Goal: Communication & Community: Participate in discussion

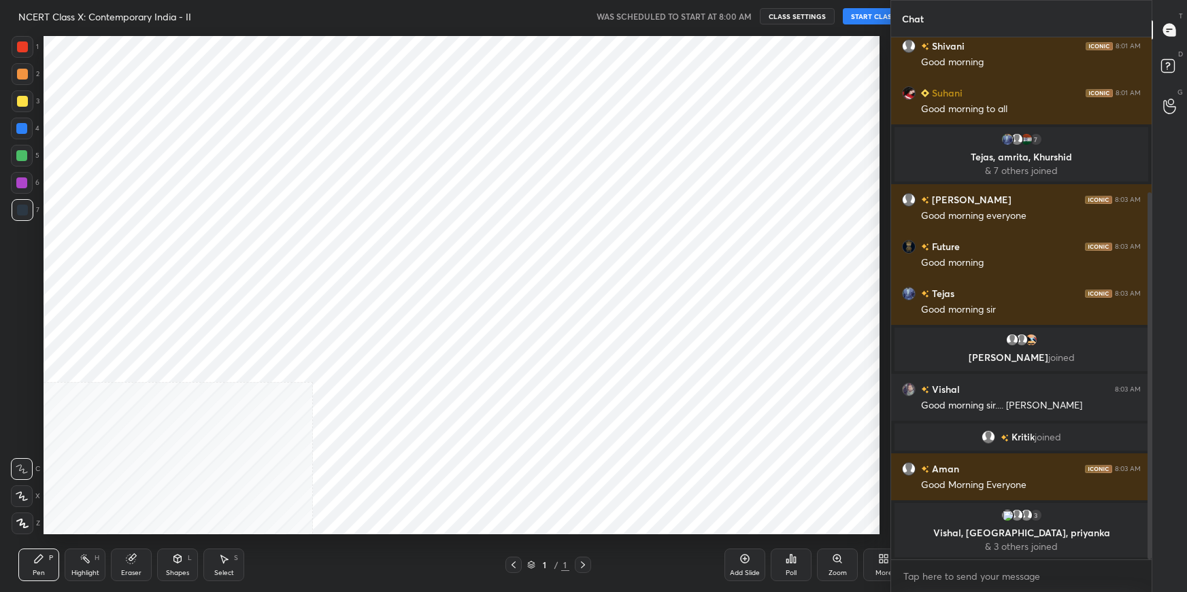
scroll to position [505, 836]
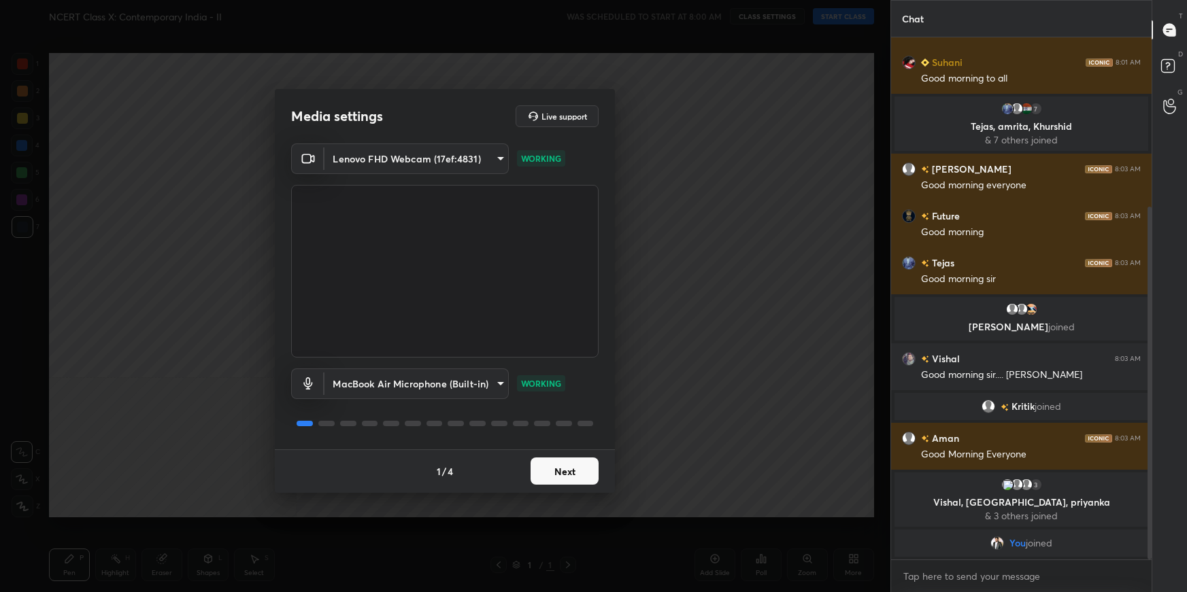
click at [557, 471] on button "Next" at bounding box center [564, 471] width 68 height 27
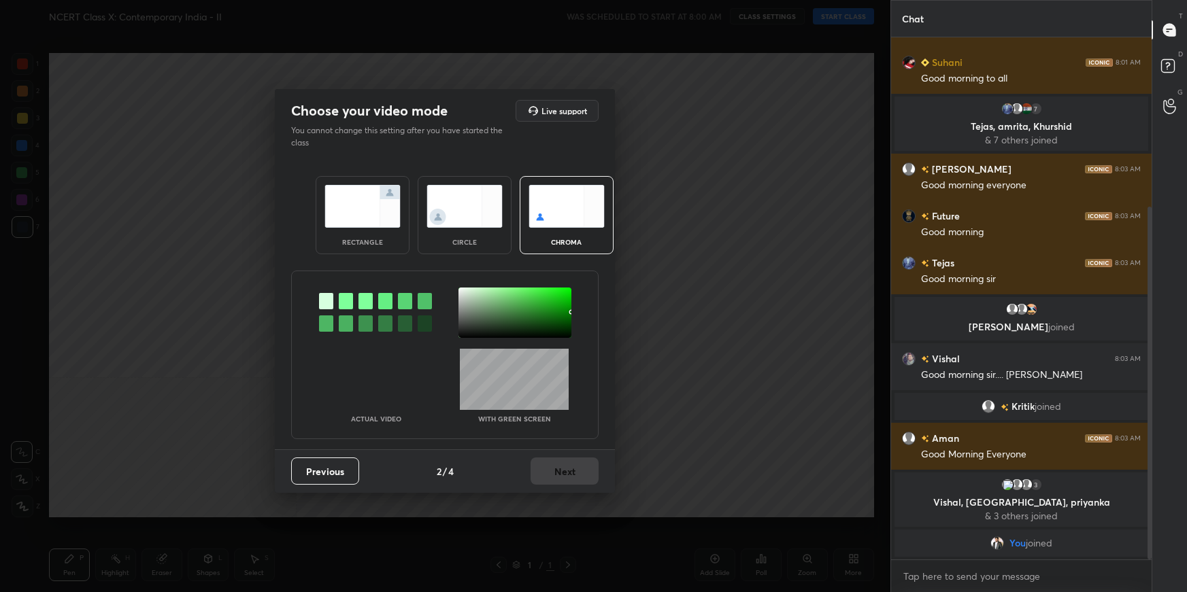
drag, startPoint x: 347, startPoint y: 301, endPoint x: 355, endPoint y: 299, distance: 8.6
click at [347, 301] on div at bounding box center [346, 301] width 14 height 16
drag, startPoint x: 472, startPoint y: 292, endPoint x: 476, endPoint y: 299, distance: 7.4
click at [472, 292] on div at bounding box center [514, 313] width 113 height 50
click at [575, 477] on button "Next" at bounding box center [564, 471] width 68 height 27
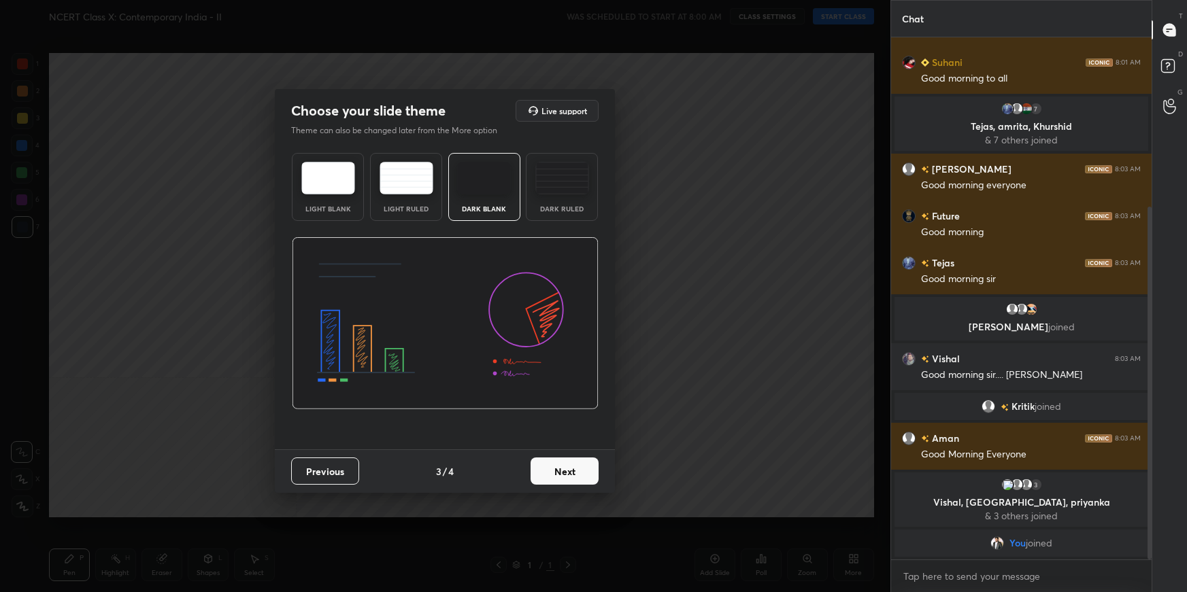
click at [576, 477] on button "Next" at bounding box center [564, 471] width 68 height 27
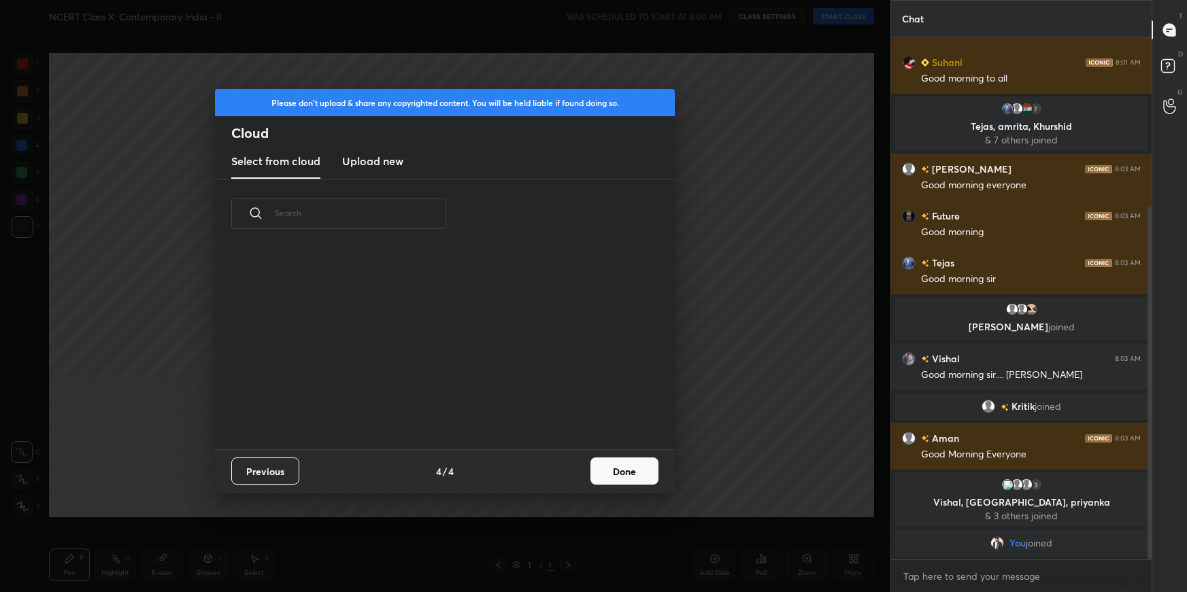
click at [581, 475] on div "Previous 4 / 4 Done" at bounding box center [445, 471] width 460 height 44
click at [643, 472] on button "Done" at bounding box center [624, 471] width 68 height 27
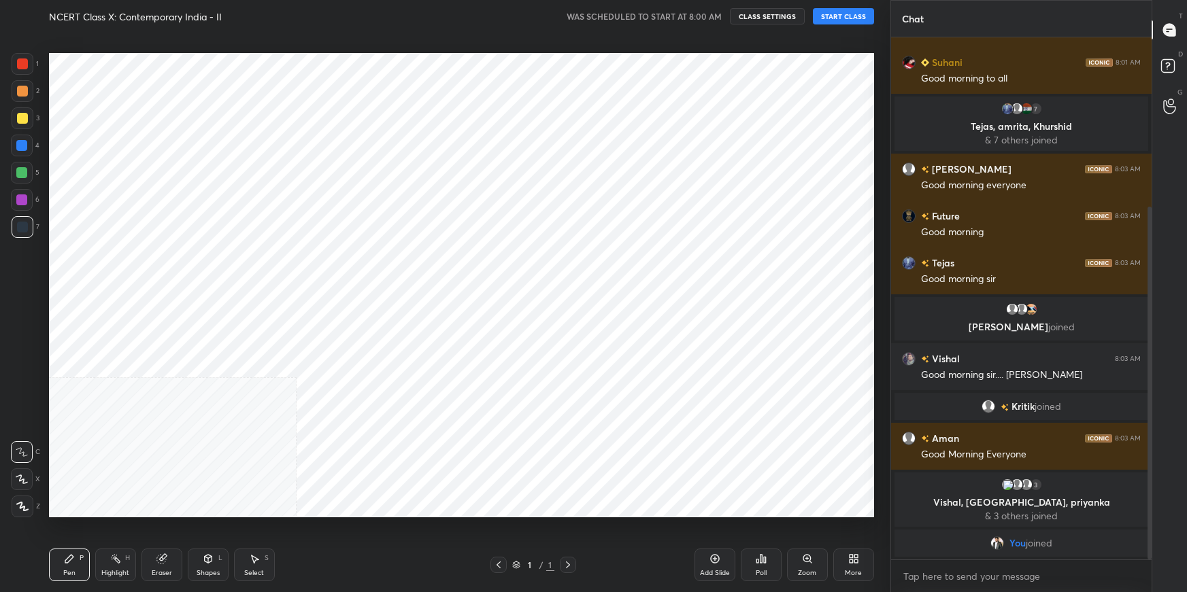
scroll to position [201, 436]
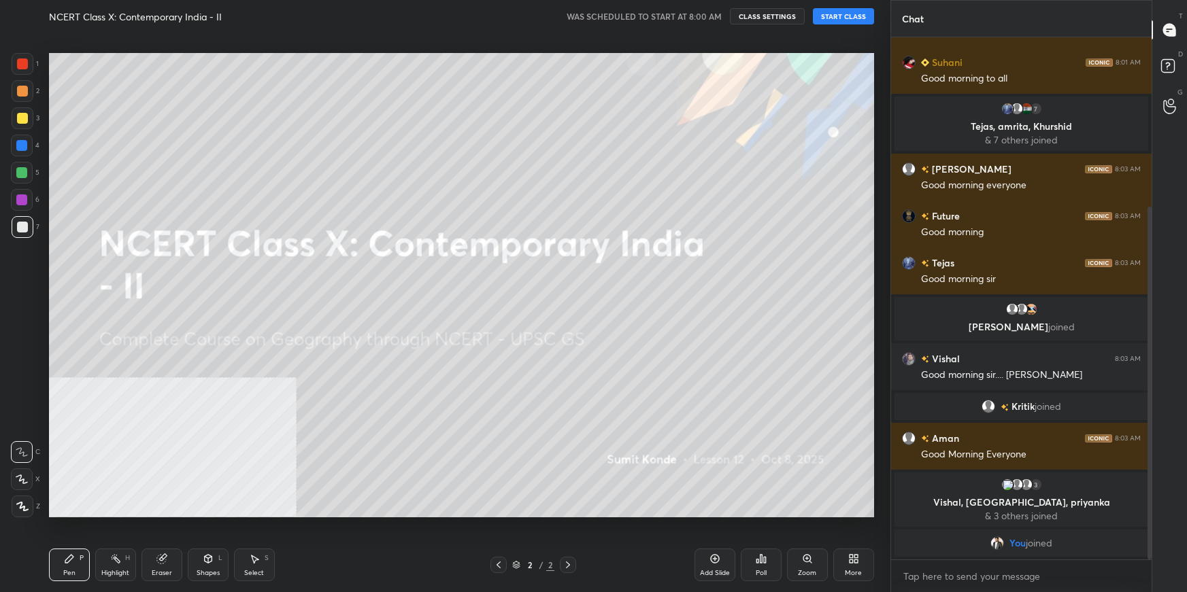
click at [848, 15] on button "START CLASS" at bounding box center [843, 16] width 61 height 16
click at [719, 565] on div "Add Slide" at bounding box center [714, 565] width 41 height 33
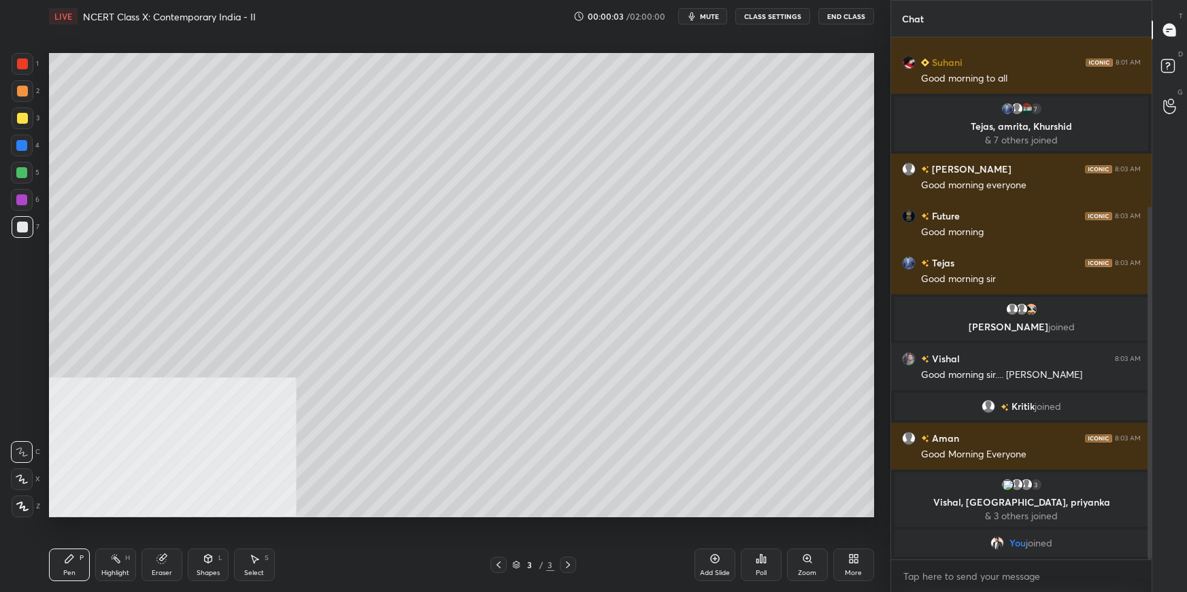
click at [860, 562] on div "More" at bounding box center [853, 565] width 41 height 33
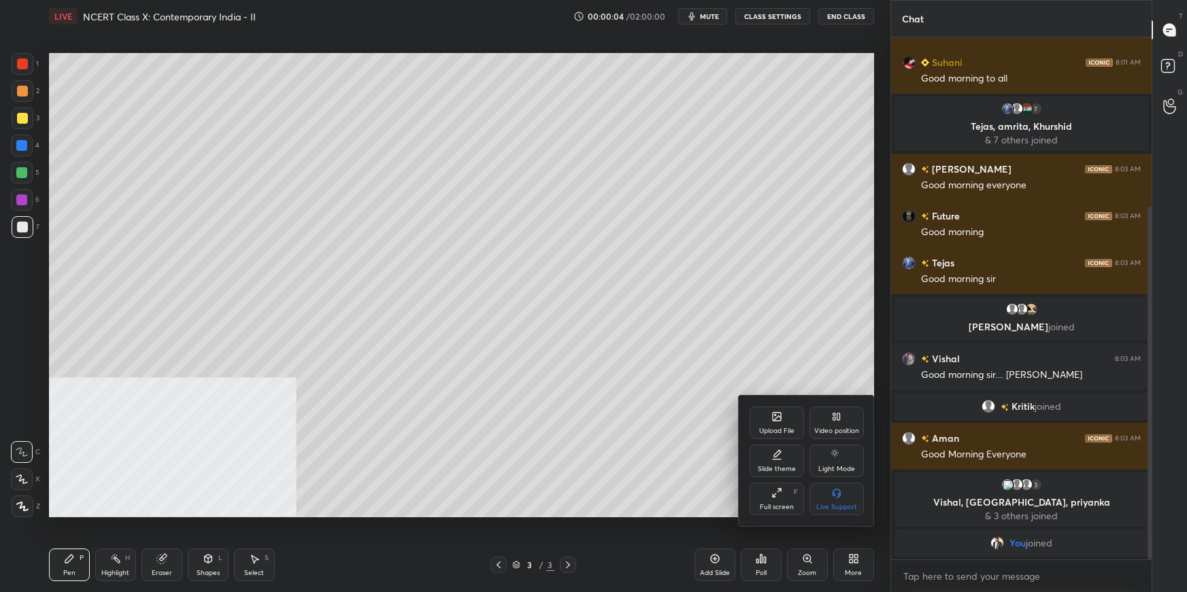
drag, startPoint x: 835, startPoint y: 421, endPoint x: 835, endPoint y: 452, distance: 31.3
click at [834, 422] on icon at bounding box center [836, 416] width 11 height 11
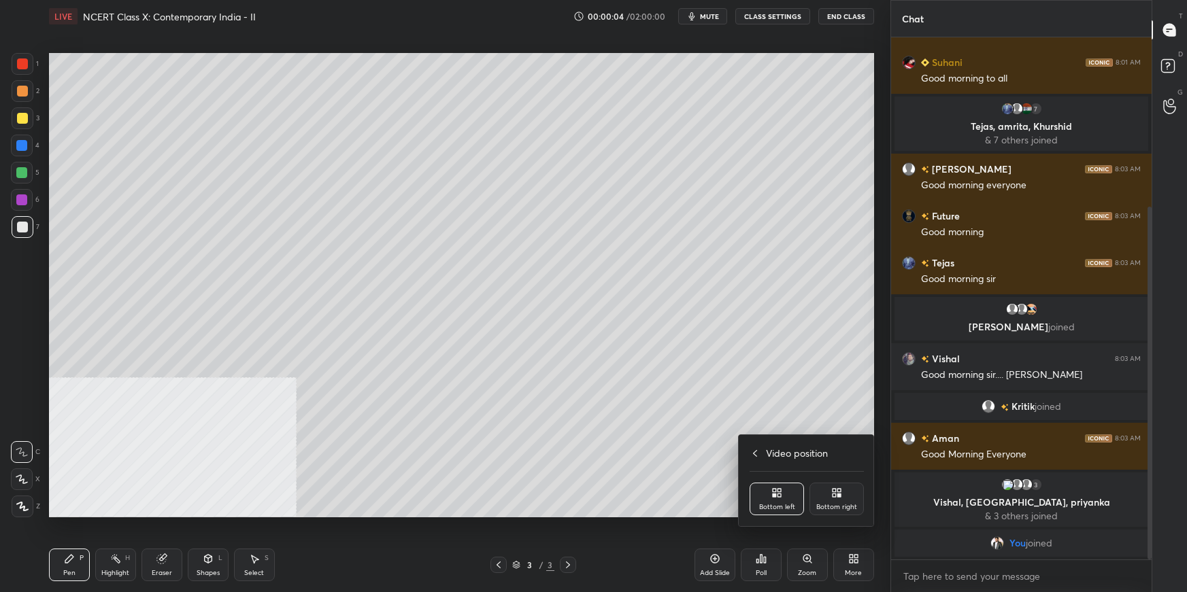
click at [837, 492] on icon at bounding box center [836, 493] width 11 height 11
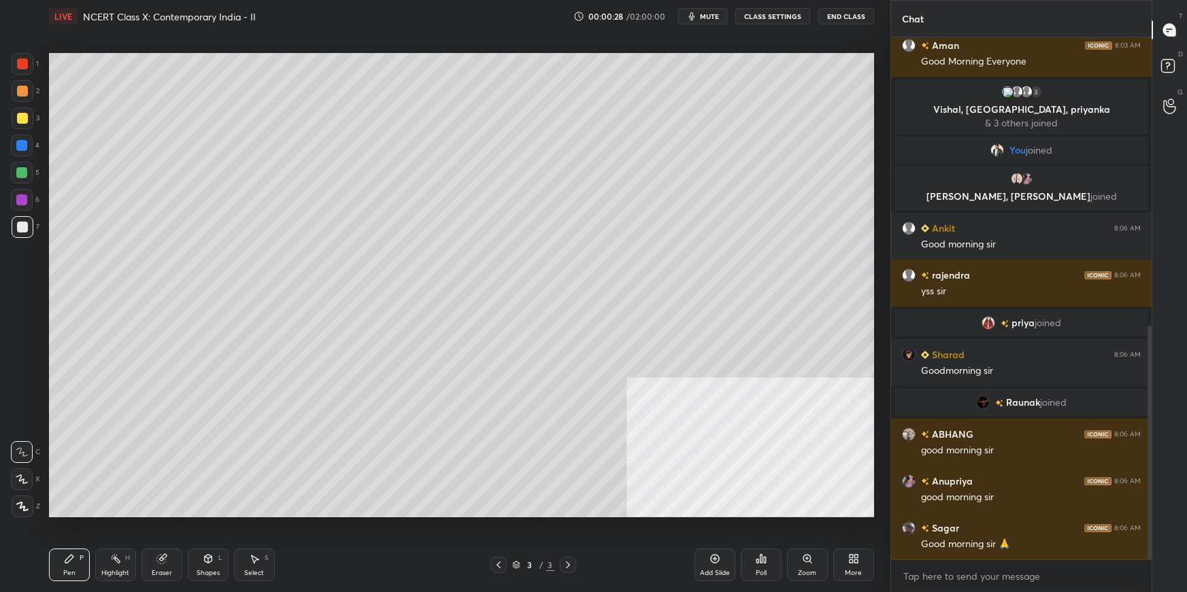
scroll to position [690, 0]
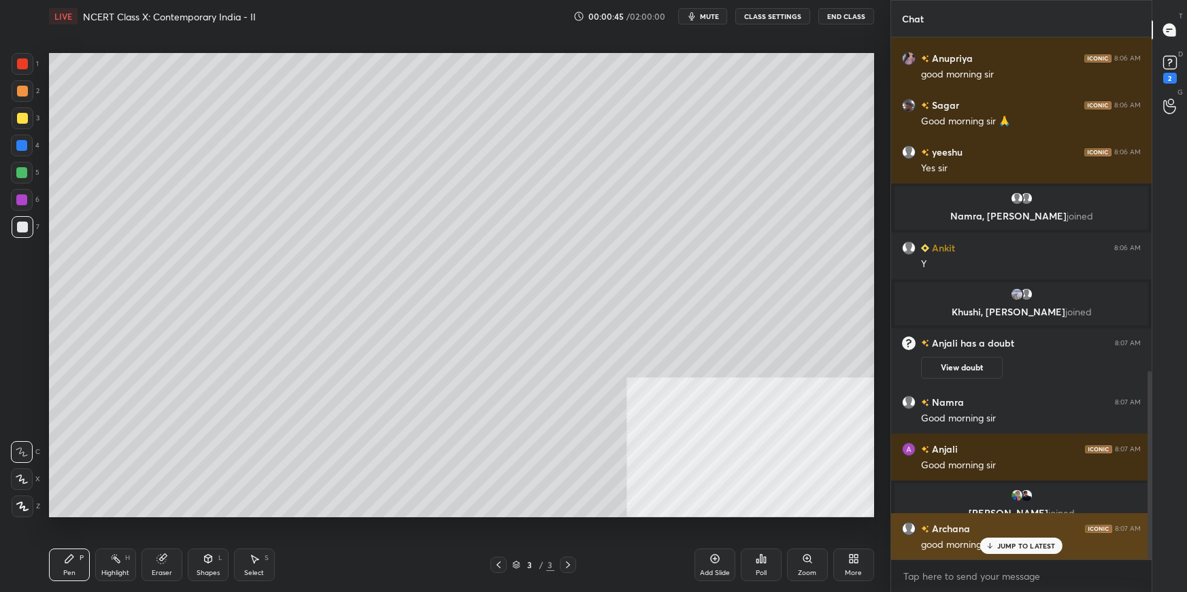
click at [1034, 551] on div "JUMP TO LATEST" at bounding box center [1021, 546] width 82 height 16
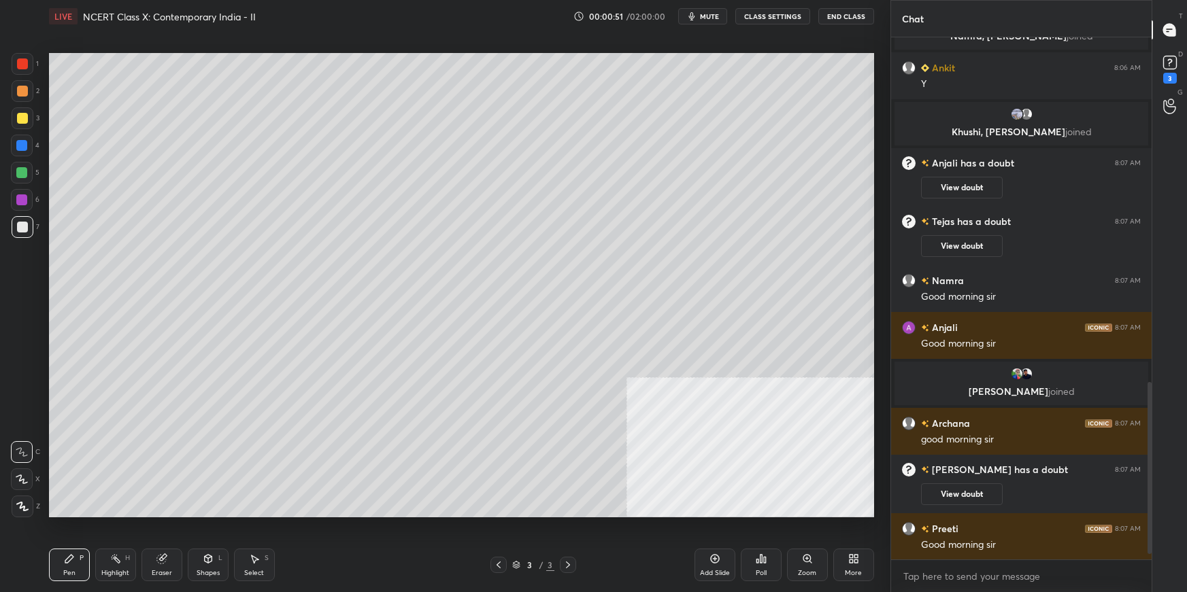
scroll to position [1061, 0]
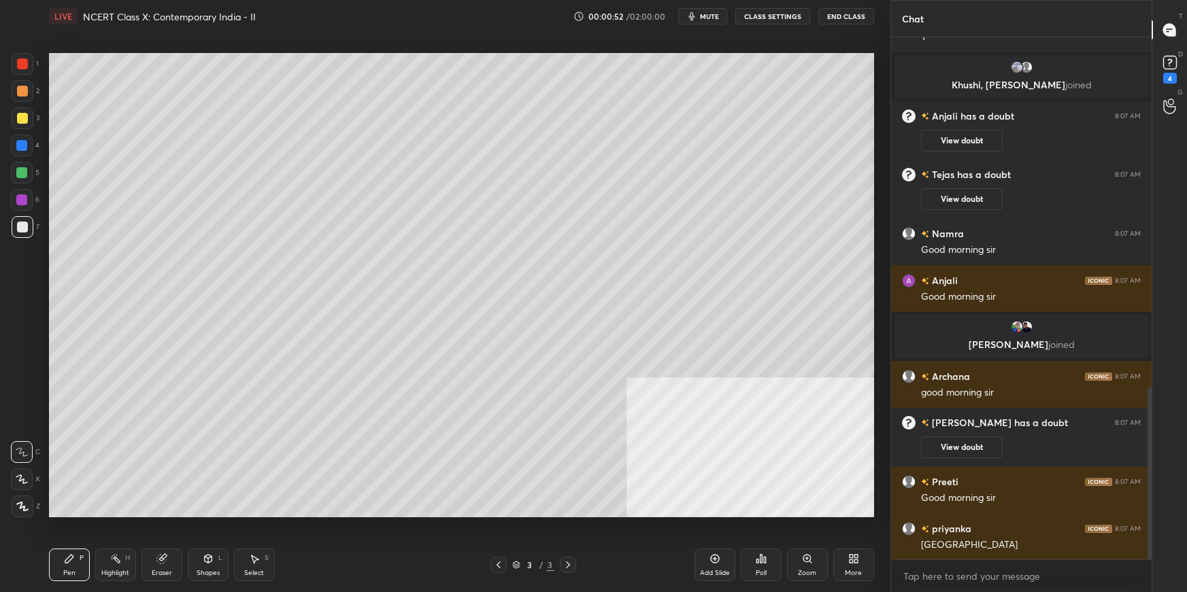
click at [851, 551] on div "More" at bounding box center [853, 565] width 41 height 33
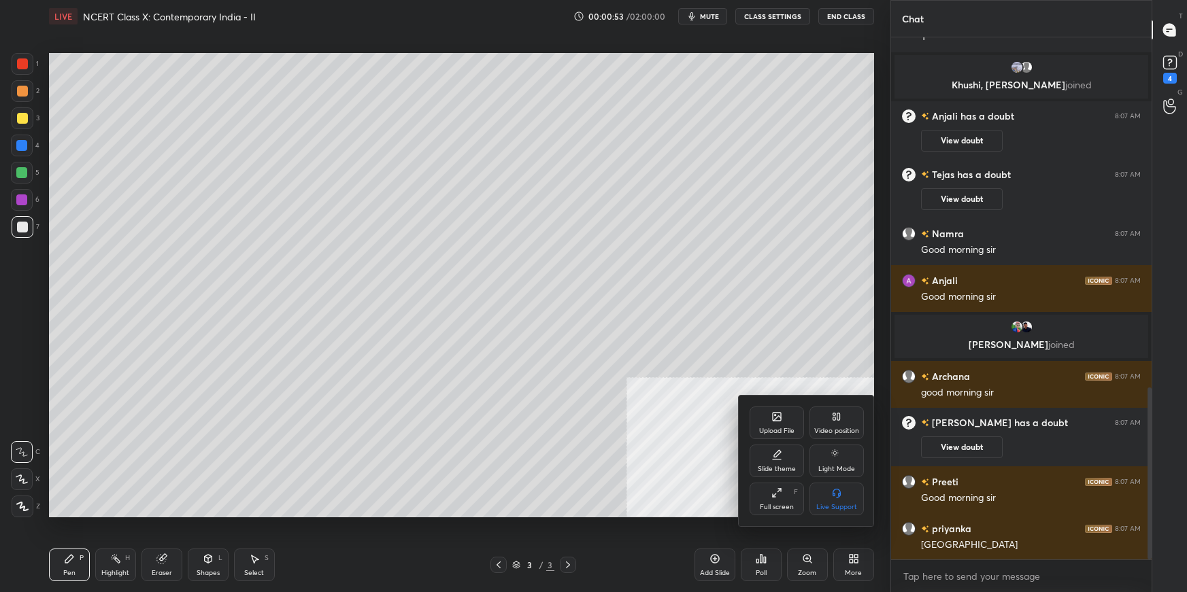
click at [767, 428] on div "Upload File" at bounding box center [776, 431] width 35 height 7
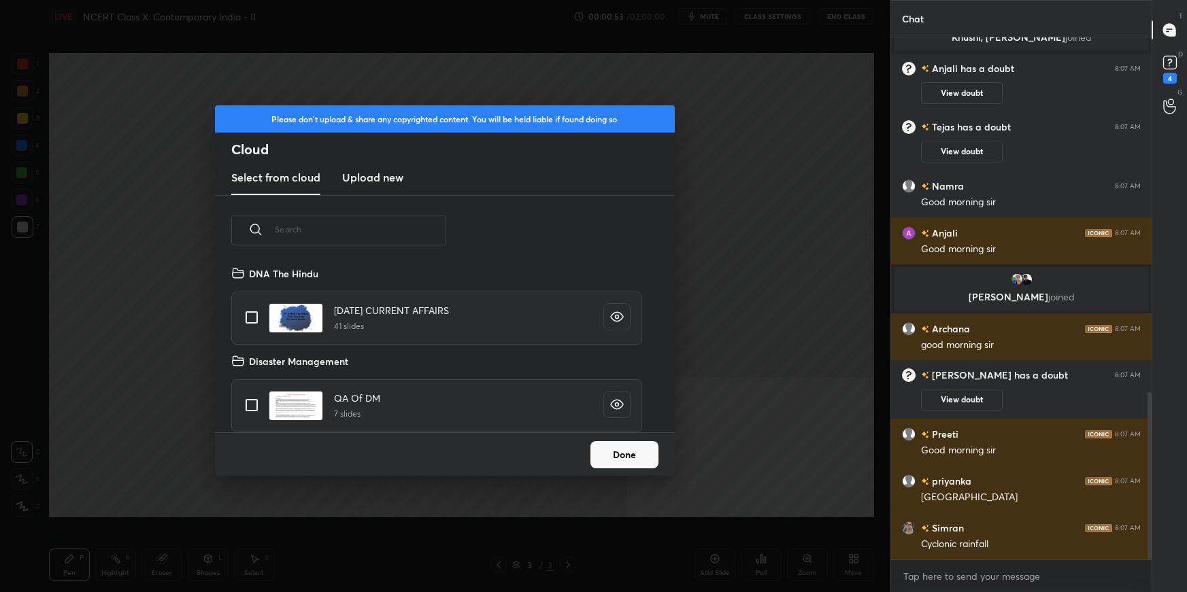
scroll to position [168, 436]
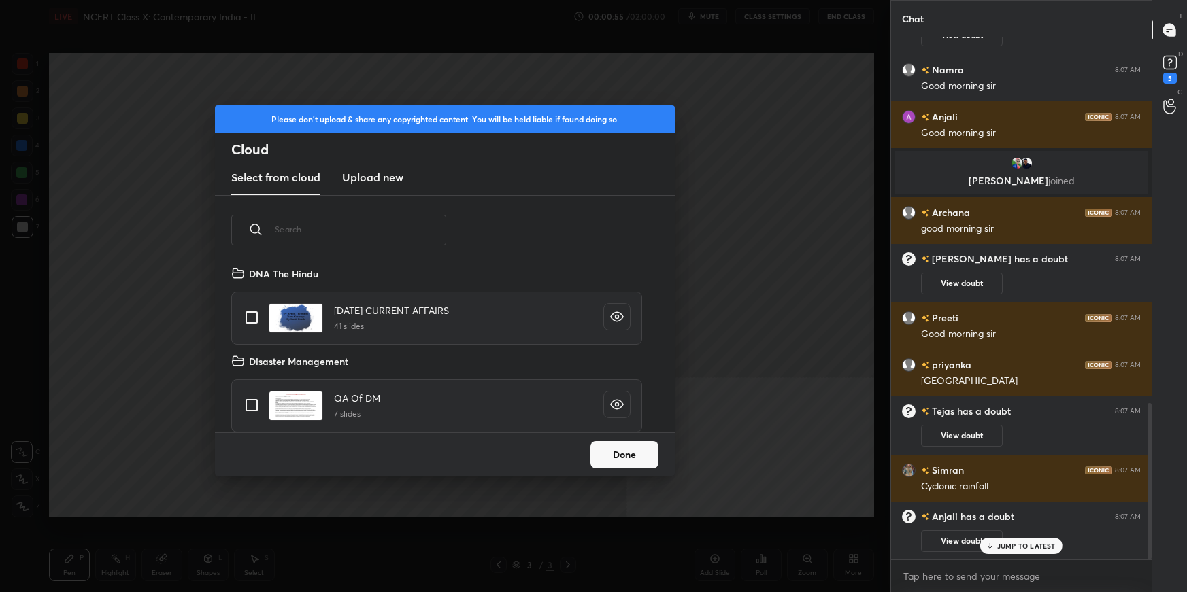
click at [373, 180] on h3 "Upload new" at bounding box center [372, 177] width 61 height 16
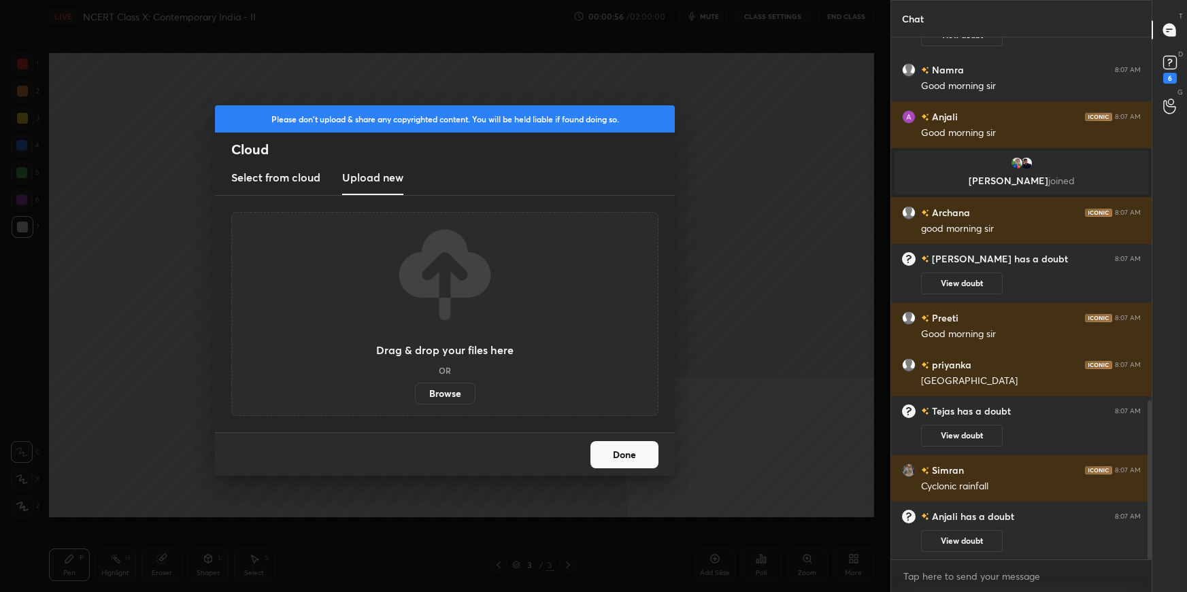
click at [435, 391] on label "Browse" at bounding box center [445, 394] width 61 height 22
click at [415, 391] on input "Browse" at bounding box center [415, 394] width 0 height 22
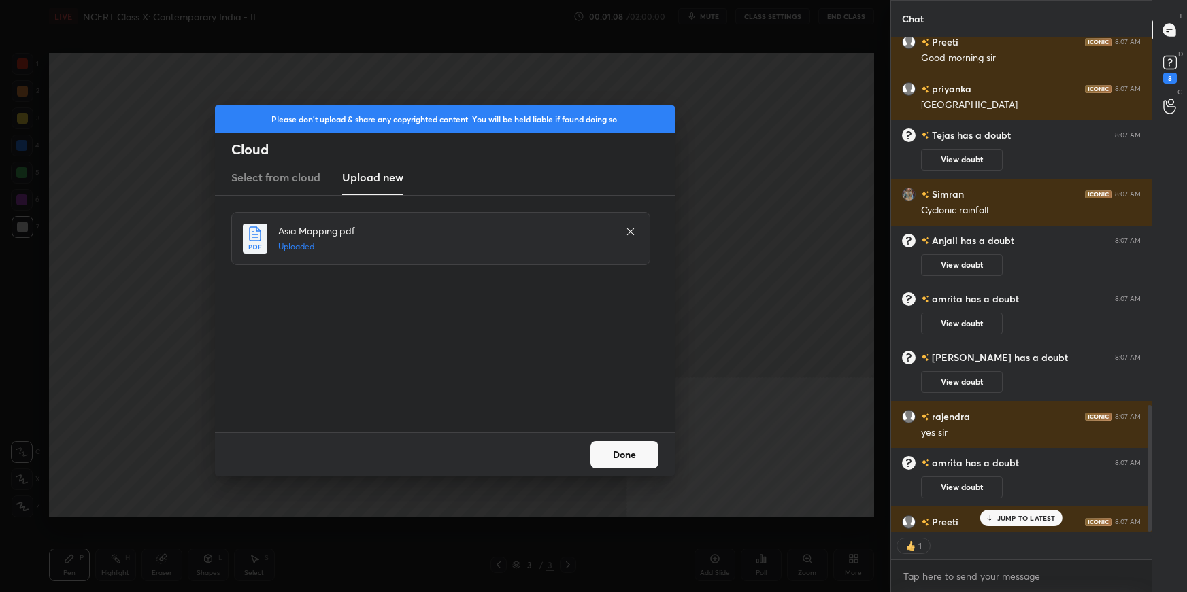
scroll to position [1439, 0]
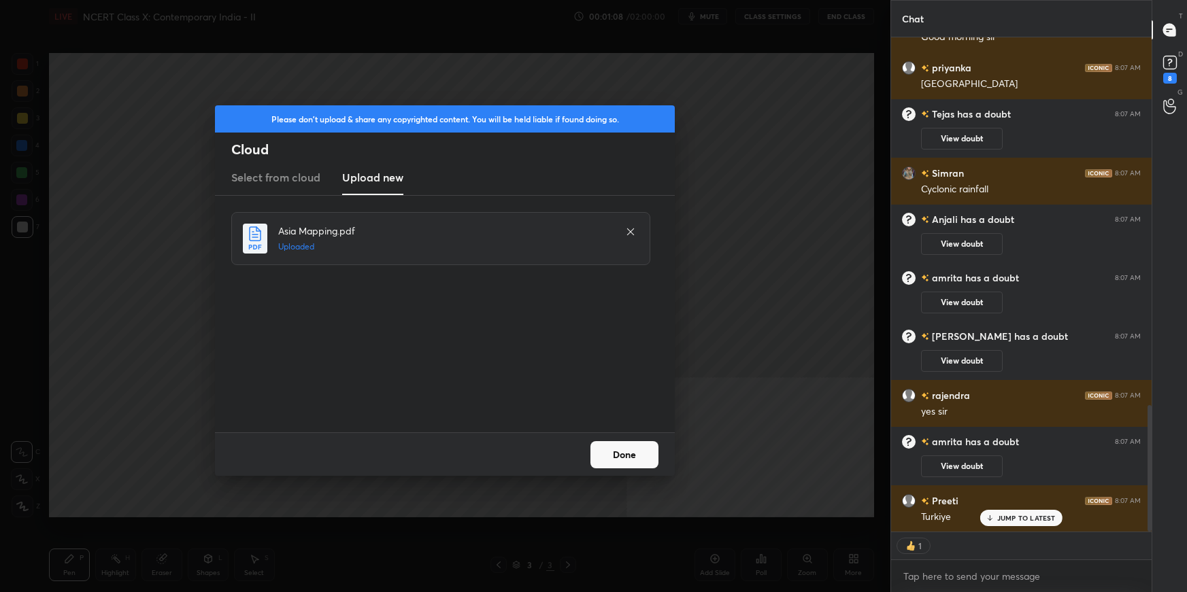
click at [630, 456] on button "Done" at bounding box center [624, 454] width 68 height 27
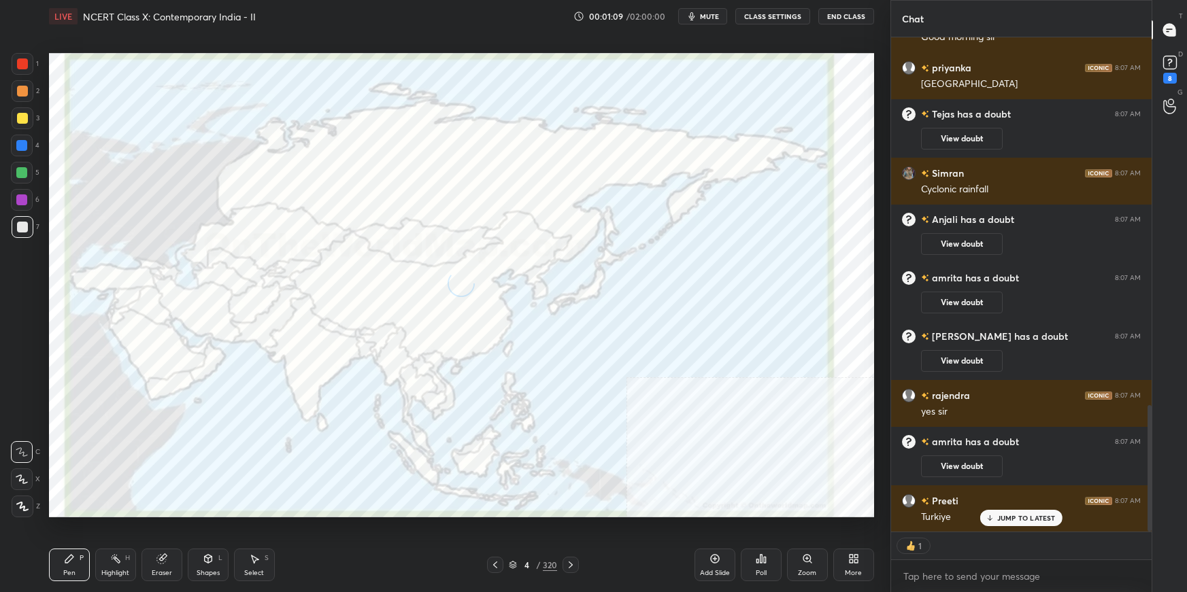
click at [573, 563] on icon at bounding box center [570, 565] width 11 height 11
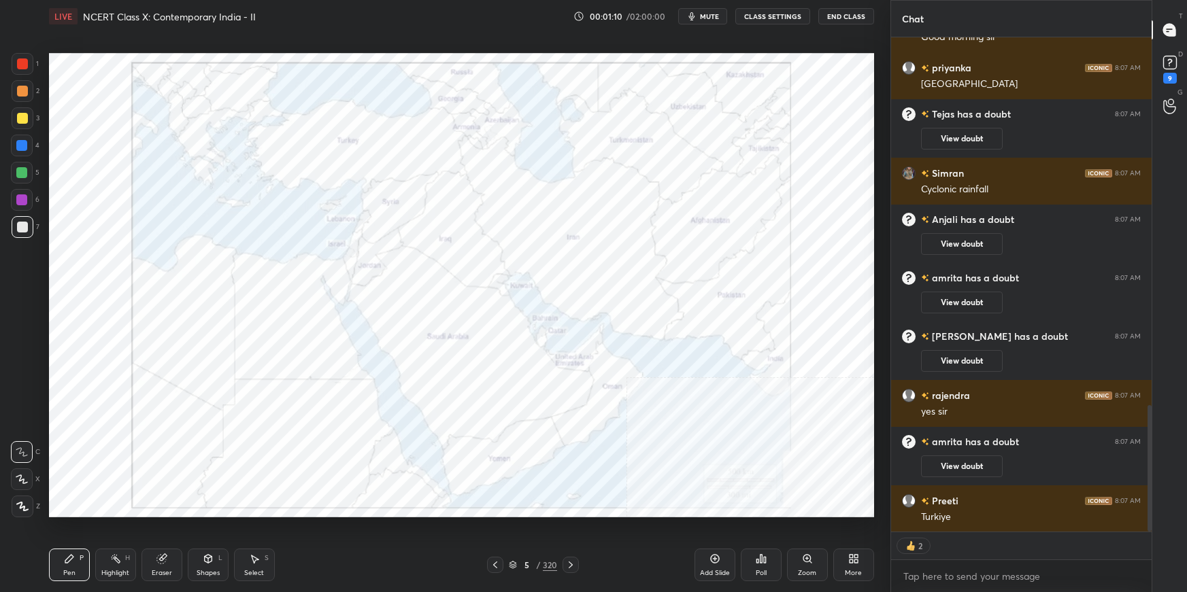
click at [574, 564] on icon at bounding box center [570, 565] width 11 height 11
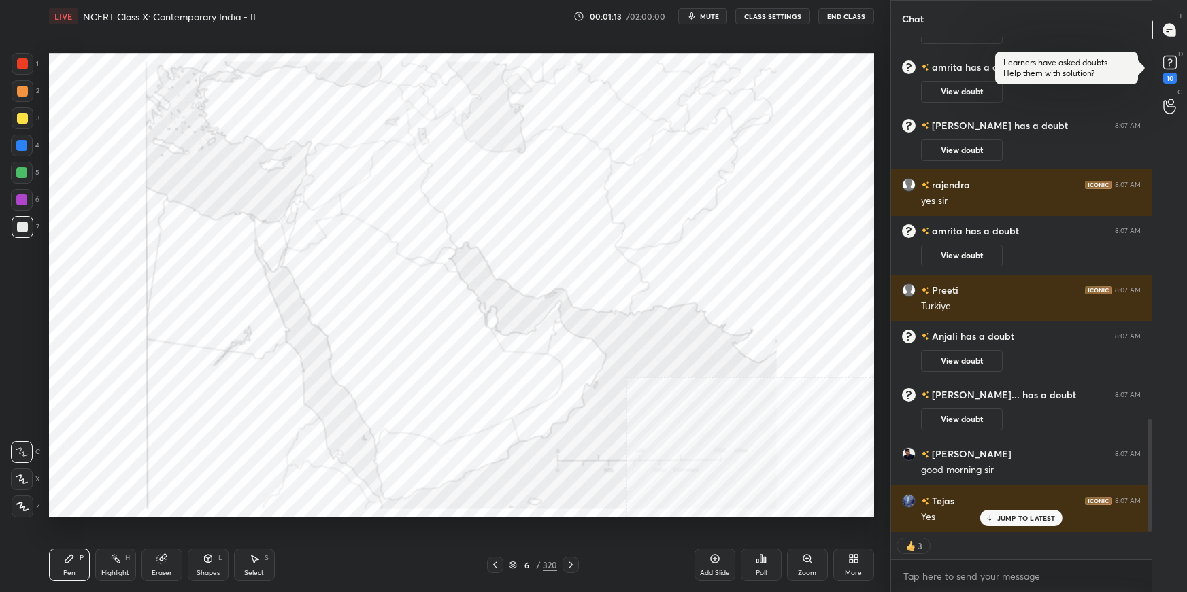
scroll to position [1669, 0]
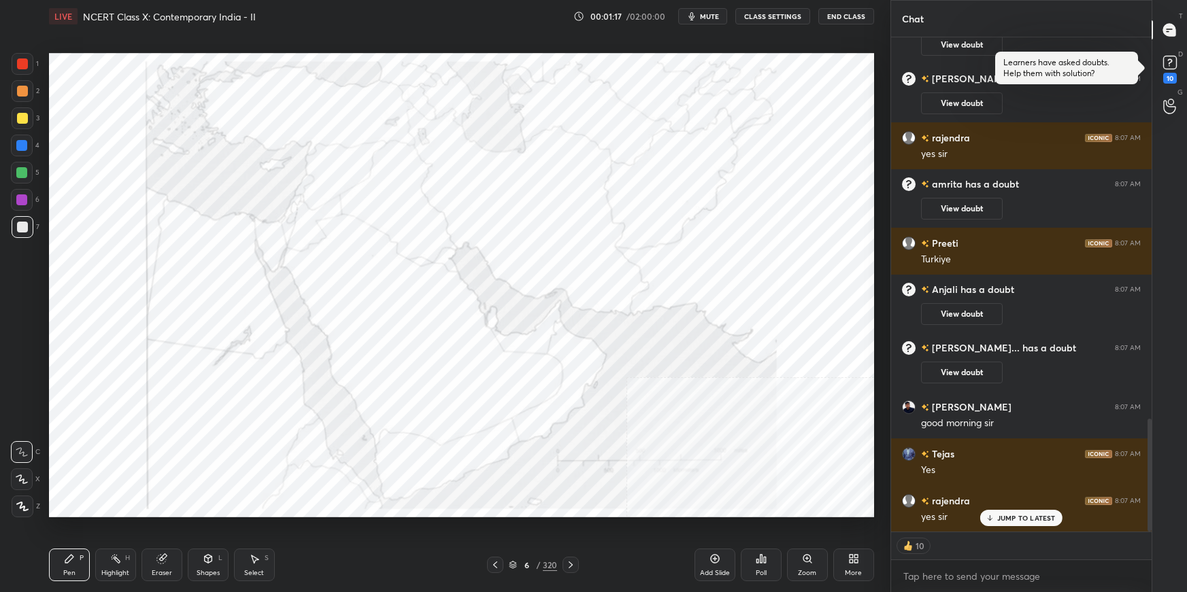
click at [514, 561] on icon at bounding box center [513, 565] width 8 height 8
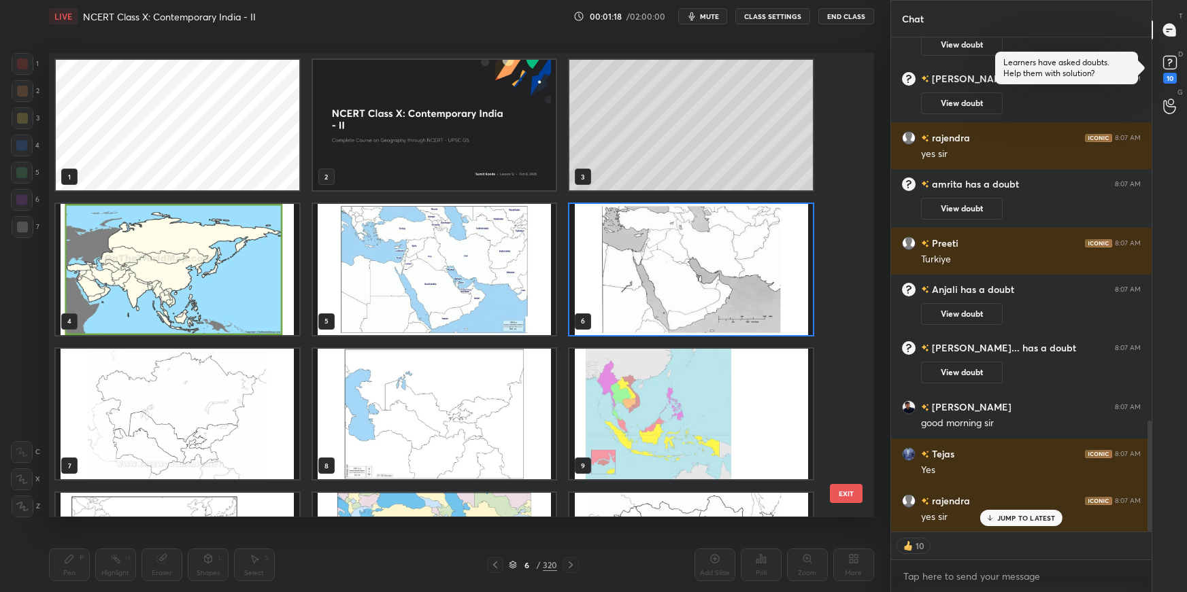
scroll to position [1716, 0]
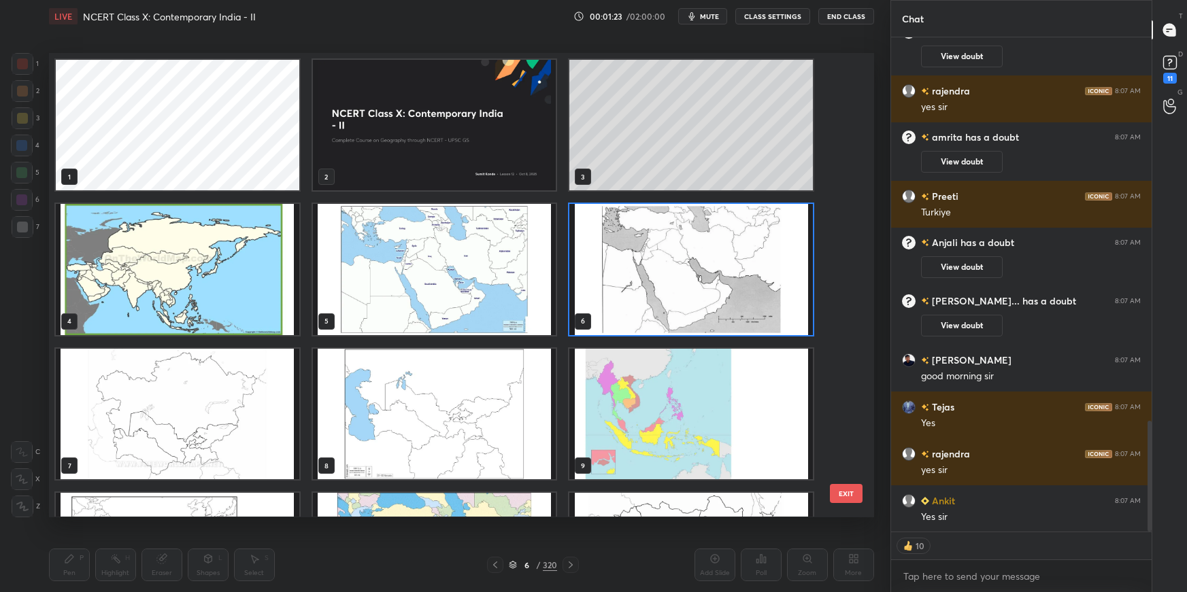
click at [743, 235] on img "grid" at bounding box center [690, 270] width 243 height 131
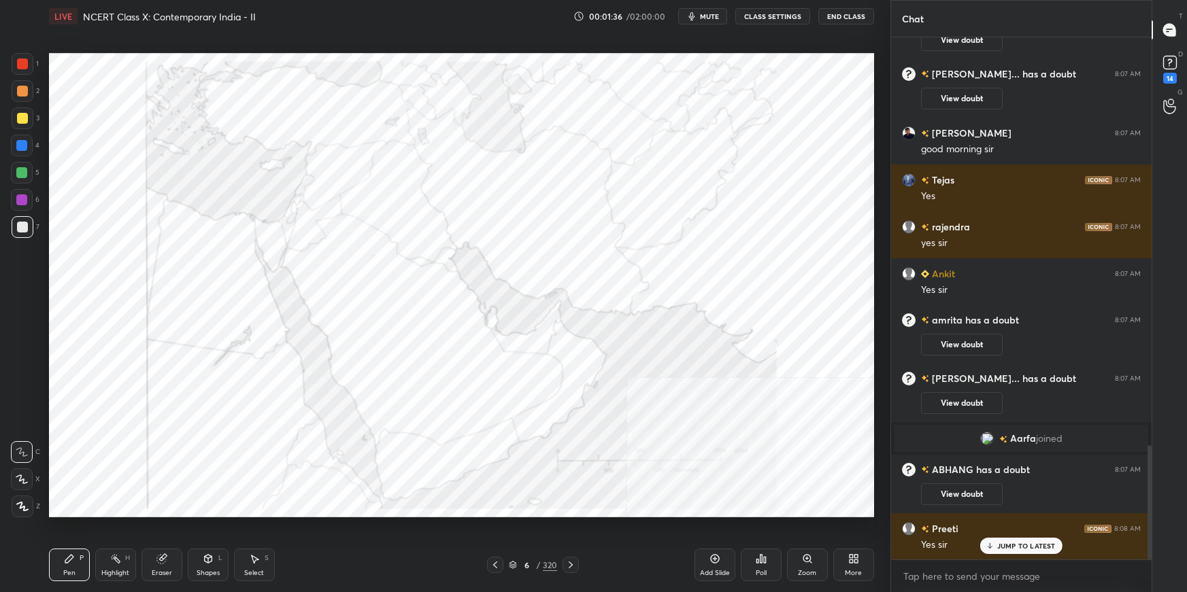
scroll to position [1872, 0]
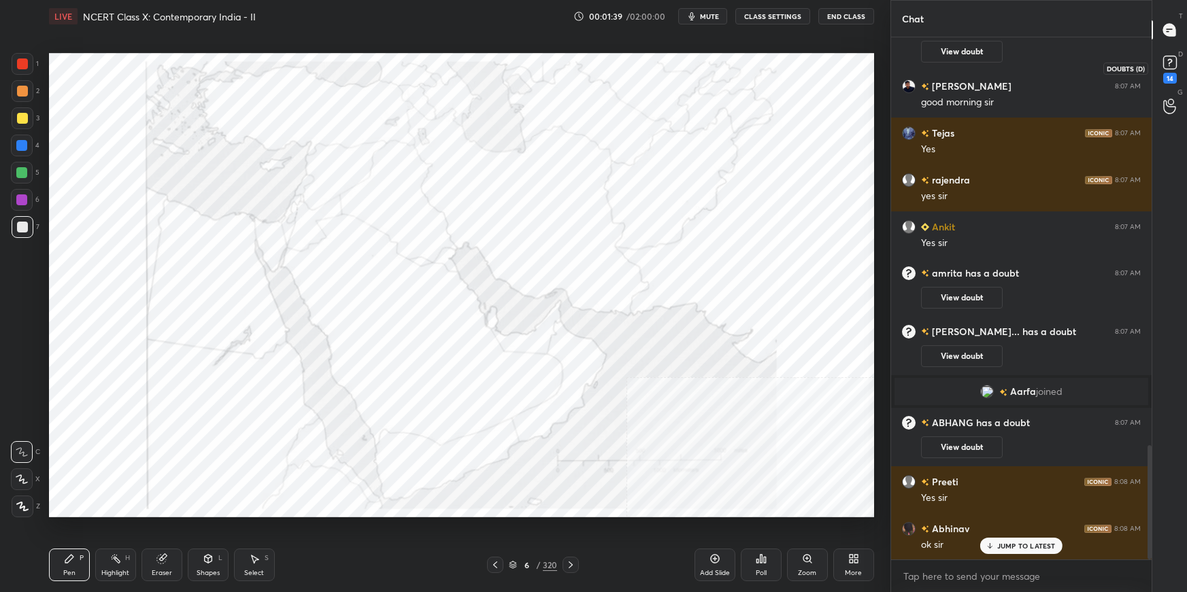
click at [1167, 72] on div "14" at bounding box center [1169, 67] width 20 height 31
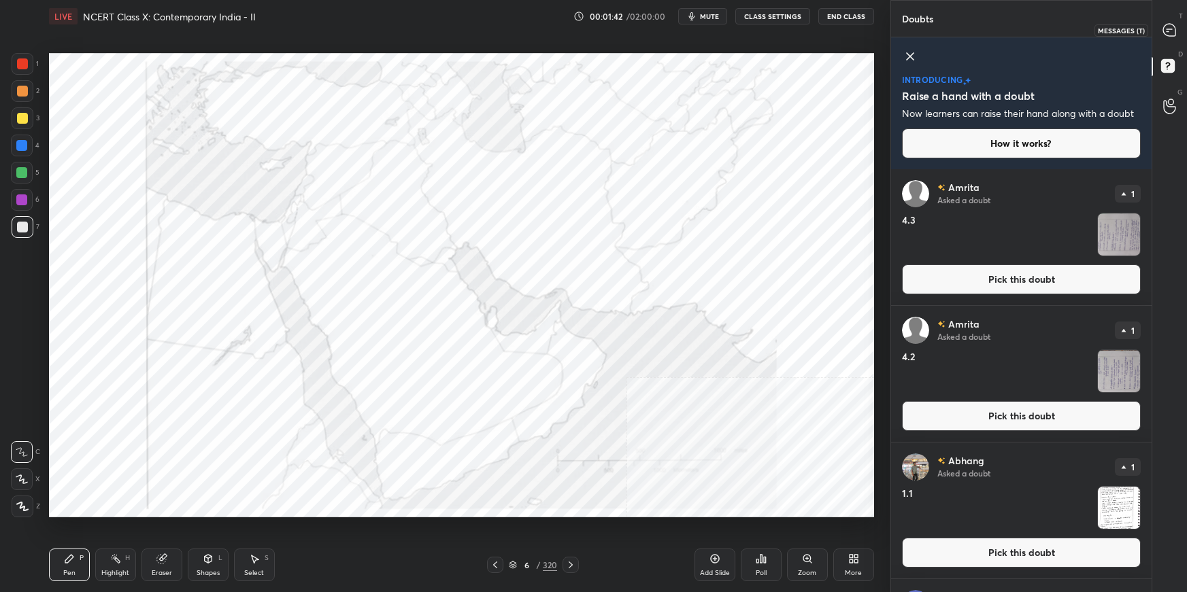
drag, startPoint x: 1171, startPoint y: 31, endPoint x: 1172, endPoint y: 38, distance: 6.9
click at [1172, 33] on icon at bounding box center [1169, 30] width 12 height 12
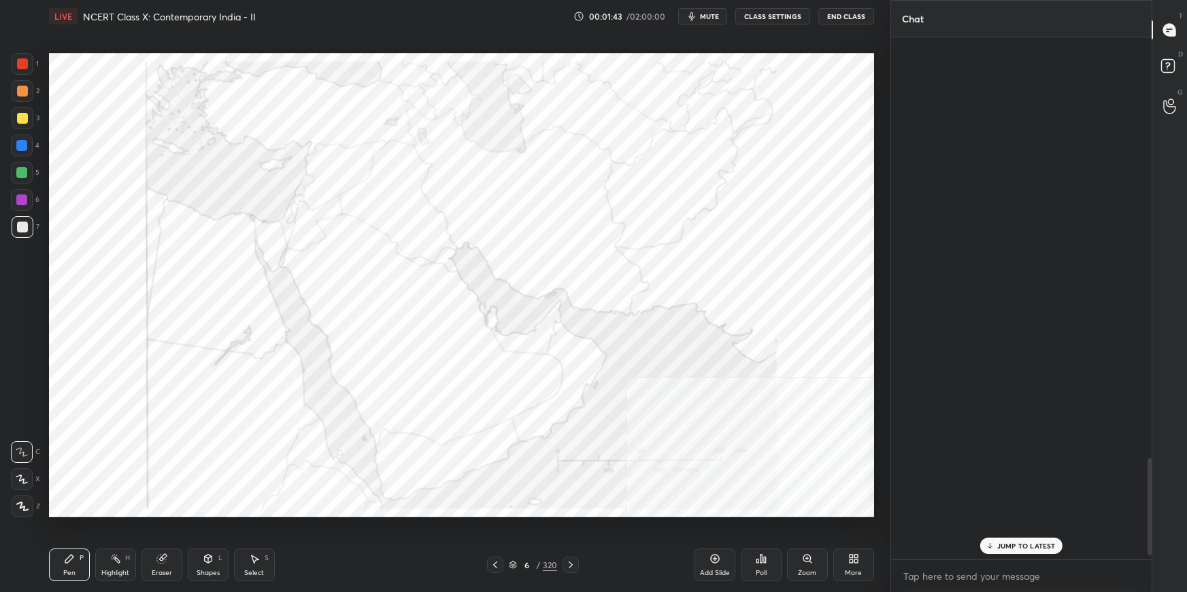
scroll to position [518, 257]
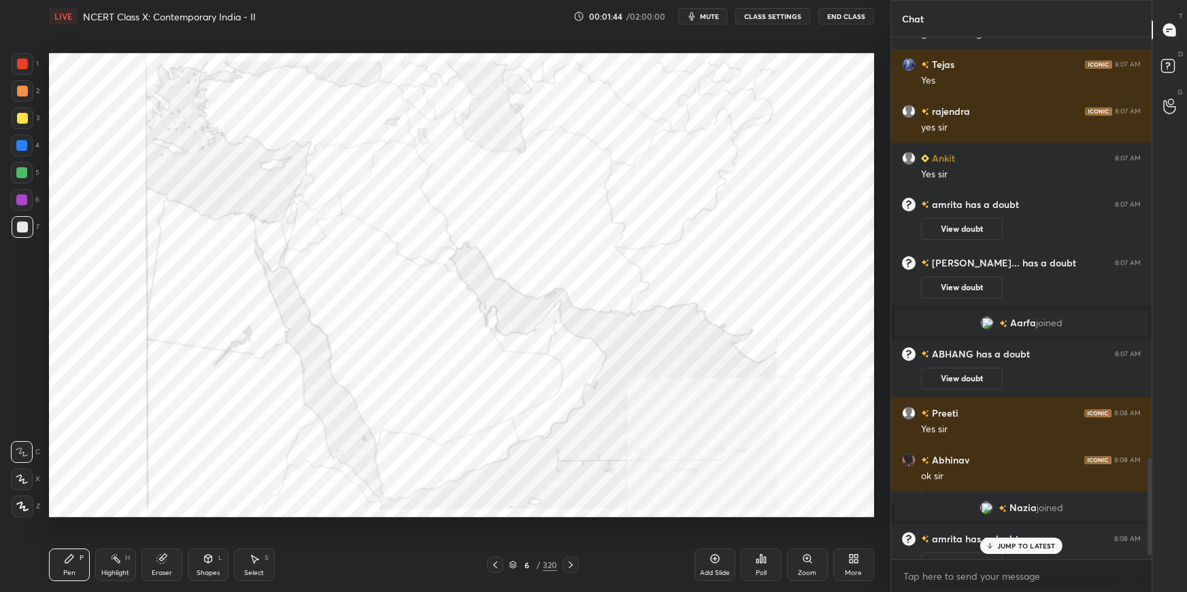
click at [1034, 548] on p "JUMP TO LATEST" at bounding box center [1026, 546] width 58 height 8
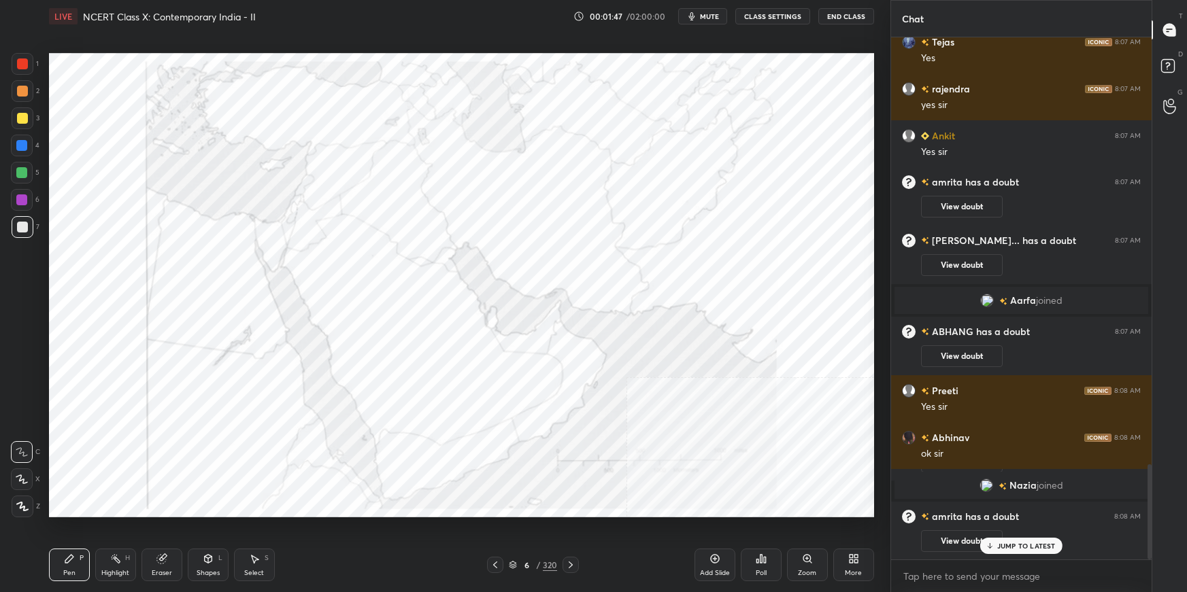
scroll to position [2339, 0]
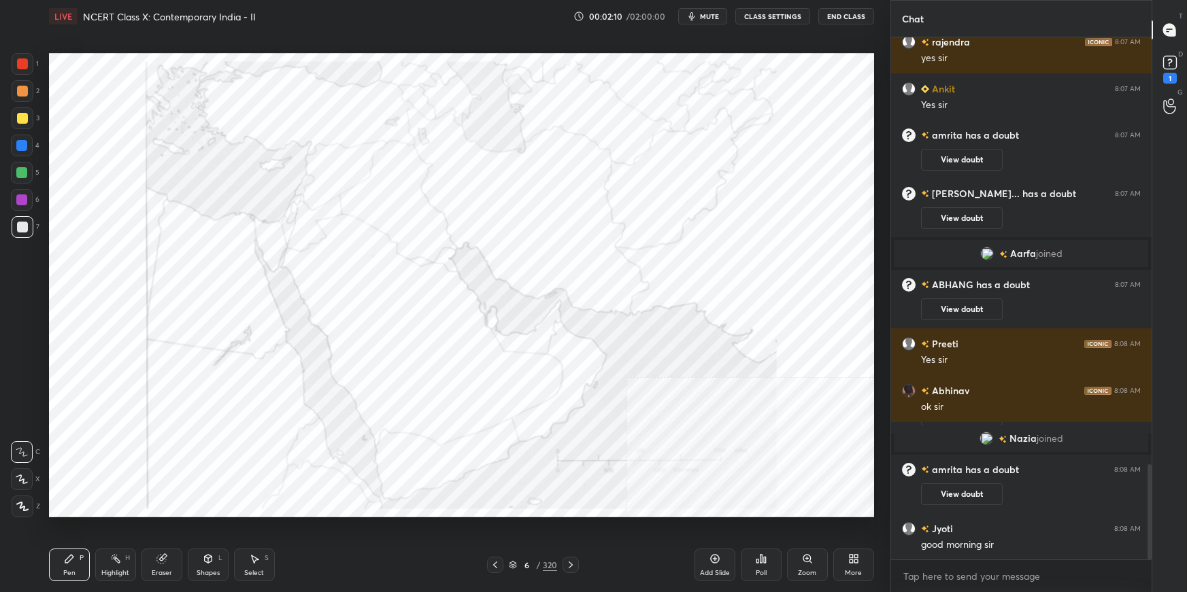
click at [515, 562] on icon at bounding box center [513, 565] width 8 height 8
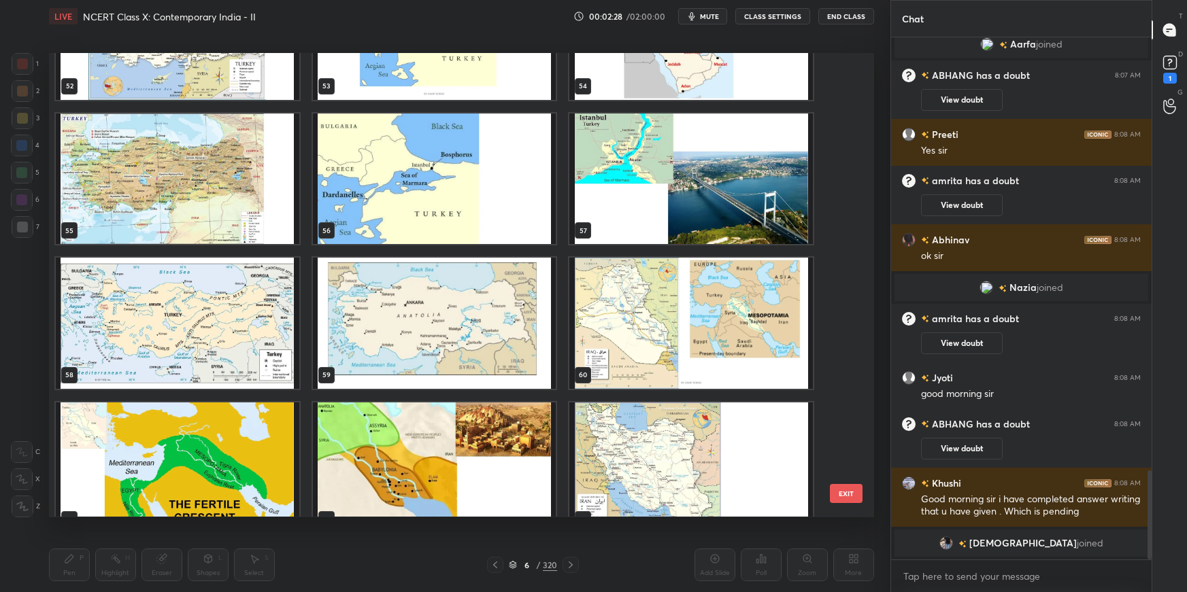
scroll to position [2498, 0]
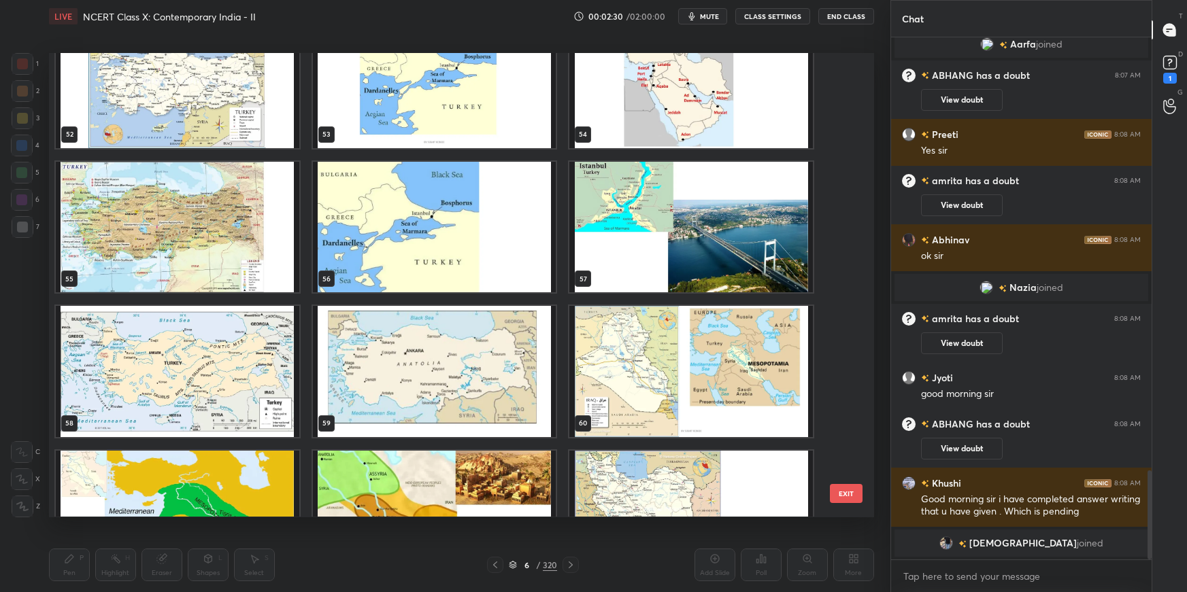
click at [235, 137] on img "grid" at bounding box center [177, 83] width 243 height 131
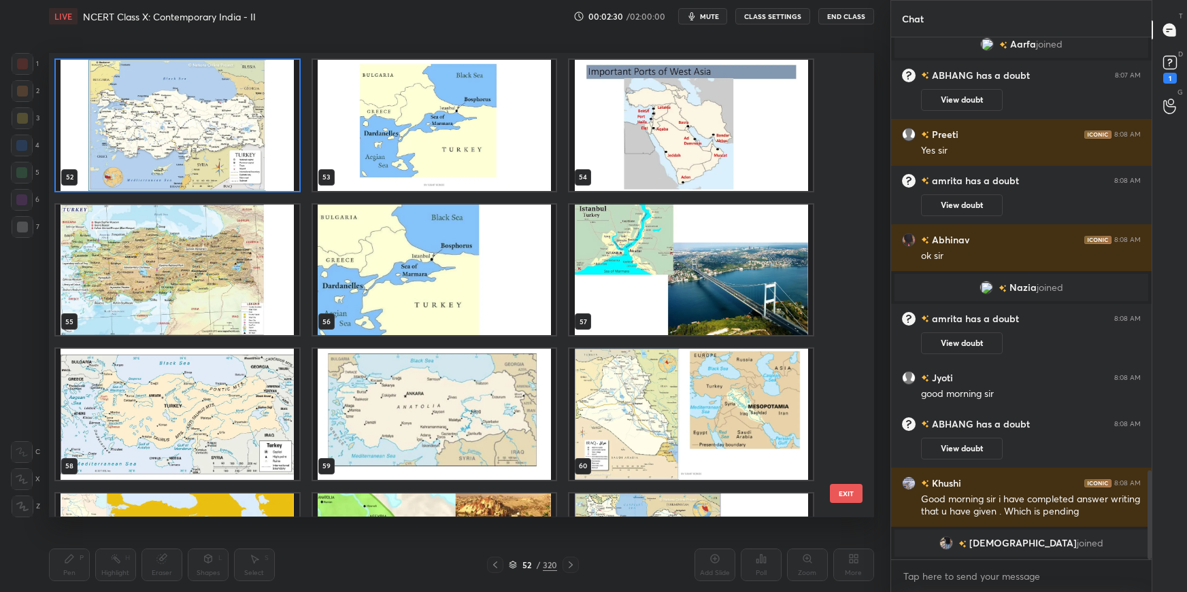
click at [237, 137] on div "52 53 54 55 56 57 58 59 60 61 62 63 64 65 66" at bounding box center [449, 285] width 801 height 464
click at [239, 137] on img "grid" at bounding box center [177, 126] width 243 height 131
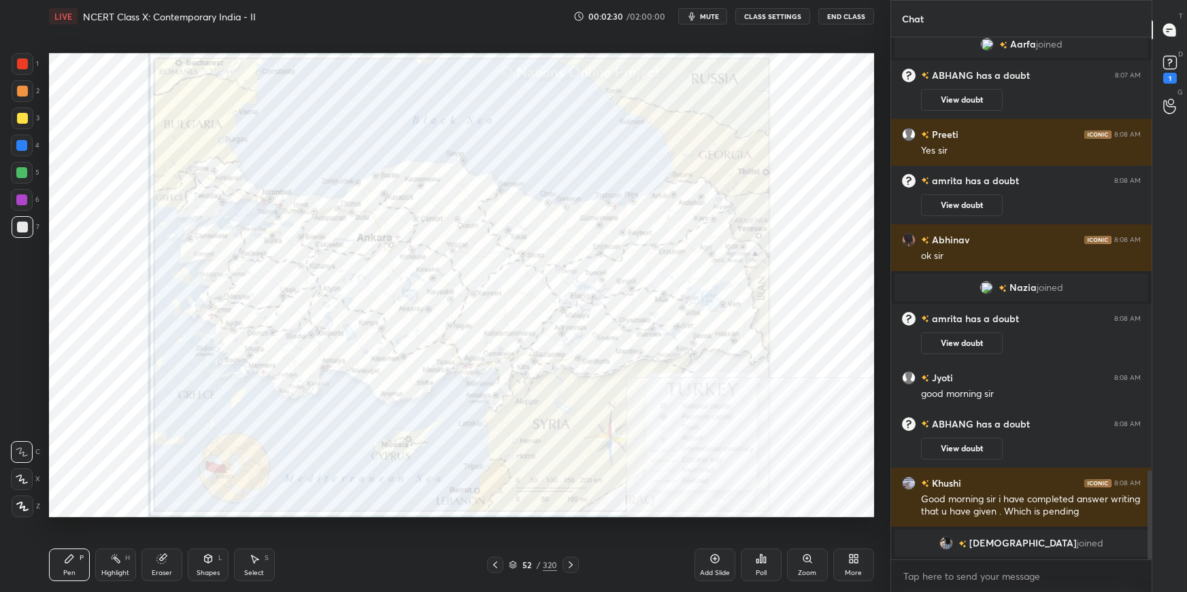
click at [240, 140] on img "grid" at bounding box center [177, 126] width 243 height 131
click at [241, 139] on img "grid" at bounding box center [177, 126] width 243 height 131
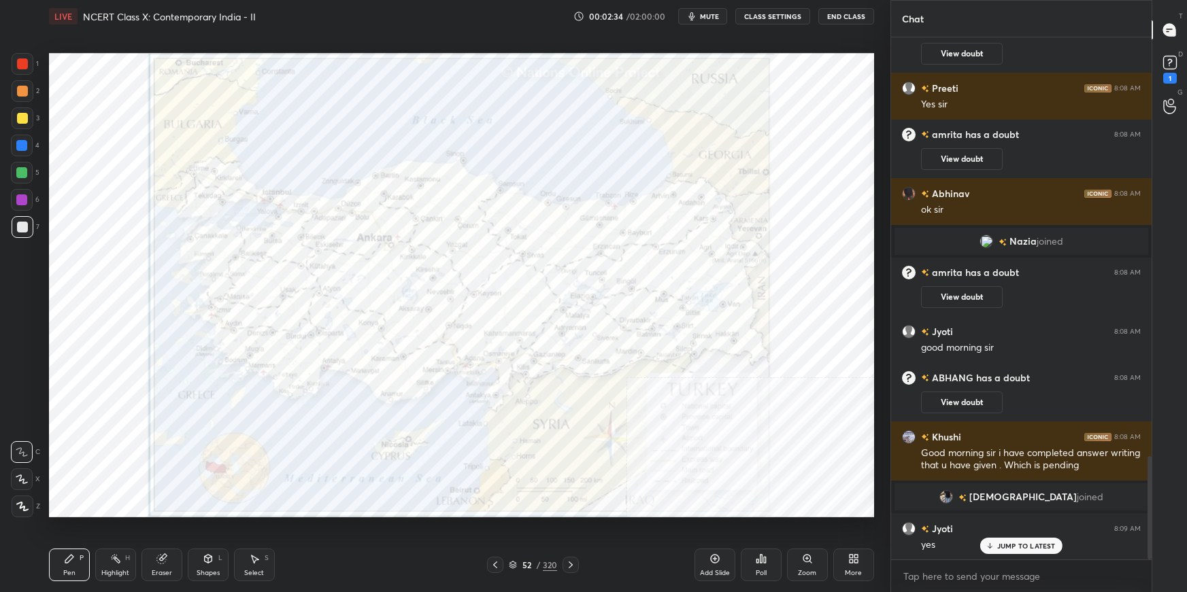
click at [22, 61] on div at bounding box center [22, 63] width 11 height 11
click at [21, 485] on div at bounding box center [22, 480] width 22 height 22
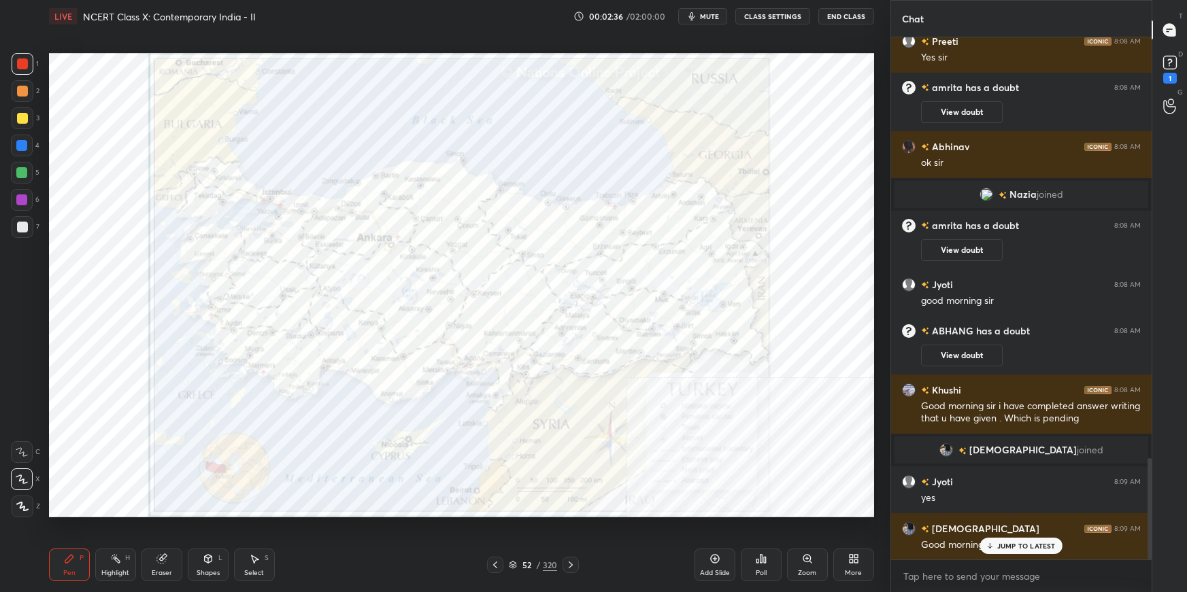
click at [24, 507] on icon at bounding box center [22, 507] width 12 height 10
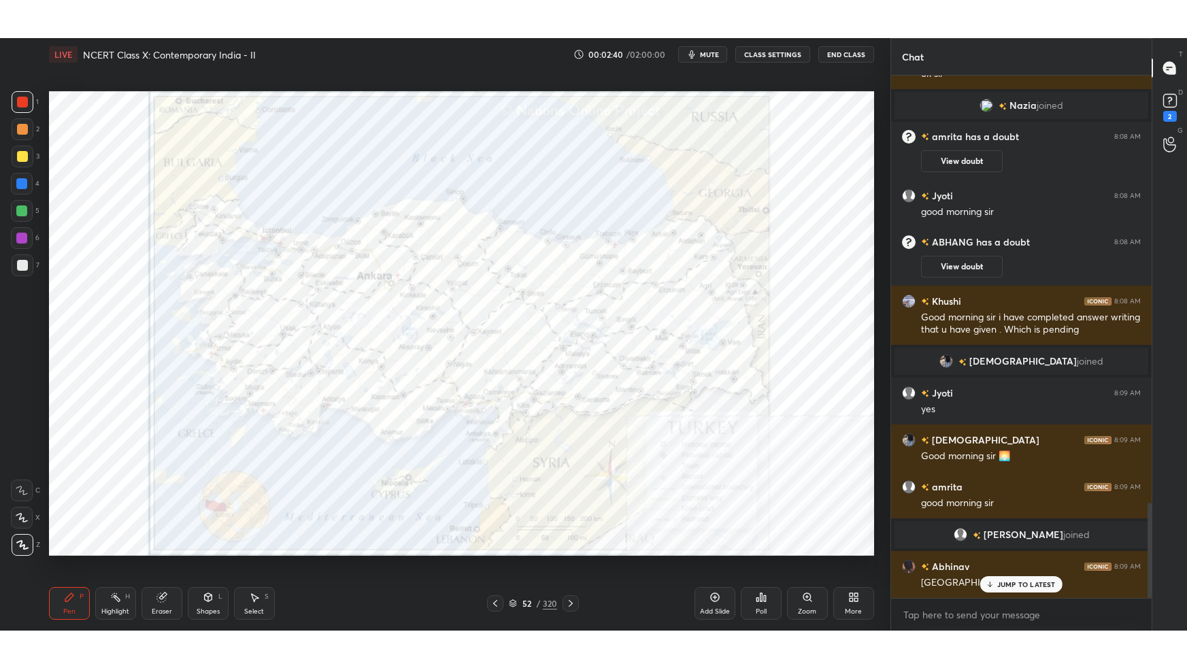
scroll to position [2348, 0]
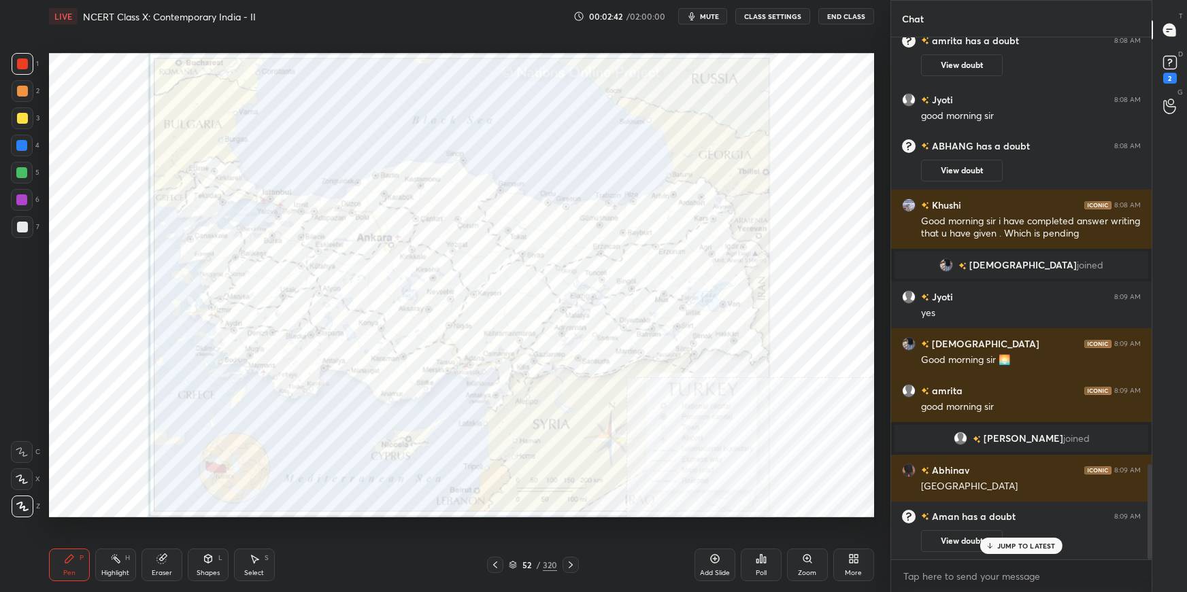
click at [854, 570] on div "More" at bounding box center [853, 573] width 17 height 7
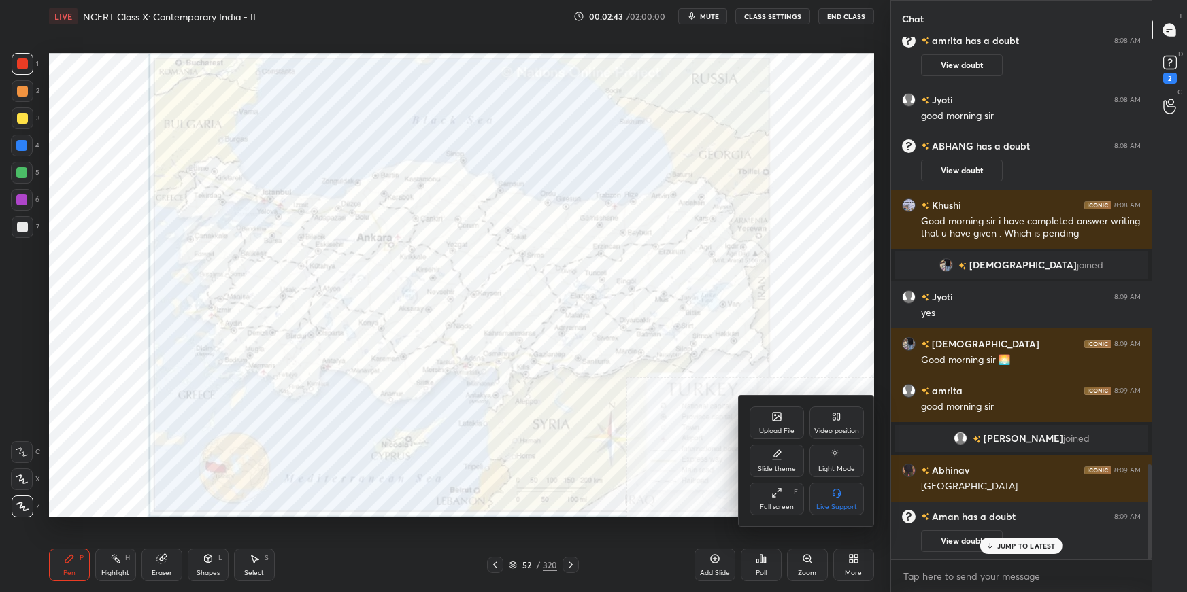
click at [790, 509] on div "Full screen" at bounding box center [777, 507] width 34 height 7
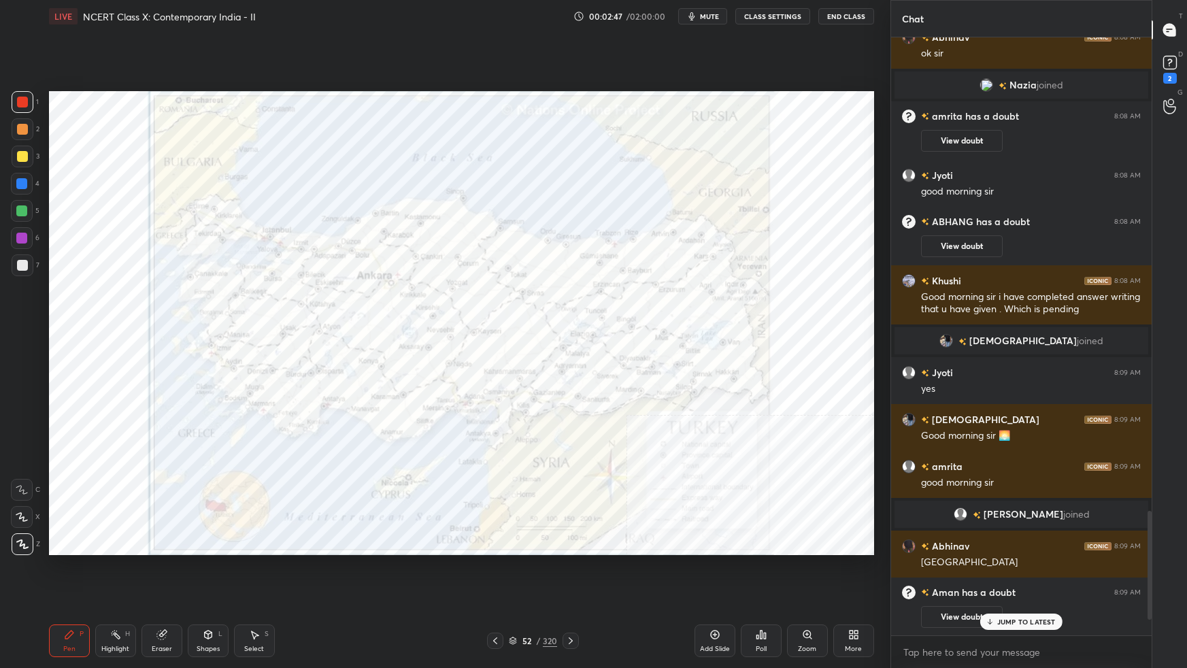
scroll to position [2182, 0]
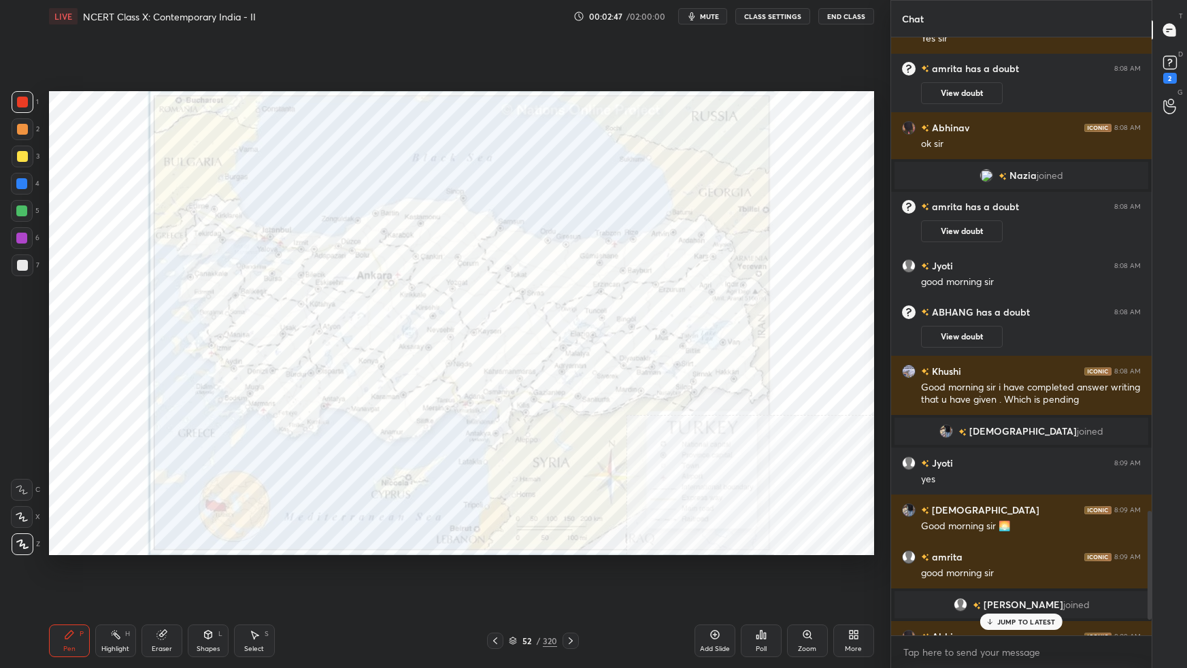
click at [1005, 592] on div "Shukdev 8:07 AM good morning sir Tejas 8:07 AM Yes rajendra 8:07 AM yes sir Ank…" at bounding box center [1021, 336] width 260 height 598
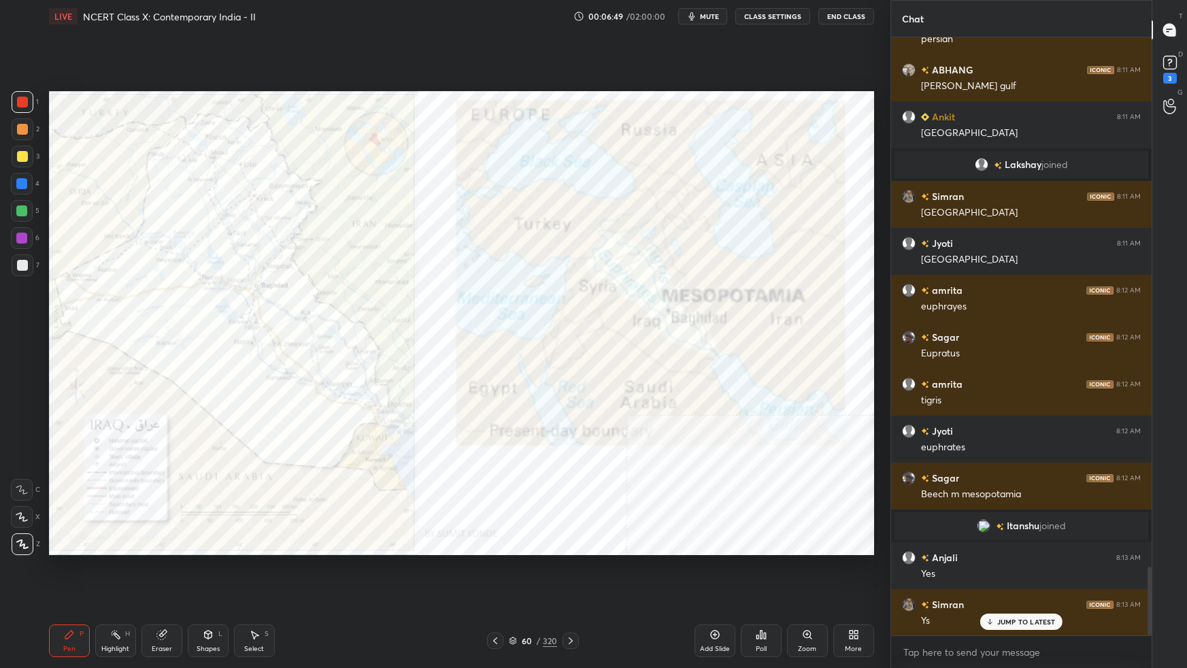
scroll to position [4672, 0]
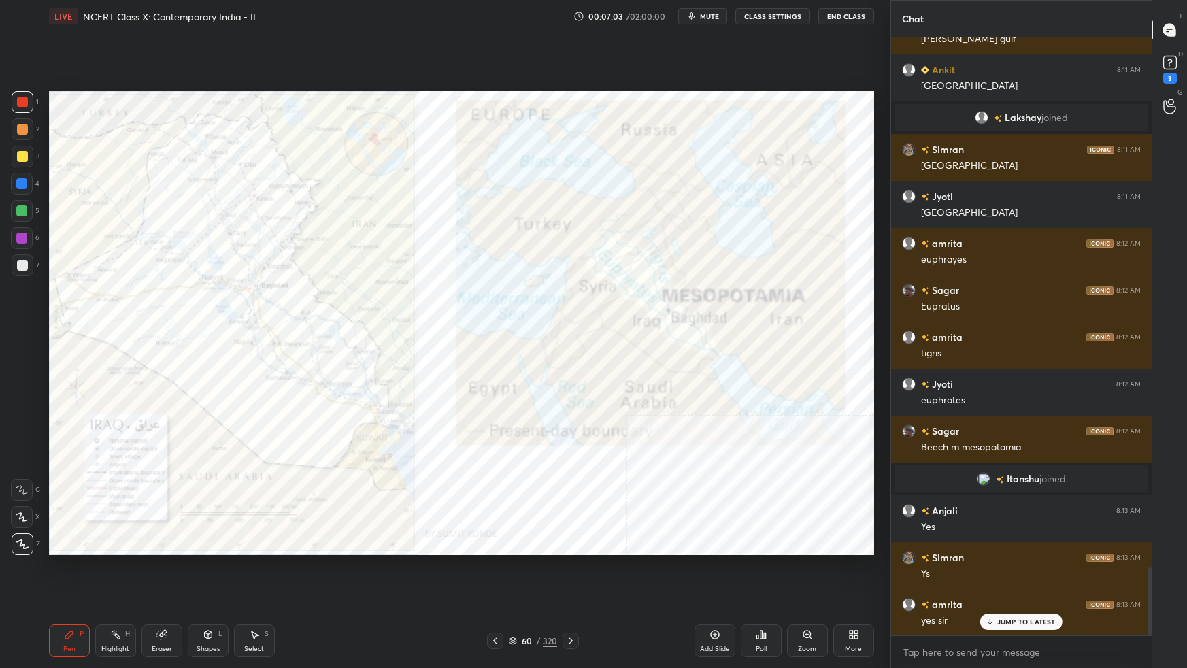
click at [15, 515] on div at bounding box center [22, 517] width 22 height 22
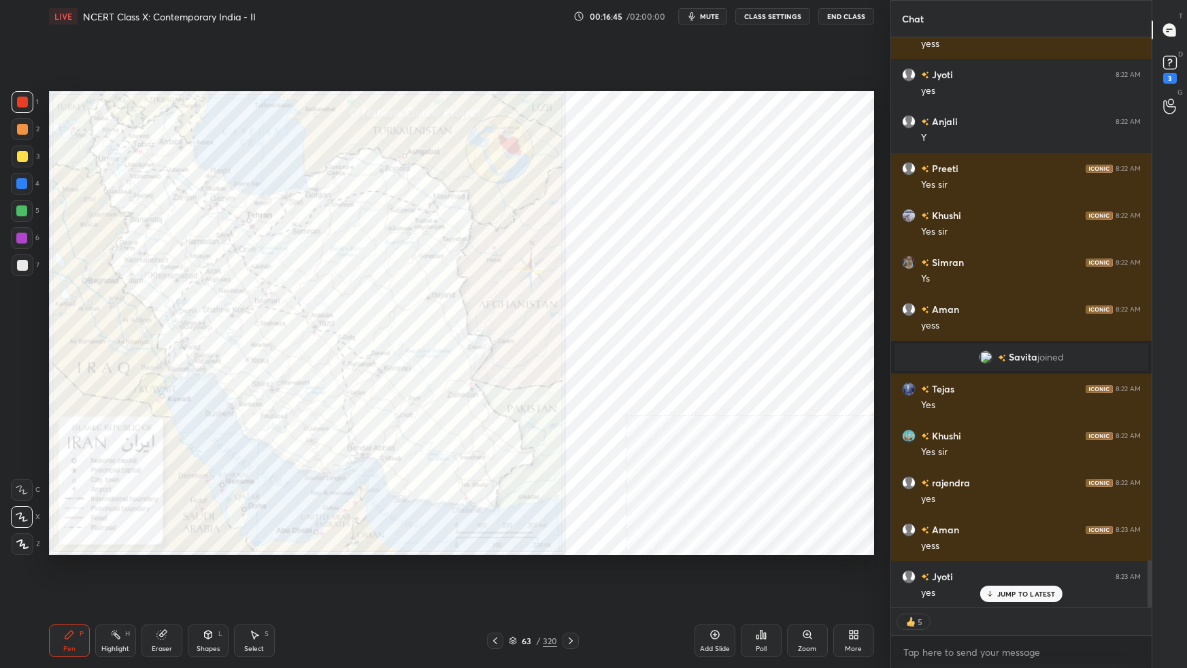
scroll to position [6270, 0]
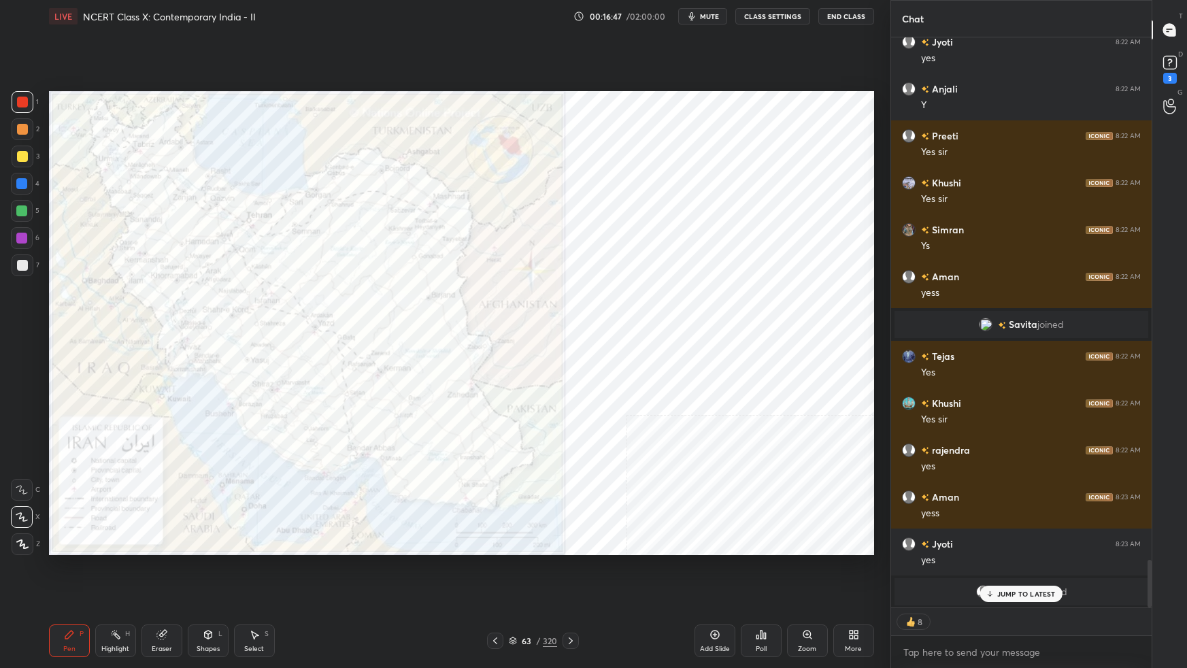
click at [511, 592] on icon at bounding box center [513, 640] width 8 height 8
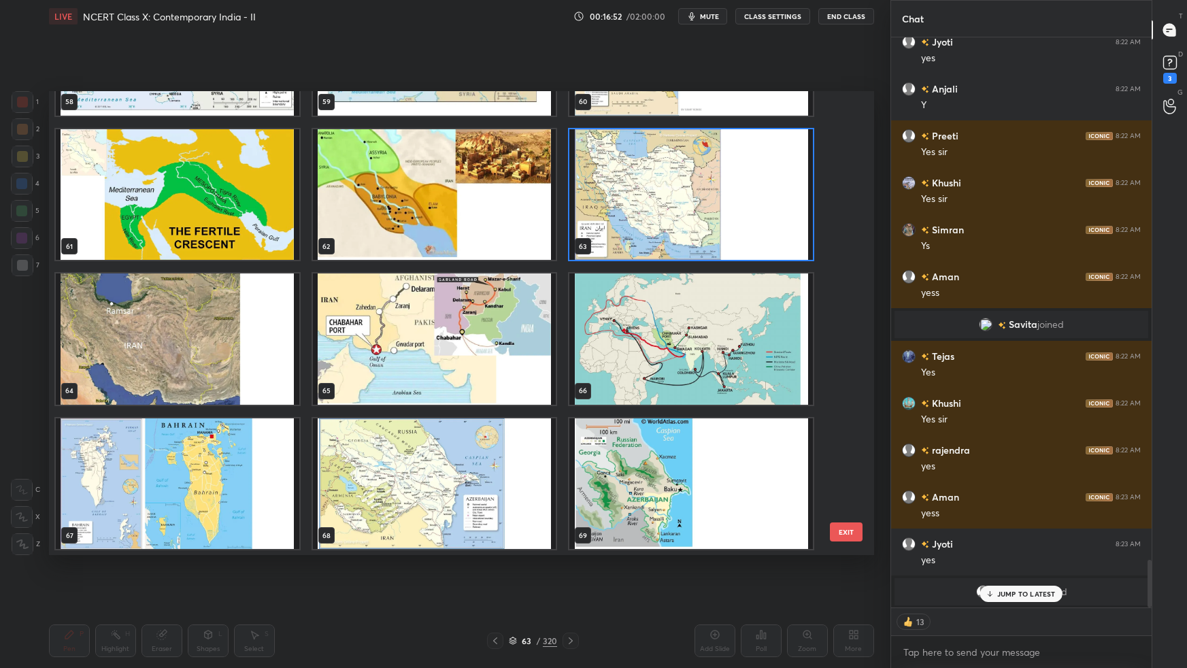
scroll to position [2834, 0]
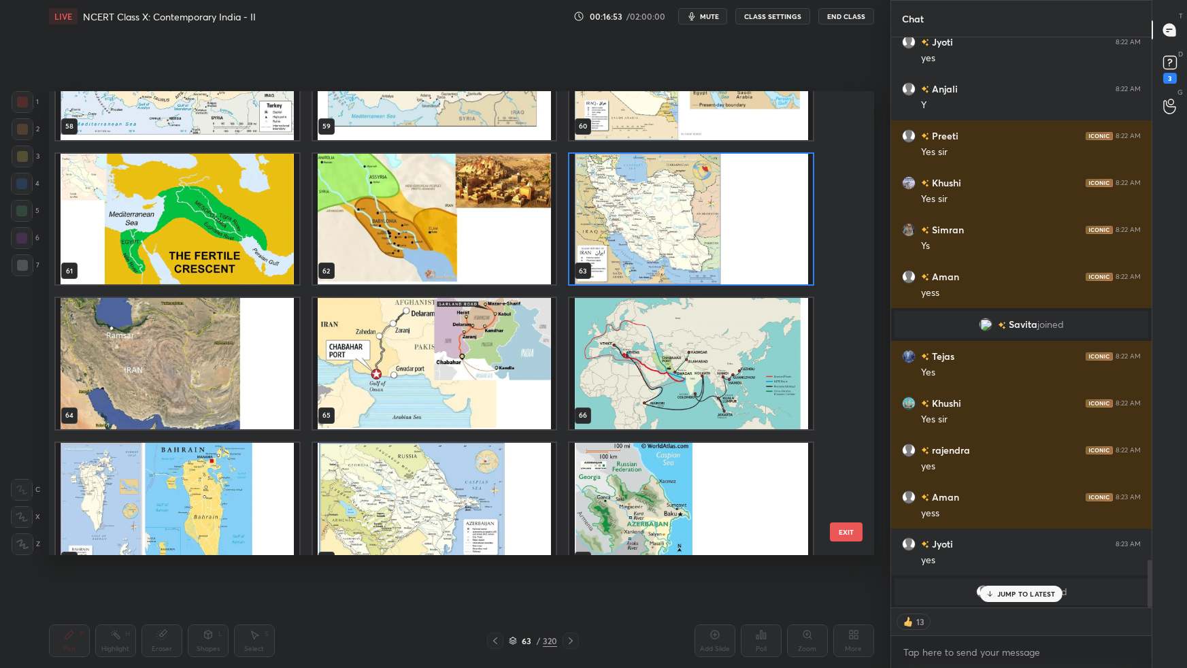
click at [711, 381] on img "grid" at bounding box center [690, 363] width 243 height 131
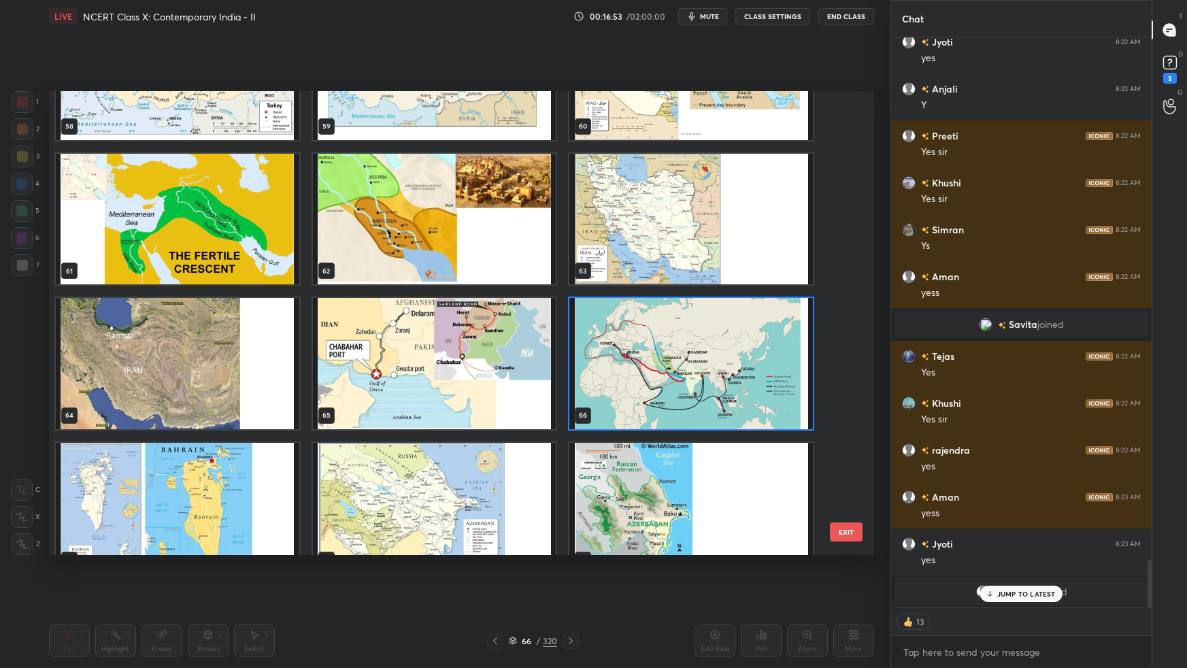
click at [711, 382] on img "grid" at bounding box center [690, 363] width 243 height 131
click at [712, 383] on img "grid" at bounding box center [690, 363] width 243 height 131
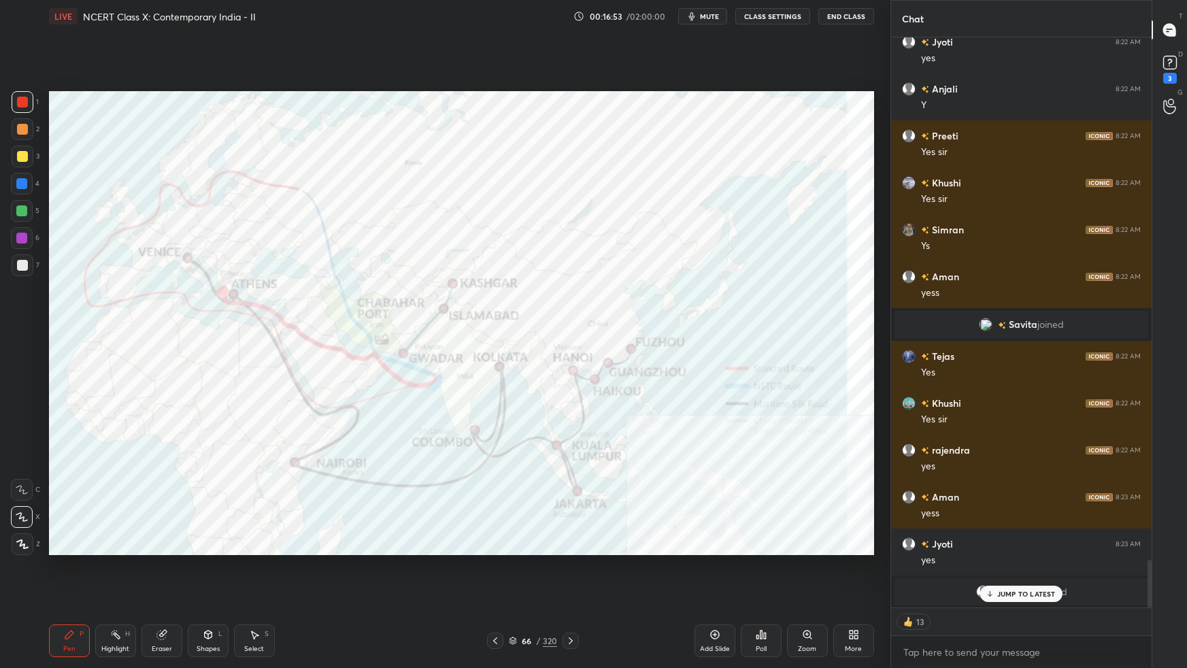
click at [712, 382] on img "grid" at bounding box center [690, 363] width 243 height 131
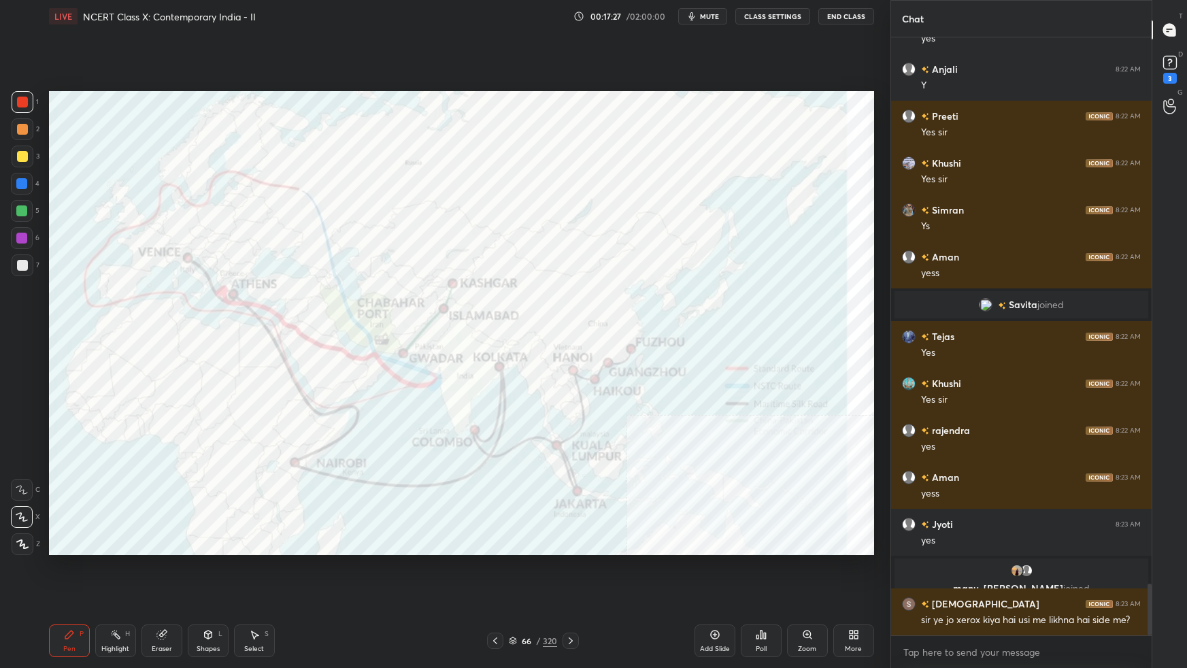
drag, startPoint x: 724, startPoint y: 641, endPoint x: 713, endPoint y: 642, distance: 10.3
click at [724, 592] on div "Add Slide" at bounding box center [714, 640] width 41 height 33
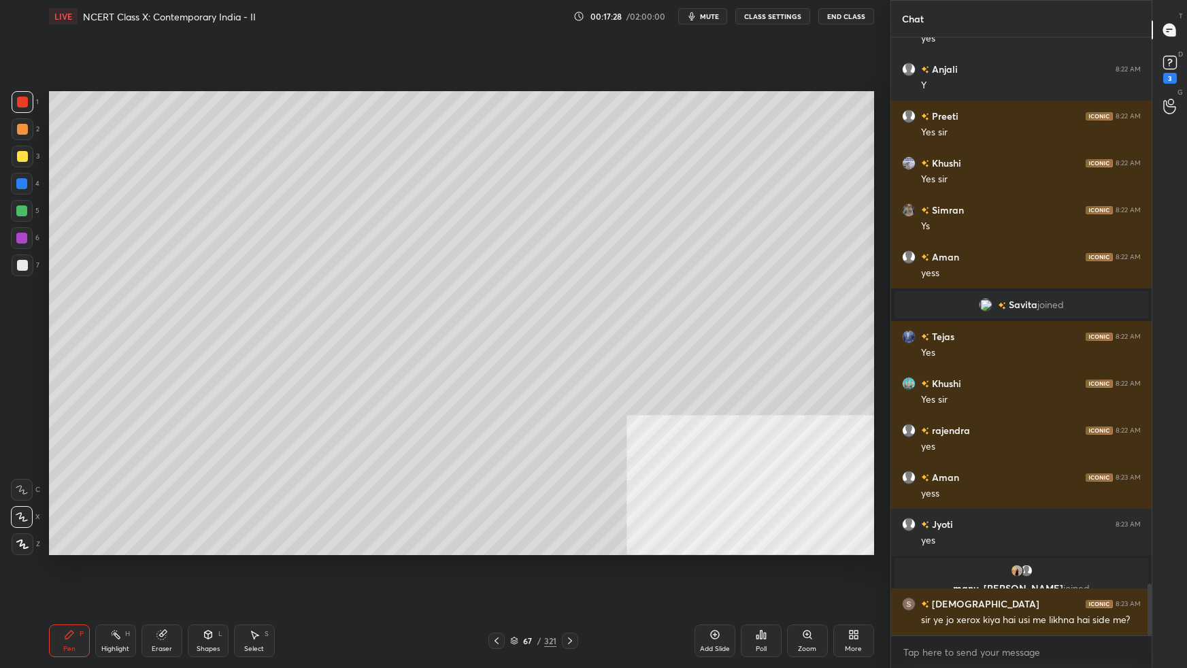
click at [212, 592] on div "Shapes" at bounding box center [208, 648] width 23 height 7
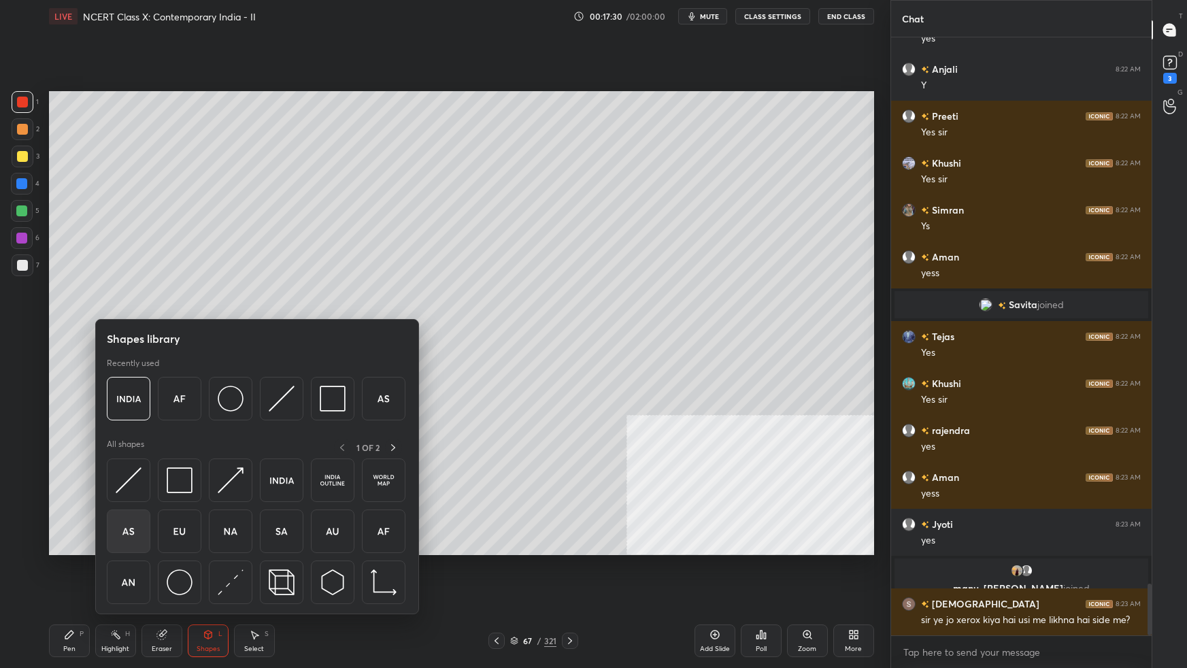
click at [146, 521] on div at bounding box center [129, 531] width 44 height 44
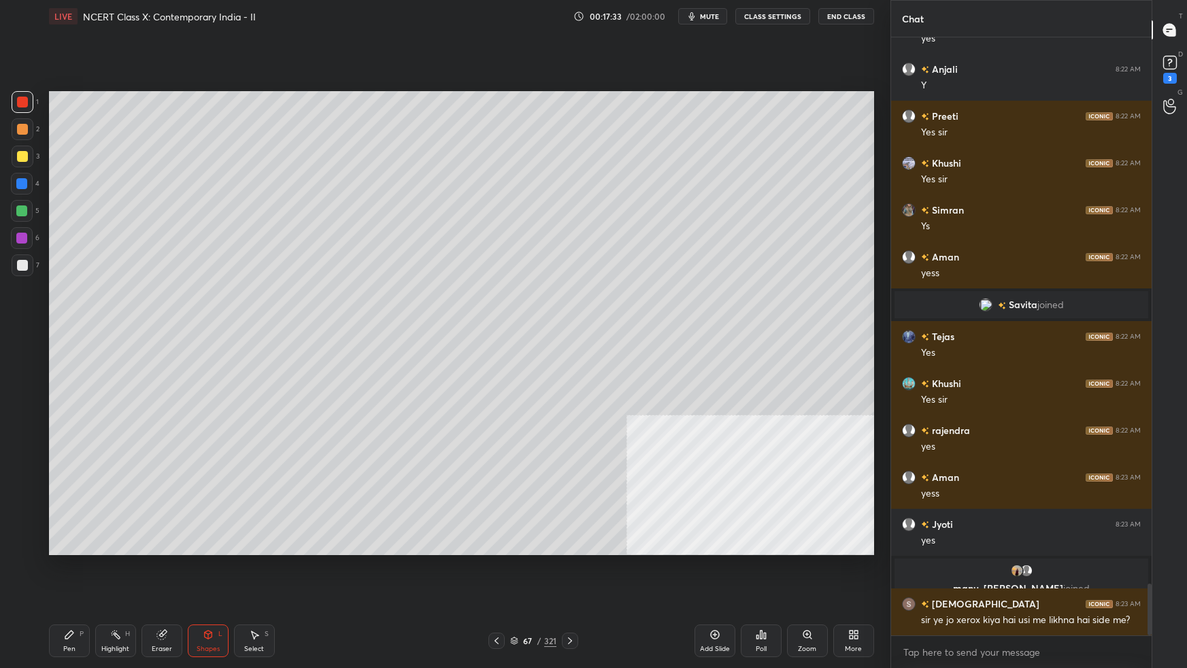
click at [753, 573] on div "Setting up your live class Poll for secs No correct answer Start poll" at bounding box center [462, 323] width 836 height 581
drag, startPoint x: 75, startPoint y: 633, endPoint x: 77, endPoint y: 612, distance: 21.2
click at [75, 592] on div "Pen P" at bounding box center [69, 640] width 41 height 33
drag, startPoint x: 26, startPoint y: 268, endPoint x: 29, endPoint y: 284, distance: 16.7
click at [26, 269] on div at bounding box center [22, 265] width 11 height 11
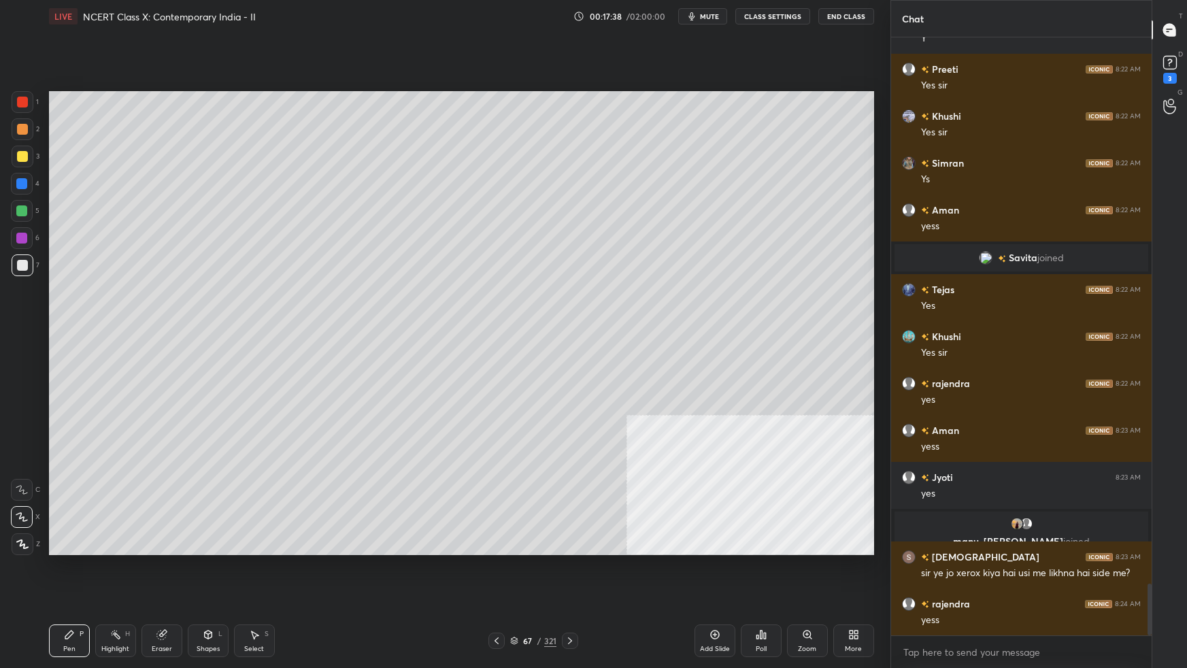
scroll to position [3, 3]
click at [818, 592] on div "Zoom" at bounding box center [807, 640] width 41 height 33
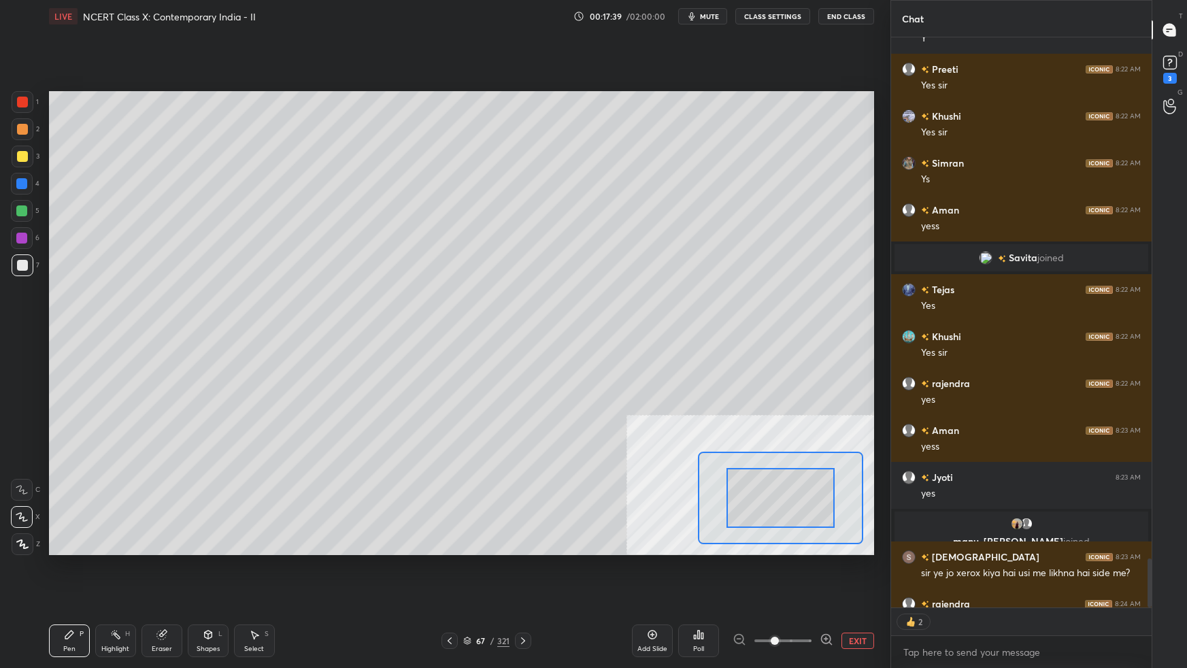
scroll to position [6412, 0]
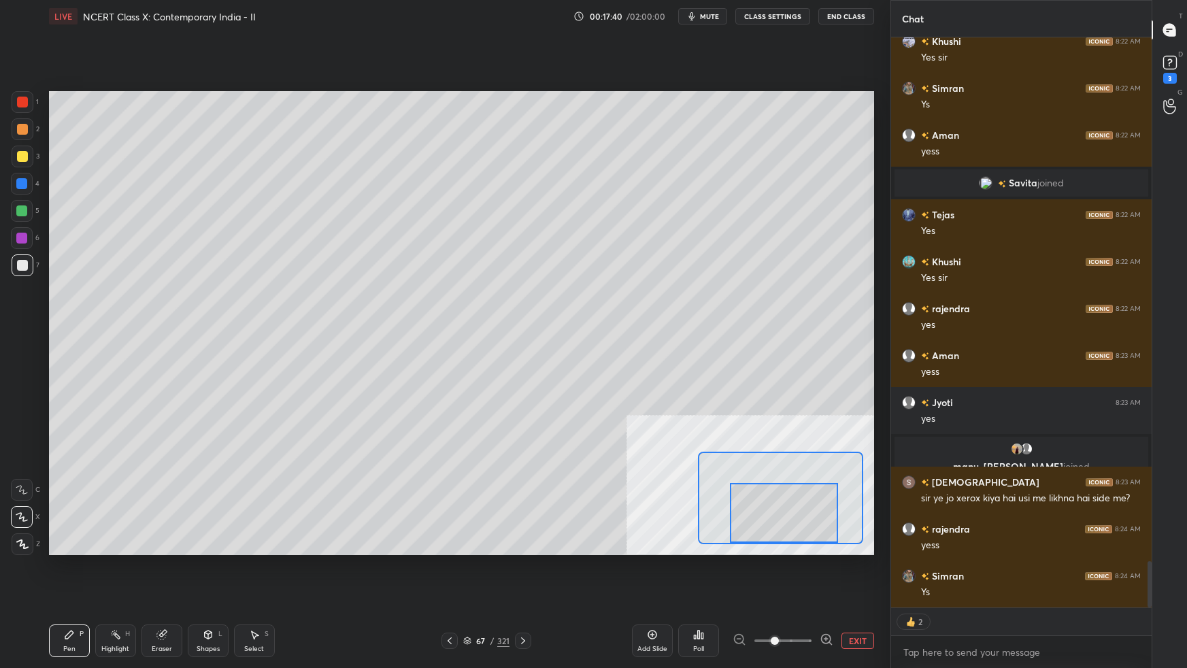
click at [795, 528] on div at bounding box center [784, 513] width 108 height 60
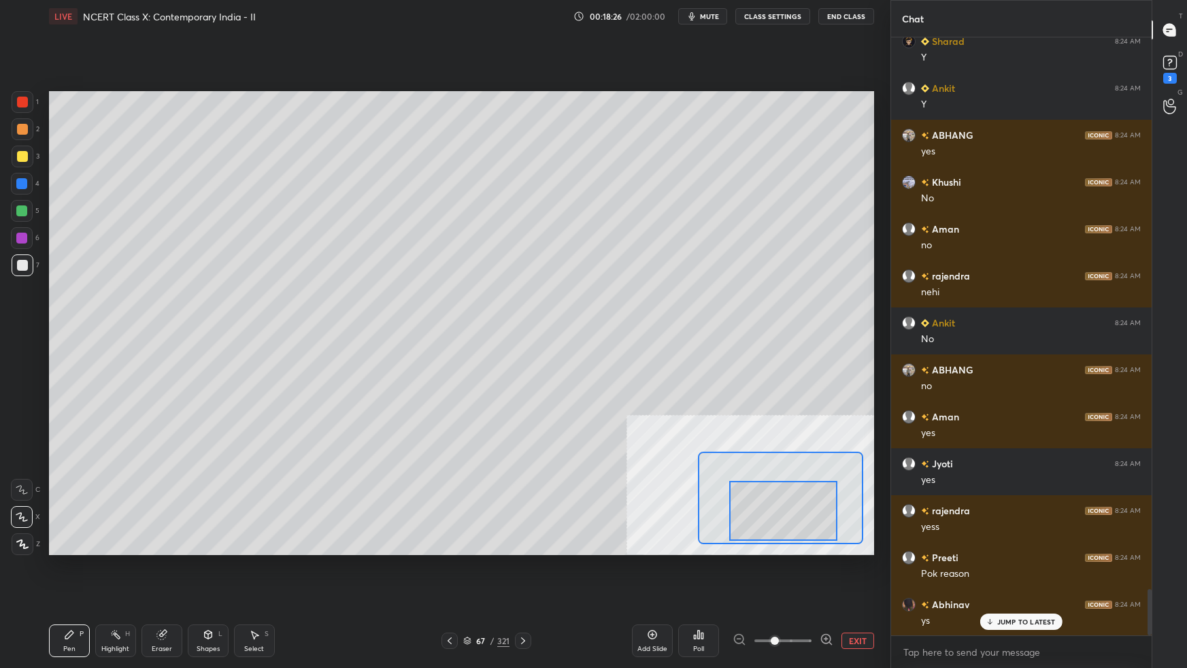
scroll to position [7181, 0]
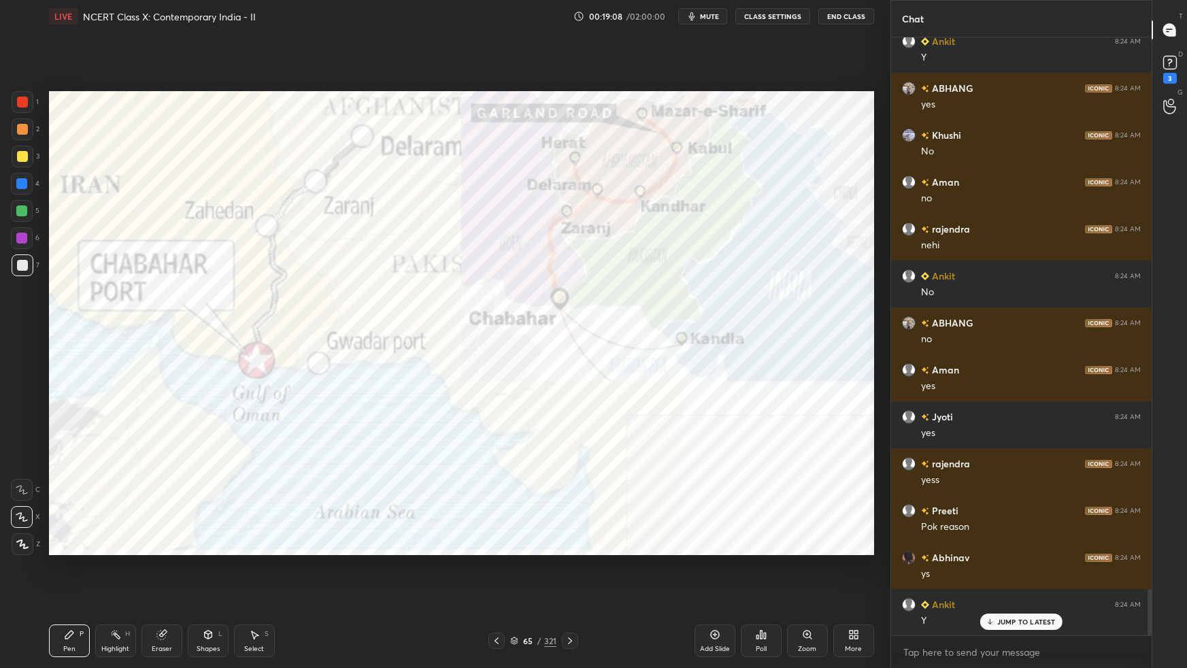
click at [29, 100] on div at bounding box center [23, 102] width 22 height 22
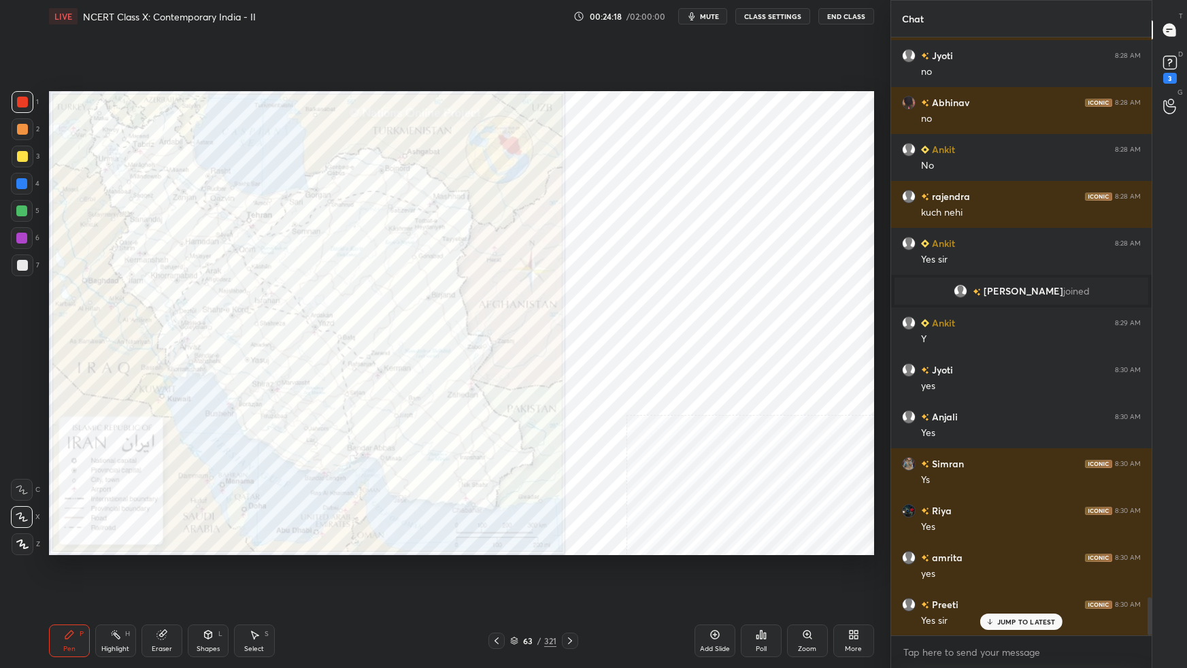
scroll to position [8855, 0]
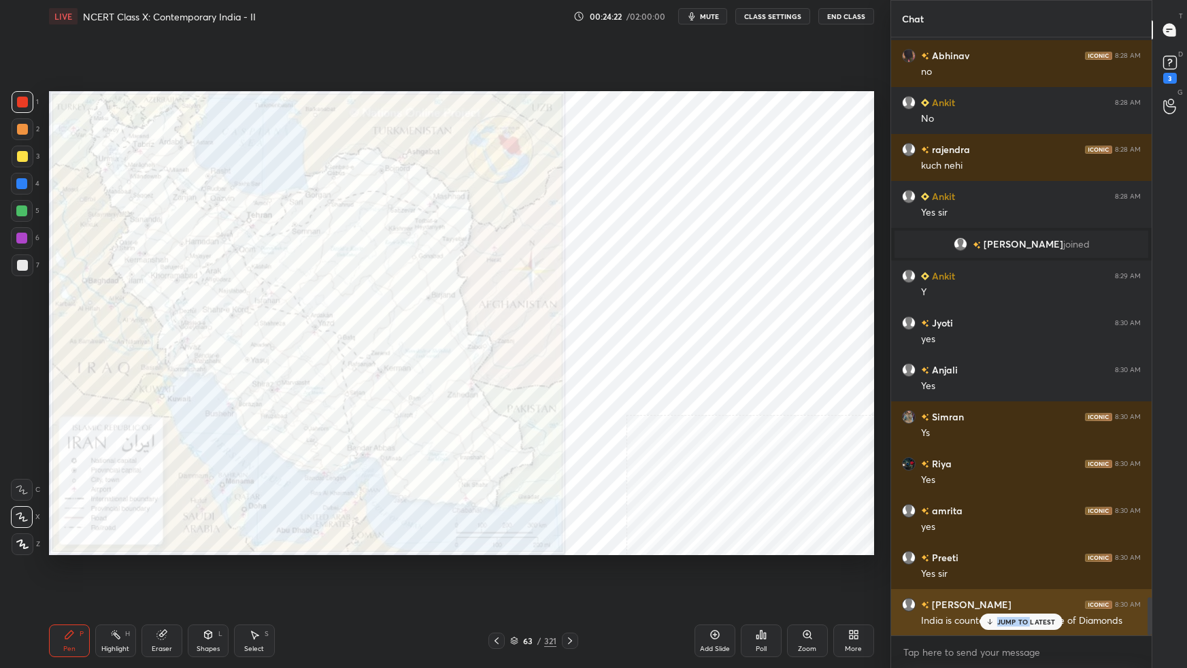
drag, startPoint x: 1031, startPoint y: 617, endPoint x: 1043, endPoint y: 620, distance: 12.5
click at [1032, 592] on p "JUMP TO LATEST" at bounding box center [1026, 621] width 58 height 8
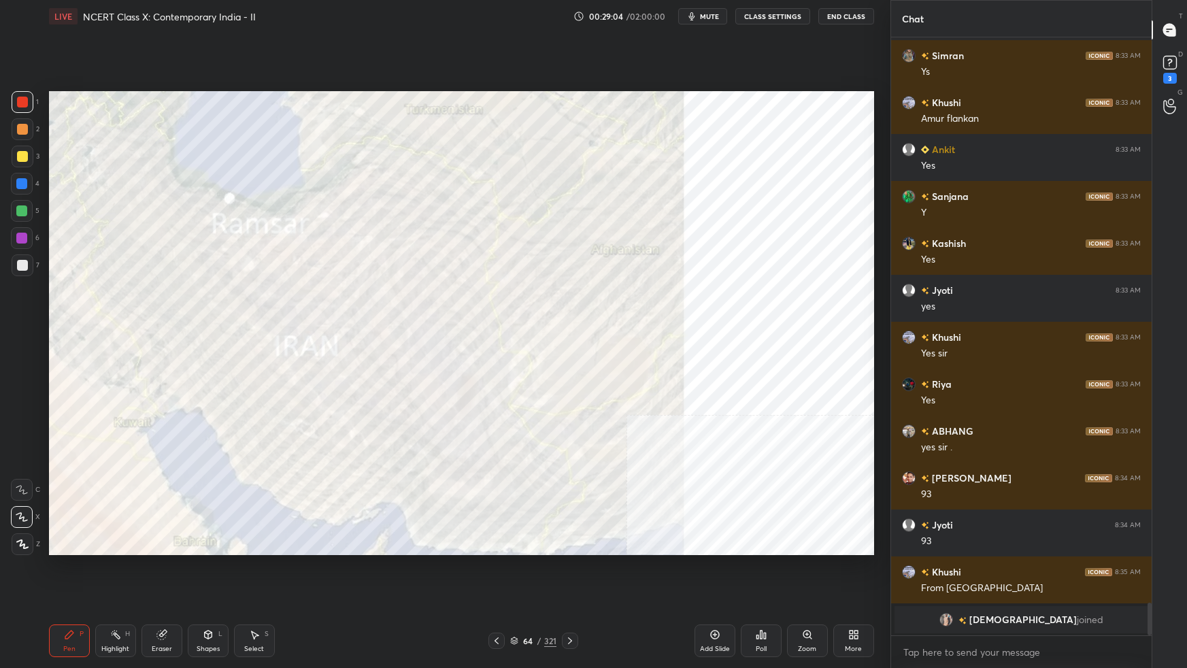
scroll to position [10343, 0]
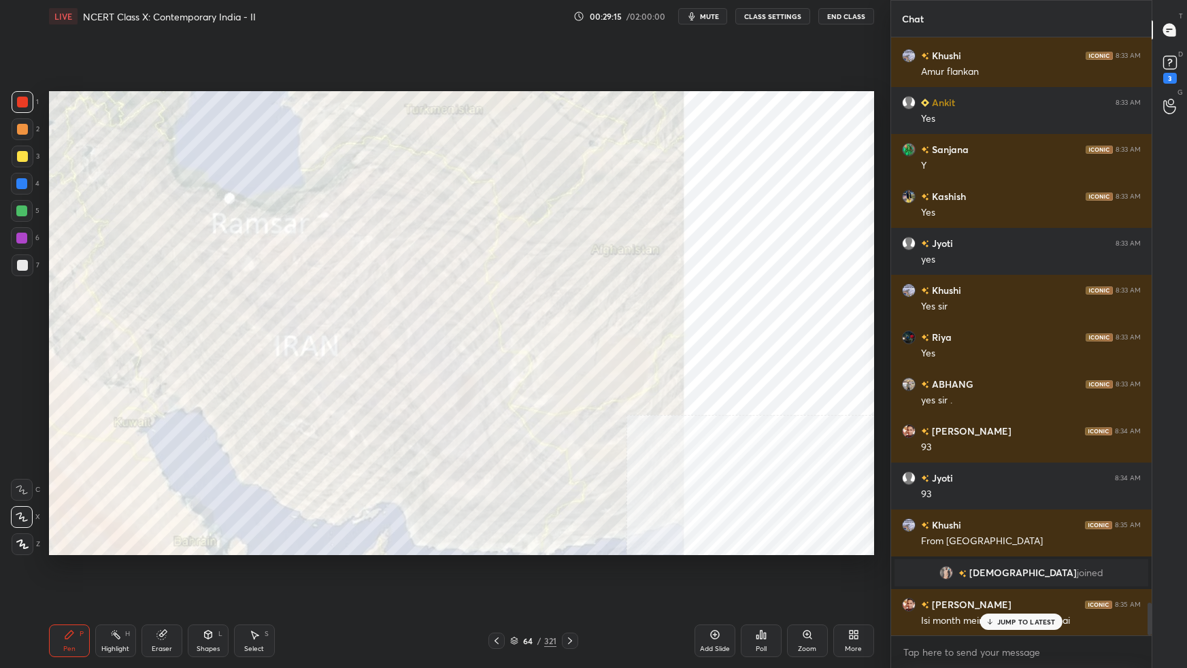
click at [1004, 592] on p "JUMP TO LATEST" at bounding box center [1026, 621] width 58 height 8
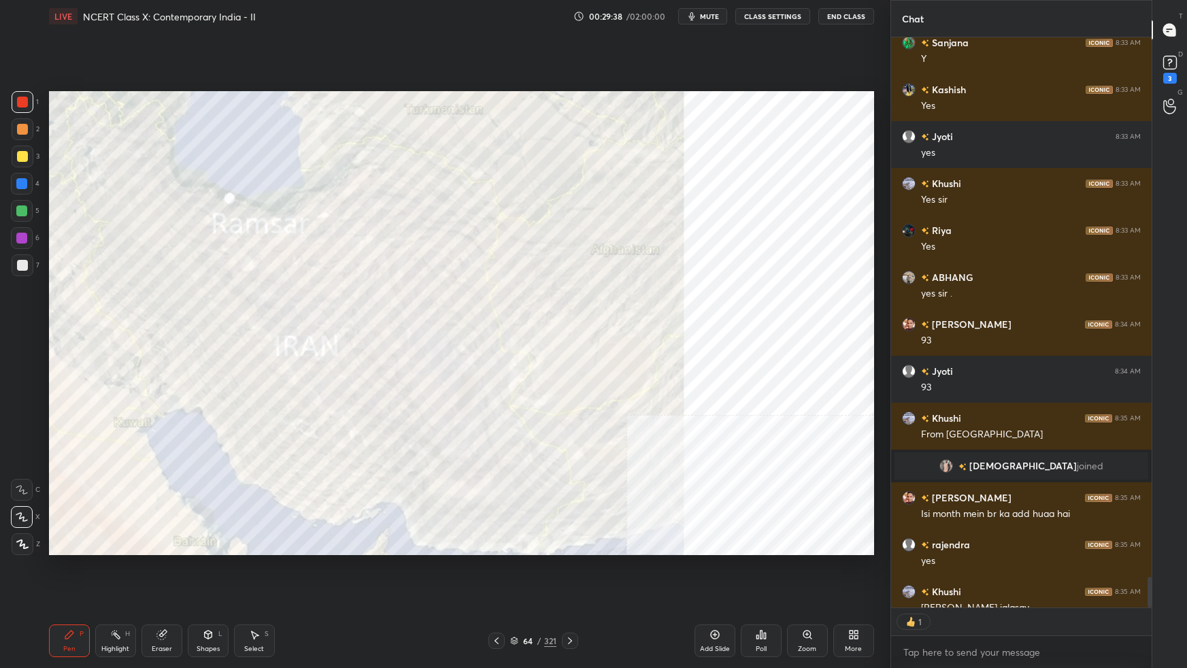
scroll to position [10524, 0]
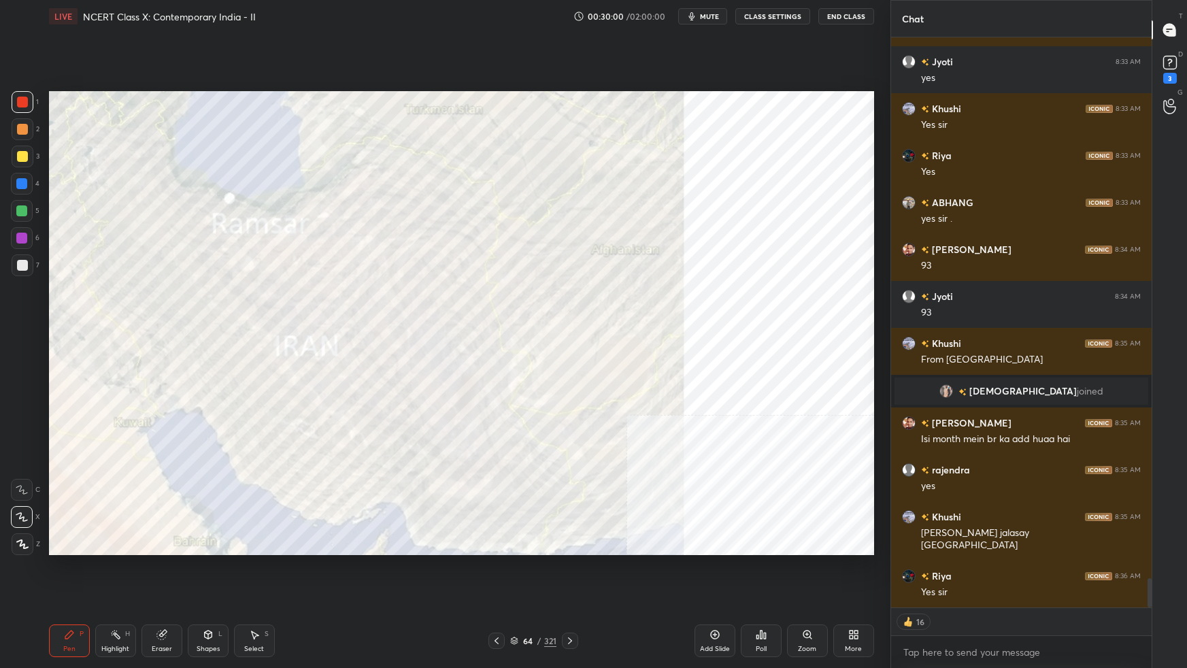
drag, startPoint x: 20, startPoint y: 237, endPoint x: 27, endPoint y: 233, distance: 8.5
click at [21, 237] on div at bounding box center [21, 238] width 11 height 11
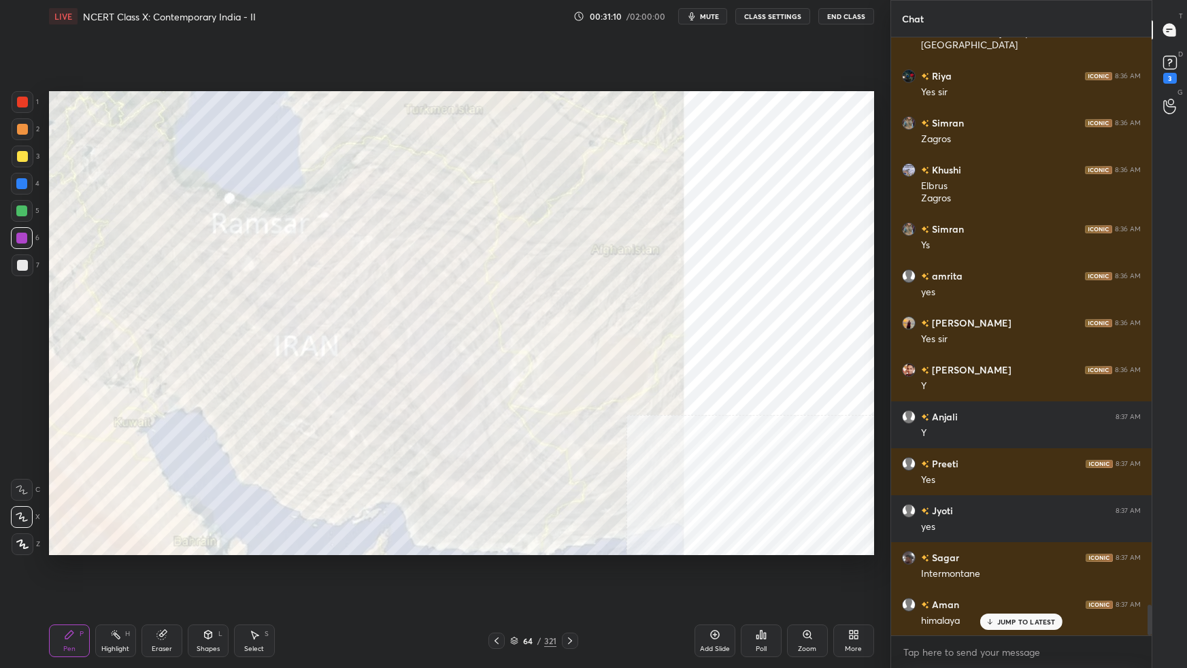
scroll to position [11071, 0]
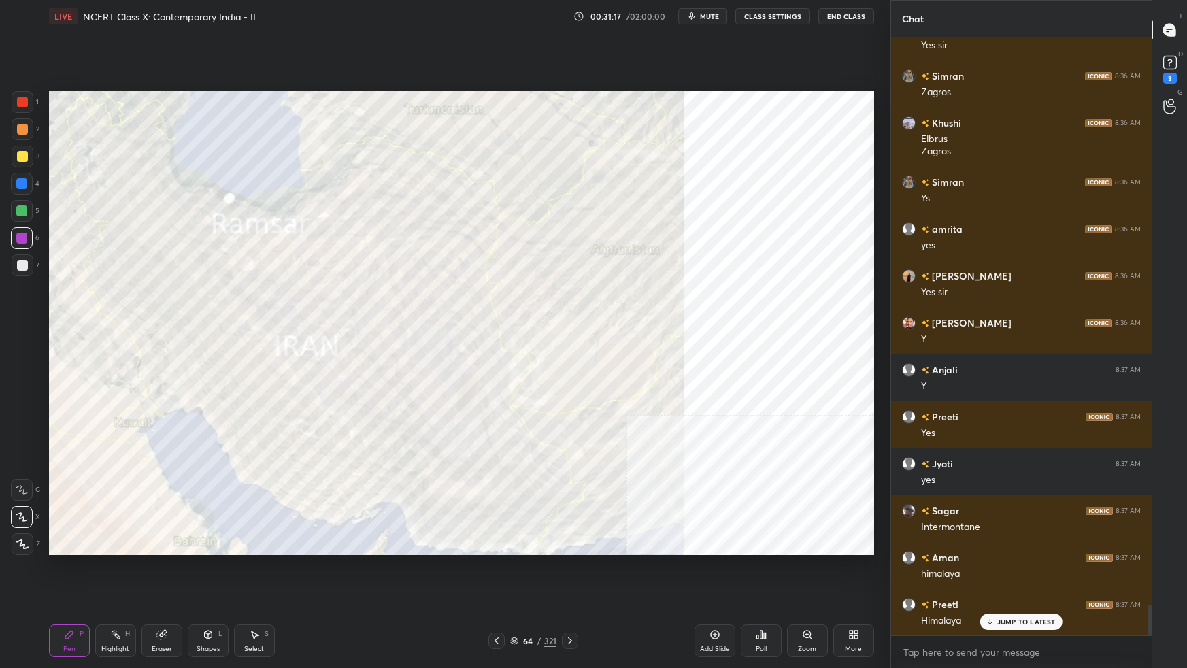
click at [877, 184] on div "Setting up your live class Poll for secs No correct answer Start poll" at bounding box center [462, 323] width 836 height 581
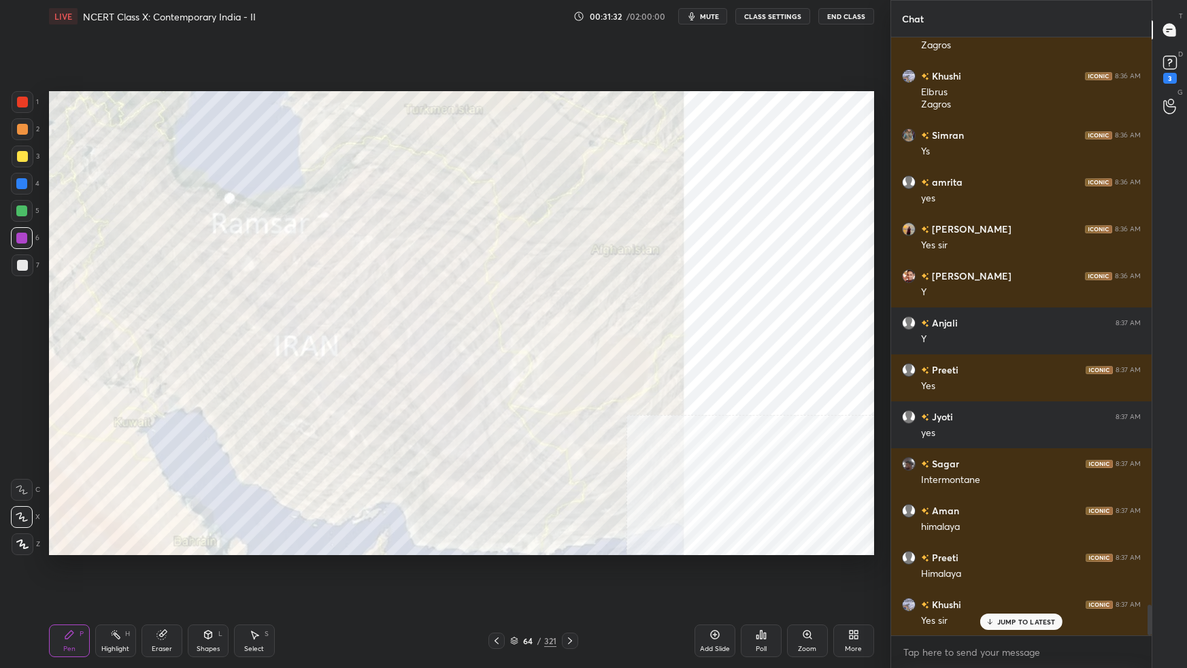
drag, startPoint x: 716, startPoint y: 639, endPoint x: 714, endPoint y: 624, distance: 15.1
click at [716, 592] on icon at bounding box center [714, 634] width 11 height 11
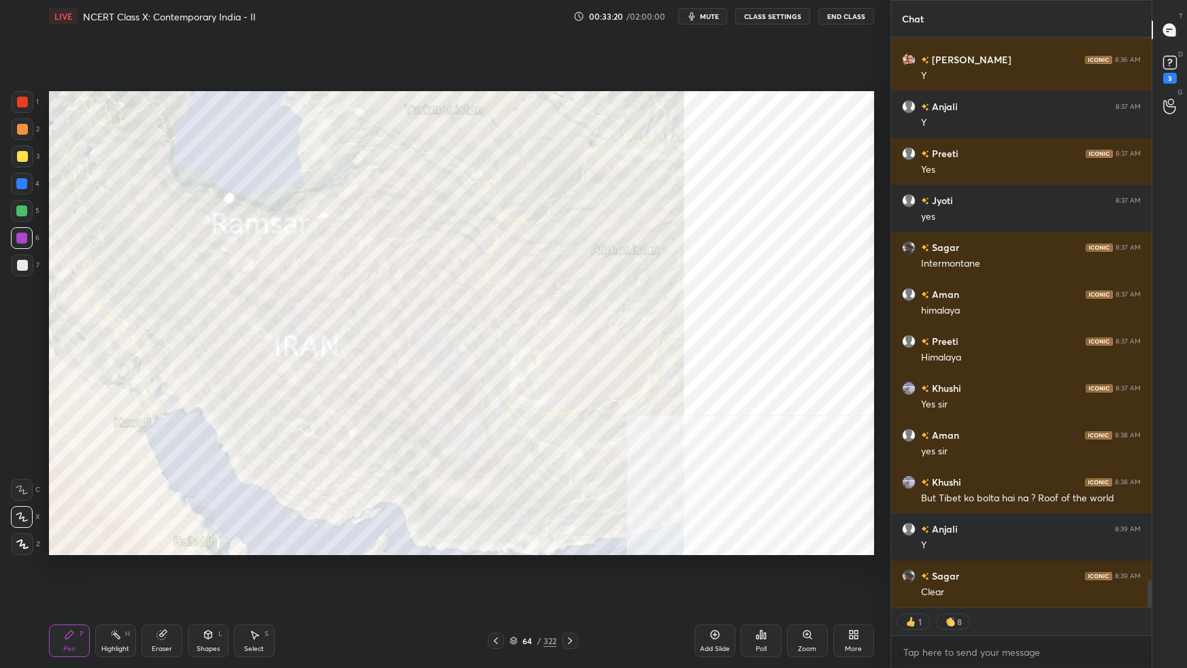
scroll to position [11381, 0]
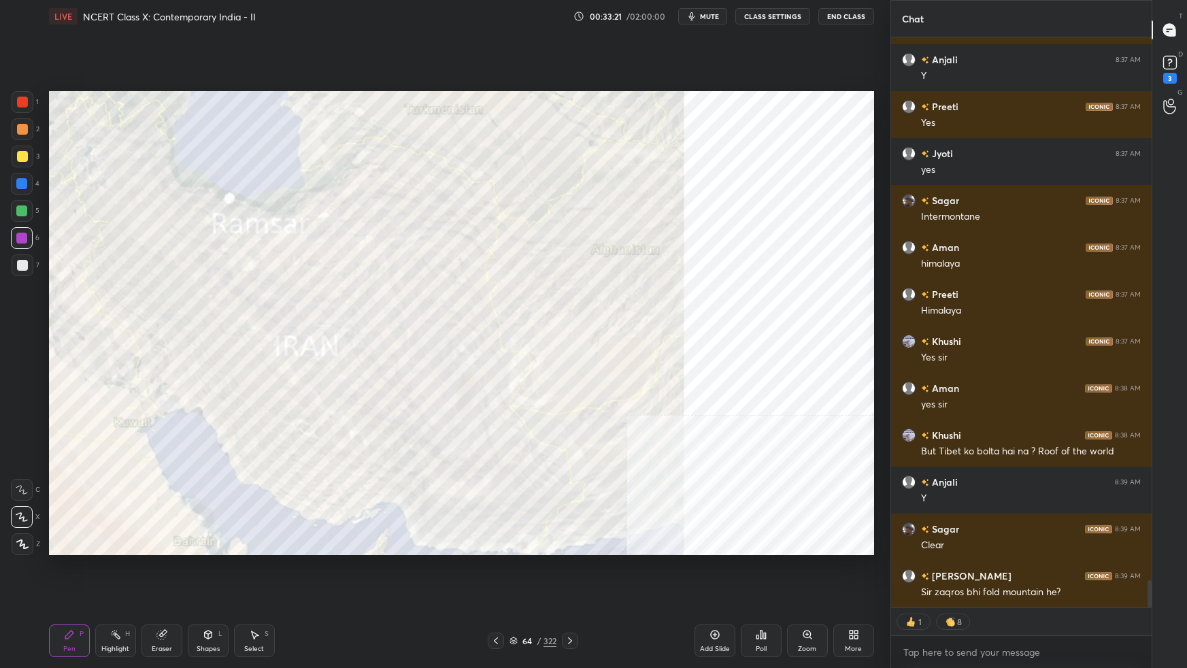
drag, startPoint x: 24, startPoint y: 185, endPoint x: 48, endPoint y: 190, distance: 24.4
click at [25, 186] on div at bounding box center [21, 183] width 11 height 11
click at [851, 592] on div "More" at bounding box center [853, 640] width 41 height 33
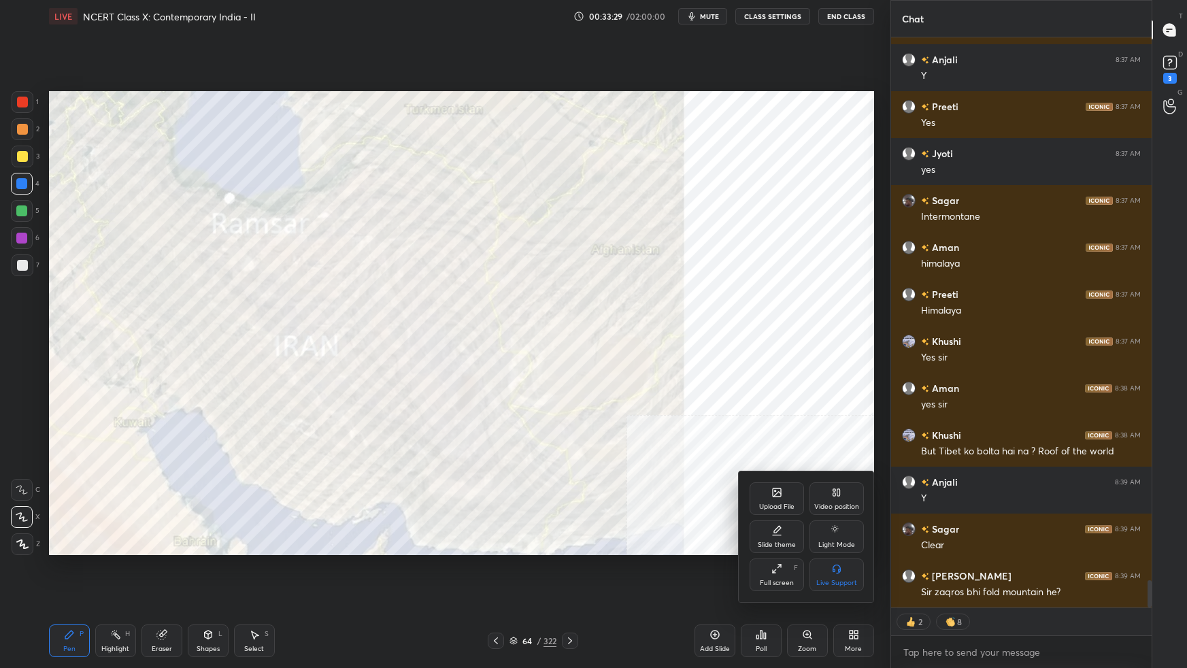
click at [836, 503] on div "Video position" at bounding box center [836, 498] width 54 height 33
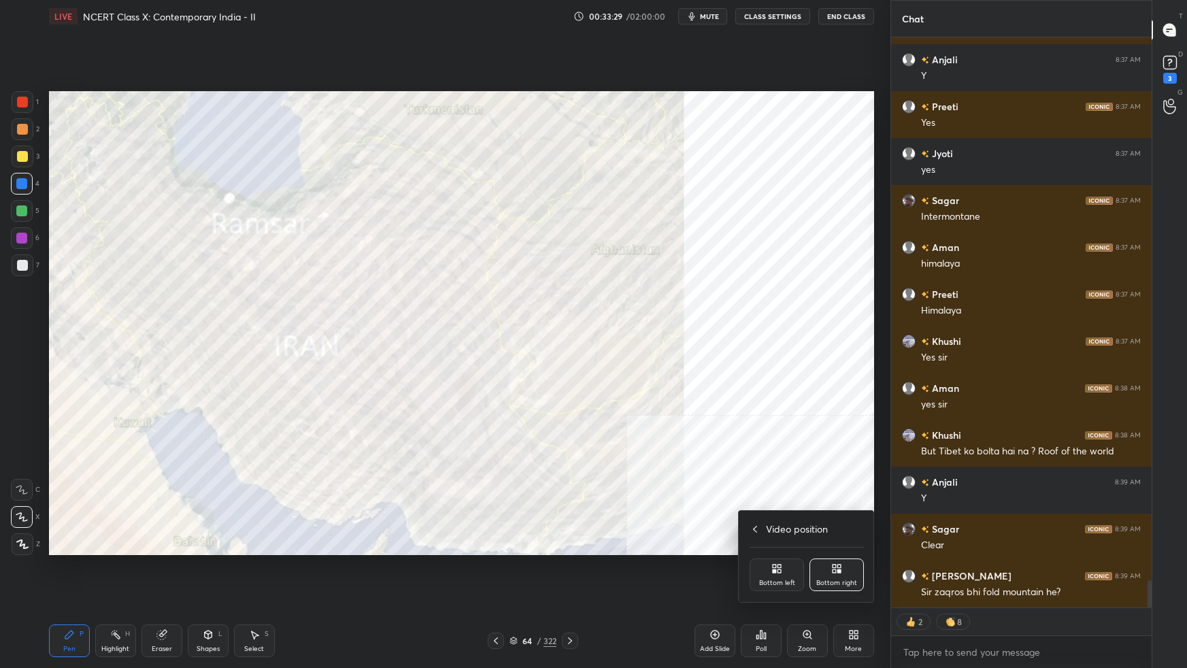
click at [775, 575] on div "Bottom left" at bounding box center [776, 574] width 54 height 33
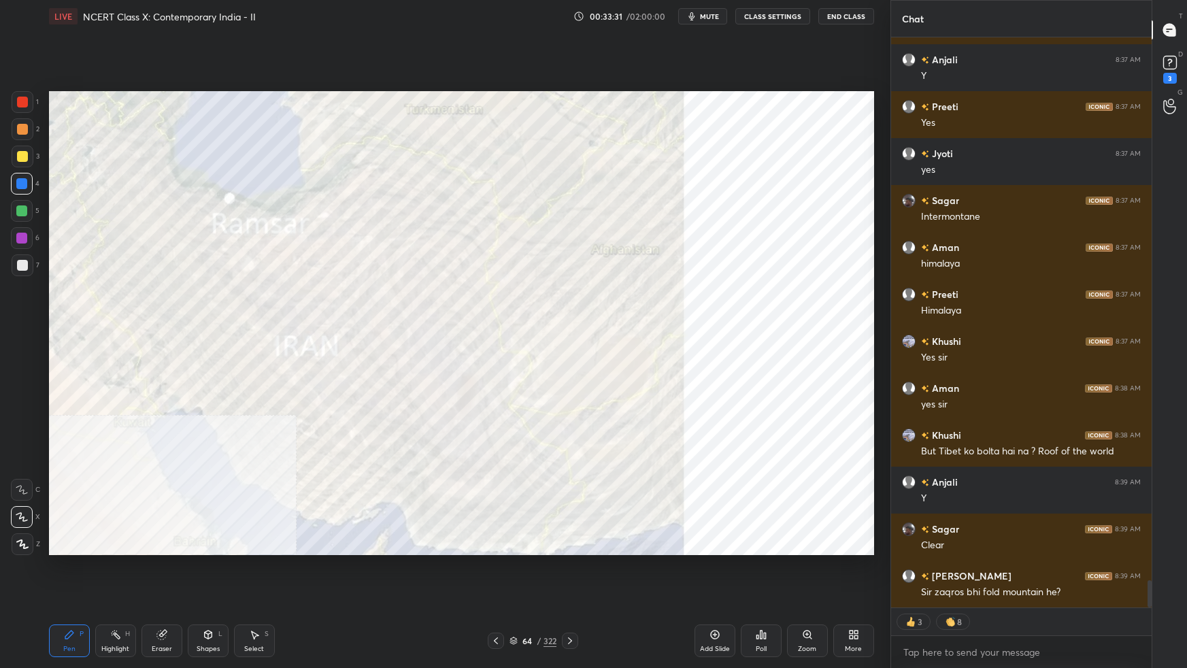
click at [874, 322] on div "Setting up your live class Poll for secs No correct answer Start poll" at bounding box center [462, 323] width 836 height 581
click at [882, 335] on div "1 2 3 4 5 6 7 C X Z C X Z E E Erase all H H LIVE NCERT Class X: Contemporary In…" at bounding box center [445, 334] width 890 height 668
click at [874, 316] on div "Setting up your live class Poll for secs No correct answer Start poll" at bounding box center [462, 323] width 836 height 581
click at [879, 323] on div "Setting up your live class Poll for secs No correct answer Start poll" at bounding box center [462, 323] width 836 height 581
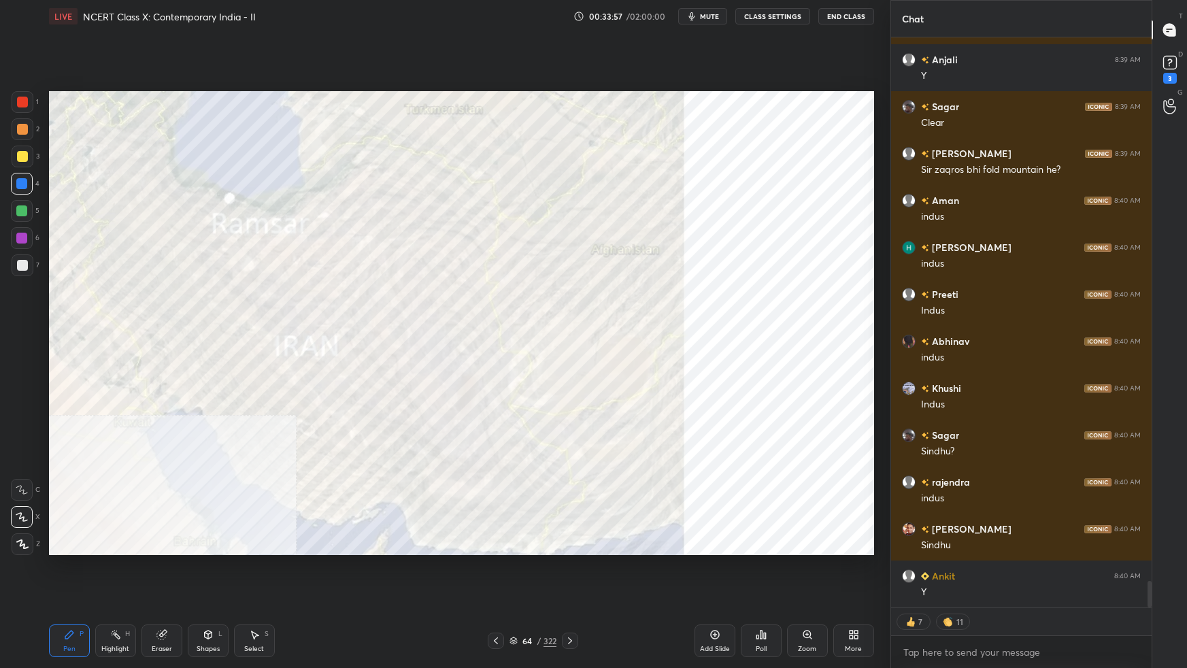
scroll to position [11775, 0]
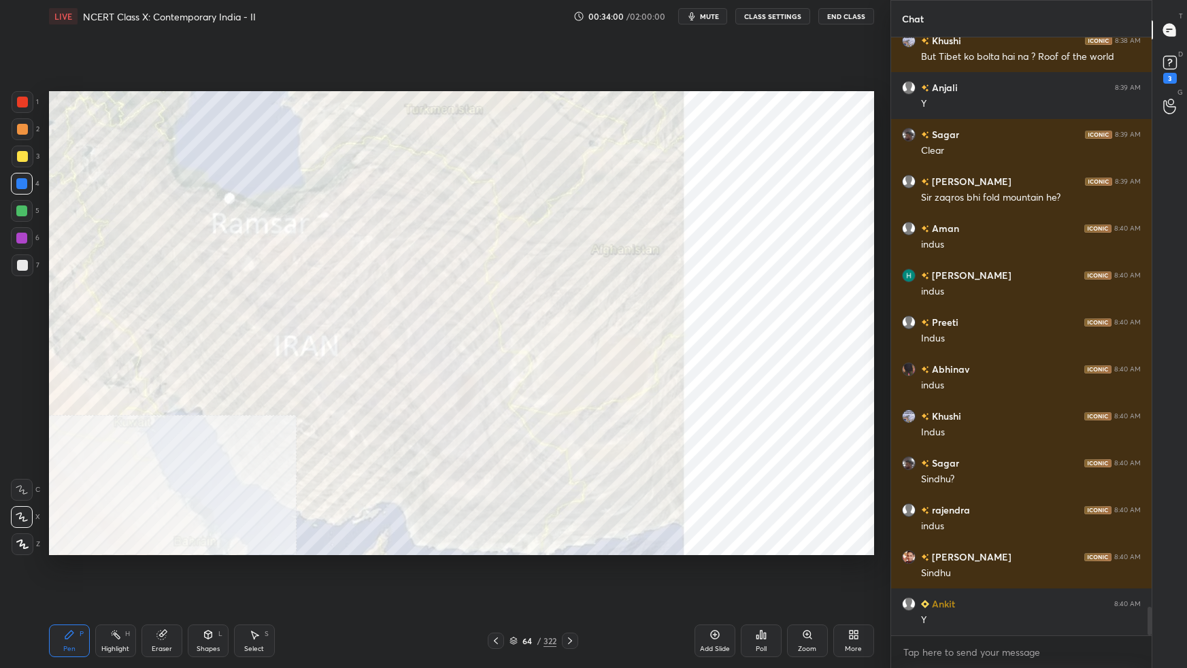
click at [425, 528] on div "Setting up your live class Poll for secs No correct answer Start poll" at bounding box center [462, 323] width 836 height 581
drag, startPoint x: 381, startPoint y: 555, endPoint x: 886, endPoint y: 299, distance: 565.6
click at [886, 300] on div "1 2 3 4 5 6 7 C X Z C X Z E E Erase all H H LIVE NCERT Class X: Contemporary In…" at bounding box center [445, 334] width 890 height 668
click at [878, 283] on div "Setting up your live class Poll for secs No correct answer Start poll" at bounding box center [462, 323] width 836 height 581
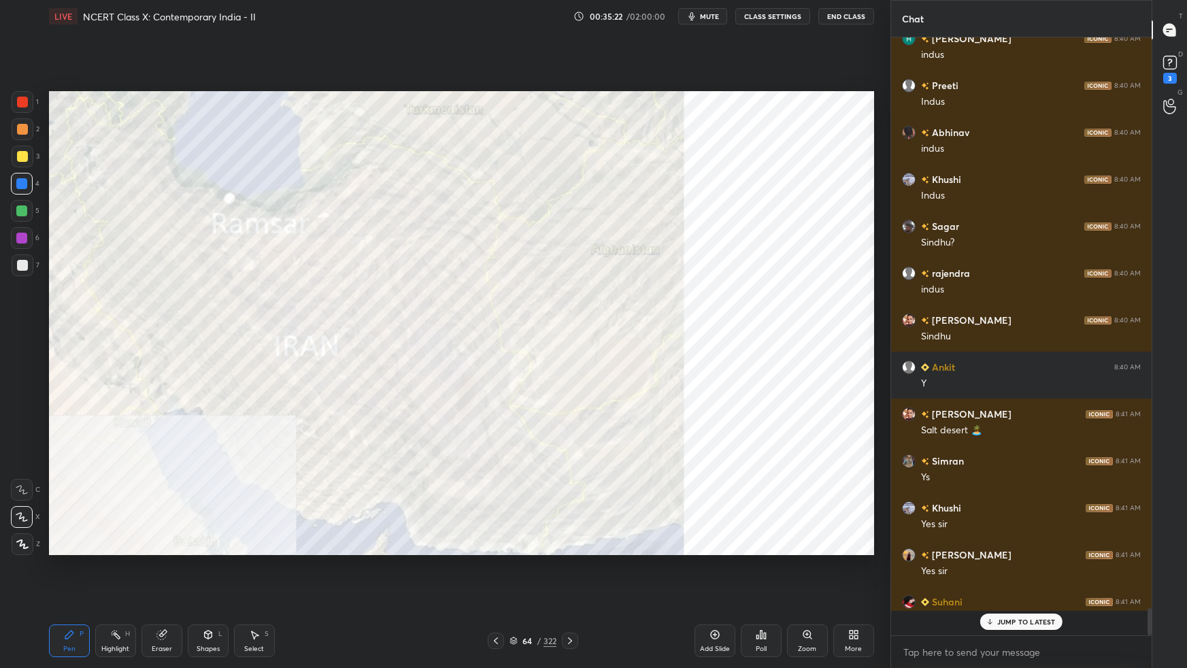
scroll to position [4, 3]
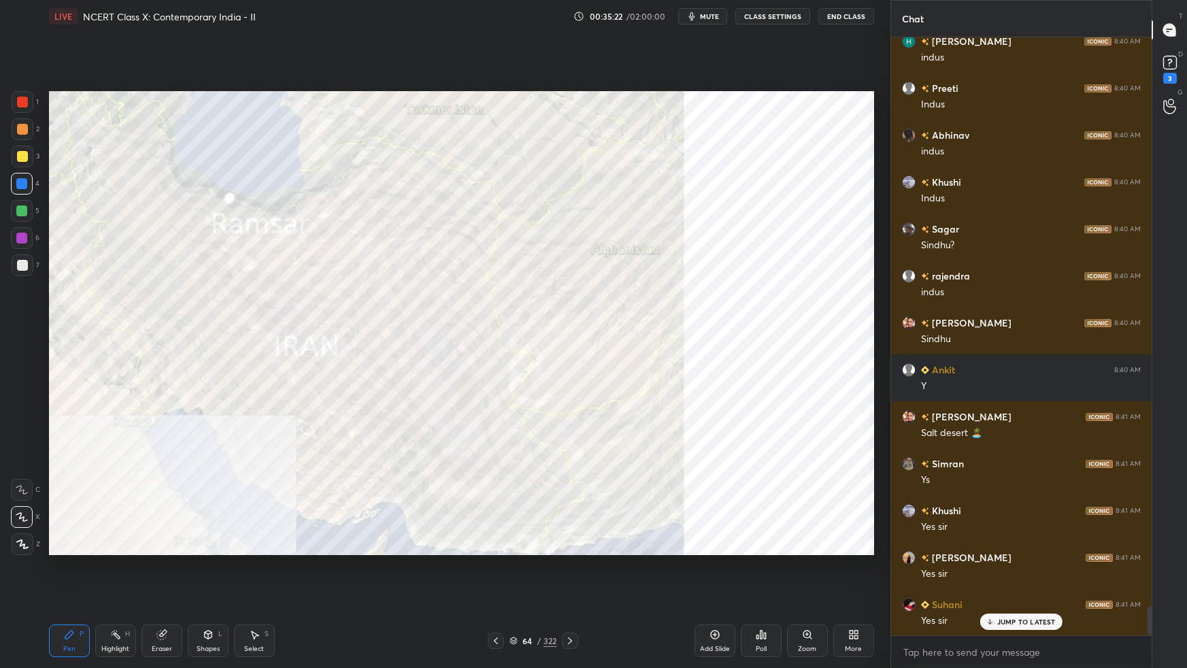
drag, startPoint x: 24, startPoint y: 101, endPoint x: 31, endPoint y: 106, distance: 8.3
click at [24, 102] on div at bounding box center [22, 102] width 11 height 11
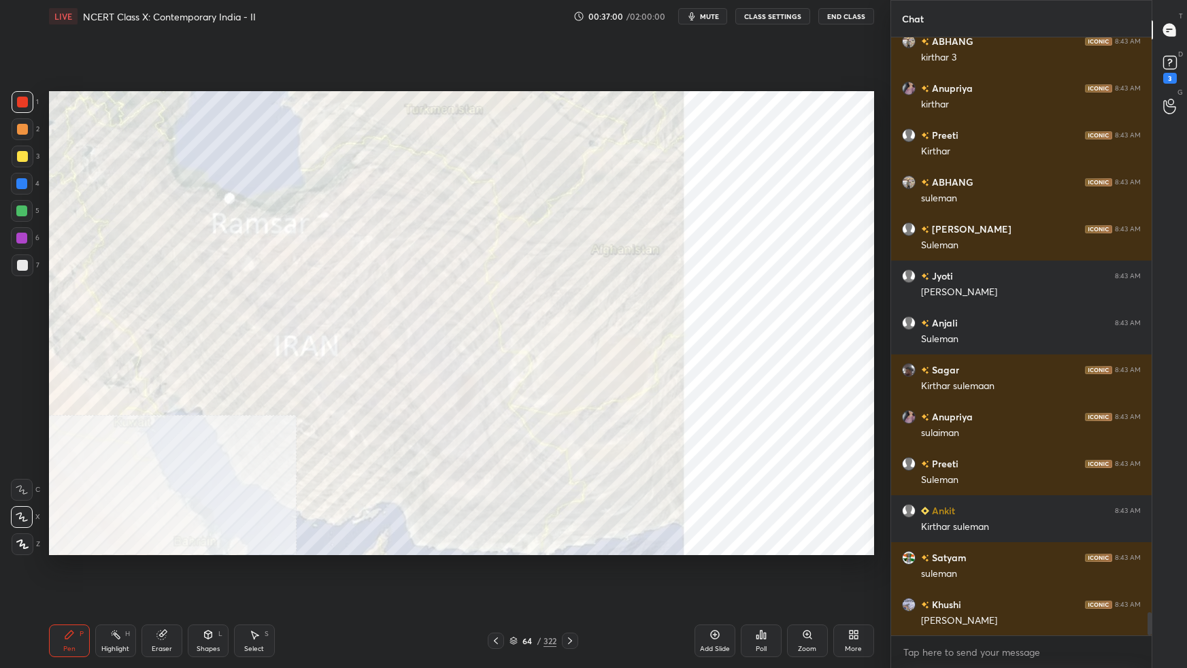
scroll to position [14919, 0]
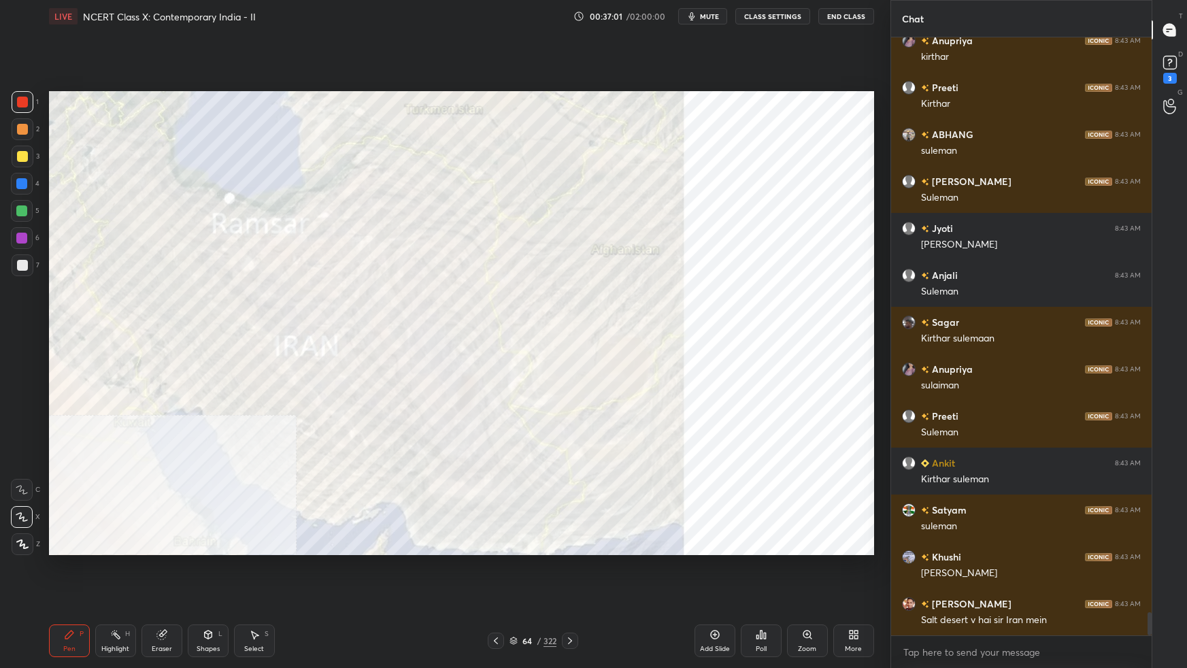
click at [19, 209] on div at bounding box center [21, 210] width 11 height 11
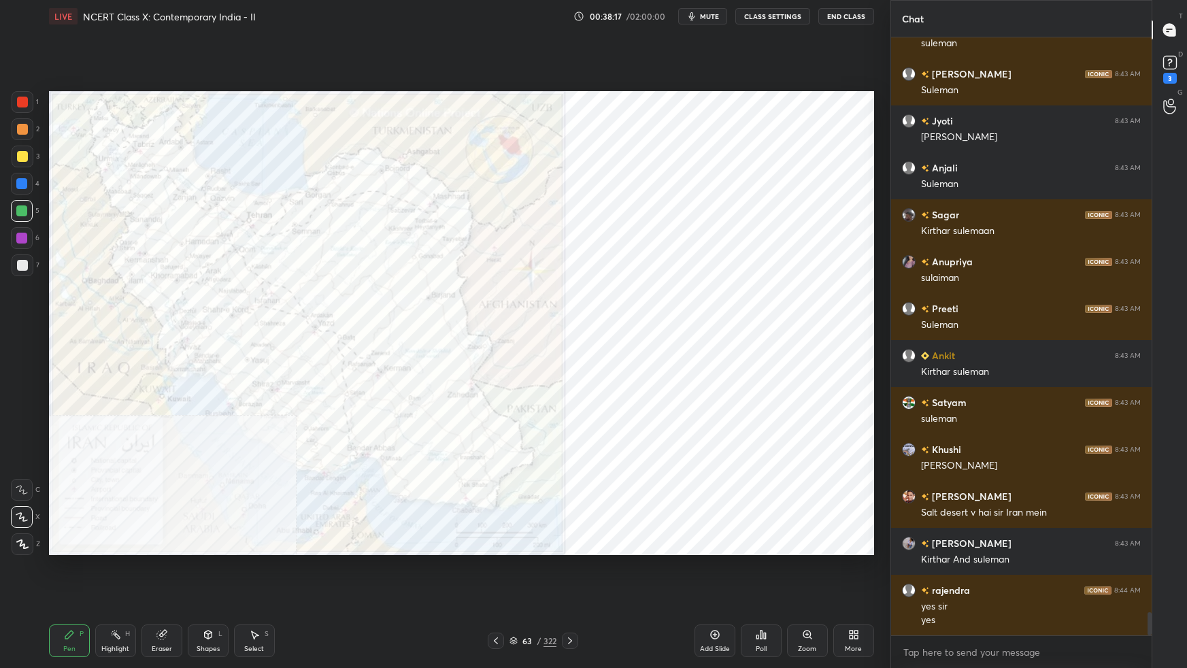
scroll to position [15073, 0]
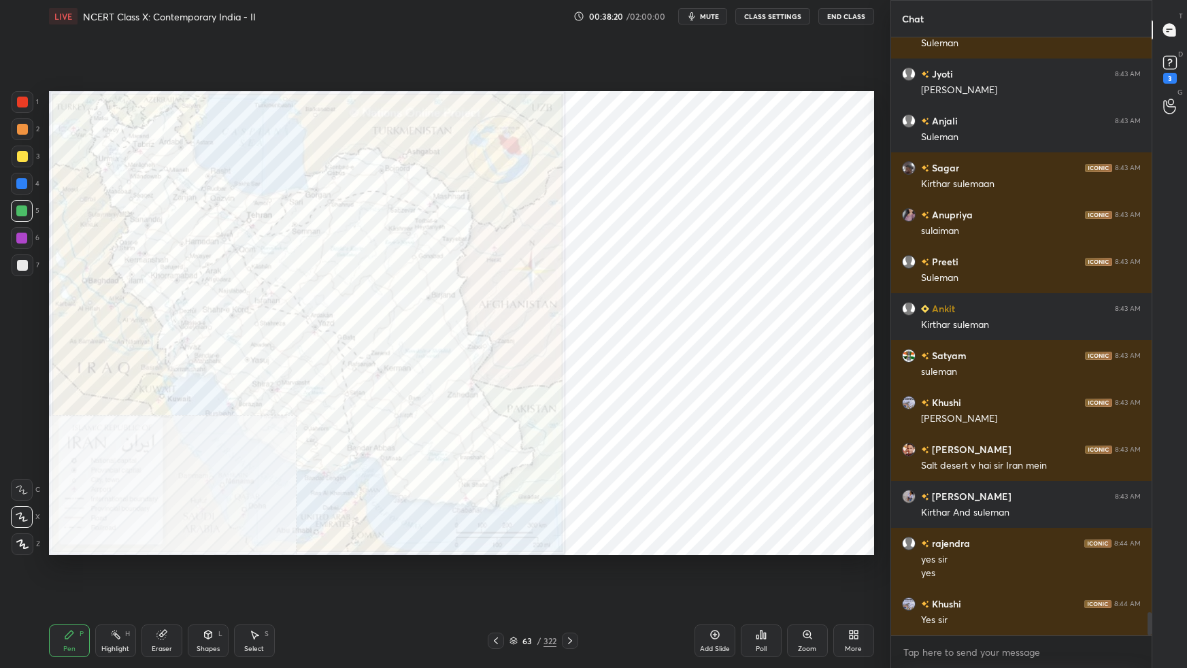
drag, startPoint x: 515, startPoint y: 643, endPoint x: 524, endPoint y: 632, distance: 14.0
click at [516, 592] on icon at bounding box center [513, 640] width 8 height 8
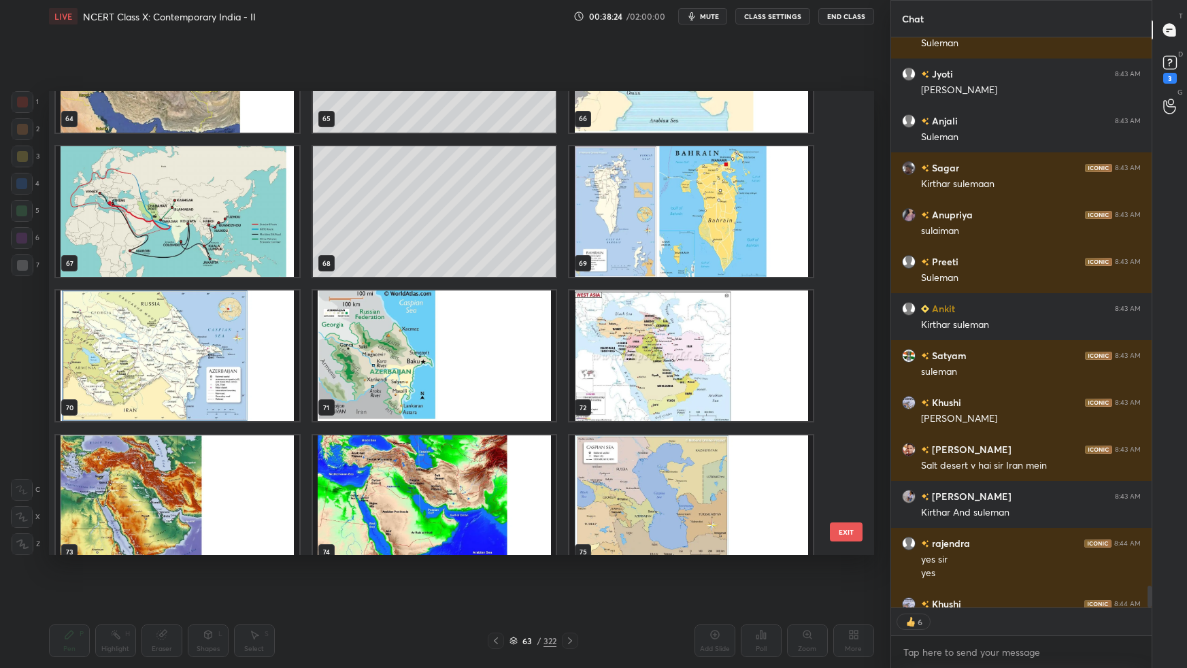
scroll to position [3154, 0]
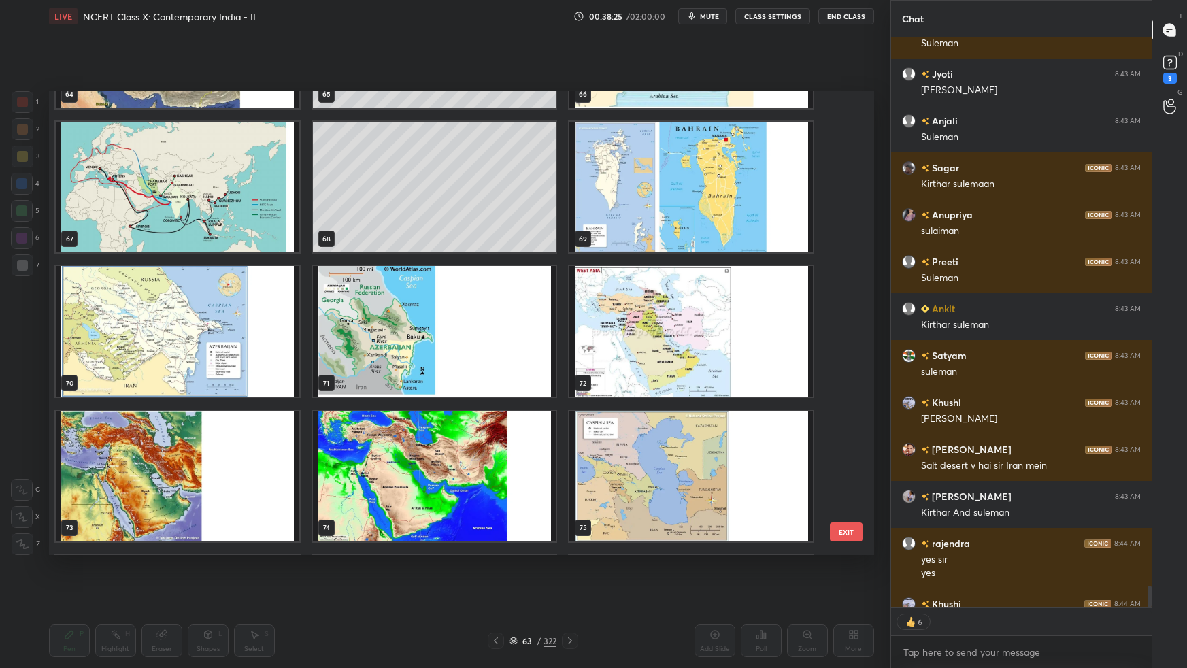
click at [749, 318] on img "grid" at bounding box center [690, 331] width 243 height 131
click at [750, 318] on img "grid" at bounding box center [690, 331] width 243 height 131
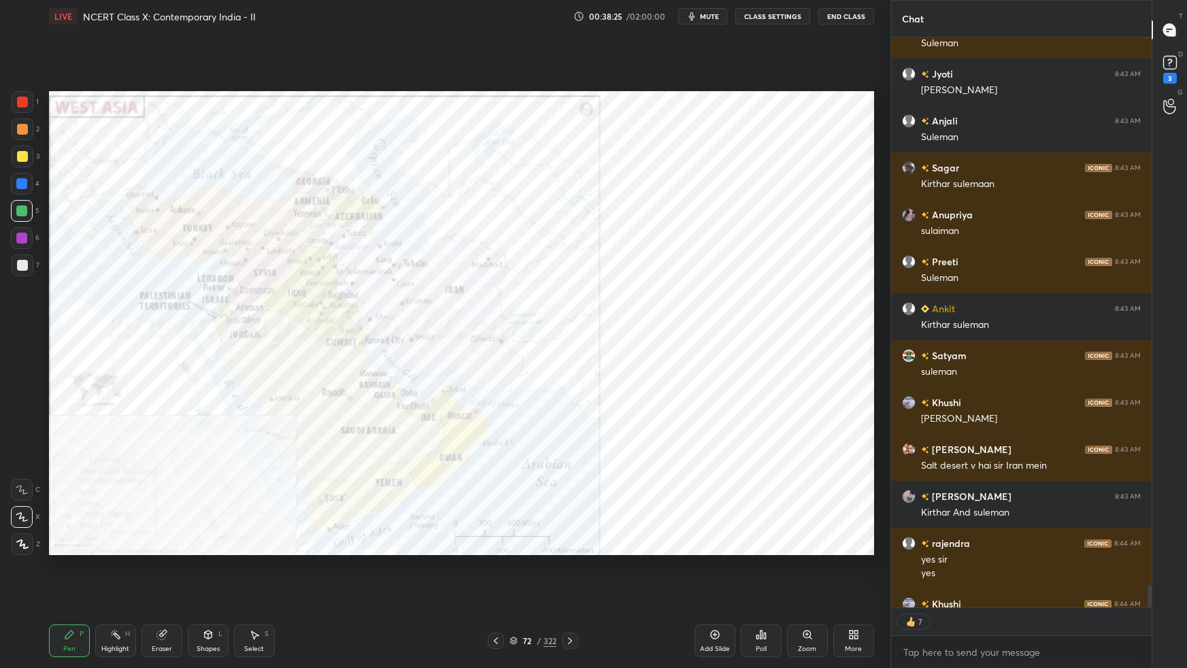
click at [751, 318] on img "grid" at bounding box center [690, 331] width 243 height 131
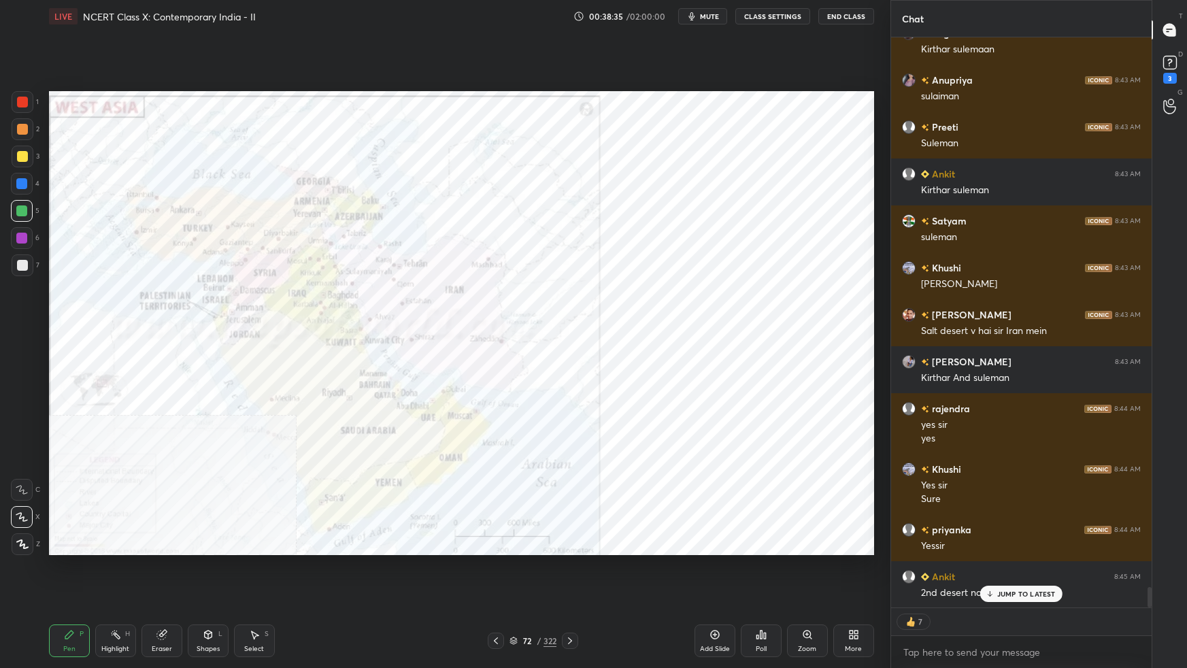
scroll to position [15183, 0]
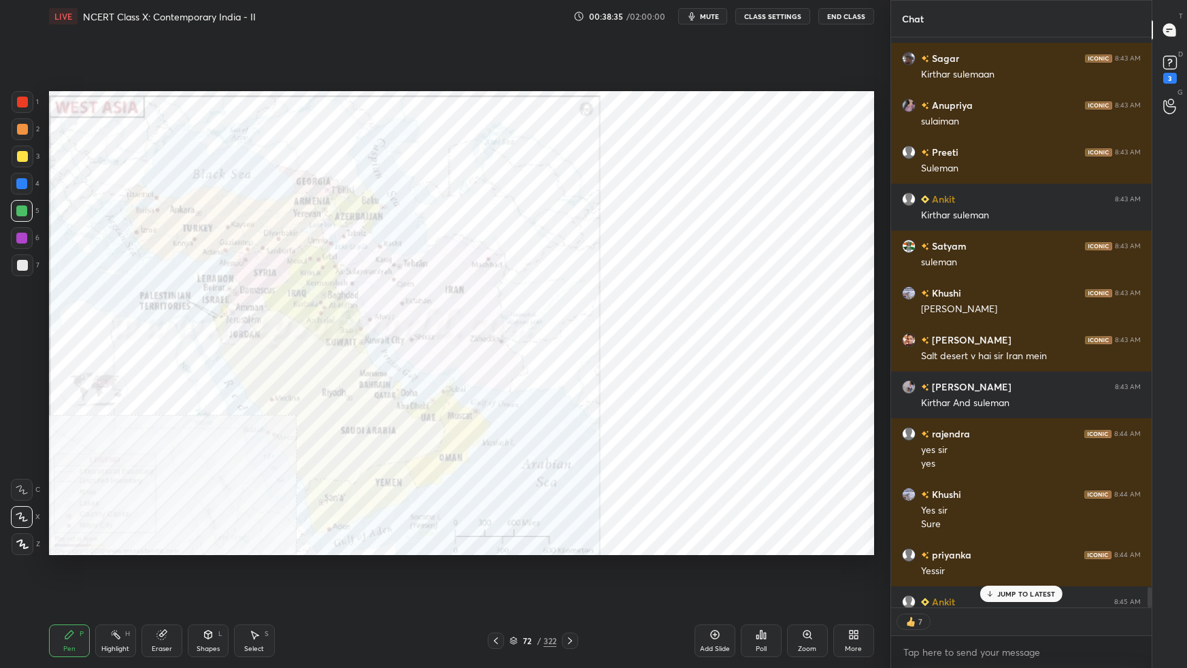
click at [815, 592] on div "Zoom" at bounding box center [807, 640] width 41 height 33
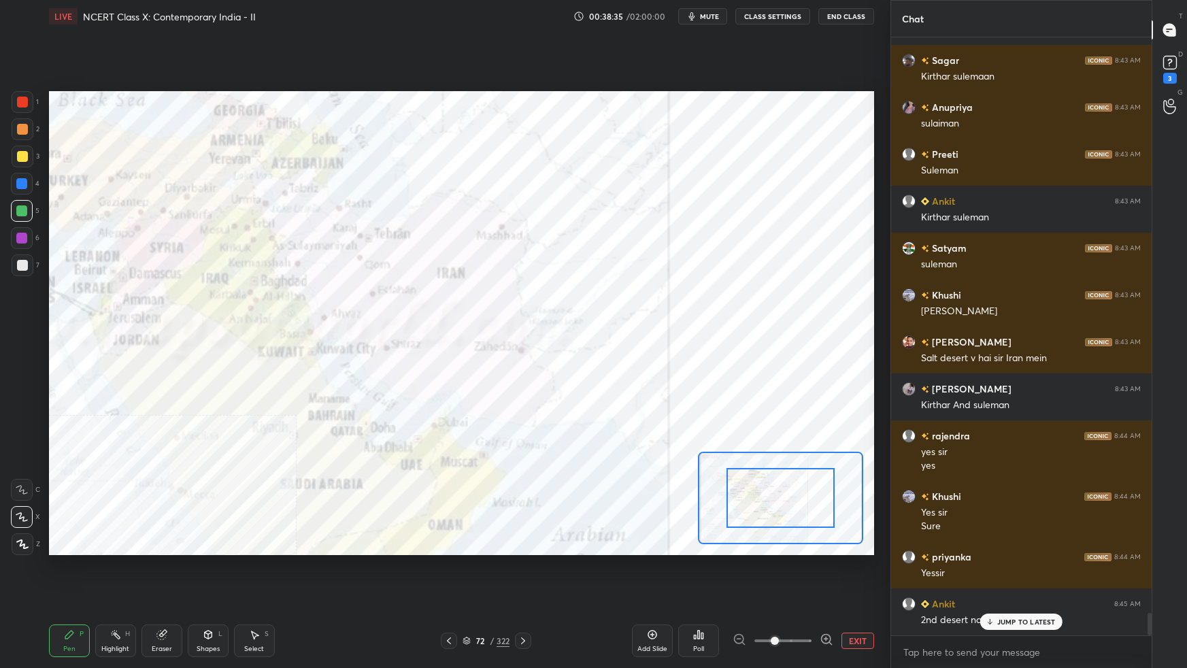
scroll to position [4, 3]
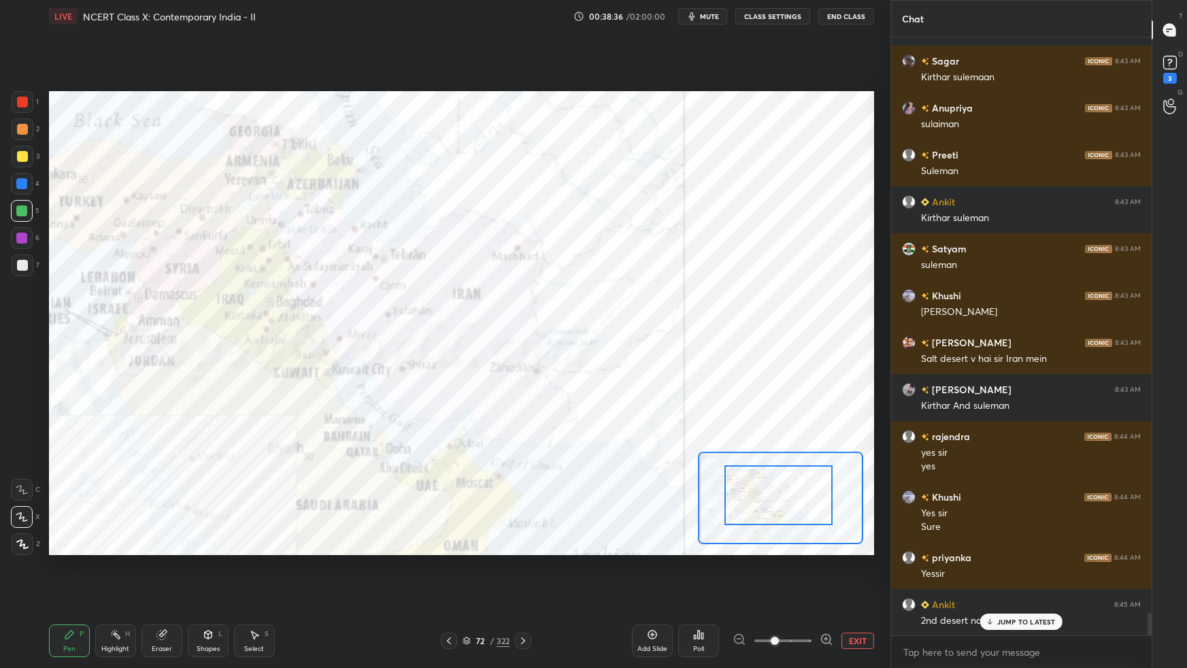
drag, startPoint x: 800, startPoint y: 516, endPoint x: 791, endPoint y: 501, distance: 17.4
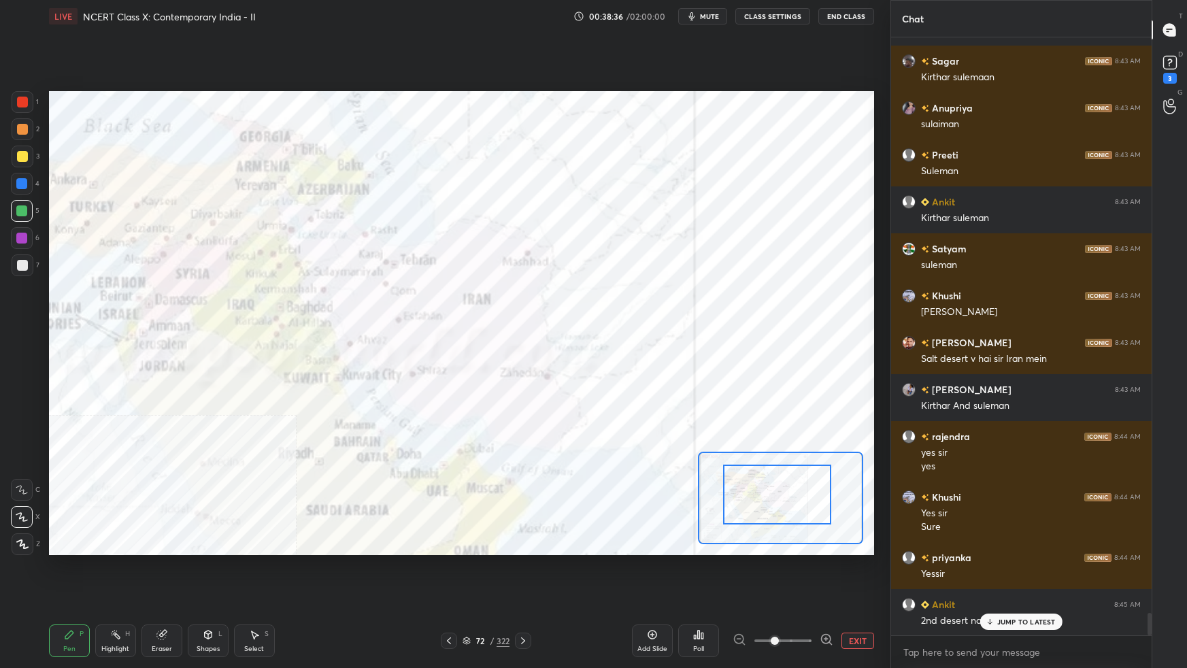
drag, startPoint x: 792, startPoint y: 506, endPoint x: 784, endPoint y: 496, distance: 12.1
click at [785, 497] on div at bounding box center [777, 494] width 108 height 60
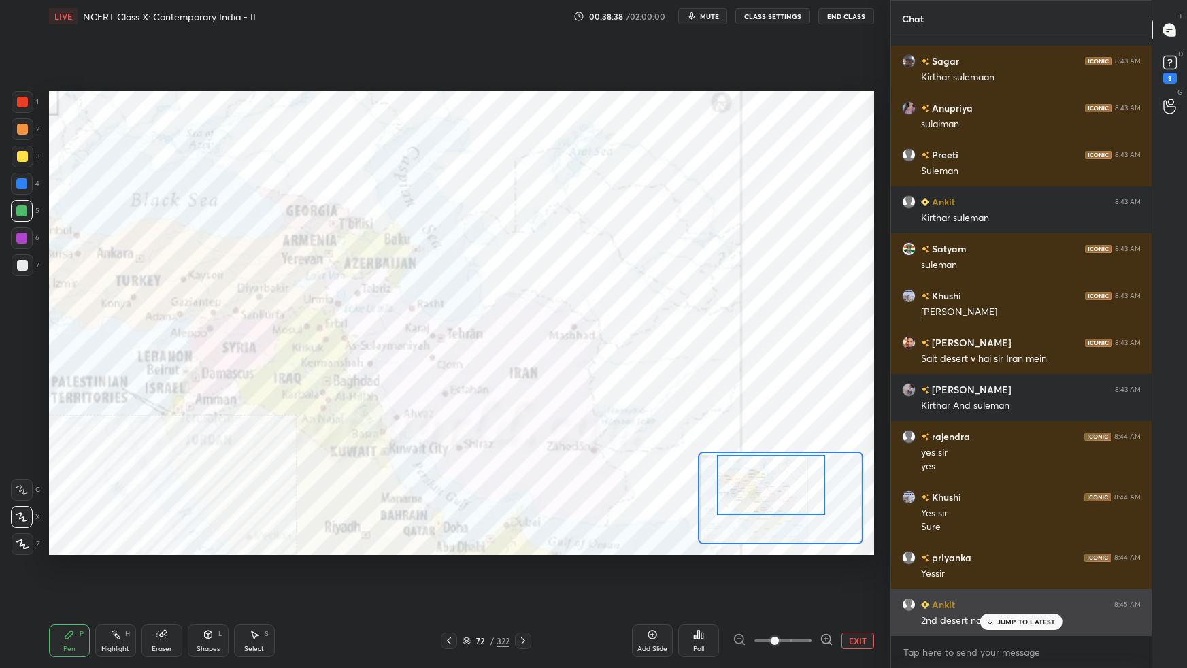
click at [1006, 592] on p "JUMP TO LATEST" at bounding box center [1026, 621] width 58 height 8
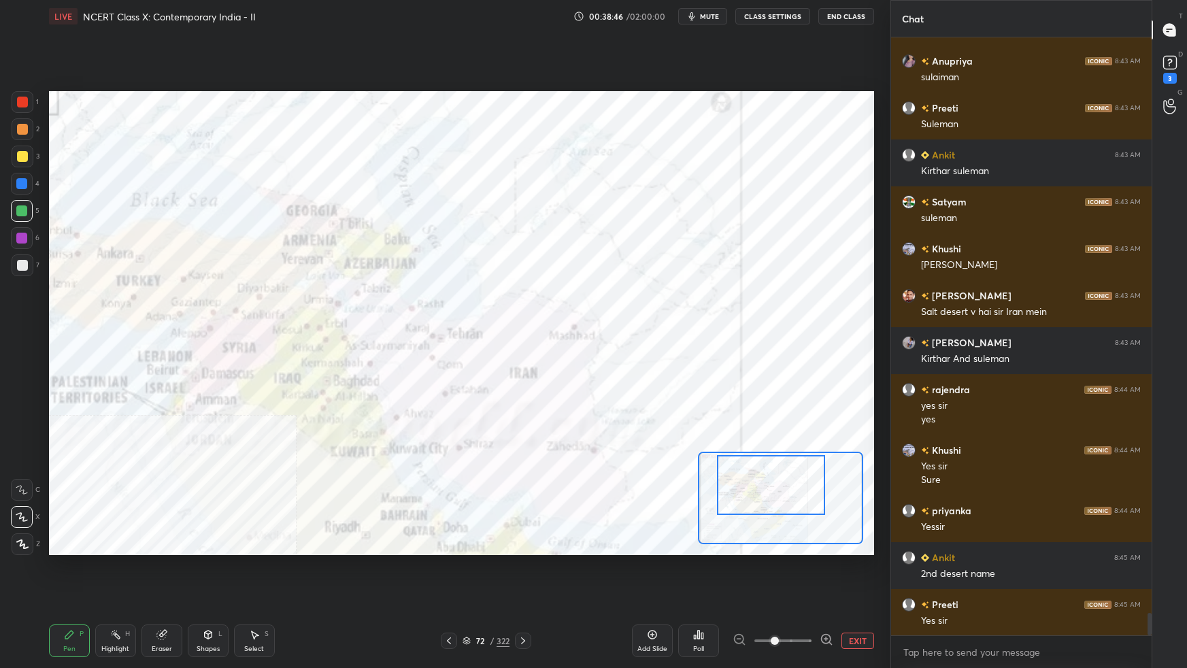
scroll to position [15274, 0]
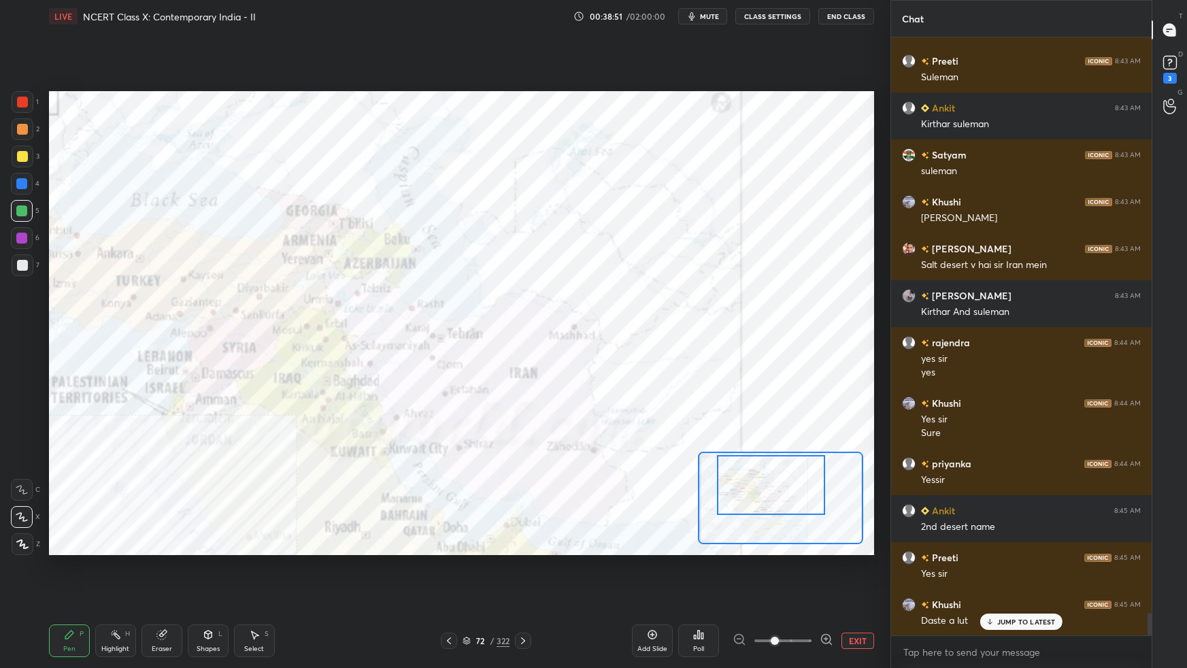
drag, startPoint x: 17, startPoint y: 105, endPoint x: 29, endPoint y: 124, distance: 22.3
click at [17, 106] on div at bounding box center [23, 102] width 22 height 22
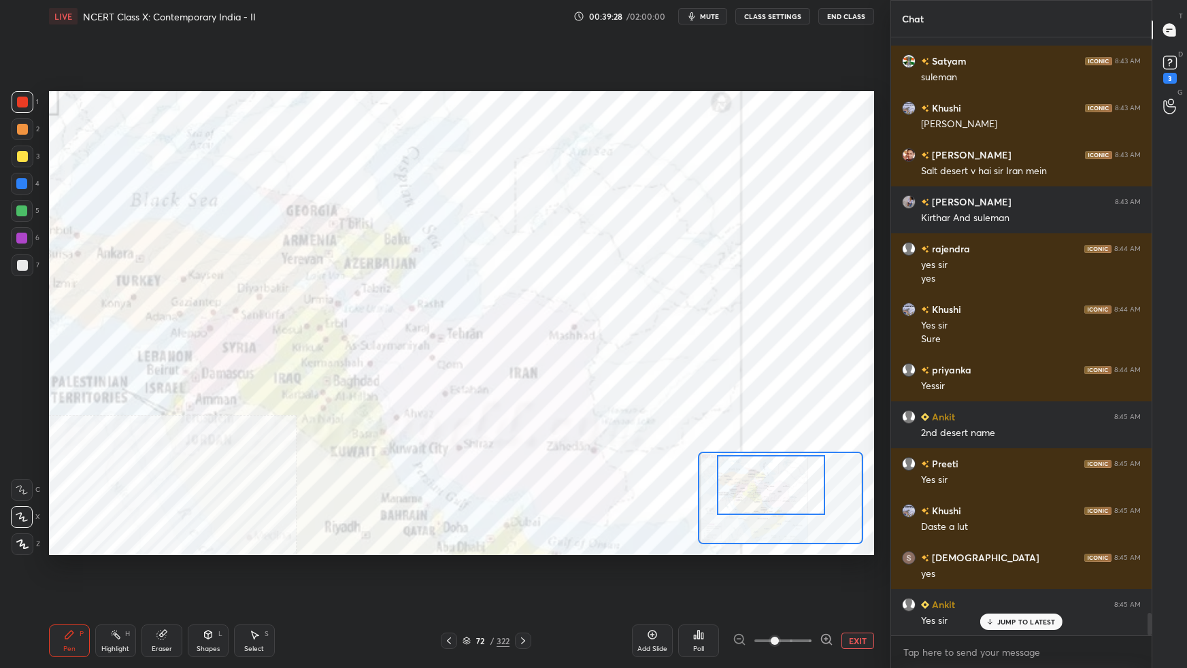
scroll to position [15415, 0]
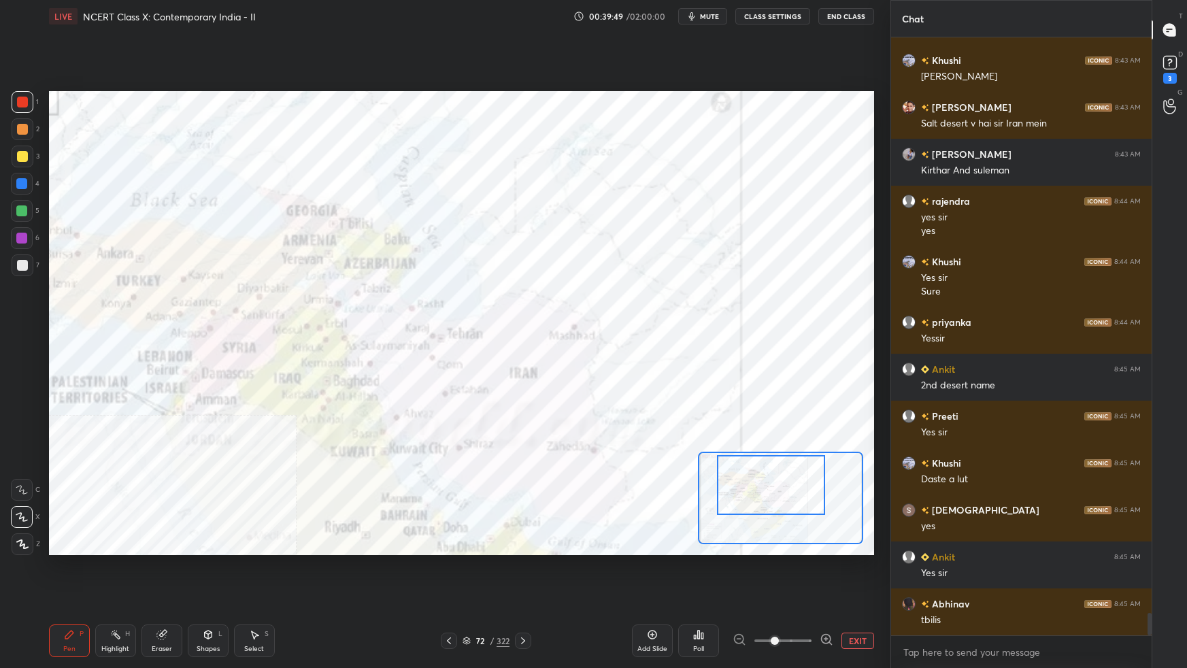
click at [853, 592] on button "EXIT" at bounding box center [857, 640] width 33 height 16
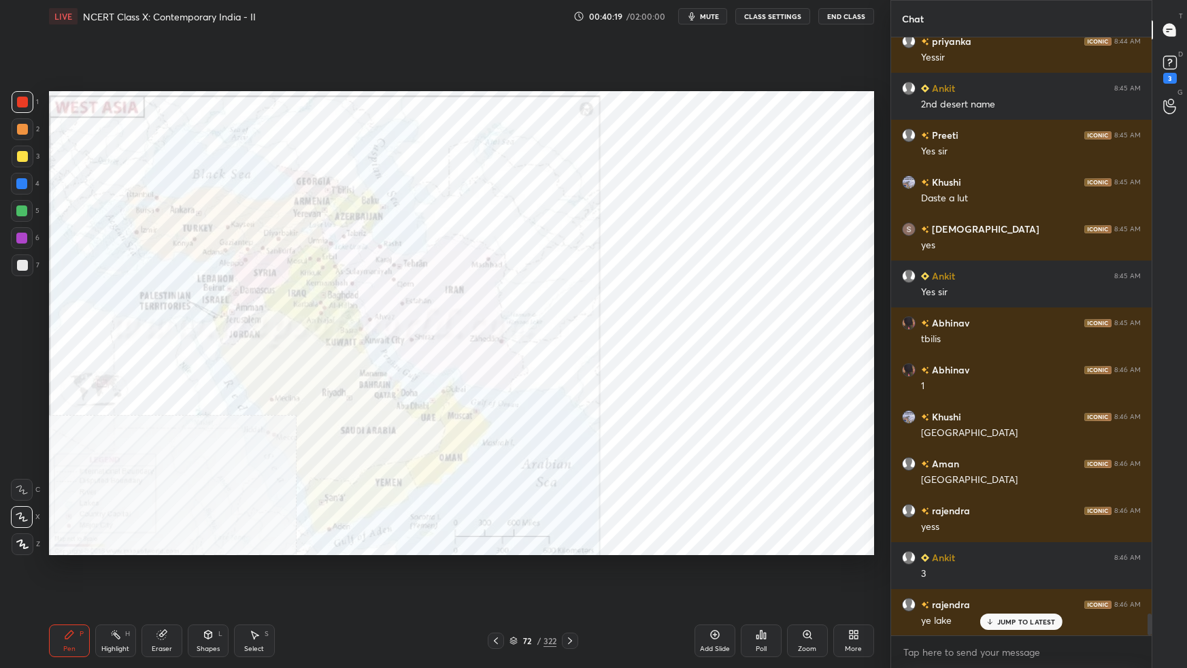
scroll to position [15743, 0]
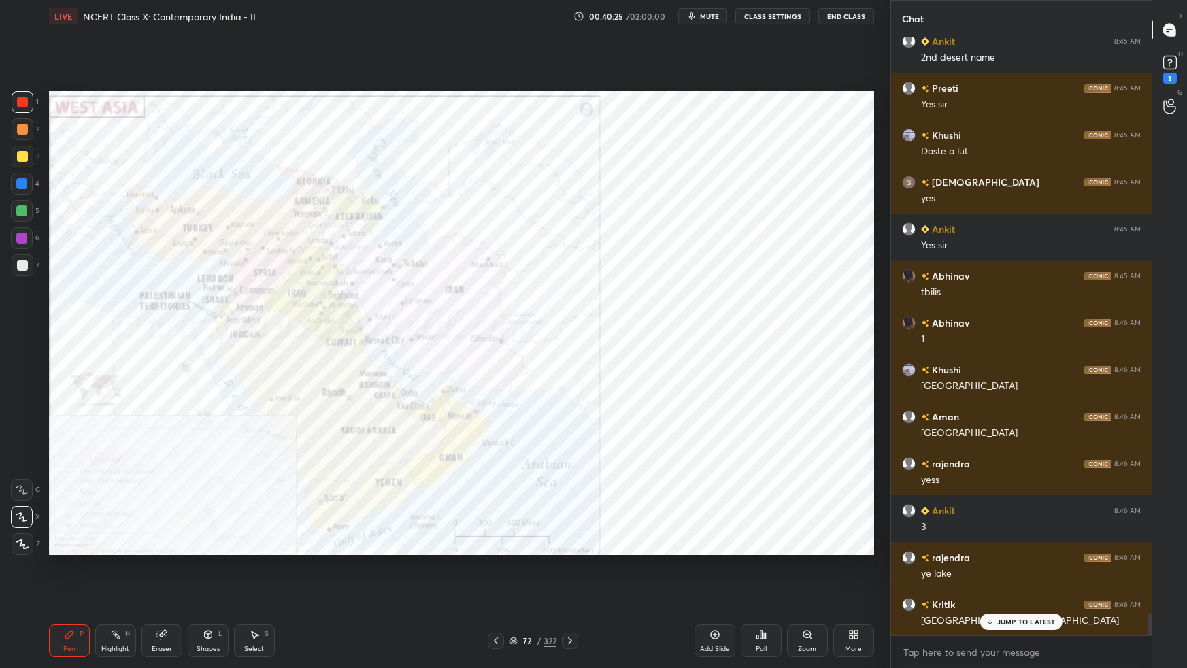
click at [593, 558] on div "Setting up your live class Poll for secs No correct answer Start poll" at bounding box center [462, 323] width 836 height 581
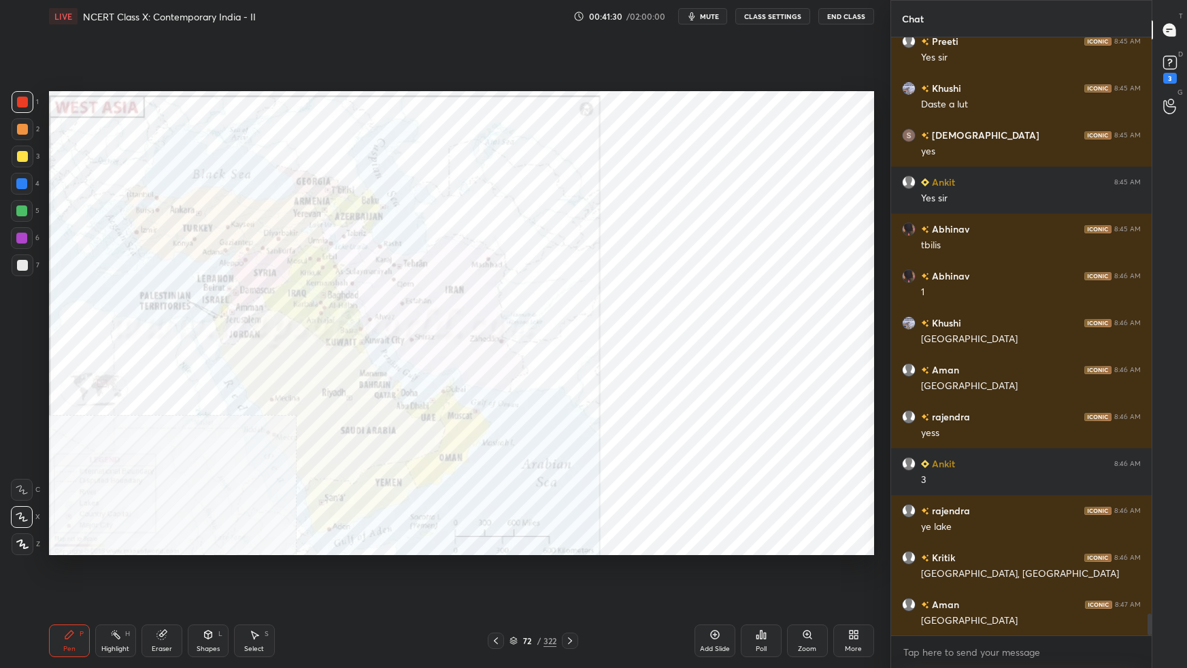
scroll to position [15837, 0]
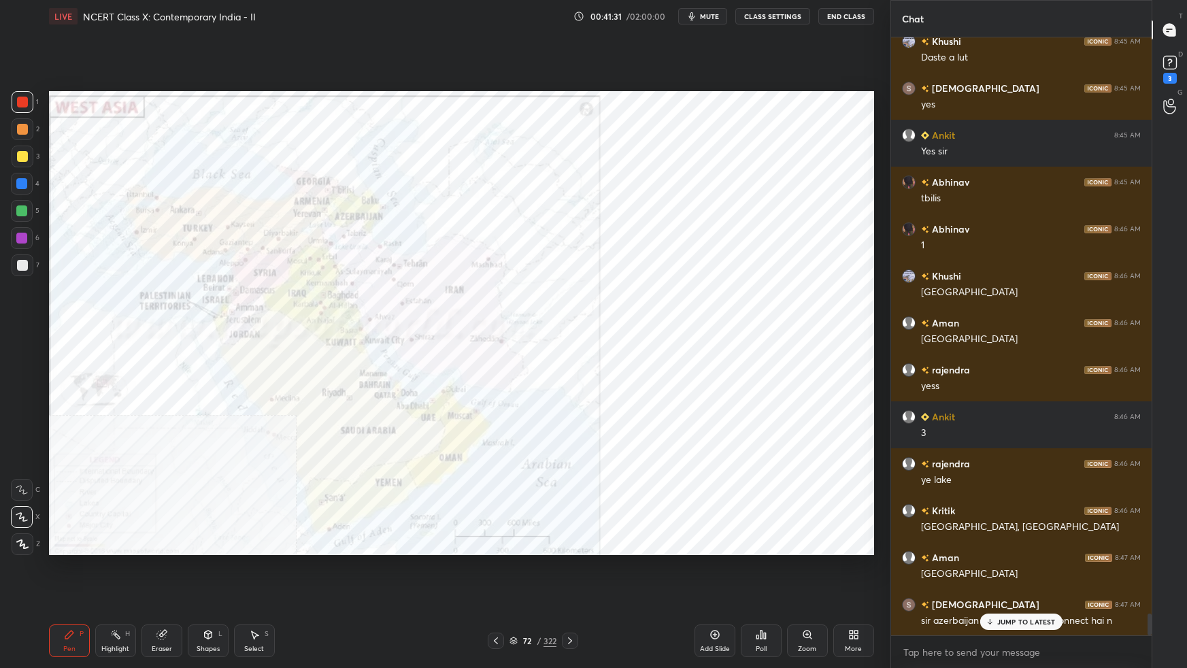
drag, startPoint x: 514, startPoint y: 639, endPoint x: 541, endPoint y: 610, distance: 39.4
click at [515, 592] on icon at bounding box center [513, 640] width 8 height 8
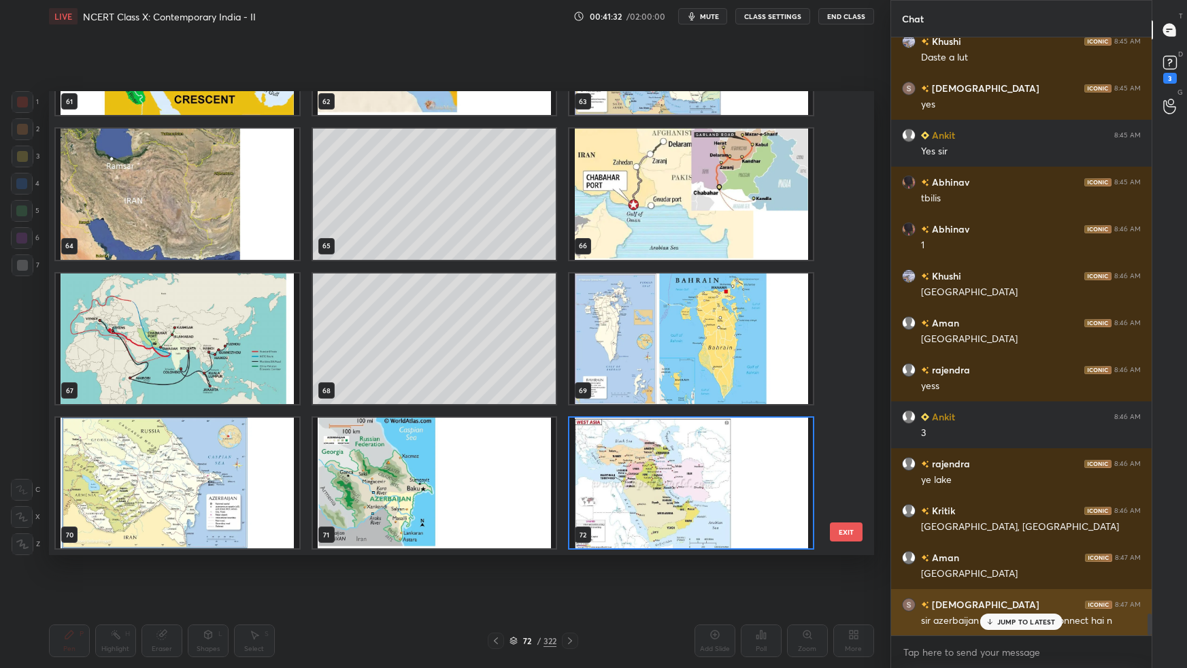
scroll to position [15884, 0]
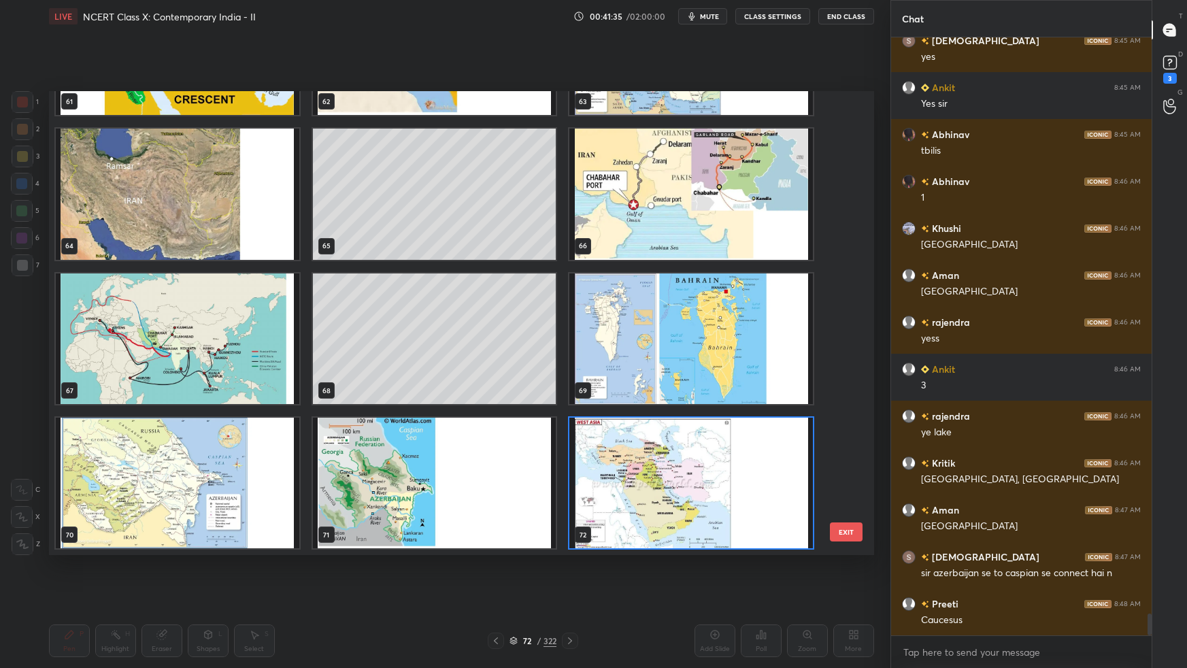
click at [856, 529] on button "EXIT" at bounding box center [846, 531] width 33 height 19
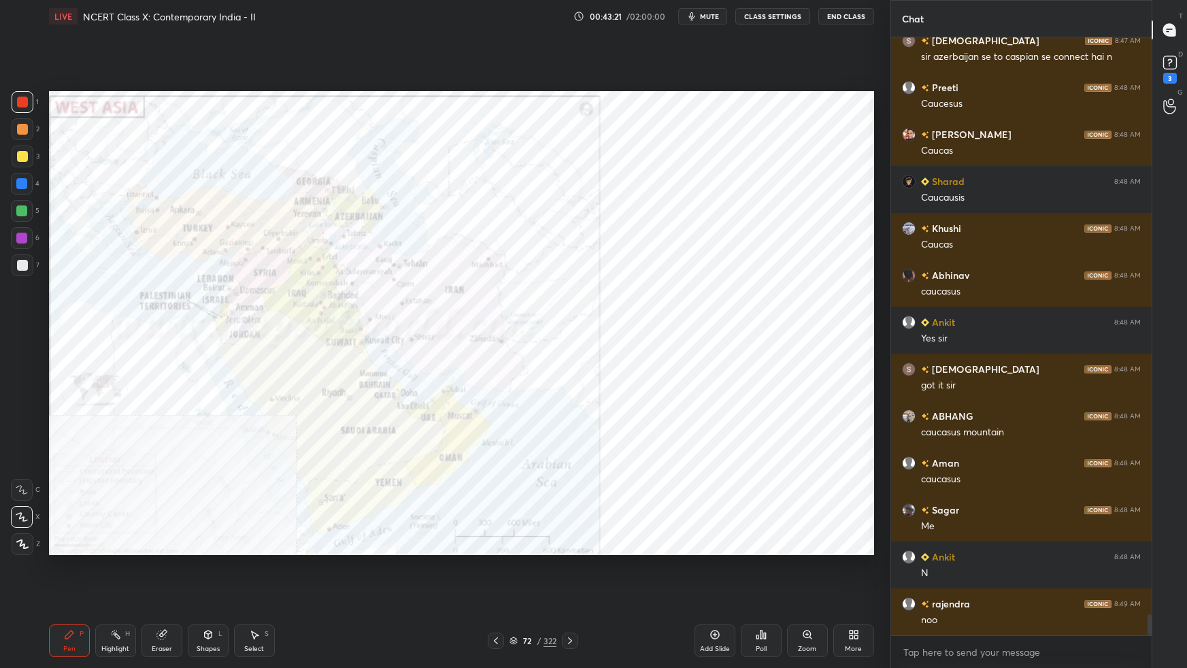
scroll to position [594, 257]
click at [517, 592] on div "72 / 322" at bounding box center [532, 640] width 47 height 12
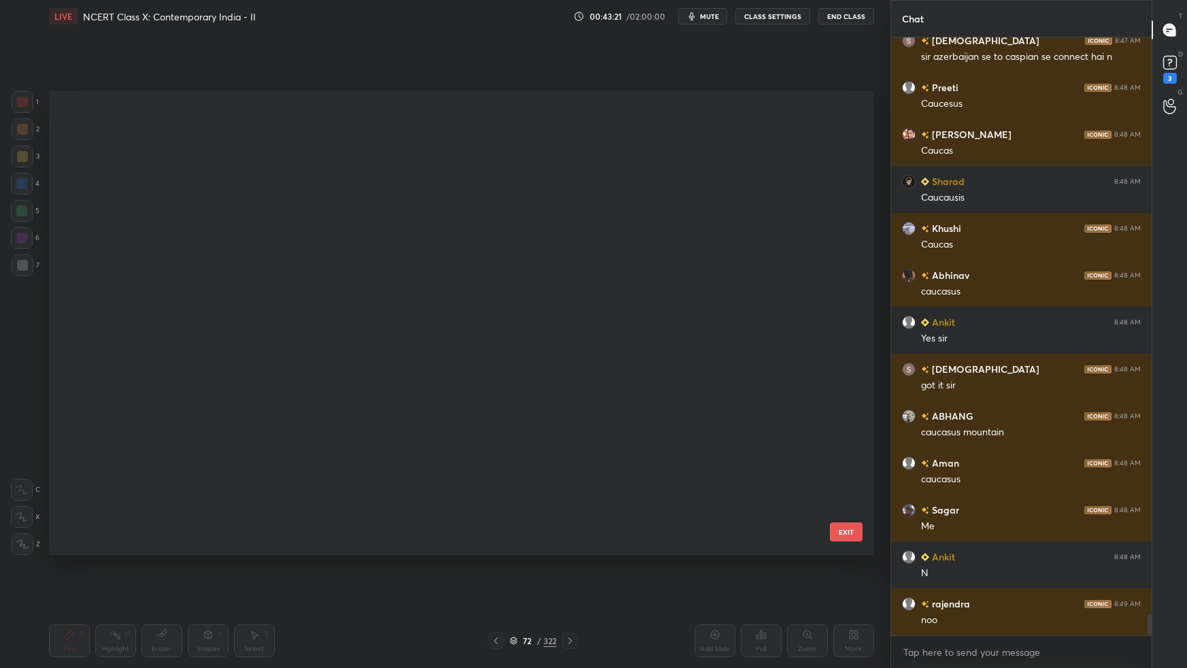
scroll to position [460, 818]
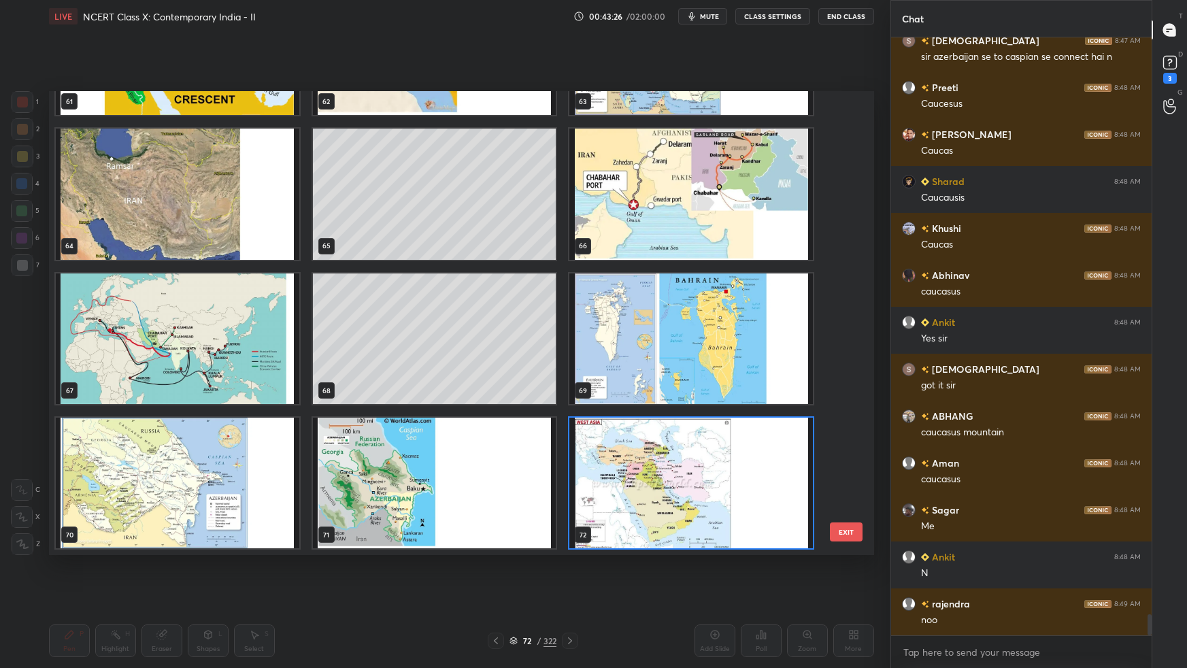
click at [176, 486] on img "grid" at bounding box center [177, 483] width 243 height 131
click at [177, 487] on img "grid" at bounding box center [177, 483] width 243 height 131
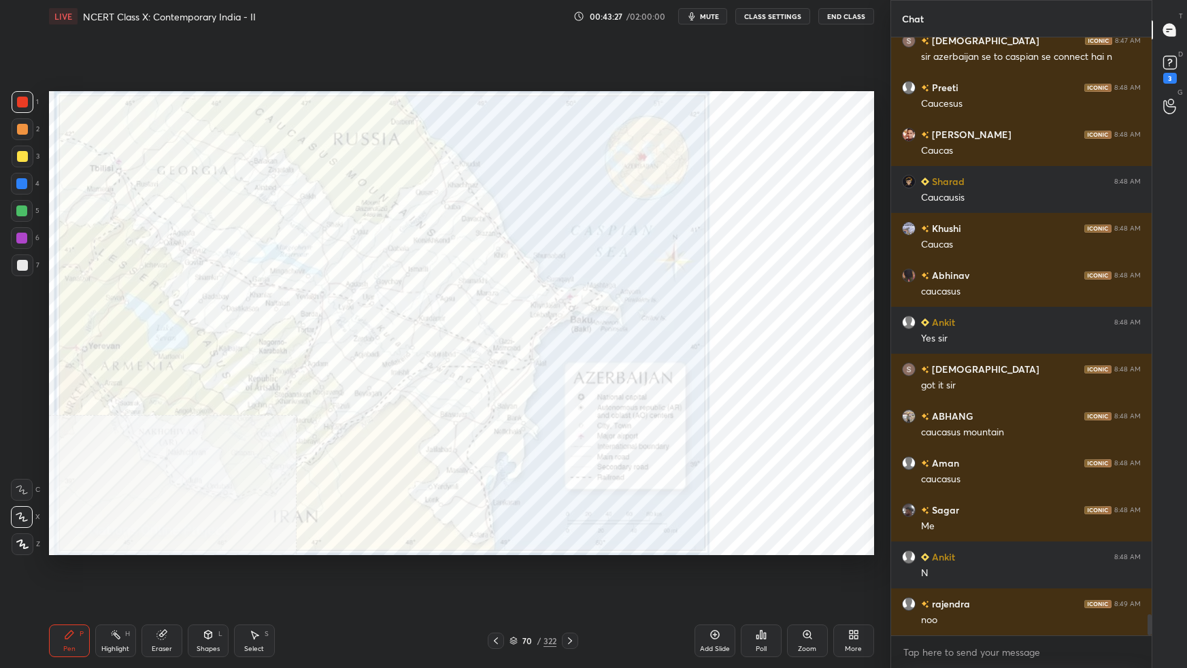
scroll to position [16448, 0]
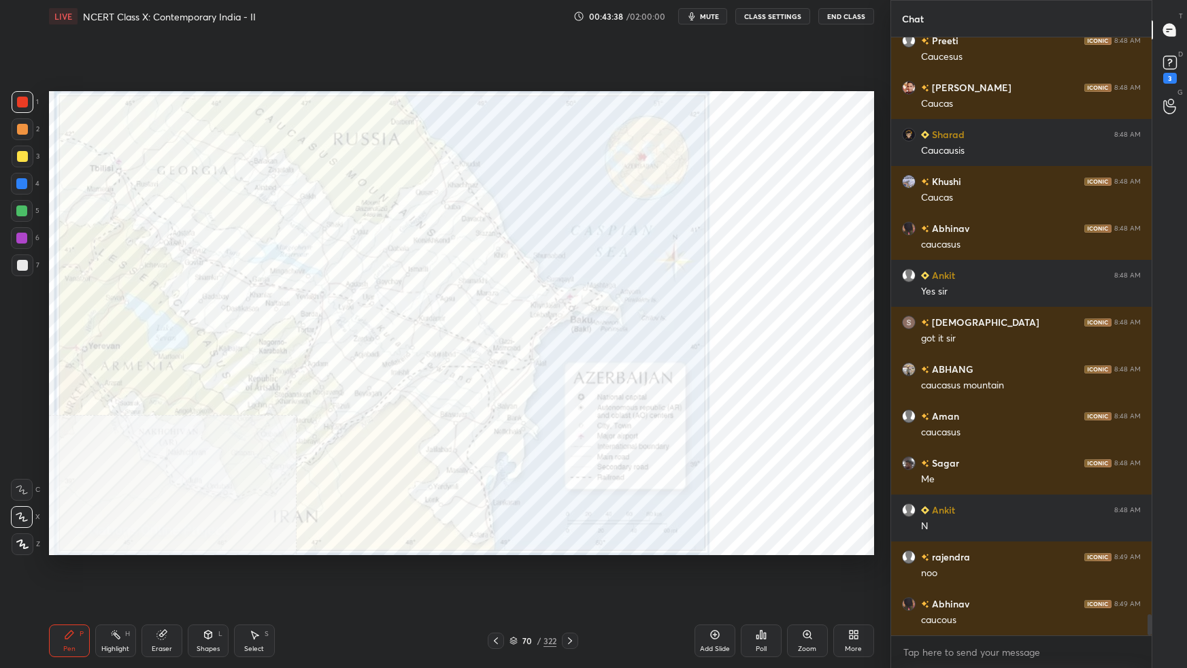
click at [855, 592] on icon at bounding box center [855, 636] width 3 height 3
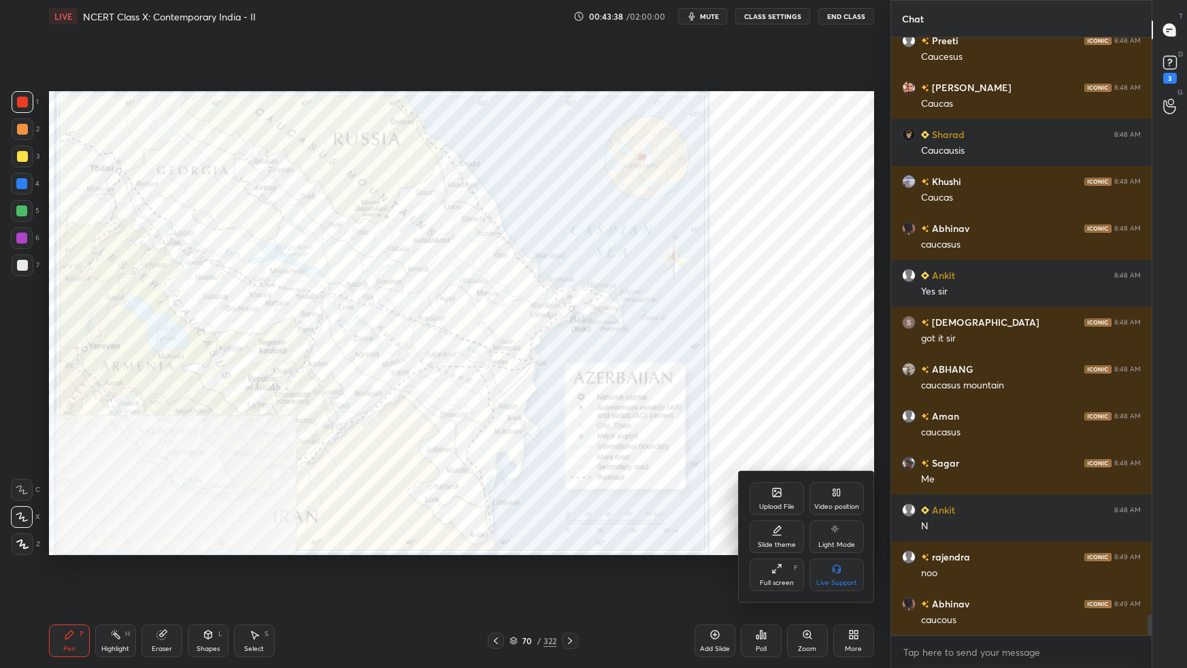
click at [845, 504] on div "Video position" at bounding box center [836, 498] width 54 height 33
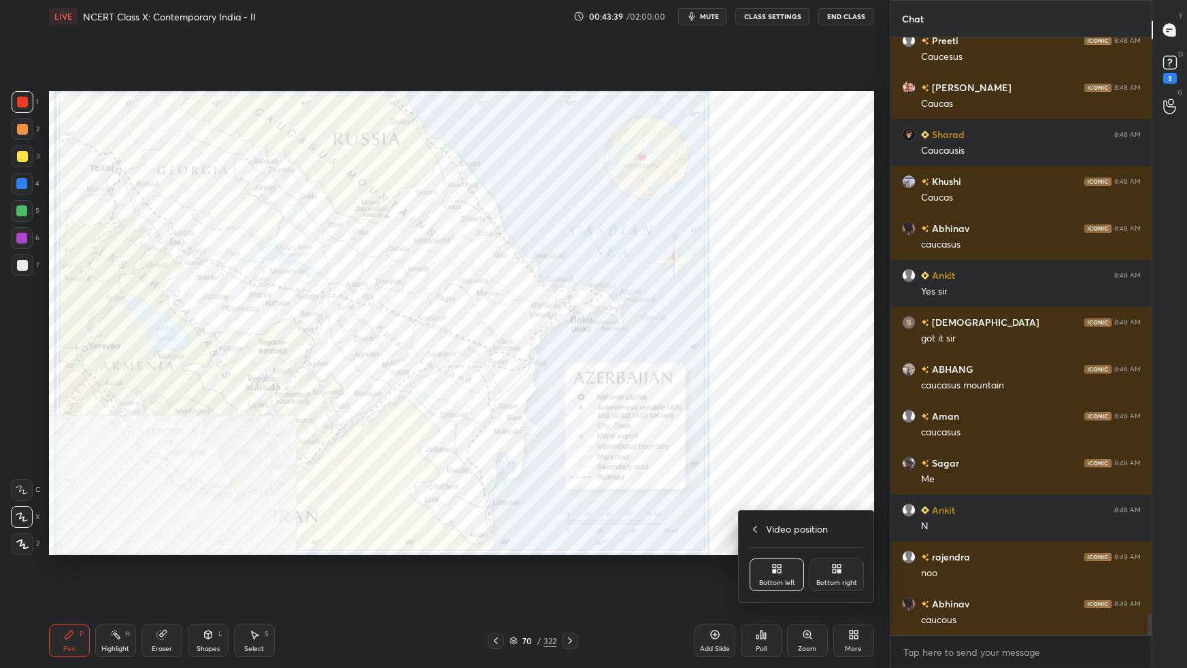
click at [849, 576] on div "Bottom right" at bounding box center [836, 574] width 54 height 33
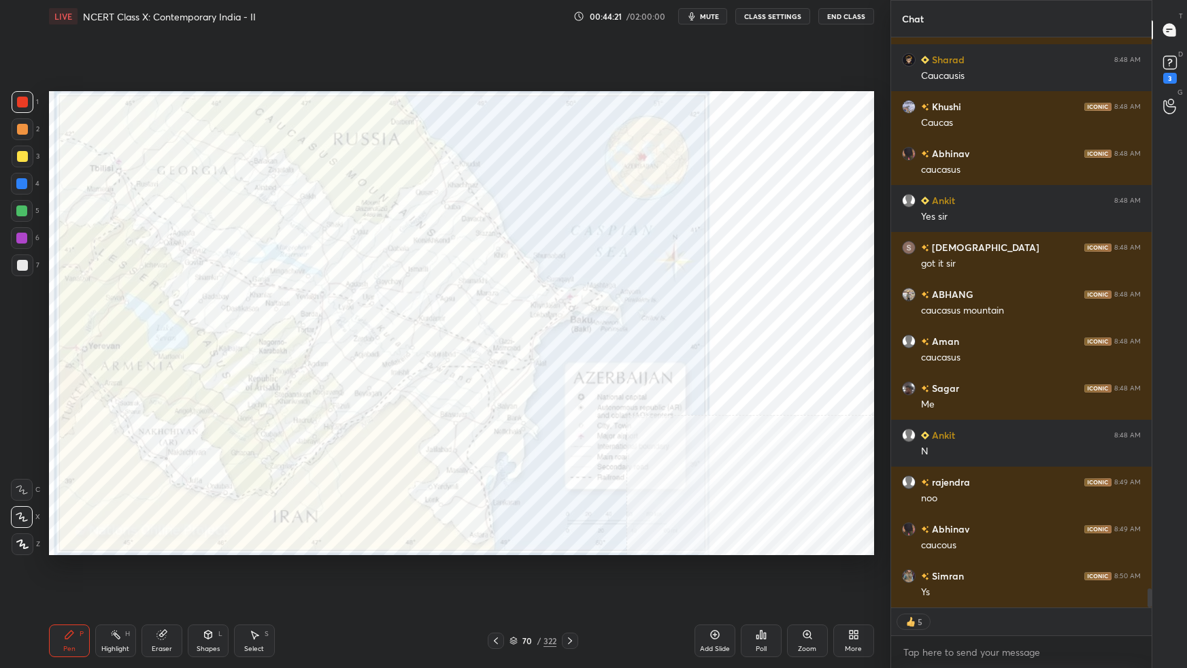
scroll to position [16569, 0]
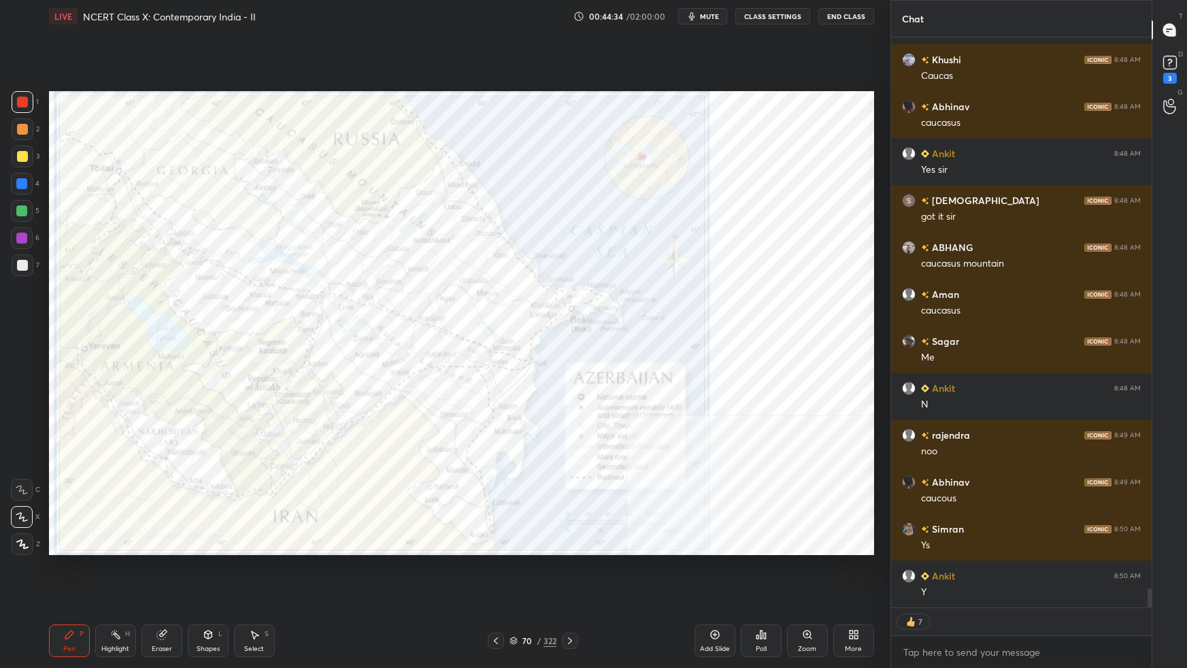
click at [511, 592] on icon at bounding box center [513, 640] width 8 height 8
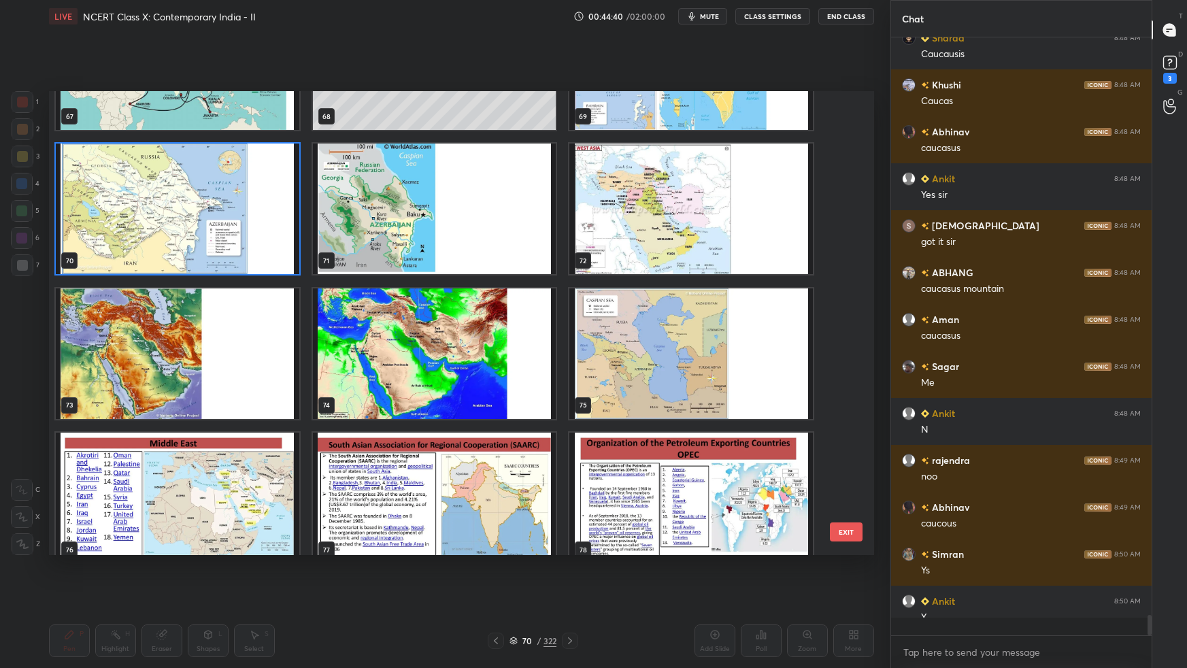
scroll to position [4, 3]
click at [439, 355] on img "grid" at bounding box center [433, 353] width 243 height 131
click at [441, 356] on img "grid" at bounding box center [433, 353] width 243 height 131
click at [441, 357] on img "grid" at bounding box center [433, 353] width 243 height 131
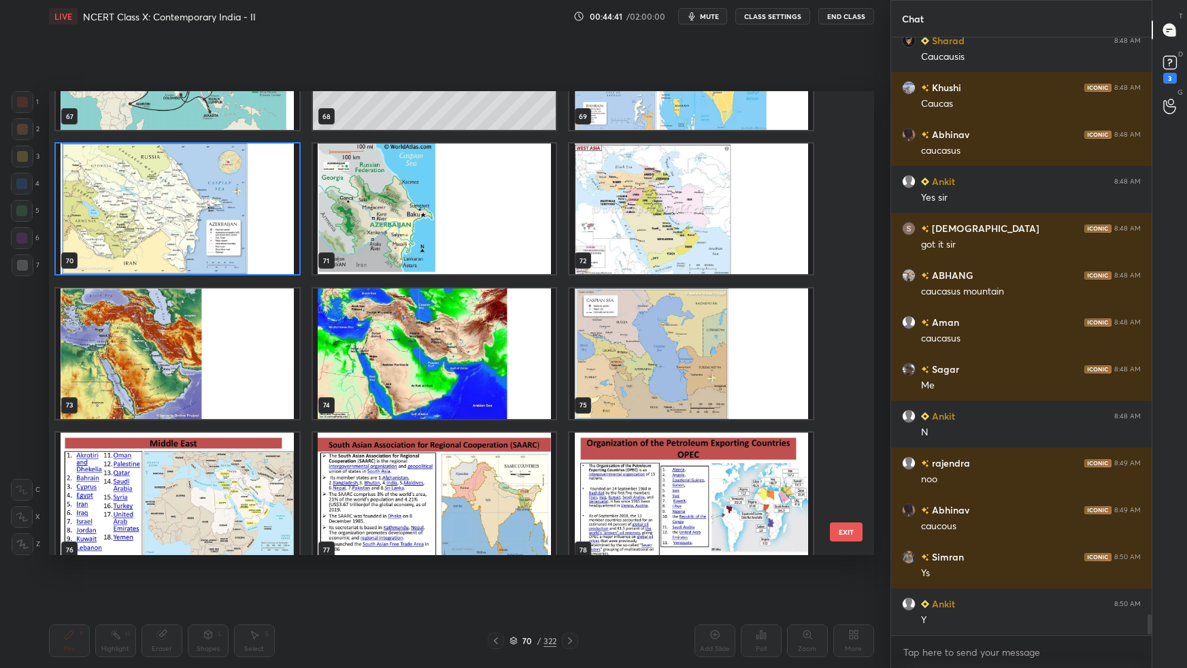
click at [441, 359] on img "grid" at bounding box center [433, 353] width 243 height 131
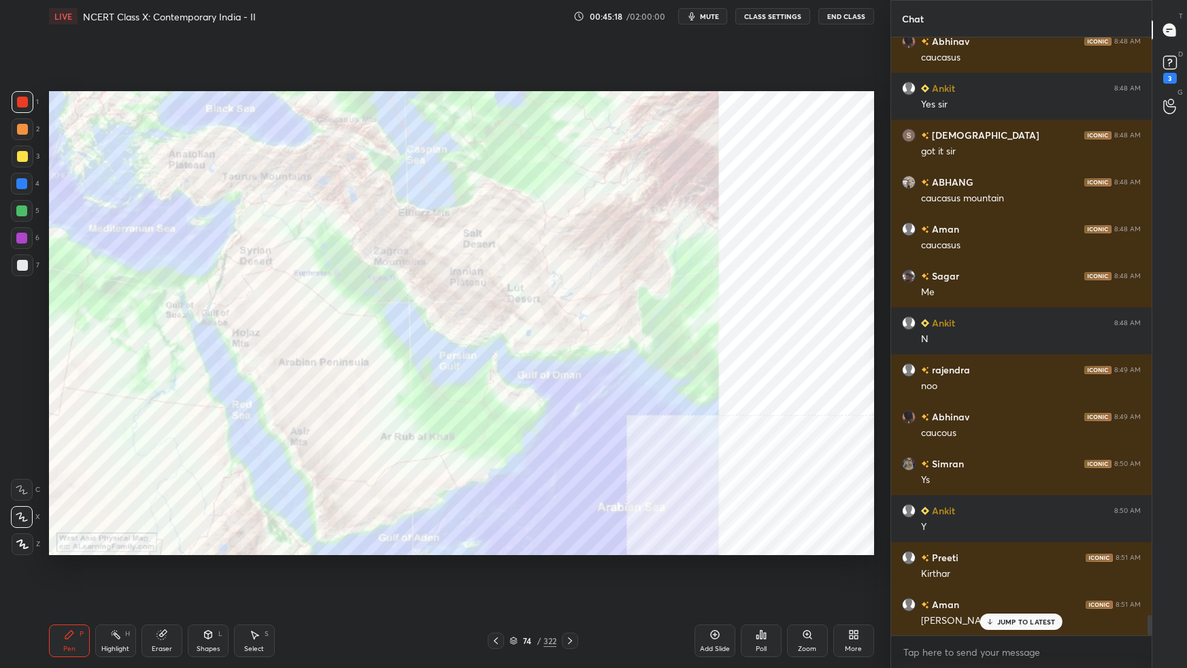
scroll to position [16681, 0]
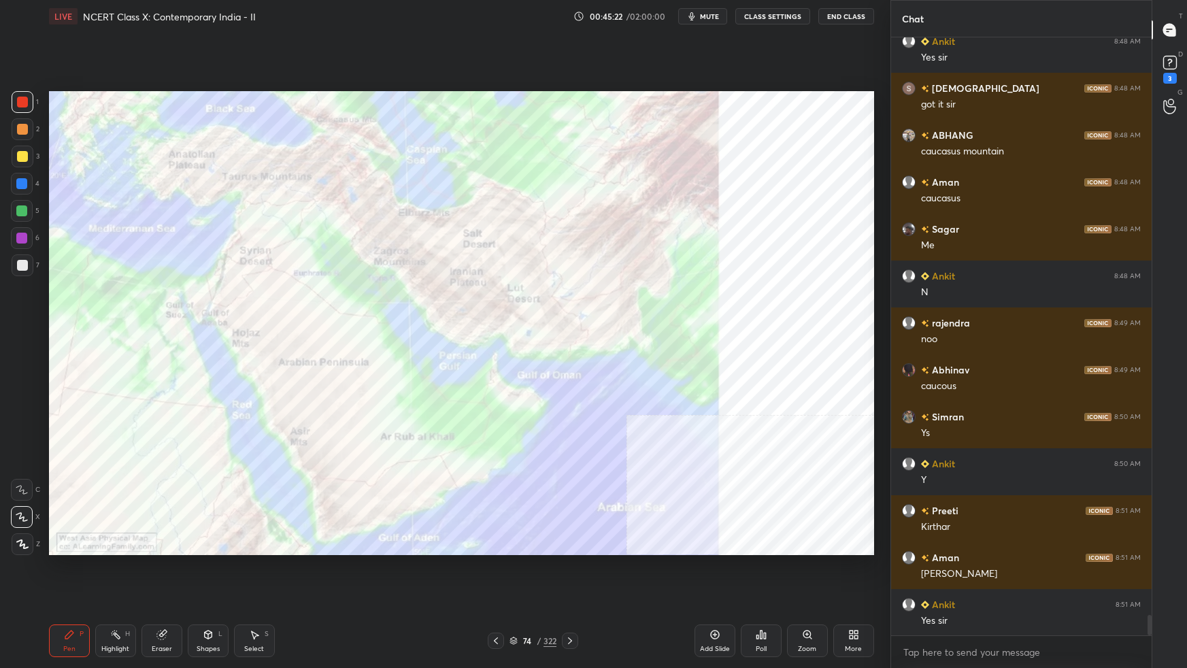
click at [748, 90] on div "Setting up your live class Poll for secs No correct answer Start poll" at bounding box center [462, 323] width 836 height 581
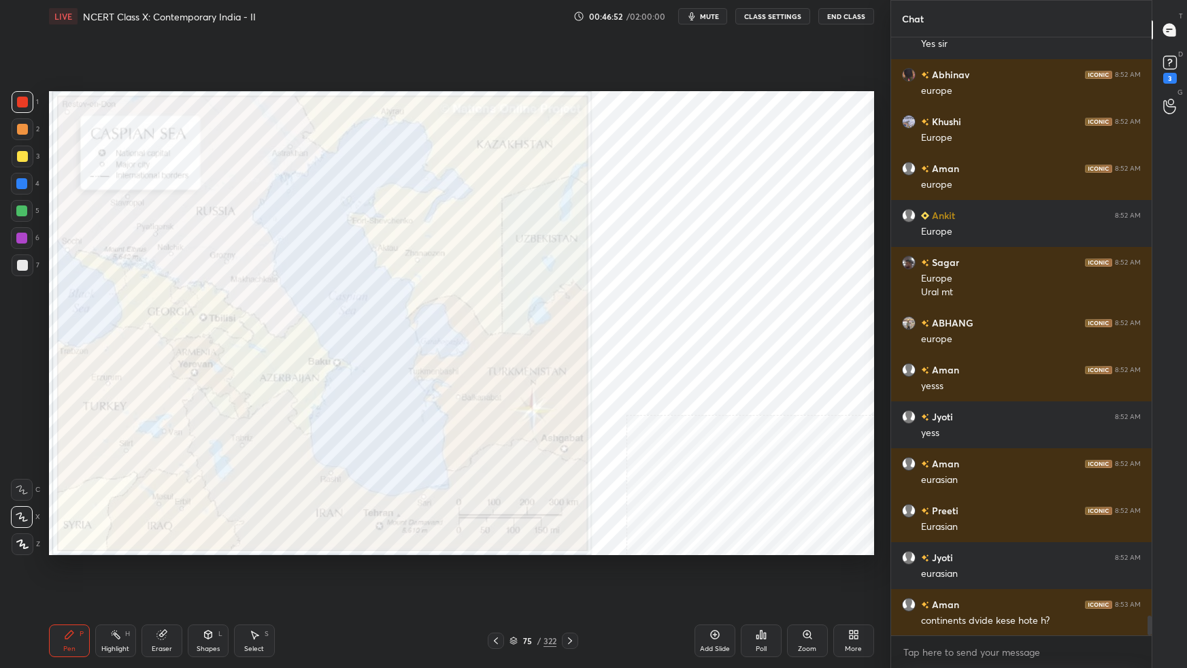
scroll to position [17306, 0]
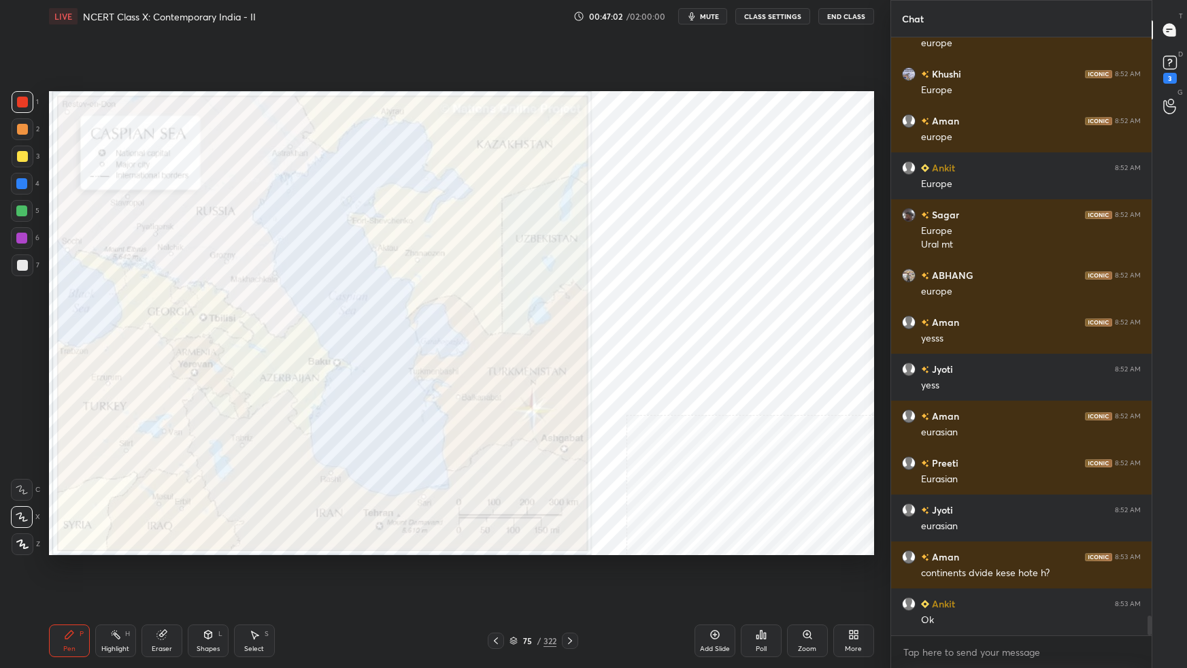
click at [715, 592] on div "Add Slide" at bounding box center [714, 640] width 41 height 33
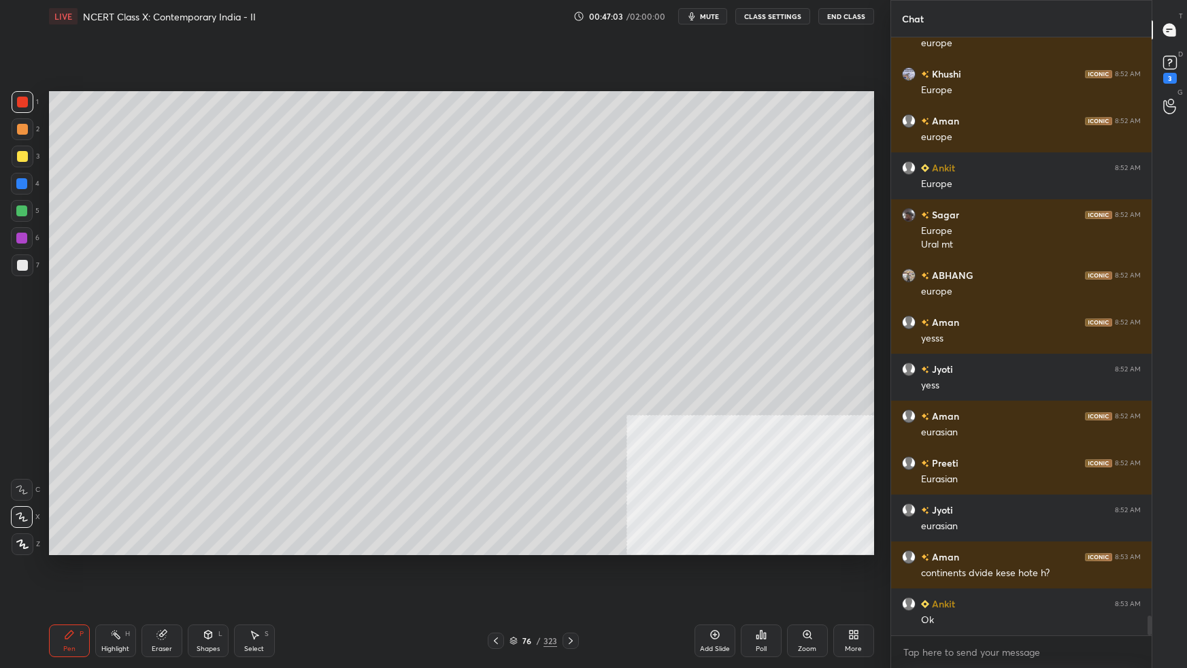
drag, startPoint x: 209, startPoint y: 641, endPoint x: 218, endPoint y: 639, distance: 8.6
click at [209, 592] on div "Shapes L" at bounding box center [208, 640] width 41 height 33
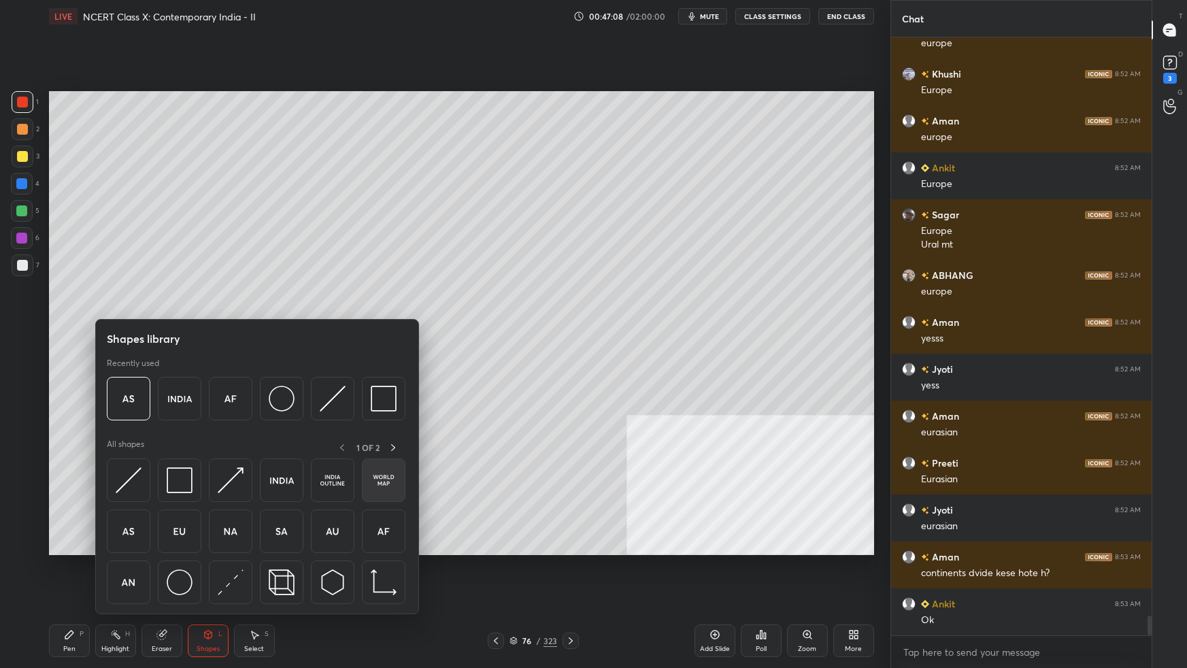
click at [380, 475] on img at bounding box center [384, 480] width 26 height 26
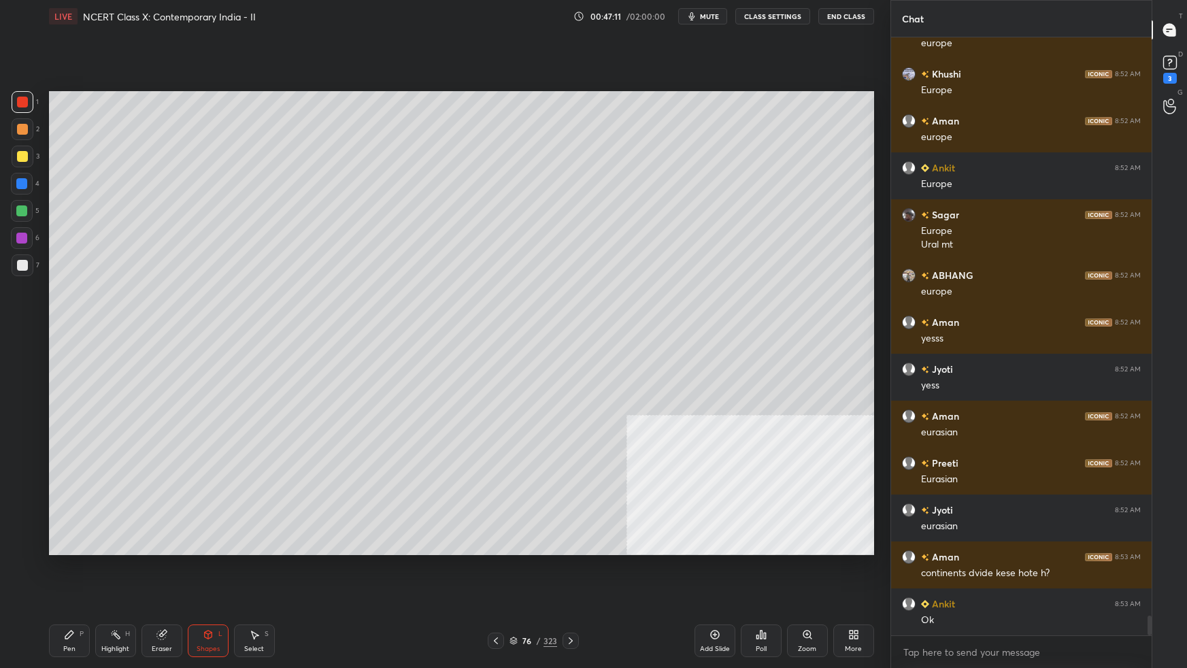
click at [724, 578] on div "Setting up your live class Poll for secs No correct answer Start poll" at bounding box center [462, 323] width 836 height 581
click at [726, 579] on div "Setting up your live class Poll for secs No correct answer Start poll" at bounding box center [462, 323] width 836 height 581
drag, startPoint x: 211, startPoint y: 634, endPoint x: 215, endPoint y: 616, distance: 18.1
click at [211, 592] on icon at bounding box center [207, 634] width 7 height 8
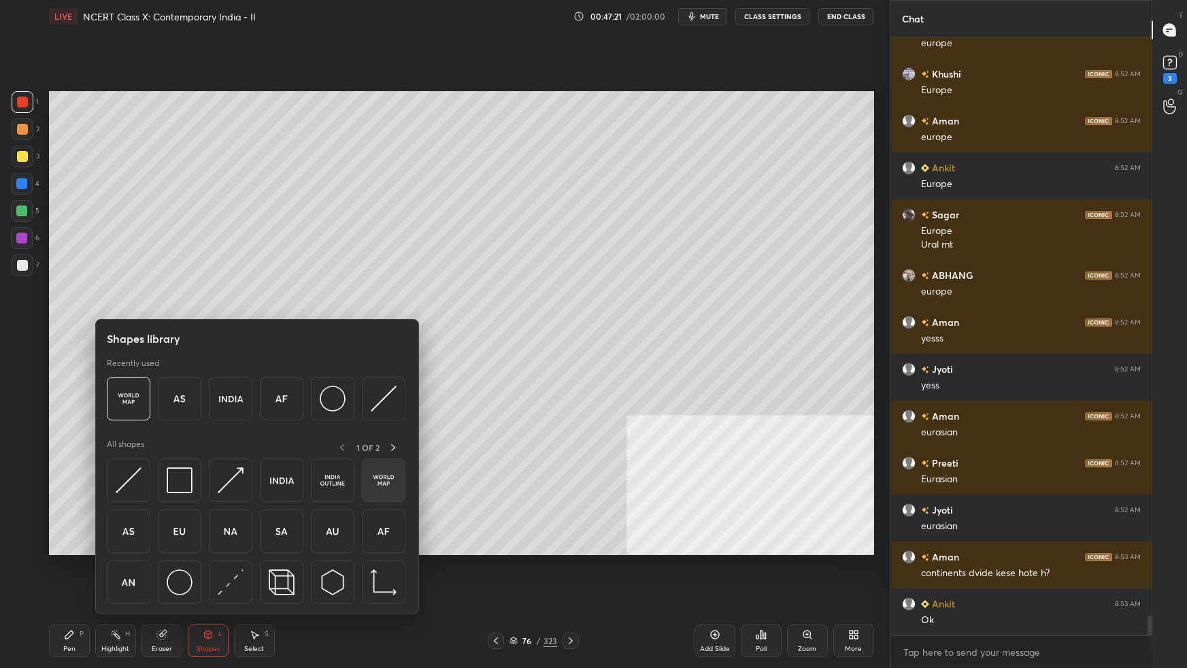
click at [390, 482] on img at bounding box center [384, 480] width 26 height 26
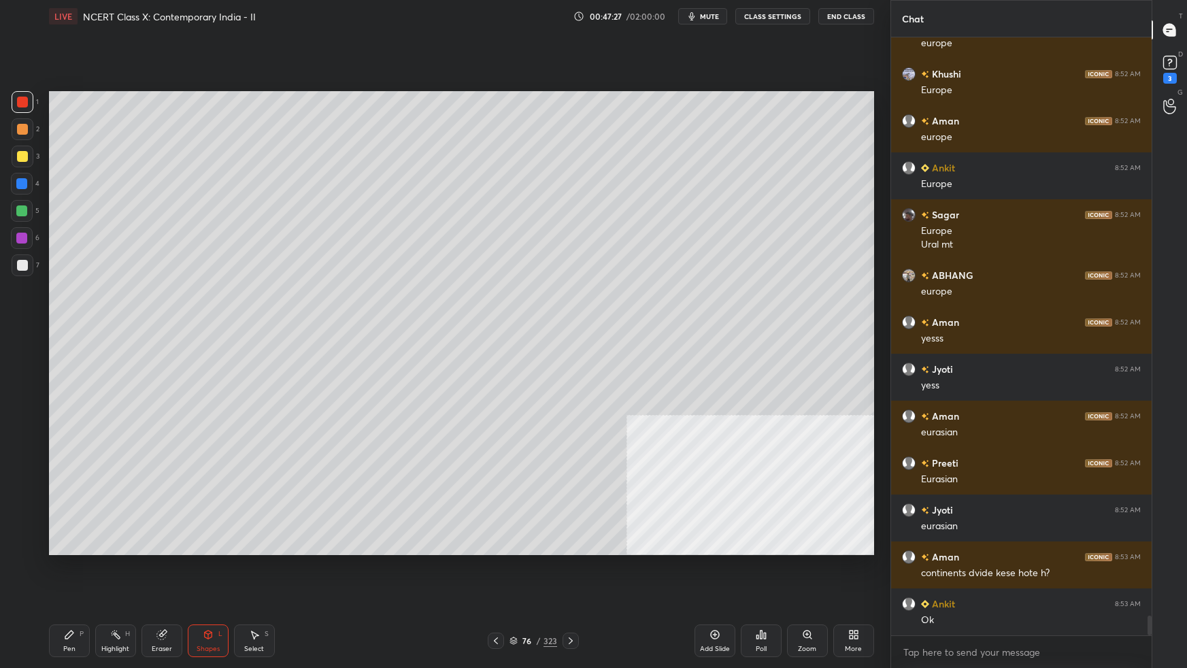
drag, startPoint x: 17, startPoint y: 154, endPoint x: 26, endPoint y: 169, distance: 17.4
click at [17, 156] on div at bounding box center [22, 156] width 11 height 11
drag, startPoint x: 806, startPoint y: 644, endPoint x: 813, endPoint y: 617, distance: 27.6
click at [804, 592] on div "Zoom" at bounding box center [807, 640] width 41 height 33
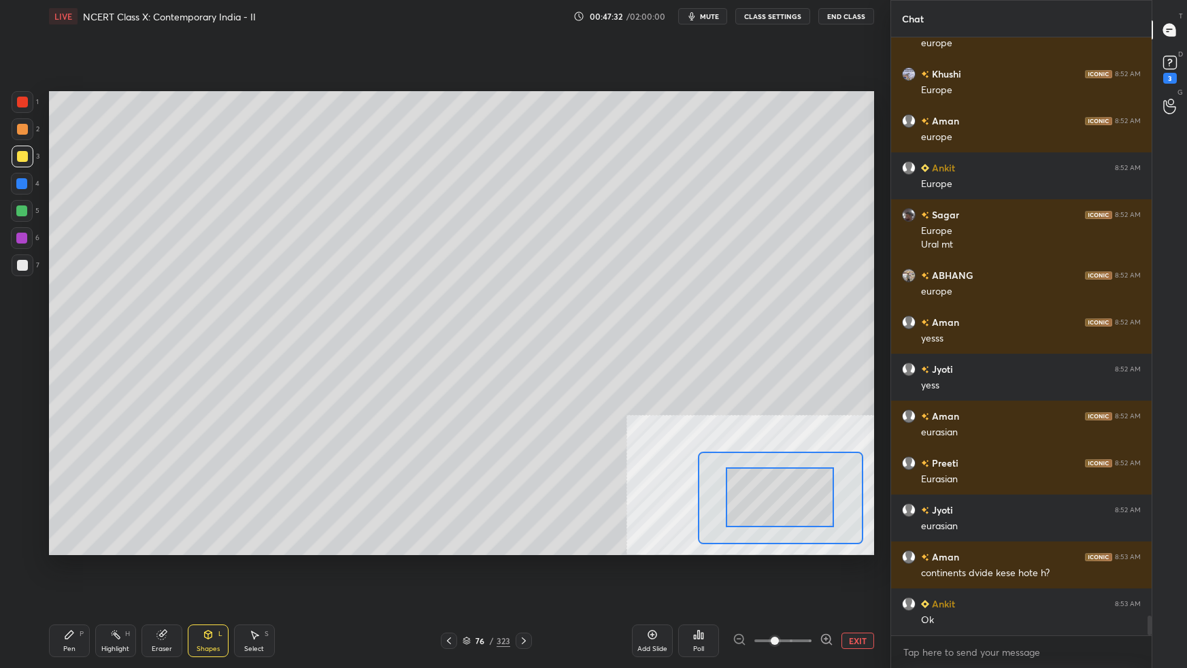
drag, startPoint x: 806, startPoint y: 526, endPoint x: 802, endPoint y: 508, distance: 18.1
drag, startPoint x: 803, startPoint y: 501, endPoint x: 810, endPoint y: 514, distance: 14.6
click at [804, 499] on div at bounding box center [783, 484] width 108 height 60
click at [69, 592] on icon at bounding box center [69, 634] width 11 height 11
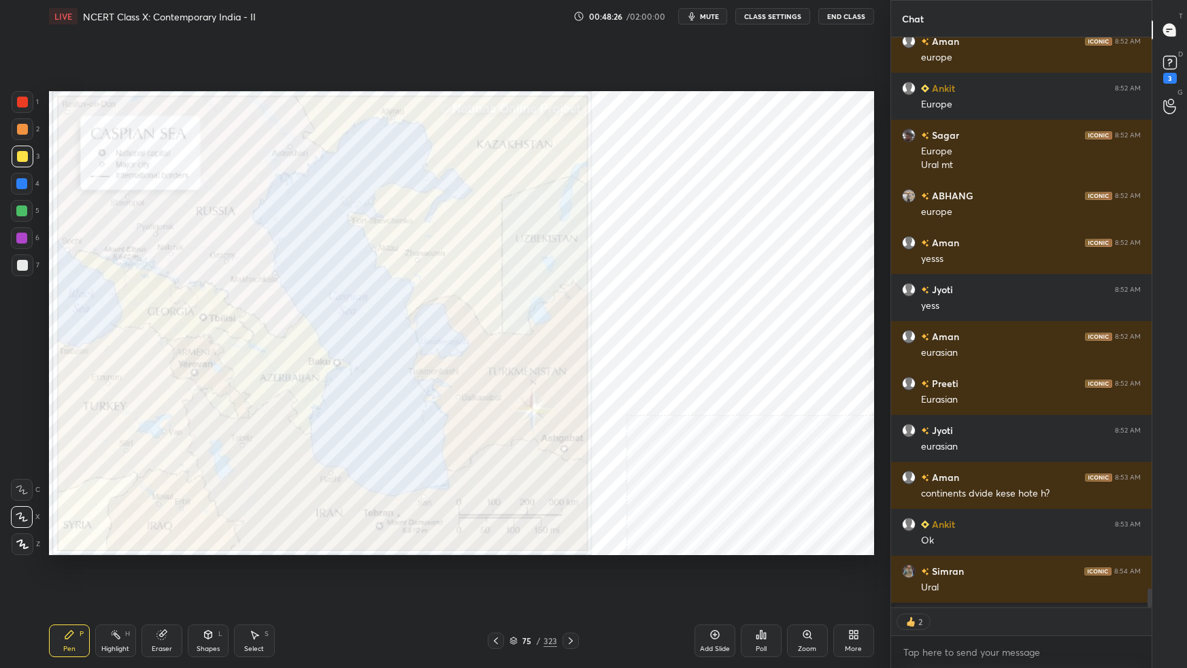
scroll to position [17429, 0]
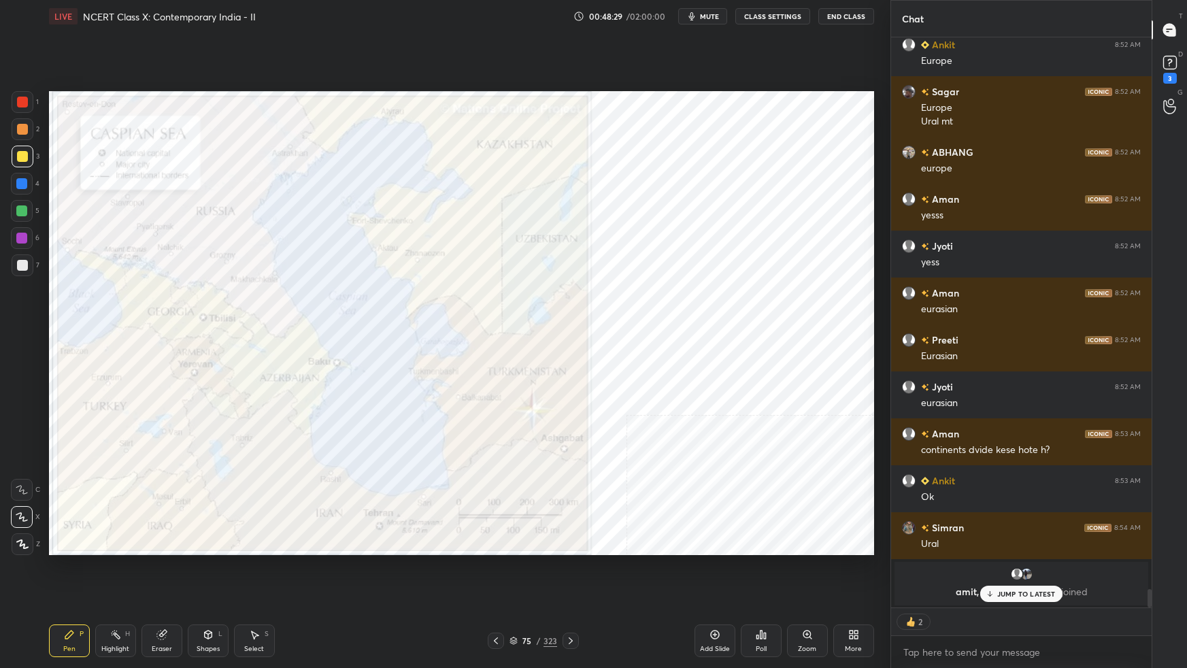
drag, startPoint x: 23, startPoint y: 104, endPoint x: 16, endPoint y: 109, distance: 8.9
click at [22, 104] on div at bounding box center [22, 102] width 11 height 11
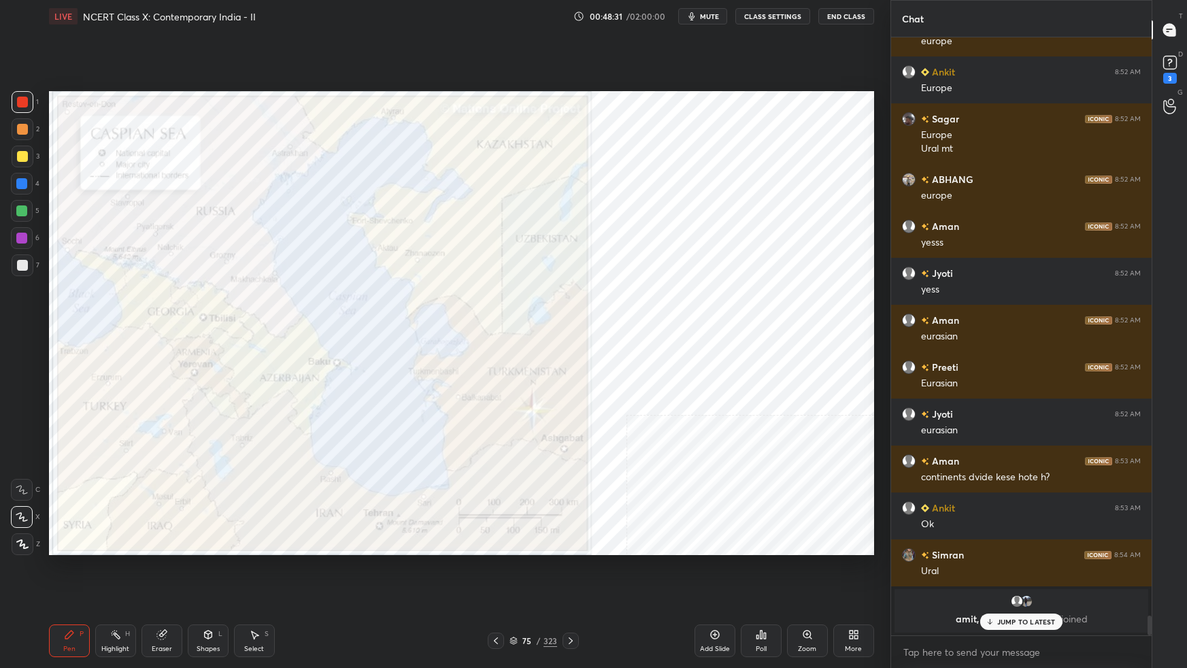
scroll to position [4, 3]
click at [1015, 592] on div "Ankit 8:48 AM N rajendra 8:49 AM noo Abhinav 8:49 AM caucous Simran 8:50 AM Ys …" at bounding box center [1021, 336] width 260 height 598
click at [1010, 592] on p "JUMP TO LATEST" at bounding box center [1026, 621] width 58 height 8
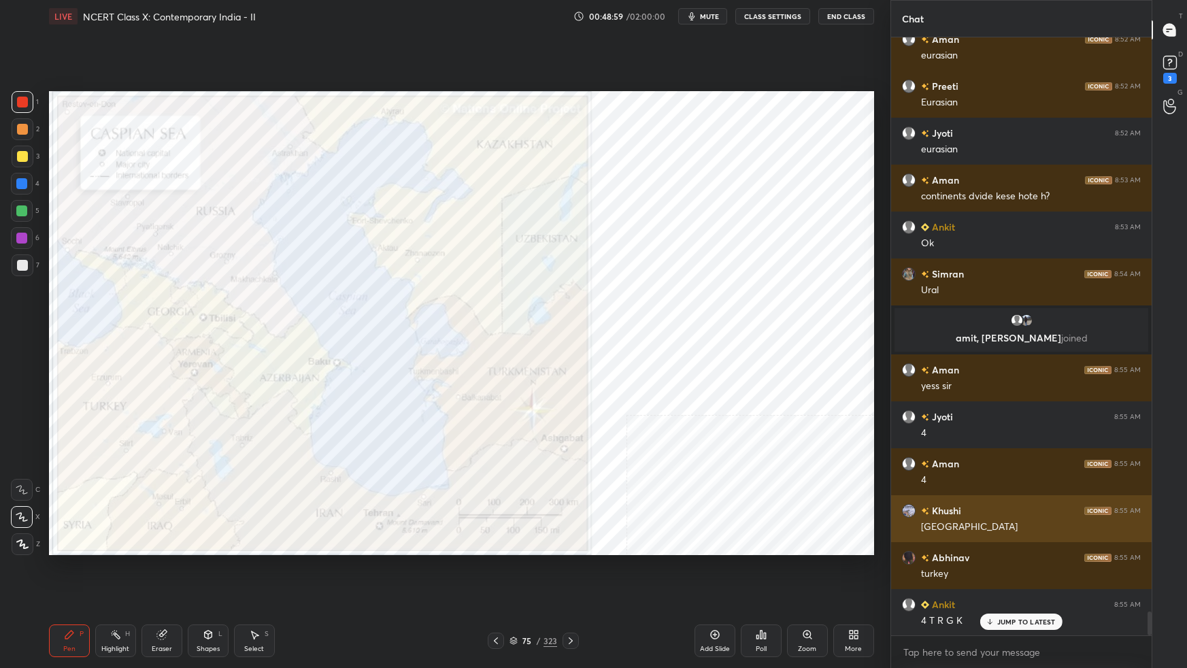
scroll to position [14595, 0]
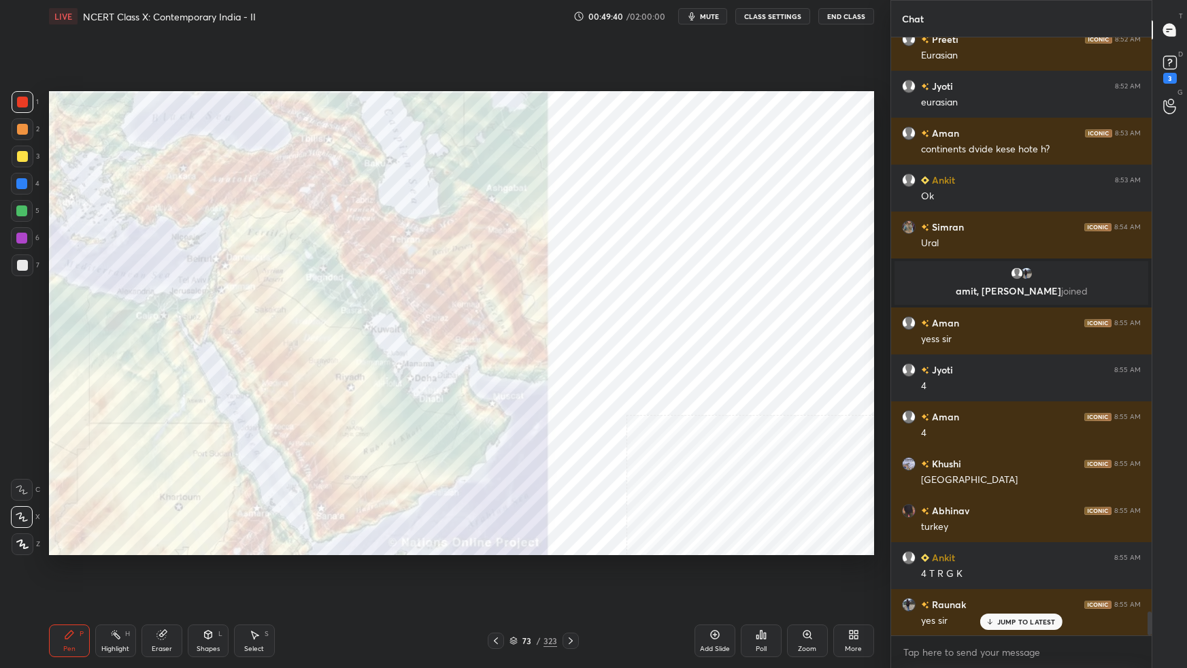
drag, startPoint x: 514, startPoint y: 640, endPoint x: 523, endPoint y: 632, distance: 12.0
click at [515, 592] on icon at bounding box center [513, 638] width 7 height 3
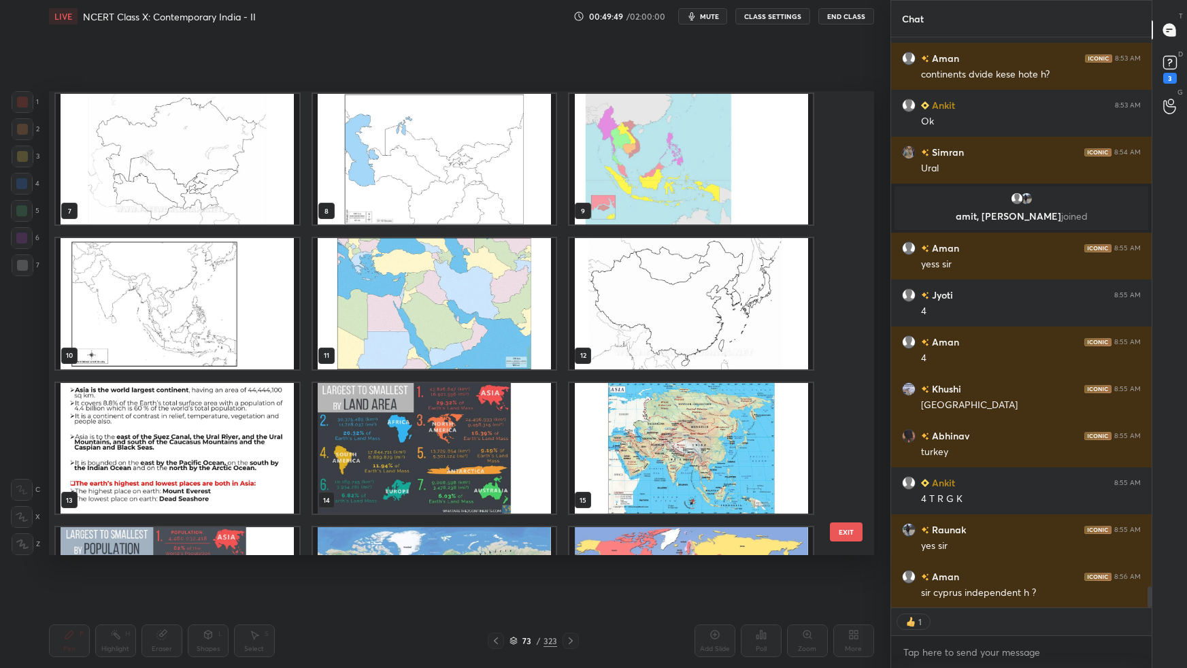
scroll to position [293, 0]
click at [483, 315] on img "grid" at bounding box center [433, 303] width 243 height 131
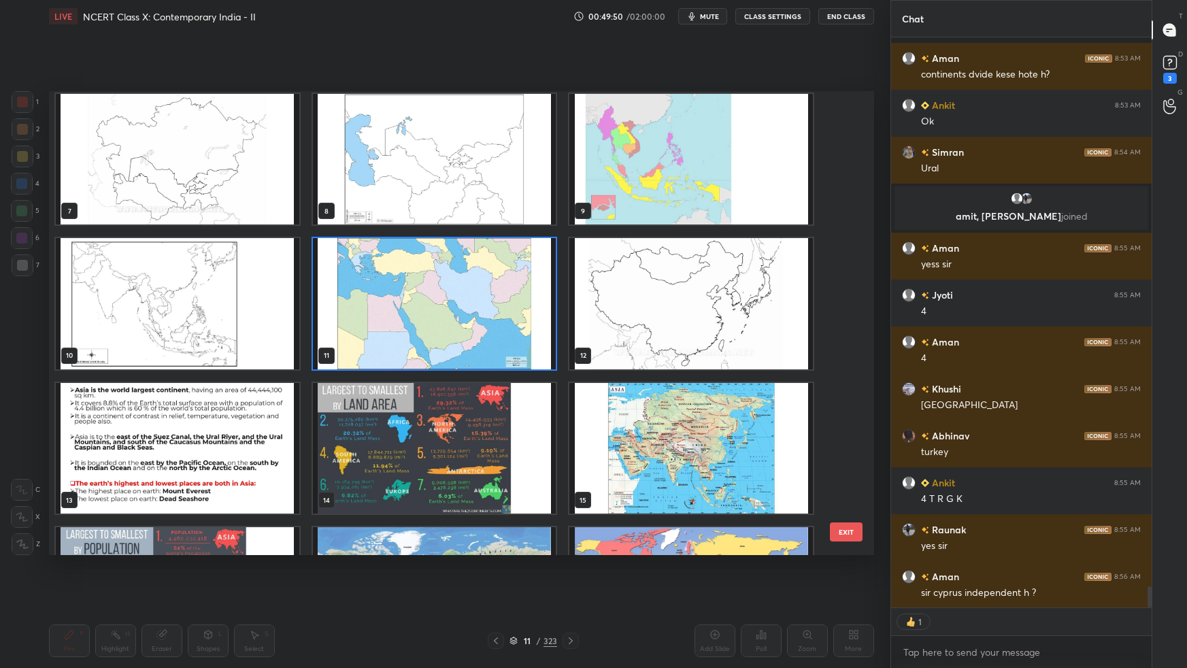
scroll to position [14729, 0]
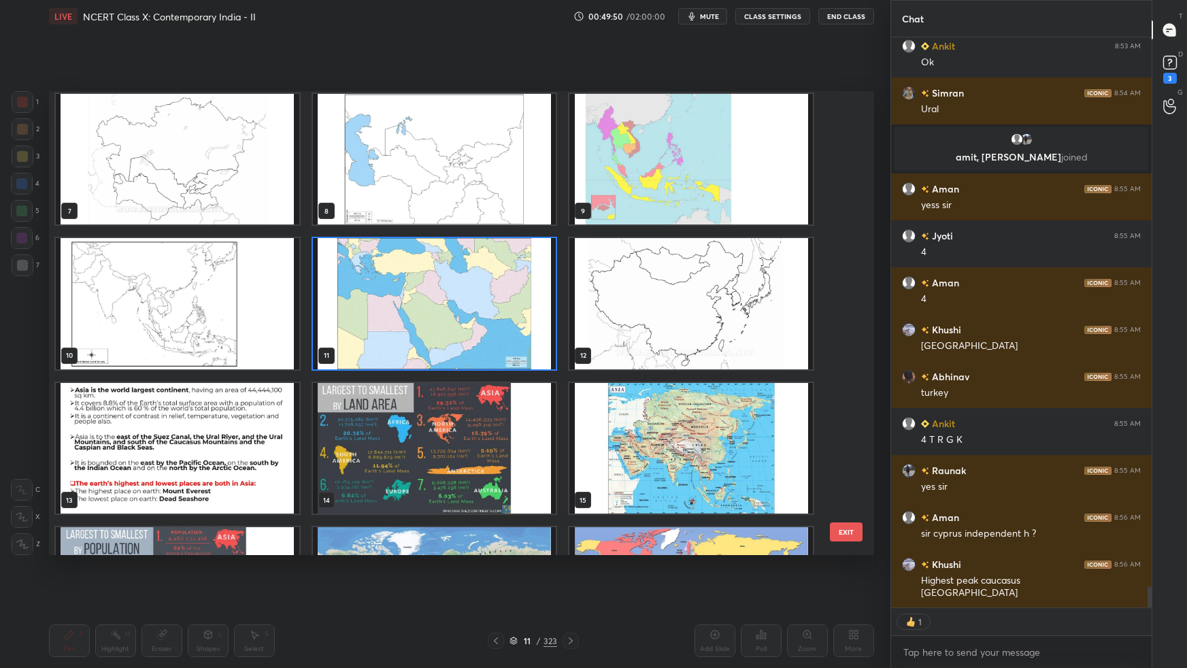
click at [486, 317] on img "grid" at bounding box center [433, 303] width 243 height 131
click at [486, 318] on img "grid" at bounding box center [433, 303] width 243 height 131
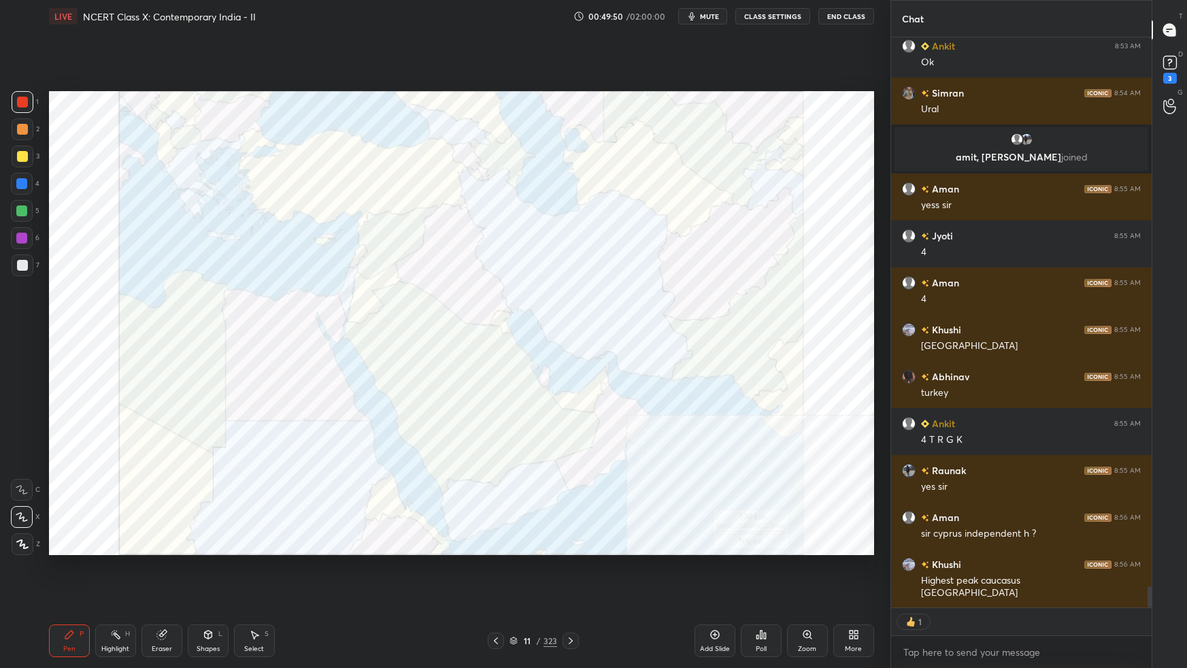
click at [487, 318] on img "grid" at bounding box center [433, 303] width 243 height 131
click at [26, 100] on div at bounding box center [22, 102] width 11 height 11
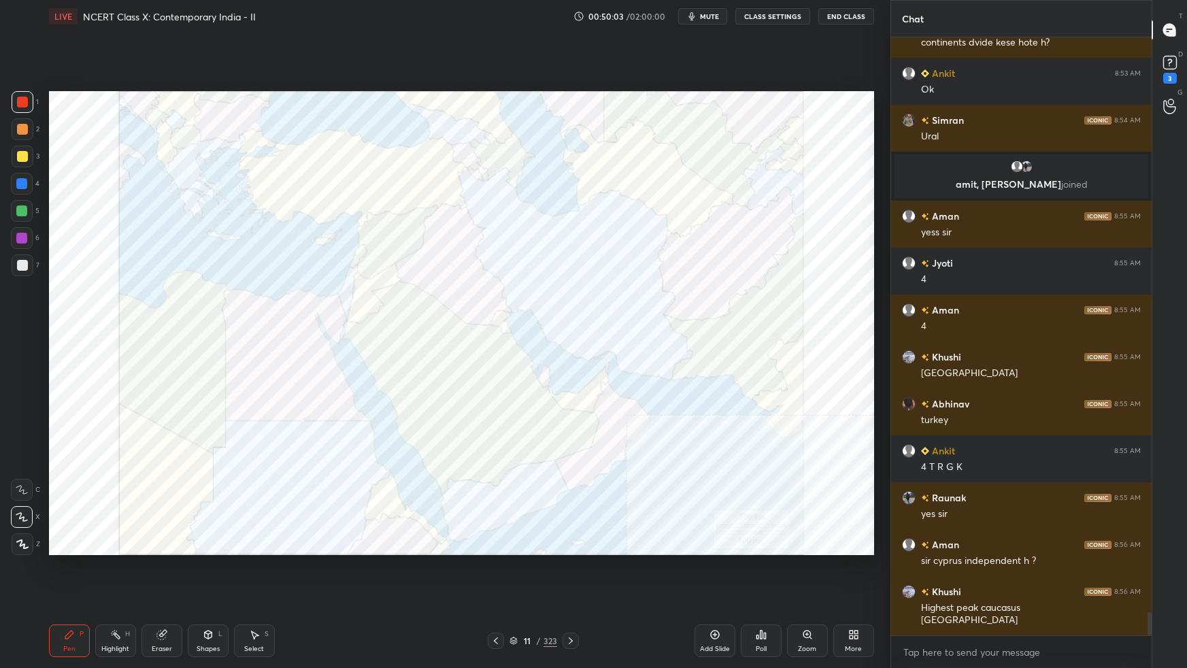
scroll to position [4, 3]
drag, startPoint x: 18, startPoint y: 234, endPoint x: 47, endPoint y: 237, distance: 28.8
click at [20, 234] on div at bounding box center [21, 238] width 11 height 11
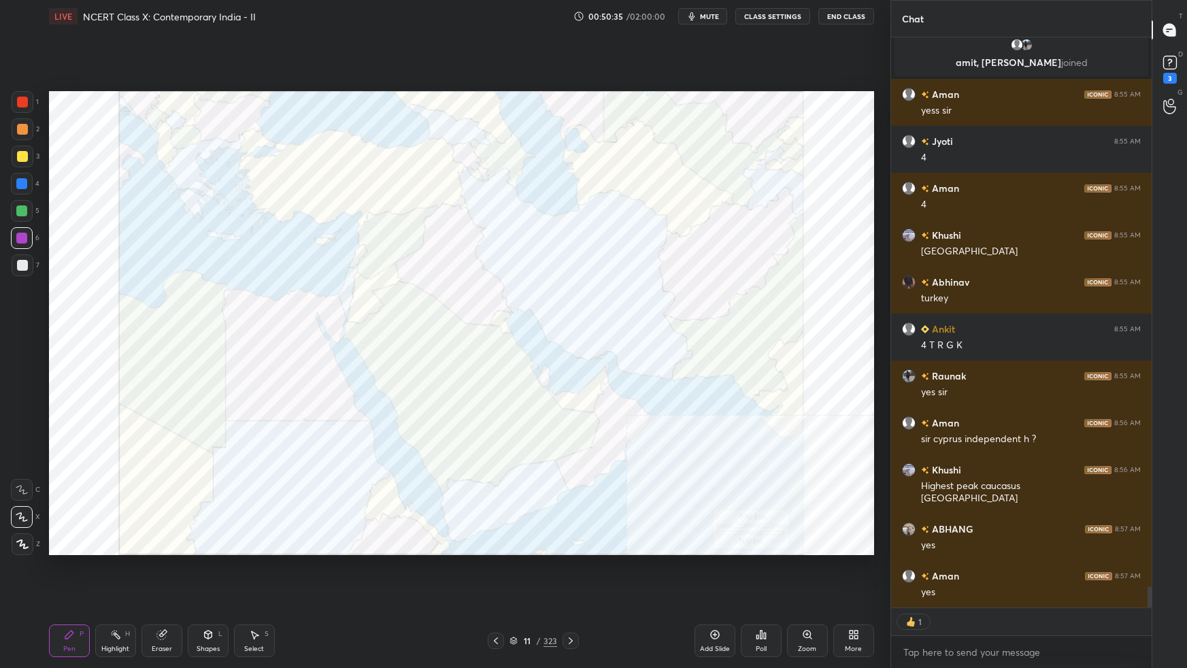
scroll to position [14870, 0]
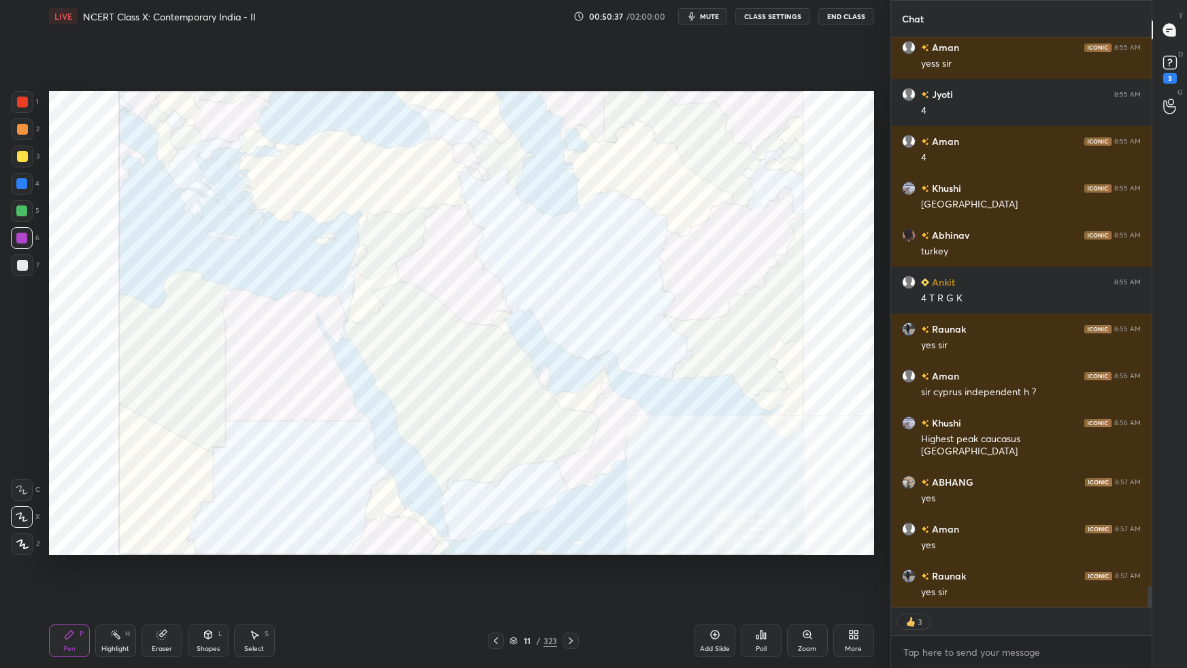
click at [24, 235] on div at bounding box center [21, 238] width 11 height 11
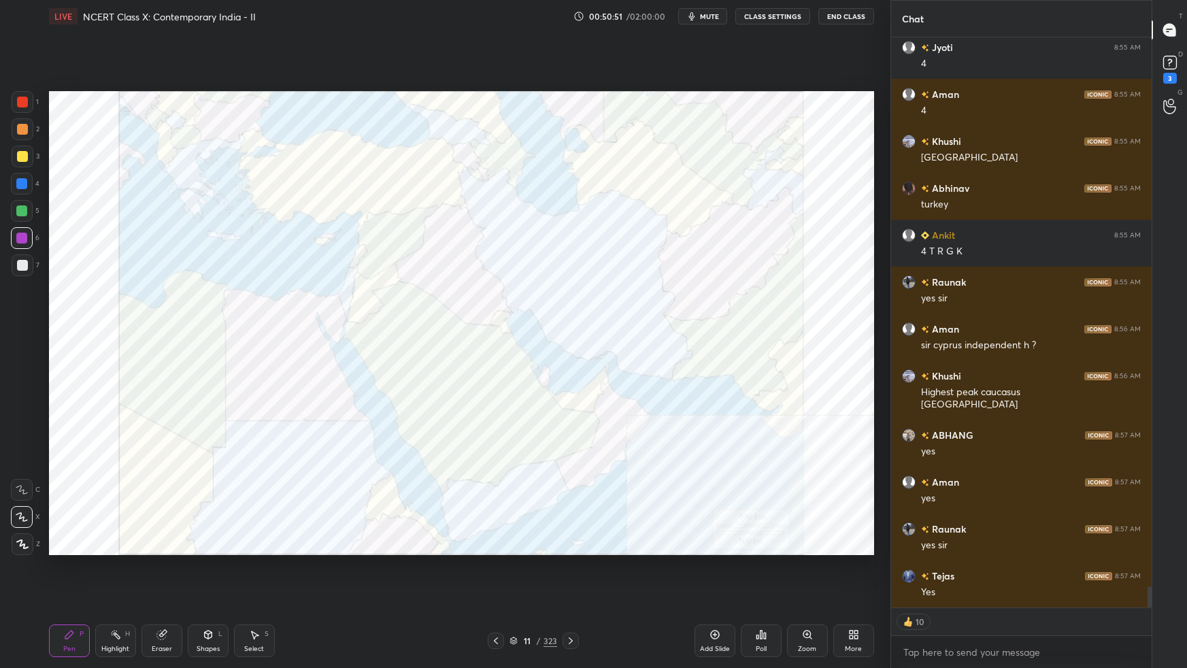
scroll to position [14889, 0]
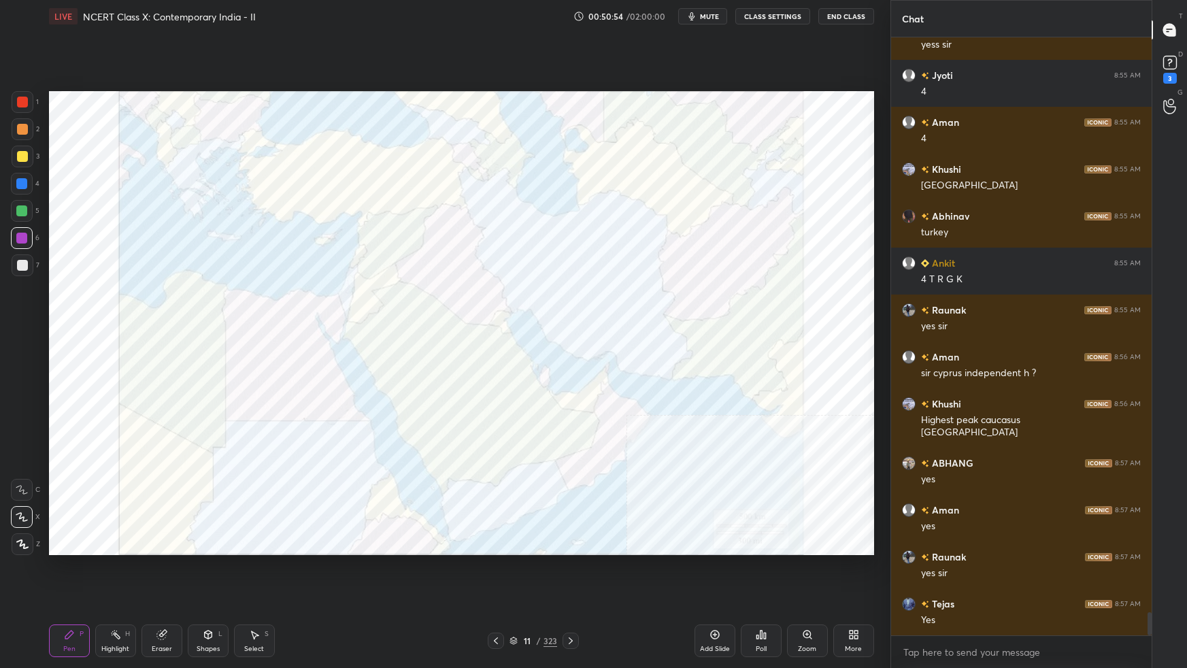
click at [500, 556] on div "Setting up your live class Poll for secs No correct answer Start poll" at bounding box center [462, 323] width 836 height 581
click at [18, 99] on div at bounding box center [22, 102] width 11 height 11
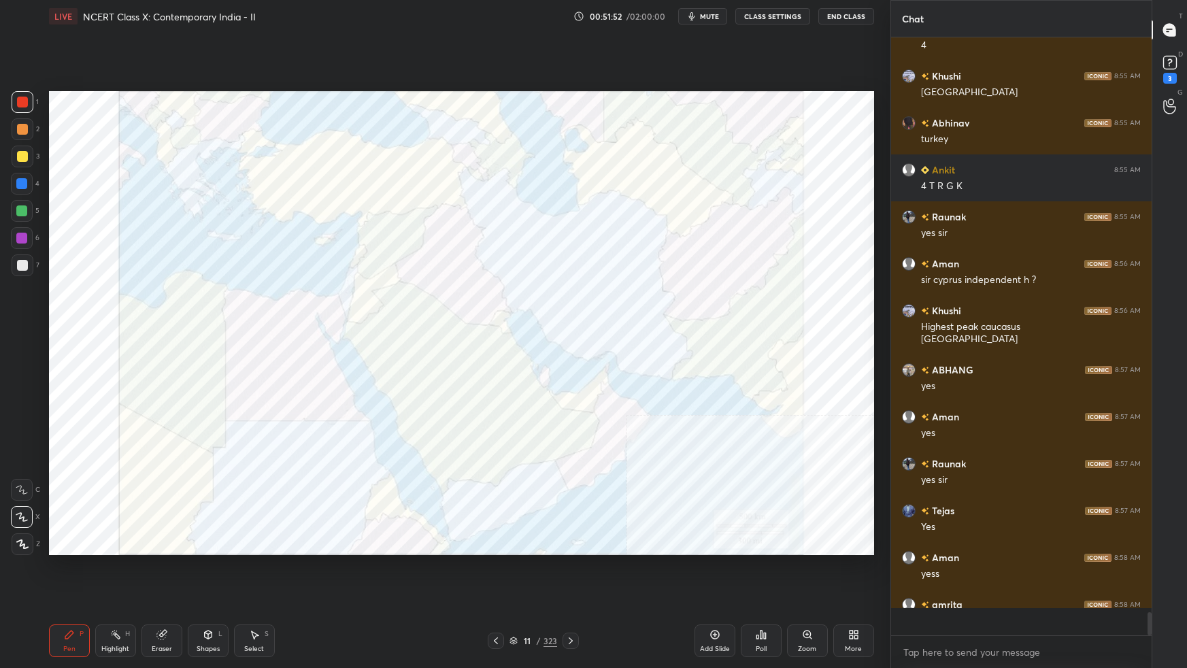
scroll to position [14982, 0]
click at [22, 239] on div at bounding box center [21, 238] width 11 height 11
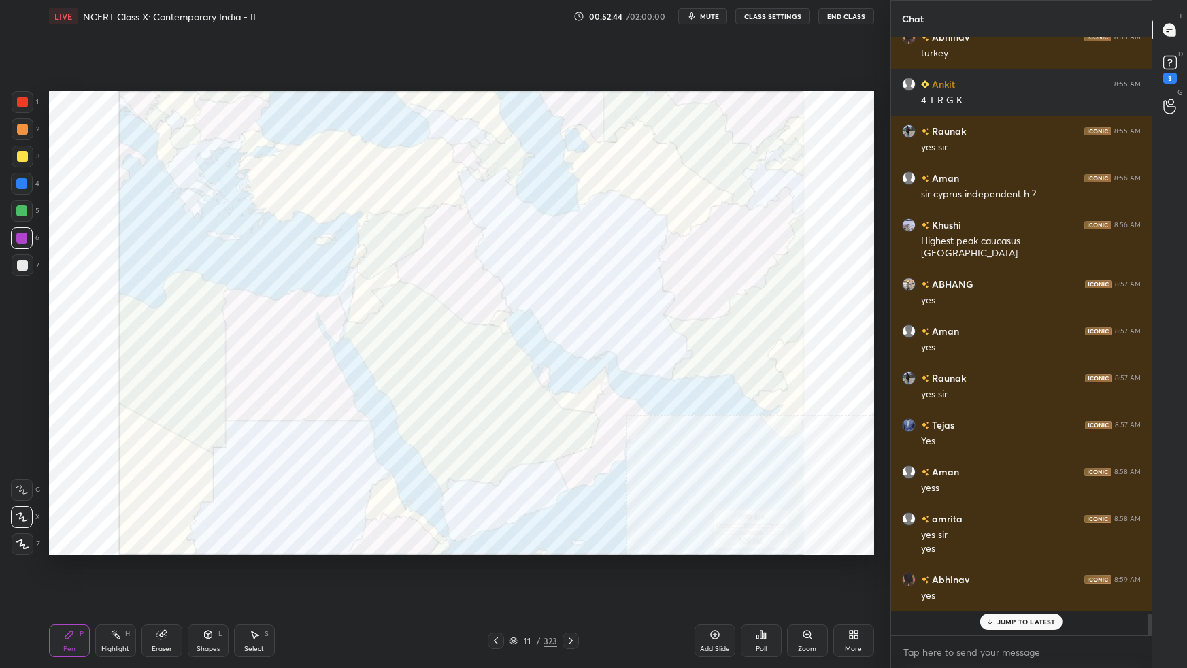
scroll to position [15043, 0]
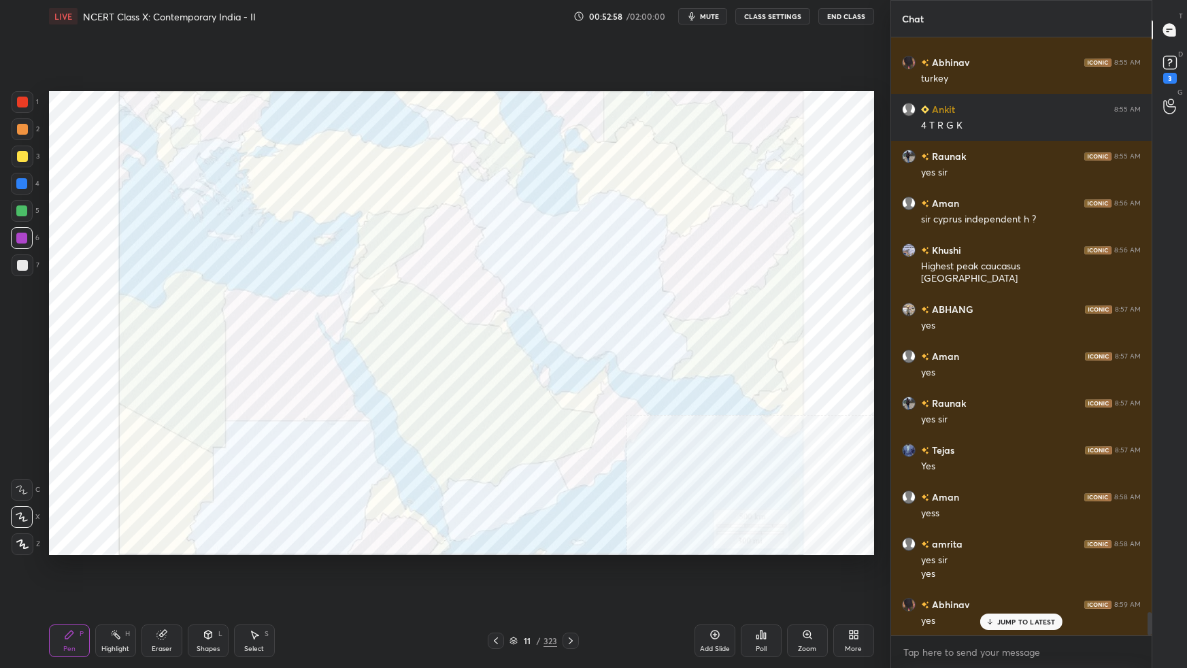
click at [764, 592] on div "Poll" at bounding box center [760, 648] width 11 height 7
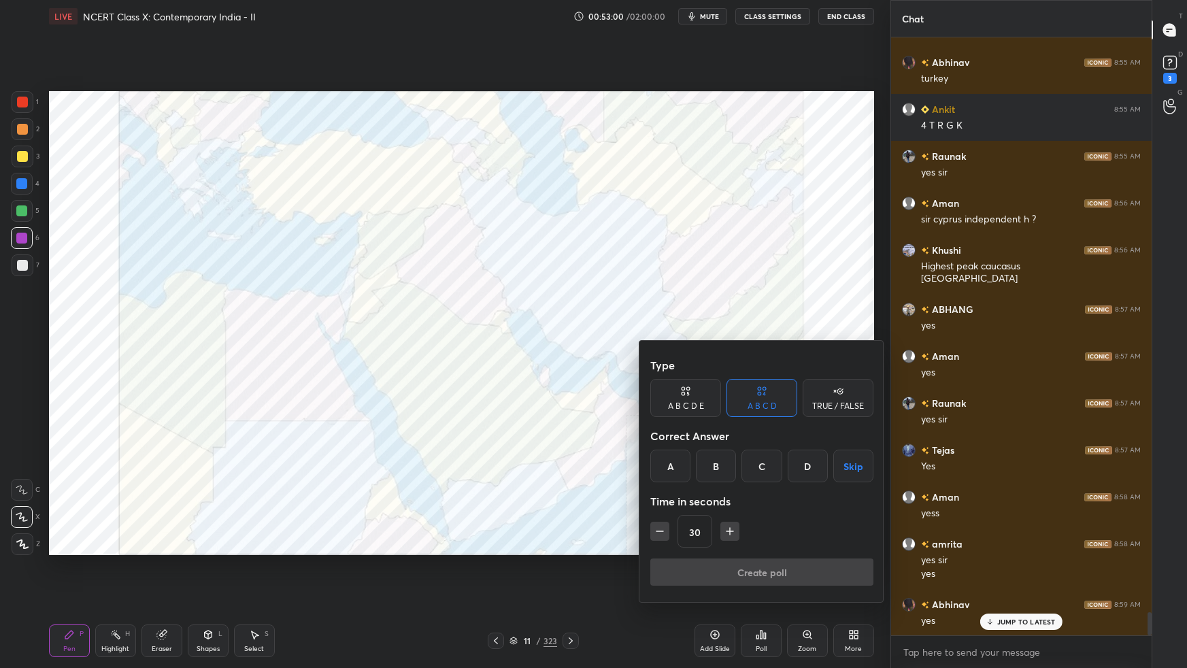
drag, startPoint x: 694, startPoint y: 402, endPoint x: 709, endPoint y: 420, distance: 24.1
click at [694, 403] on div "A B C D E" at bounding box center [686, 406] width 36 height 8
click at [785, 473] on div "D" at bounding box center [780, 465] width 33 height 33
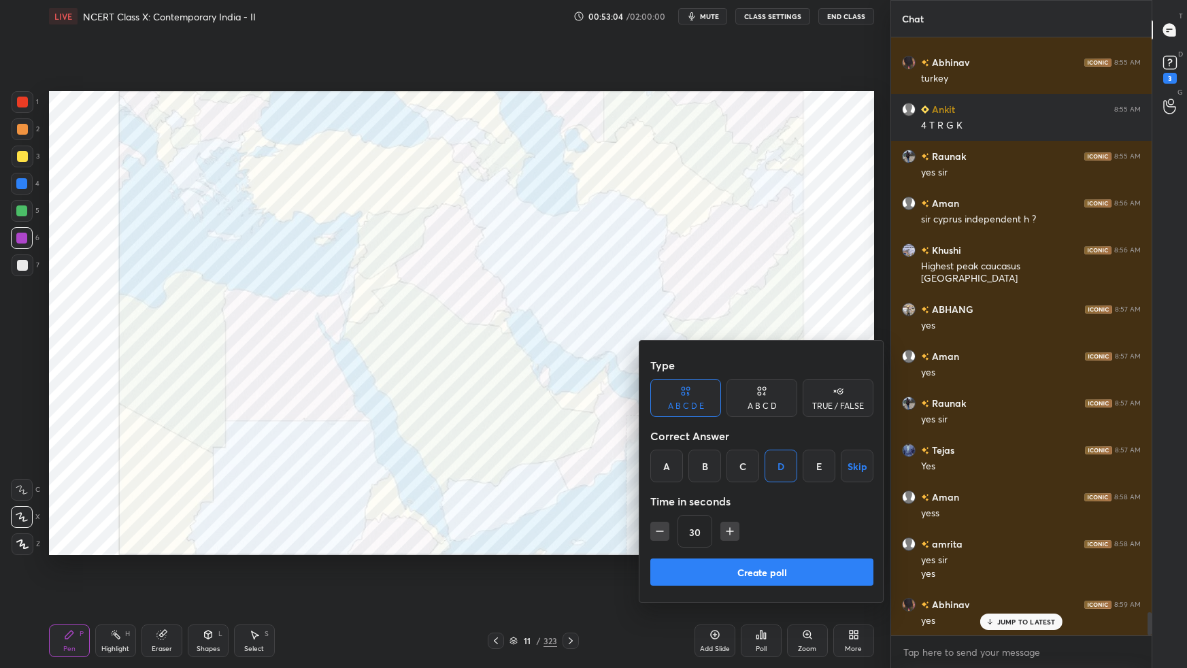
click at [715, 581] on button "Create poll" at bounding box center [761, 571] width 223 height 27
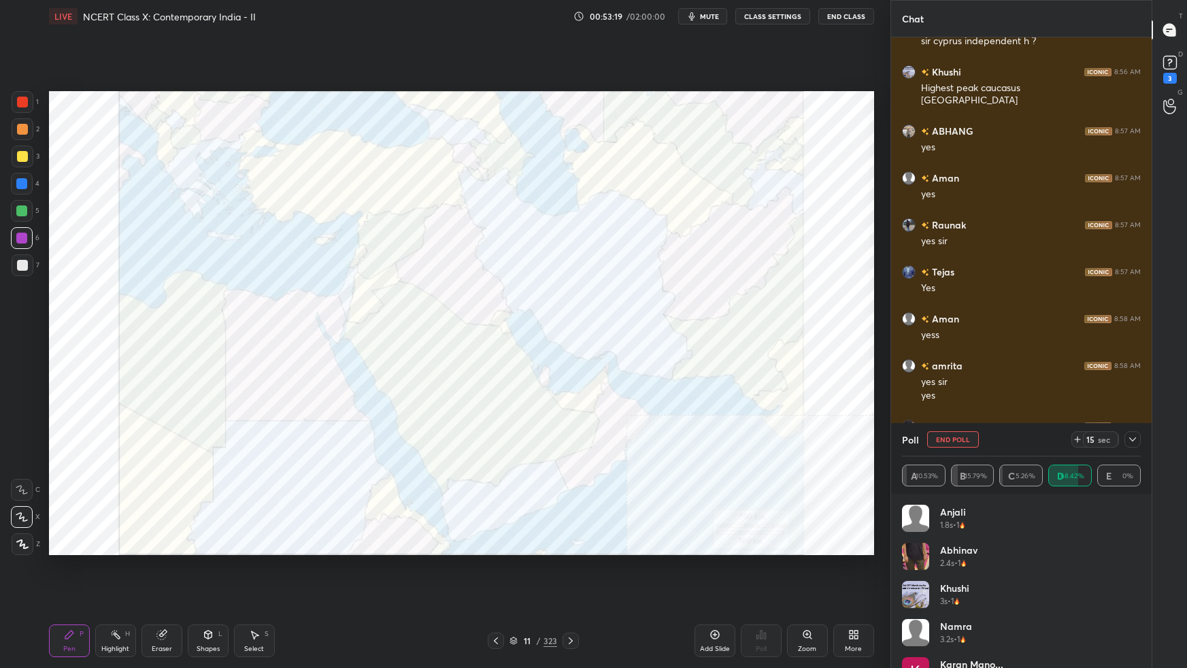
scroll to position [15315, 0]
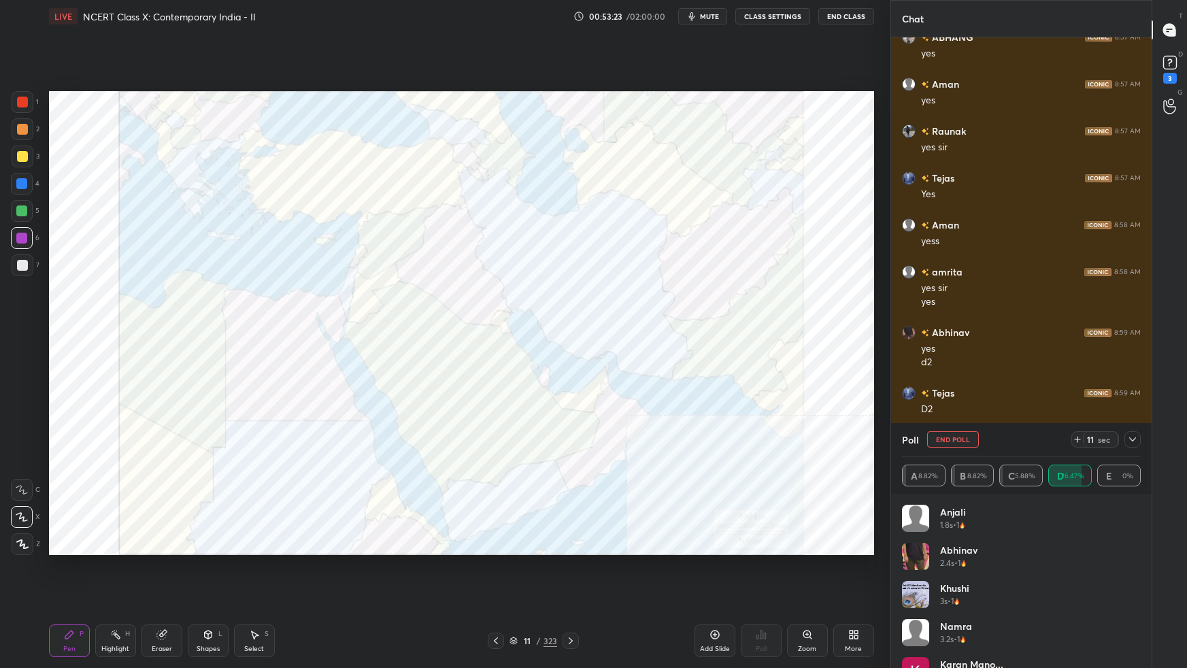
click at [1135, 437] on icon at bounding box center [1132, 439] width 11 height 11
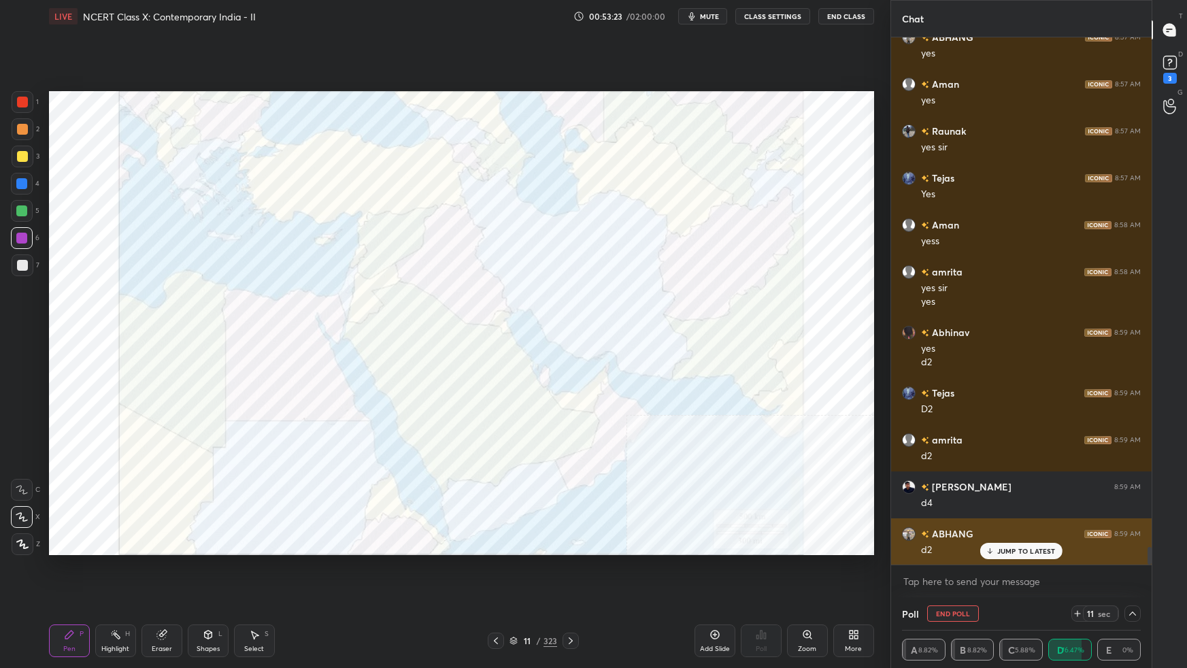
scroll to position [0, 3]
click at [1012, 553] on p "JUMP TO LATEST" at bounding box center [1026, 551] width 58 height 8
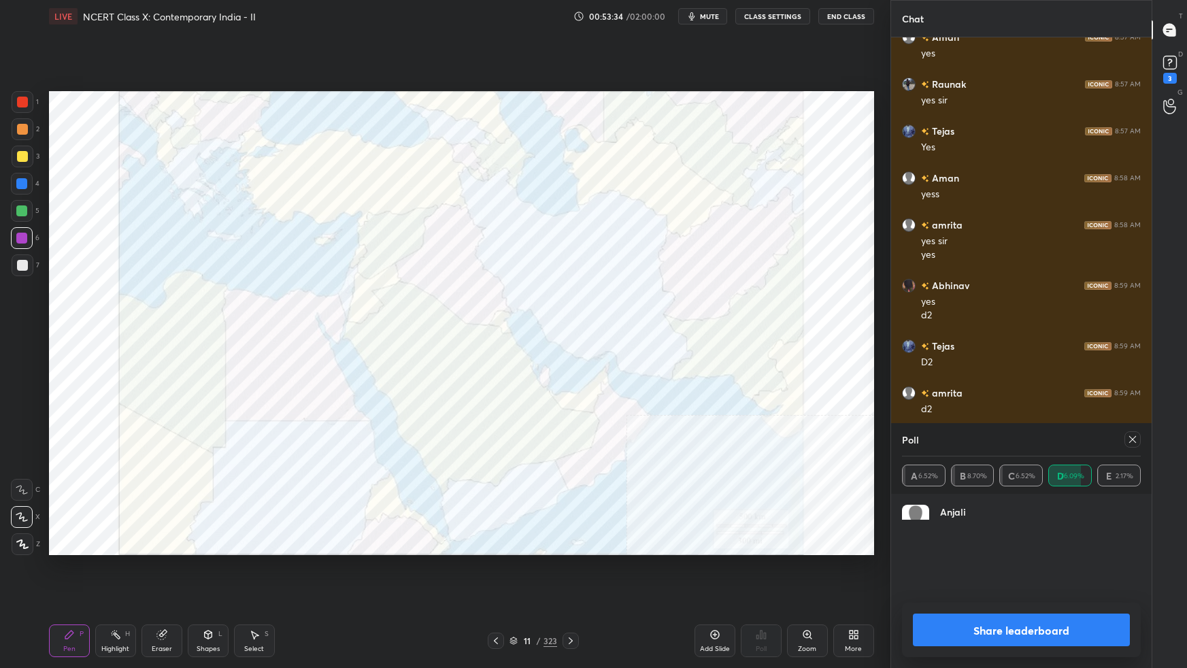
scroll to position [158, 235]
drag, startPoint x: 1131, startPoint y: 441, endPoint x: 1131, endPoint y: 455, distance: 13.6
click at [1130, 441] on icon at bounding box center [1132, 439] width 11 height 11
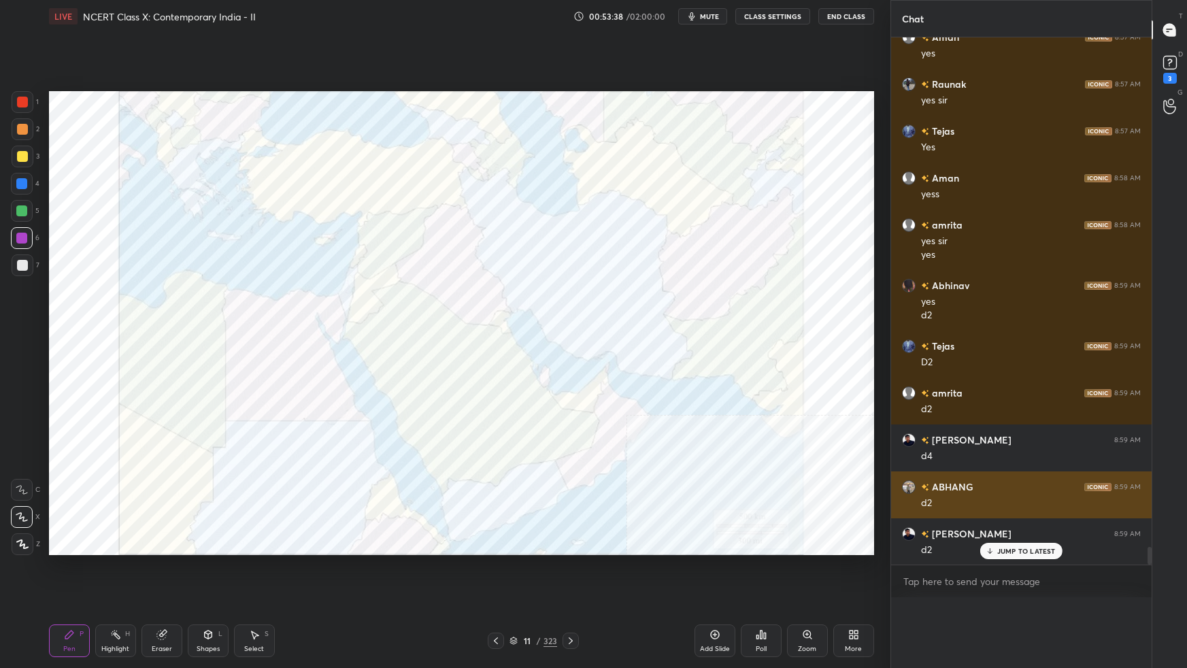
scroll to position [0, 0]
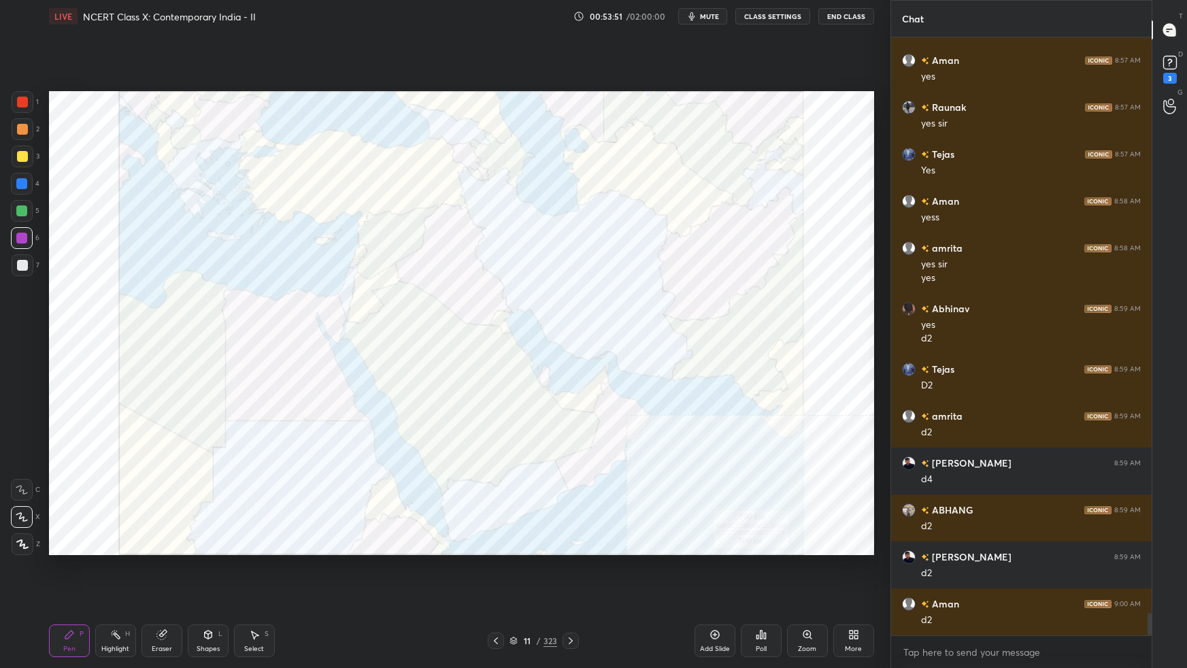
click at [763, 592] on div "Poll" at bounding box center [760, 648] width 11 height 7
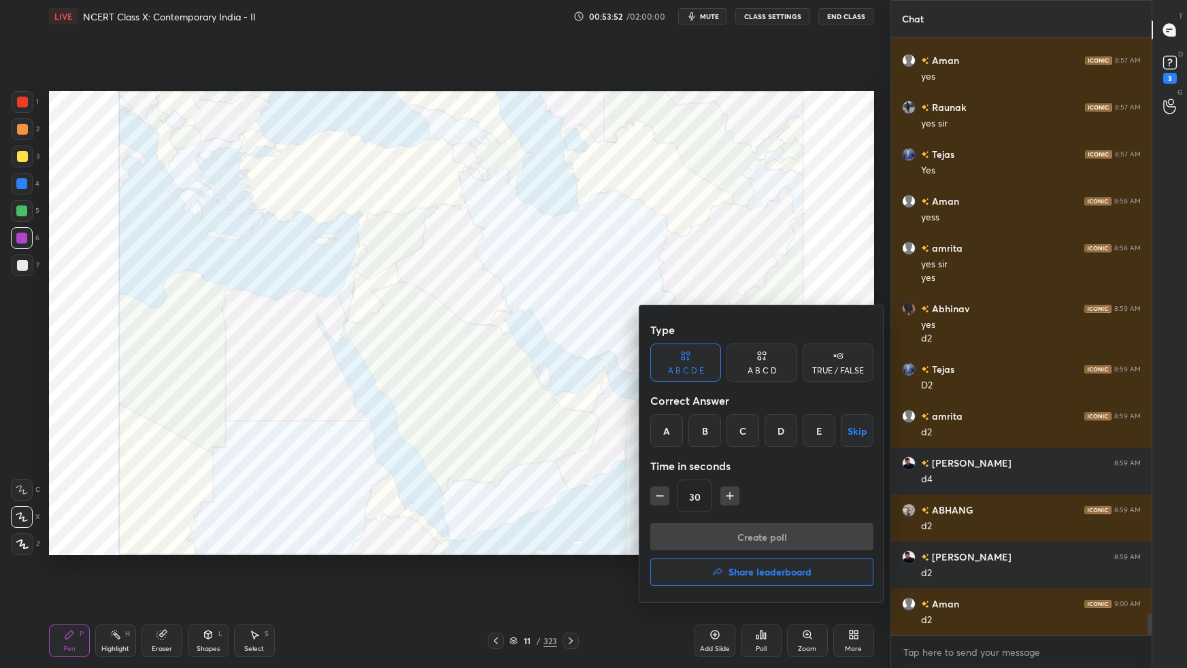
click at [670, 426] on div "A" at bounding box center [666, 430] width 33 height 33
click at [700, 536] on button "Create poll" at bounding box center [761, 536] width 223 height 27
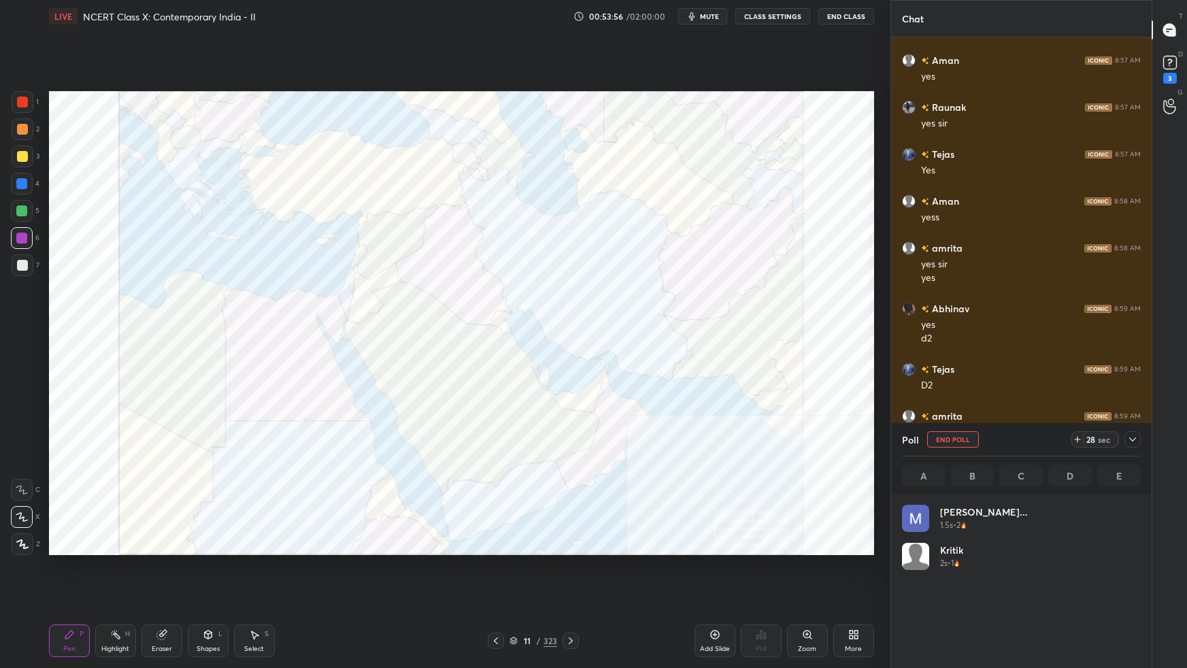
click at [1136, 439] on icon at bounding box center [1132, 439] width 11 height 11
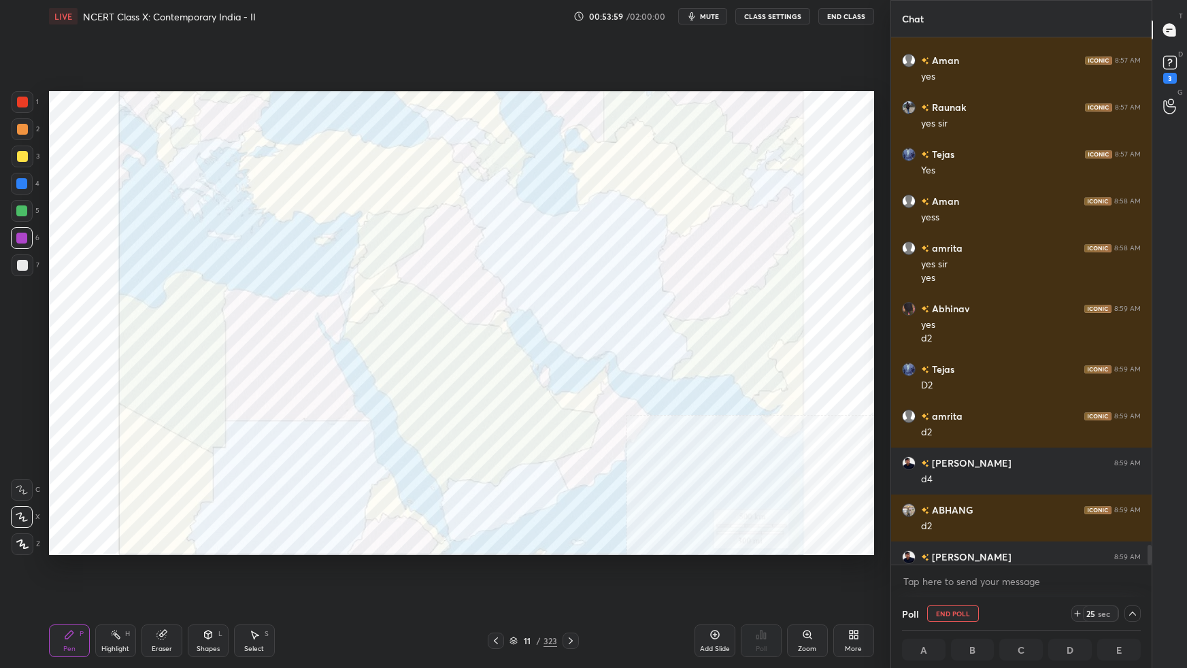
click at [1149, 566] on div "Chat Khushi 8:56 AM Highest peak caucasus Mt elbus ABHANG 8:57 AM yes Aman 8:57…" at bounding box center [1038, 334] width 296 height 668
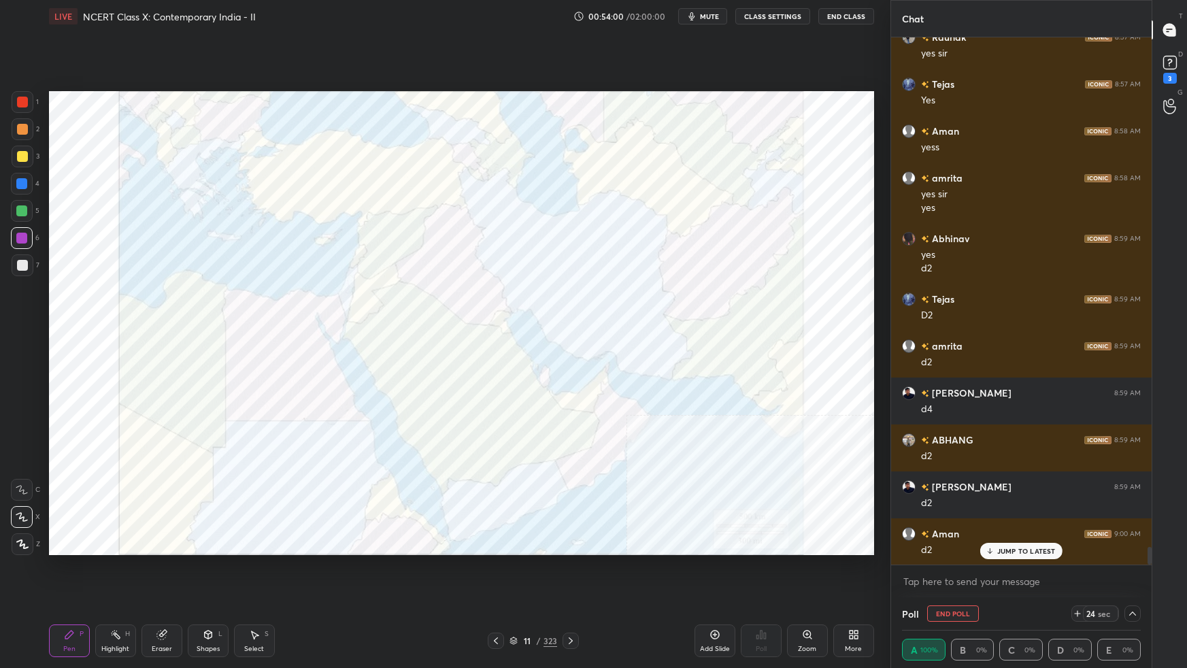
drag, startPoint x: 1151, startPoint y: 554, endPoint x: 1148, endPoint y: 563, distance: 9.7
click at [1149, 563] on div at bounding box center [1149, 556] width 4 height 18
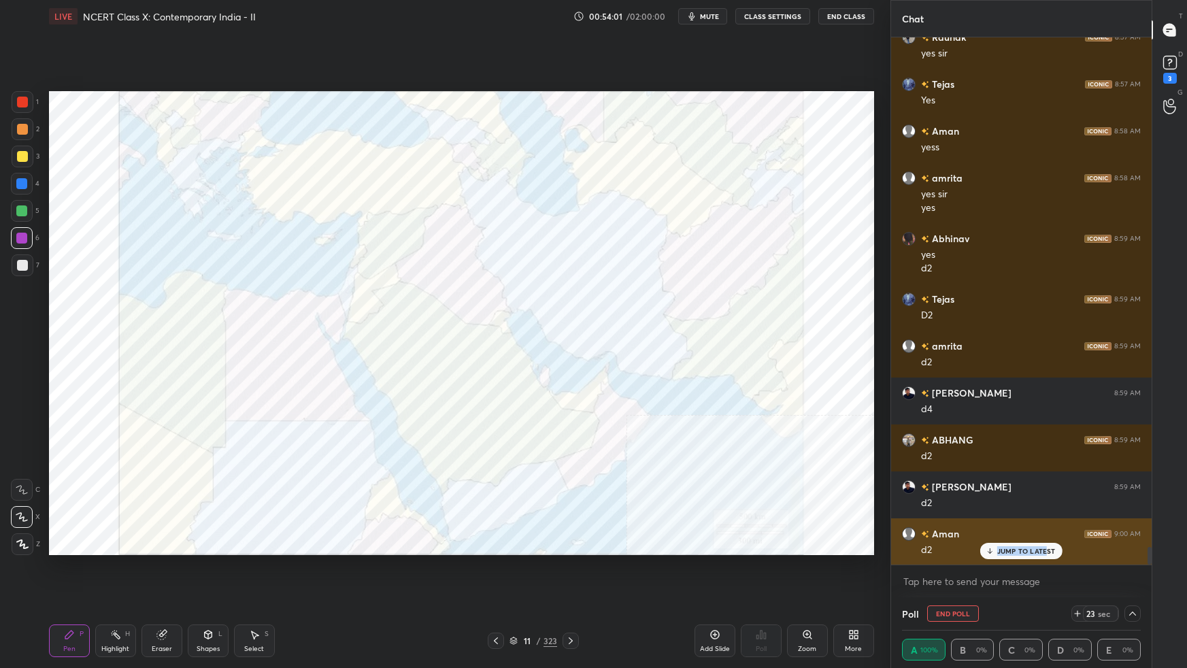
click at [1044, 545] on div "JUMP TO LATEST" at bounding box center [1021, 551] width 82 height 16
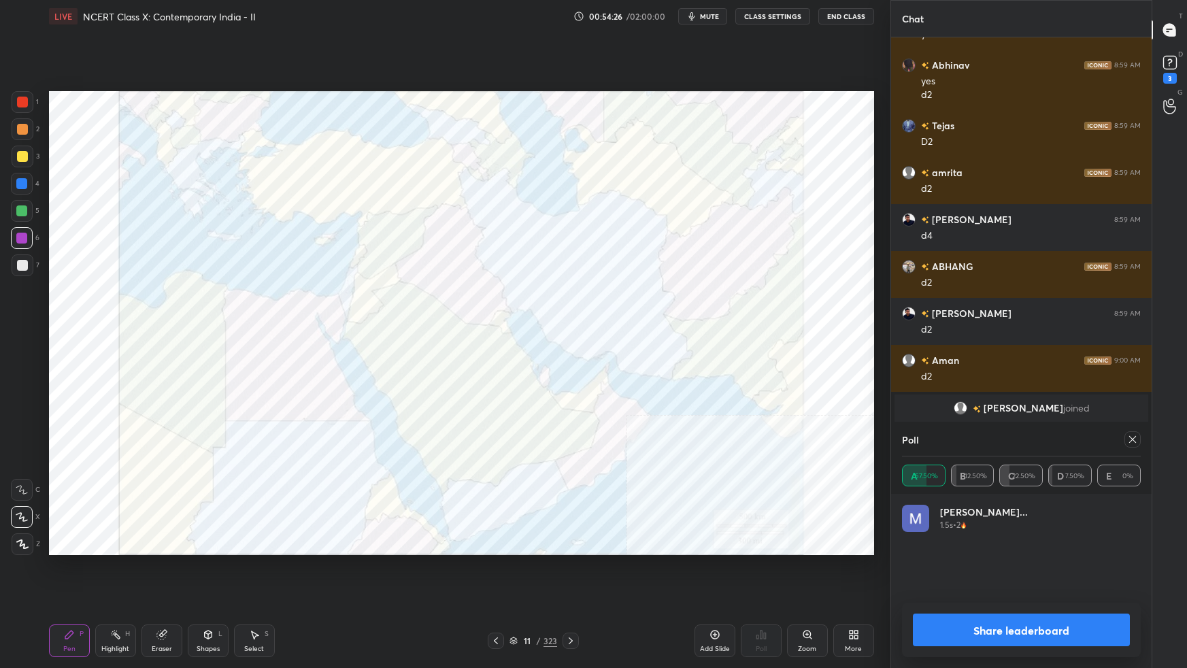
click at [1132, 443] on icon at bounding box center [1132, 439] width 11 height 11
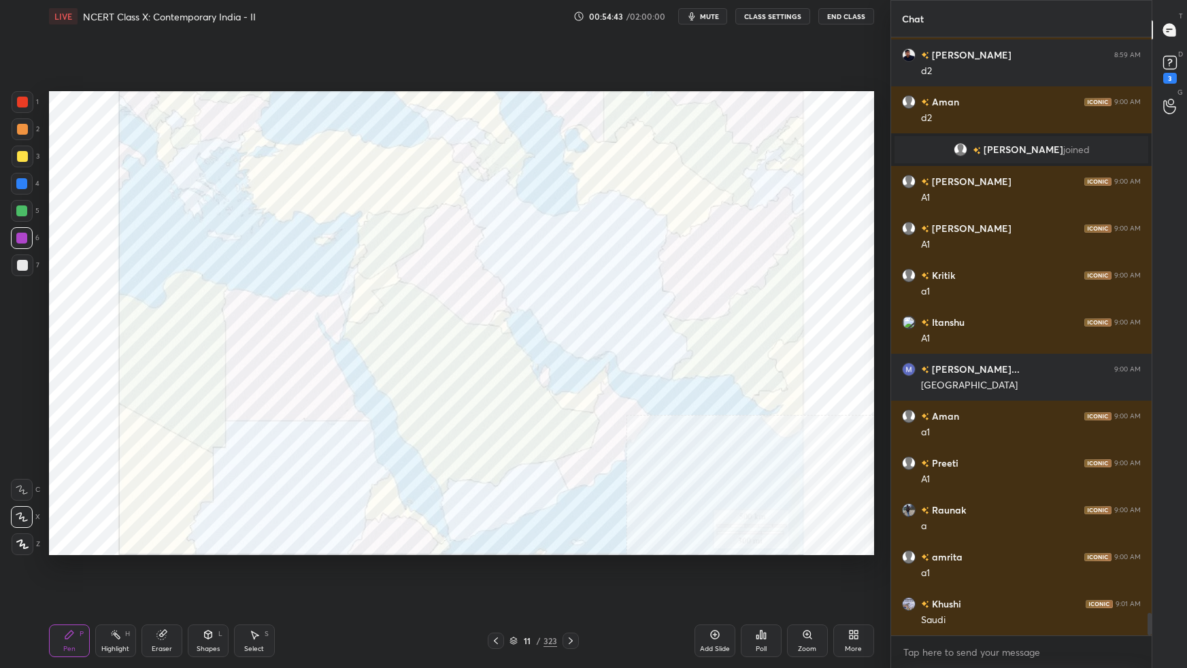
click at [766, 592] on div "Poll" at bounding box center [761, 640] width 41 height 33
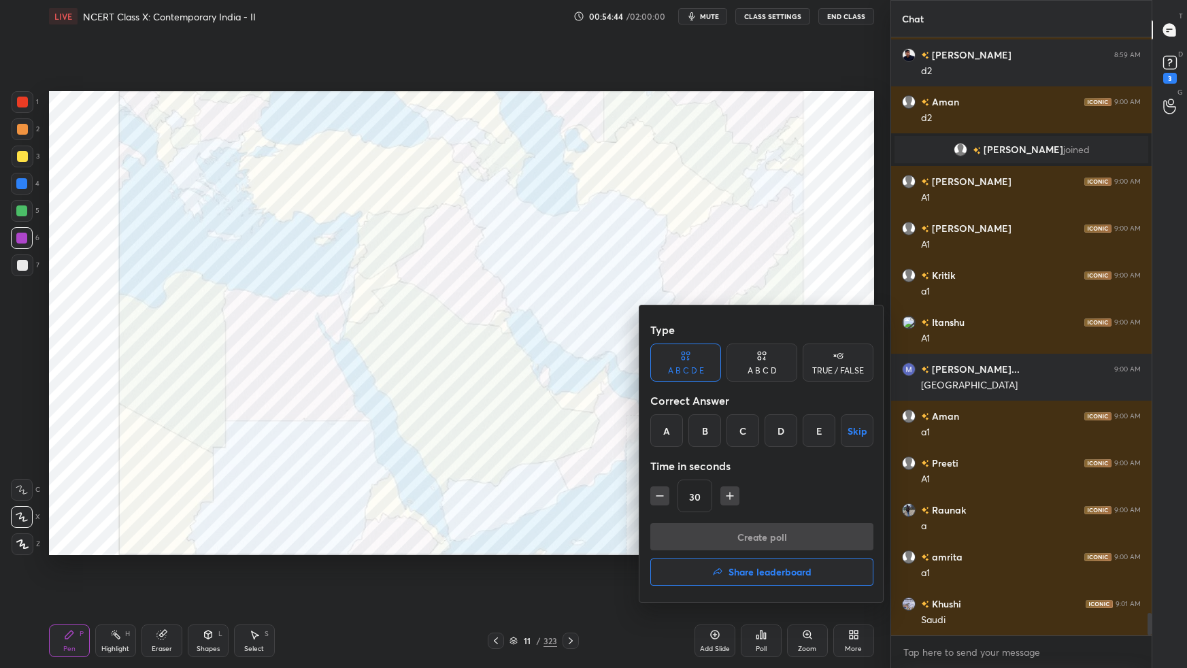
click at [751, 432] on div "C" at bounding box center [742, 430] width 33 height 33
click at [743, 530] on button "Create poll" at bounding box center [761, 536] width 223 height 27
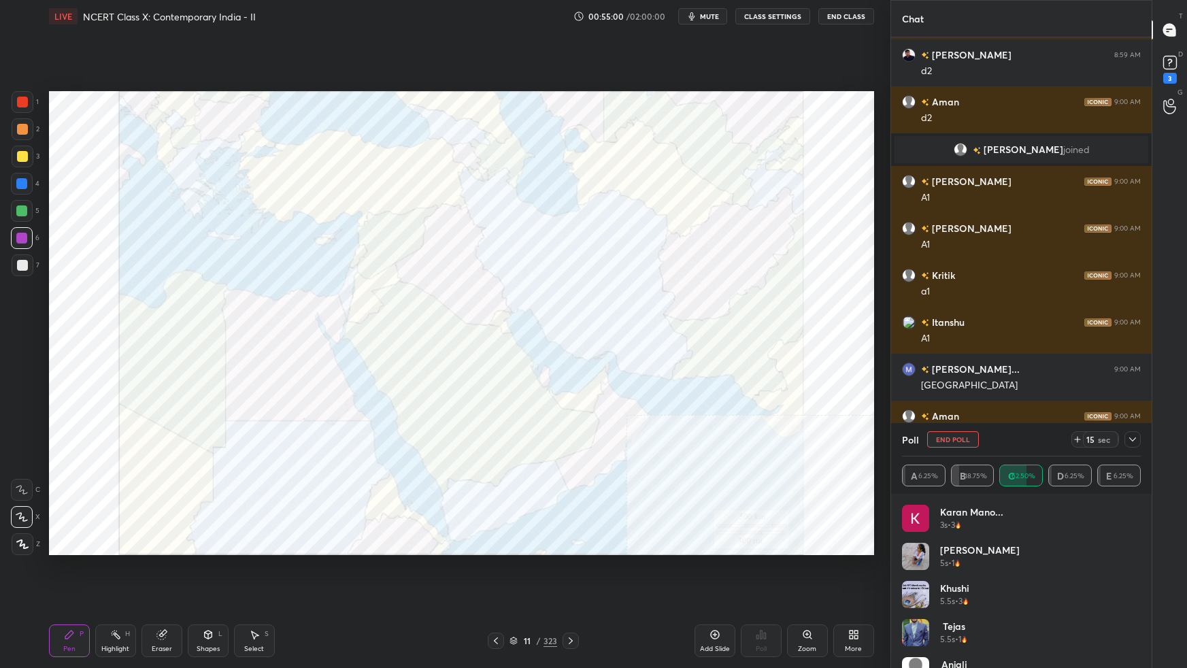
click at [1134, 437] on icon at bounding box center [1132, 439] width 11 height 11
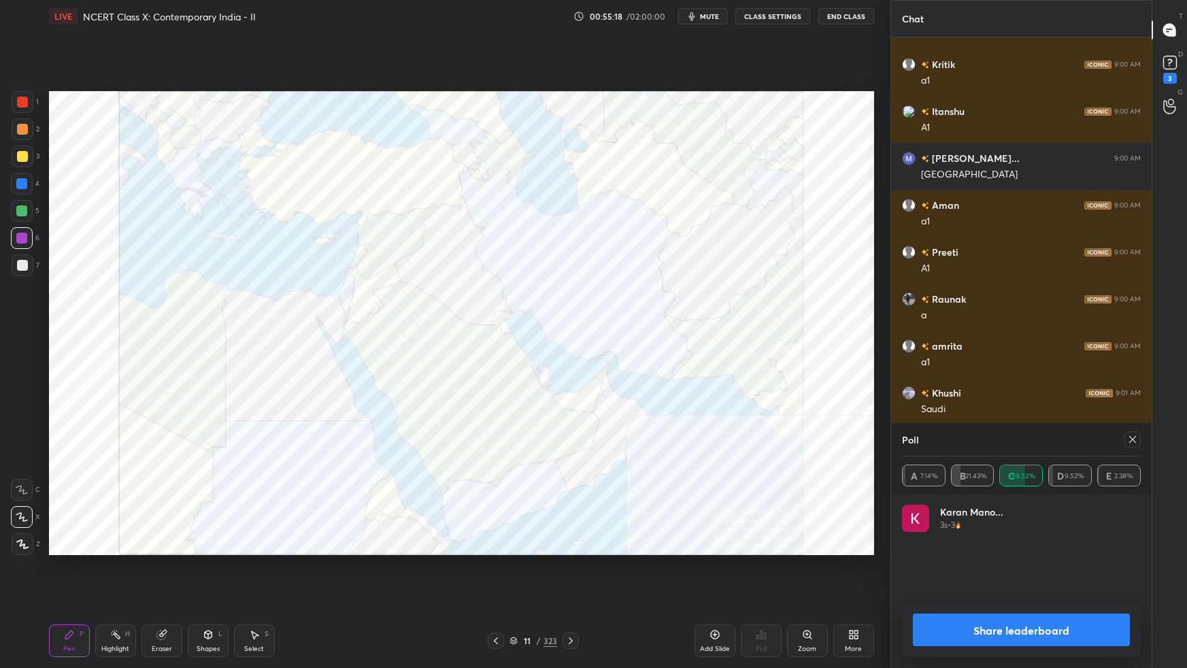
click at [1134, 443] on icon at bounding box center [1132, 439] width 11 height 11
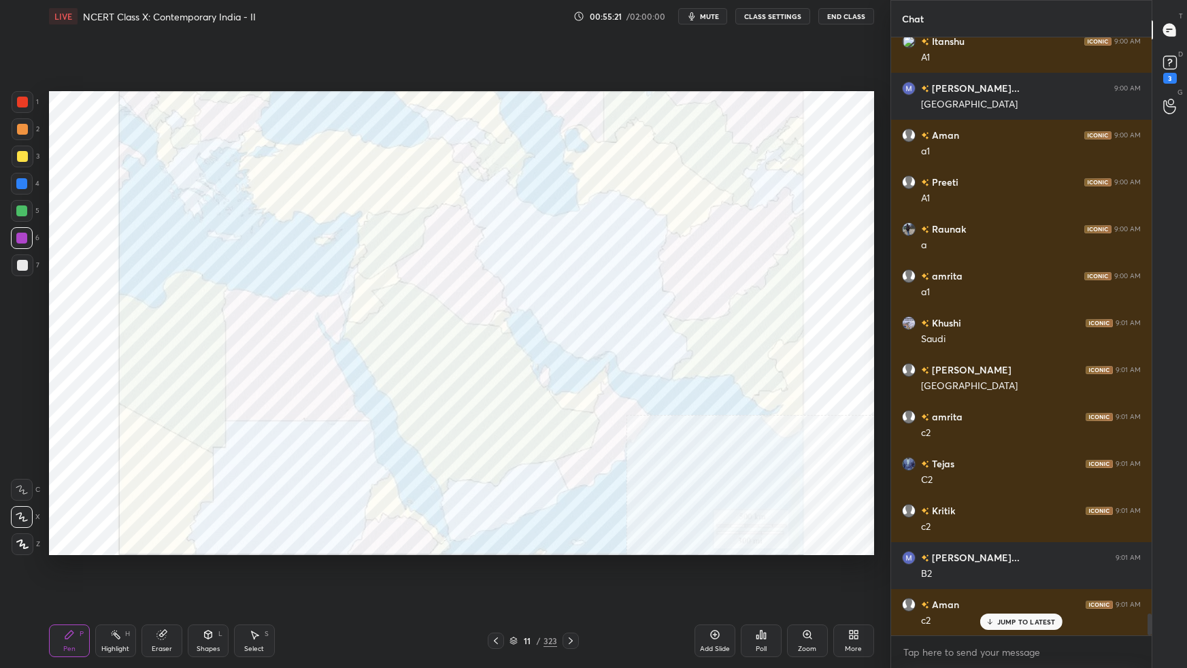
click at [765, 592] on div "Poll" at bounding box center [760, 648] width 11 height 7
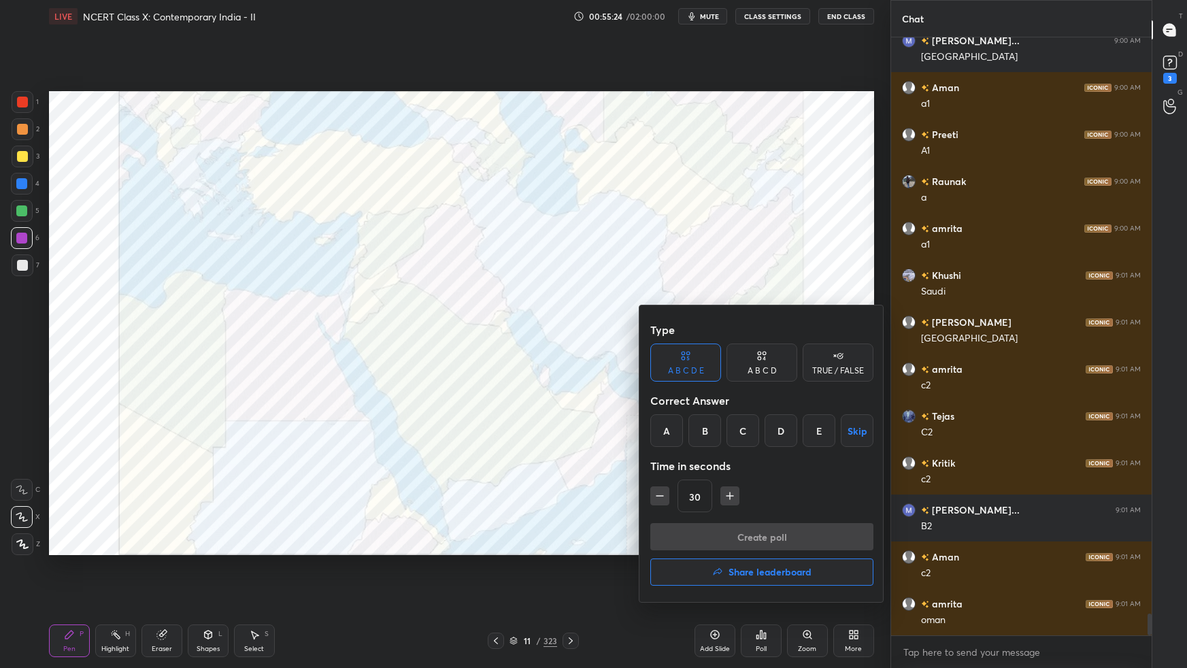
drag, startPoint x: 811, startPoint y: 436, endPoint x: 809, endPoint y: 456, distance: 20.5
click at [812, 435] on div "E" at bounding box center [818, 430] width 33 height 33
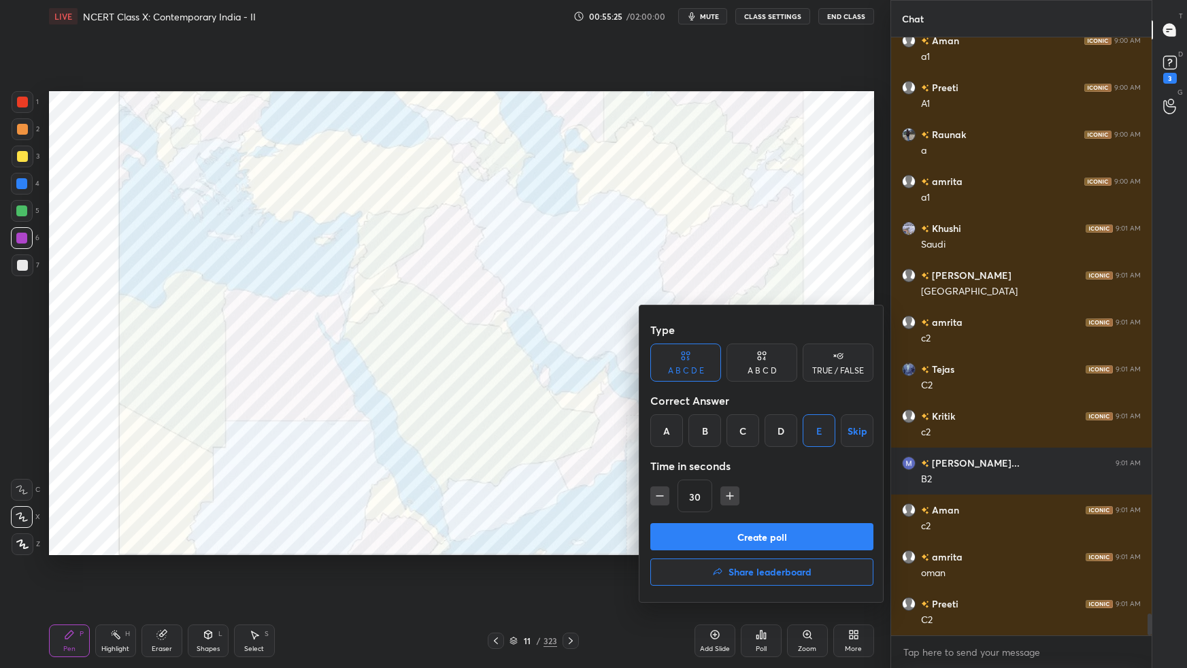
click at [764, 538] on button "Create poll" at bounding box center [761, 536] width 223 height 27
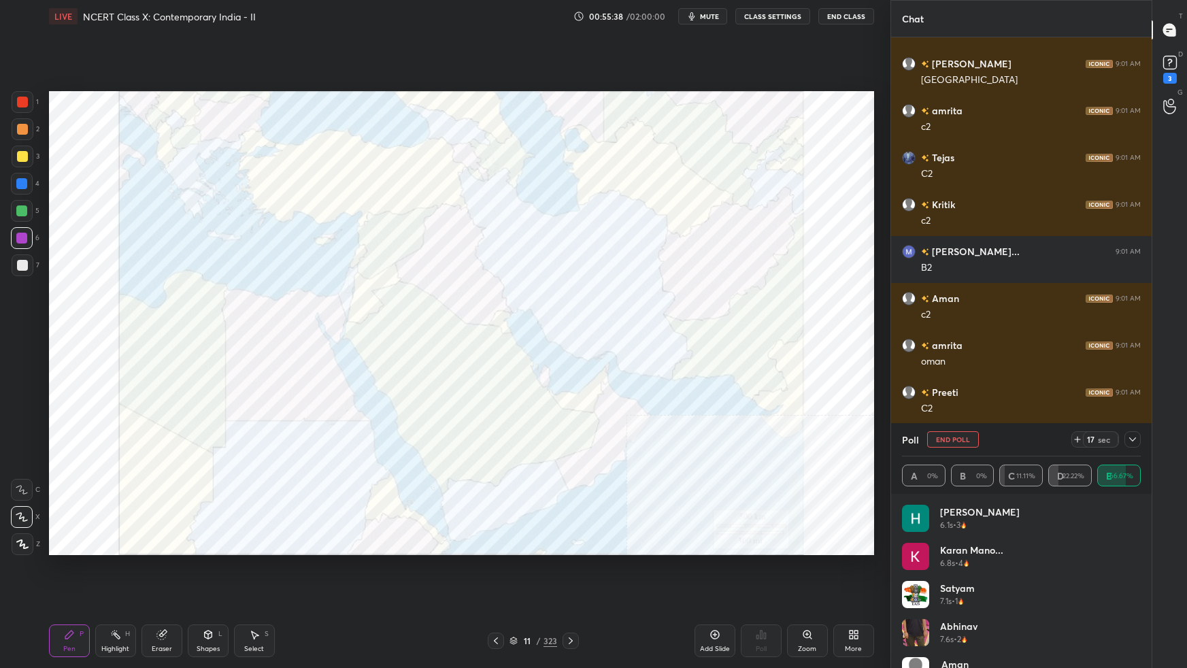
click at [1134, 441] on icon at bounding box center [1132, 439] width 11 height 11
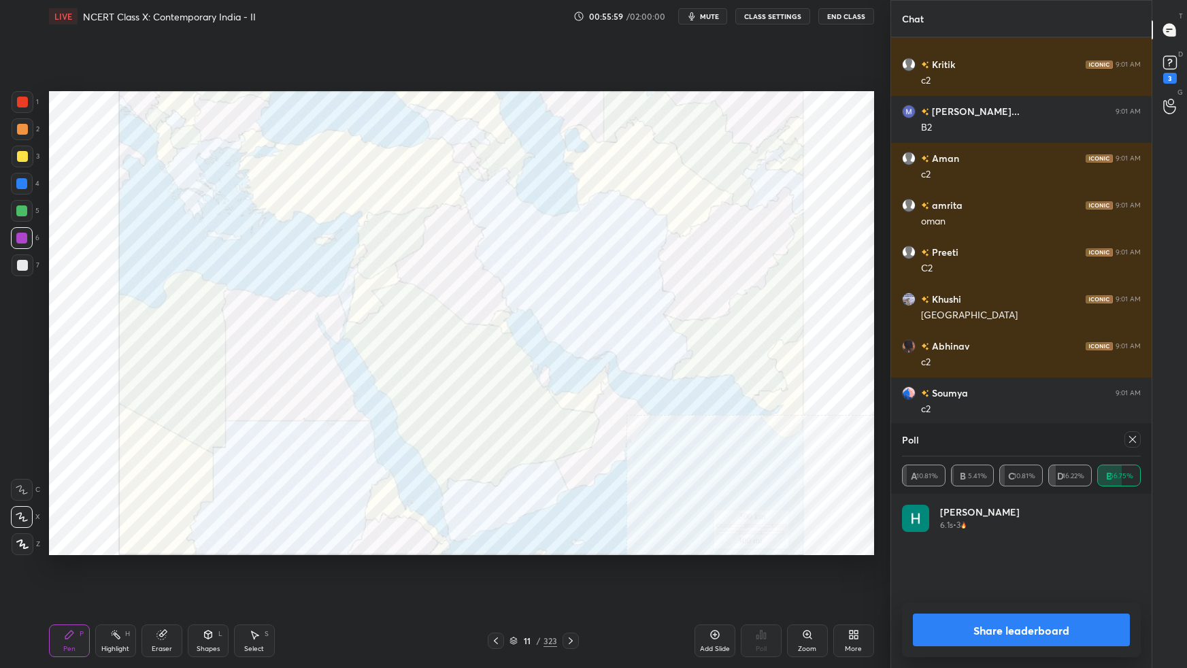
click at [1136, 443] on icon at bounding box center [1132, 439] width 11 height 11
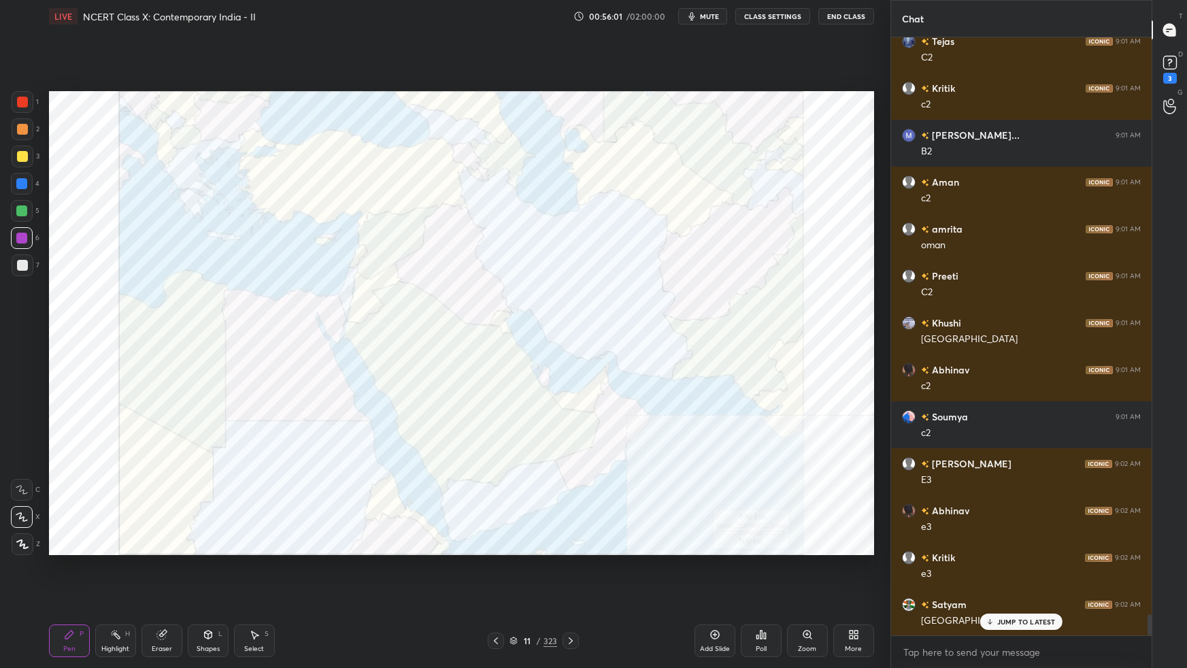
click at [1014, 592] on p "JUMP TO LATEST" at bounding box center [1026, 621] width 58 height 8
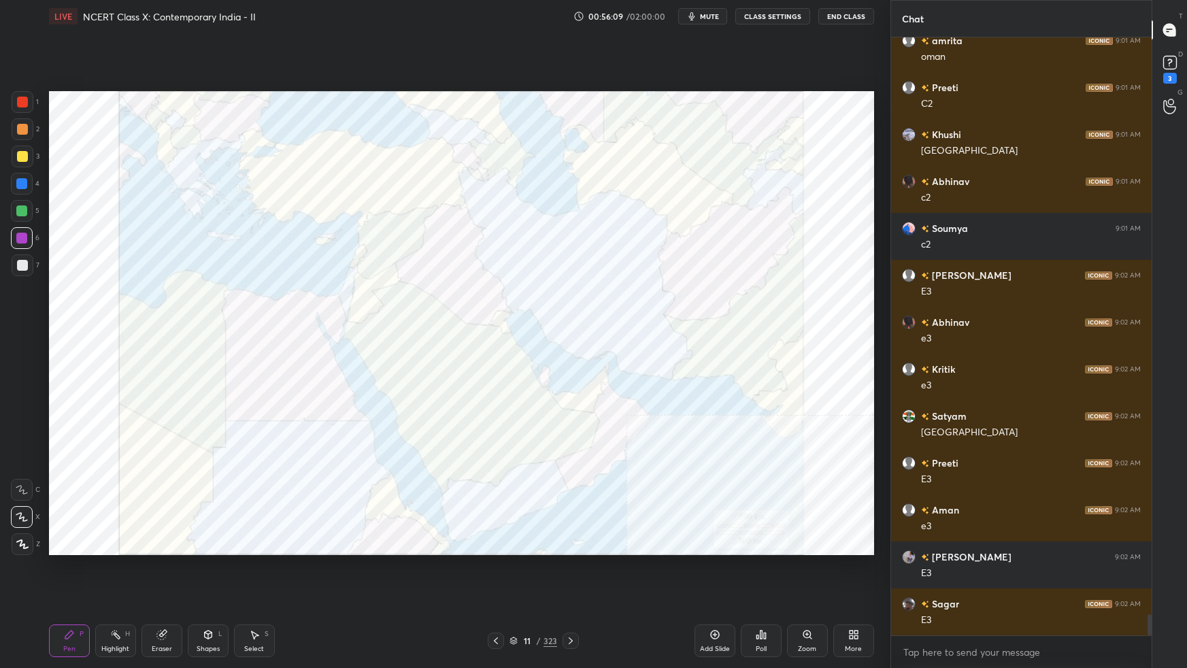
click at [766, 592] on div "Poll" at bounding box center [761, 640] width 41 height 33
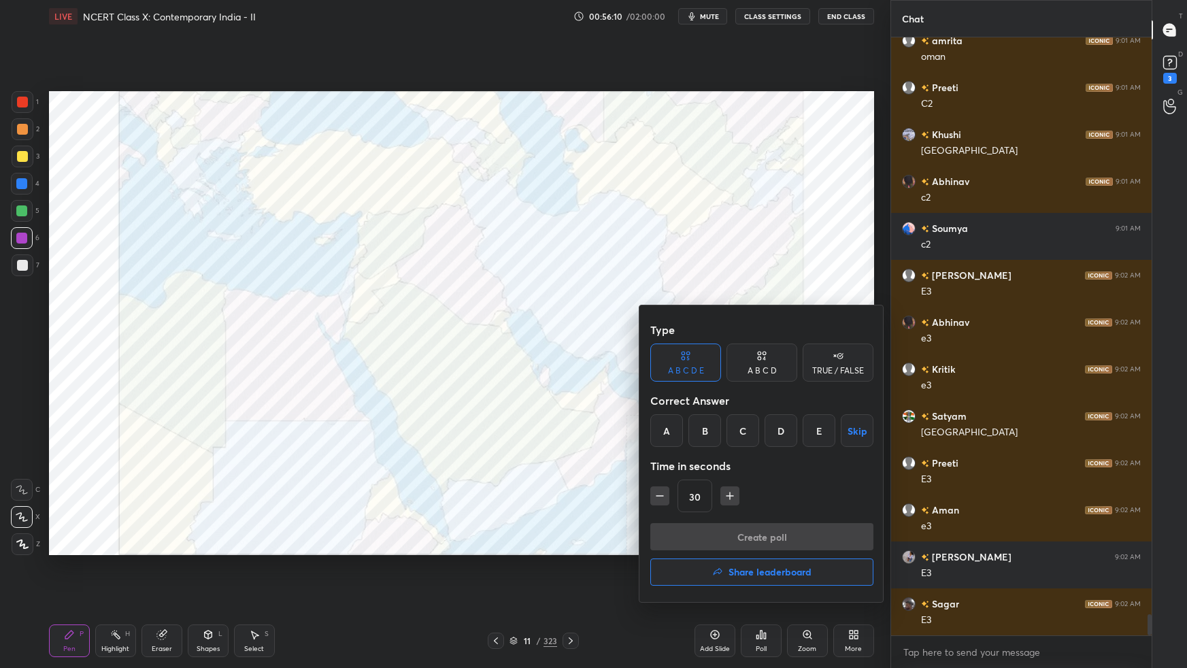
click at [673, 441] on div "A" at bounding box center [666, 430] width 33 height 33
click at [690, 526] on button "Create poll" at bounding box center [761, 536] width 223 height 27
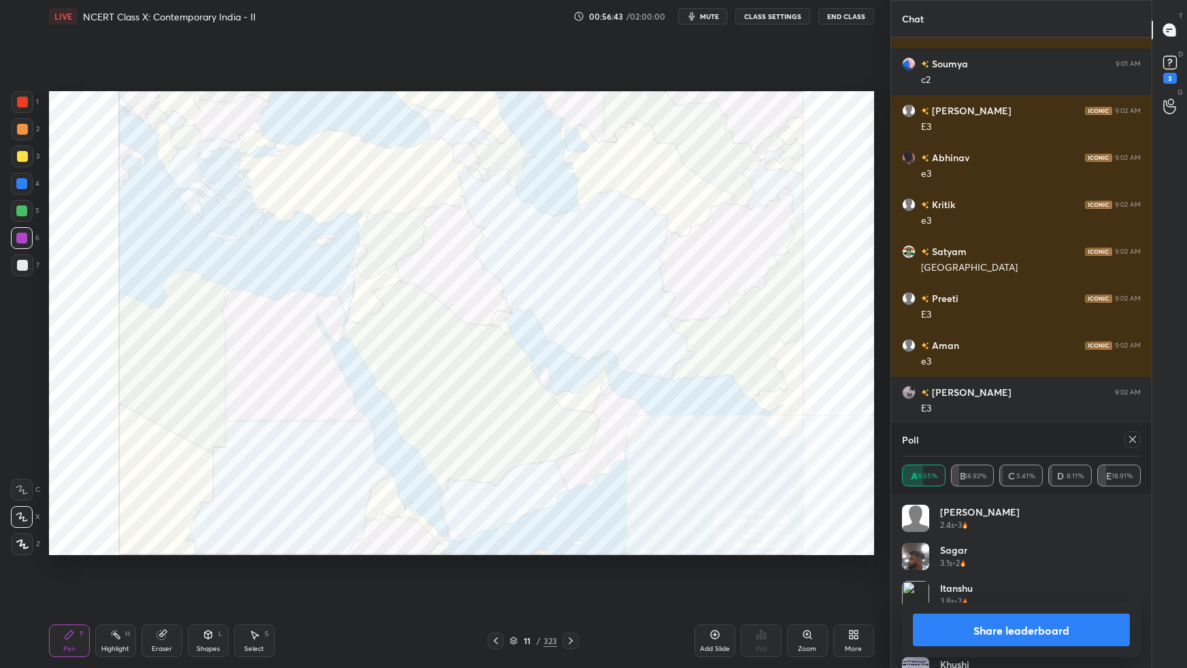
click at [1136, 440] on icon at bounding box center [1132, 439] width 11 height 11
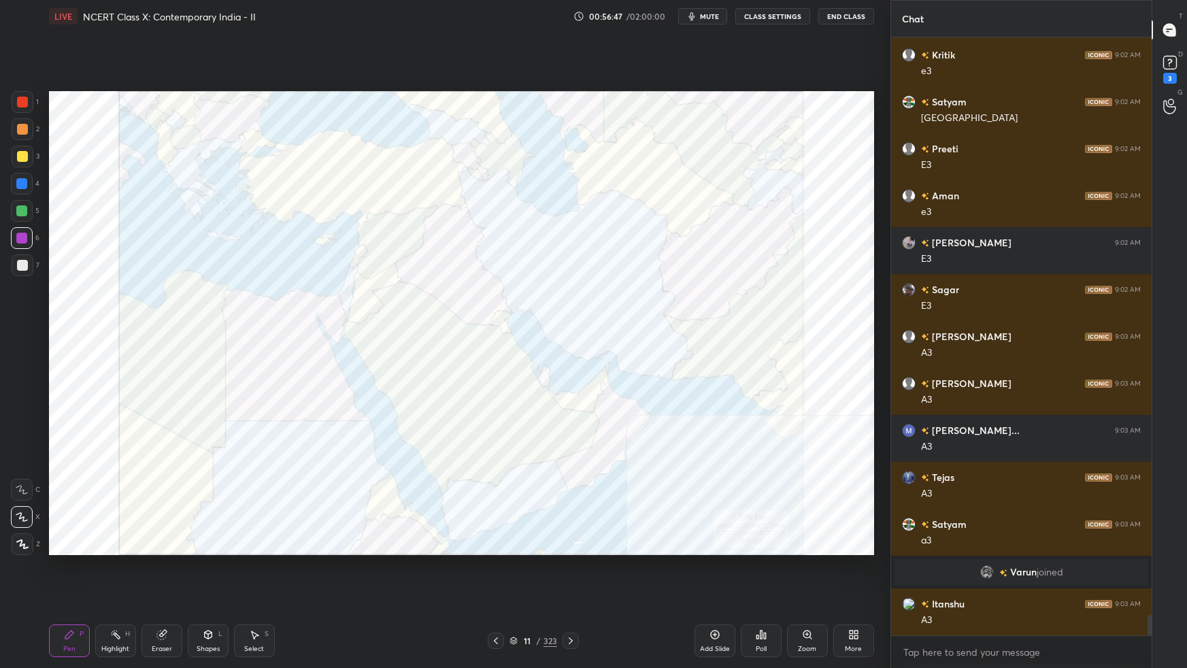
click at [771, 592] on div "Poll" at bounding box center [761, 640] width 41 height 33
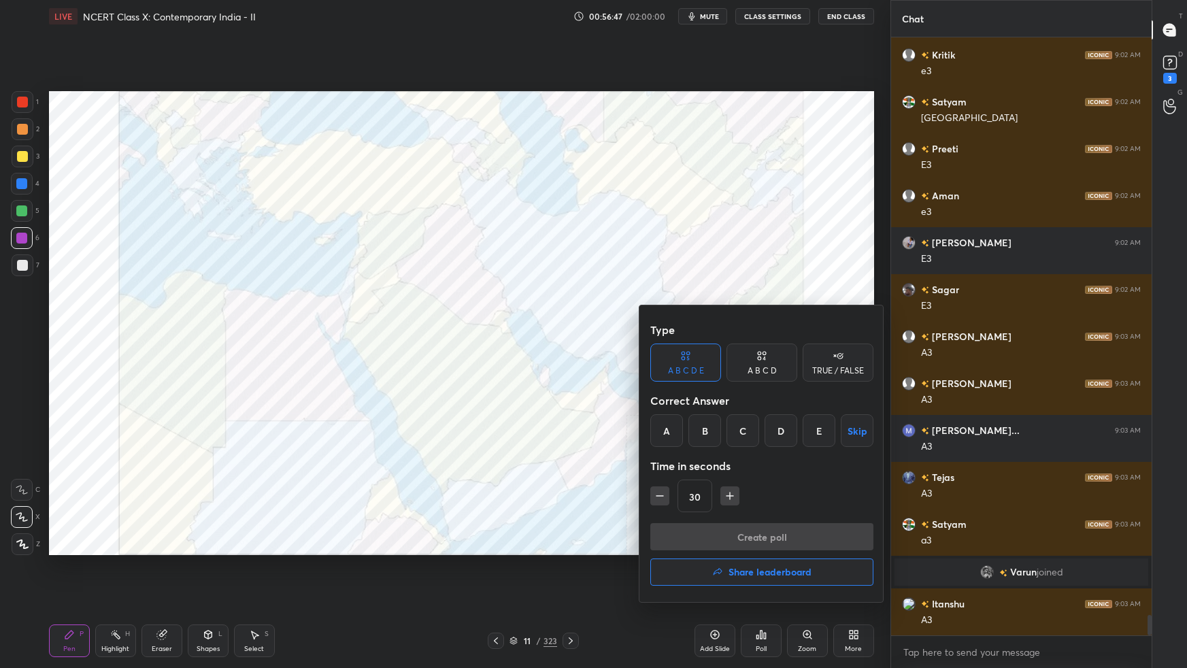
click at [707, 440] on div "B" at bounding box center [704, 430] width 33 height 33
click at [713, 538] on button "Create poll" at bounding box center [761, 536] width 223 height 27
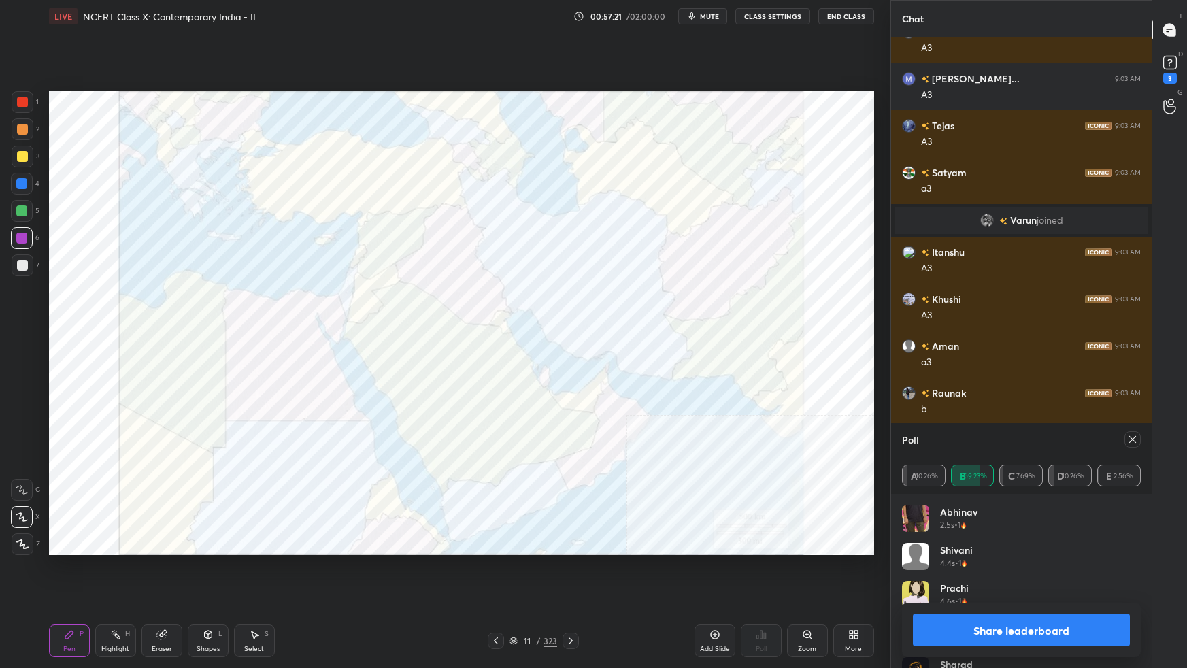
click at [1133, 441] on icon at bounding box center [1132, 439] width 11 height 11
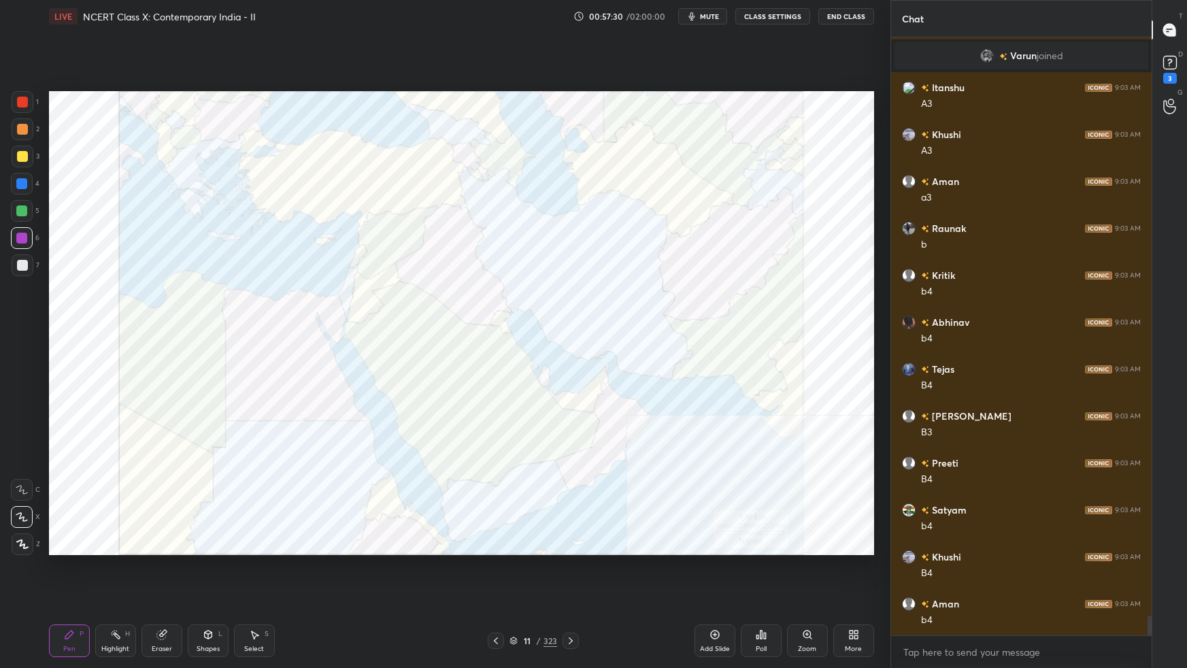
click at [769, 592] on div "Poll" at bounding box center [761, 640] width 41 height 33
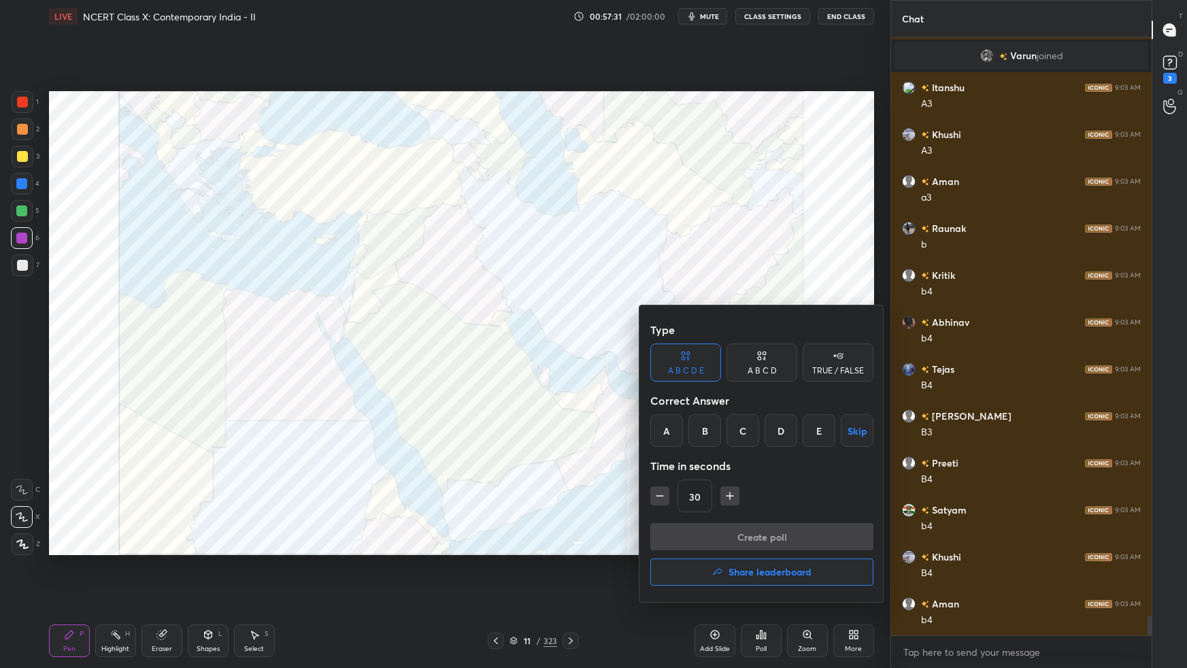
drag, startPoint x: 741, startPoint y: 432, endPoint x: 748, endPoint y: 469, distance: 37.3
click at [740, 434] on div "C" at bounding box center [742, 430] width 33 height 33
click at [743, 530] on button "Create poll" at bounding box center [761, 536] width 223 height 27
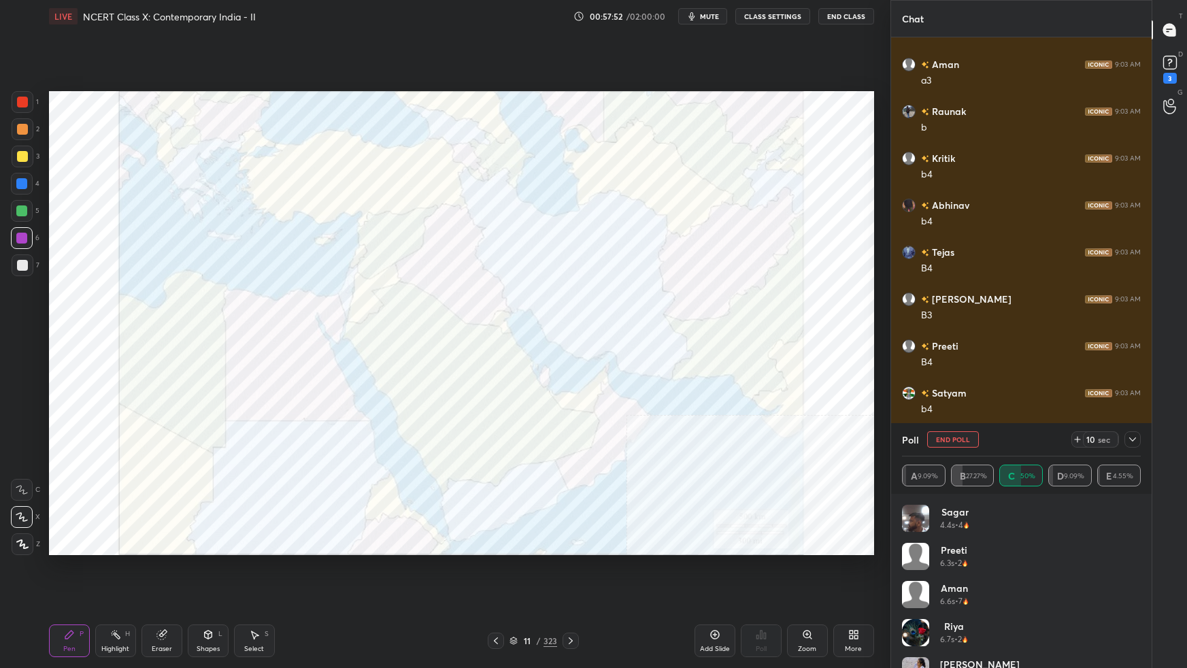
click at [1131, 438] on icon at bounding box center [1132, 439] width 11 height 11
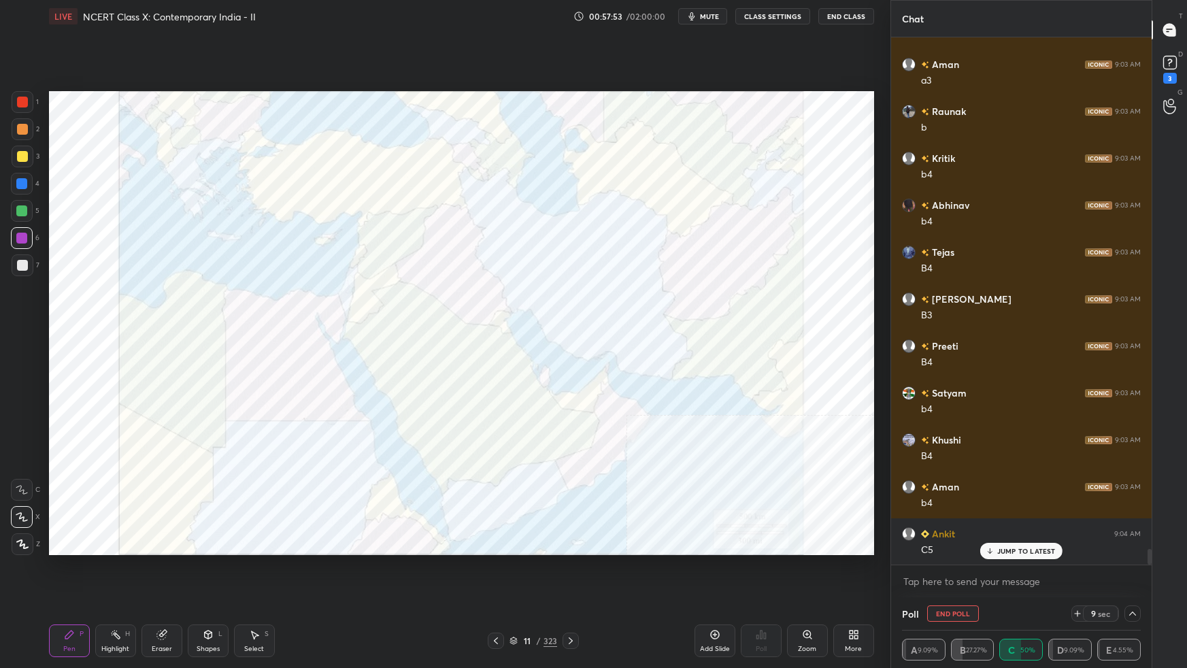
click at [1023, 547] on p "JUMP TO LATEST" at bounding box center [1026, 551] width 58 height 8
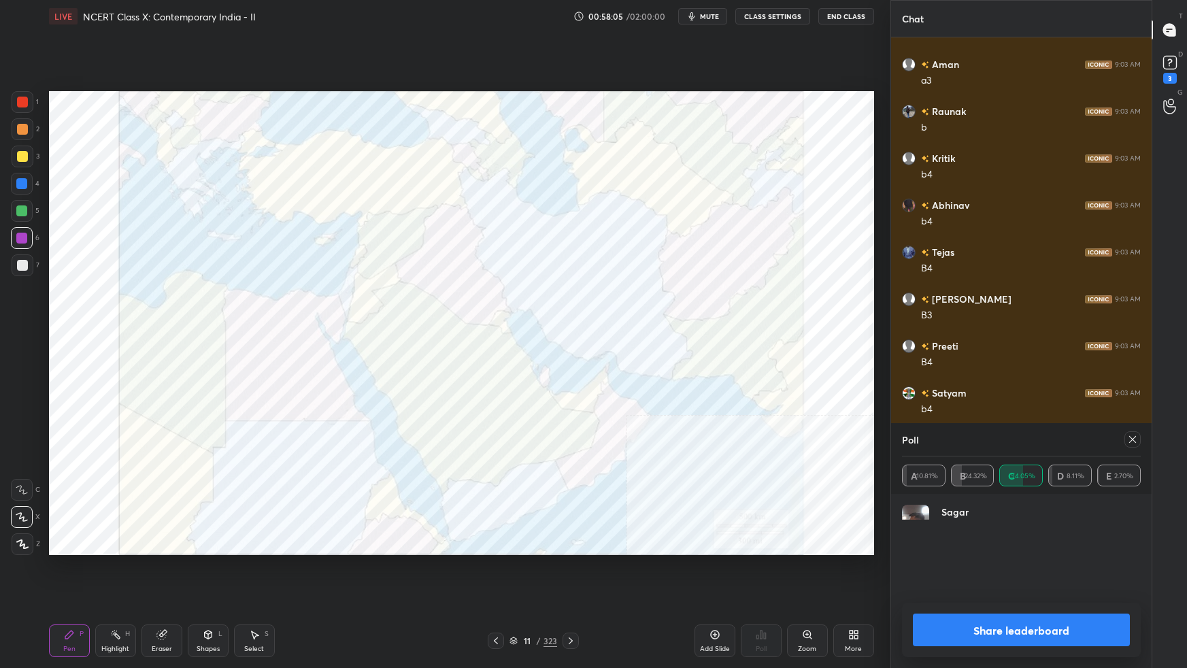
click at [1137, 443] on icon at bounding box center [1132, 439] width 11 height 11
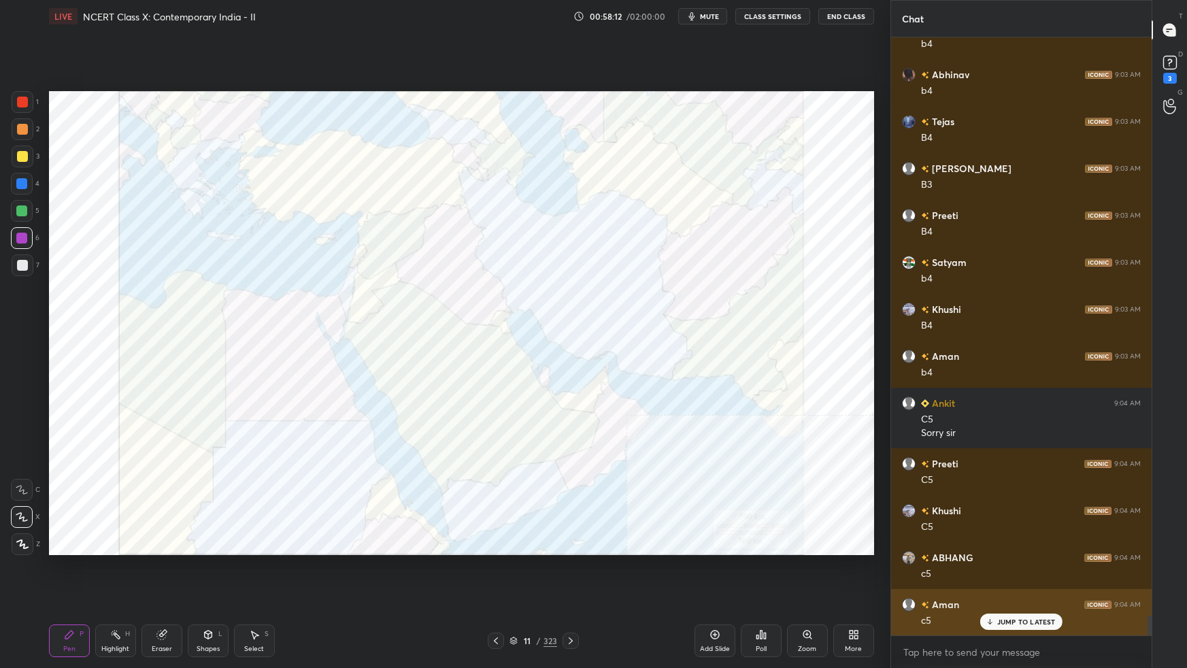
click at [1010, 592] on p "JUMP TO LATEST" at bounding box center [1026, 621] width 58 height 8
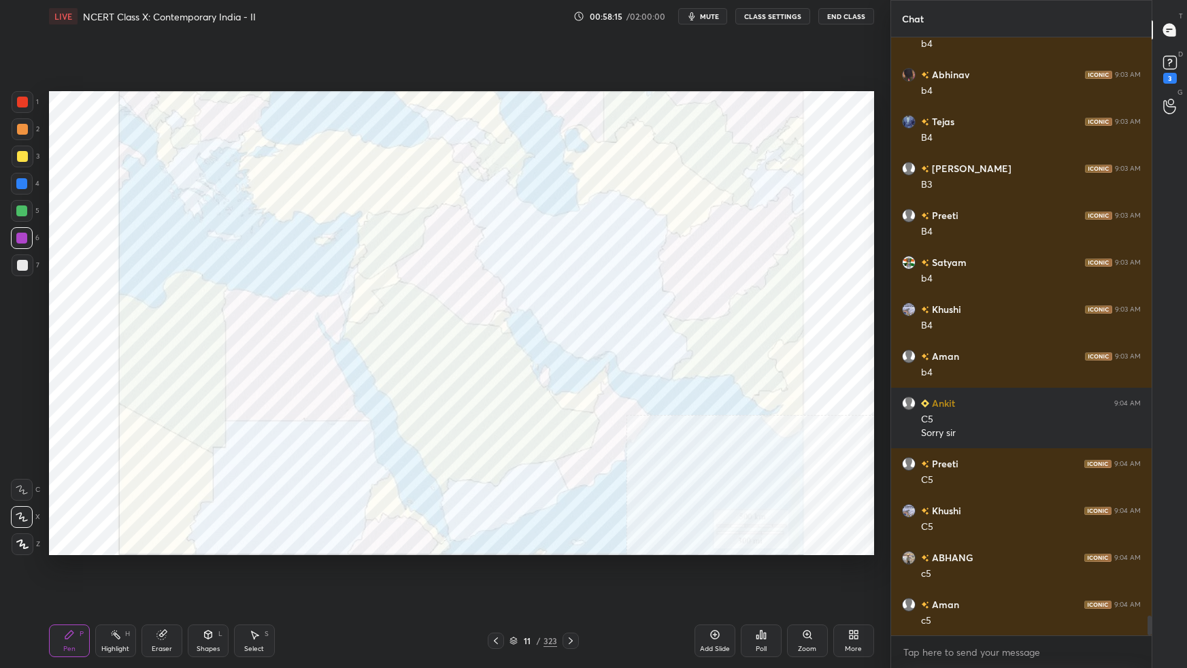
click at [766, 592] on div "Poll" at bounding box center [760, 648] width 11 height 7
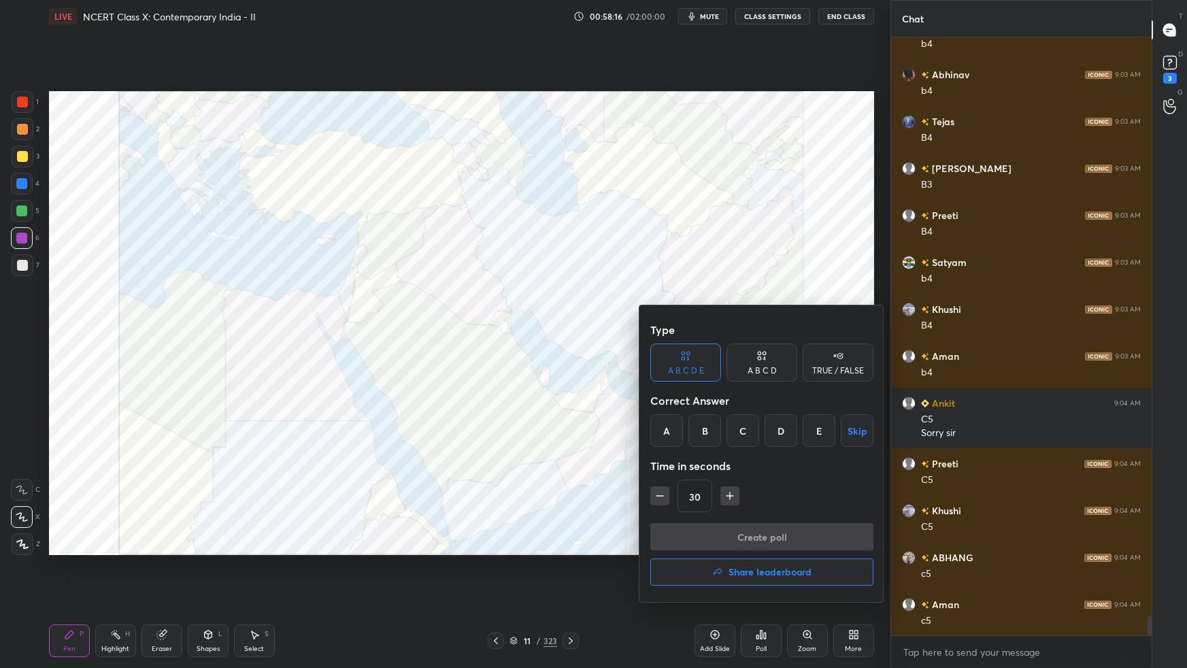
click at [785, 434] on div "D" at bounding box center [780, 430] width 33 height 33
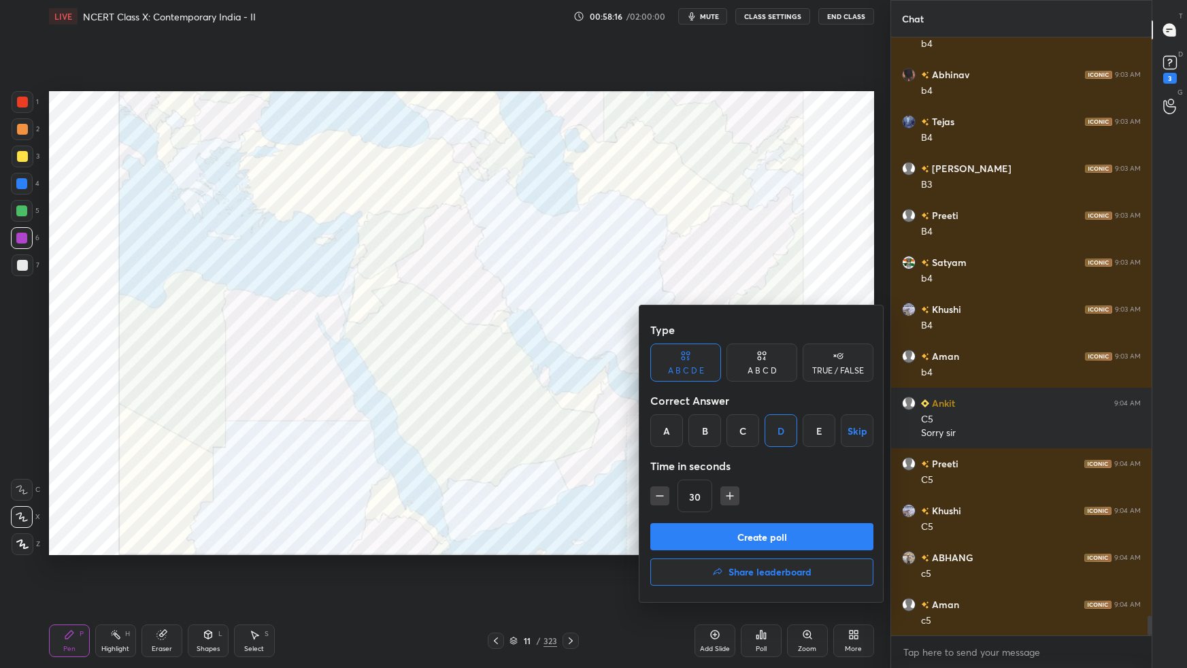
click at [777, 536] on button "Create poll" at bounding box center [761, 536] width 223 height 27
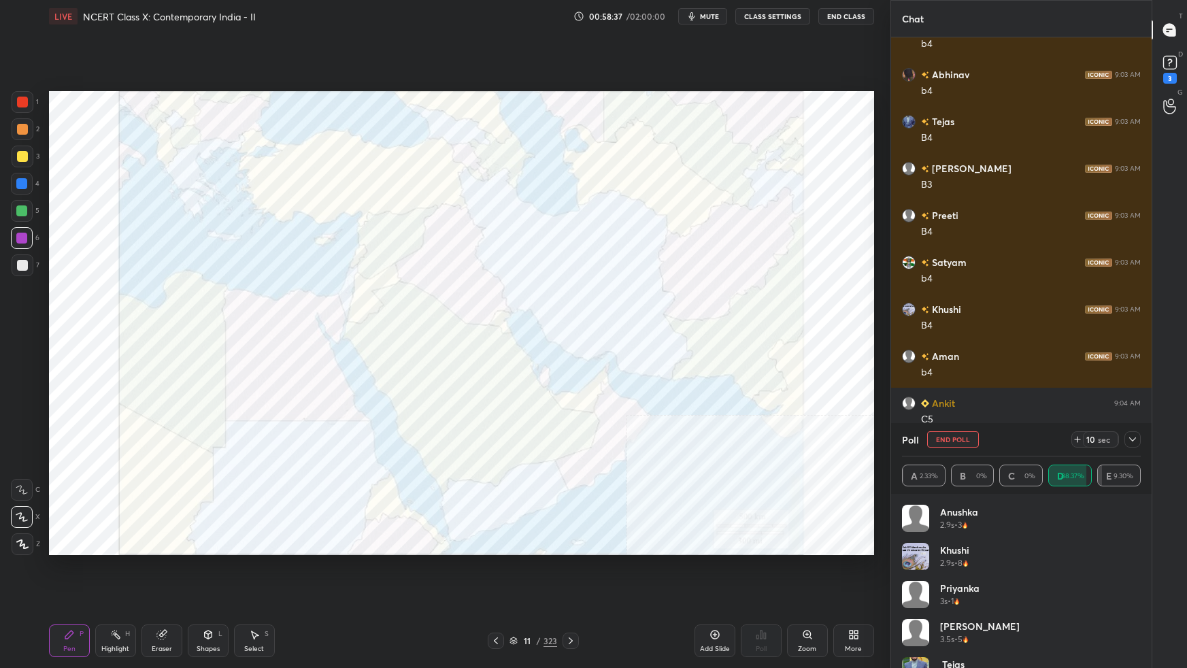
click at [1133, 441] on icon at bounding box center [1132, 439] width 11 height 11
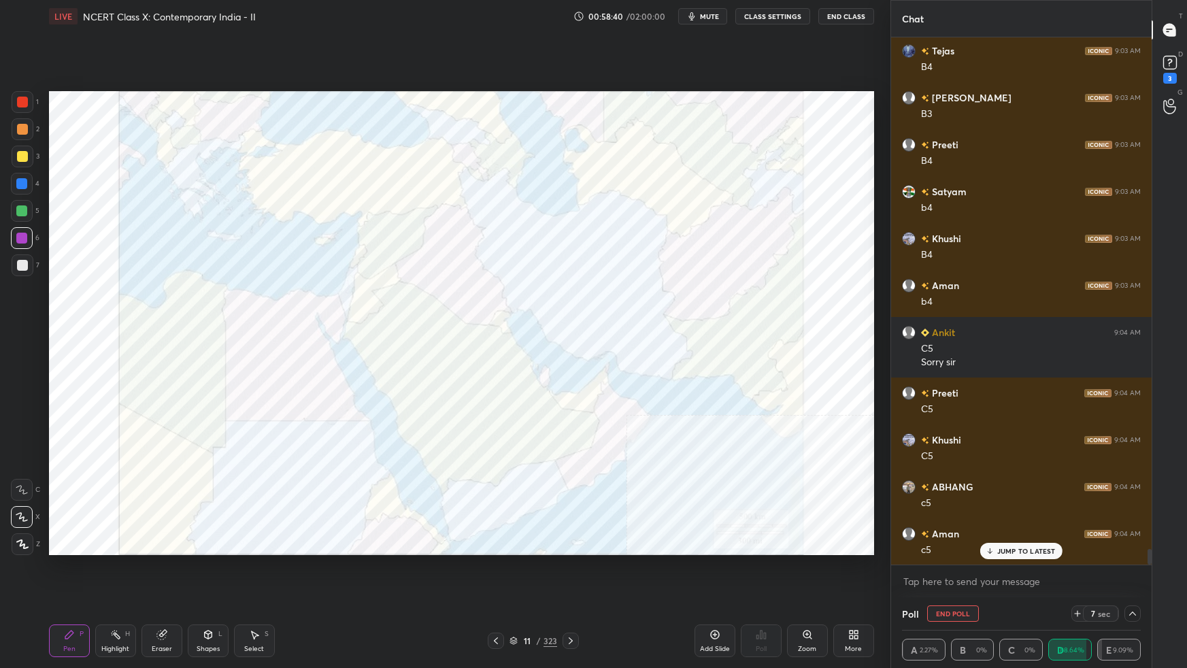
drag, startPoint x: 1149, startPoint y: 562, endPoint x: 1145, endPoint y: 571, distance: 9.7
click at [1146, 571] on div "Abhinav 9:03 AM b4 Tejas 9:03 AM B4 amit 9:03 AM B3 Preeti 9:03 AM B4 Satyam 9:…" at bounding box center [1021, 317] width 260 height 560
click at [1039, 555] on p "JUMP TO LATEST" at bounding box center [1026, 551] width 58 height 8
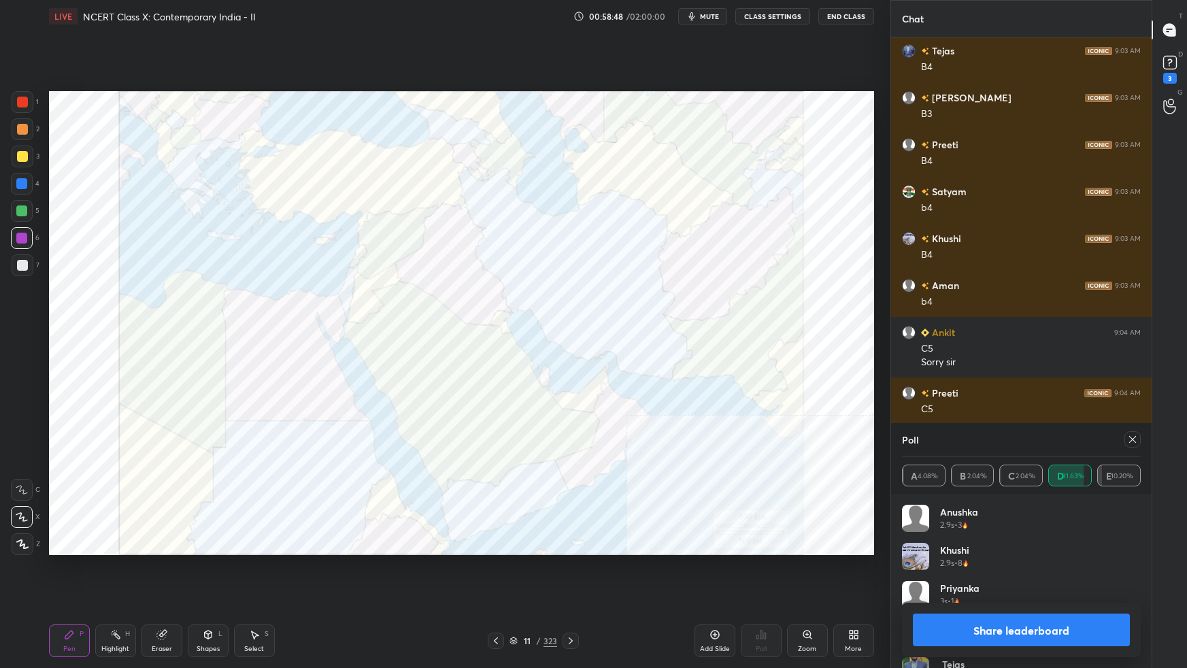
drag, startPoint x: 1132, startPoint y: 439, endPoint x: 1128, endPoint y: 454, distance: 15.5
click at [1131, 439] on icon at bounding box center [1132, 439] width 7 height 7
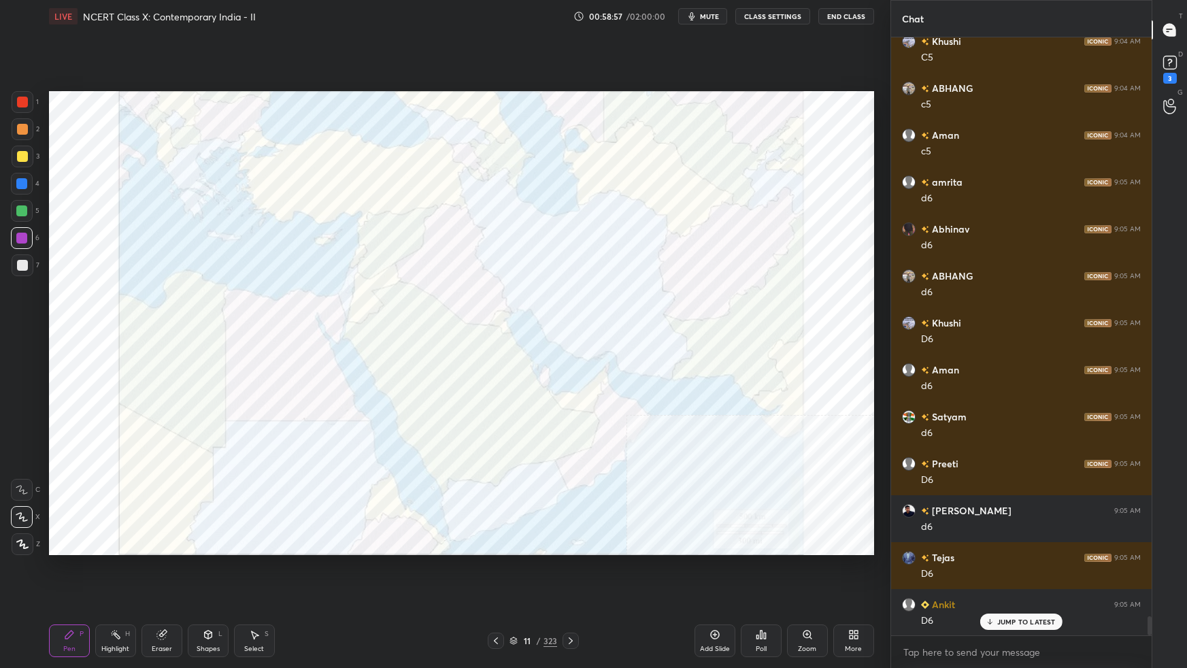
click at [766, 592] on div "Poll" at bounding box center [760, 648] width 11 height 7
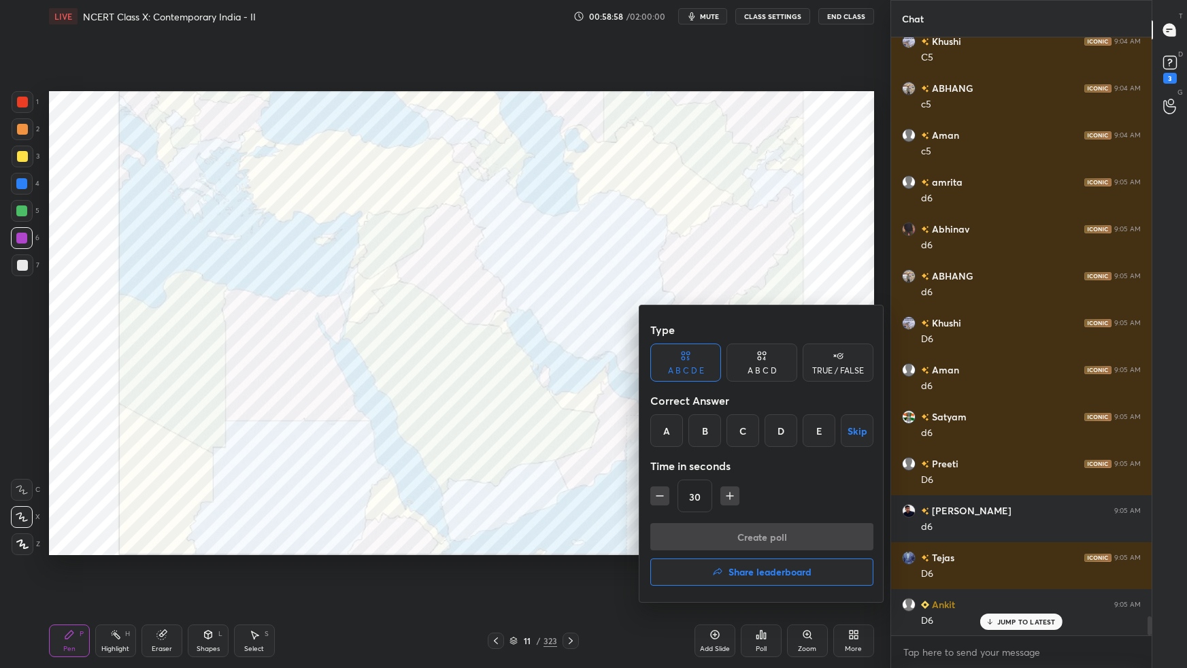
click at [782, 436] on div "D" at bounding box center [780, 430] width 33 height 33
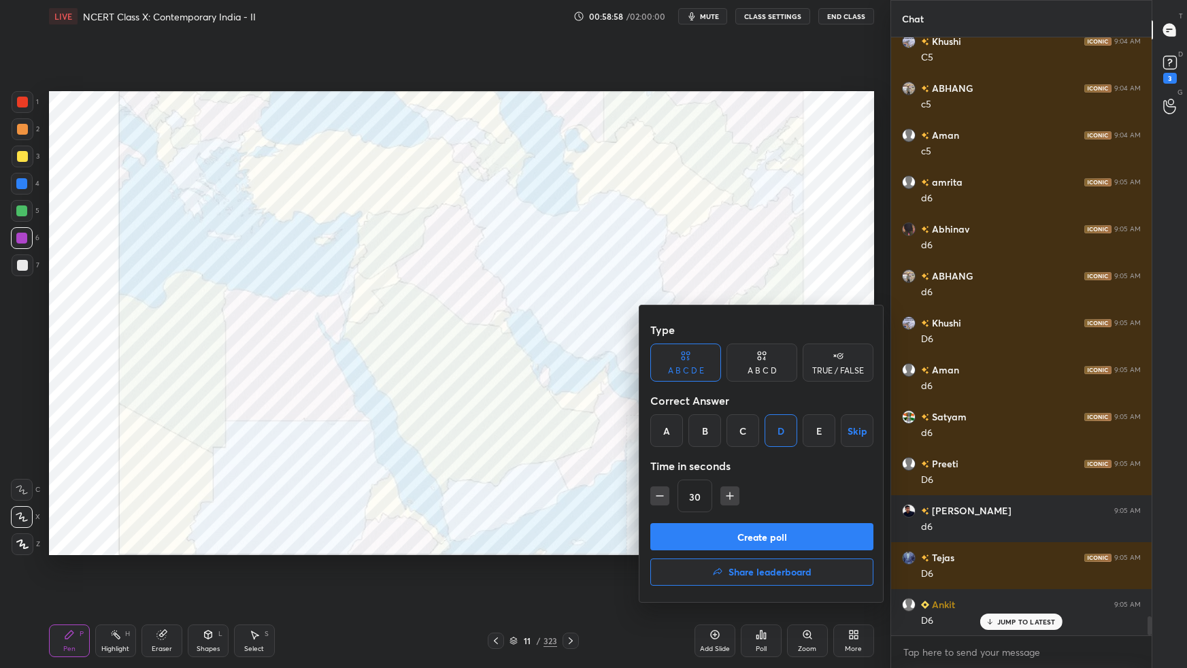
click at [757, 524] on button "Create poll" at bounding box center [761, 536] width 223 height 27
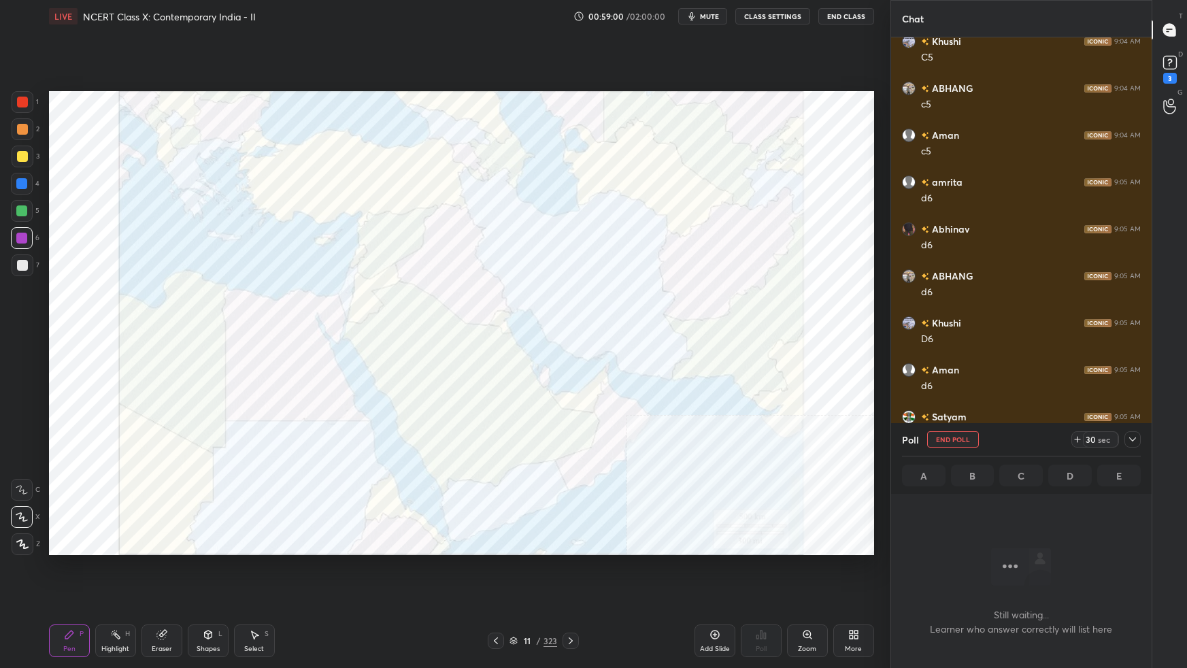
drag, startPoint x: 825, startPoint y: 574, endPoint x: 826, endPoint y: 557, distance: 17.0
click at [826, 556] on div "Setting up your live class Poll for secs No correct answer Start poll" at bounding box center [462, 323] width 836 height 581
click at [1134, 443] on icon at bounding box center [1132, 439] width 11 height 11
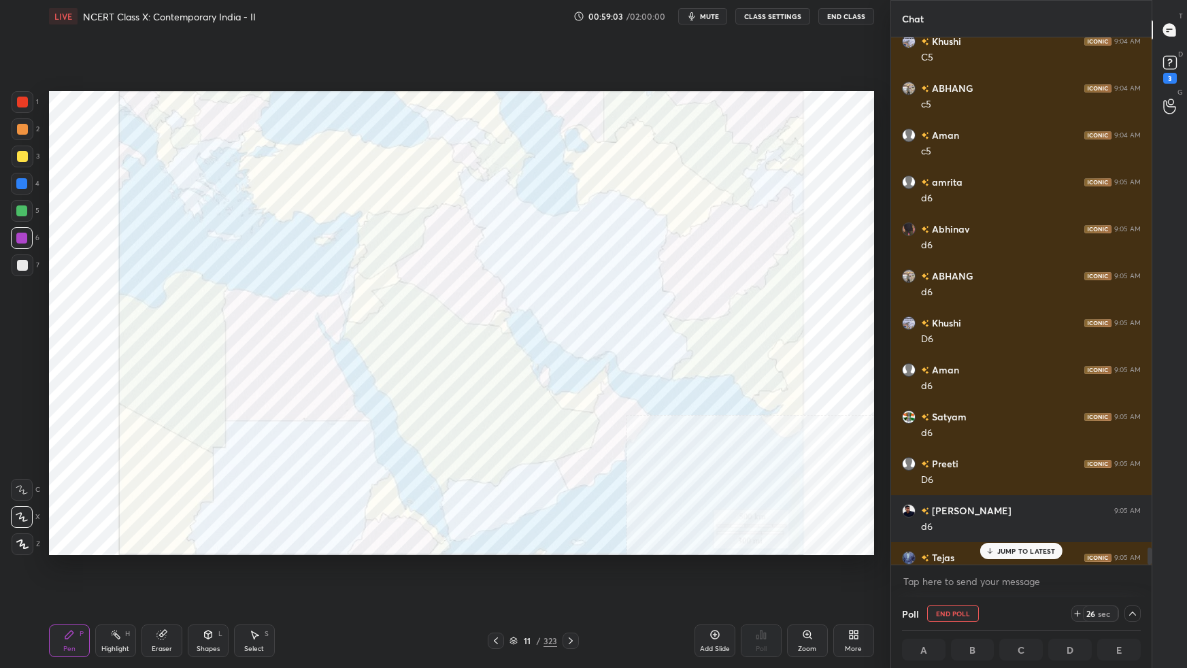
click at [1041, 553] on p "JUMP TO LATEST" at bounding box center [1026, 551] width 58 height 8
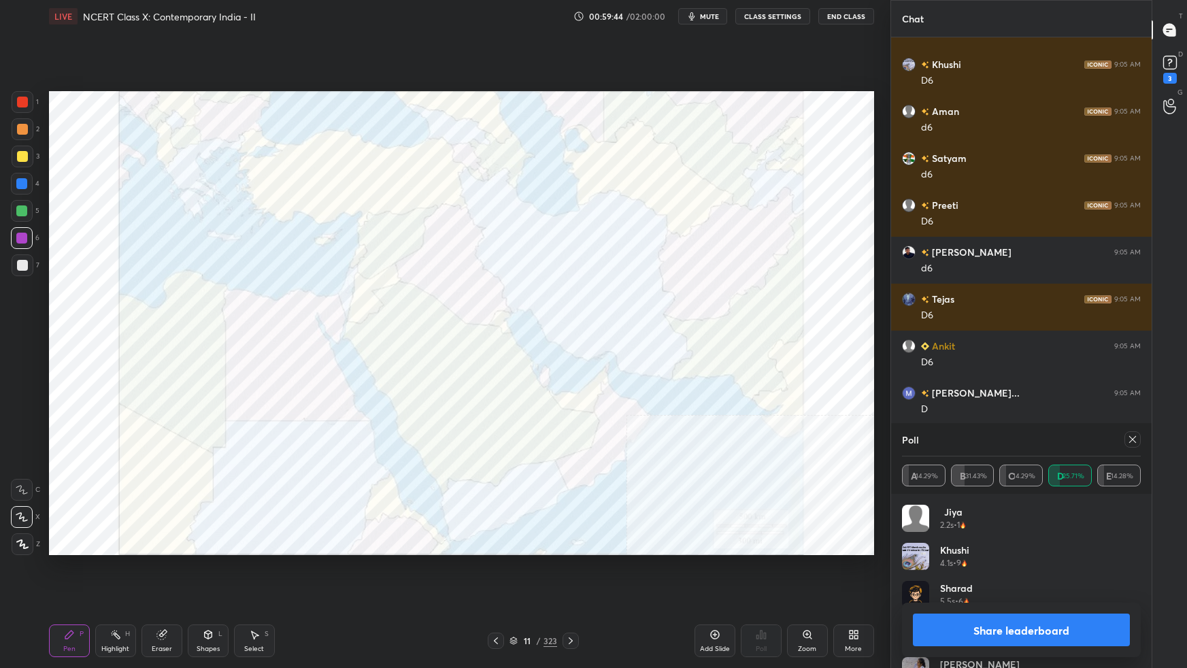
drag, startPoint x: 1132, startPoint y: 441, endPoint x: 1137, endPoint y: 434, distance: 8.9
click at [1133, 441] on icon at bounding box center [1132, 439] width 11 height 11
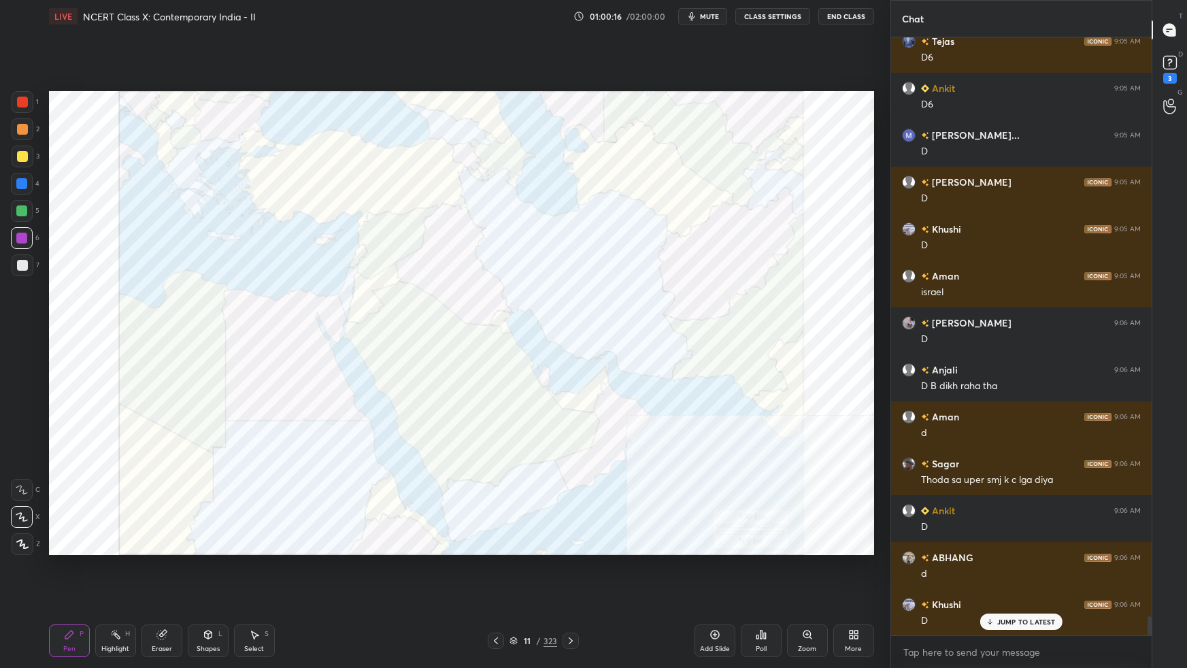
scroll to position [18503, 0]
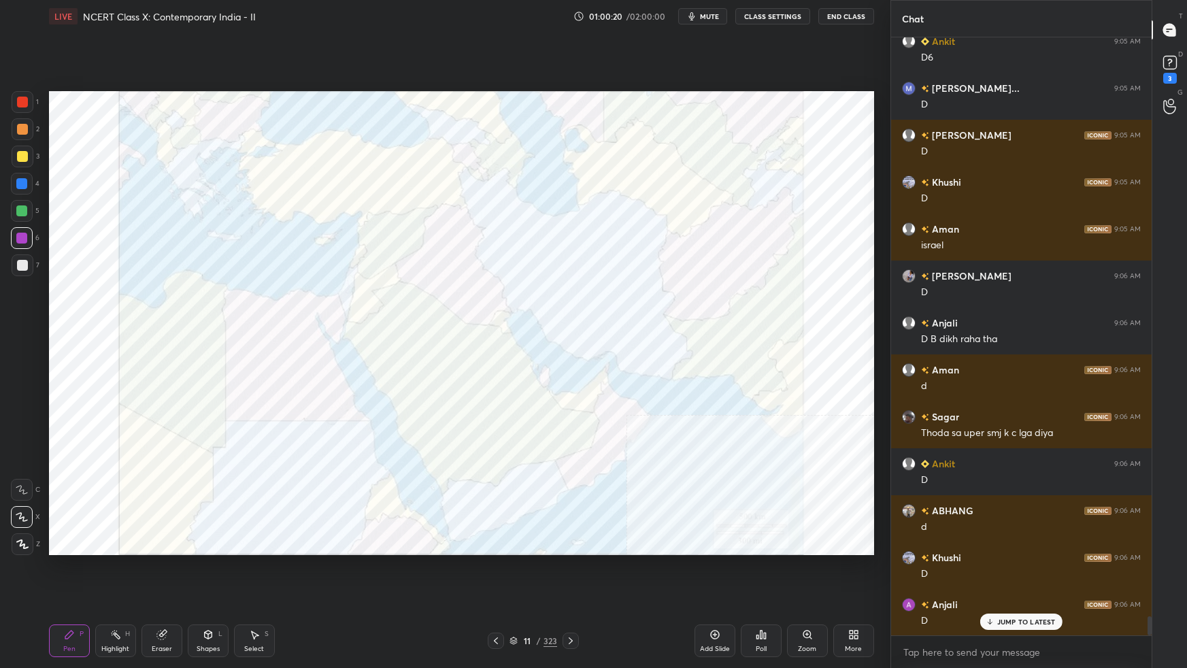
click at [1018, 592] on div "Aman 9:04 AM c5 amrita 9:05 AM d6 Abhinav 9:05 AM d6 ABHANG 9:05 AM d6 Khushi 9…" at bounding box center [1021, 336] width 260 height 598
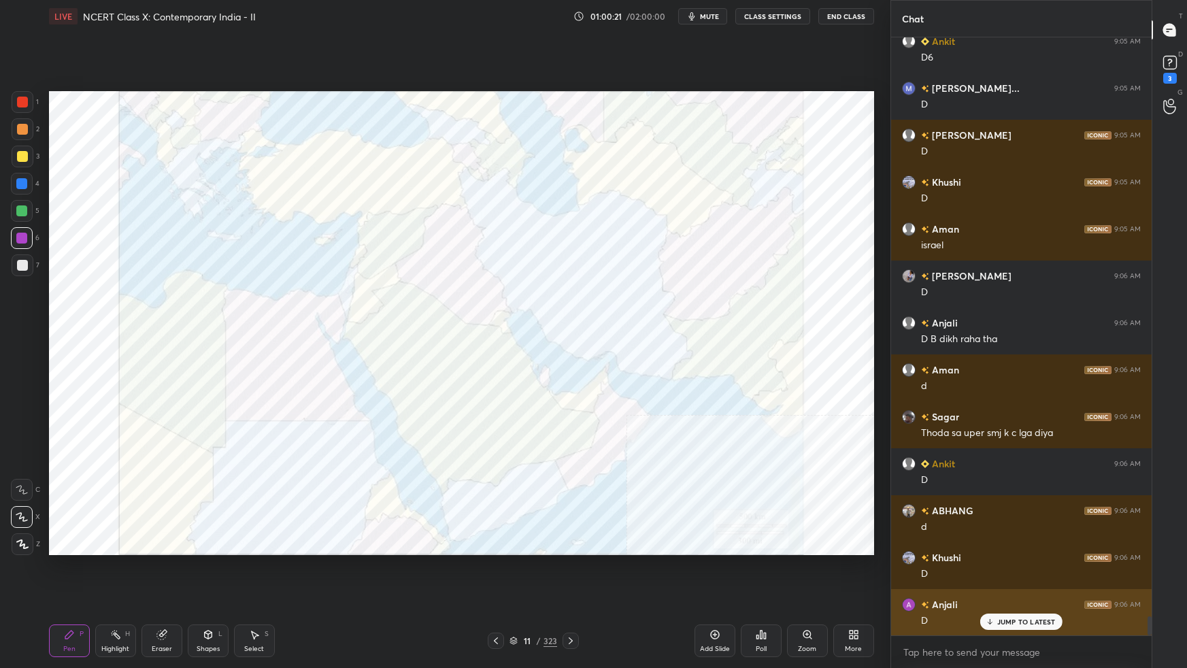
click at [1013, 592] on p "JUMP TO LATEST" at bounding box center [1026, 621] width 58 height 8
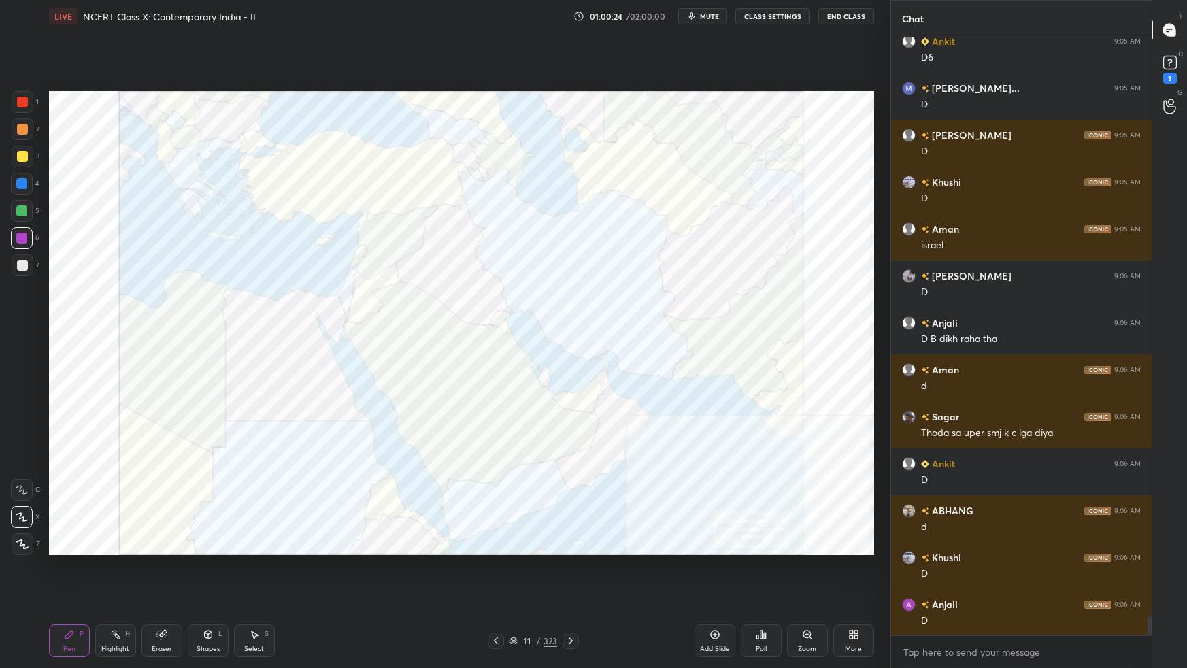
click at [760, 592] on div "Poll" at bounding box center [760, 648] width 11 height 7
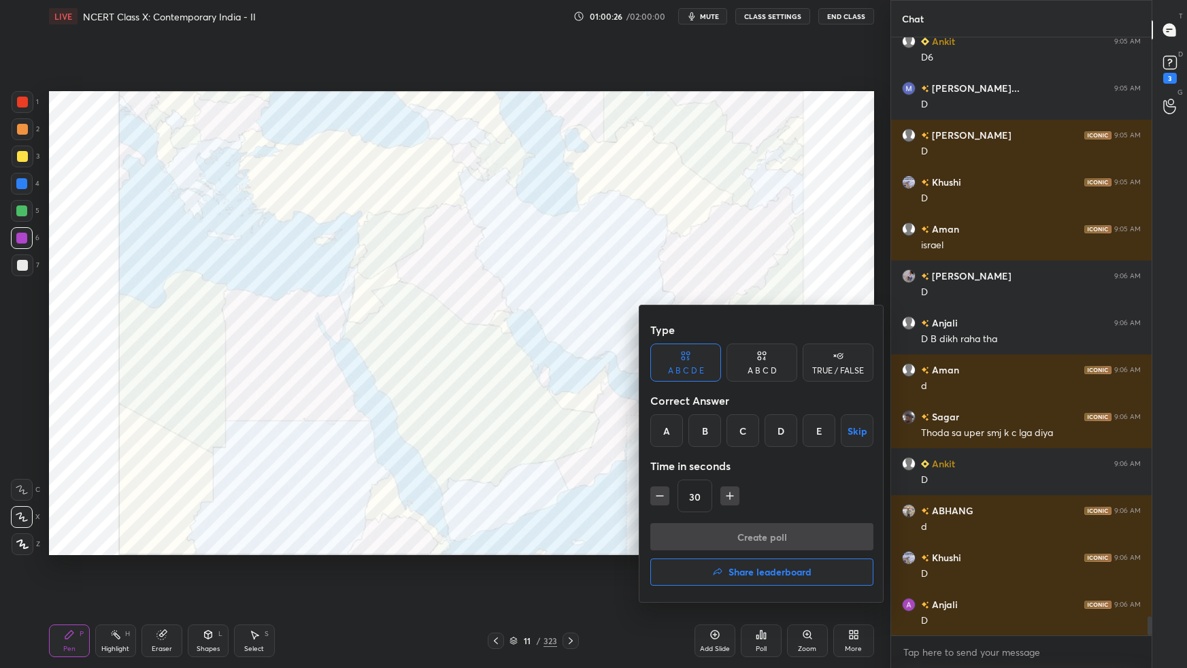
click at [671, 432] on div "A" at bounding box center [666, 430] width 33 height 33
click at [687, 531] on button "Create poll" at bounding box center [761, 536] width 223 height 27
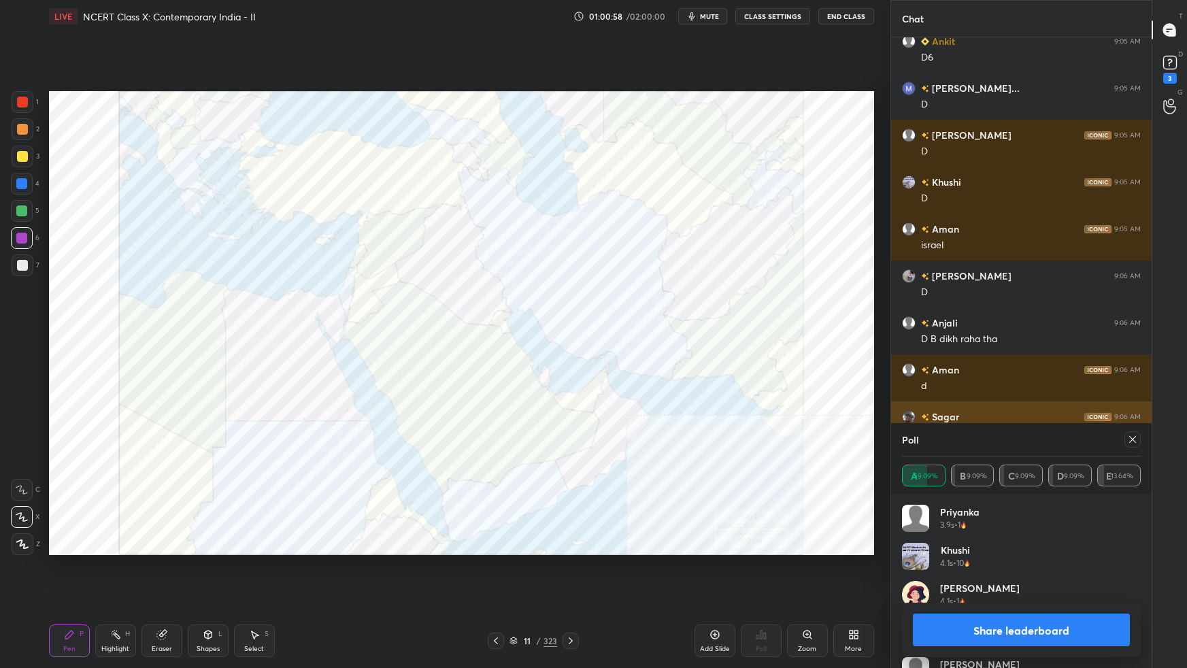
click at [1132, 441] on icon at bounding box center [1132, 439] width 11 height 11
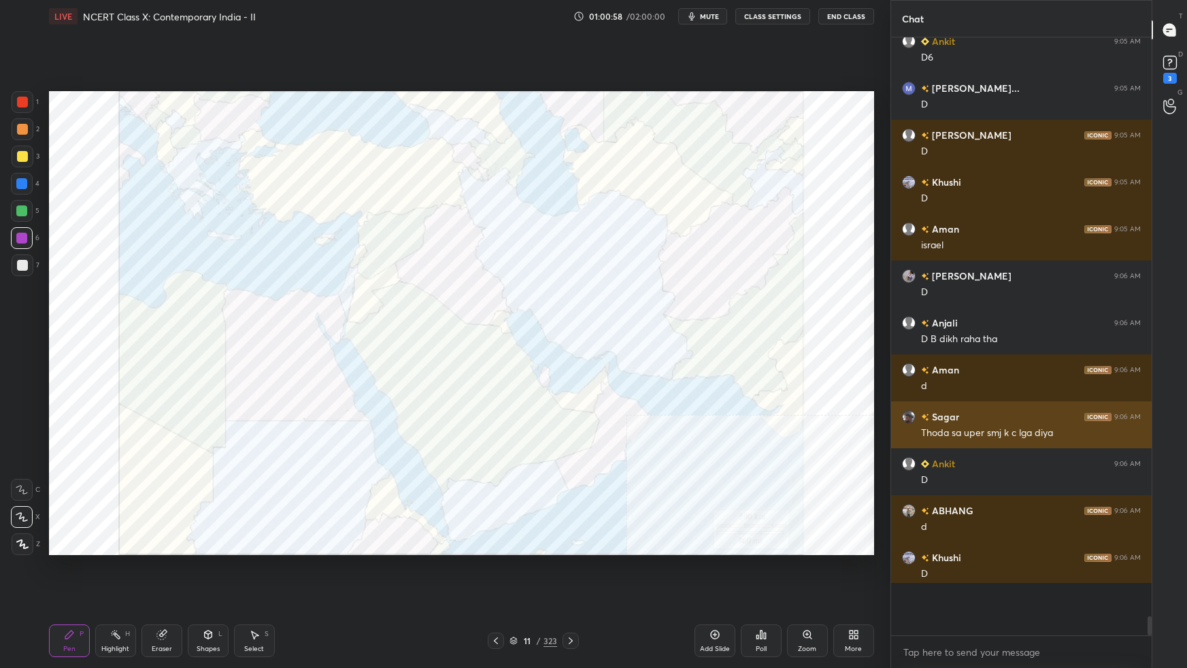
scroll to position [5, 3]
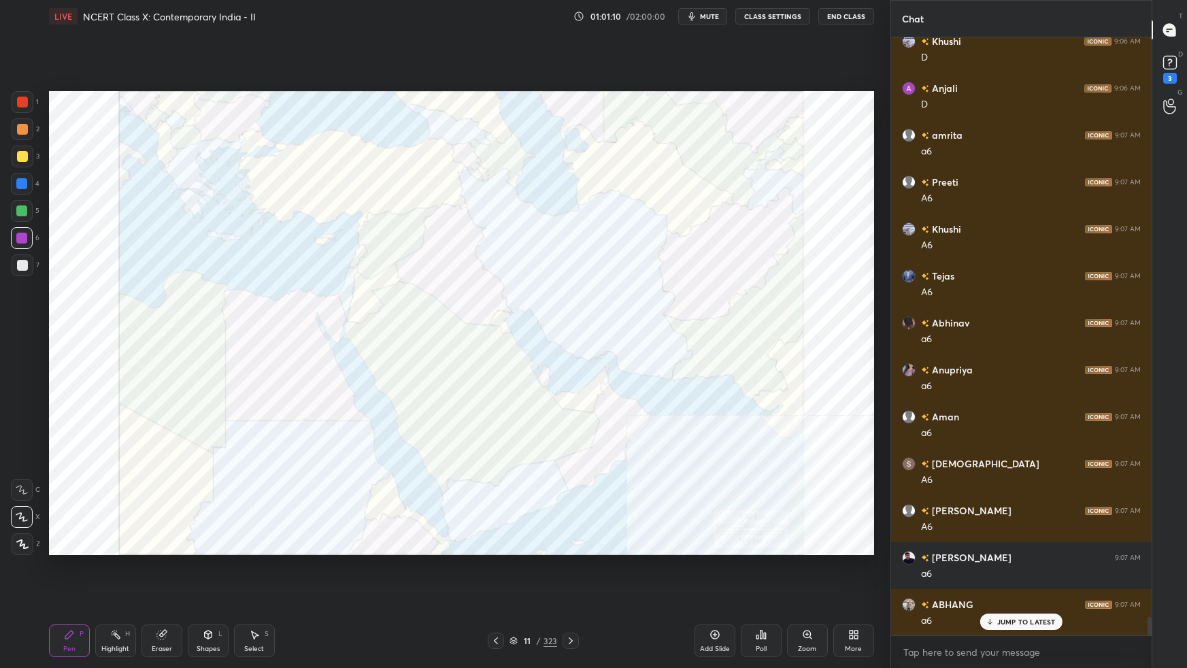
click at [762, 592] on div "Poll" at bounding box center [760, 648] width 11 height 7
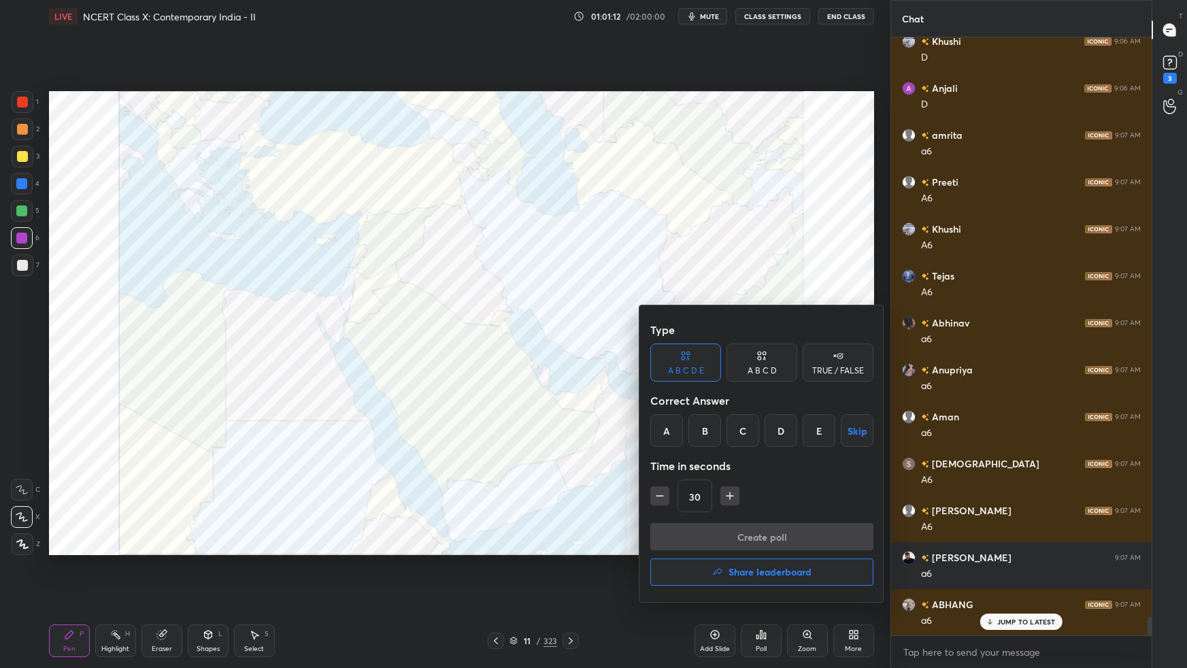
click at [819, 432] on div "E" at bounding box center [818, 430] width 33 height 33
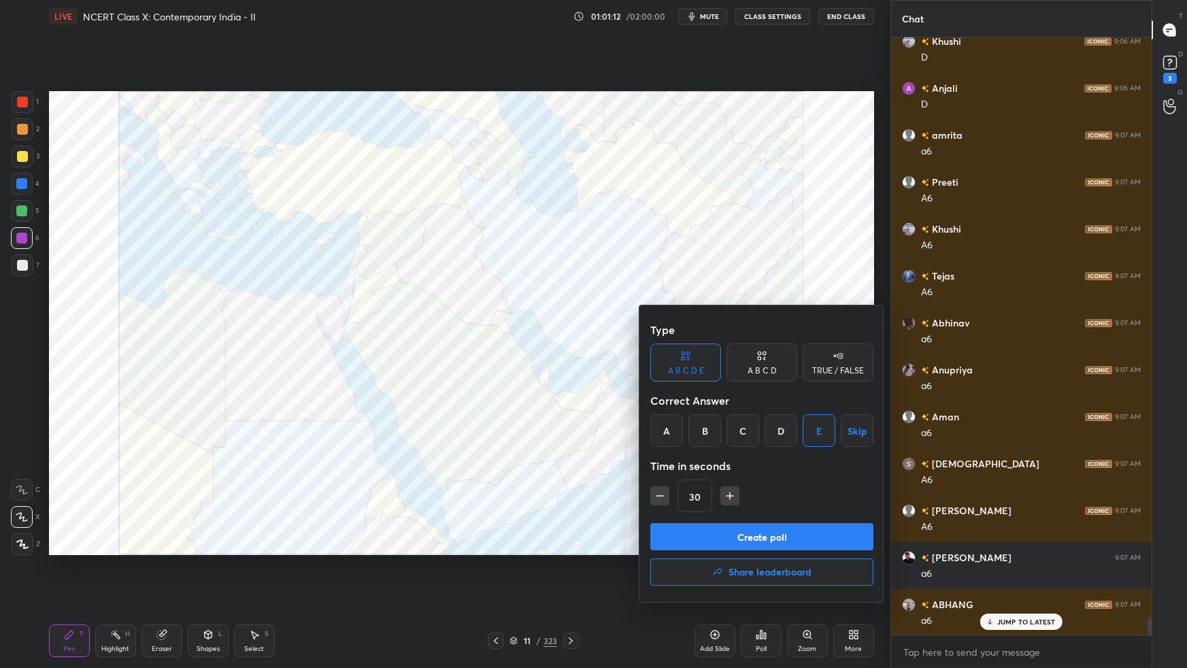
click at [796, 536] on button "Create poll" at bounding box center [761, 536] width 223 height 27
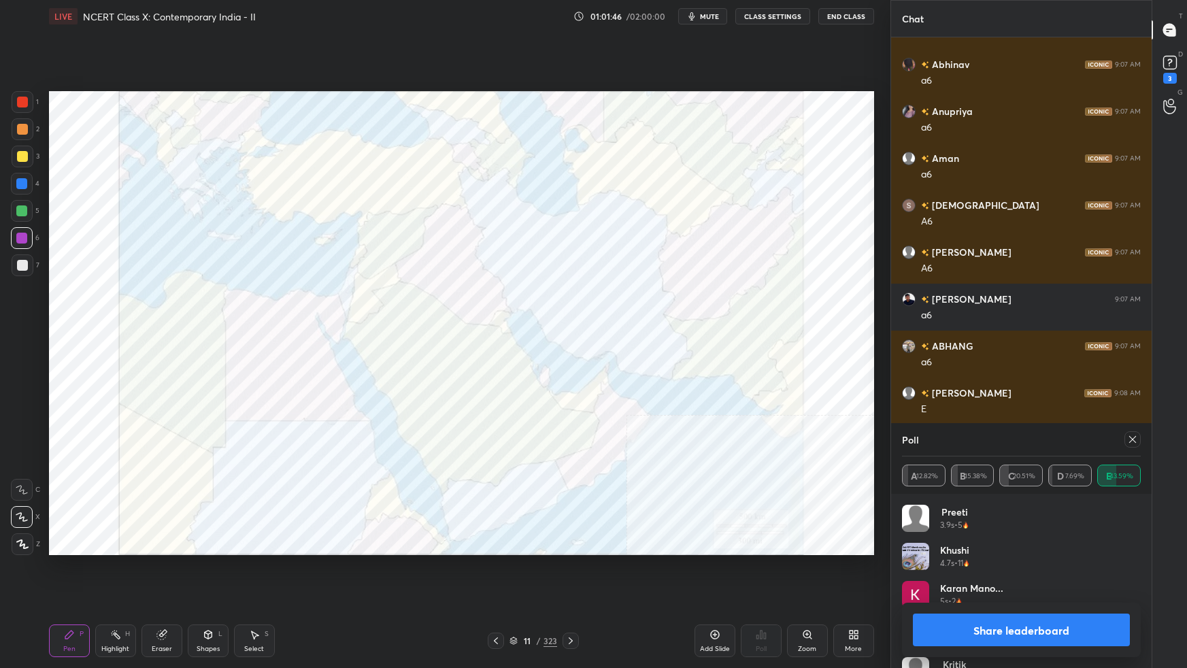
click at [1129, 442] on icon at bounding box center [1132, 439] width 11 height 11
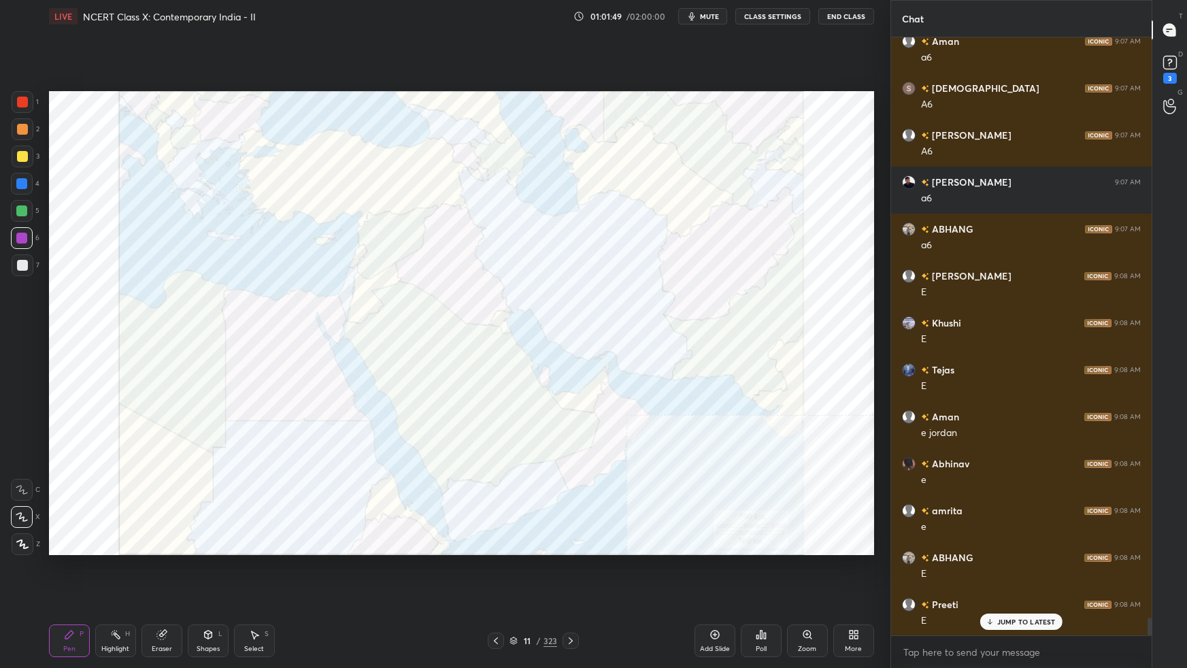
click at [770, 592] on div "Poll" at bounding box center [761, 640] width 41 height 33
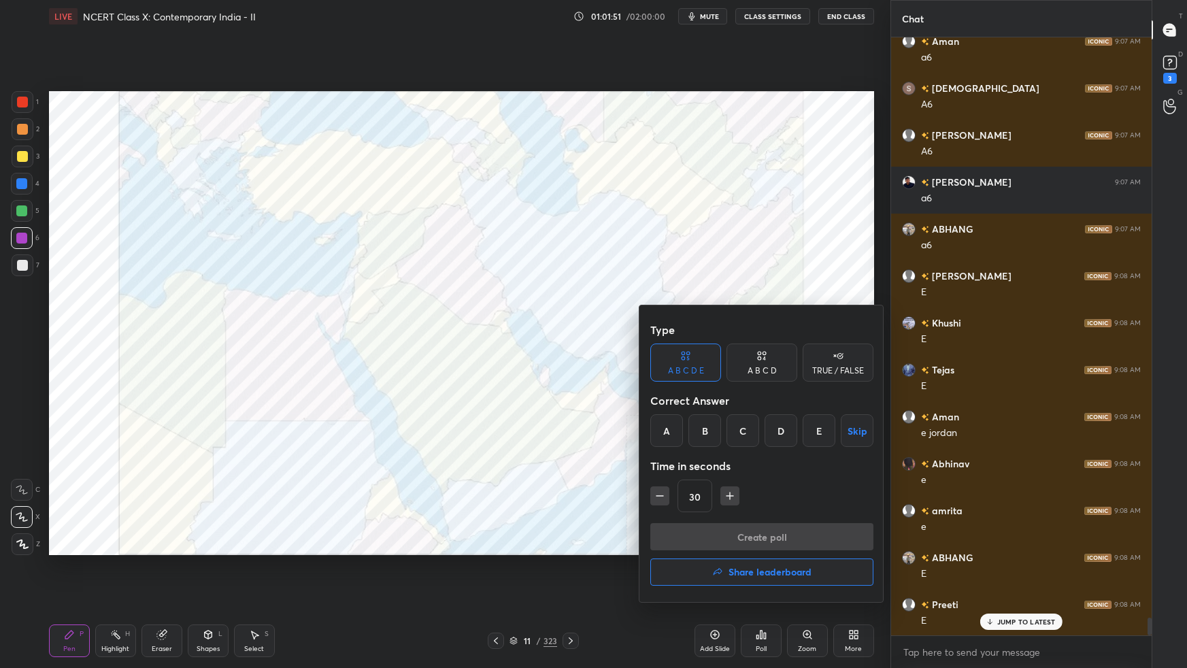
click at [779, 437] on div "D" at bounding box center [780, 430] width 33 height 33
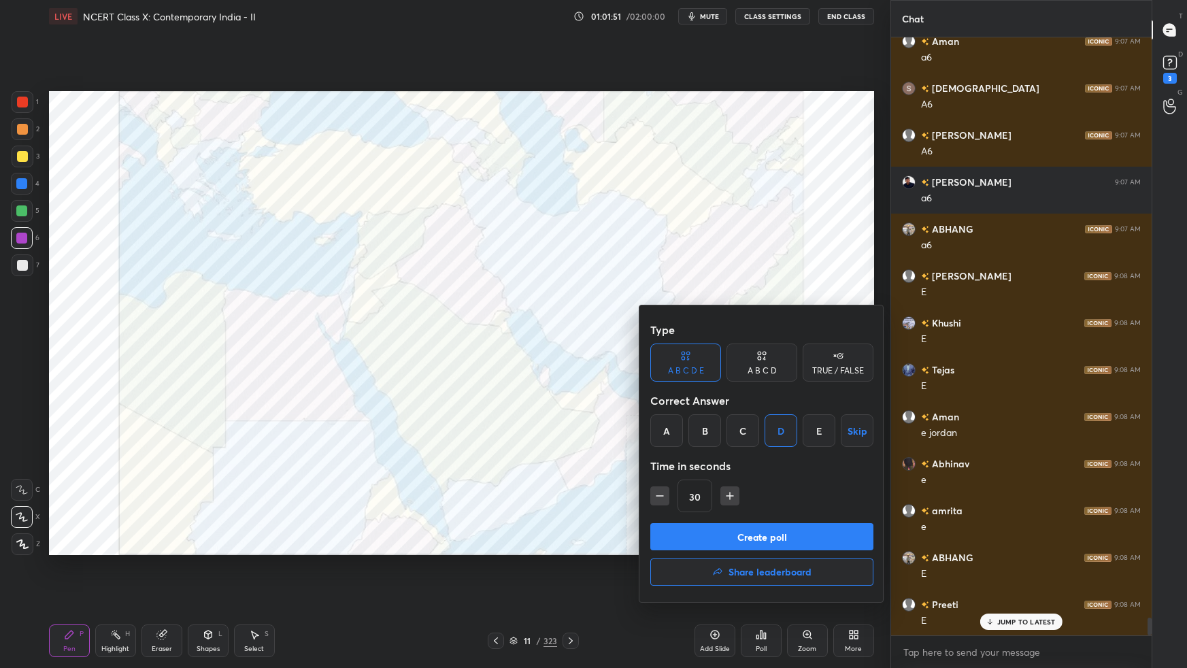
click at [788, 533] on button "Create poll" at bounding box center [761, 536] width 223 height 27
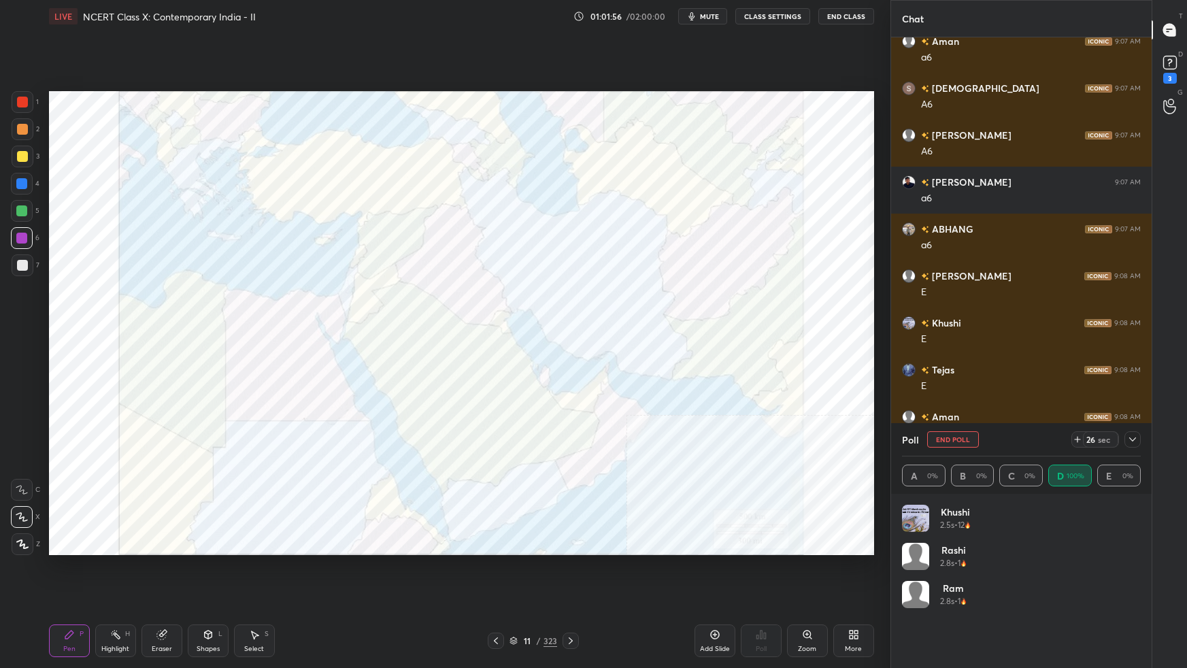
drag, startPoint x: 1129, startPoint y: 438, endPoint x: 1102, endPoint y: 468, distance: 40.4
click at [1128, 439] on icon at bounding box center [1132, 439] width 11 height 11
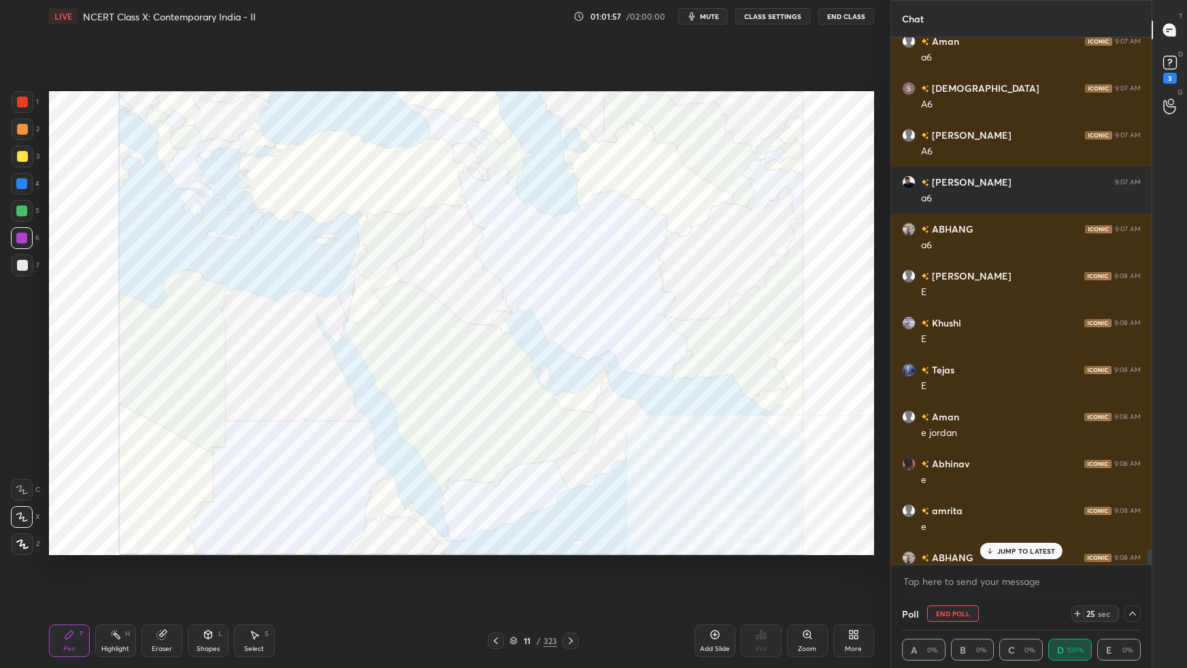
click at [1014, 552] on p "JUMP TO LATEST" at bounding box center [1026, 551] width 58 height 8
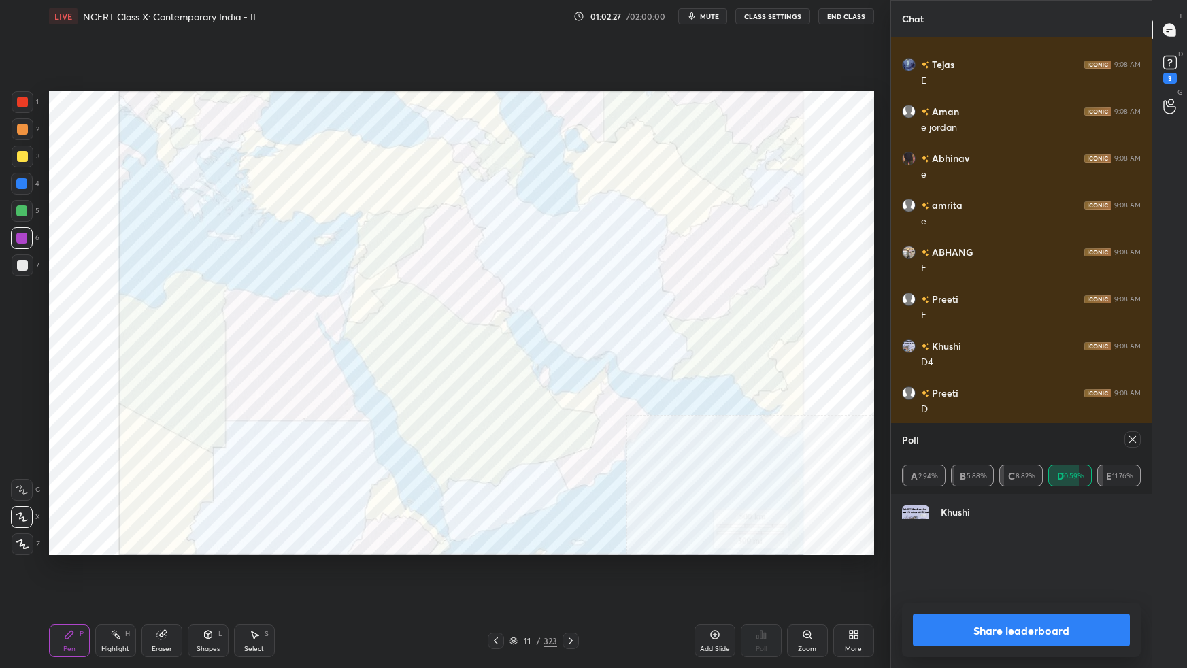
click at [1134, 439] on icon at bounding box center [1132, 439] width 11 height 11
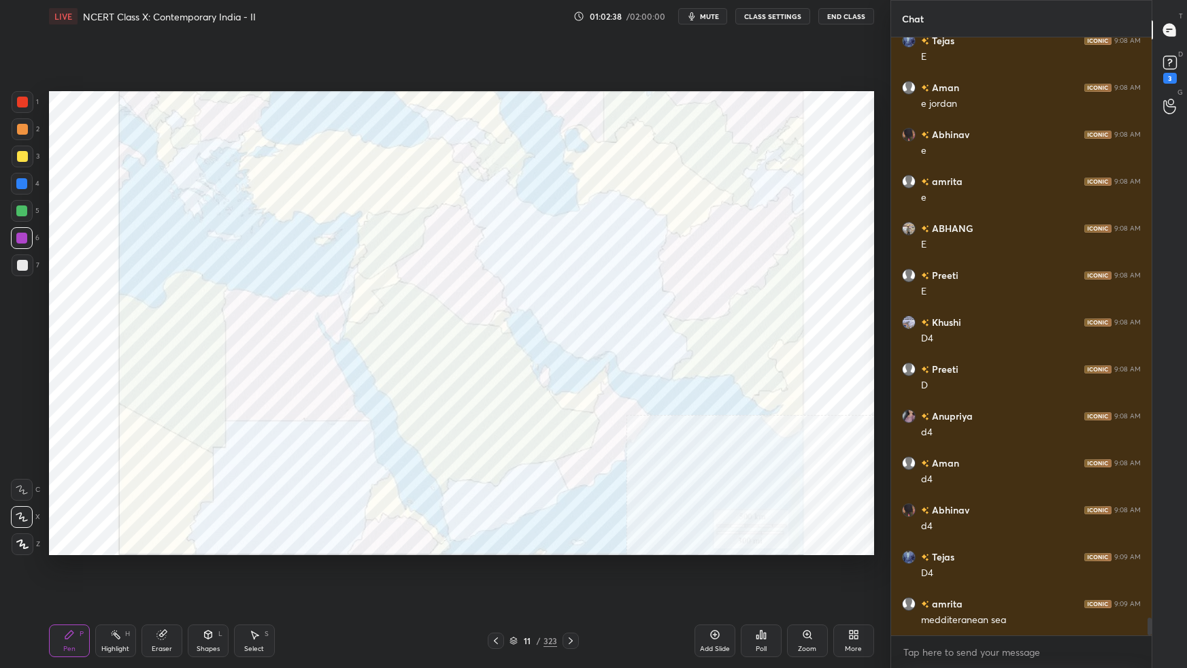
click at [772, 592] on div "Poll" at bounding box center [761, 640] width 41 height 33
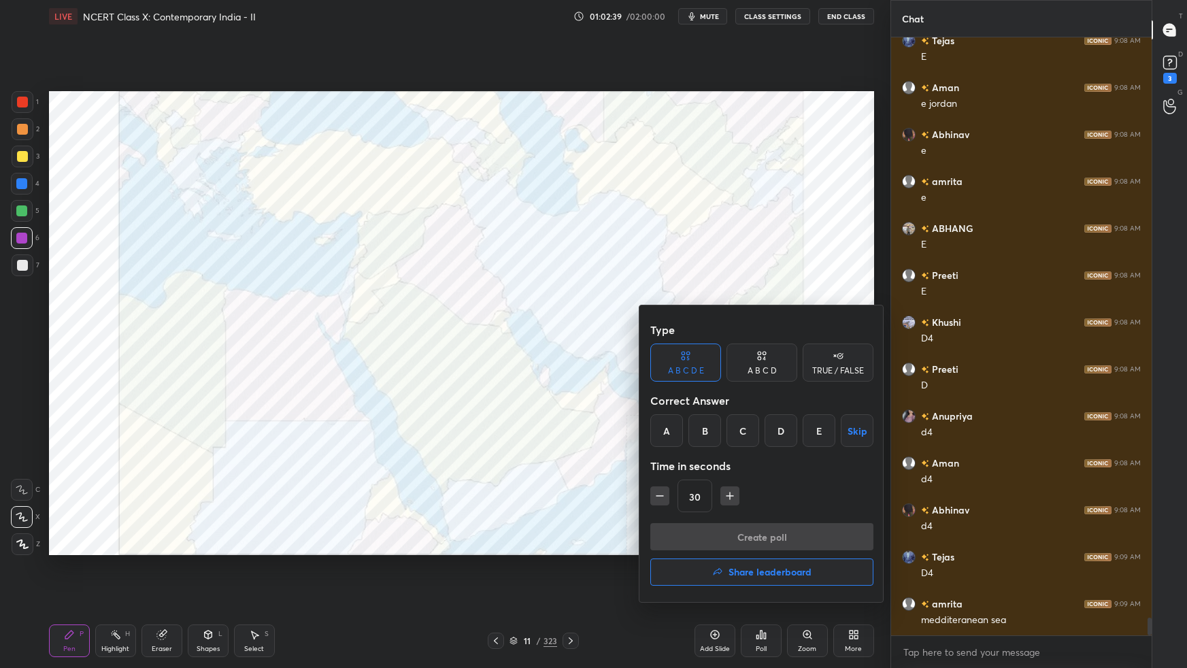
click at [744, 438] on div "C" at bounding box center [742, 430] width 33 height 33
click at [727, 531] on button "Create poll" at bounding box center [761, 536] width 223 height 27
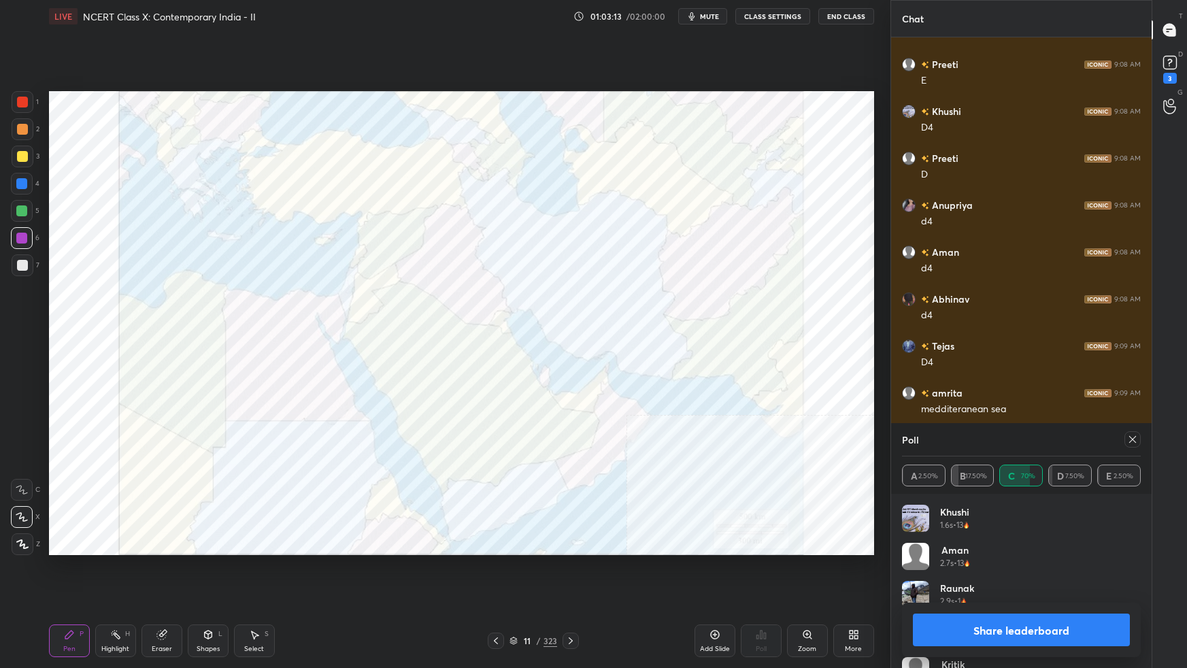
drag, startPoint x: 1135, startPoint y: 439, endPoint x: 1123, endPoint y: 448, distance: 15.0
click at [1134, 439] on icon at bounding box center [1132, 439] width 11 height 11
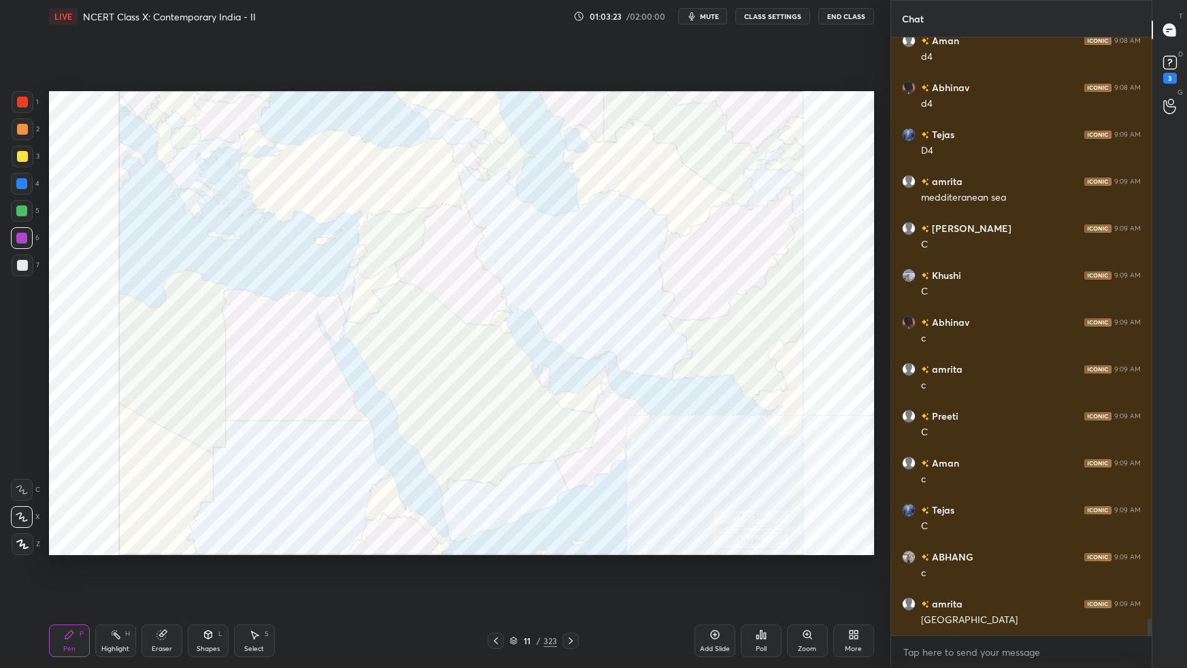
click at [762, 592] on div "Poll" at bounding box center [760, 648] width 11 height 7
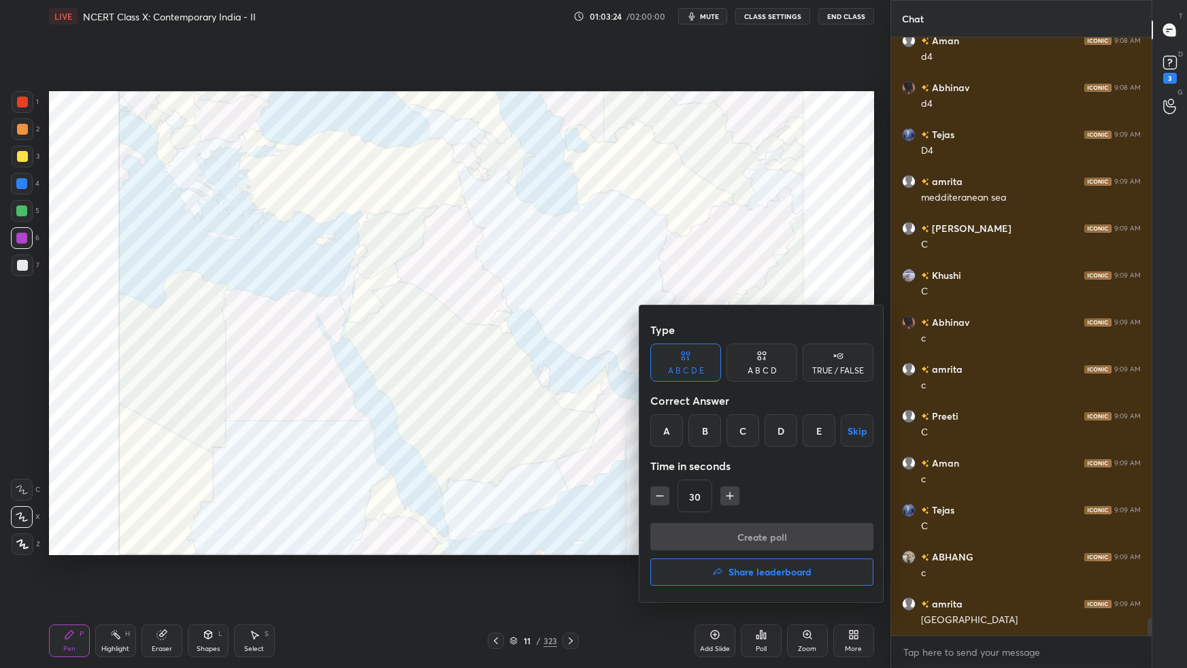
click at [707, 429] on div "B" at bounding box center [704, 430] width 33 height 33
drag, startPoint x: 733, startPoint y: 524, endPoint x: 740, endPoint y: 525, distance: 6.9
click at [733, 524] on button "Create poll" at bounding box center [761, 536] width 223 height 27
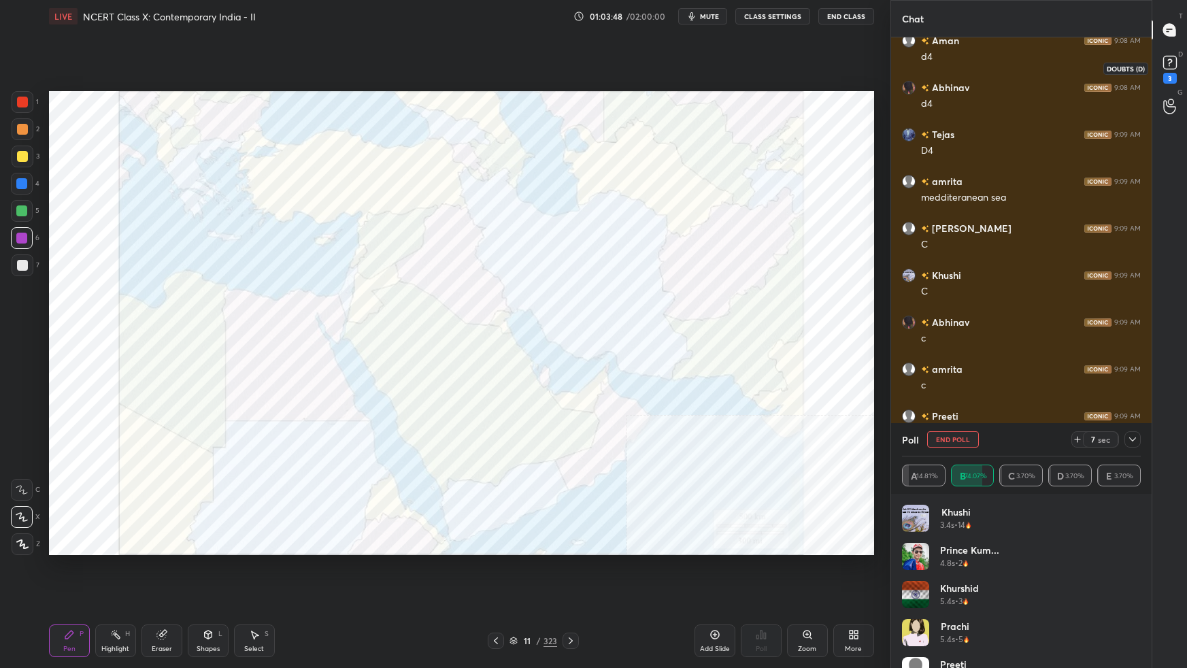
click at [1172, 65] on rect at bounding box center [1169, 62] width 13 height 13
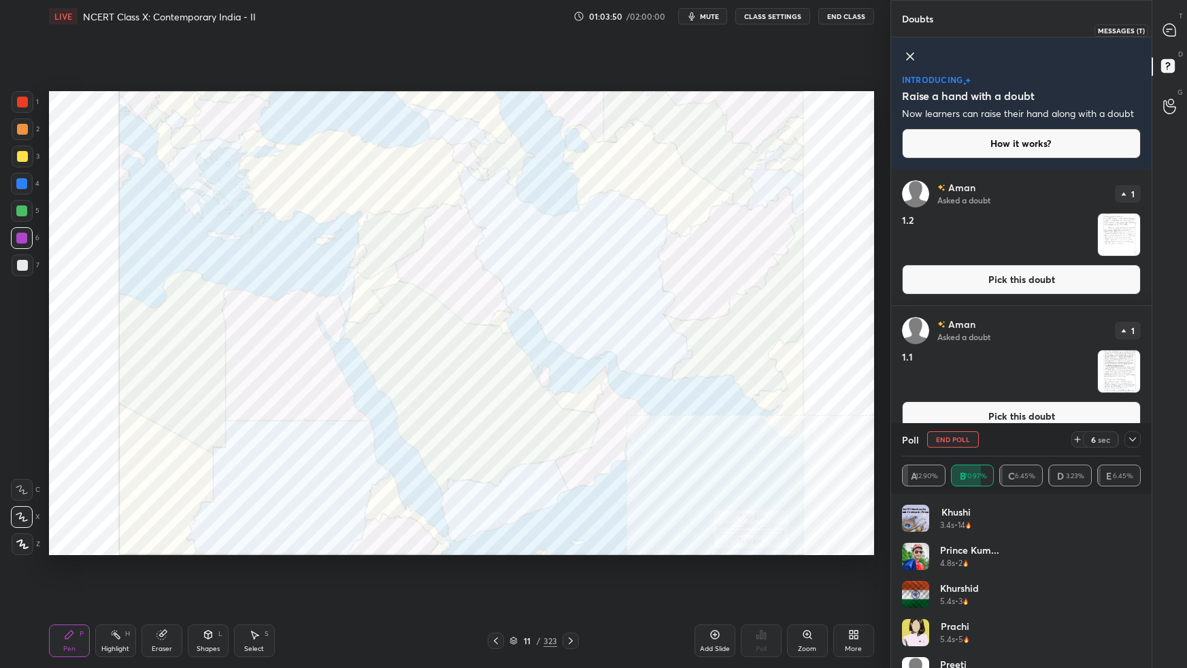
click at [1168, 30] on icon at bounding box center [1169, 30] width 12 height 12
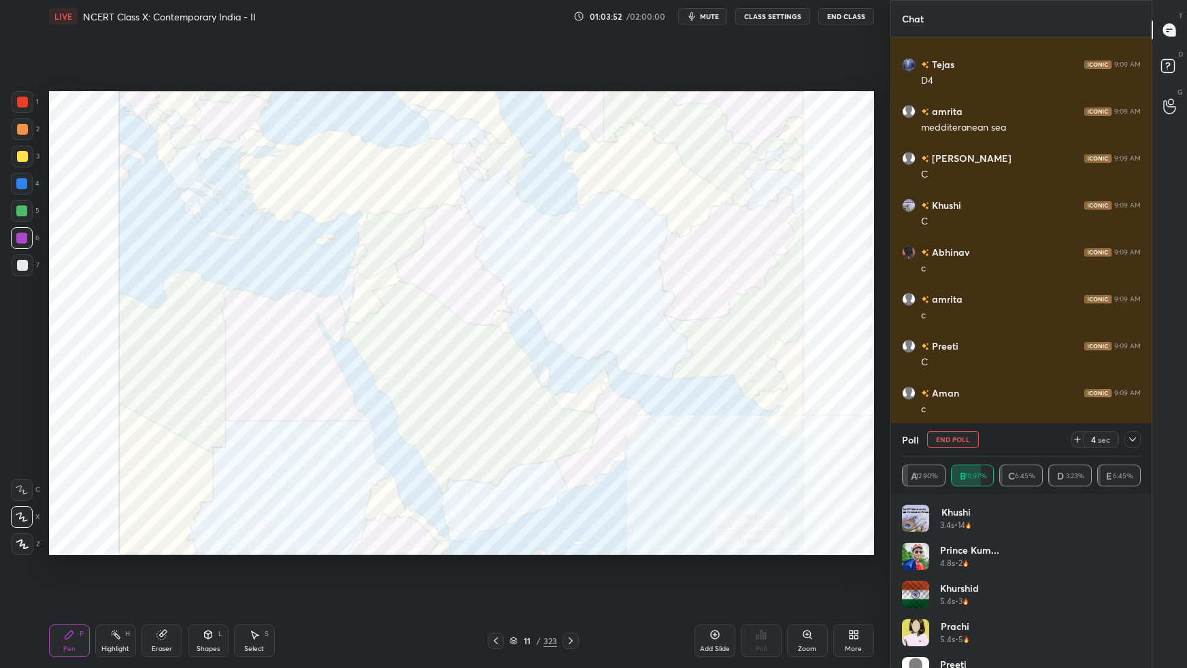
drag, startPoint x: 1135, startPoint y: 441, endPoint x: 1127, endPoint y: 441, distance: 7.5
click at [1134, 442] on icon at bounding box center [1132, 439] width 11 height 11
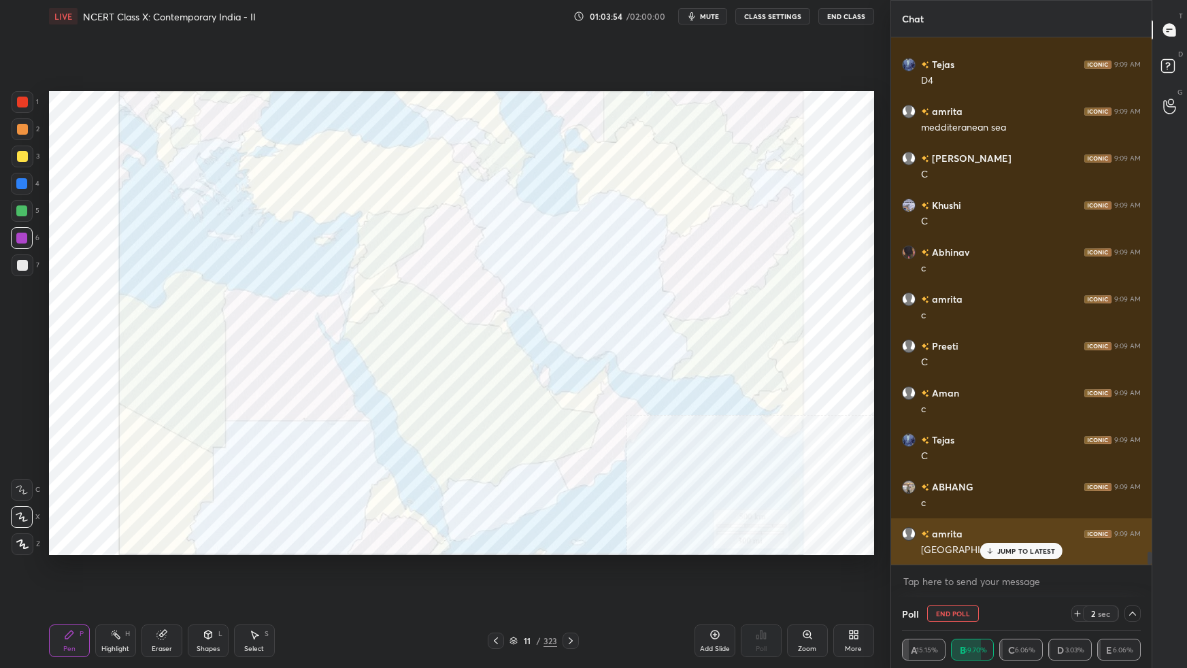
drag, startPoint x: 1030, startPoint y: 549, endPoint x: 1039, endPoint y: 544, distance: 10.0
click at [1030, 549] on p "JUMP TO LATEST" at bounding box center [1026, 551] width 58 height 8
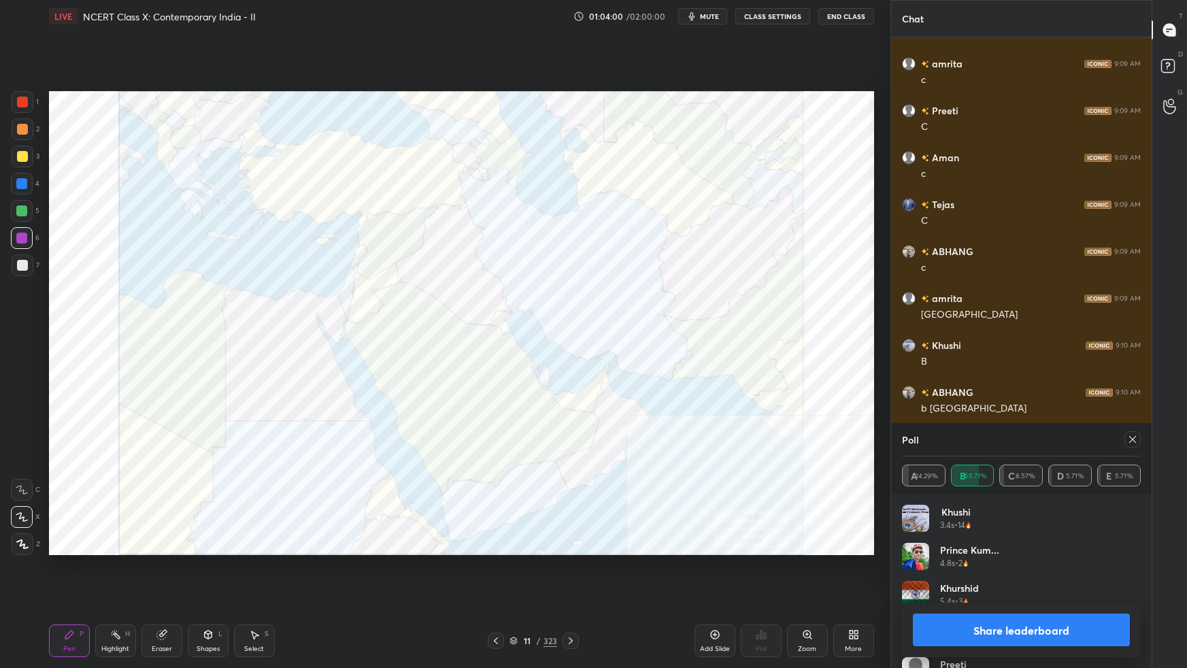
click at [1131, 441] on icon at bounding box center [1132, 439] width 11 height 11
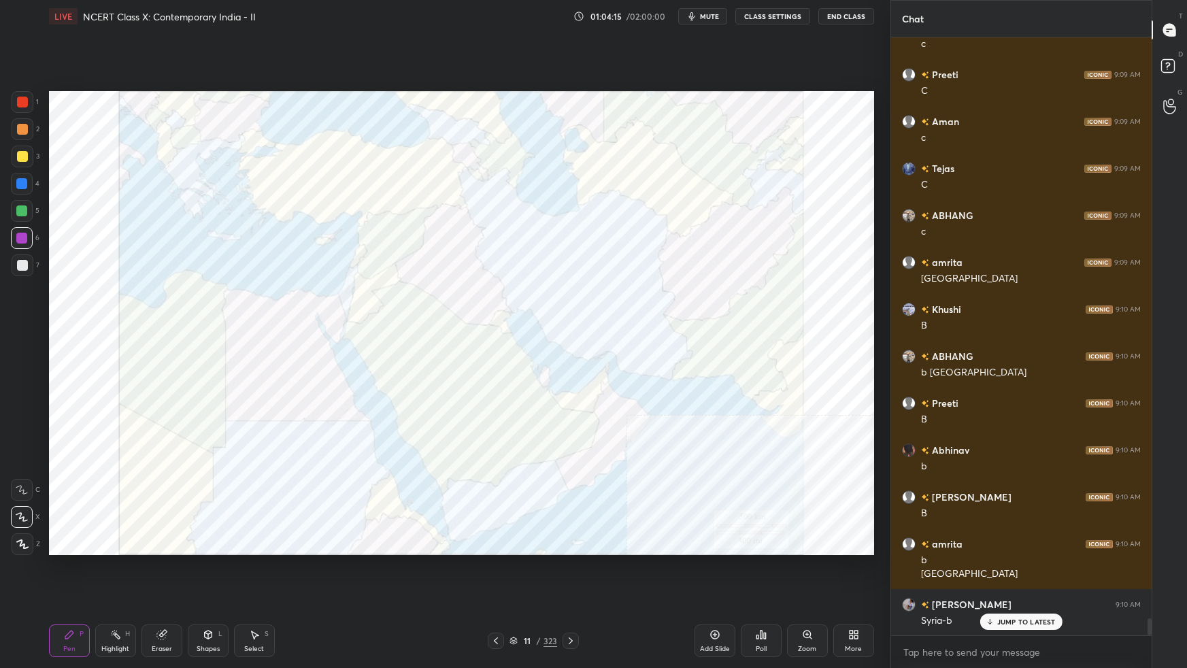
click at [762, 592] on div "Poll" at bounding box center [760, 648] width 11 height 7
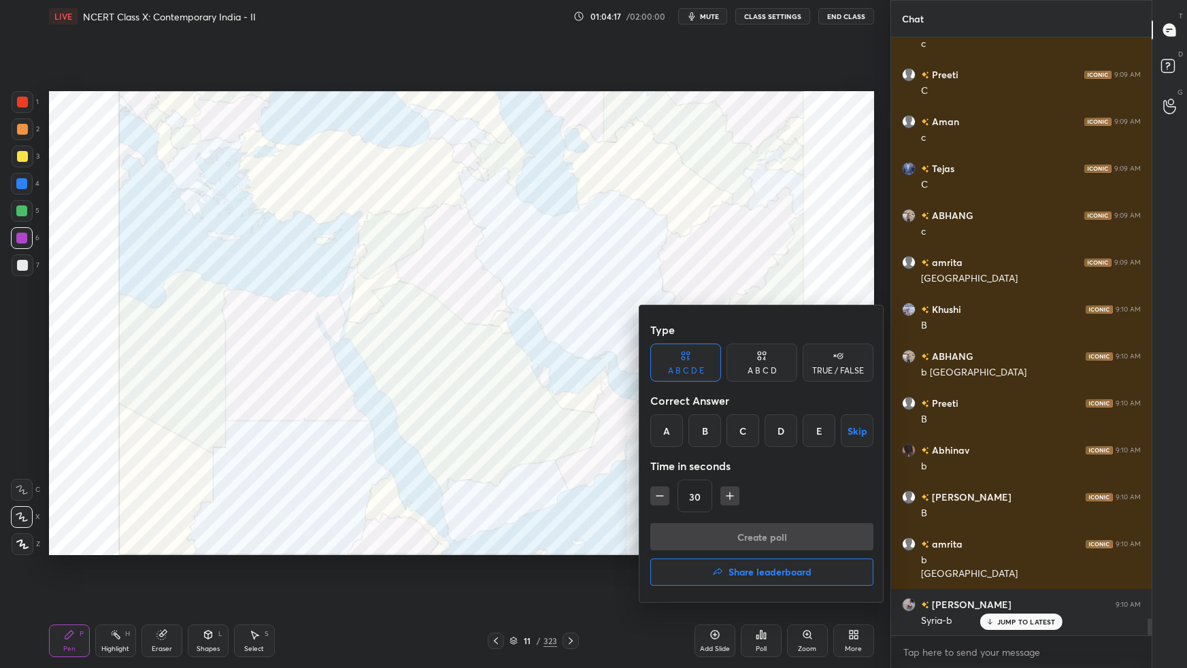
click at [782, 439] on div "D" at bounding box center [780, 430] width 33 height 33
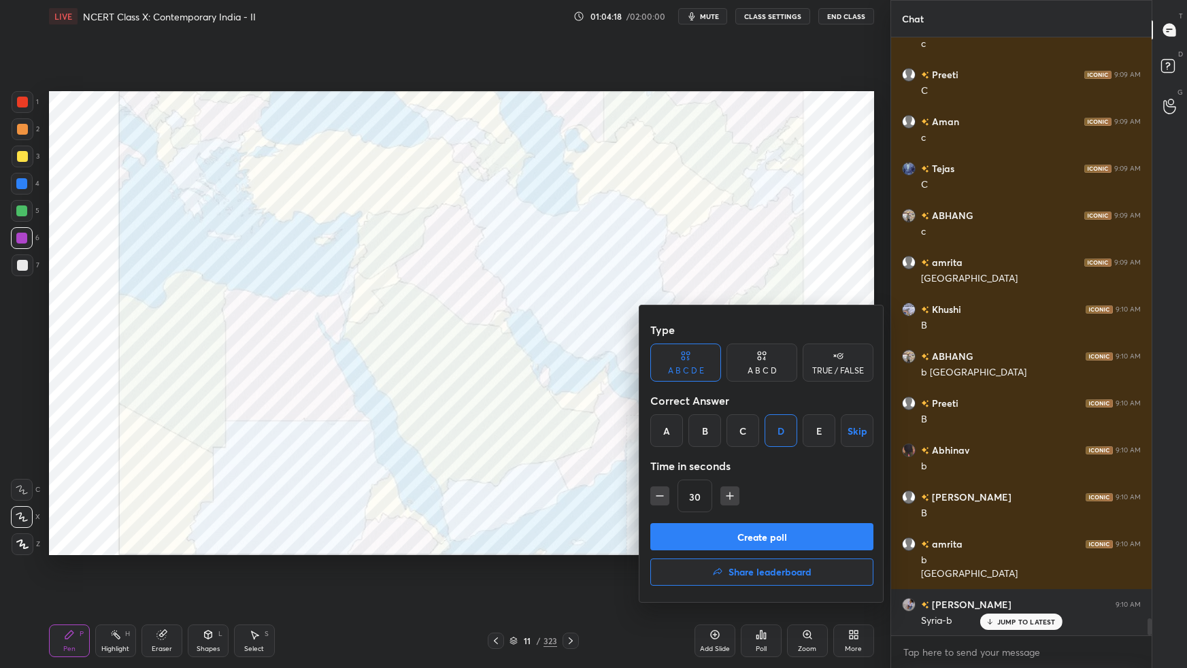
click at [762, 536] on button "Create poll" at bounding box center [761, 536] width 223 height 27
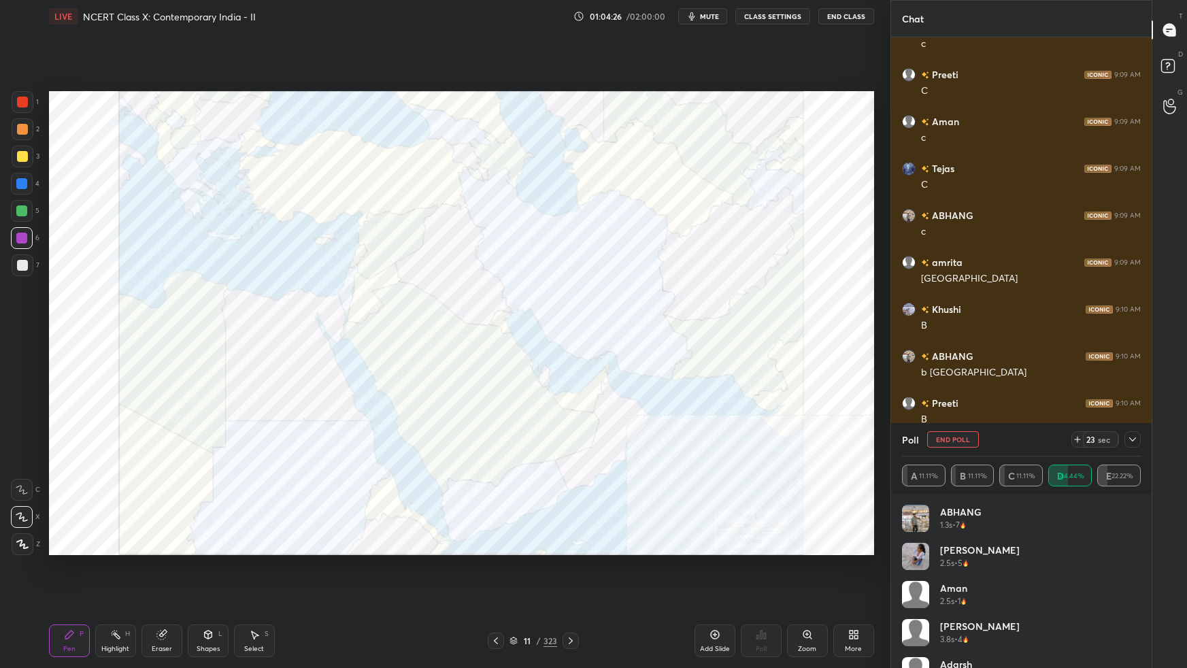
click at [122, 384] on div "Setting up your live class Poll for secs No correct answer Start poll" at bounding box center [462, 323] width 836 height 581
click at [1135, 444] on icon at bounding box center [1132, 439] width 11 height 11
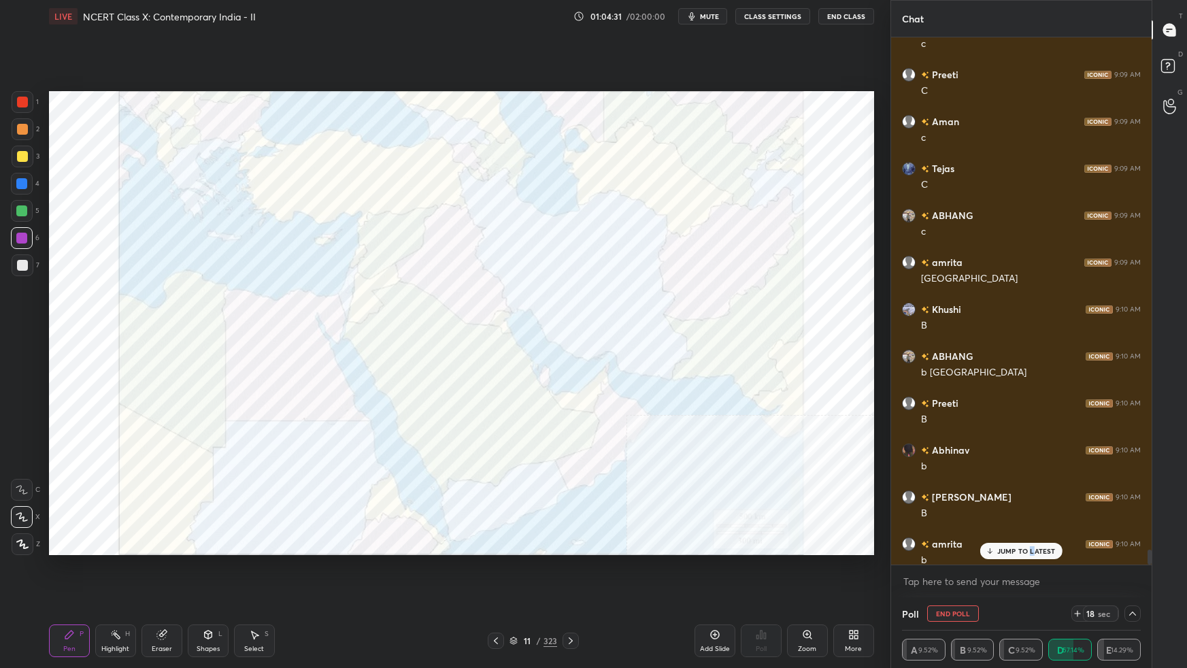
click at [1032, 548] on p "JUMP TO LATEST" at bounding box center [1026, 551] width 58 height 8
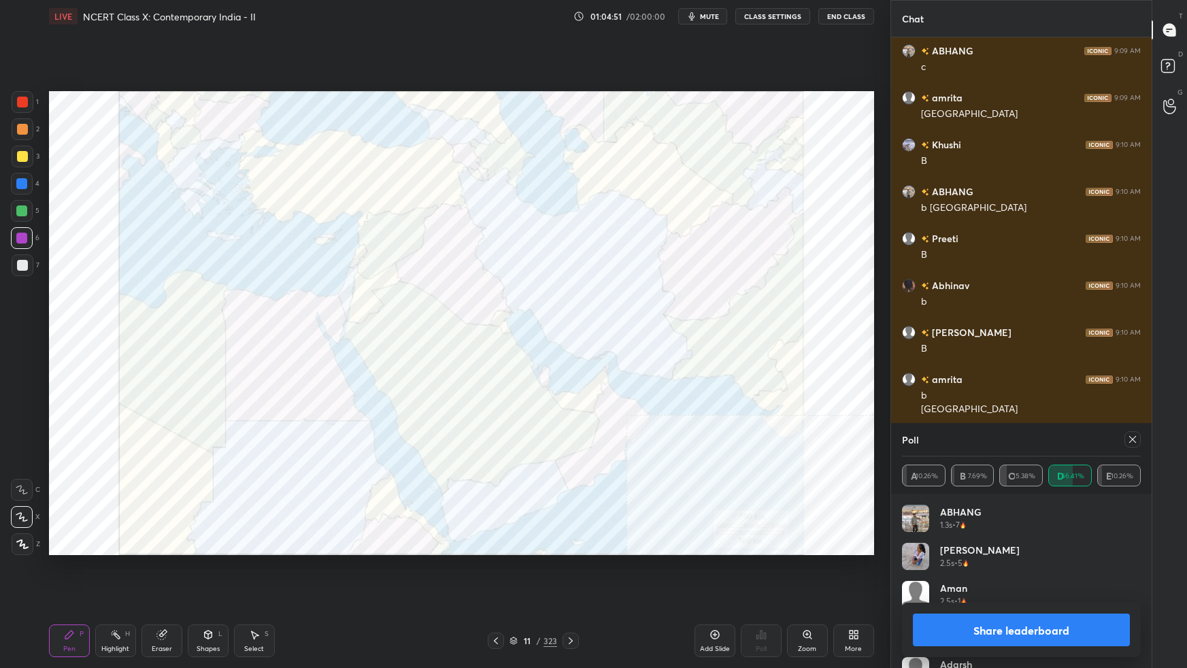
click at [1133, 442] on icon at bounding box center [1132, 439] width 11 height 11
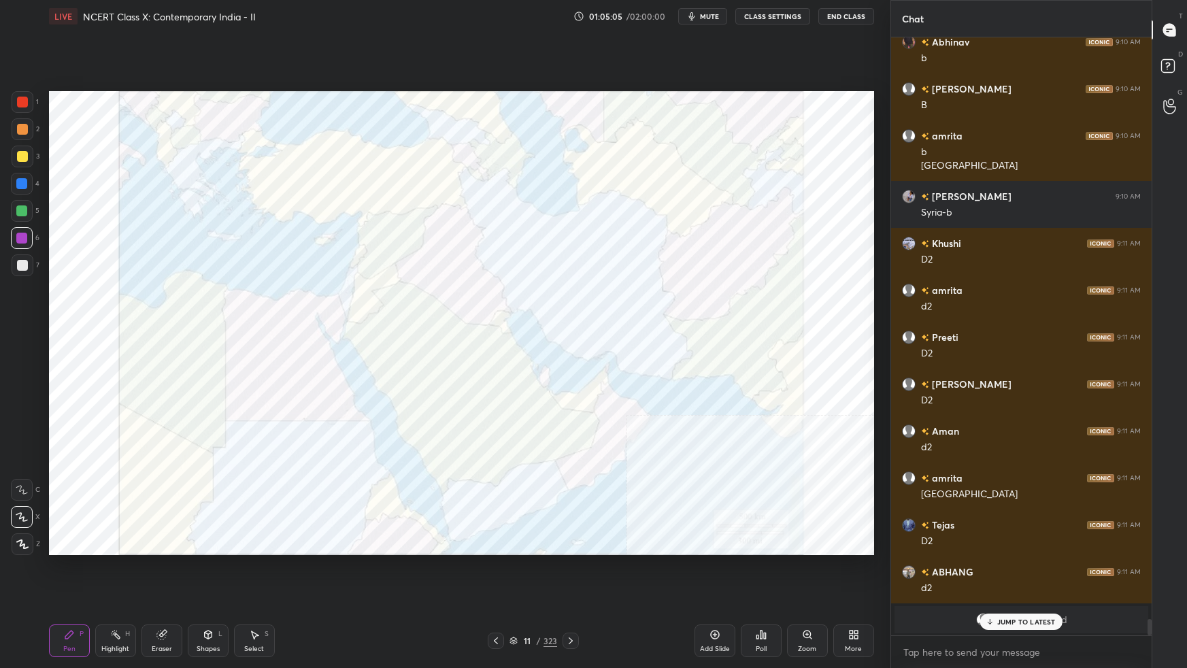
click at [769, 592] on div "Poll" at bounding box center [761, 640] width 41 height 33
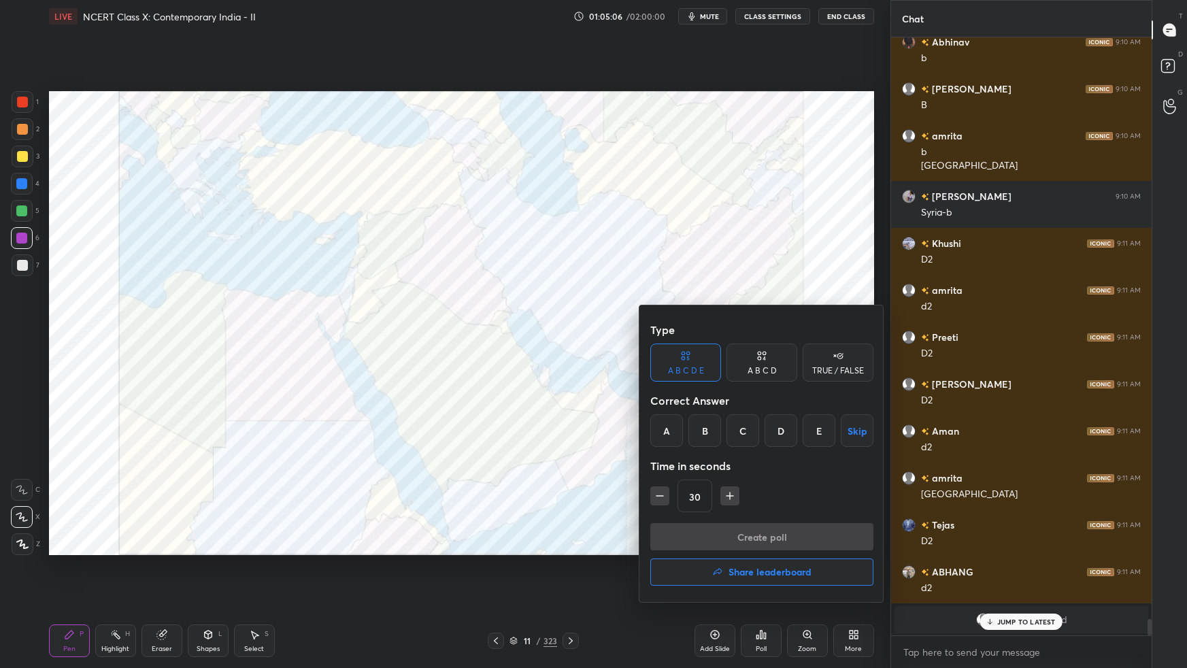
click at [747, 437] on div "C" at bounding box center [742, 430] width 33 height 33
click at [739, 539] on button "Create poll" at bounding box center [761, 536] width 223 height 27
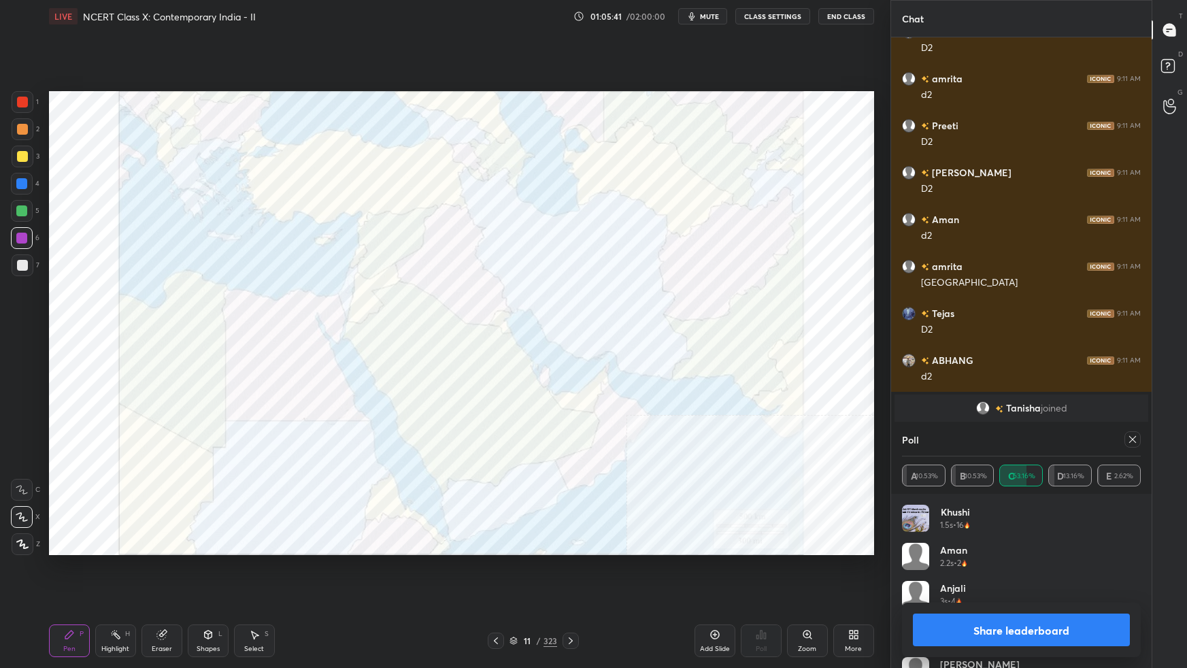
drag, startPoint x: 1133, startPoint y: 439, endPoint x: 1135, endPoint y: 449, distance: 10.4
click at [1134, 439] on icon at bounding box center [1132, 439] width 11 height 11
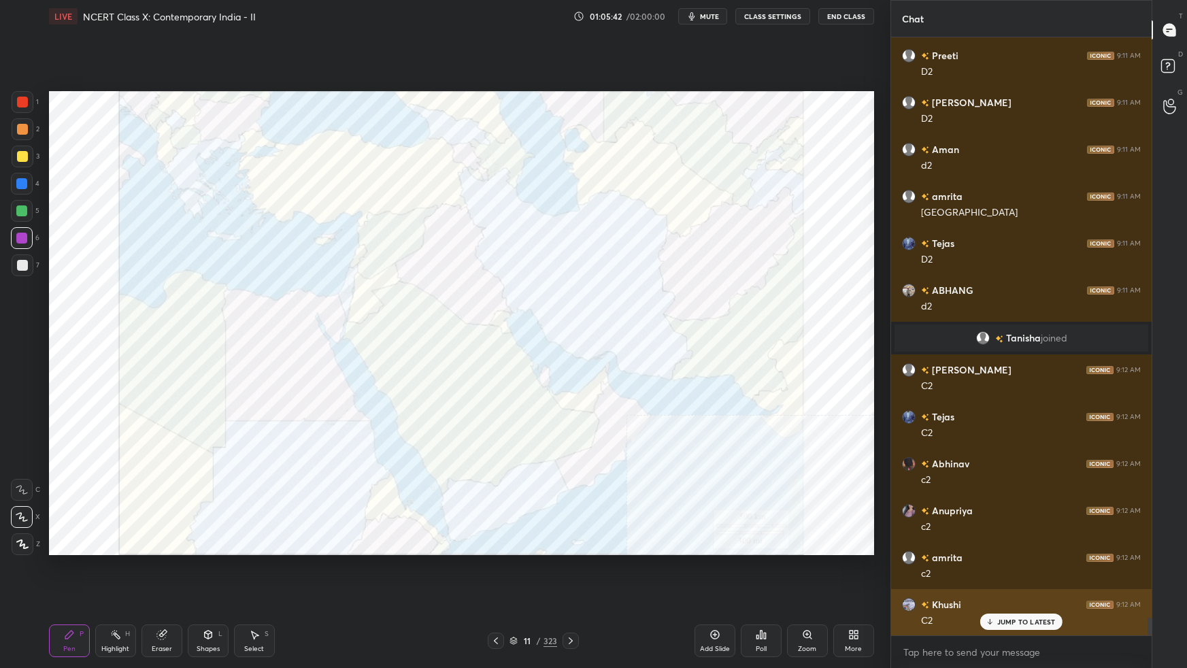
click at [1040, 592] on p "JUMP TO LATEST" at bounding box center [1026, 621] width 58 height 8
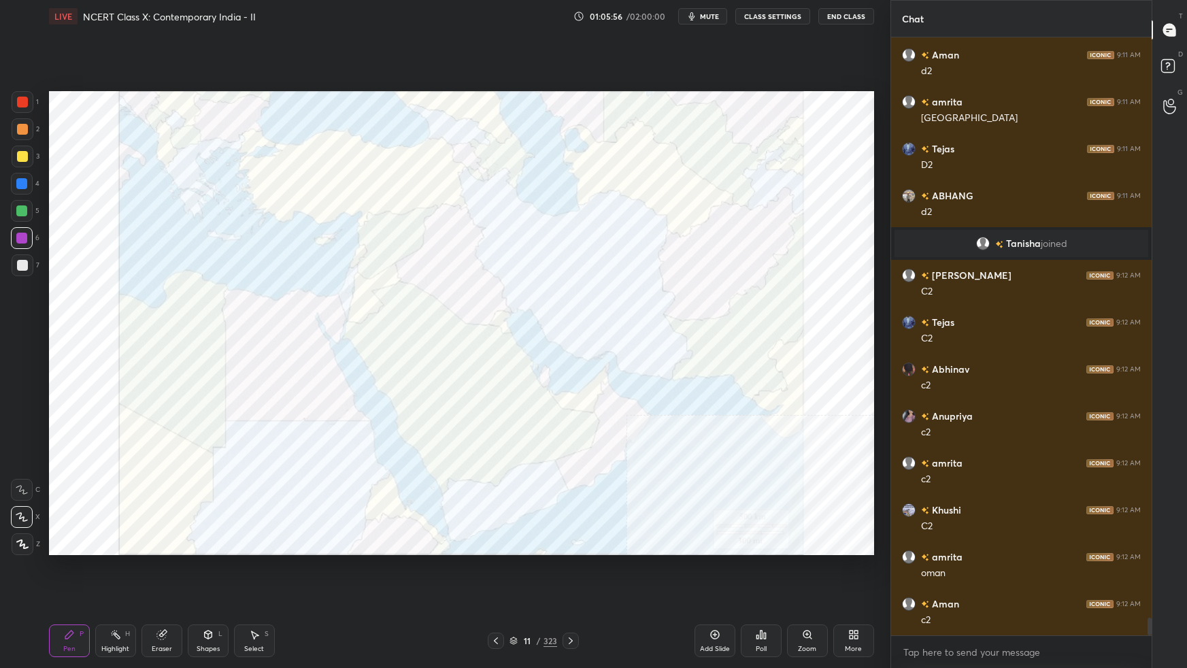
click at [761, 592] on div "Poll" at bounding box center [760, 648] width 11 height 7
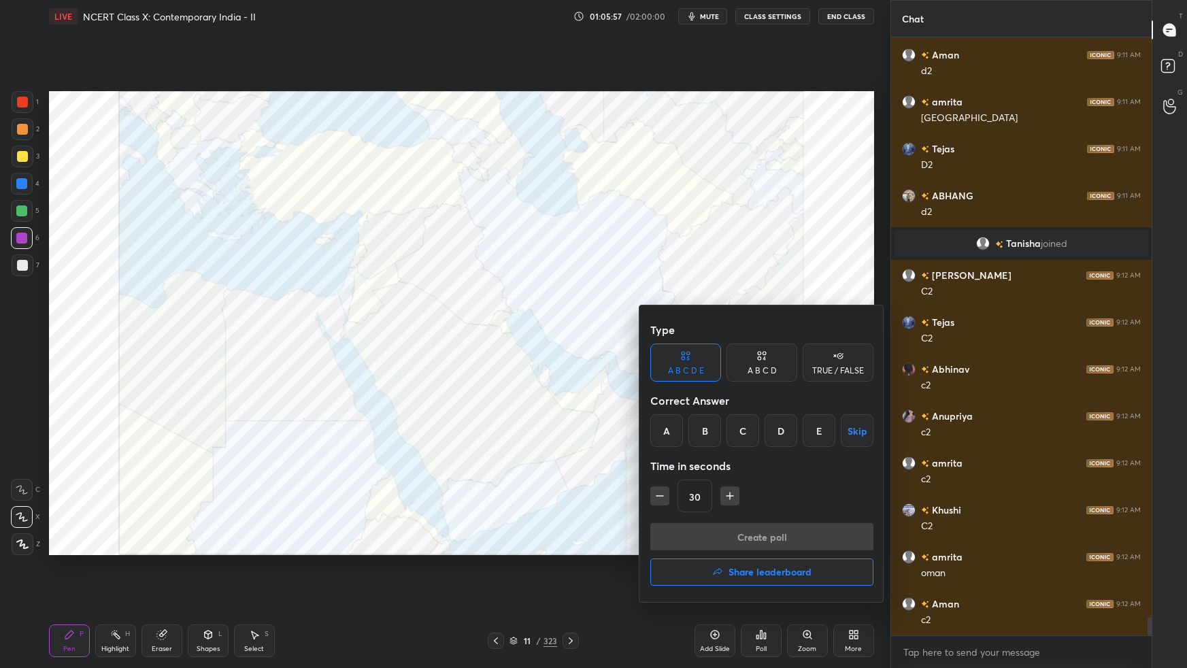
drag, startPoint x: 711, startPoint y: 426, endPoint x: 718, endPoint y: 472, distance: 46.8
click at [712, 428] on div "B" at bounding box center [704, 430] width 33 height 33
click at [713, 537] on button "Create poll" at bounding box center [761, 536] width 223 height 27
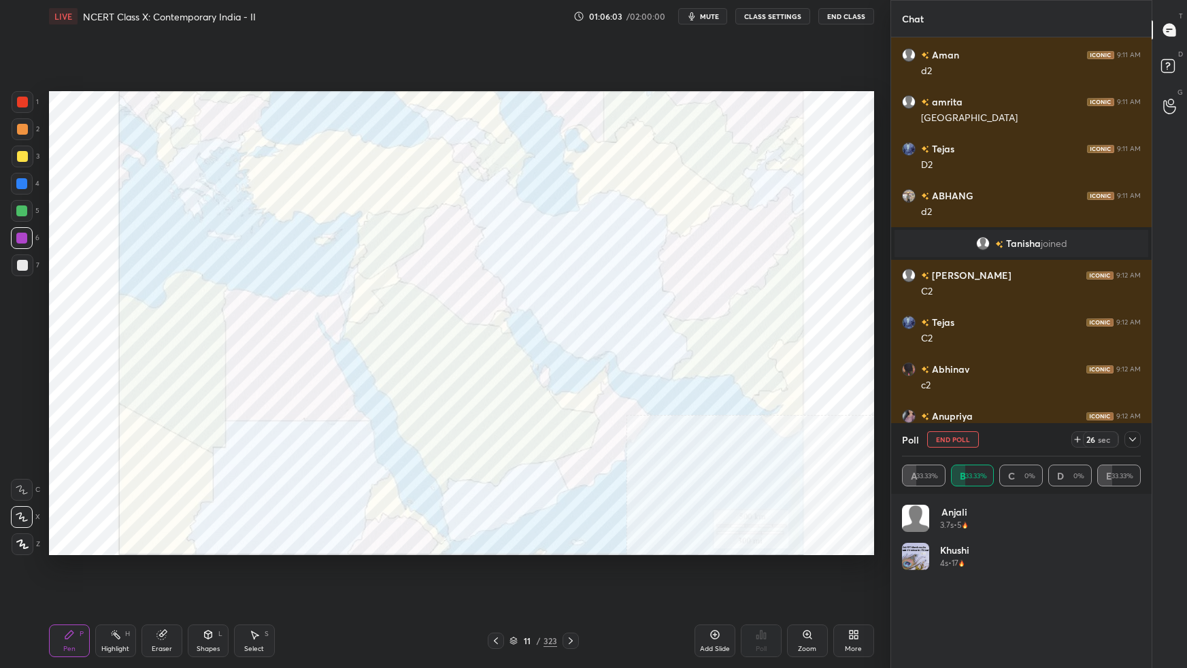
click at [875, 385] on div "Setting up your live class Poll for secs No correct answer Start poll" at bounding box center [462, 323] width 836 height 581
click at [876, 388] on div "Setting up your live class Poll for secs No correct answer Start poll" at bounding box center [462, 323] width 836 height 581
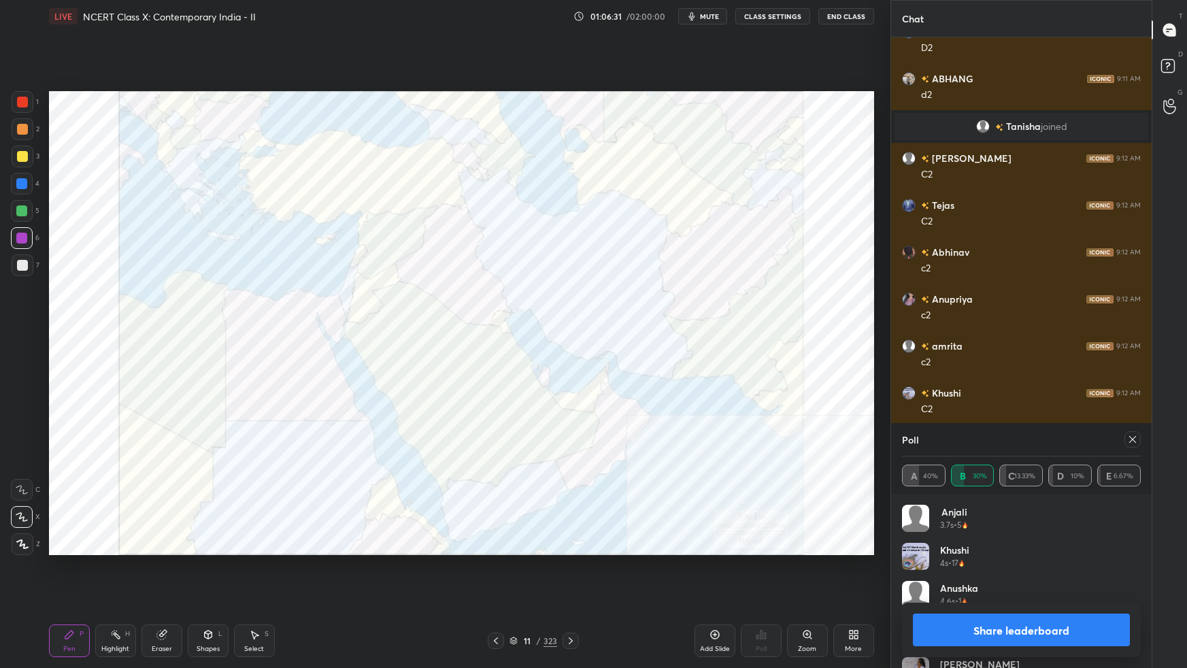
click at [1131, 443] on icon at bounding box center [1132, 439] width 11 height 11
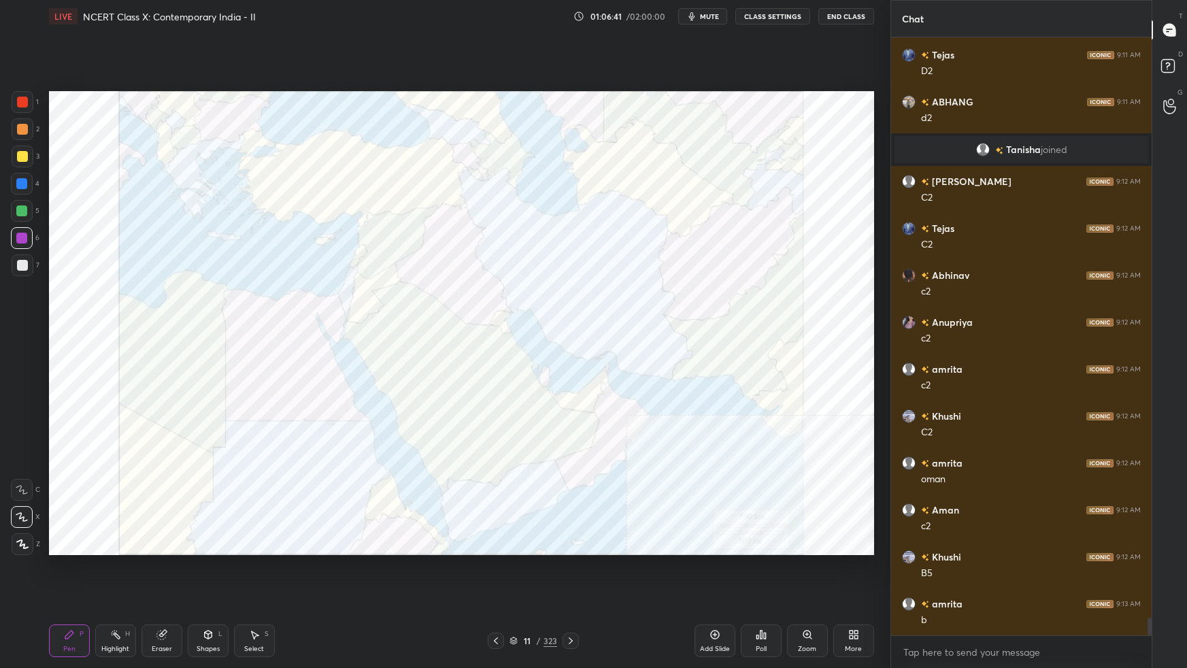
click at [770, 592] on div "Poll" at bounding box center [761, 640] width 41 height 33
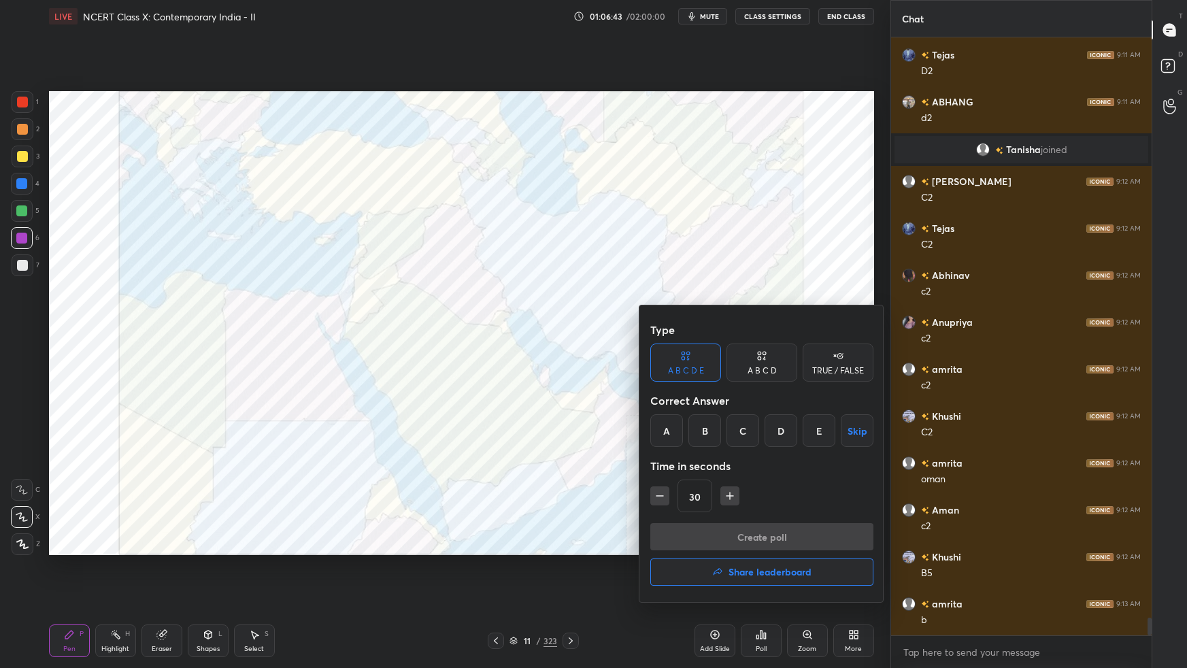
click at [664, 431] on div "A" at bounding box center [666, 430] width 33 height 33
click at [685, 547] on button "Create poll" at bounding box center [761, 536] width 223 height 27
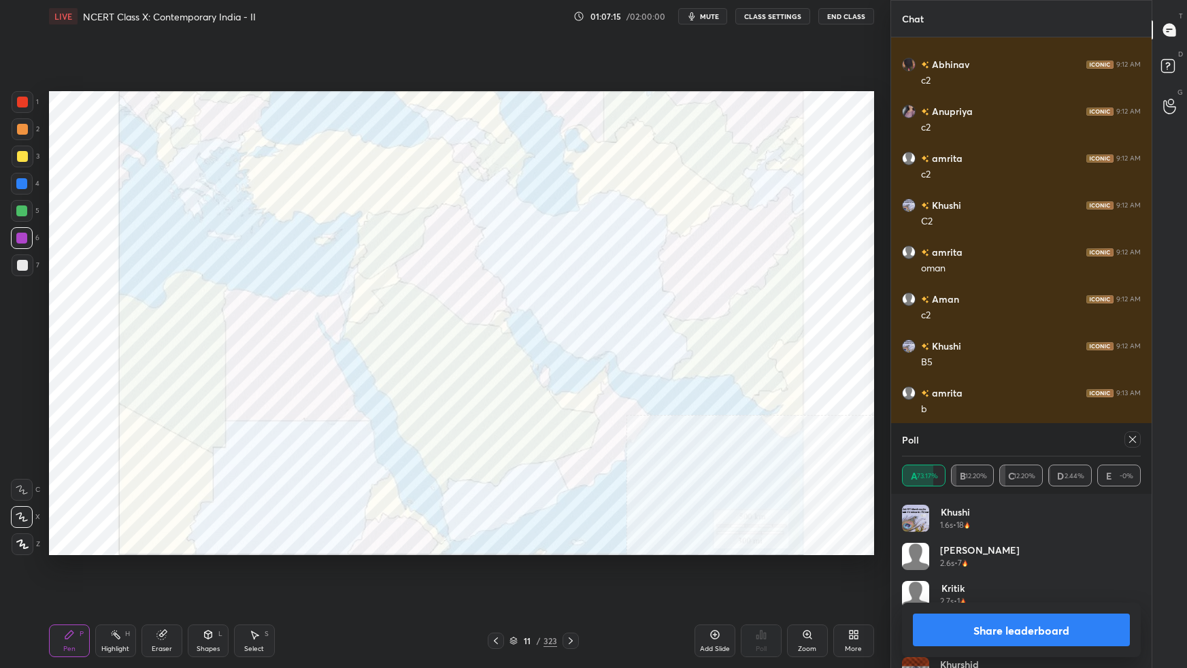
click at [1131, 441] on icon at bounding box center [1132, 439] width 11 height 11
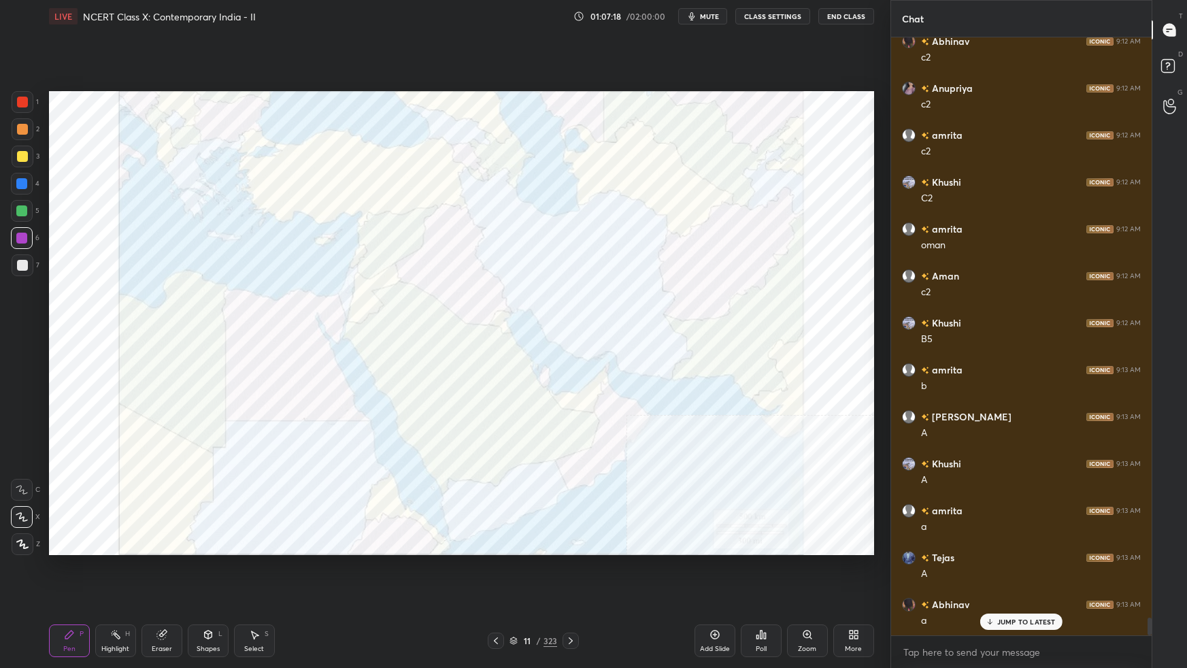
click at [764, 592] on div "Poll" at bounding box center [760, 648] width 11 height 7
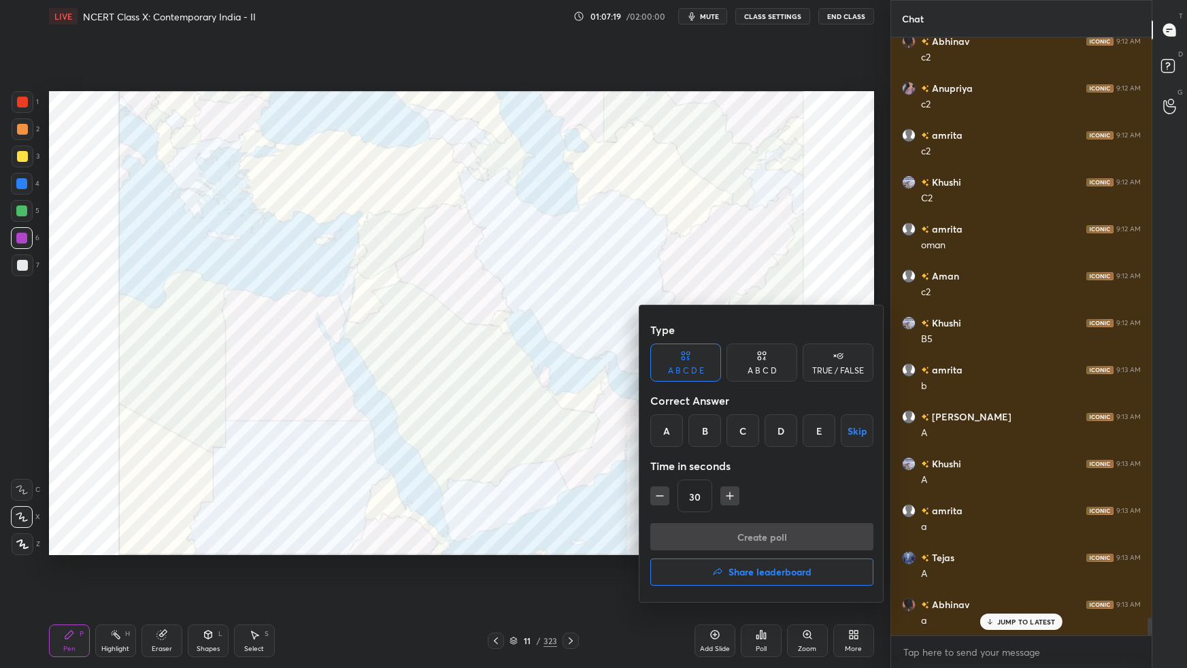
click at [704, 426] on div "B" at bounding box center [704, 430] width 33 height 33
click at [721, 538] on button "Create poll" at bounding box center [761, 536] width 223 height 27
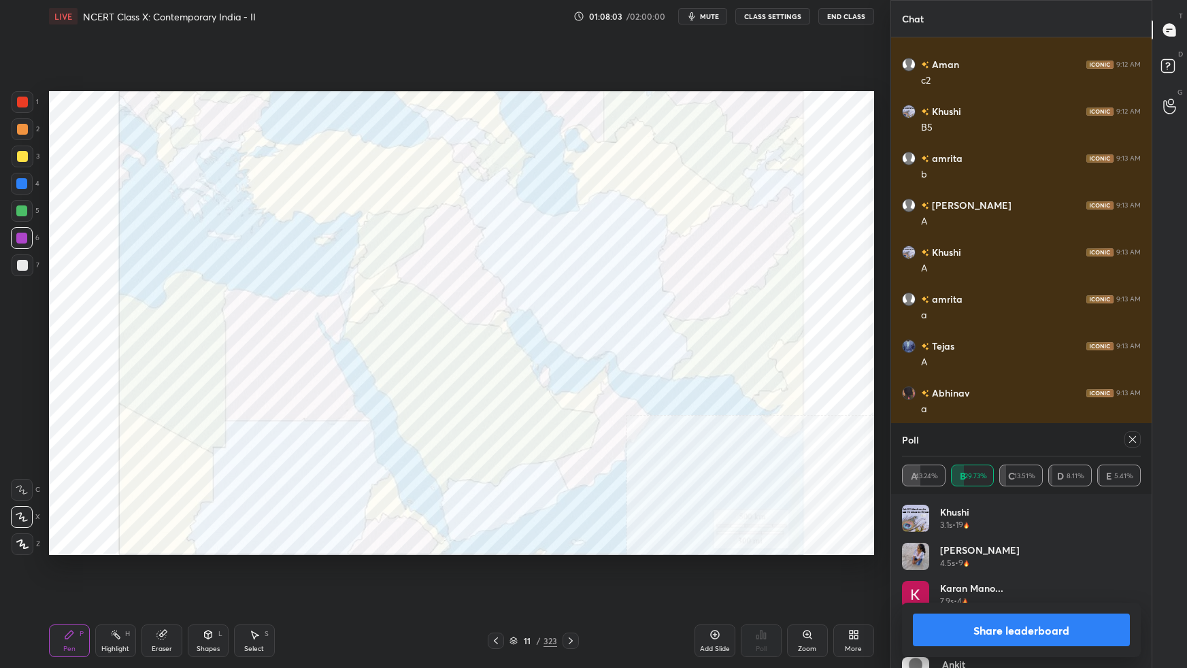
click at [1134, 439] on icon at bounding box center [1132, 439] width 11 height 11
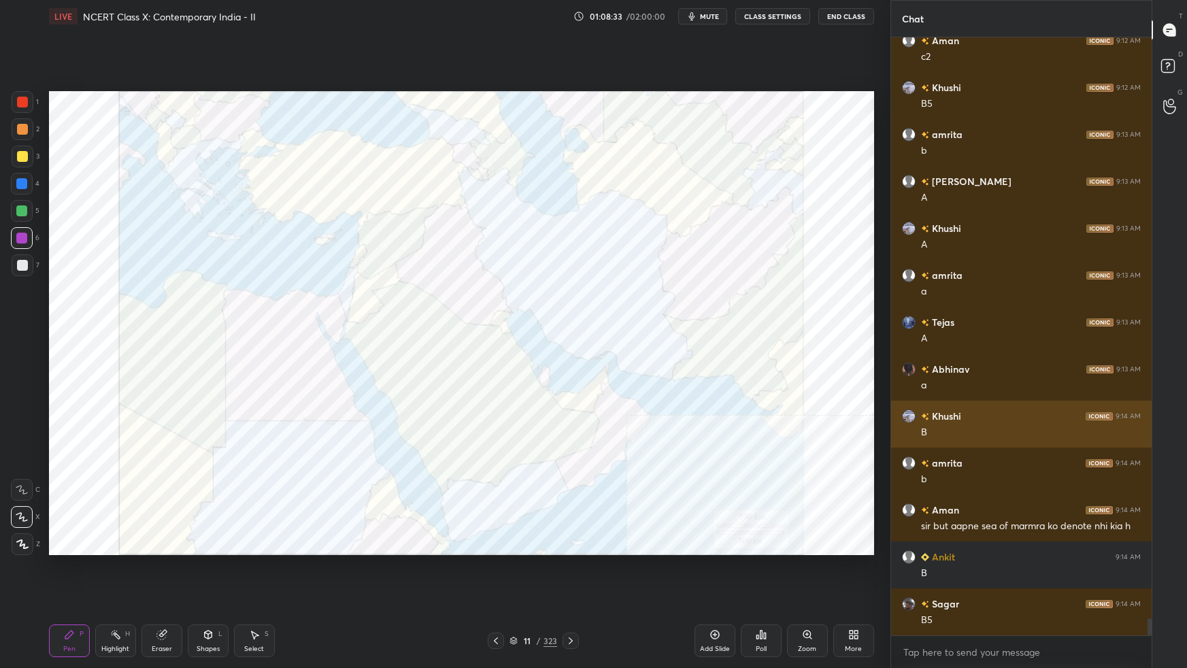
scroll to position [20268, 0]
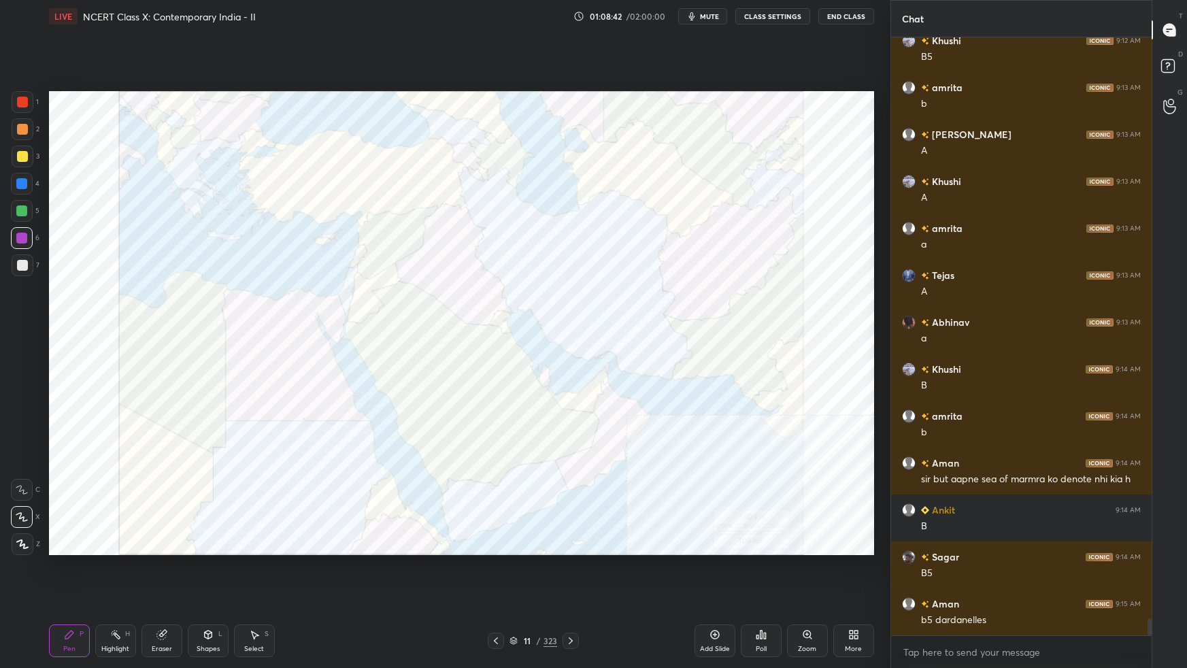
click at [759, 592] on div "Poll" at bounding box center [760, 648] width 11 height 7
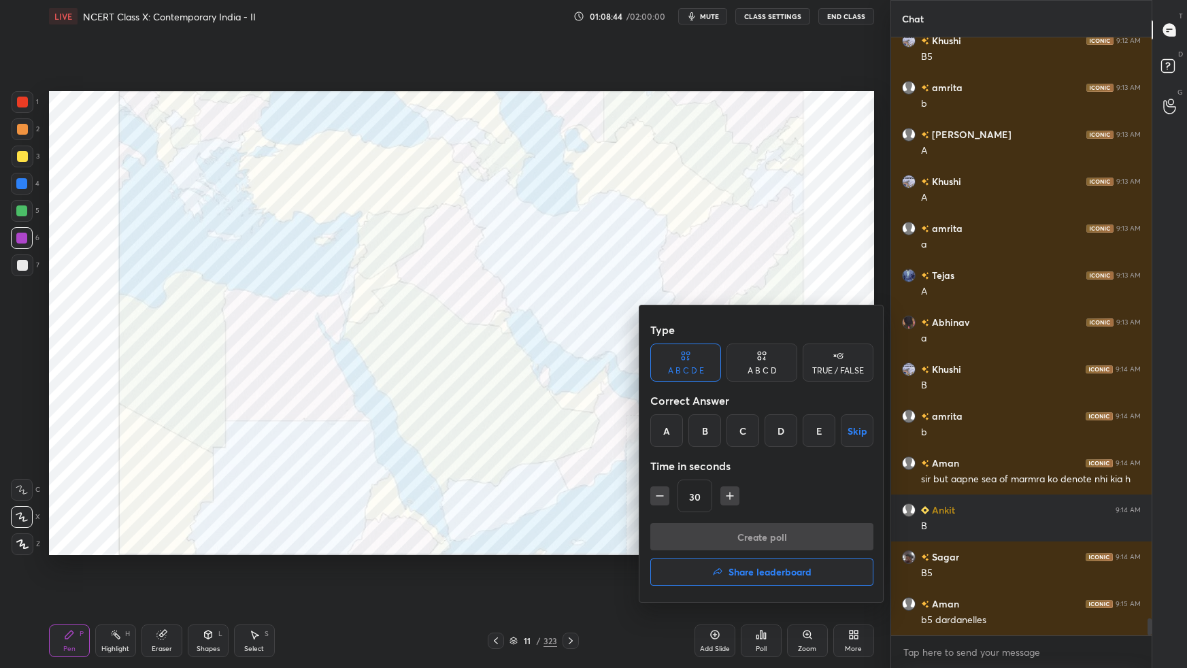
drag, startPoint x: 786, startPoint y: 438, endPoint x: 789, endPoint y: 449, distance: 11.9
click at [786, 438] on div "D" at bounding box center [780, 430] width 33 height 33
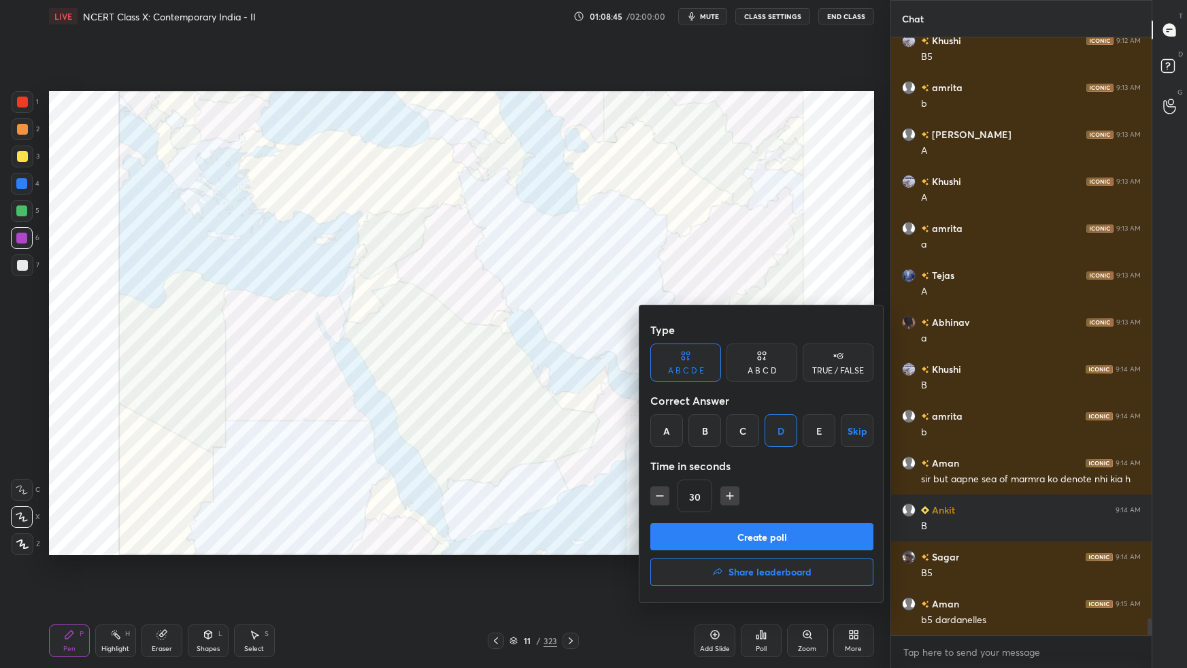
click at [785, 539] on button "Create poll" at bounding box center [761, 536] width 223 height 27
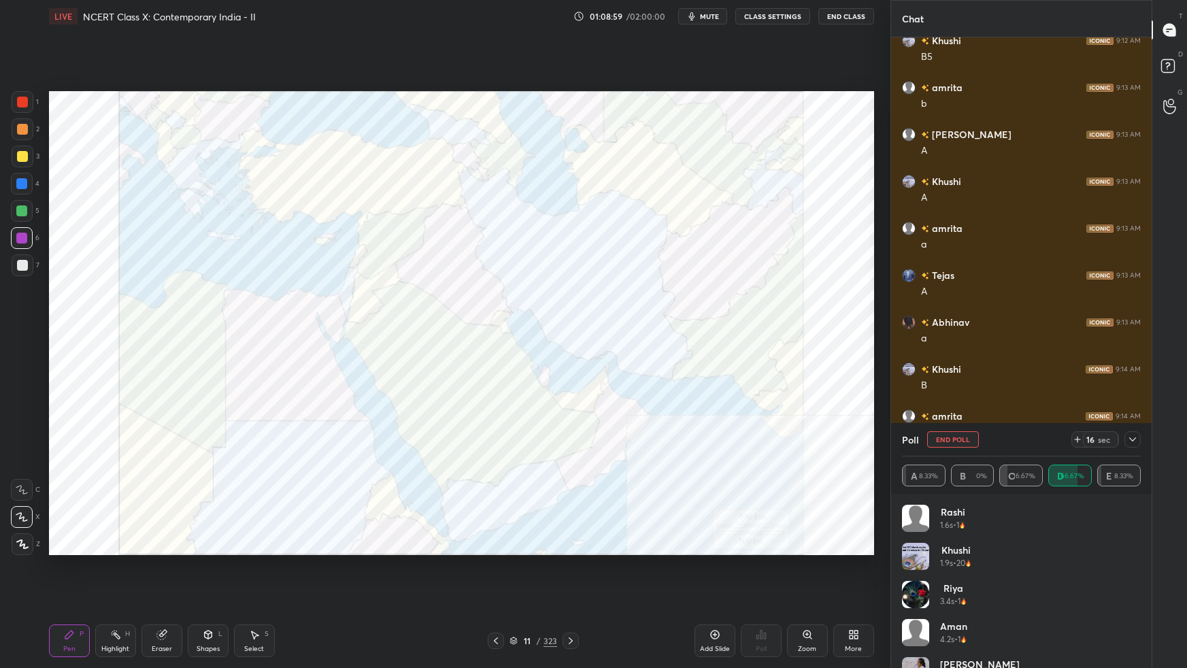
click at [170, 592] on div "Eraser" at bounding box center [162, 648] width 20 height 7
click at [20, 445] on icon at bounding box center [22, 445] width 12 height 12
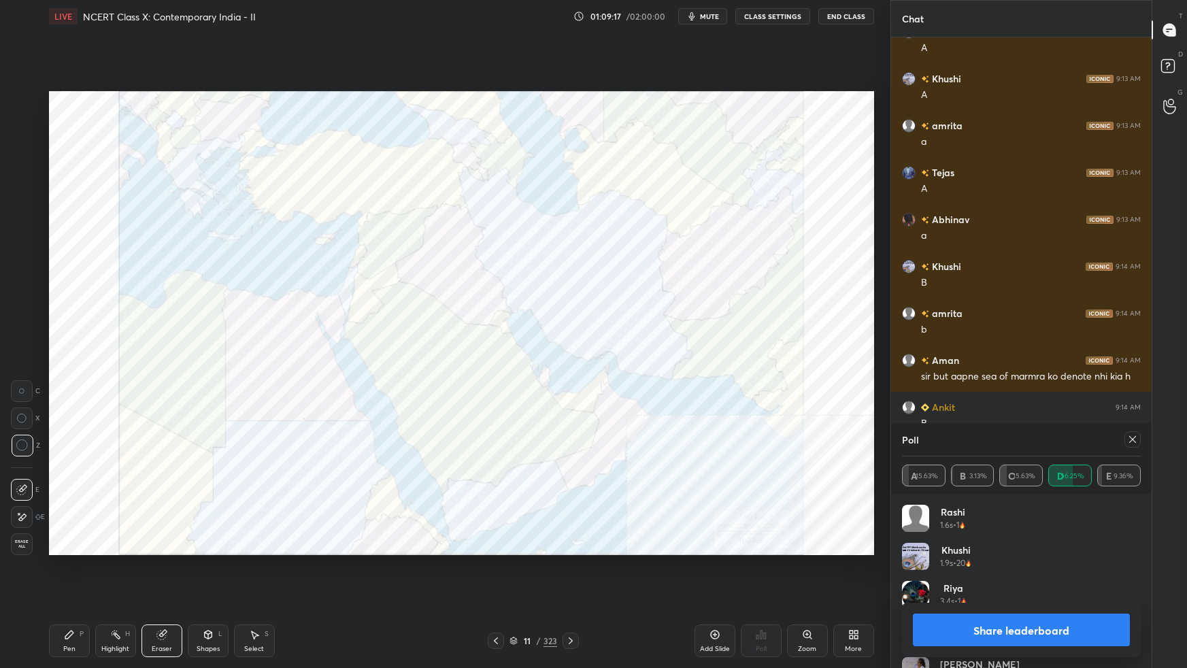
scroll to position [20121, 0]
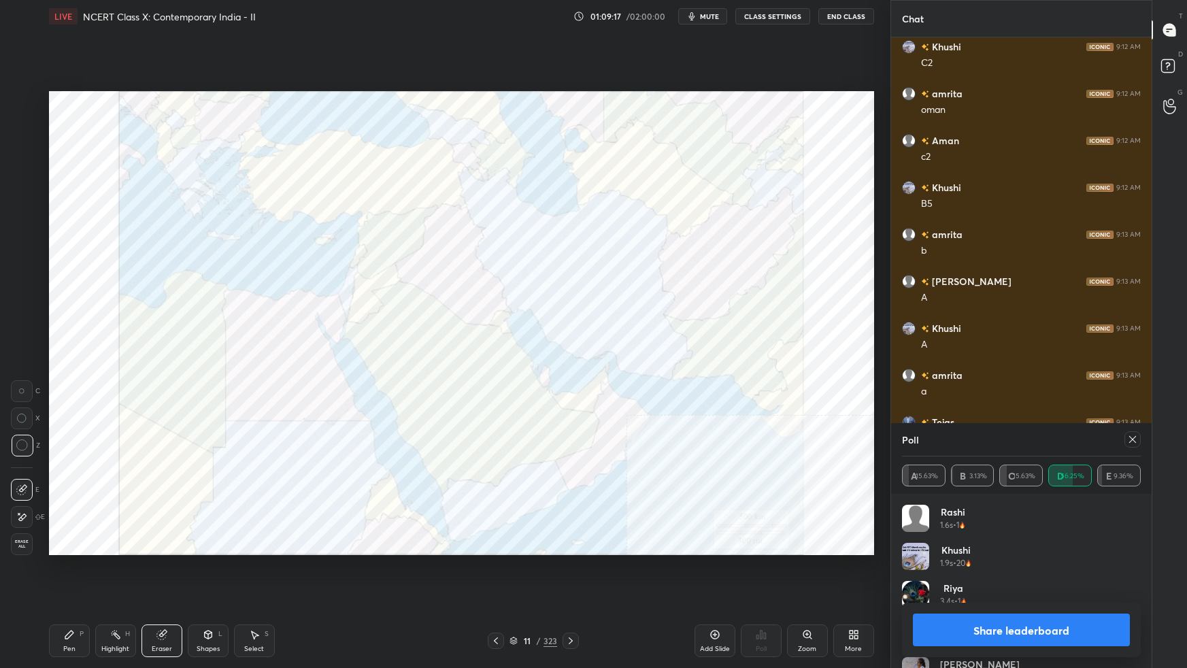
drag, startPoint x: 69, startPoint y: 645, endPoint x: 98, endPoint y: 634, distance: 31.0
click at [71, 592] on div "Pen P" at bounding box center [69, 640] width 41 height 33
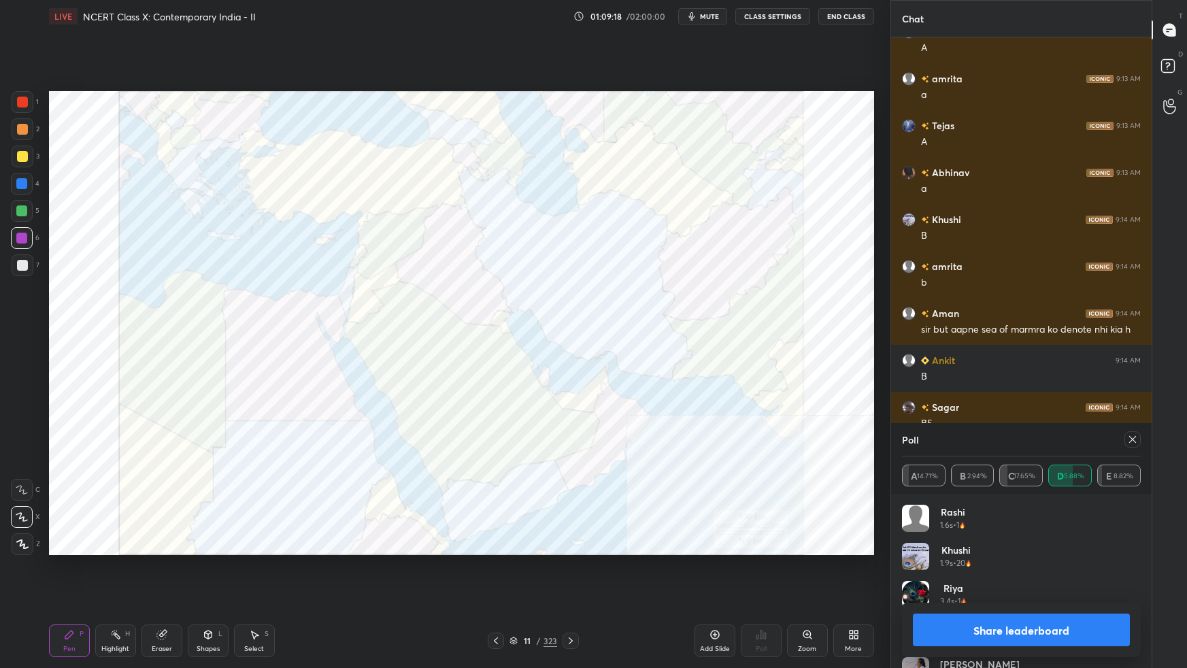
scroll to position [20215, 0]
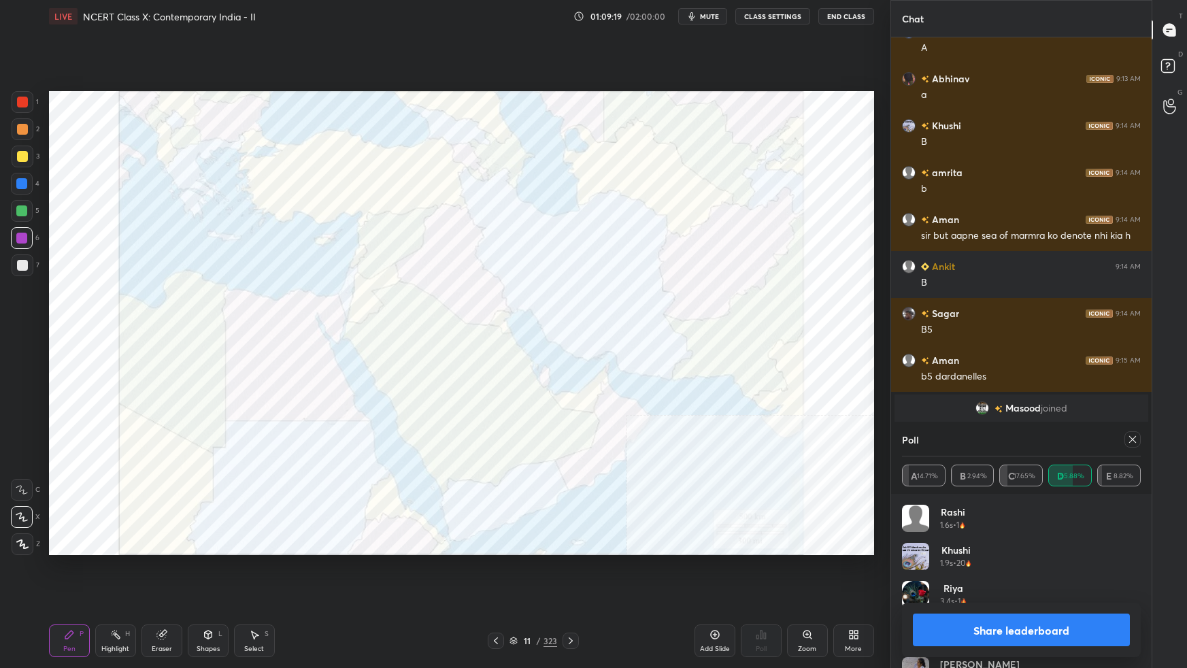
click at [1134, 439] on icon at bounding box center [1132, 439] width 11 height 11
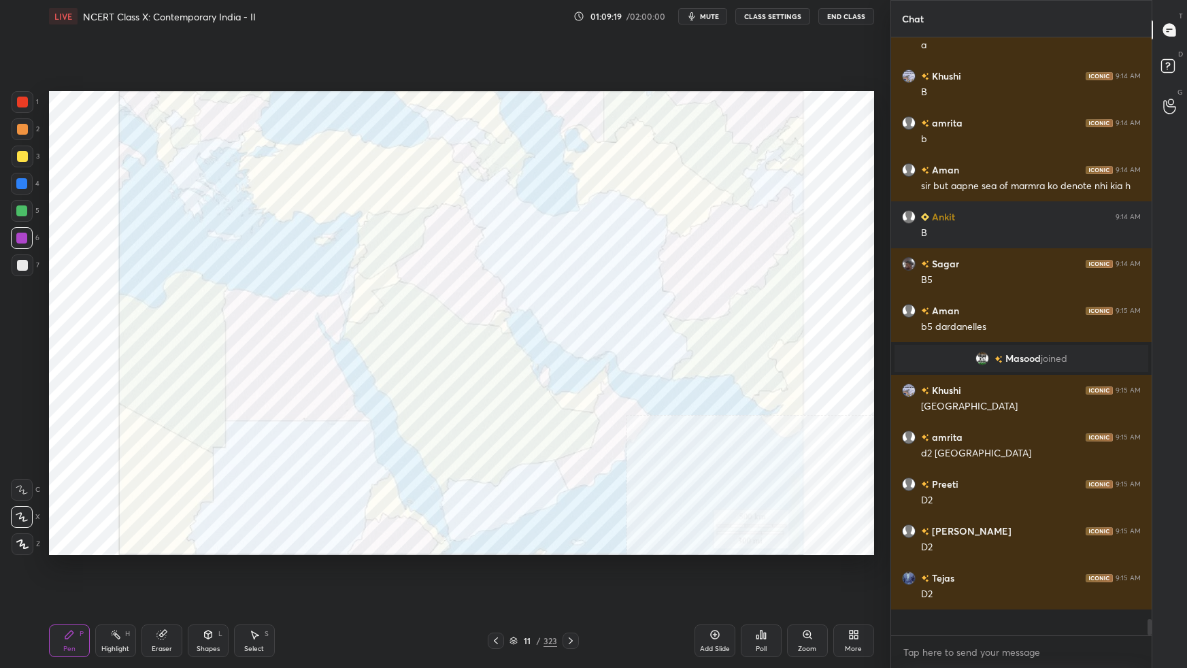
scroll to position [594, 257]
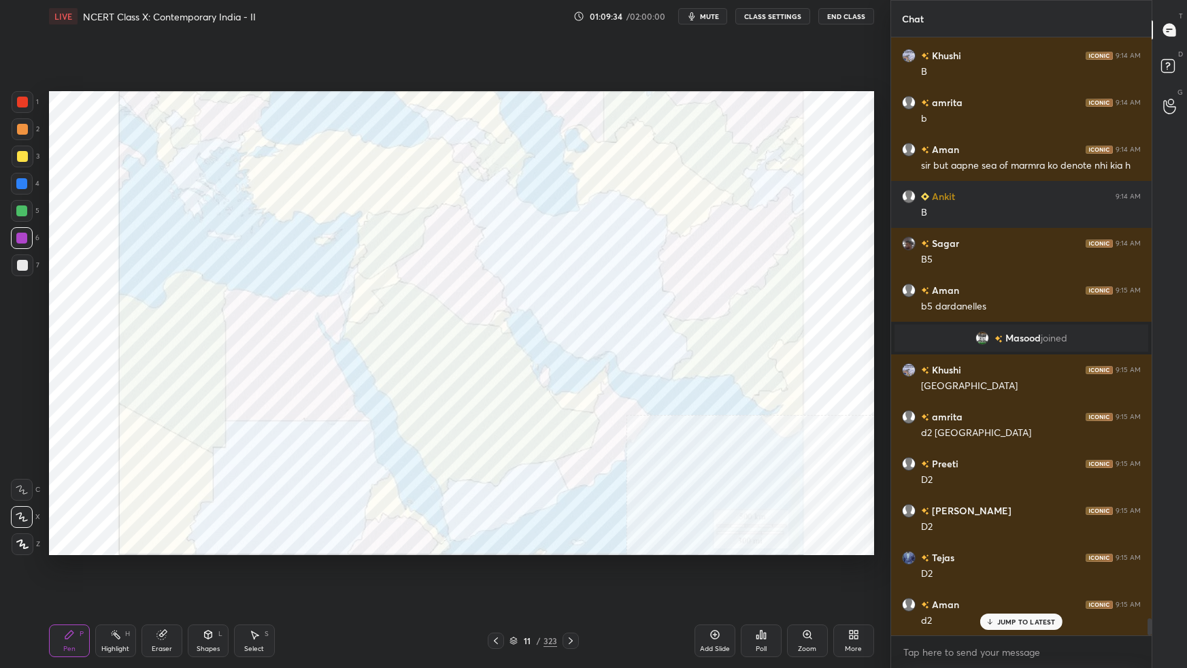
click at [767, 592] on div "Poll" at bounding box center [761, 640] width 41 height 33
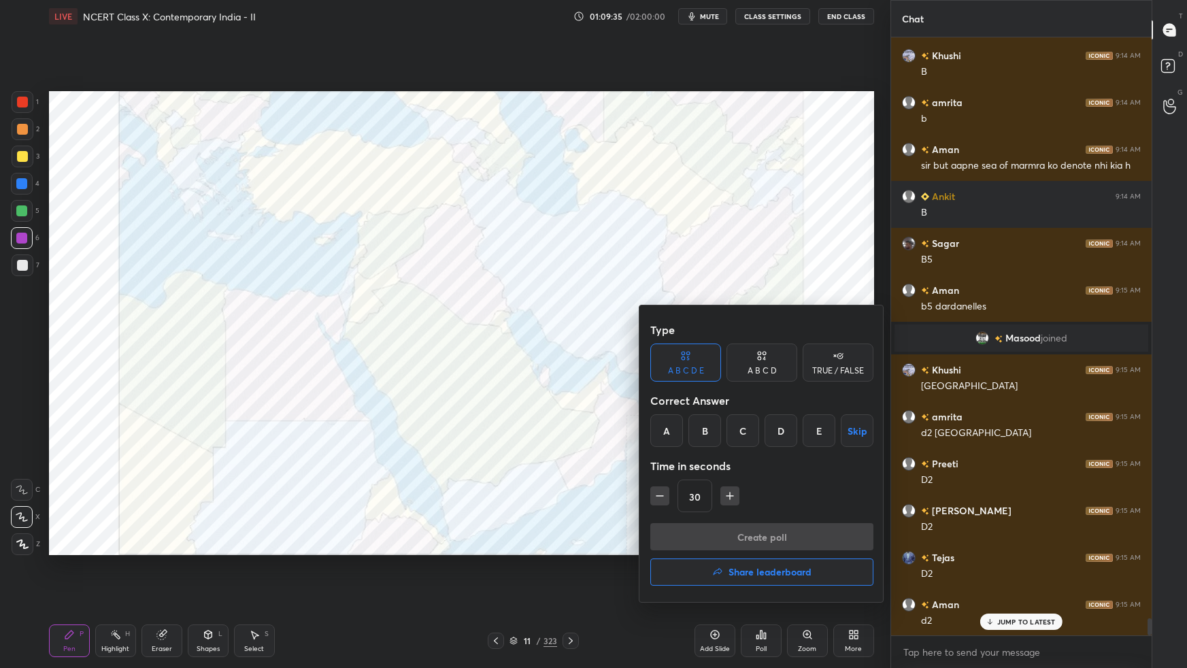
click at [781, 435] on div "D" at bounding box center [780, 430] width 33 height 33
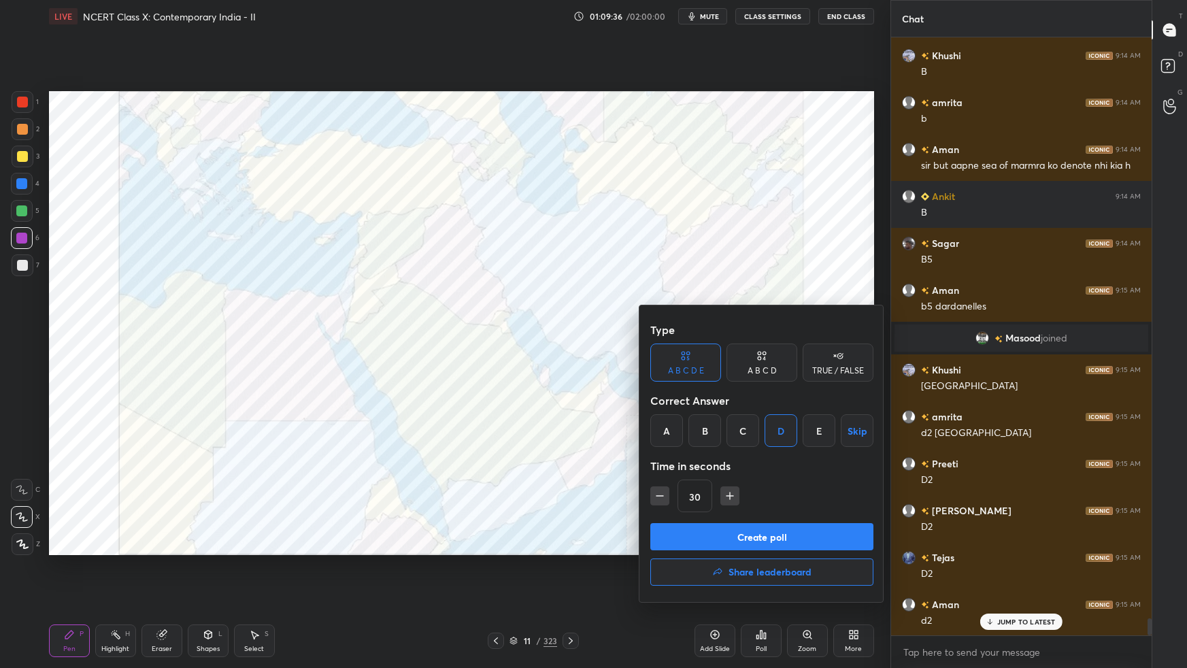
click at [787, 534] on button "Create poll" at bounding box center [761, 536] width 223 height 27
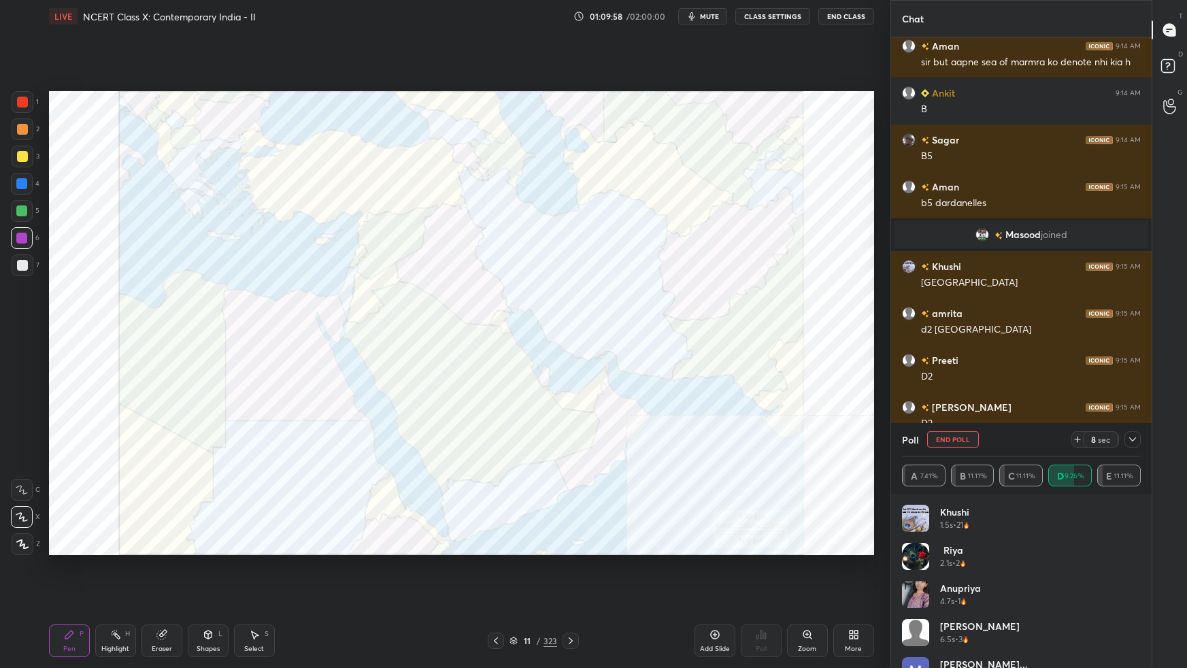
click at [1134, 438] on icon at bounding box center [1132, 439] width 7 height 4
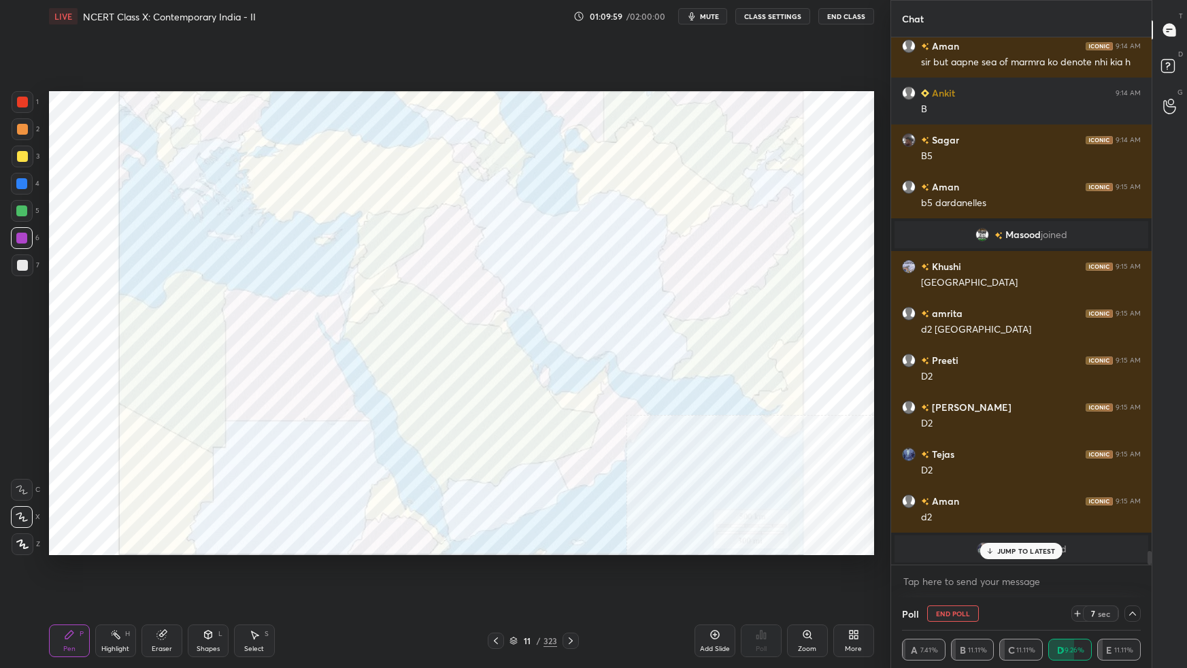
click at [1024, 548] on p "JUMP TO LATEST" at bounding box center [1026, 551] width 58 height 8
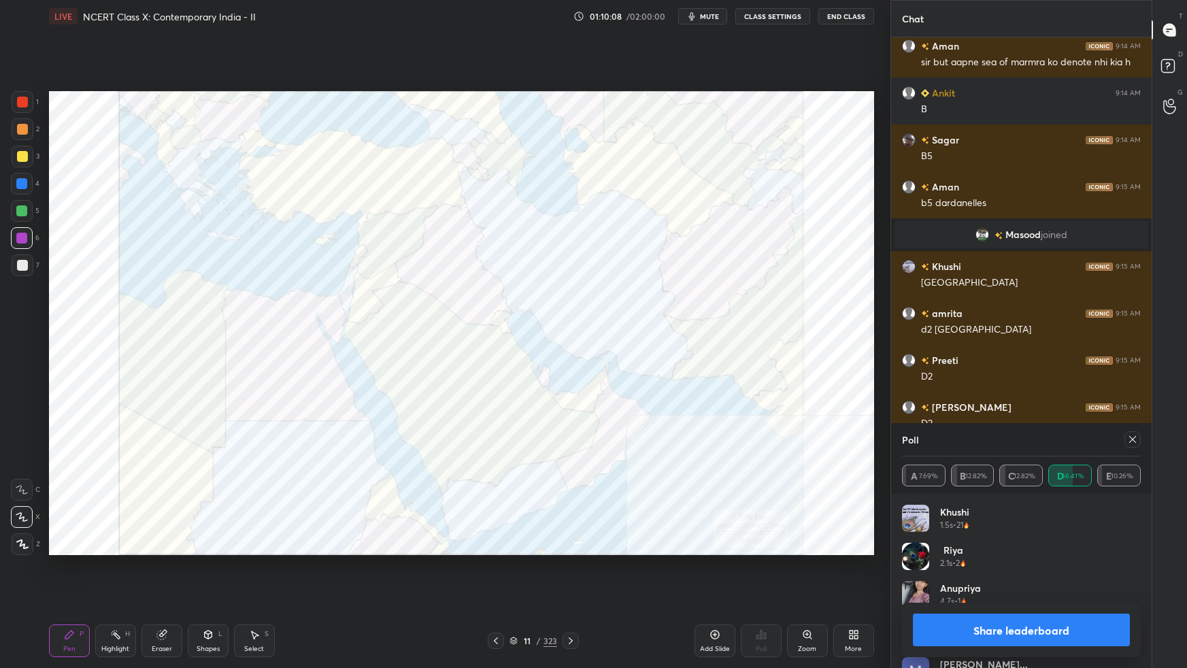
click at [1132, 439] on icon at bounding box center [1132, 439] width 7 height 7
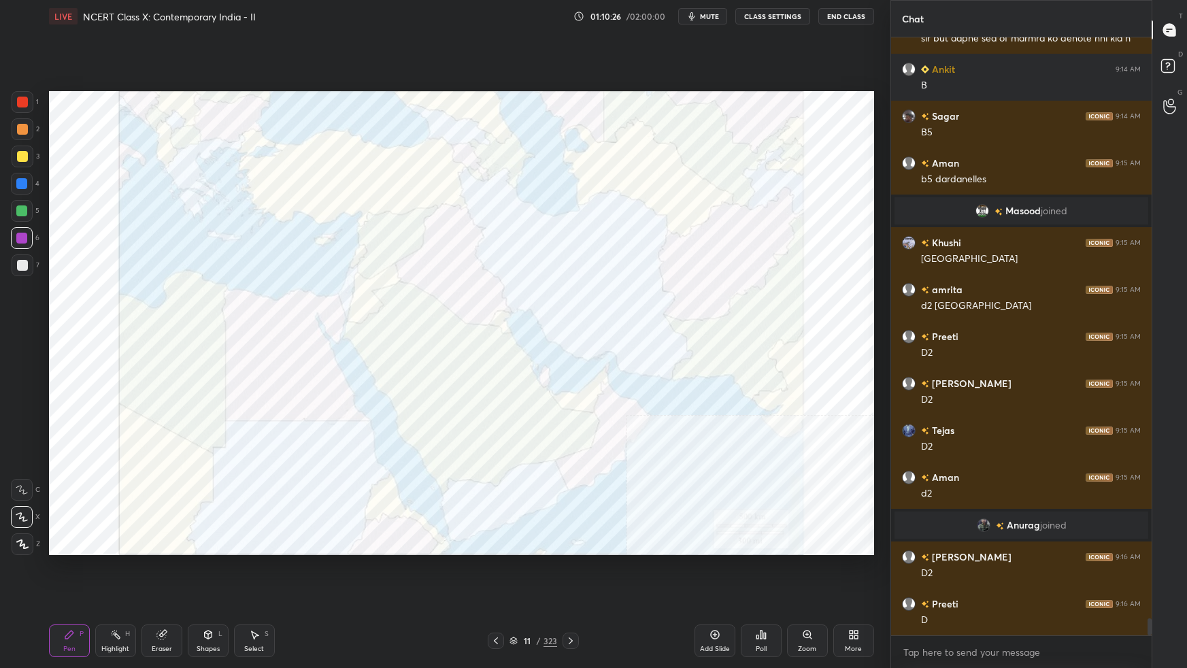
click at [765, 592] on div "Poll" at bounding box center [761, 640] width 41 height 33
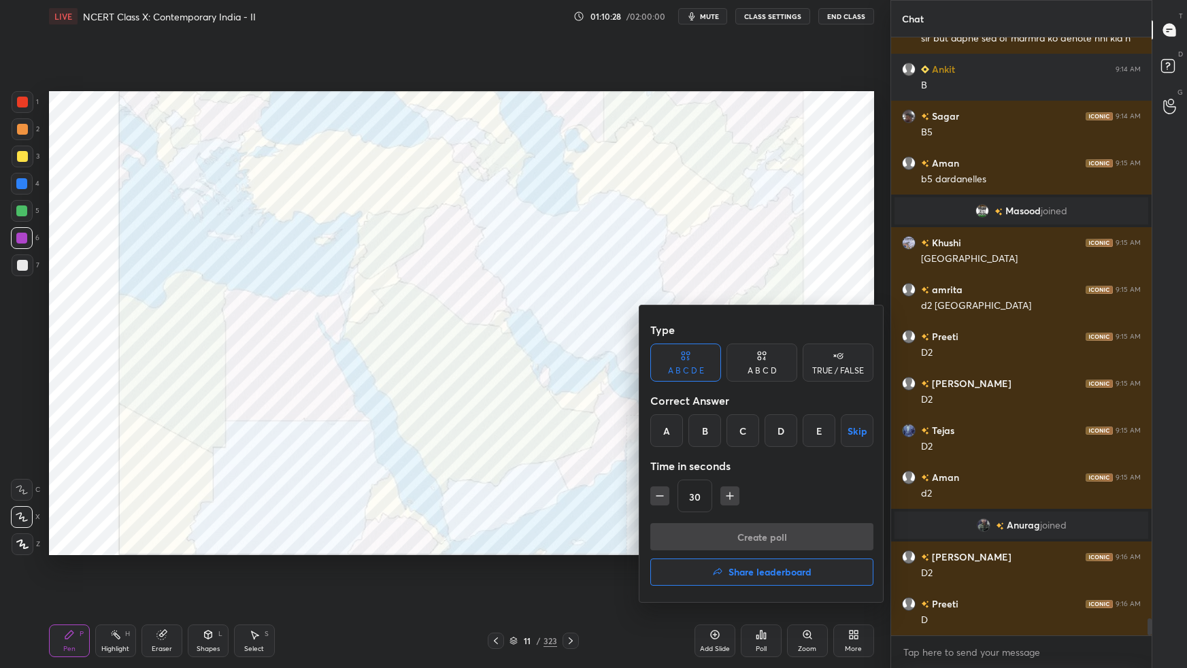
drag, startPoint x: 711, startPoint y: 435, endPoint x: 719, endPoint y: 448, distance: 15.5
click at [712, 435] on div "B" at bounding box center [704, 430] width 33 height 33
click at [714, 534] on button "Create poll" at bounding box center [761, 536] width 223 height 27
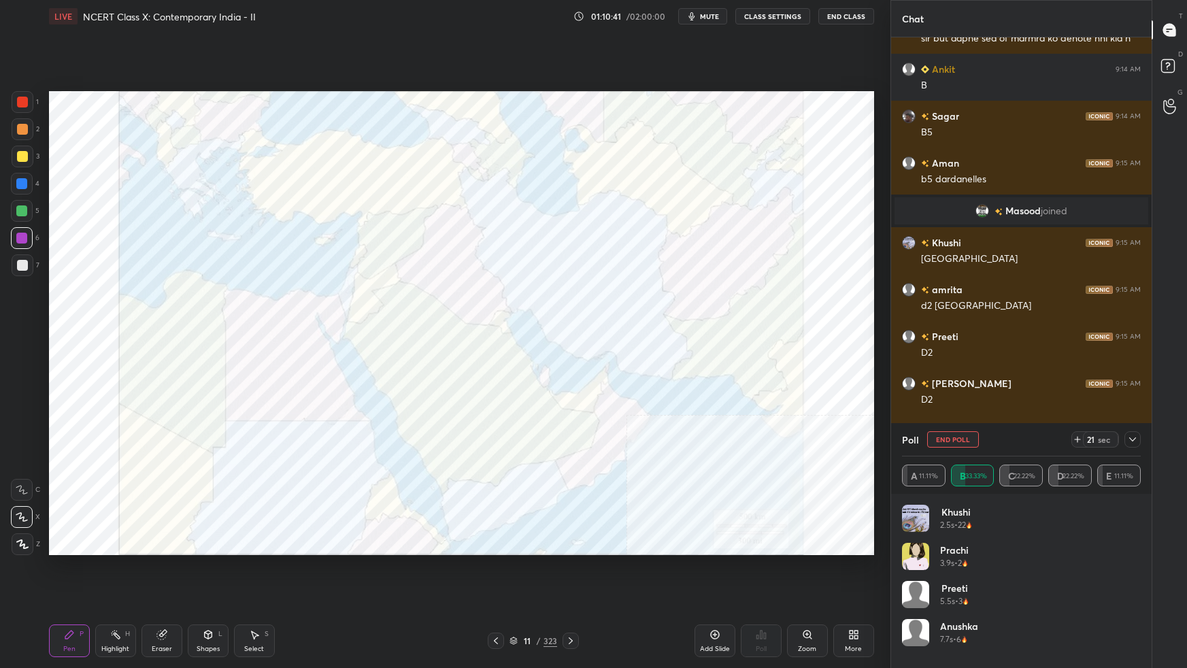
click at [883, 492] on div "1 2 3 4 5 6 7 C X Z C X Z E E Erase all H H LIVE NCERT Class X: Contemporary In…" at bounding box center [445, 334] width 890 height 668
click at [875, 473] on div "Setting up your live class Poll for secs No correct answer Start poll" at bounding box center [462, 323] width 836 height 581
click at [206, 592] on div "Shapes L" at bounding box center [208, 640] width 41 height 33
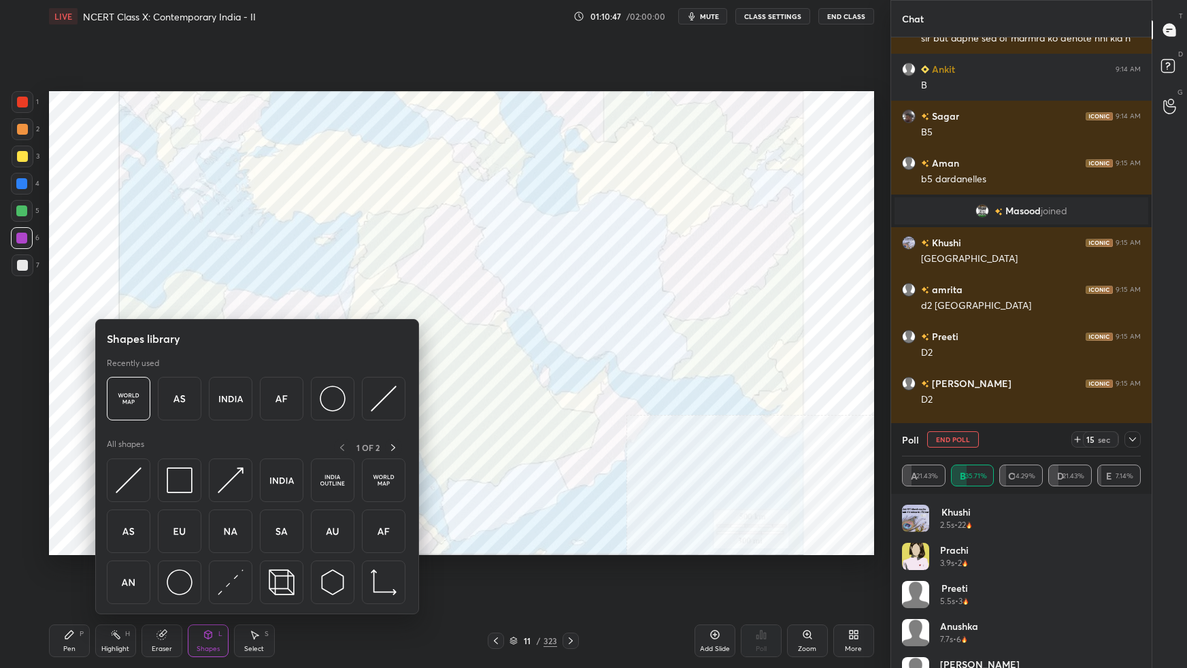
drag, startPoint x: 160, startPoint y: 641, endPoint x: 161, endPoint y: 623, distance: 17.7
click at [159, 592] on div "Eraser" at bounding box center [161, 640] width 41 height 33
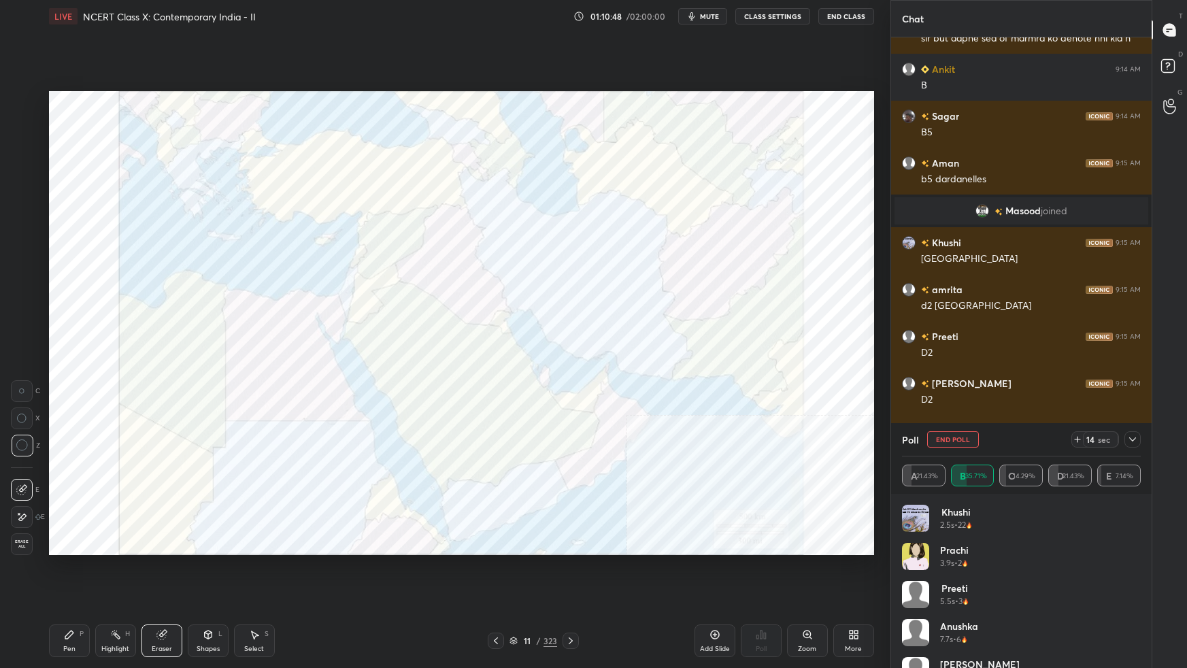
drag, startPoint x: 17, startPoint y: 449, endPoint x: 27, endPoint y: 442, distance: 12.6
click at [19, 447] on icon at bounding box center [22, 445] width 12 height 12
drag, startPoint x: 70, startPoint y: 628, endPoint x: 84, endPoint y: 628, distance: 14.3
click at [71, 592] on icon at bounding box center [69, 634] width 11 height 11
click at [1133, 440] on icon at bounding box center [1132, 439] width 7 height 4
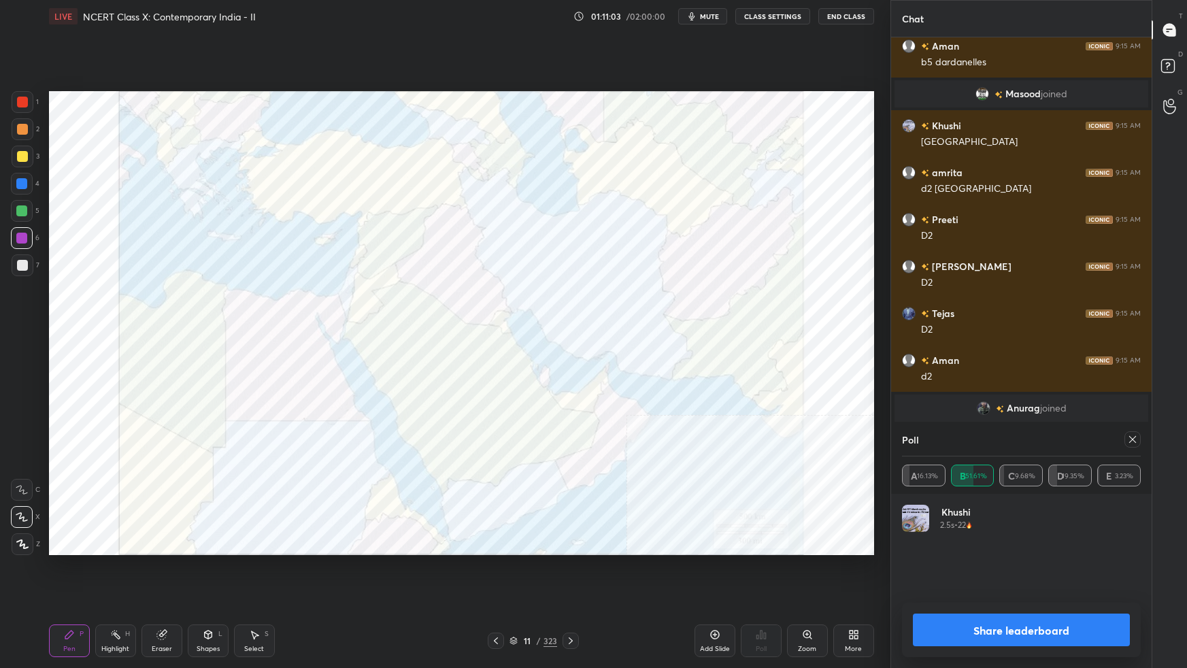
drag, startPoint x: 1135, startPoint y: 441, endPoint x: 1121, endPoint y: 466, distance: 29.2
click at [1134, 443] on icon at bounding box center [1132, 439] width 11 height 11
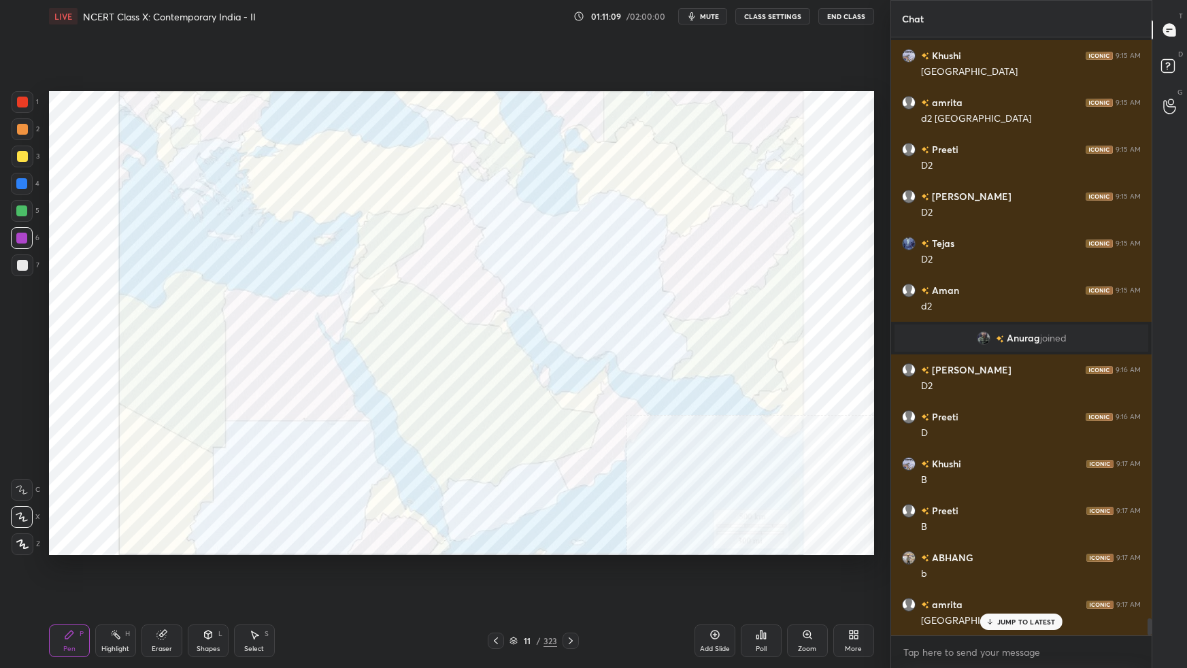
click at [764, 592] on div "Poll" at bounding box center [760, 648] width 11 height 7
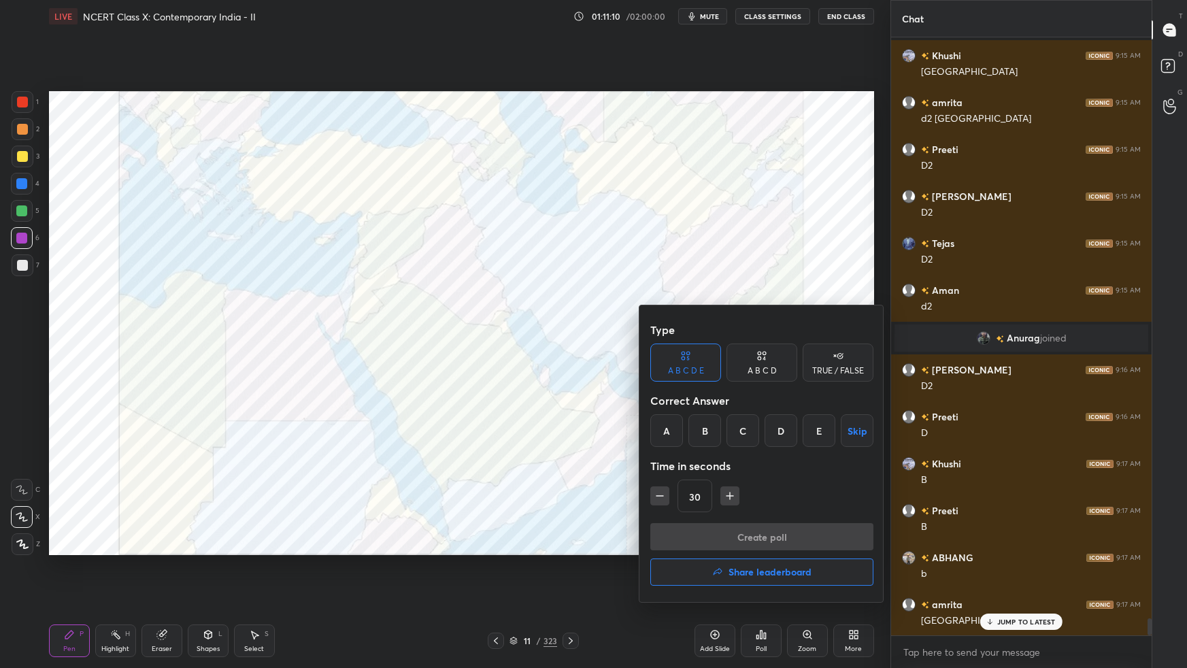
drag, startPoint x: 716, startPoint y: 433, endPoint x: 717, endPoint y: 440, distance: 6.8
click at [715, 433] on div "B" at bounding box center [704, 430] width 33 height 33
click at [728, 536] on button "Create poll" at bounding box center [761, 536] width 223 height 27
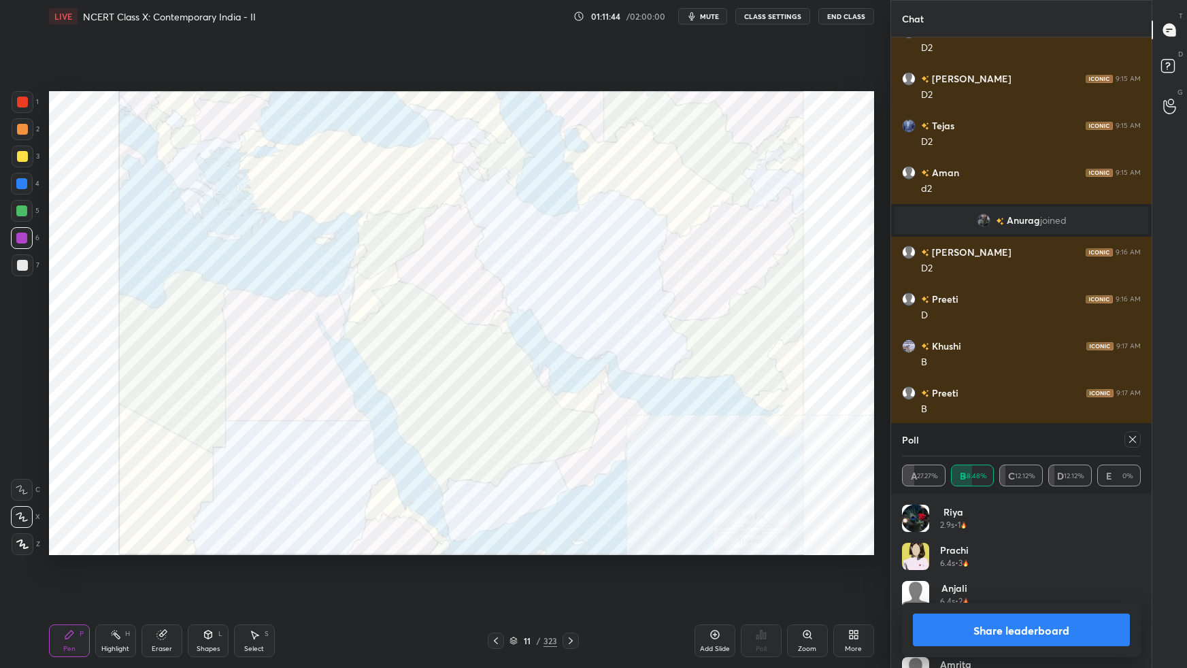
click at [1132, 441] on icon at bounding box center [1132, 439] width 11 height 11
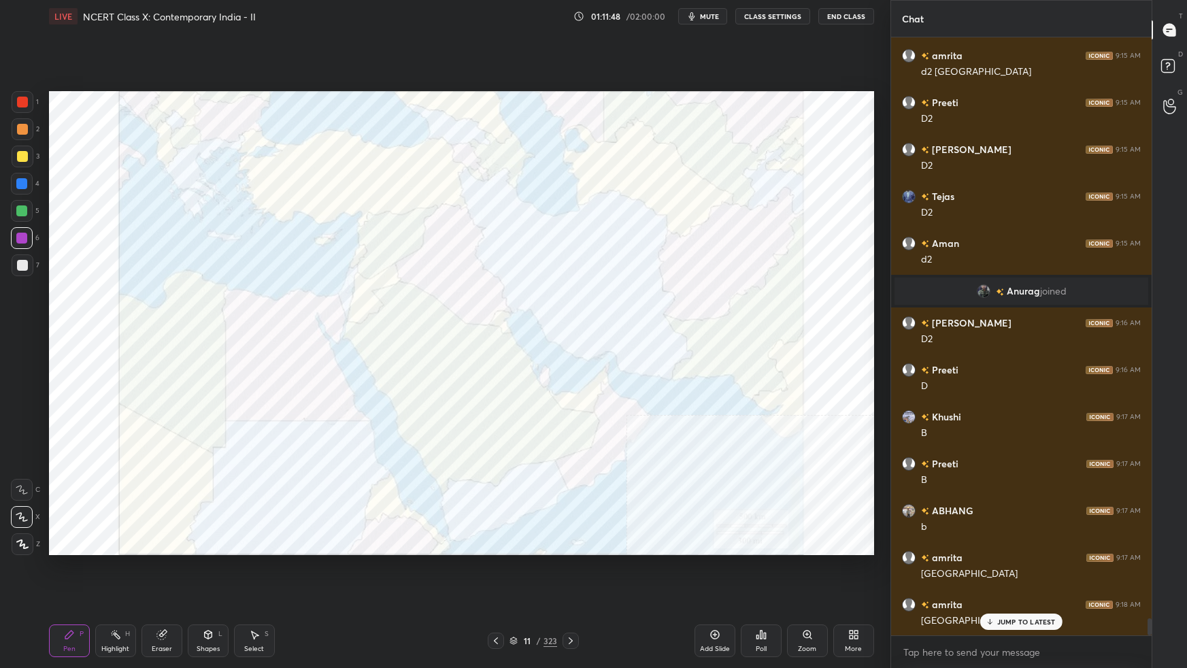
click at [758, 592] on icon at bounding box center [760, 634] width 11 height 11
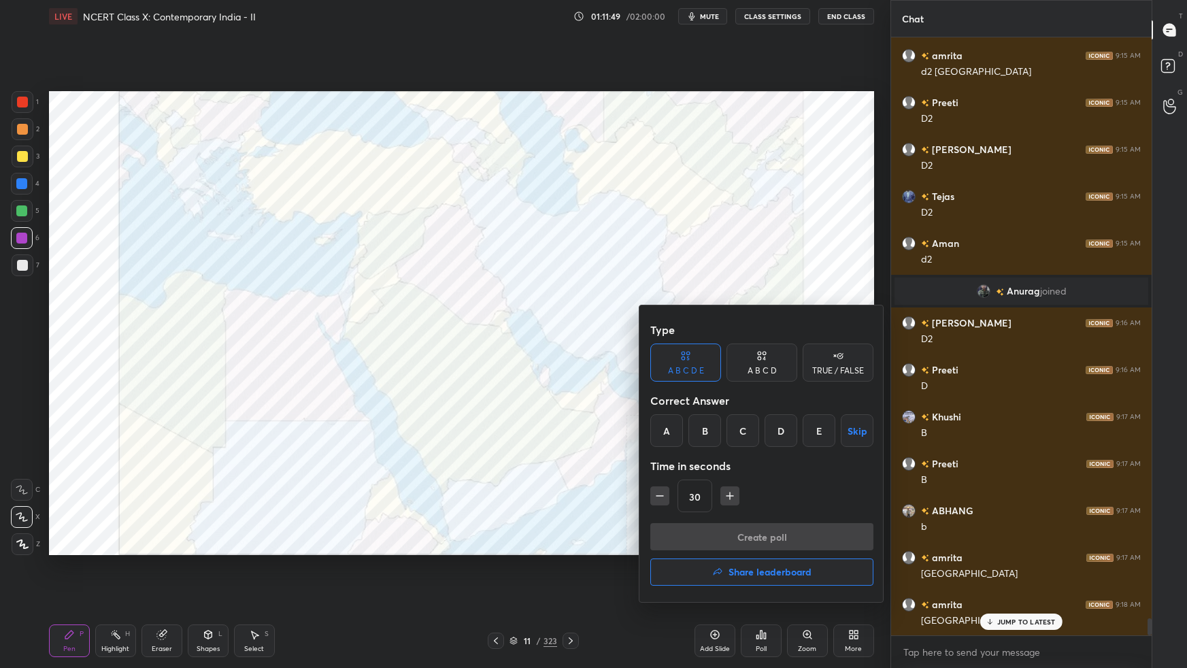
click at [783, 438] on div "D" at bounding box center [780, 430] width 33 height 33
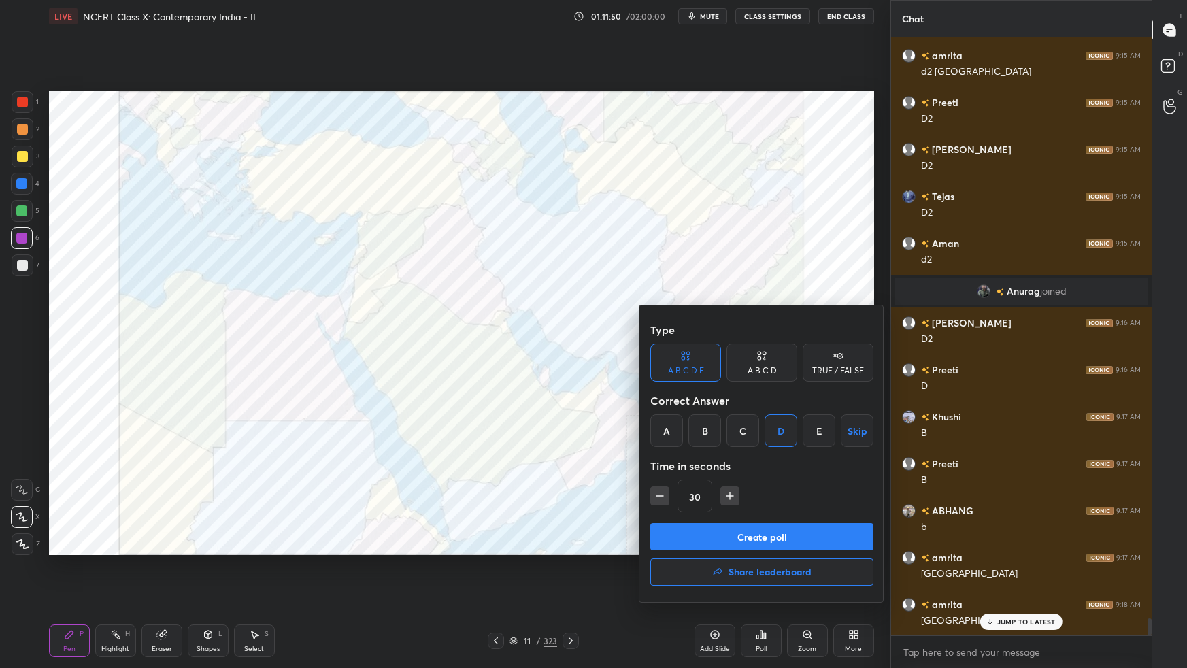
click at [784, 530] on button "Create poll" at bounding box center [761, 536] width 223 height 27
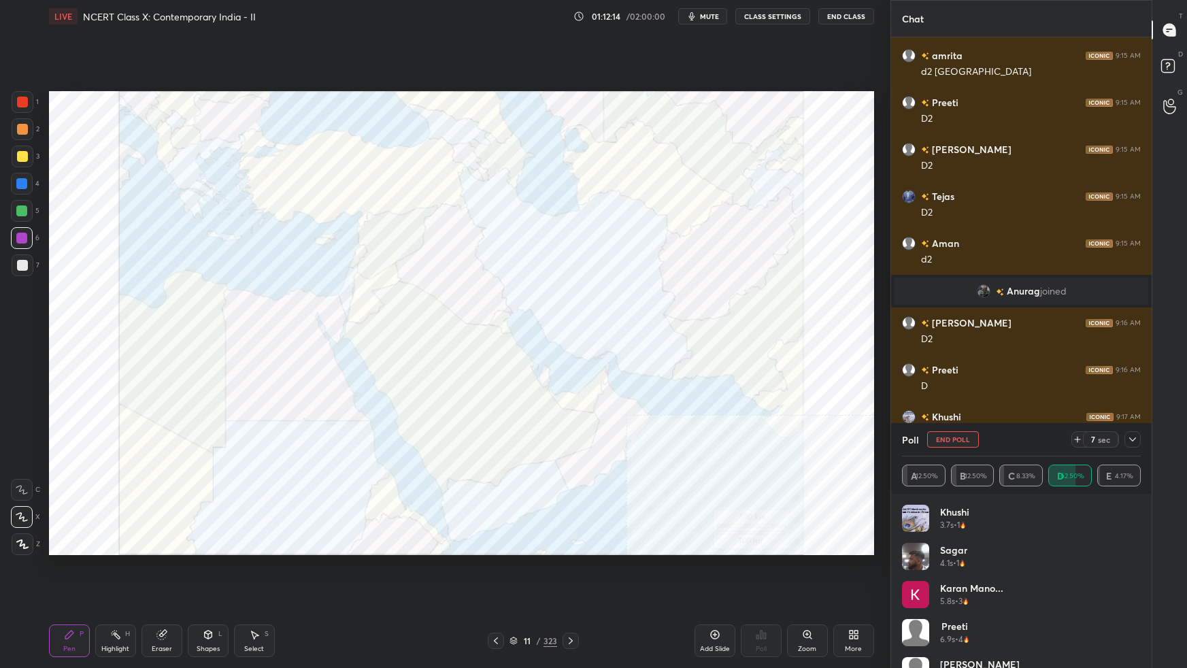
drag, startPoint x: 1135, startPoint y: 438, endPoint x: 1129, endPoint y: 446, distance: 9.8
click at [1135, 439] on icon at bounding box center [1132, 439] width 7 height 4
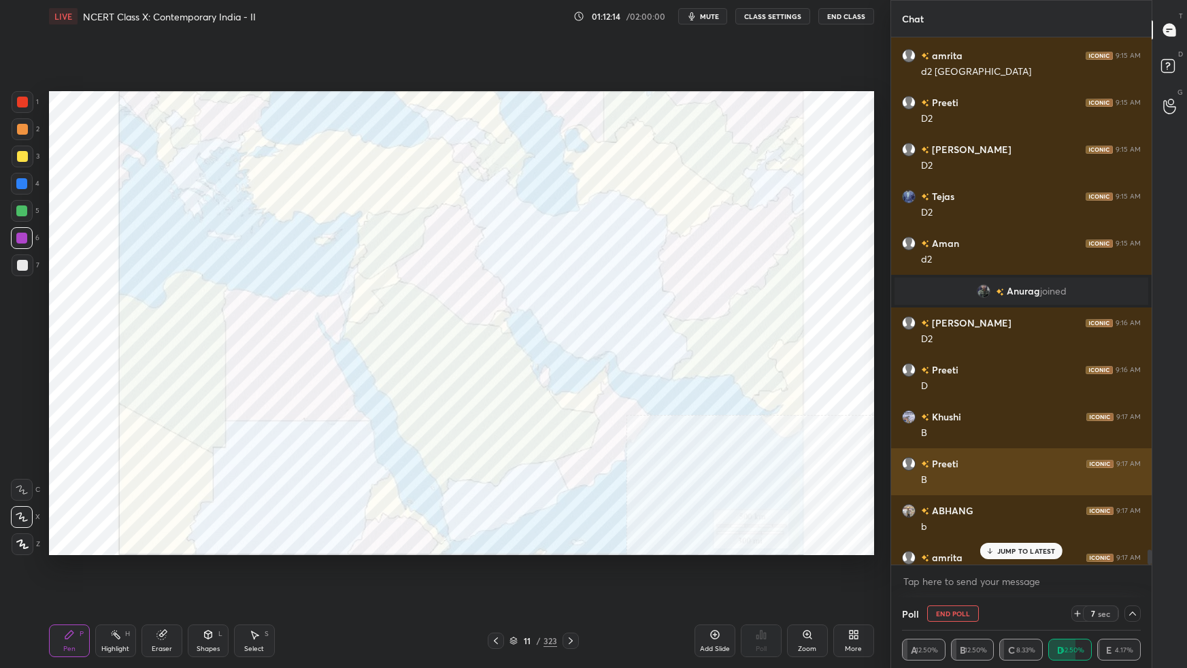
scroll to position [114, 235]
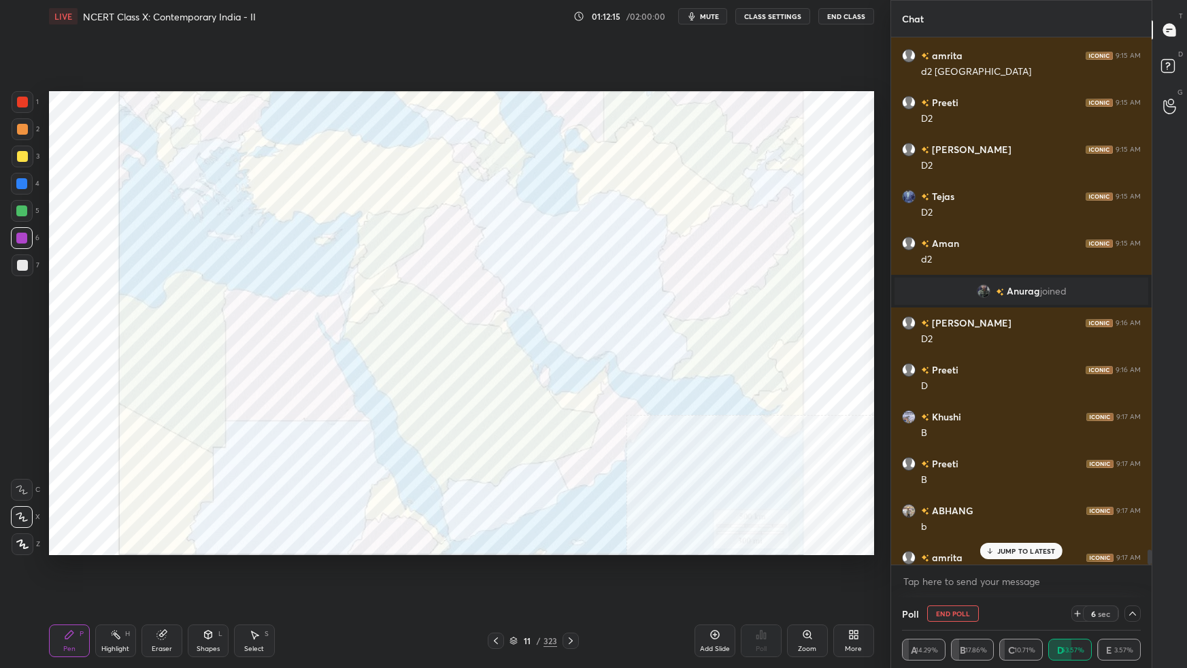
drag, startPoint x: 1008, startPoint y: 551, endPoint x: 1017, endPoint y: 540, distance: 14.6
click at [1008, 551] on p "JUMP TO LATEST" at bounding box center [1026, 551] width 58 height 8
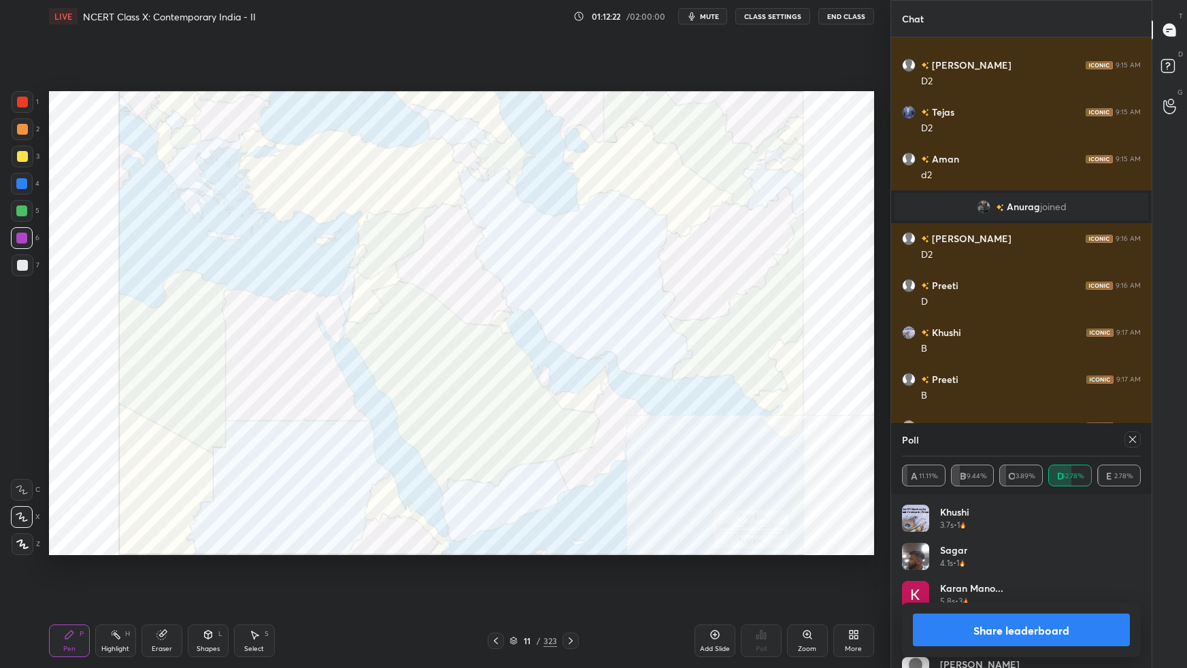
click at [1131, 440] on icon at bounding box center [1132, 439] width 11 height 11
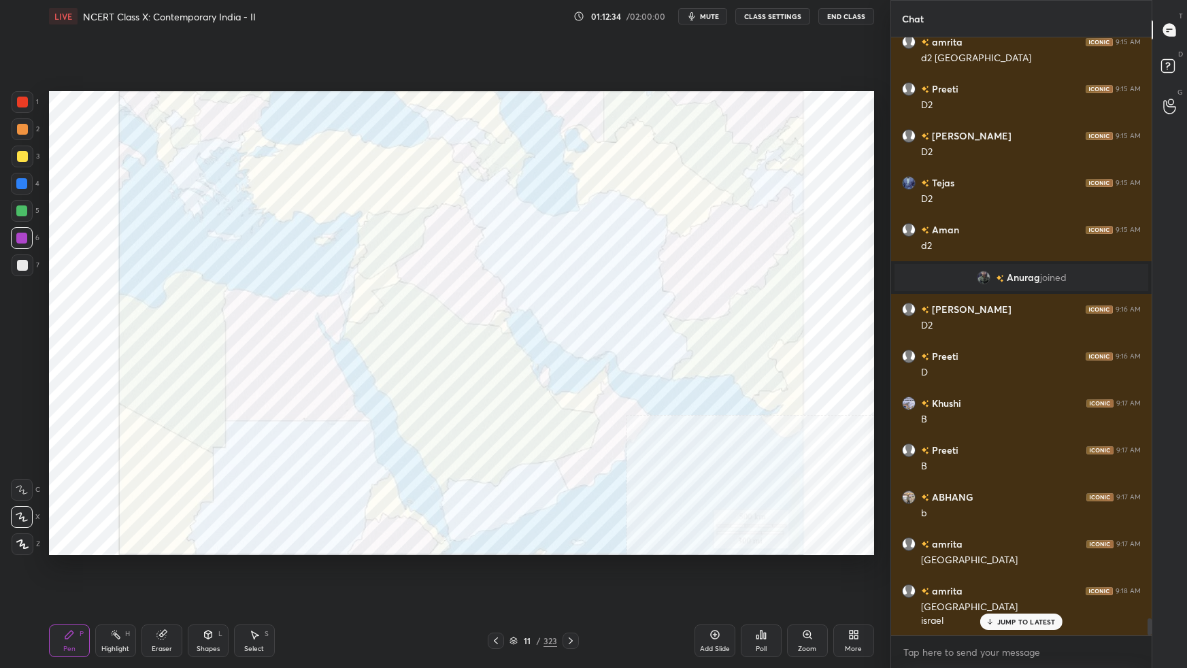
click at [762, 592] on div "Poll" at bounding box center [760, 648] width 11 height 7
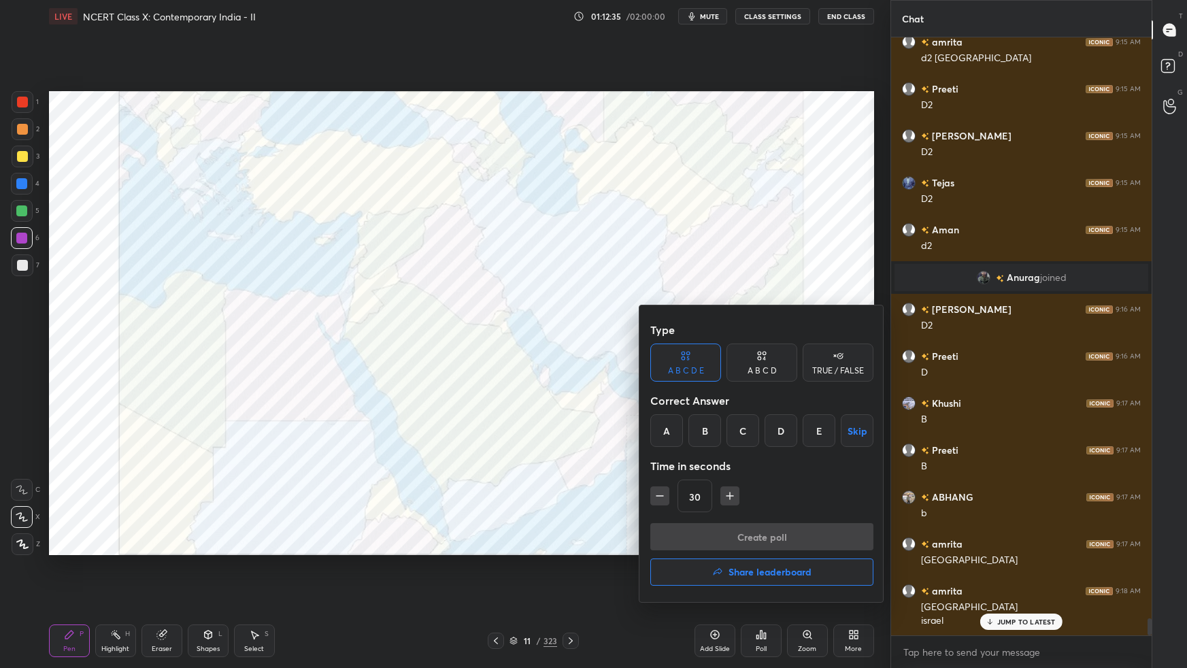
click at [668, 435] on div "A" at bounding box center [666, 430] width 33 height 33
drag, startPoint x: 724, startPoint y: 536, endPoint x: 731, endPoint y: 524, distance: 14.3
click at [724, 535] on button "Create poll" at bounding box center [761, 536] width 223 height 27
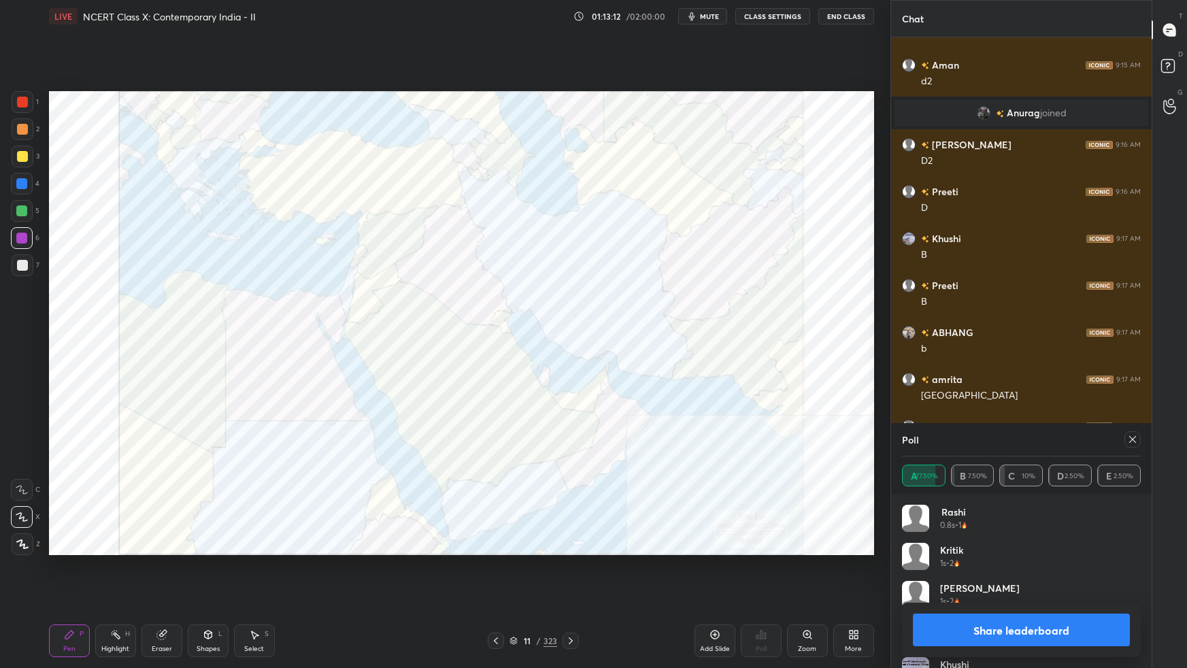
click at [1133, 441] on icon at bounding box center [1132, 439] width 11 height 11
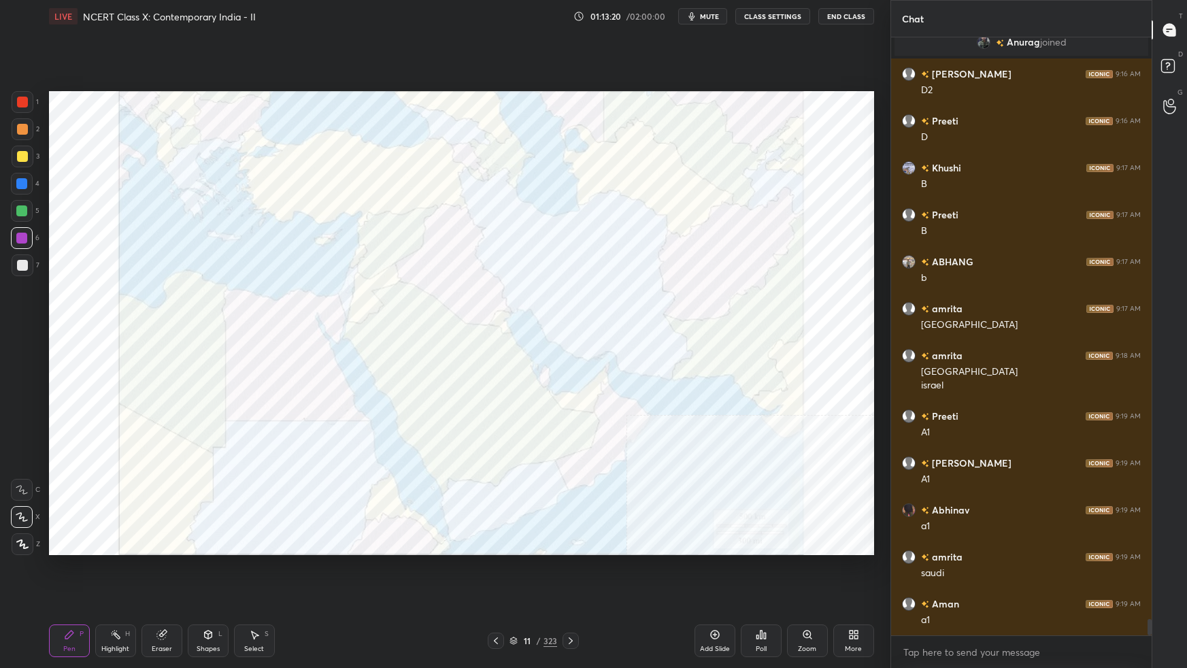
click at [762, 592] on div "Poll" at bounding box center [760, 648] width 11 height 7
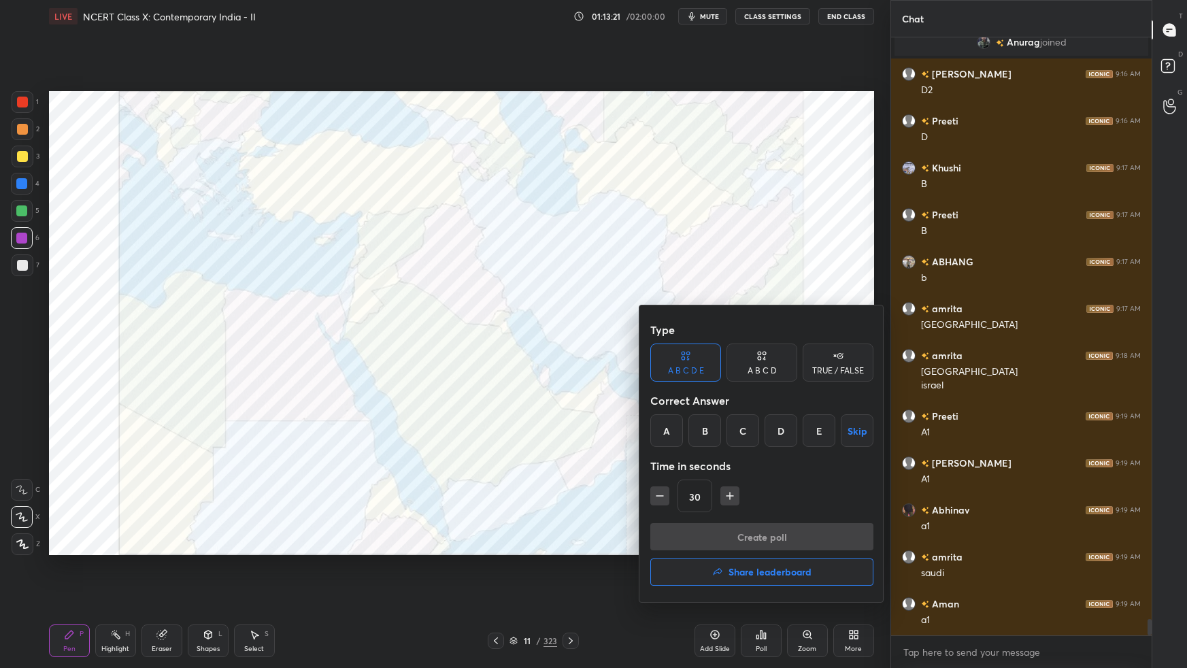
drag, startPoint x: 704, startPoint y: 422, endPoint x: 709, endPoint y: 451, distance: 29.1
click at [704, 423] on div "B" at bounding box center [704, 430] width 33 height 33
drag, startPoint x: 707, startPoint y: 535, endPoint x: 709, endPoint y: 526, distance: 9.1
click at [708, 534] on button "Create poll" at bounding box center [761, 536] width 223 height 27
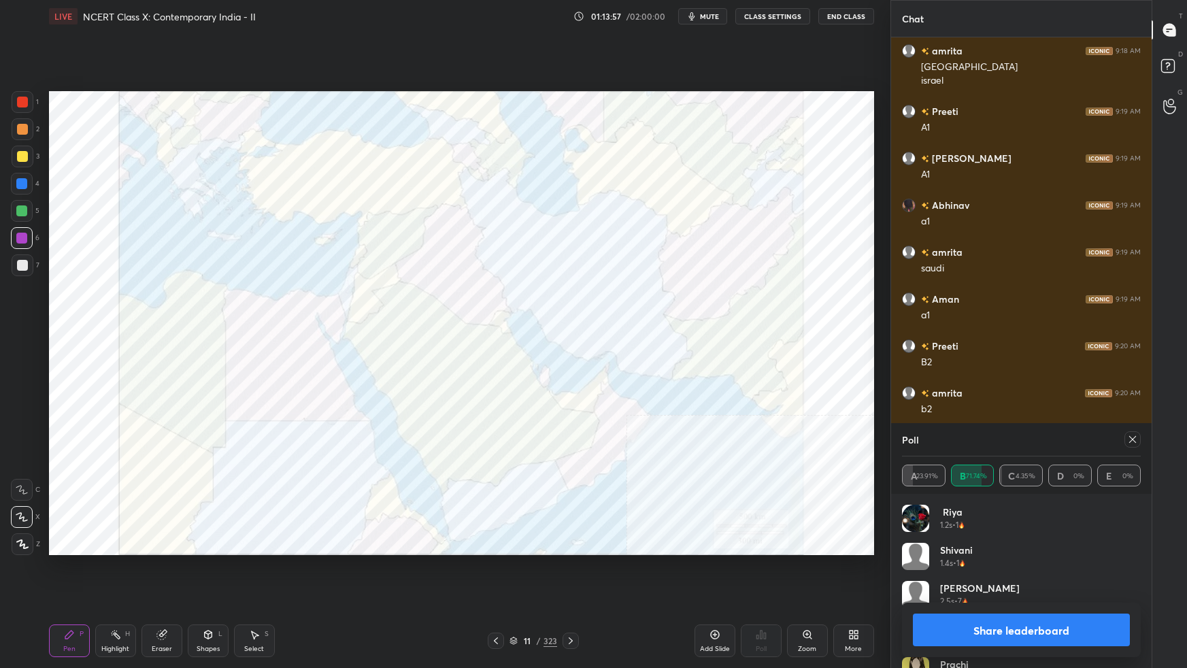
click at [1136, 443] on icon at bounding box center [1132, 439] width 11 height 11
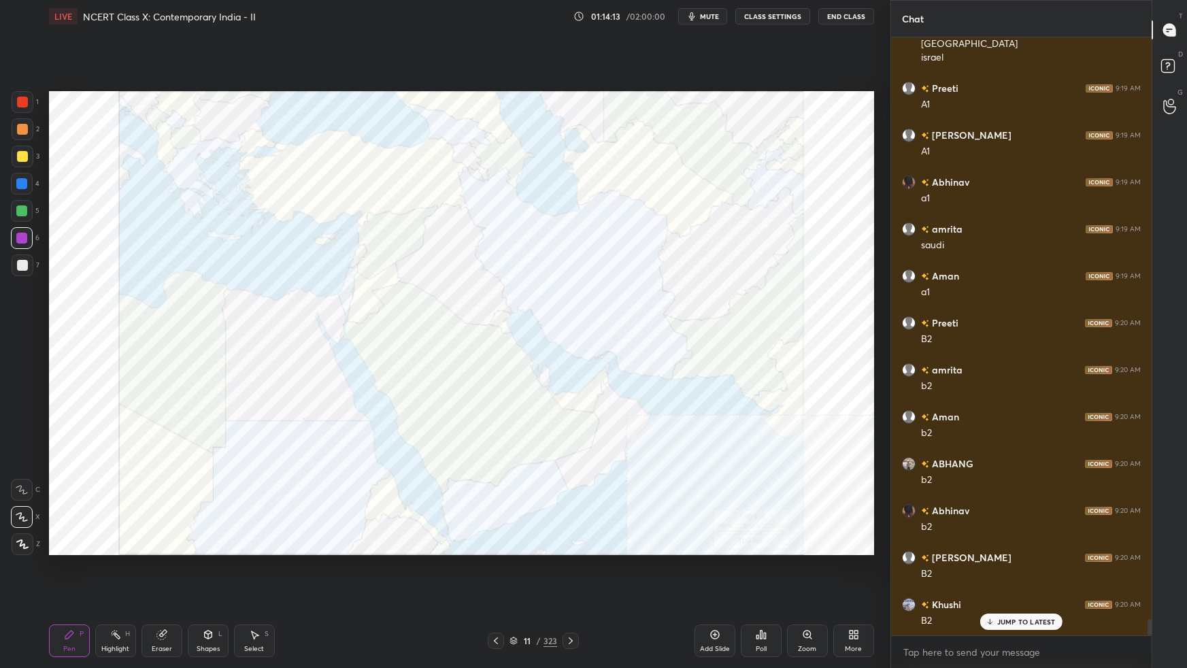
click at [769, 592] on div "Poll" at bounding box center [761, 640] width 41 height 33
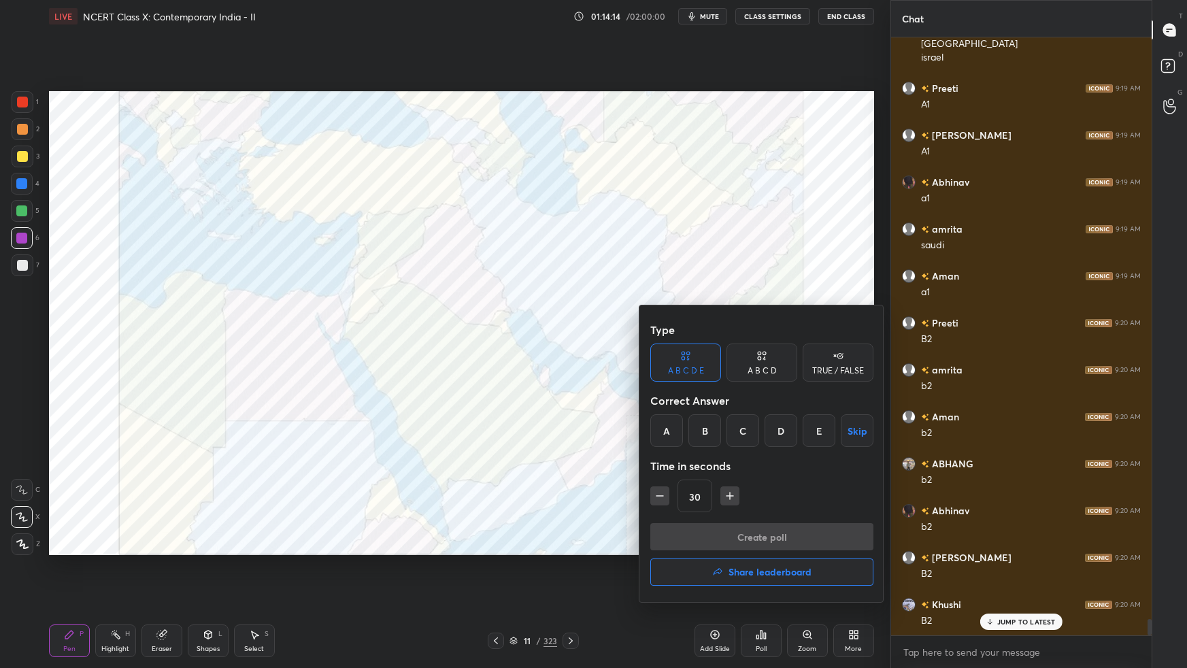
click at [675, 432] on div "A" at bounding box center [666, 430] width 33 height 33
click at [689, 537] on button "Create poll" at bounding box center [761, 536] width 223 height 27
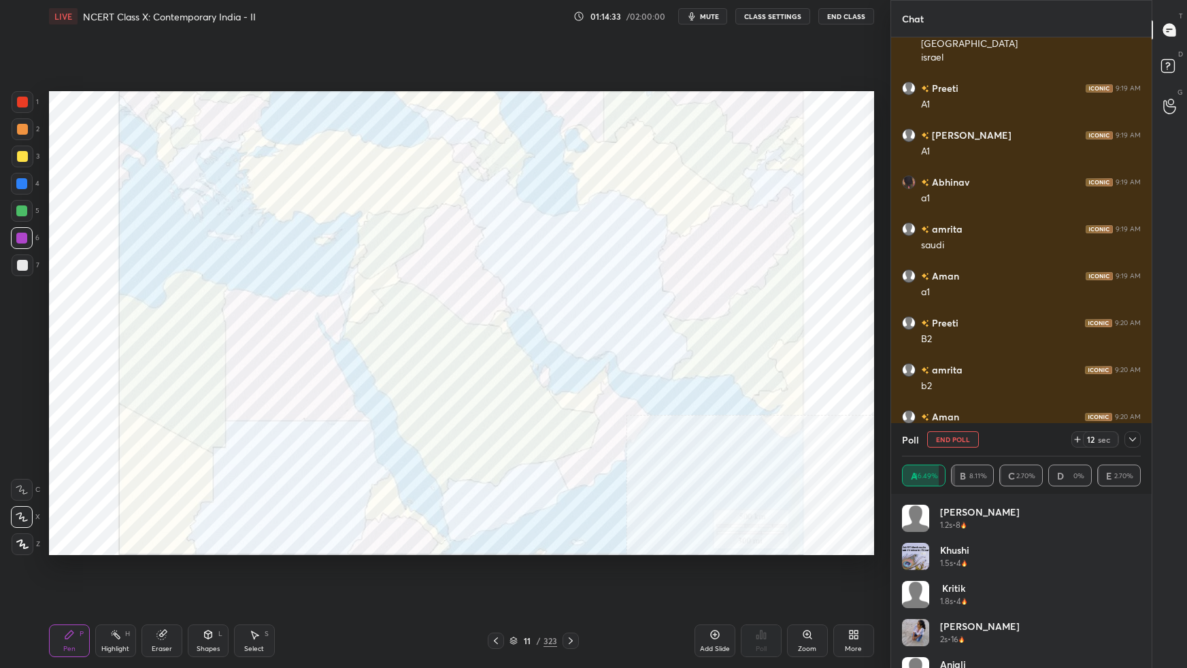
click at [1135, 441] on icon at bounding box center [1132, 439] width 11 height 11
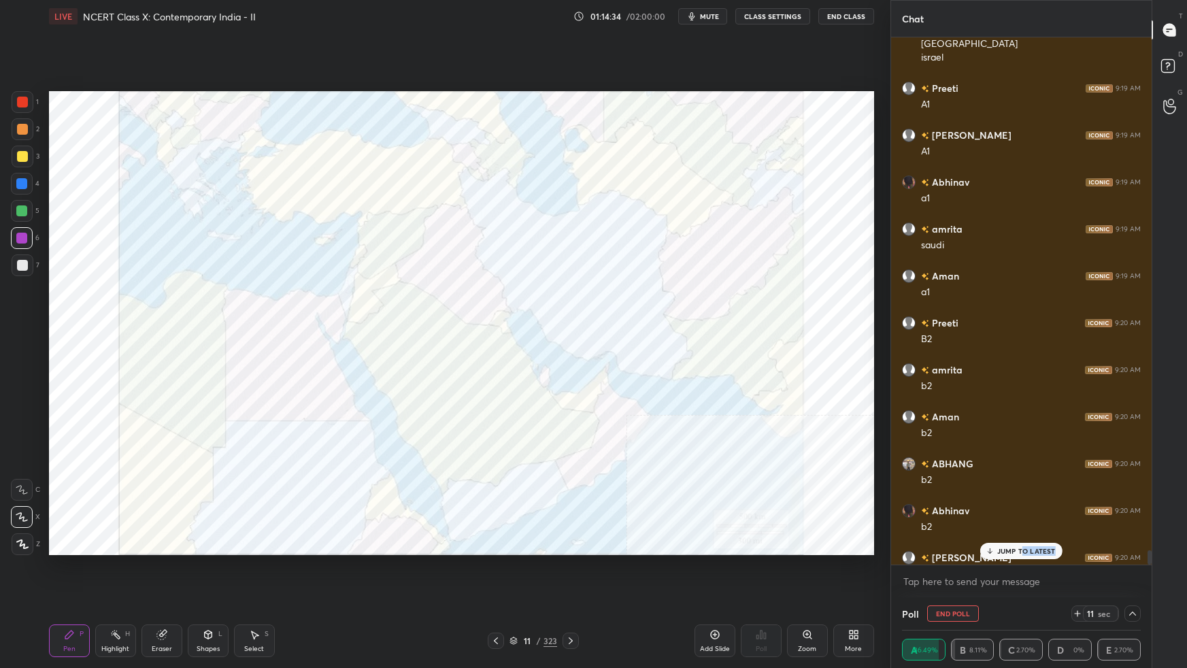
click at [1025, 554] on div "JUMP TO LATEST" at bounding box center [1021, 551] width 82 height 16
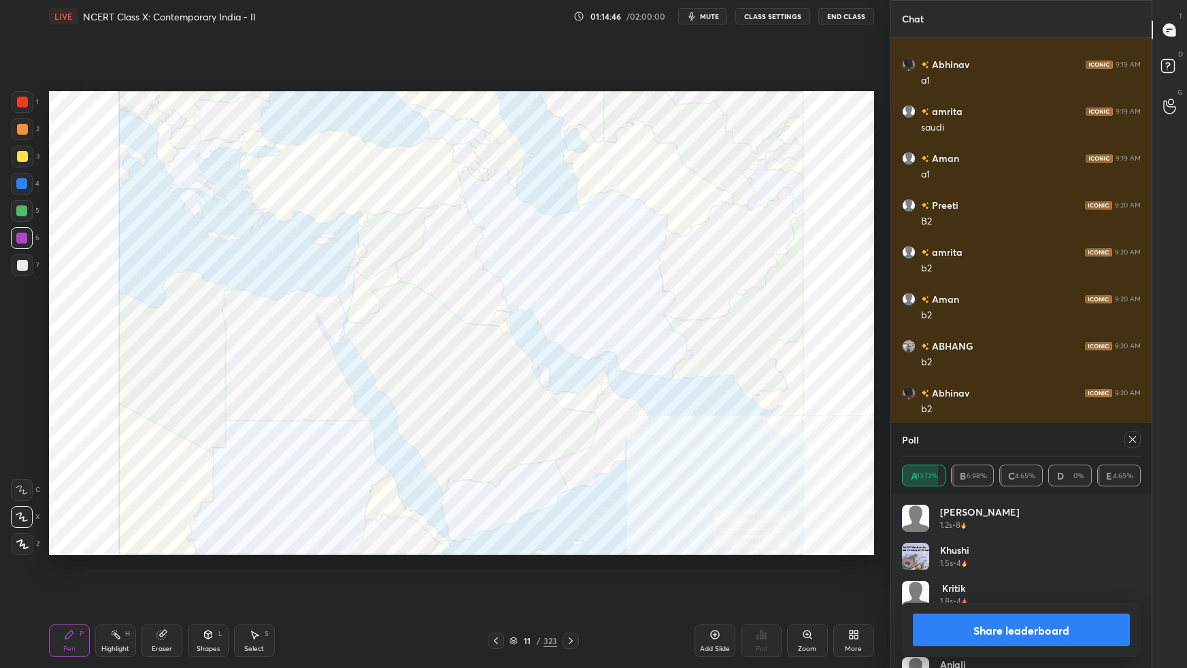
click at [1136, 440] on icon at bounding box center [1132, 439] width 11 height 11
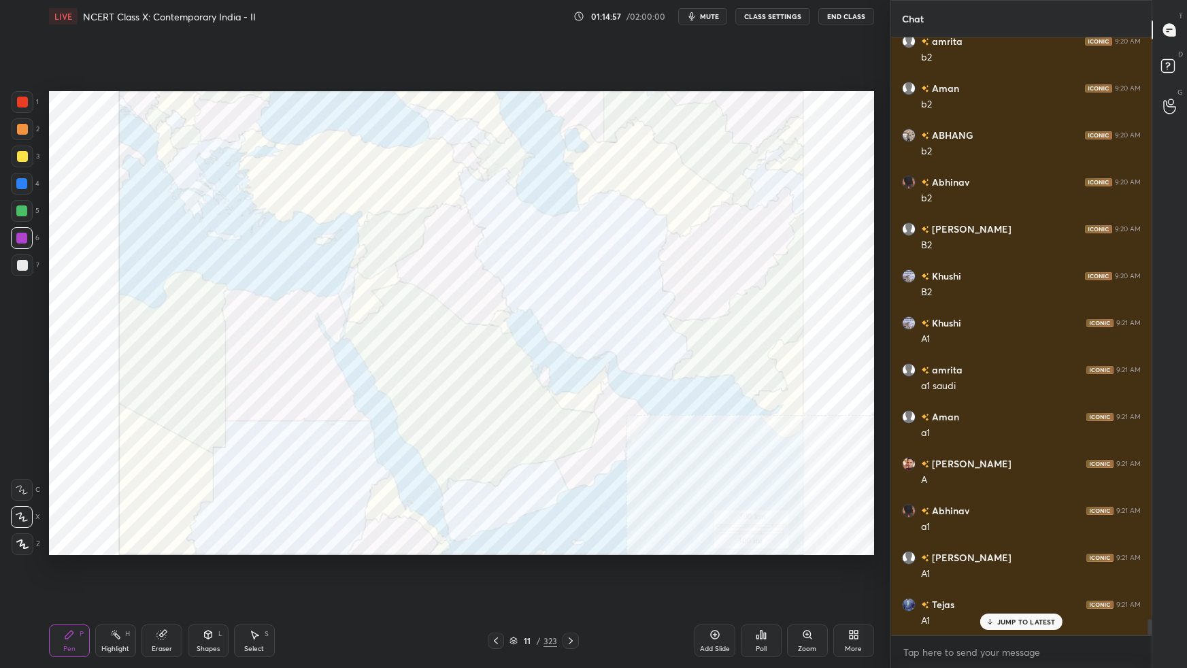
click at [758, 592] on div "Poll" at bounding box center [760, 648] width 11 height 7
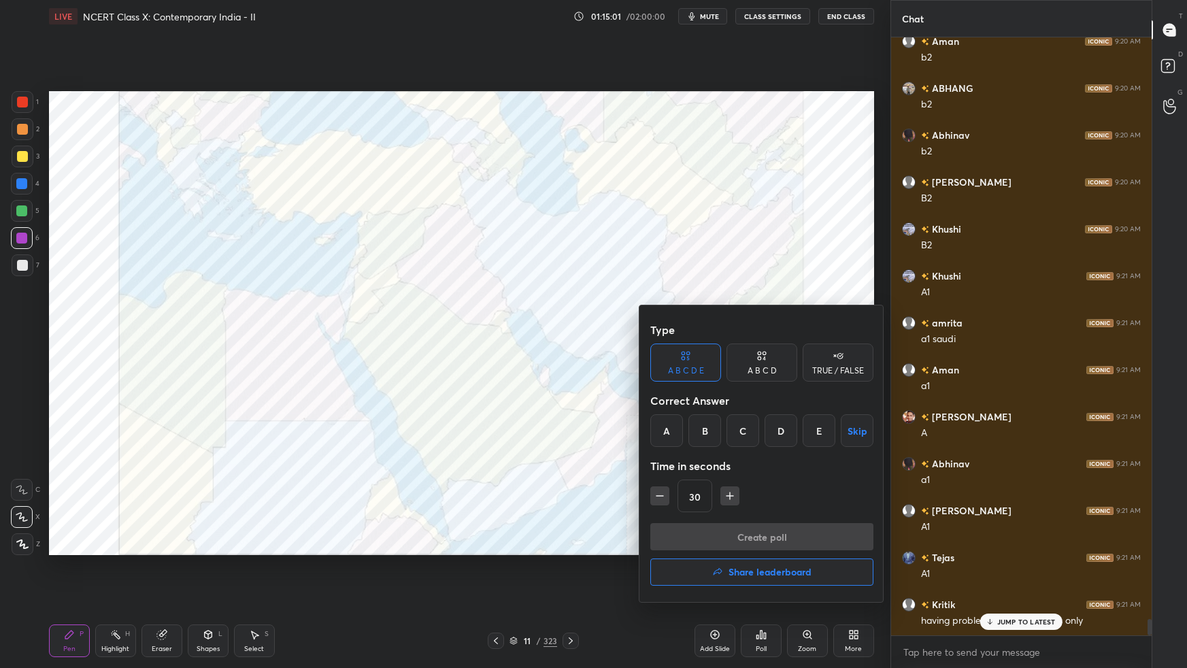
drag, startPoint x: 817, startPoint y: 439, endPoint x: 800, endPoint y: 483, distance: 48.2
click at [817, 440] on div "E" at bounding box center [818, 430] width 33 height 33
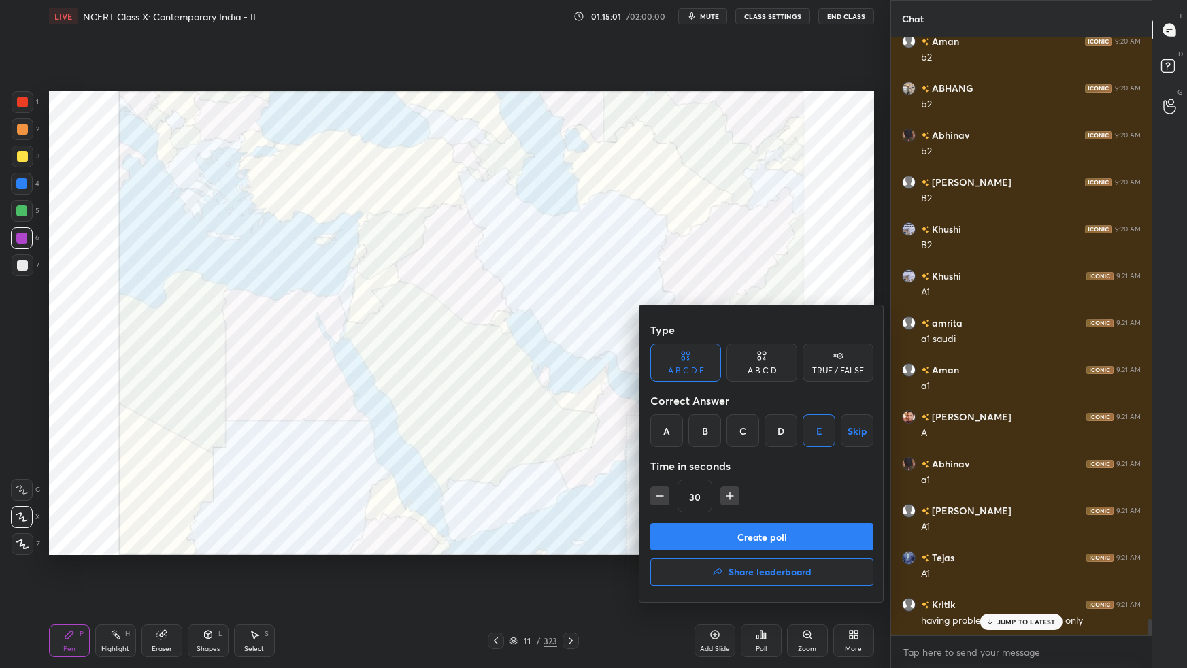
click at [777, 543] on button "Create poll" at bounding box center [761, 536] width 223 height 27
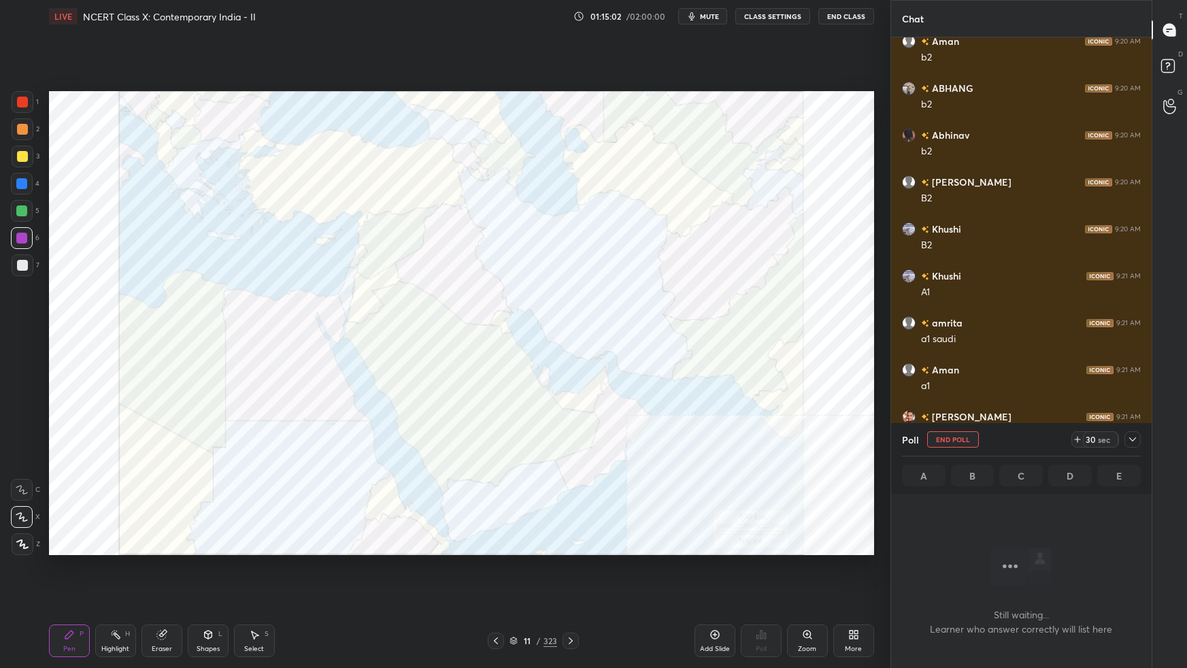
drag, startPoint x: 1127, startPoint y: 439, endPoint x: 1120, endPoint y: 456, distance: 18.6
click at [1125, 441] on div at bounding box center [1132, 439] width 16 height 16
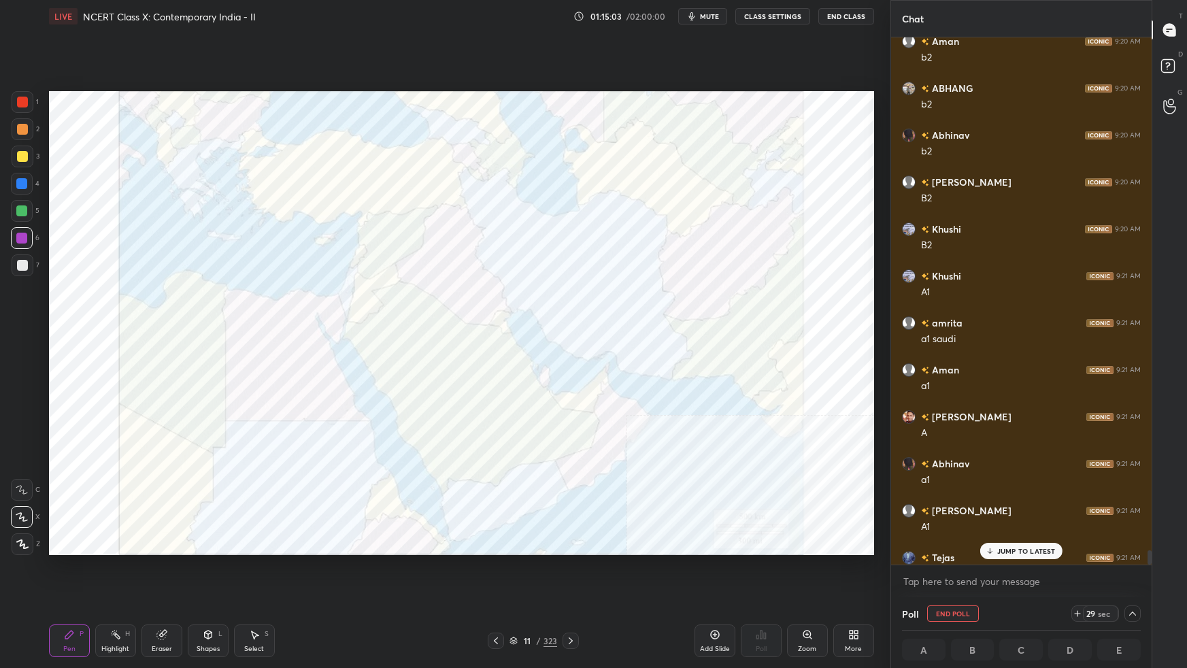
click at [1046, 554] on p "JUMP TO LATEST" at bounding box center [1026, 551] width 58 height 8
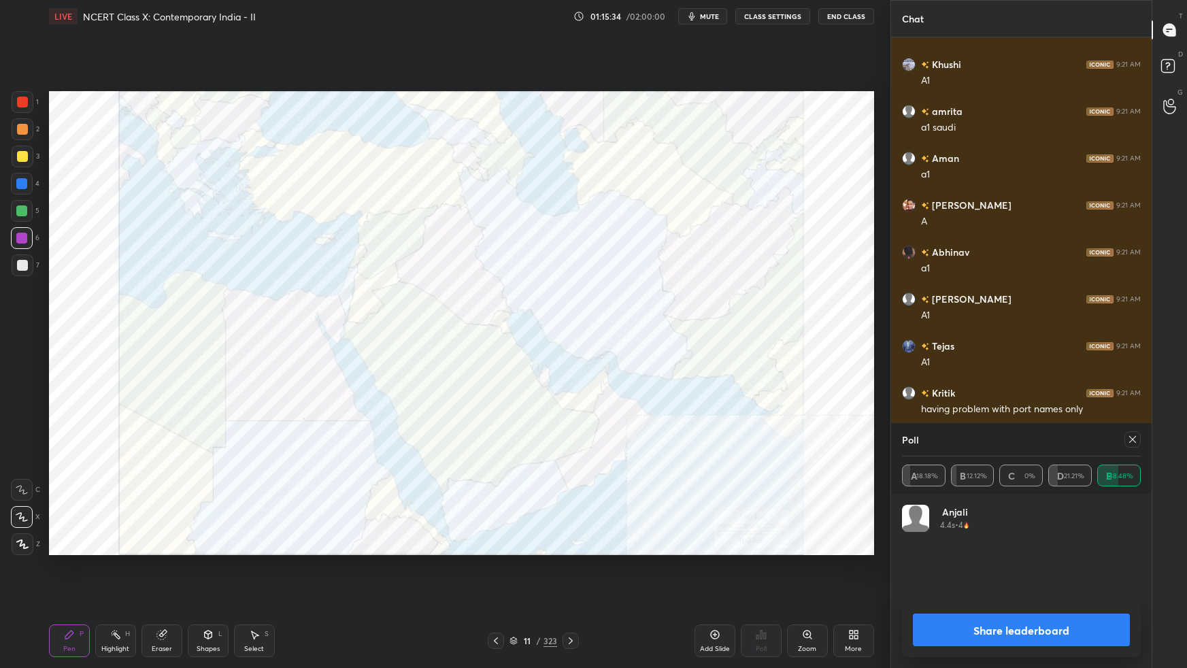
click at [1134, 440] on icon at bounding box center [1132, 439] width 11 height 11
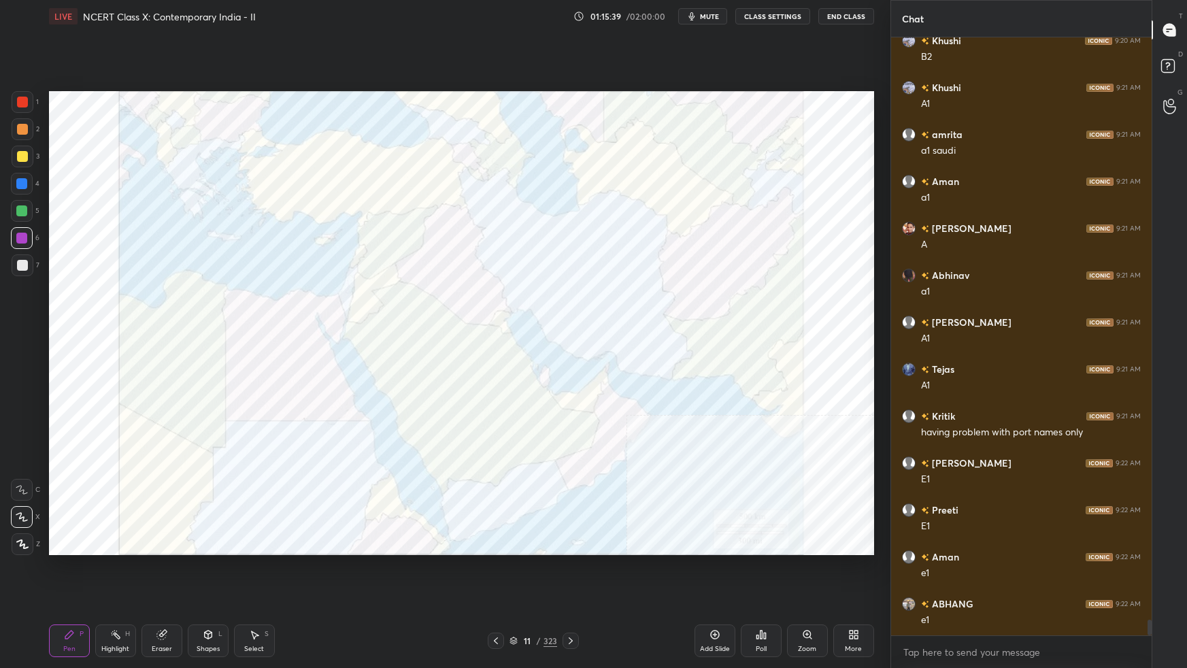
click at [764, 592] on icon at bounding box center [760, 634] width 11 height 11
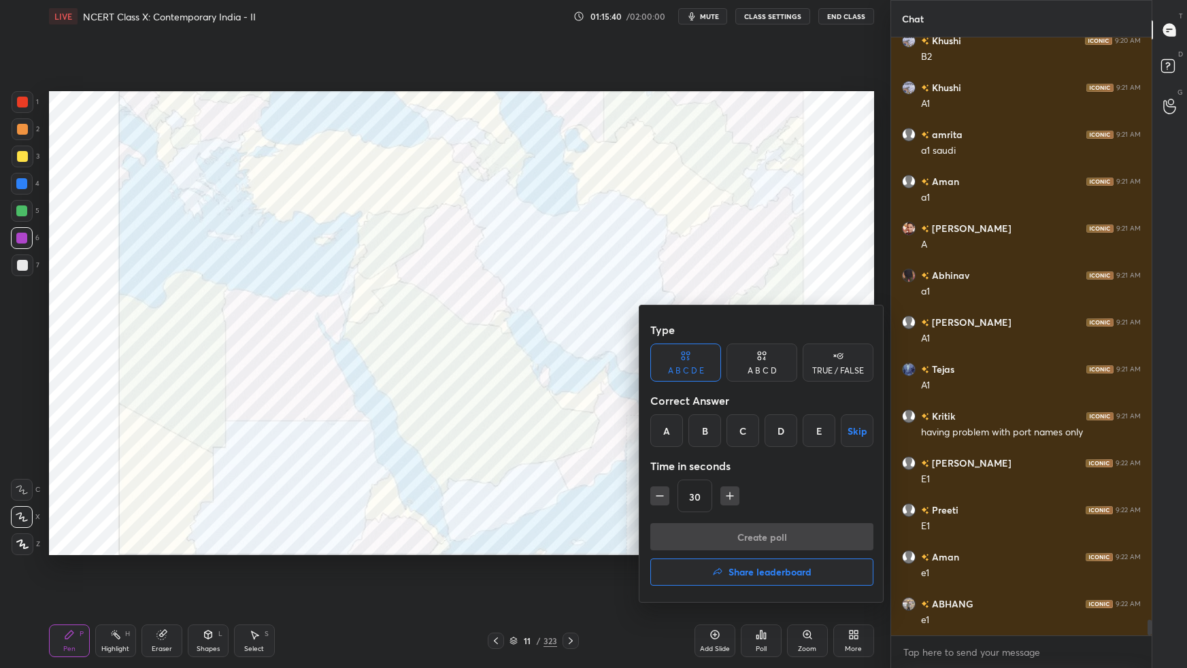
drag, startPoint x: 668, startPoint y: 437, endPoint x: 689, endPoint y: 496, distance: 63.4
click at [668, 439] on div "A" at bounding box center [666, 430] width 33 height 33
drag, startPoint x: 694, startPoint y: 539, endPoint x: 700, endPoint y: 536, distance: 7.0
click at [694, 539] on button "Create poll" at bounding box center [761, 536] width 223 height 27
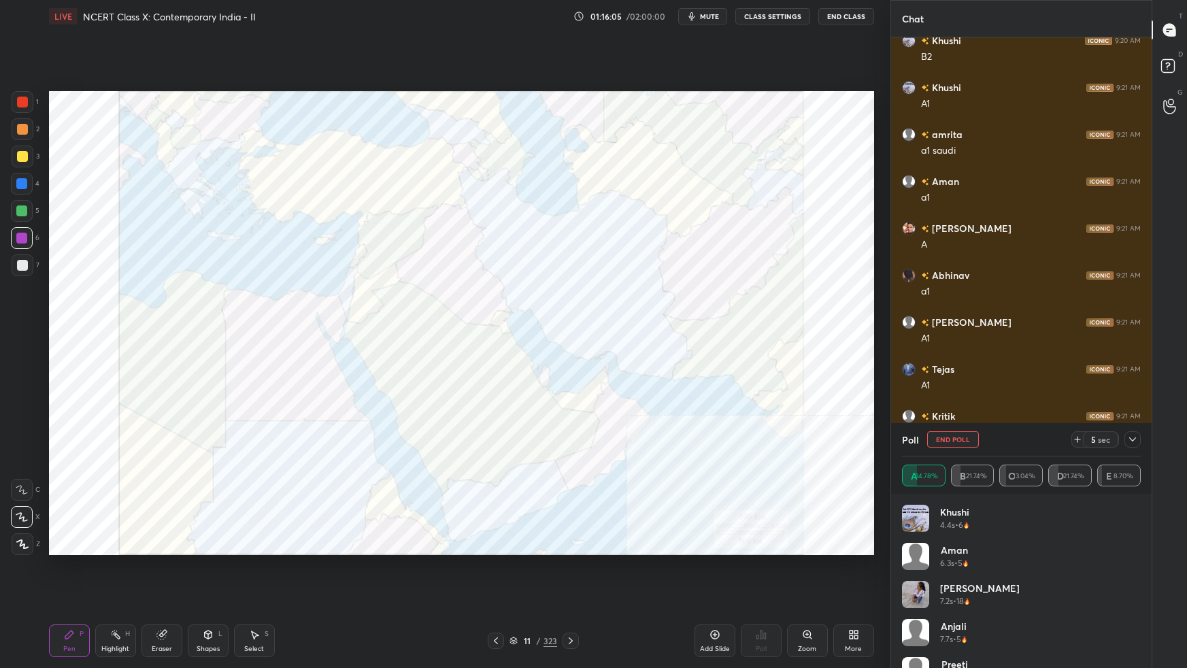
click at [1136, 441] on icon at bounding box center [1132, 439] width 11 height 11
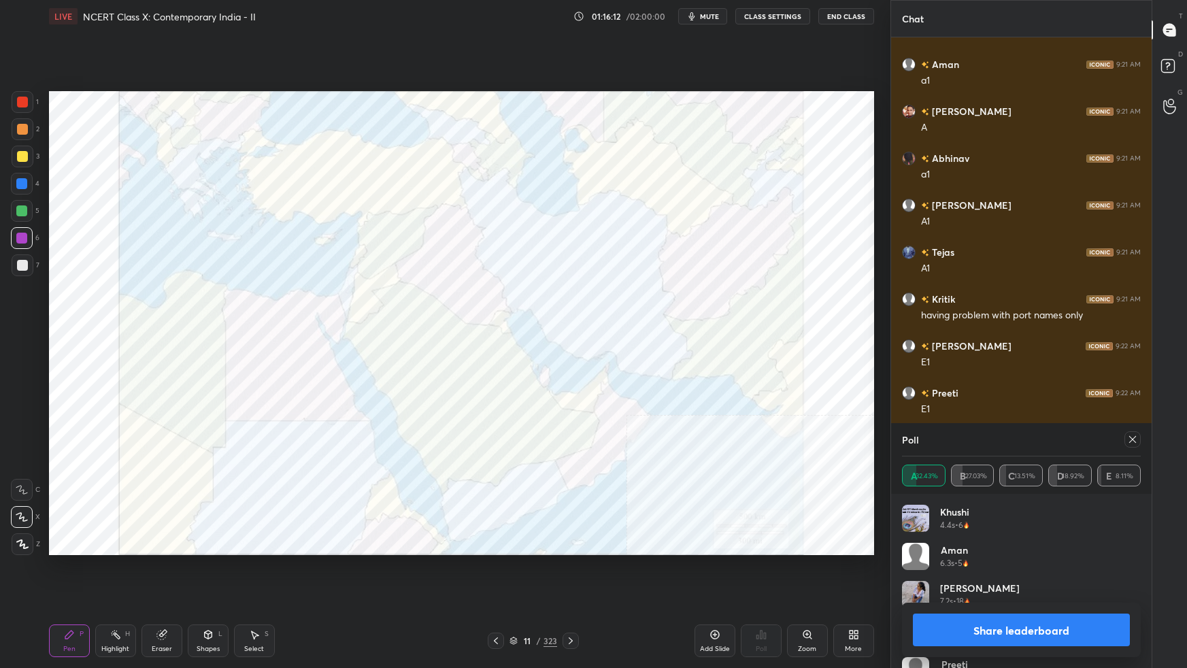
click at [1135, 444] on div at bounding box center [1132, 439] width 16 height 16
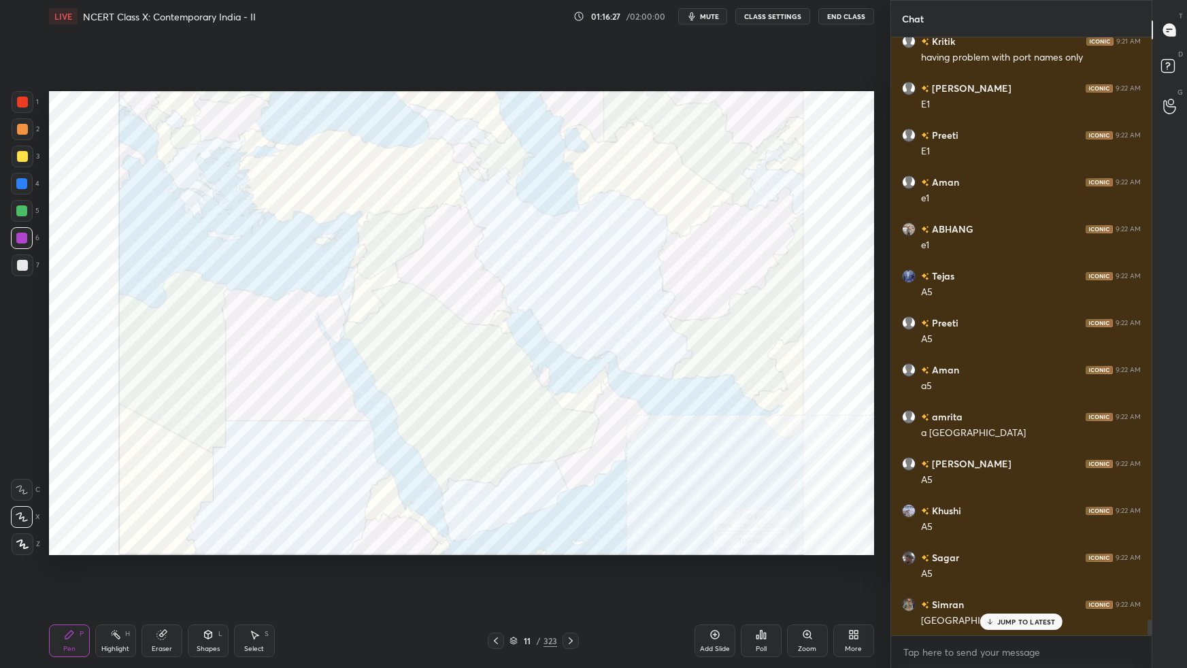
click at [768, 592] on div "Poll" at bounding box center [761, 640] width 41 height 33
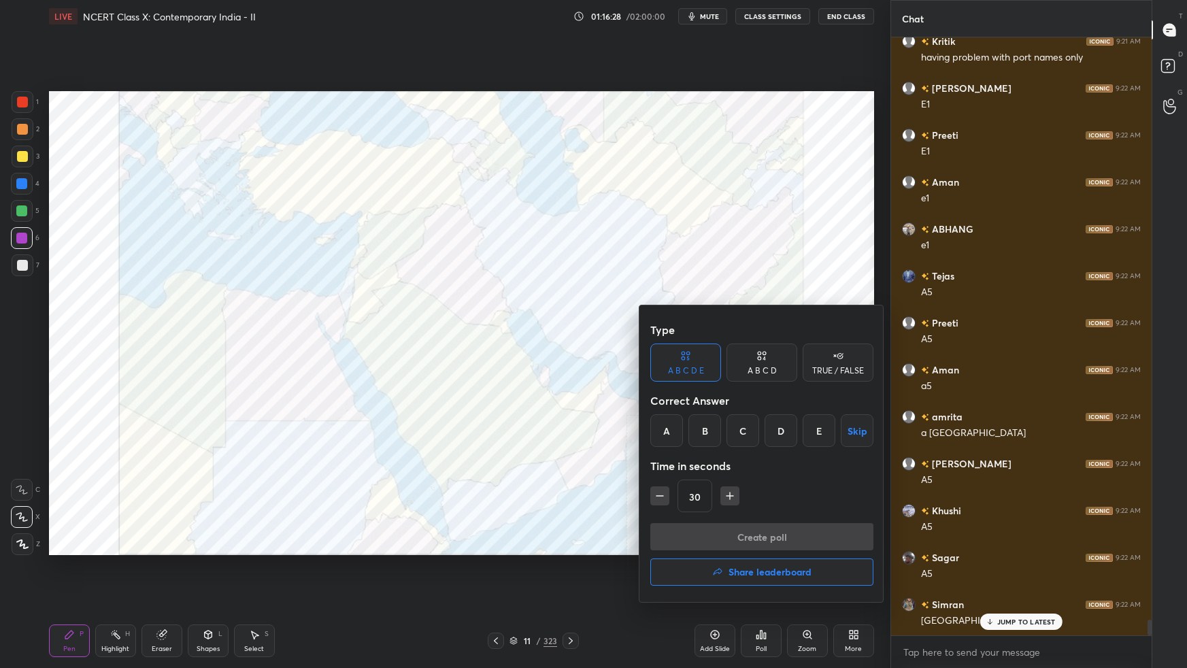
drag, startPoint x: 707, startPoint y: 435, endPoint x: 712, endPoint y: 494, distance: 58.7
click at [707, 436] on div "B" at bounding box center [704, 430] width 33 height 33
click at [705, 532] on button "Create poll" at bounding box center [761, 536] width 223 height 27
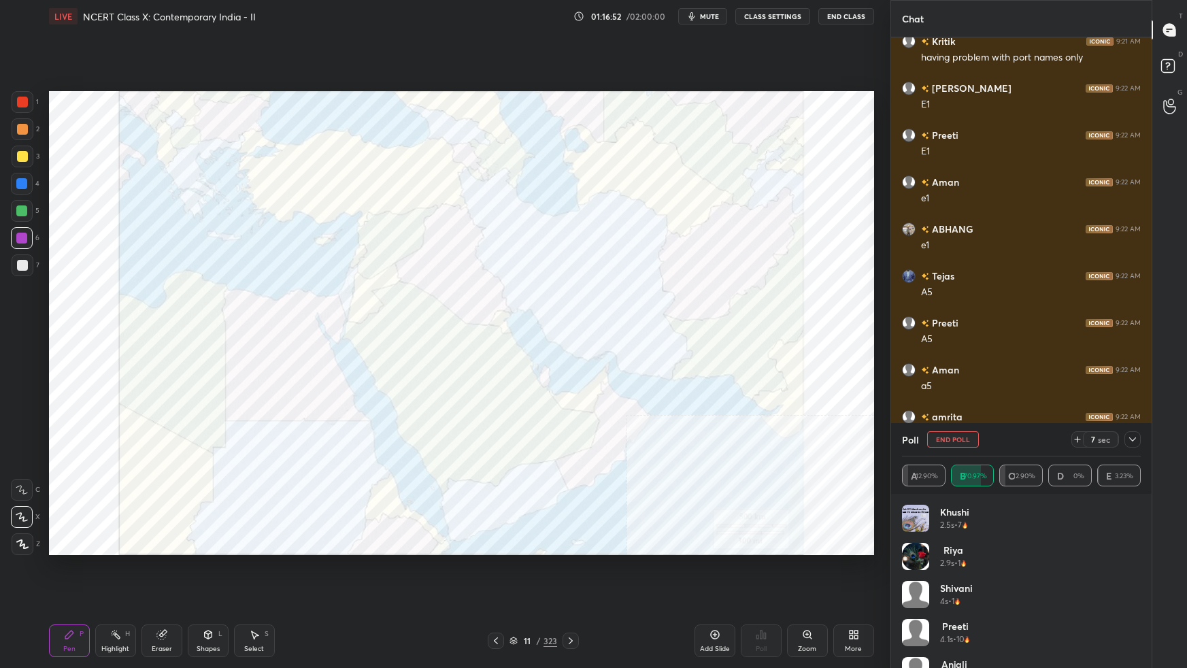
drag, startPoint x: 1130, startPoint y: 439, endPoint x: 1129, endPoint y: 453, distance: 13.7
click at [1131, 441] on icon at bounding box center [1132, 439] width 11 height 11
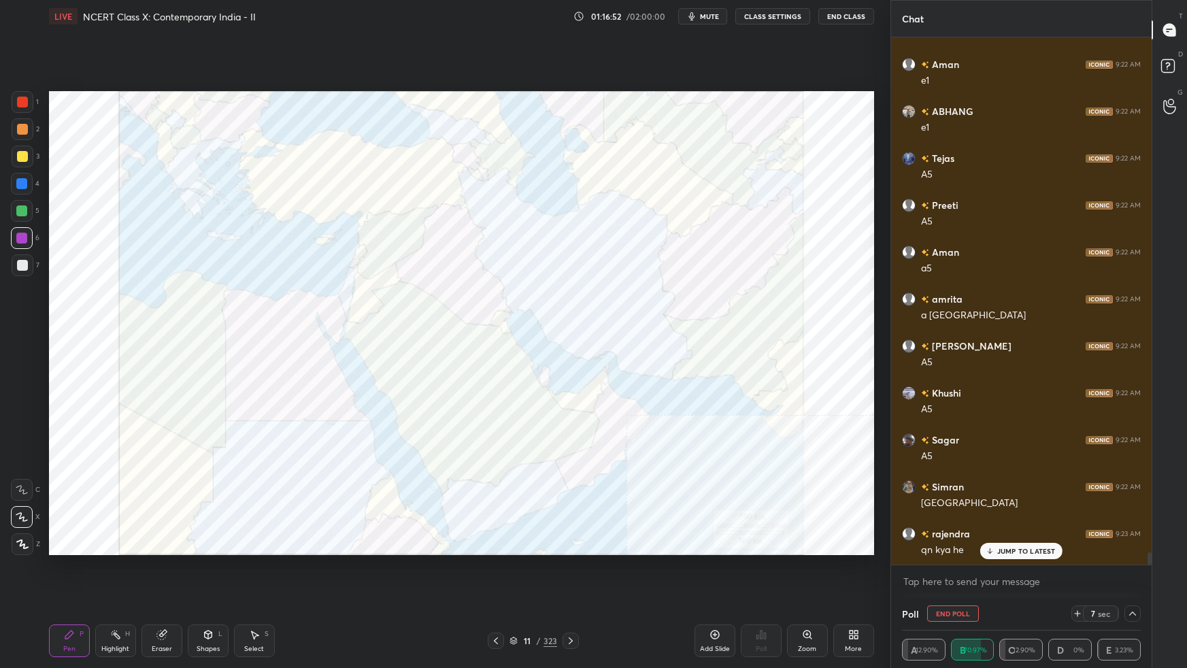
click at [1018, 551] on p "JUMP TO LATEST" at bounding box center [1026, 551] width 58 height 8
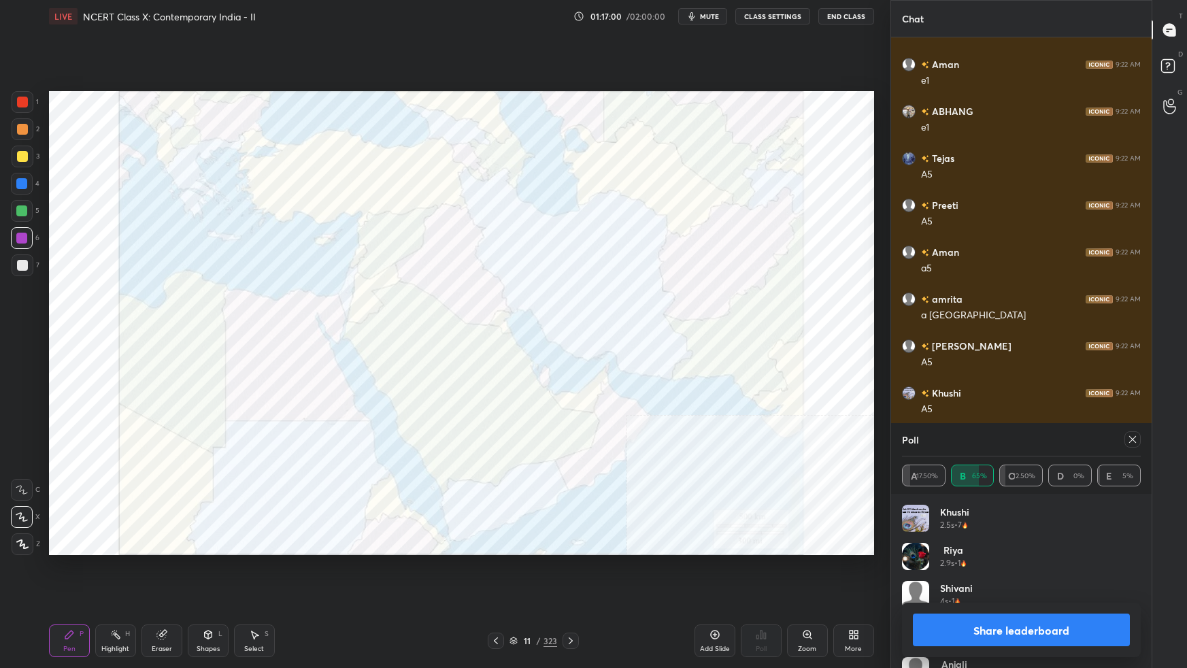
click at [1132, 441] on icon at bounding box center [1132, 439] width 11 height 11
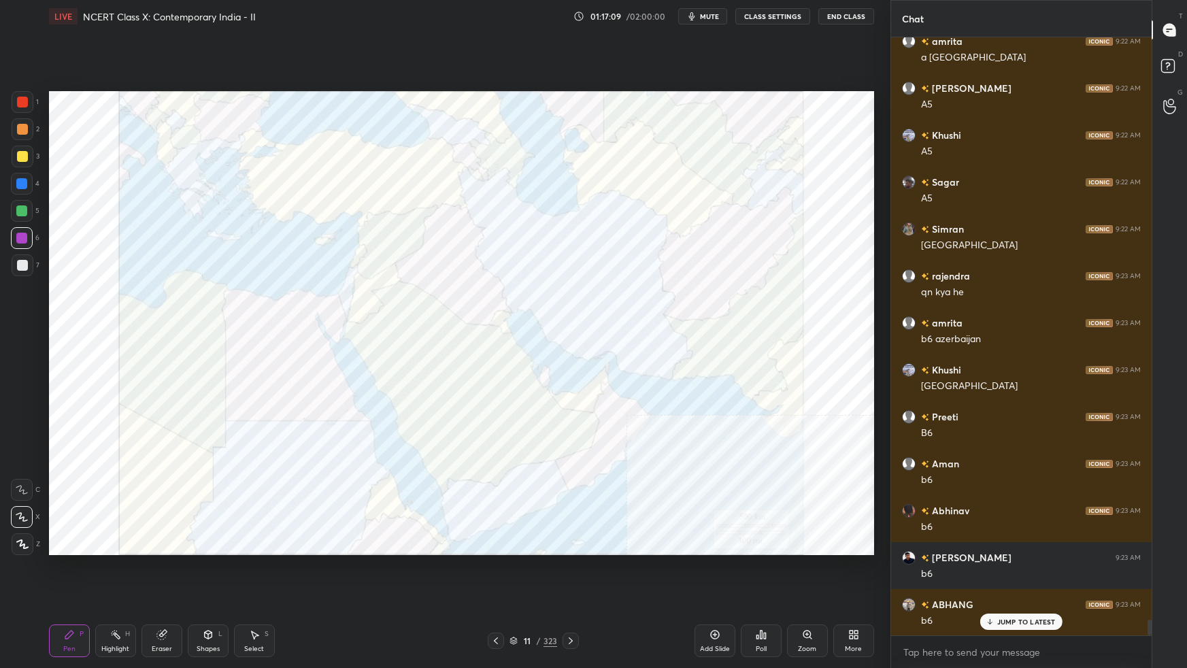
click at [761, 592] on div "Poll" at bounding box center [761, 640] width 41 height 33
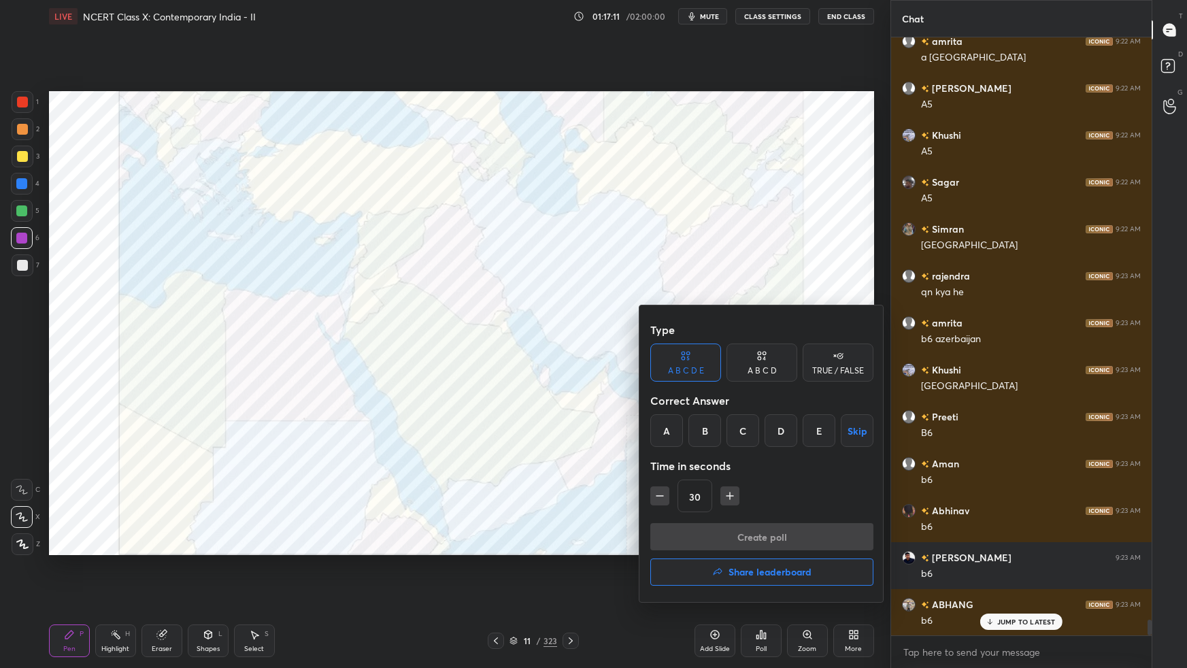
drag, startPoint x: 781, startPoint y: 436, endPoint x: 786, endPoint y: 460, distance: 24.9
click at [781, 439] on div "D" at bounding box center [780, 430] width 33 height 33
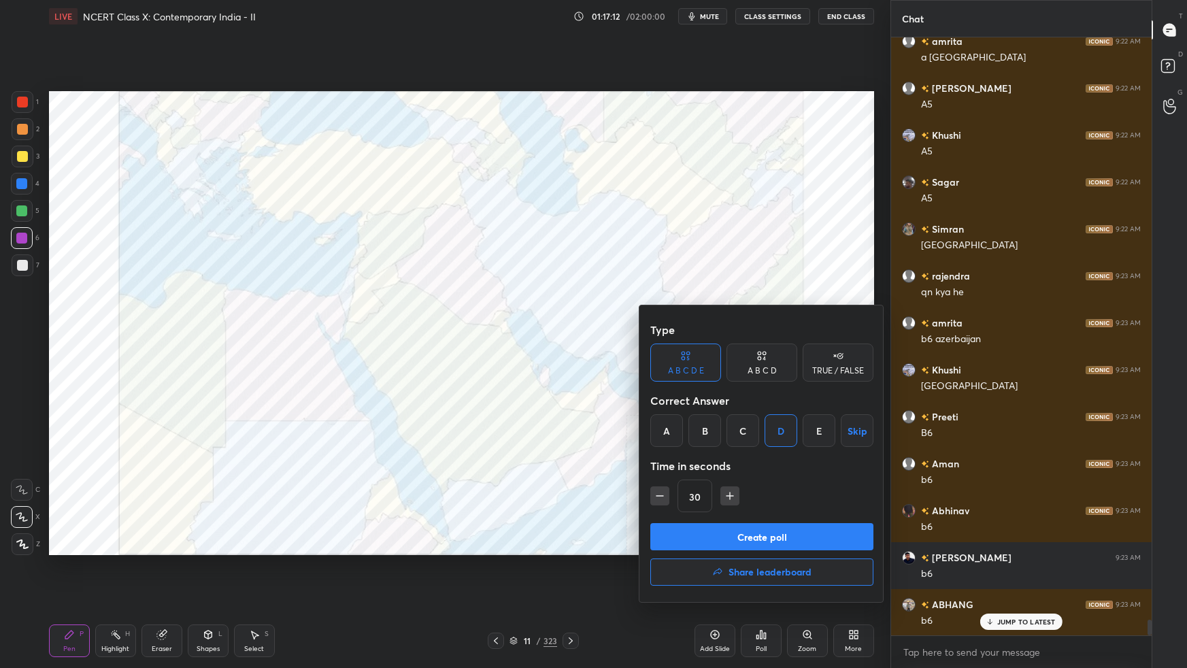
click at [785, 536] on button "Create poll" at bounding box center [761, 536] width 223 height 27
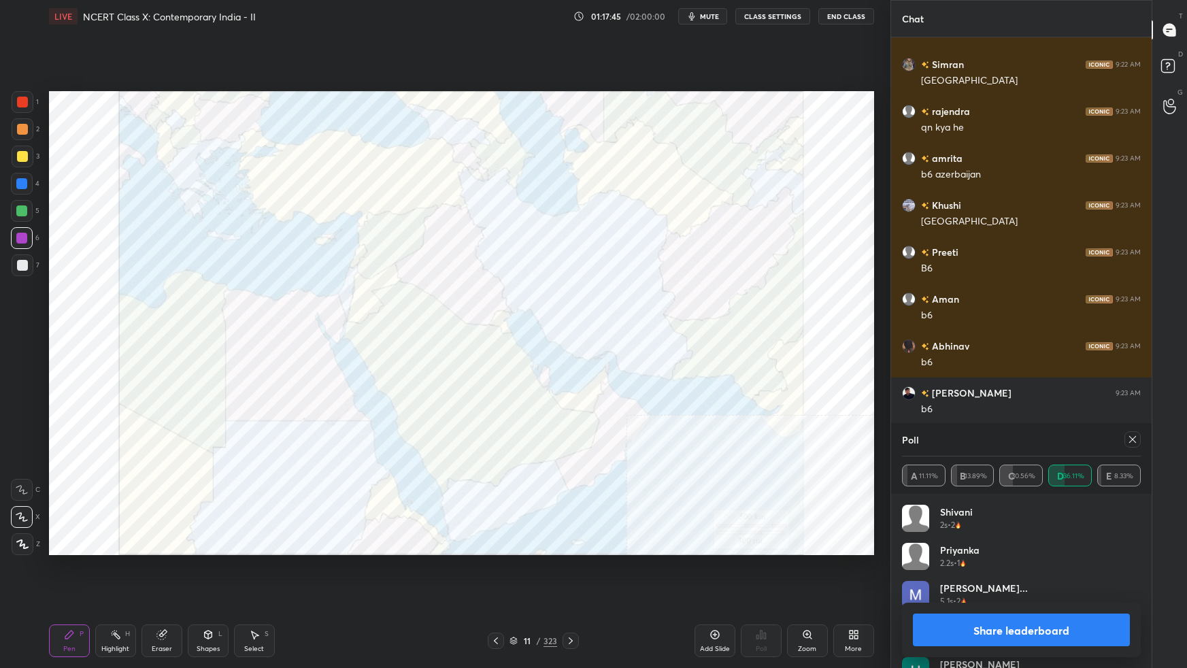
click at [1132, 441] on icon at bounding box center [1132, 439] width 11 height 11
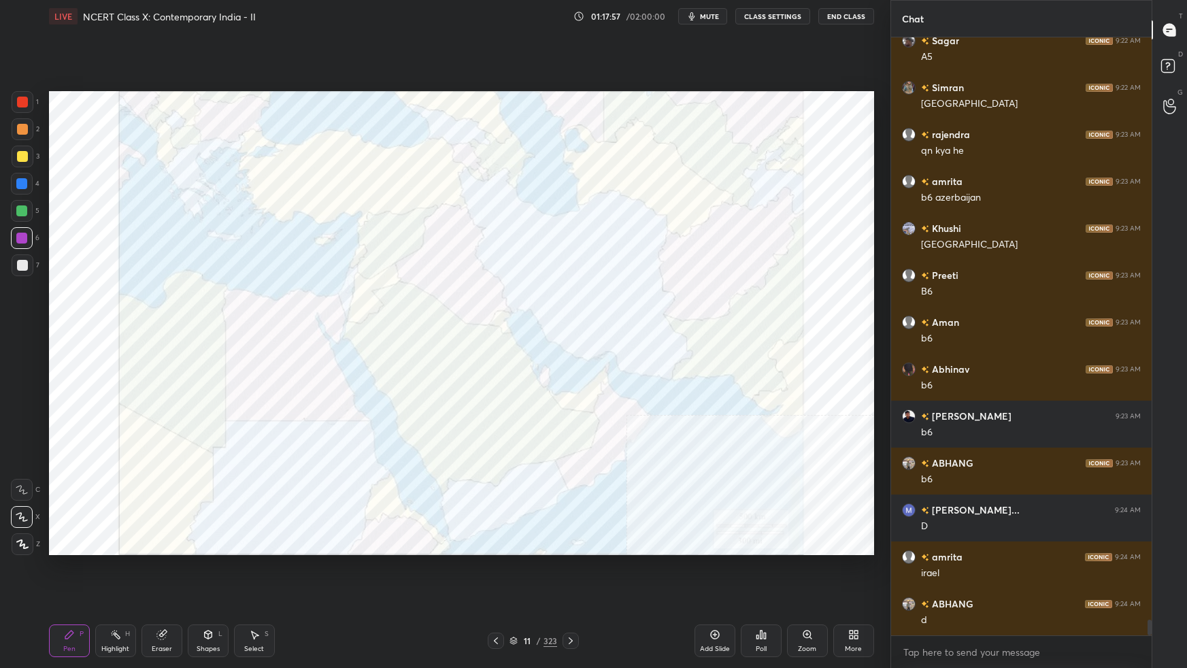
click at [766, 592] on div "Poll" at bounding box center [760, 648] width 11 height 7
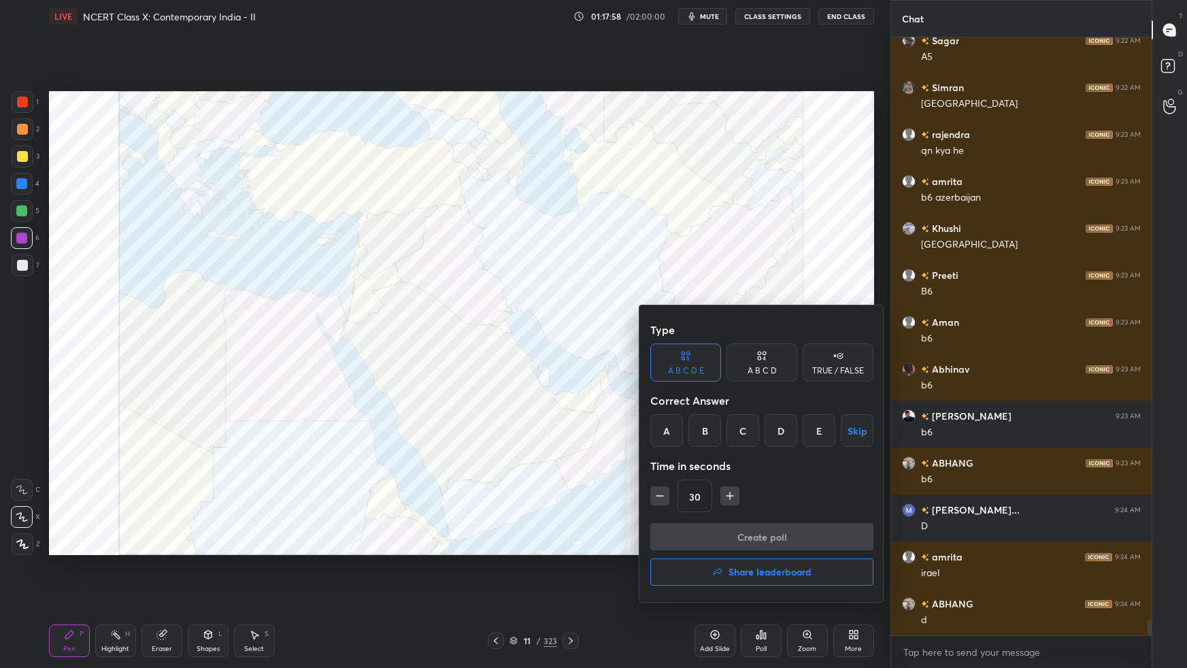
drag, startPoint x: 710, startPoint y: 429, endPoint x: 719, endPoint y: 483, distance: 54.6
click at [711, 432] on div "B" at bounding box center [704, 430] width 33 height 33
click at [717, 534] on button "Create poll" at bounding box center [761, 536] width 223 height 27
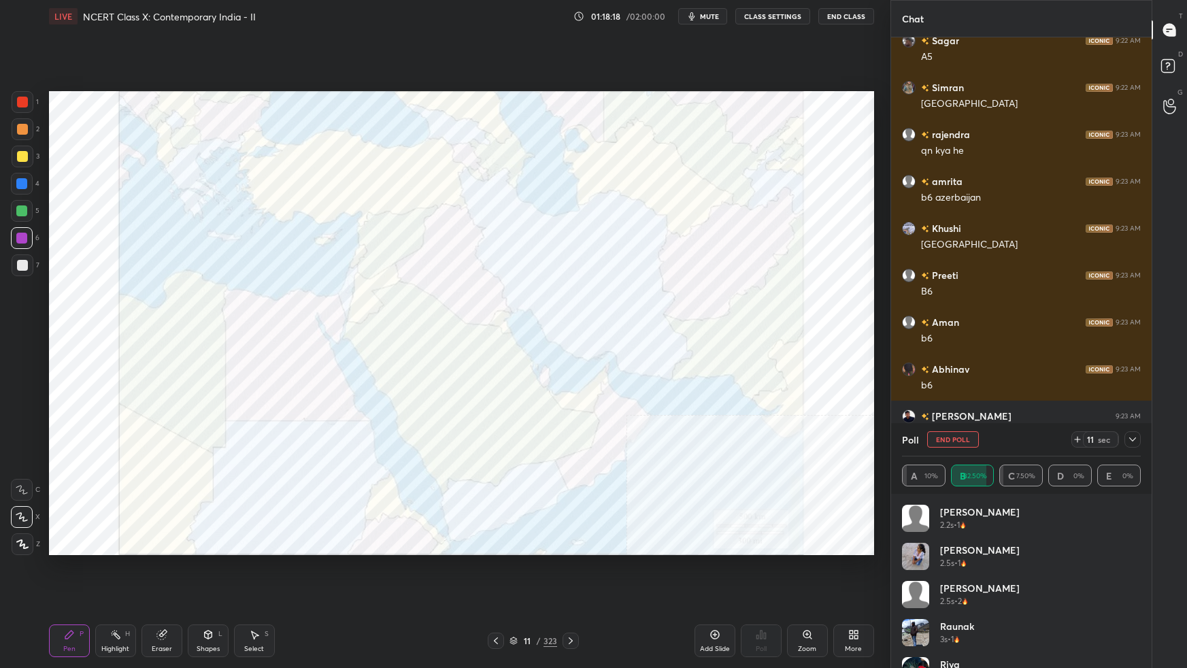
click at [1131, 439] on icon at bounding box center [1132, 439] width 11 height 11
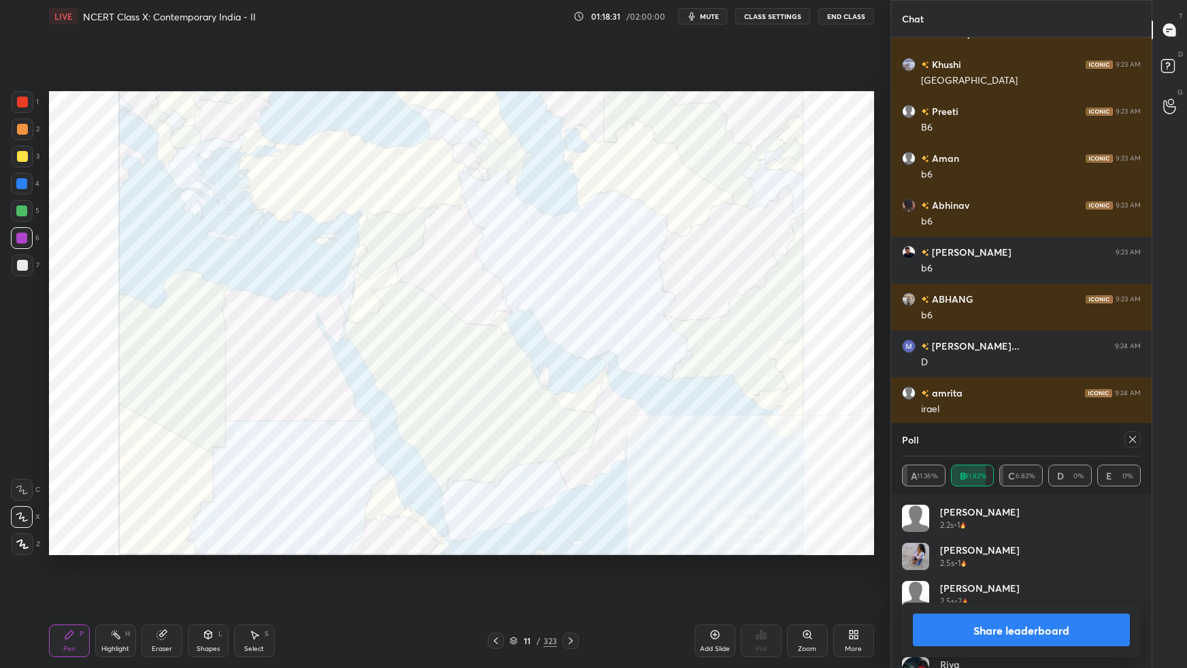
click at [1134, 444] on icon at bounding box center [1132, 439] width 11 height 11
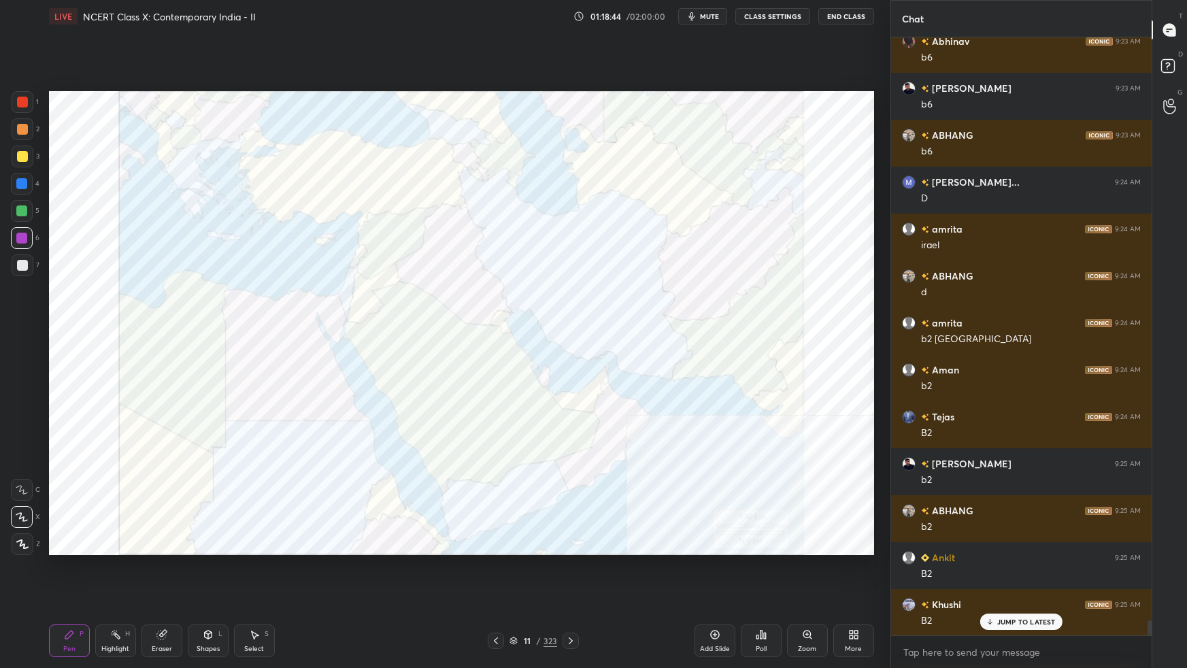
click at [760, 592] on div "Poll" at bounding box center [760, 648] width 11 height 7
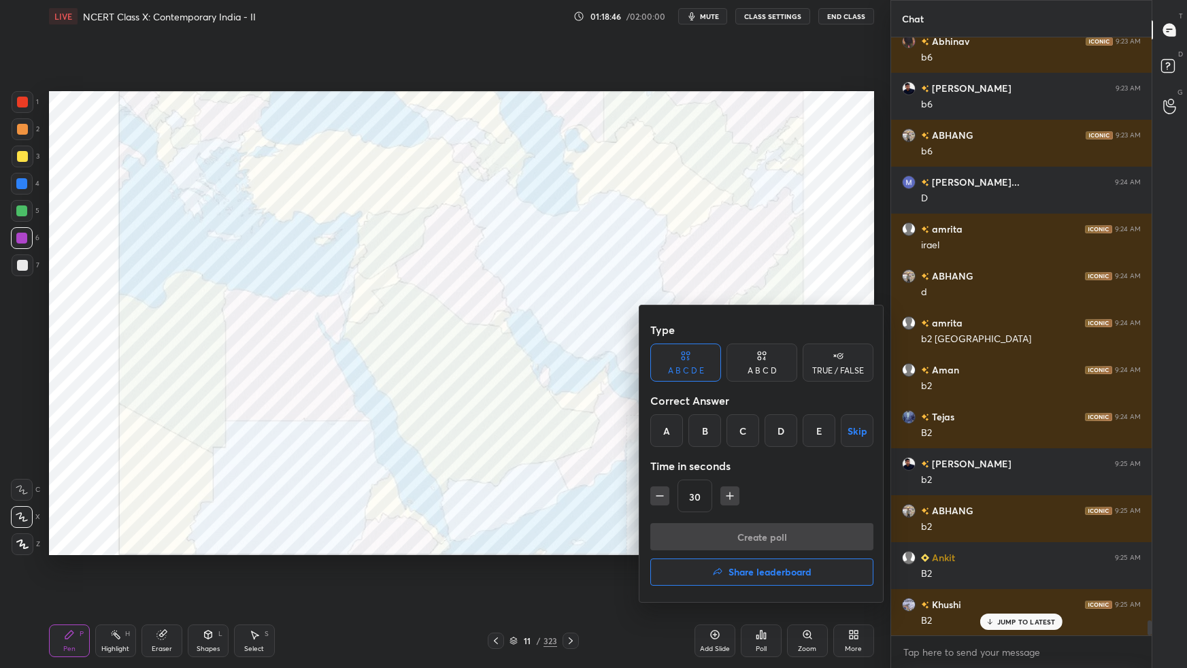
click at [707, 430] on div "B" at bounding box center [704, 430] width 33 height 33
click at [742, 543] on button "Create poll" at bounding box center [761, 536] width 223 height 27
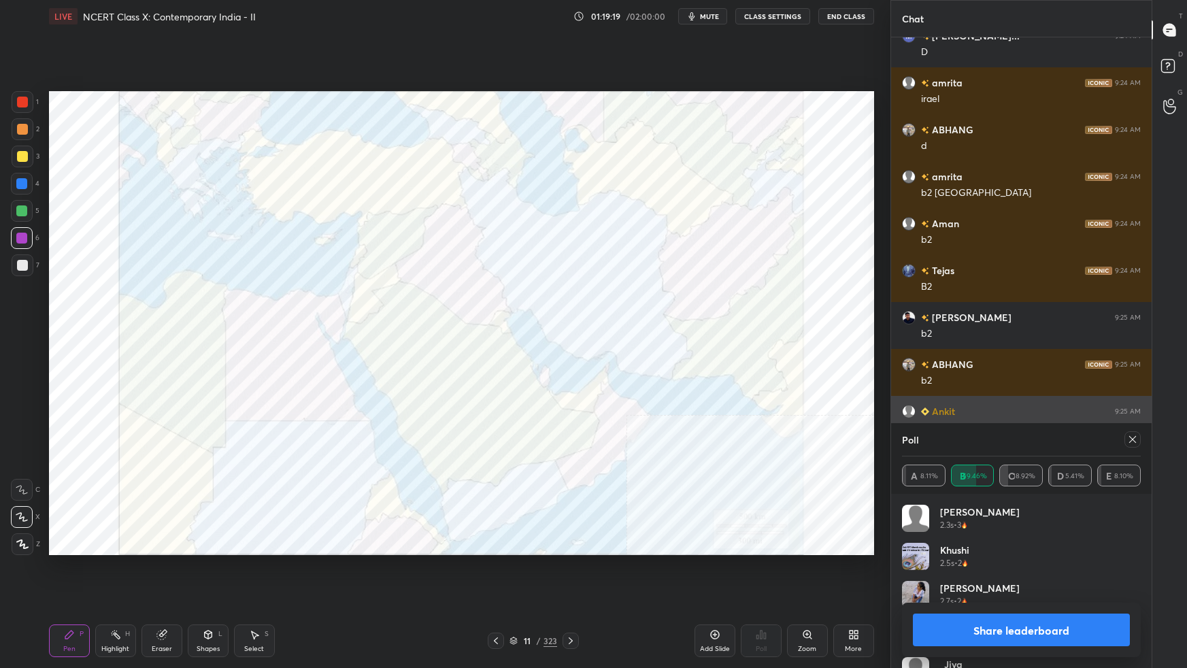
drag, startPoint x: 1133, startPoint y: 441, endPoint x: 1141, endPoint y: 439, distance: 8.3
click at [1134, 441] on icon at bounding box center [1132, 439] width 11 height 11
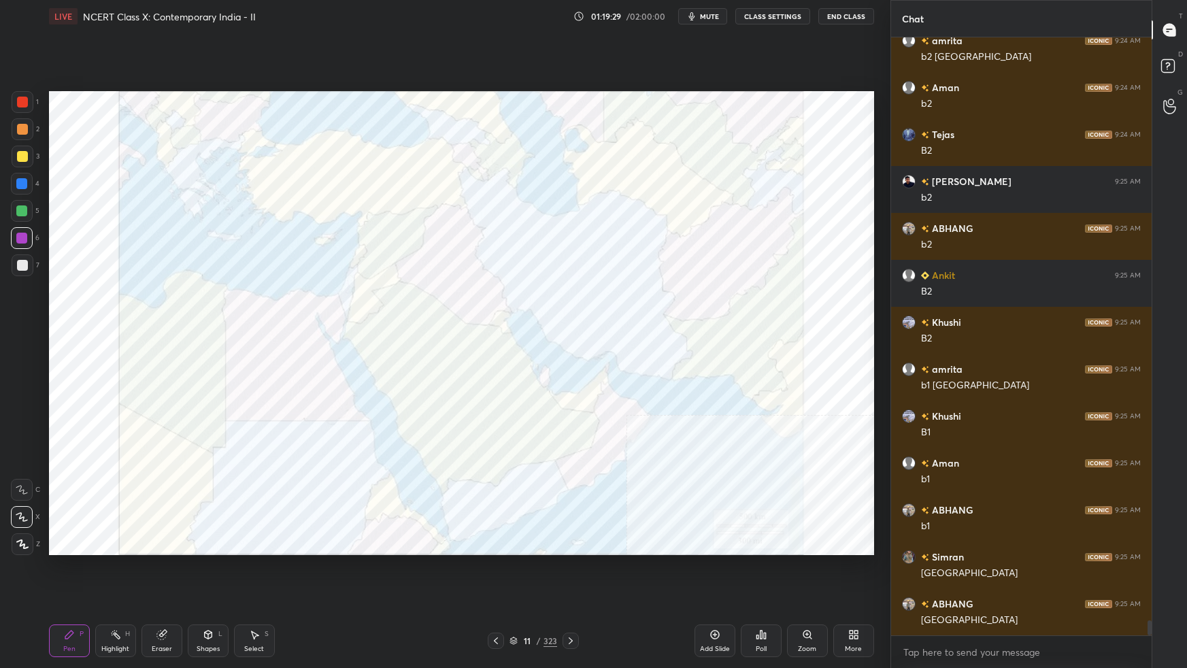
click at [766, 592] on div "Poll" at bounding box center [761, 640] width 41 height 33
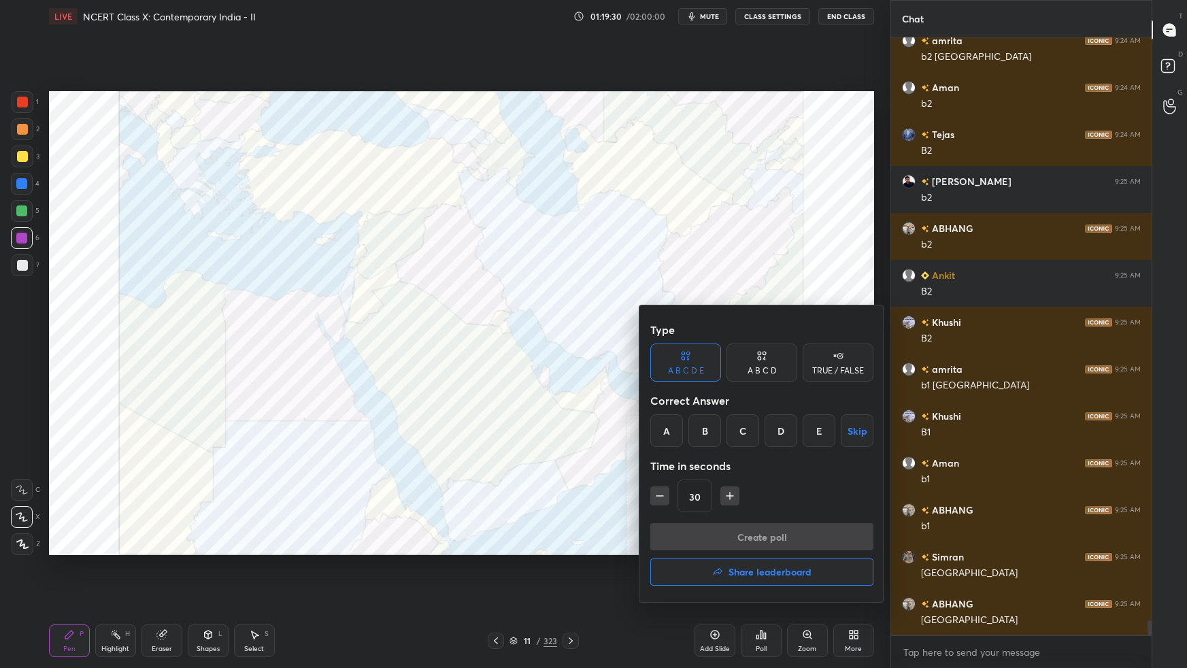
click at [671, 427] on div "A" at bounding box center [666, 430] width 33 height 33
click at [721, 536] on button "Create poll" at bounding box center [761, 536] width 223 height 27
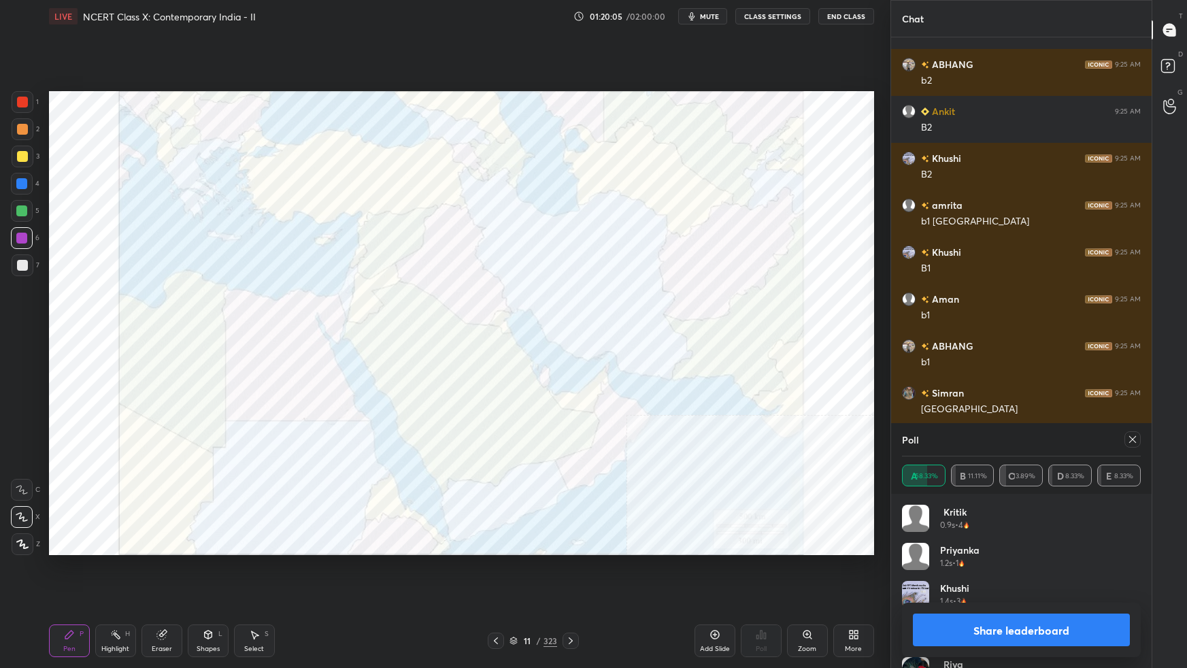
drag, startPoint x: 1132, startPoint y: 438, endPoint x: 1110, endPoint y: 442, distance: 22.1
click at [1130, 438] on icon at bounding box center [1132, 439] width 11 height 11
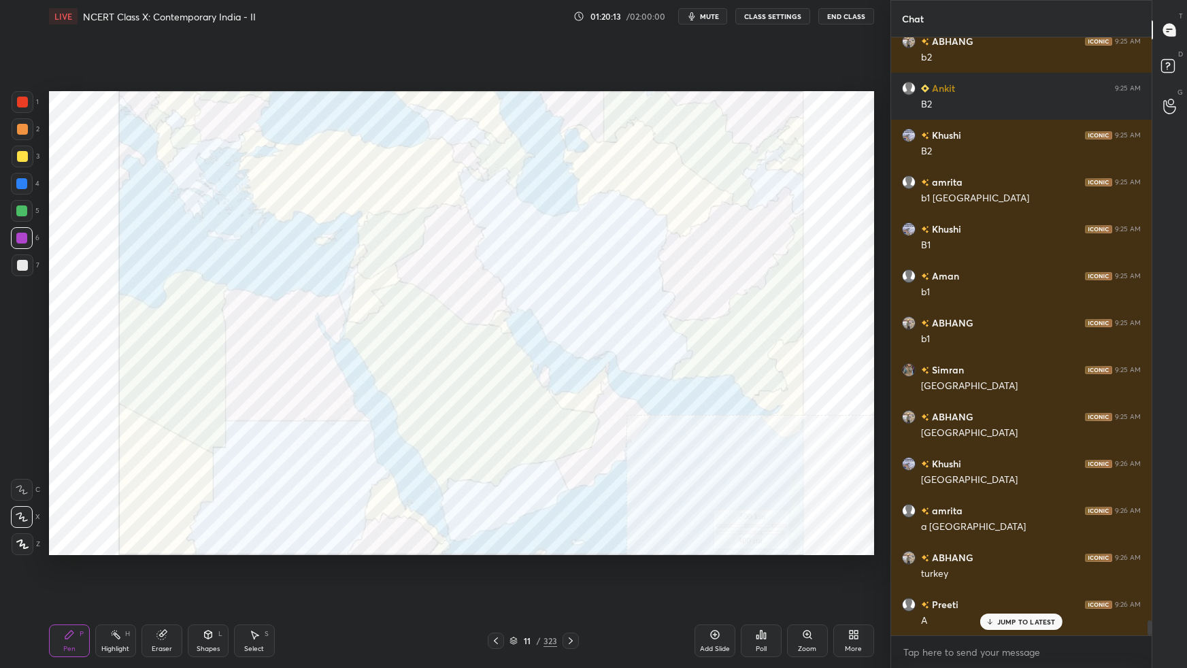
click at [767, 592] on div "Poll" at bounding box center [761, 640] width 41 height 33
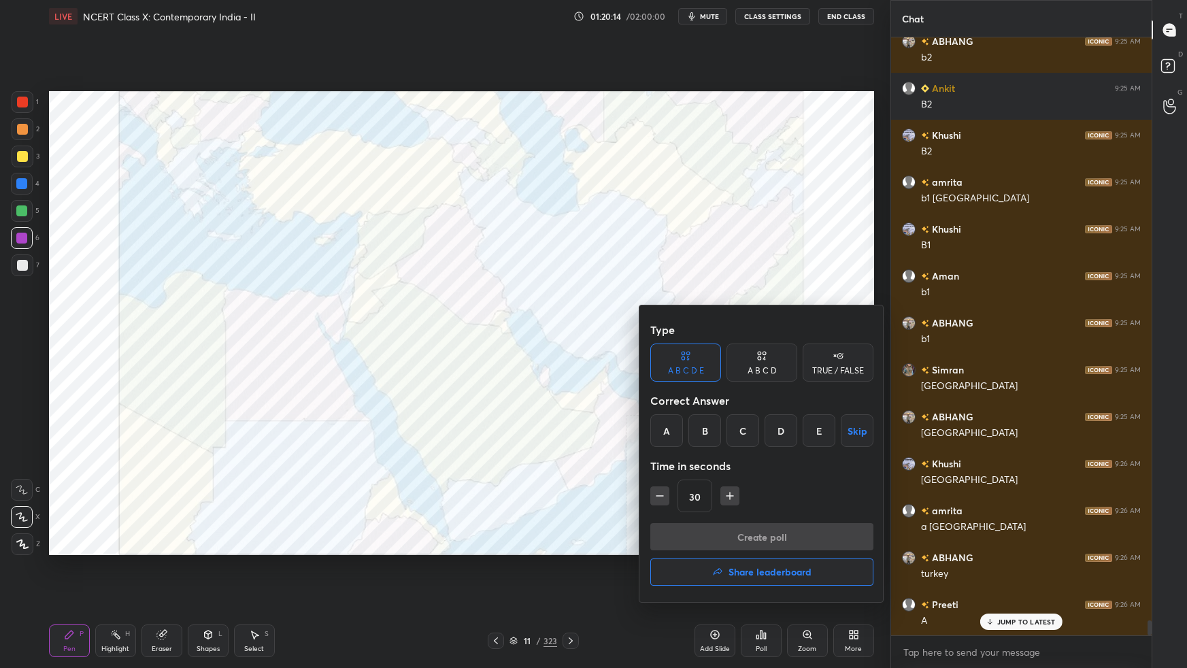
click at [817, 433] on div "E" at bounding box center [818, 430] width 33 height 33
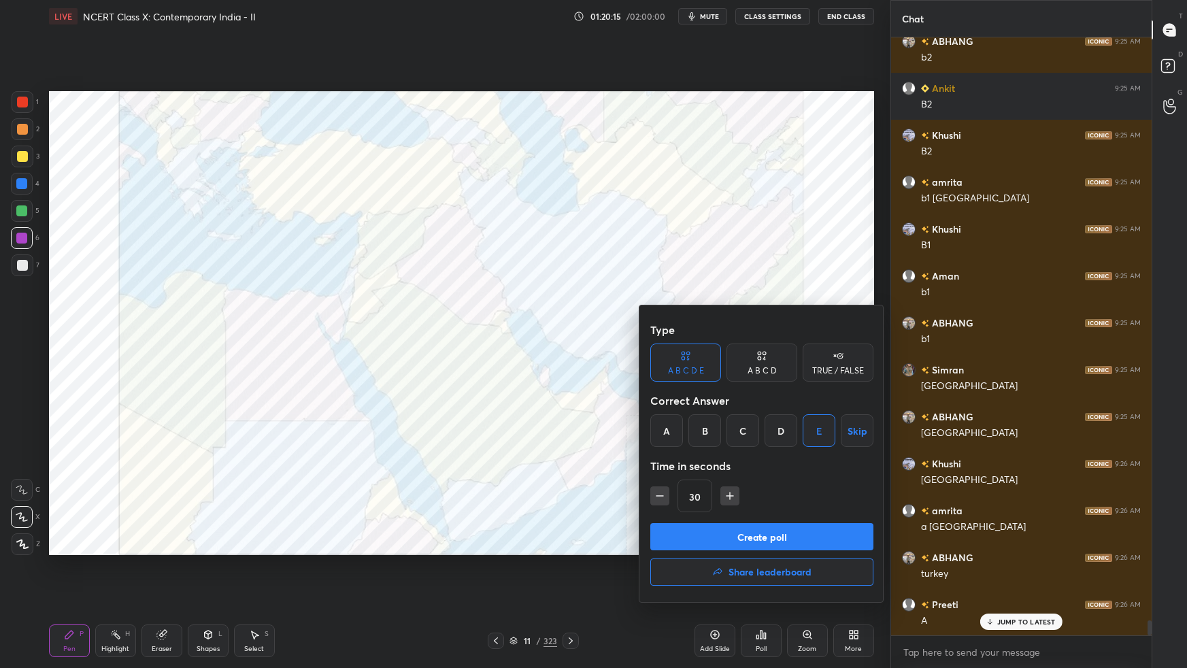
click at [794, 539] on button "Create poll" at bounding box center [761, 536] width 223 height 27
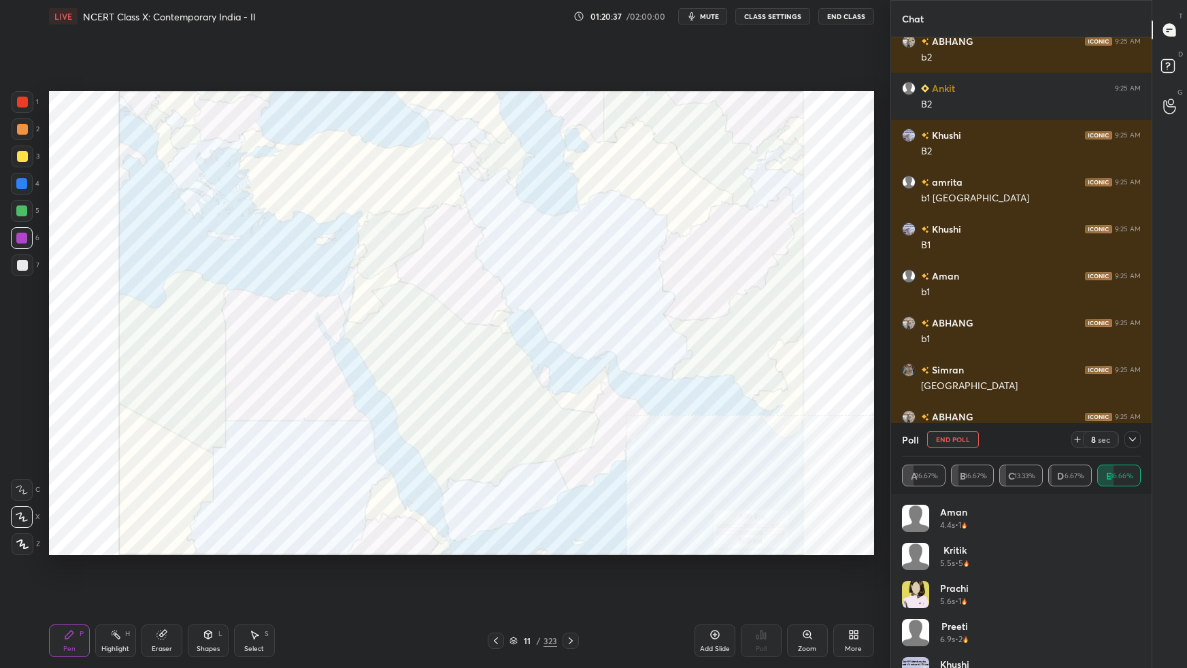
drag, startPoint x: 1134, startPoint y: 436, endPoint x: 1110, endPoint y: 469, distance: 40.8
click at [1132, 439] on icon at bounding box center [1132, 439] width 11 height 11
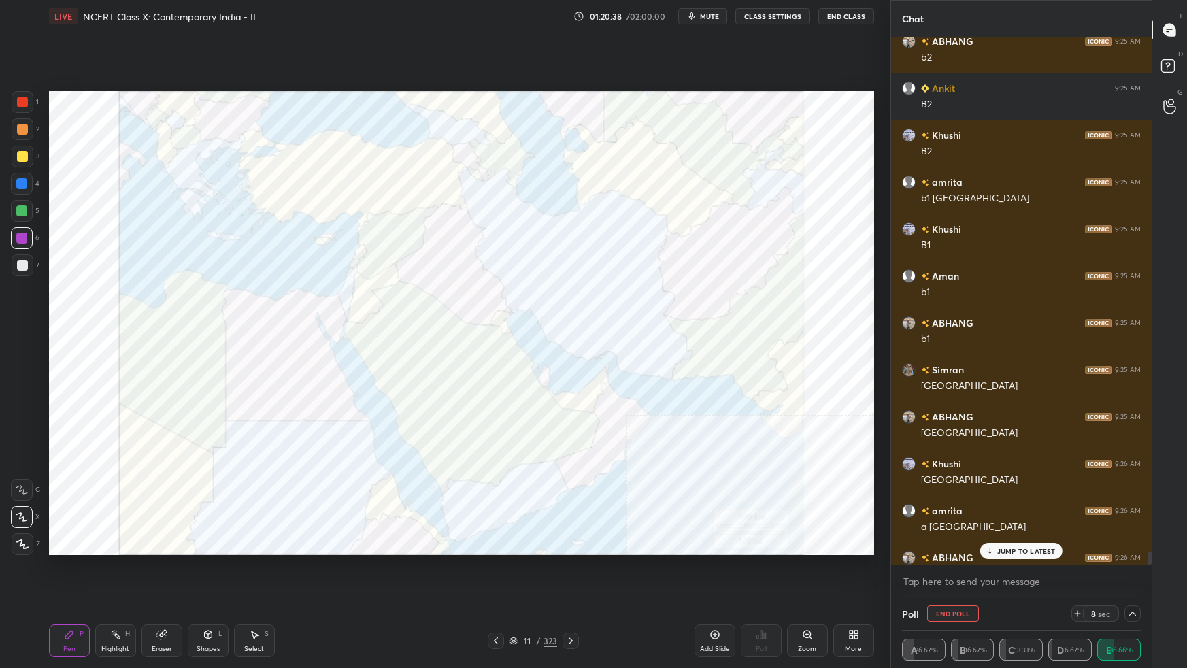
drag, startPoint x: 1016, startPoint y: 551, endPoint x: 1028, endPoint y: 541, distance: 15.9
click at [1016, 552] on p "JUMP TO LATEST" at bounding box center [1026, 551] width 58 height 8
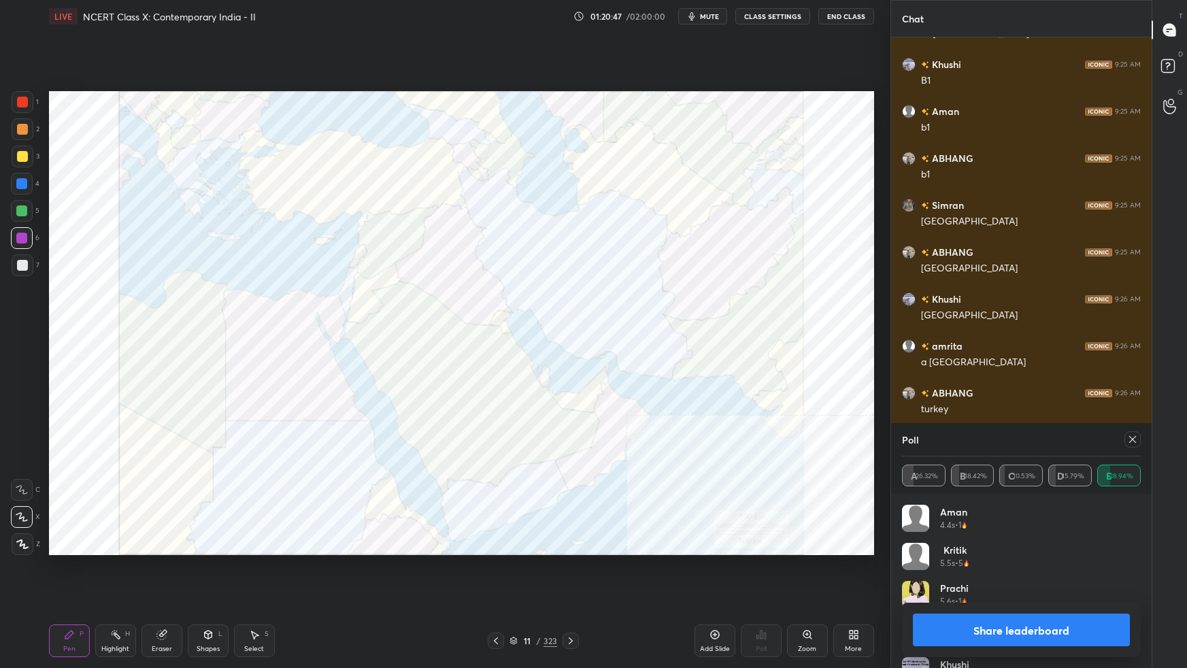
click at [1137, 445] on div at bounding box center [1132, 439] width 16 height 16
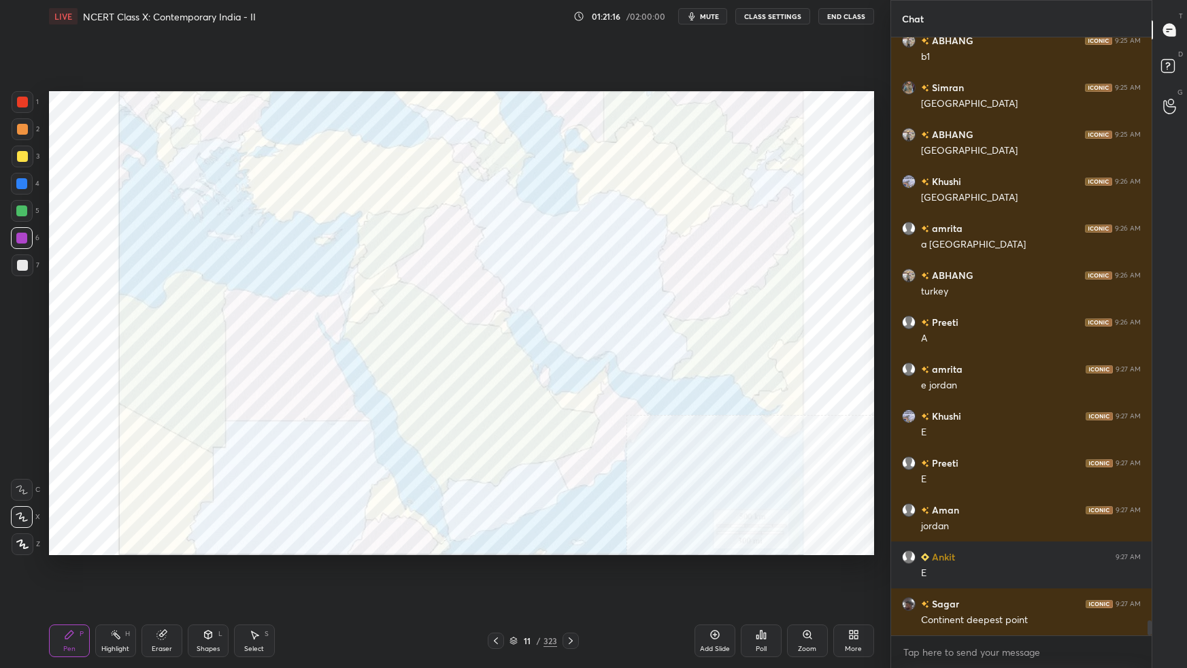
click at [769, 592] on div "Poll" at bounding box center [761, 640] width 41 height 33
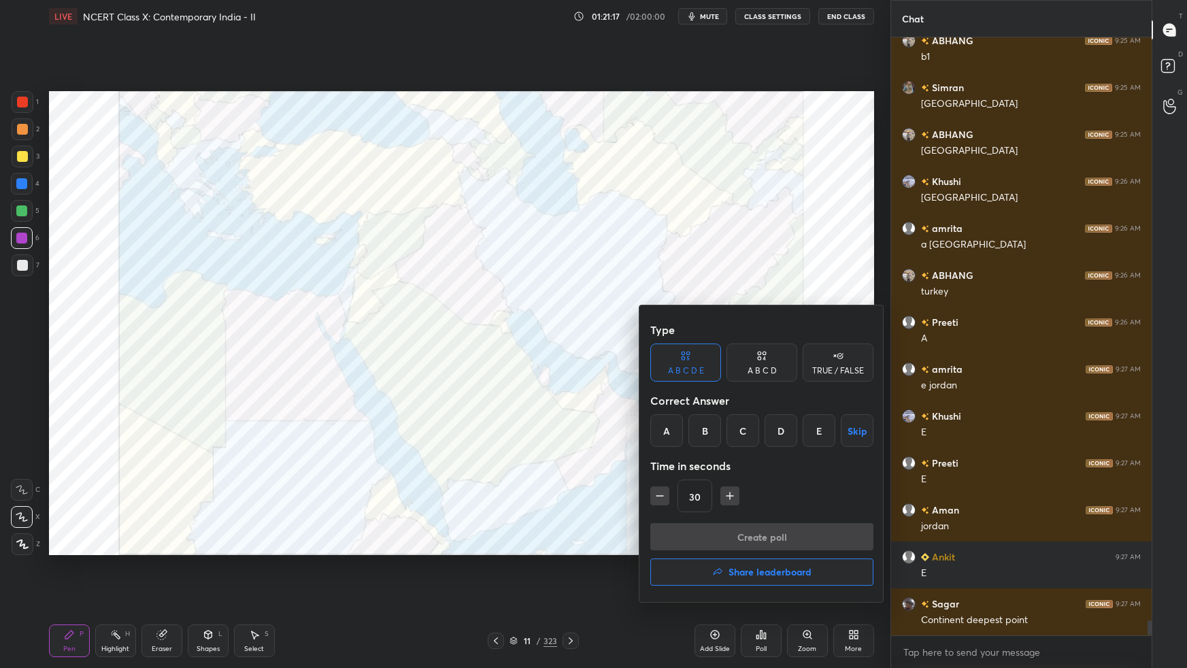
drag, startPoint x: 742, startPoint y: 432, endPoint x: 745, endPoint y: 443, distance: 11.2
click at [742, 435] on div "C" at bounding box center [742, 430] width 33 height 33
click at [753, 539] on button "Create poll" at bounding box center [761, 536] width 223 height 27
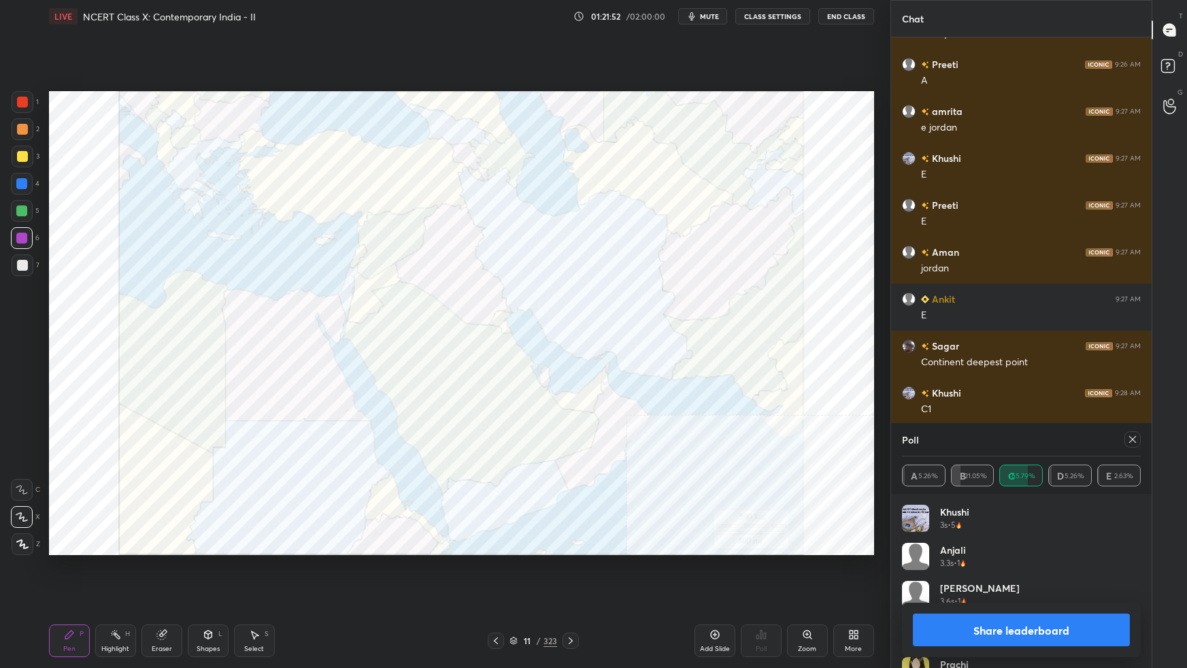
scroll to position [24061, 0]
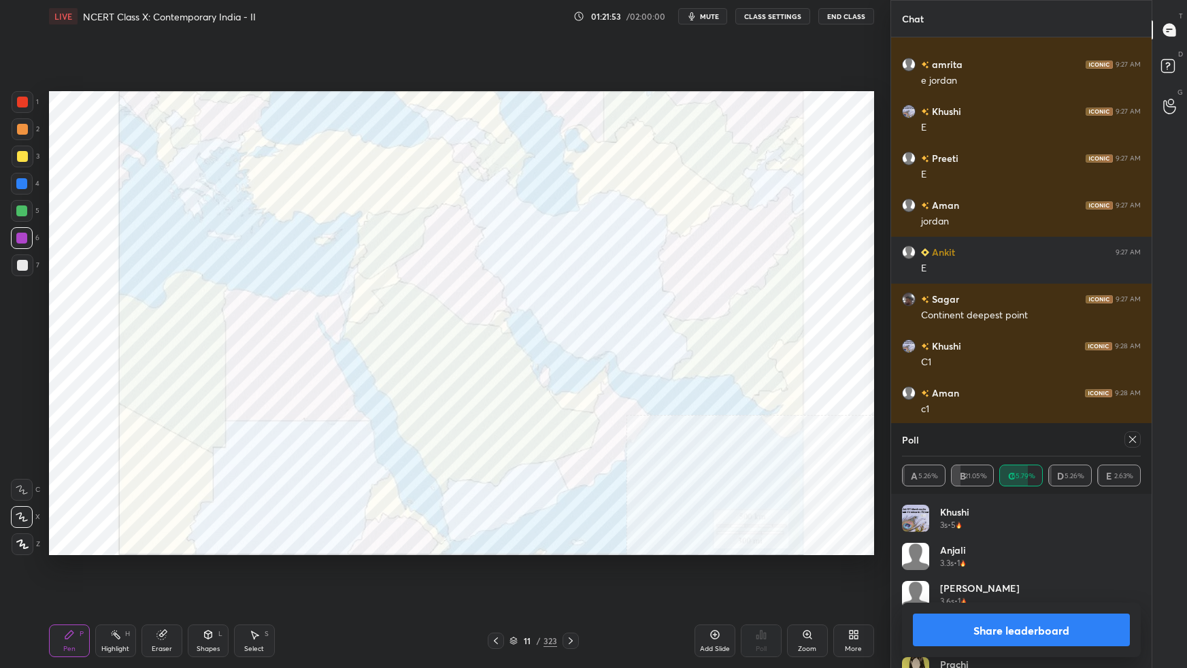
click at [1135, 439] on icon at bounding box center [1132, 439] width 11 height 11
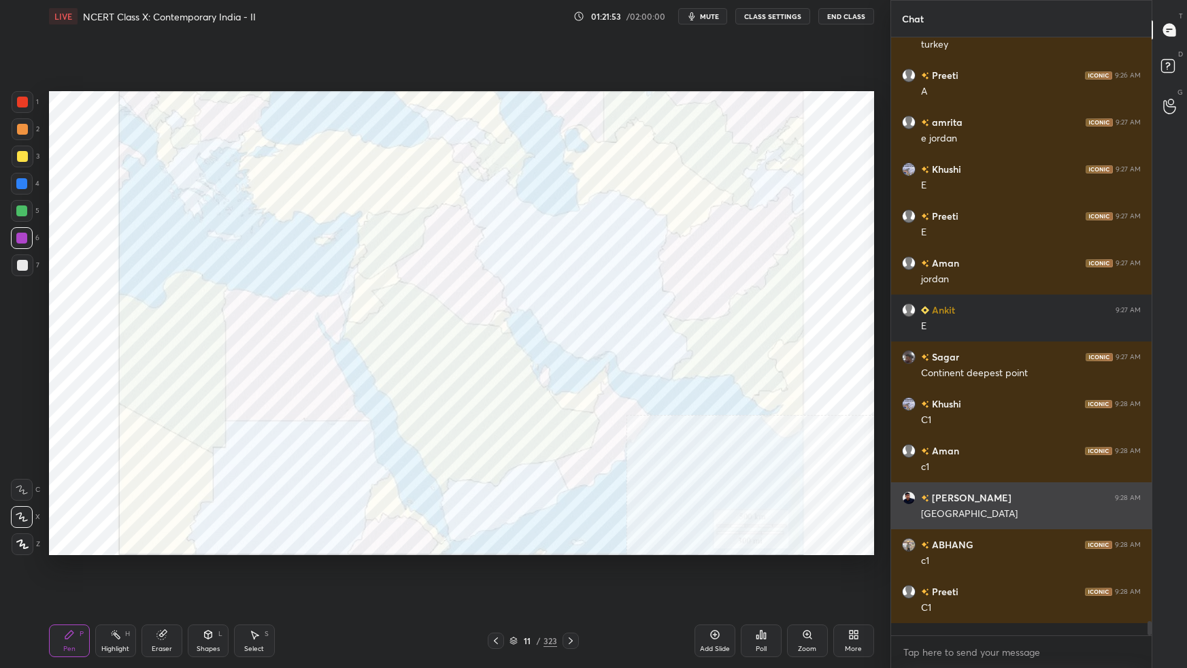
scroll to position [594, 257]
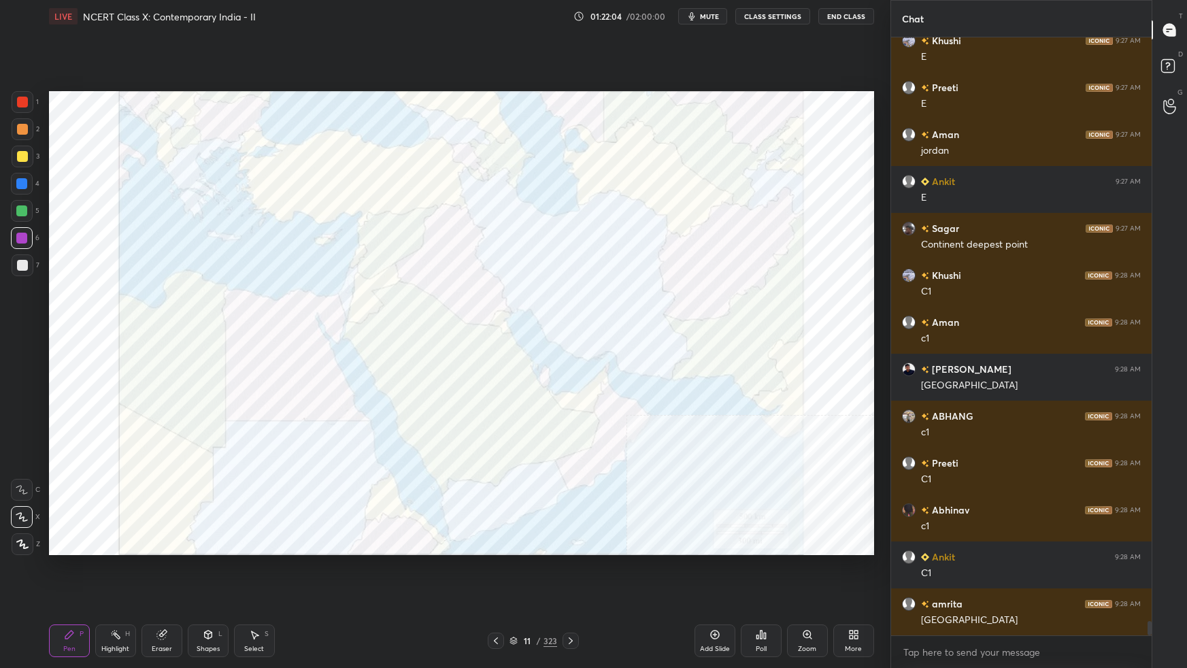
click at [765, 592] on div "Poll" at bounding box center [761, 640] width 41 height 33
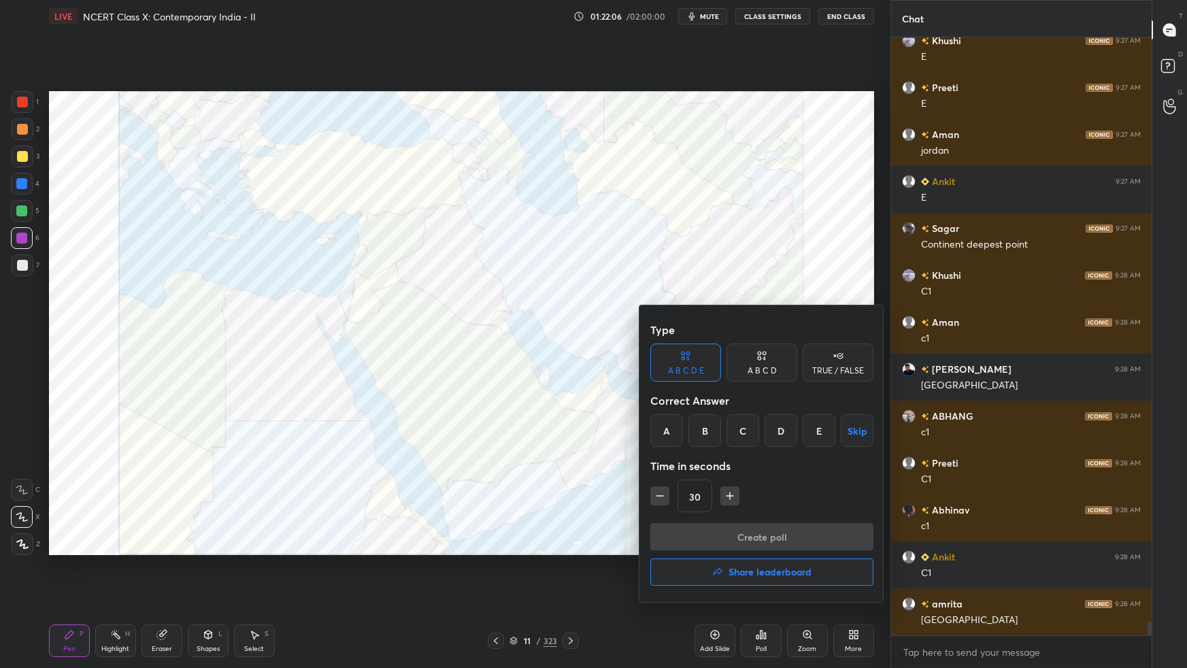
click at [817, 438] on div "E" at bounding box center [818, 430] width 33 height 33
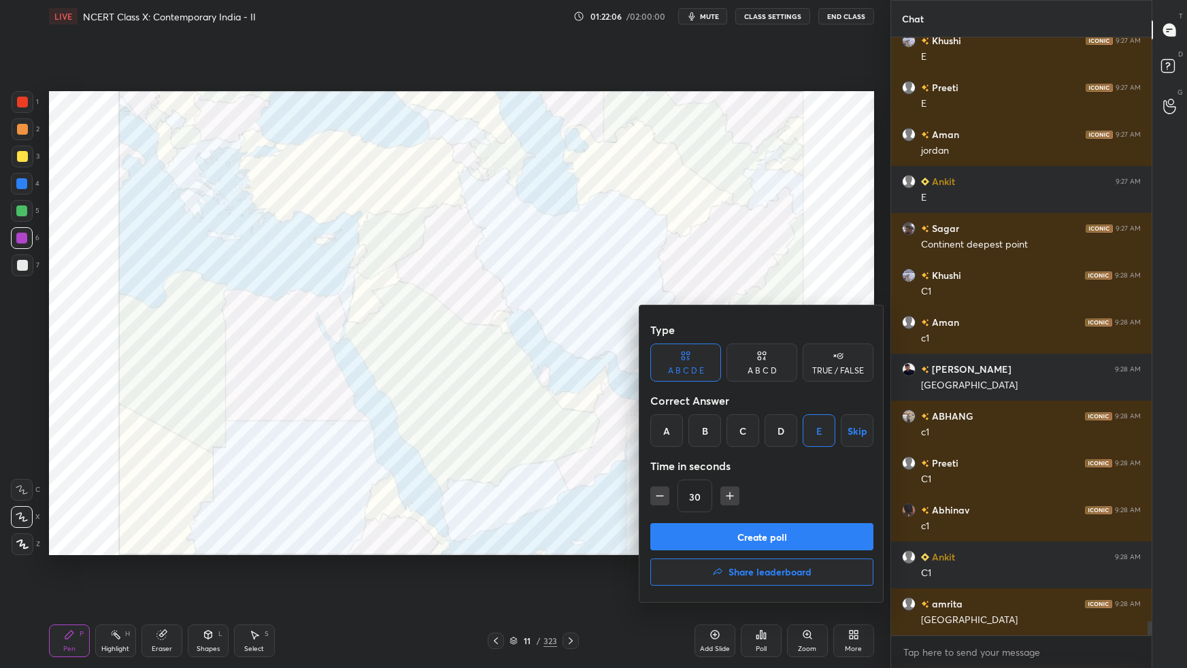
click at [789, 529] on button "Create poll" at bounding box center [761, 536] width 223 height 27
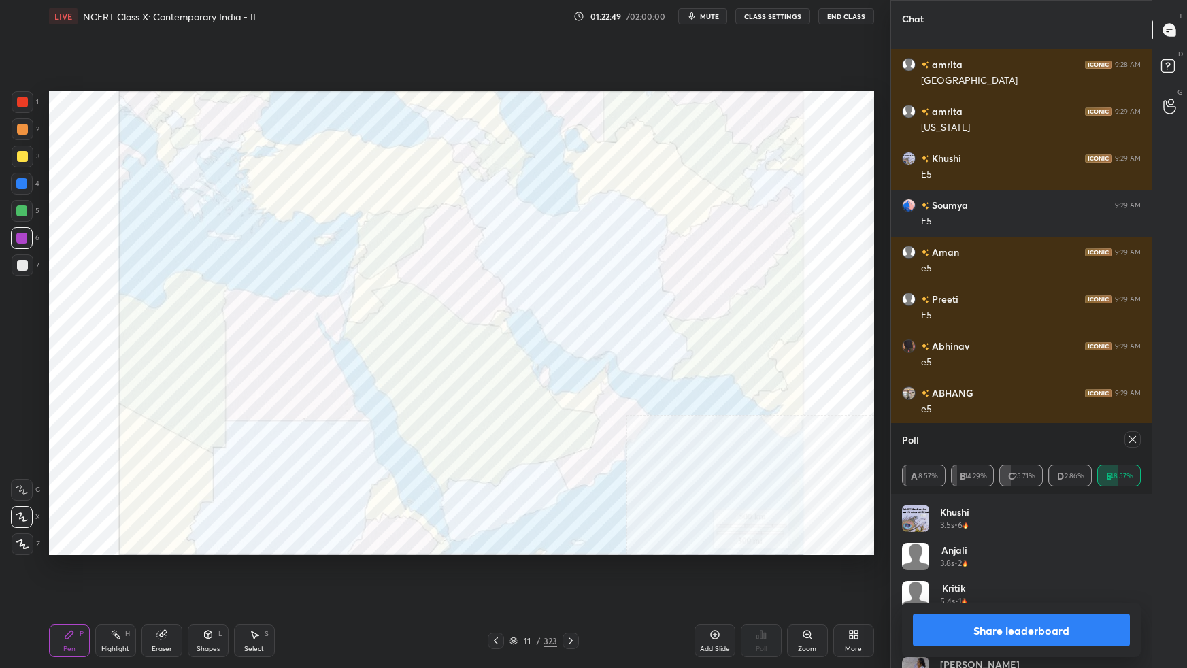
click at [1129, 439] on icon at bounding box center [1132, 439] width 11 height 11
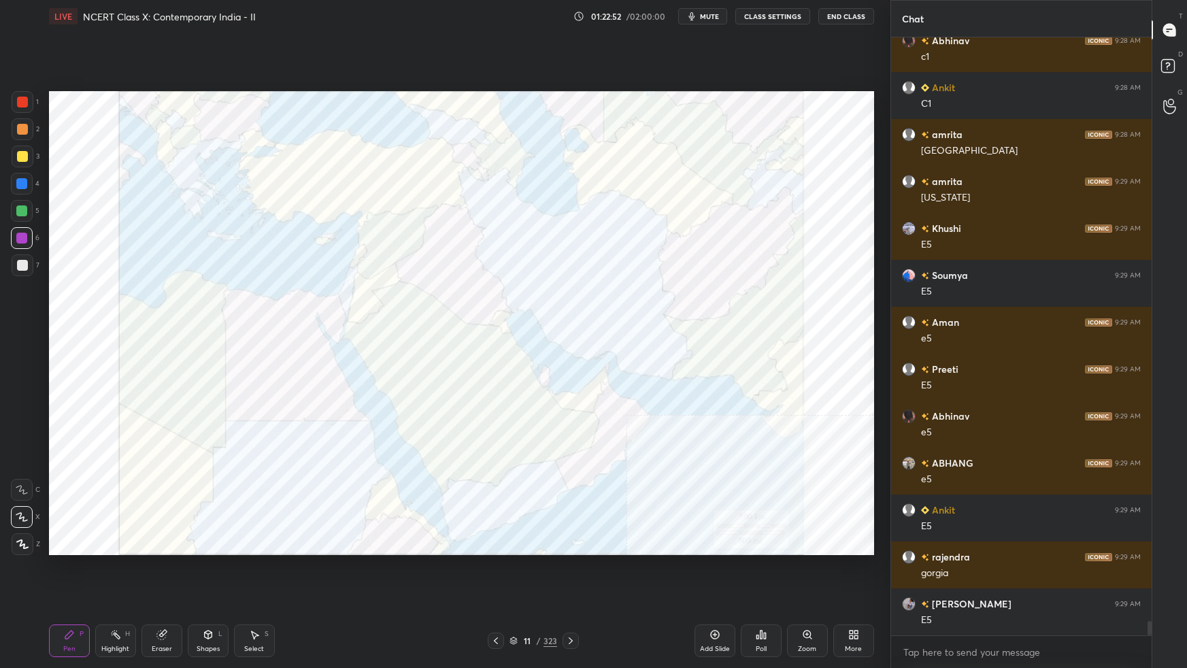
click at [770, 592] on div "Poll" at bounding box center [761, 640] width 41 height 33
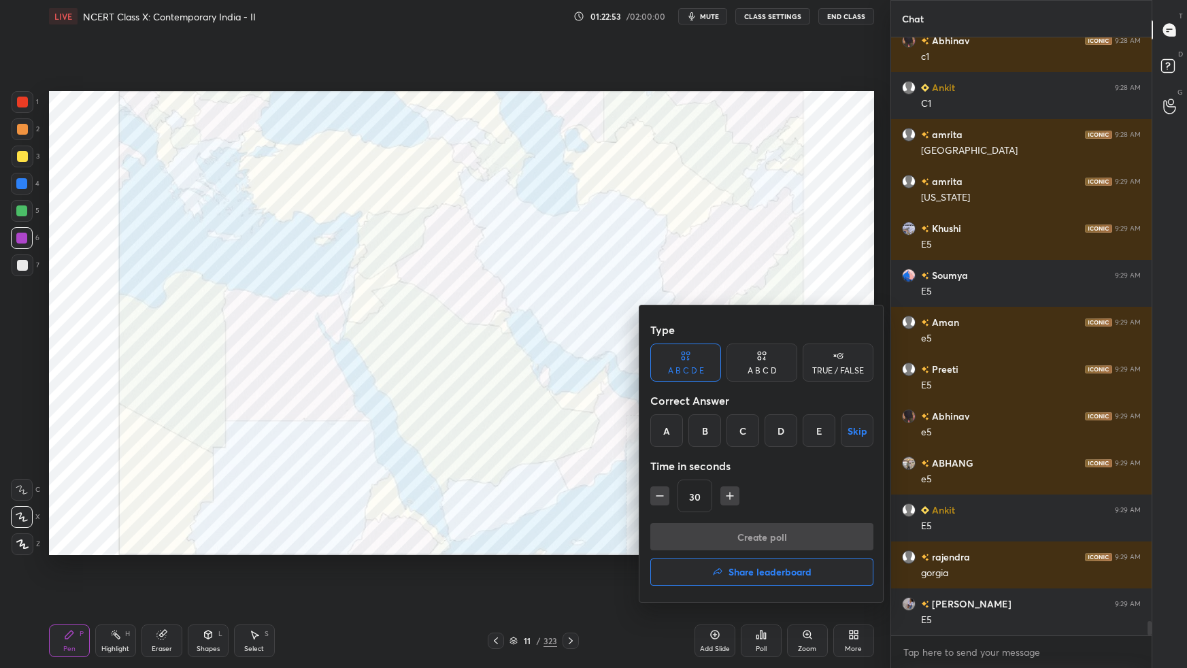
drag, startPoint x: 744, startPoint y: 432, endPoint x: 743, endPoint y: 454, distance: 21.8
click at [743, 434] on div "C" at bounding box center [742, 430] width 33 height 33
click at [739, 534] on button "Create poll" at bounding box center [761, 536] width 223 height 27
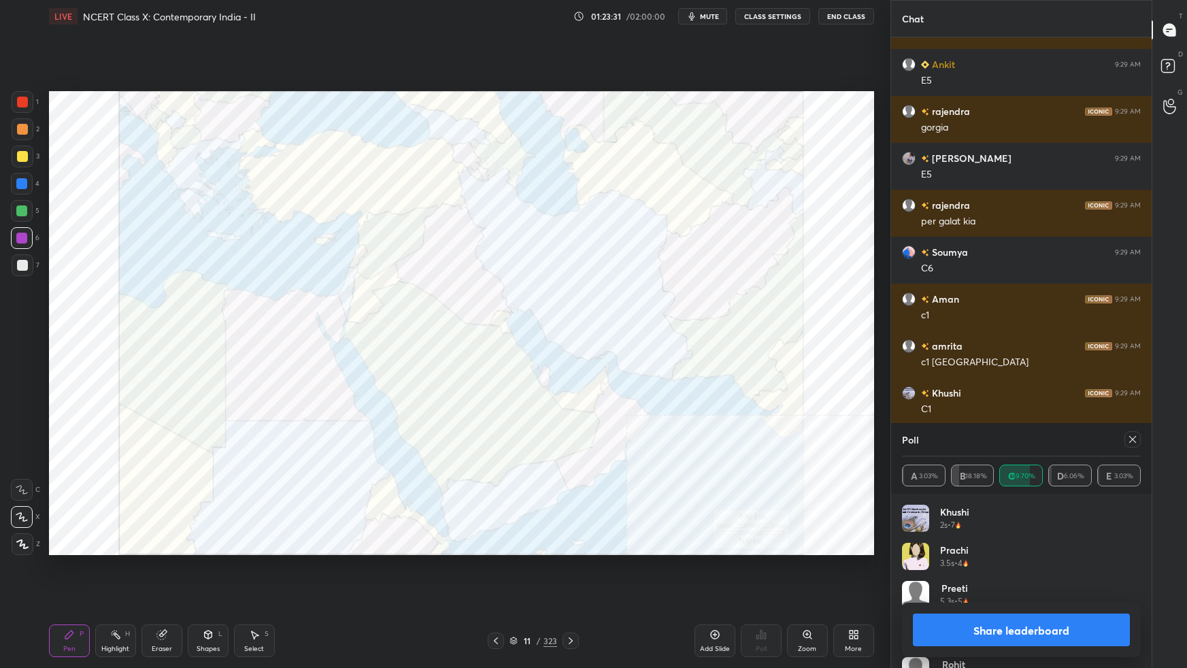
click at [1134, 436] on icon at bounding box center [1132, 439] width 11 height 11
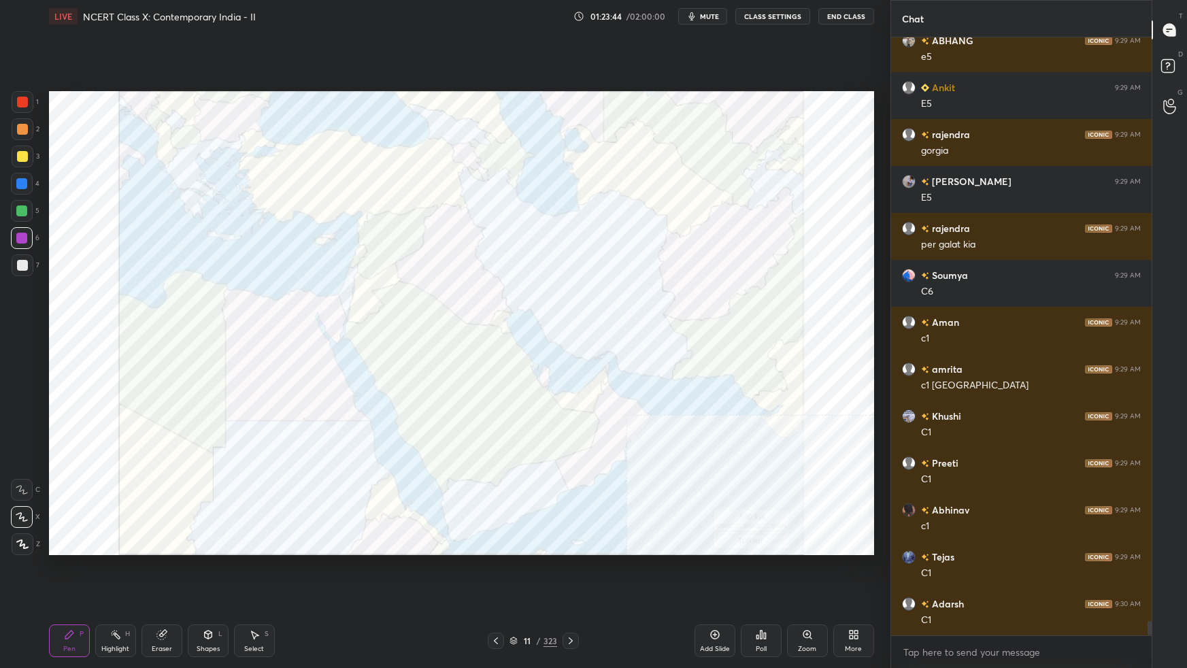
click at [765, 592] on div "Poll" at bounding box center [761, 640] width 41 height 33
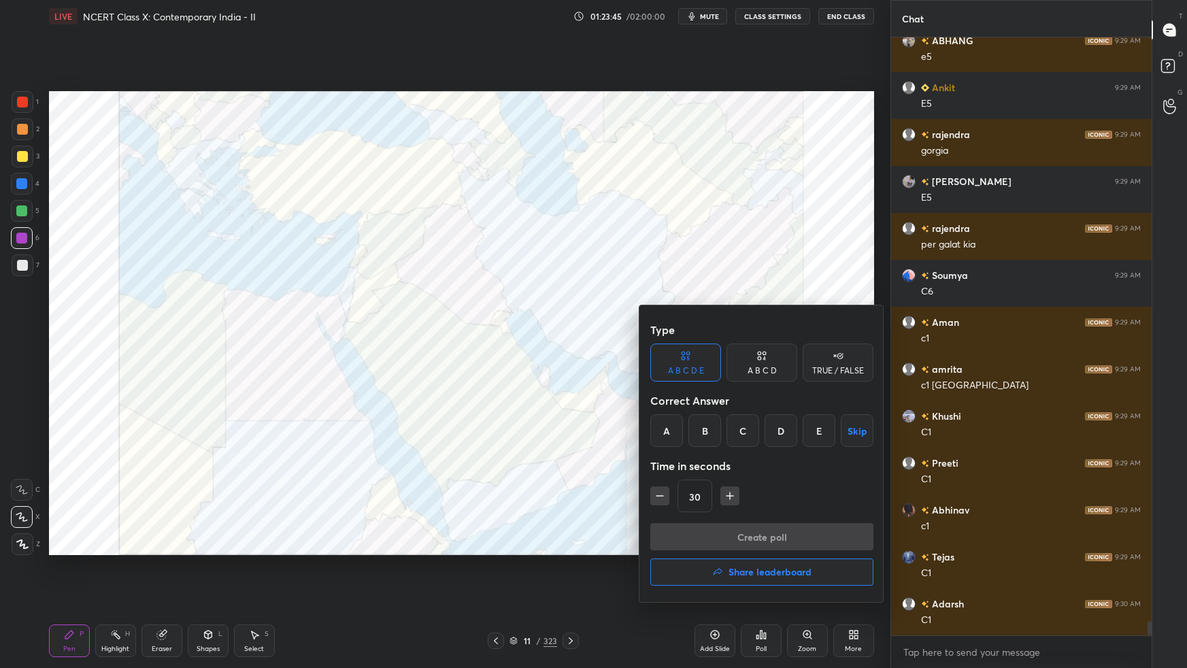
click at [673, 432] on div "A" at bounding box center [666, 430] width 33 height 33
click at [705, 544] on button "Create poll" at bounding box center [761, 536] width 223 height 27
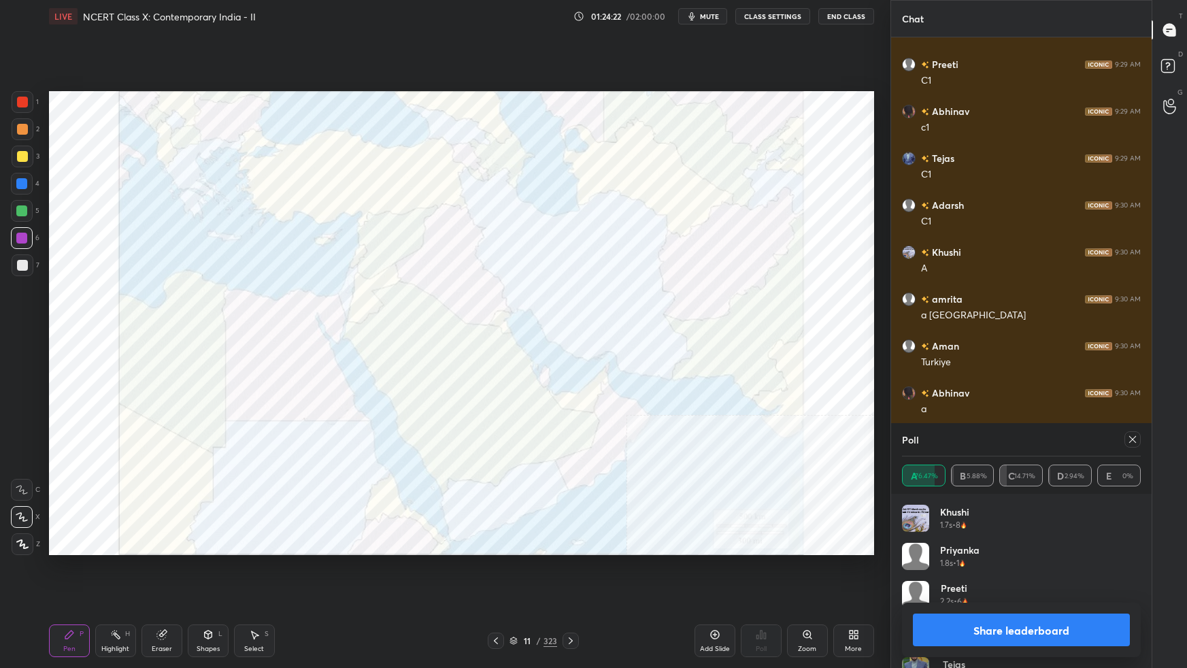
drag, startPoint x: 1131, startPoint y: 439, endPoint x: 1123, endPoint y: 445, distance: 10.2
click at [1131, 439] on icon at bounding box center [1132, 439] width 11 height 11
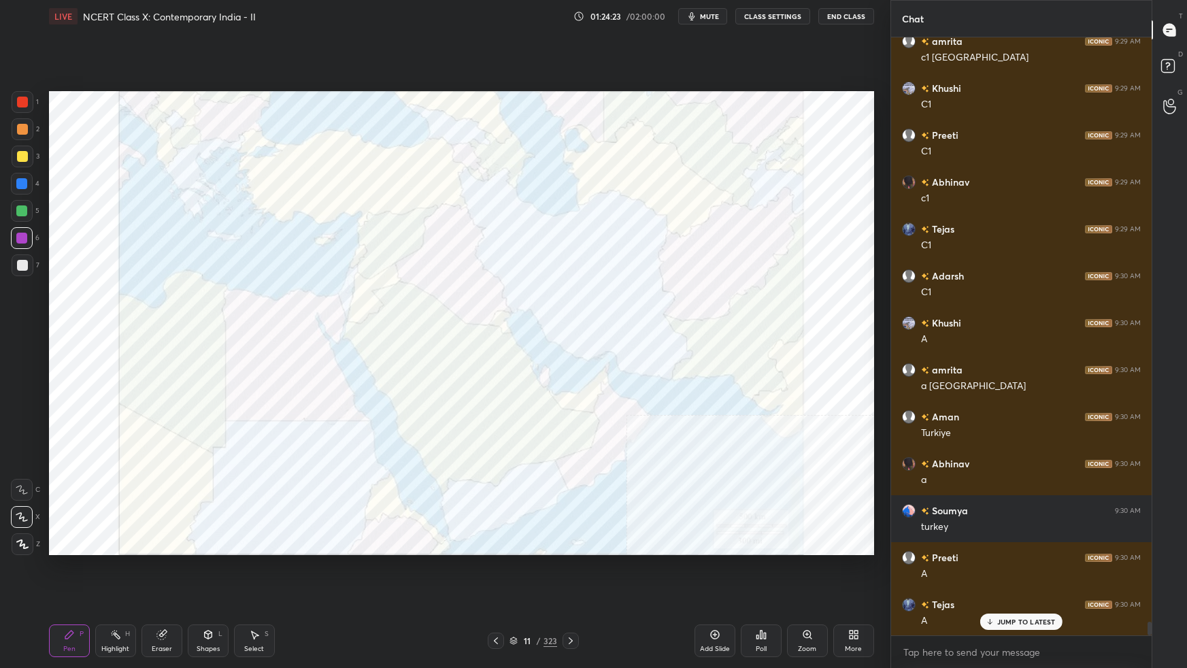
click at [764, 592] on icon at bounding box center [760, 634] width 11 height 11
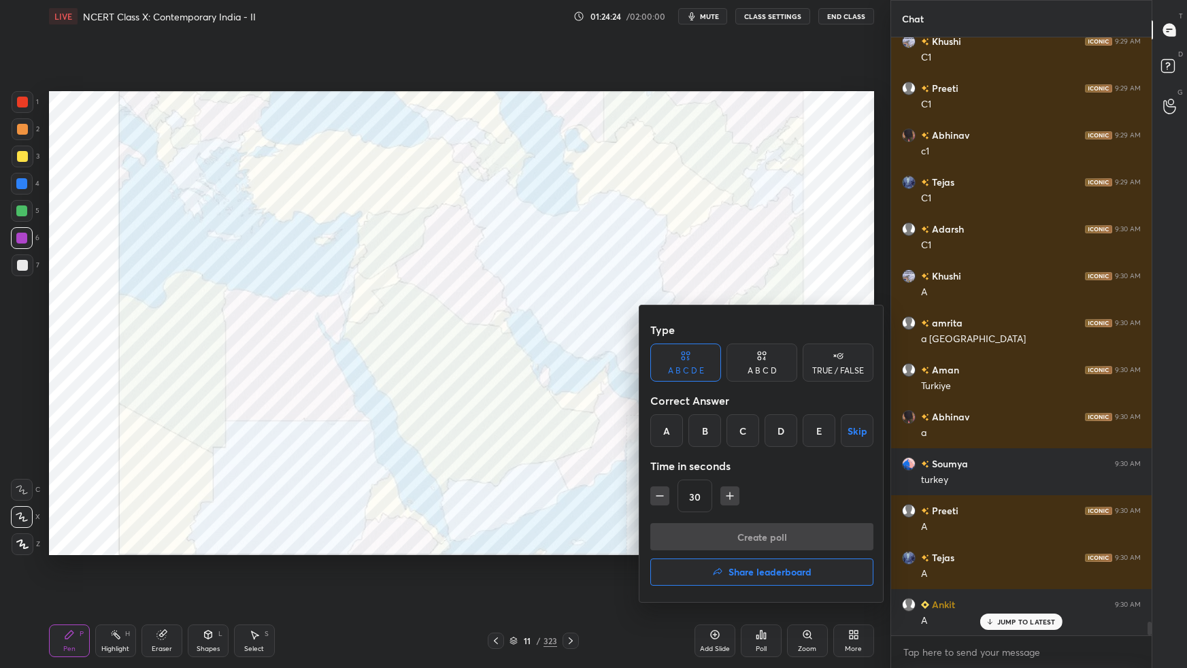
drag, startPoint x: 731, startPoint y: 435, endPoint x: 741, endPoint y: 457, distance: 24.0
click at [731, 436] on div "C" at bounding box center [742, 430] width 33 height 33
click at [747, 534] on button "Create poll" at bounding box center [761, 536] width 223 height 27
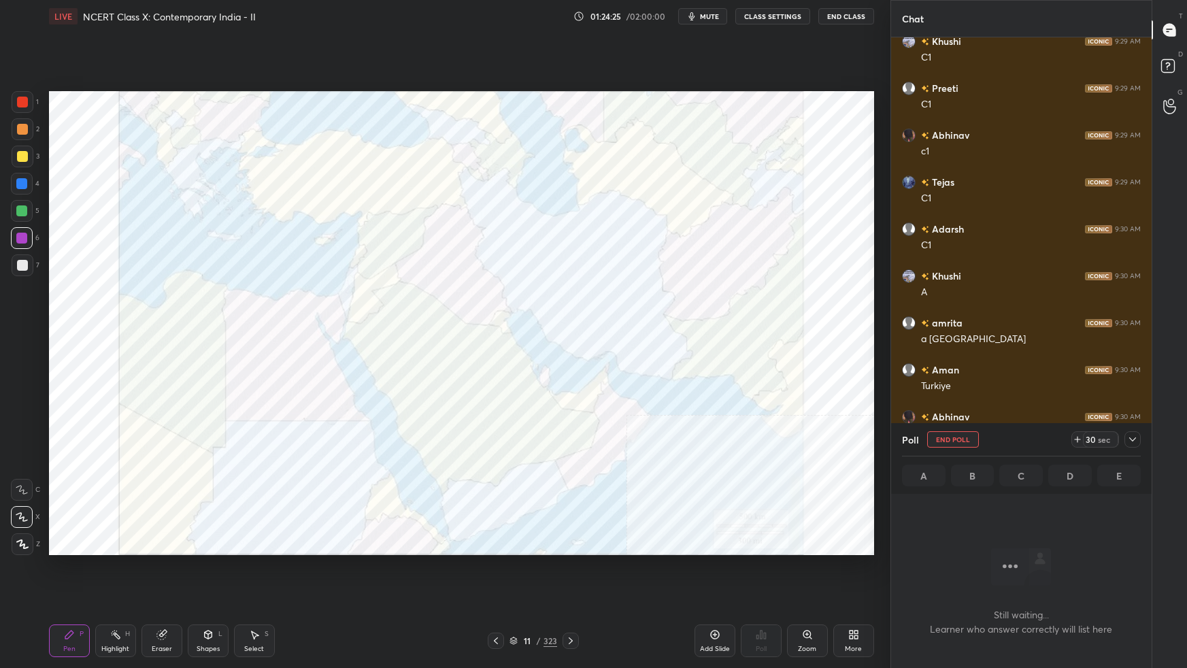
click at [1137, 442] on icon at bounding box center [1132, 439] width 11 height 11
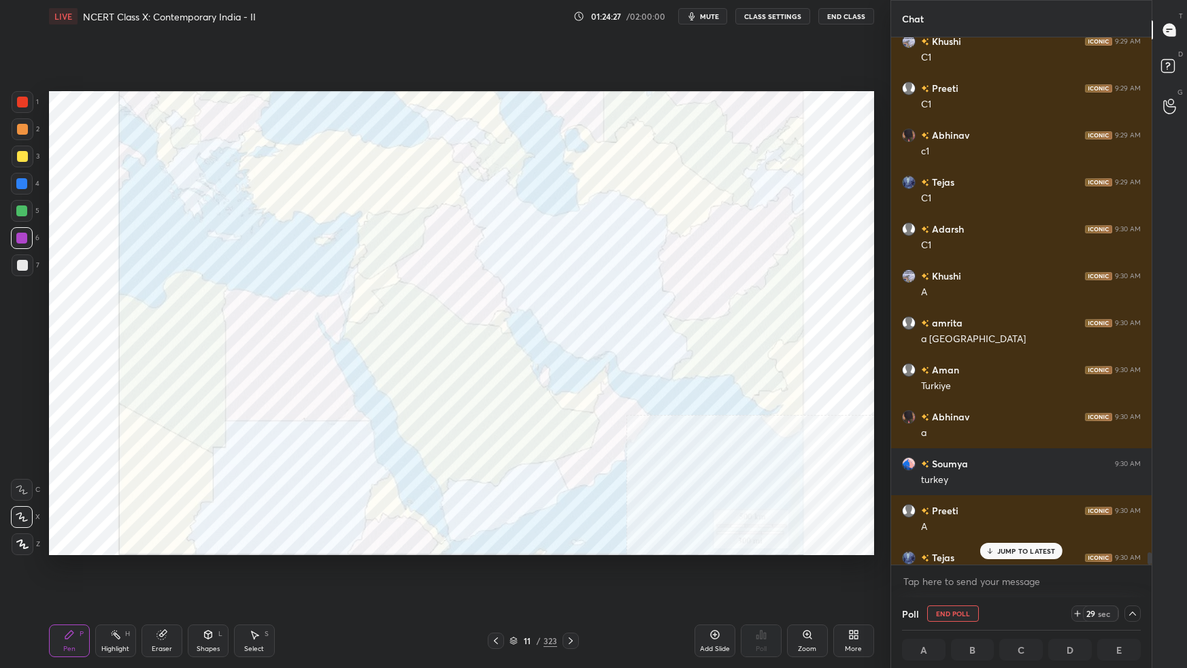
click at [1023, 555] on div "JUMP TO LATEST" at bounding box center [1021, 551] width 82 height 16
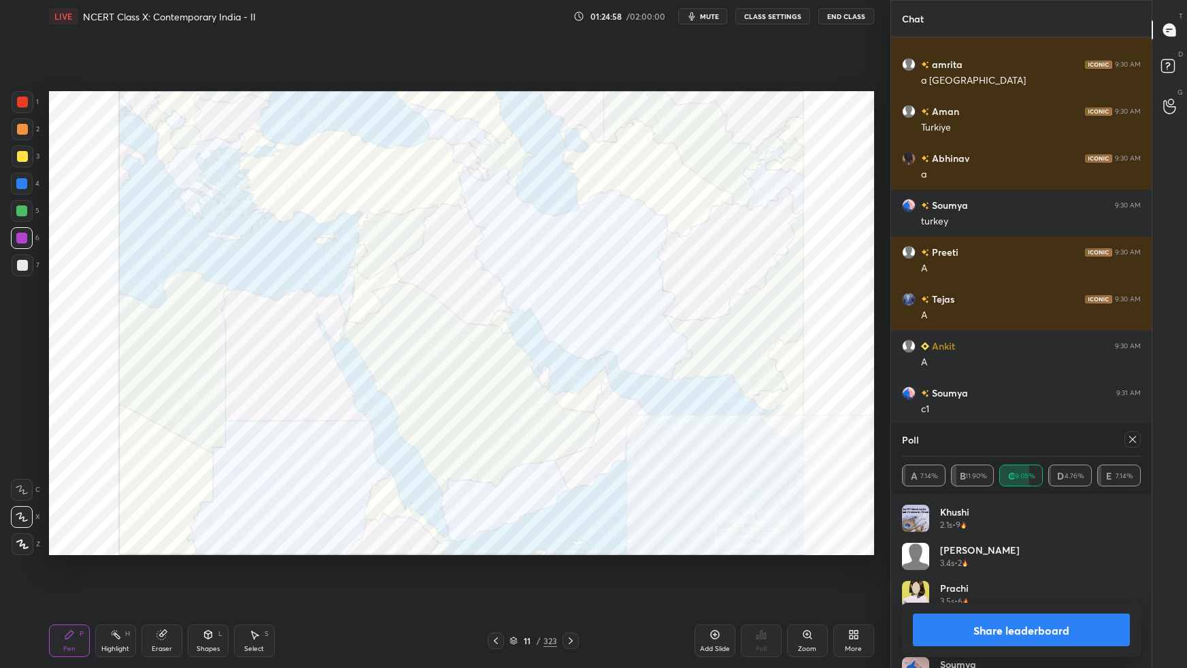
click at [1135, 445] on div at bounding box center [1132, 439] width 16 height 16
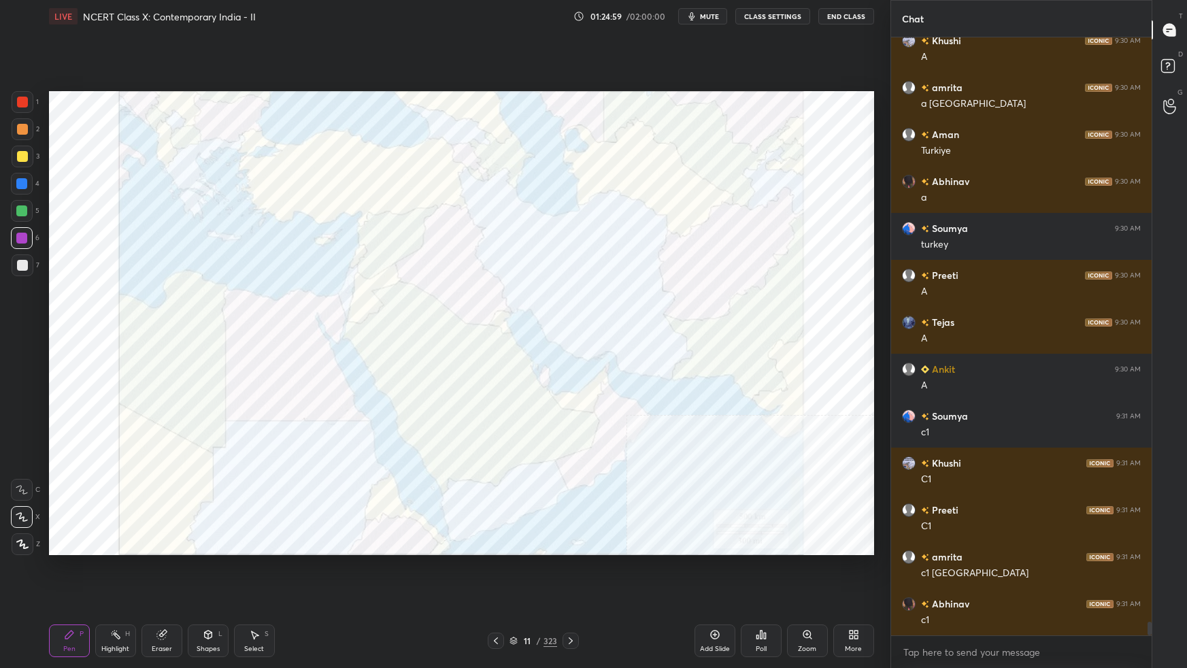
click at [763, 592] on icon at bounding box center [760, 634] width 11 height 11
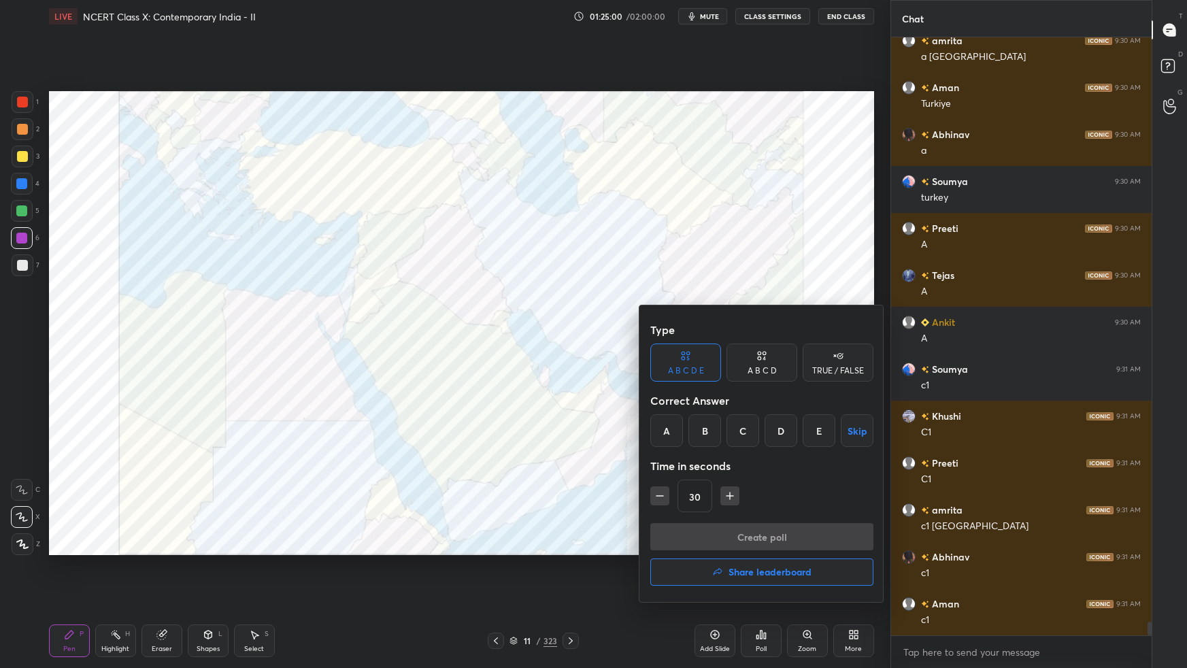
drag, startPoint x: 749, startPoint y: 439, endPoint x: 751, endPoint y: 460, distance: 20.6
click at [749, 442] on div "C" at bounding box center [742, 430] width 33 height 33
click at [749, 534] on button "Create poll" at bounding box center [761, 536] width 223 height 27
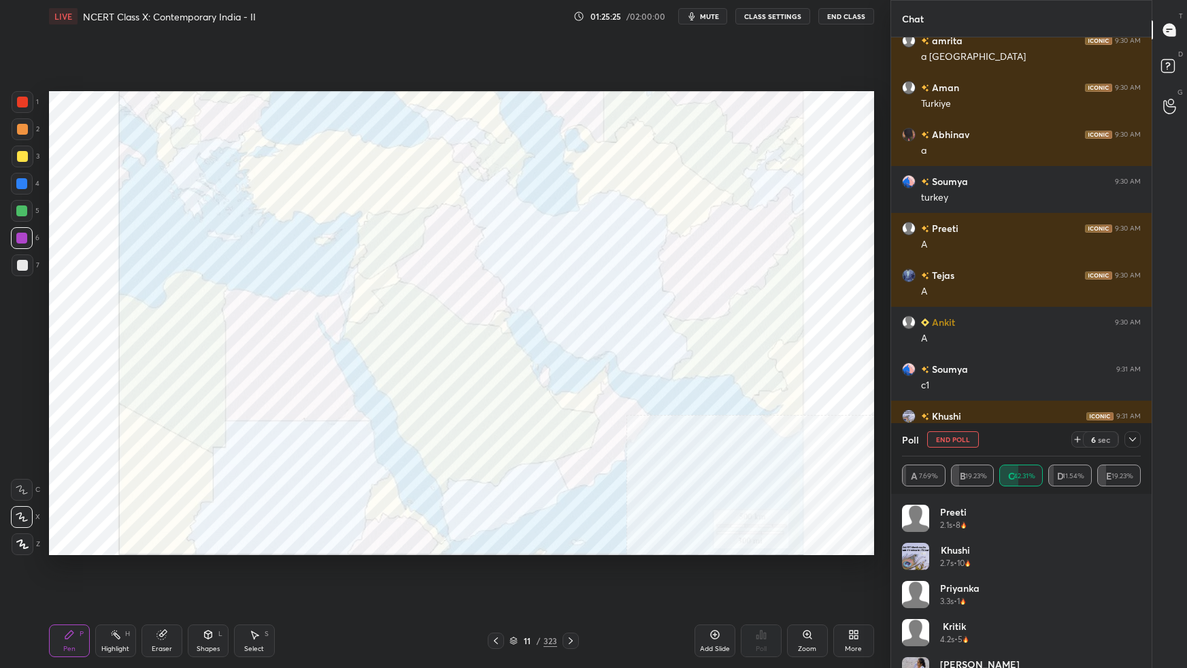
click at [1133, 441] on icon at bounding box center [1132, 439] width 11 height 11
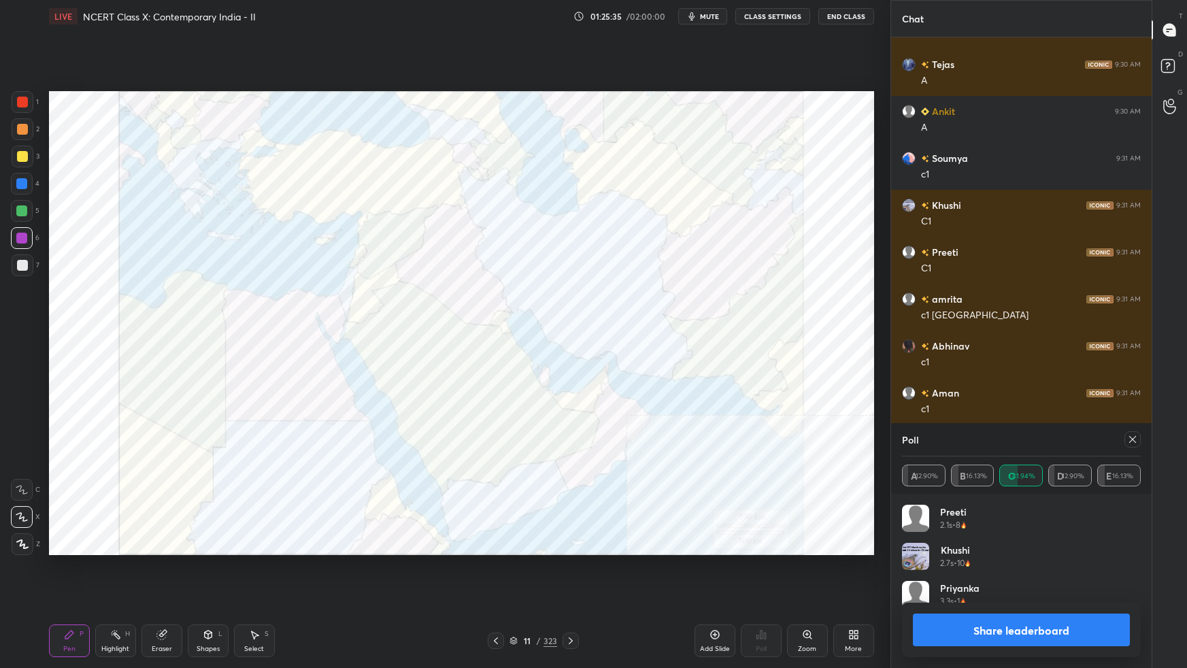
click at [1131, 441] on icon at bounding box center [1132, 439] width 11 height 11
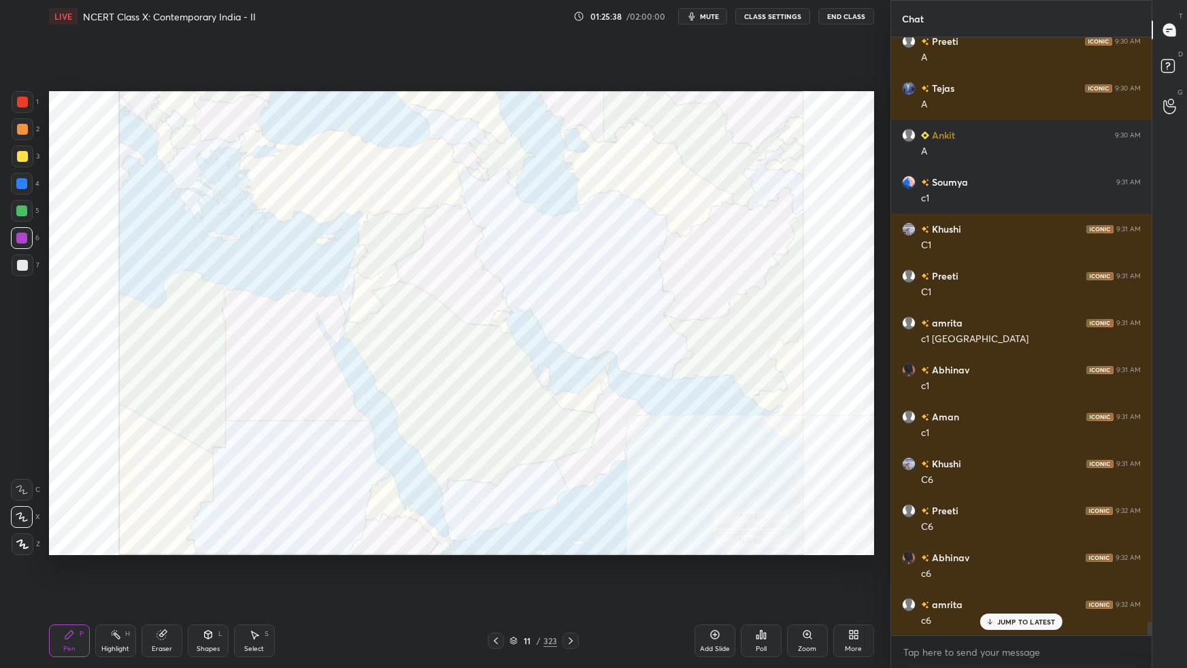
click at [769, 592] on div "Poll" at bounding box center [761, 640] width 41 height 33
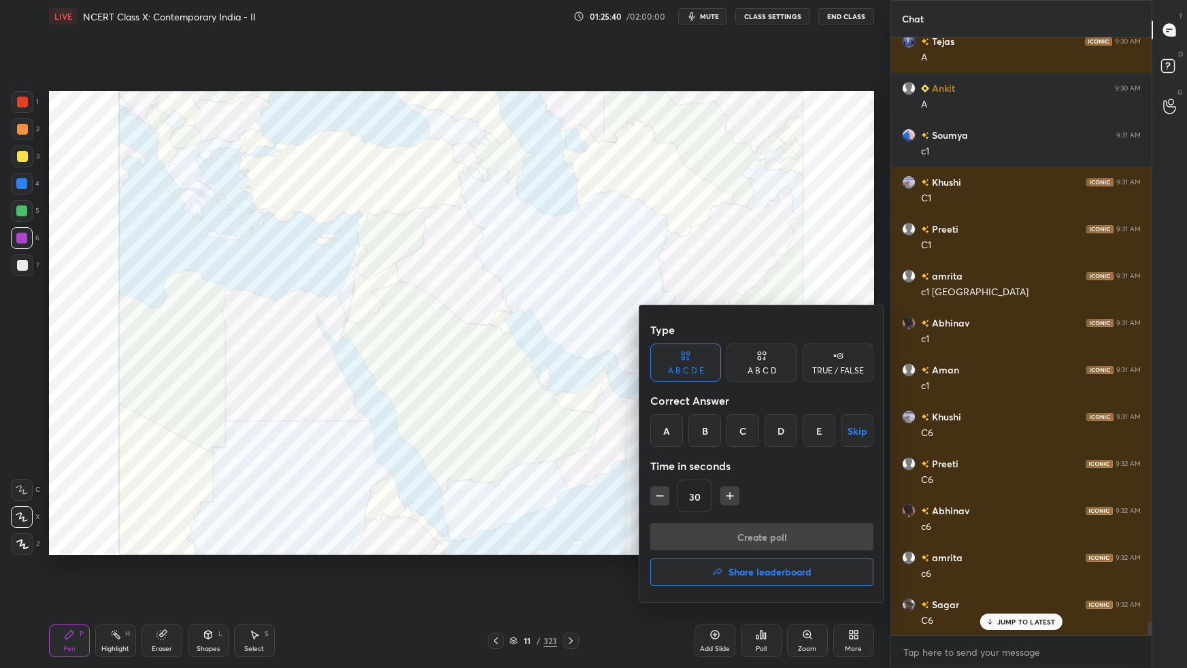
click at [660, 431] on div "A" at bounding box center [666, 430] width 33 height 33
drag, startPoint x: 673, startPoint y: 535, endPoint x: 679, endPoint y: 534, distance: 6.9
click at [674, 535] on button "Create poll" at bounding box center [761, 536] width 223 height 27
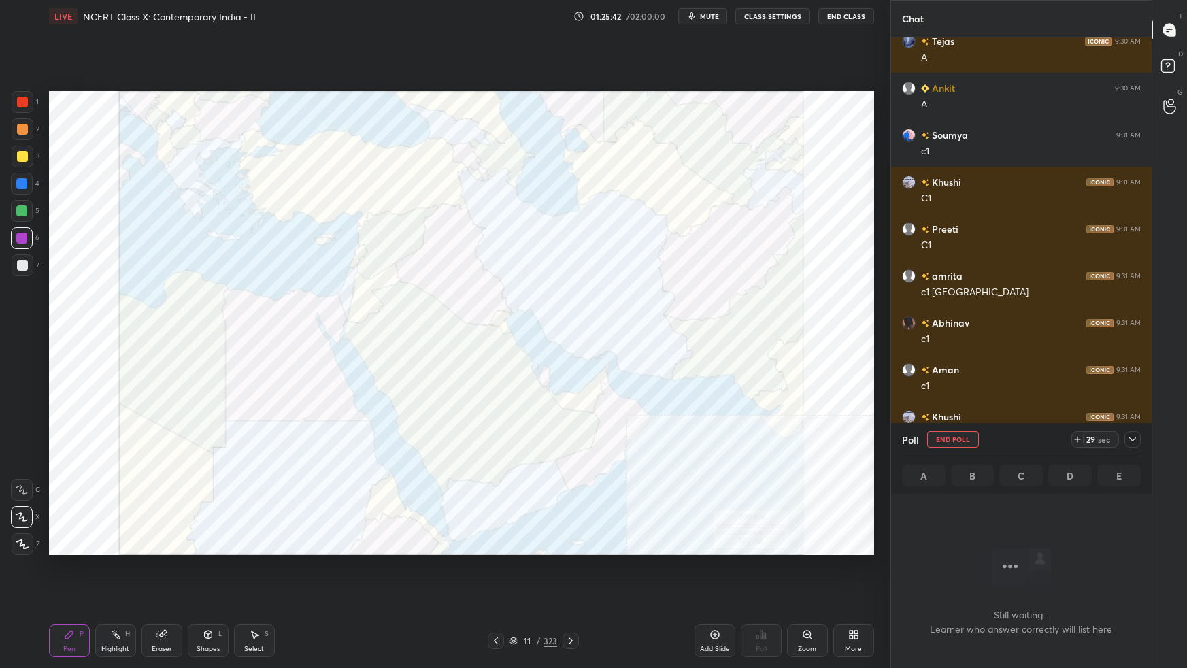
click at [1127, 443] on icon at bounding box center [1132, 439] width 11 height 11
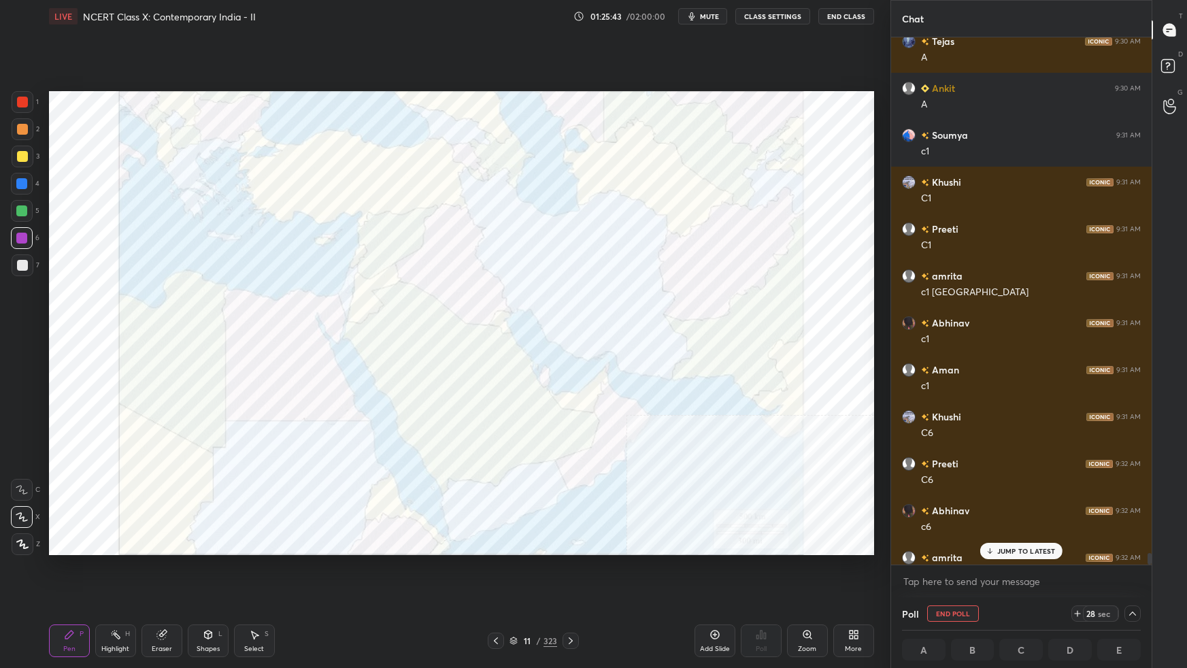
drag, startPoint x: 1017, startPoint y: 554, endPoint x: 1027, endPoint y: 545, distance: 13.5
click at [1017, 554] on p "JUMP TO LATEST" at bounding box center [1026, 551] width 58 height 8
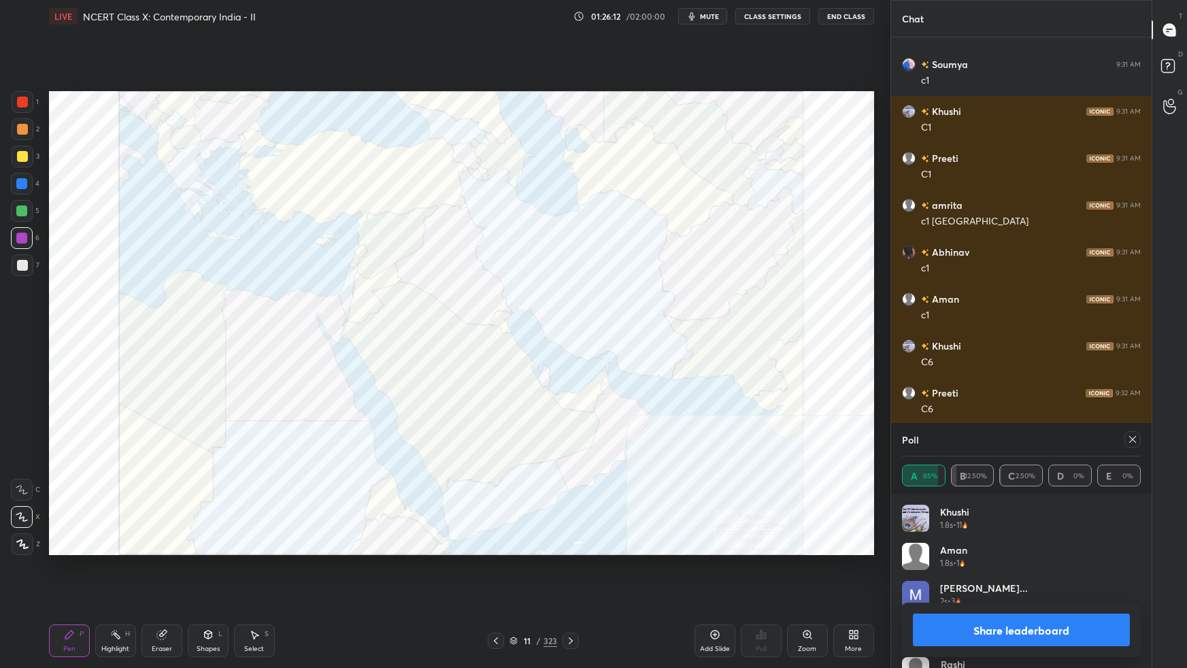
click at [1139, 443] on div at bounding box center [1132, 439] width 16 height 16
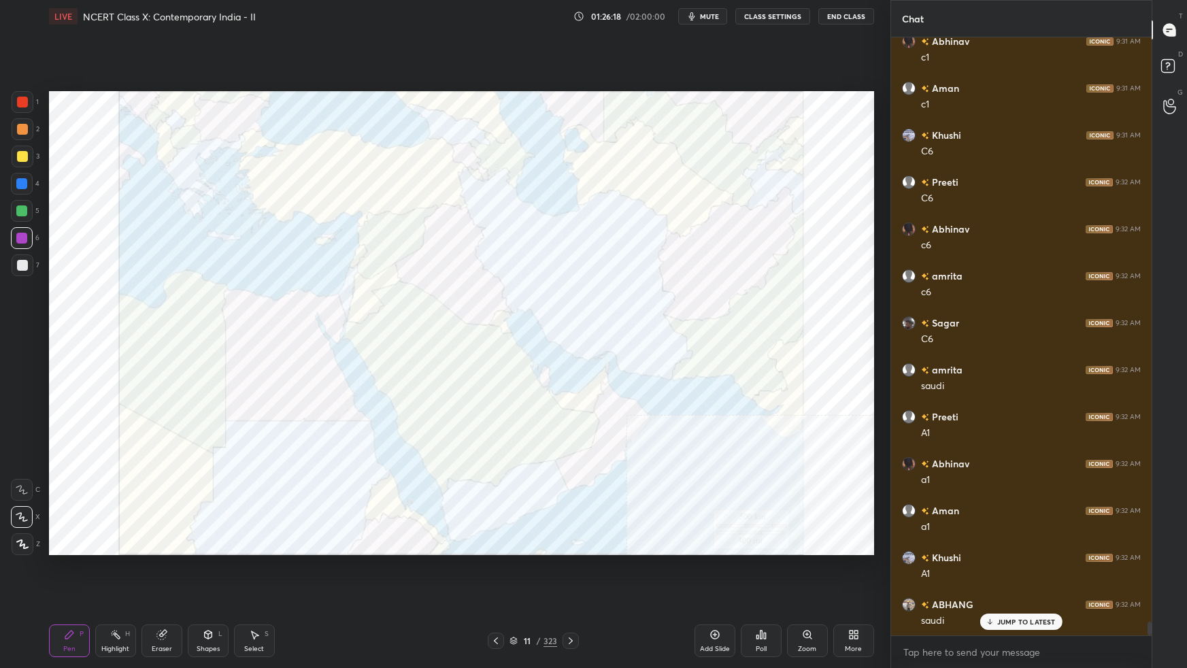
click at [772, 592] on div "Poll" at bounding box center [761, 640] width 41 height 33
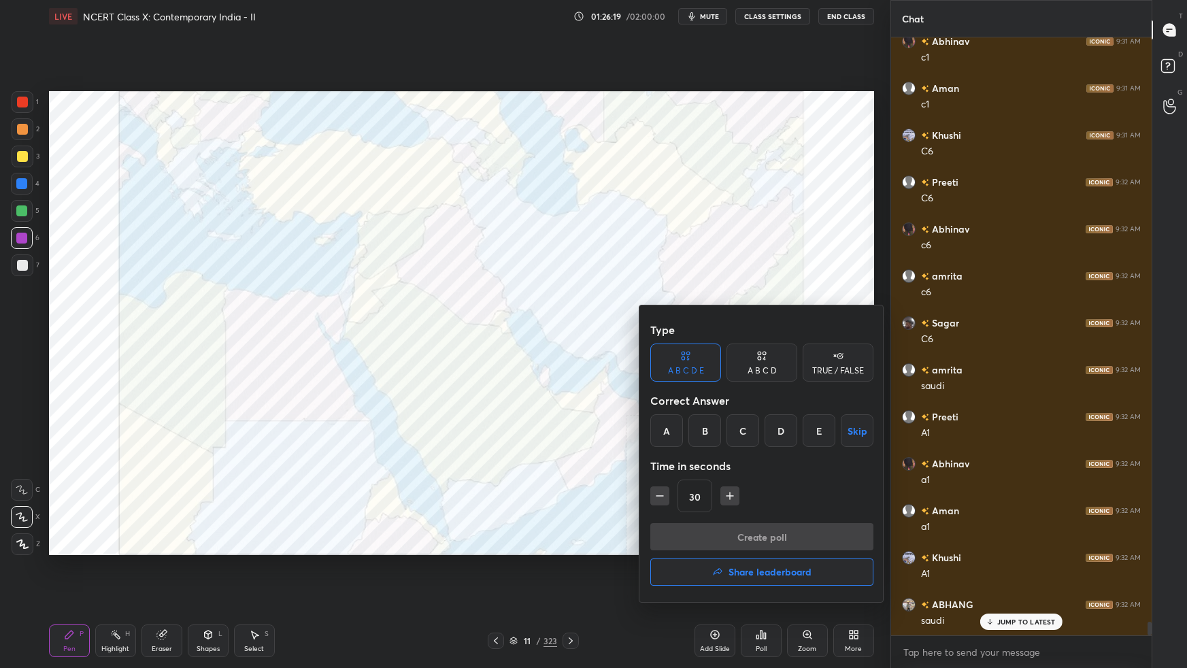
click at [743, 435] on div "C" at bounding box center [742, 430] width 33 height 33
click at [745, 527] on button "Create poll" at bounding box center [761, 536] width 223 height 27
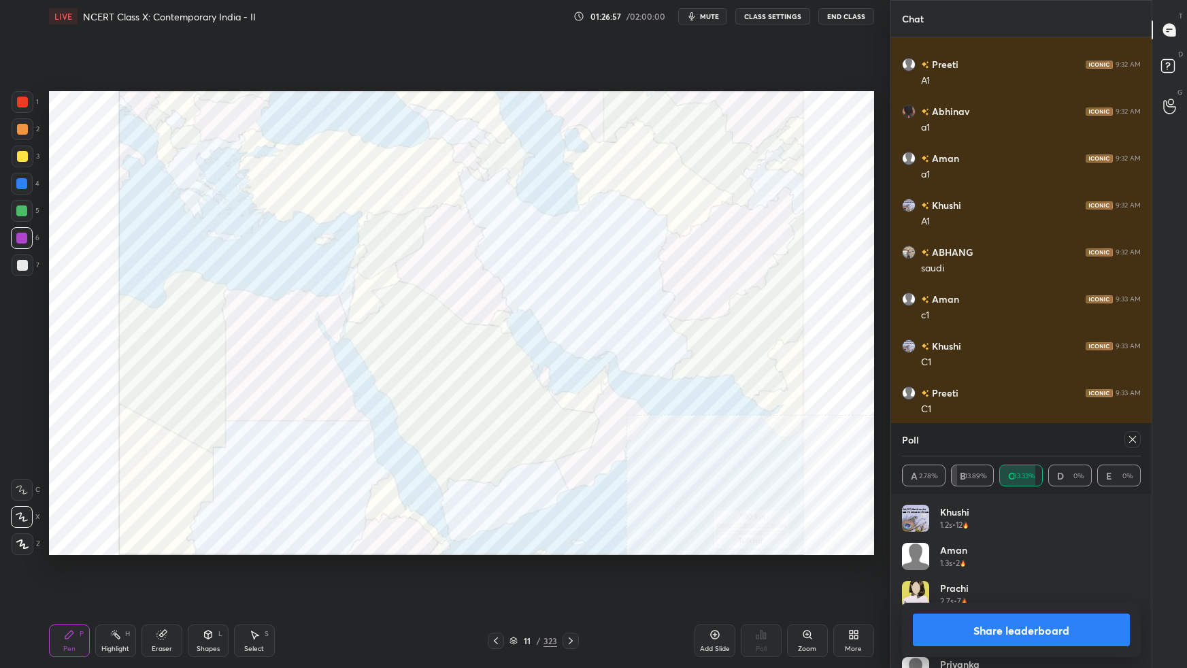
drag, startPoint x: 1131, startPoint y: 440, endPoint x: 1136, endPoint y: 432, distance: 8.5
click at [1131, 440] on icon at bounding box center [1132, 439] width 7 height 7
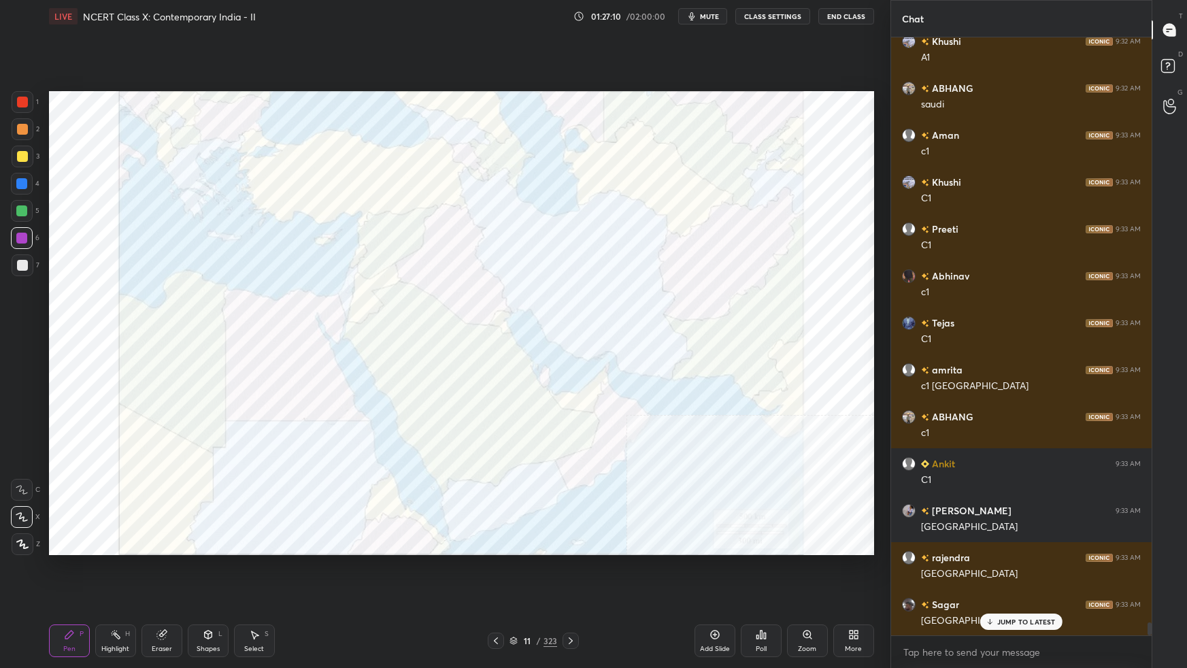
click at [763, 592] on icon at bounding box center [760, 634] width 11 height 11
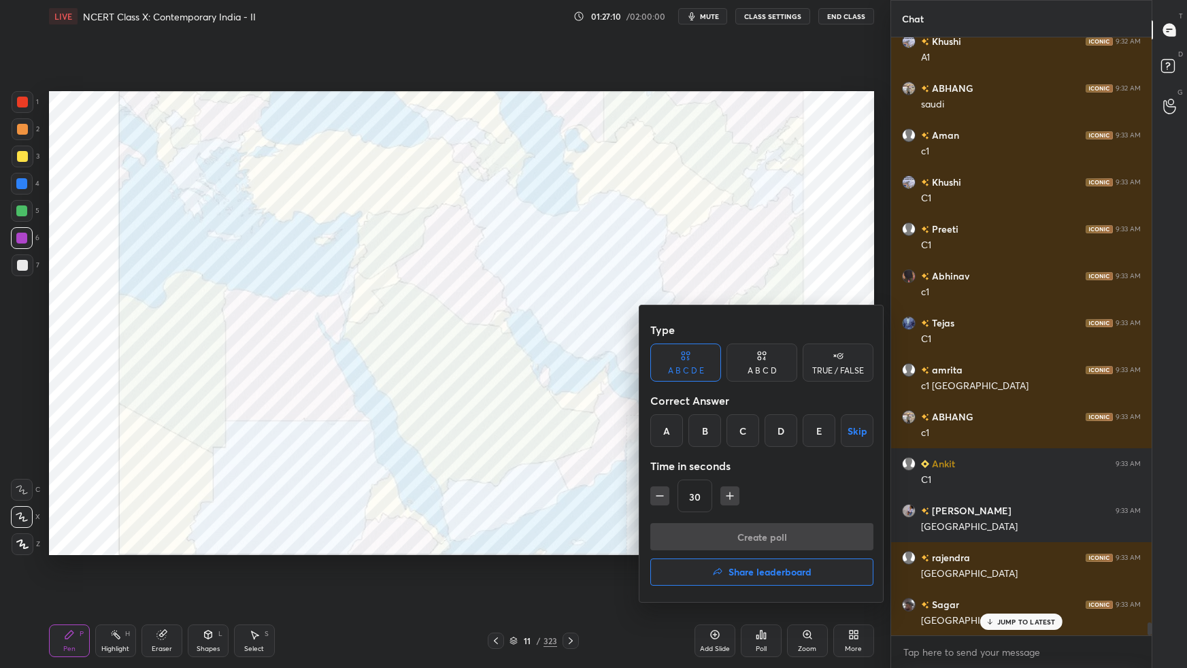
click at [802, 574] on h4 "Share leaderboard" at bounding box center [769, 572] width 83 height 10
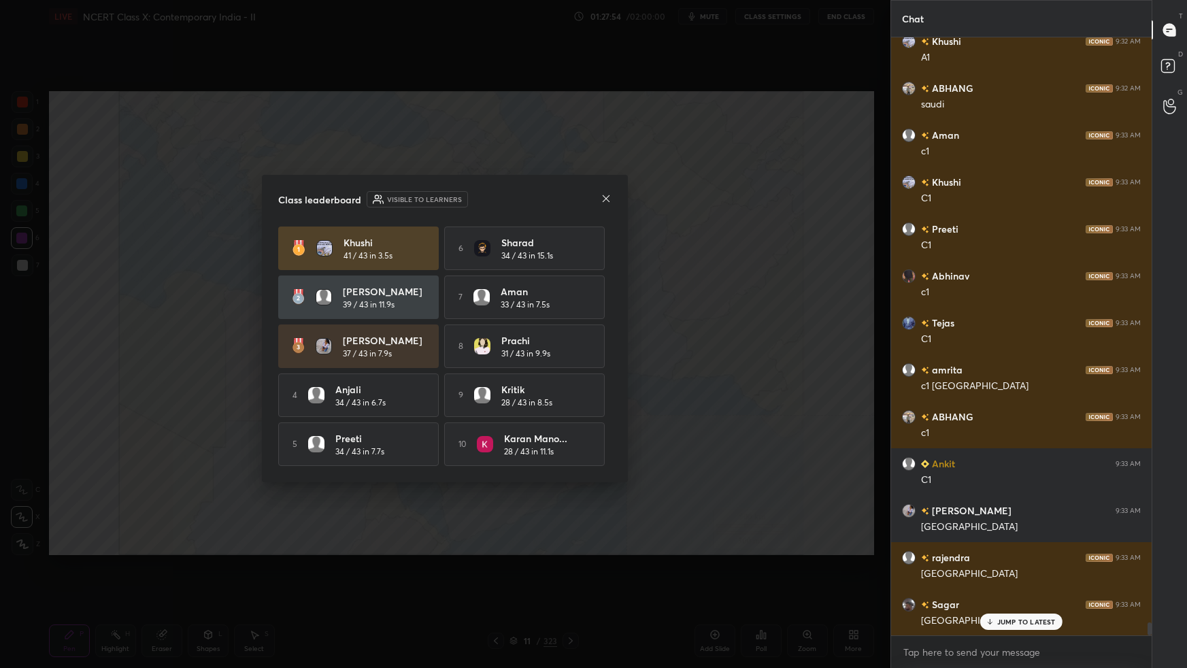
click at [607, 198] on icon at bounding box center [605, 198] width 11 height 11
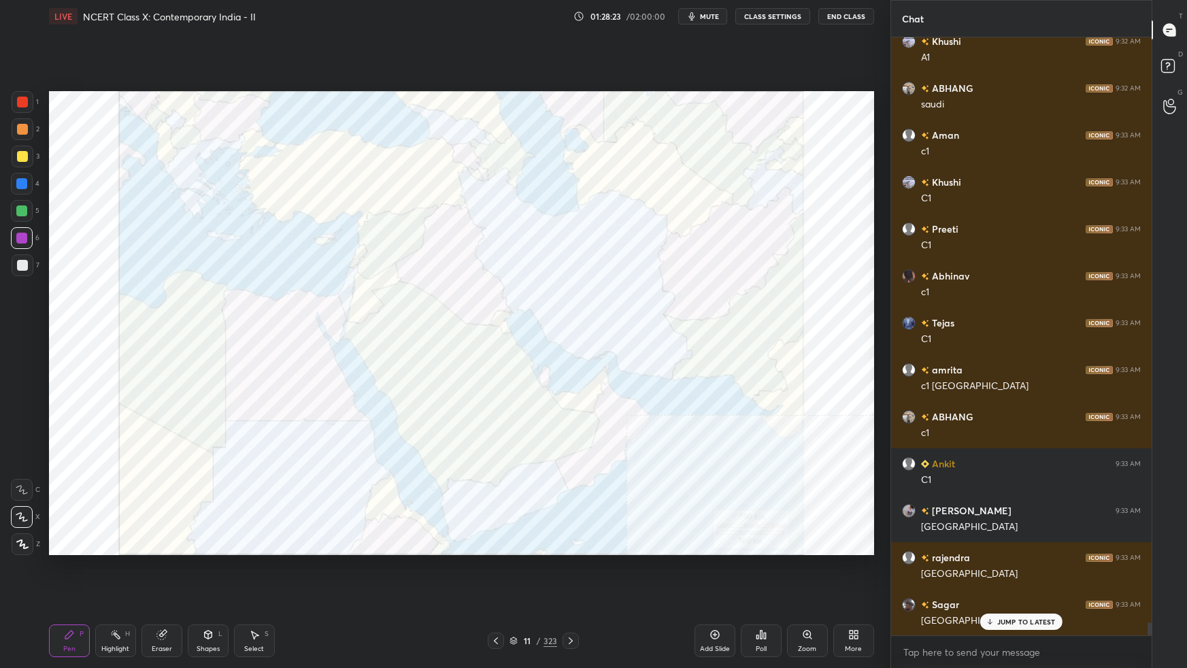
scroll to position [26771, 0]
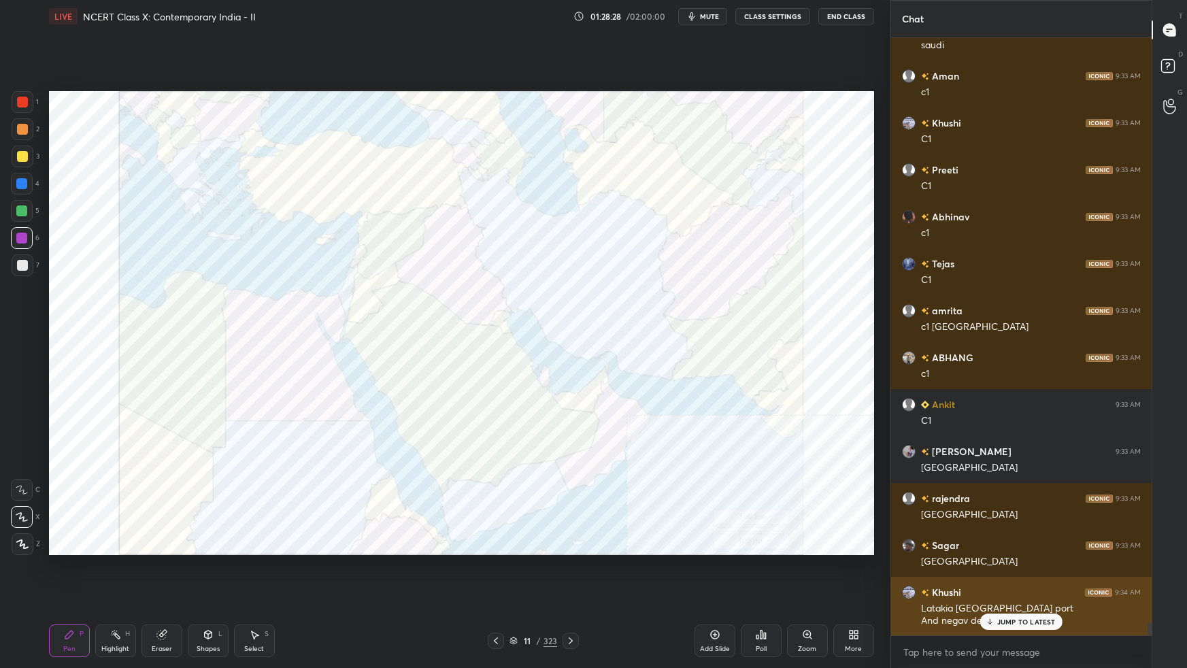
click at [1004, 592] on p "JUMP TO LATEST" at bounding box center [1026, 621] width 58 height 8
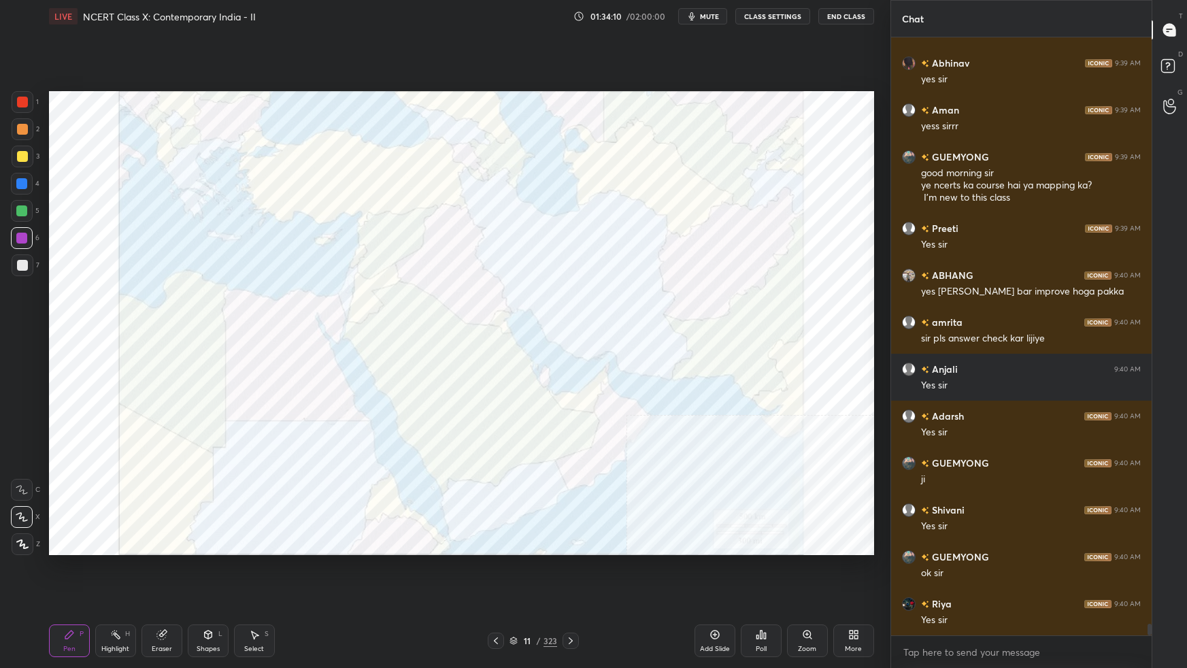
scroll to position [30809, 0]
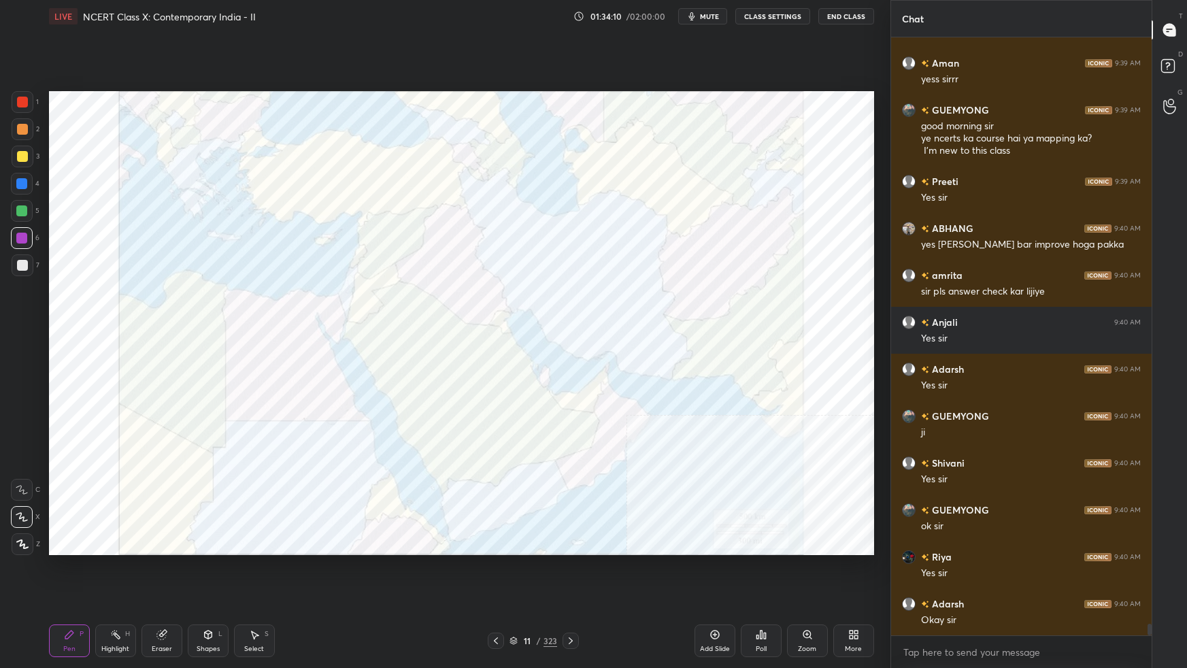
drag, startPoint x: 515, startPoint y: 642, endPoint x: 519, endPoint y: 636, distance: 7.4
click at [516, 592] on icon at bounding box center [513, 642] width 7 height 2
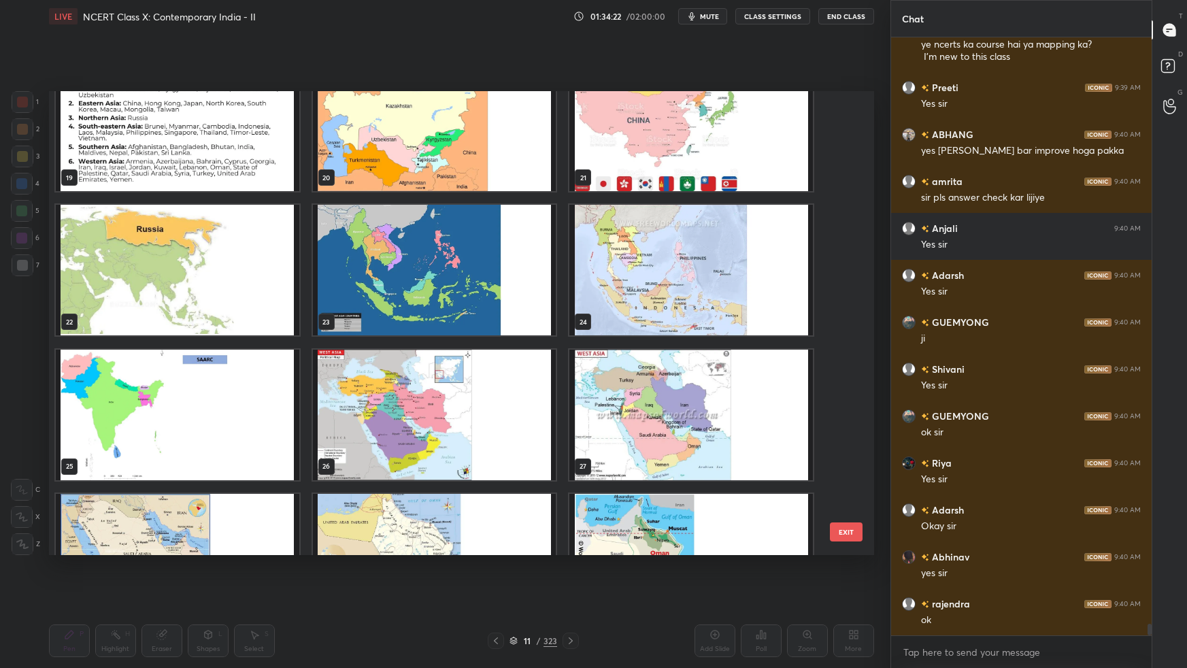
scroll to position [880, 0]
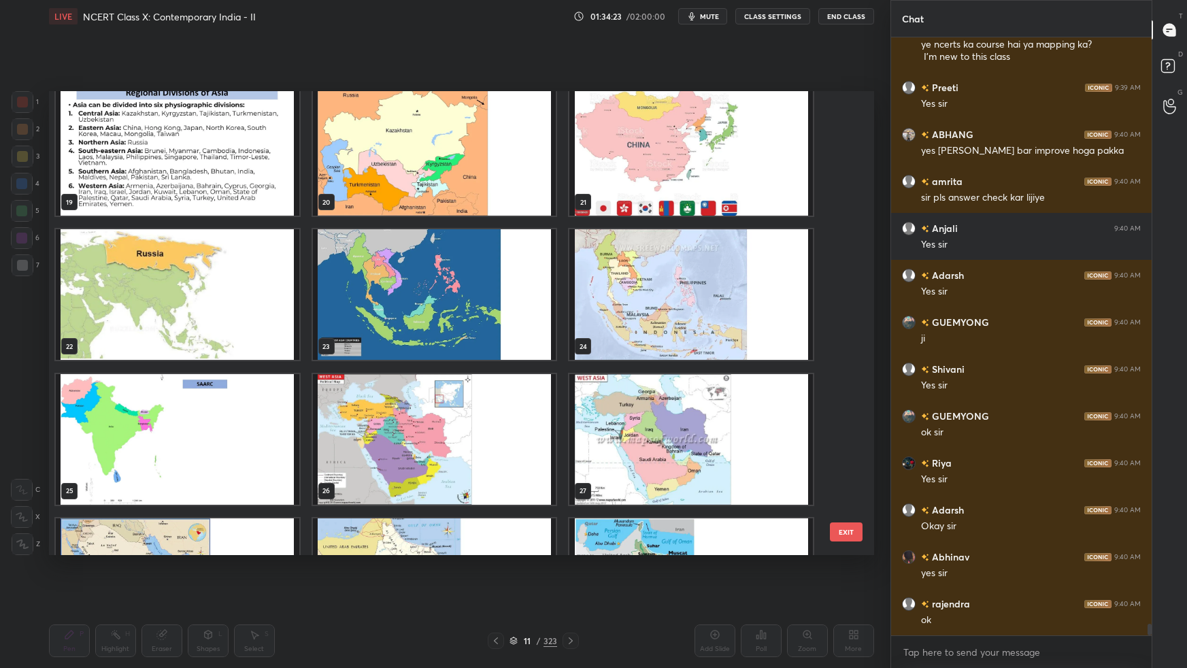
drag, startPoint x: 846, startPoint y: 122, endPoint x: 844, endPoint y: 143, distance: 21.2
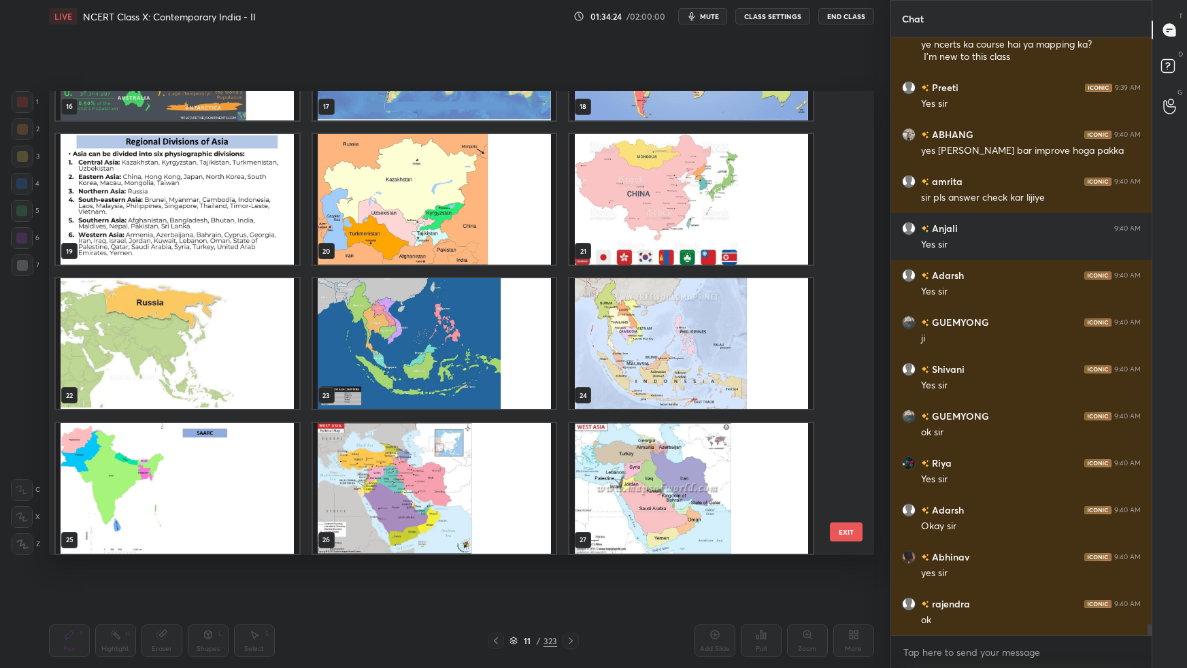
click at [463, 239] on img "grid" at bounding box center [433, 198] width 243 height 131
click at [466, 239] on img "grid" at bounding box center [433, 198] width 243 height 131
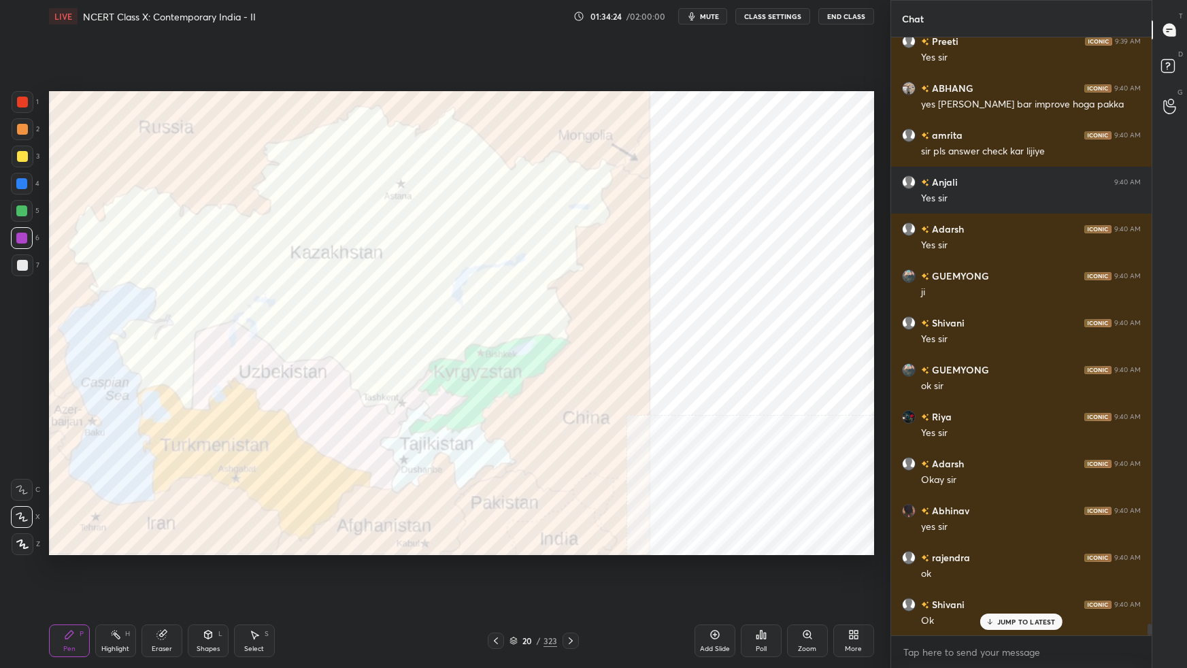
click at [473, 239] on img "grid" at bounding box center [433, 198] width 243 height 131
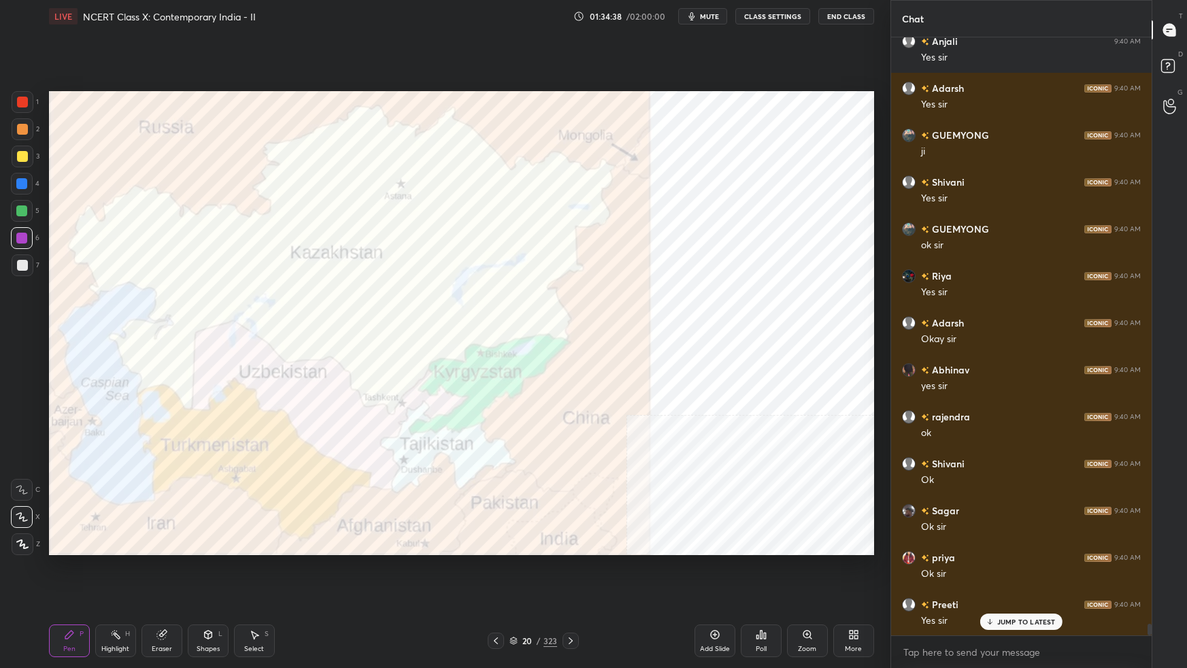
scroll to position [31137, 0]
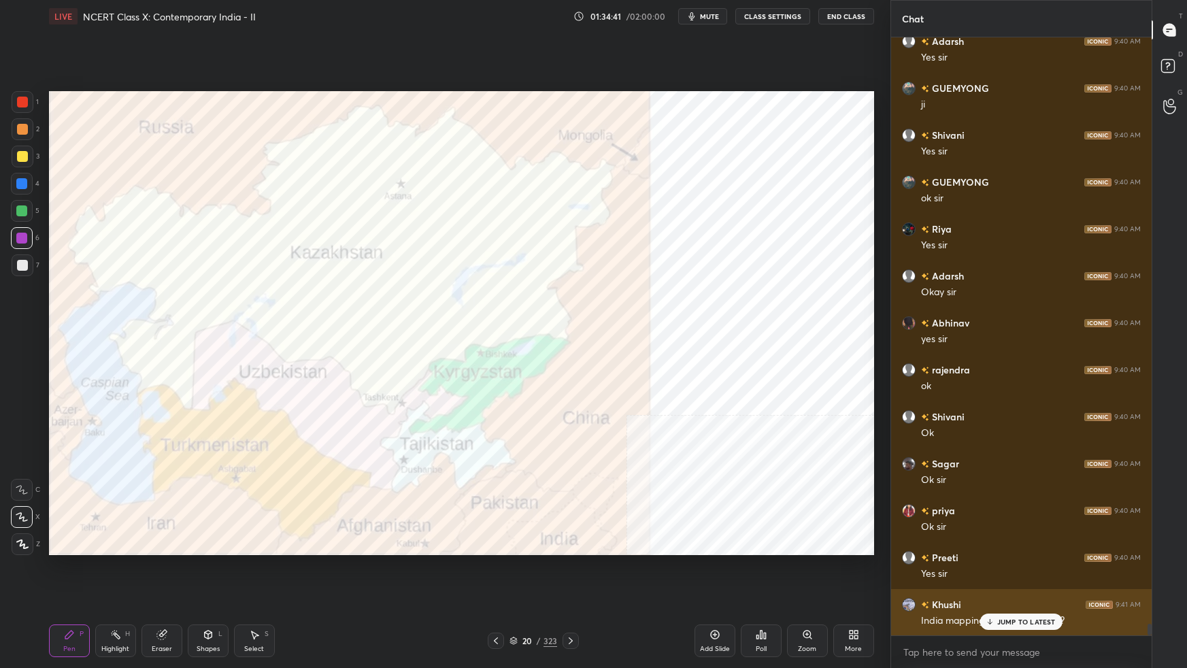
click at [994, 592] on icon at bounding box center [989, 621] width 9 height 8
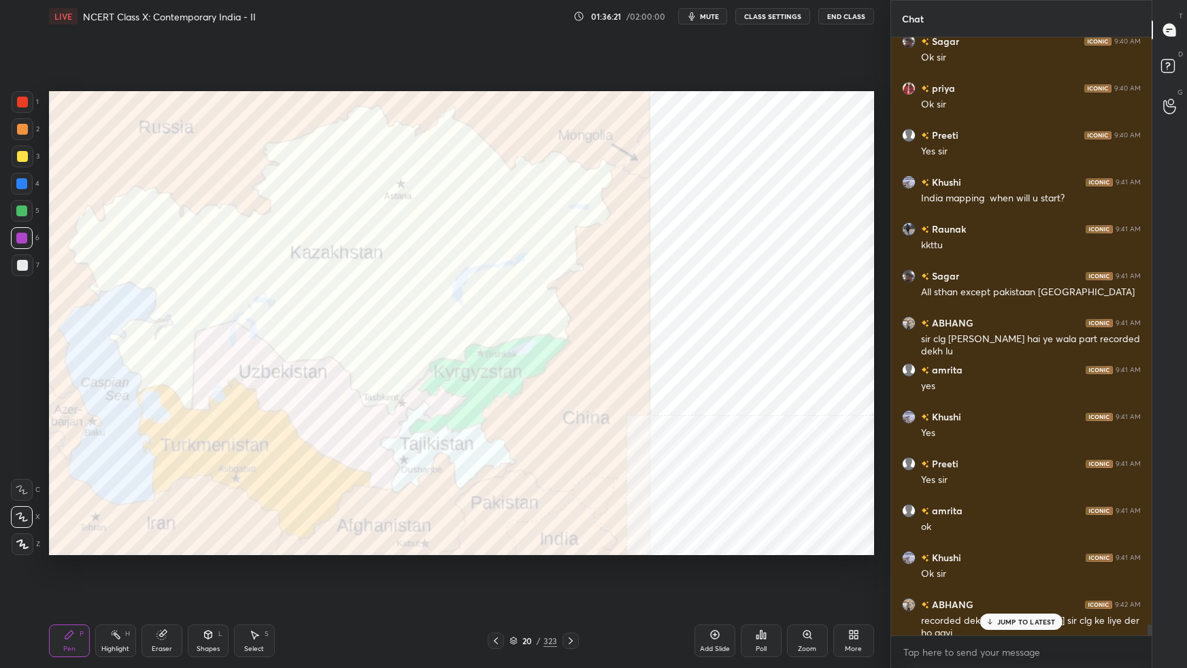
scroll to position [31606, 0]
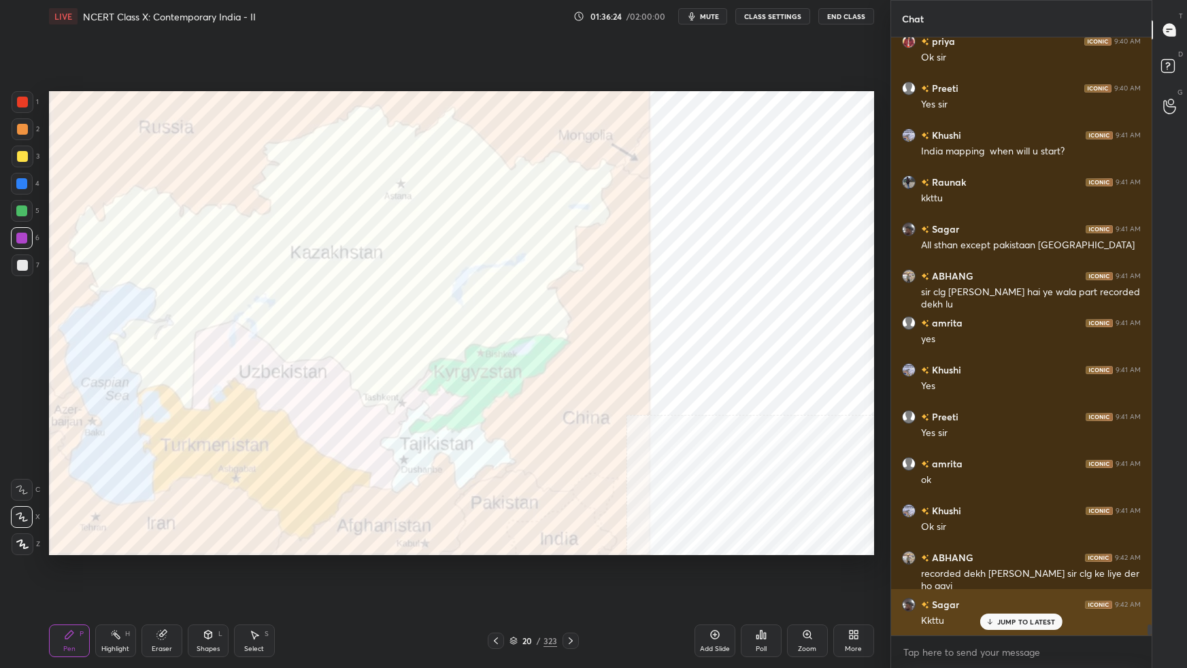
click at [1002, 592] on p "JUMP TO LATEST" at bounding box center [1026, 621] width 58 height 8
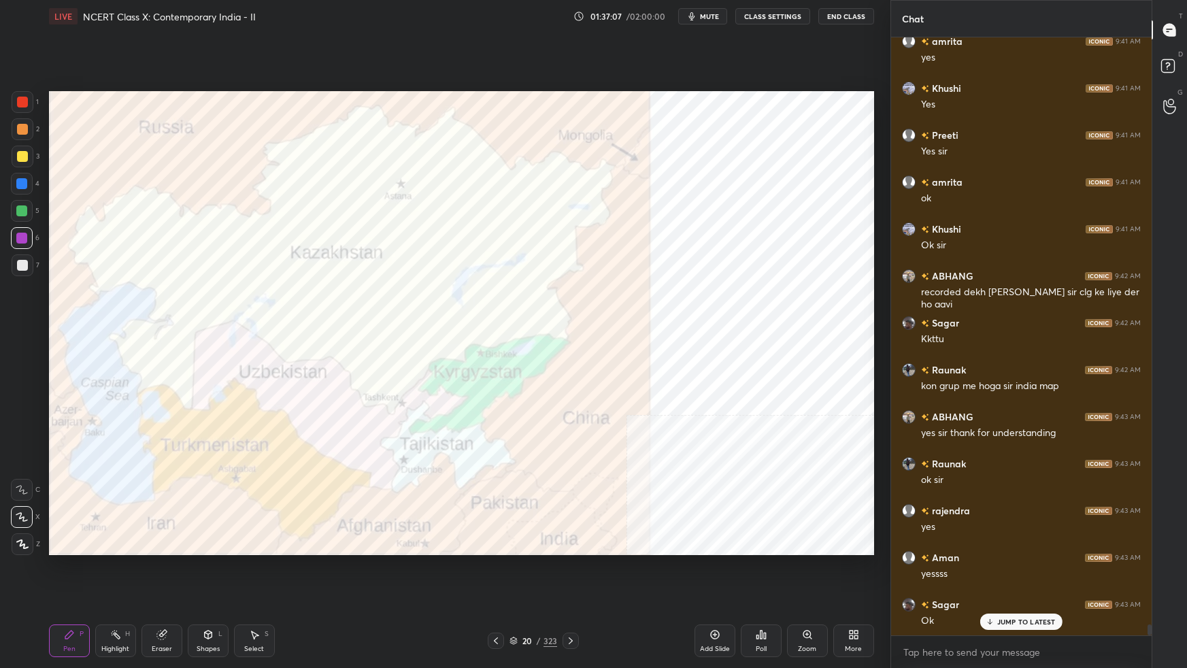
scroll to position [31934, 0]
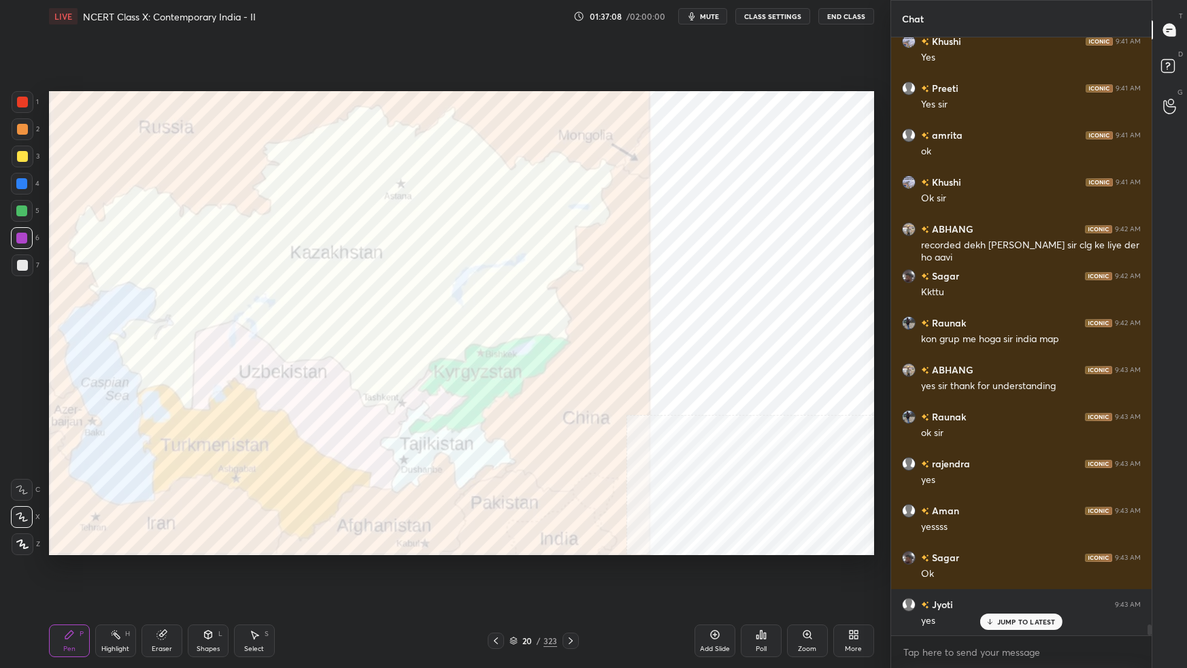
click at [860, 592] on div "More" at bounding box center [853, 640] width 41 height 33
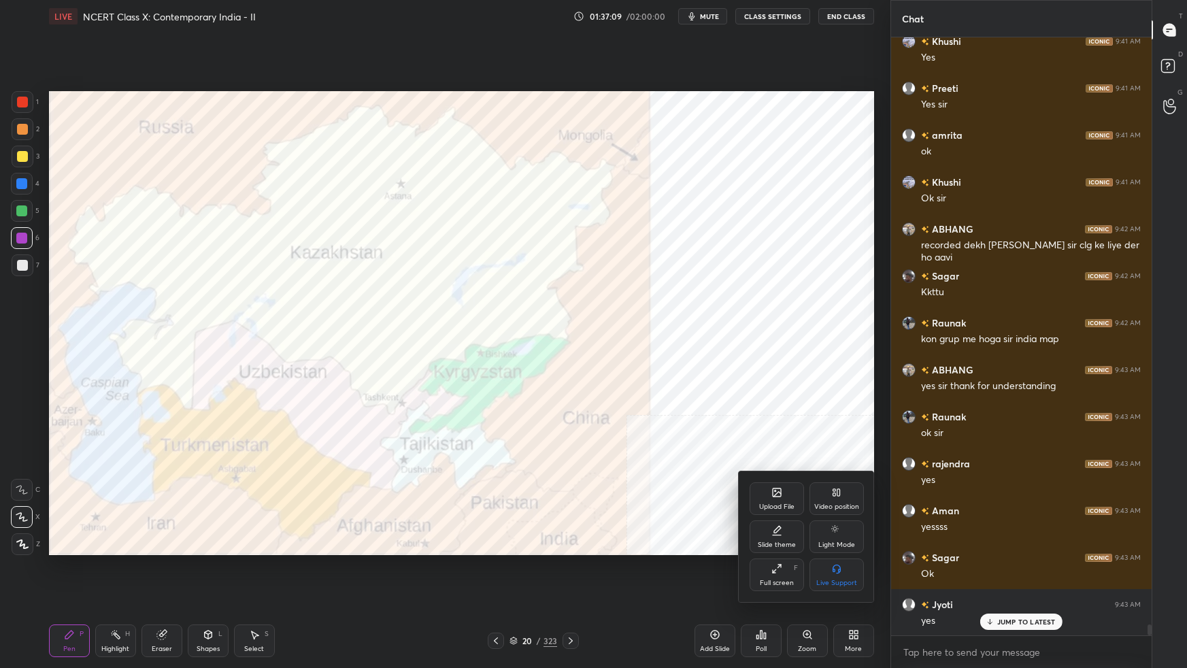
click at [778, 499] on div "Upload File" at bounding box center [776, 498] width 54 height 33
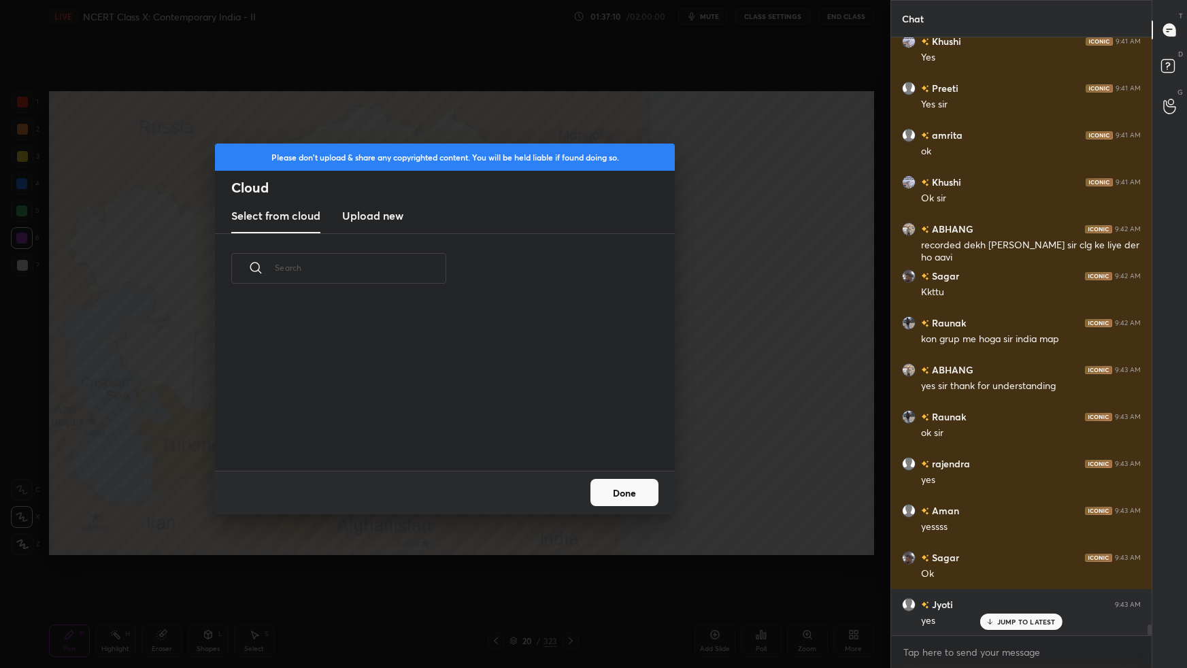
scroll to position [168, 436]
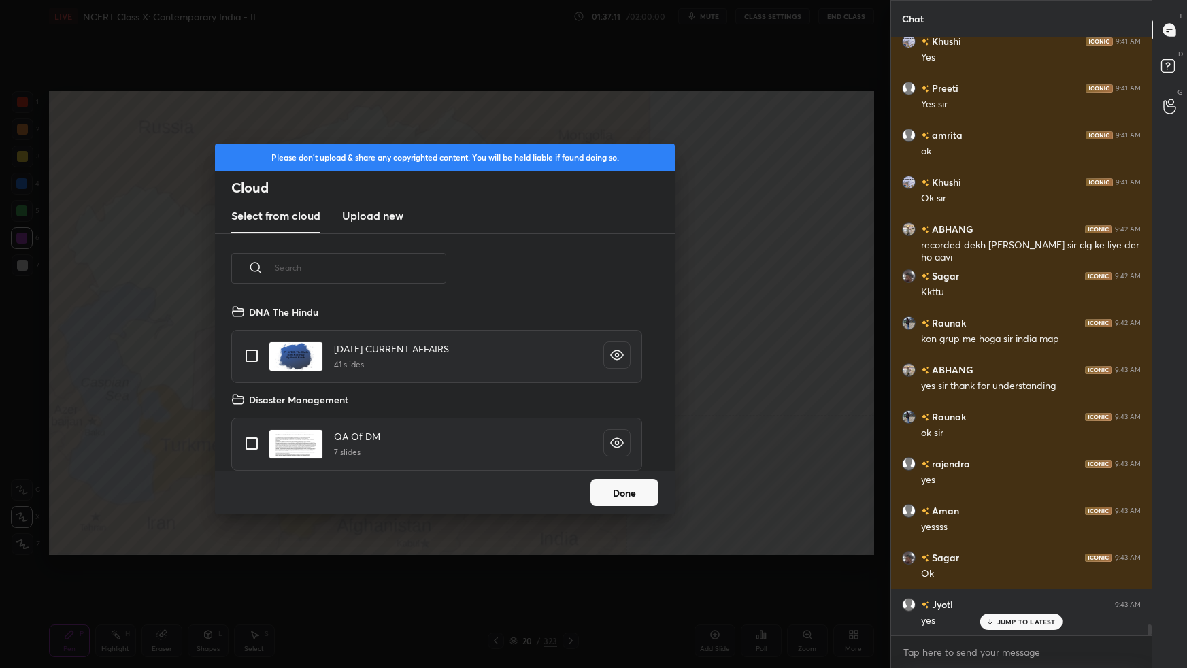
drag, startPoint x: 390, startPoint y: 213, endPoint x: 408, endPoint y: 229, distance: 24.6
click at [390, 214] on h3 "Upload new" at bounding box center [372, 215] width 61 height 16
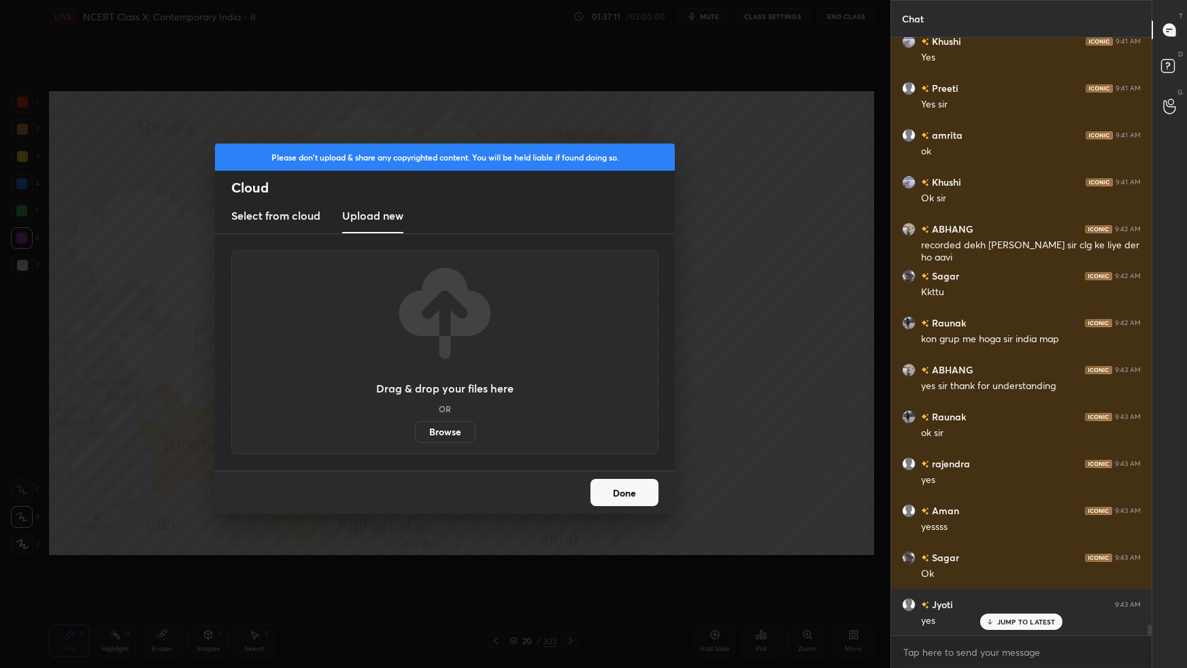
click at [441, 433] on label "Browse" at bounding box center [445, 432] width 61 height 22
click at [415, 433] on input "Browse" at bounding box center [415, 432] width 0 height 22
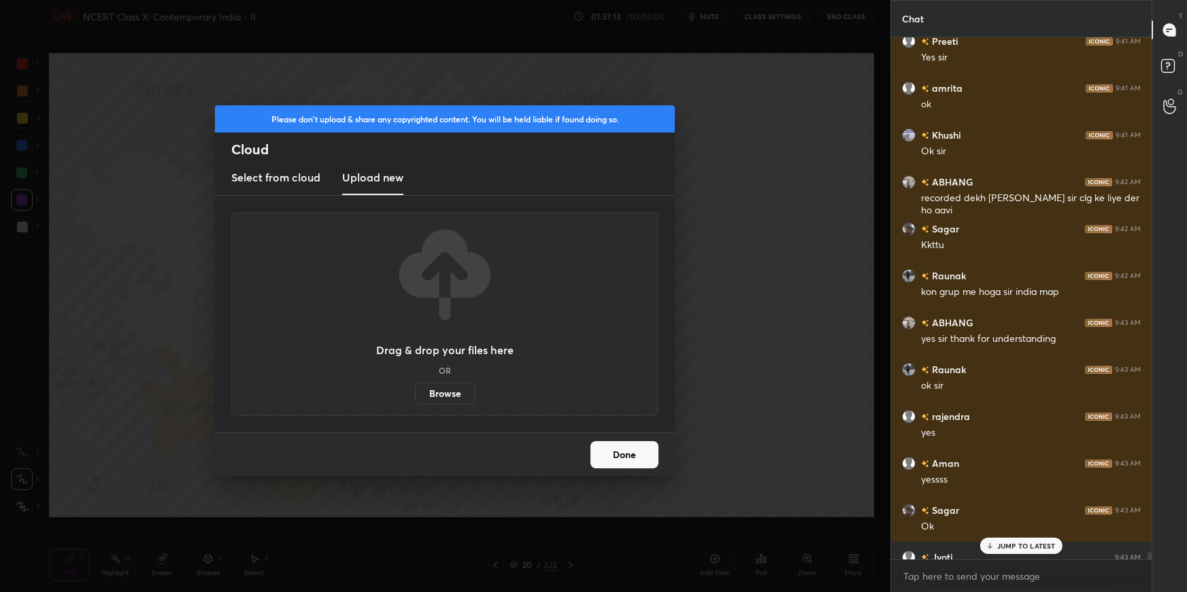
scroll to position [32104, 0]
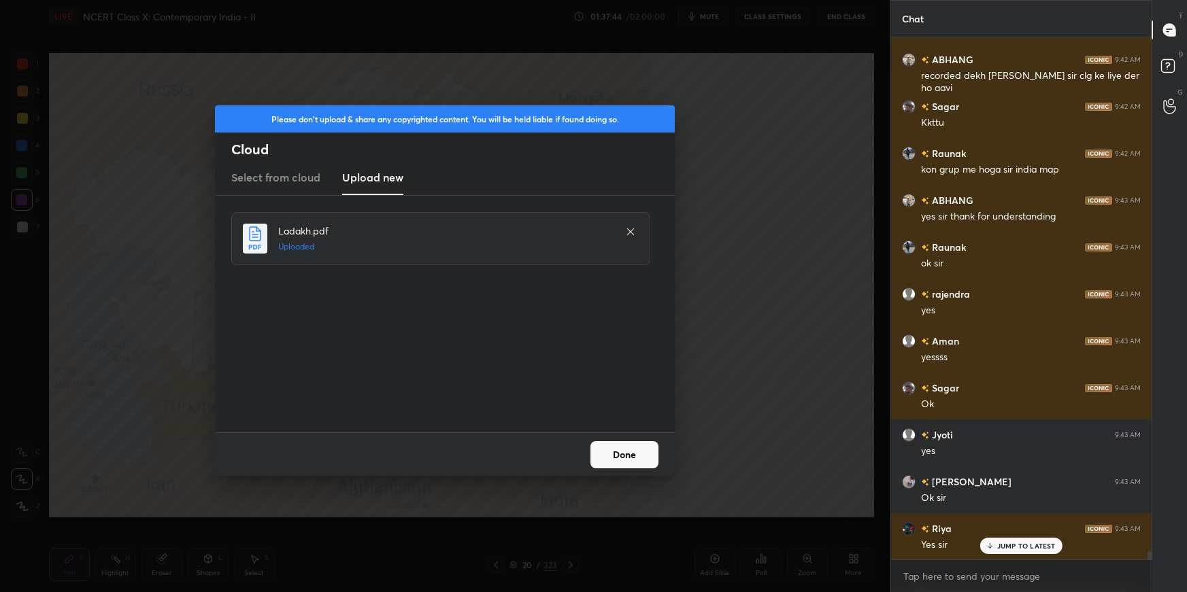
click at [619, 457] on button "Done" at bounding box center [624, 454] width 68 height 27
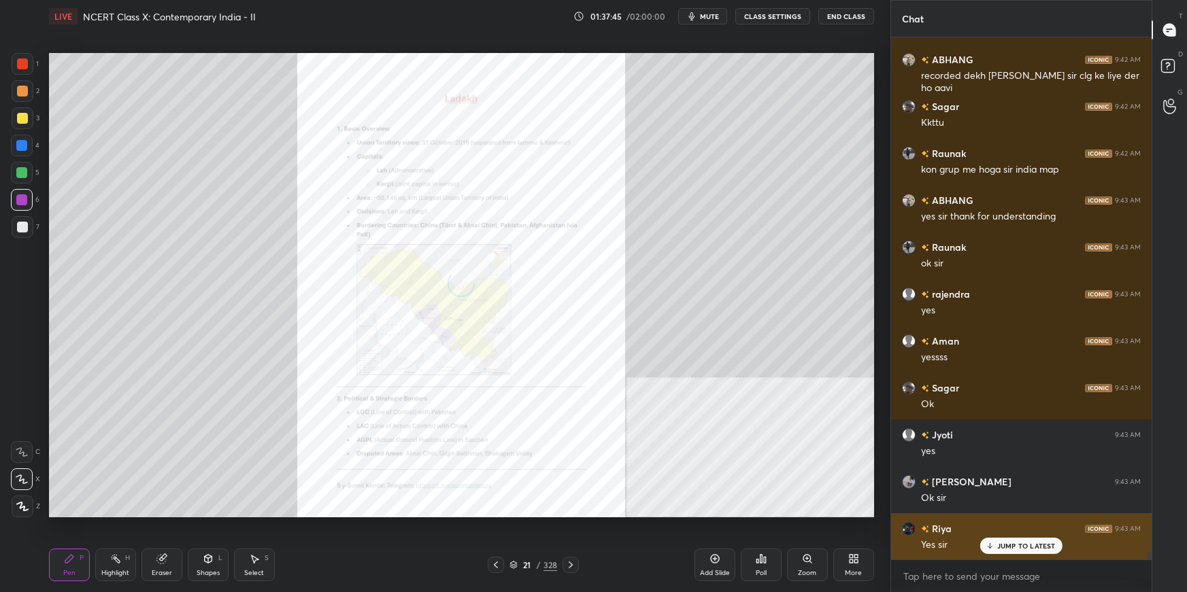
click at [1002, 544] on p "JUMP TO LATEST" at bounding box center [1026, 546] width 58 height 8
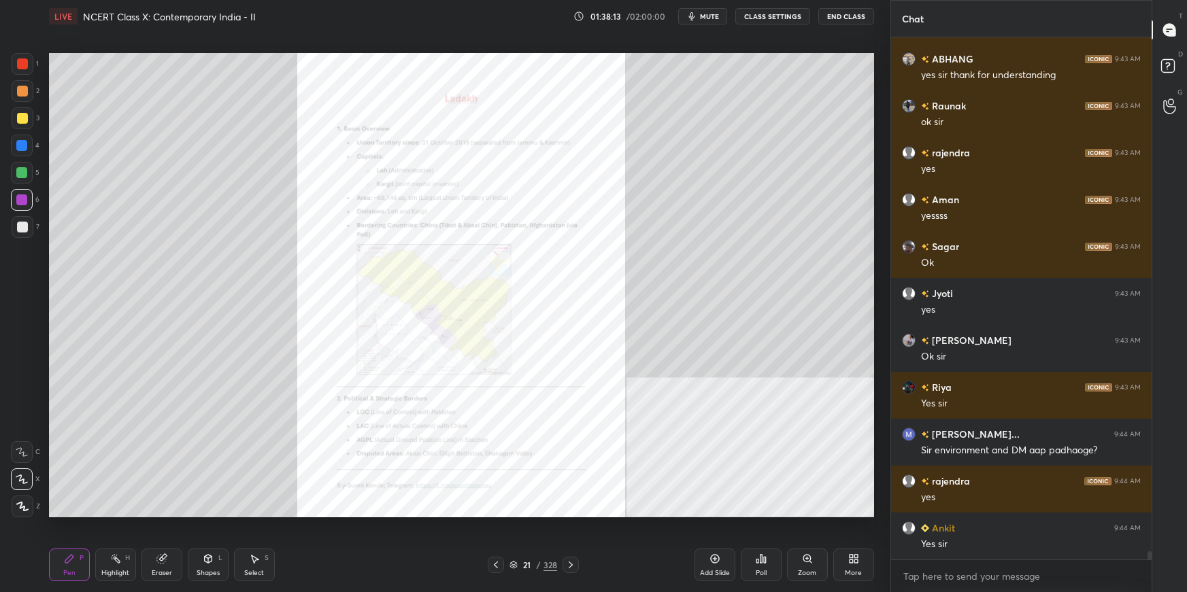
scroll to position [32259, 0]
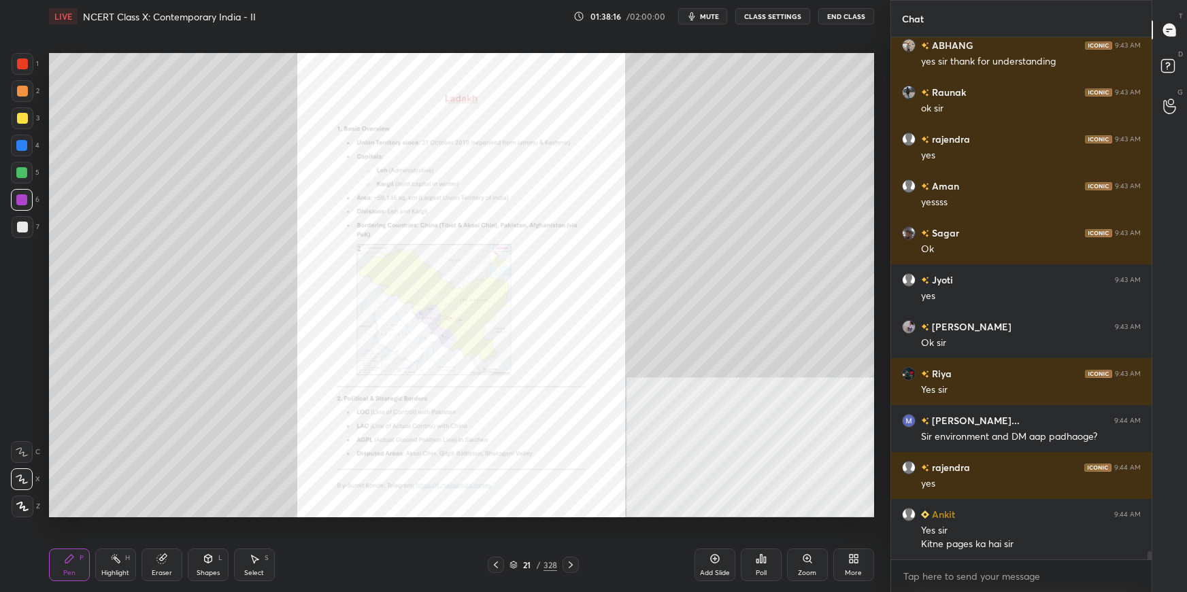
drag, startPoint x: 804, startPoint y: 562, endPoint x: 802, endPoint y: 551, distance: 11.0
click at [804, 559] on icon at bounding box center [807, 559] width 11 height 11
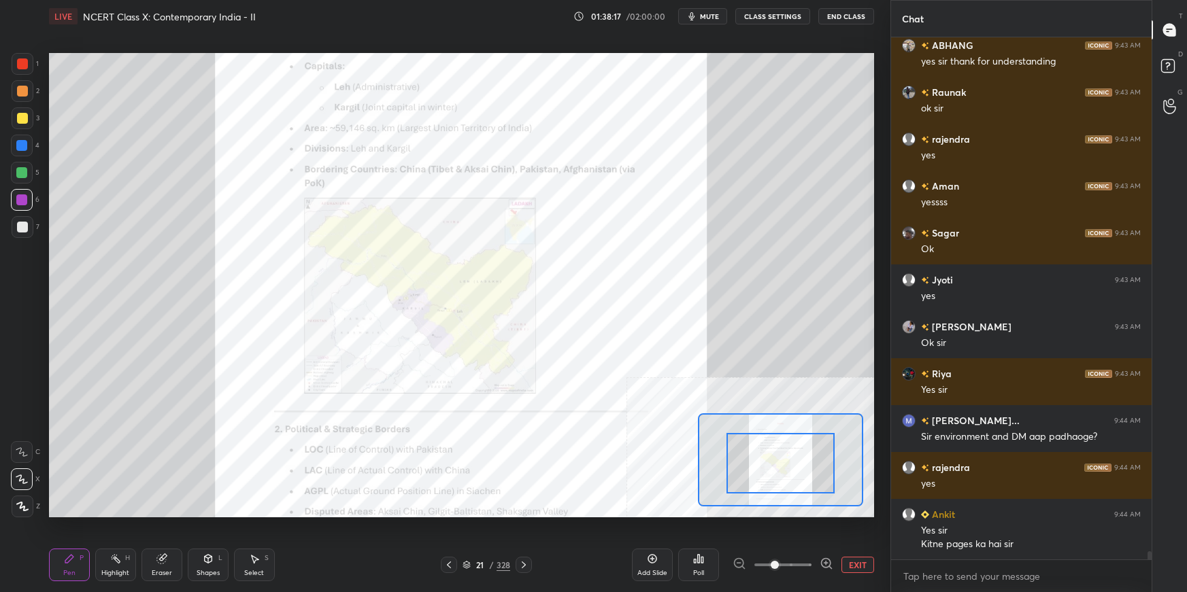
drag, startPoint x: 802, startPoint y: 470, endPoint x: 798, endPoint y: 491, distance: 21.5
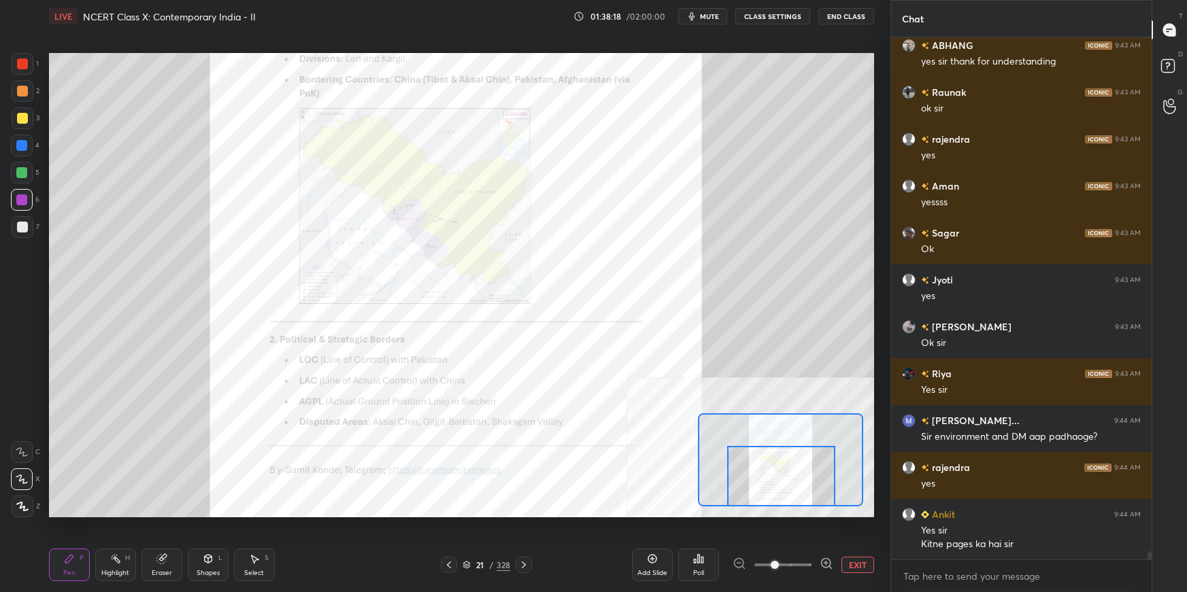
drag, startPoint x: 800, startPoint y: 486, endPoint x: 788, endPoint y: 489, distance: 12.5
click at [800, 503] on div at bounding box center [781, 476] width 108 height 60
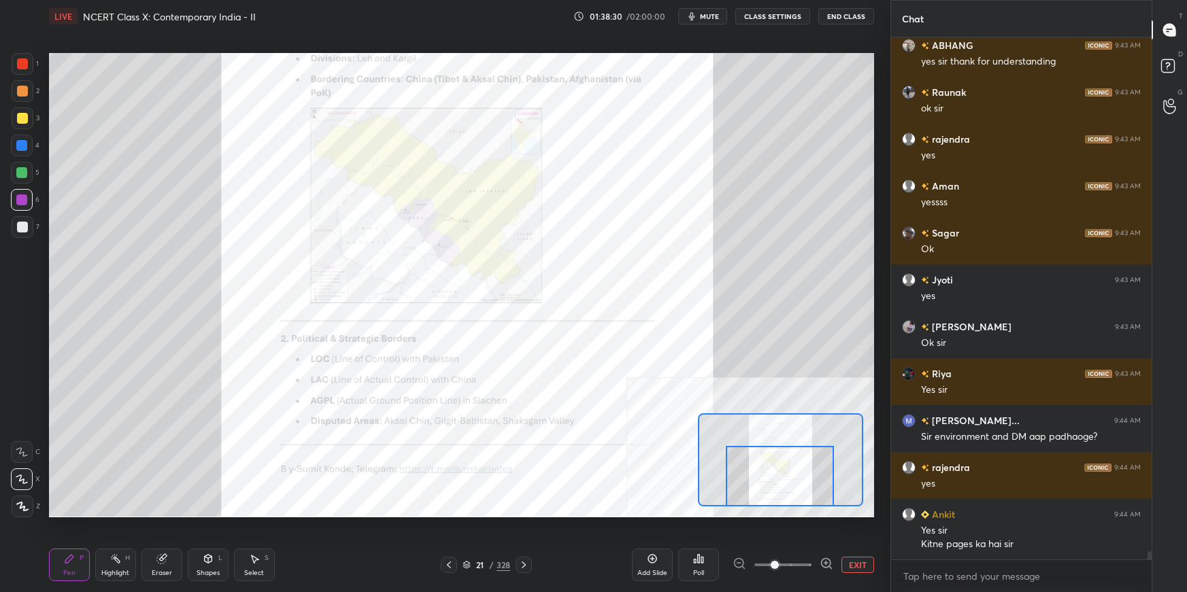
scroll to position [32305, 0]
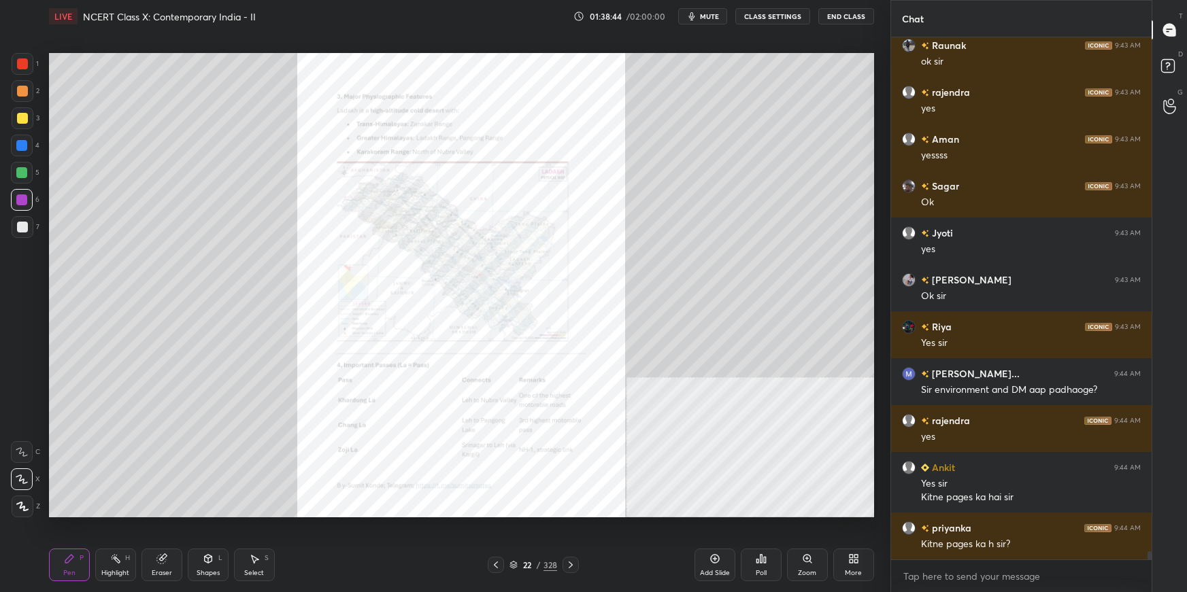
click at [809, 567] on div "Zoom" at bounding box center [807, 565] width 41 height 33
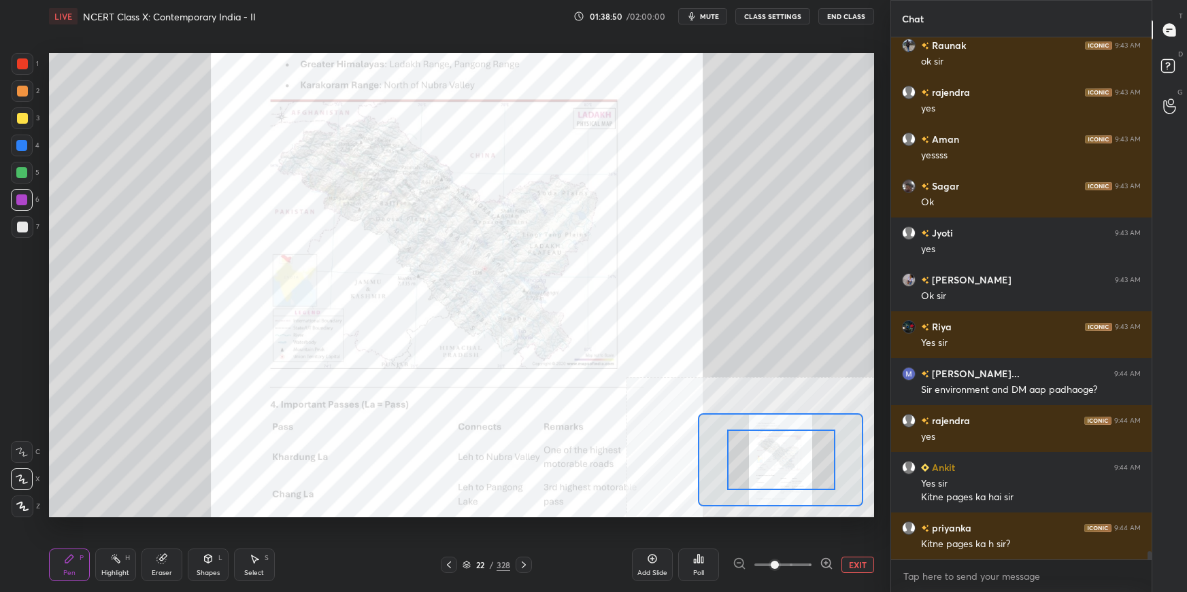
drag, startPoint x: 783, startPoint y: 458, endPoint x: 784, endPoint y: 471, distance: 12.9
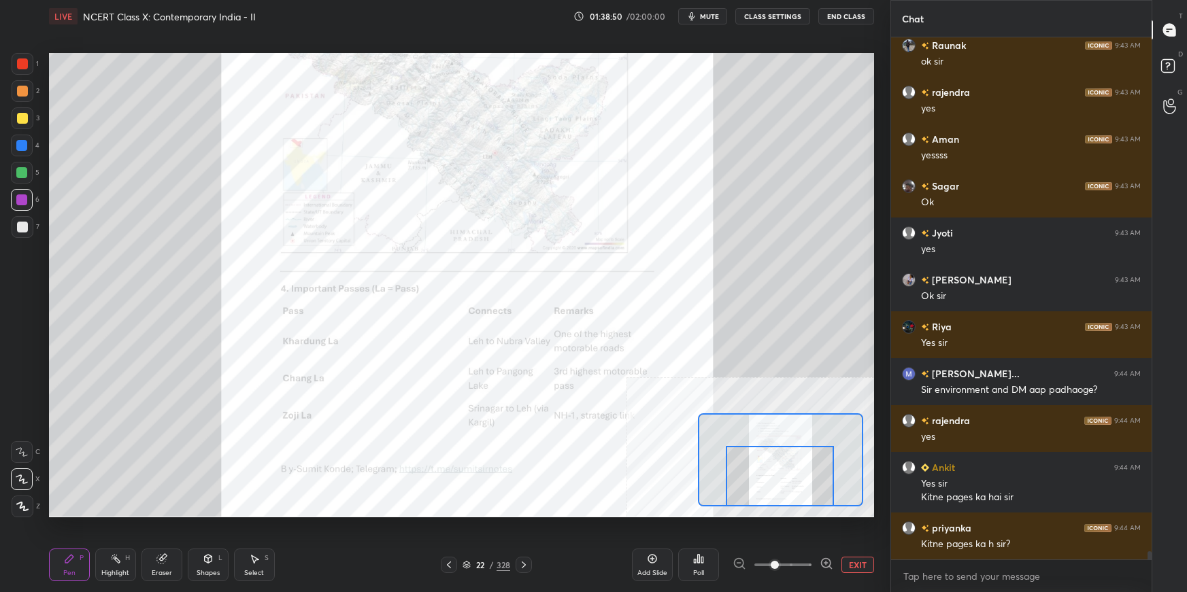
drag, startPoint x: 785, startPoint y: 473, endPoint x: 782, endPoint y: 487, distance: 14.5
click at [783, 488] on div at bounding box center [780, 476] width 108 height 60
click at [859, 568] on button "EXIT" at bounding box center [857, 565] width 33 height 16
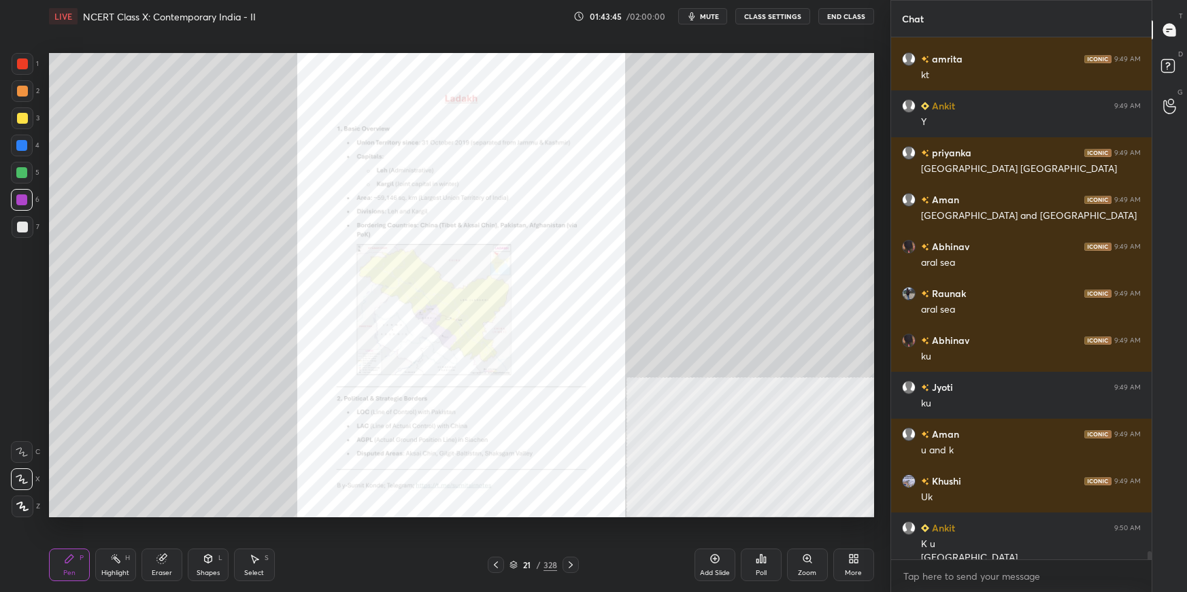
scroll to position [33726, 0]
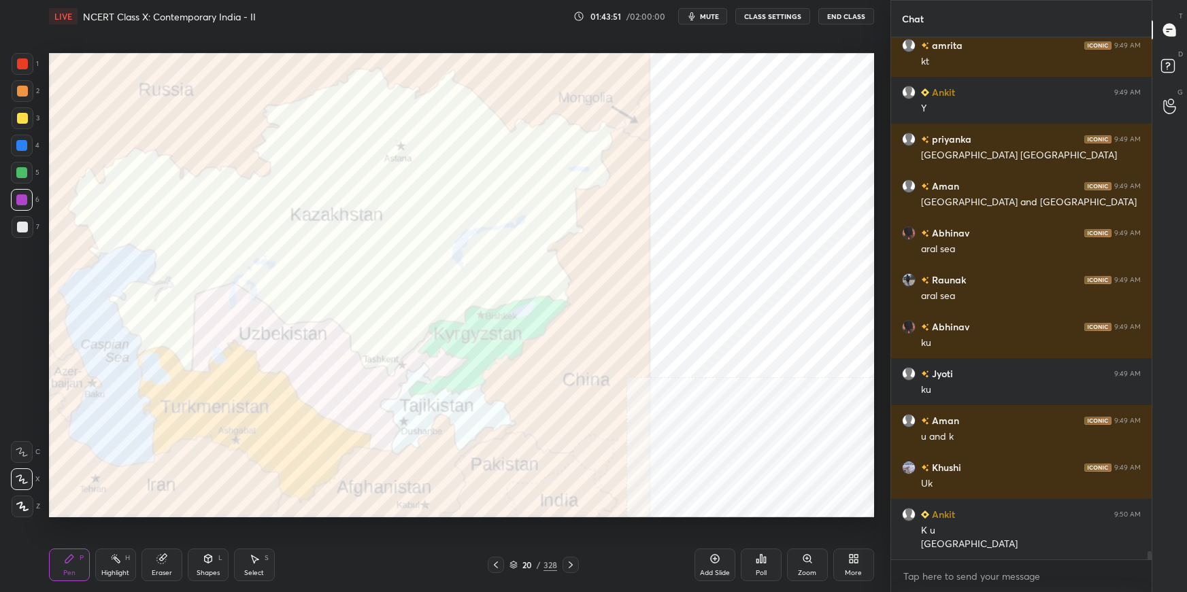
drag, startPoint x: 514, startPoint y: 566, endPoint x: 539, endPoint y: 557, distance: 26.0
click at [517, 564] on div "20 / 328" at bounding box center [533, 565] width 48 height 12
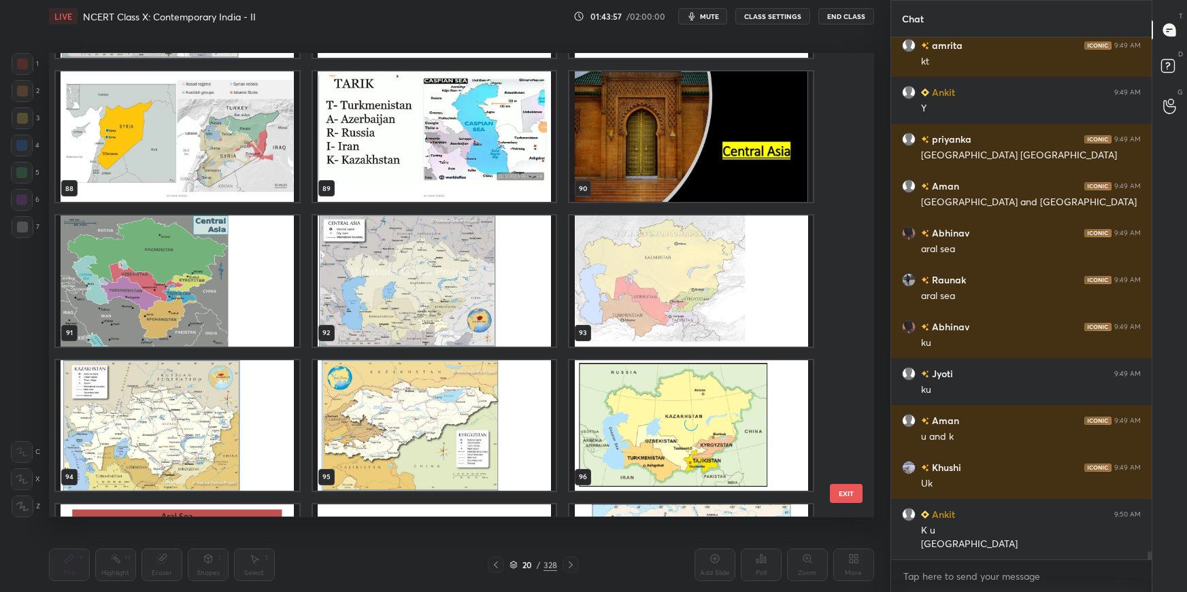
scroll to position [4153, 0]
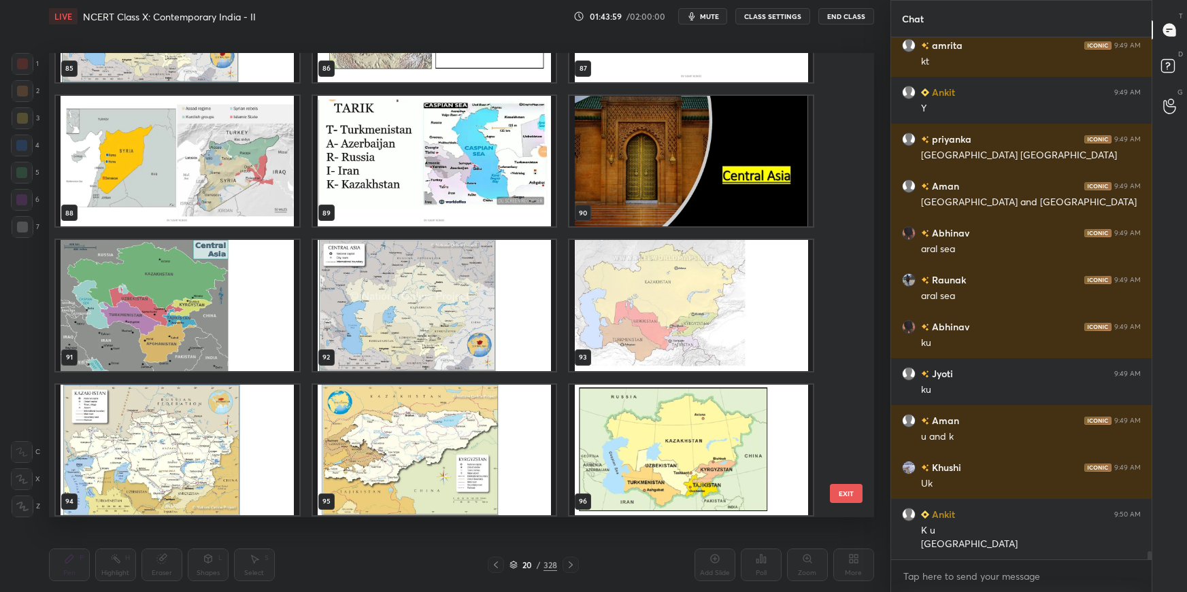
drag, startPoint x: 494, startPoint y: 321, endPoint x: 502, endPoint y: 324, distance: 8.6
click at [494, 322] on img "grid" at bounding box center [433, 305] width 243 height 131
click at [497, 323] on img "grid" at bounding box center [433, 305] width 243 height 131
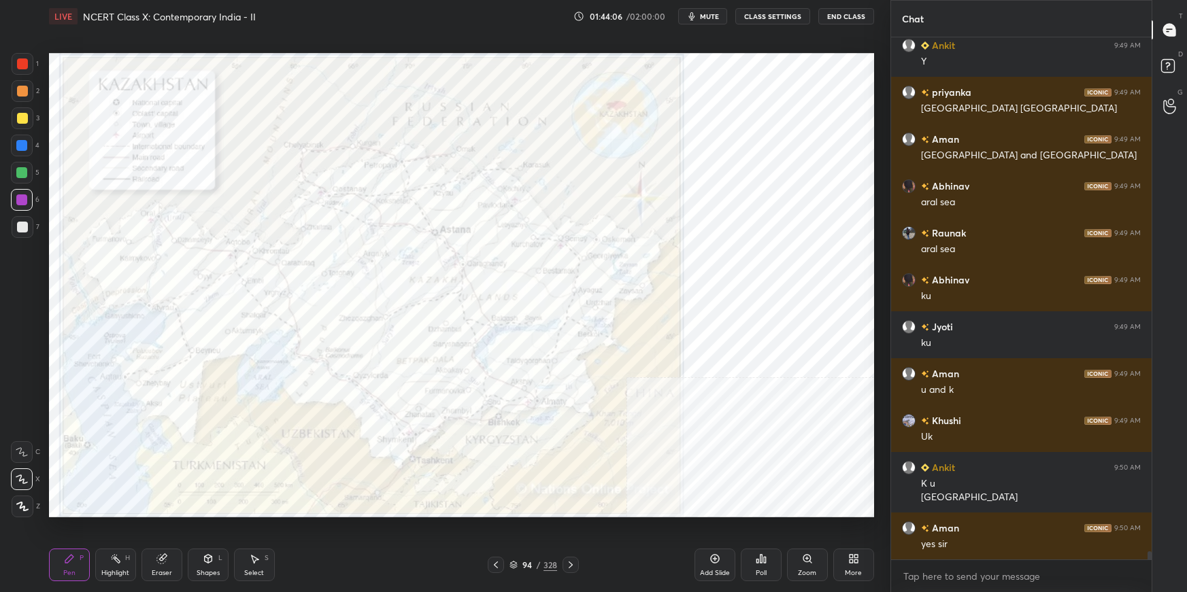
scroll to position [33819, 0]
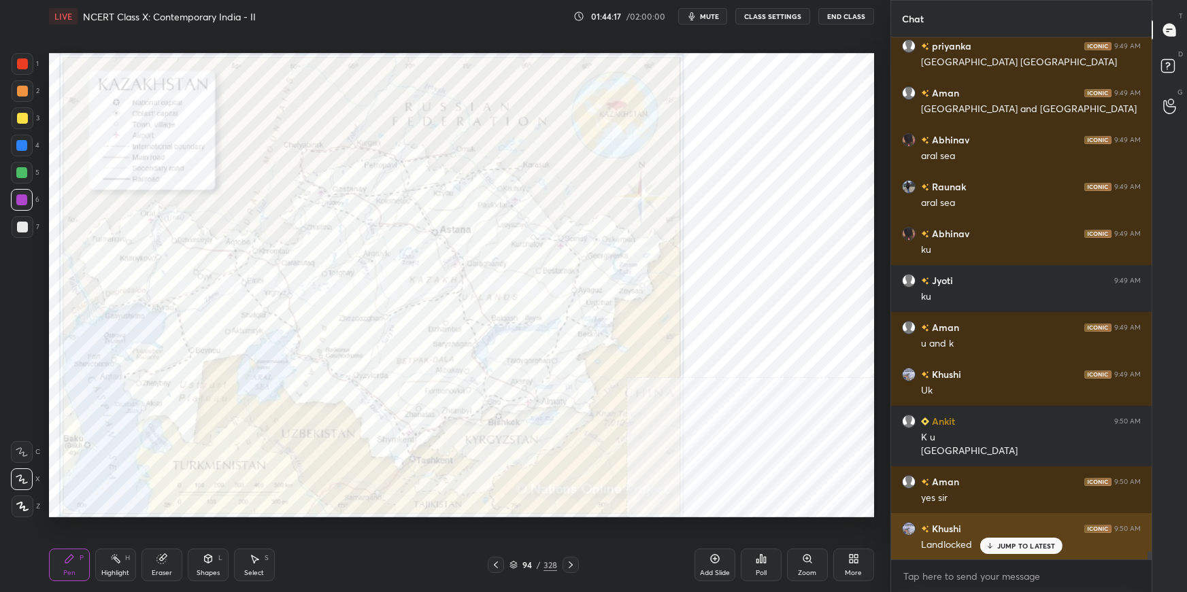
drag, startPoint x: 996, startPoint y: 546, endPoint x: 995, endPoint y: 531, distance: 15.0
click at [996, 542] on div "JUMP TO LATEST" at bounding box center [1021, 546] width 82 height 16
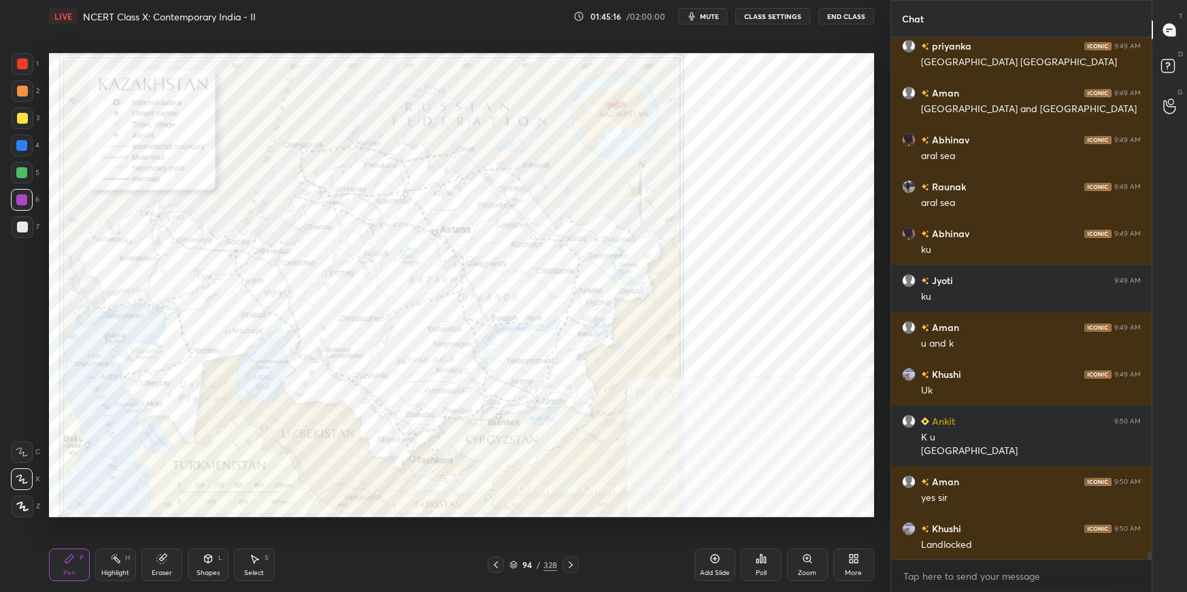
scroll to position [33866, 0]
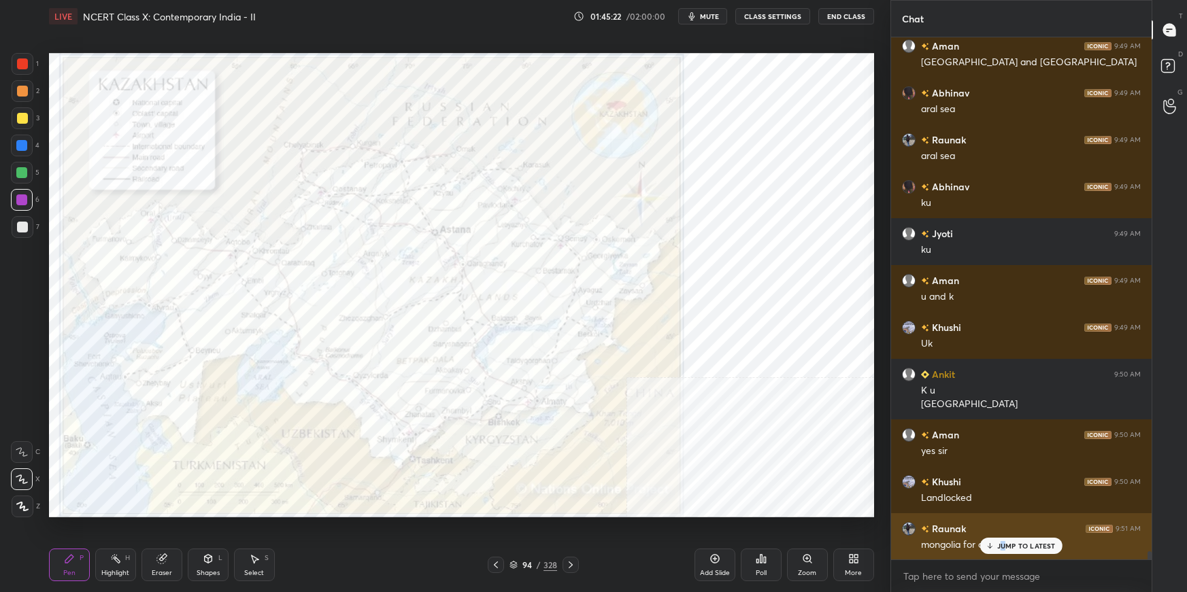
click at [1003, 544] on p "JUMP TO LATEST" at bounding box center [1026, 546] width 58 height 8
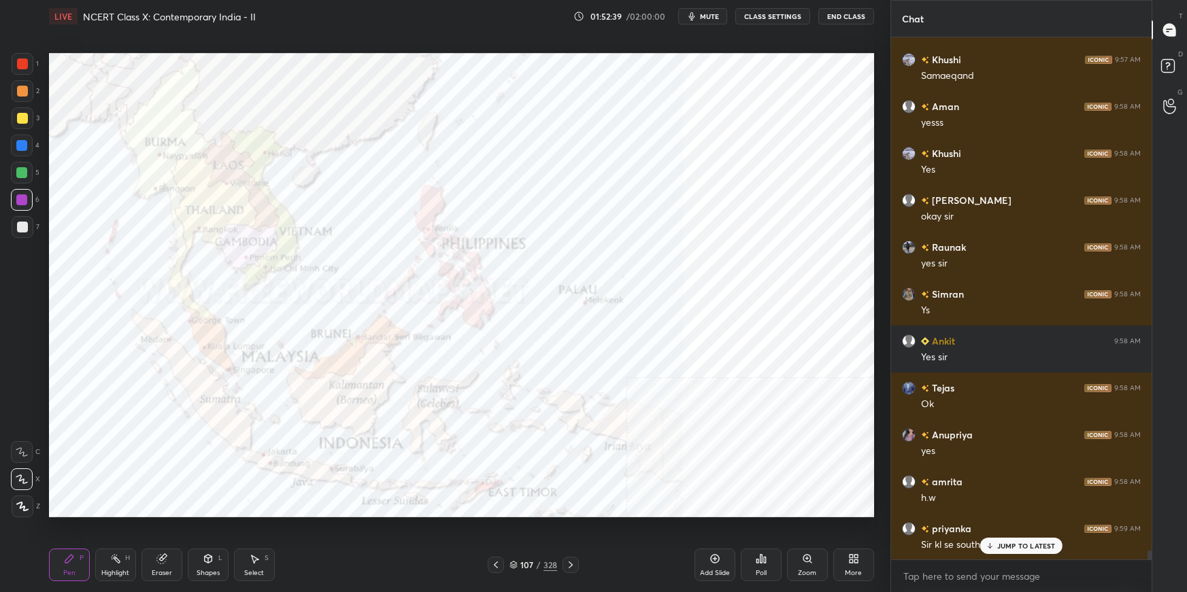
scroll to position [31056, 0]
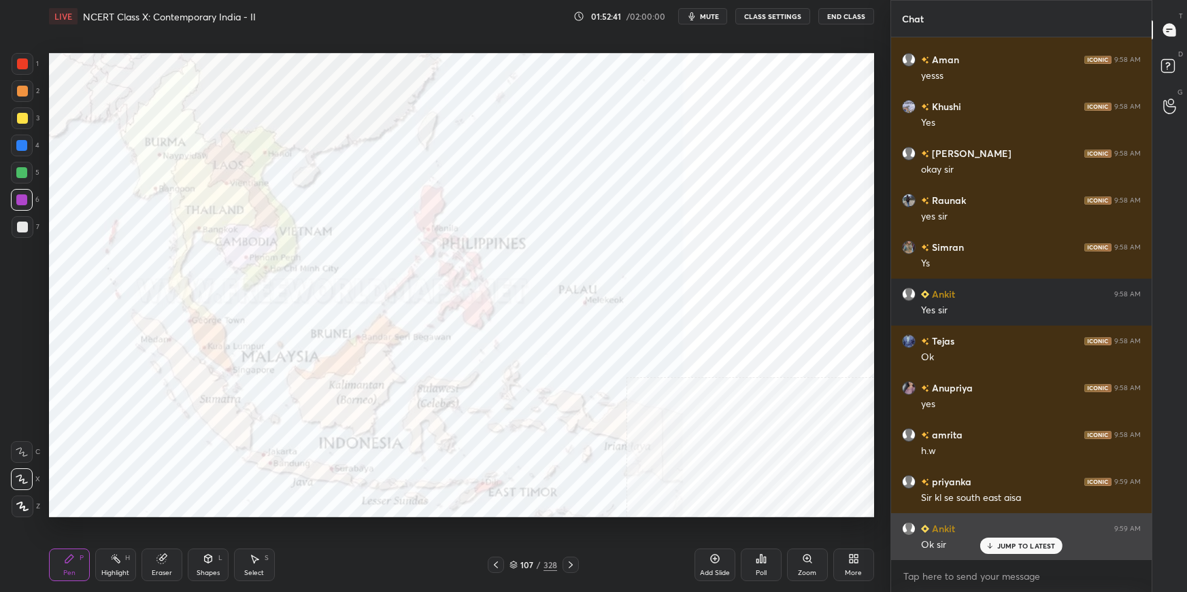
click at [1002, 544] on p "JUMP TO LATEST" at bounding box center [1026, 546] width 58 height 8
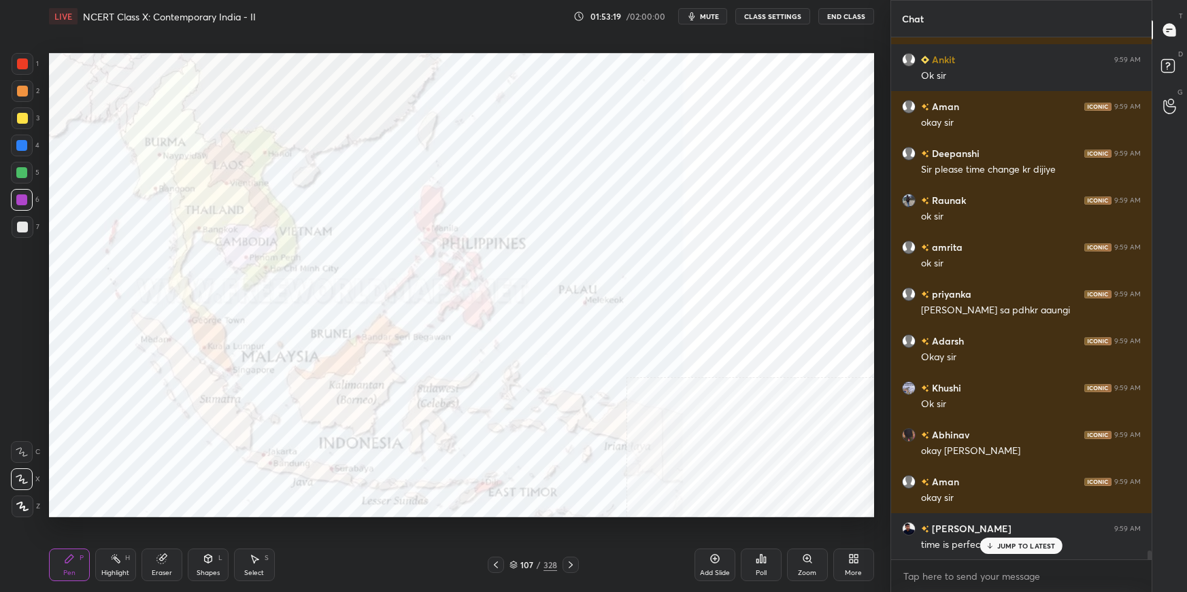
scroll to position [31572, 0]
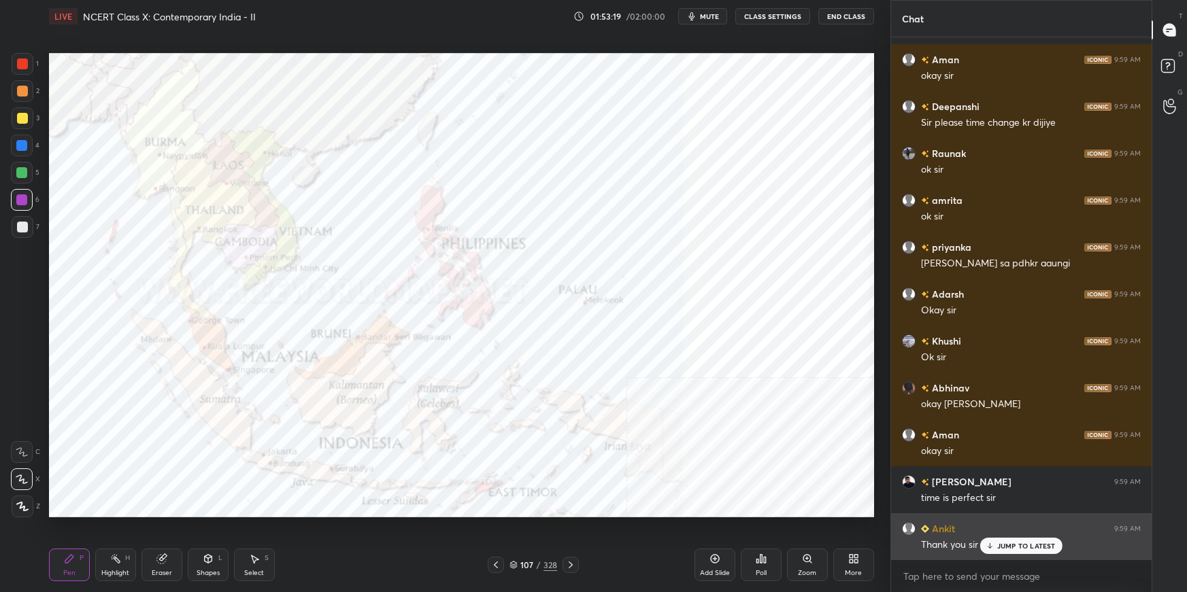
drag, startPoint x: 1004, startPoint y: 547, endPoint x: 985, endPoint y: 543, distance: 19.3
click at [1002, 544] on p "JUMP TO LATEST" at bounding box center [1026, 546] width 58 height 8
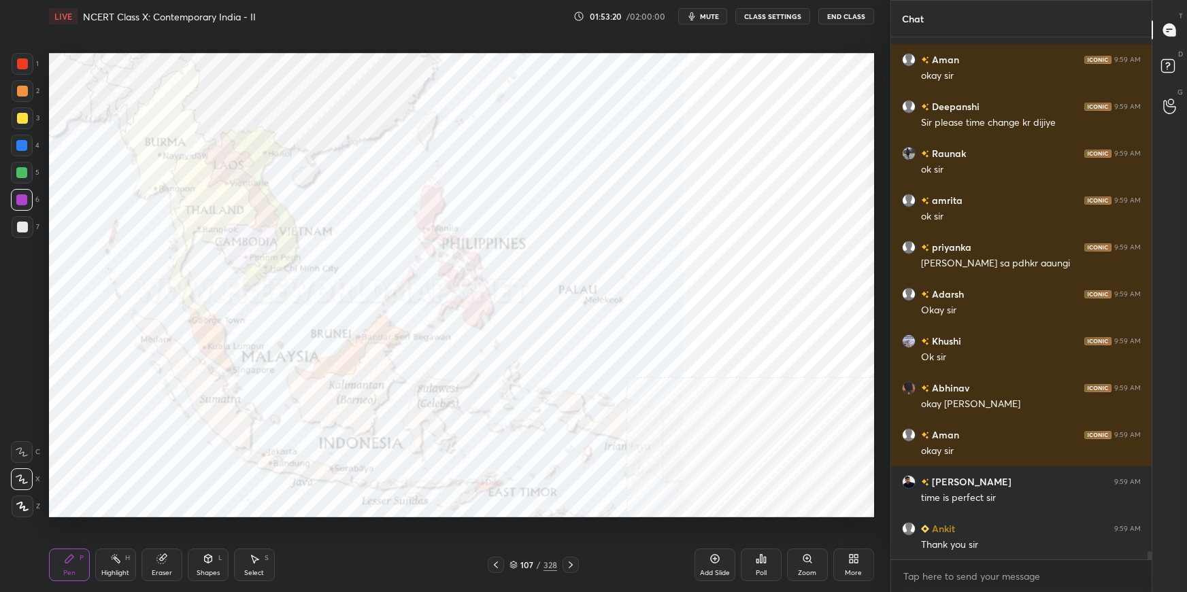
click at [850, 562] on icon at bounding box center [853, 559] width 11 height 11
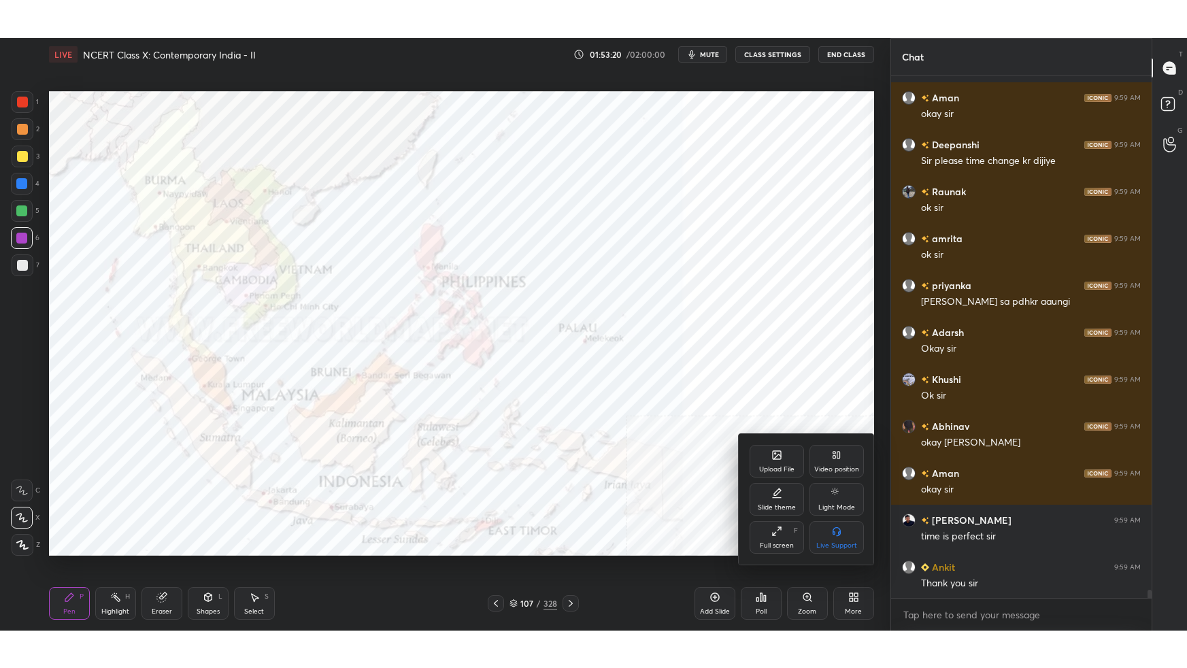
scroll to position [31619, 0]
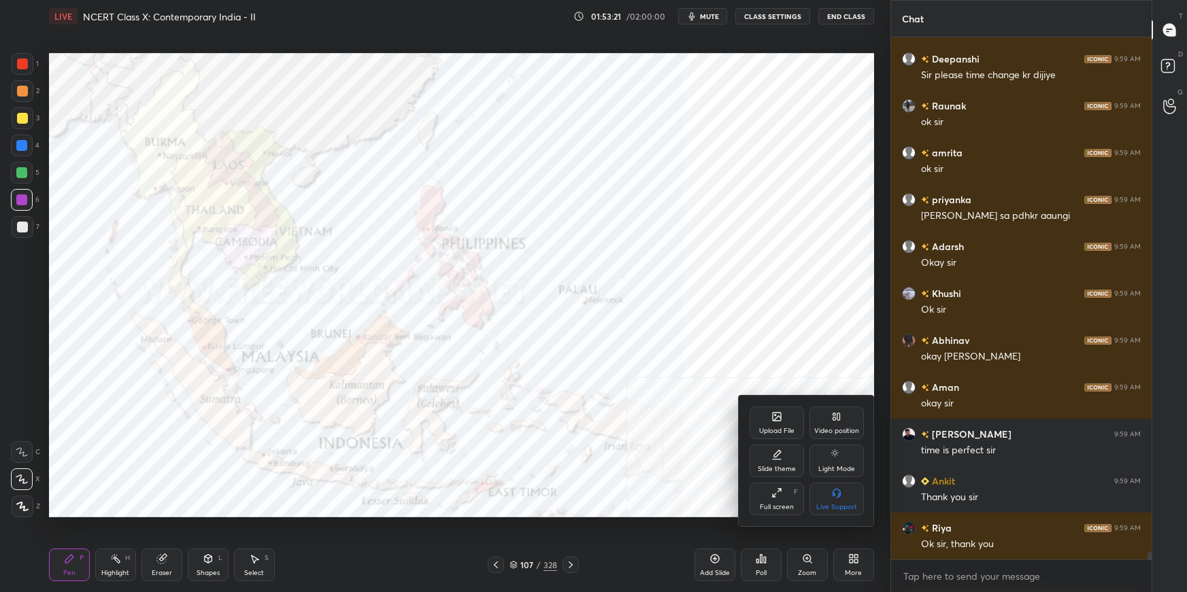
drag, startPoint x: 764, startPoint y: 499, endPoint x: 775, endPoint y: 578, distance: 79.6
click at [764, 500] on div "Full screen F" at bounding box center [776, 499] width 54 height 33
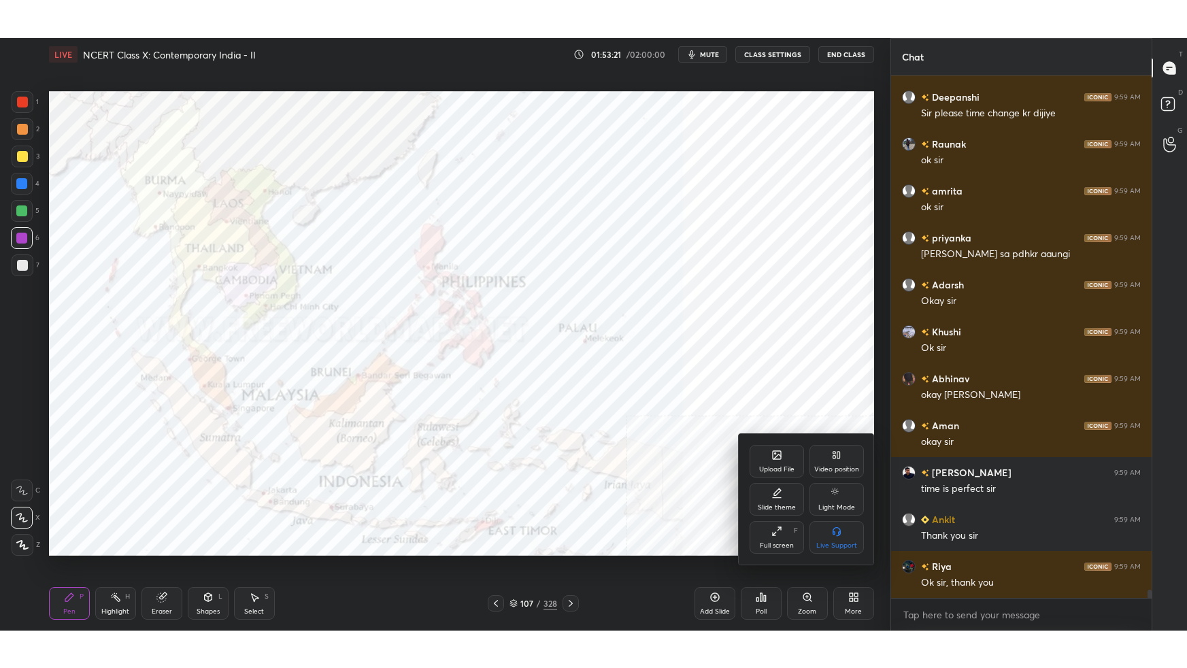
scroll to position [494, 257]
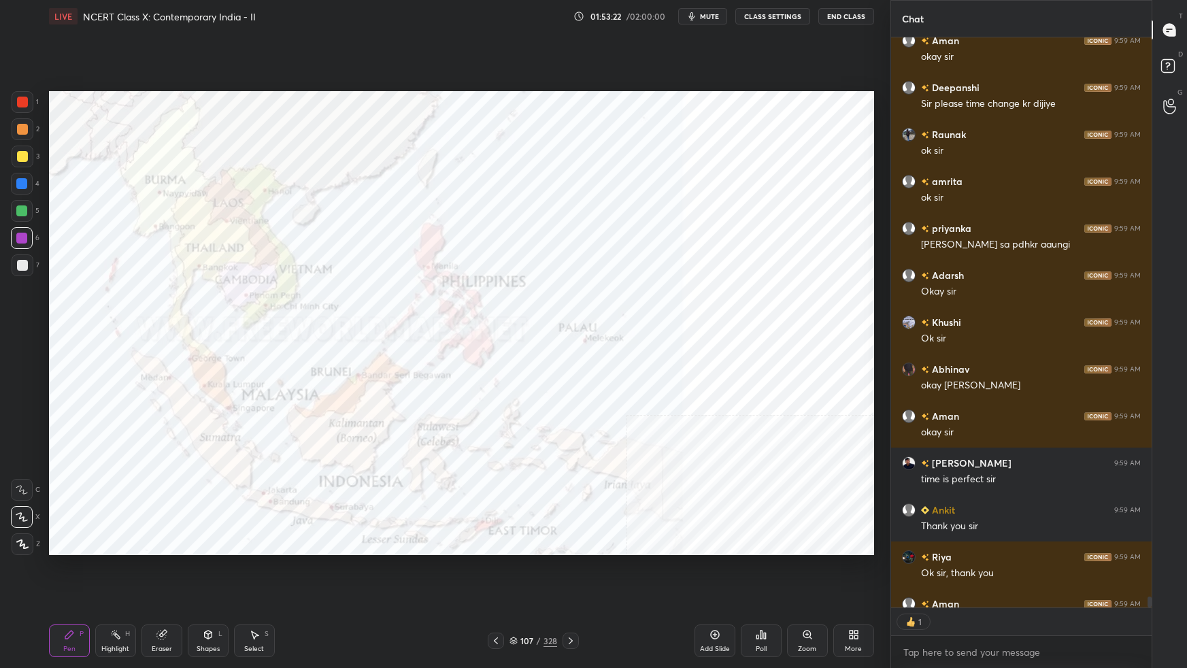
click at [850, 592] on div "More" at bounding box center [853, 648] width 17 height 7
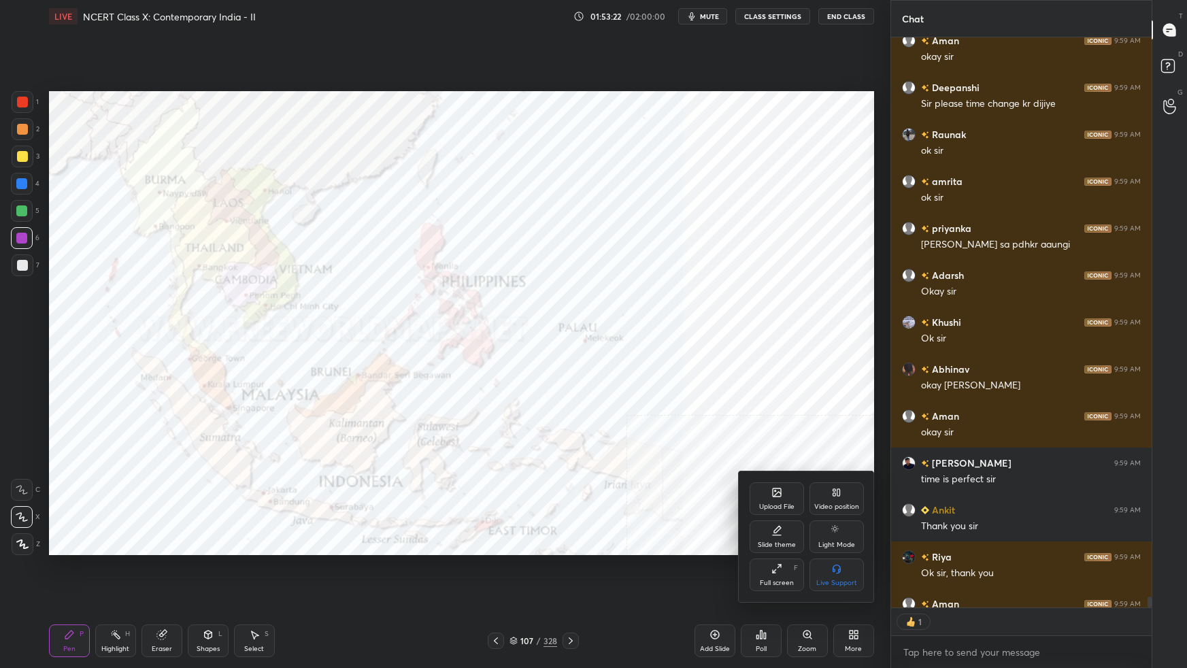
drag, startPoint x: 766, startPoint y: 578, endPoint x: 770, endPoint y: 503, distance: 75.6
click at [768, 579] on div "Full screen" at bounding box center [777, 582] width 34 height 7
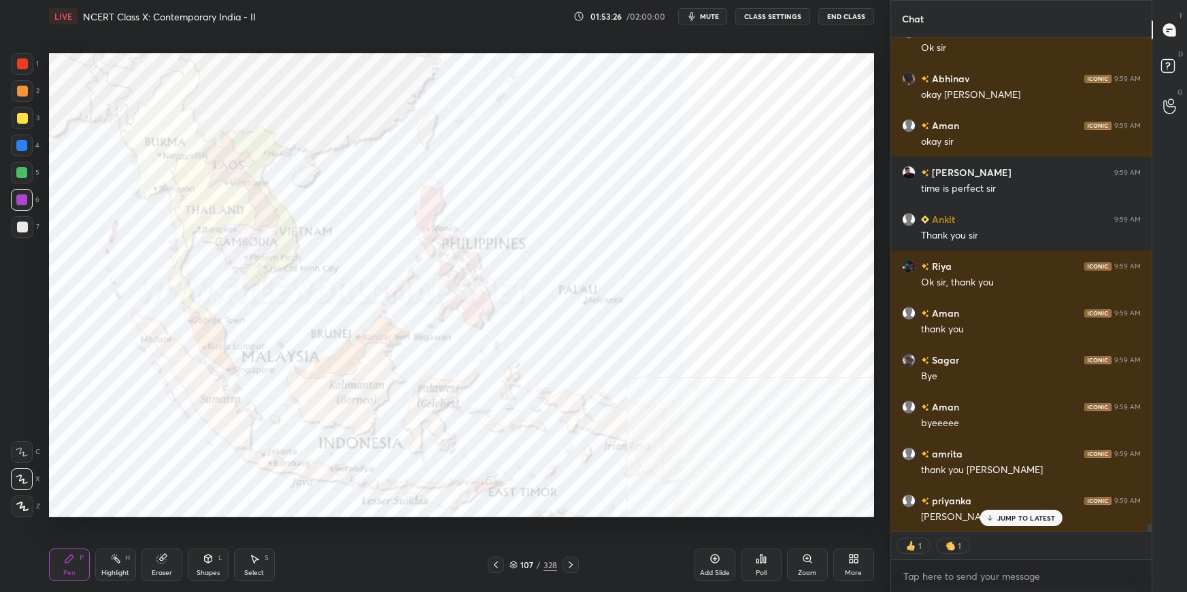
drag, startPoint x: 723, startPoint y: 560, endPoint x: 730, endPoint y: 528, distance: 32.8
click at [723, 558] on div "Add Slide" at bounding box center [714, 565] width 41 height 33
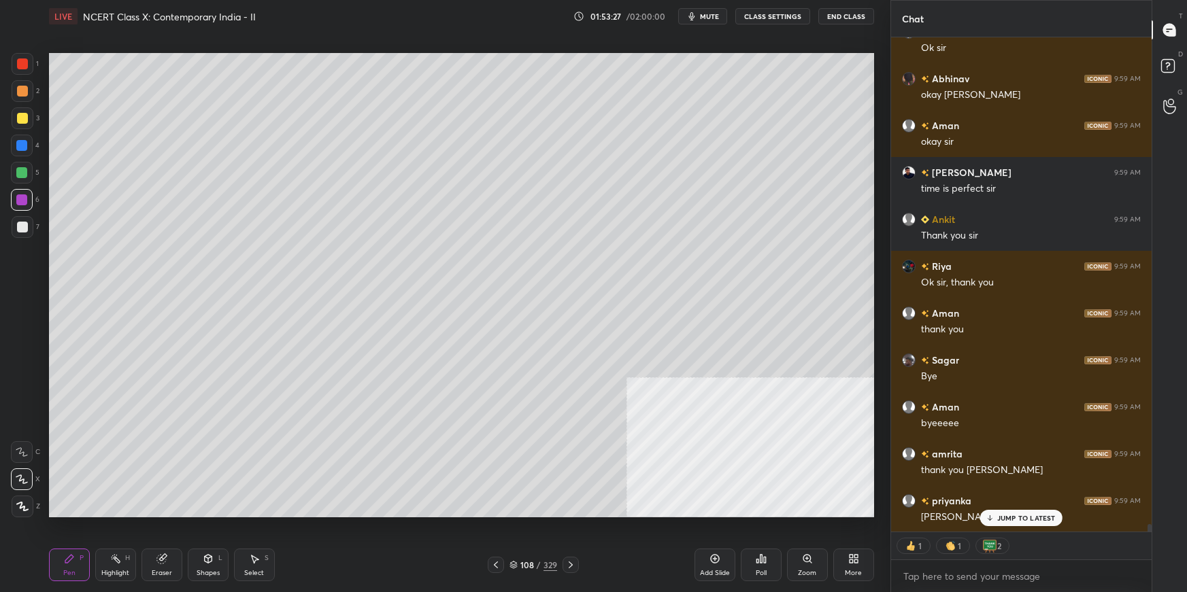
drag, startPoint x: 701, startPoint y: 15, endPoint x: 756, endPoint y: 9, distance: 55.4
click at [705, 12] on button "mute" at bounding box center [702, 16] width 49 height 16
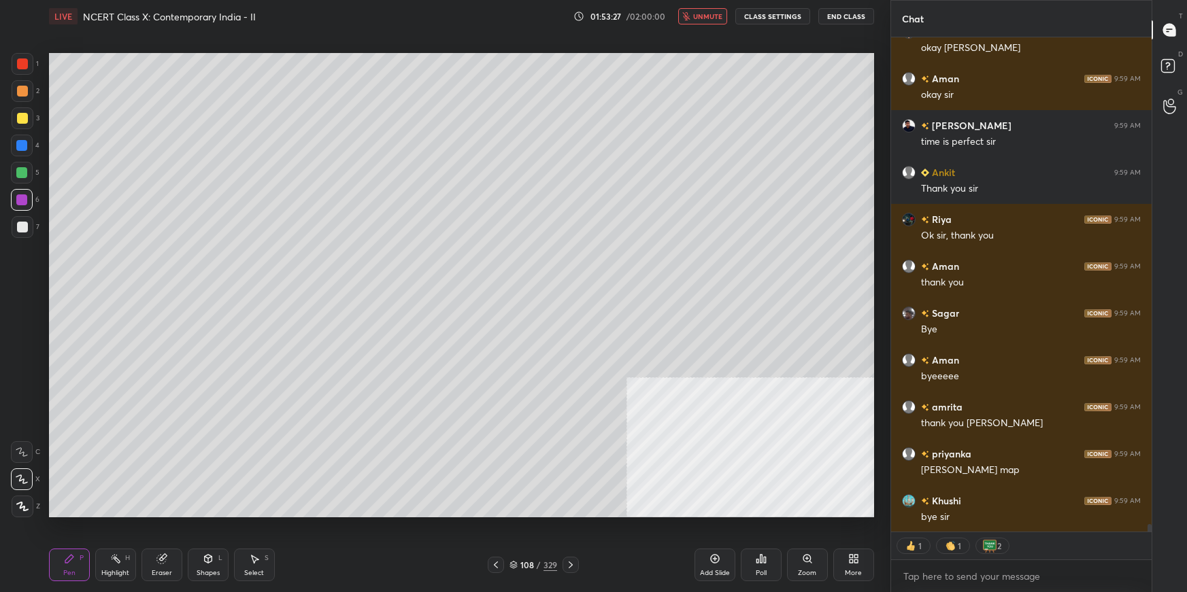
click at [834, 6] on div "LIVE NCERT Class X: Contemporary India - II 01:53:27 / 02:00:00 unmute CLASS SE…" at bounding box center [461, 16] width 825 height 33
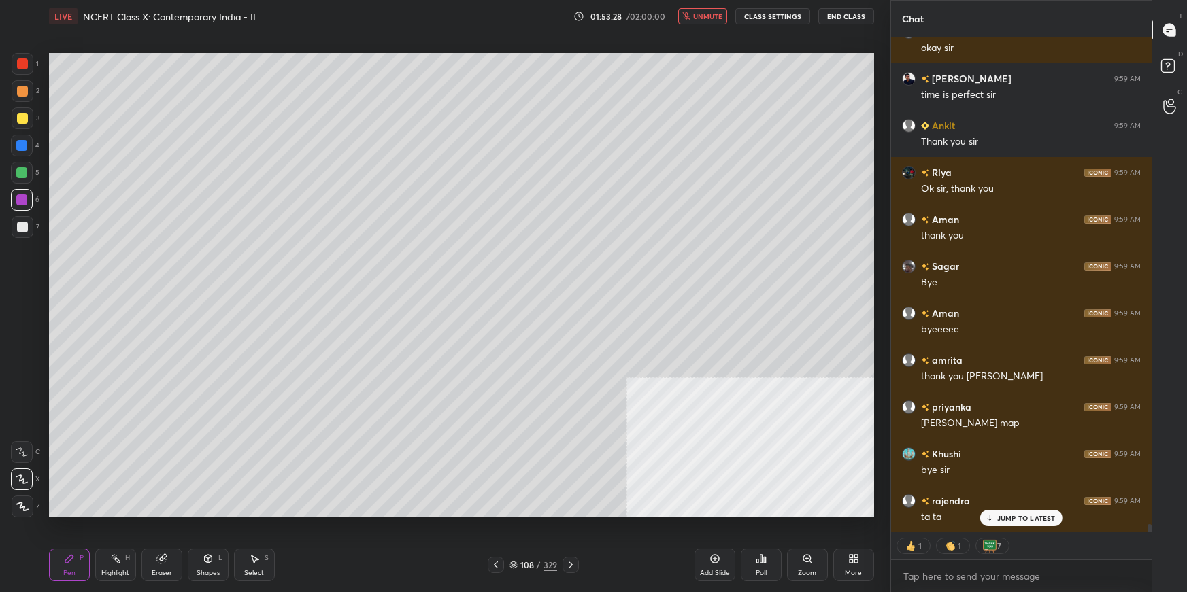
click at [839, 18] on button "End Class" at bounding box center [846, 16] width 56 height 16
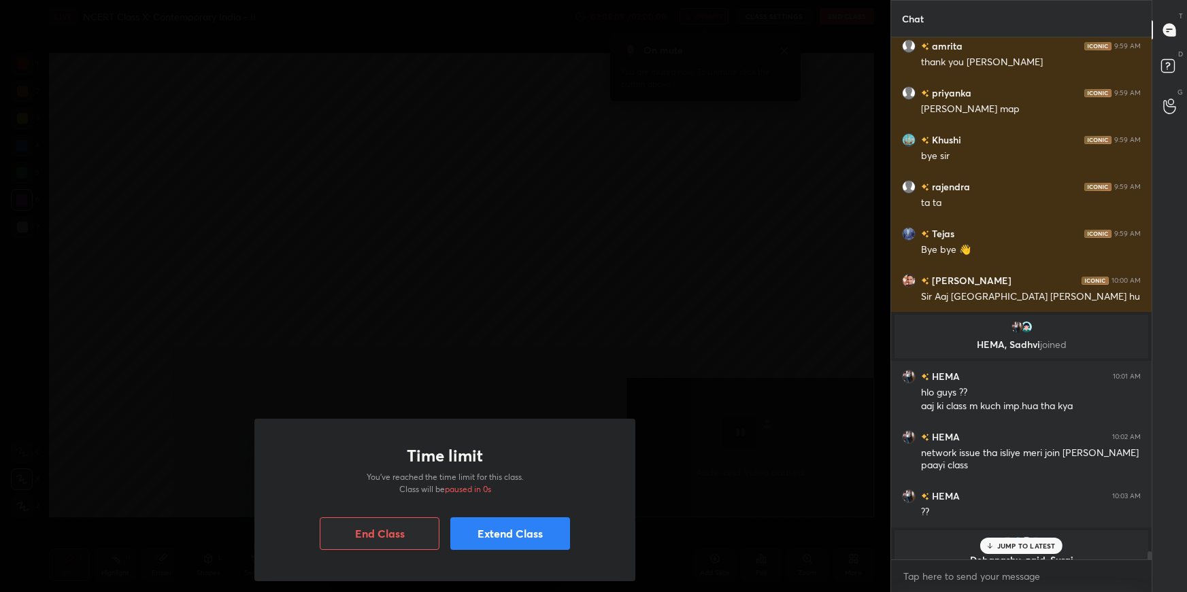
scroll to position [31813, 0]
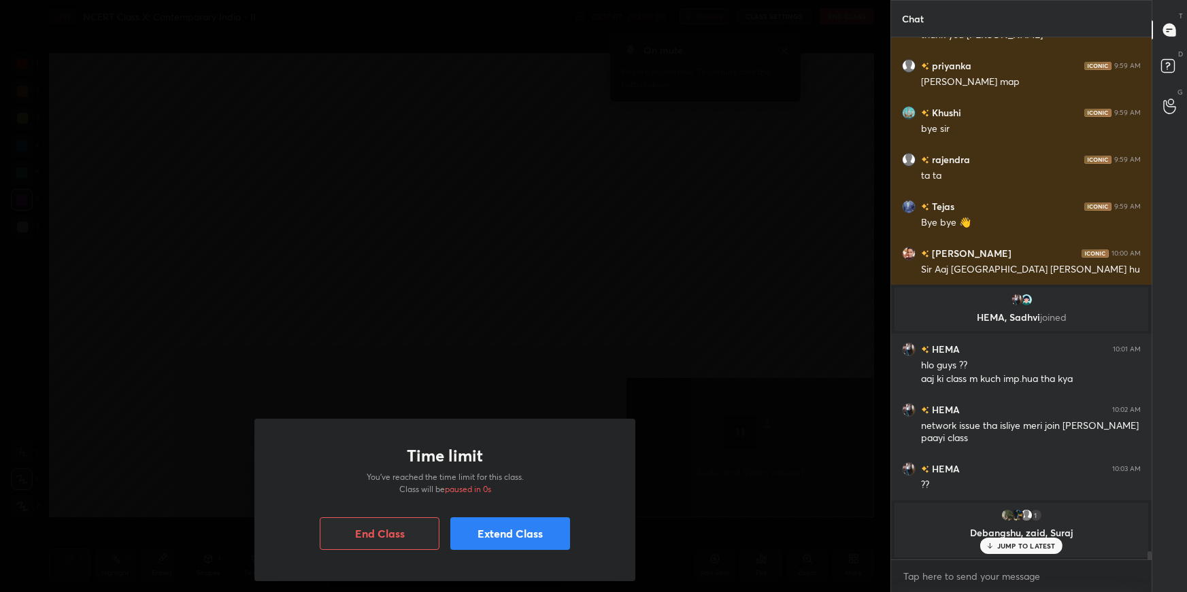
click at [373, 532] on button "End Class" at bounding box center [380, 533] width 120 height 33
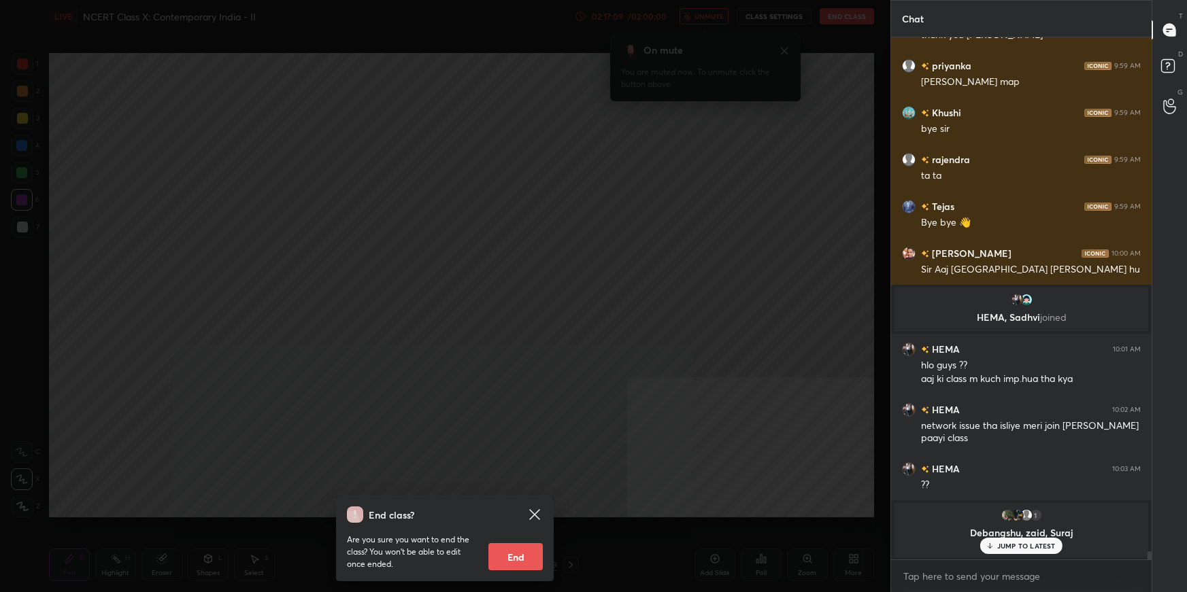
click at [514, 553] on button "End" at bounding box center [515, 556] width 54 height 27
type textarea "x"
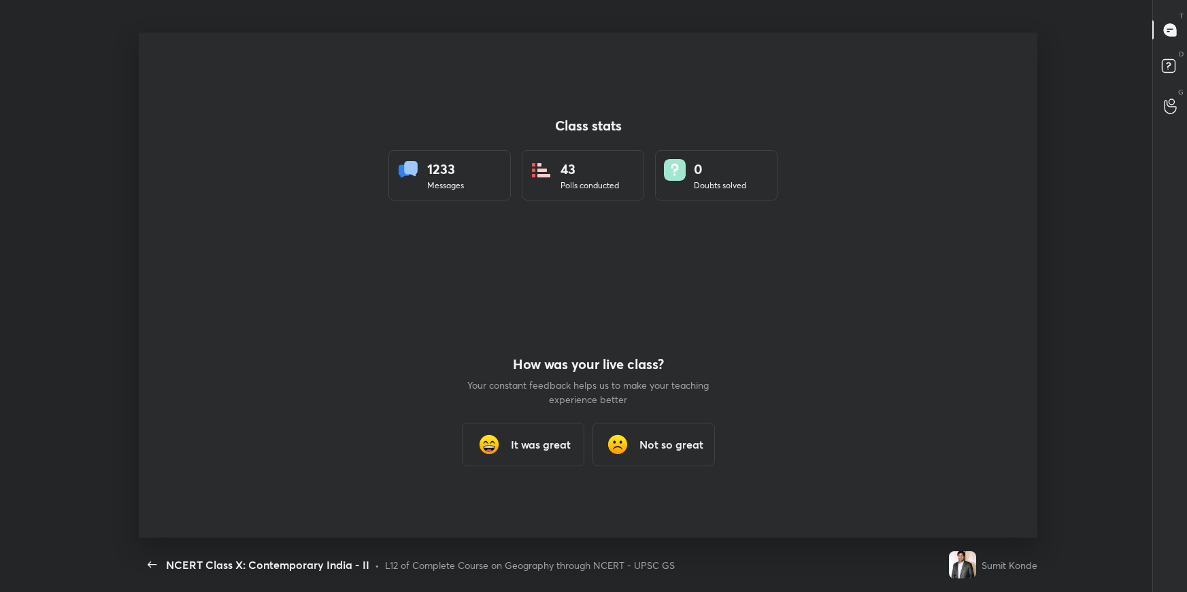
scroll to position [67493, 66915]
click at [482, 439] on img at bounding box center [488, 444] width 27 height 27
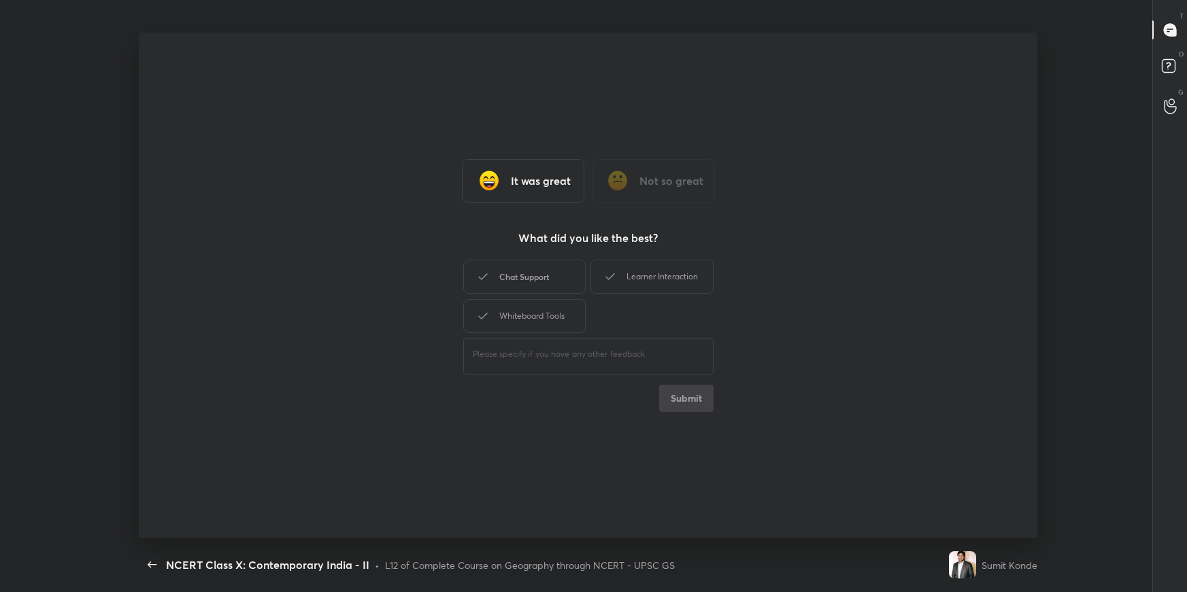
click at [528, 279] on div "Chat Support" at bounding box center [524, 277] width 122 height 34
click at [688, 405] on button "Submit" at bounding box center [686, 398] width 54 height 27
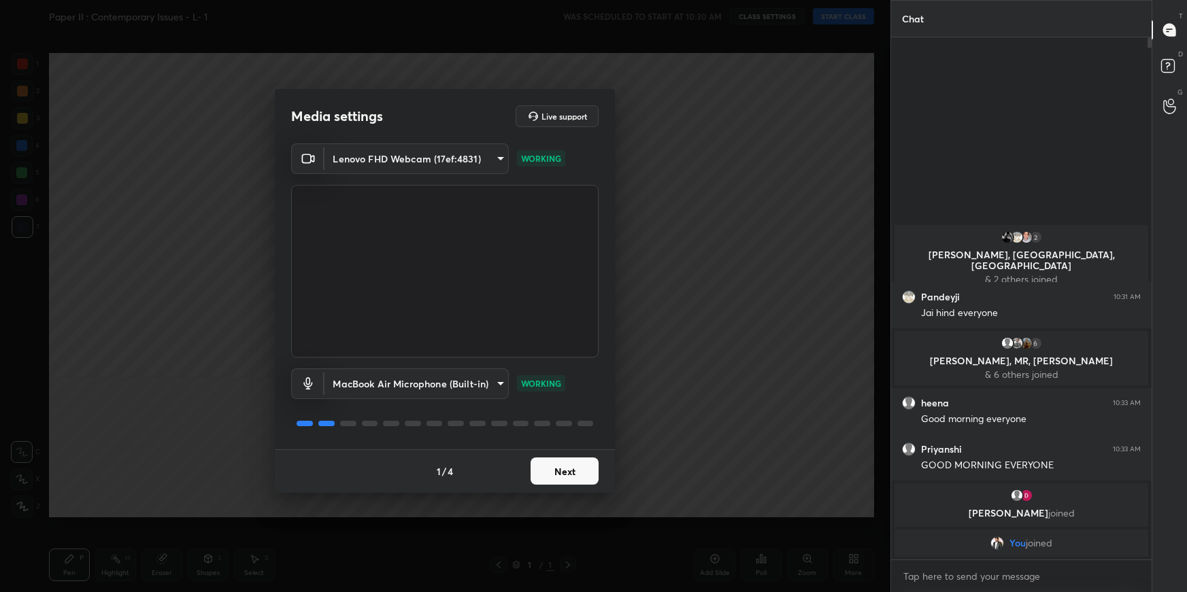
click at [573, 479] on button "Next" at bounding box center [564, 471] width 68 height 27
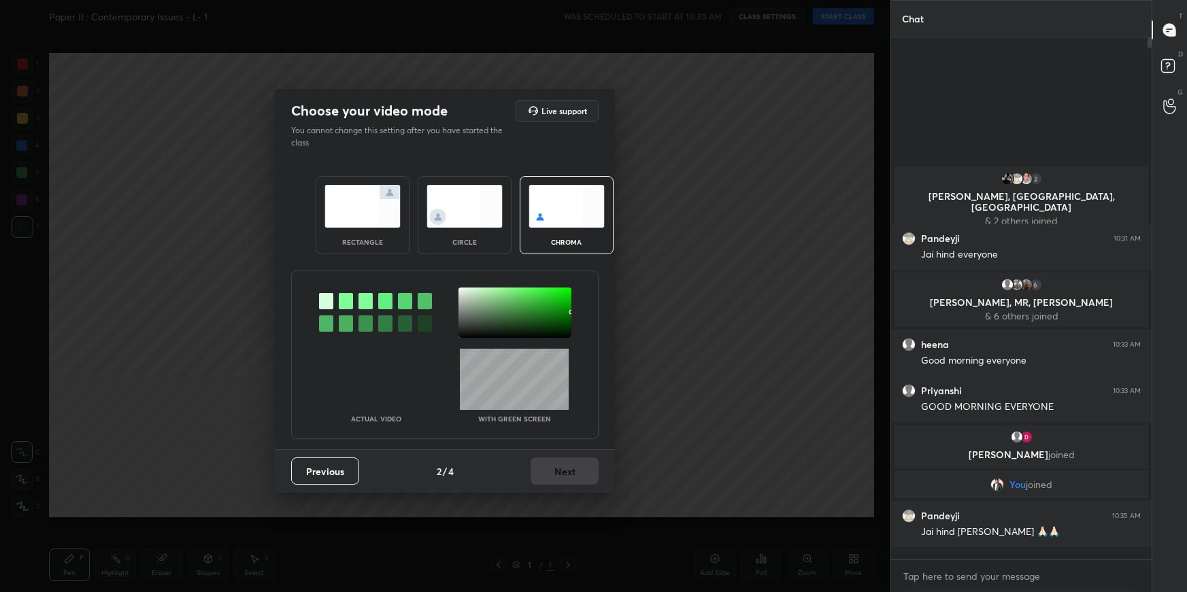
click at [350, 300] on div at bounding box center [346, 301] width 14 height 16
drag, startPoint x: 471, startPoint y: 292, endPoint x: 477, endPoint y: 299, distance: 8.7
click at [471, 293] on div at bounding box center [514, 313] width 113 height 50
click at [579, 478] on button "Next" at bounding box center [564, 471] width 68 height 27
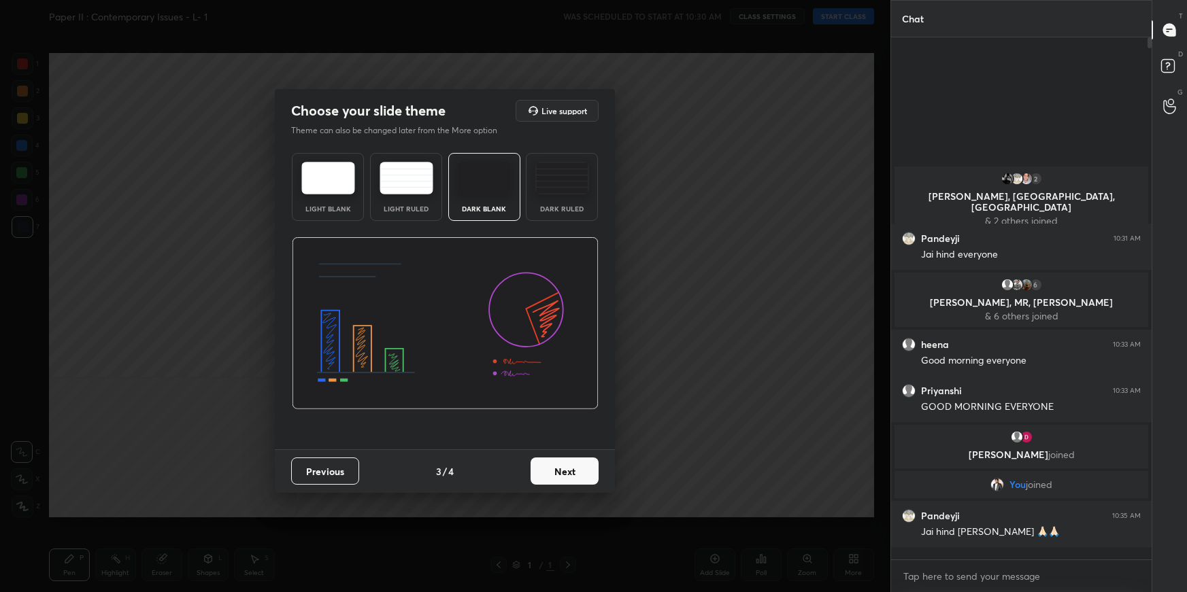
click at [579, 478] on button "Next" at bounding box center [564, 471] width 68 height 27
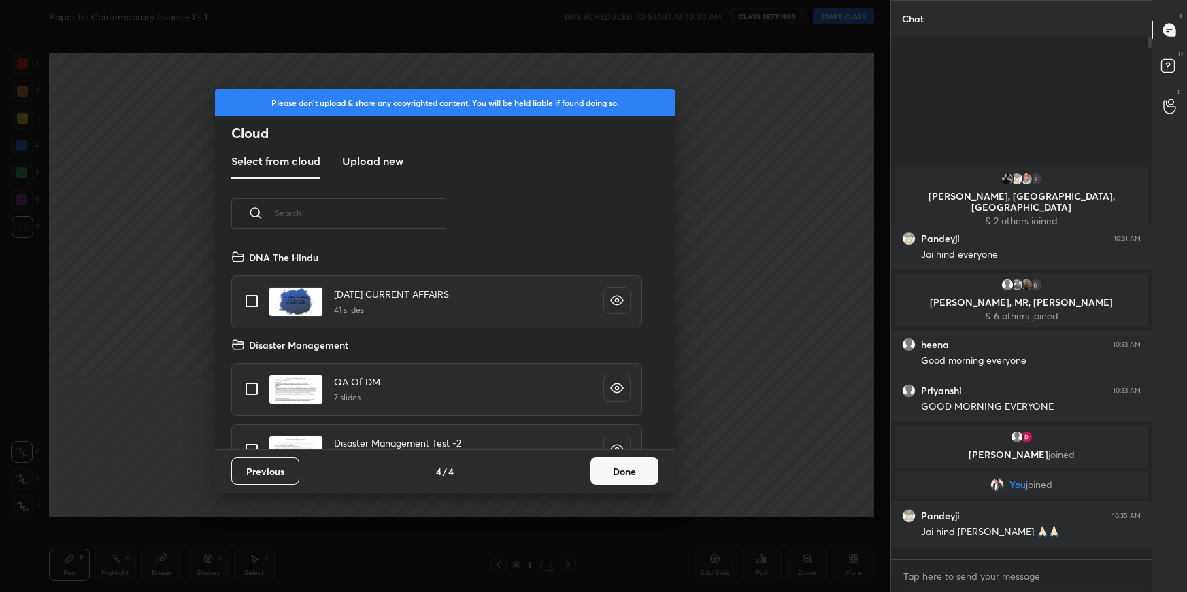
scroll to position [201, 436]
click at [380, 163] on h3 "Upload new" at bounding box center [372, 161] width 61 height 16
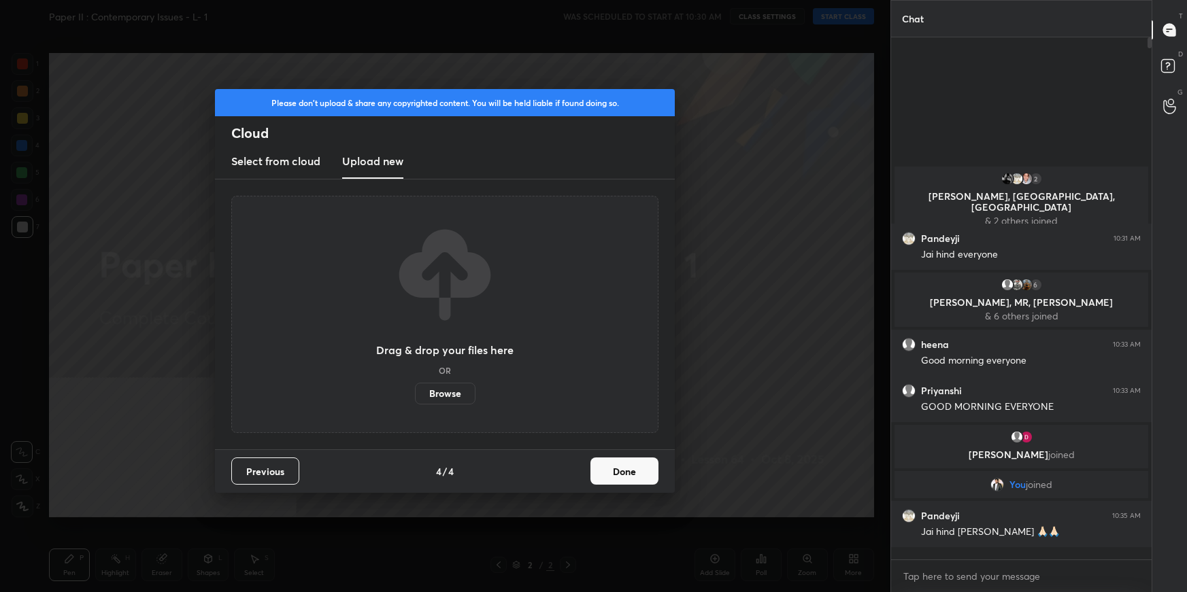
click at [449, 394] on label "Browse" at bounding box center [445, 394] width 61 height 22
click at [415, 394] on input "Browse" at bounding box center [415, 394] width 0 height 22
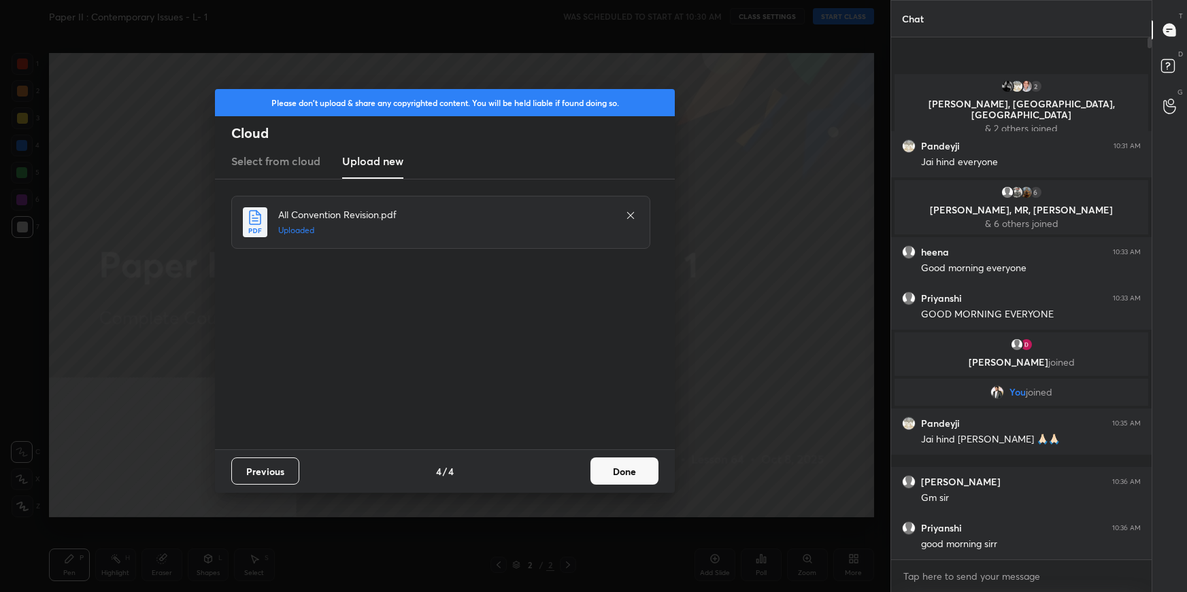
click at [642, 469] on button "Done" at bounding box center [624, 471] width 68 height 27
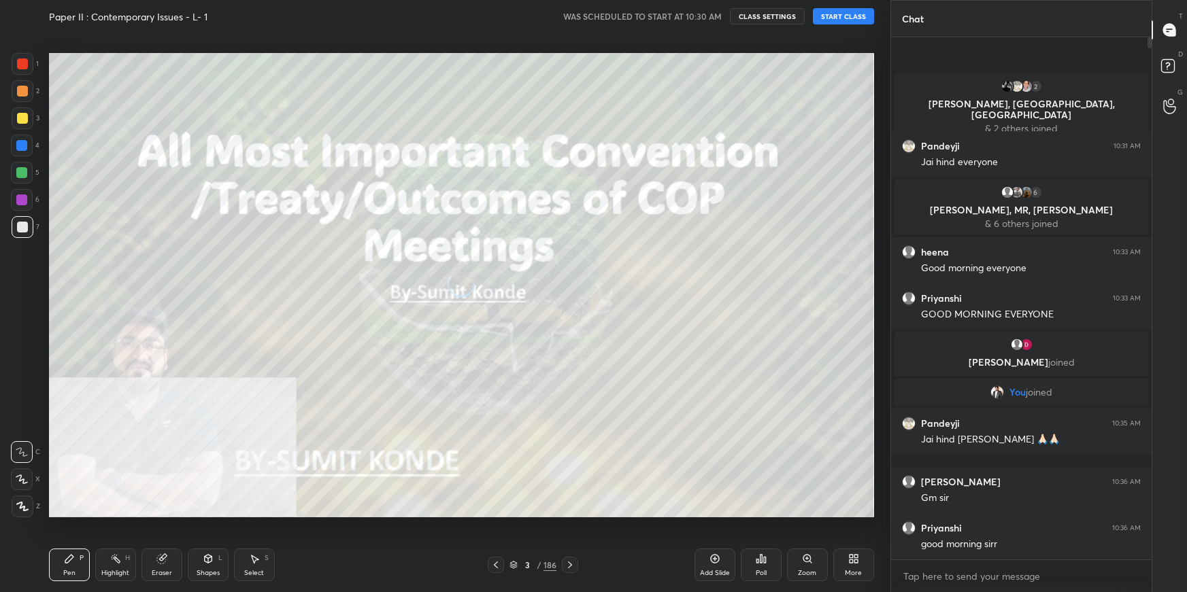
click at [840, 14] on button "START CLASS" at bounding box center [843, 16] width 61 height 16
drag, startPoint x: 720, startPoint y: 560, endPoint x: 730, endPoint y: 560, distance: 9.5
click at [721, 562] on div "Add Slide" at bounding box center [714, 565] width 41 height 33
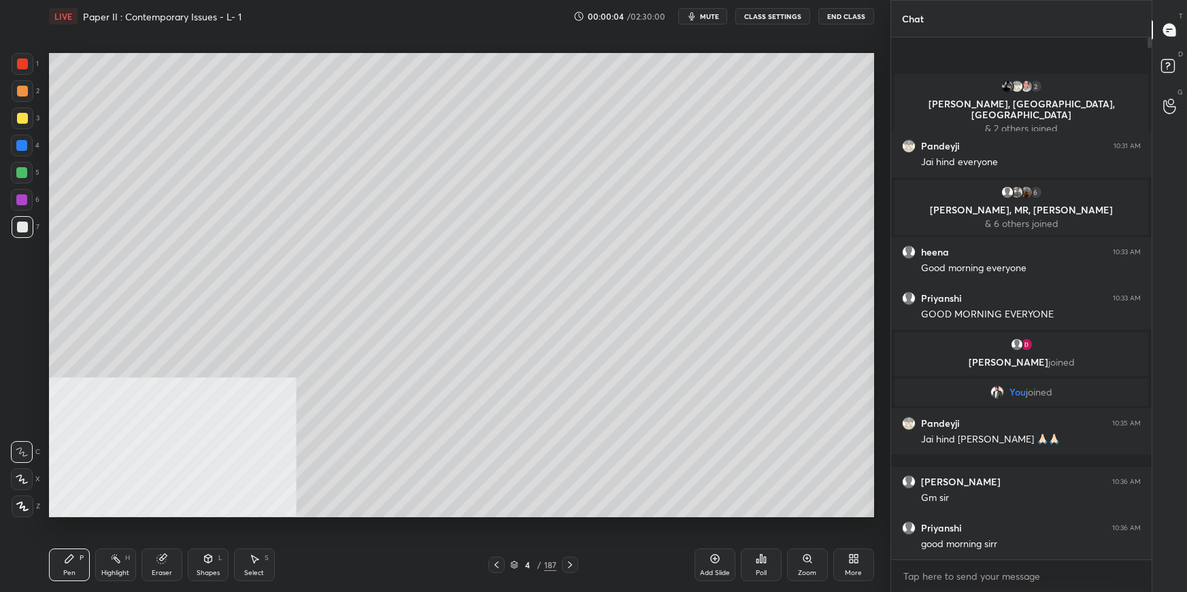
click at [872, 569] on div "More" at bounding box center [853, 565] width 41 height 33
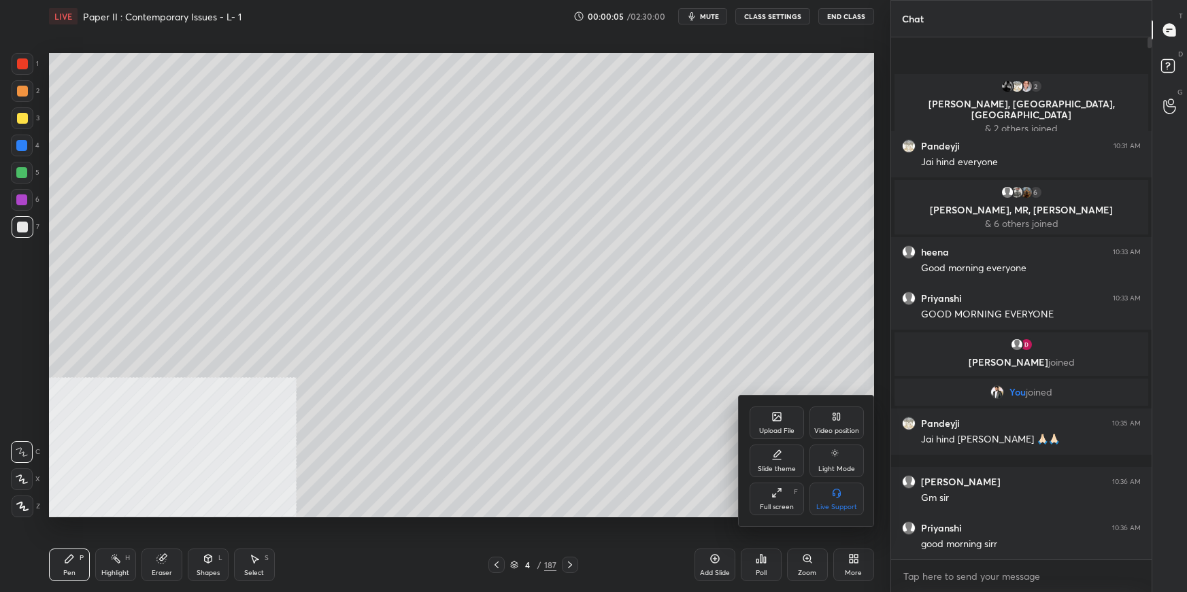
drag, startPoint x: 851, startPoint y: 429, endPoint x: 850, endPoint y: 444, distance: 15.0
click at [849, 430] on div "Video position" at bounding box center [836, 431] width 45 height 7
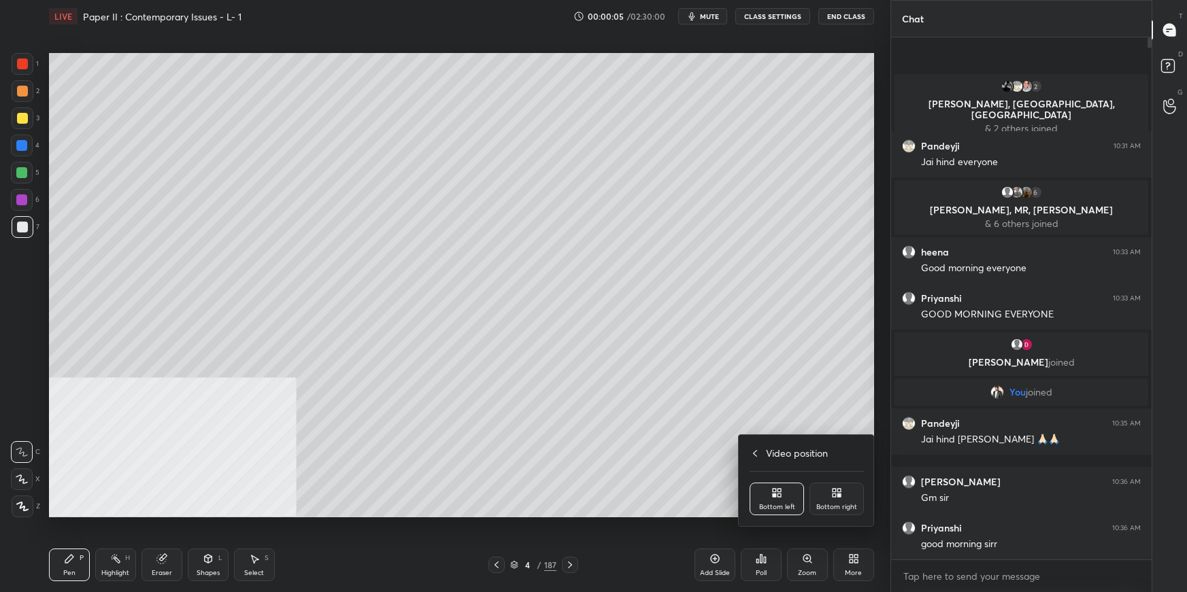
click at [845, 491] on div "Bottom right" at bounding box center [836, 499] width 54 height 33
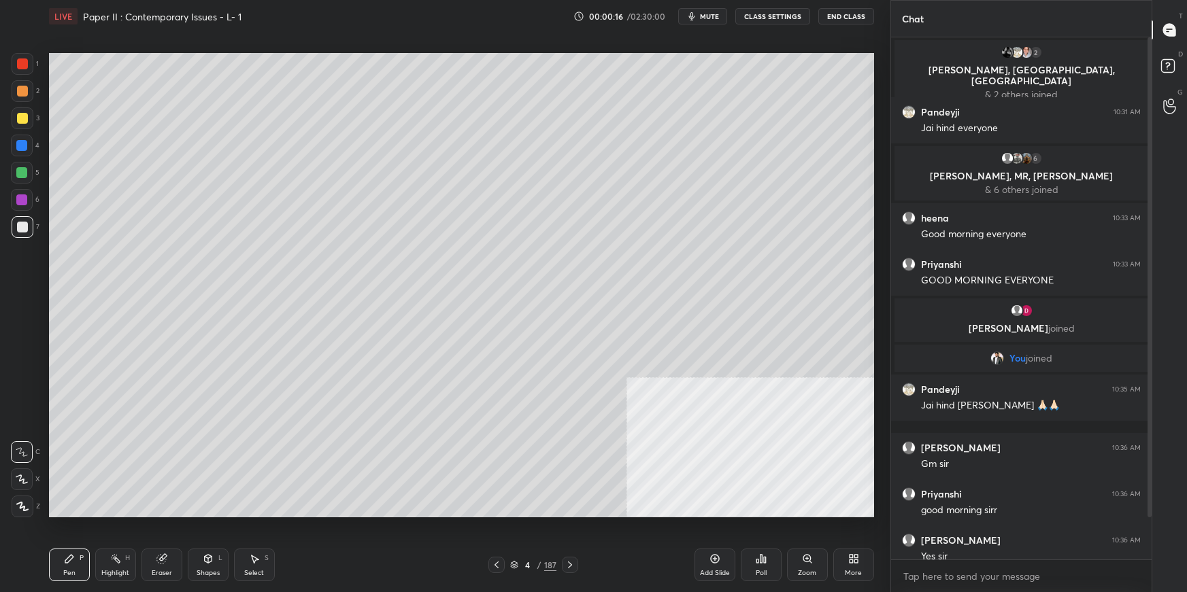
click at [833, 558] on div "More" at bounding box center [853, 565] width 41 height 33
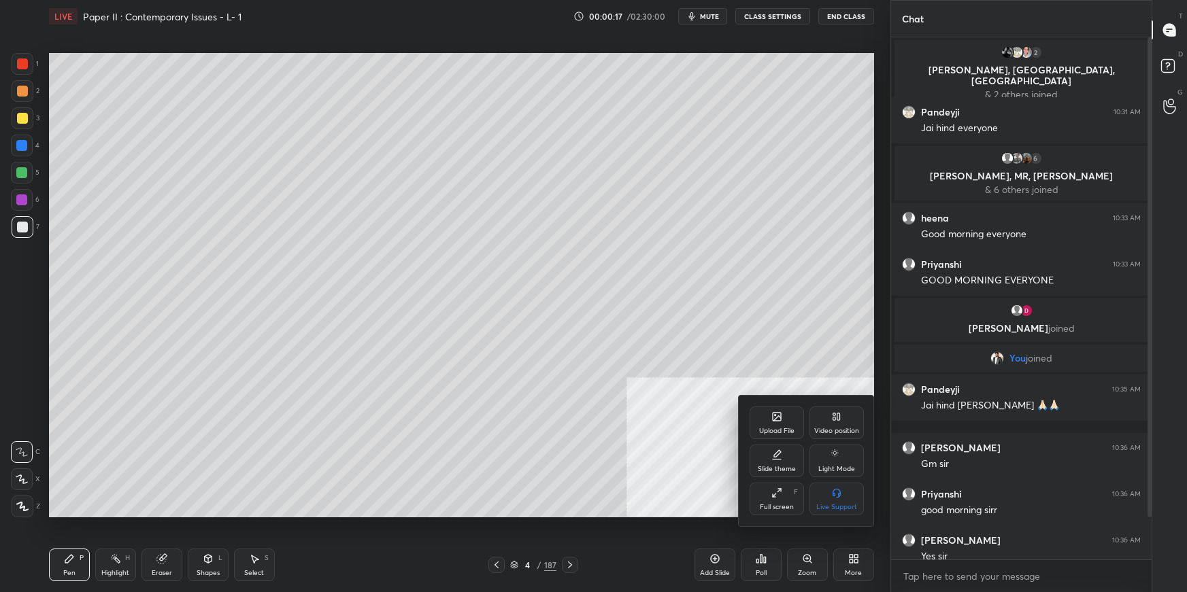
click at [760, 428] on div "Upload File" at bounding box center [776, 431] width 35 height 7
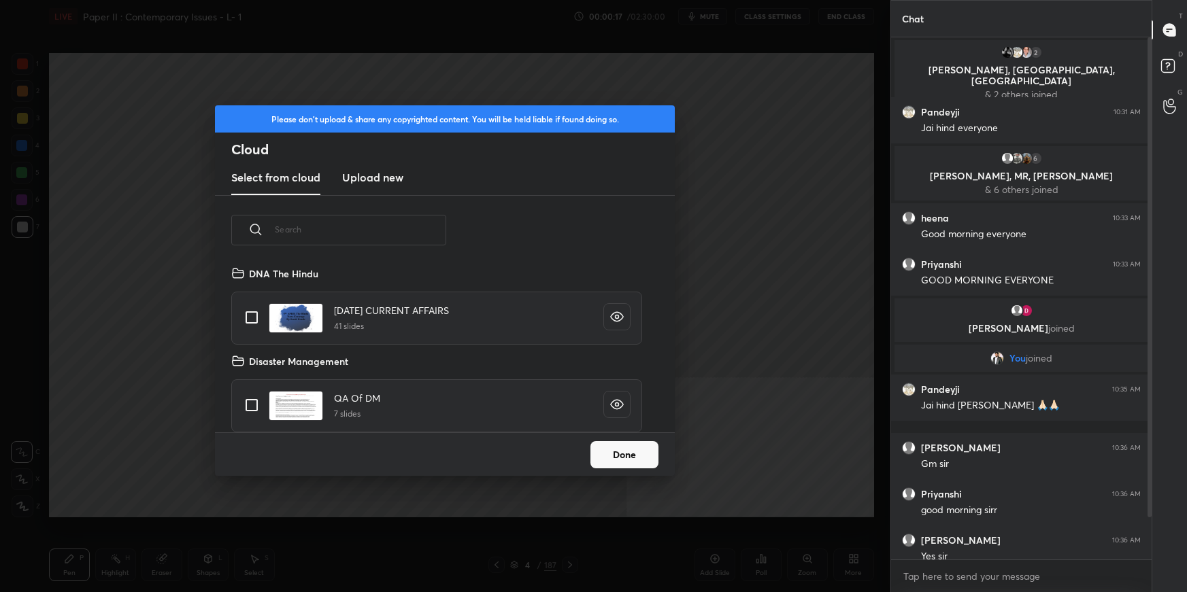
scroll to position [168, 436]
drag, startPoint x: 652, startPoint y: 452, endPoint x: 644, endPoint y: 458, distance: 10.2
click at [647, 454] on button "Done" at bounding box center [624, 454] width 68 height 27
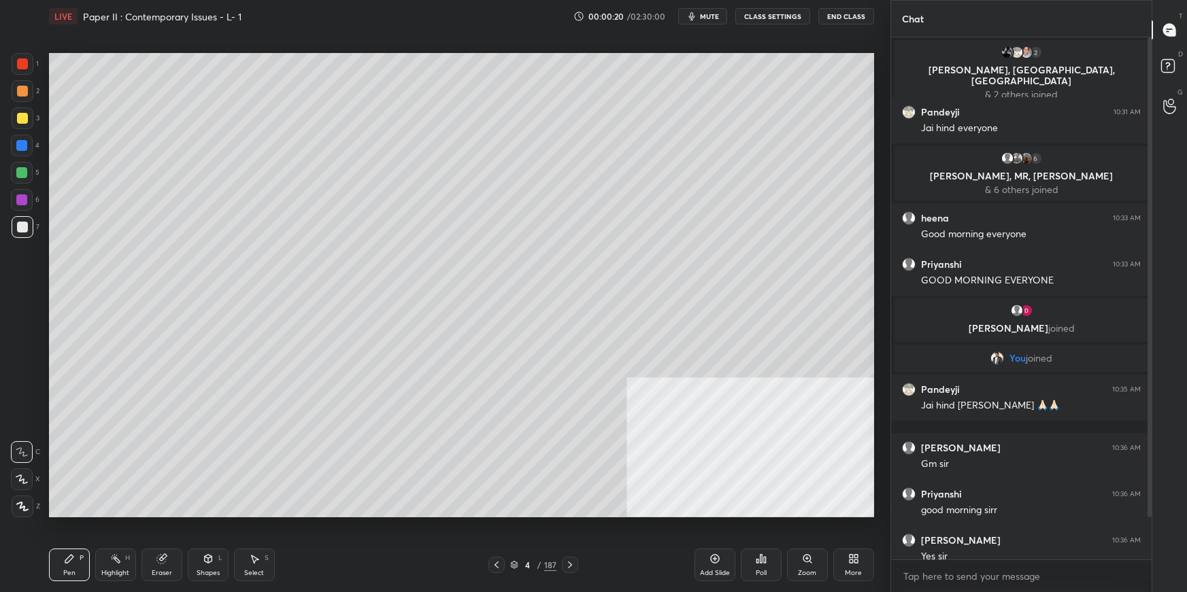
click at [516, 566] on icon at bounding box center [514, 565] width 8 height 8
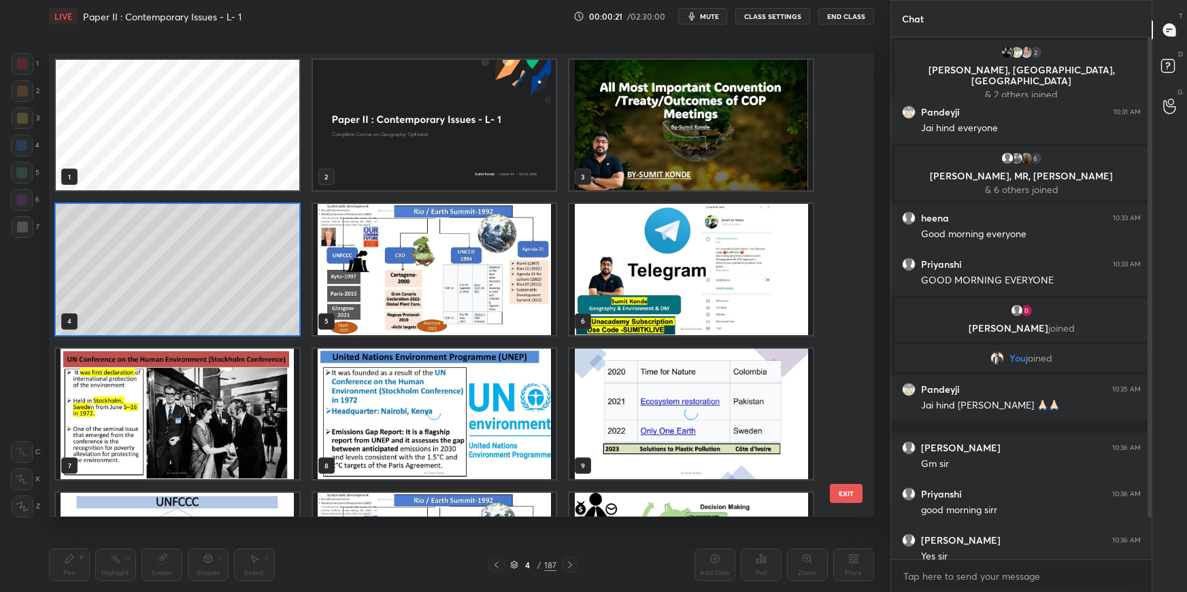
scroll to position [460, 817]
click at [492, 296] on img "grid" at bounding box center [433, 270] width 243 height 131
click at [494, 297] on img "grid" at bounding box center [433, 270] width 243 height 131
click at [496, 298] on img "grid" at bounding box center [433, 270] width 243 height 131
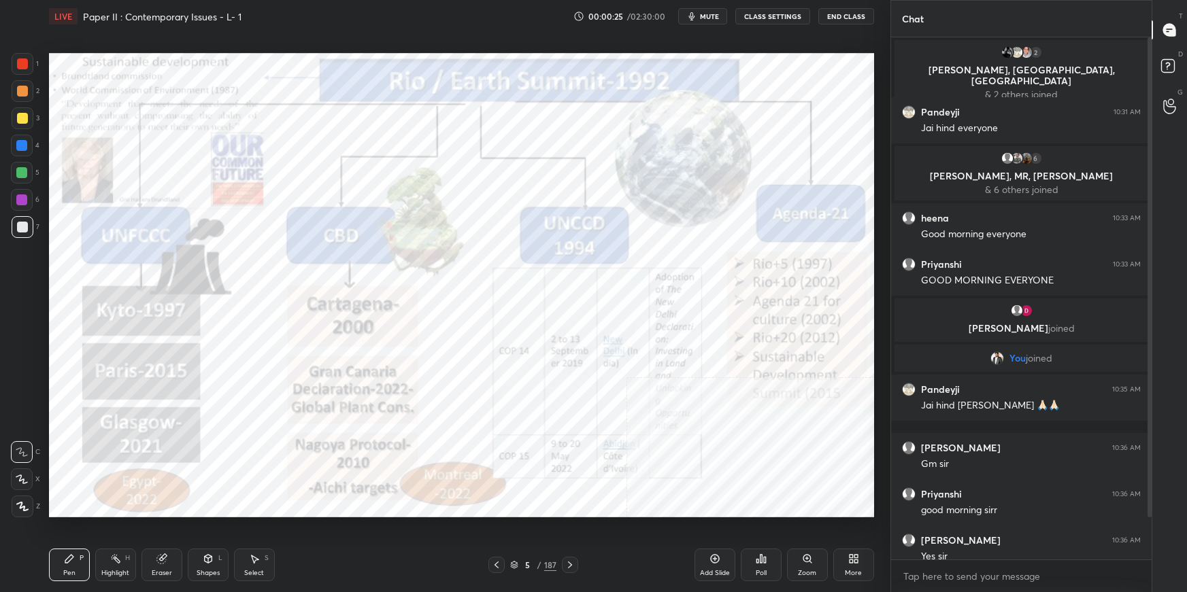
scroll to position [58, 0]
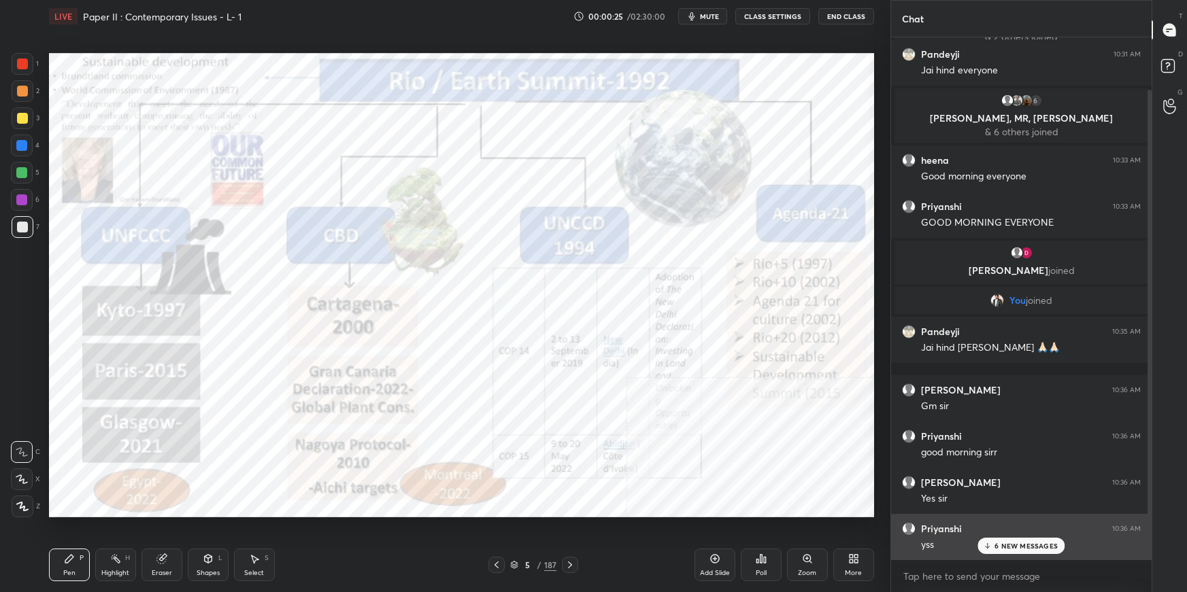
drag, startPoint x: 1149, startPoint y: 462, endPoint x: 1139, endPoint y: 545, distance: 83.6
click at [1140, 545] on div "2 [PERSON_NAME], [PERSON_NAME], Madhu & 2 others joined Pandeyji 10:31 AM Jai h…" at bounding box center [1021, 298] width 260 height 522
click at [1042, 547] on p "6 NEW MESSAGES" at bounding box center [1025, 546] width 63 height 8
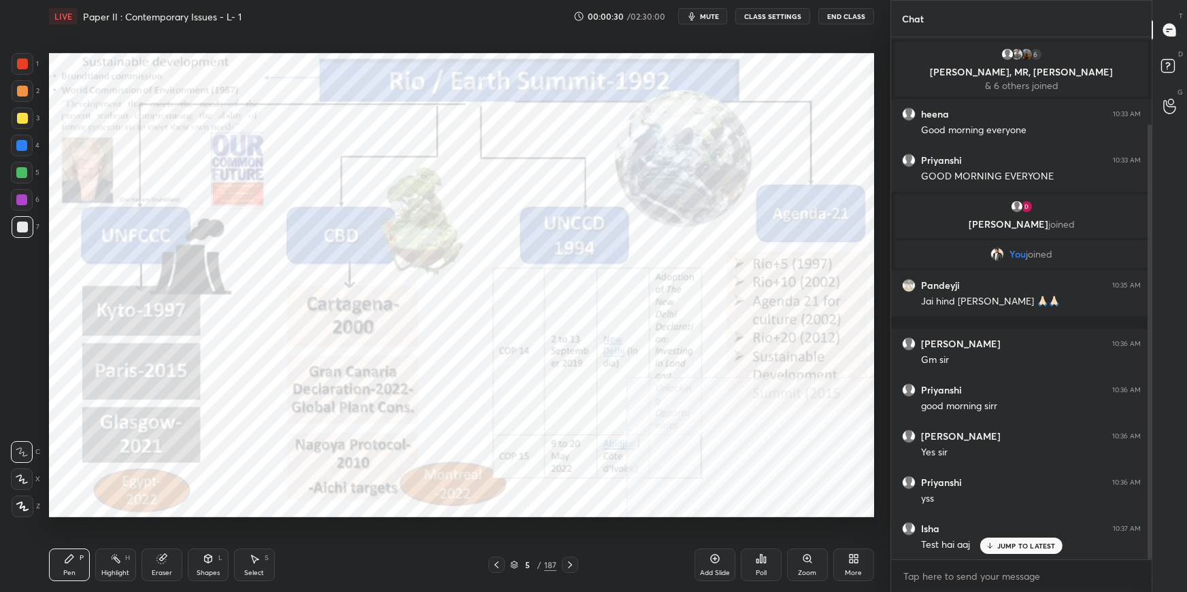
scroll to position [150, 0]
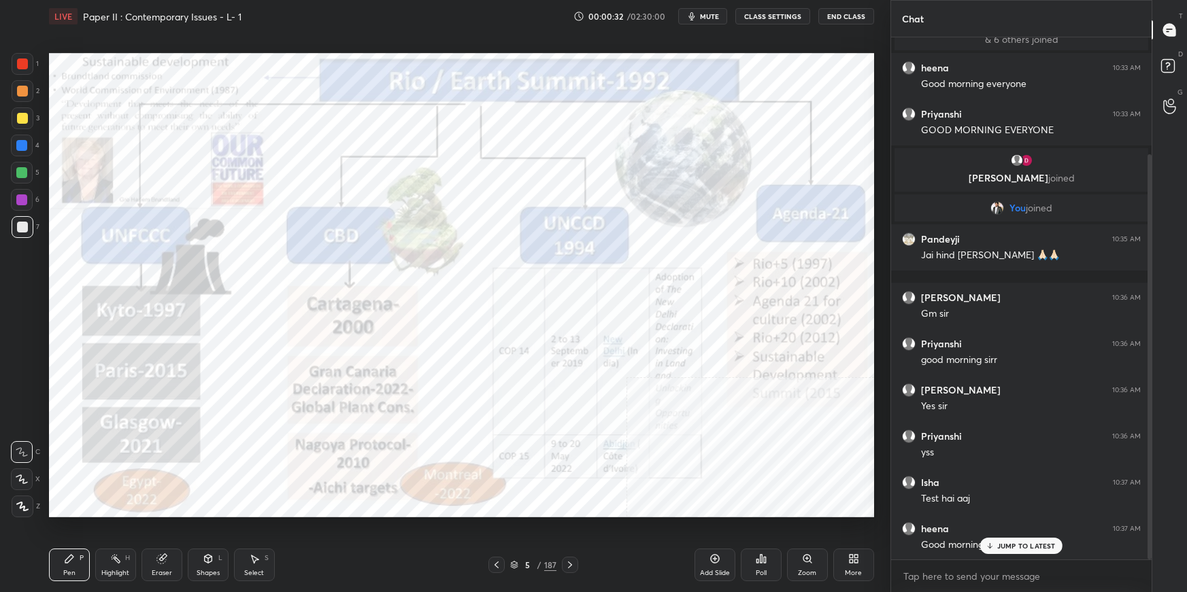
drag, startPoint x: 517, startPoint y: 562, endPoint x: 537, endPoint y: 540, distance: 30.3
click at [517, 562] on icon at bounding box center [514, 565] width 8 height 8
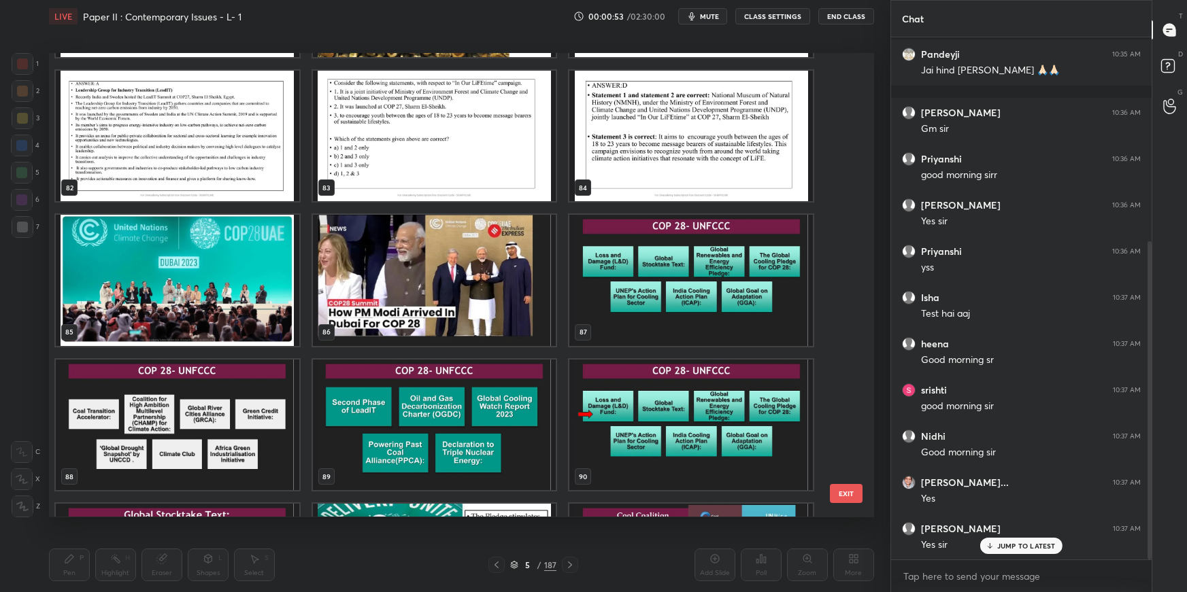
scroll to position [3875, 0]
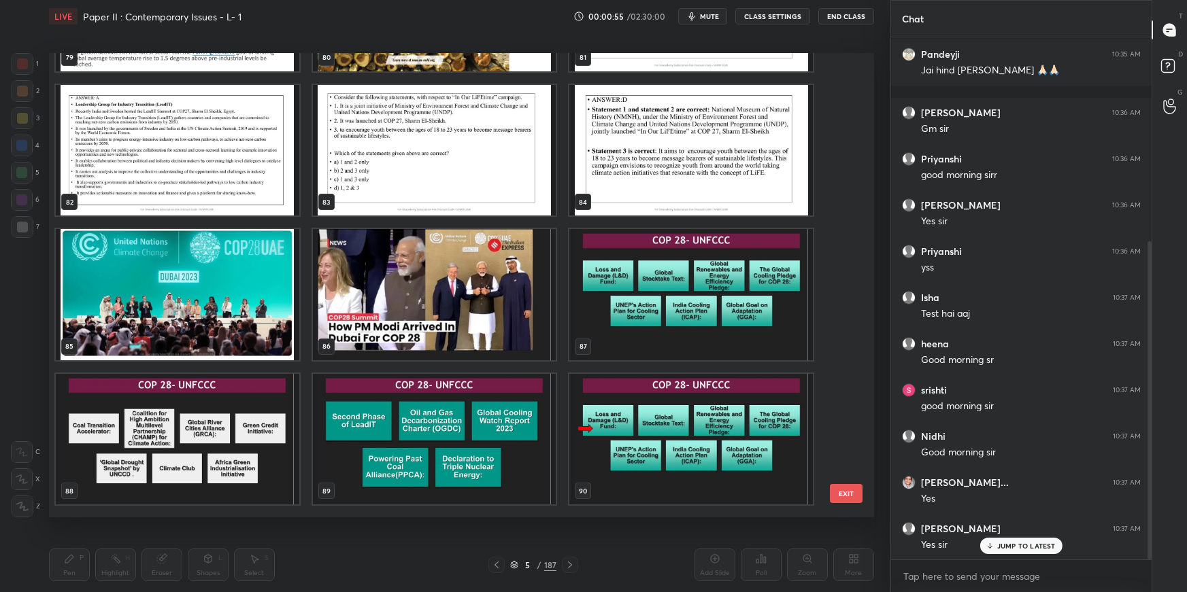
drag, startPoint x: 503, startPoint y: 285, endPoint x: 510, endPoint y: 286, distance: 7.5
click at [504, 285] on img "grid" at bounding box center [433, 295] width 243 height 131
click at [507, 286] on img "grid" at bounding box center [433, 295] width 243 height 131
click at [509, 286] on img "grid" at bounding box center [433, 295] width 243 height 131
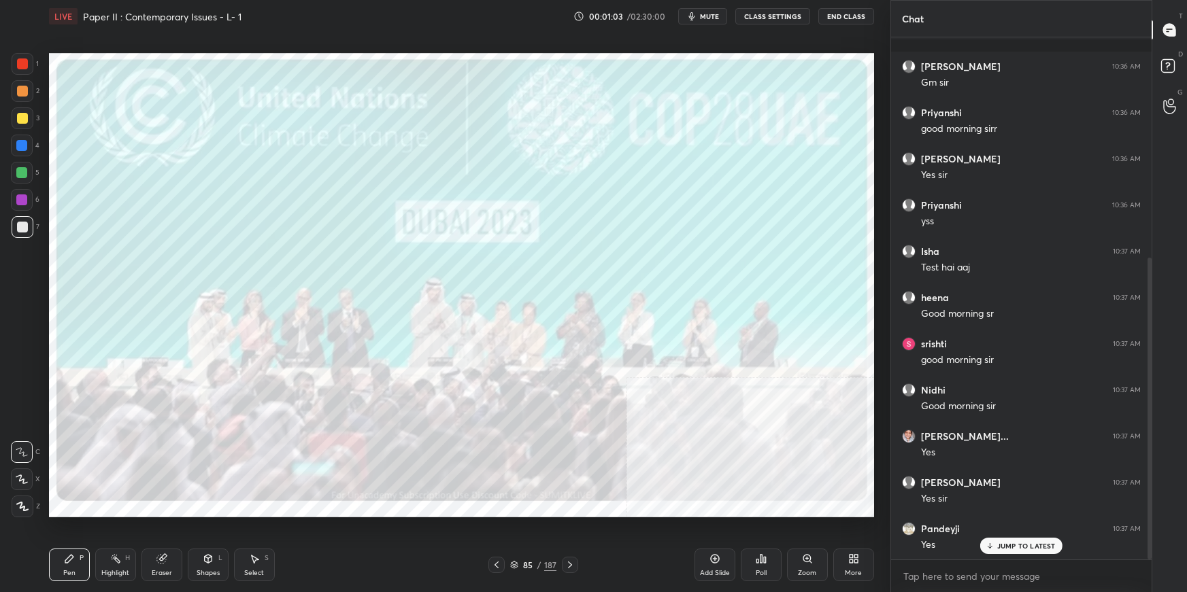
scroll to position [428, 0]
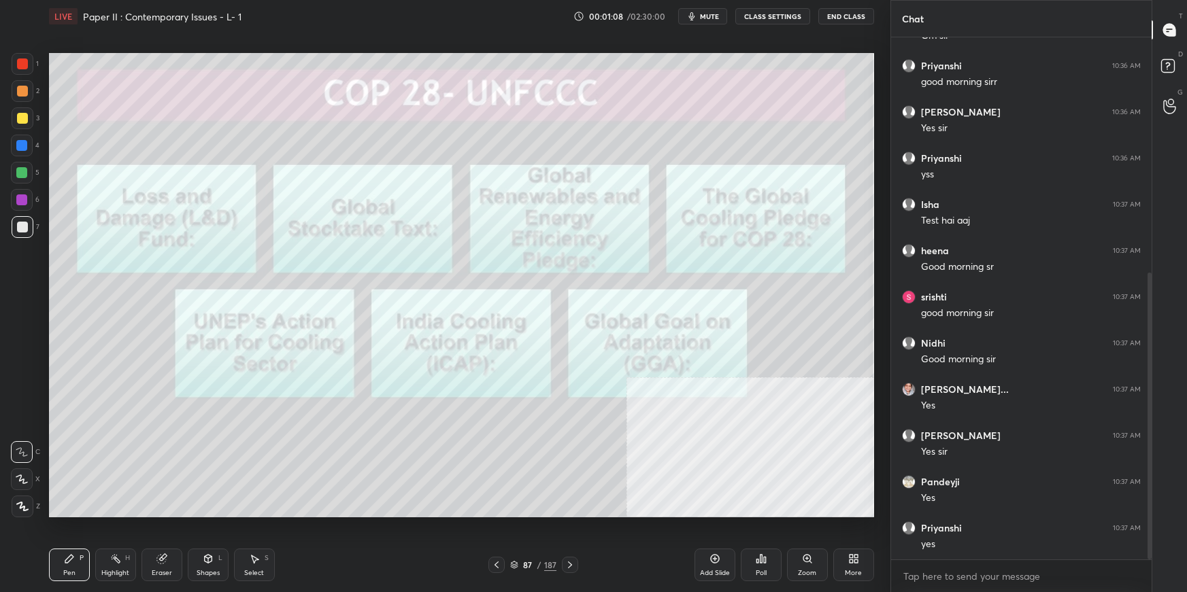
click at [21, 120] on div at bounding box center [22, 118] width 11 height 11
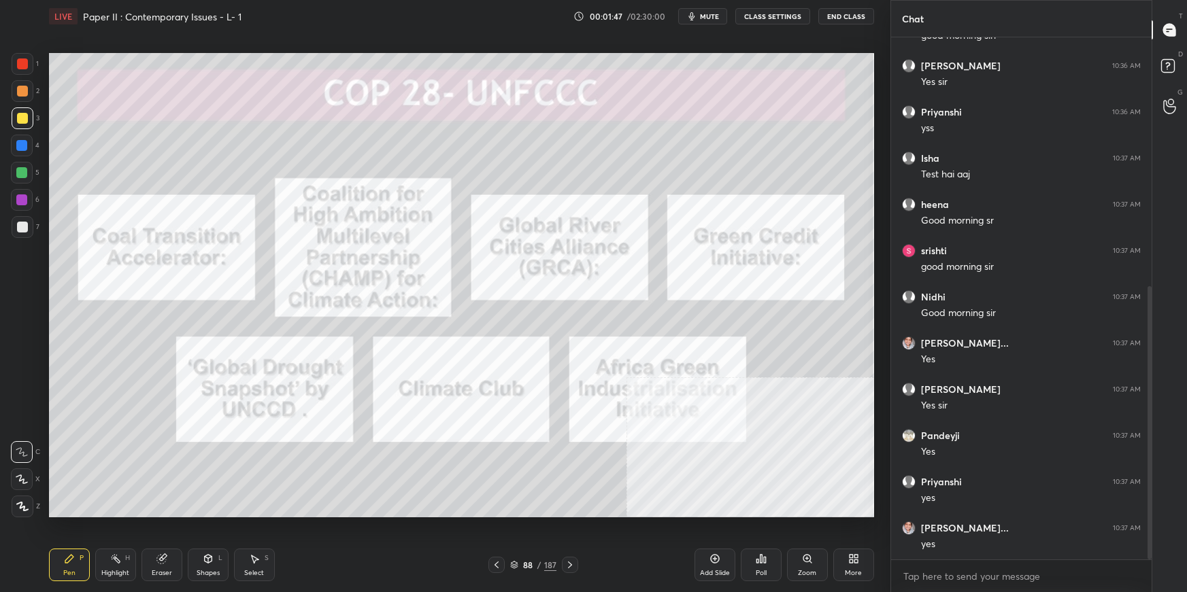
click at [24, 483] on div at bounding box center [22, 480] width 22 height 22
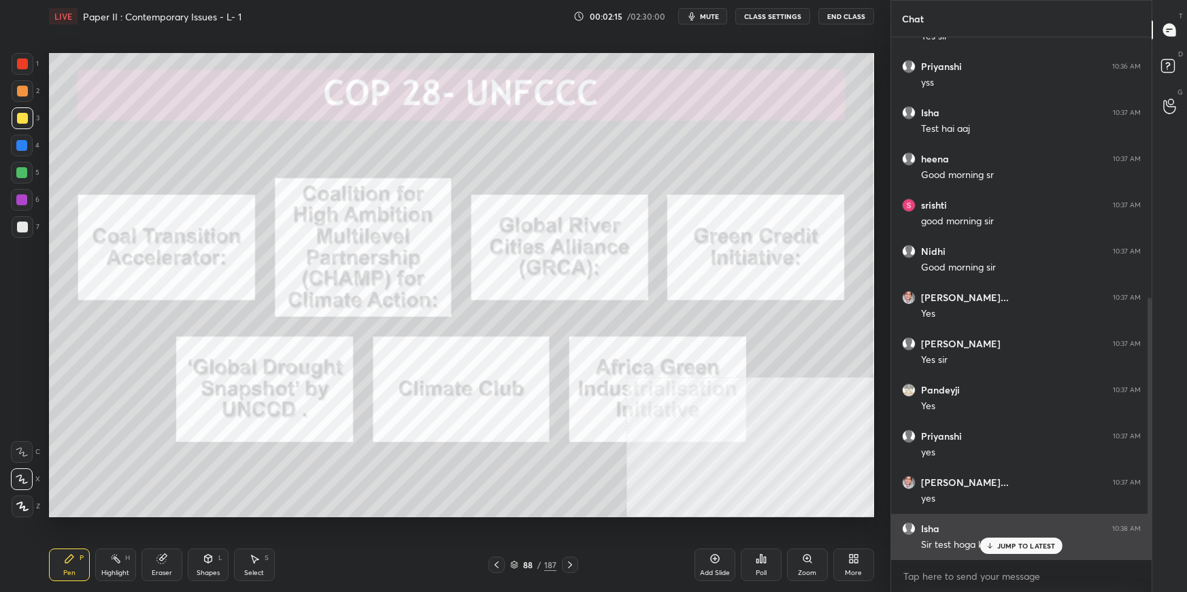
click at [993, 546] on icon at bounding box center [989, 546] width 9 height 8
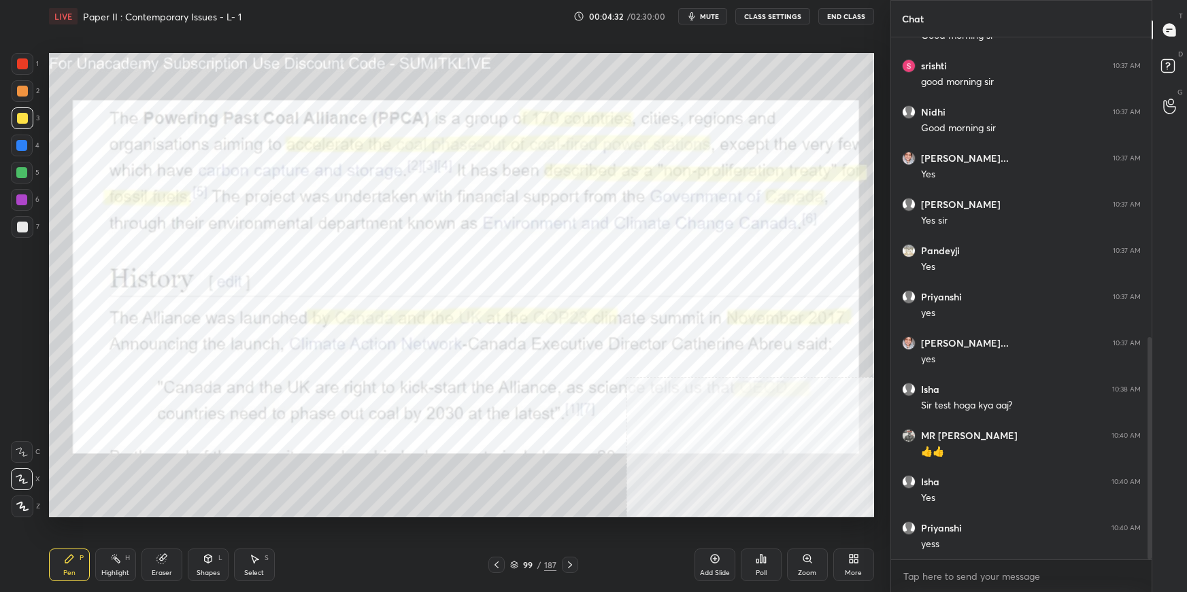
scroll to position [706, 0]
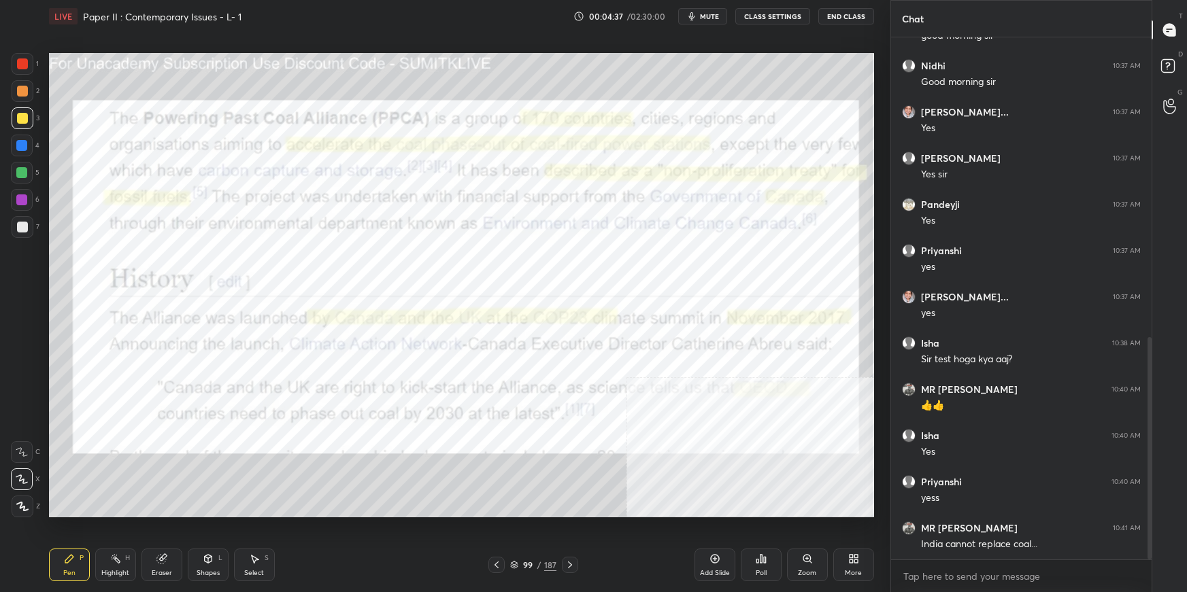
click at [20, 200] on div at bounding box center [21, 199] width 11 height 11
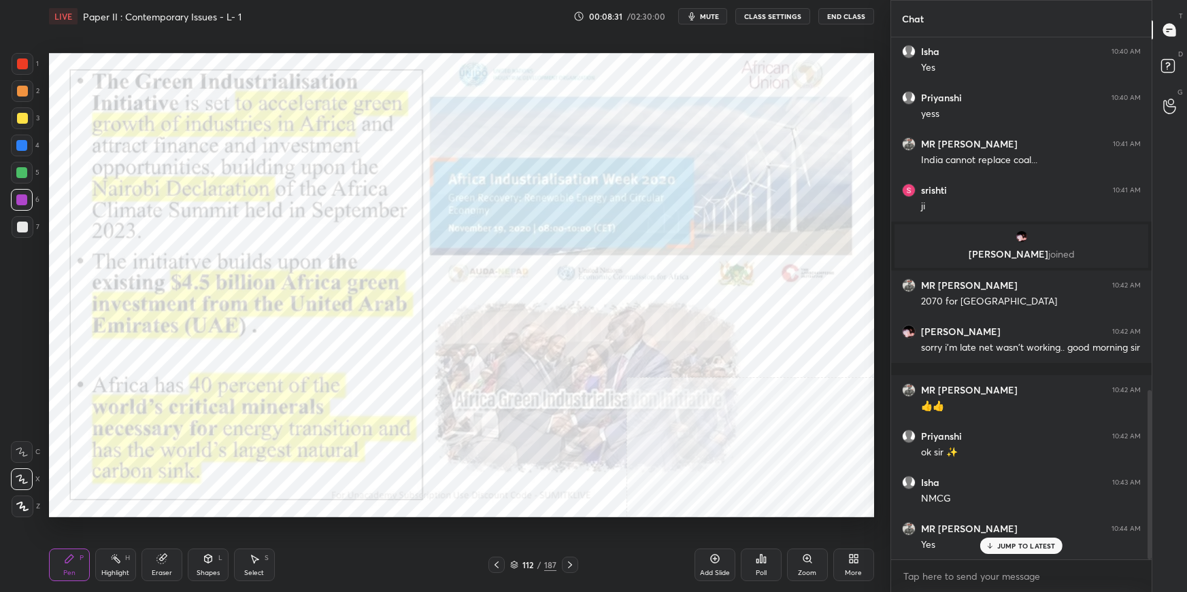
scroll to position [1136, 0]
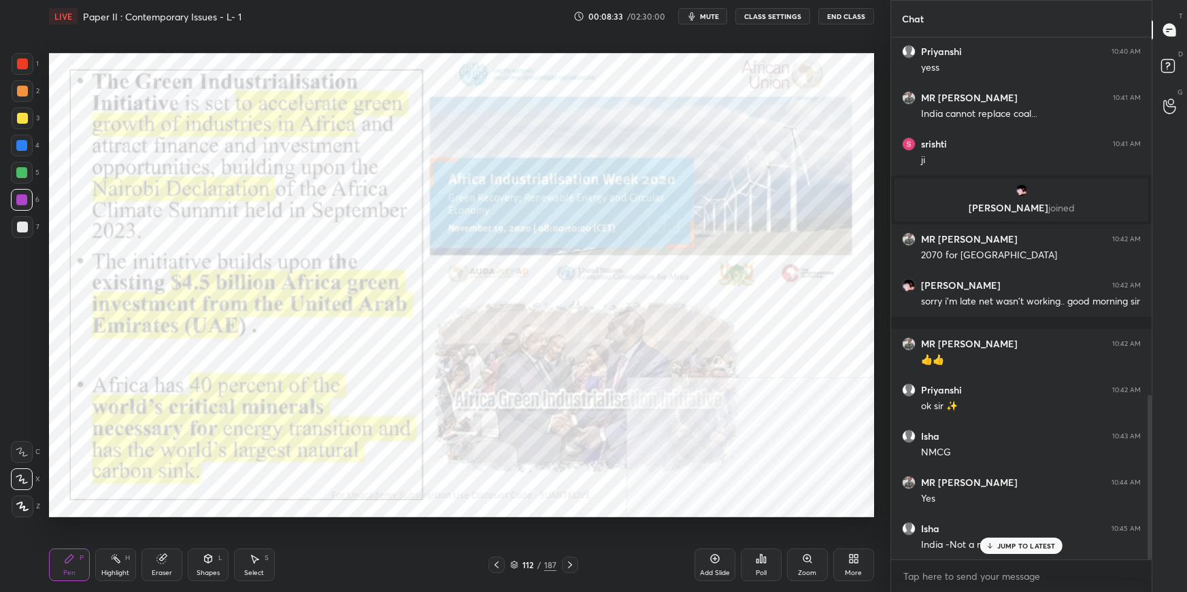
click at [1027, 545] on p "JUMP TO LATEST" at bounding box center [1026, 546] width 58 height 8
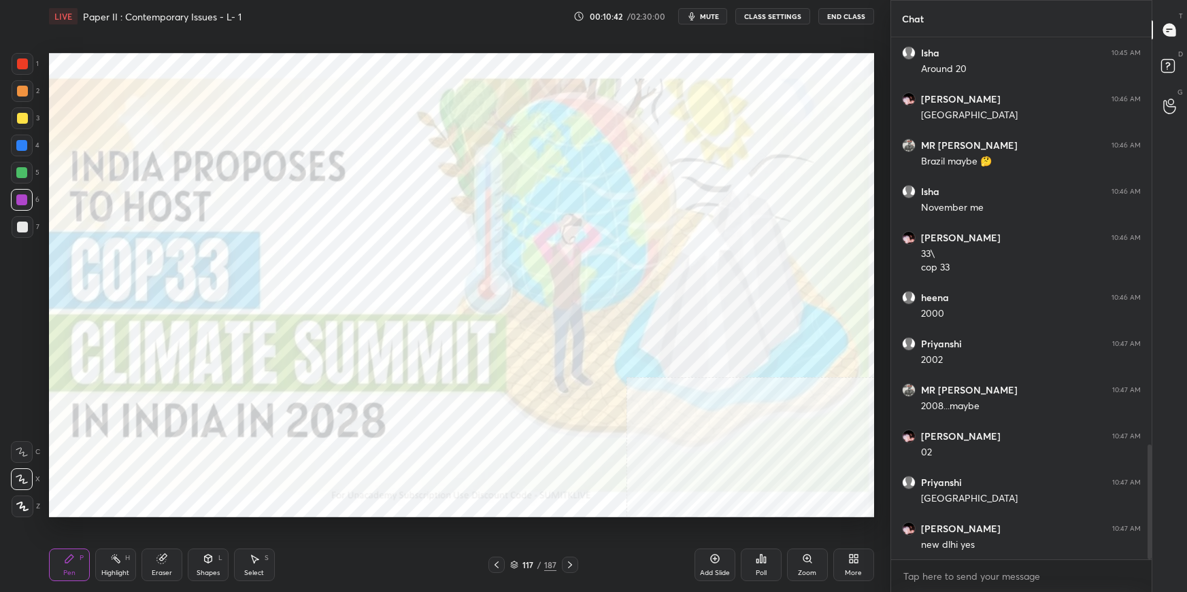
scroll to position [1856, 0]
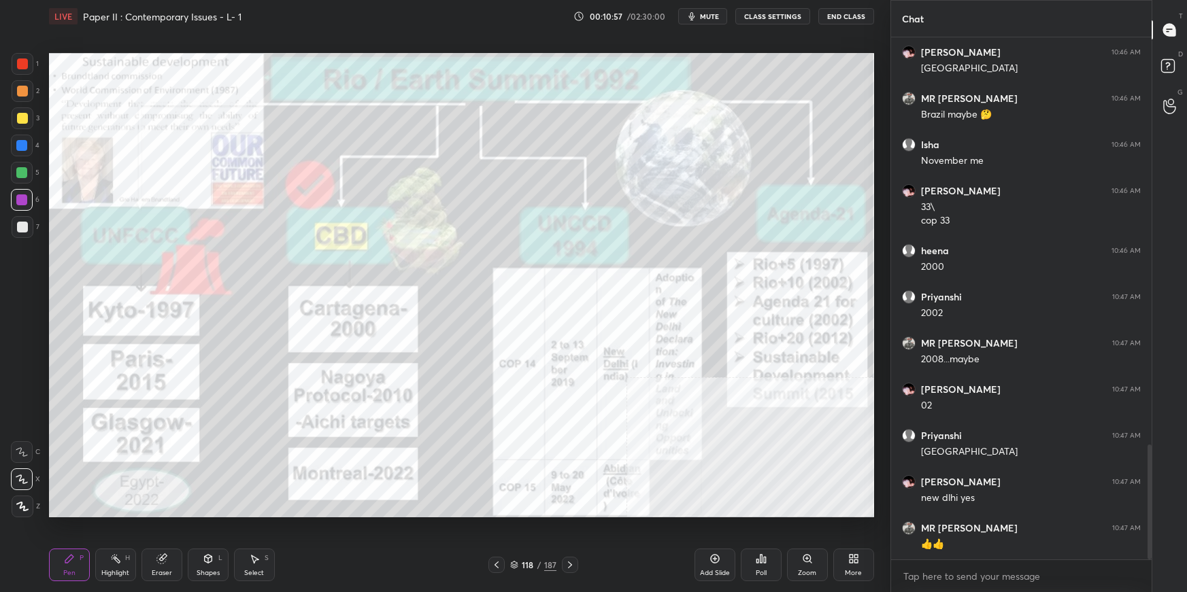
click at [512, 561] on icon at bounding box center [514, 565] width 8 height 8
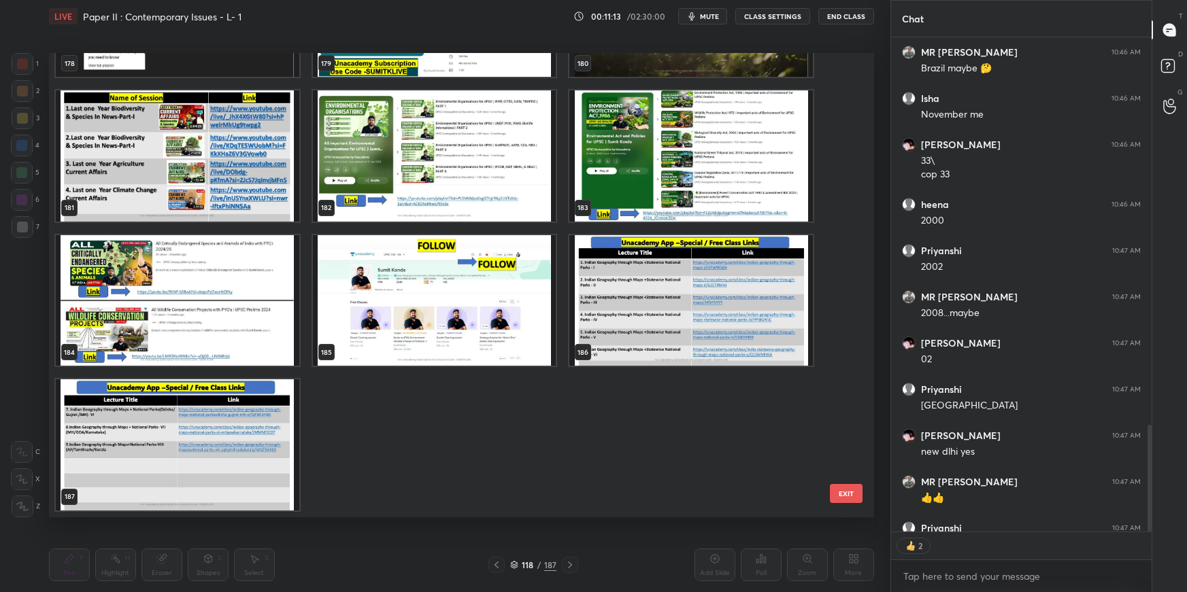
scroll to position [1976, 0]
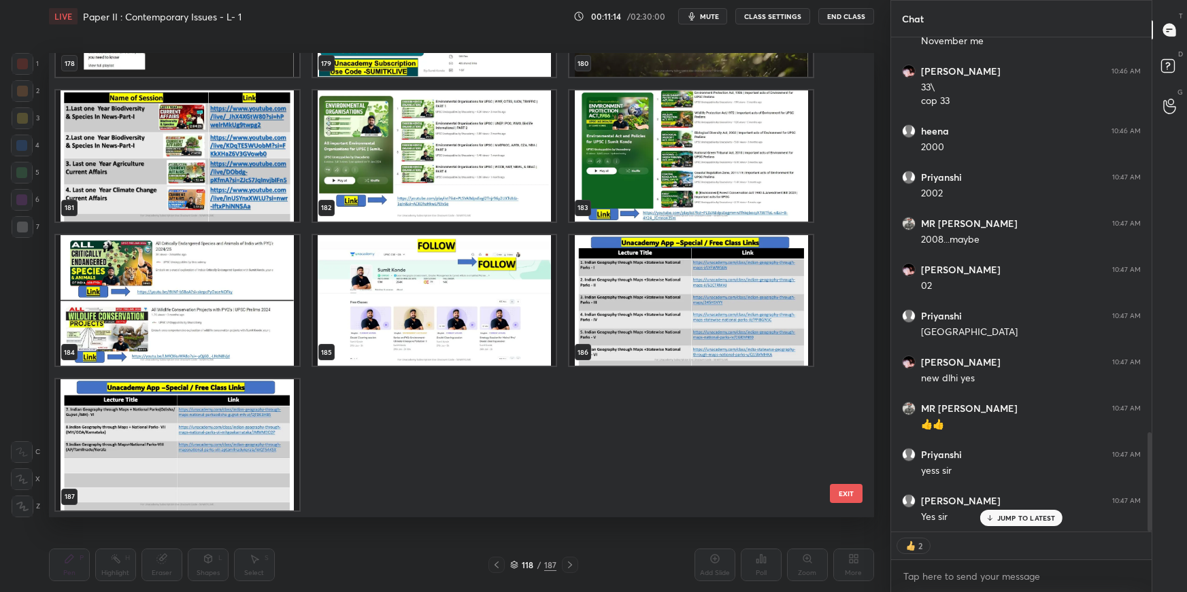
click at [848, 490] on button "EXIT" at bounding box center [846, 493] width 33 height 19
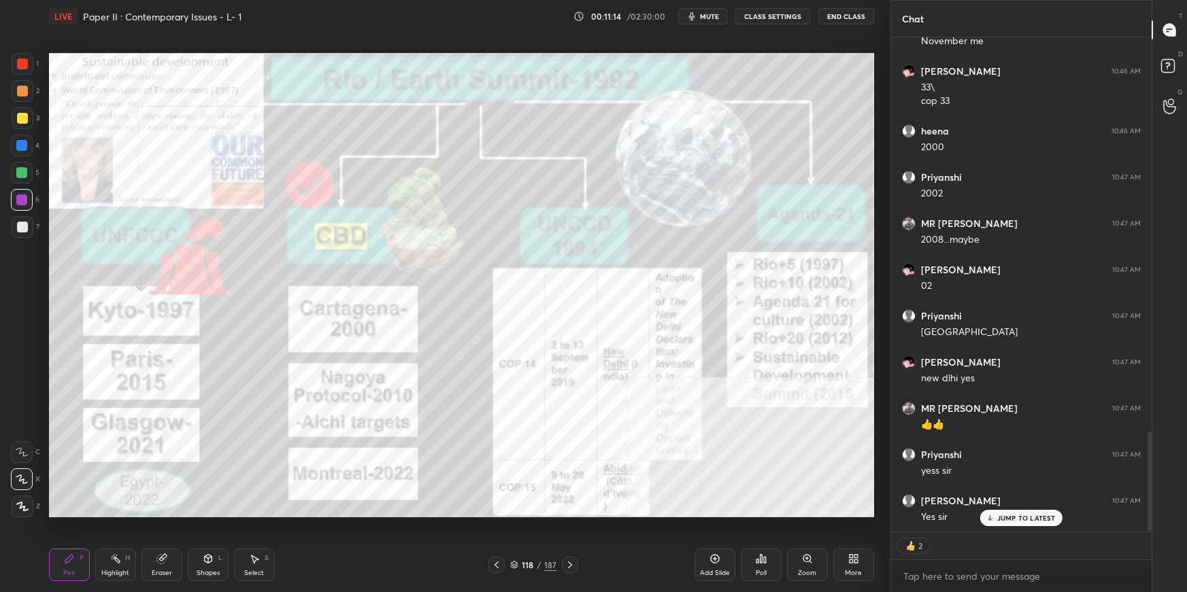
click at [847, 53] on button "EXIT" at bounding box center [846, 43] width 33 height 19
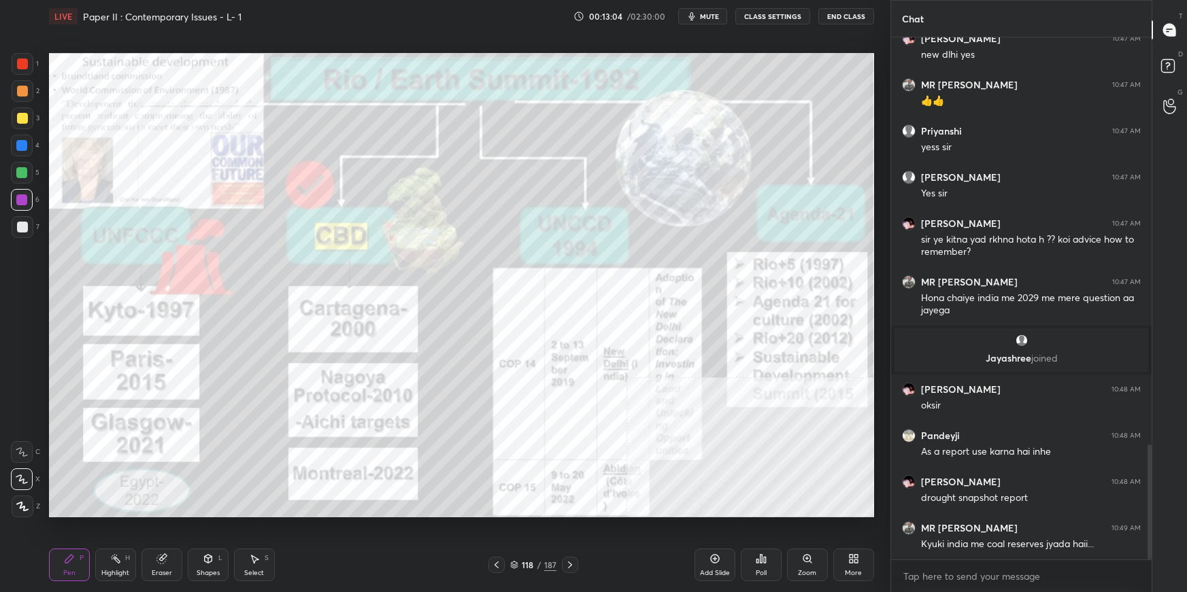
scroll to position [1901, 0]
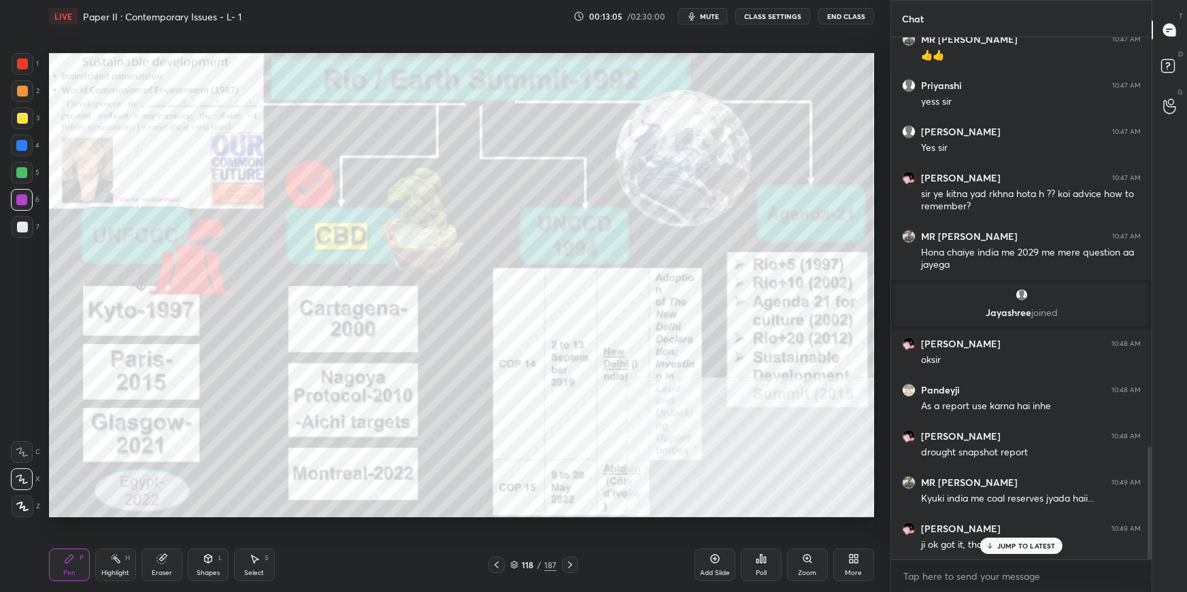
drag, startPoint x: 711, startPoint y: 14, endPoint x: 746, endPoint y: 10, distance: 34.9
click at [713, 14] on span "mute" at bounding box center [709, 17] width 19 height 10
click at [847, 16] on button "End Class" at bounding box center [846, 16] width 56 height 16
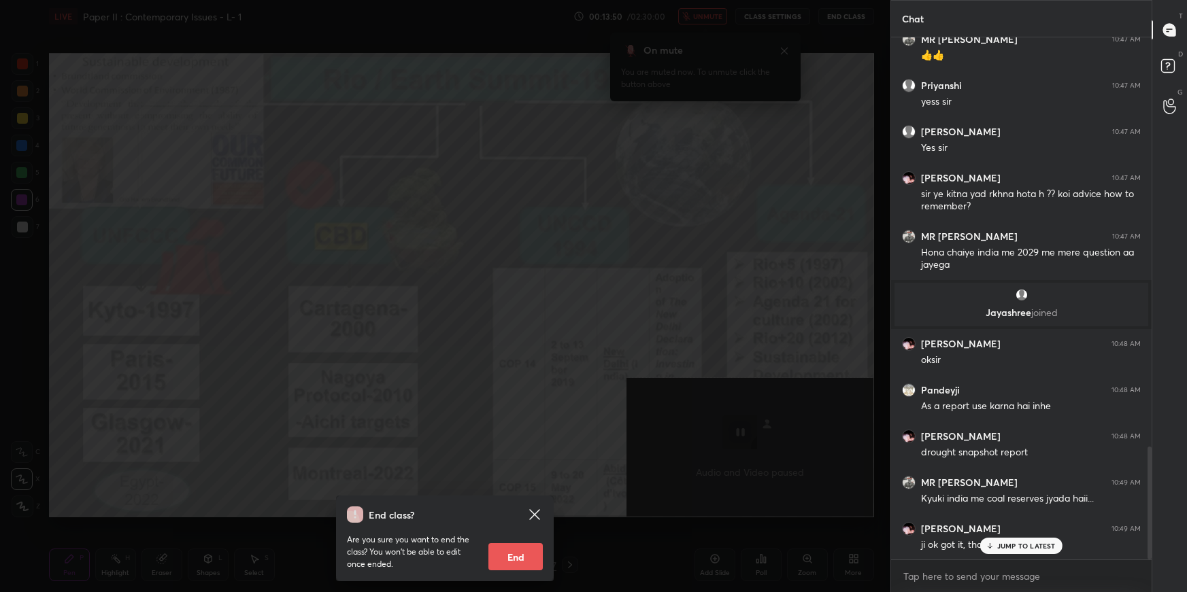
drag, startPoint x: 741, startPoint y: 152, endPoint x: 750, endPoint y: 105, distance: 48.4
click at [742, 144] on div "End class? Are you sure you want to end the class? You won’t be able to edit on…" at bounding box center [445, 296] width 890 height 592
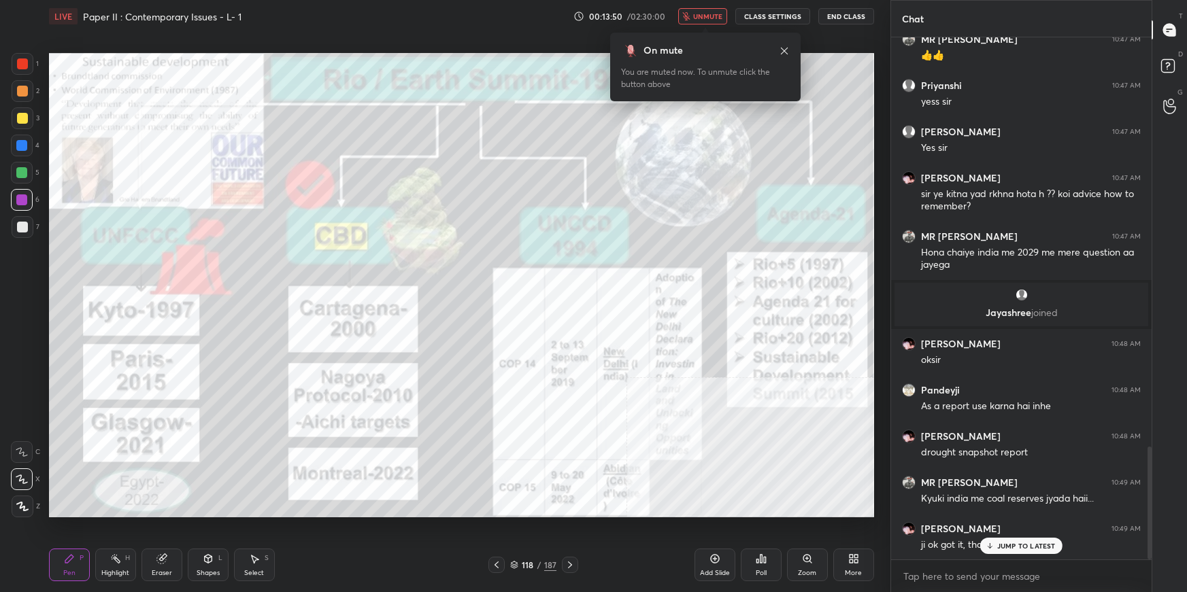
drag, startPoint x: 698, startPoint y: 12, endPoint x: 719, endPoint y: 34, distance: 30.8
click at [700, 16] on span "unmute" at bounding box center [707, 17] width 29 height 10
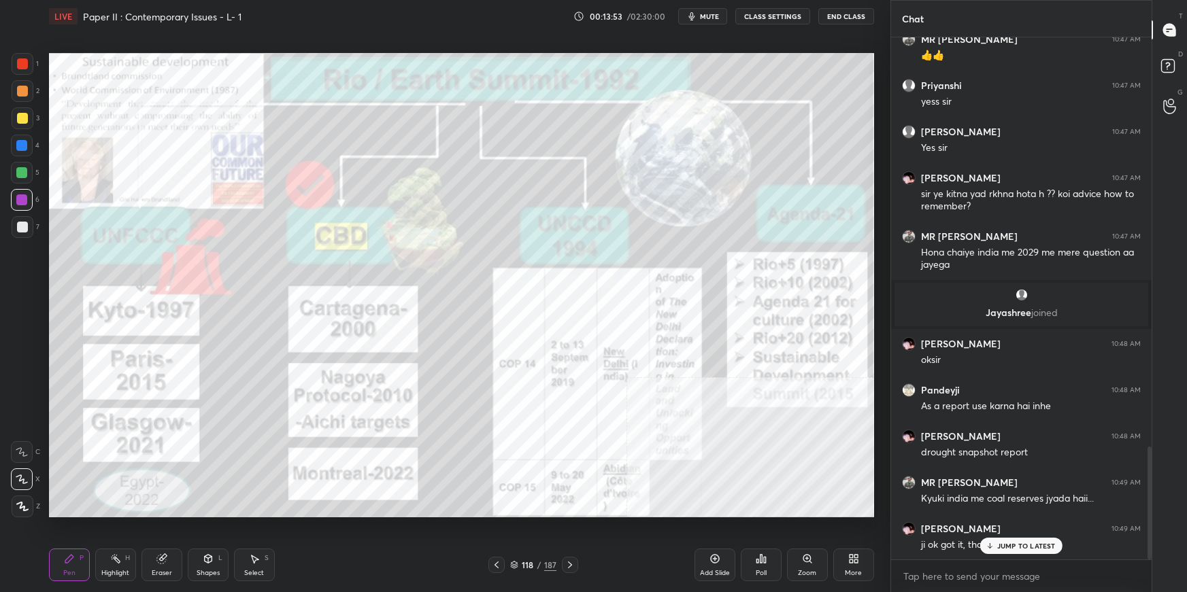
click at [1033, 554] on div "[PERSON_NAME] 10:49 AM ji ok got it, thanks.." at bounding box center [1021, 537] width 260 height 46
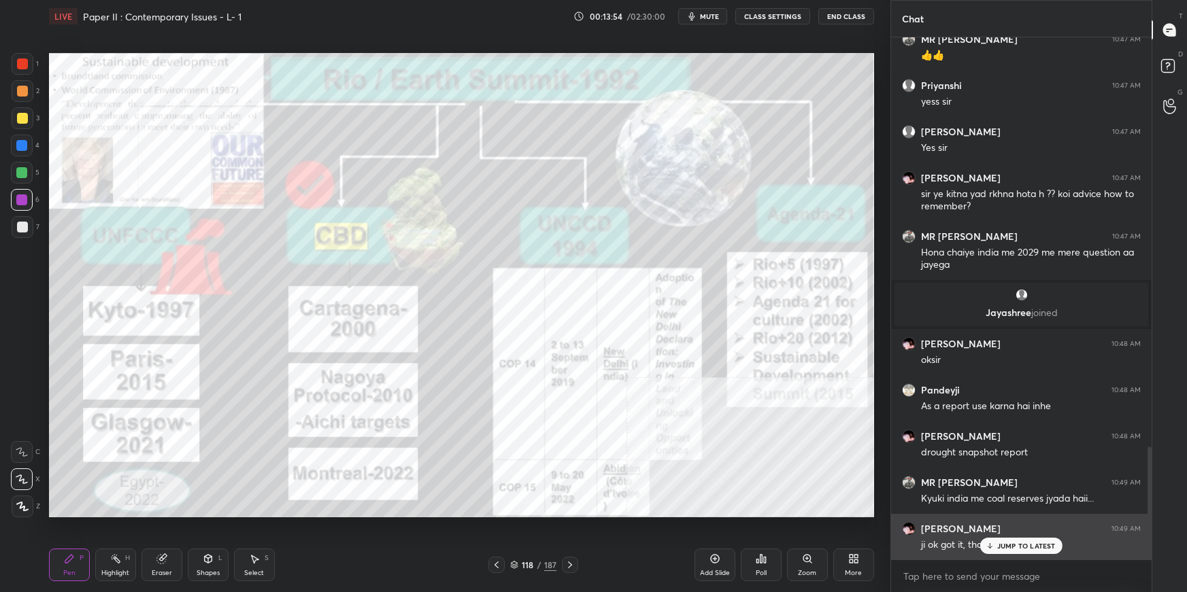
click at [1010, 547] on p "JUMP TO LATEST" at bounding box center [1026, 546] width 58 height 8
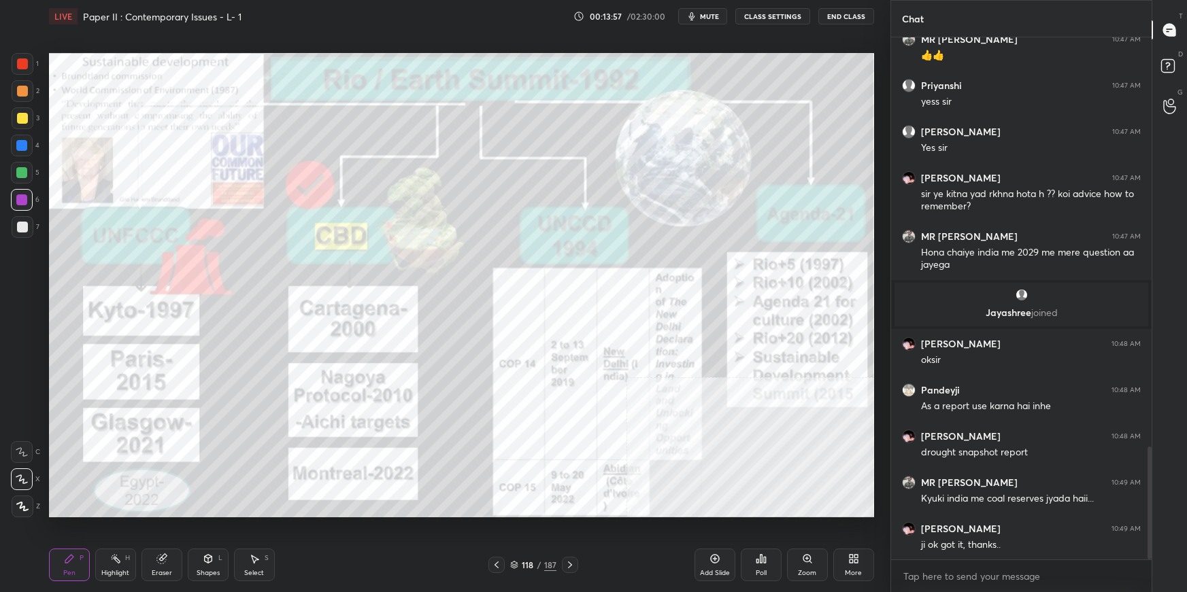
click at [517, 563] on div "118 / 187" at bounding box center [533, 565] width 46 height 12
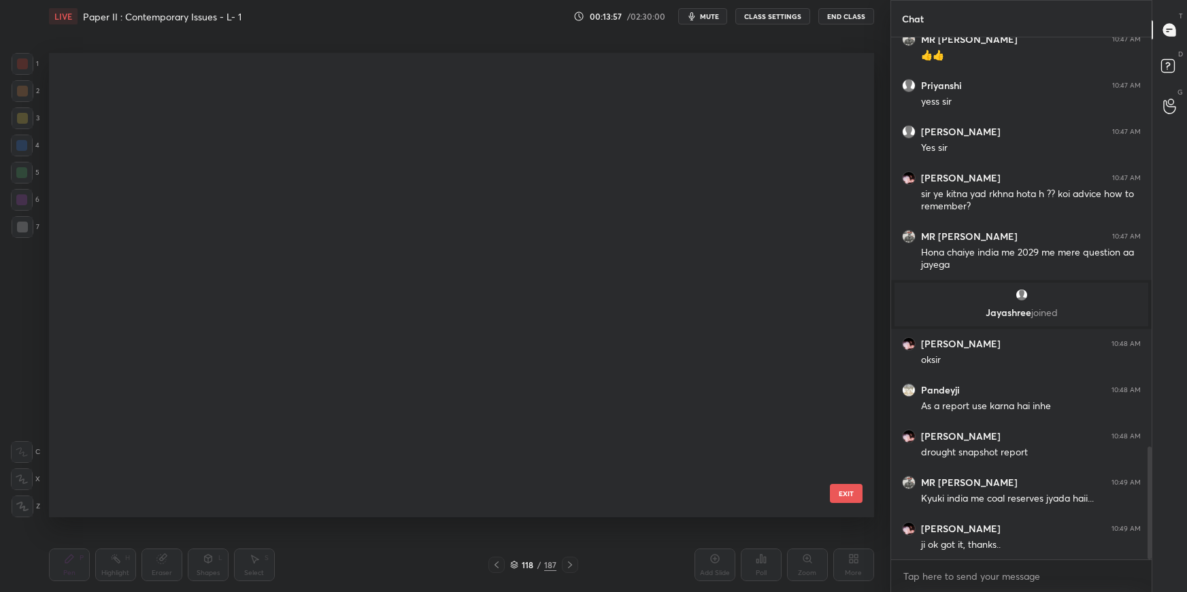
scroll to position [460, 817]
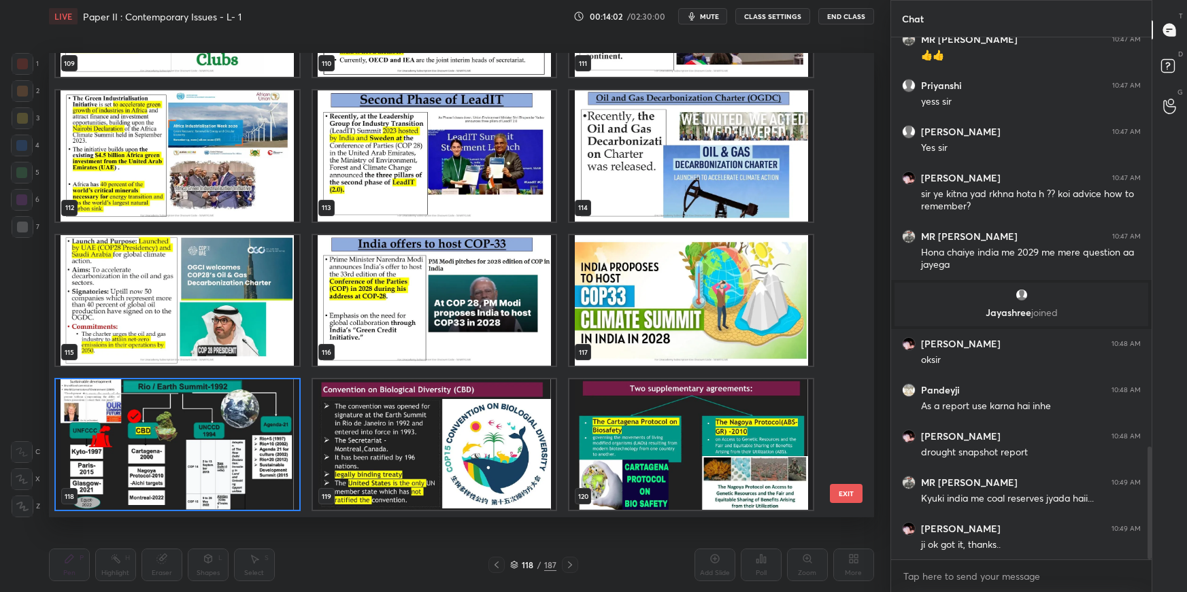
drag, startPoint x: 211, startPoint y: 150, endPoint x: 218, endPoint y: 160, distance: 11.7
click at [211, 154] on img "grid" at bounding box center [177, 155] width 243 height 131
click at [214, 156] on img "grid" at bounding box center [177, 155] width 243 height 131
click at [216, 156] on img "grid" at bounding box center [177, 155] width 243 height 131
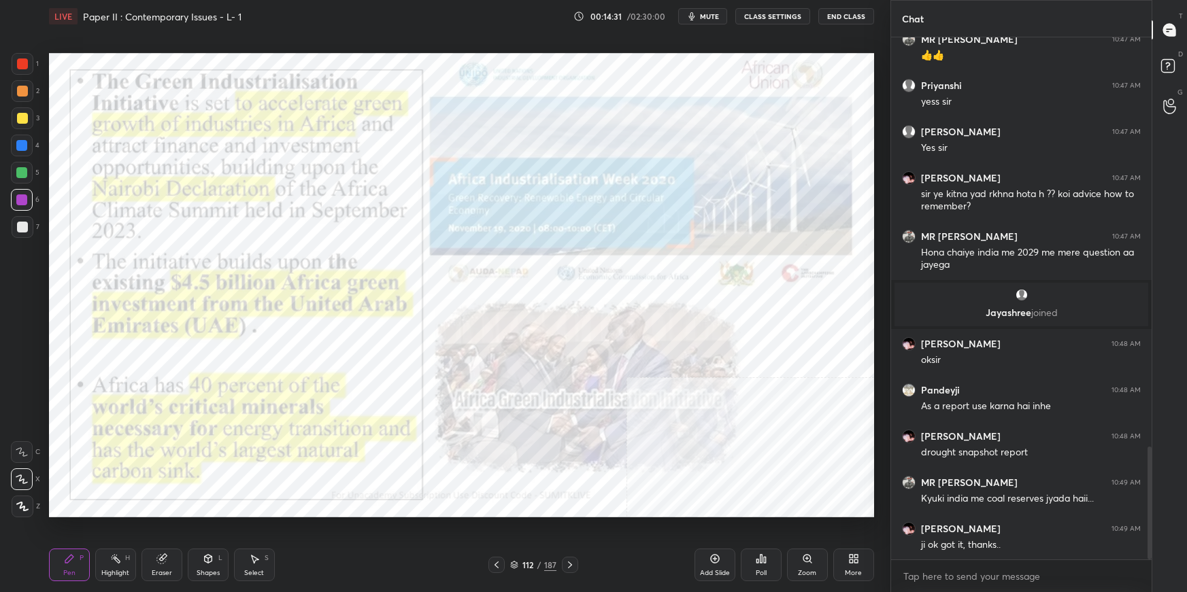
click at [513, 567] on icon at bounding box center [514, 565] width 8 height 8
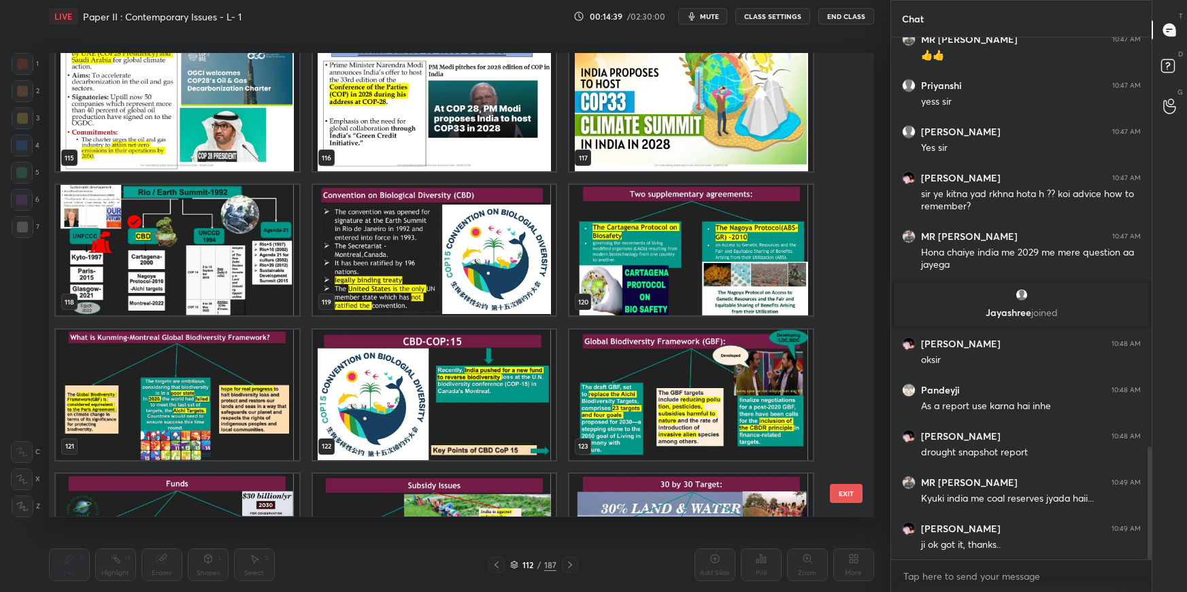
scroll to position [5495, 0]
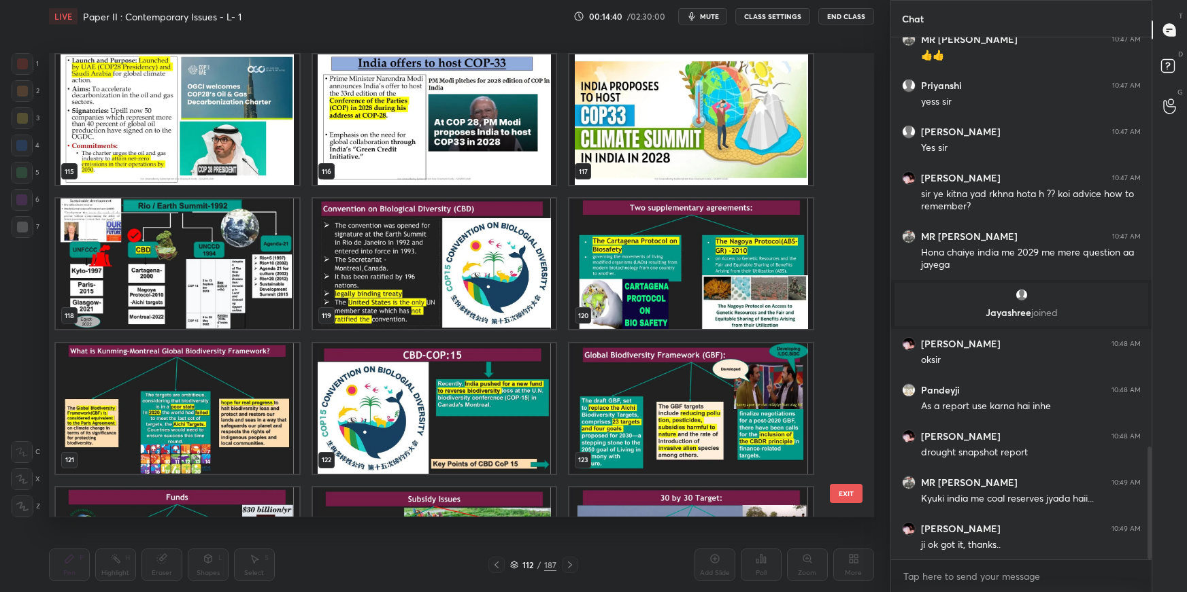
click at [240, 282] on img "grid" at bounding box center [177, 264] width 243 height 131
click at [241, 282] on img "grid" at bounding box center [177, 264] width 243 height 131
click at [242, 282] on img "grid" at bounding box center [177, 264] width 243 height 131
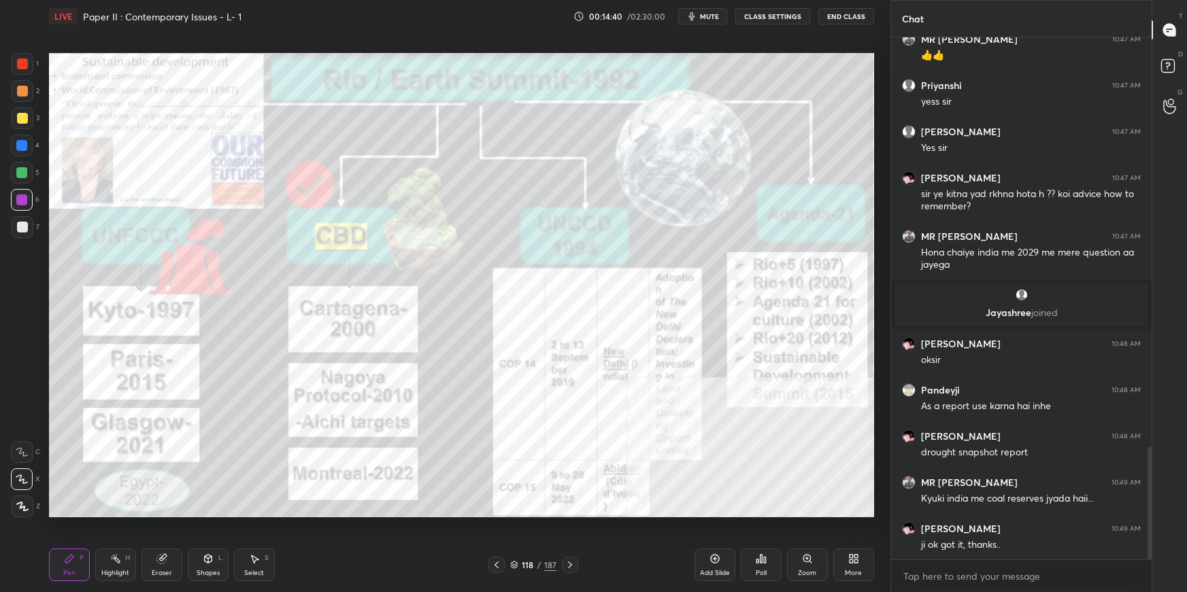
click at [243, 284] on img "grid" at bounding box center [177, 264] width 243 height 131
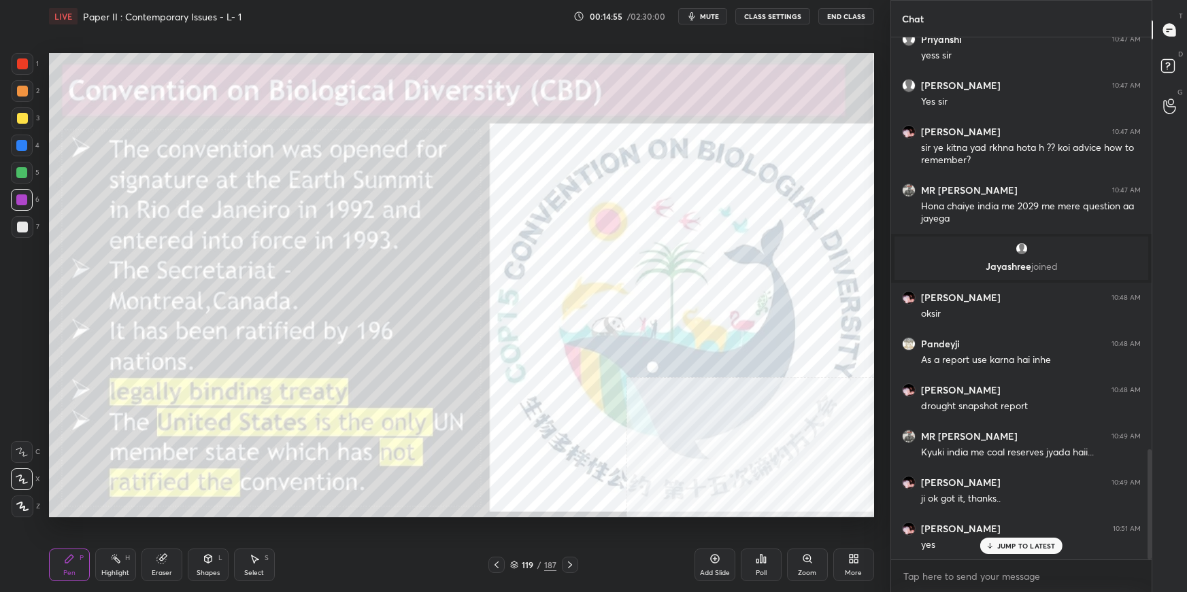
scroll to position [1993, 0]
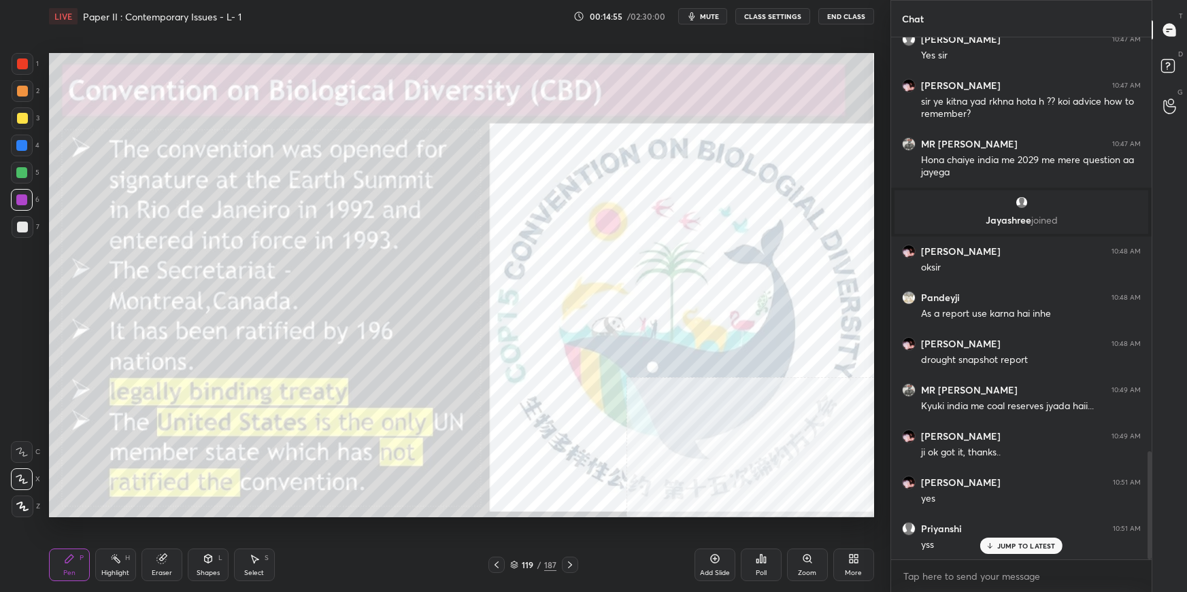
drag, startPoint x: 712, startPoint y: 16, endPoint x: 735, endPoint y: 12, distance: 23.5
click at [715, 14] on span "mute" at bounding box center [709, 17] width 19 height 10
click at [835, 14] on button "End Class" at bounding box center [846, 16] width 56 height 16
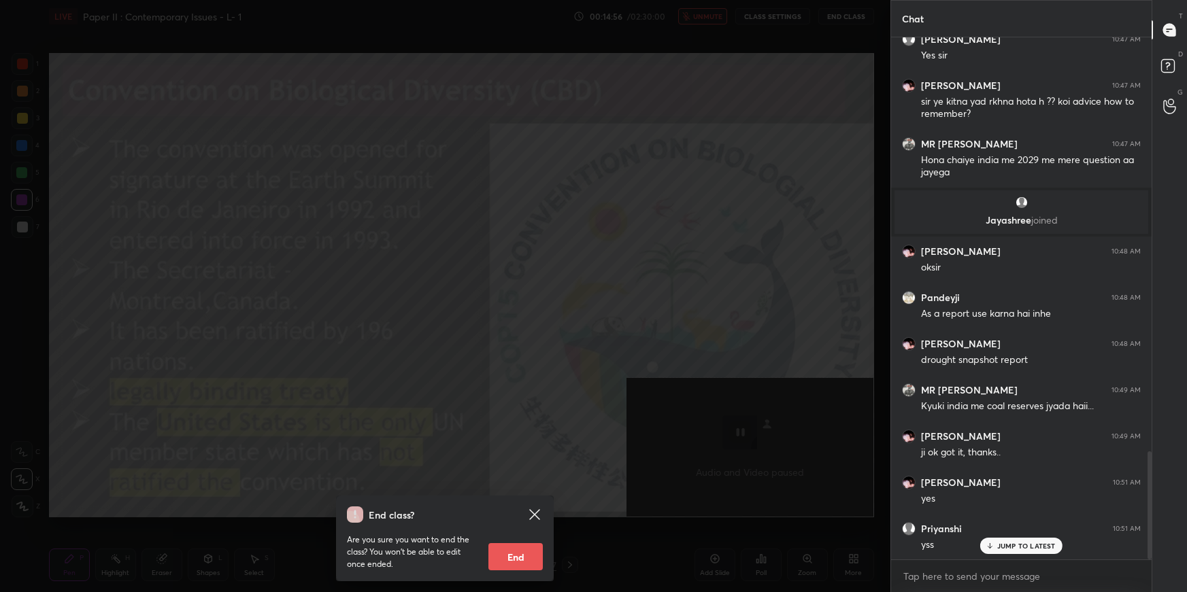
scroll to position [2040, 0]
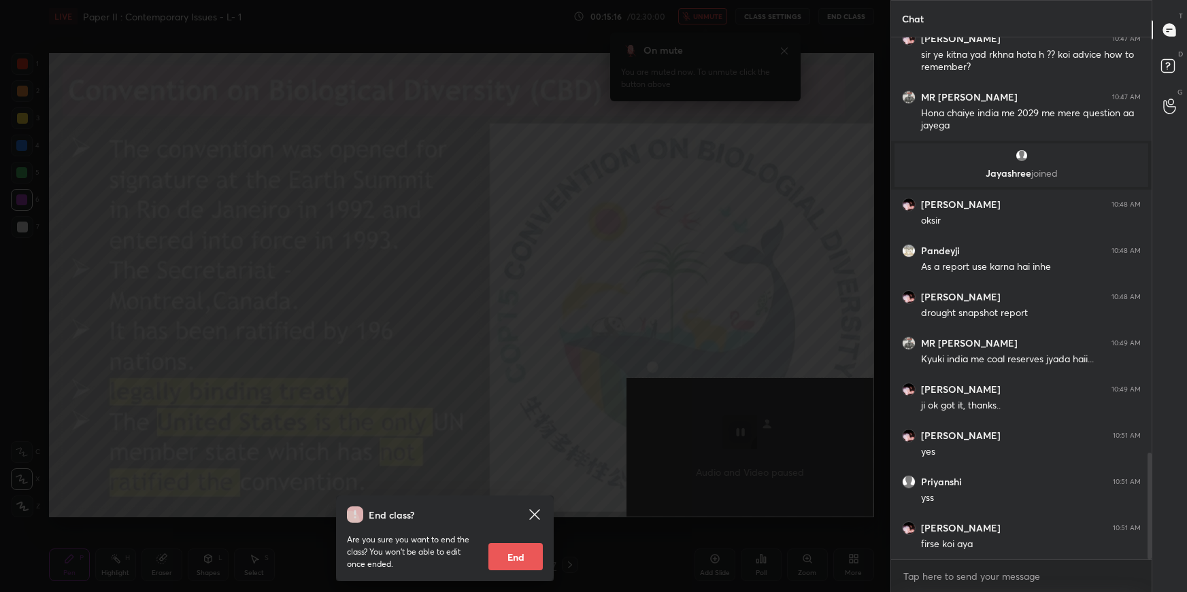
click at [726, 125] on div "End class? Are you sure you want to end the class? You won’t be able to edit on…" at bounding box center [445, 296] width 890 height 592
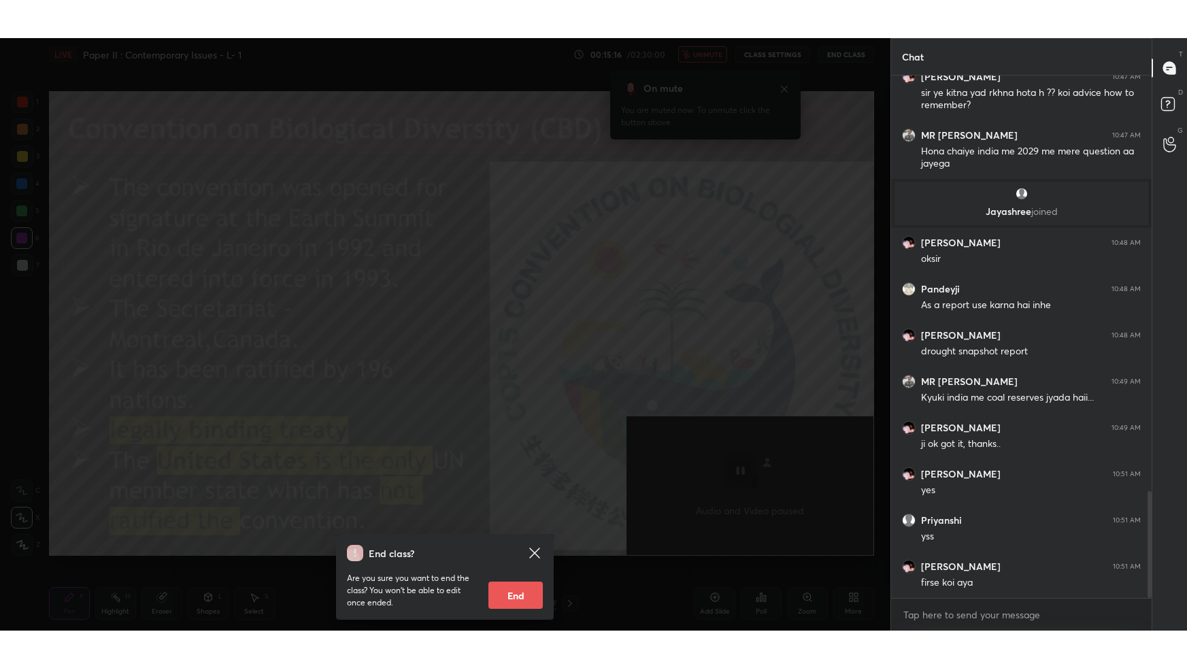
scroll to position [2086, 0]
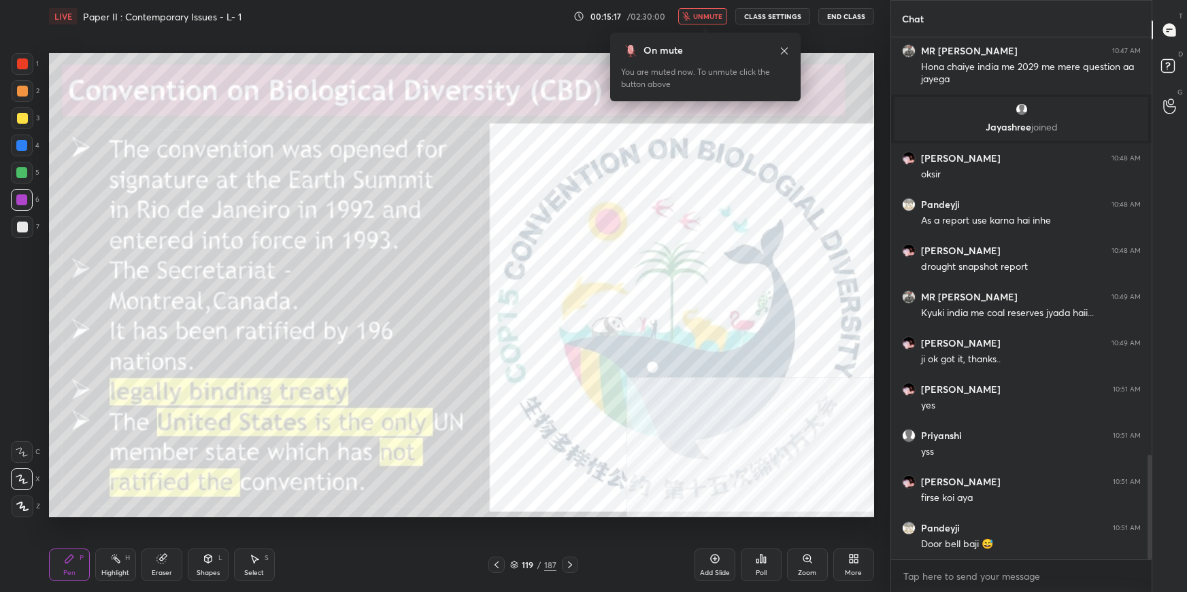
drag, startPoint x: 704, startPoint y: 13, endPoint x: 717, endPoint y: 26, distance: 17.8
click at [705, 14] on span "unmute" at bounding box center [707, 17] width 29 height 10
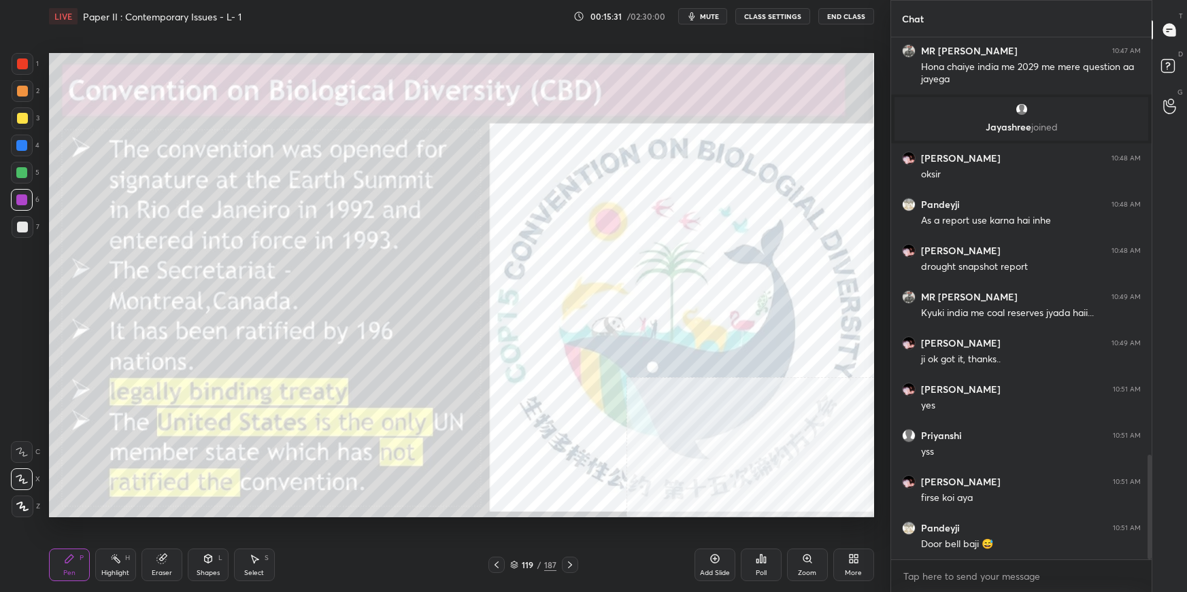
click at [859, 561] on div "More" at bounding box center [853, 565] width 41 height 33
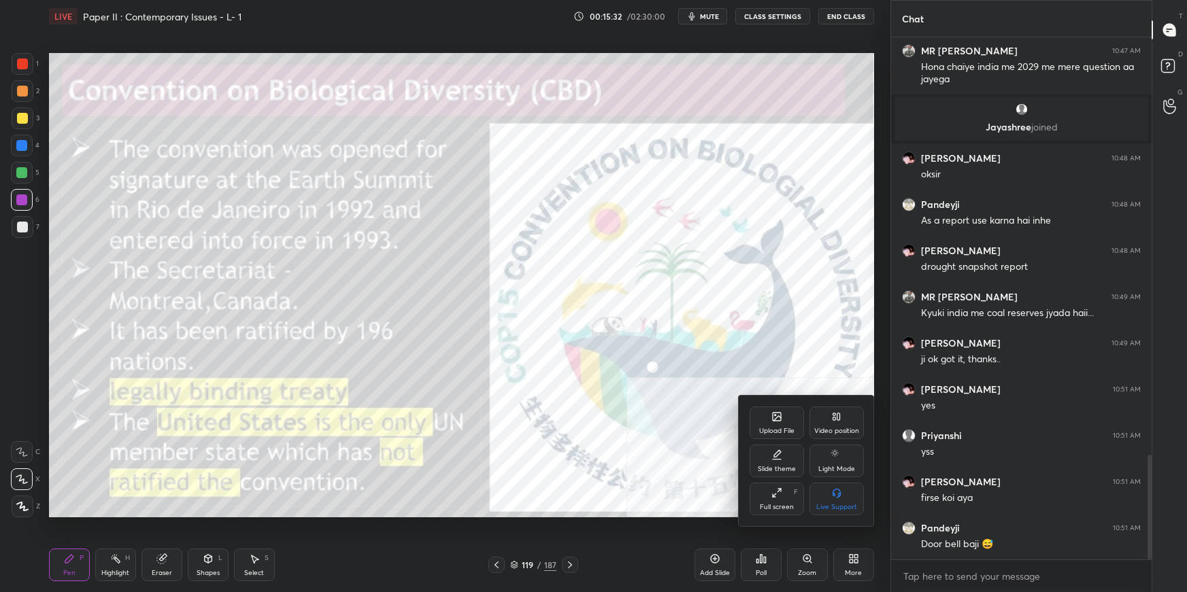
click at [782, 500] on div "Full screen F" at bounding box center [776, 499] width 54 height 33
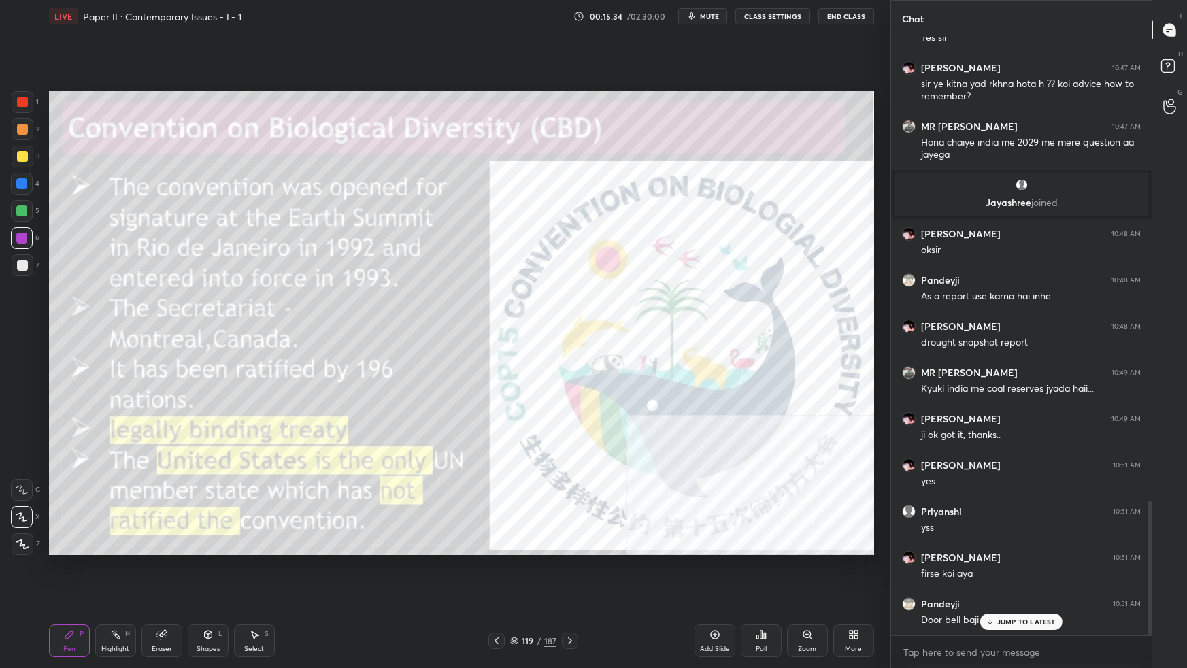
scroll to position [2056, 0]
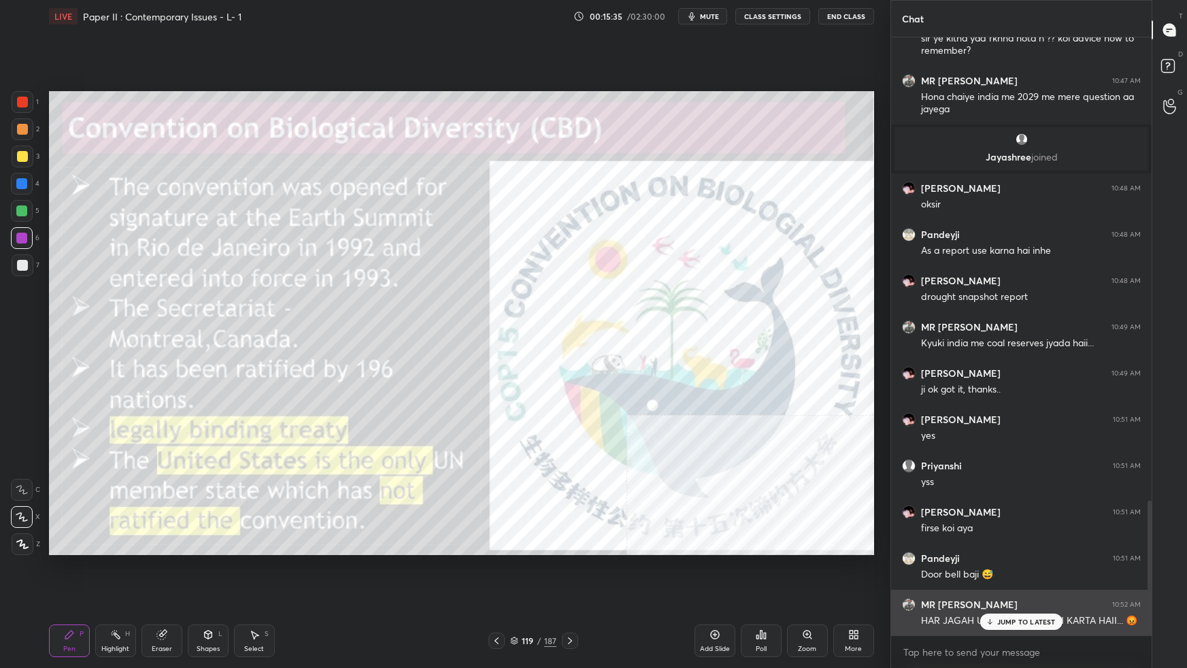
click at [1007, 592] on p "JUMP TO LATEST" at bounding box center [1026, 621] width 58 height 8
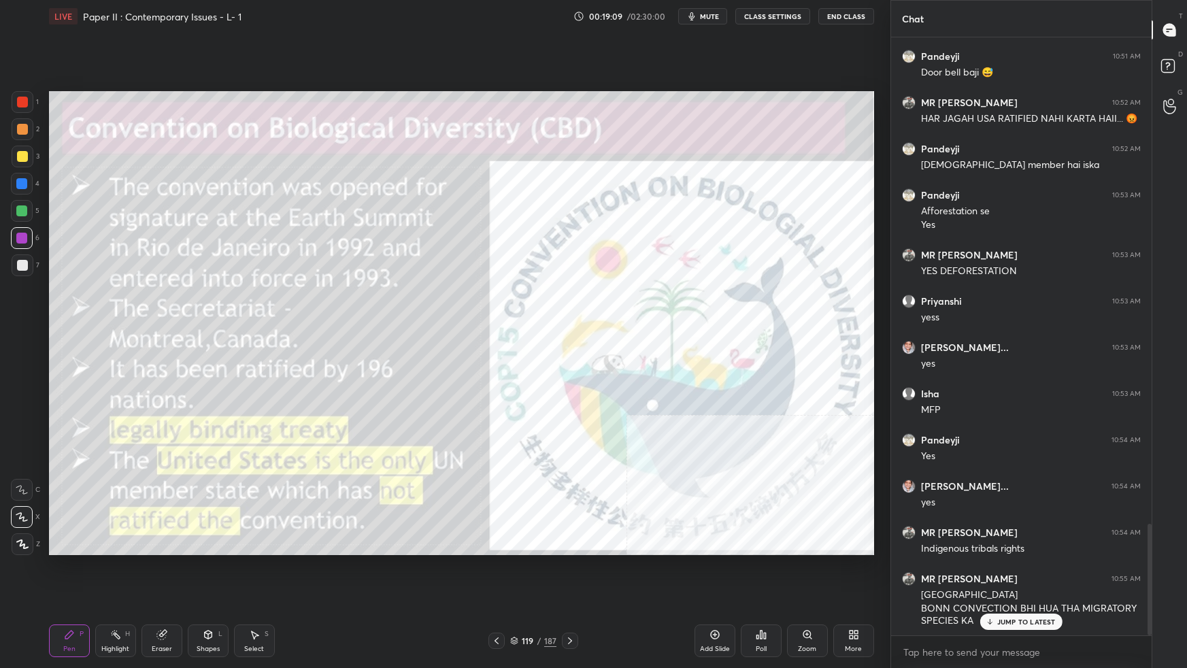
scroll to position [2604, 0]
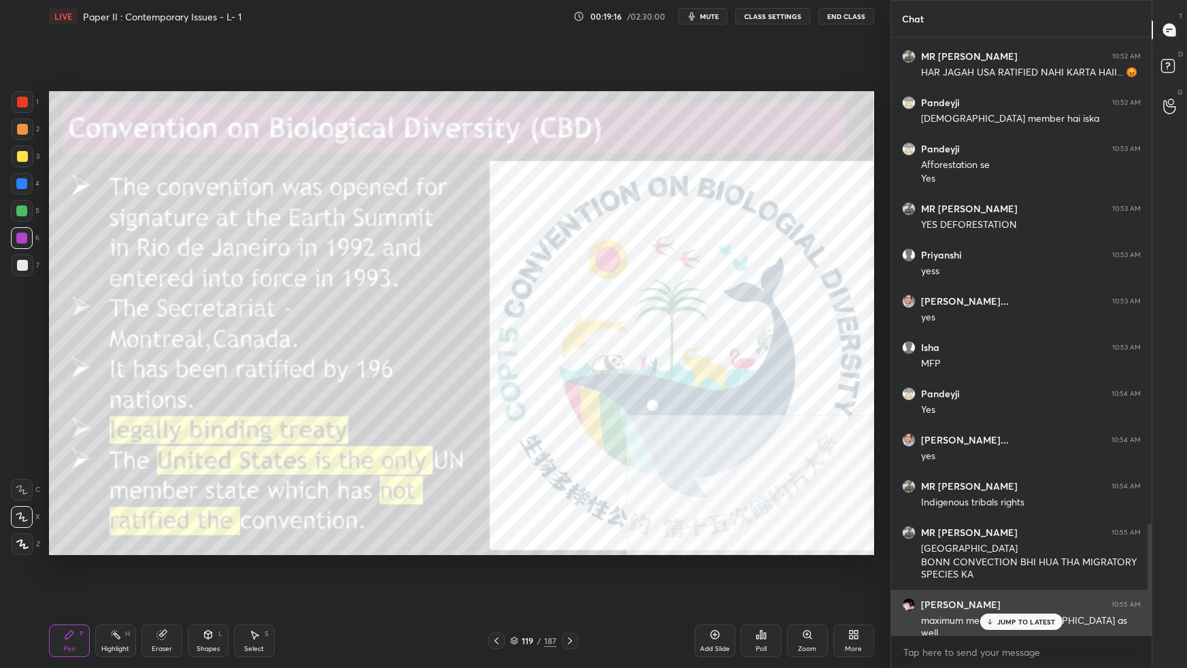
click at [1009, 592] on p "JUMP TO LATEST" at bounding box center [1026, 621] width 58 height 8
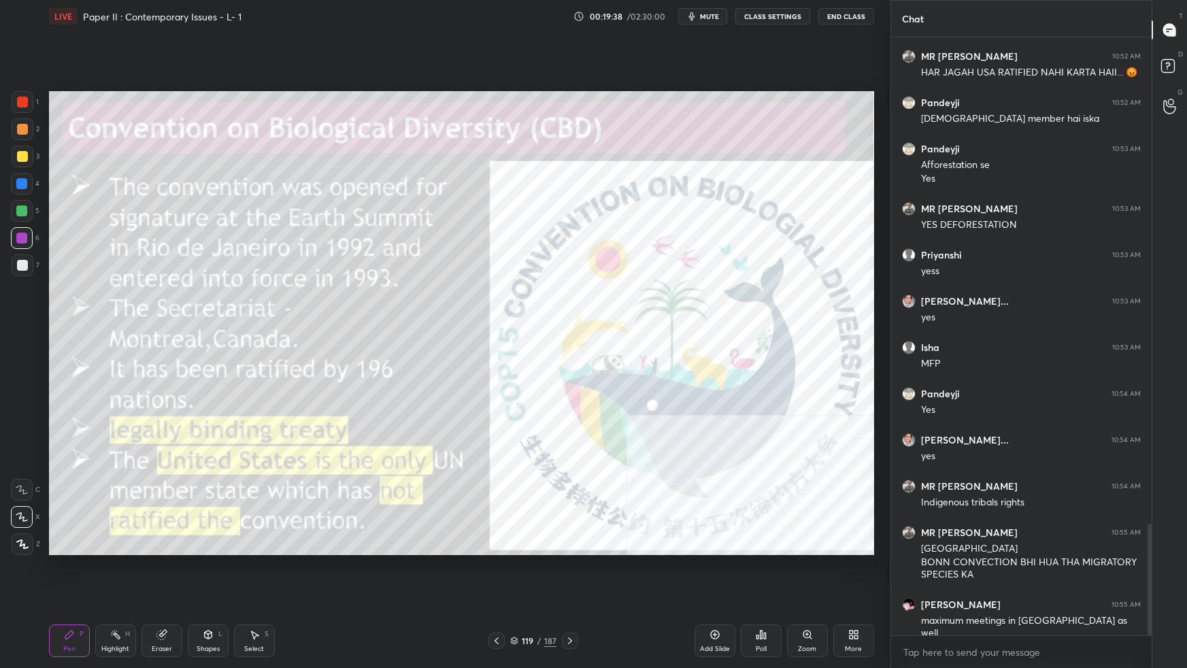
click at [512, 592] on icon at bounding box center [514, 640] width 8 height 8
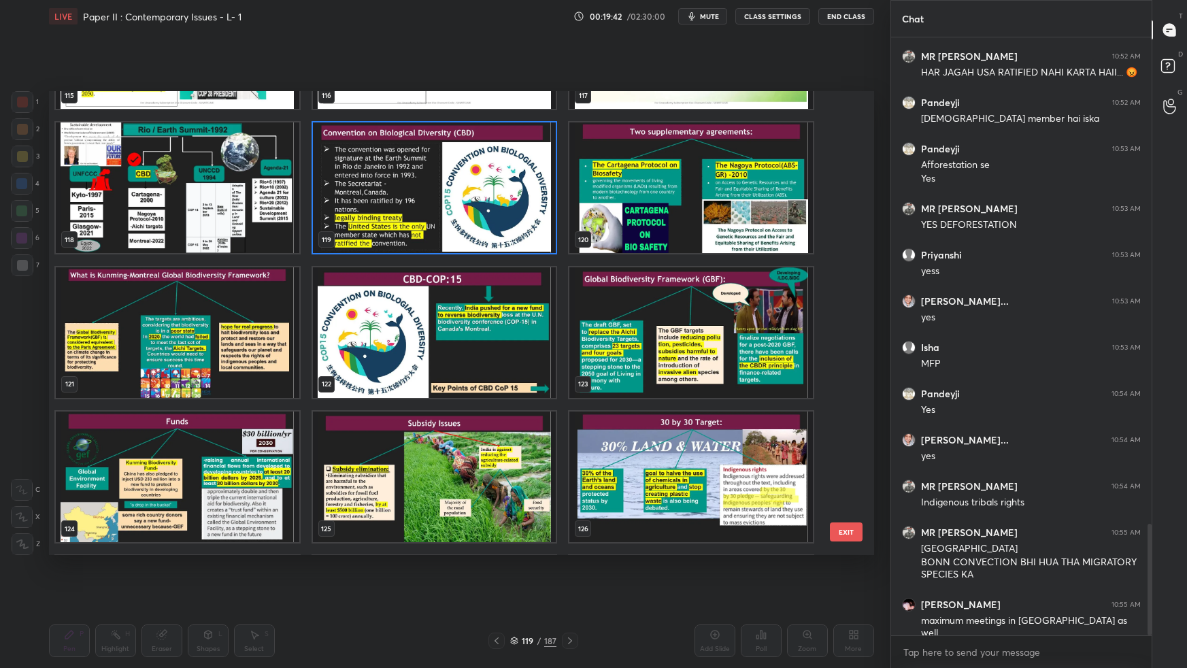
scroll to position [5623, 0]
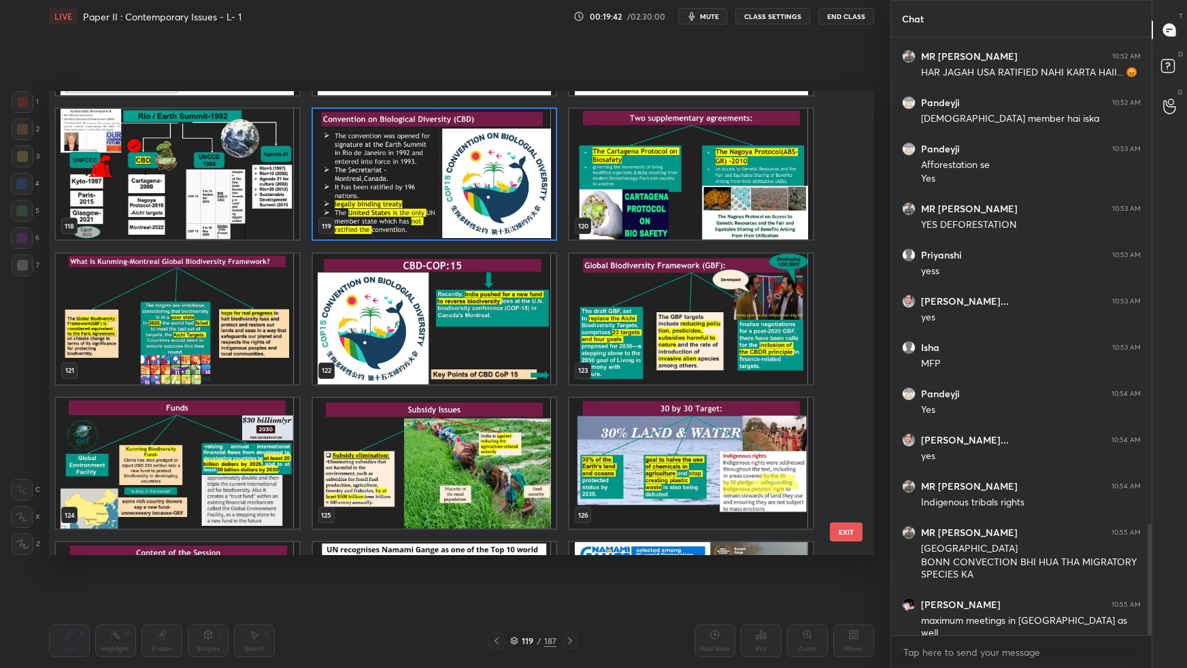
drag, startPoint x: 847, startPoint y: 346, endPoint x: 844, endPoint y: 364, distance: 18.6
click at [853, 536] on button "EXIT" at bounding box center [846, 531] width 33 height 19
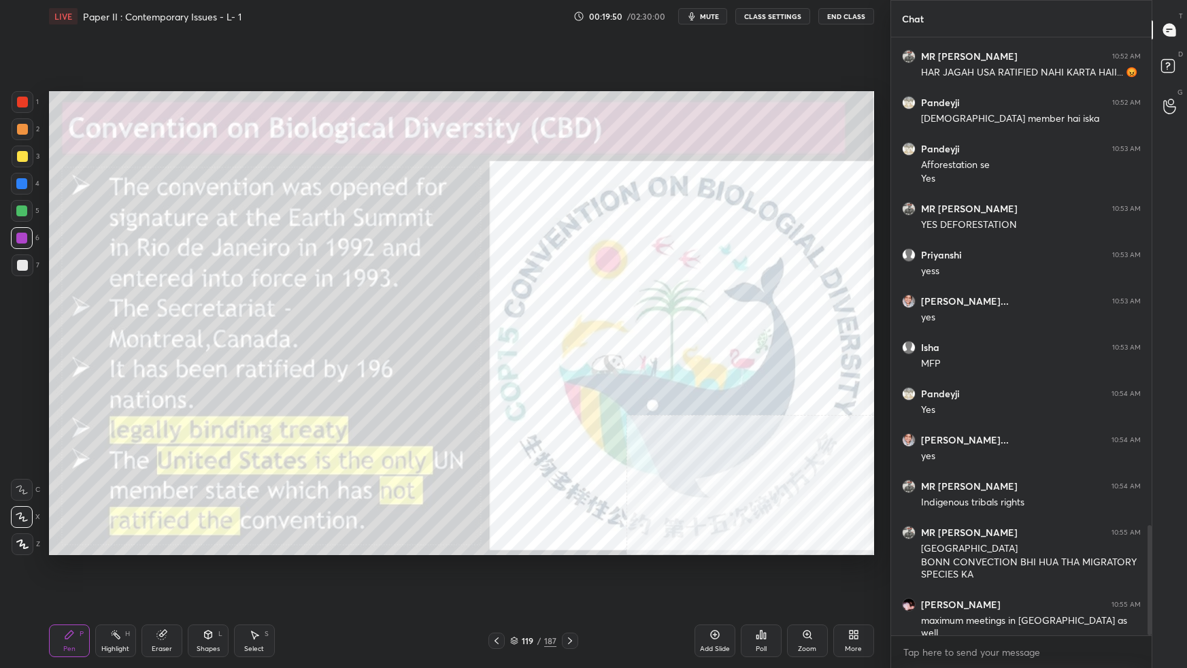
scroll to position [2651, 0]
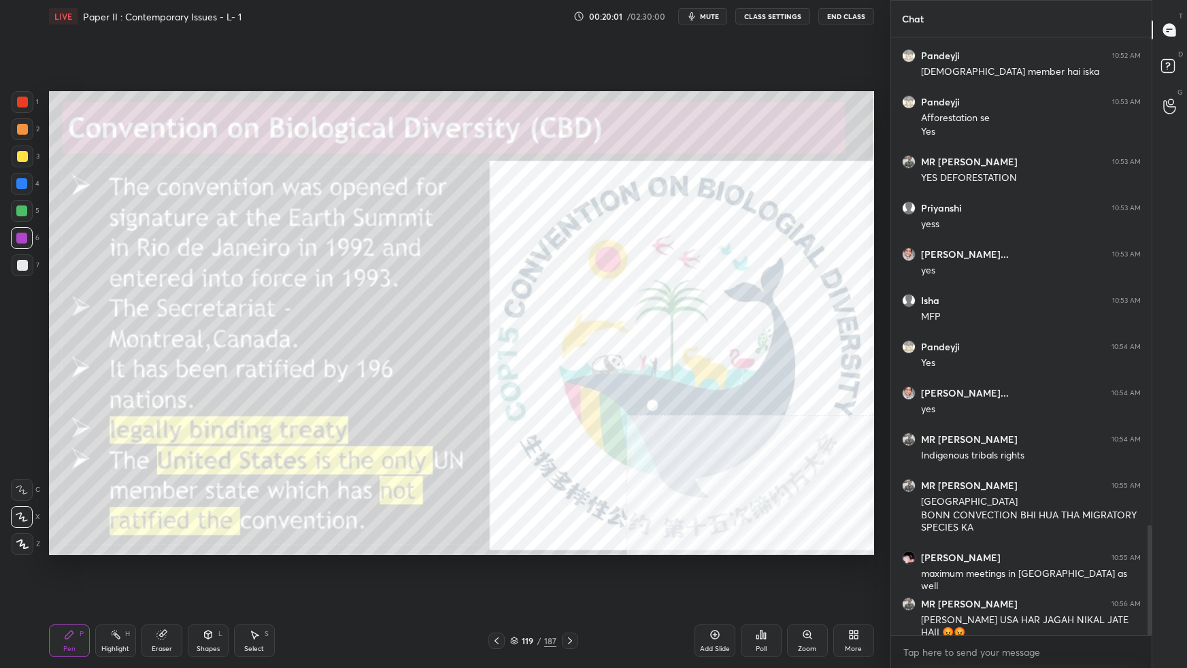
click at [514, 592] on icon at bounding box center [514, 640] width 8 height 8
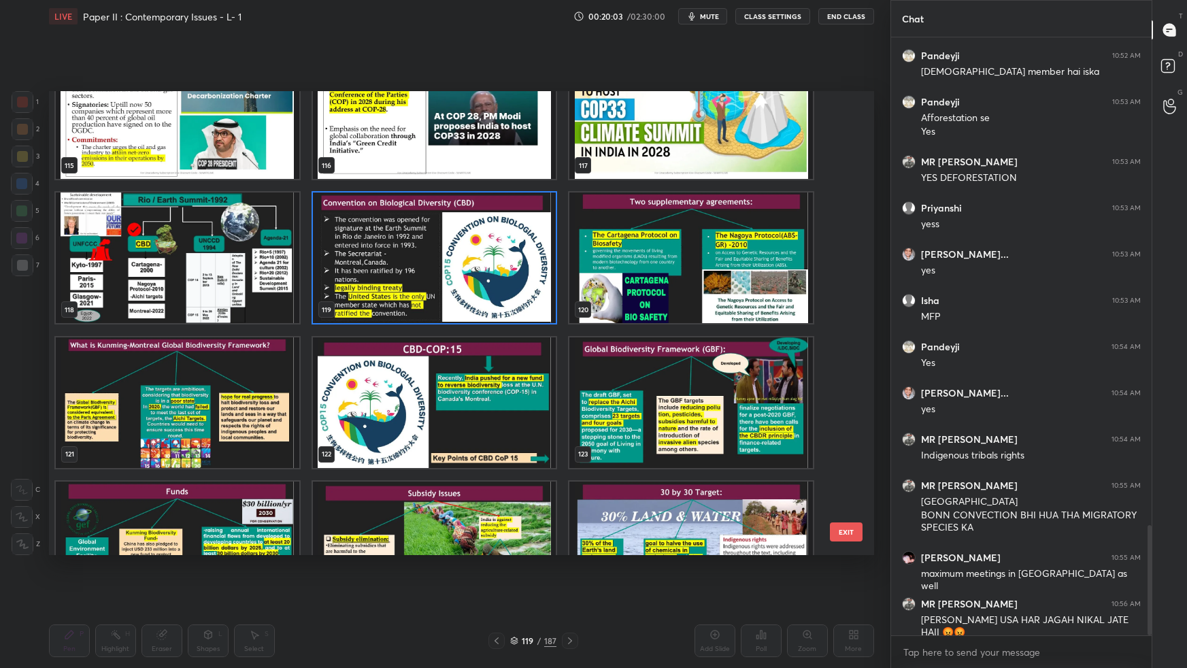
scroll to position [5511, 0]
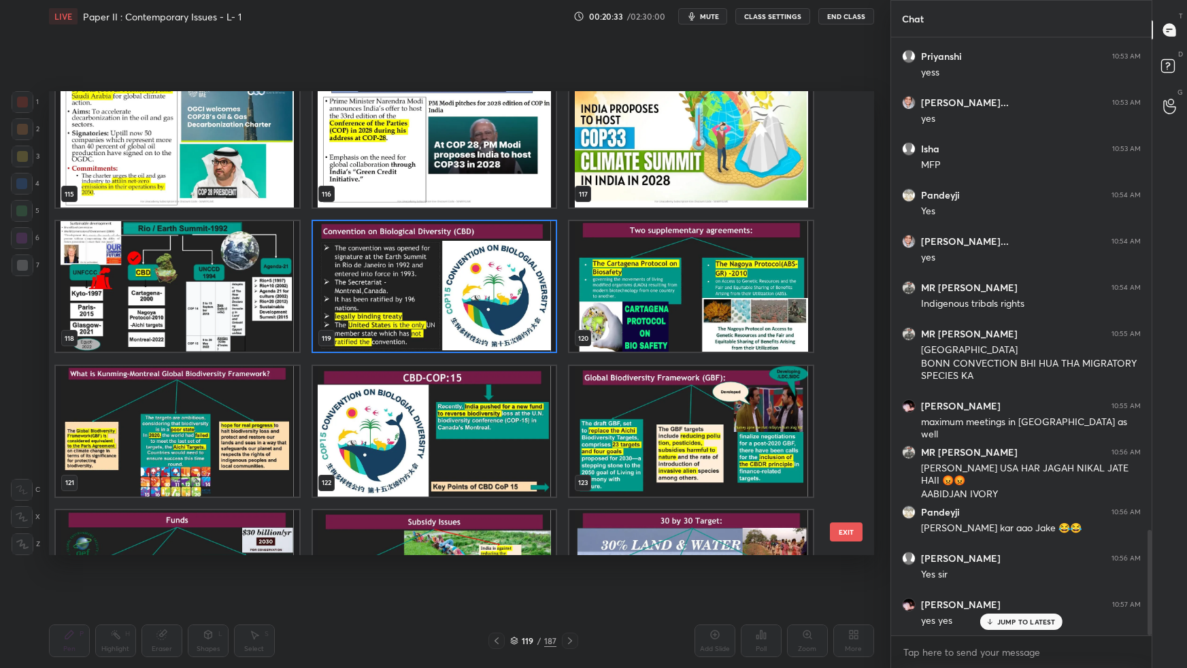
scroll to position [2849, 0]
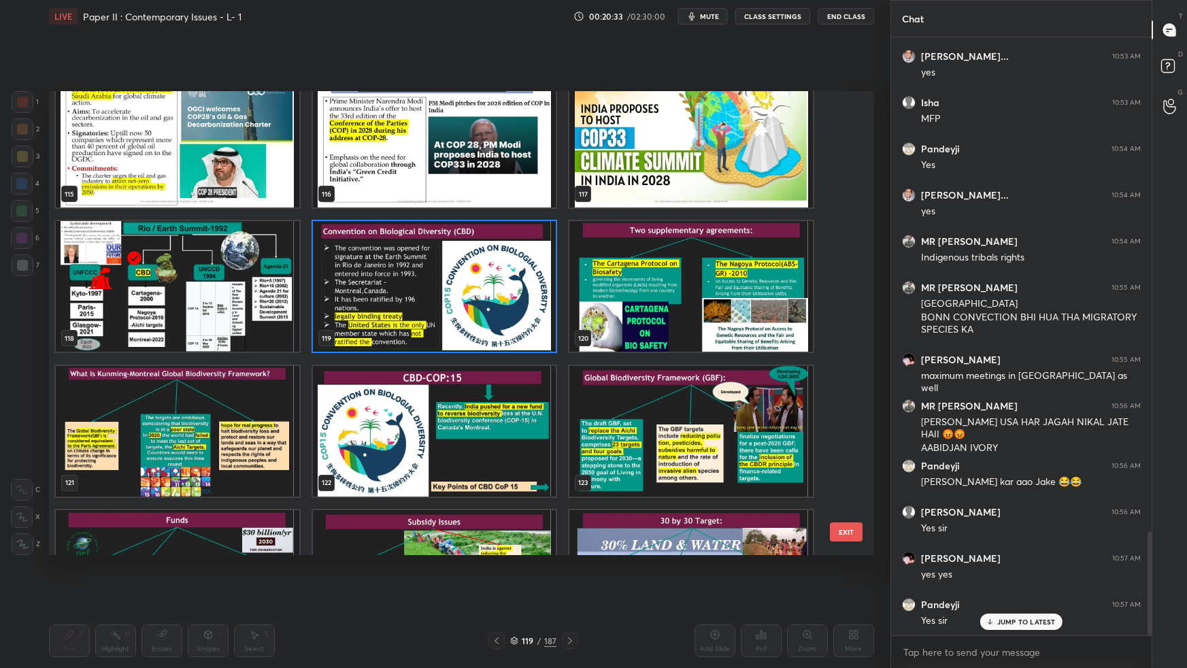
click at [532, 324] on img "grid" at bounding box center [433, 286] width 243 height 131
click at [532, 326] on img "grid" at bounding box center [433, 286] width 243 height 131
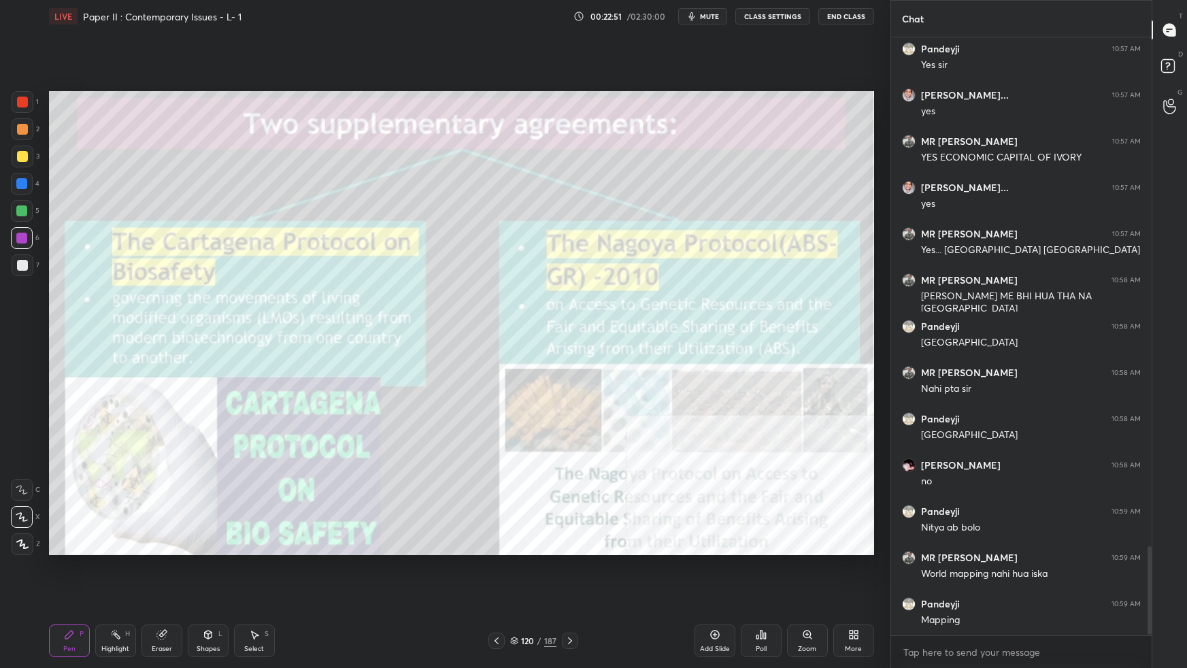
scroll to position [3450, 0]
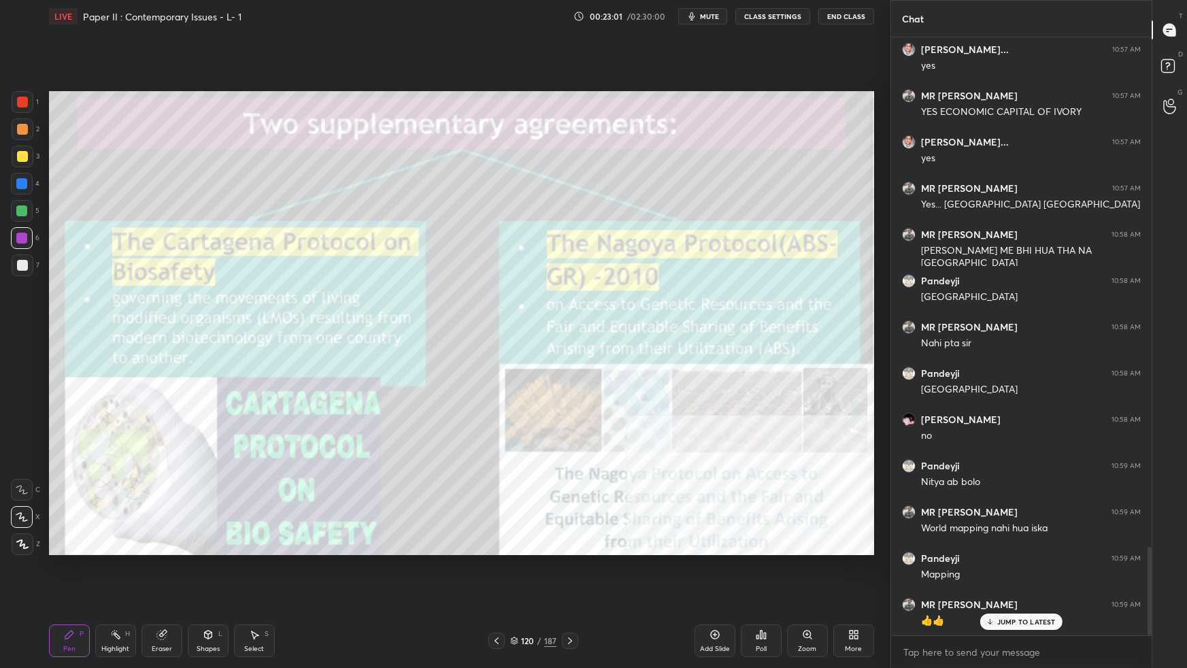
click at [515, 592] on icon at bounding box center [514, 640] width 8 height 8
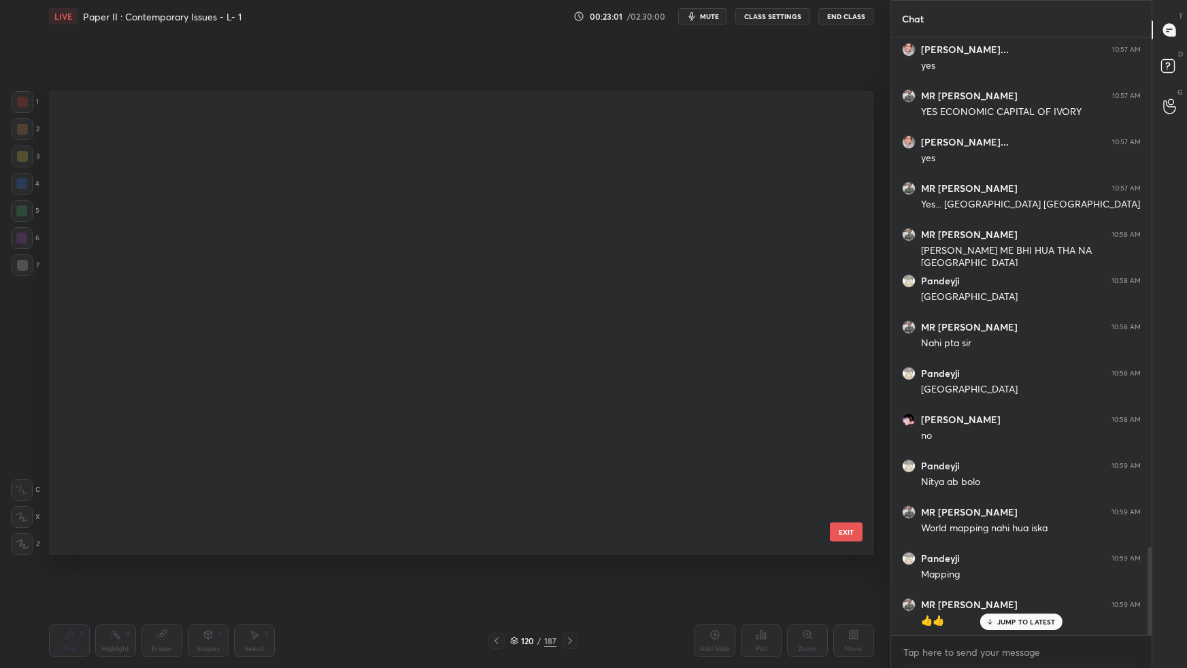
scroll to position [460, 818]
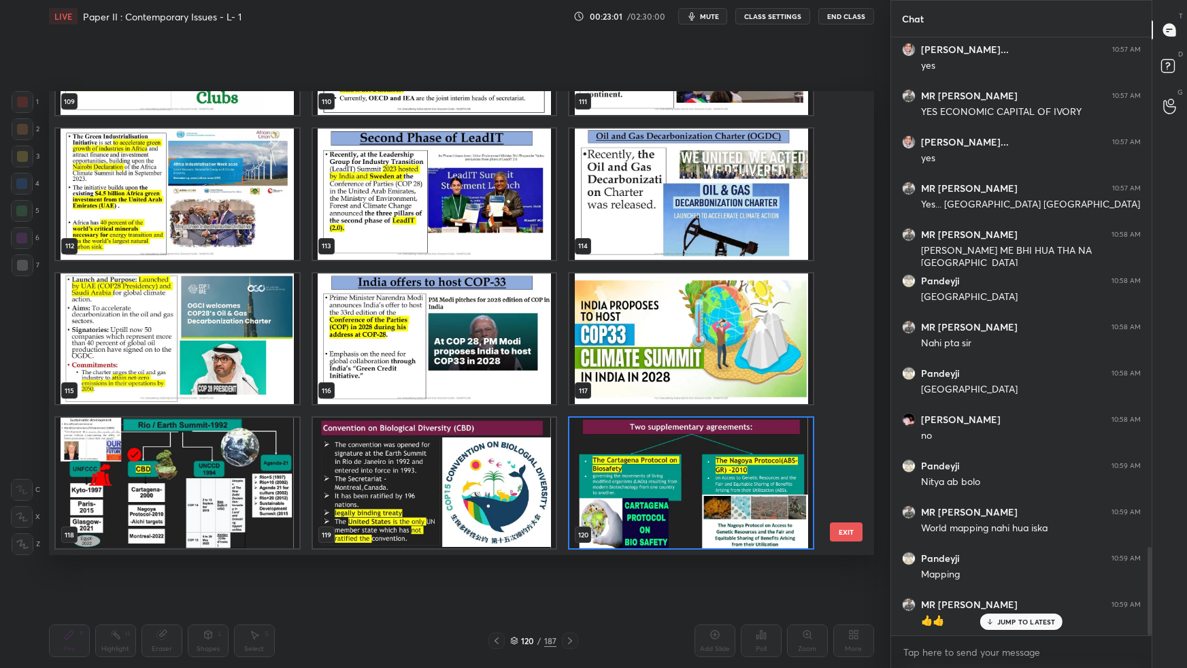
click at [633, 521] on img "grid" at bounding box center [690, 483] width 243 height 131
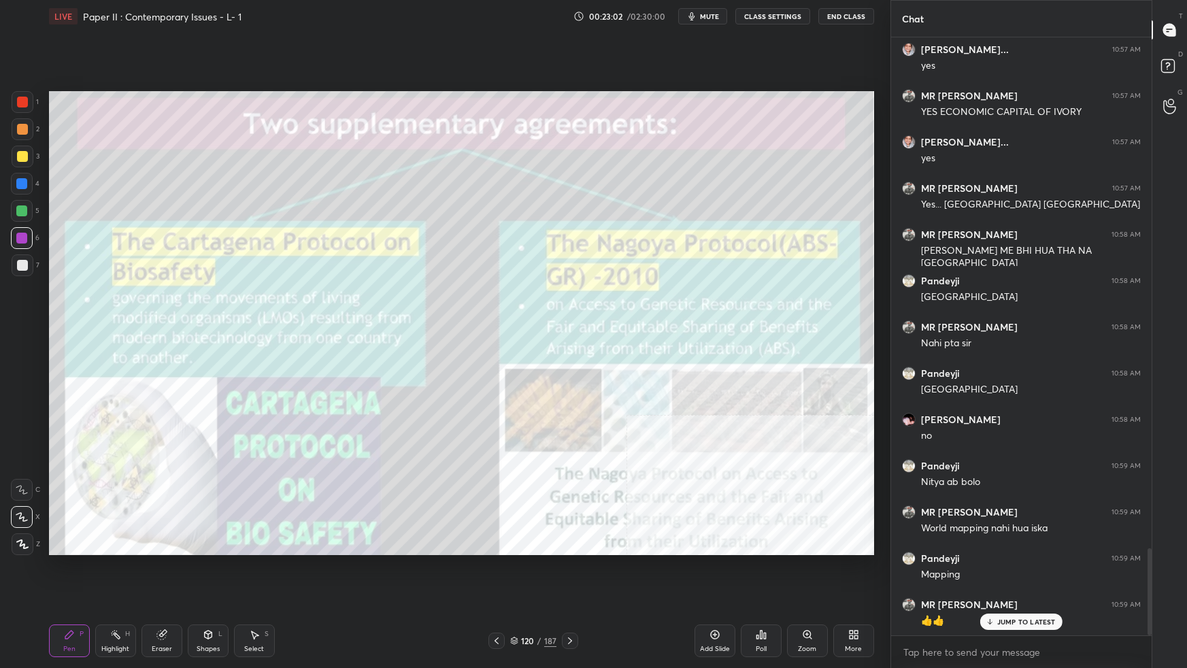
scroll to position [3496, 0]
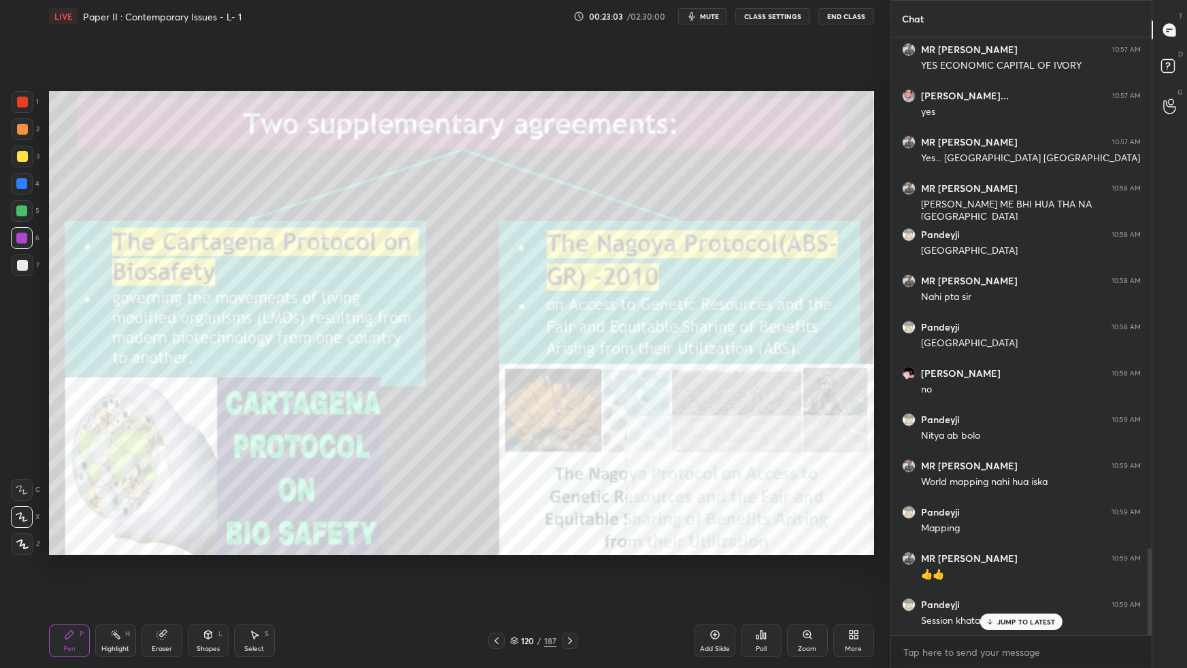
click at [517, 592] on icon at bounding box center [514, 638] width 7 height 3
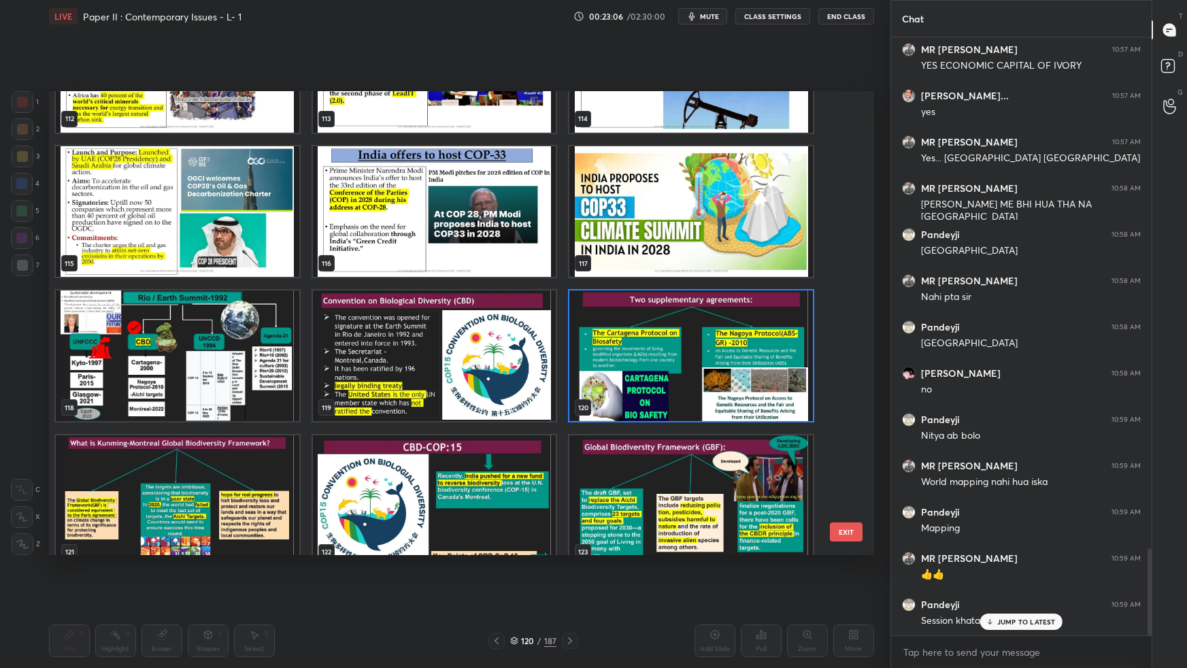
scroll to position [5413, 0]
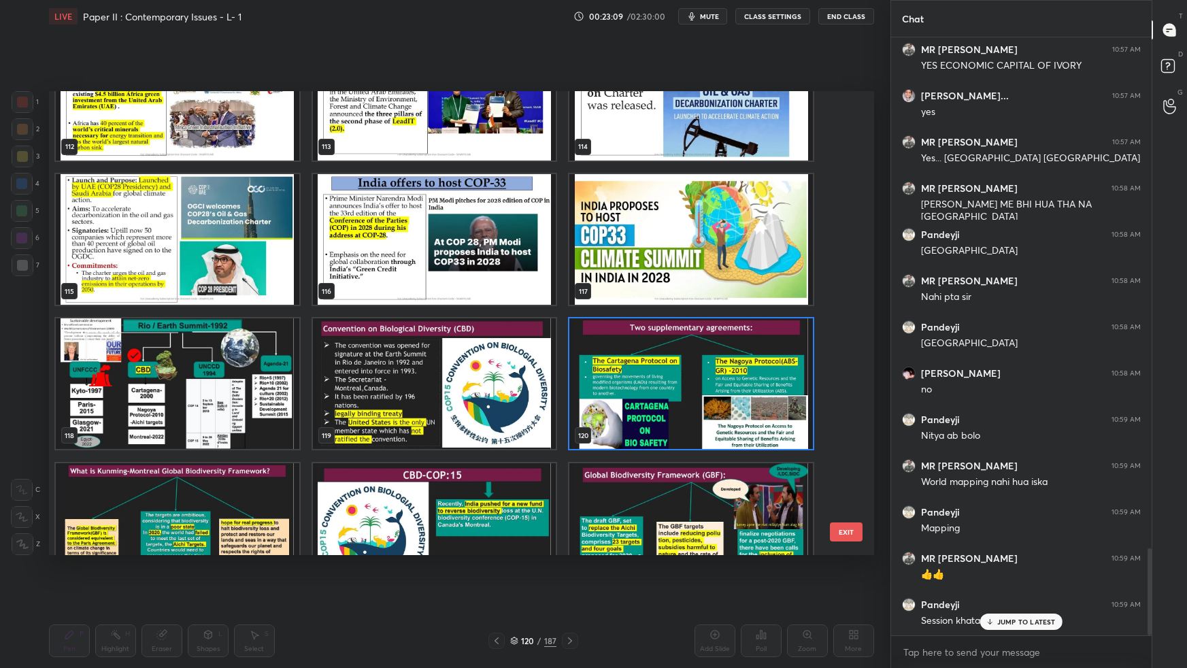
click at [245, 384] on img "grid" at bounding box center [177, 383] width 243 height 131
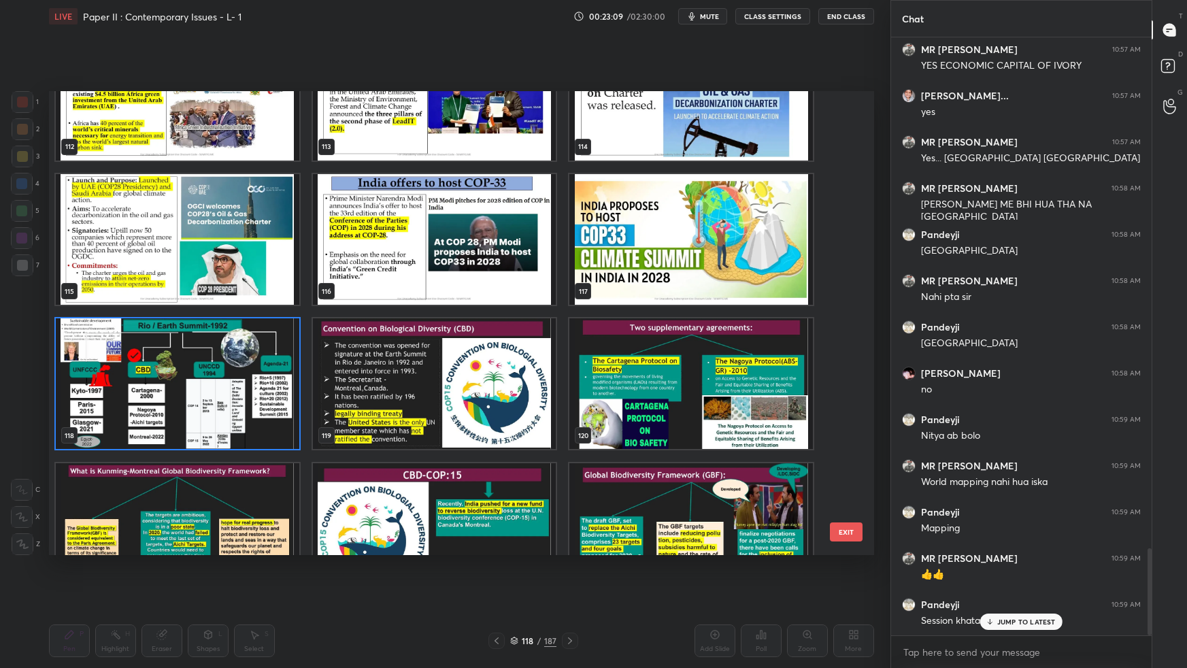
click at [250, 384] on img "grid" at bounding box center [177, 383] width 243 height 131
click at [251, 385] on img "grid" at bounding box center [177, 383] width 243 height 131
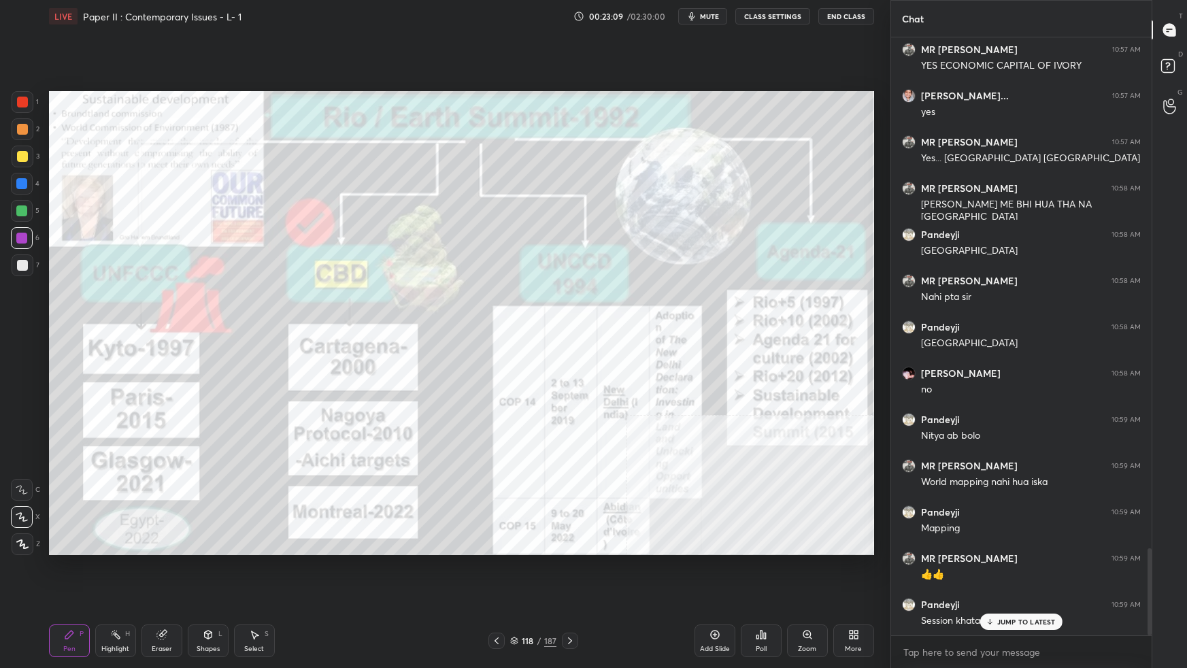
click at [252, 385] on img "grid" at bounding box center [177, 383] width 243 height 131
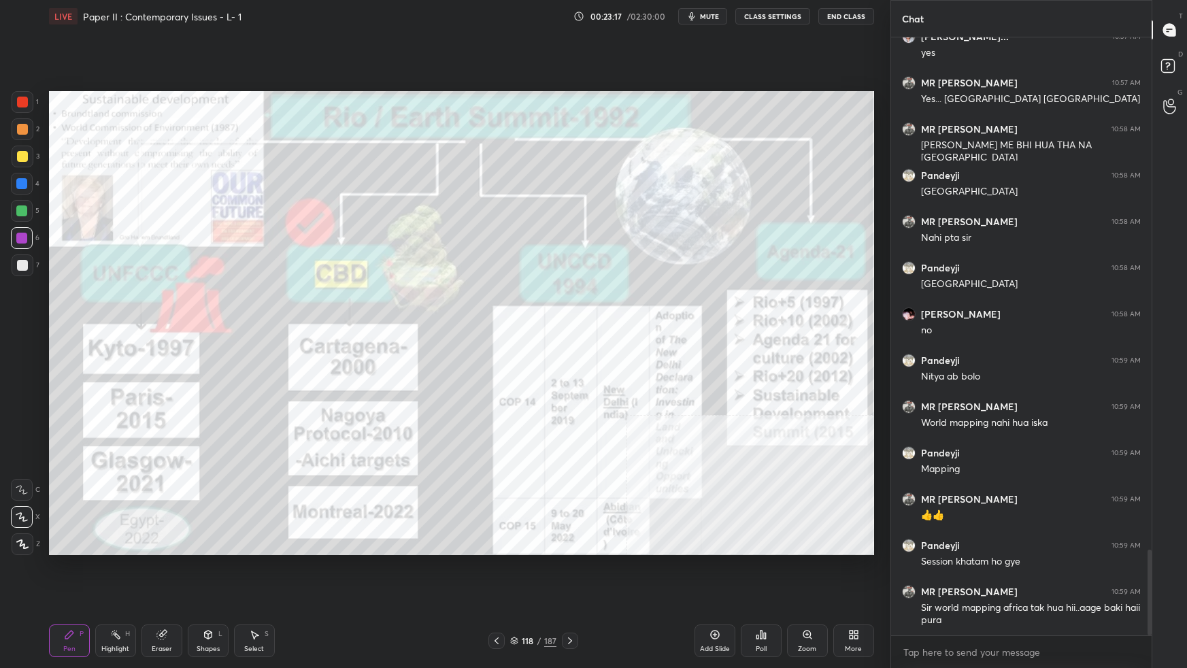
click at [512, 592] on icon at bounding box center [514, 640] width 8 height 8
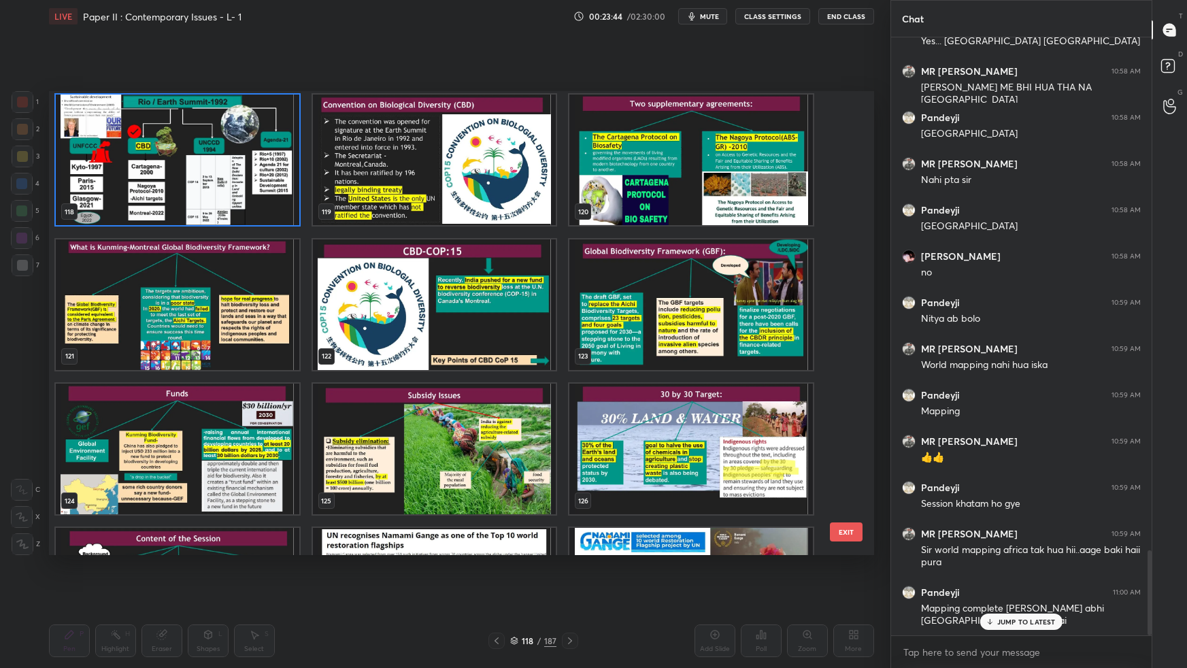
scroll to position [5664, 0]
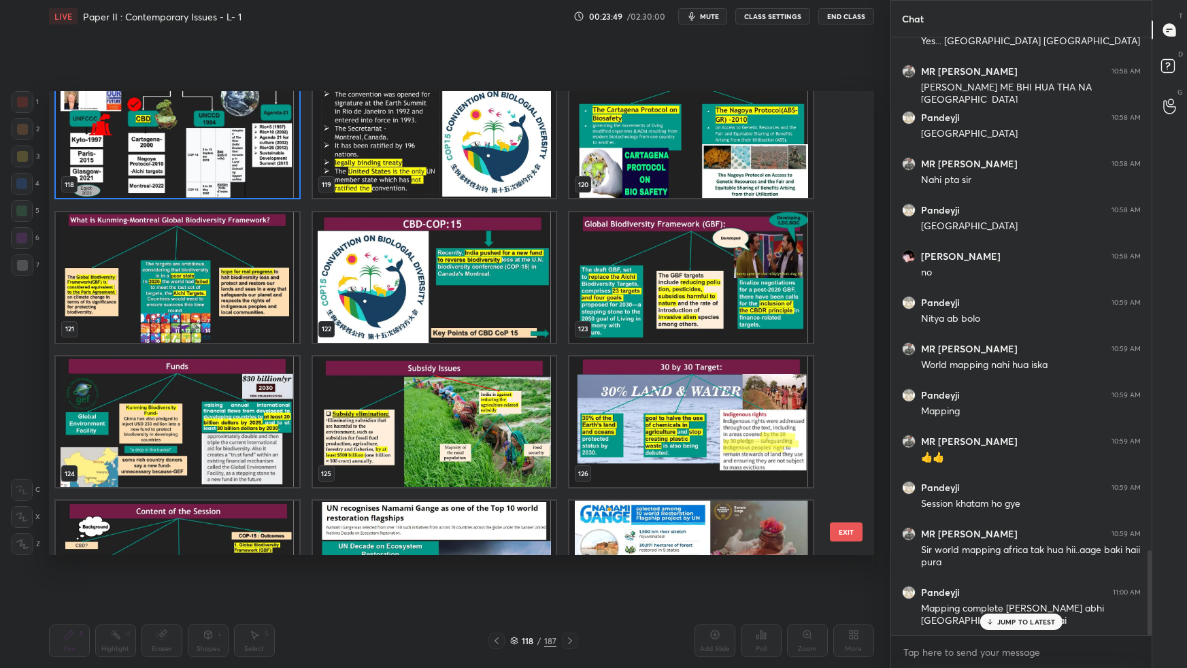
click at [664, 179] on img "grid" at bounding box center [690, 132] width 243 height 131
click at [668, 180] on img "grid" at bounding box center [690, 132] width 243 height 131
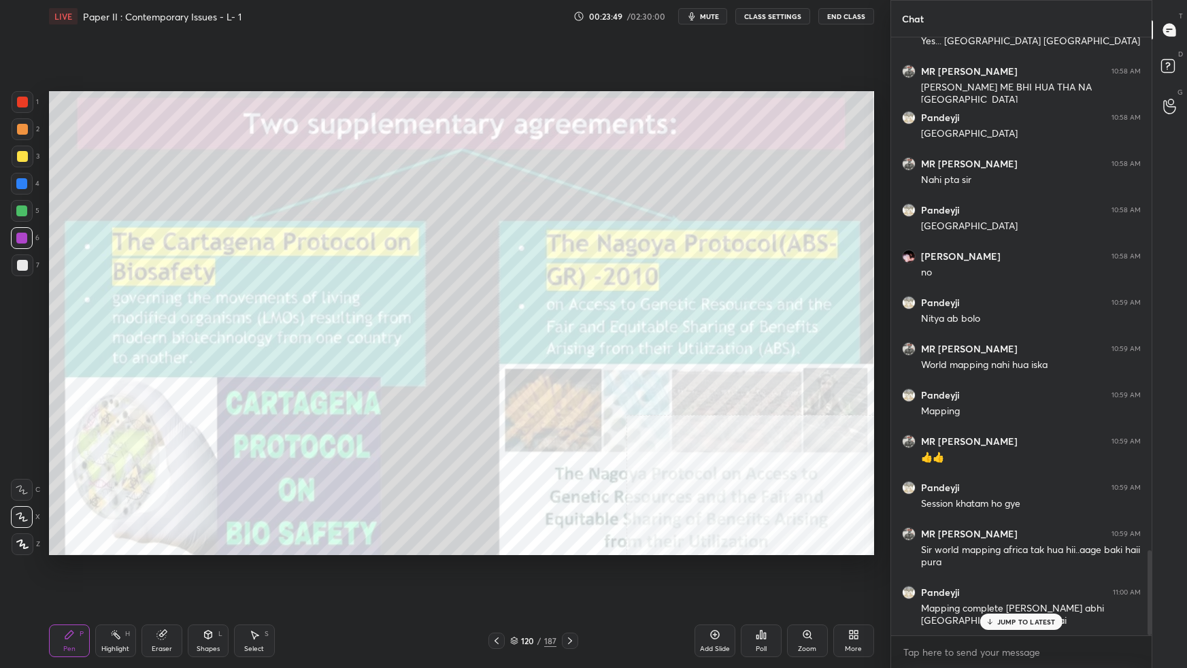
click at [668, 182] on img "grid" at bounding box center [690, 132] width 243 height 131
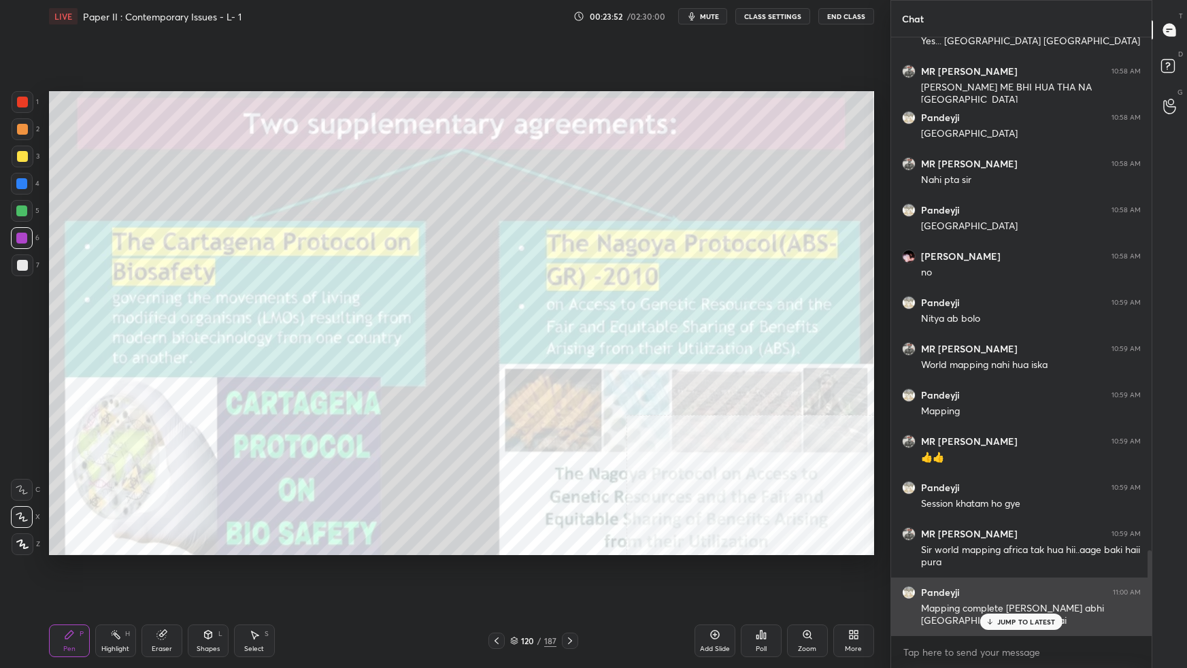
click at [1000, 592] on p "JUMP TO LATEST" at bounding box center [1026, 621] width 58 height 8
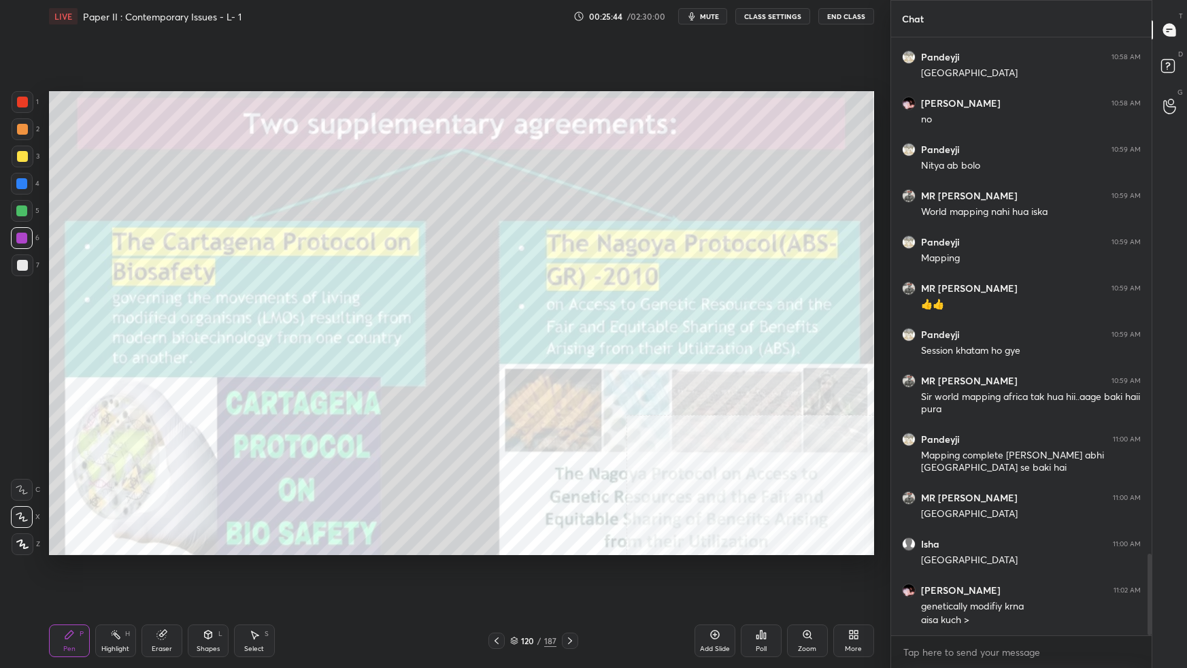
scroll to position [3858, 0]
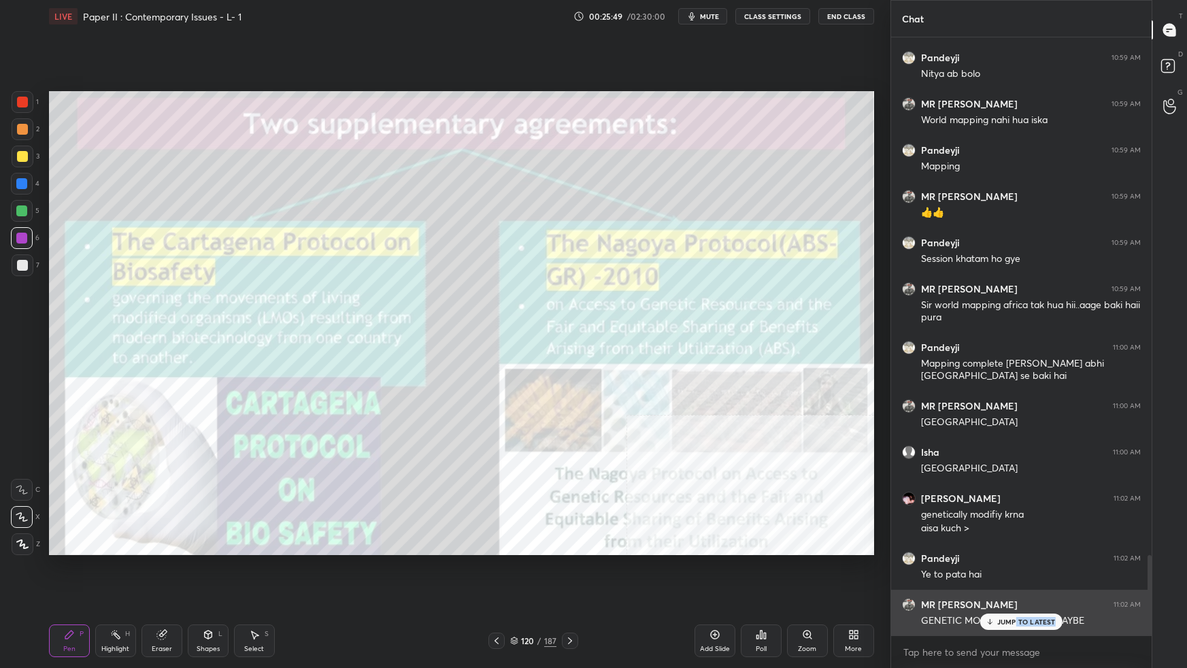
click at [1015, 592] on div "JUMP TO LATEST" at bounding box center [1021, 621] width 82 height 16
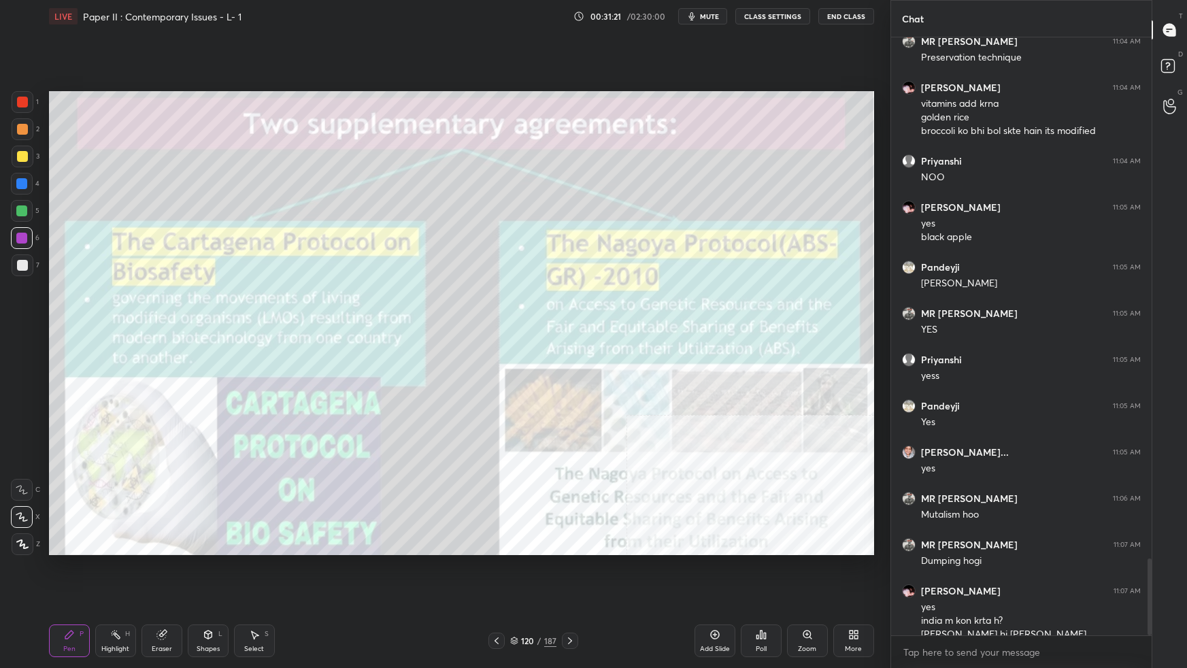
scroll to position [4061, 0]
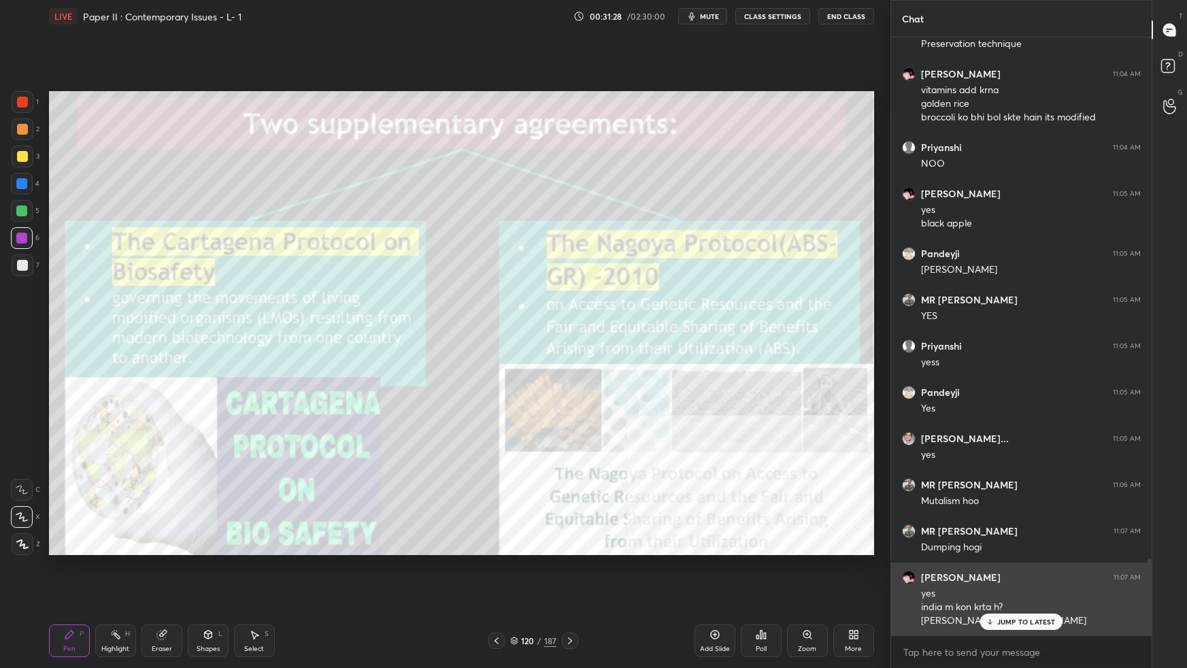
click at [1000, 592] on p "JUMP TO LATEST" at bounding box center [1026, 621] width 58 height 8
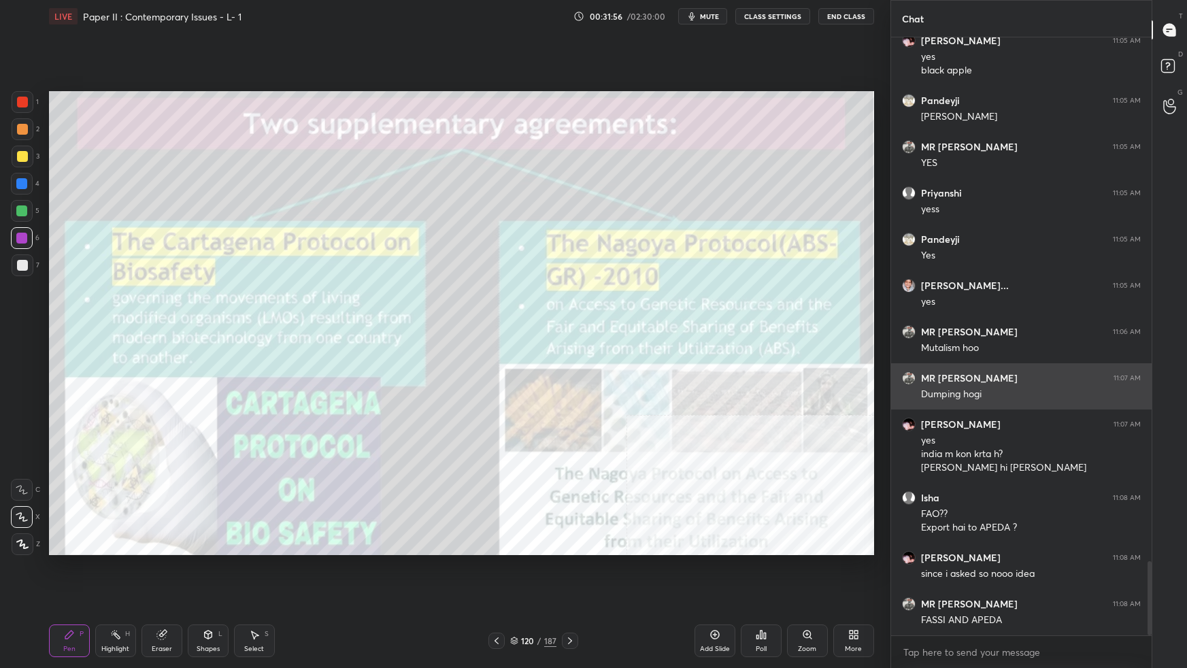
scroll to position [4259, 0]
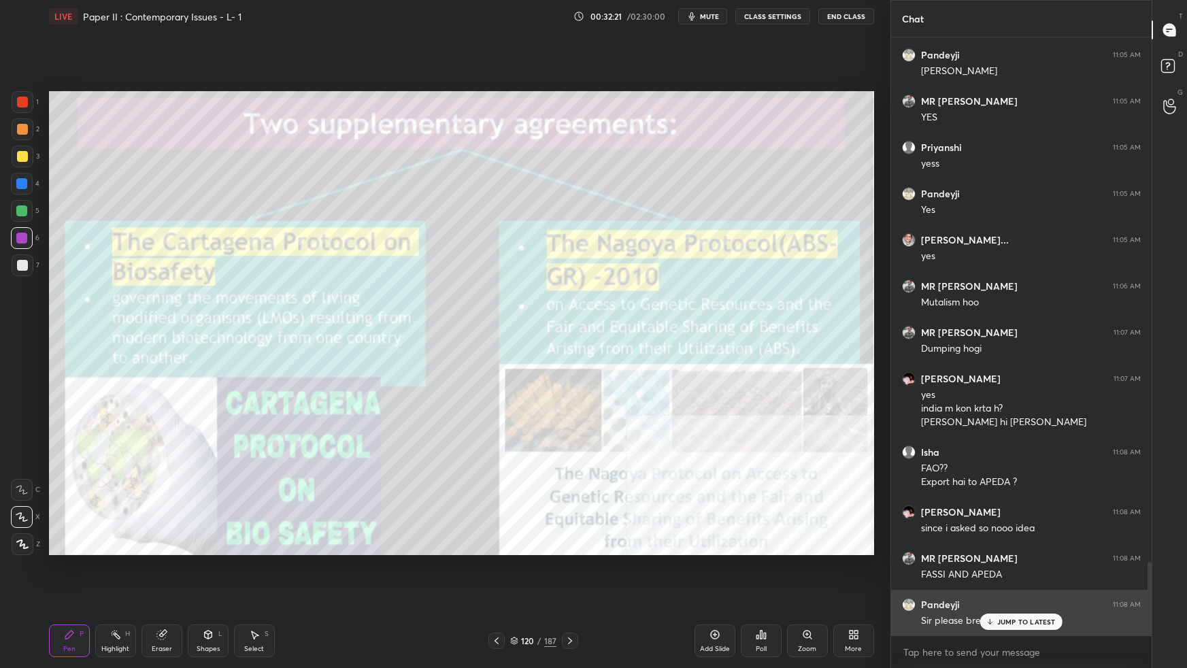
click at [1026, 592] on p "JUMP TO LATEST" at bounding box center [1026, 621] width 58 height 8
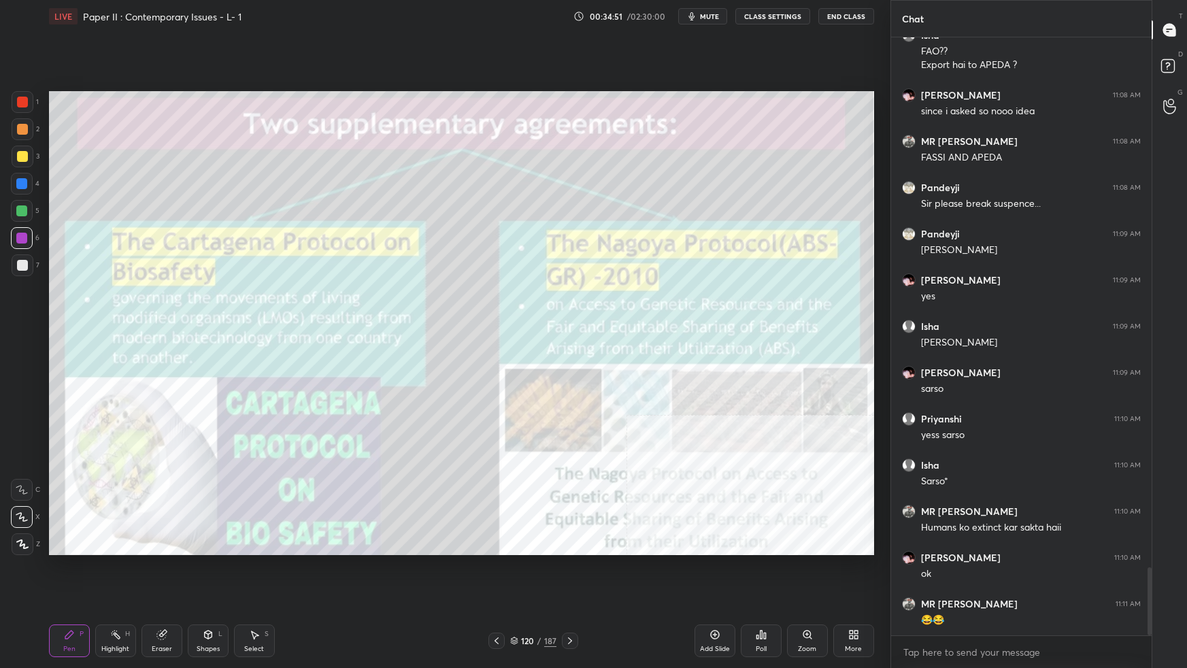
scroll to position [4734, 0]
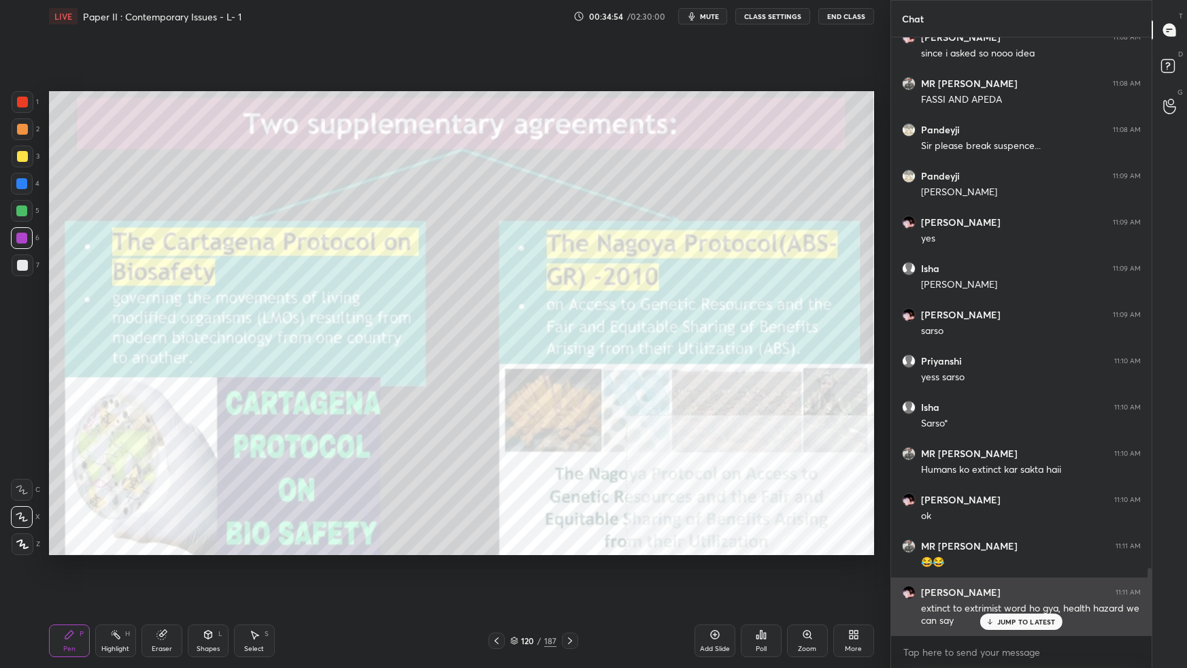
click at [998, 592] on p "JUMP TO LATEST" at bounding box center [1026, 621] width 58 height 8
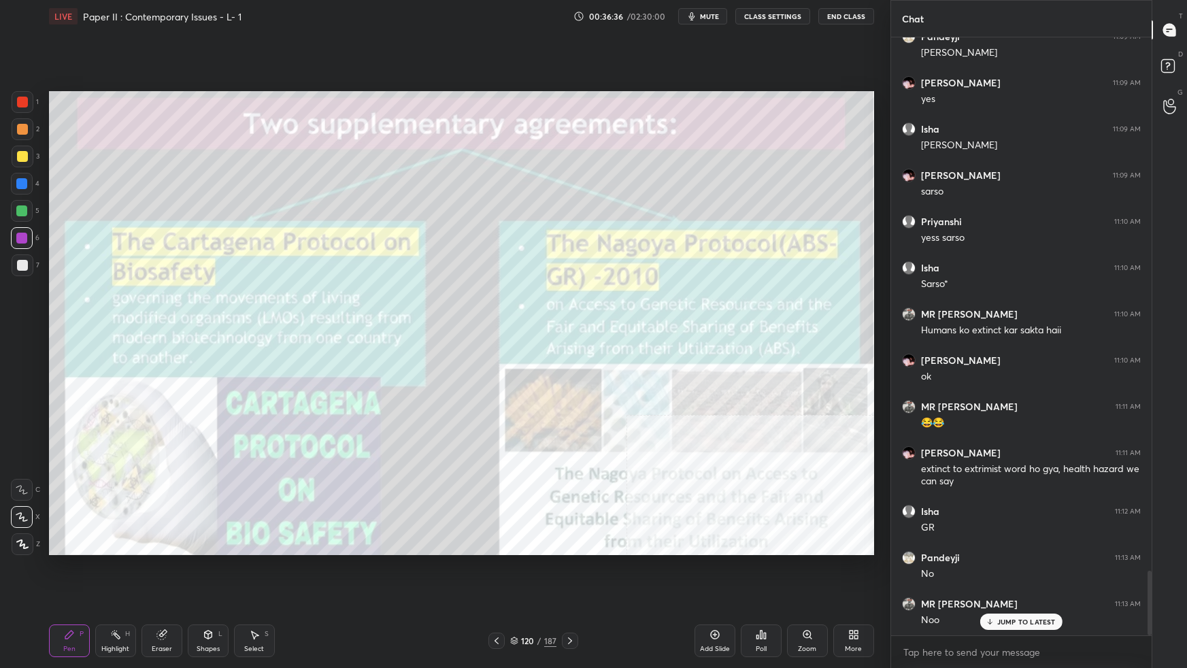
scroll to position [4919, 0]
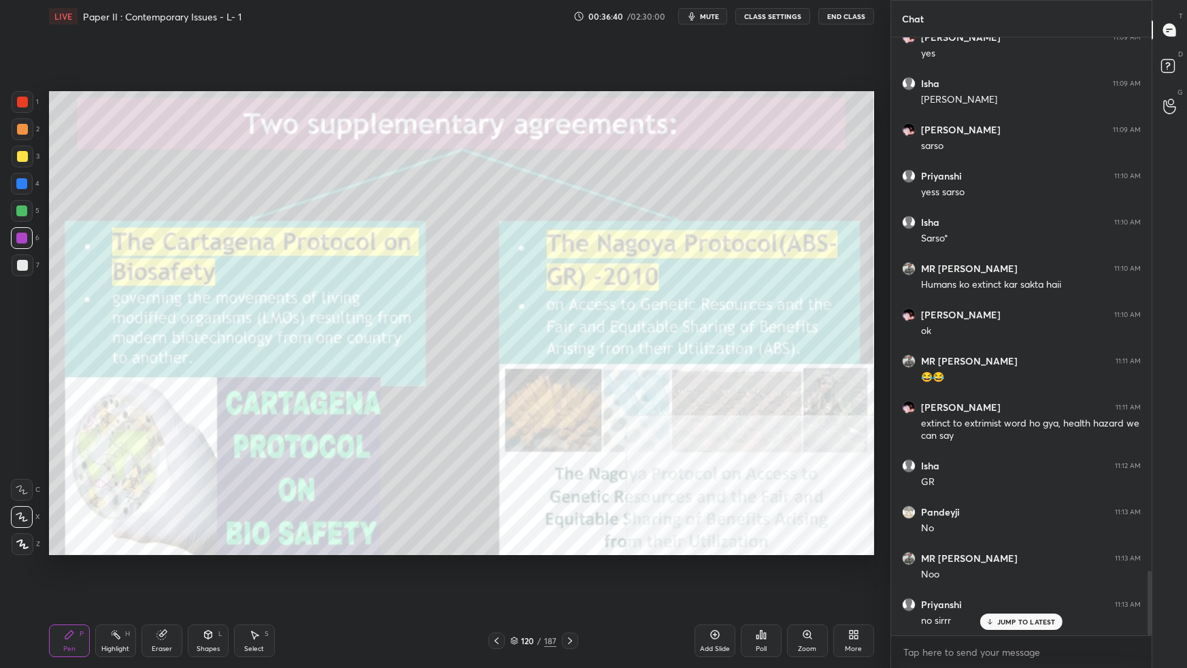
click at [513, 592] on icon at bounding box center [514, 643] width 7 height 2
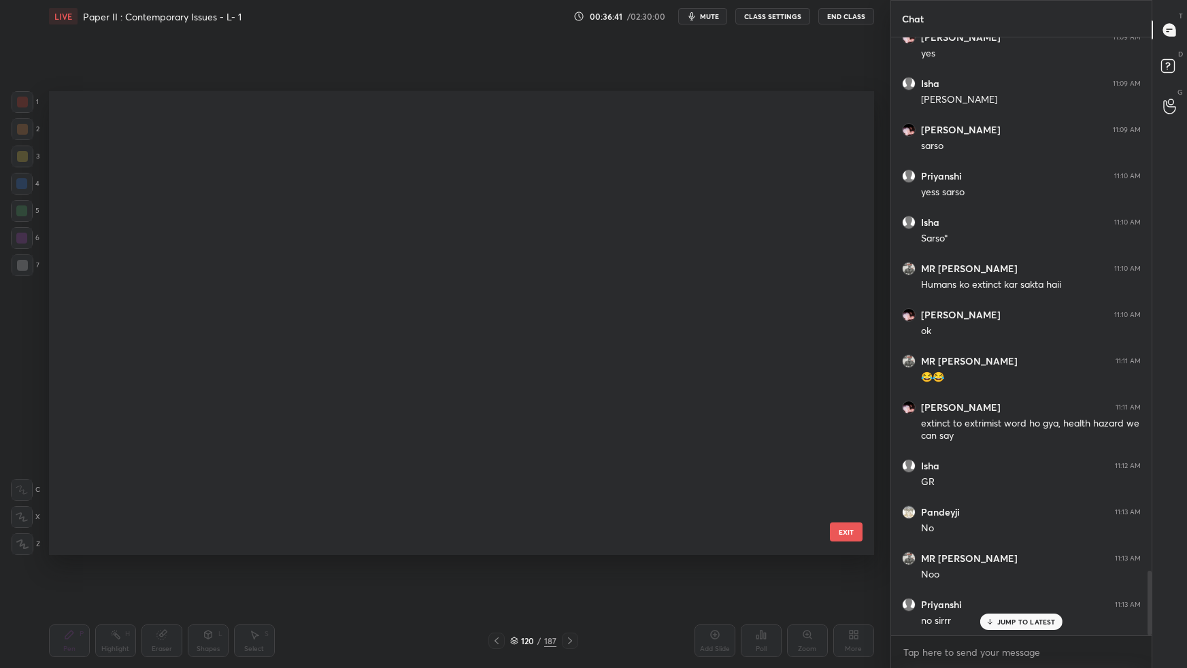
scroll to position [460, 818]
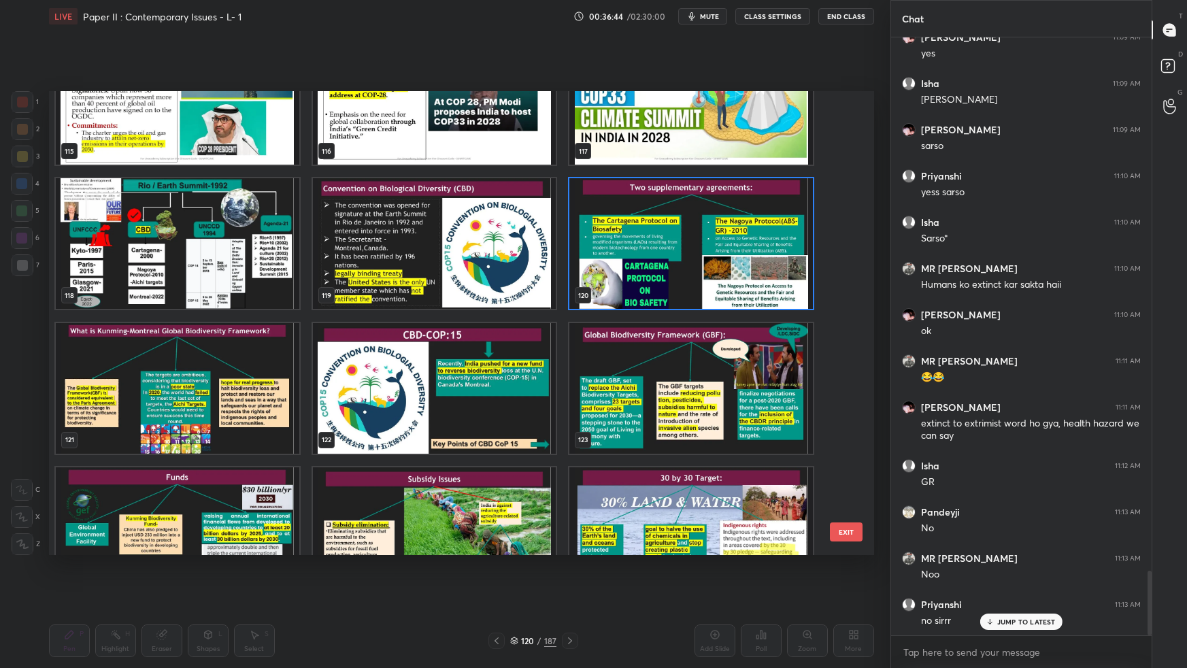
drag, startPoint x: 849, startPoint y: 348, endPoint x: 838, endPoint y: 366, distance: 20.8
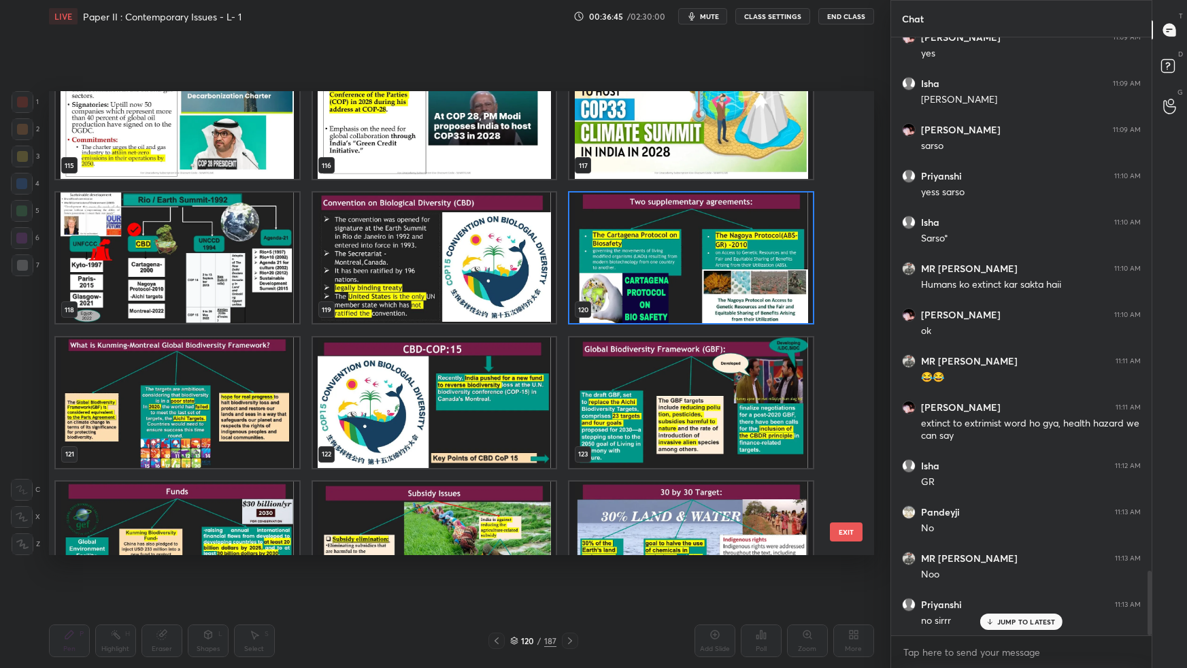
click at [270, 402] on img "grid" at bounding box center [177, 402] width 243 height 131
click at [271, 402] on img "grid" at bounding box center [177, 402] width 243 height 131
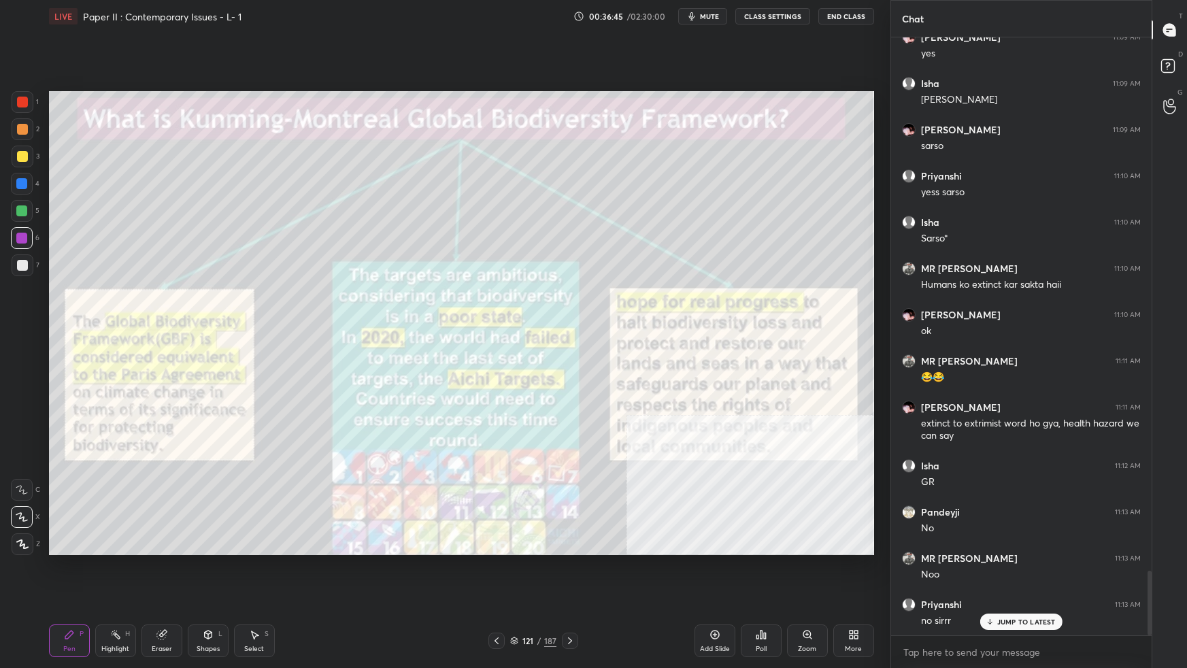
click at [273, 401] on img "grid" at bounding box center [177, 402] width 243 height 131
click at [273, 400] on img "grid" at bounding box center [177, 402] width 243 height 131
click at [797, 592] on div "Zoom" at bounding box center [807, 640] width 41 height 33
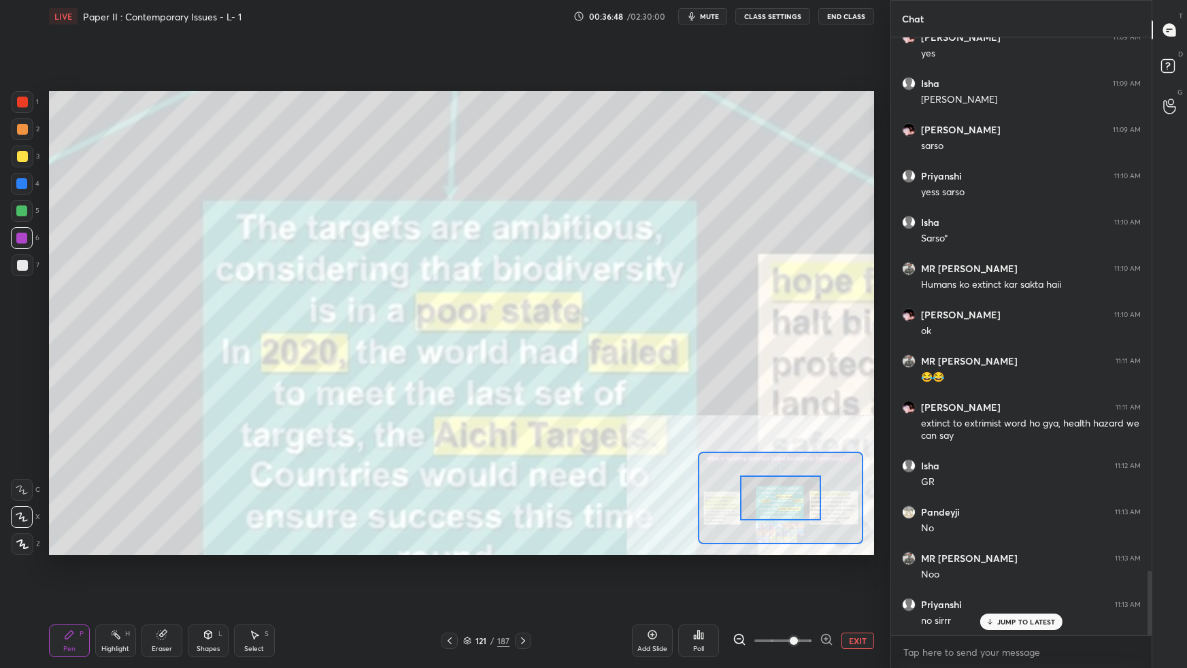
drag, startPoint x: 737, startPoint y: 635, endPoint x: 750, endPoint y: 611, distance: 27.1
click at [738, 592] on icon at bounding box center [739, 639] width 14 height 14
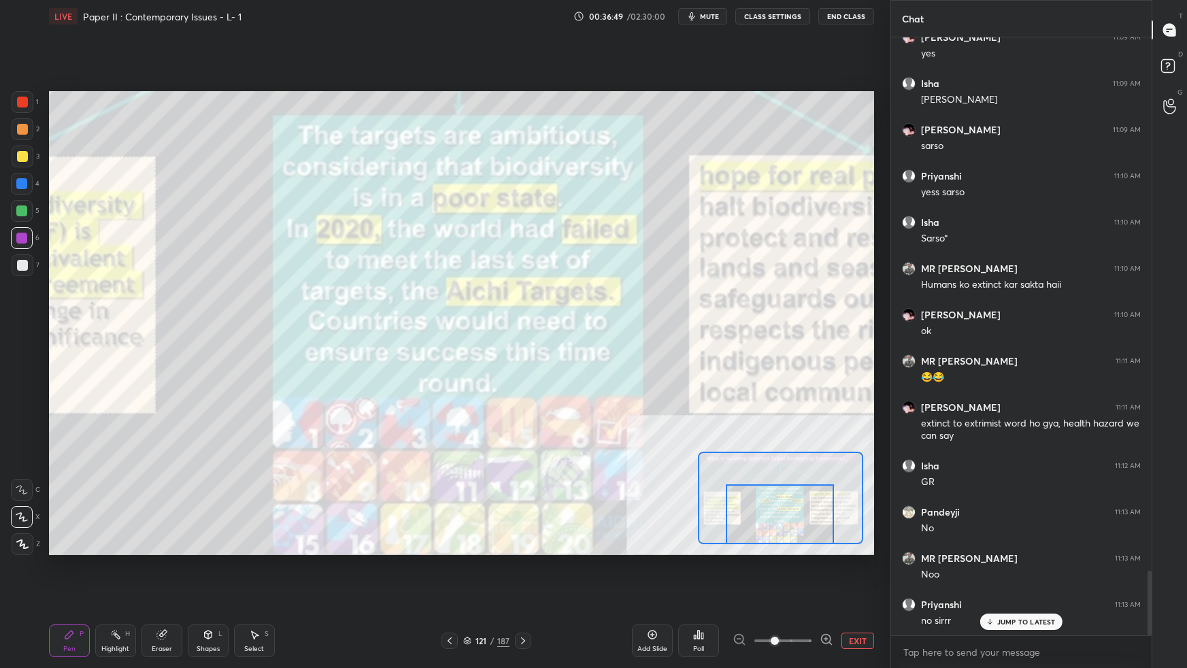
drag, startPoint x: 781, startPoint y: 518, endPoint x: 779, endPoint y: 571, distance: 52.4
click at [779, 571] on div "Setting up your live class Poll for secs No correct answer Start poll" at bounding box center [462, 323] width 836 height 581
click at [855, 592] on button "EXIT" at bounding box center [857, 640] width 33 height 16
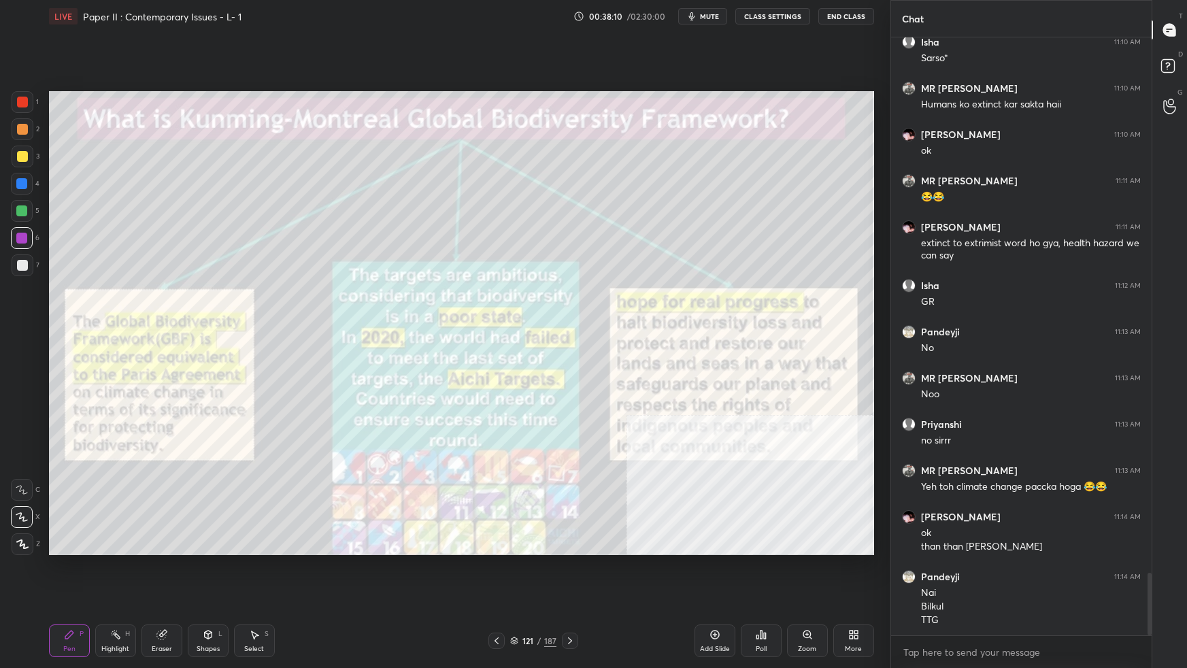
scroll to position [5157, 0]
click at [515, 592] on icon at bounding box center [514, 640] width 8 height 8
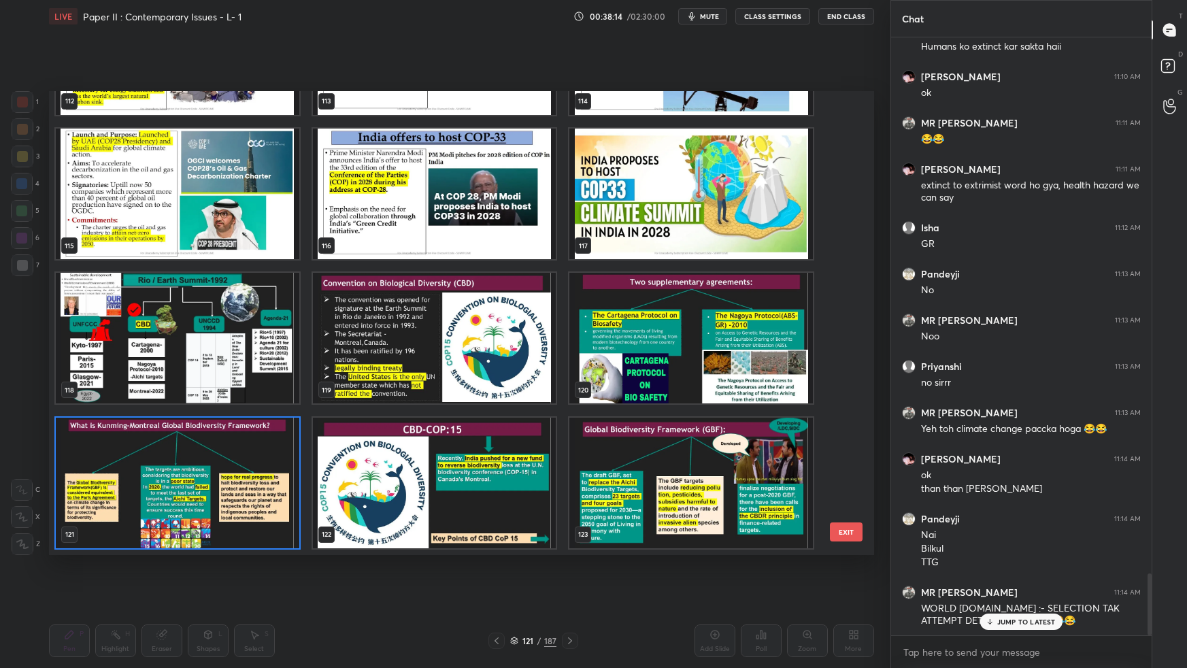
scroll to position [5203, 0]
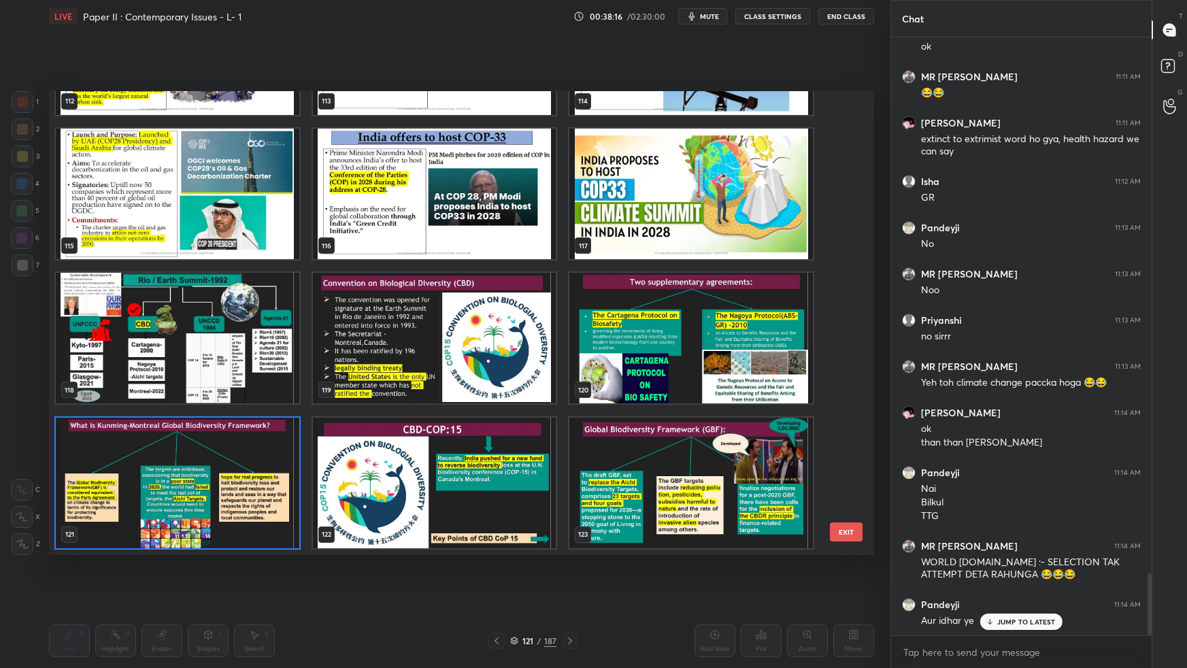
click at [622, 384] on img "grid" at bounding box center [690, 338] width 243 height 131
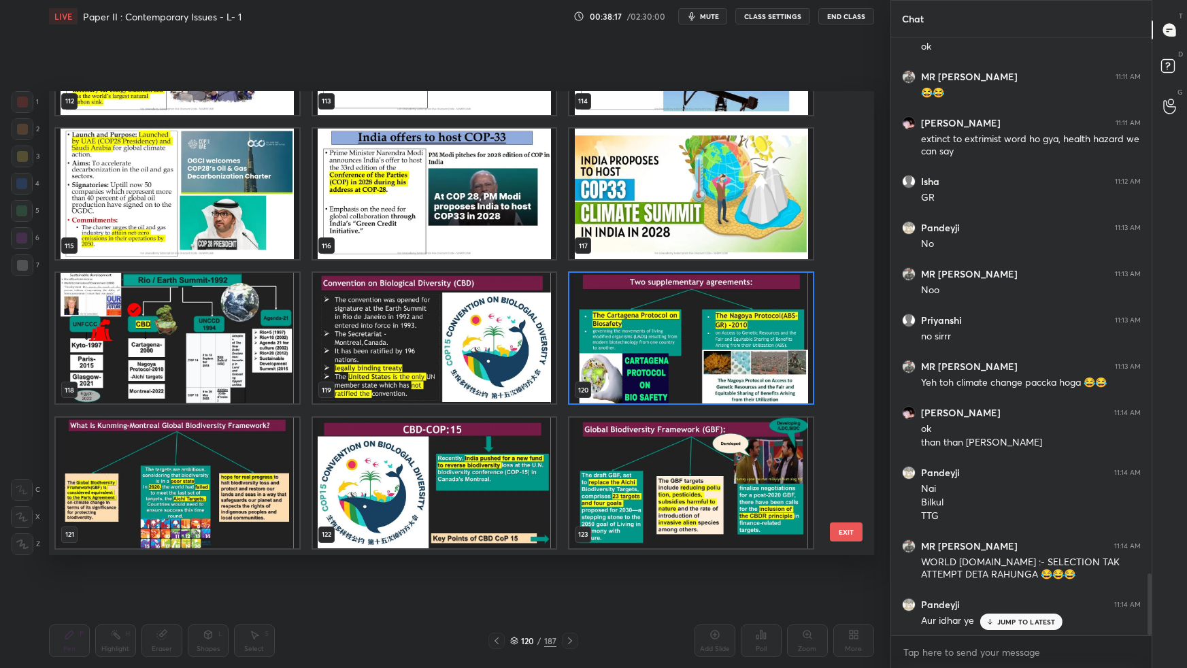
click at [622, 384] on img "grid" at bounding box center [690, 338] width 243 height 131
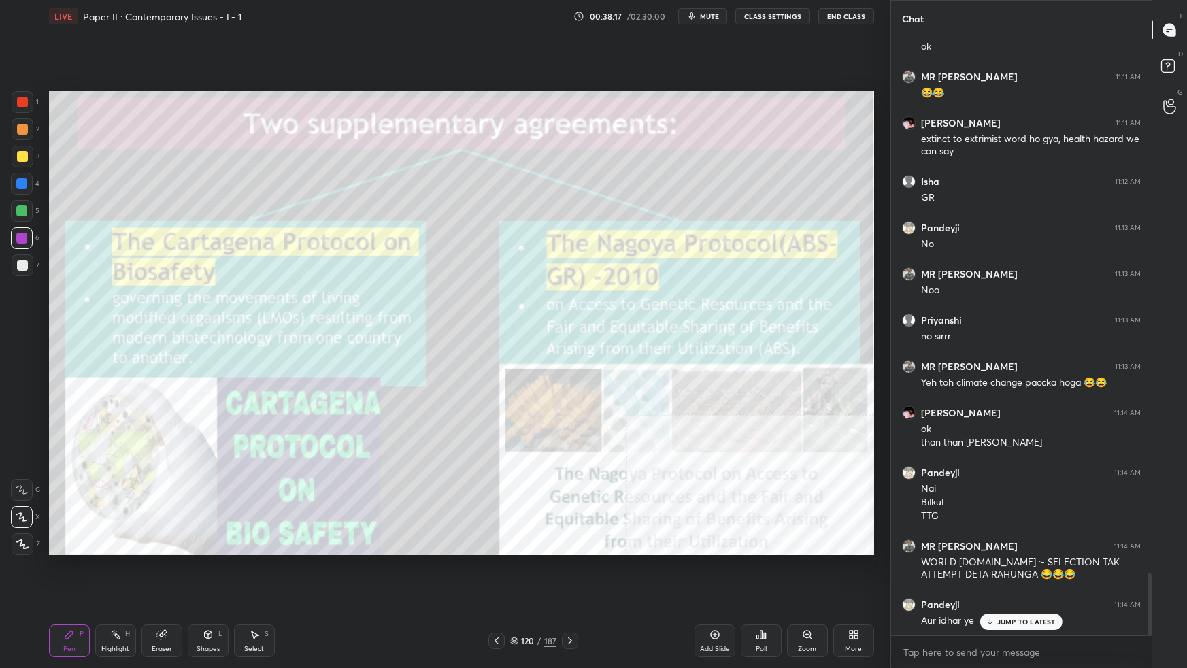
click at [624, 384] on img "grid" at bounding box center [690, 338] width 243 height 131
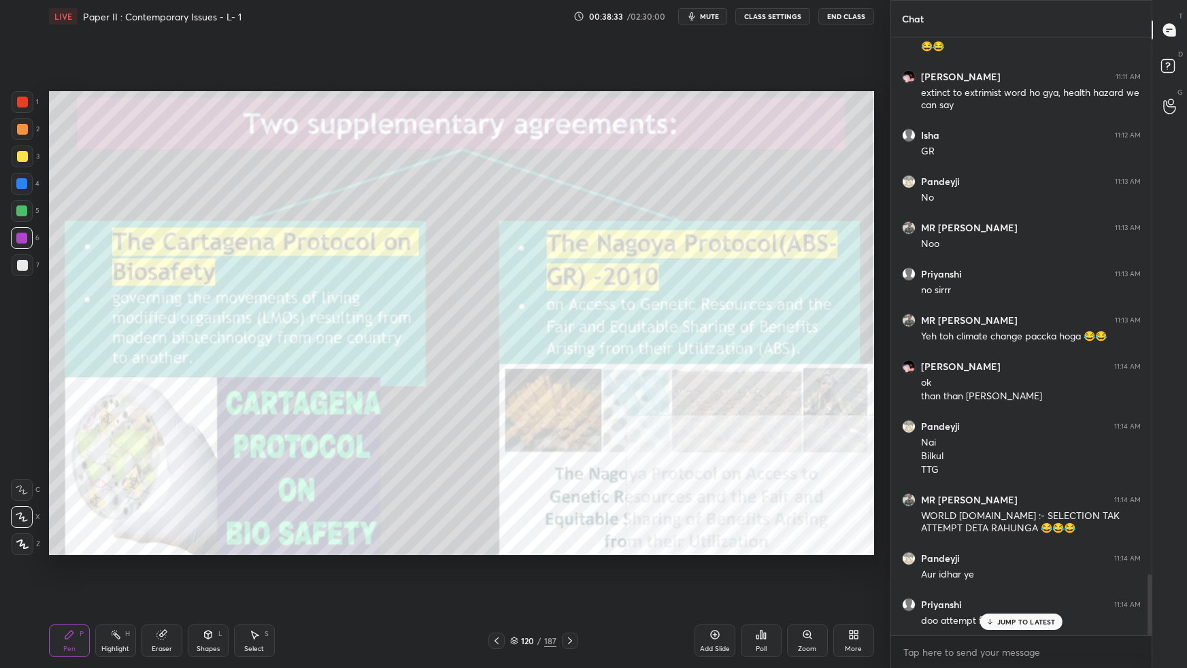
click at [848, 592] on div "More" at bounding box center [853, 640] width 41 height 33
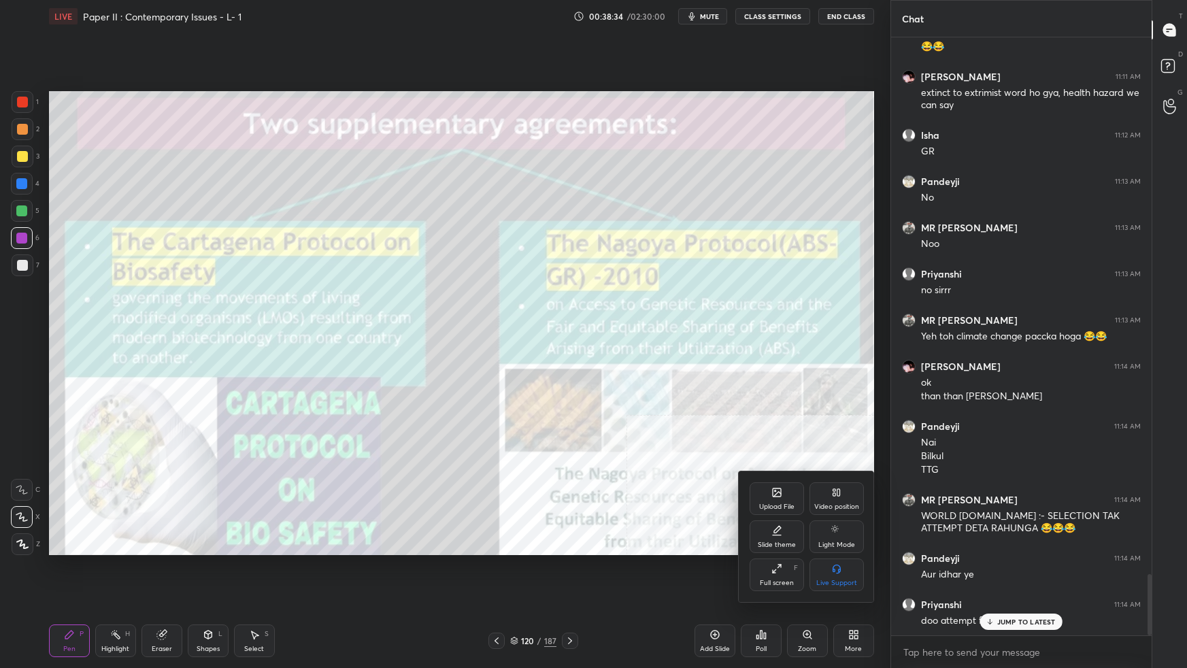
drag, startPoint x: 836, startPoint y: 510, endPoint x: 829, endPoint y: 514, distance: 7.9
click at [833, 506] on div "Video position" at bounding box center [836, 498] width 54 height 33
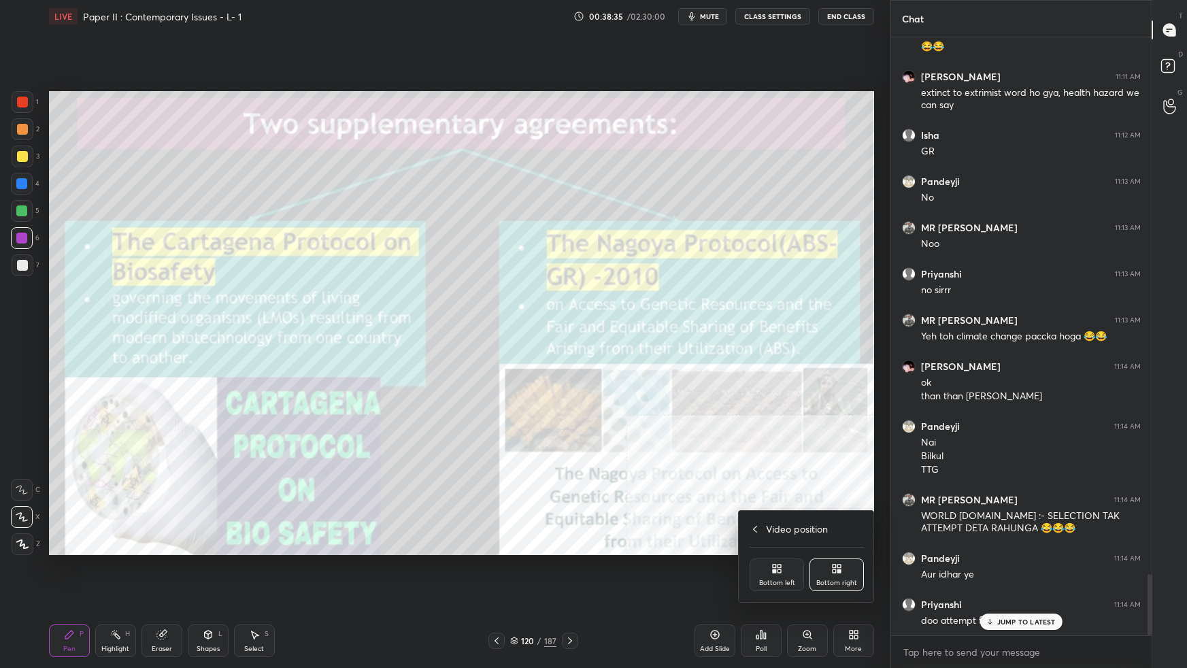
click at [778, 579] on div "Bottom left" at bounding box center [777, 582] width 36 height 7
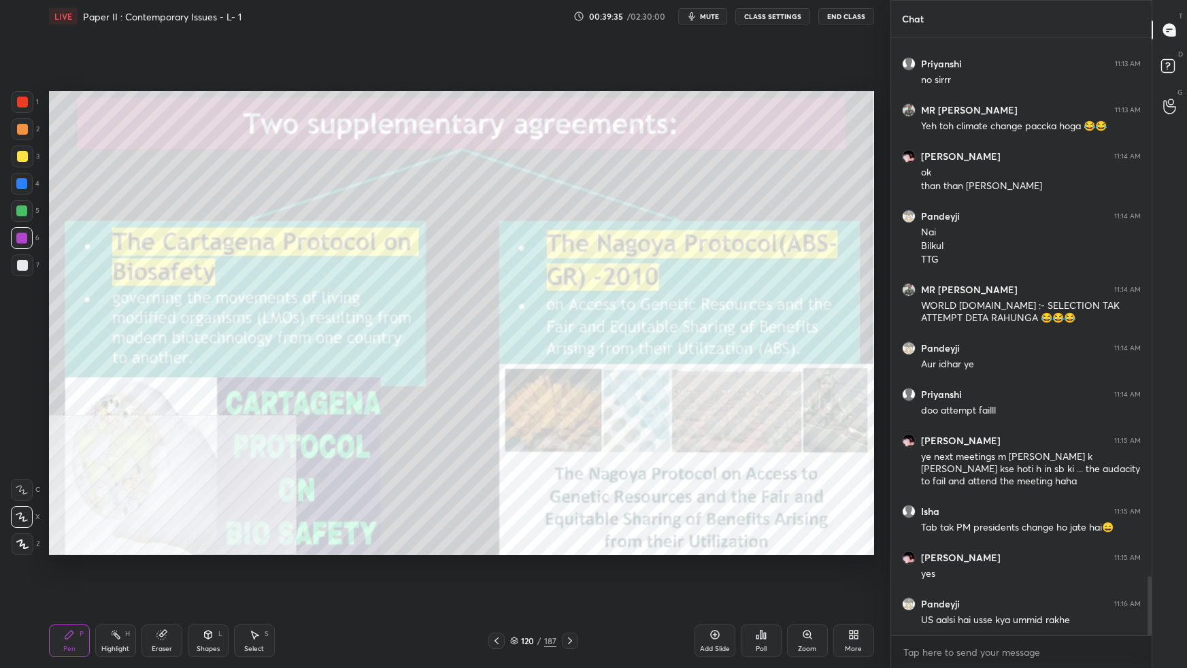
scroll to position [5517, 0]
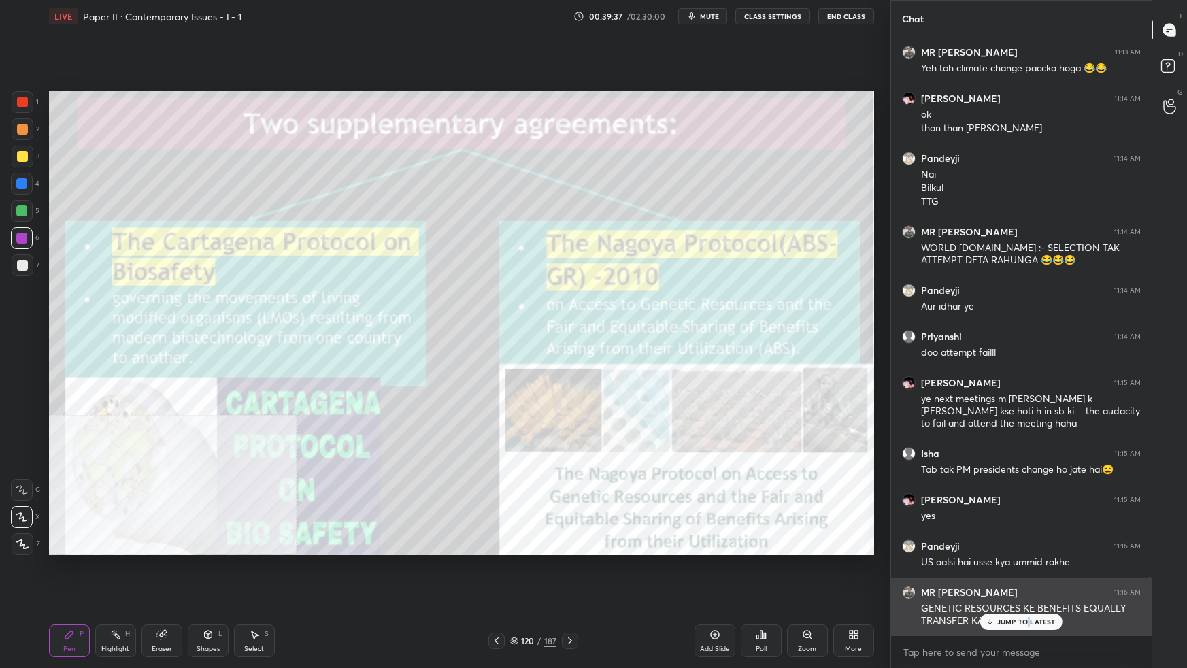
click at [1029, 592] on p "JUMP TO LATEST" at bounding box center [1026, 621] width 58 height 8
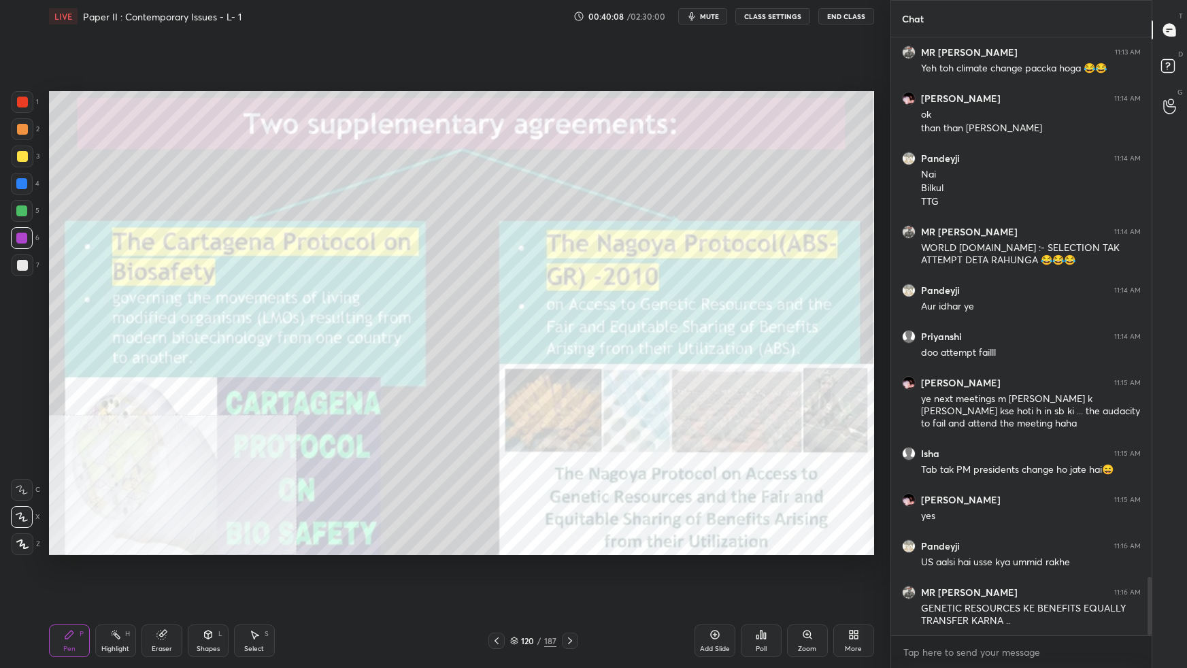
click at [719, 592] on icon at bounding box center [714, 634] width 11 height 11
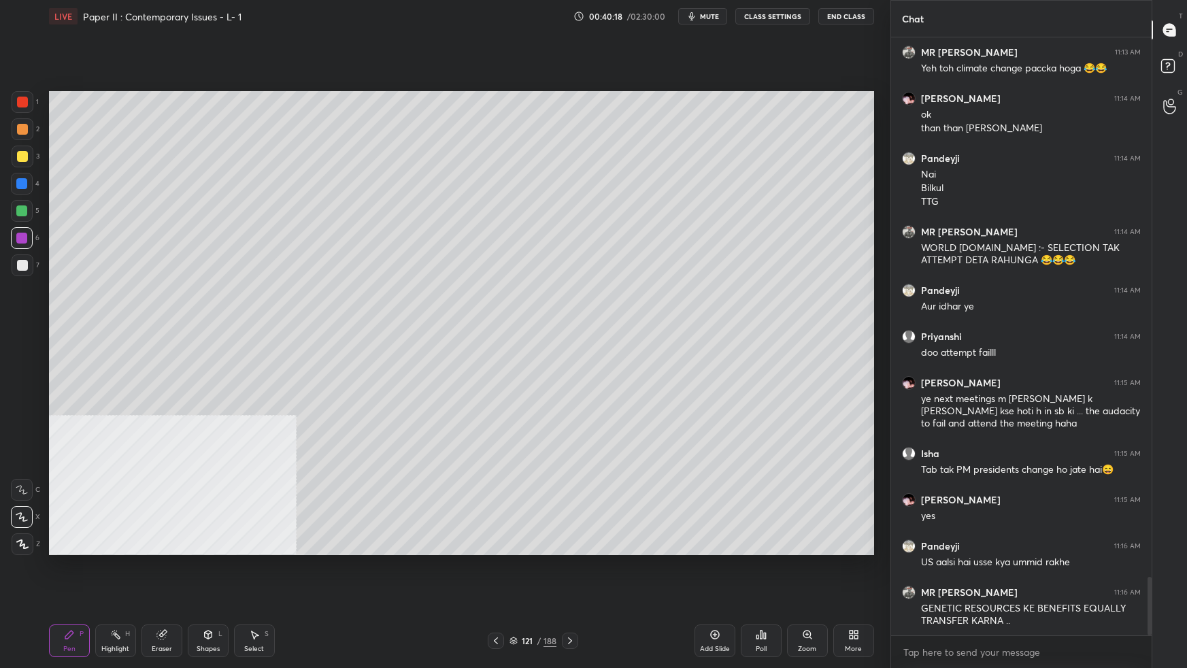
click at [16, 153] on div at bounding box center [23, 157] width 22 height 22
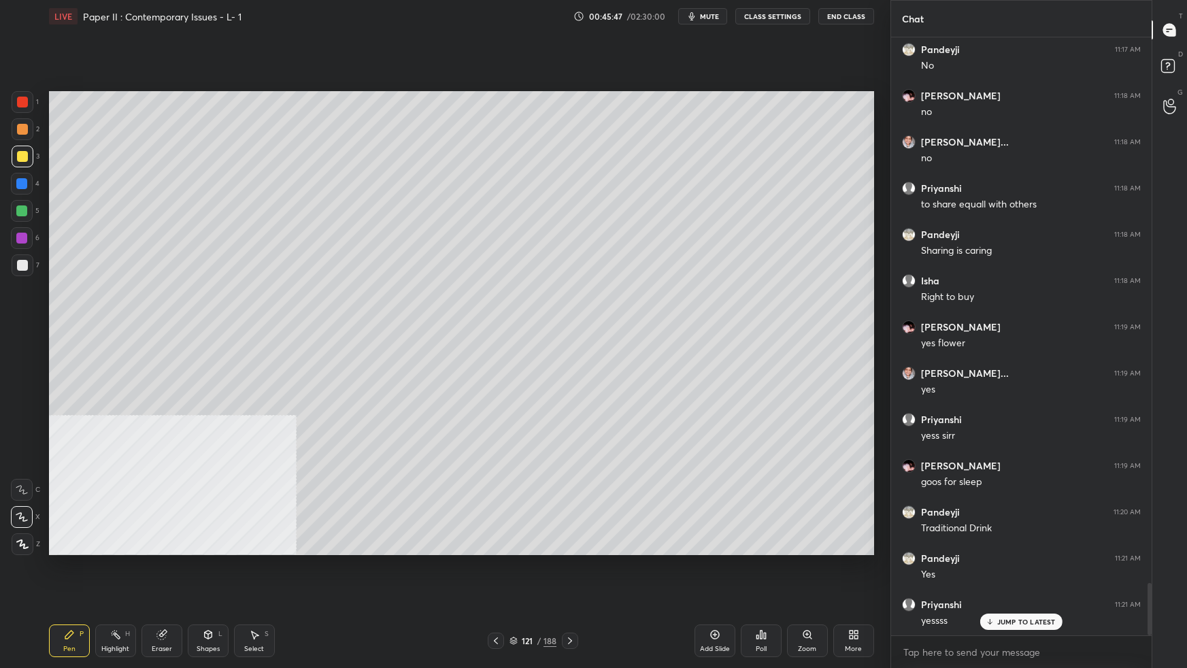
scroll to position [6303, 0]
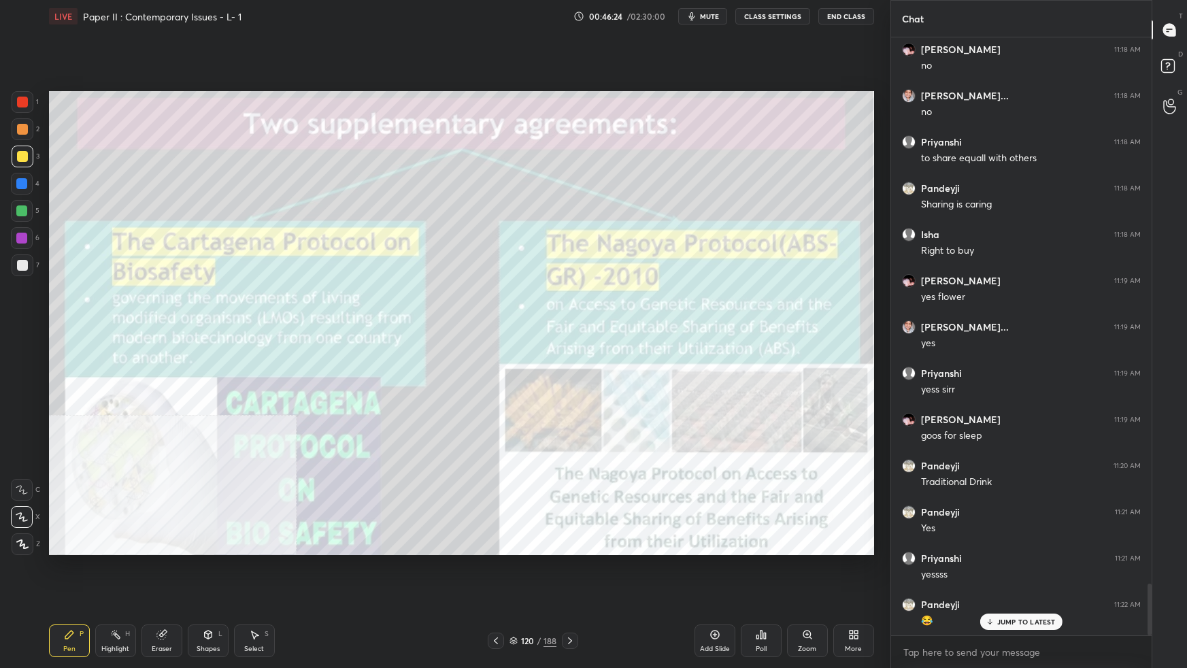
click at [24, 97] on div at bounding box center [22, 102] width 11 height 11
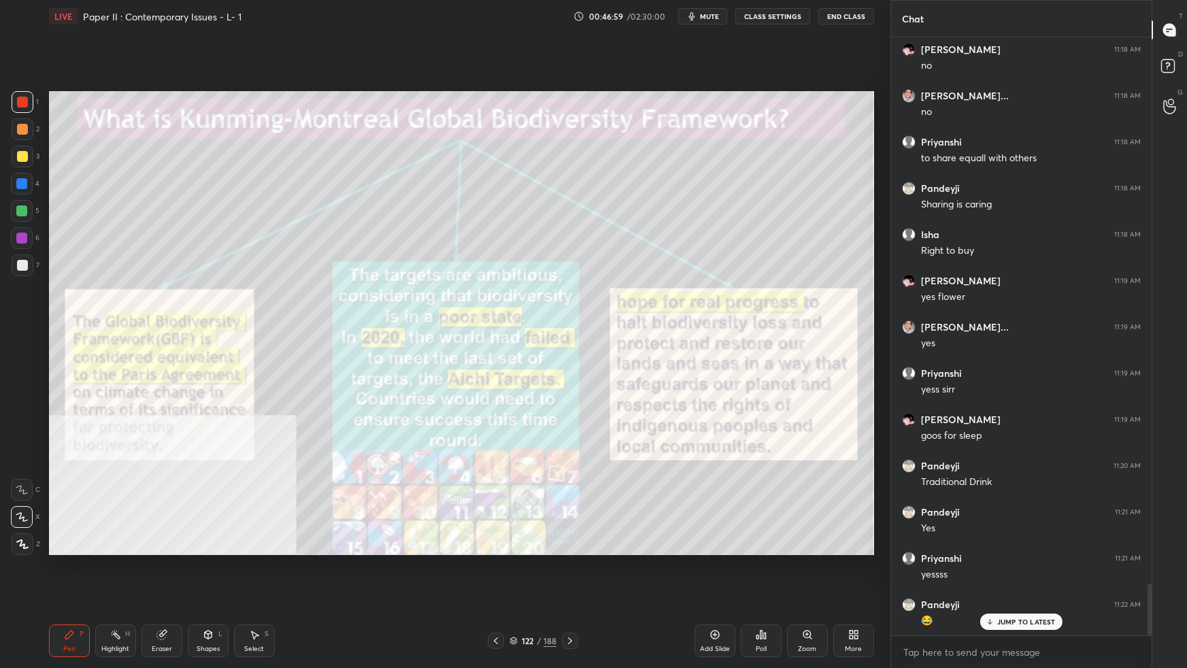
scroll to position [6350, 0]
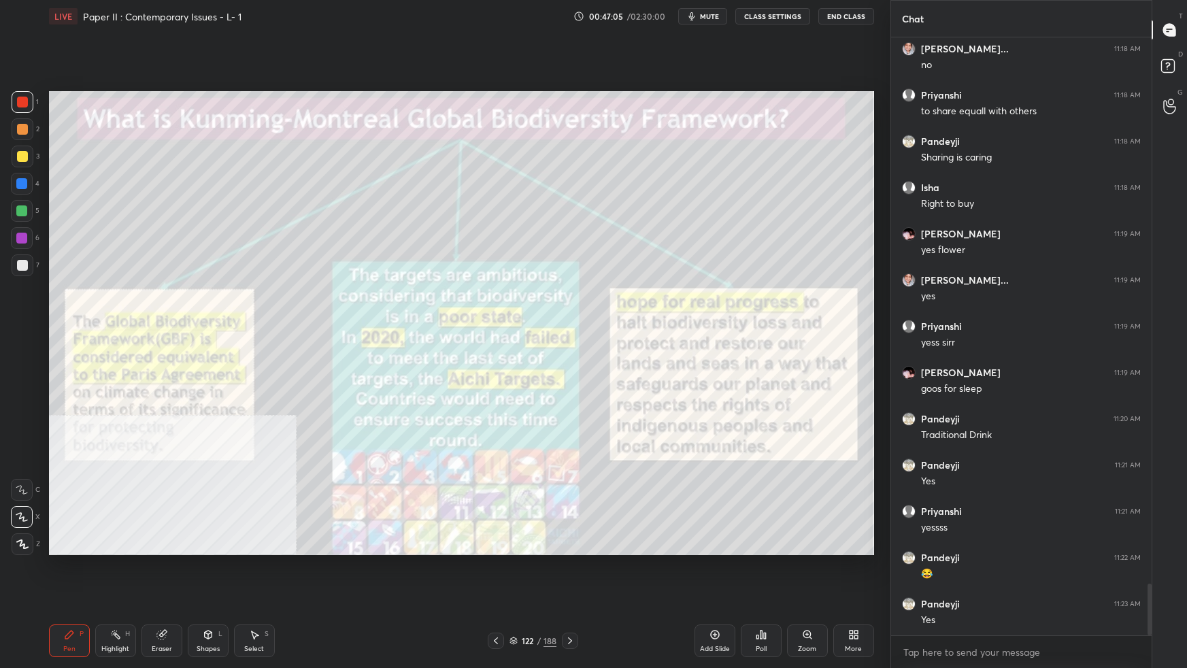
drag, startPoint x: 514, startPoint y: 642, endPoint x: 520, endPoint y: 633, distance: 10.8
click at [515, 592] on icon at bounding box center [513, 640] width 8 height 8
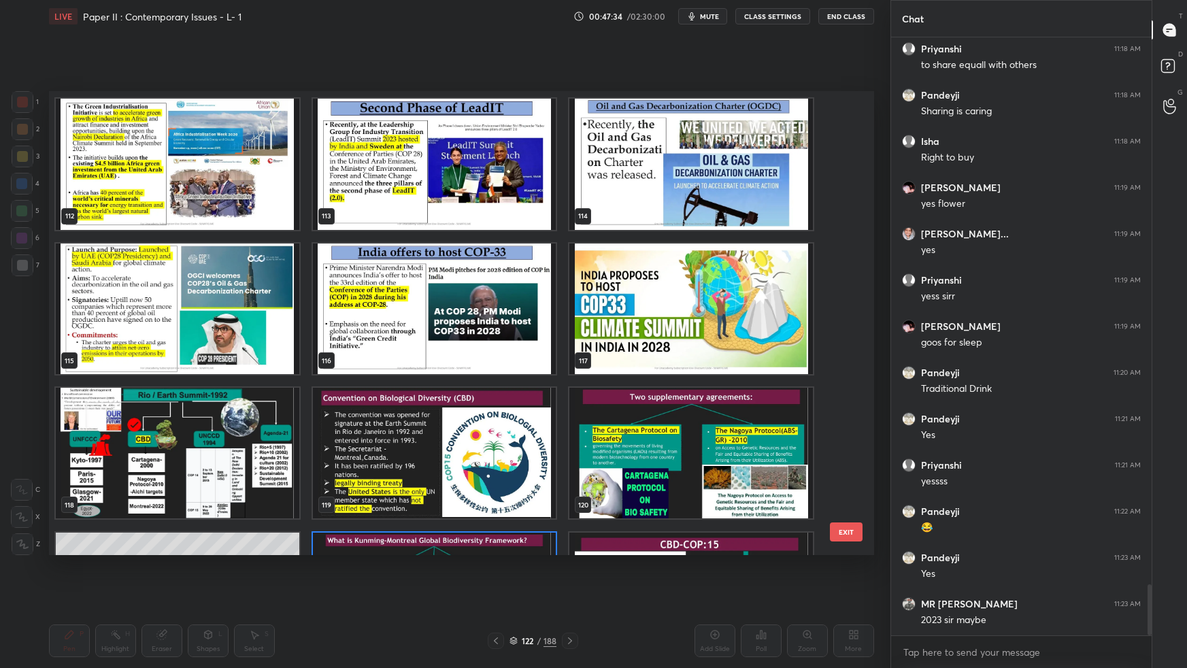
scroll to position [5428, 0]
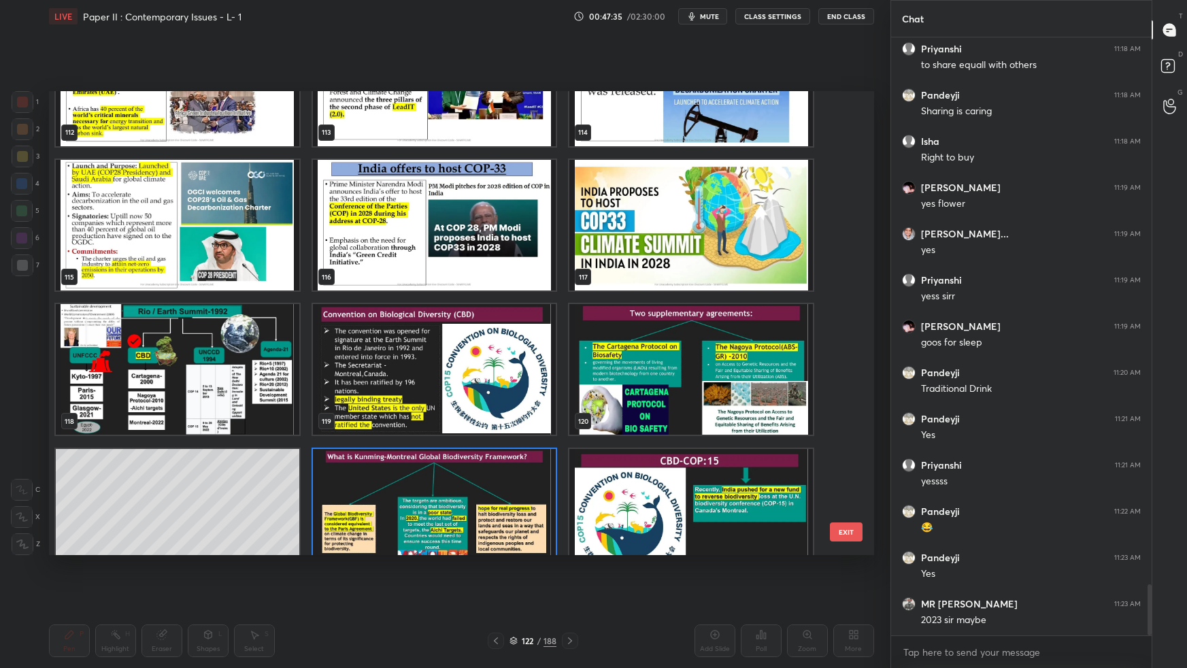
click at [696, 394] on img "grid" at bounding box center [690, 369] width 243 height 131
click at [696, 398] on img "grid" at bounding box center [690, 369] width 243 height 131
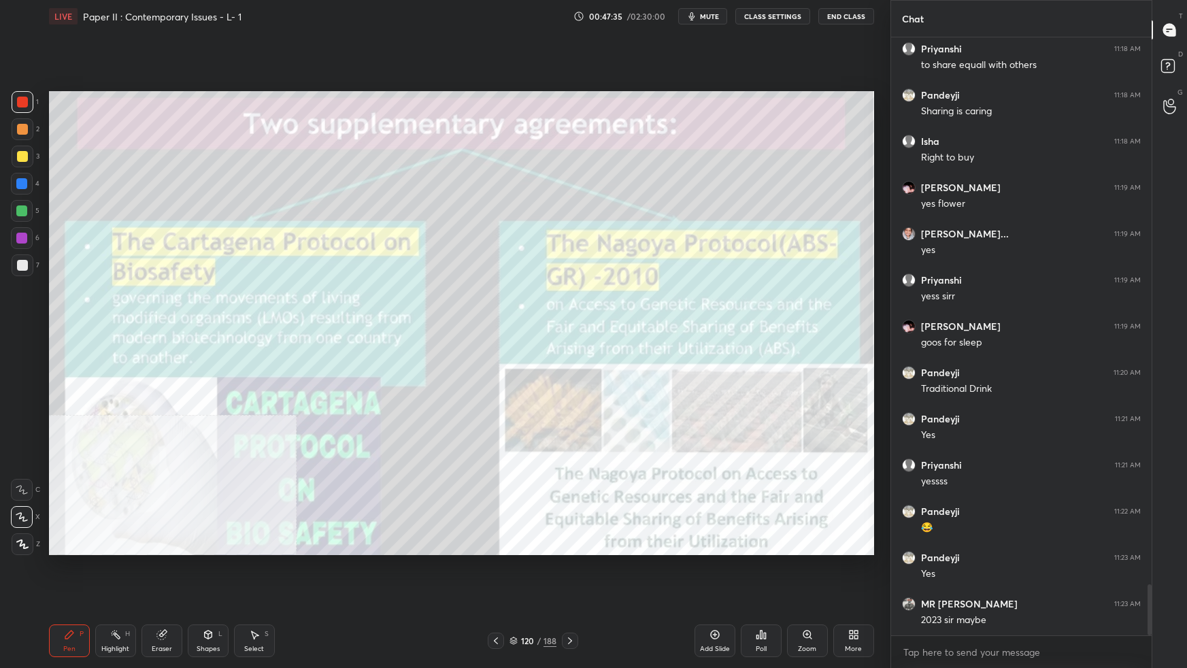
click at [698, 398] on img "grid" at bounding box center [690, 369] width 243 height 131
click at [700, 401] on img "grid" at bounding box center [690, 369] width 243 height 131
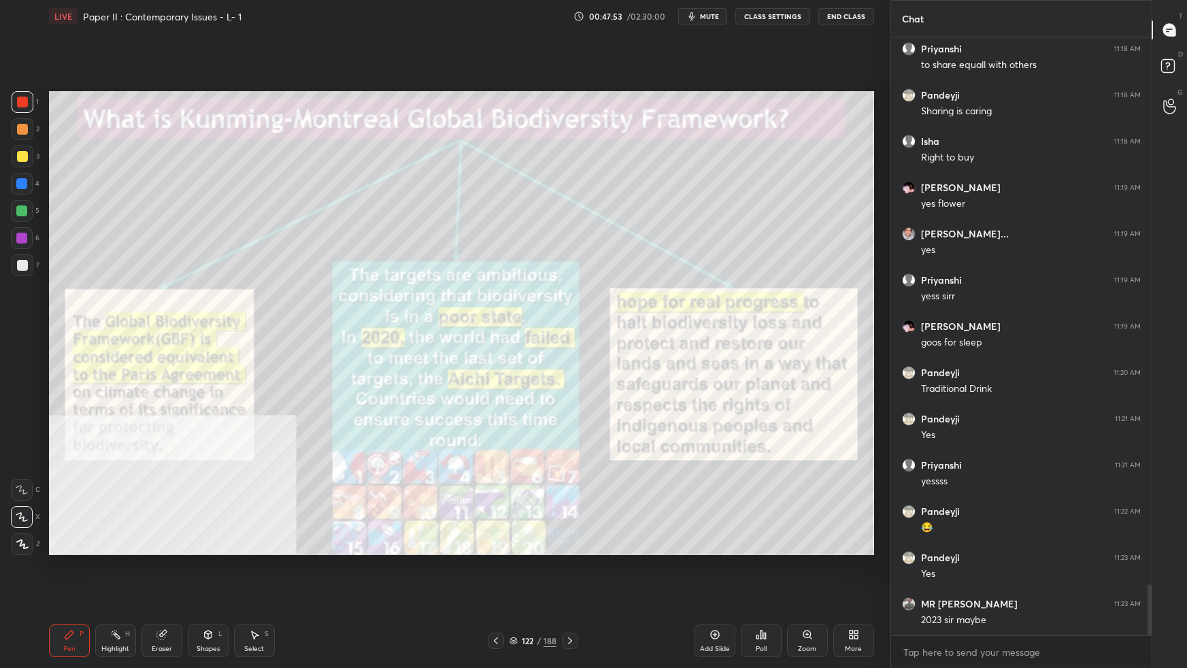
scroll to position [6442, 0]
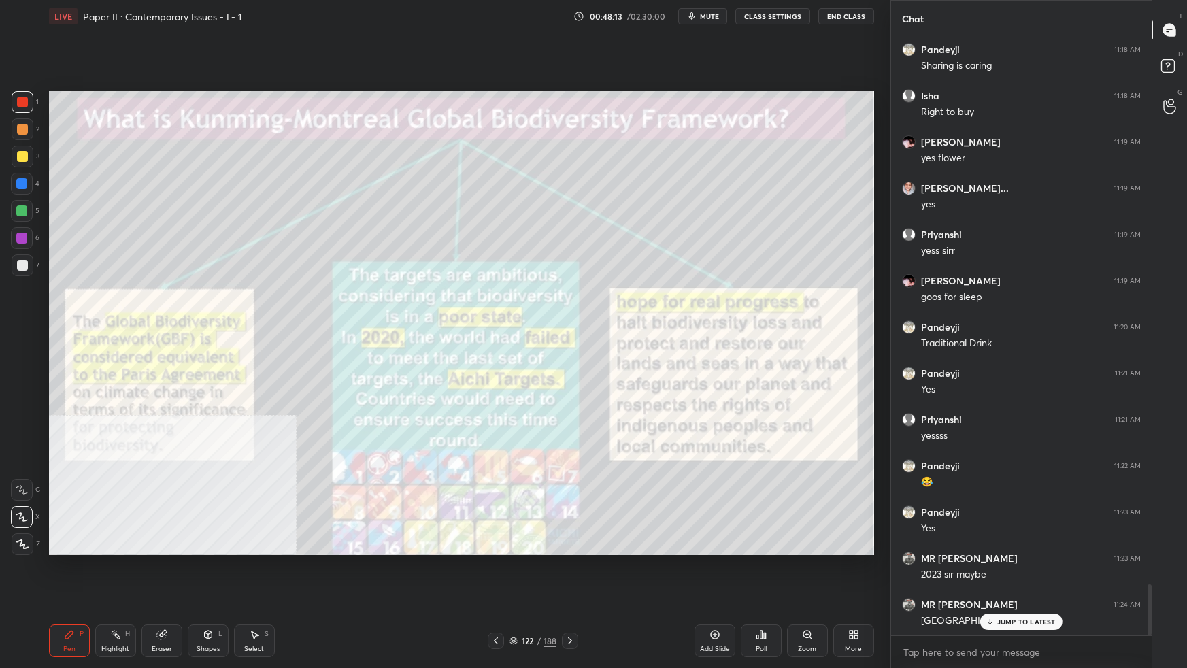
drag, startPoint x: 516, startPoint y: 640, endPoint x: 526, endPoint y: 636, distance: 10.8
click at [517, 592] on icon at bounding box center [513, 640] width 8 height 8
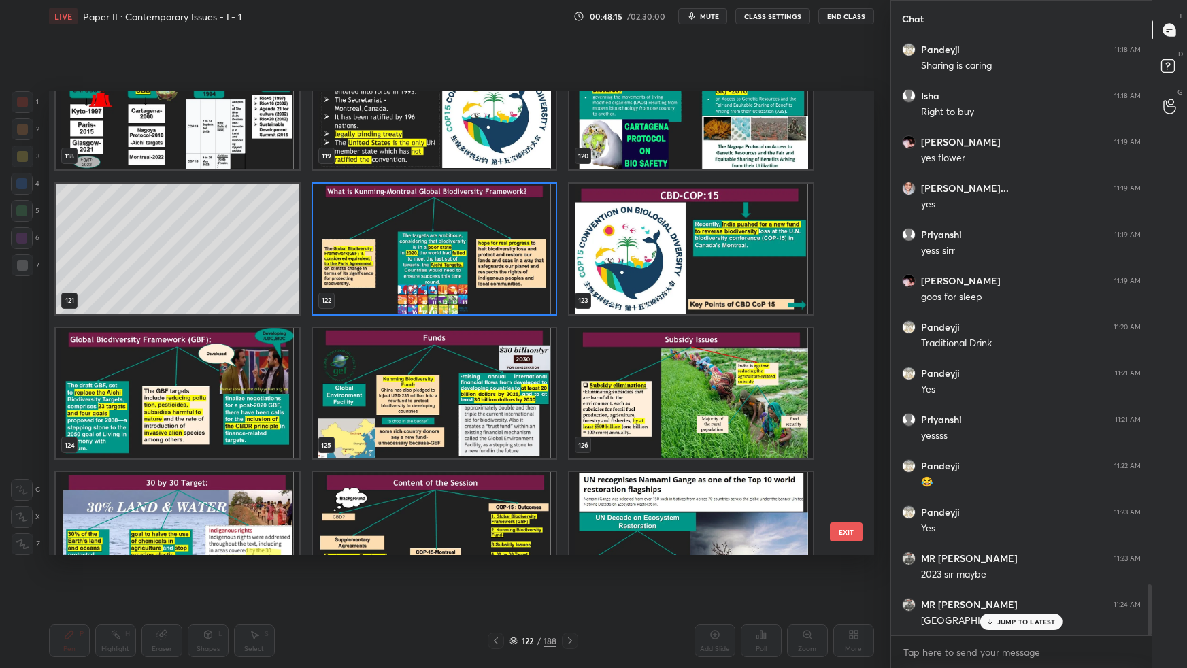
scroll to position [5706, 0]
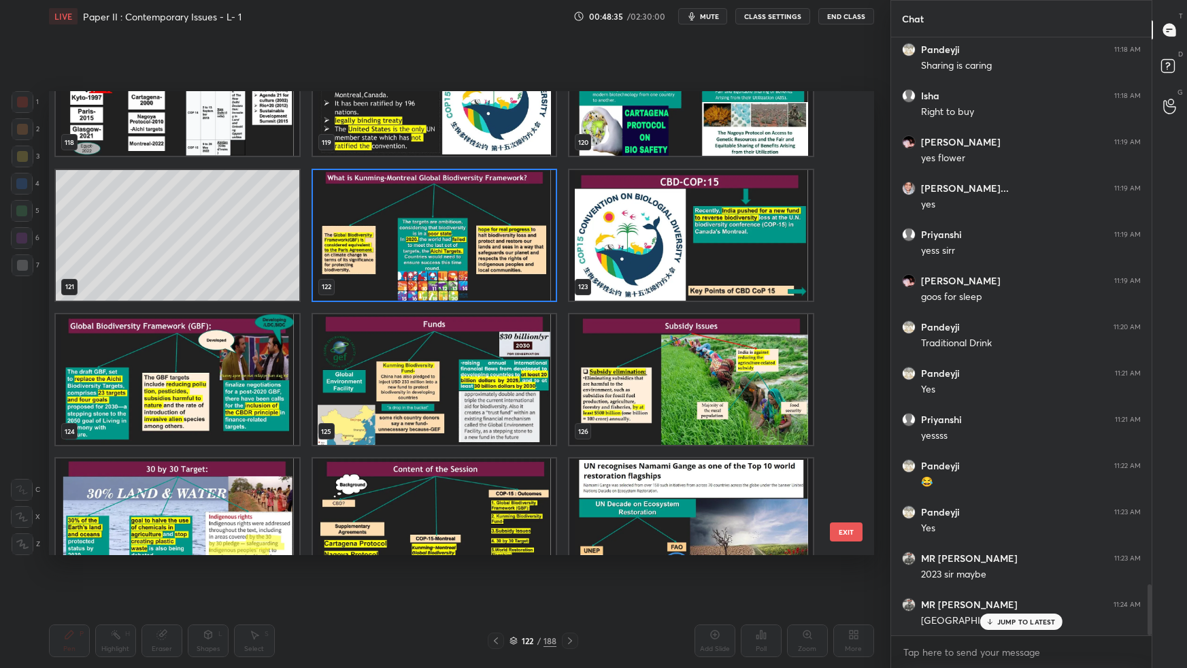
click at [621, 245] on img "grid" at bounding box center [690, 234] width 243 height 131
click at [619, 244] on img "grid" at bounding box center [690, 234] width 243 height 131
click at [618, 245] on img "grid" at bounding box center [690, 234] width 243 height 131
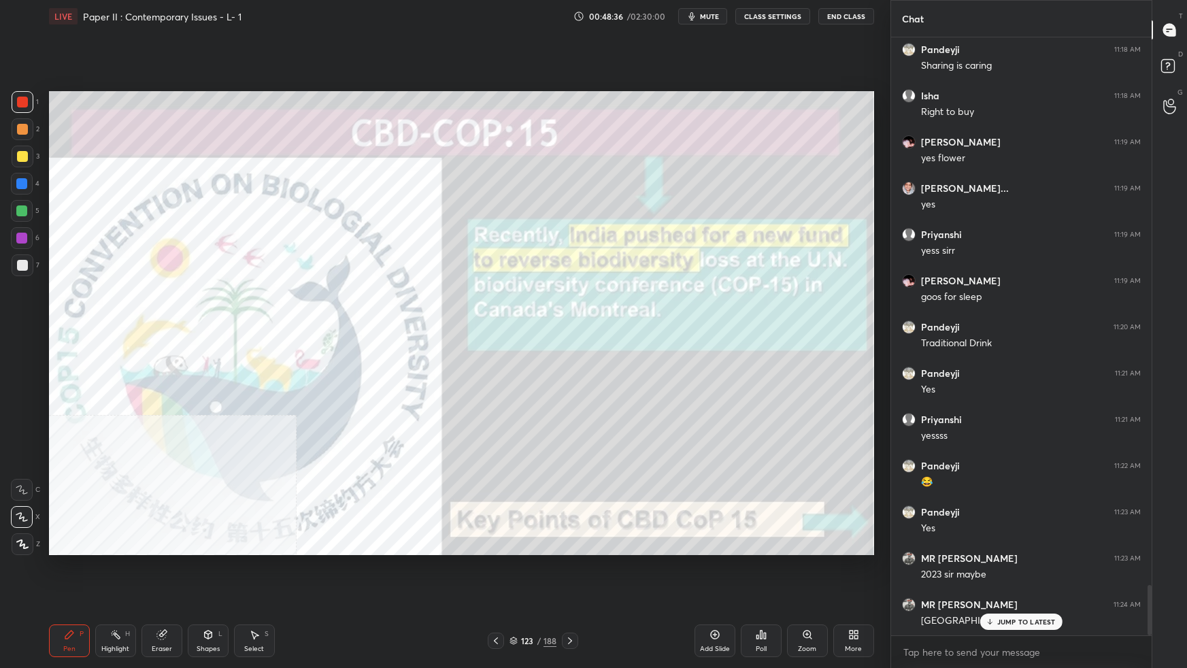
scroll to position [6488, 0]
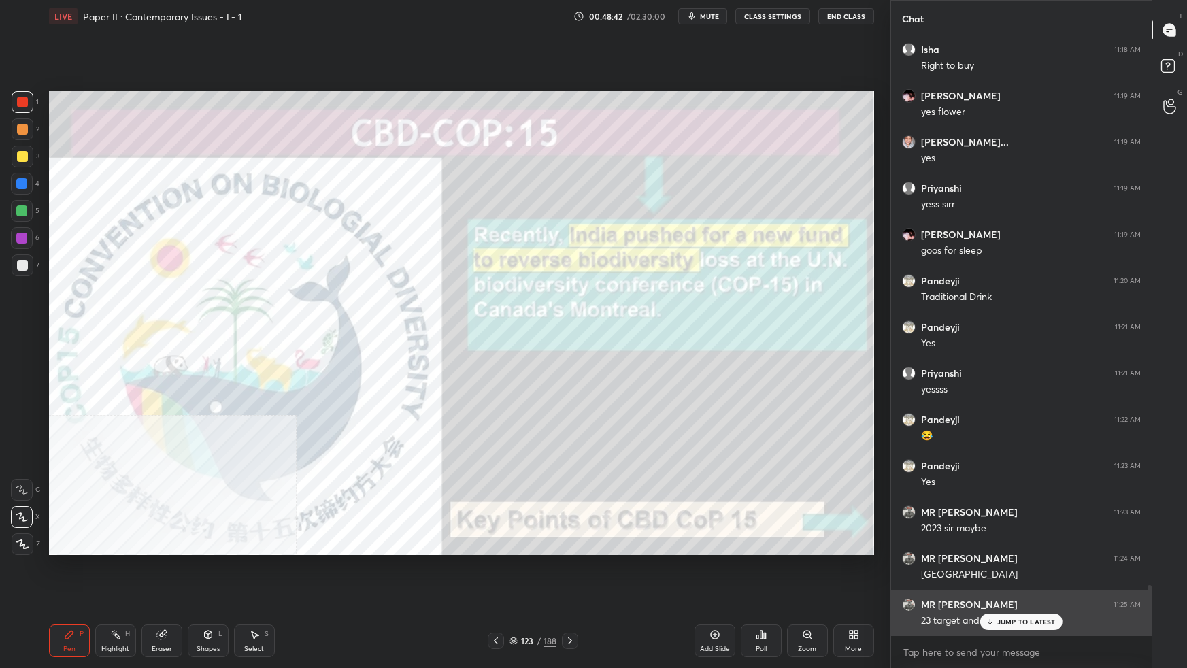
click at [1036, 592] on p "JUMP TO LATEST" at bounding box center [1026, 621] width 58 height 8
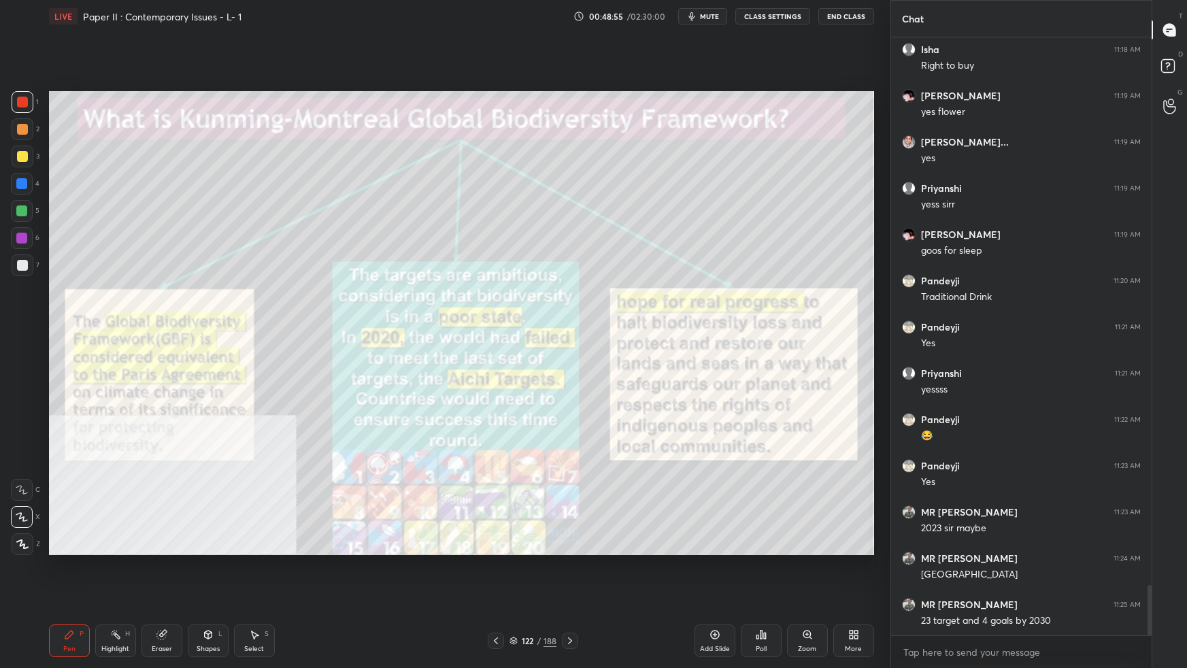
click at [577, 555] on div "Setting up your live class Poll for secs No correct answer Start poll" at bounding box center [462, 323] width 836 height 581
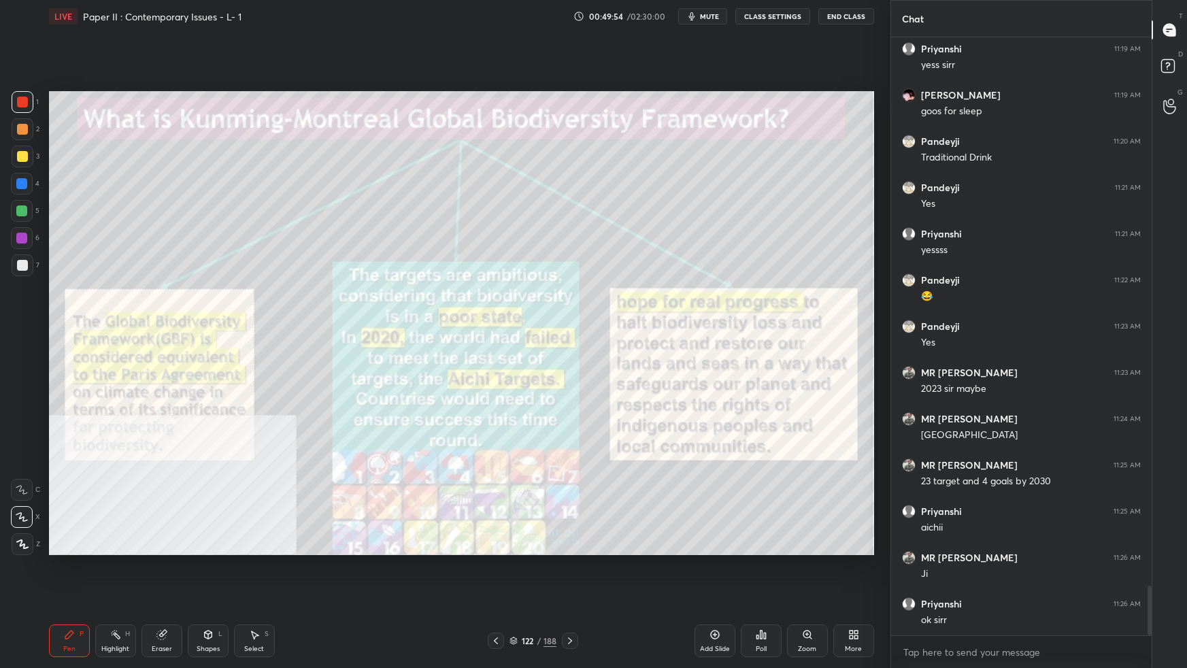
scroll to position [6673, 0]
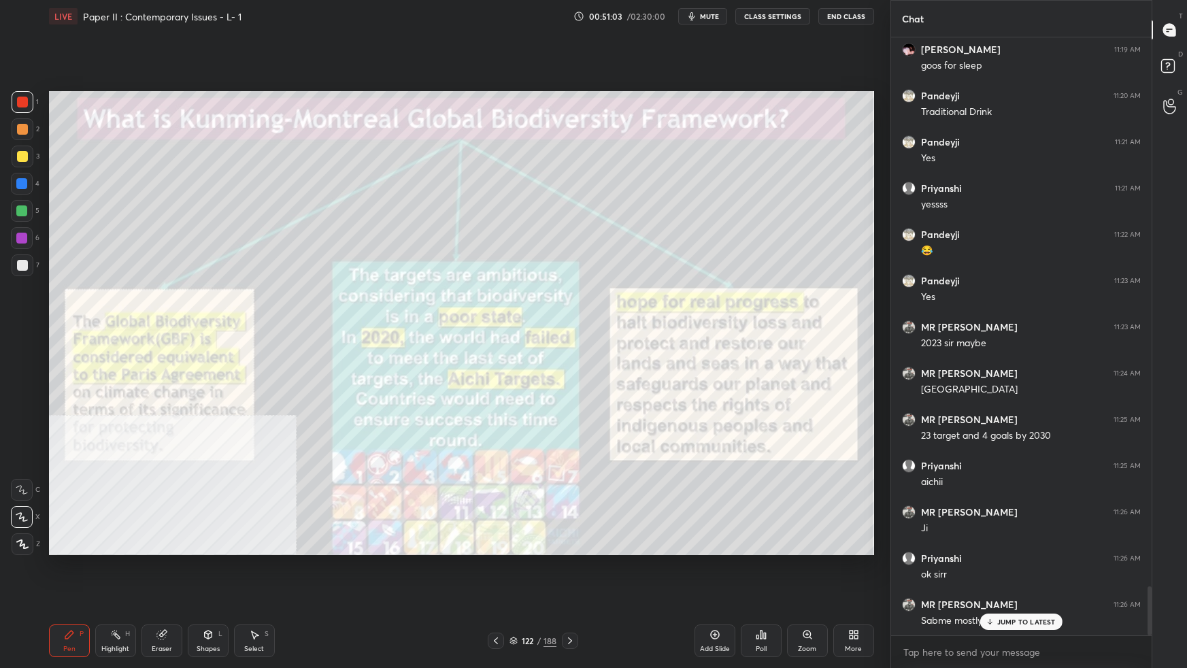
drag, startPoint x: 516, startPoint y: 641, endPoint x: 524, endPoint y: 636, distance: 8.9
click at [517, 592] on div "122 / 188" at bounding box center [532, 640] width 47 height 12
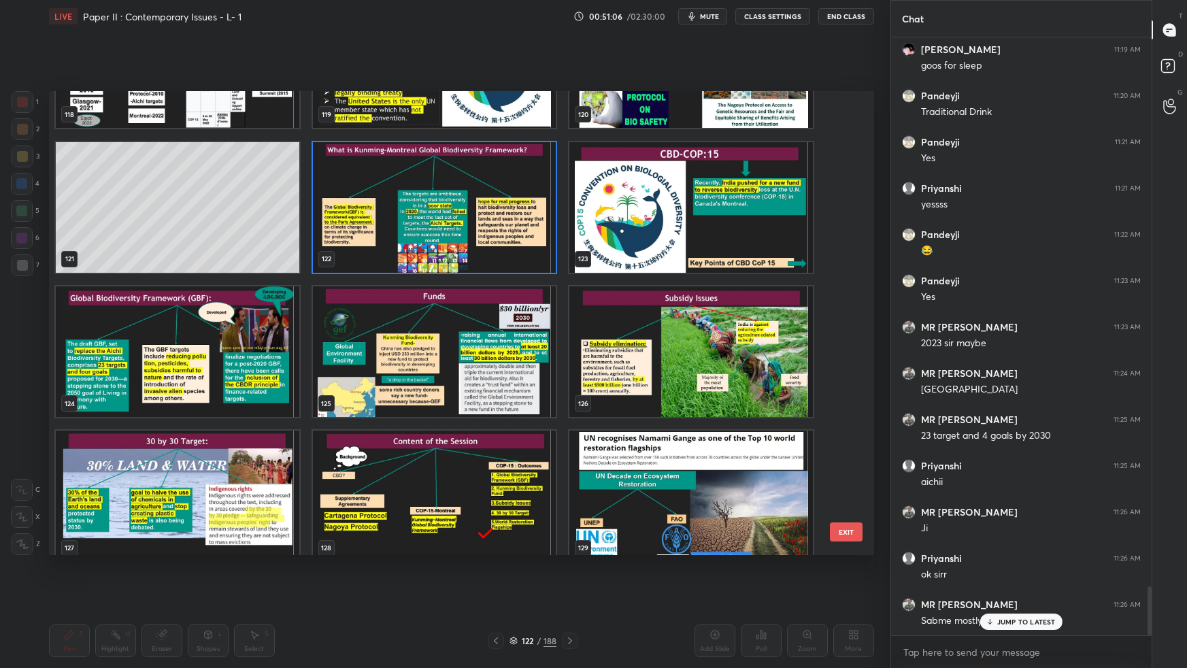
scroll to position [5791, 0]
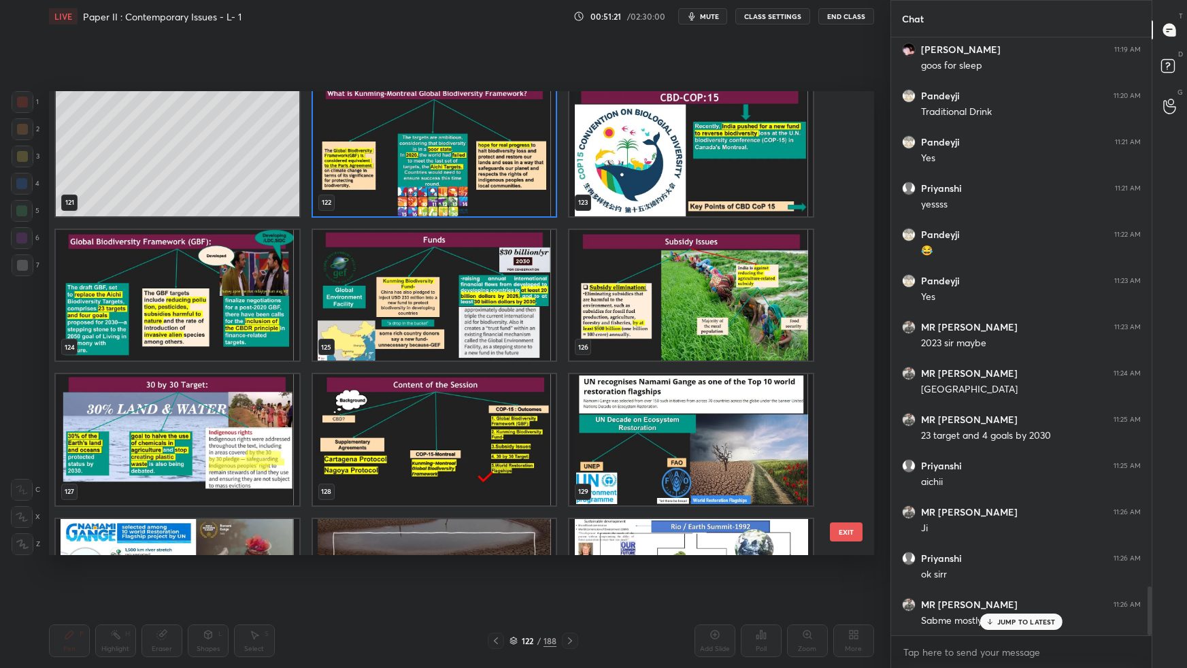
click at [218, 443] on img "grid" at bounding box center [177, 439] width 243 height 131
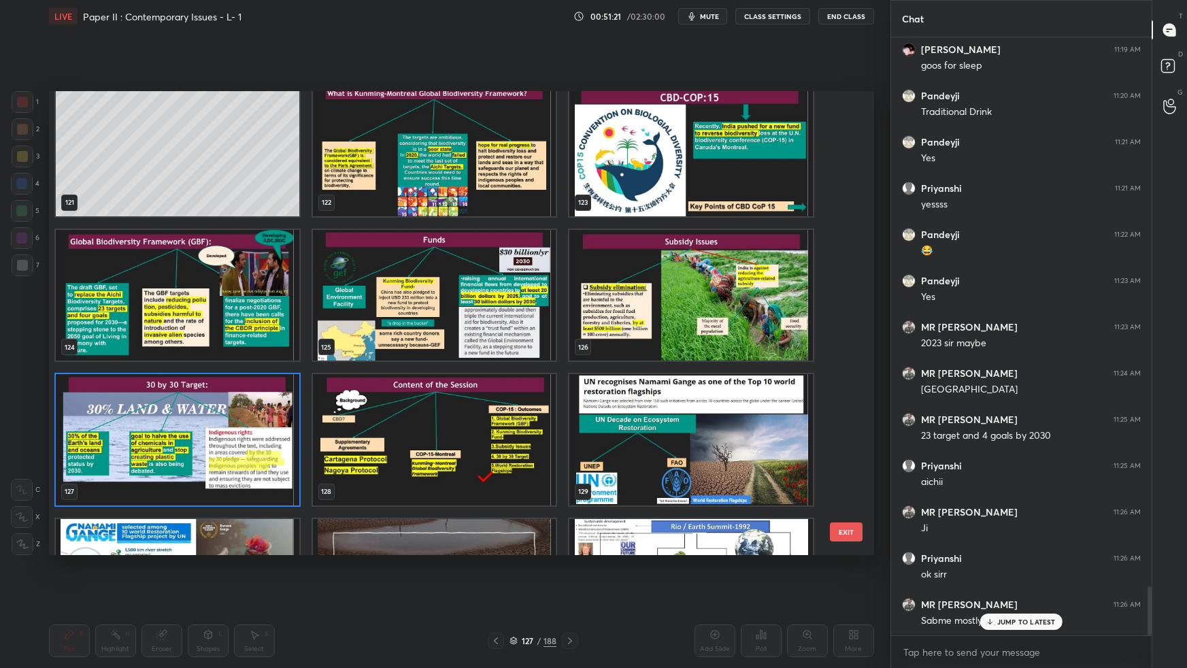
click at [220, 443] on img "grid" at bounding box center [177, 439] width 243 height 131
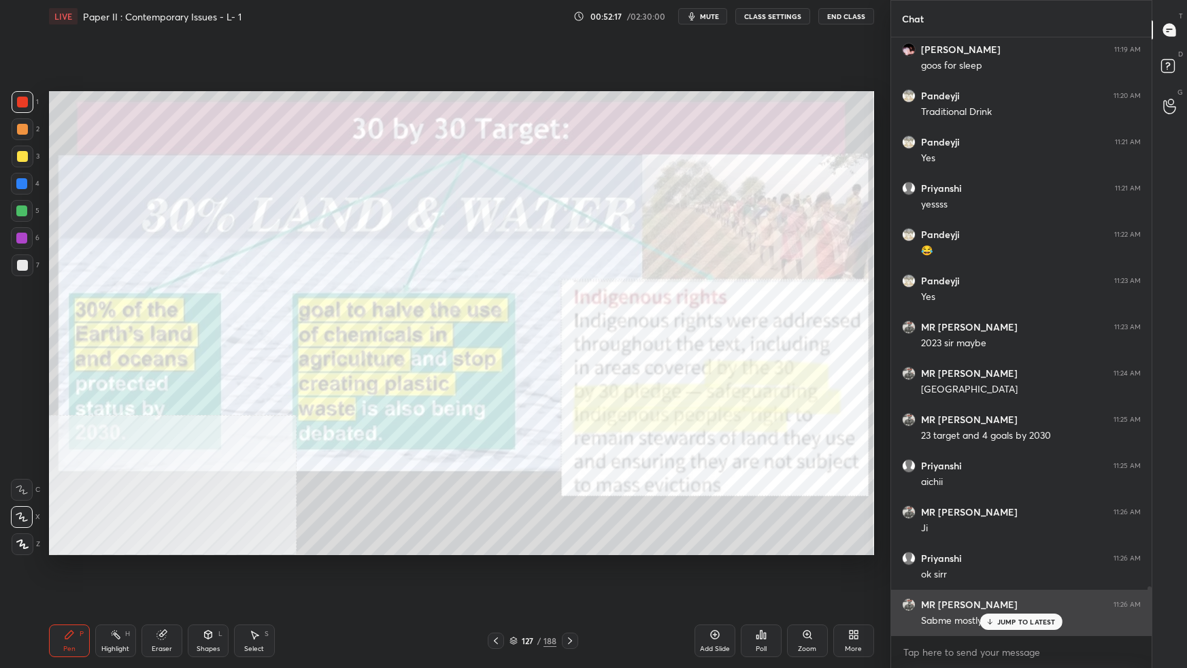
click at [1008, 592] on p "JUMP TO LATEST" at bounding box center [1026, 621] width 58 height 8
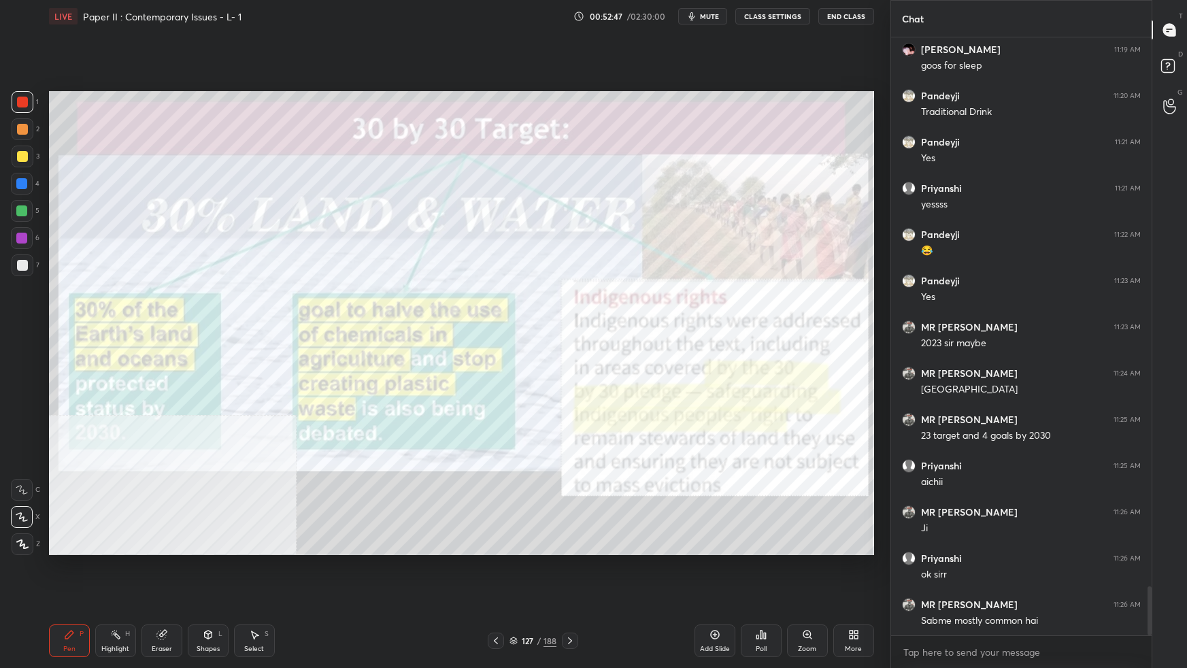
click at [863, 592] on div "More" at bounding box center [853, 640] width 41 height 33
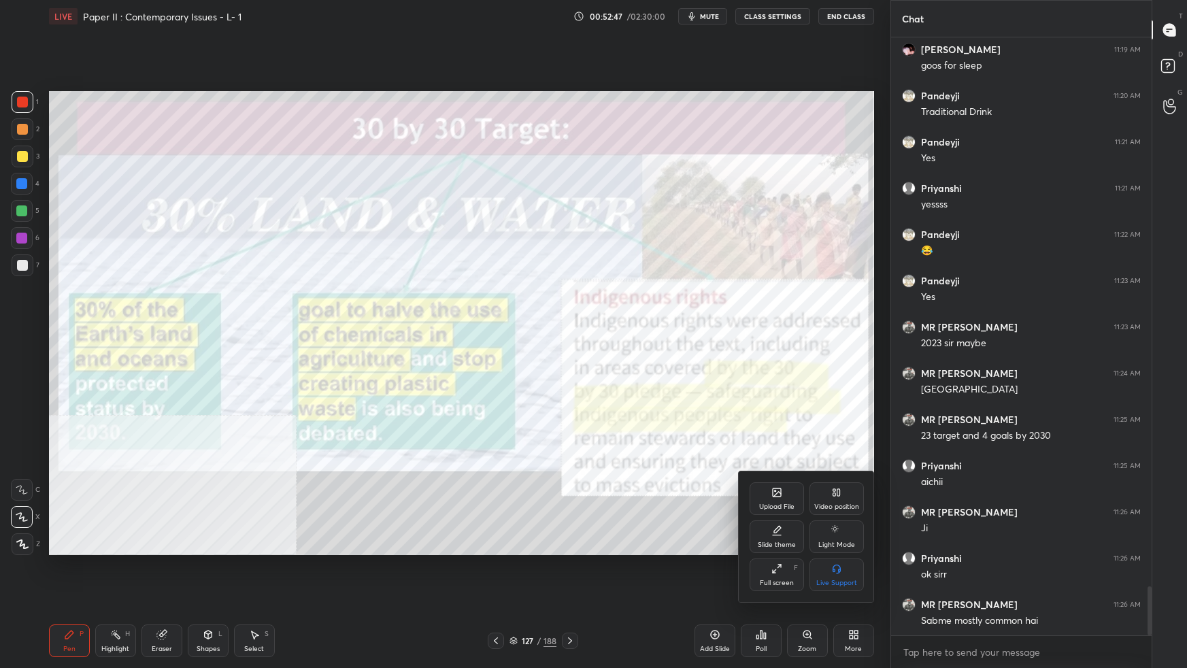
click at [838, 499] on div "Video position" at bounding box center [836, 498] width 54 height 33
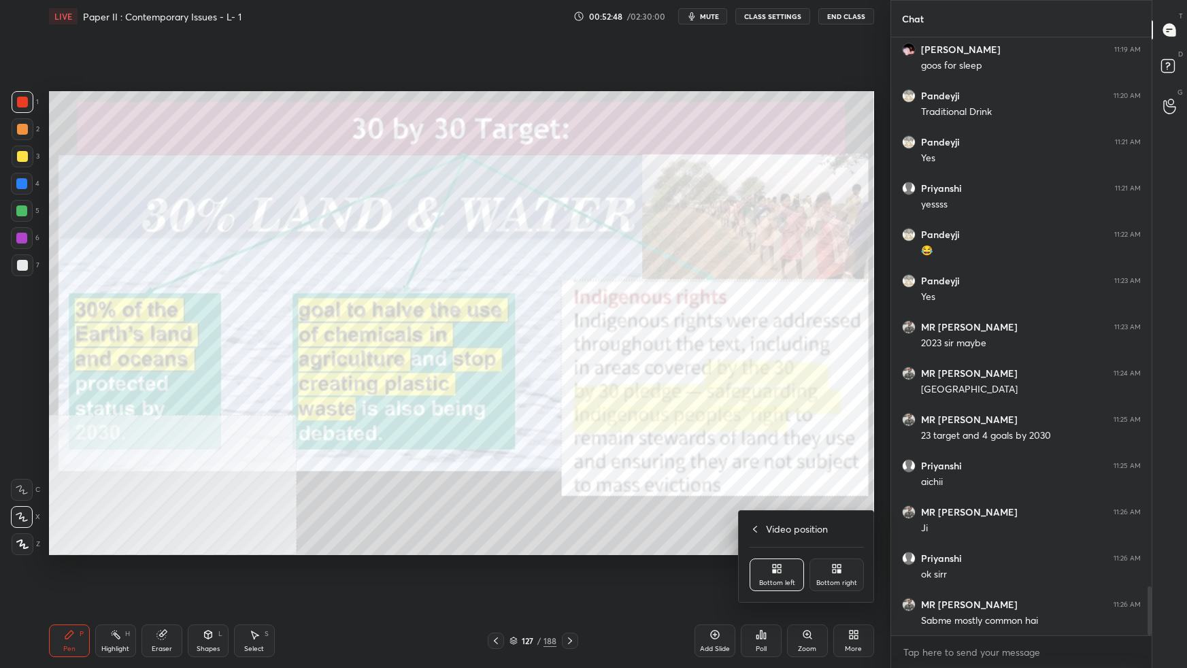
click at [834, 566] on icon at bounding box center [833, 565] width 3 height 3
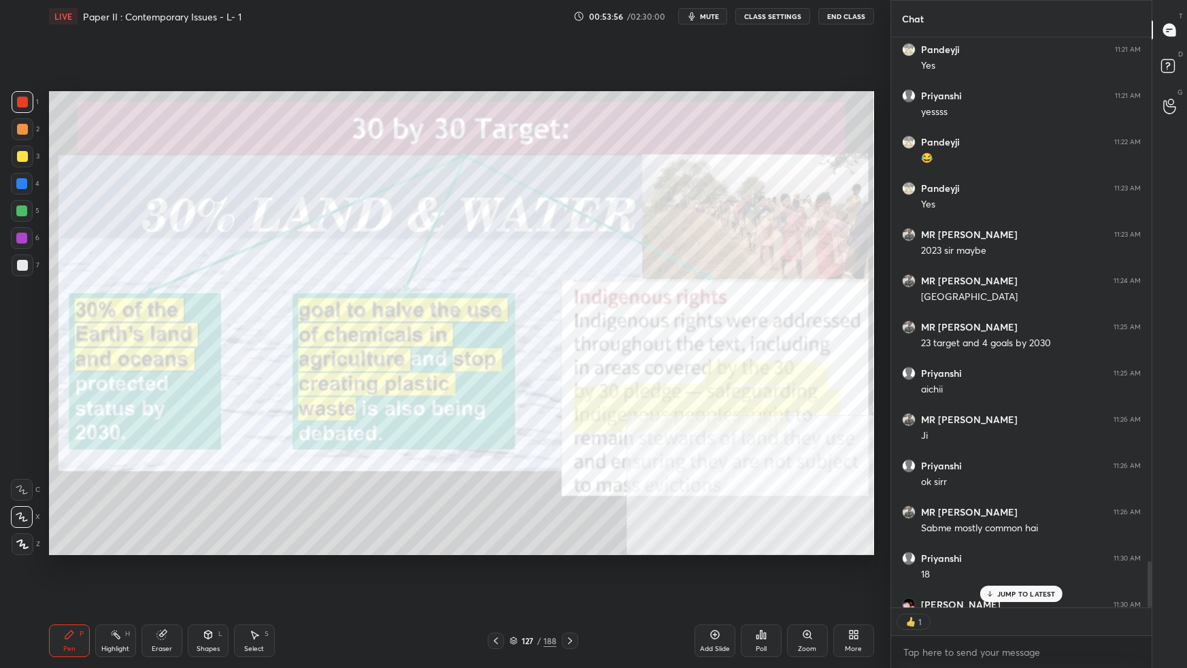
scroll to position [6841, 0]
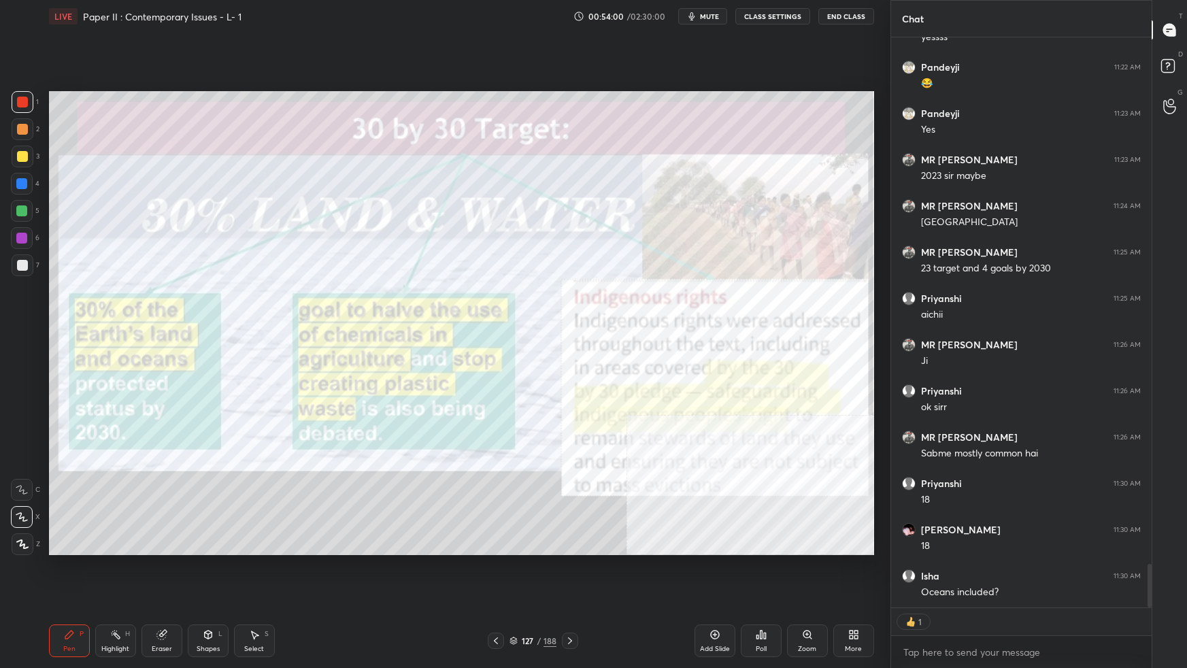
type textarea "x"
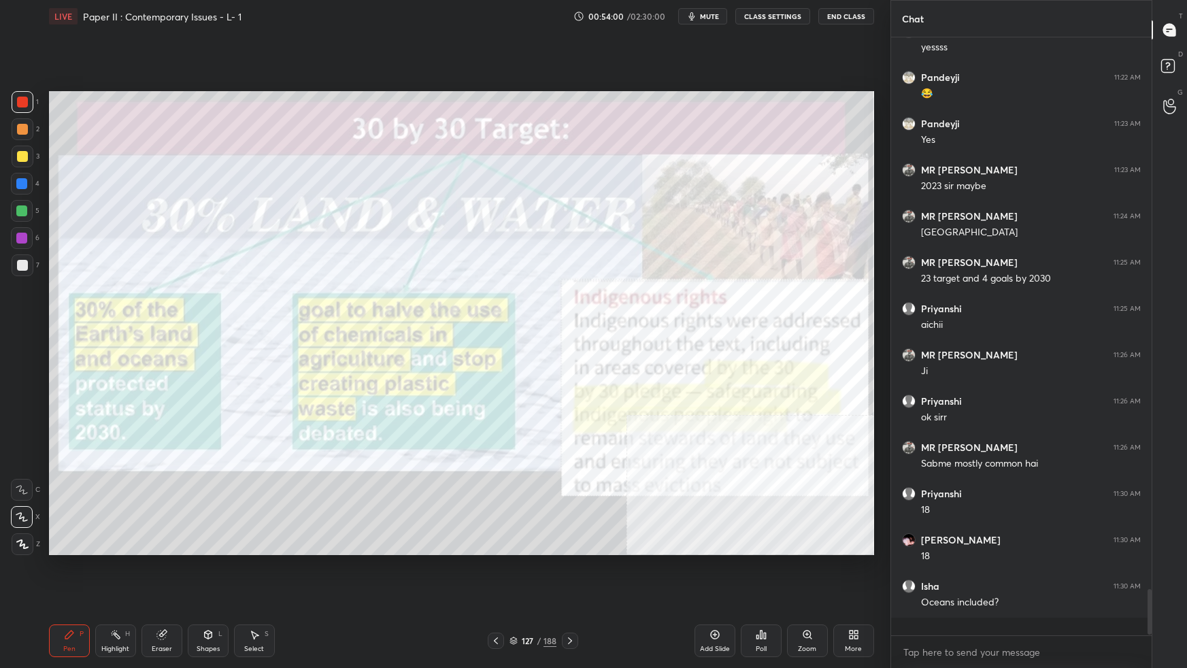
scroll to position [6813, 0]
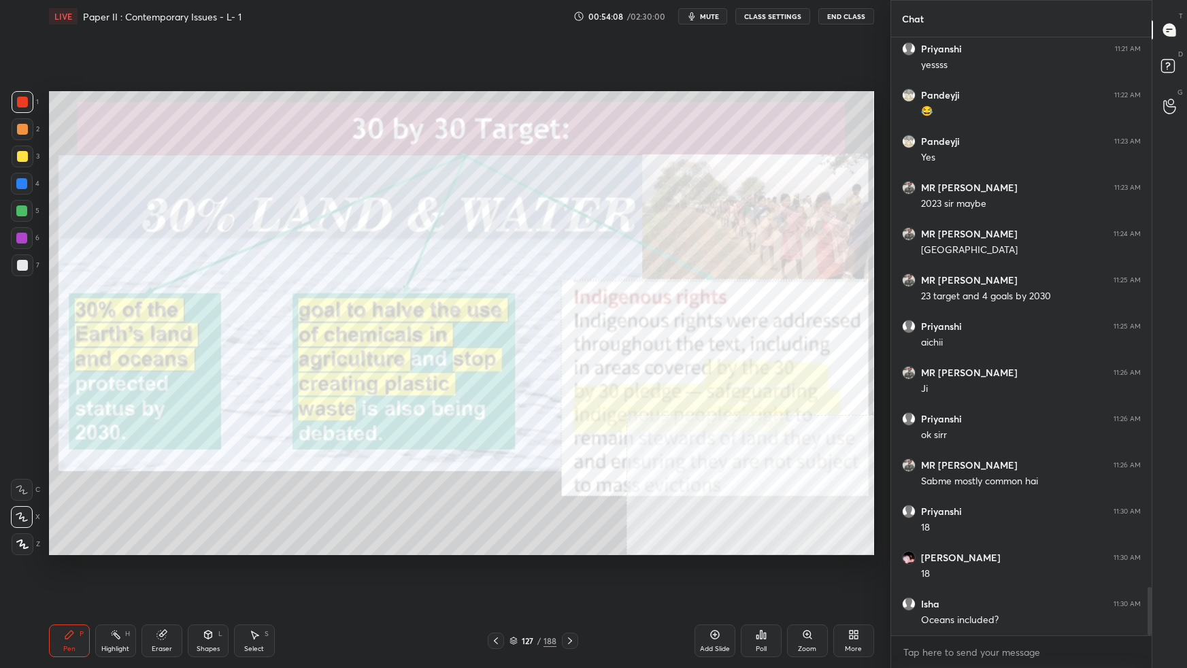
drag, startPoint x: 713, startPoint y: 639, endPoint x: 718, endPoint y: 628, distance: 12.5
click at [715, 592] on icon at bounding box center [714, 634] width 11 height 11
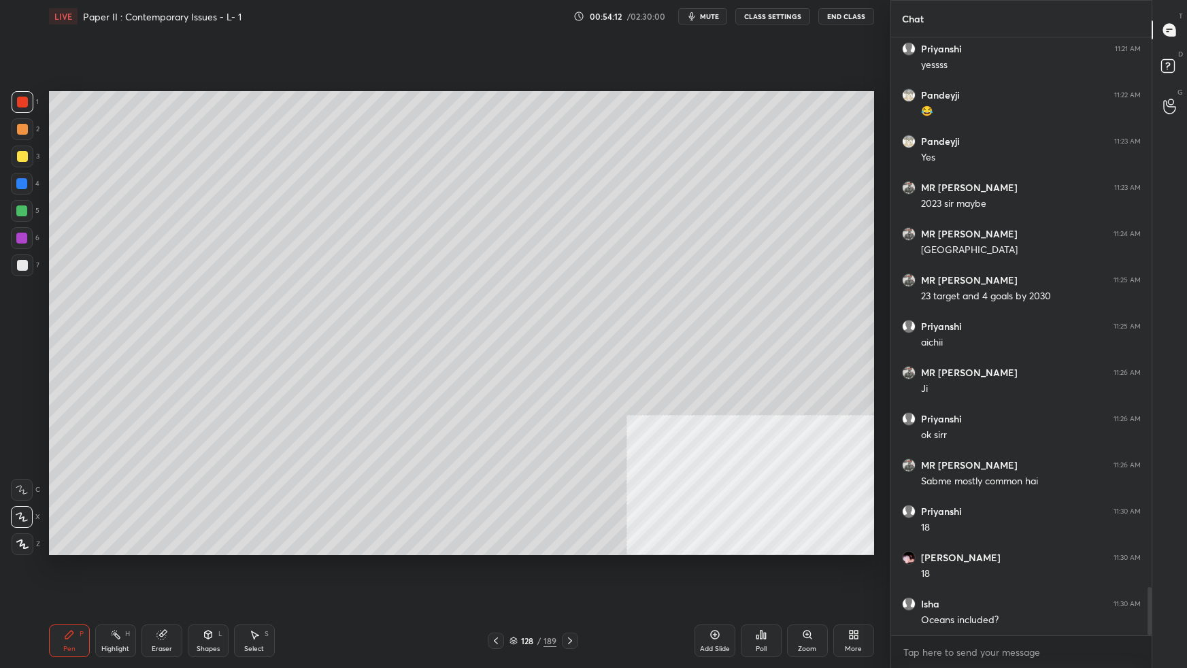
drag, startPoint x: 20, startPoint y: 154, endPoint x: 30, endPoint y: 156, distance: 9.7
click at [21, 155] on div at bounding box center [22, 156] width 11 height 11
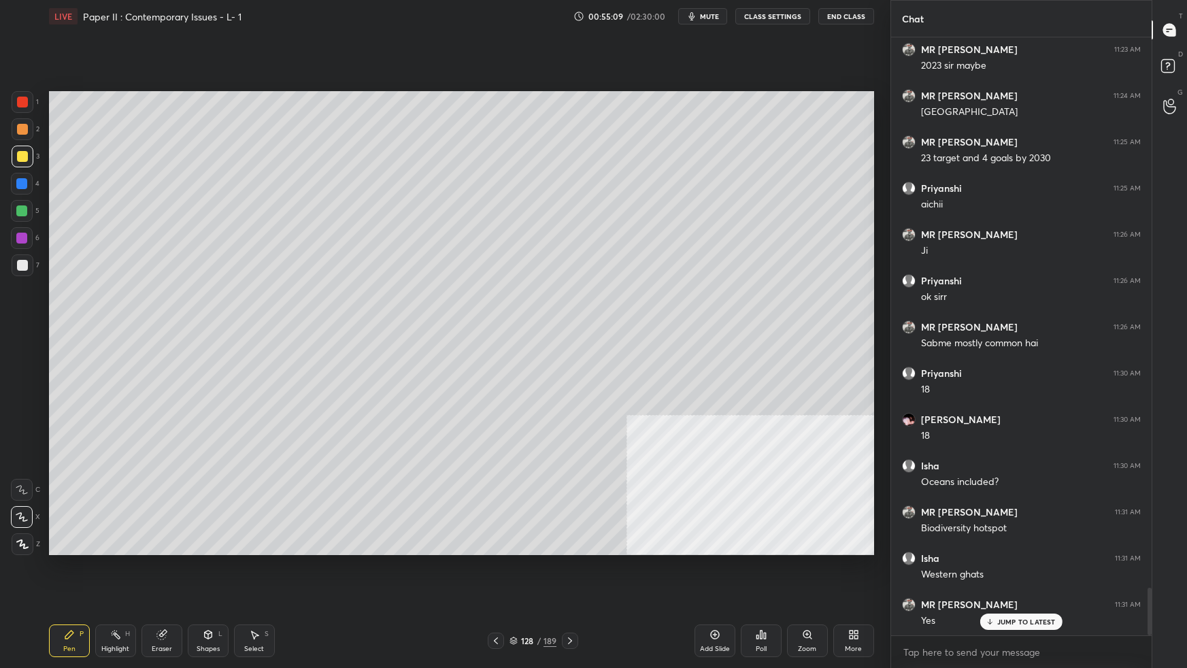
scroll to position [6964, 0]
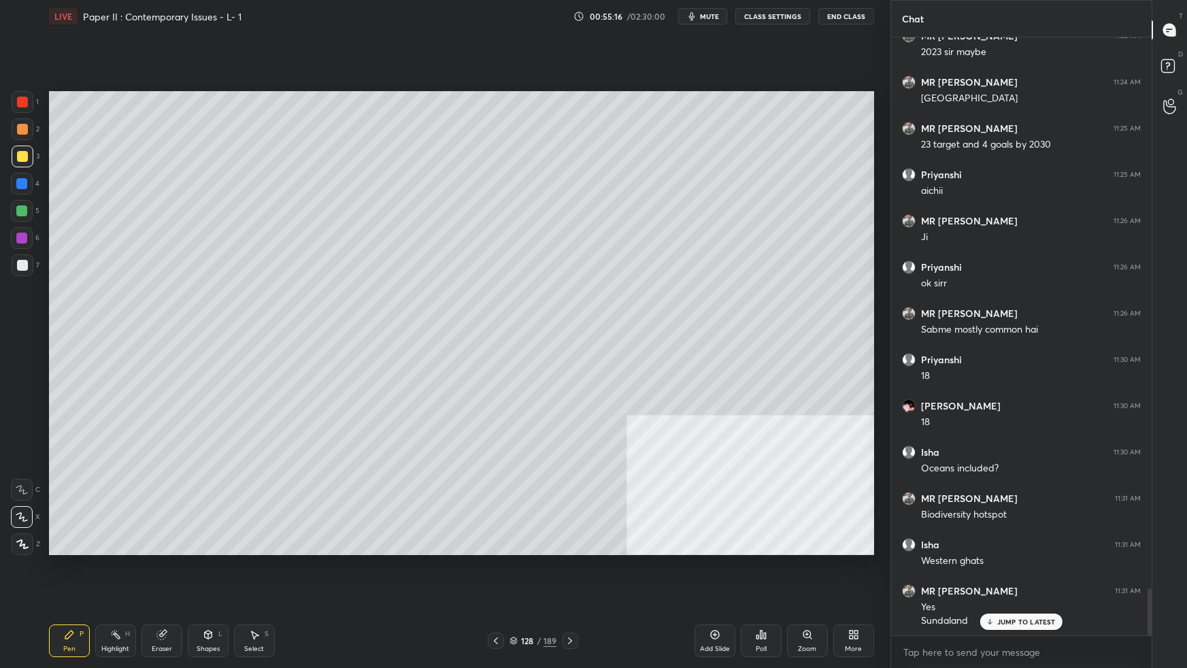
click at [443, 558] on div "Setting up your live class Poll for secs No correct answer Start poll" at bounding box center [462, 323] width 836 height 581
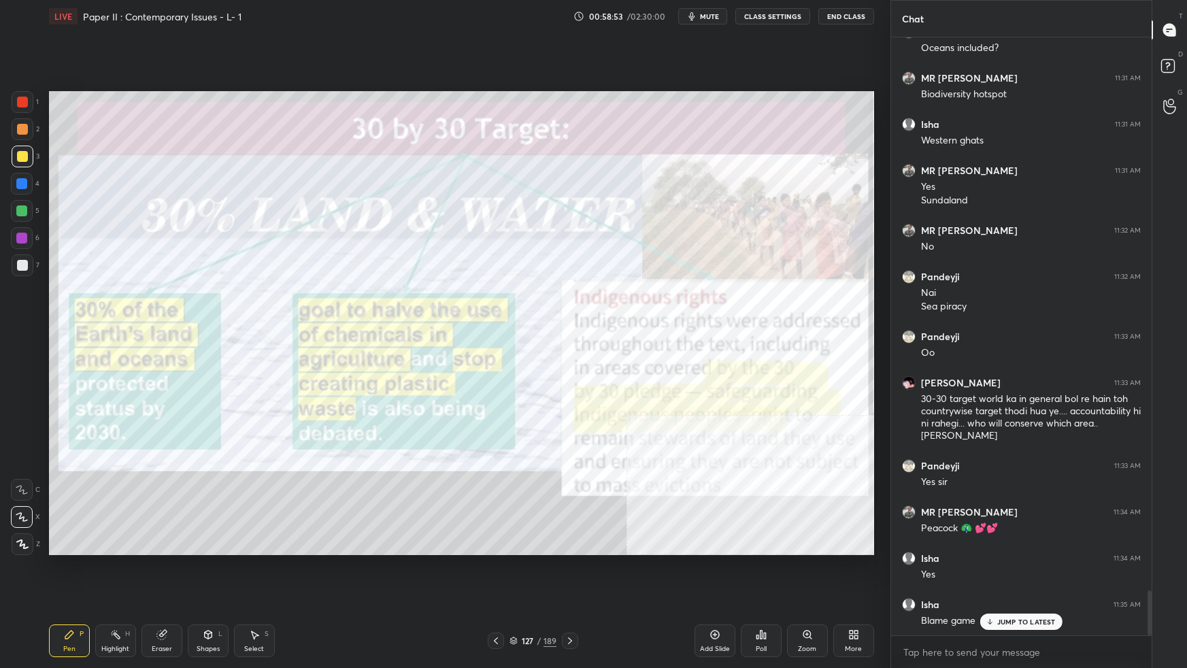
scroll to position [7432, 0]
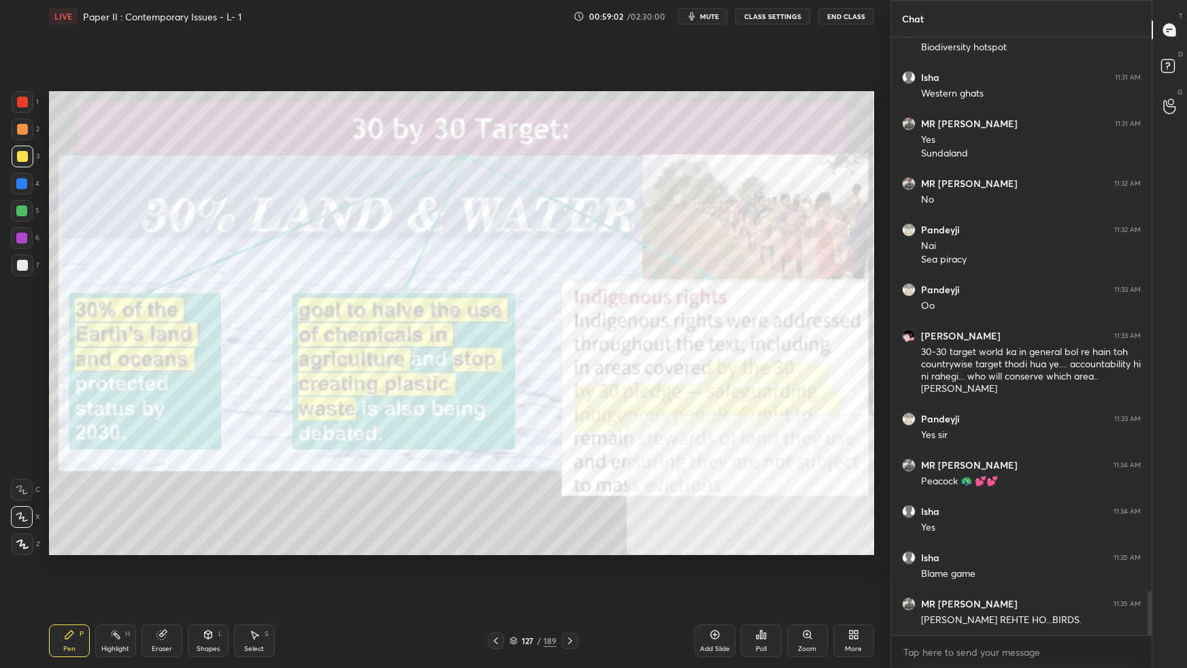
click at [766, 17] on button "CLASS SETTINGS" at bounding box center [772, 16] width 75 height 16
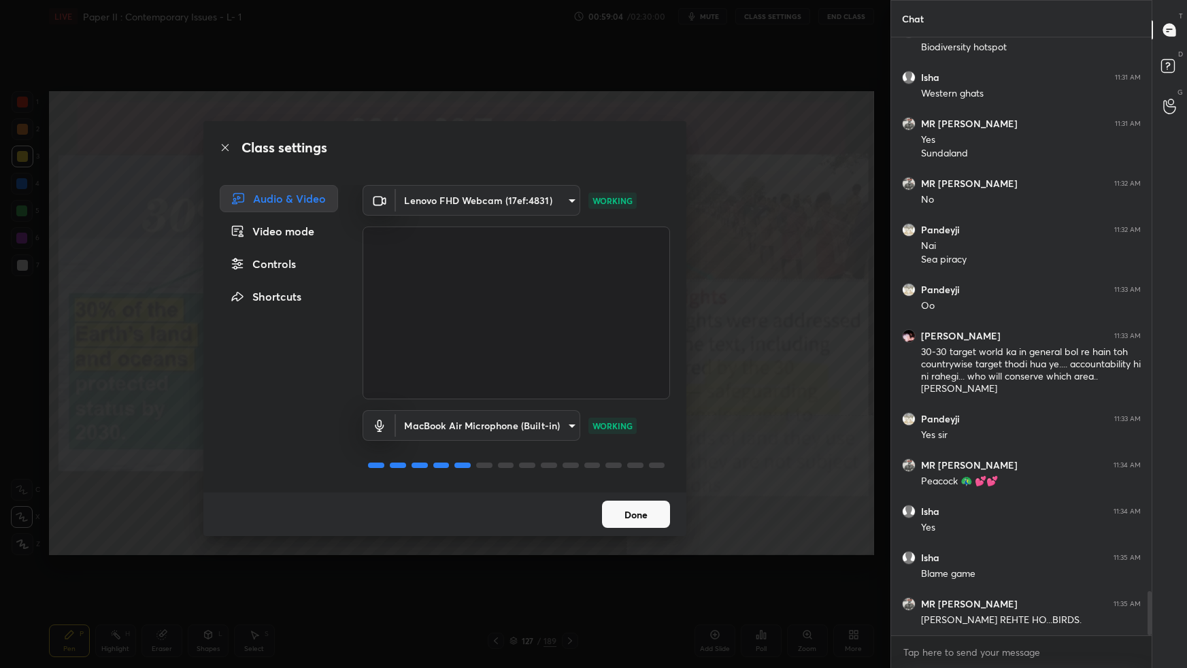
click at [469, 430] on body "1 2 3 4 5 6 7 C X Z C X Z E E Erase all H H LIVE Paper II : Contemporary Issues…" at bounding box center [593, 334] width 1187 height 668
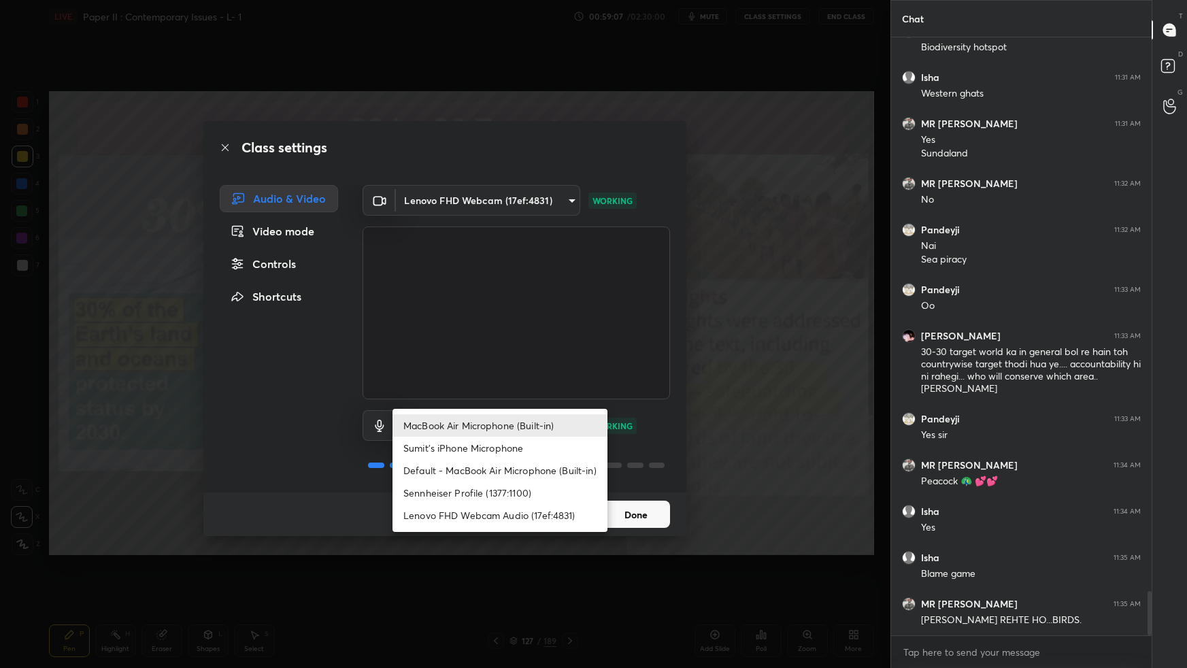
click at [462, 495] on li "Sennheiser Profile (1377:1100)" at bounding box center [499, 492] width 215 height 22
type input "457215c18acbfdbe0dbc0337389a436c0d2f70d3fd78f501818041fa4023b593"
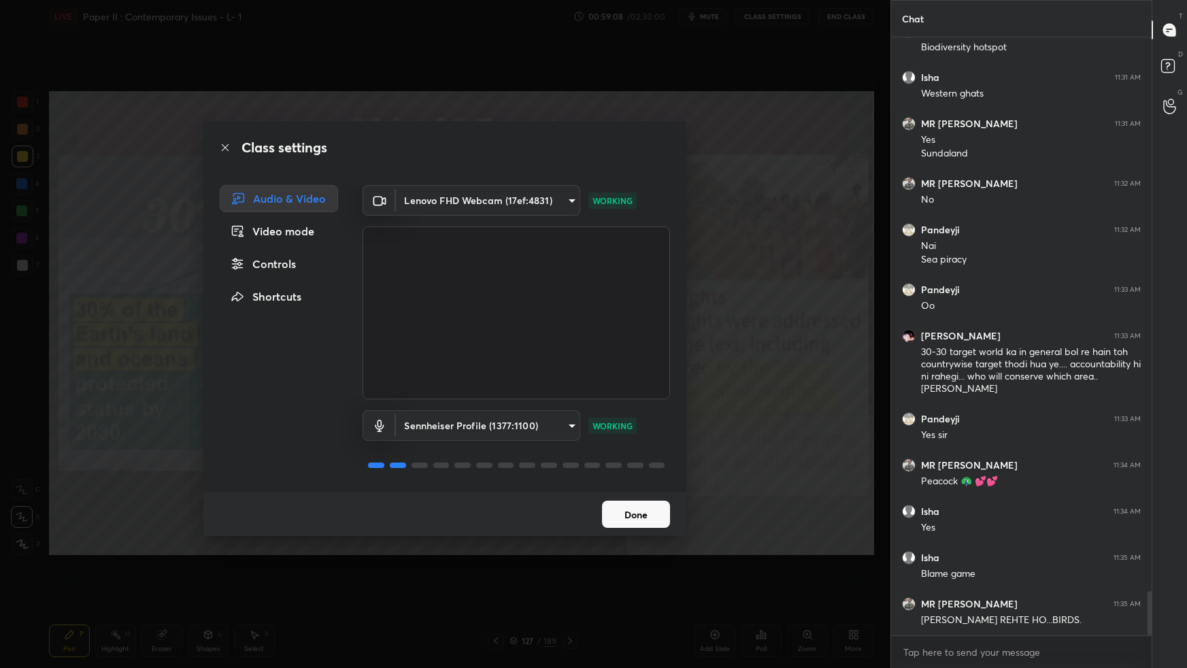
click at [625, 517] on button "Done" at bounding box center [636, 513] width 68 height 27
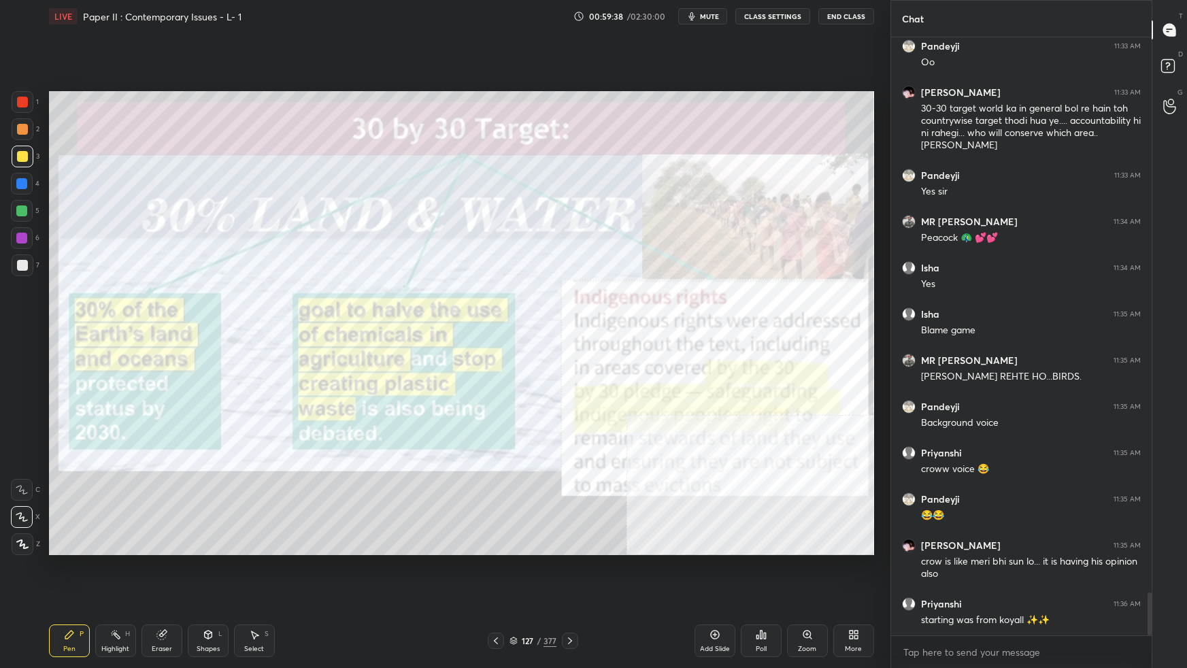
scroll to position [7721, 0]
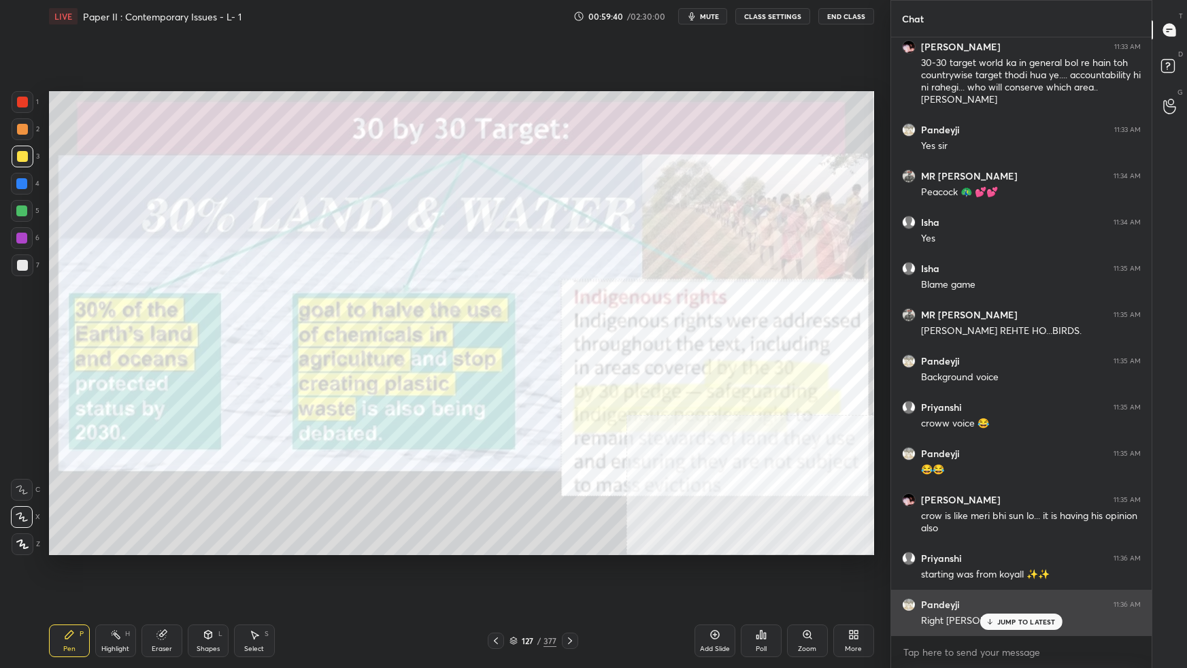
drag, startPoint x: 1025, startPoint y: 622, endPoint x: 1021, endPoint y: 629, distance: 8.9
click at [1025, 592] on p "JUMP TO LATEST" at bounding box center [1026, 621] width 58 height 8
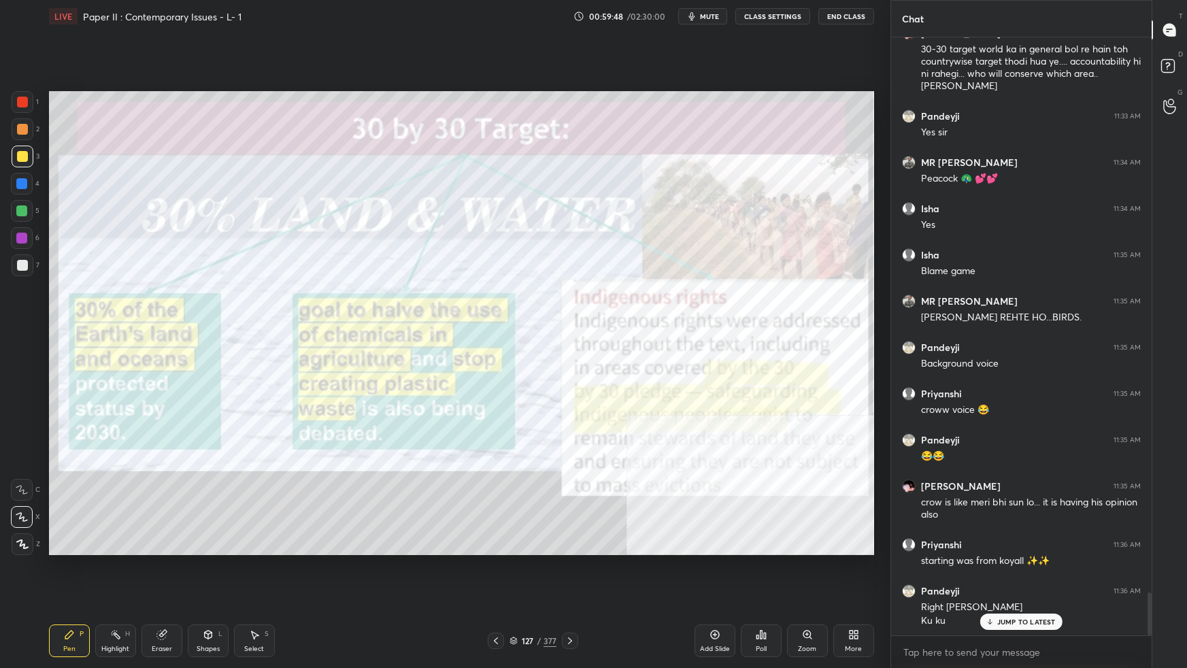
scroll to position [7780, 0]
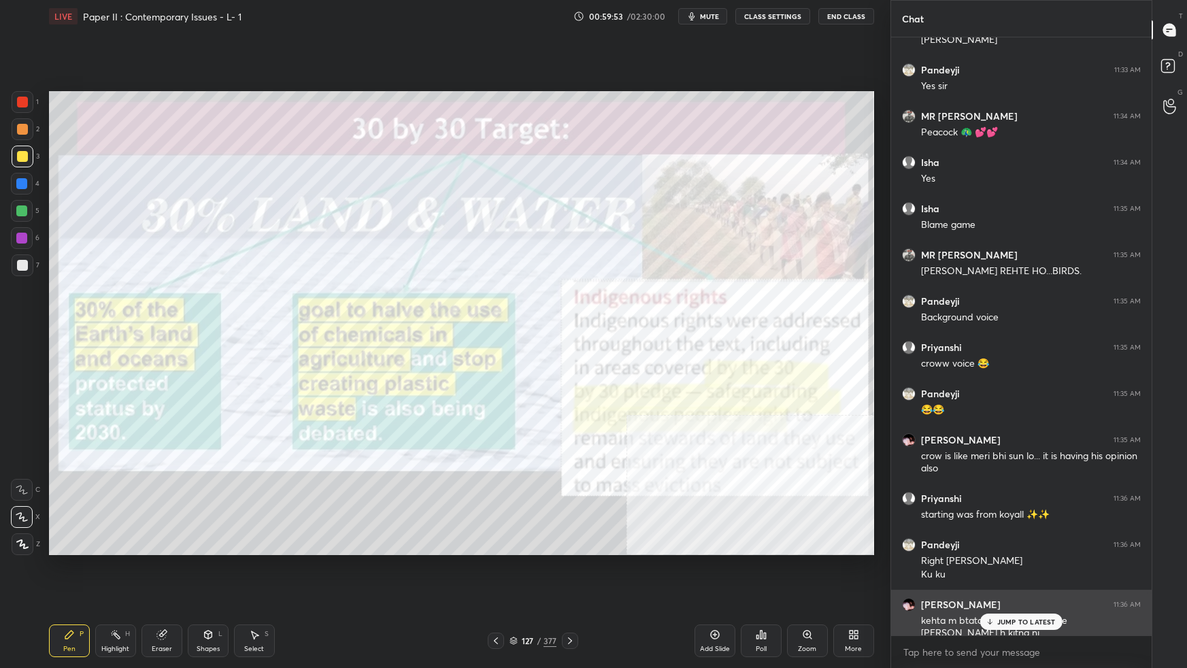
click at [1052, 592] on p "JUMP TO LATEST" at bounding box center [1026, 621] width 58 height 8
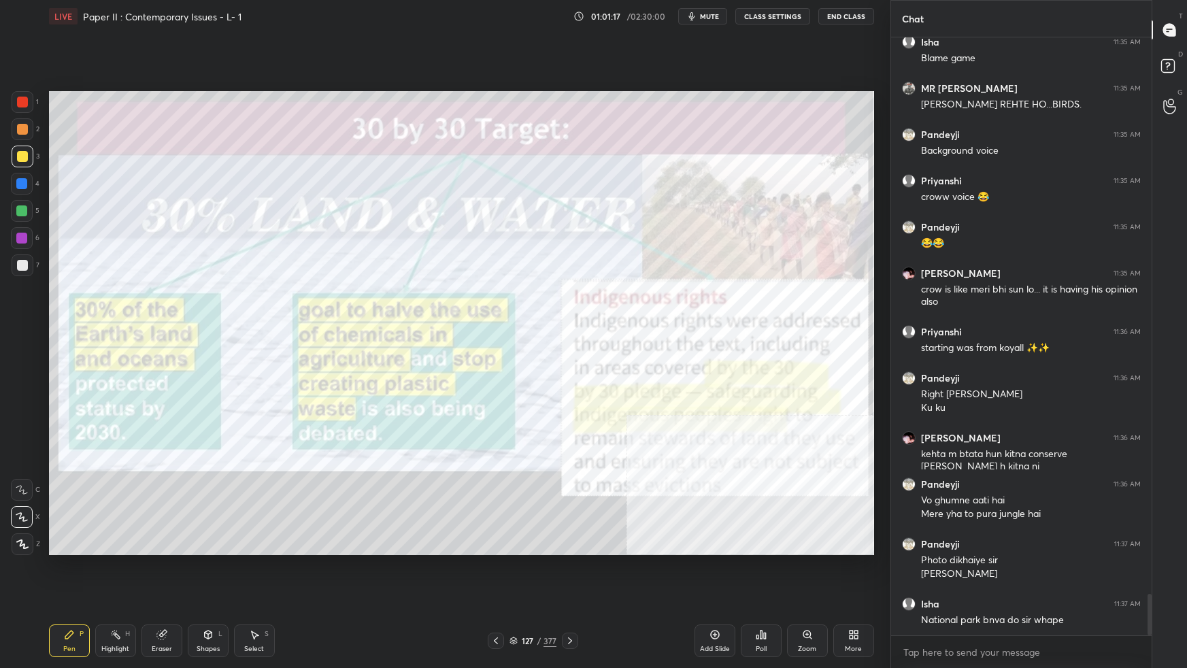
scroll to position [7993, 0]
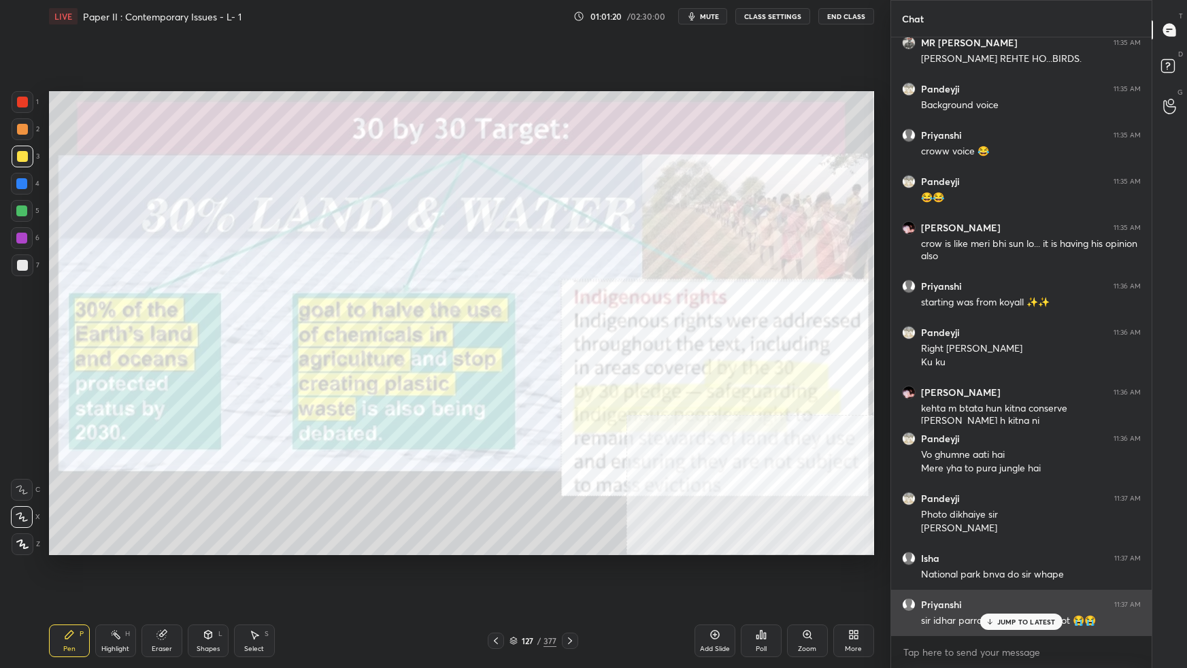
click at [1008, 592] on p "JUMP TO LATEST" at bounding box center [1026, 621] width 58 height 8
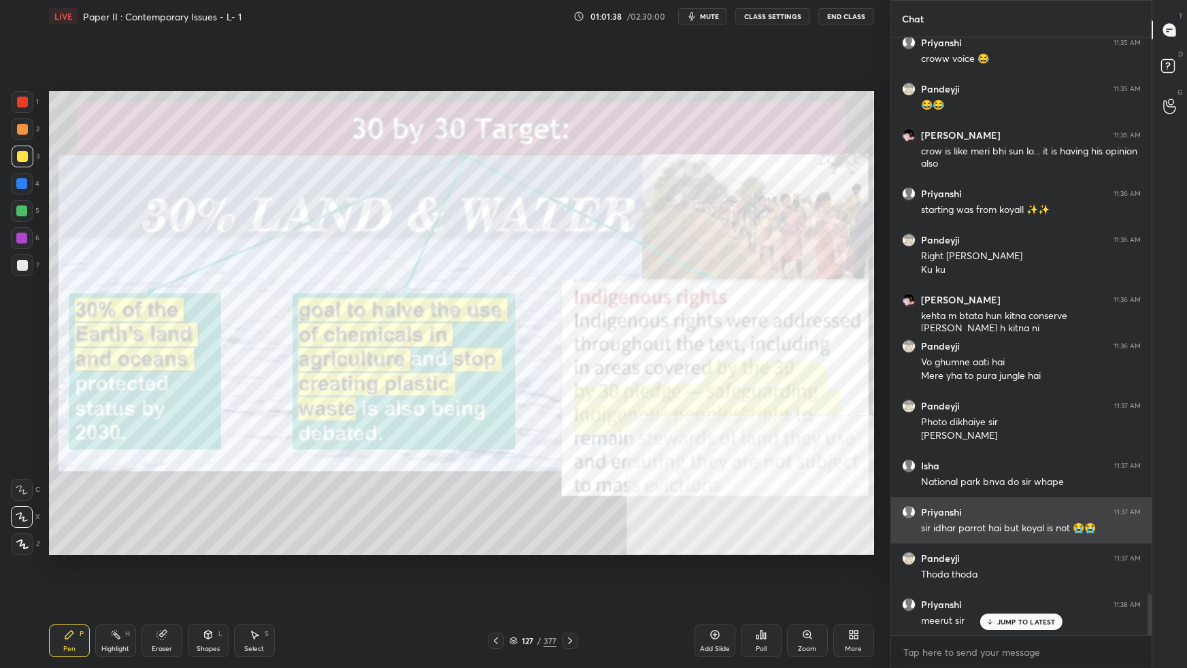
scroll to position [8144, 0]
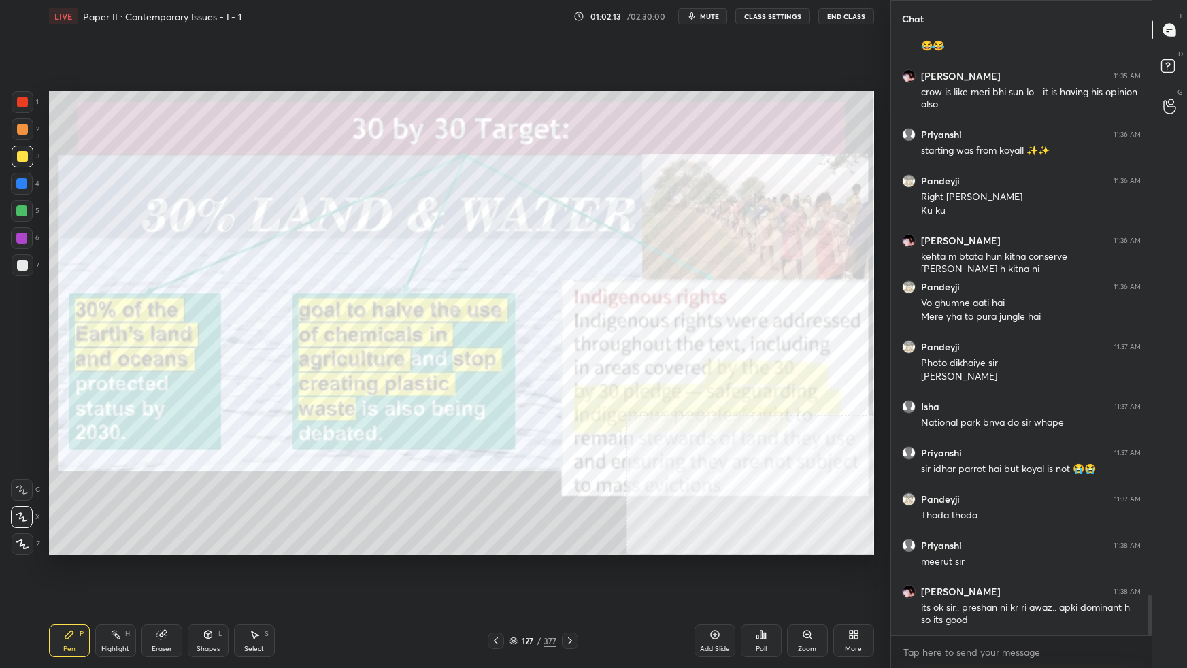
click at [514, 592] on icon at bounding box center [513, 640] width 8 height 8
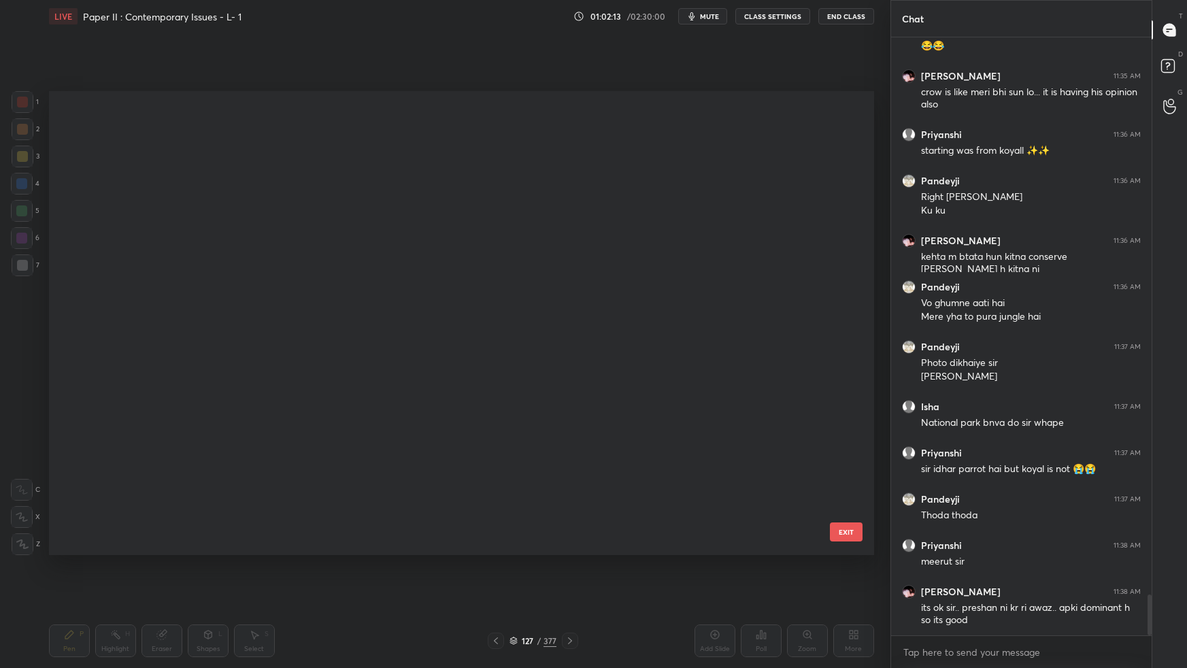
scroll to position [460, 818]
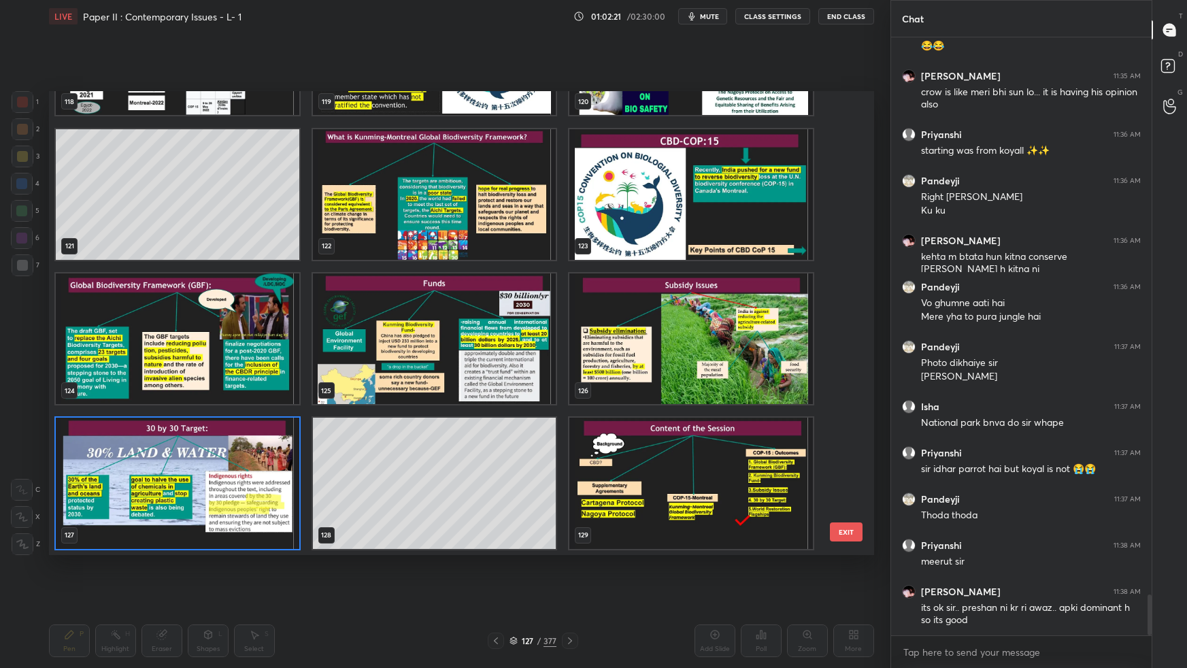
click at [452, 352] on img "grid" at bounding box center [433, 338] width 243 height 131
click at [452, 355] on img "grid" at bounding box center [433, 338] width 243 height 131
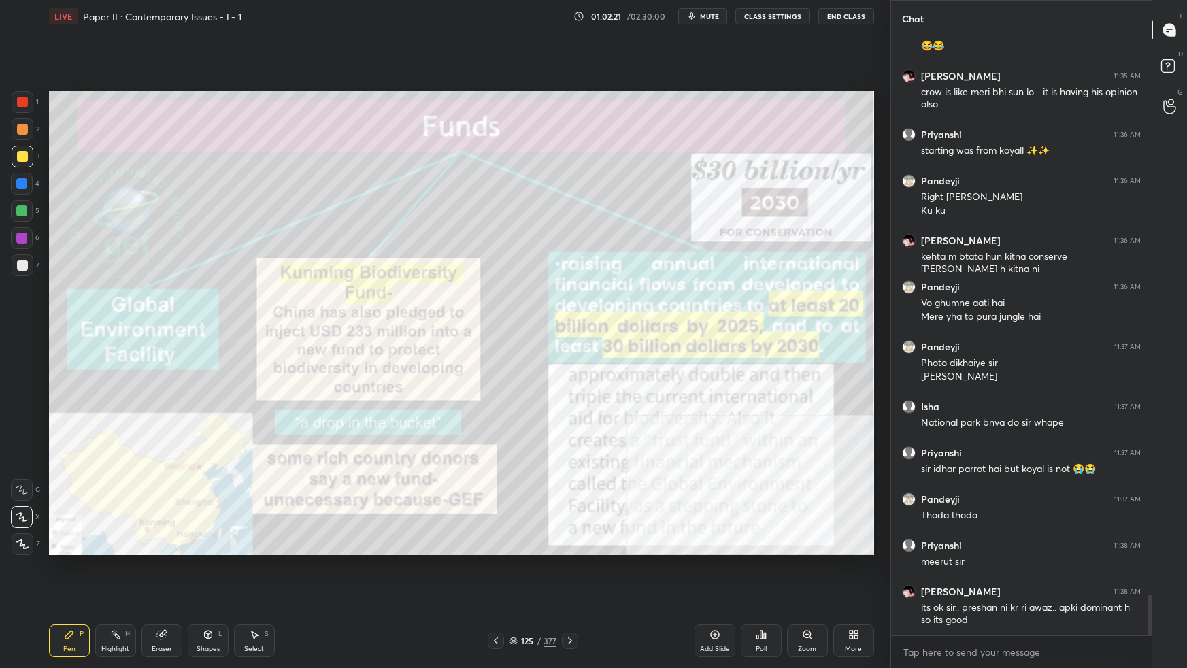
click at [454, 356] on img "grid" at bounding box center [433, 338] width 243 height 131
click at [456, 356] on img "grid" at bounding box center [433, 338] width 243 height 131
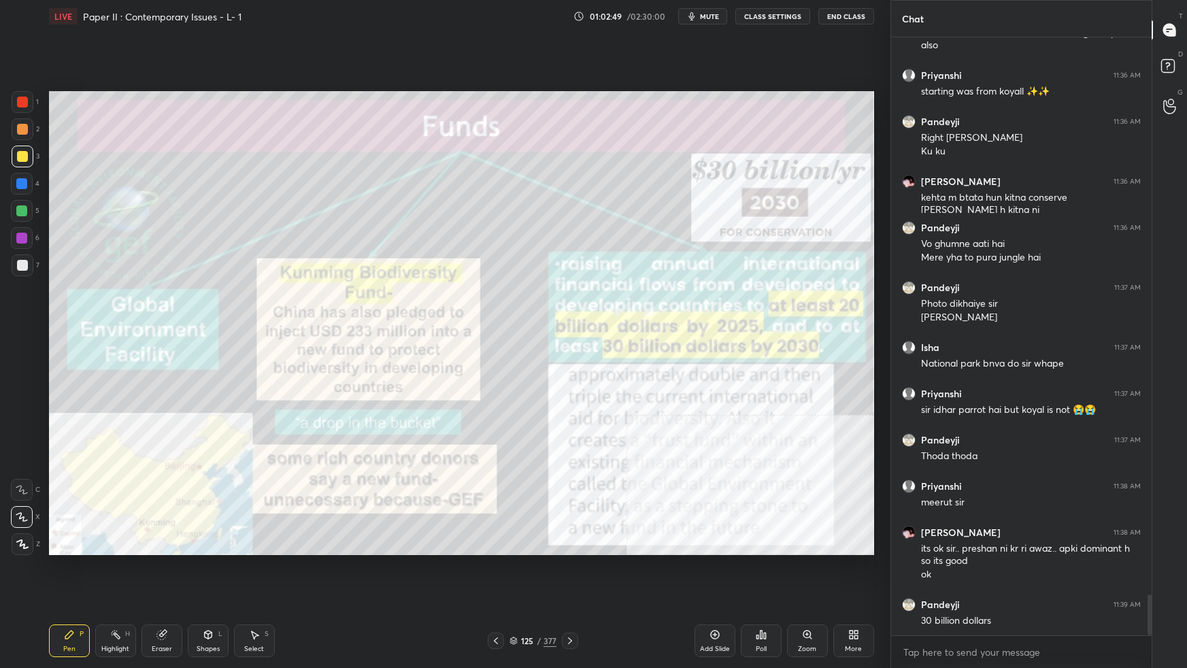
scroll to position [8250, 0]
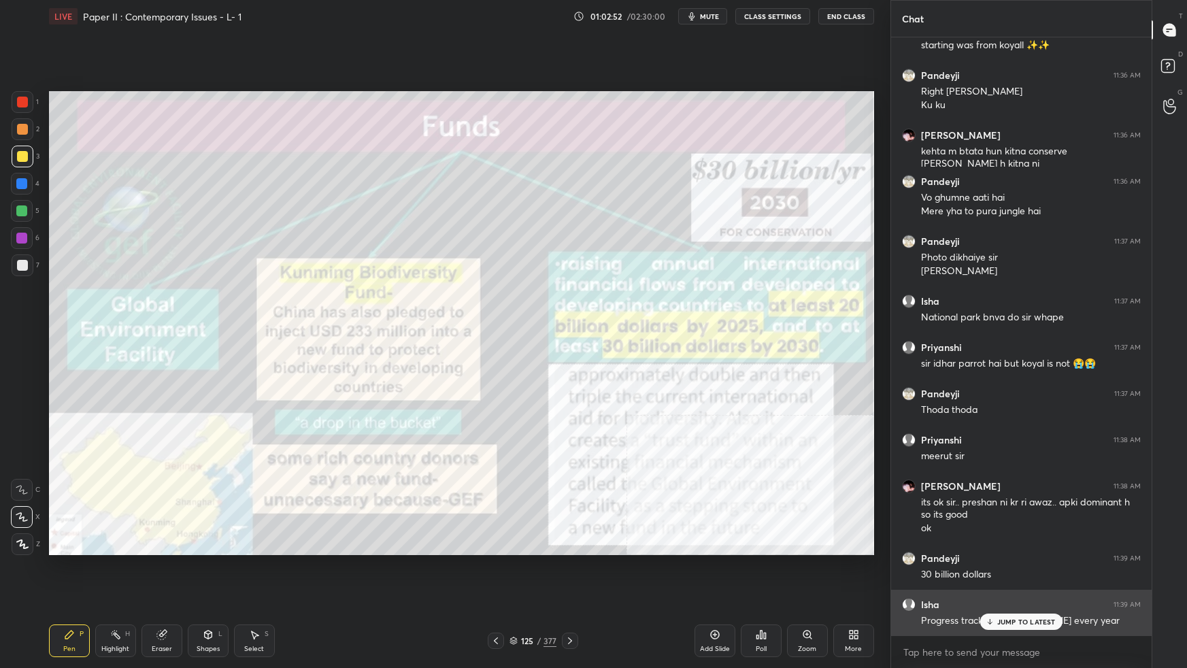
click at [1038, 592] on p "JUMP TO LATEST" at bounding box center [1026, 621] width 58 height 8
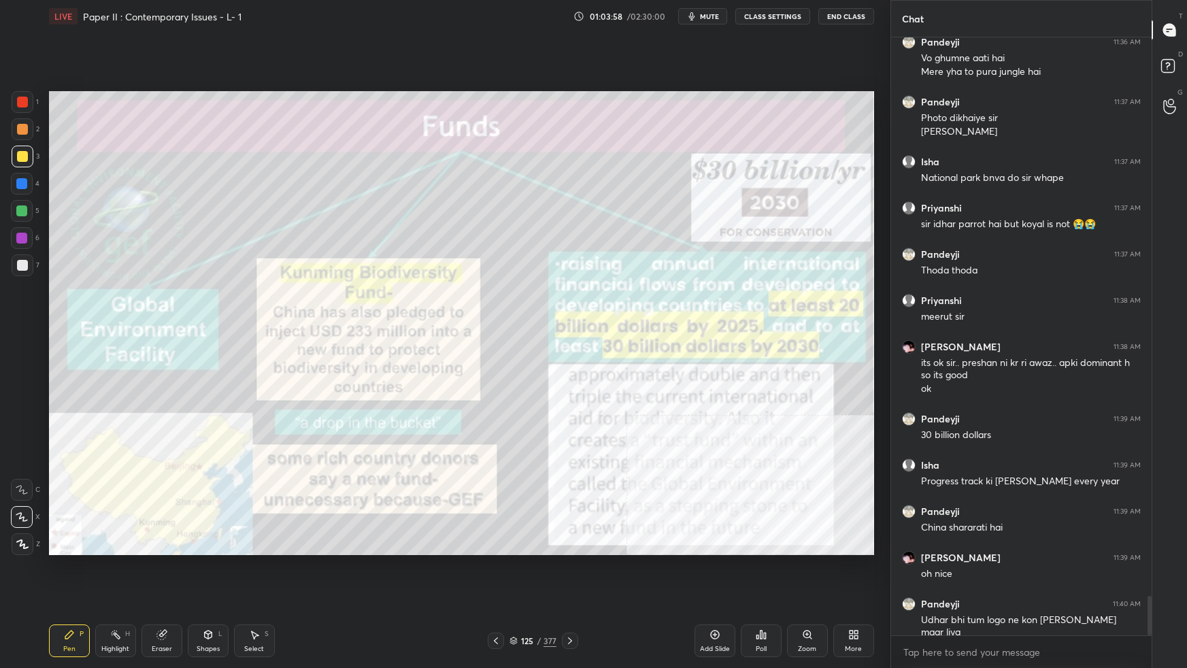
scroll to position [8403, 0]
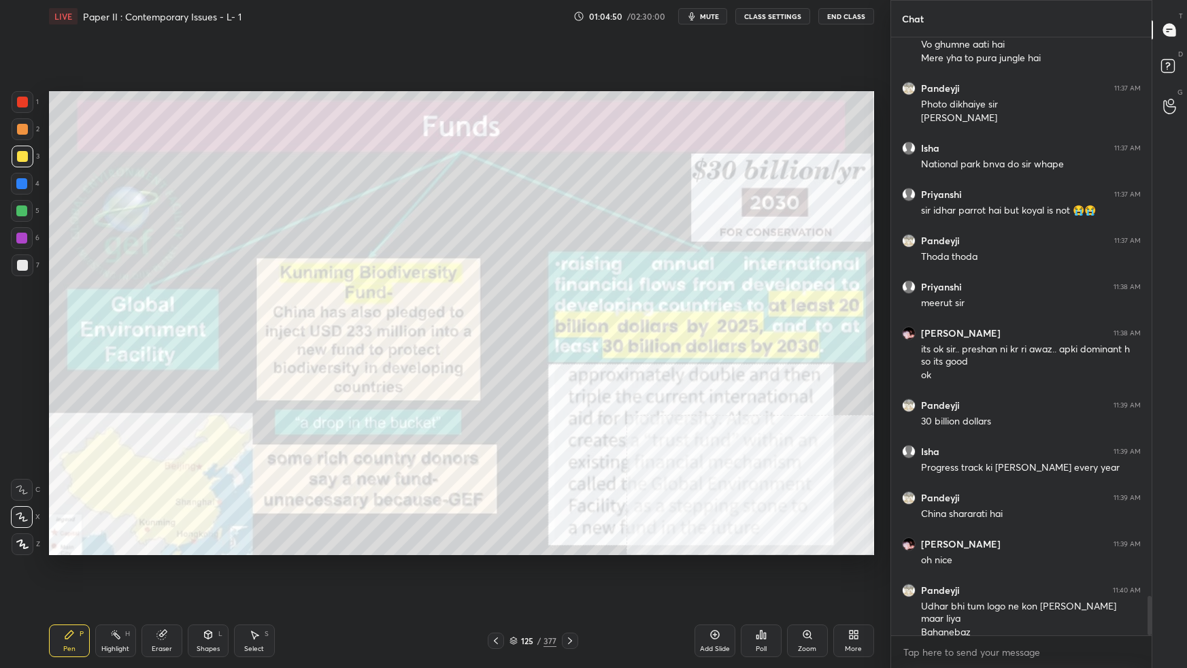
click at [855, 592] on icon at bounding box center [853, 634] width 11 height 11
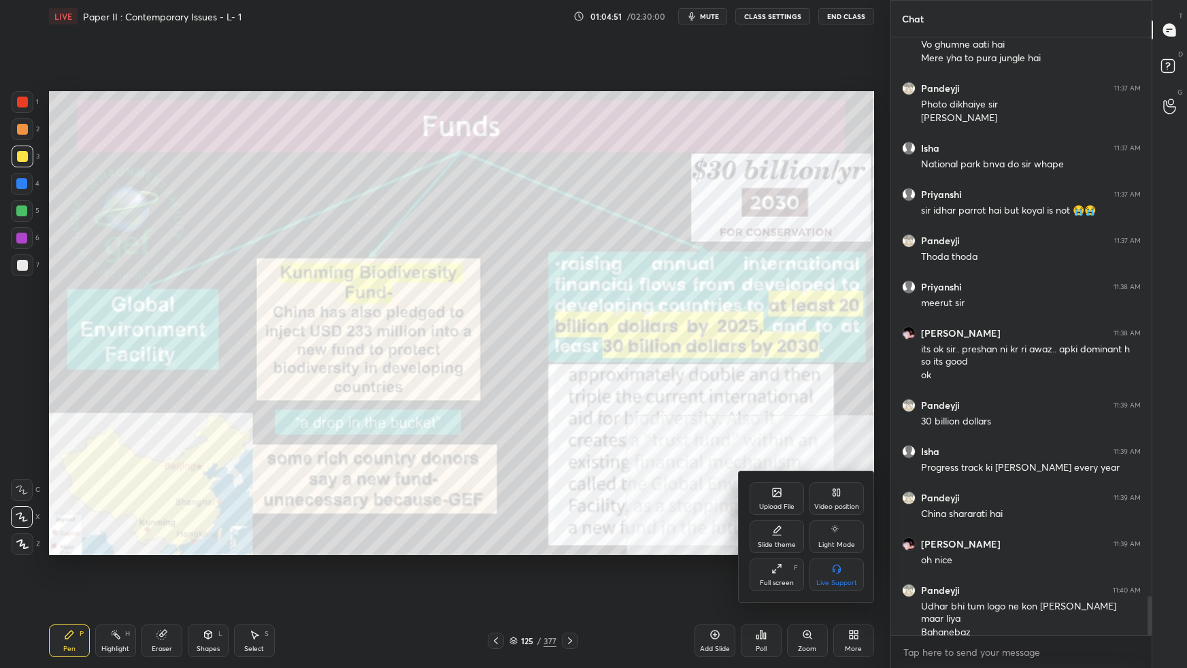
click at [847, 502] on div "Video position" at bounding box center [836, 498] width 54 height 33
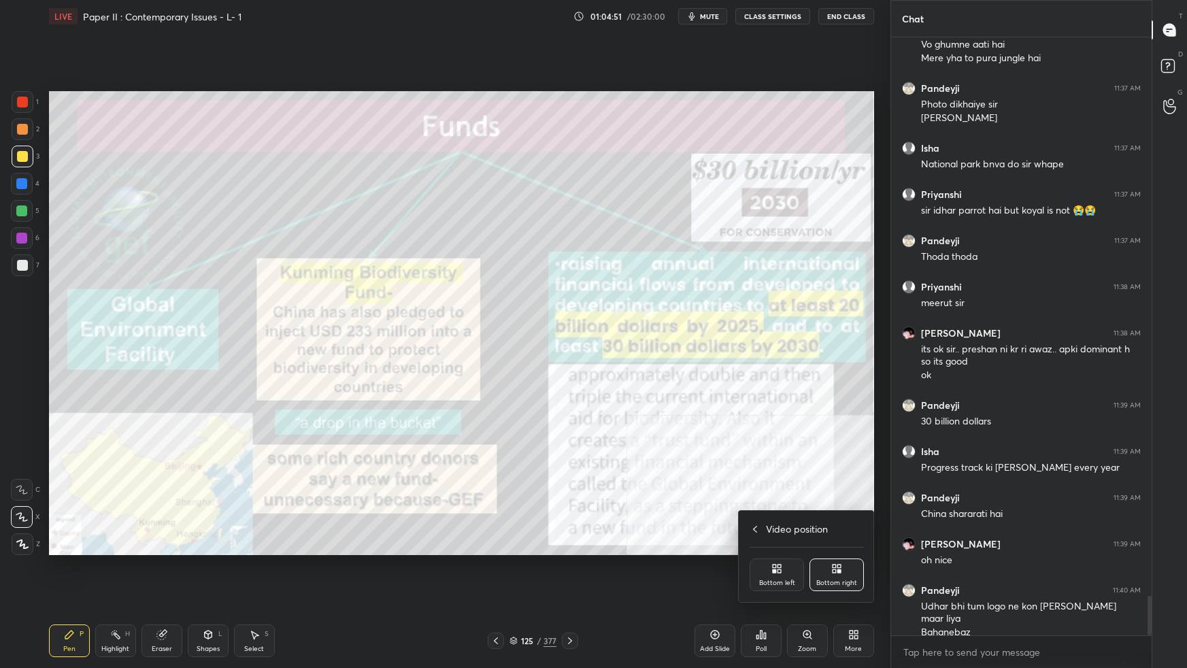
click at [764, 587] on div "Bottom left" at bounding box center [776, 574] width 54 height 33
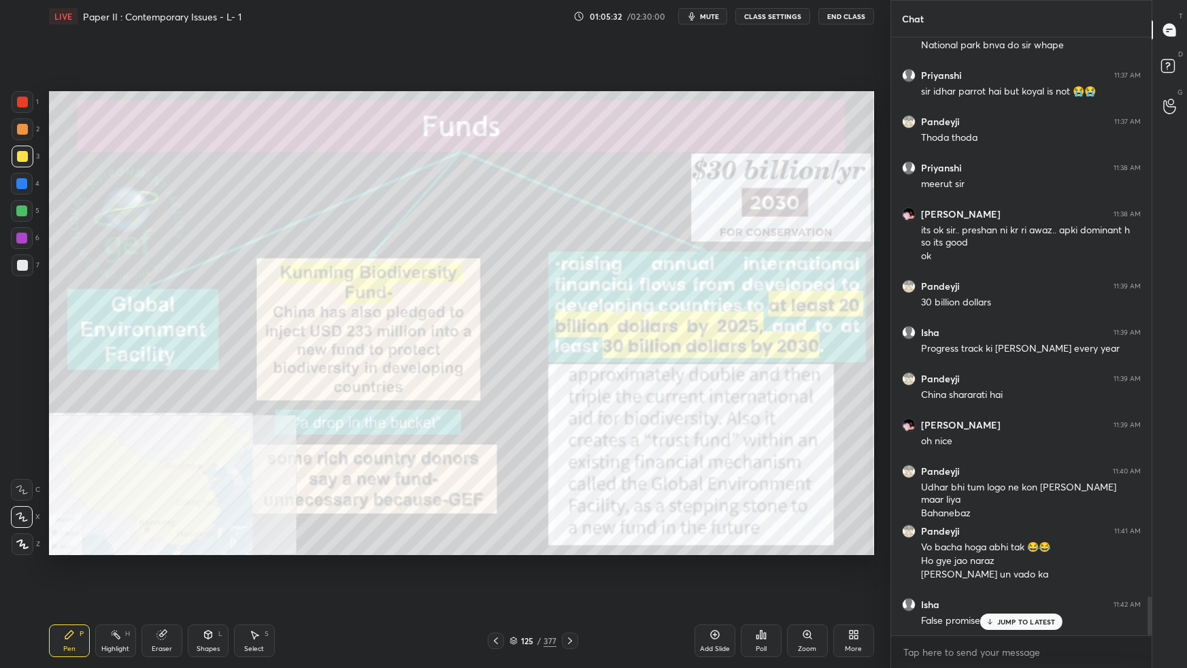
scroll to position [8568, 0]
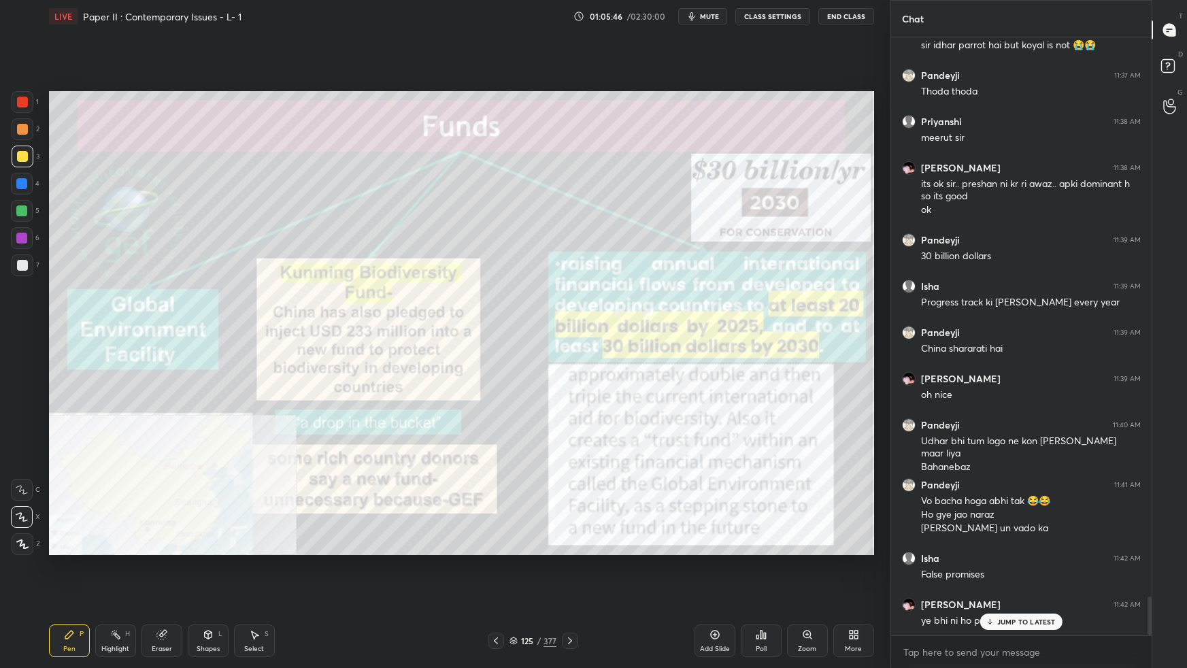
drag, startPoint x: 22, startPoint y: 99, endPoint x: 29, endPoint y: 102, distance: 8.2
click at [22, 99] on div at bounding box center [22, 102] width 11 height 11
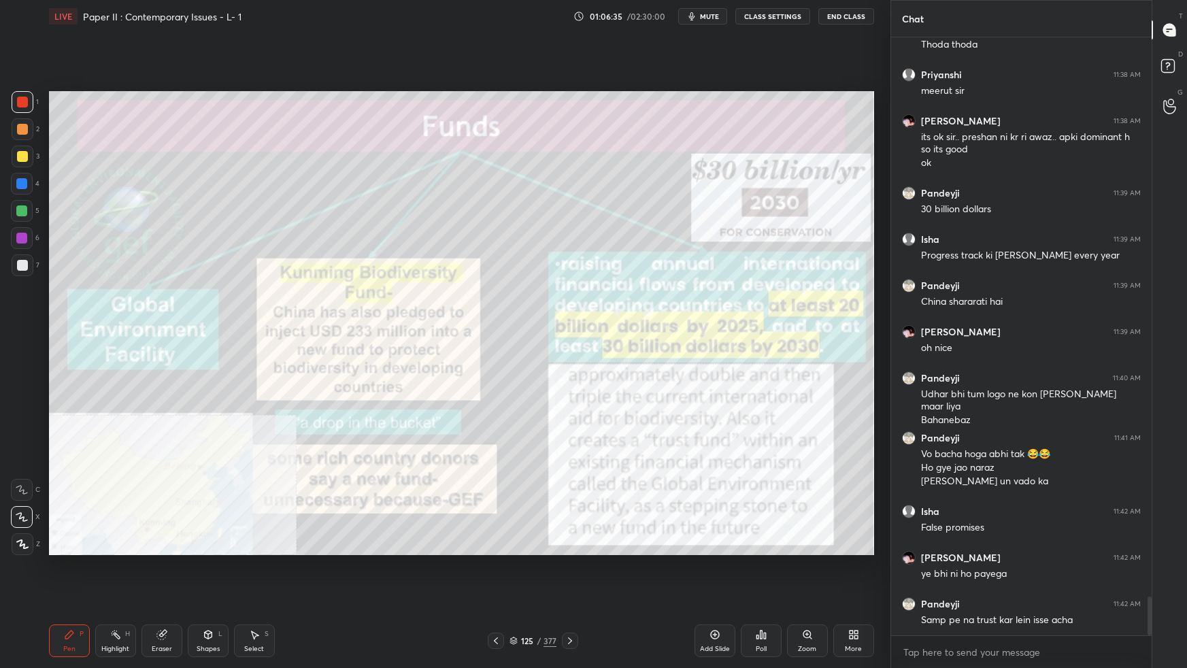
click at [515, 592] on icon at bounding box center [513, 640] width 8 height 8
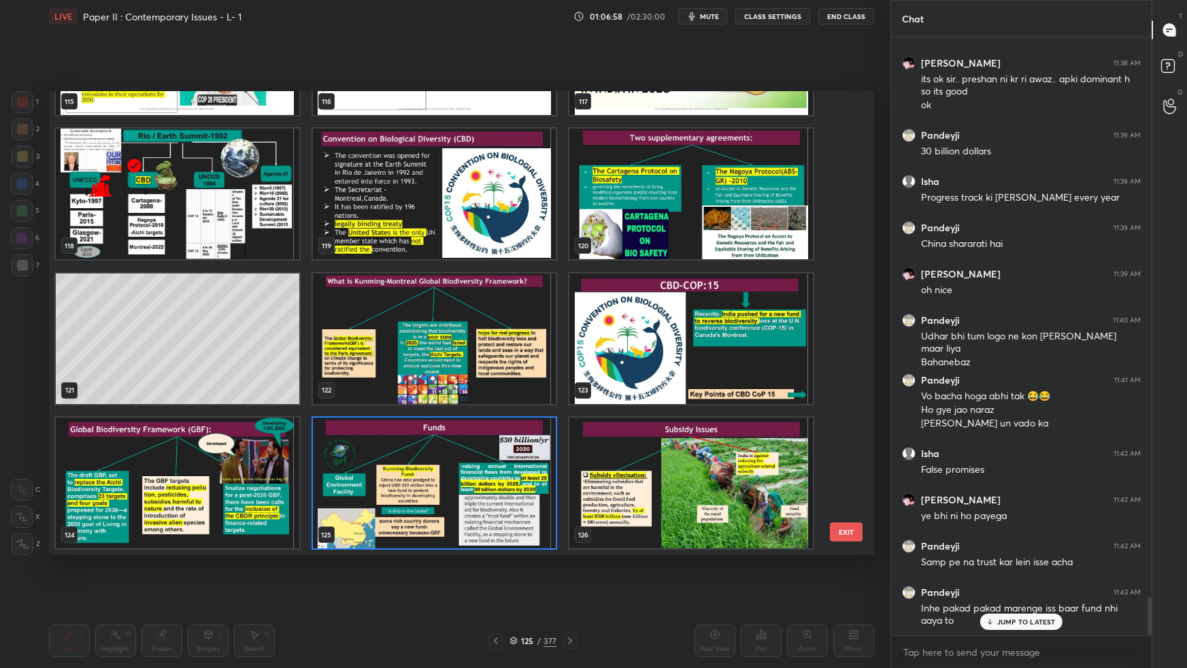
scroll to position [8686, 0]
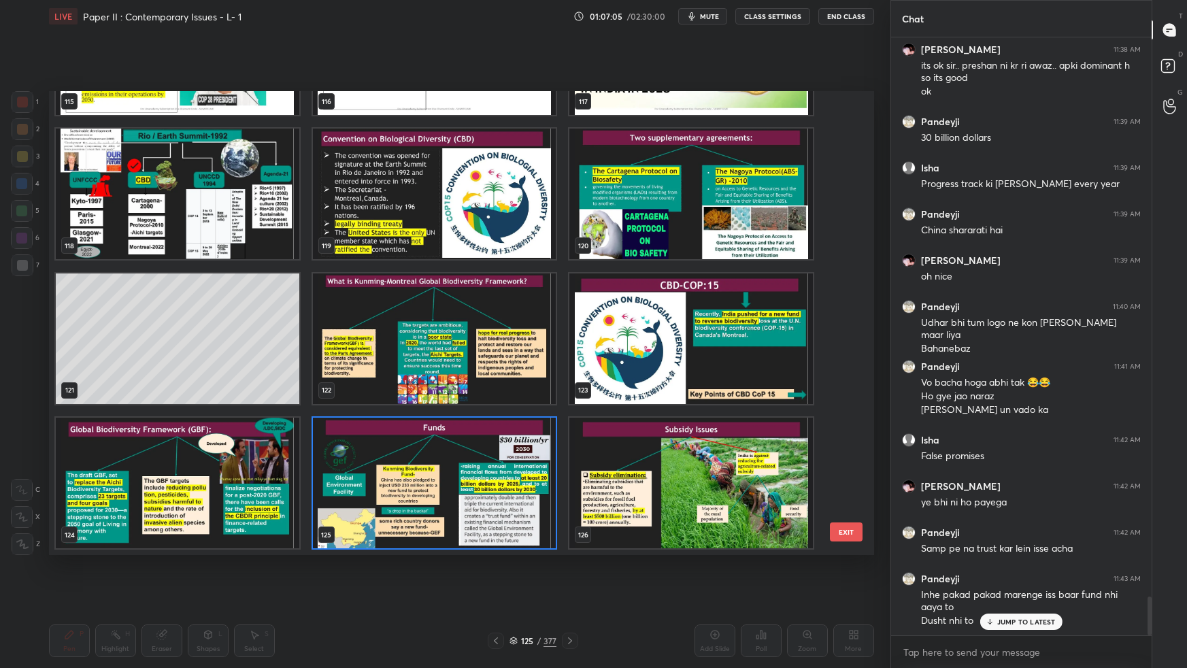
click at [230, 486] on img "grid" at bounding box center [177, 483] width 243 height 131
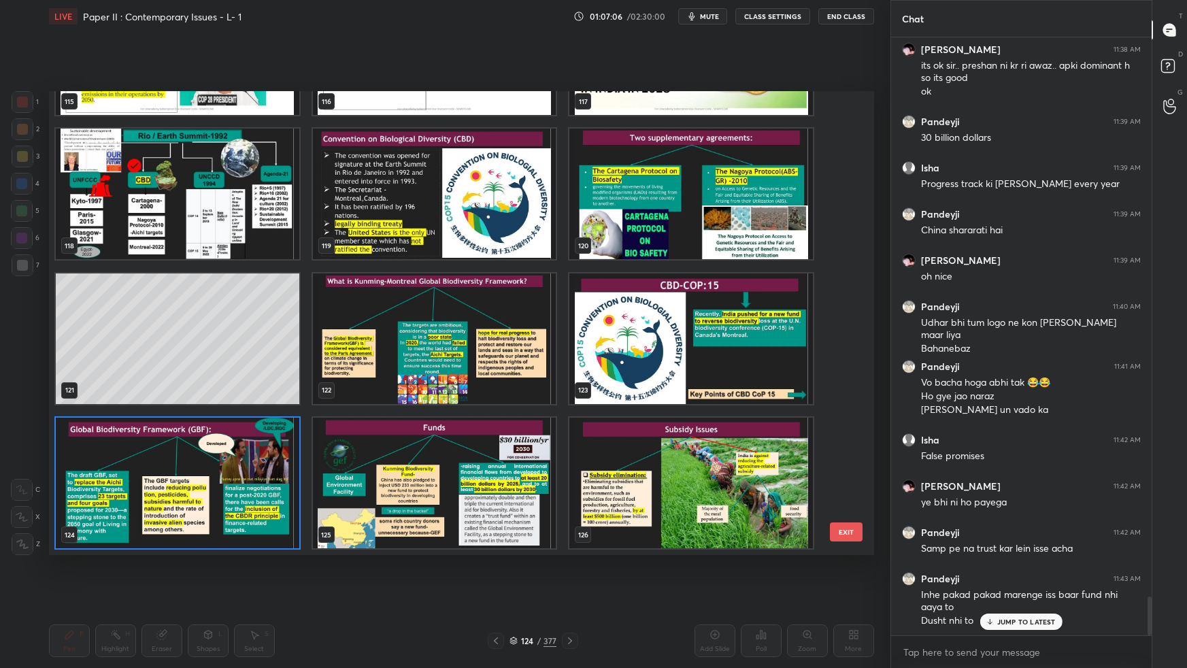
click at [233, 488] on img "grid" at bounding box center [177, 483] width 243 height 131
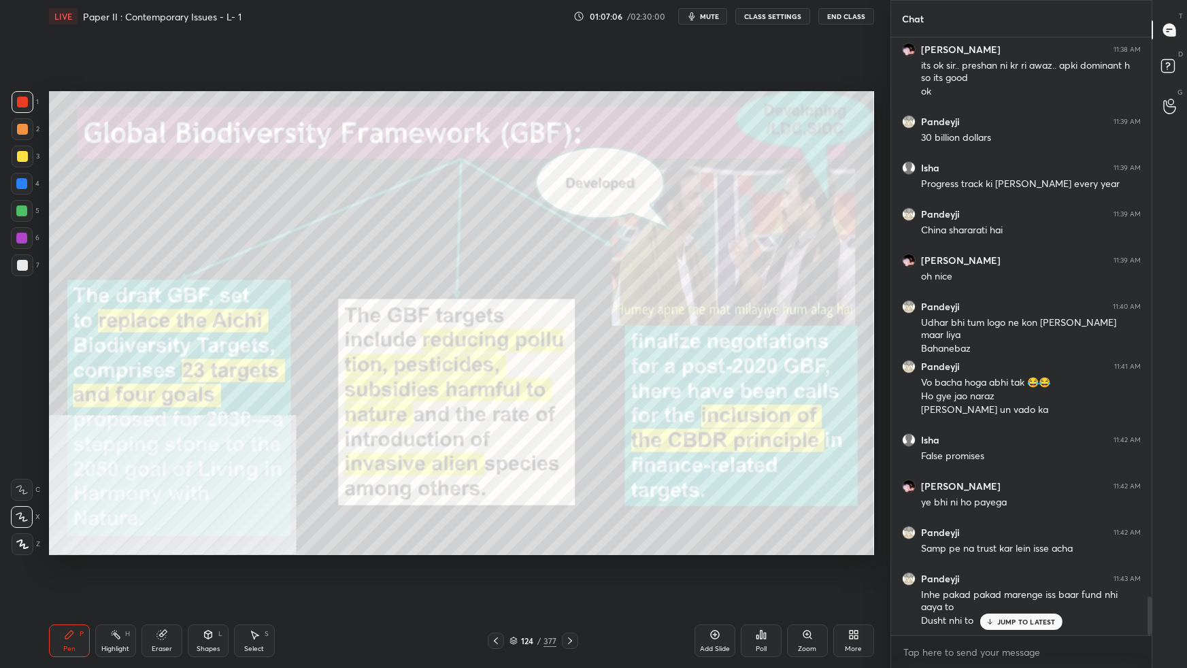
click at [234, 490] on img "grid" at bounding box center [177, 483] width 243 height 131
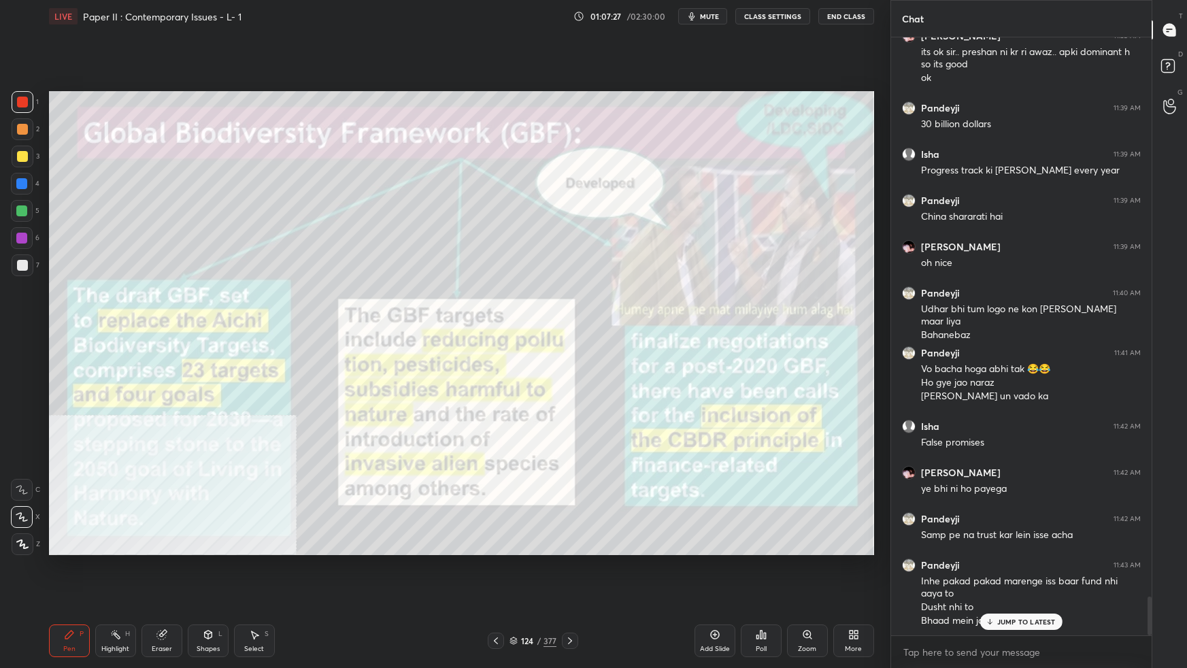
drag, startPoint x: 516, startPoint y: 639, endPoint x: 522, endPoint y: 632, distance: 8.7
click at [515, 592] on icon at bounding box center [513, 640] width 8 height 8
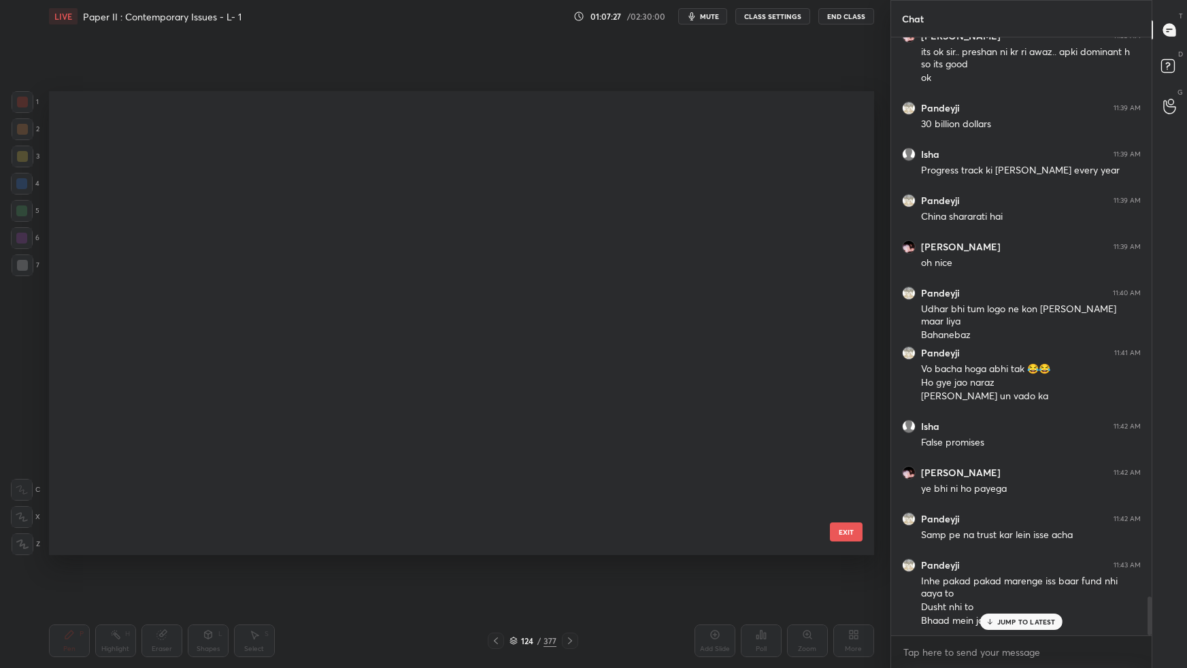
scroll to position [460, 818]
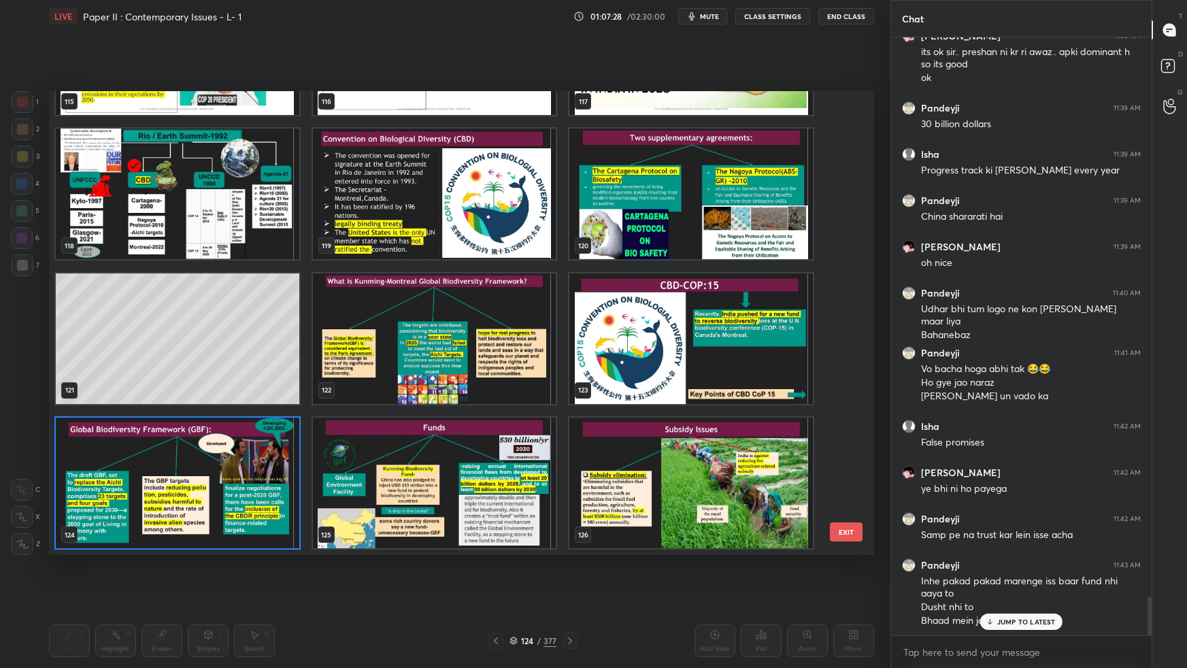
click at [751, 449] on img "grid" at bounding box center [690, 483] width 243 height 131
click at [751, 450] on img "grid" at bounding box center [690, 483] width 243 height 131
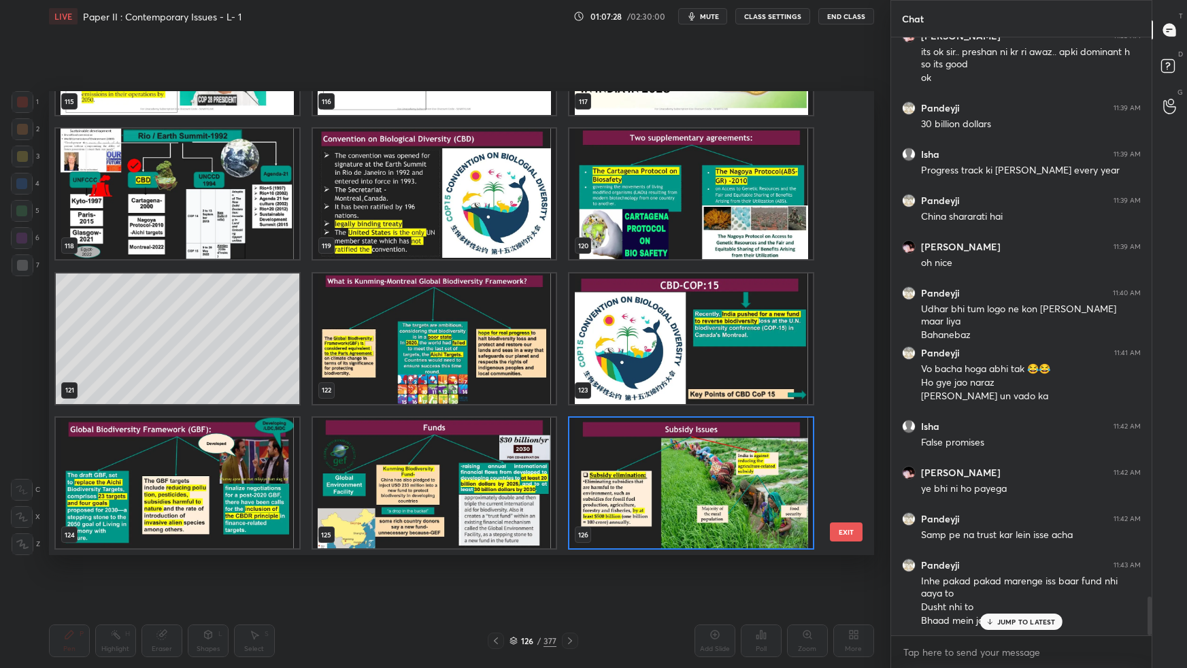
click at [753, 451] on img "grid" at bounding box center [690, 483] width 243 height 131
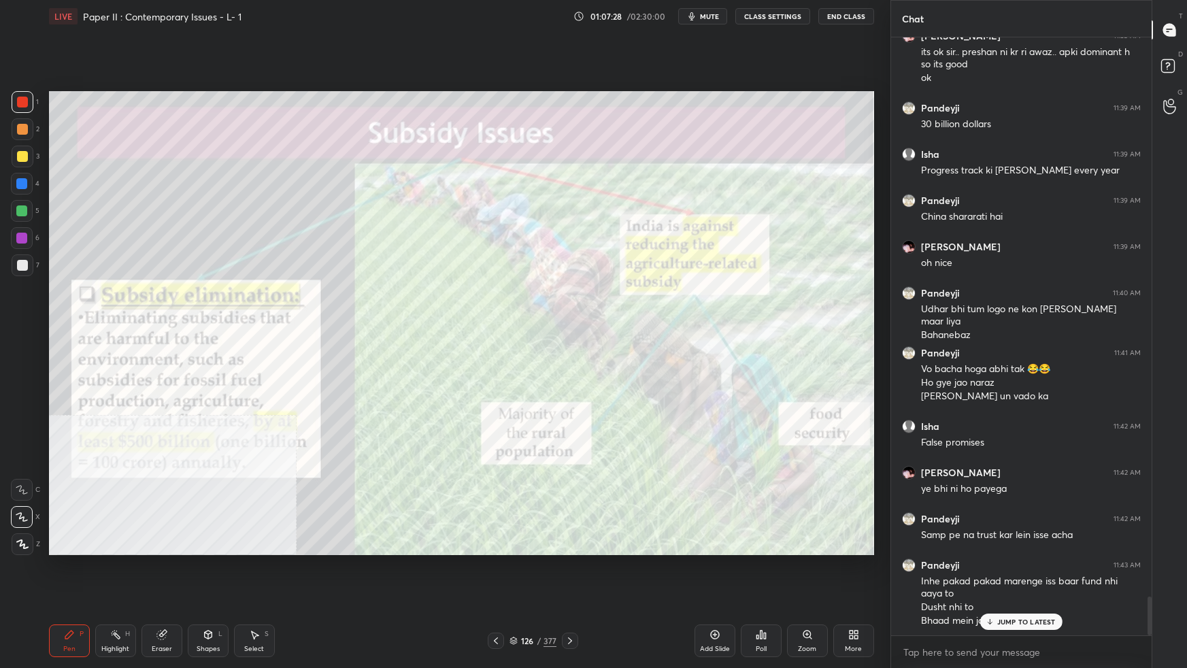
click at [753, 451] on img "grid" at bounding box center [690, 483] width 243 height 131
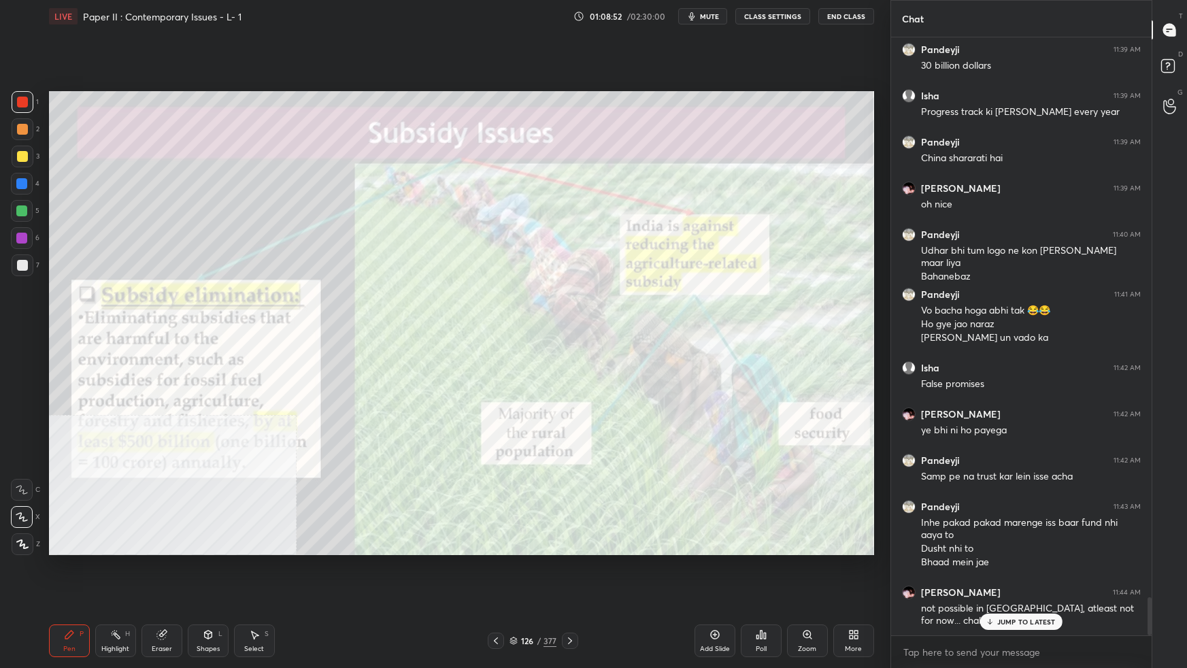
click at [513, 592] on icon at bounding box center [513, 640] width 8 height 8
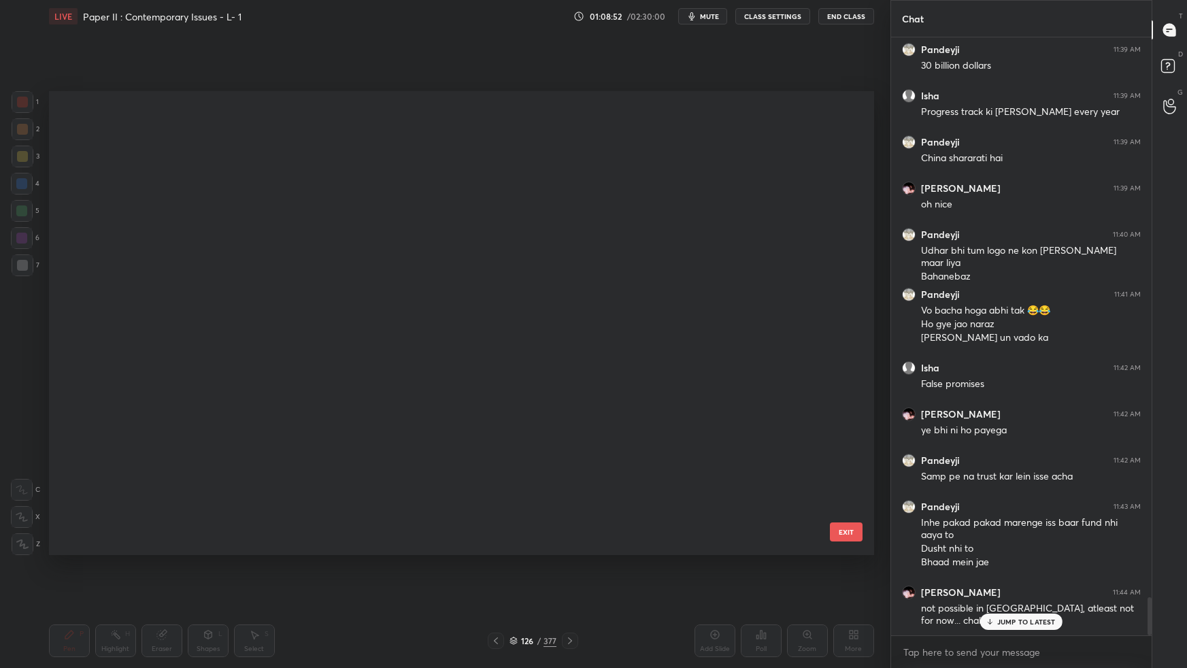
scroll to position [460, 818]
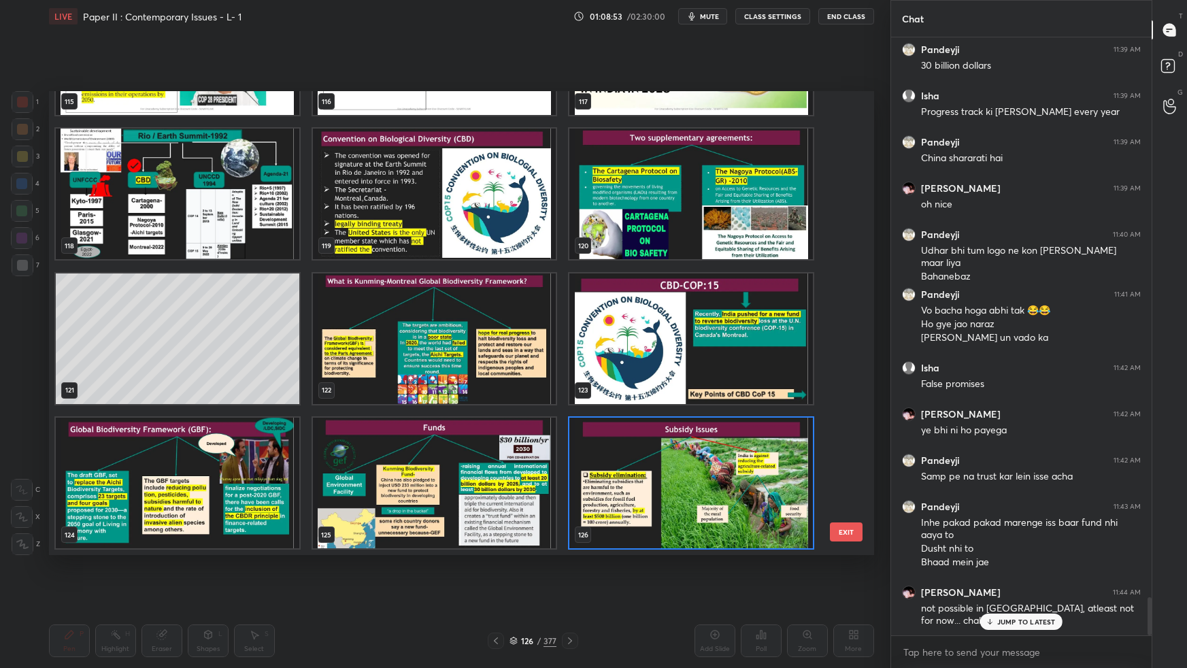
click at [271, 458] on img "grid" at bounding box center [177, 483] width 243 height 131
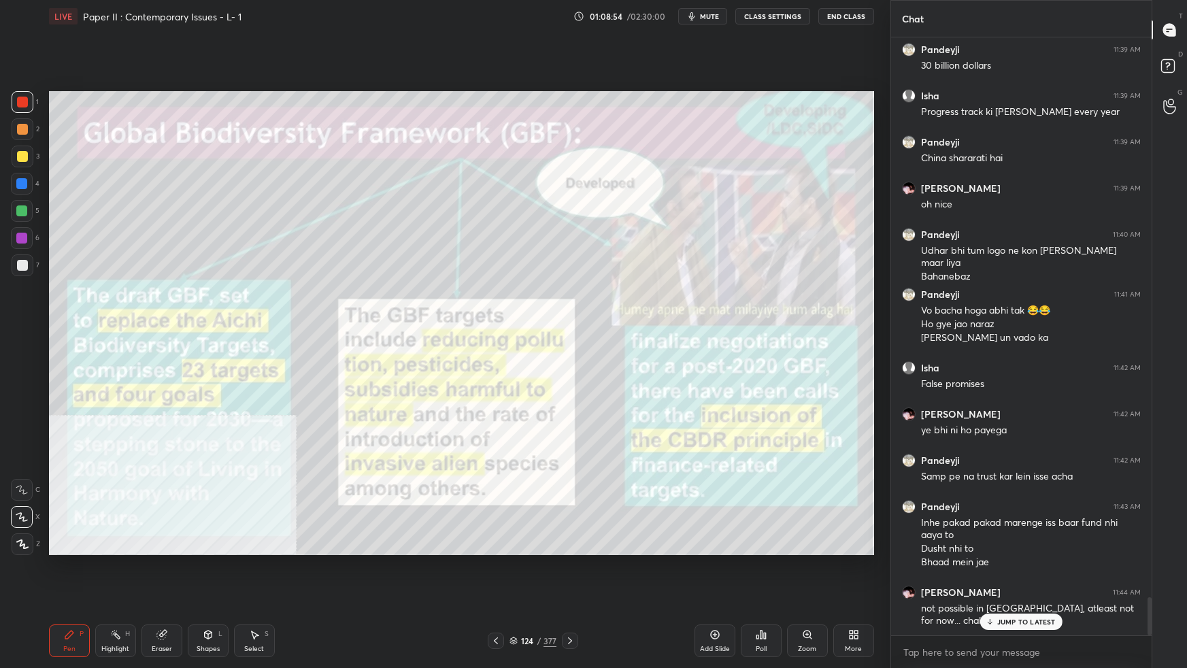
click at [273, 459] on img "grid" at bounding box center [177, 483] width 243 height 131
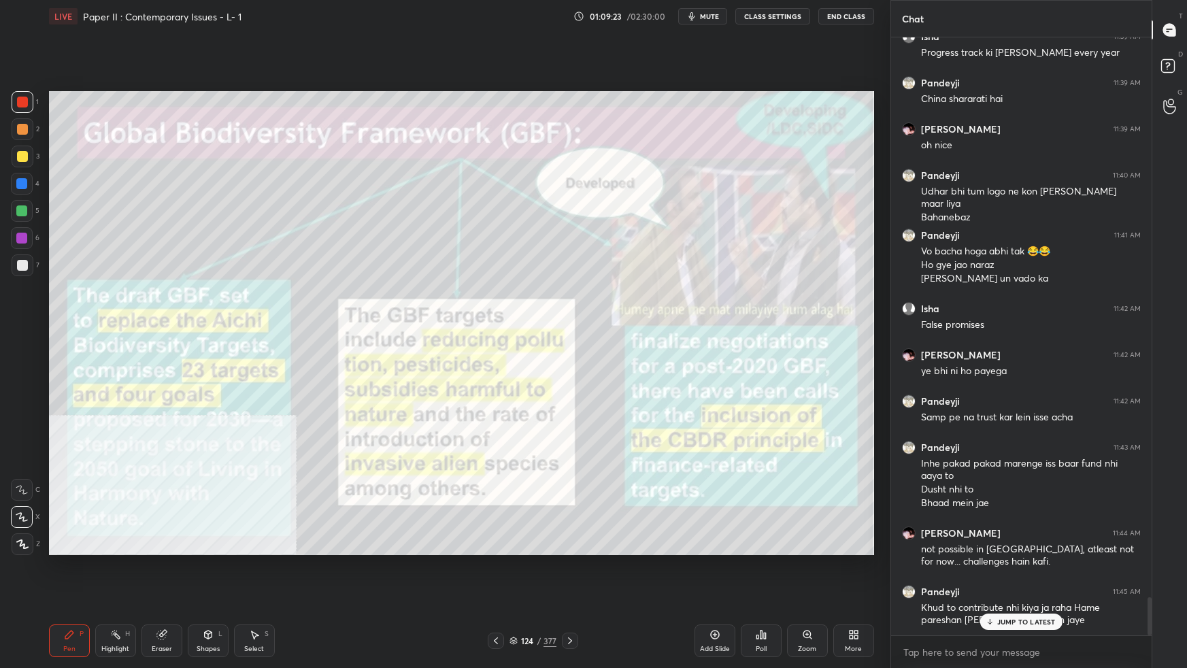
scroll to position [8863, 0]
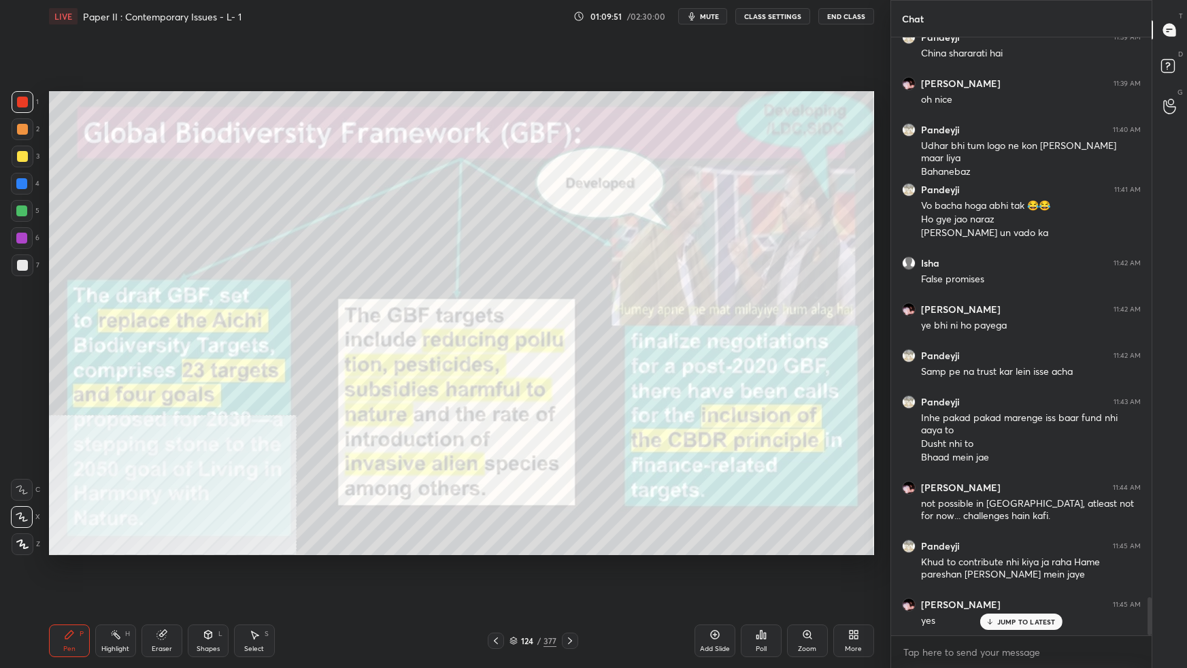
click at [514, 592] on icon at bounding box center [513, 640] width 8 height 8
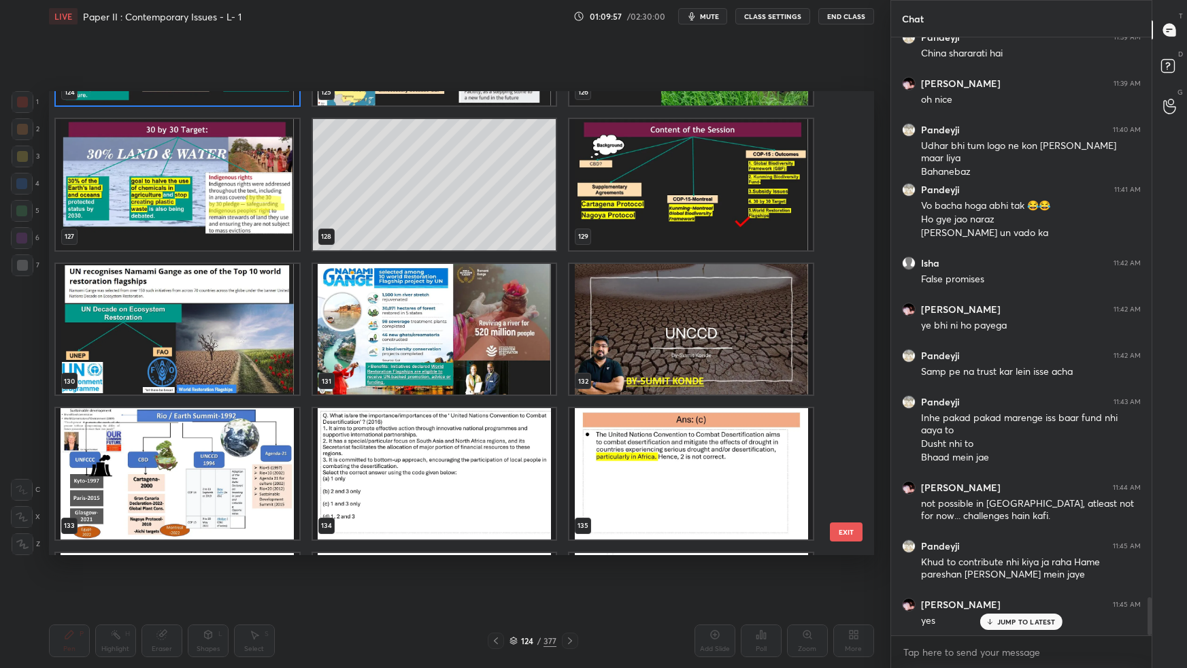
scroll to position [6018, 0]
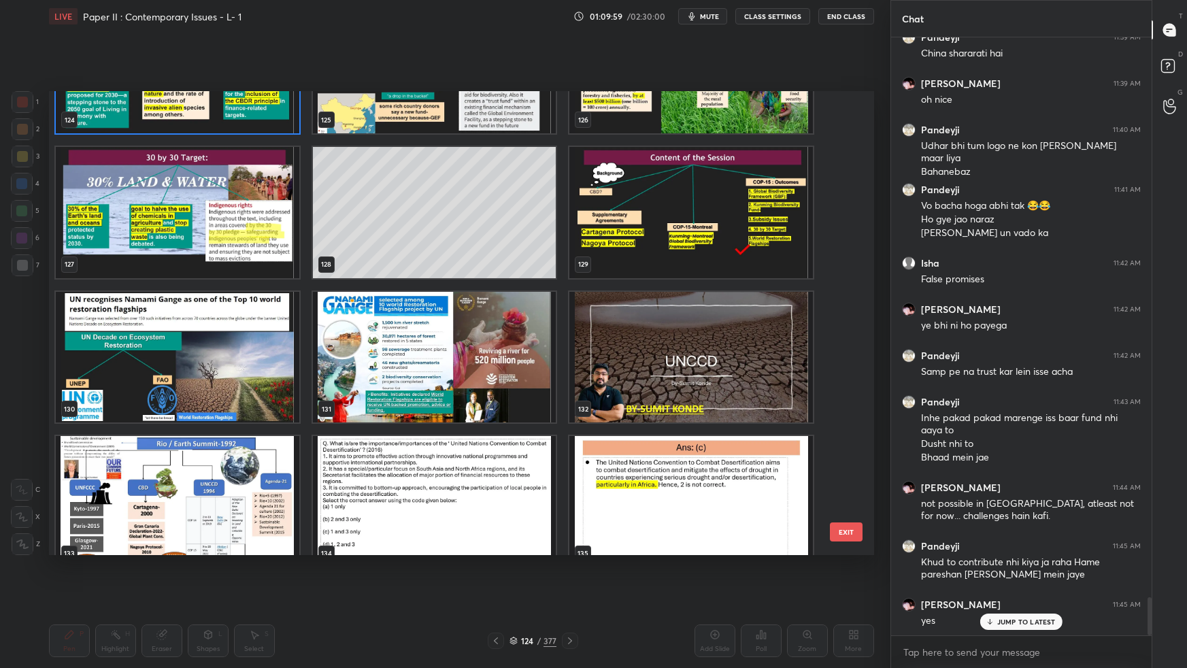
click at [715, 249] on img "grid" at bounding box center [690, 212] width 243 height 131
click at [716, 249] on img "grid" at bounding box center [690, 212] width 243 height 131
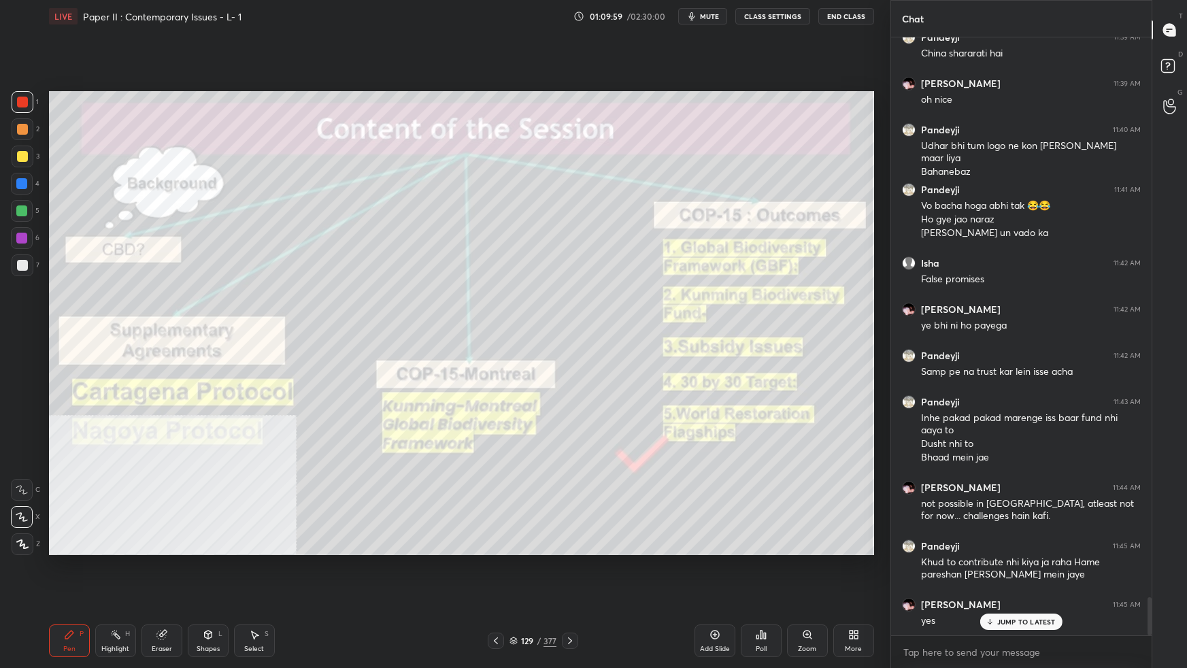
click at [719, 251] on img "grid" at bounding box center [690, 212] width 243 height 131
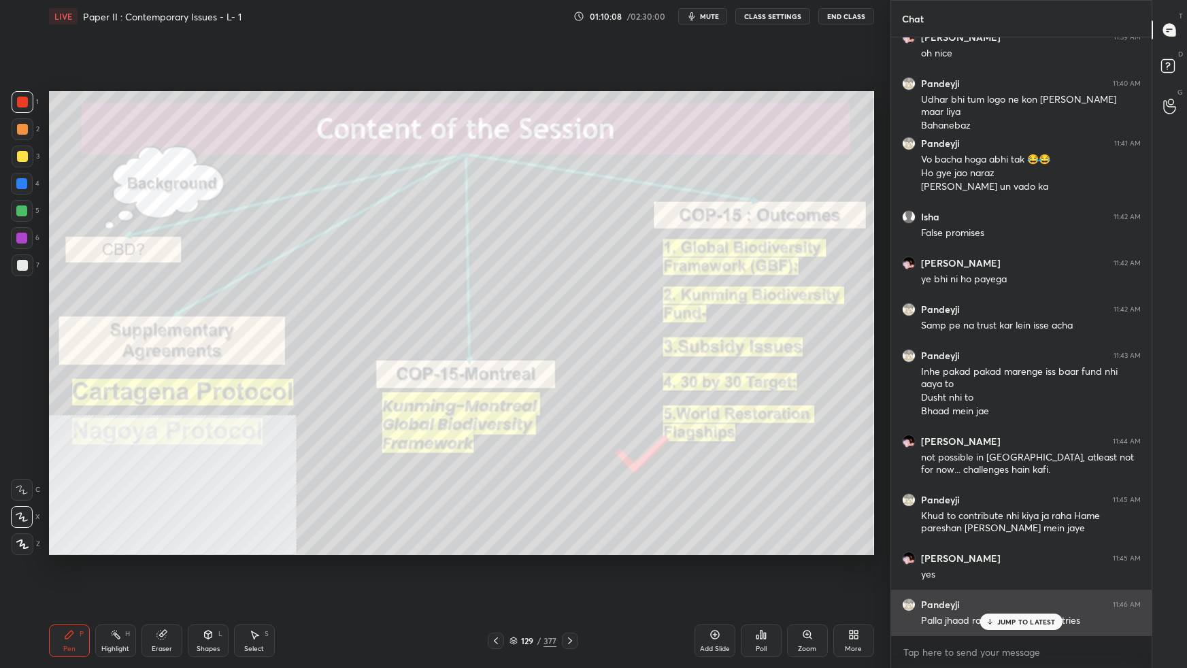
click at [996, 592] on div "JUMP TO LATEST" at bounding box center [1021, 621] width 82 height 16
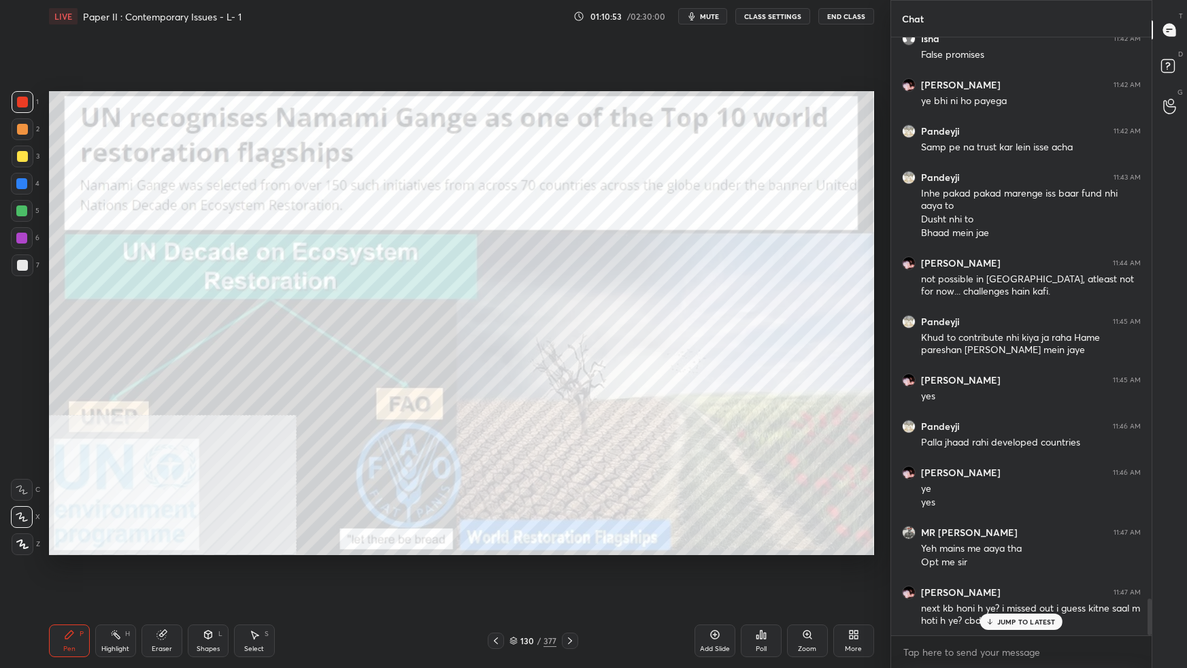
scroll to position [9134, 0]
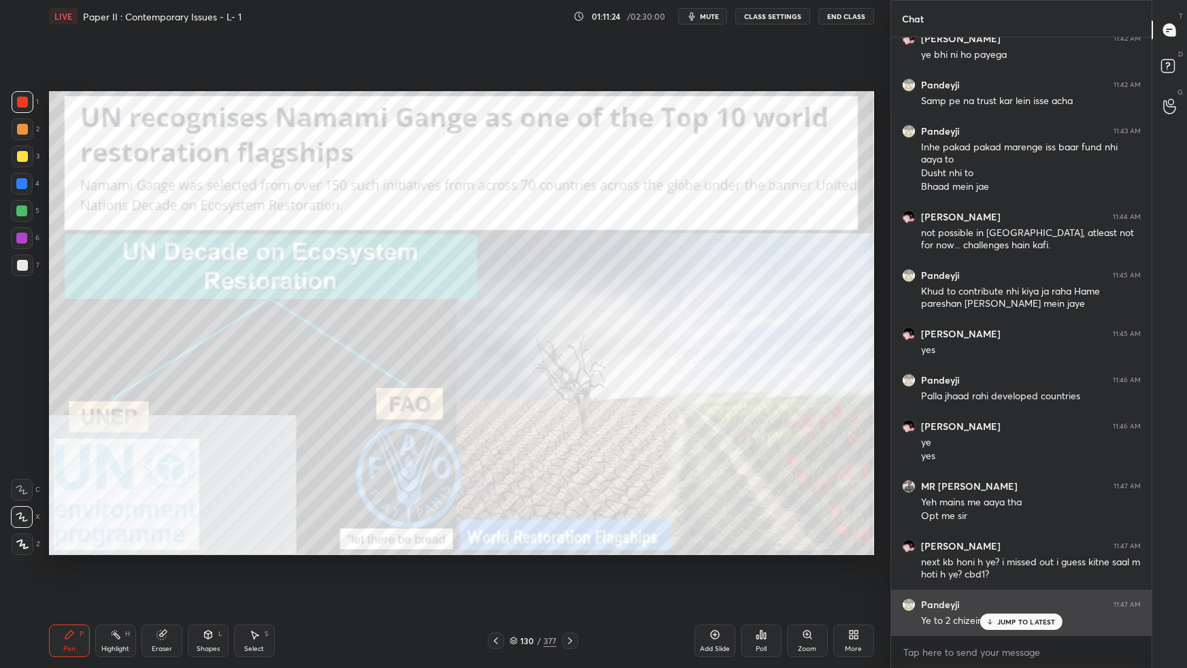
click at [1040, 592] on div "JUMP TO LATEST" at bounding box center [1021, 621] width 82 height 16
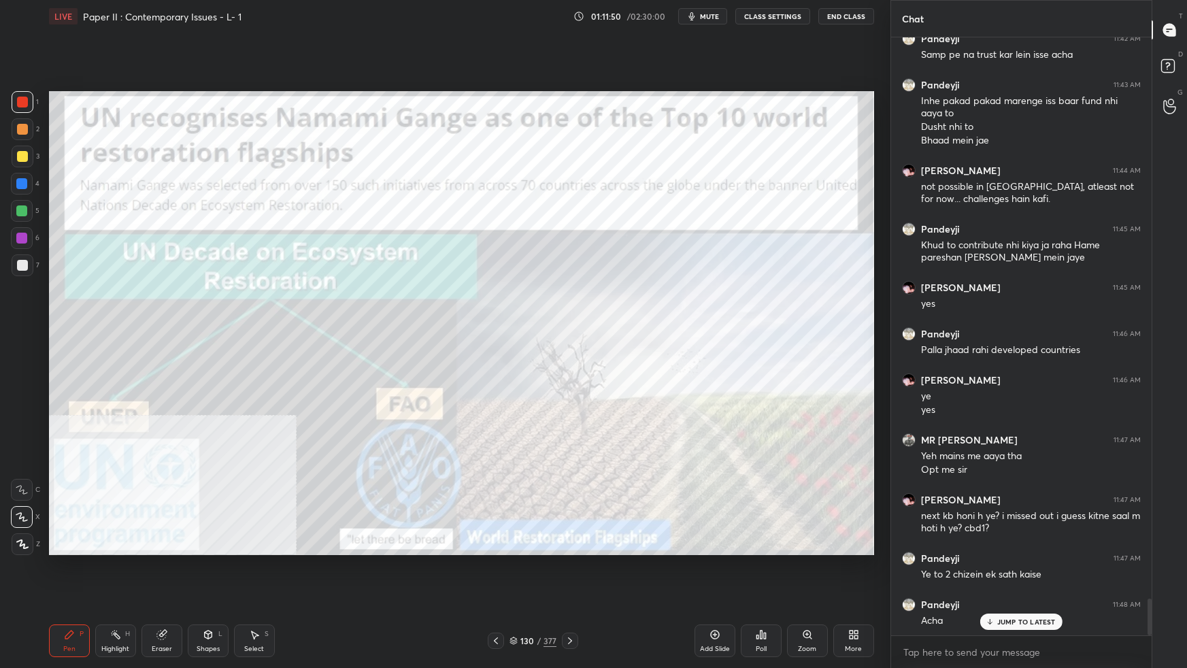
click at [516, 592] on div "130 / 377" at bounding box center [532, 640] width 47 height 12
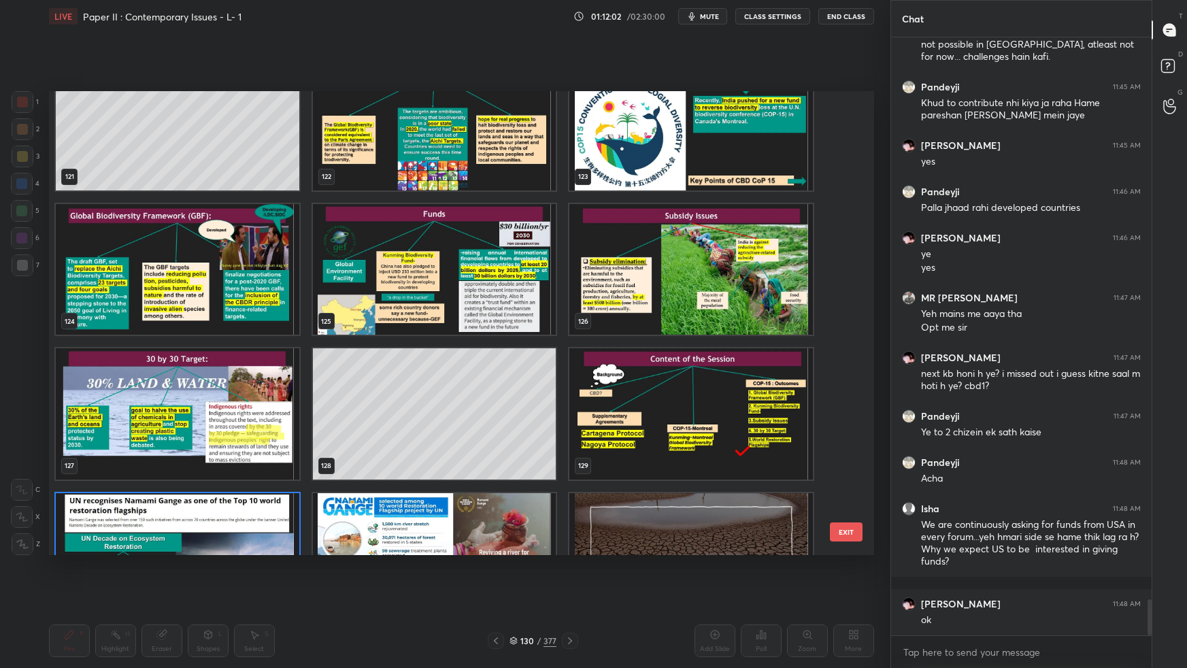
scroll to position [5846, 0]
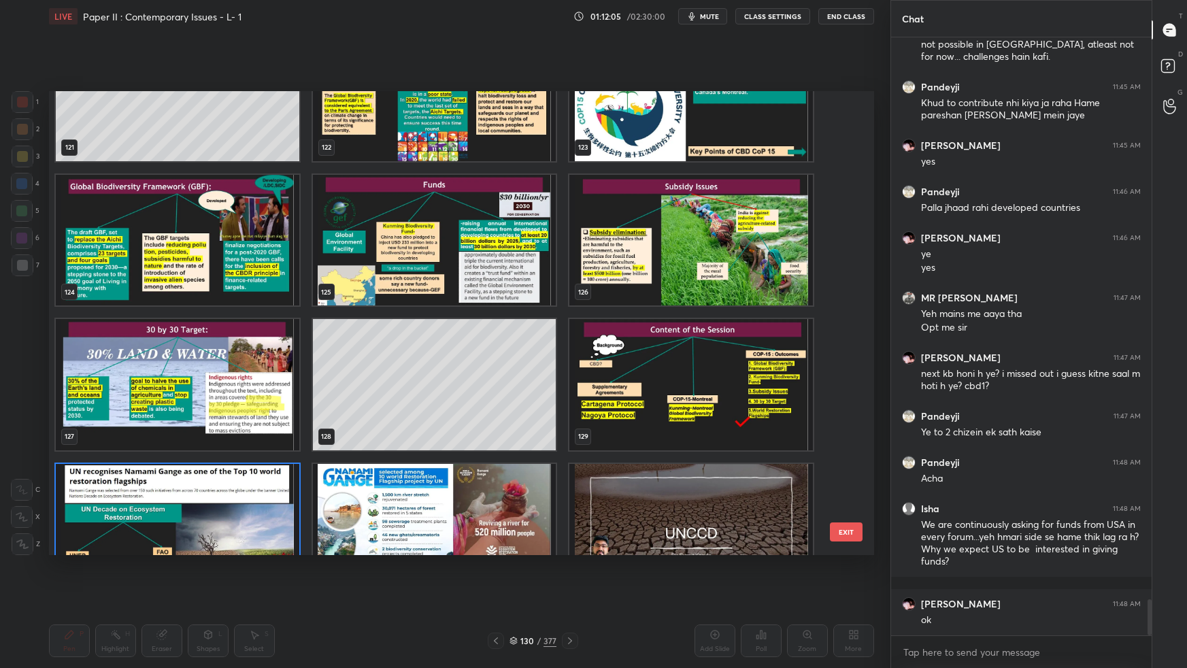
click at [264, 504] on img "grid" at bounding box center [177, 529] width 243 height 131
click at [265, 503] on img "grid" at bounding box center [177, 529] width 243 height 131
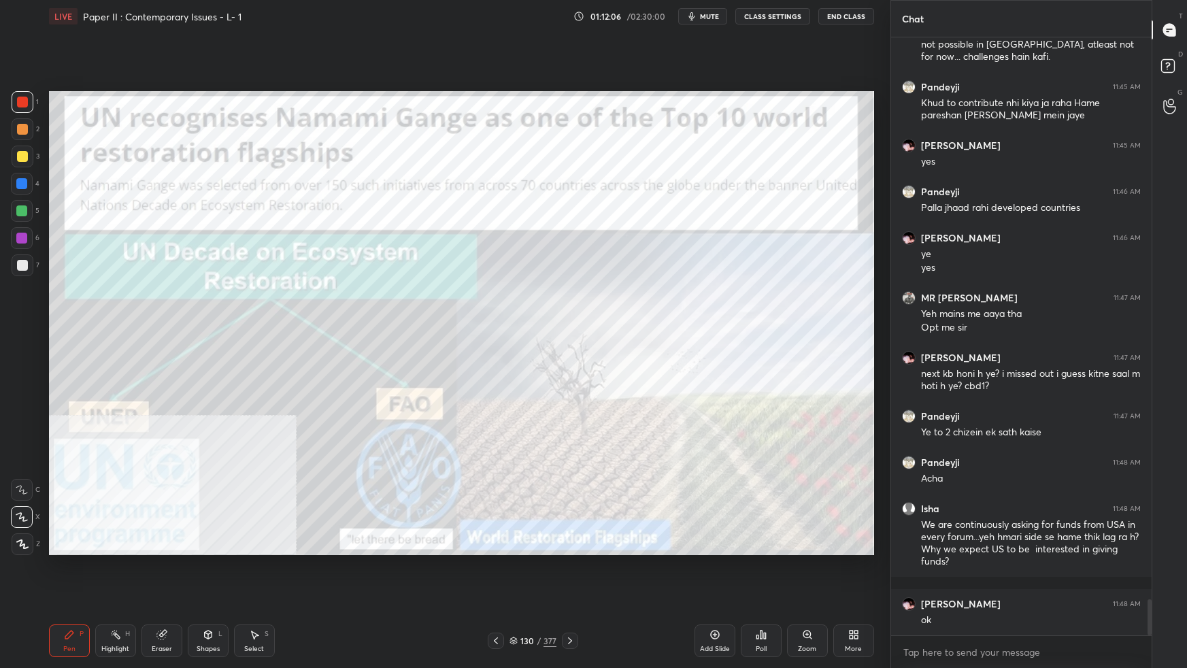
click at [266, 502] on img "grid" at bounding box center [177, 529] width 243 height 131
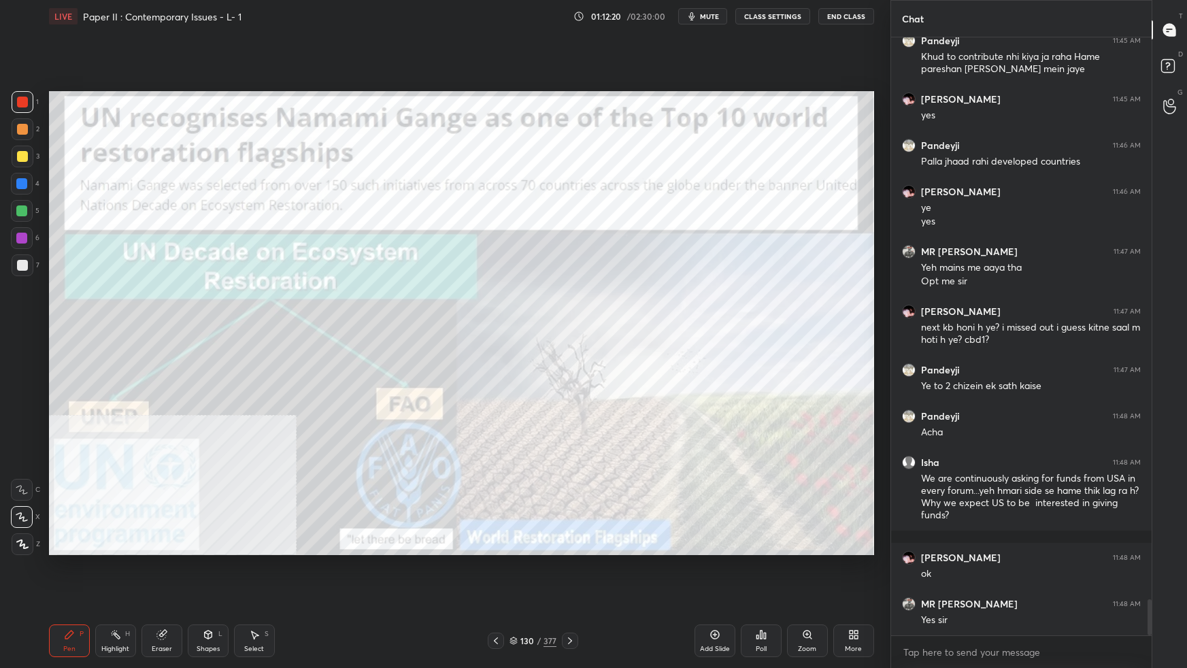
click at [856, 592] on div "More" at bounding box center [853, 640] width 41 height 33
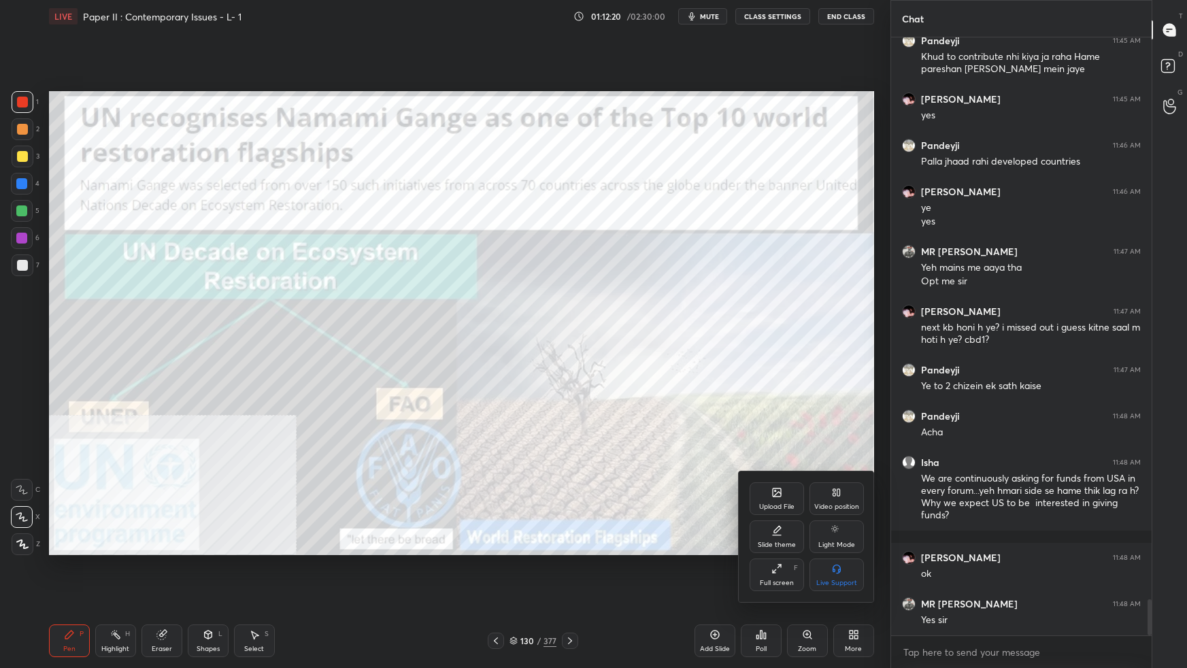
drag, startPoint x: 826, startPoint y: 492, endPoint x: 830, endPoint y: 502, distance: 10.6
click at [826, 494] on div "Video position" at bounding box center [836, 498] width 54 height 33
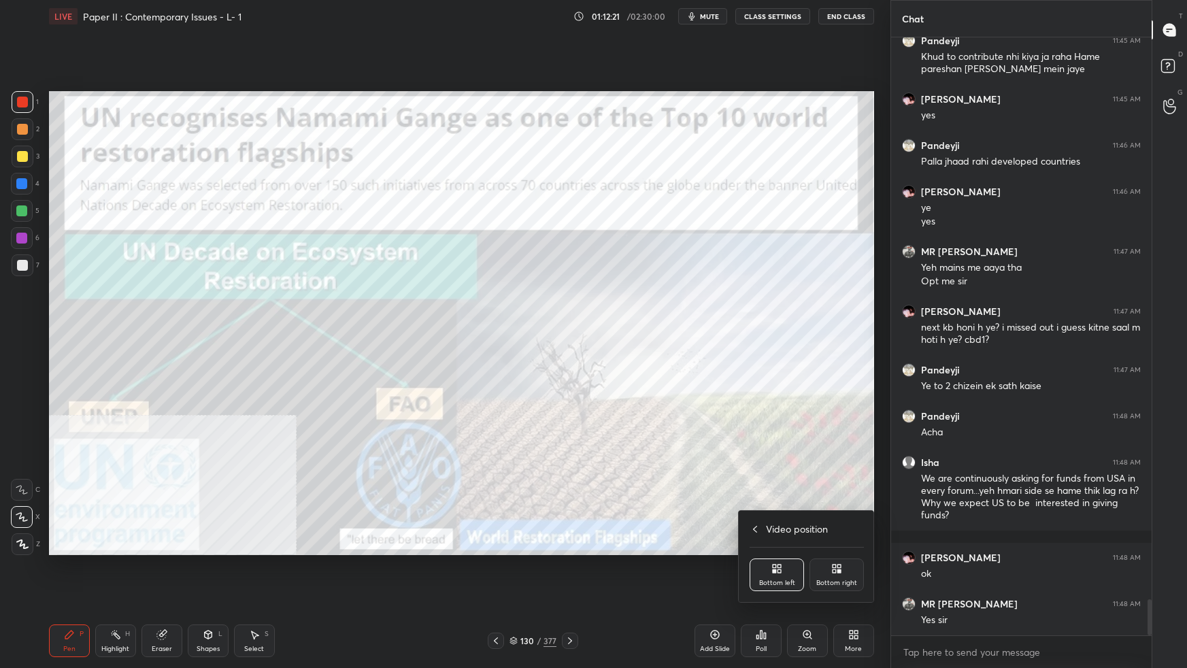
click at [836, 566] on icon at bounding box center [833, 565] width 3 height 3
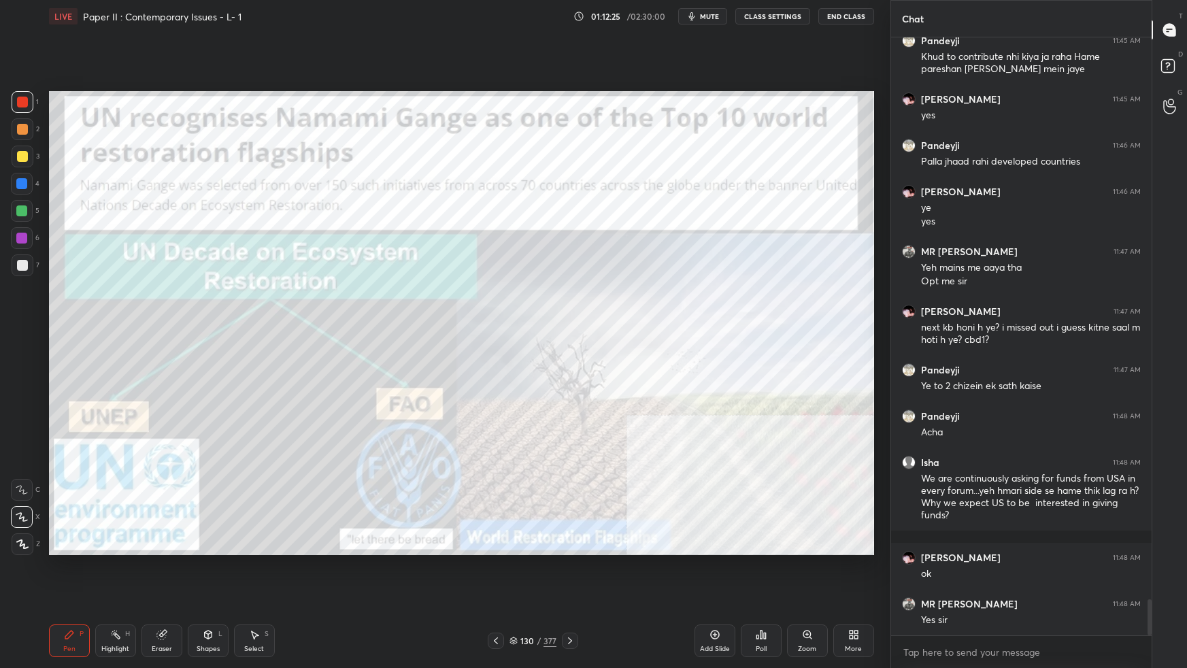
scroll to position [9414, 0]
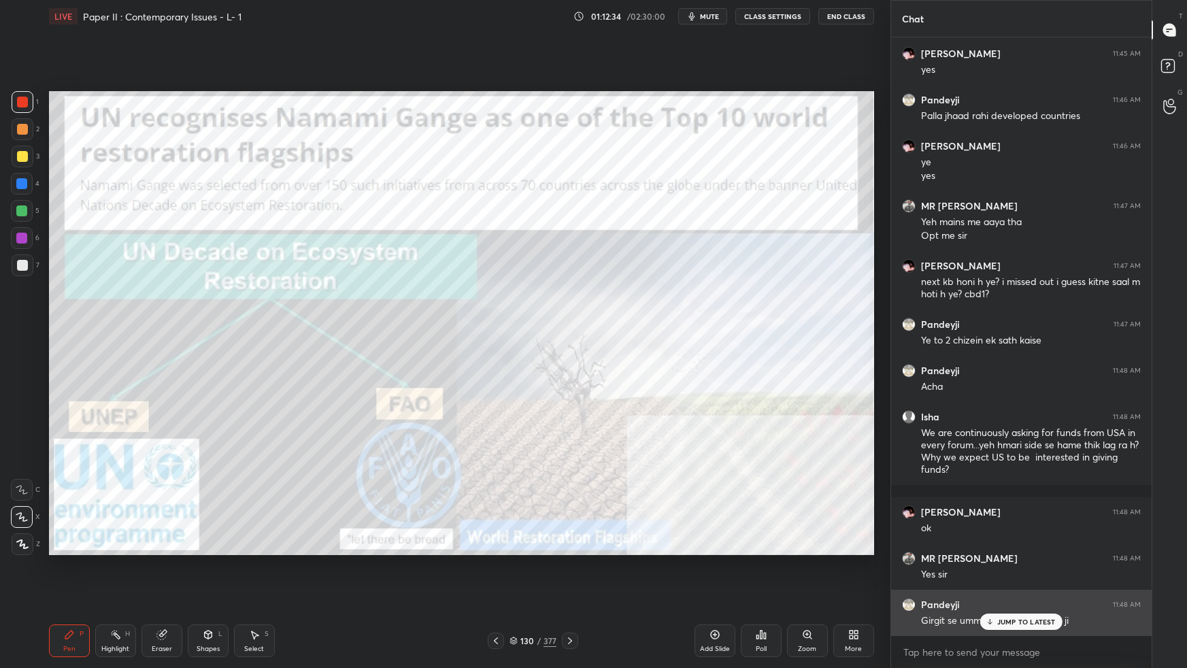
click at [995, 592] on div "JUMP TO LATEST" at bounding box center [1021, 621] width 82 height 16
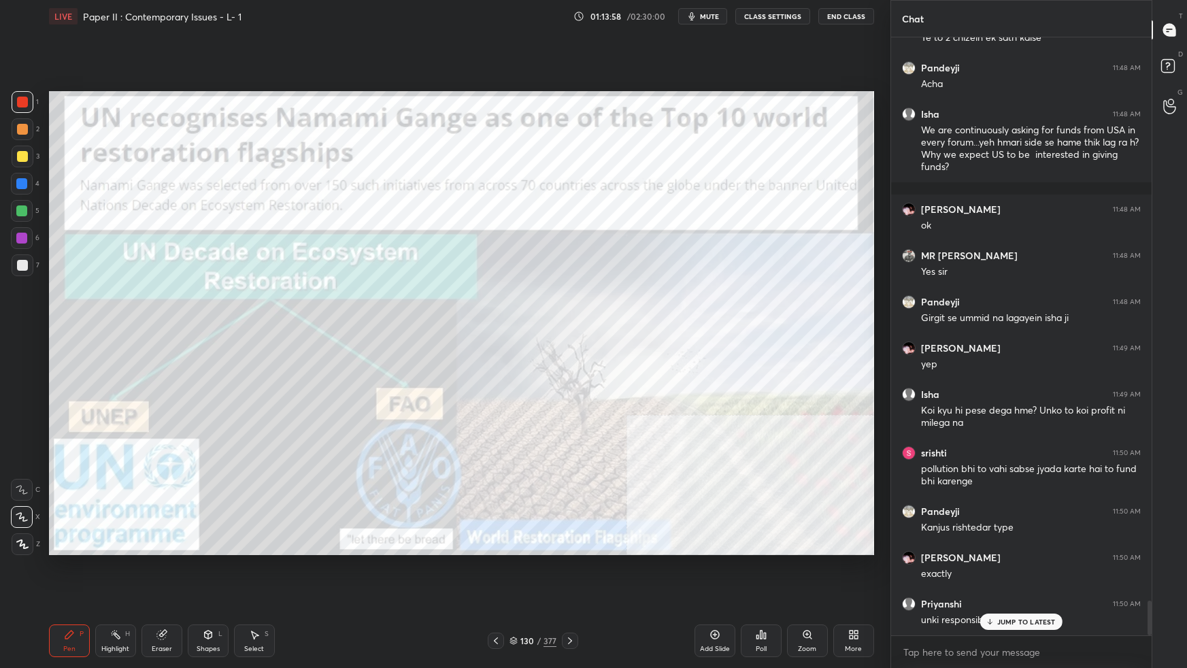
scroll to position [9774, 0]
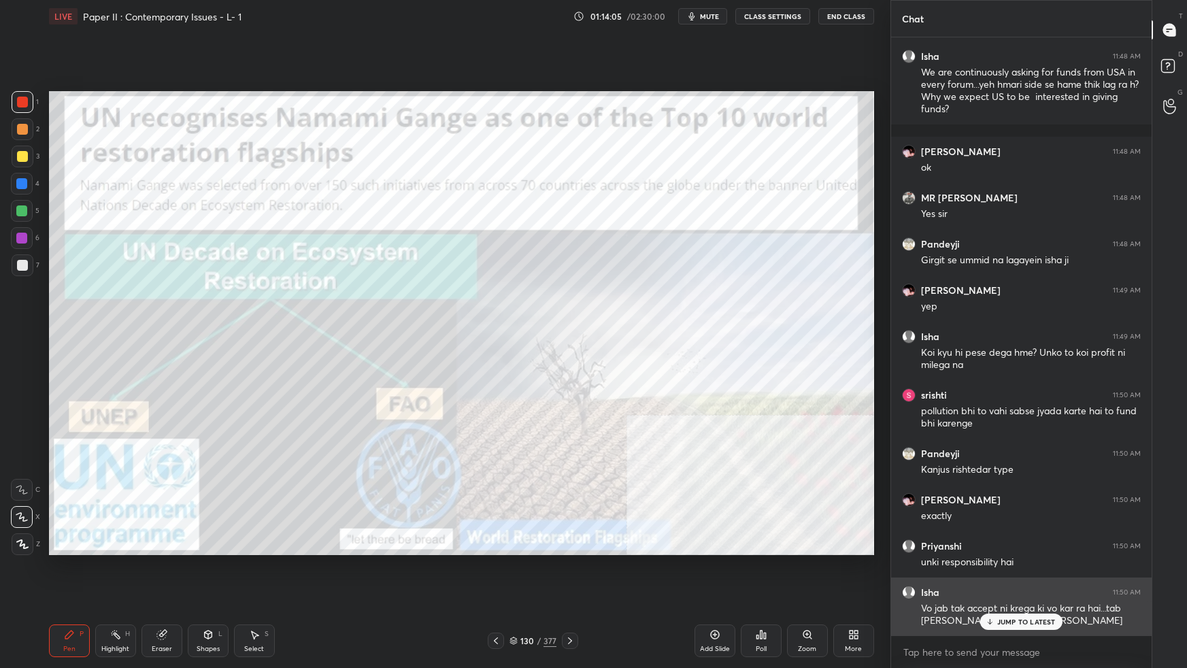
click at [1048, 592] on p "JUMP TO LATEST" at bounding box center [1026, 621] width 58 height 8
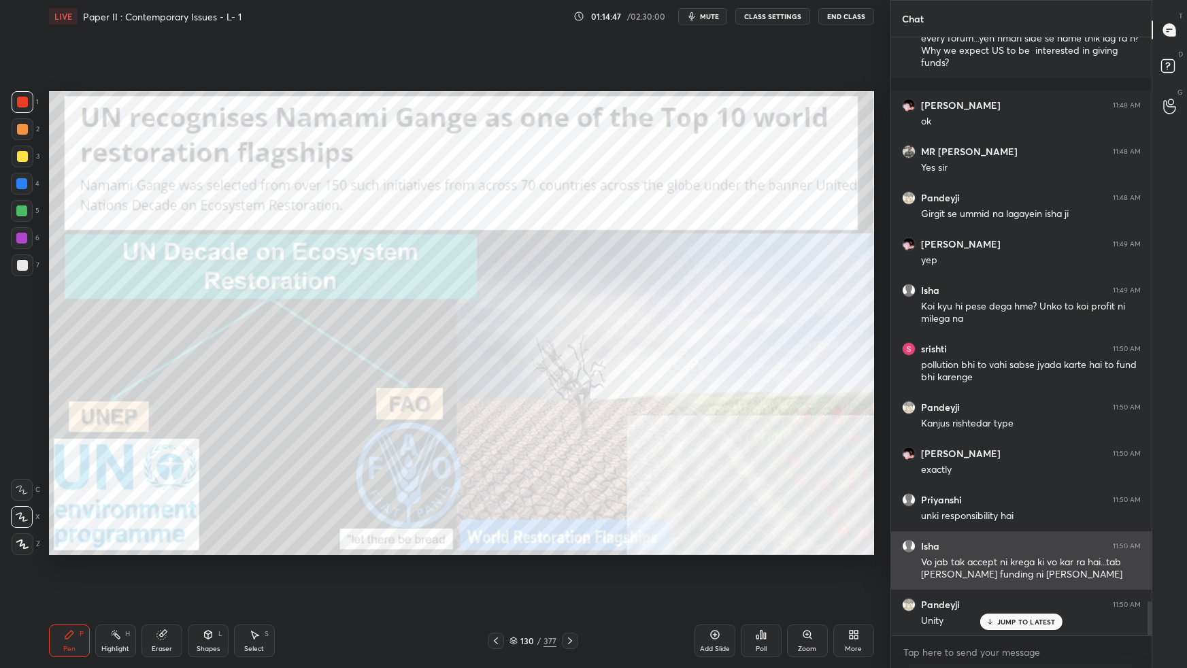
scroll to position [4, 3]
type textarea "x"
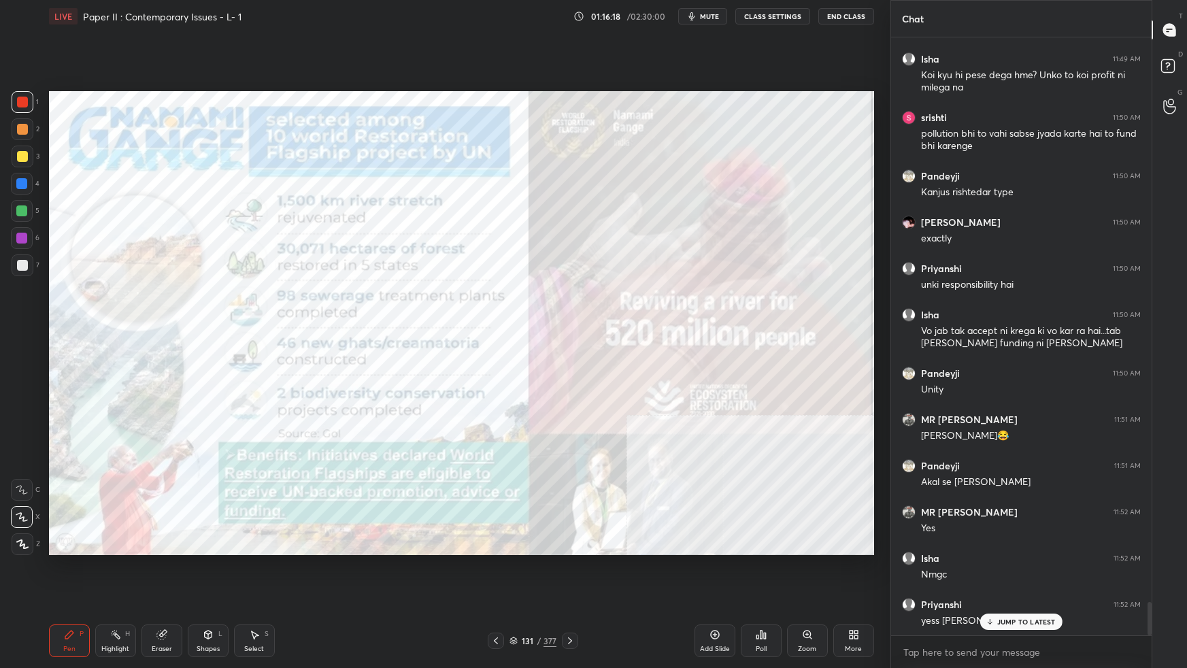
scroll to position [10098, 0]
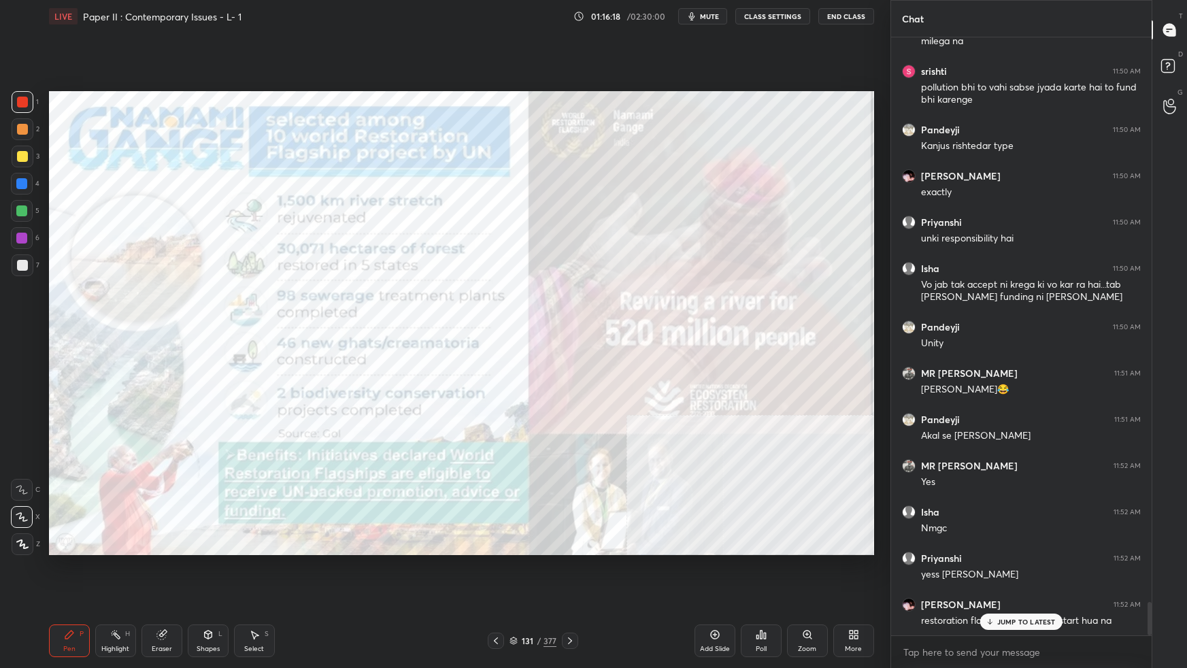
click at [1012, 592] on p "JUMP TO LATEST" at bounding box center [1026, 621] width 58 height 8
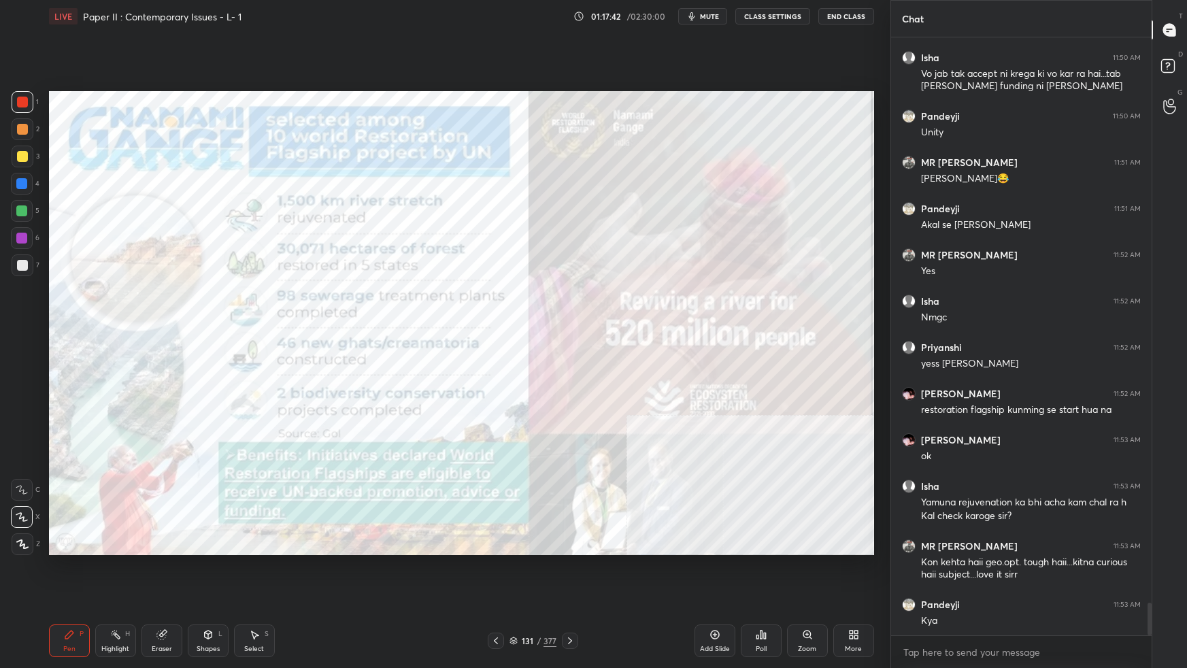
scroll to position [10356, 0]
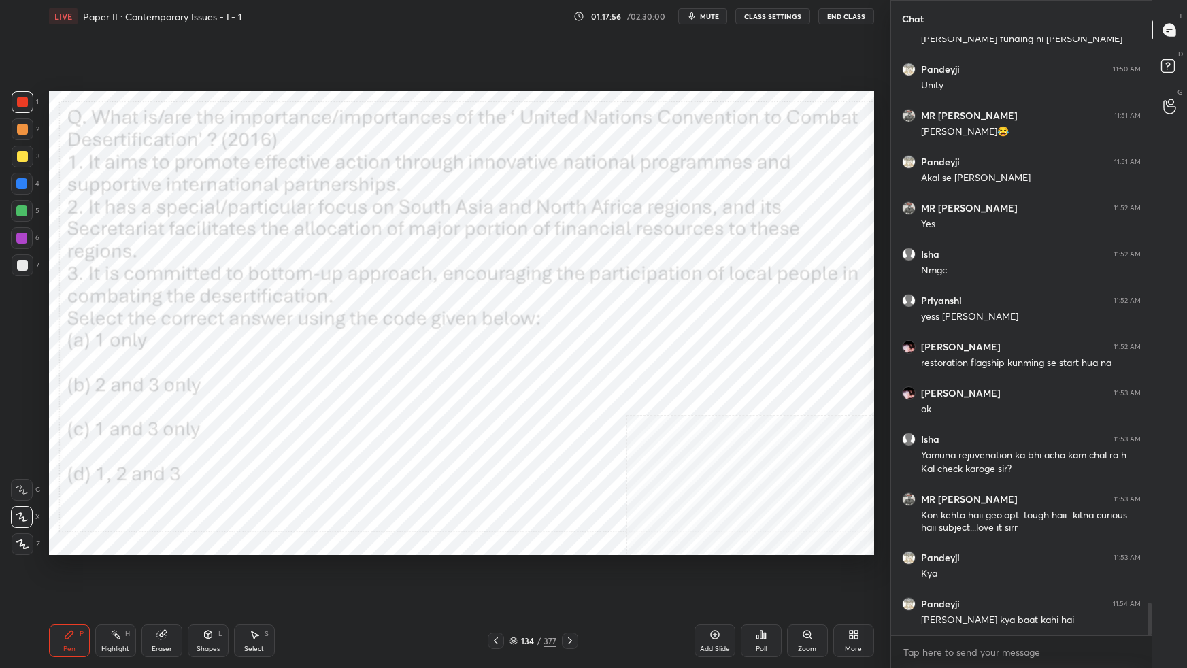
click at [514, 592] on icon at bounding box center [513, 640] width 8 height 8
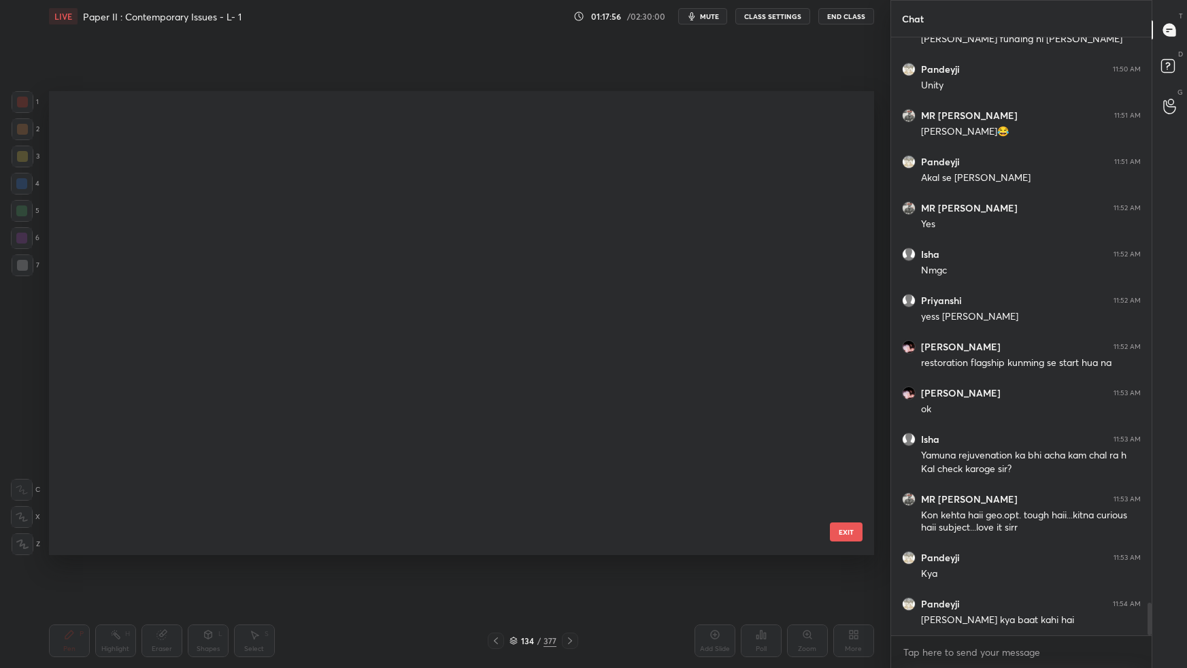
scroll to position [460, 818]
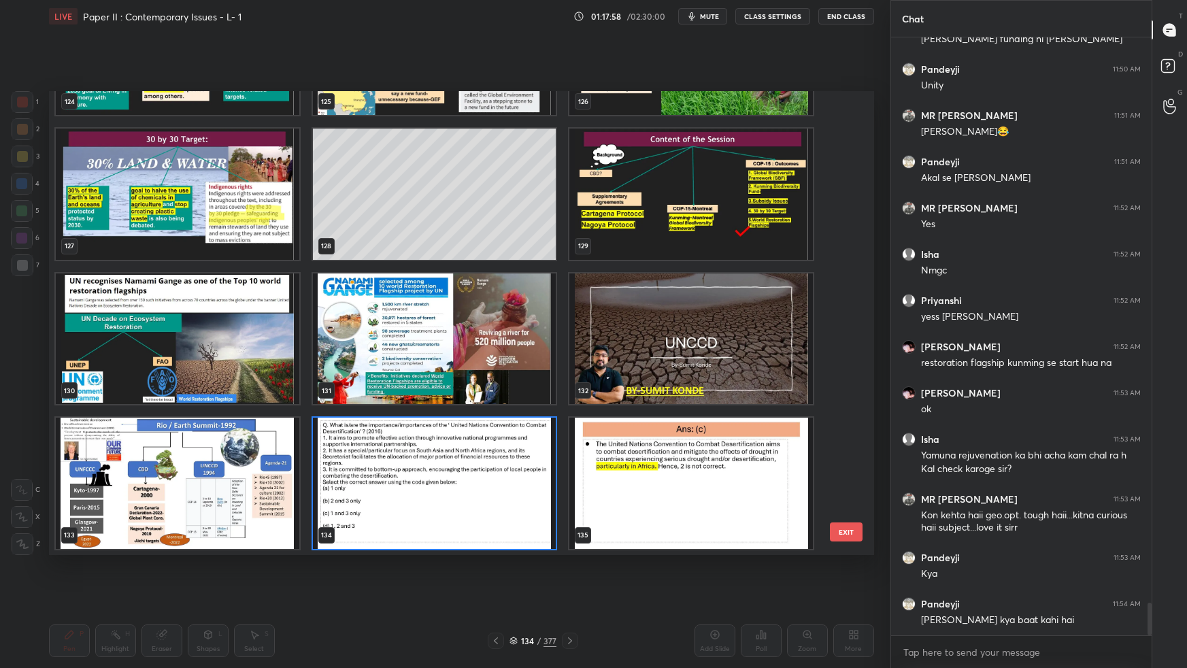
click at [844, 537] on button "EXIT" at bounding box center [846, 531] width 33 height 19
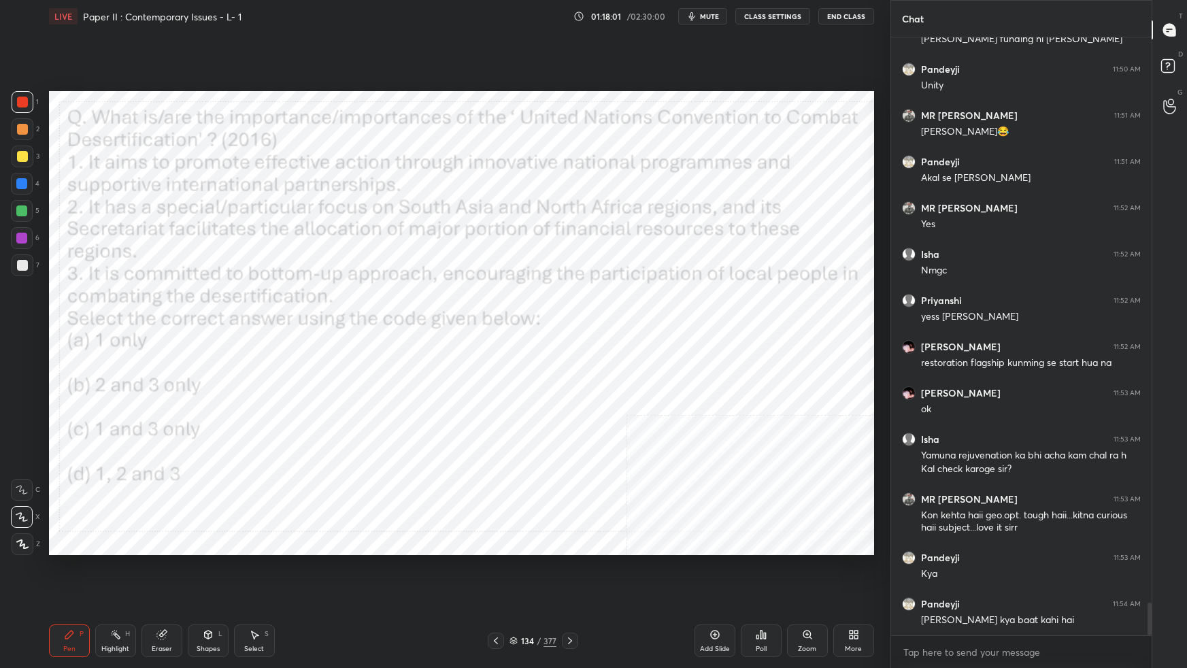
click at [766, 592] on icon at bounding box center [760, 634] width 11 height 11
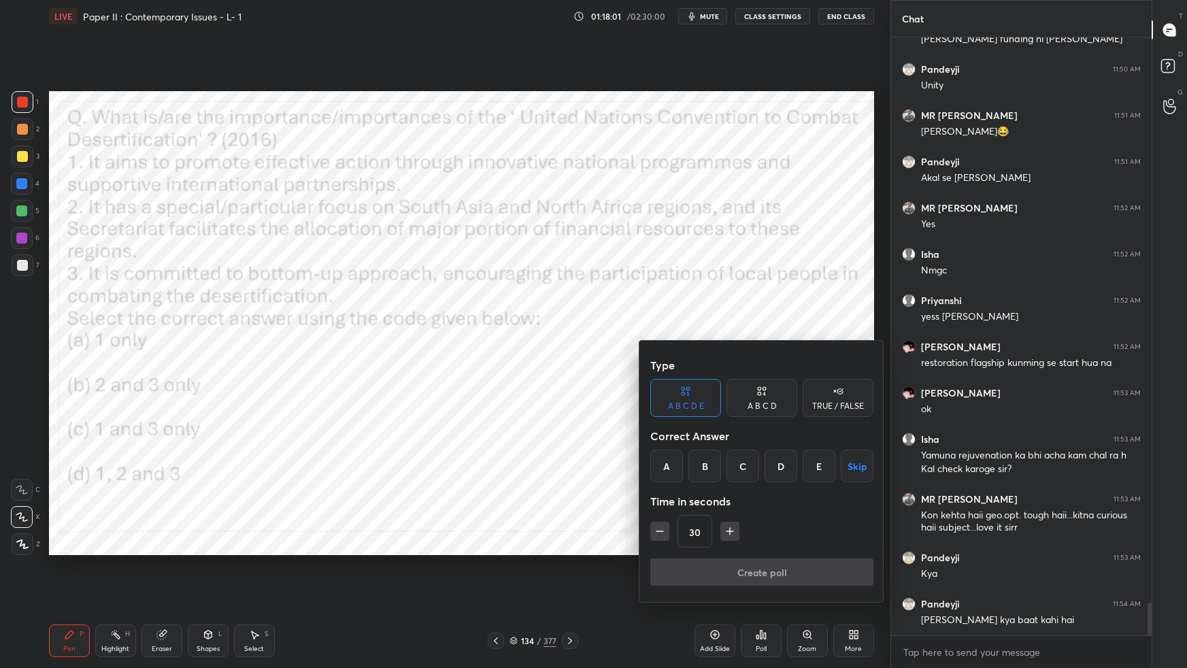
drag, startPoint x: 748, startPoint y: 462, endPoint x: 744, endPoint y: 494, distance: 32.2
click at [747, 466] on div "C" at bounding box center [742, 465] width 33 height 33
click at [729, 539] on button "button" at bounding box center [729, 531] width 19 height 19
click at [730, 532] on icon "button" at bounding box center [730, 531] width 14 height 14
drag, startPoint x: 661, startPoint y: 531, endPoint x: 675, endPoint y: 554, distance: 27.2
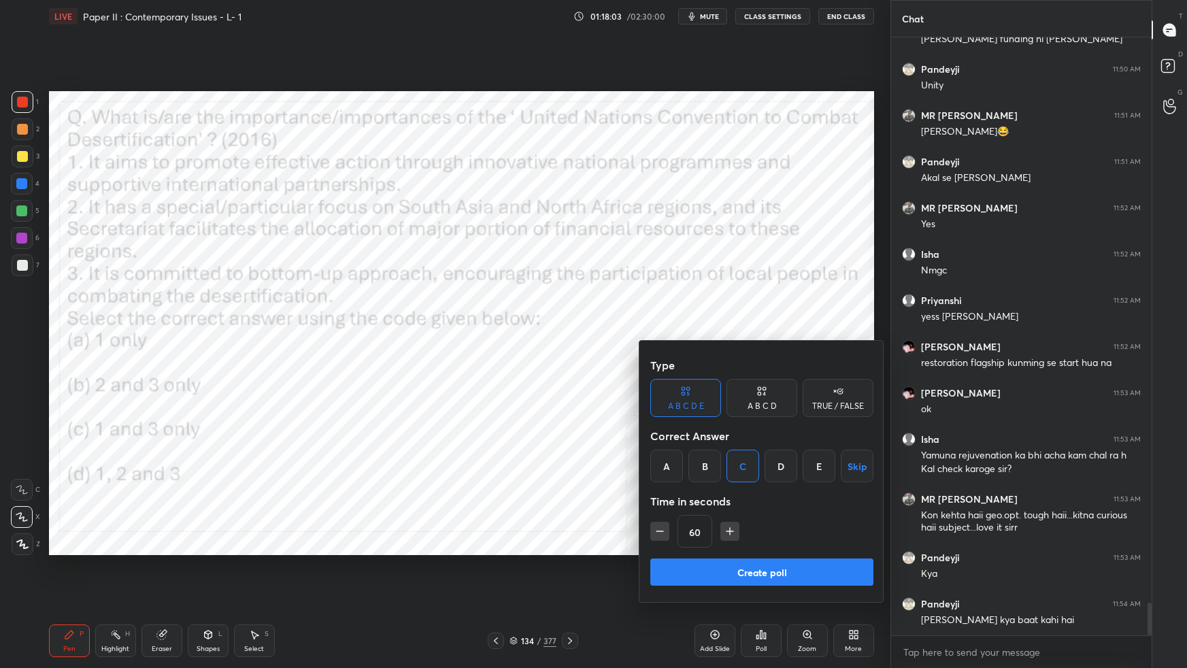
click at [663, 535] on icon "button" at bounding box center [660, 531] width 14 height 14
type input "45"
click at [682, 575] on button "Create poll" at bounding box center [761, 571] width 223 height 27
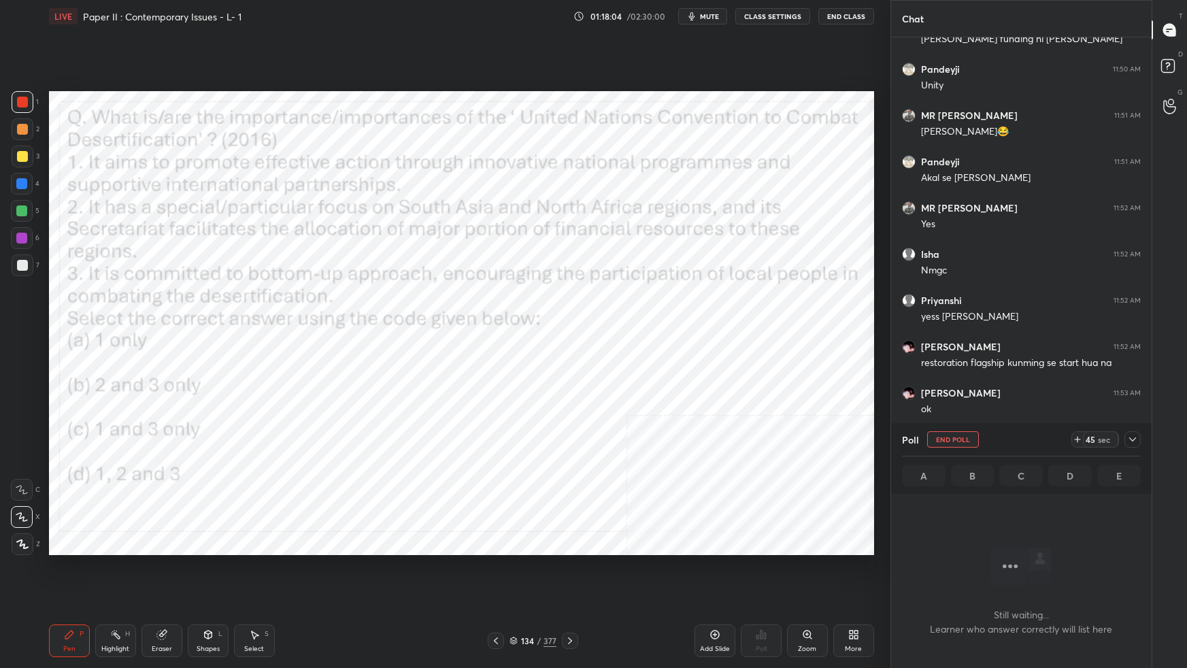
scroll to position [4, 3]
drag, startPoint x: 515, startPoint y: 643, endPoint x: 522, endPoint y: 636, distance: 8.7
click at [517, 592] on icon at bounding box center [513, 640] width 8 height 8
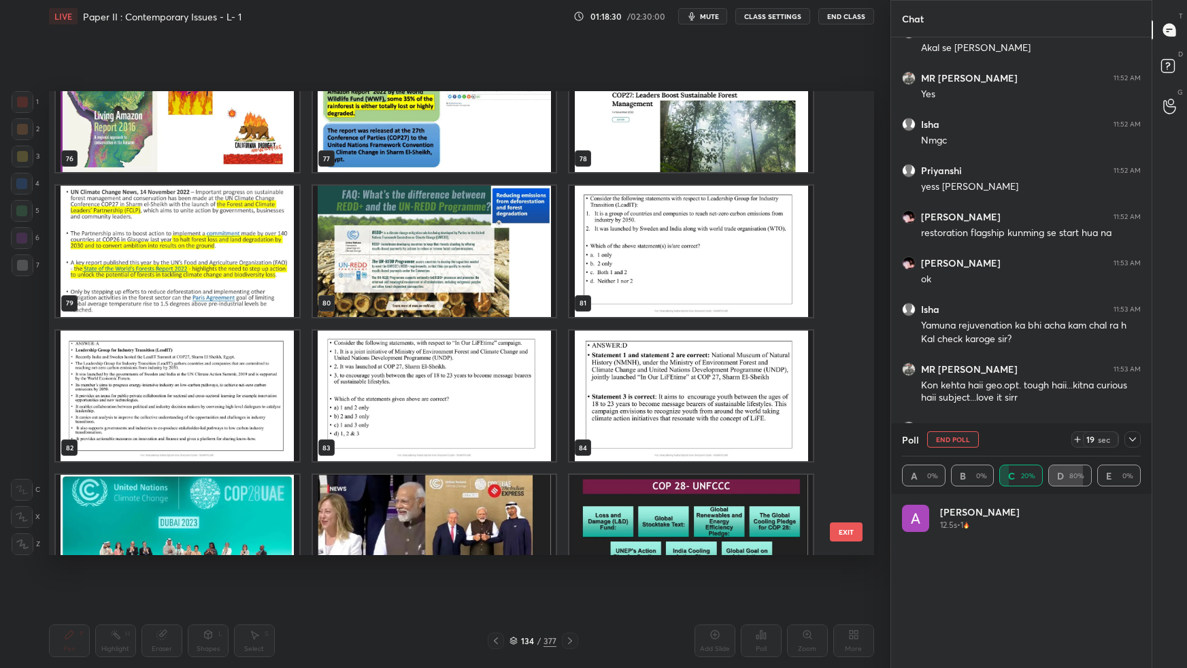
scroll to position [3725, 0]
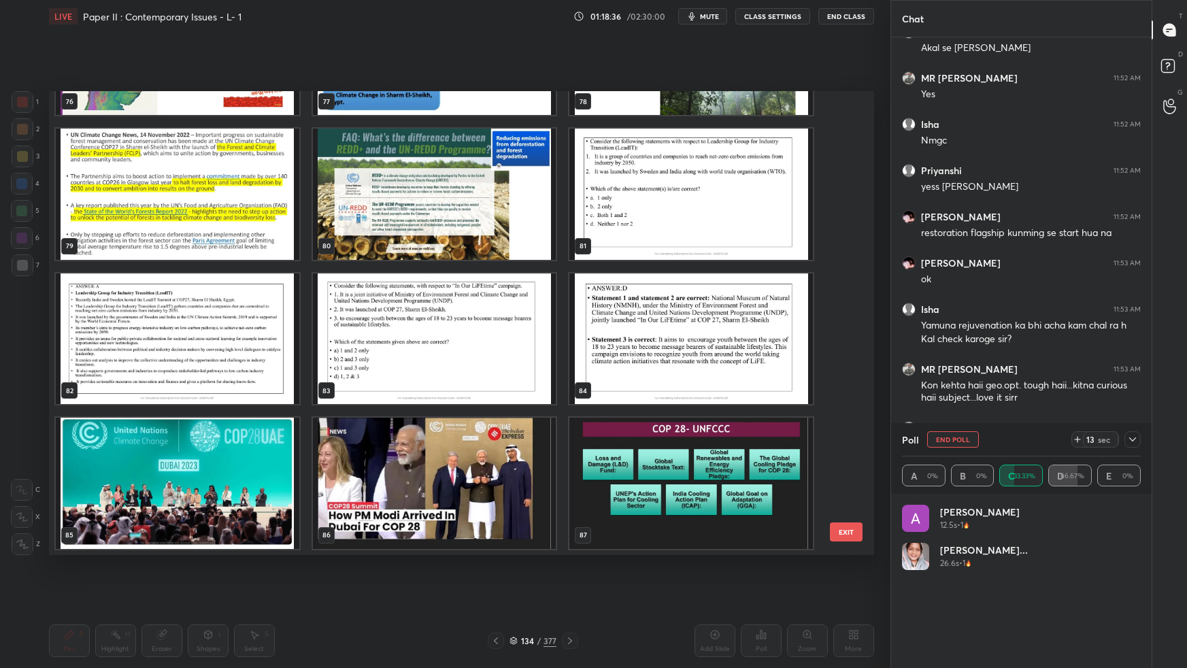
click at [849, 532] on button "EXIT" at bounding box center [846, 531] width 33 height 19
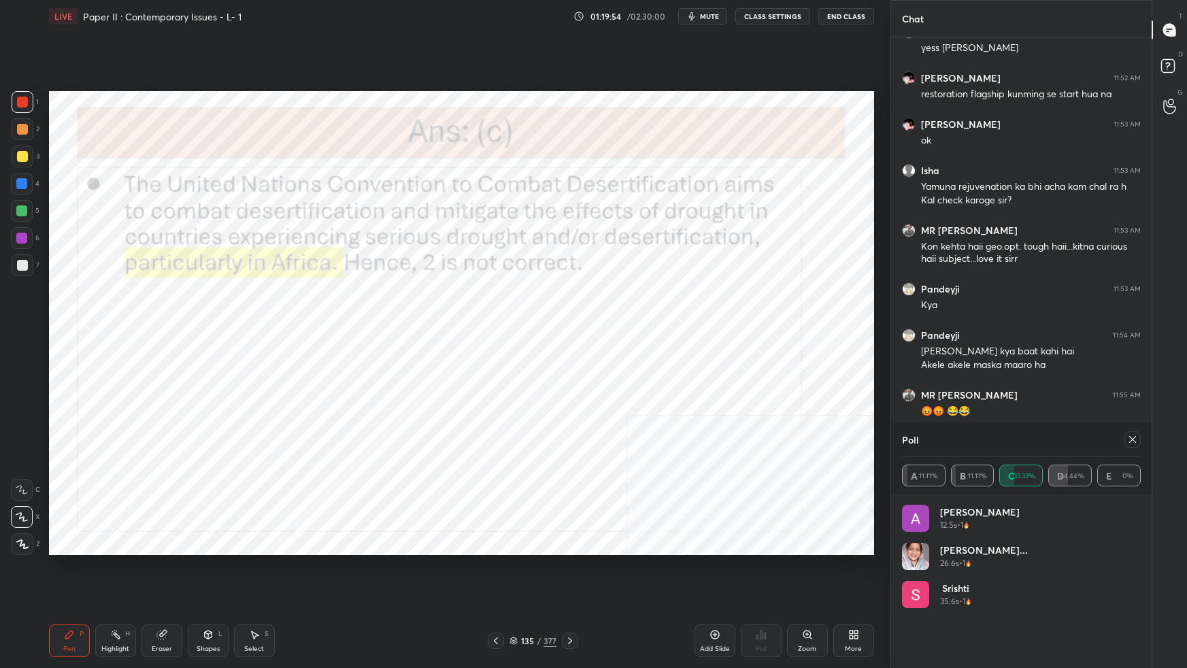
scroll to position [10683, 0]
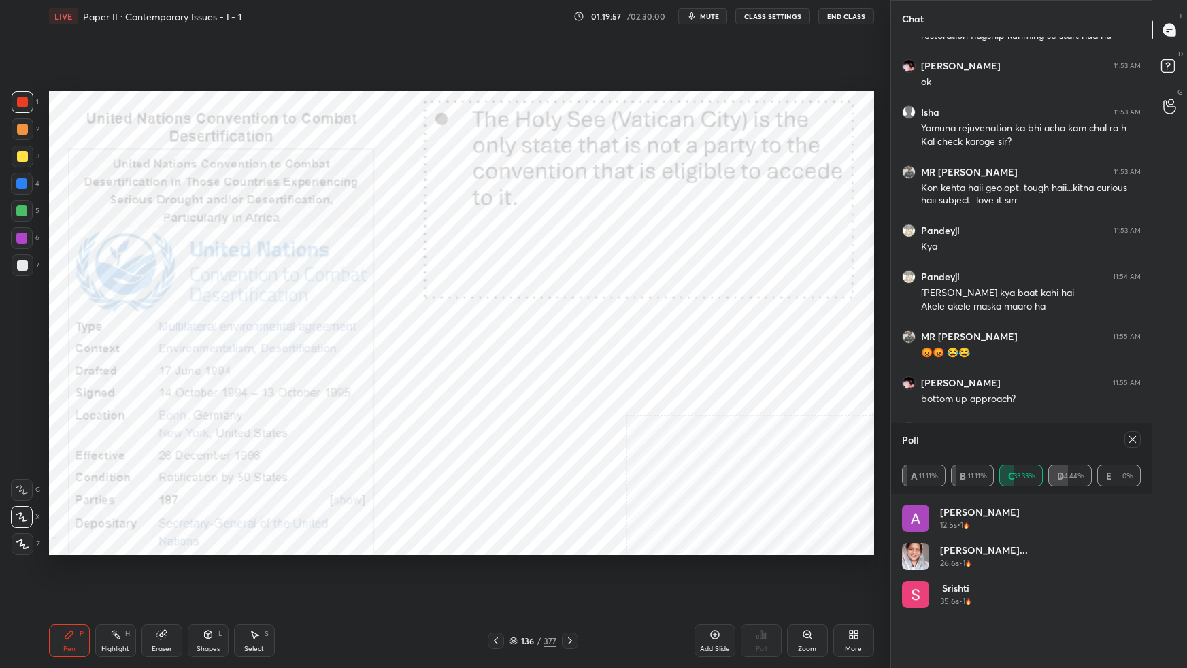
click at [1137, 439] on div at bounding box center [1132, 439] width 16 height 16
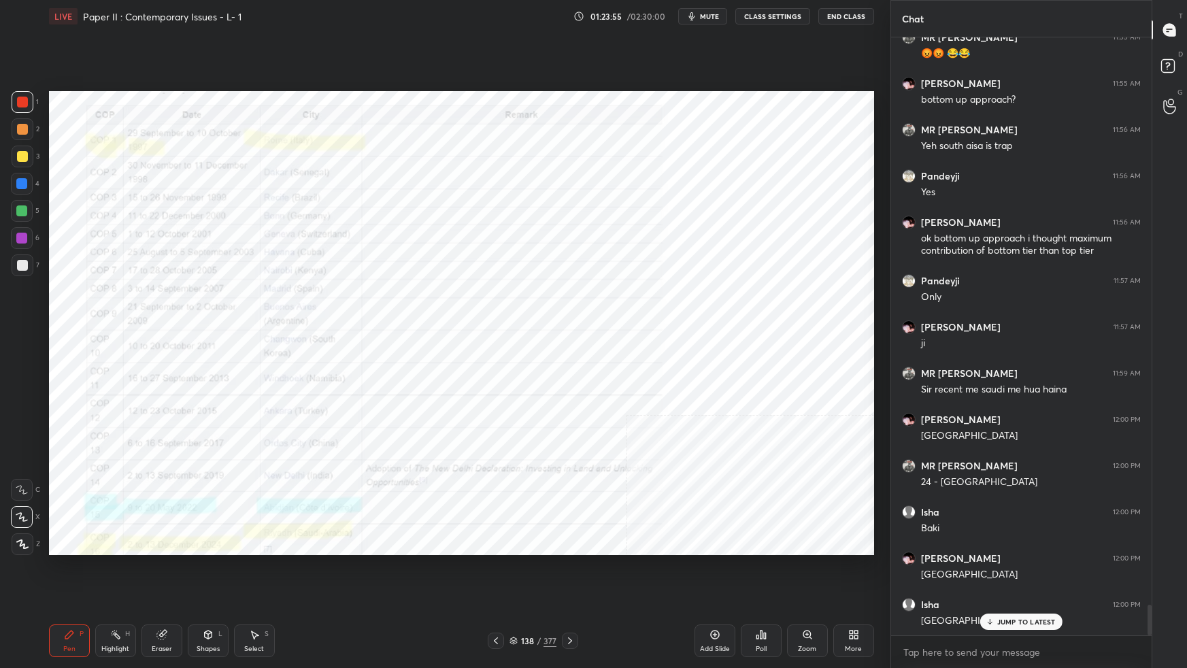
scroll to position [11029, 0]
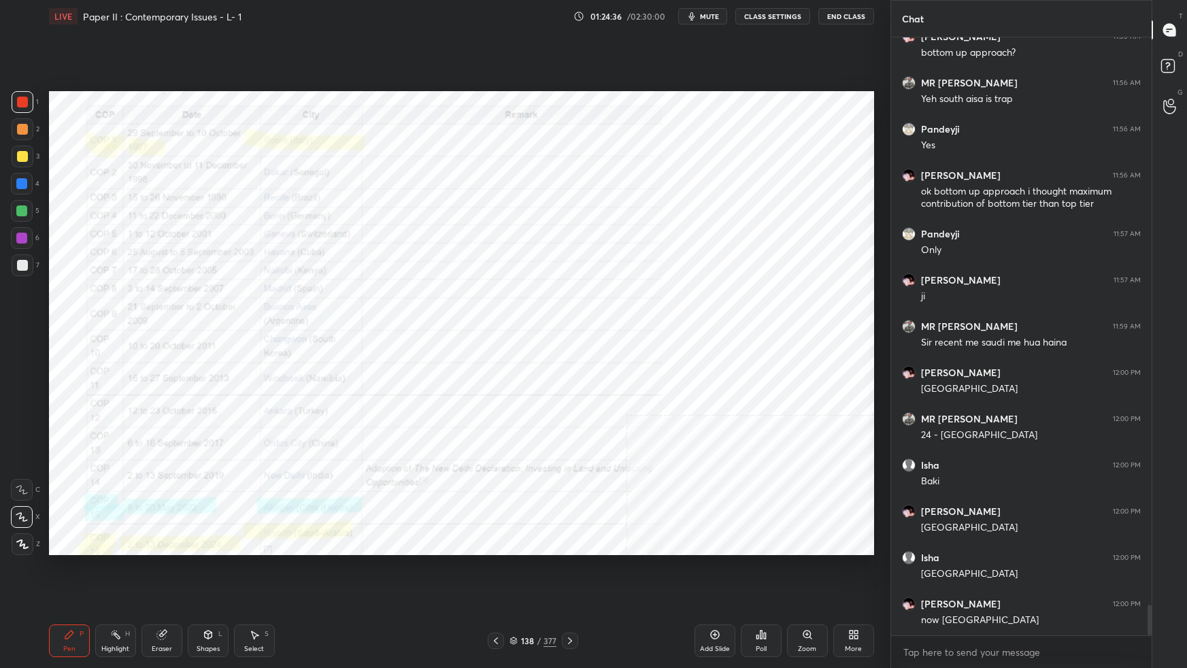
drag, startPoint x: 513, startPoint y: 645, endPoint x: 524, endPoint y: 640, distance: 11.9
click at [515, 592] on div "138 / 377" at bounding box center [532, 640] width 47 height 12
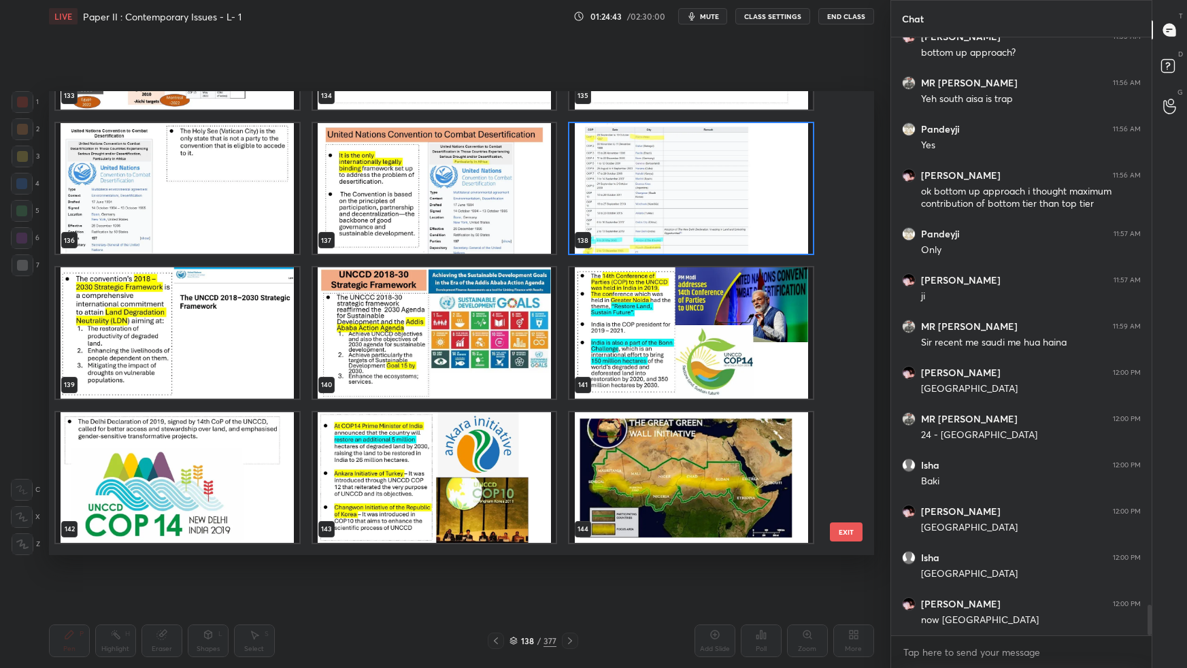
scroll to position [11075, 0]
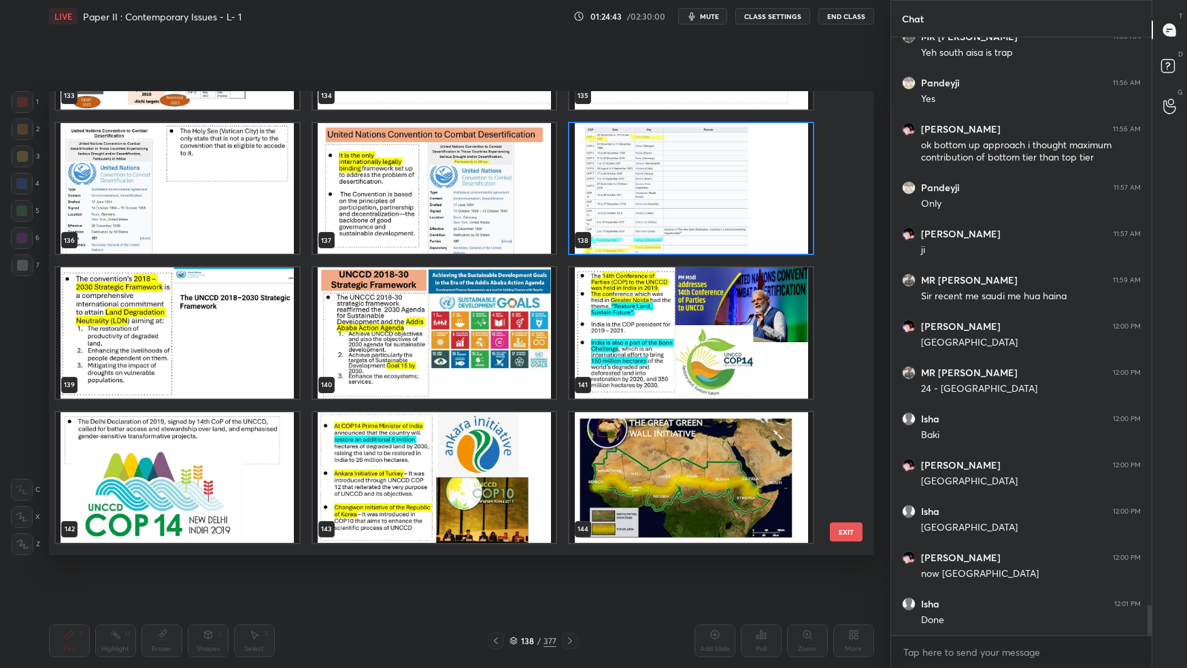
click at [418, 377] on img "grid" at bounding box center [433, 332] width 243 height 131
click at [418, 379] on img "grid" at bounding box center [433, 332] width 243 height 131
click at [420, 380] on img "grid" at bounding box center [433, 332] width 243 height 131
click at [421, 380] on img "grid" at bounding box center [433, 332] width 243 height 131
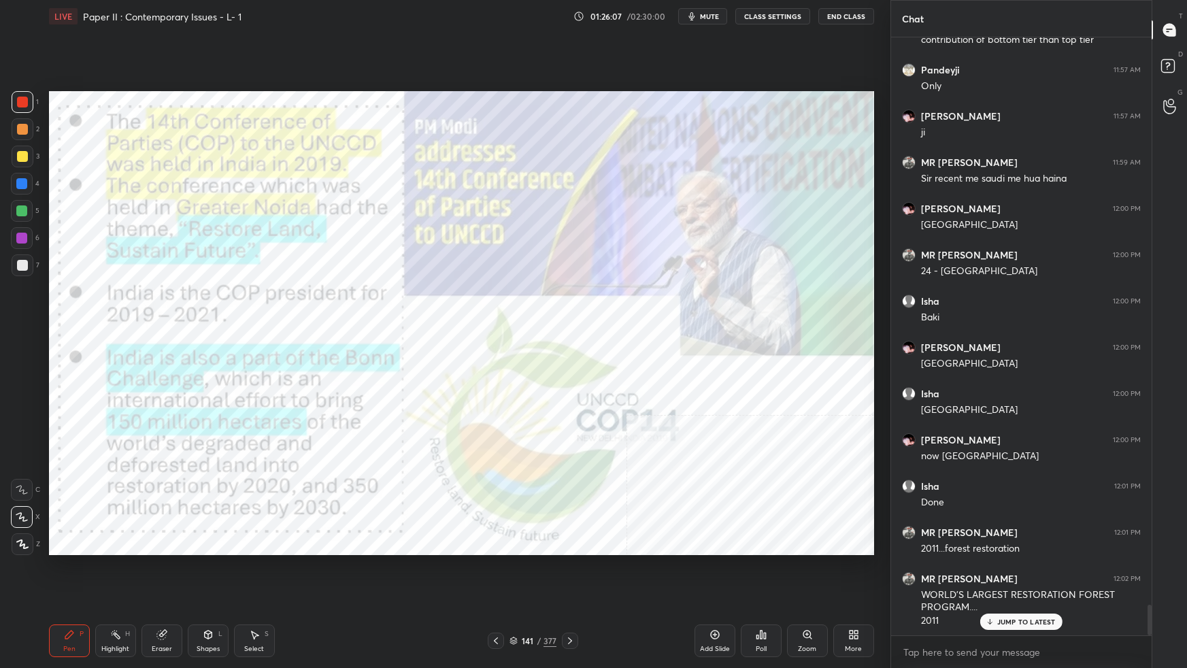
scroll to position [11239, 0]
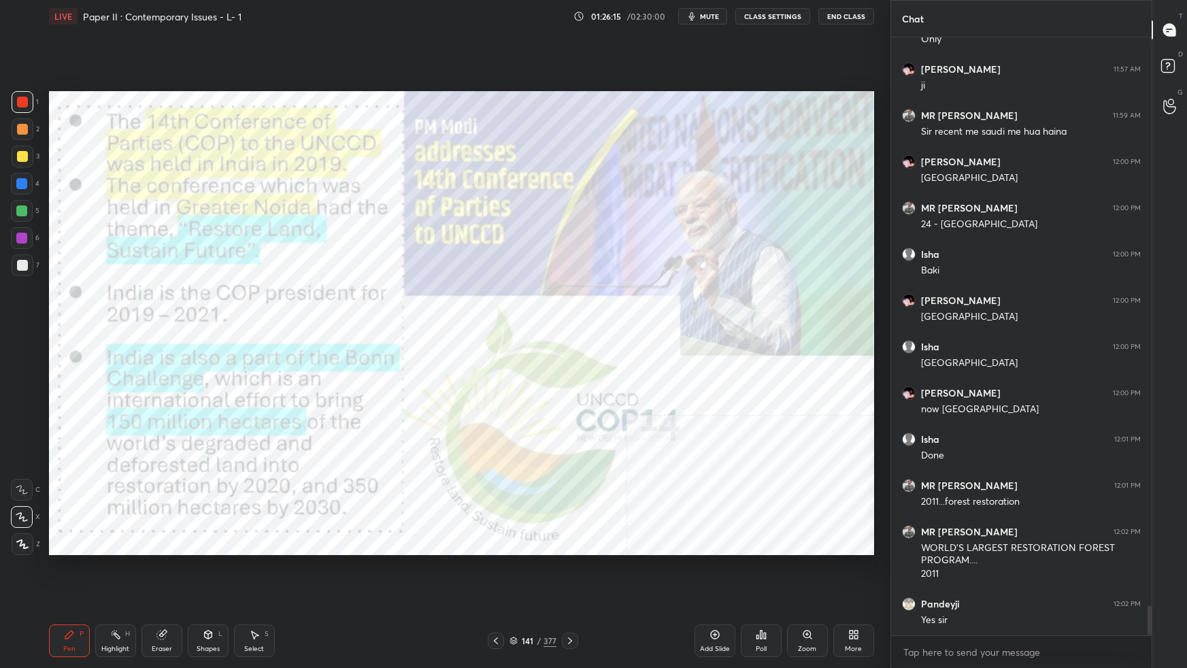
click at [508, 592] on div "141 / 377" at bounding box center [533, 640] width 90 height 16
click at [516, 592] on icon at bounding box center [513, 638] width 7 height 3
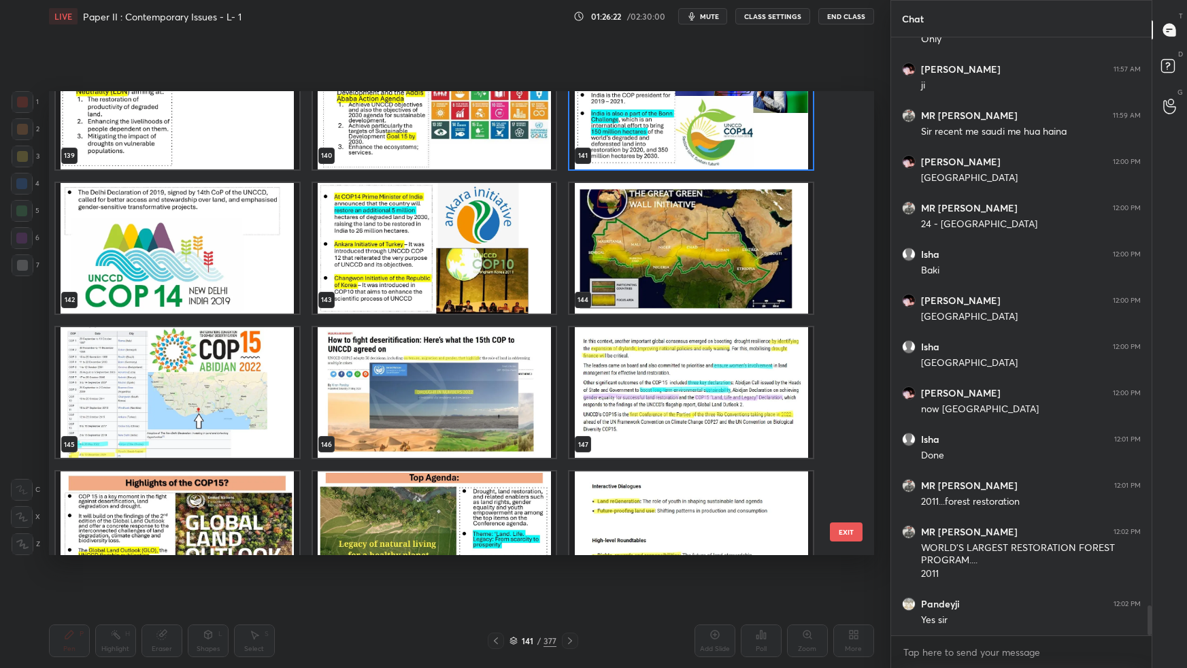
scroll to position [6619, 0]
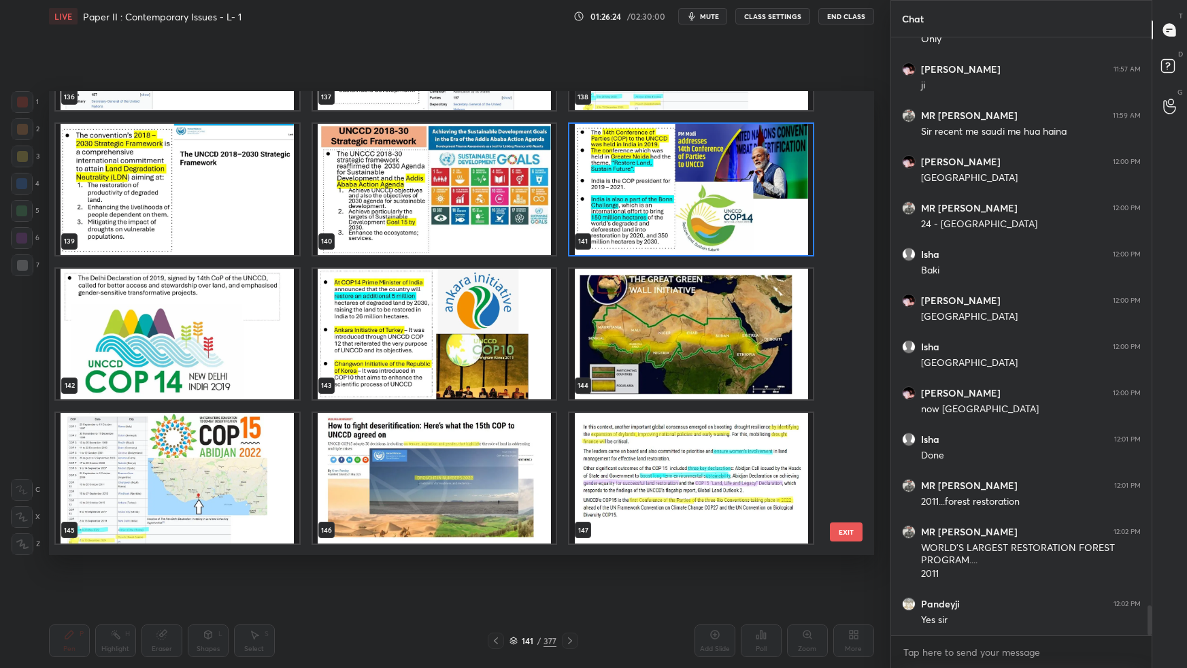
click at [758, 345] on img "grid" at bounding box center [690, 333] width 243 height 131
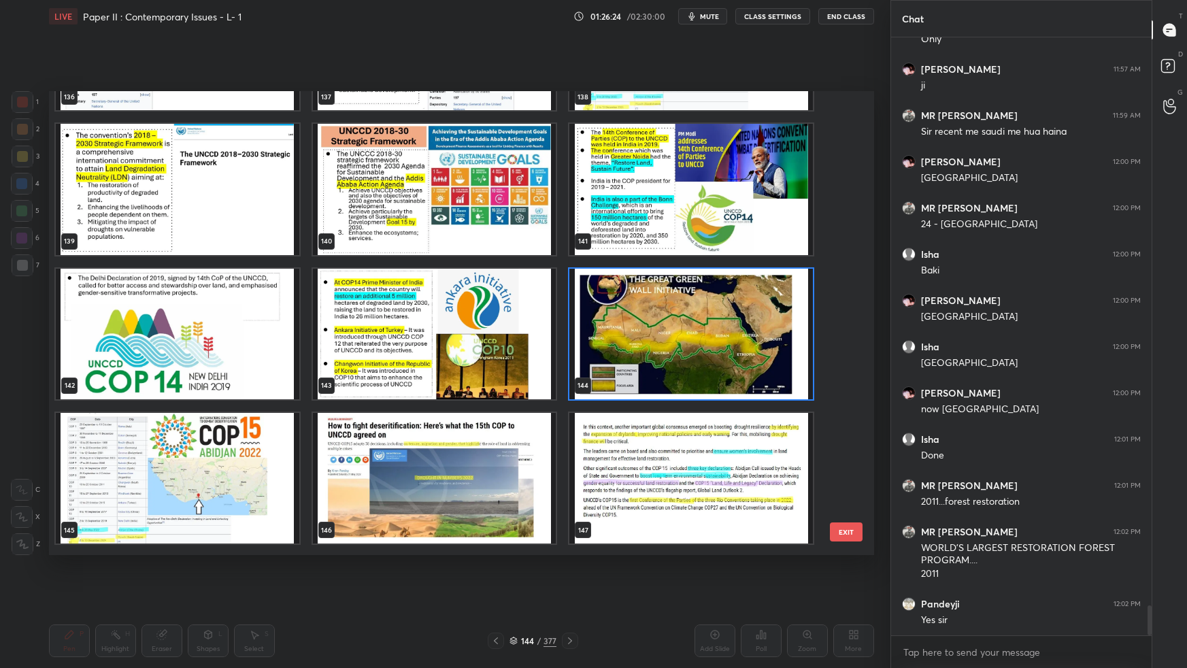
click at [758, 345] on img "grid" at bounding box center [690, 333] width 243 height 131
click at [760, 344] on img "grid" at bounding box center [690, 333] width 243 height 131
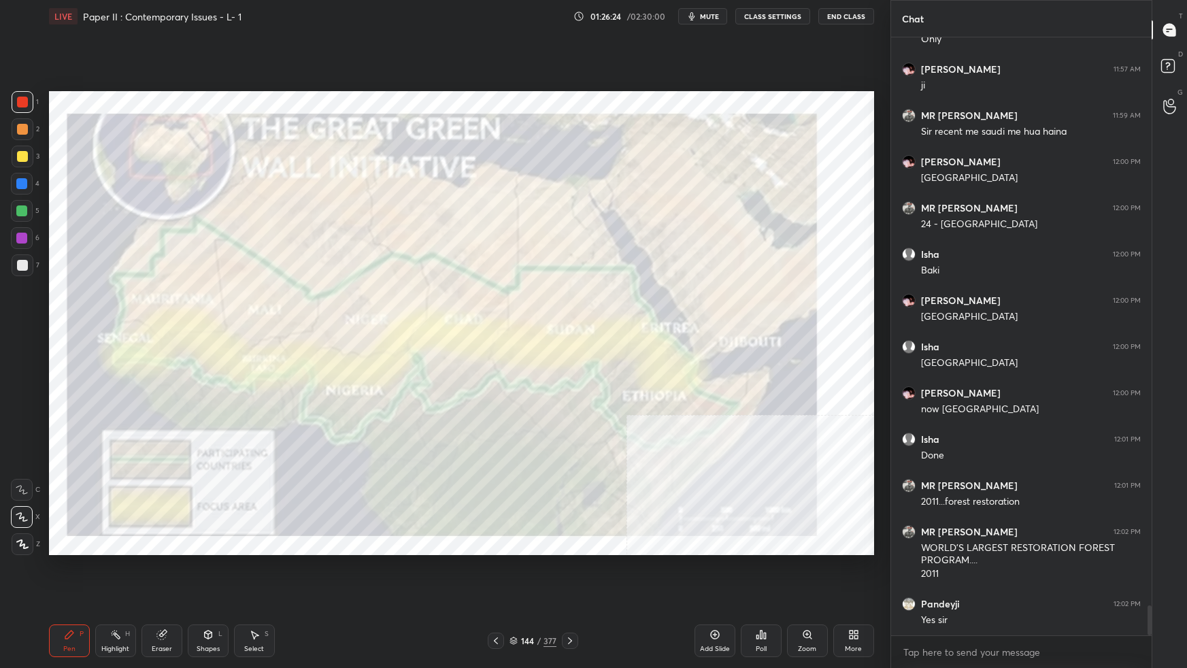
click at [762, 343] on img "grid" at bounding box center [690, 333] width 243 height 131
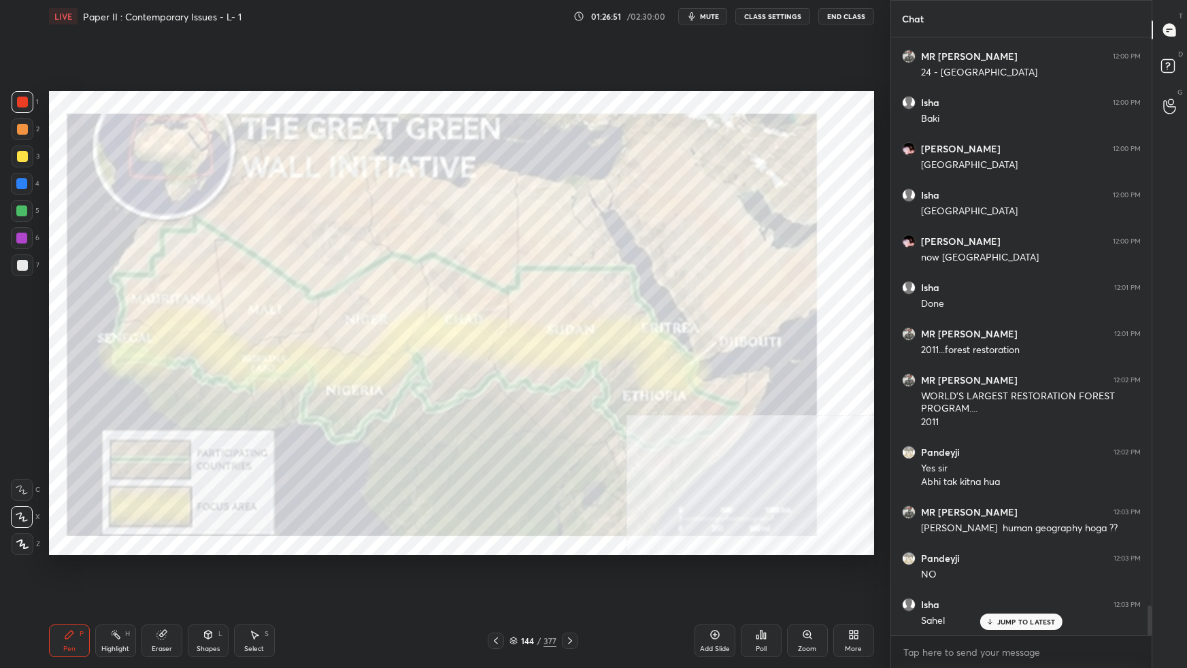
scroll to position [11437, 0]
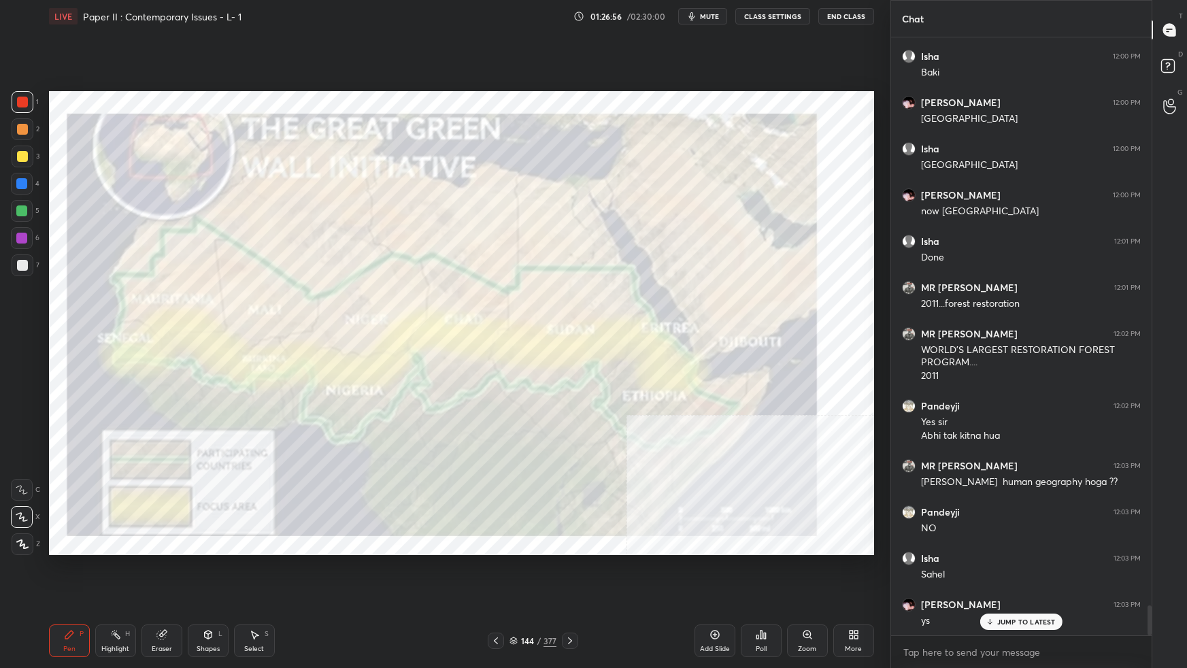
click at [515, 592] on icon at bounding box center [513, 643] width 7 height 2
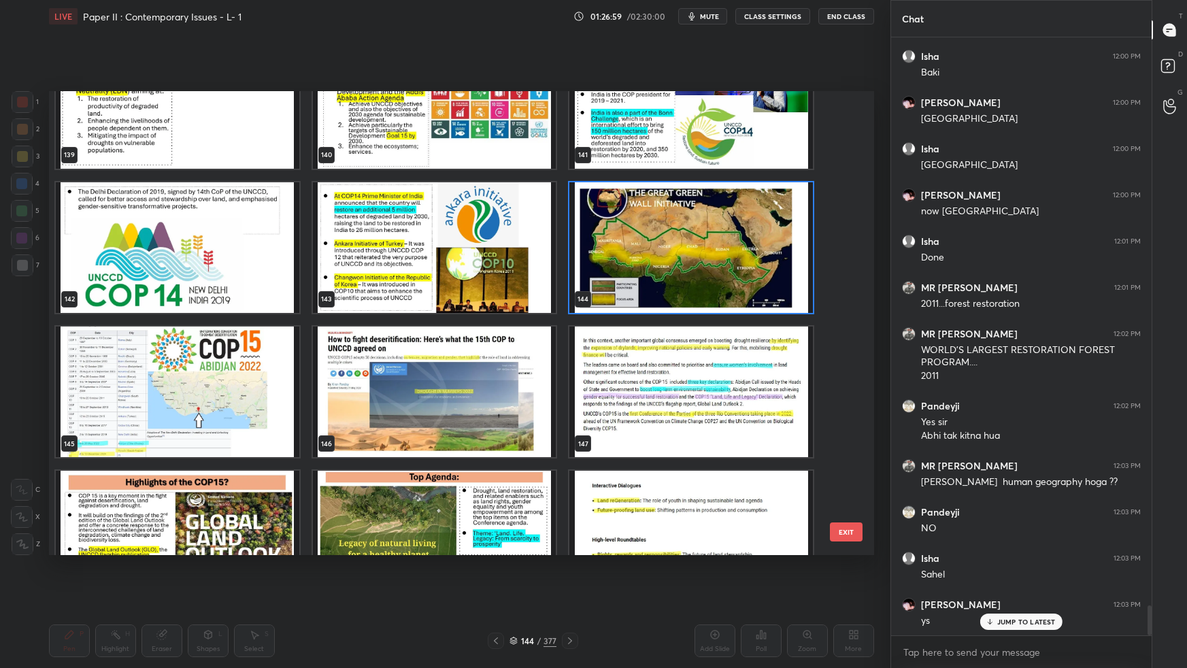
scroll to position [6677, 0]
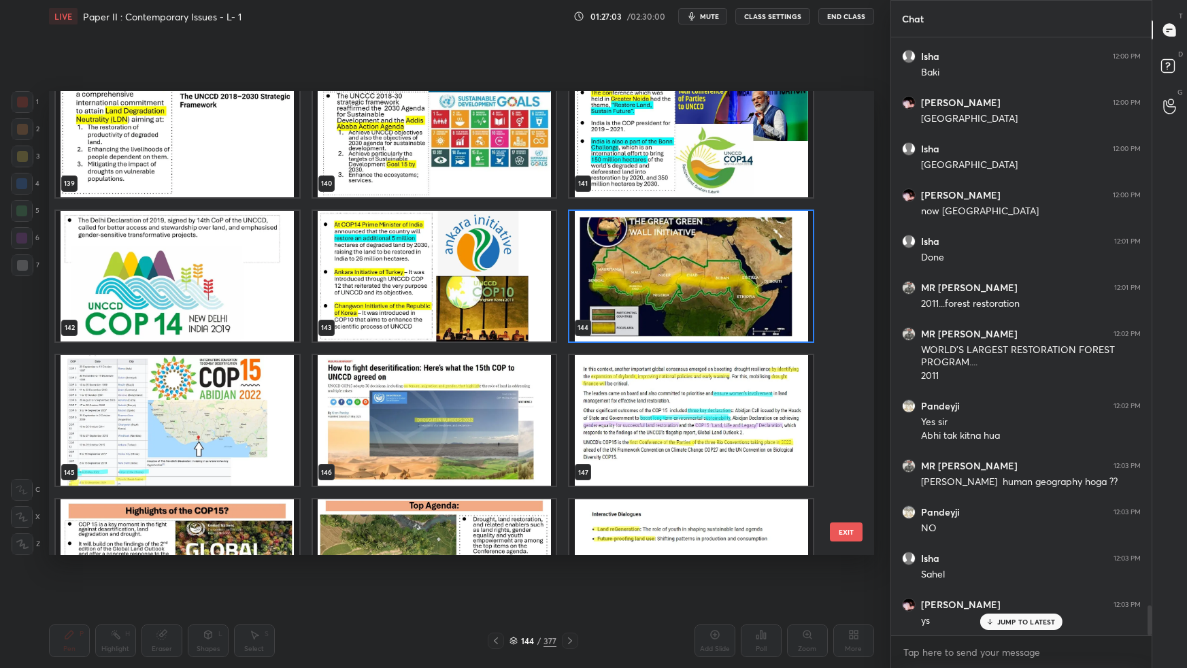
click at [243, 438] on img "grid" at bounding box center [177, 420] width 243 height 131
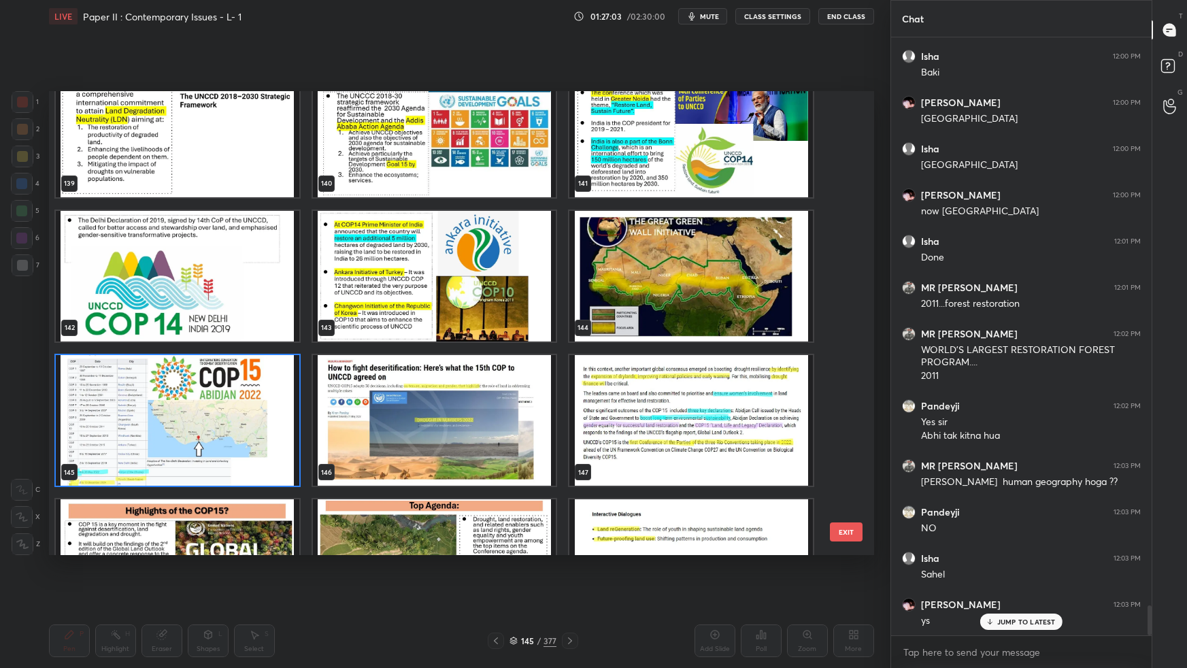
click at [242, 437] on img "grid" at bounding box center [177, 420] width 243 height 131
click at [243, 440] on img "grid" at bounding box center [177, 420] width 243 height 131
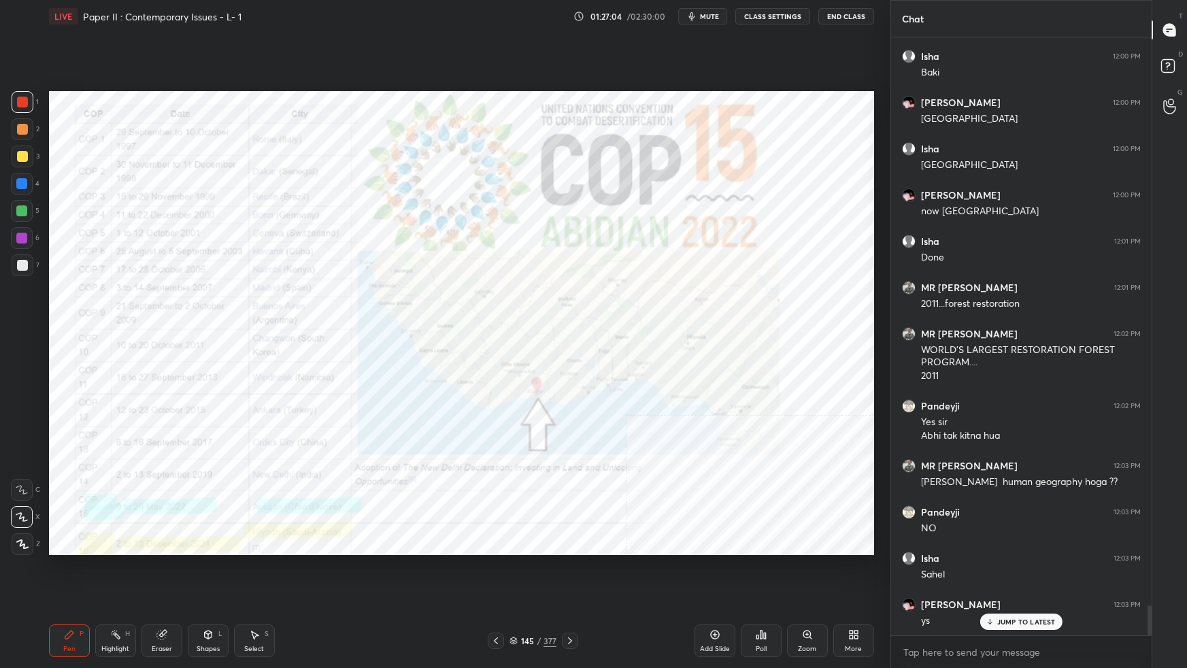
click at [243, 440] on img "grid" at bounding box center [177, 420] width 243 height 131
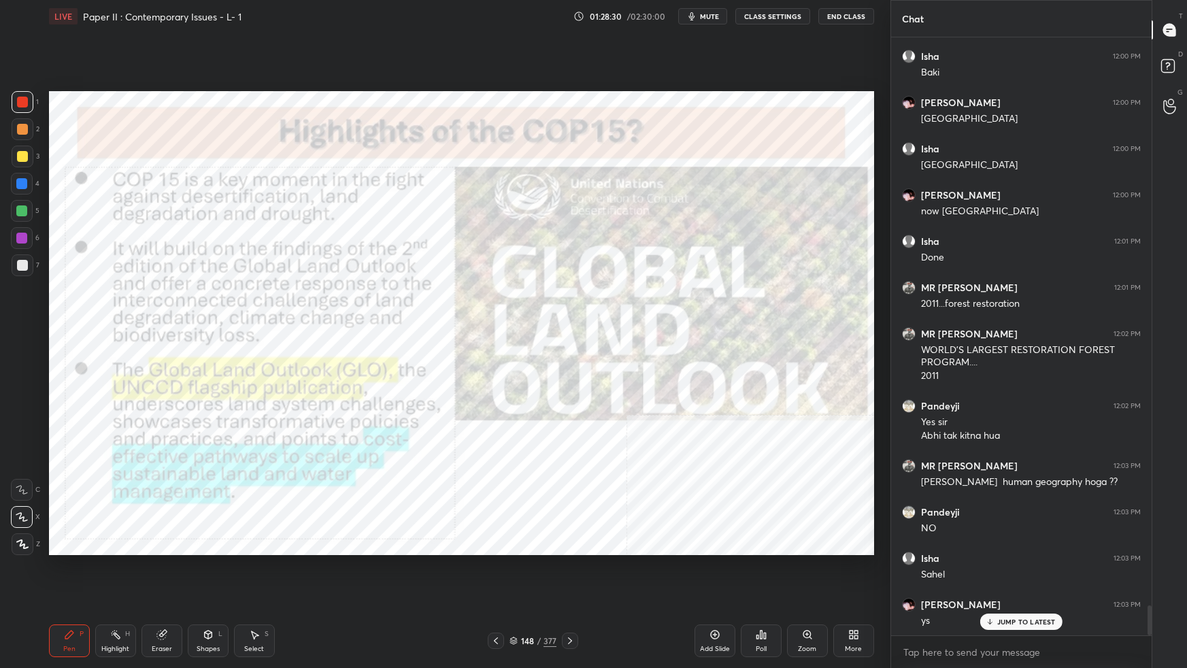
drag, startPoint x: 515, startPoint y: 643, endPoint x: 530, endPoint y: 632, distance: 18.4
click at [517, 592] on icon at bounding box center [513, 640] width 8 height 8
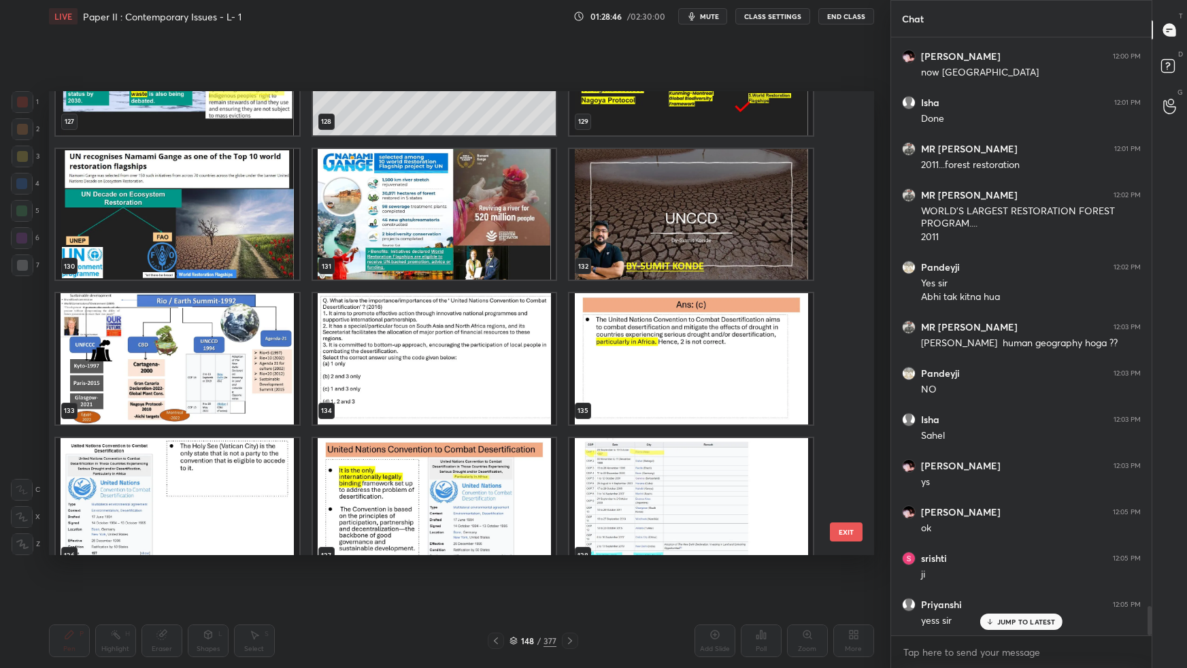
scroll to position [6132, 0]
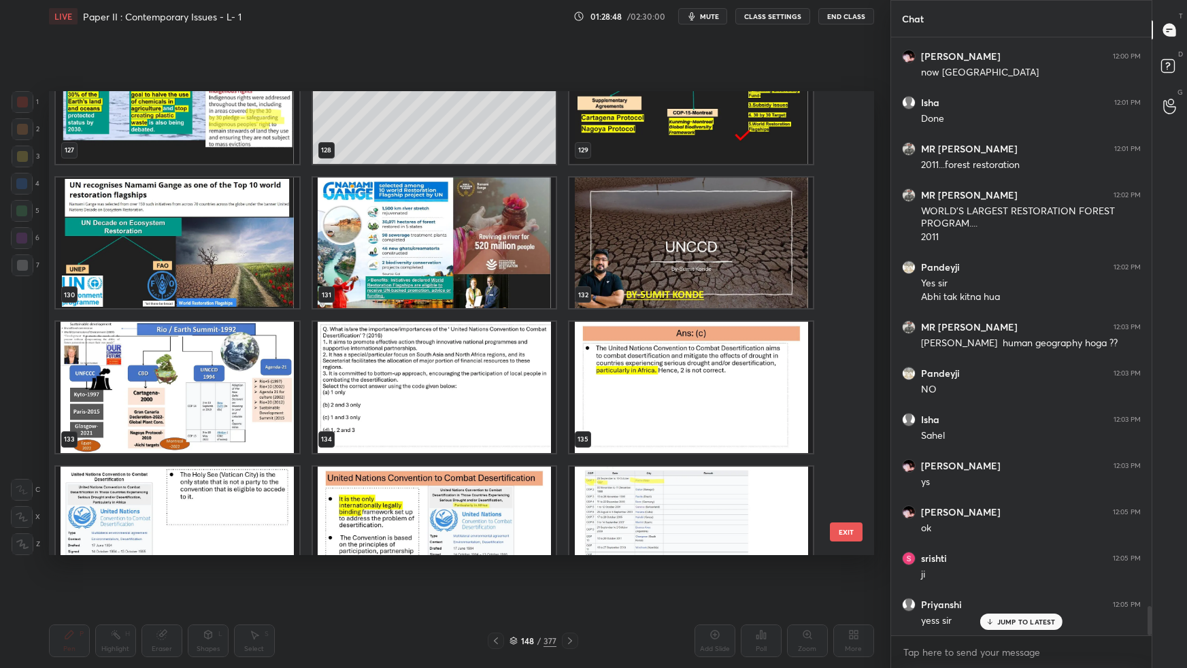
click at [271, 422] on img "grid" at bounding box center [177, 387] width 243 height 131
click at [273, 422] on img "grid" at bounding box center [177, 387] width 243 height 131
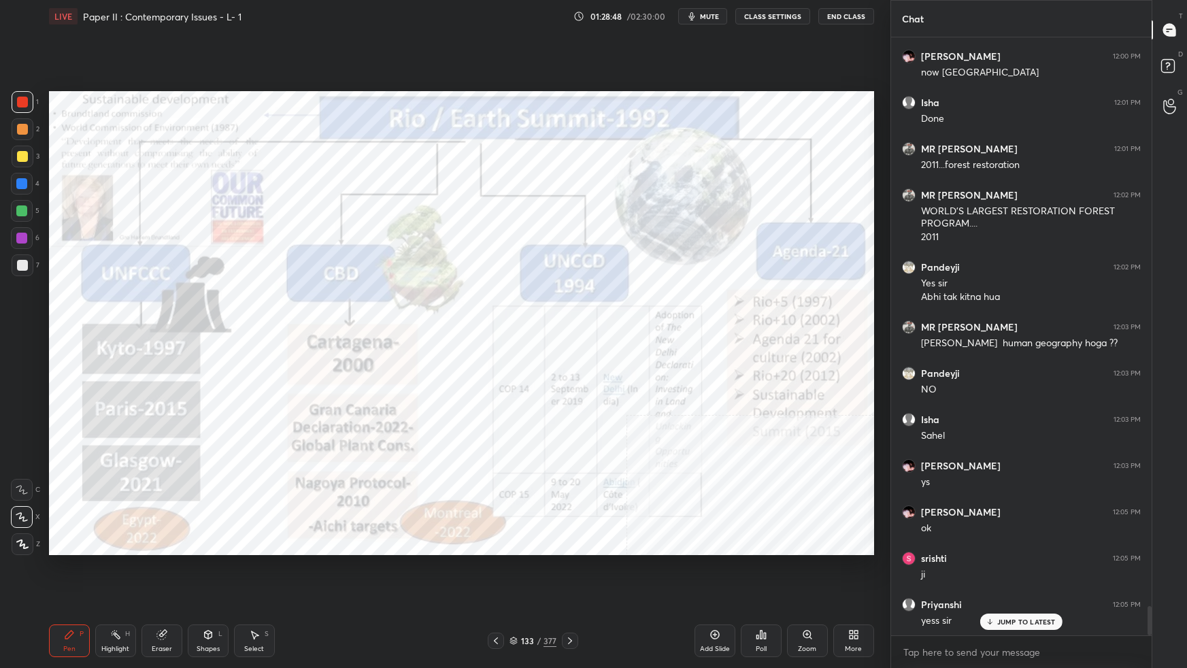
click at [275, 422] on img "grid" at bounding box center [177, 387] width 243 height 131
click at [277, 420] on img "grid" at bounding box center [177, 387] width 243 height 131
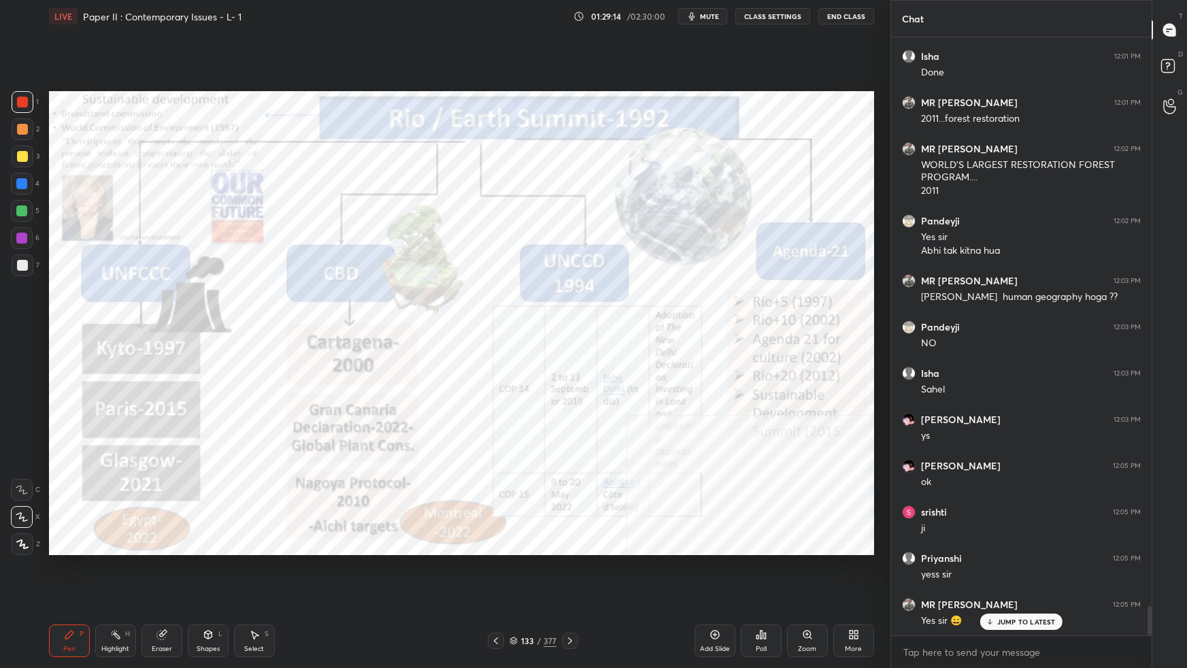
scroll to position [11669, 0]
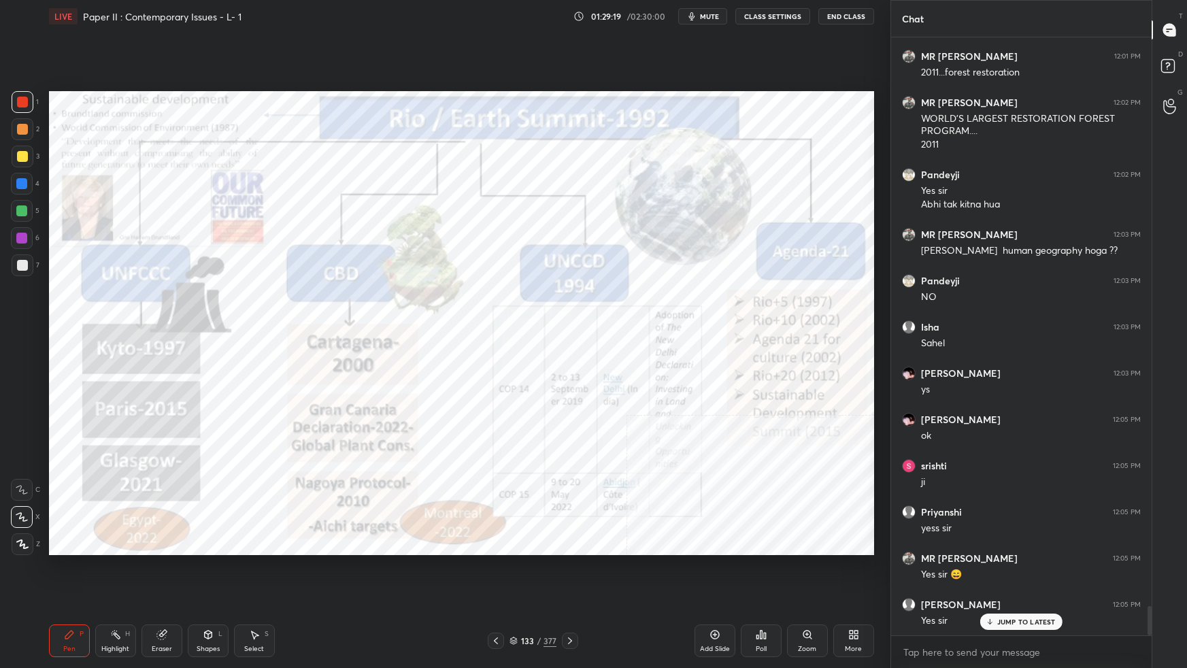
click at [512, 592] on icon at bounding box center [513, 640] width 8 height 8
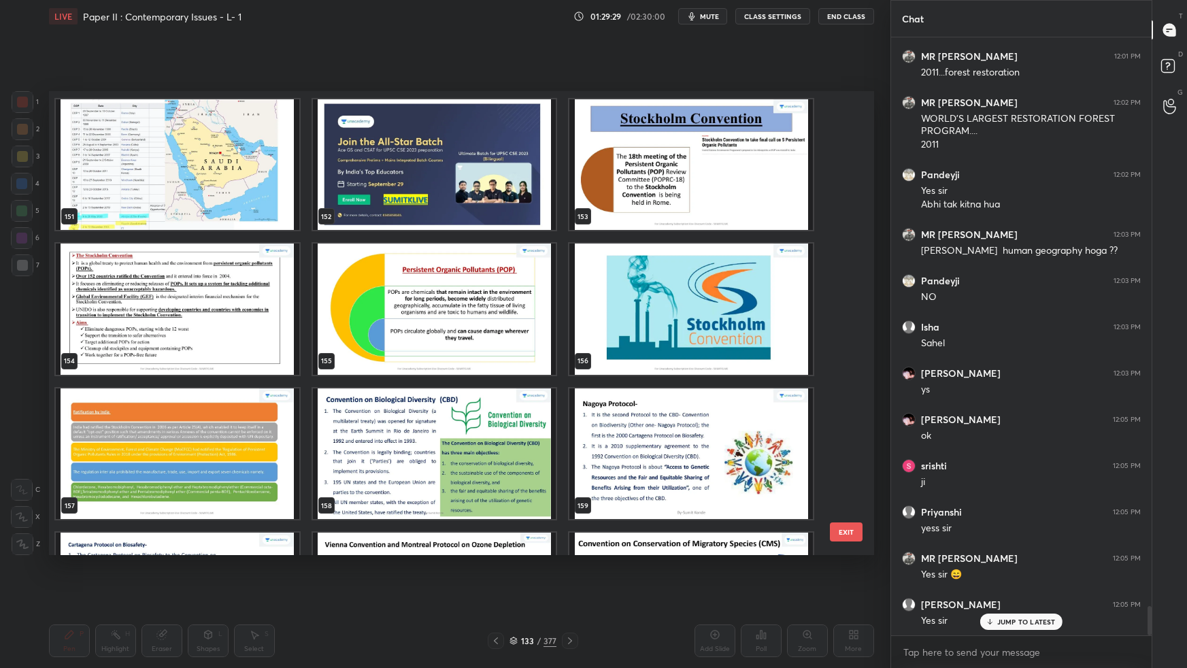
scroll to position [7278, 0]
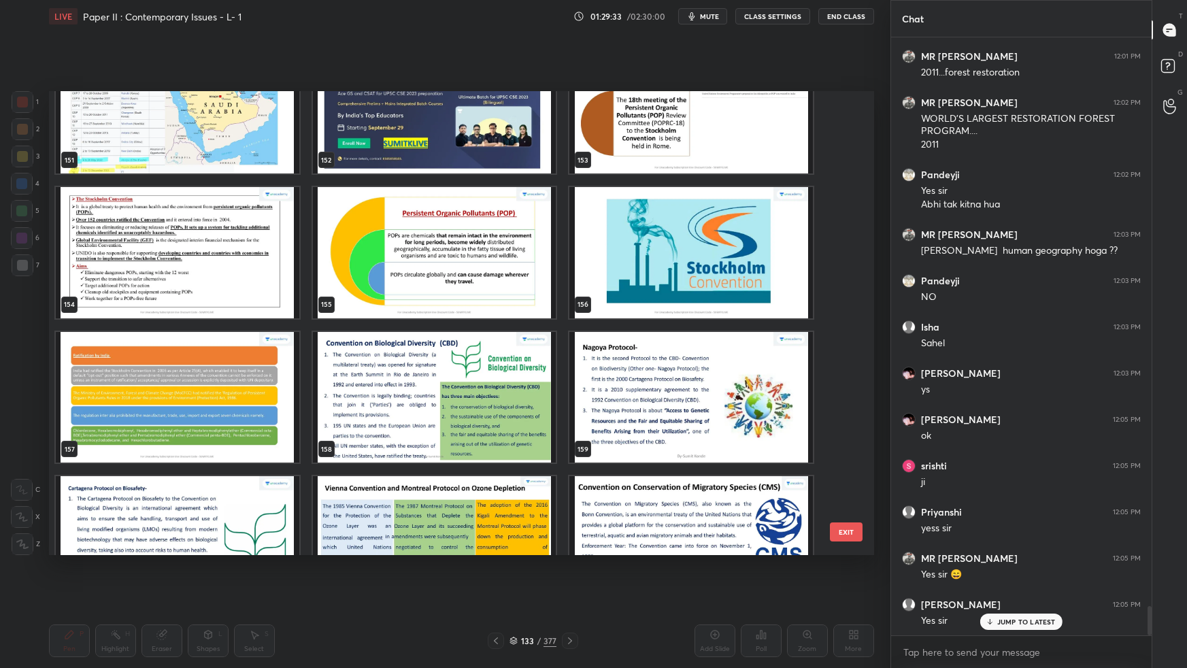
click at [747, 290] on img "grid" at bounding box center [690, 252] width 243 height 131
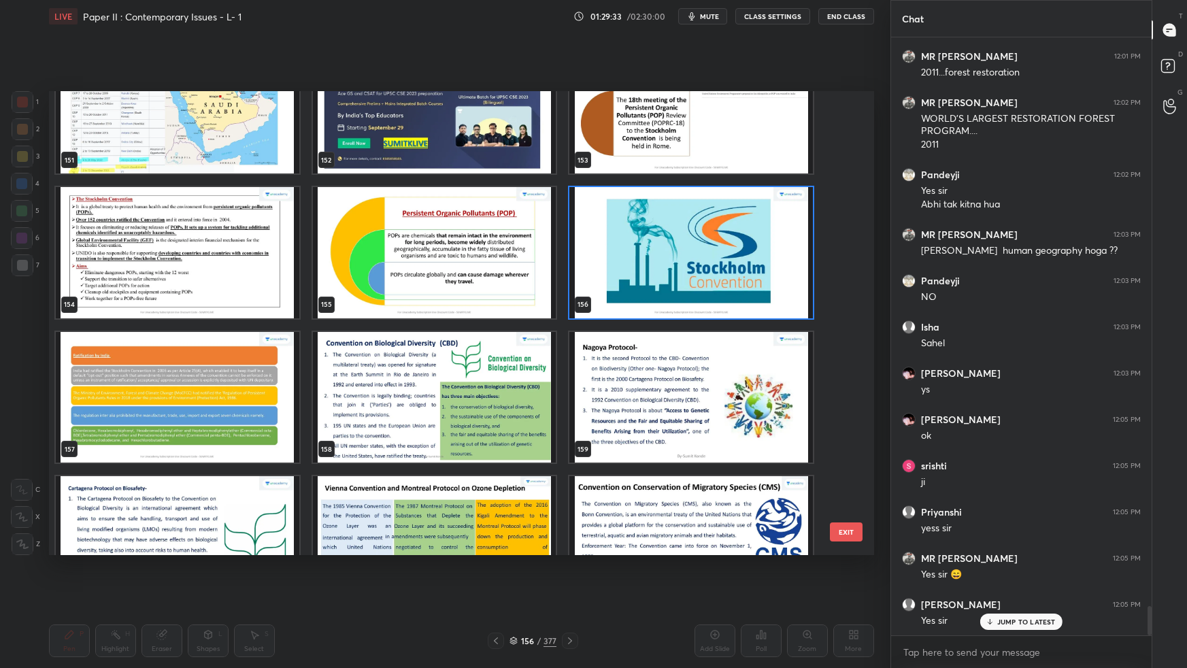
click at [749, 291] on img "grid" at bounding box center [690, 252] width 243 height 131
click at [749, 290] on img "grid" at bounding box center [690, 252] width 243 height 131
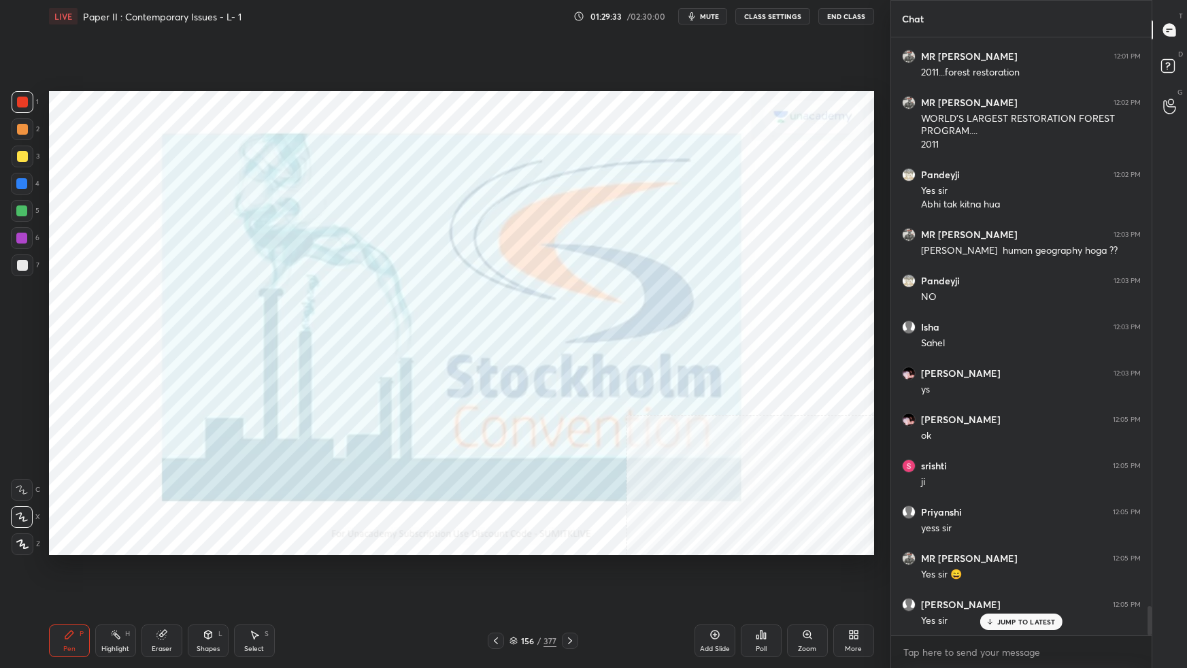
click at [751, 290] on img "grid" at bounding box center [690, 252] width 243 height 131
click at [514, 592] on icon at bounding box center [513, 640] width 8 height 8
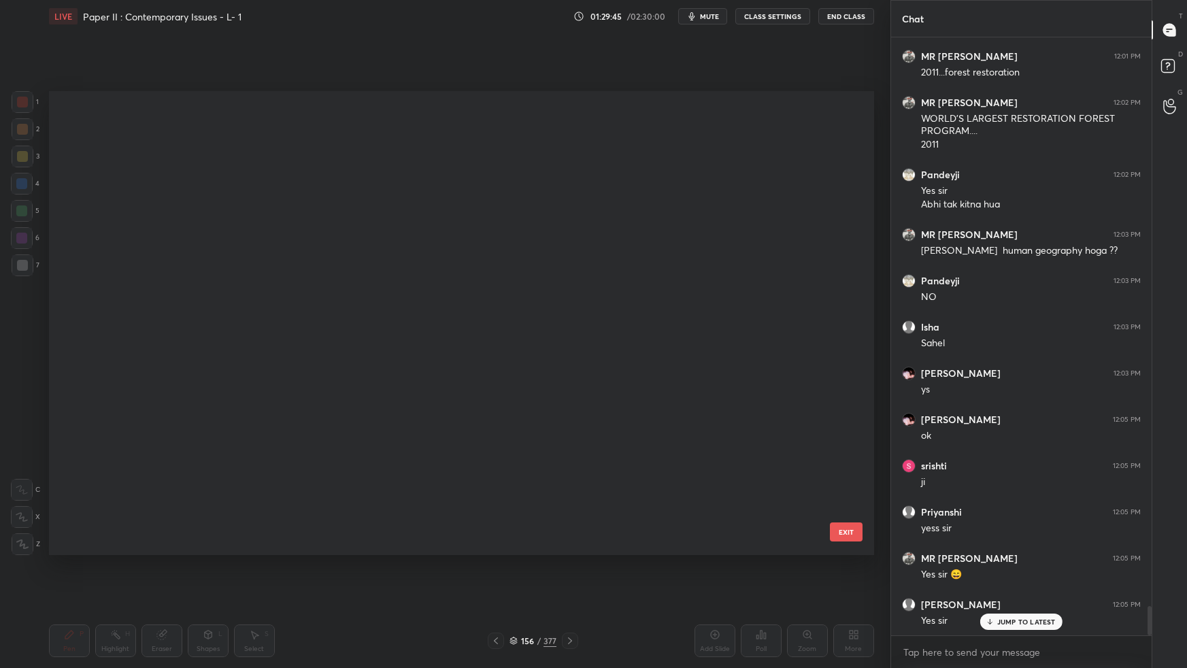
scroll to position [460, 818]
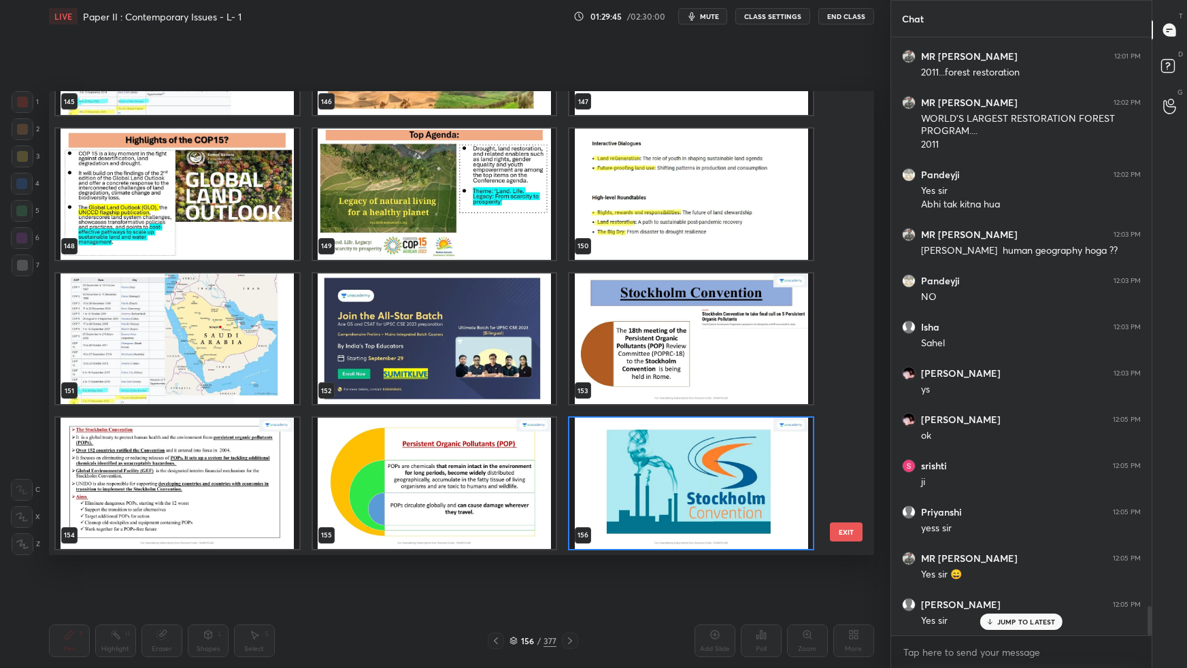
click at [516, 592] on icon at bounding box center [513, 640] width 8 height 8
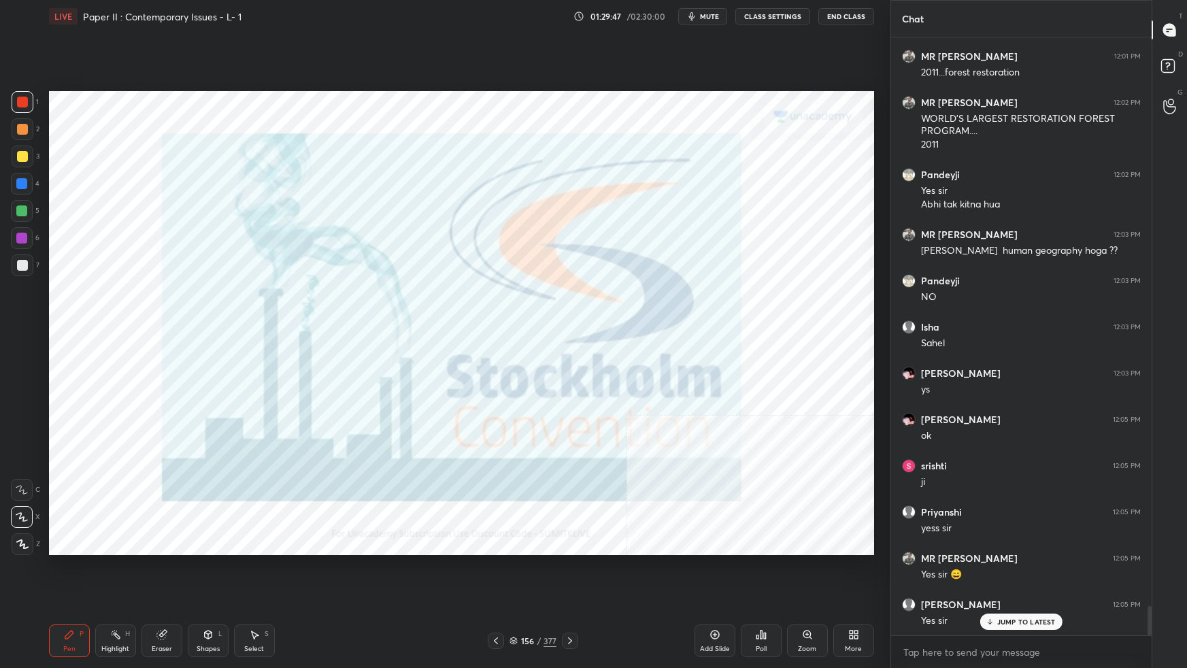
drag, startPoint x: 514, startPoint y: 644, endPoint x: 526, endPoint y: 642, distance: 11.7
click at [515, 592] on div "156 / 377" at bounding box center [532, 640] width 47 height 12
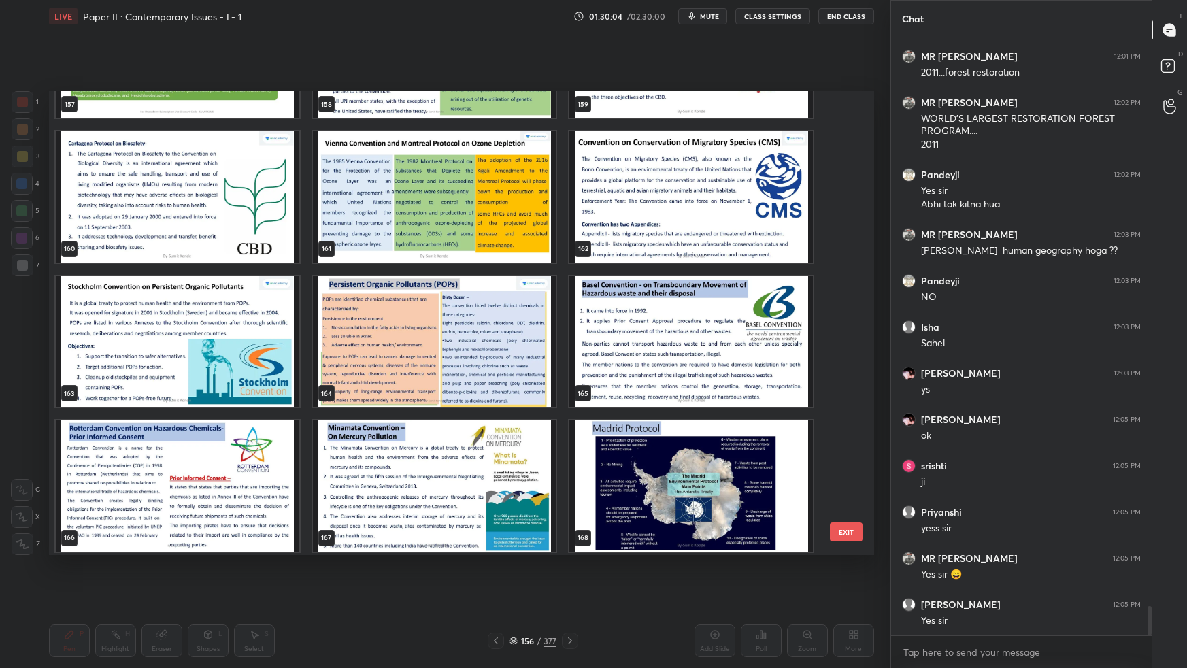
scroll to position [11715, 0]
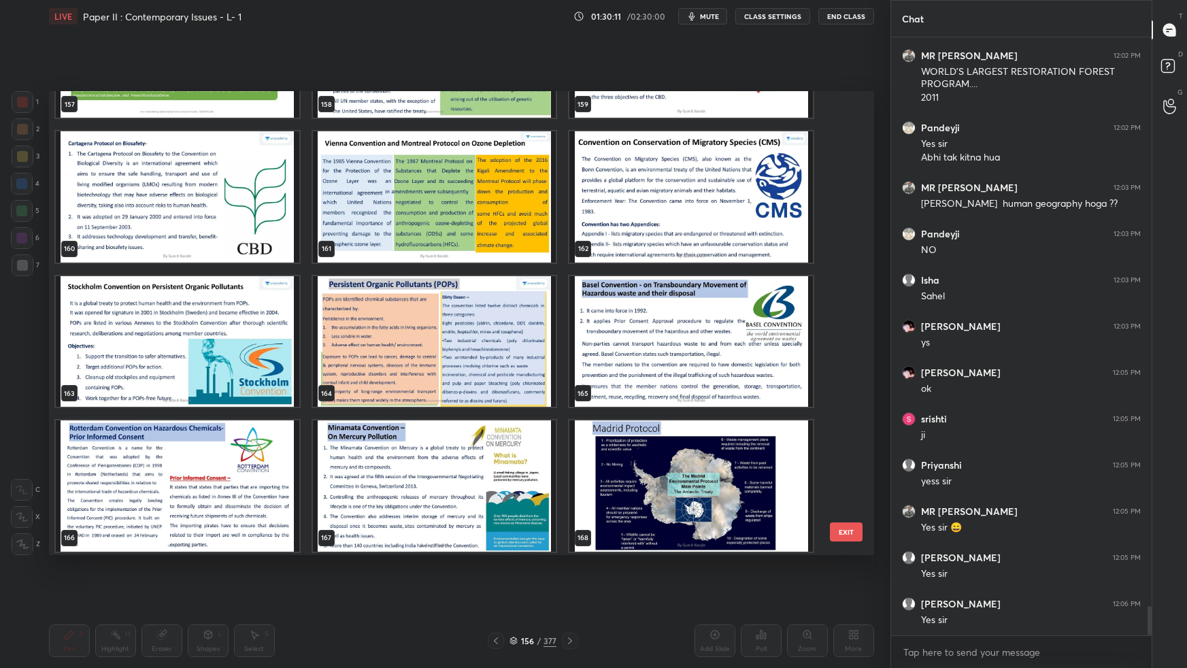
click at [707, 294] on img "grid" at bounding box center [690, 340] width 243 height 131
drag, startPoint x: 845, startPoint y: 535, endPoint x: 853, endPoint y: 530, distance: 9.4
click at [846, 536] on button "EXIT" at bounding box center [846, 531] width 33 height 19
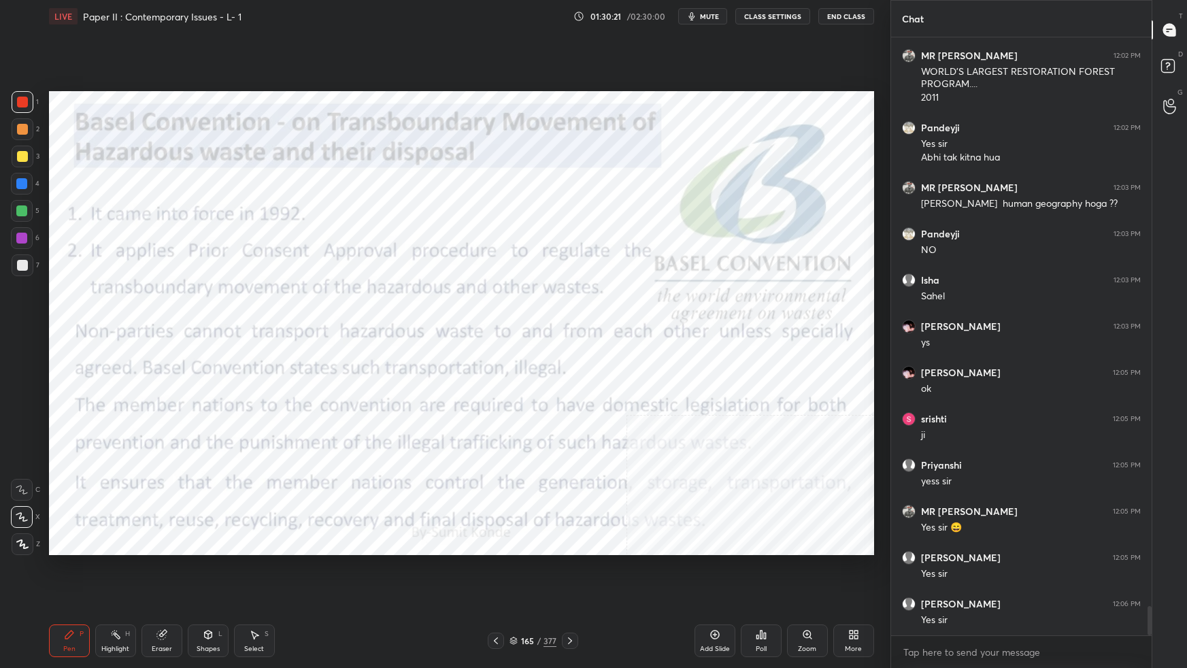
click at [715, 592] on icon at bounding box center [714, 634] width 11 height 11
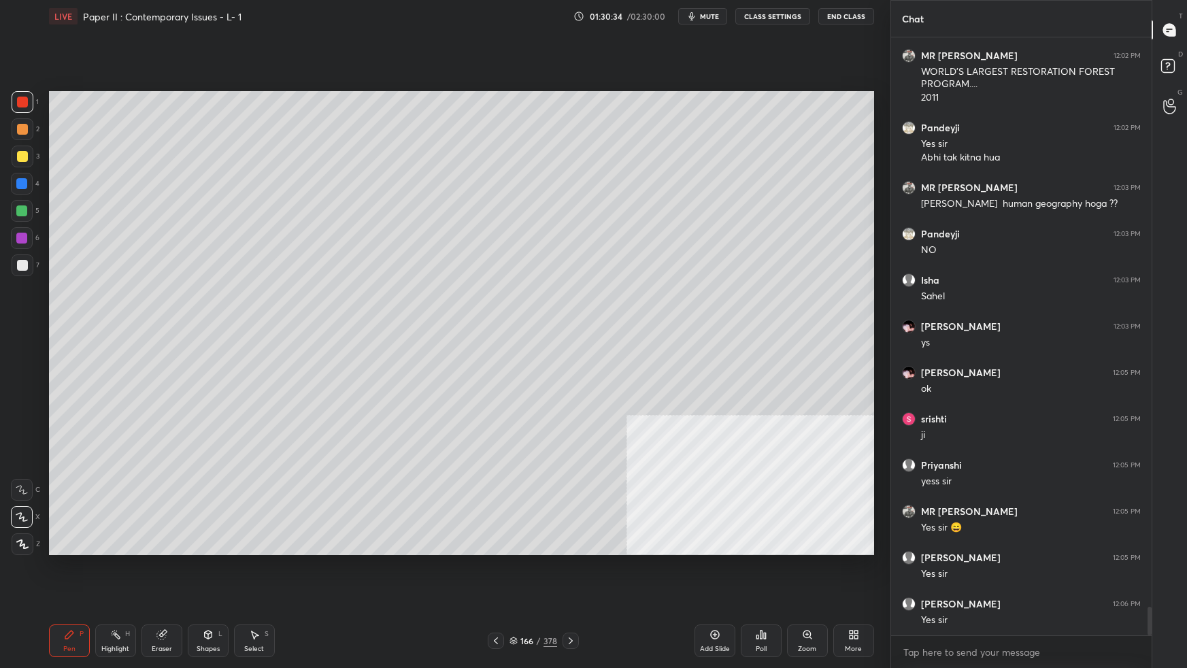
scroll to position [11762, 0]
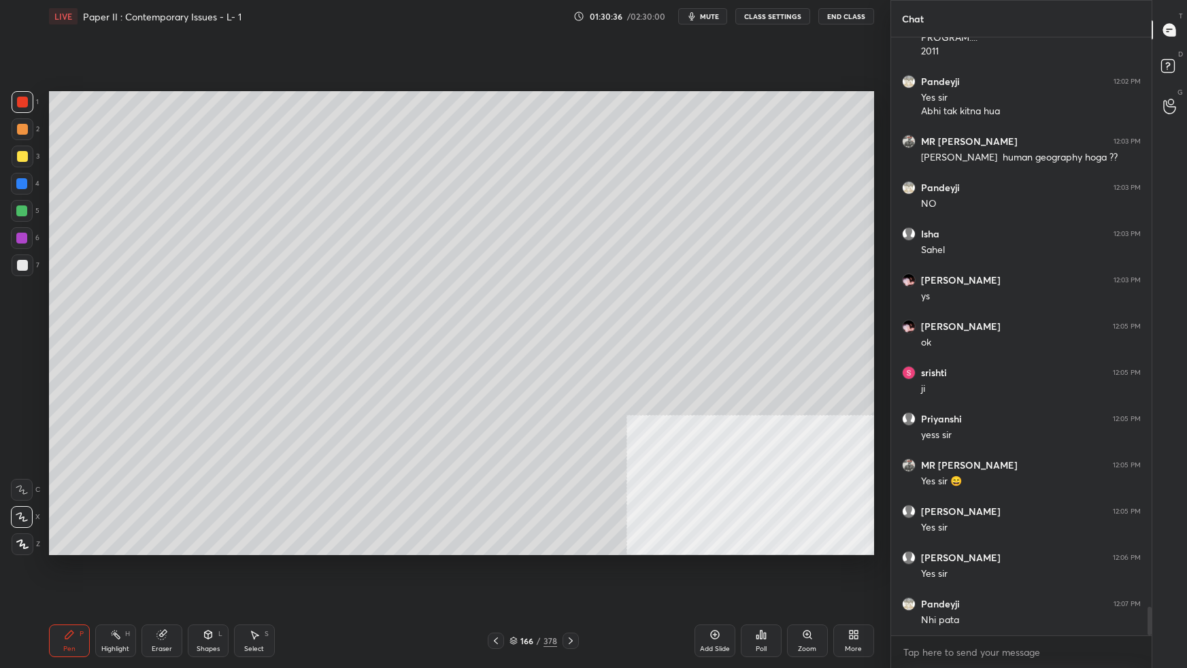
click at [513, 592] on icon at bounding box center [513, 640] width 8 height 8
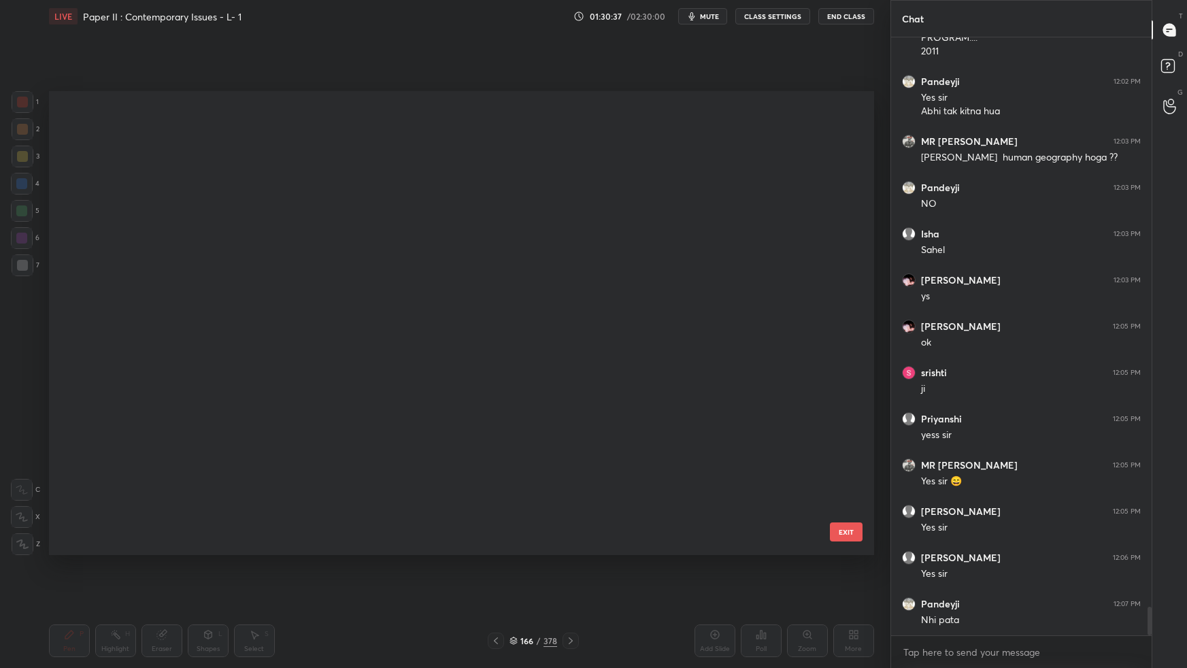
scroll to position [460, 818]
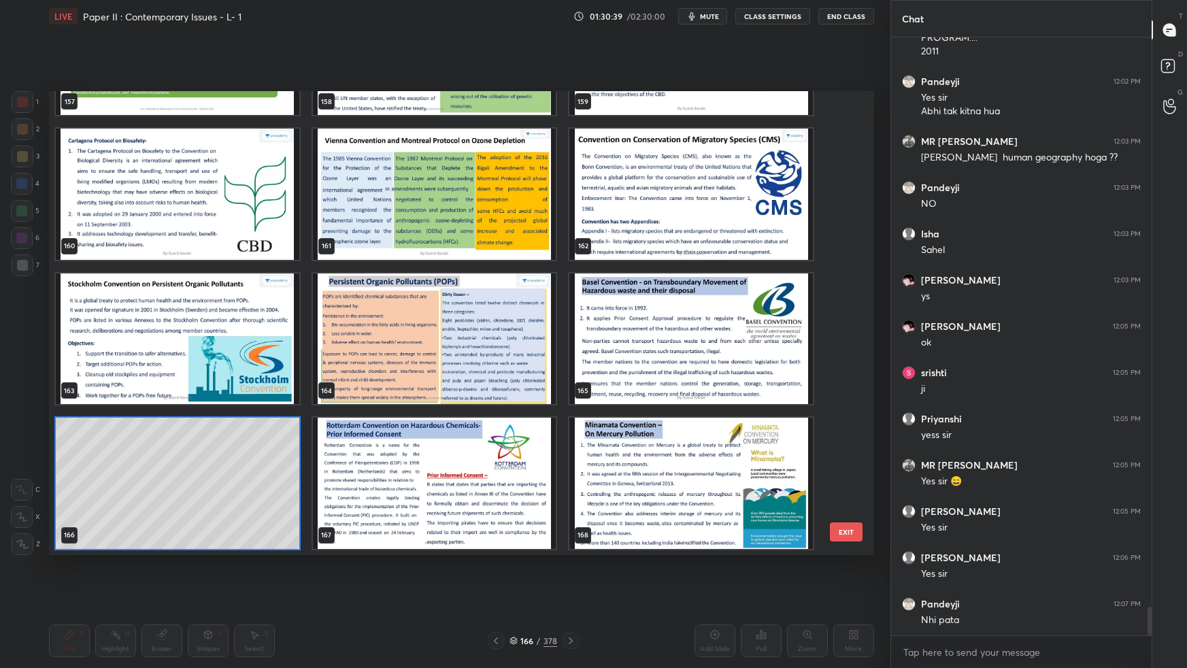
click at [714, 460] on img "grid" at bounding box center [690, 483] width 243 height 131
click at [716, 461] on img "grid" at bounding box center [690, 483] width 243 height 131
click at [717, 460] on img "grid" at bounding box center [690, 483] width 243 height 131
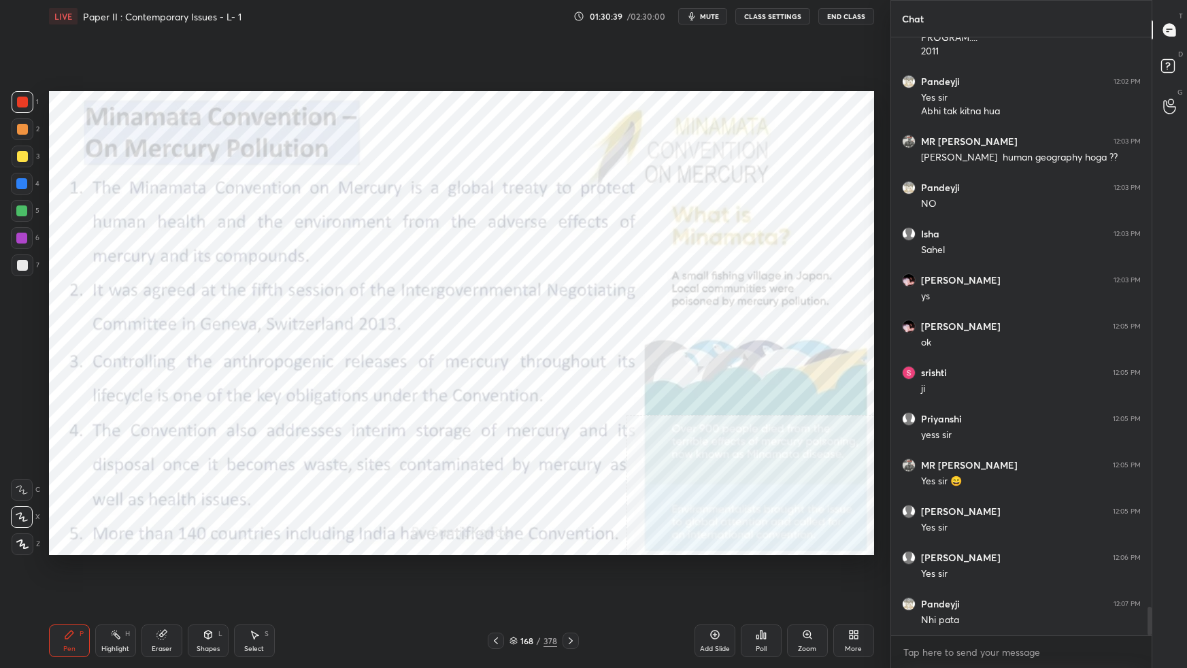
click at [719, 460] on img "grid" at bounding box center [690, 483] width 243 height 131
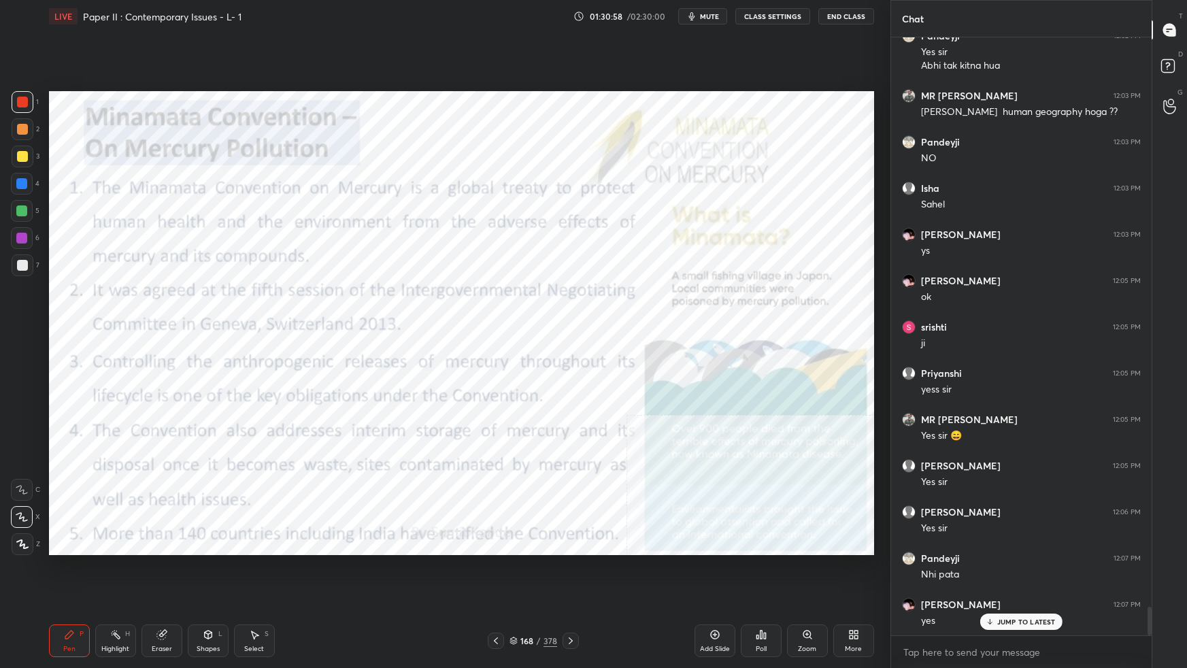
scroll to position [11821, 0]
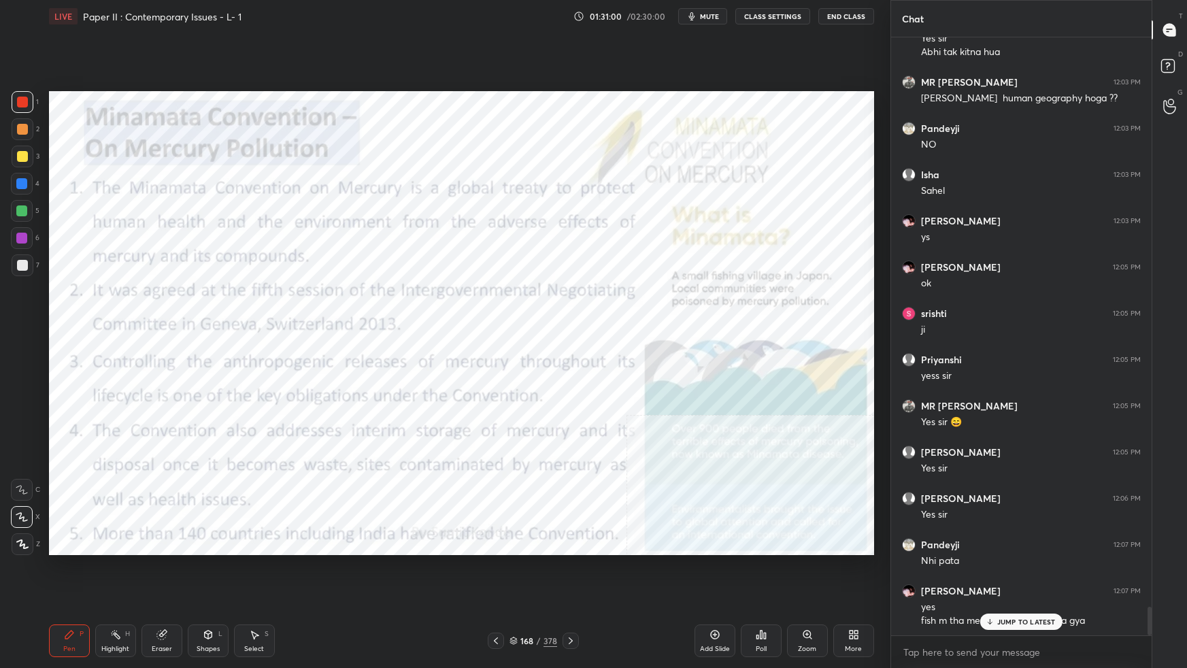
click at [856, 592] on icon at bounding box center [853, 634] width 11 height 11
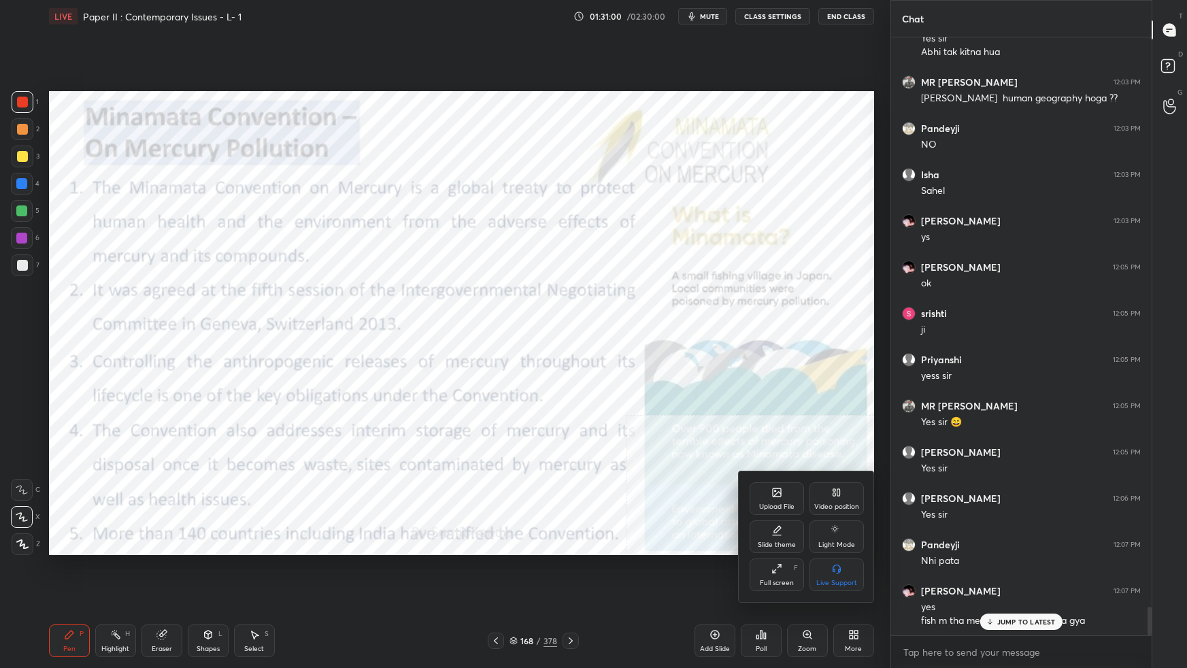
drag, startPoint x: 833, startPoint y: 500, endPoint x: 819, endPoint y: 534, distance: 36.3
click at [832, 504] on div "Video position" at bounding box center [836, 506] width 45 height 7
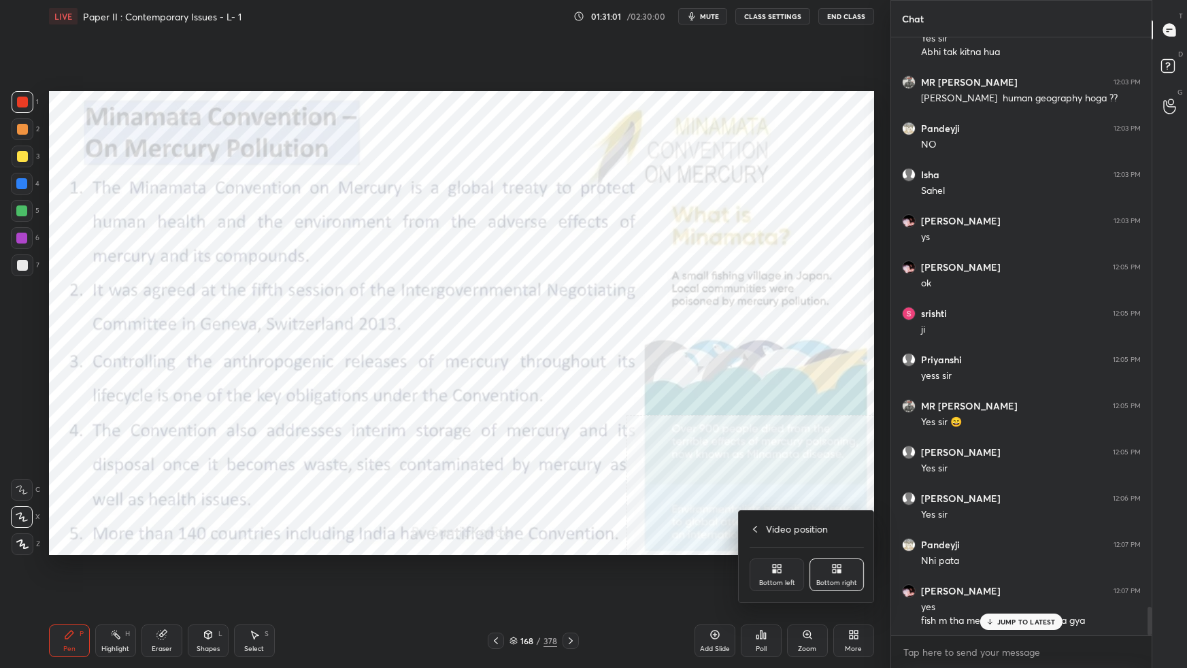
click at [772, 574] on div "Bottom left" at bounding box center [776, 574] width 54 height 33
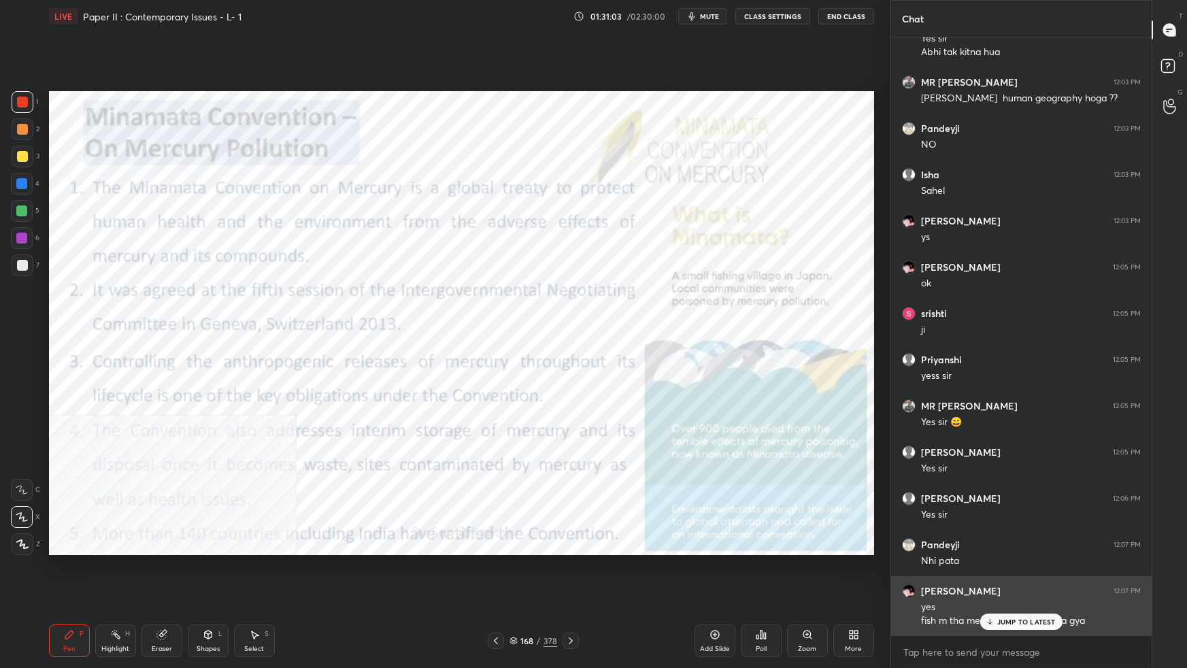
click at [999, 592] on div "JUMP TO LATEST" at bounding box center [1021, 621] width 82 height 16
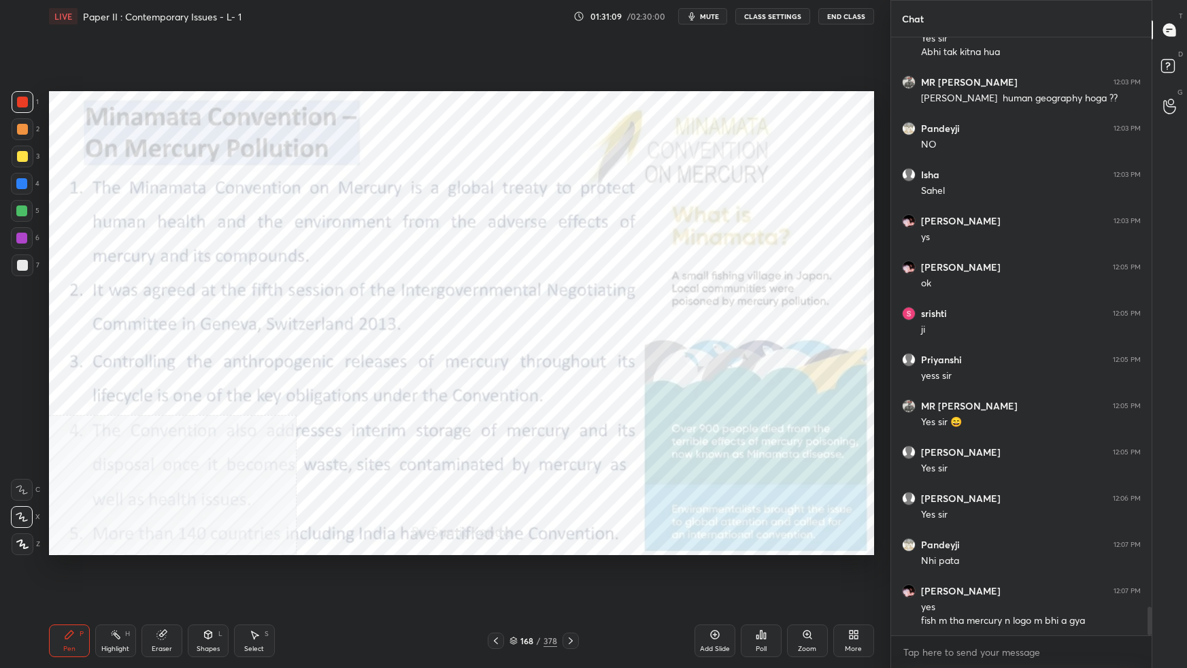
click at [511, 592] on icon at bounding box center [513, 640] width 8 height 8
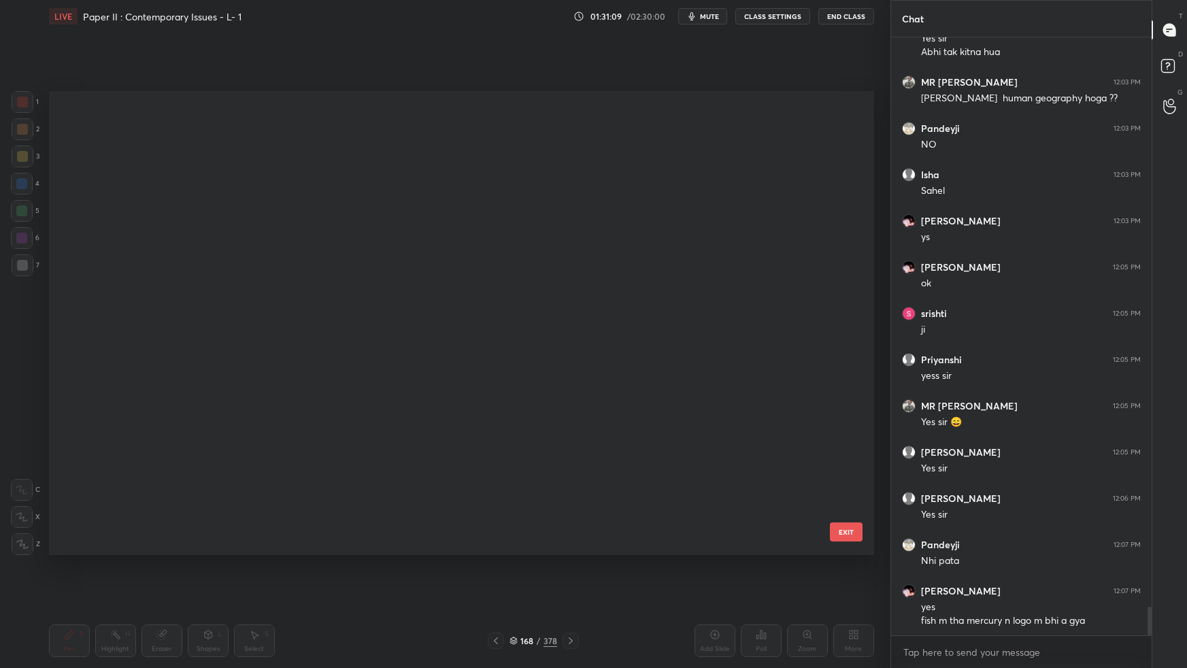
scroll to position [460, 818]
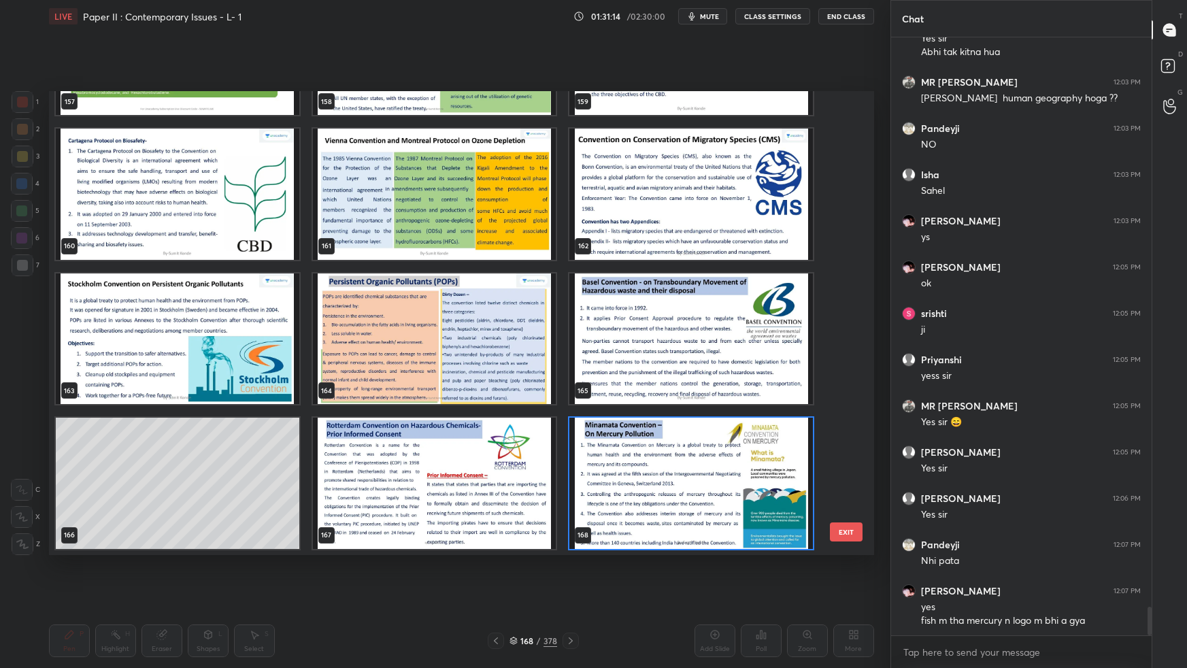
click at [494, 467] on img "grid" at bounding box center [433, 483] width 243 height 131
click at [496, 469] on img "grid" at bounding box center [433, 483] width 243 height 131
click at [497, 469] on img "grid" at bounding box center [433, 483] width 243 height 131
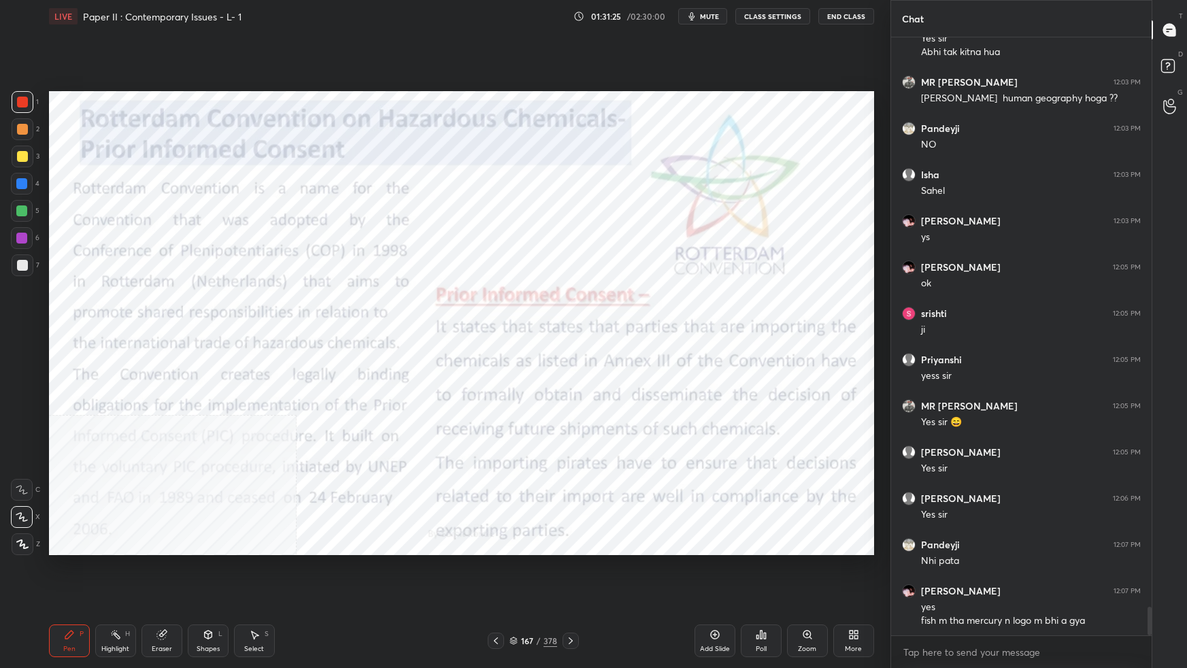
scroll to position [11867, 0]
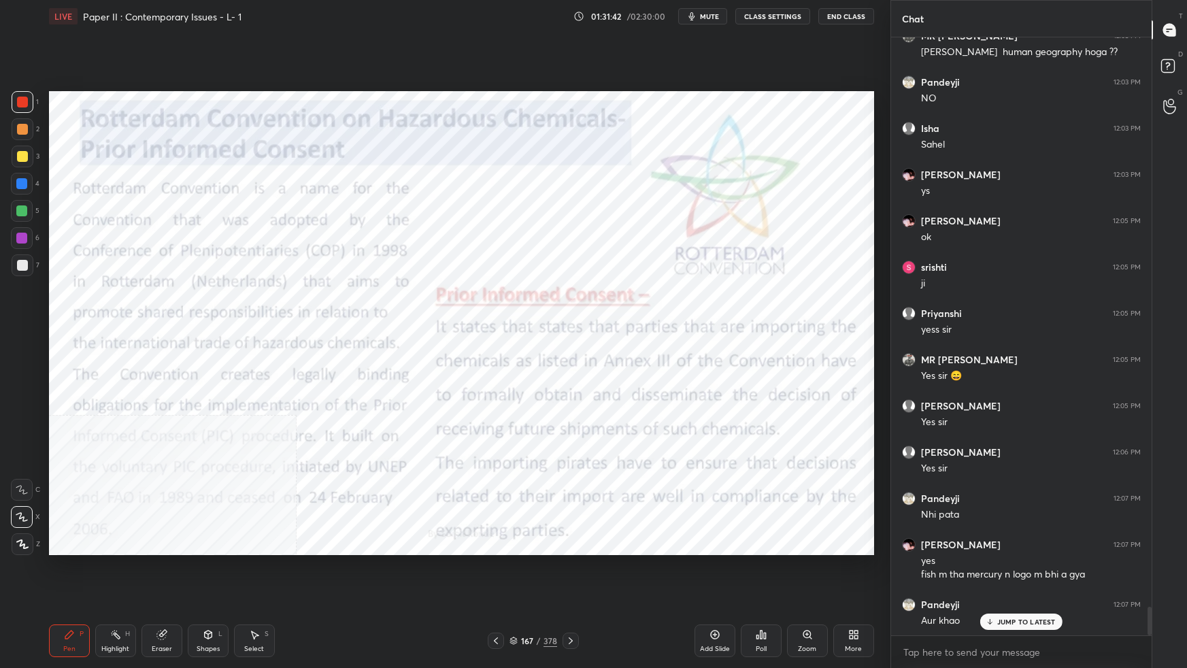
click at [726, 592] on div "Add Slide" at bounding box center [715, 648] width 30 height 7
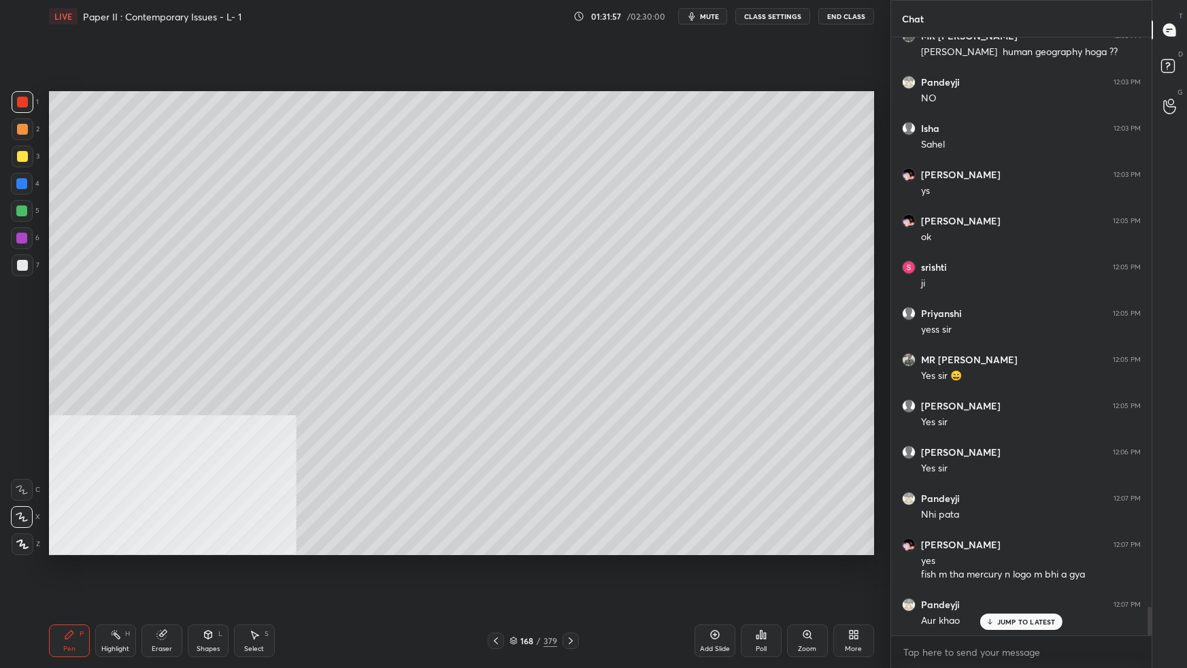
click at [513, 592] on icon at bounding box center [513, 640] width 8 height 8
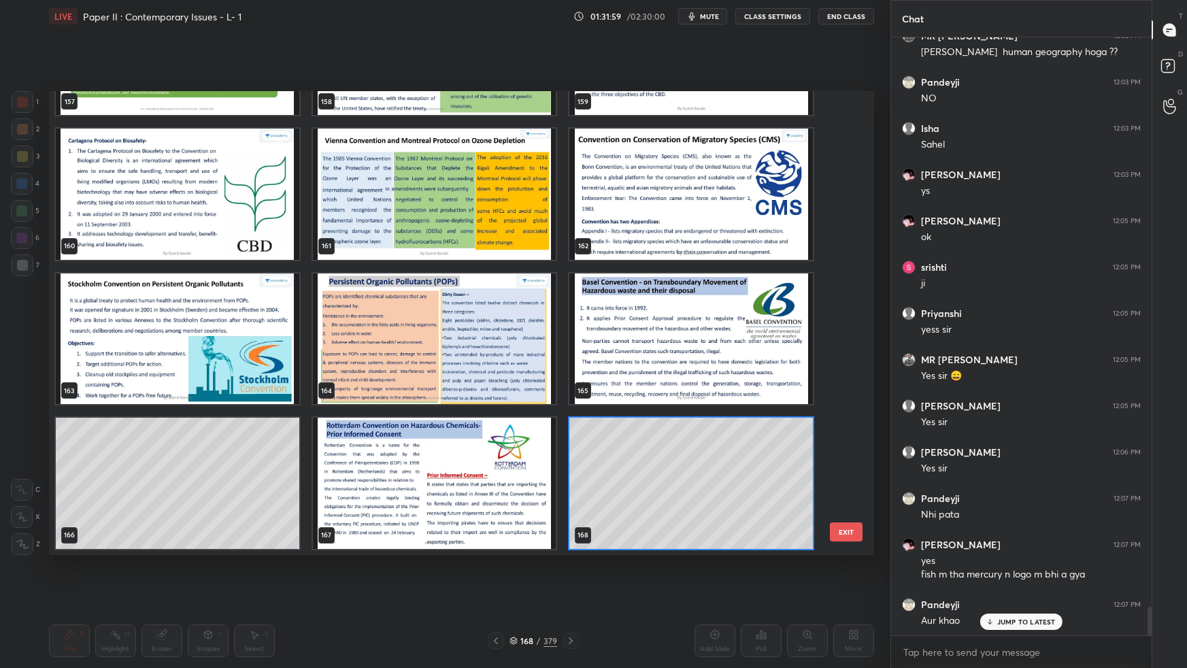
scroll to position [11913, 0]
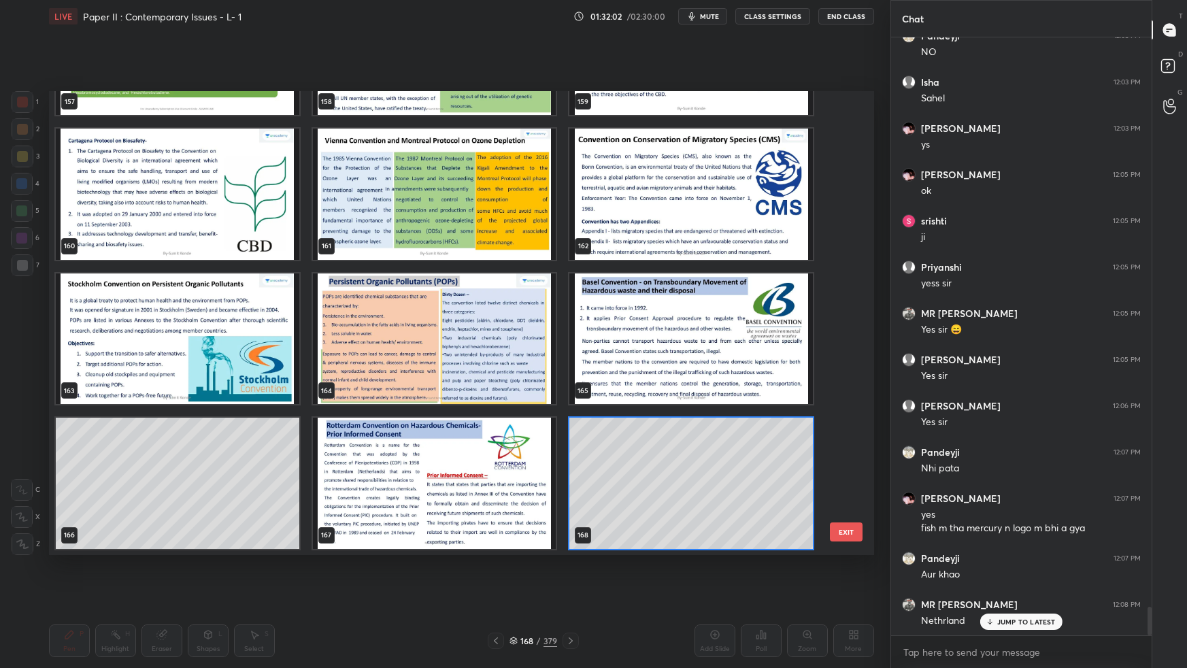
click at [673, 367] on img "grid" at bounding box center [690, 338] width 243 height 131
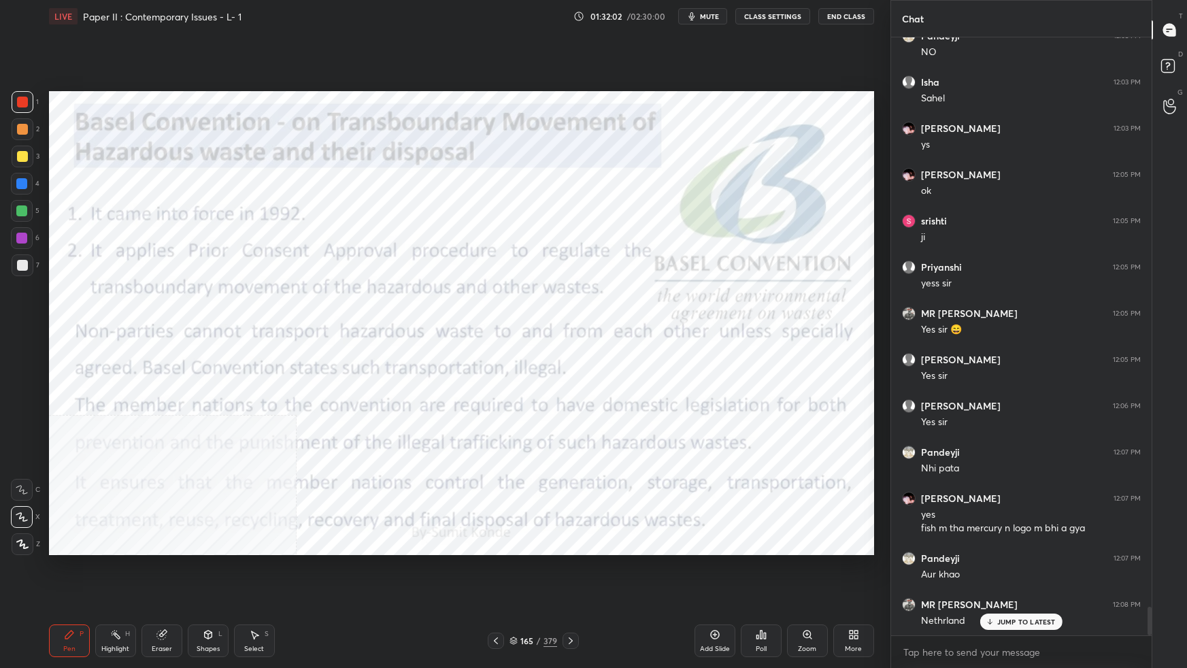
click at [674, 366] on img "grid" at bounding box center [690, 338] width 243 height 131
click at [674, 364] on img "grid" at bounding box center [690, 338] width 243 height 131
click at [18, 104] on div at bounding box center [22, 102] width 11 height 11
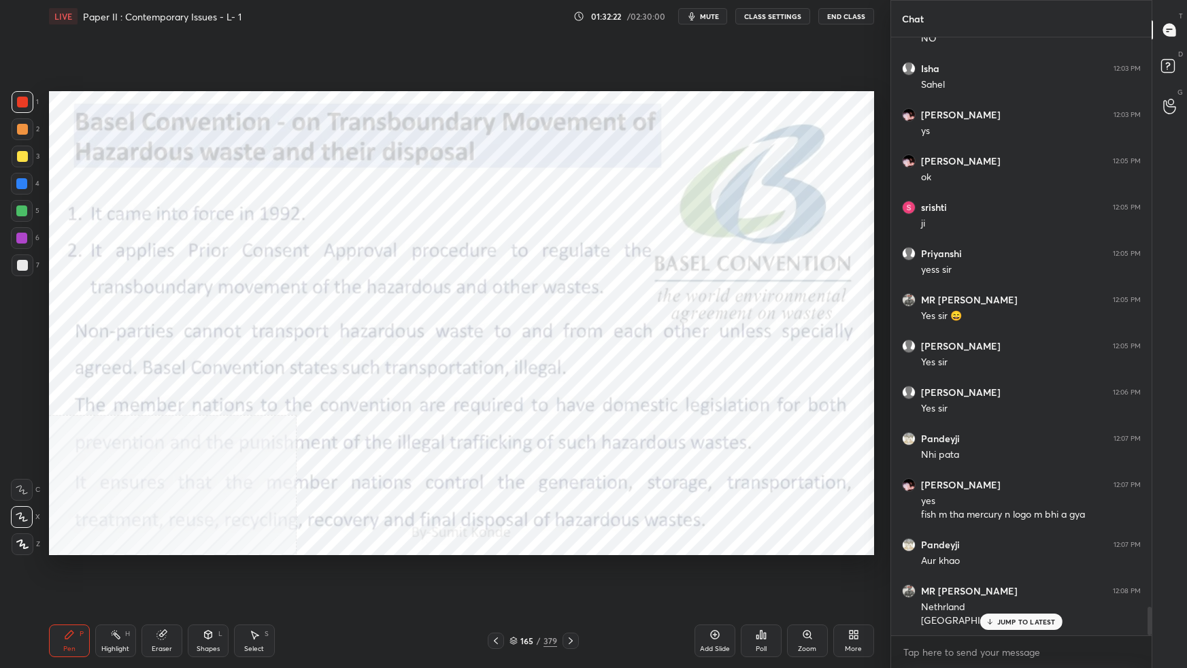
scroll to position [11974, 0]
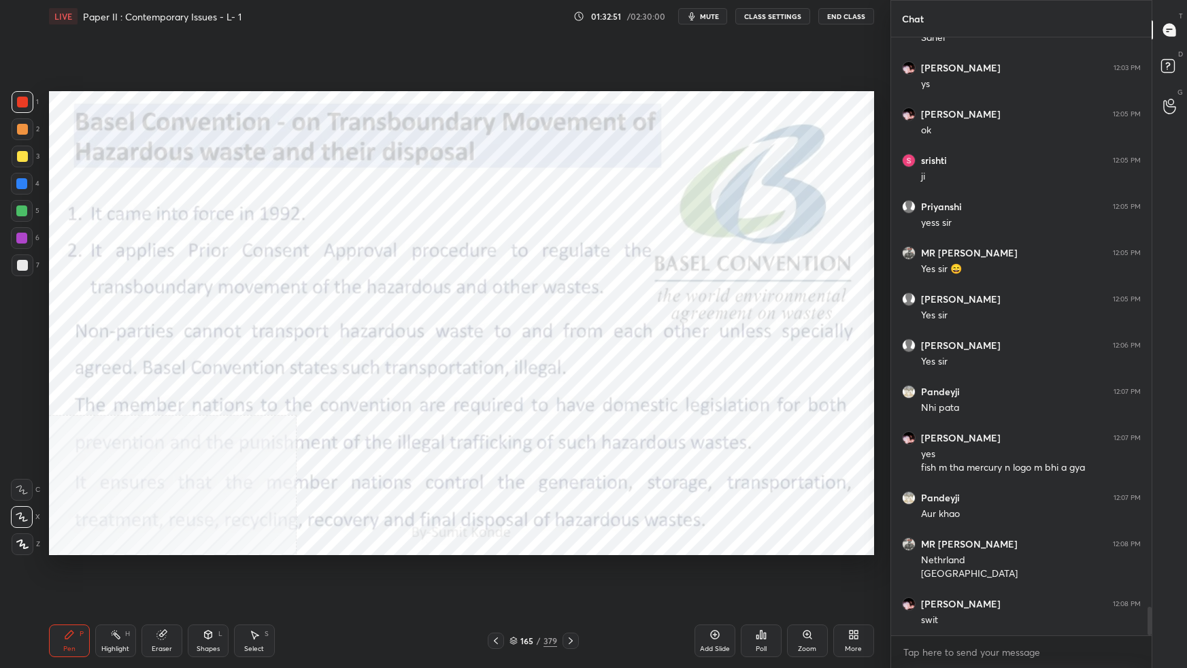
click at [514, 592] on icon at bounding box center [513, 642] width 7 height 2
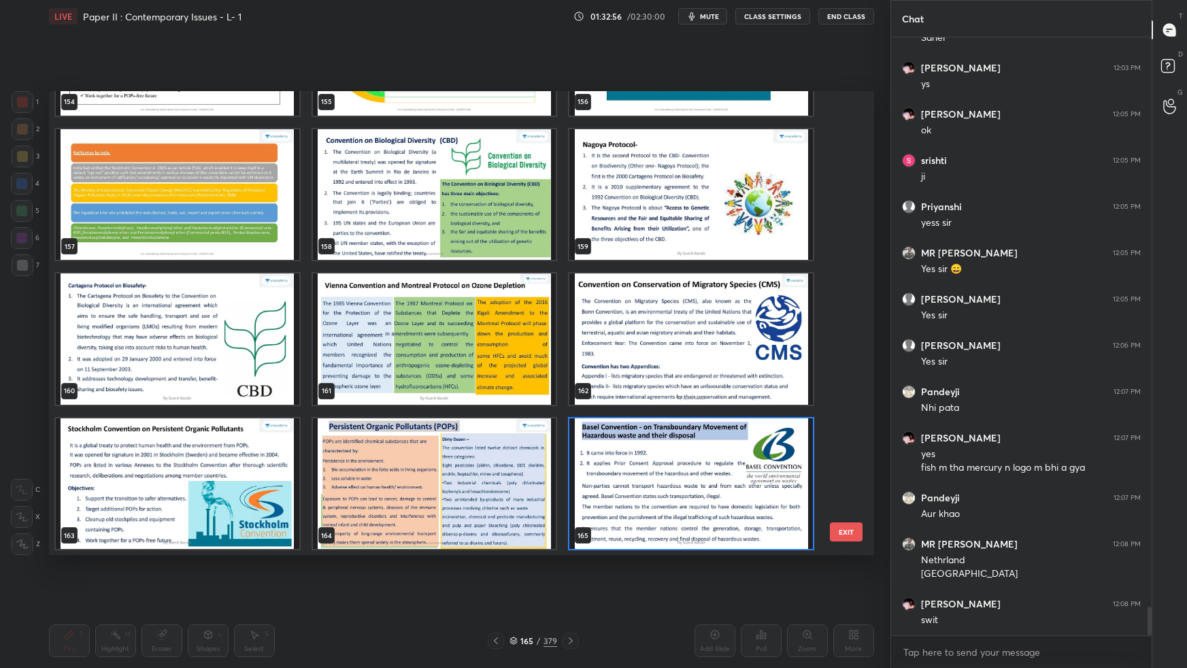
scroll to position [12020, 0]
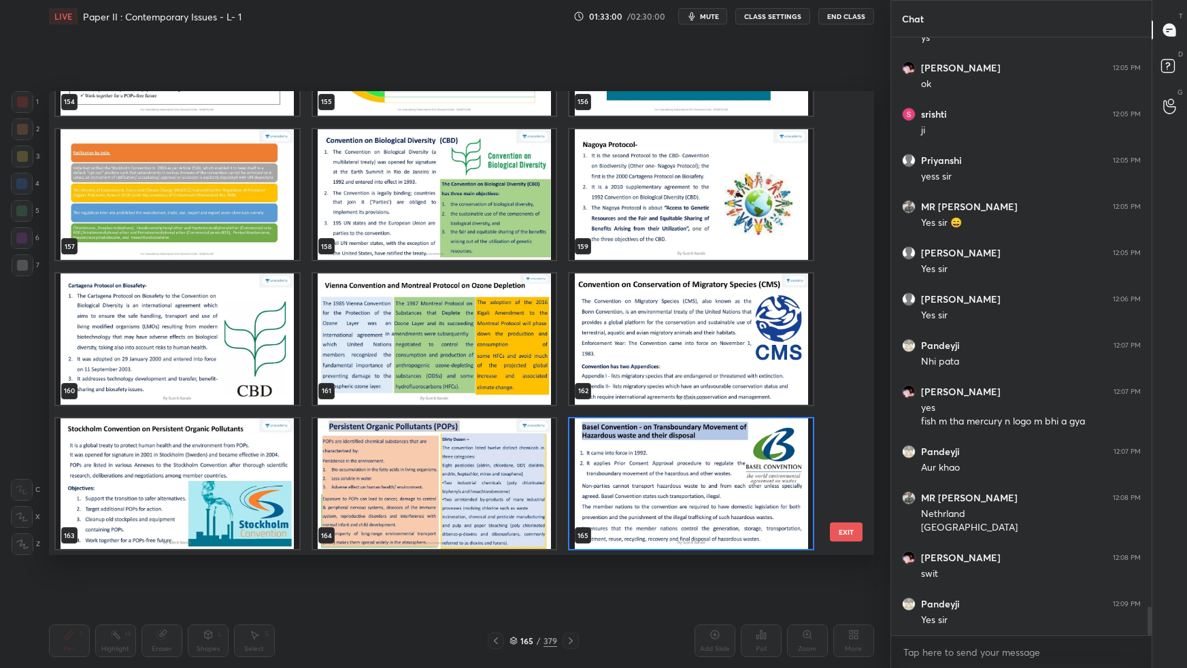
click at [753, 379] on img "grid" at bounding box center [690, 338] width 243 height 131
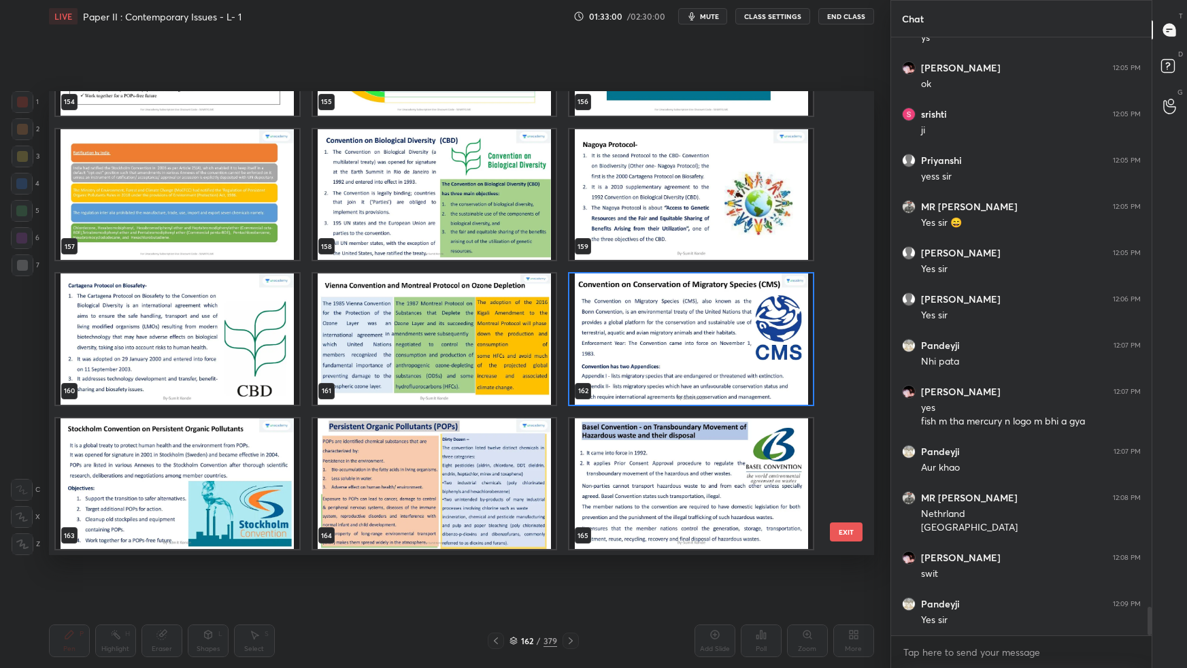
click at [752, 380] on img "grid" at bounding box center [690, 338] width 243 height 131
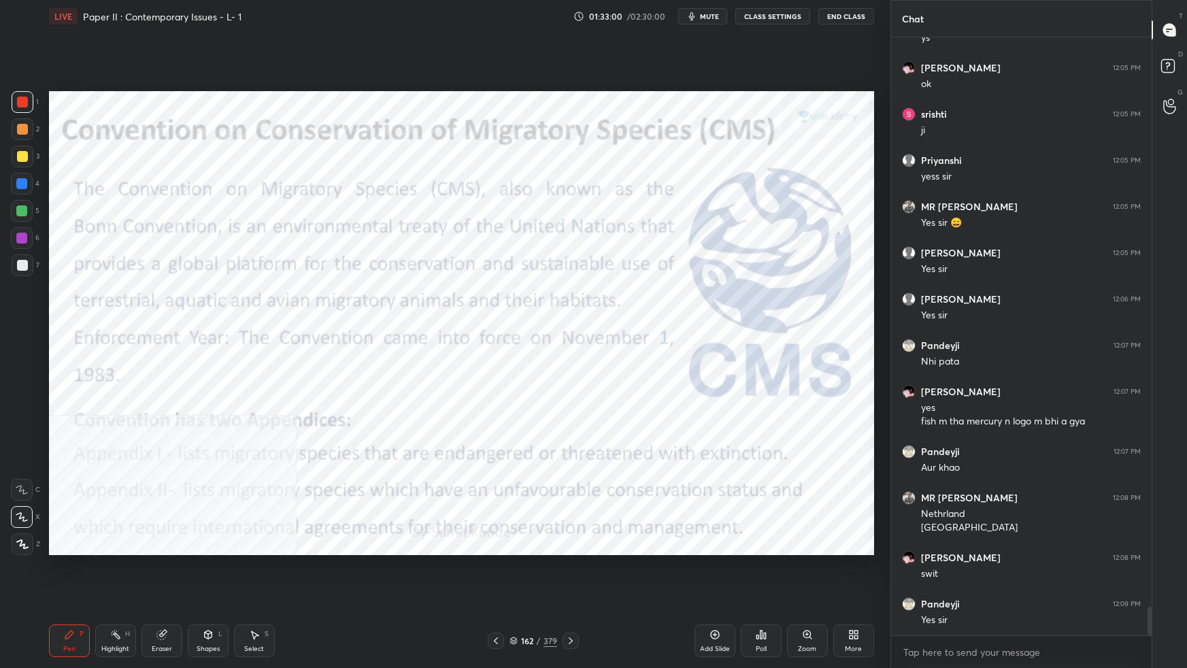
click at [754, 379] on img "grid" at bounding box center [690, 338] width 243 height 131
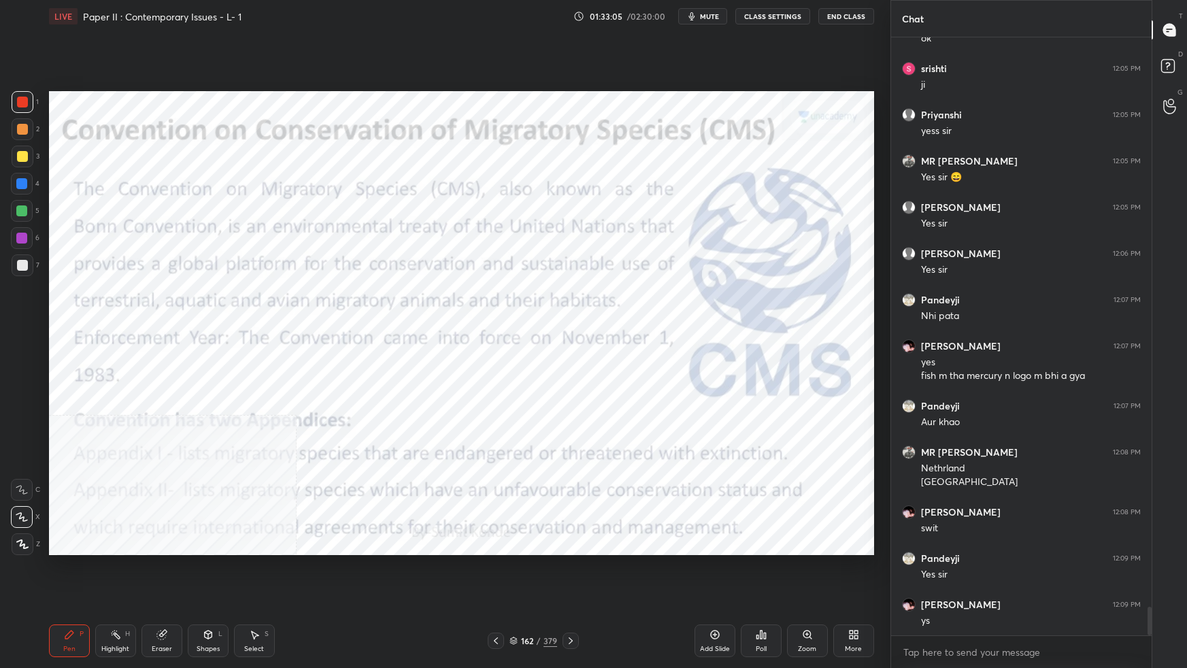
scroll to position [12112, 0]
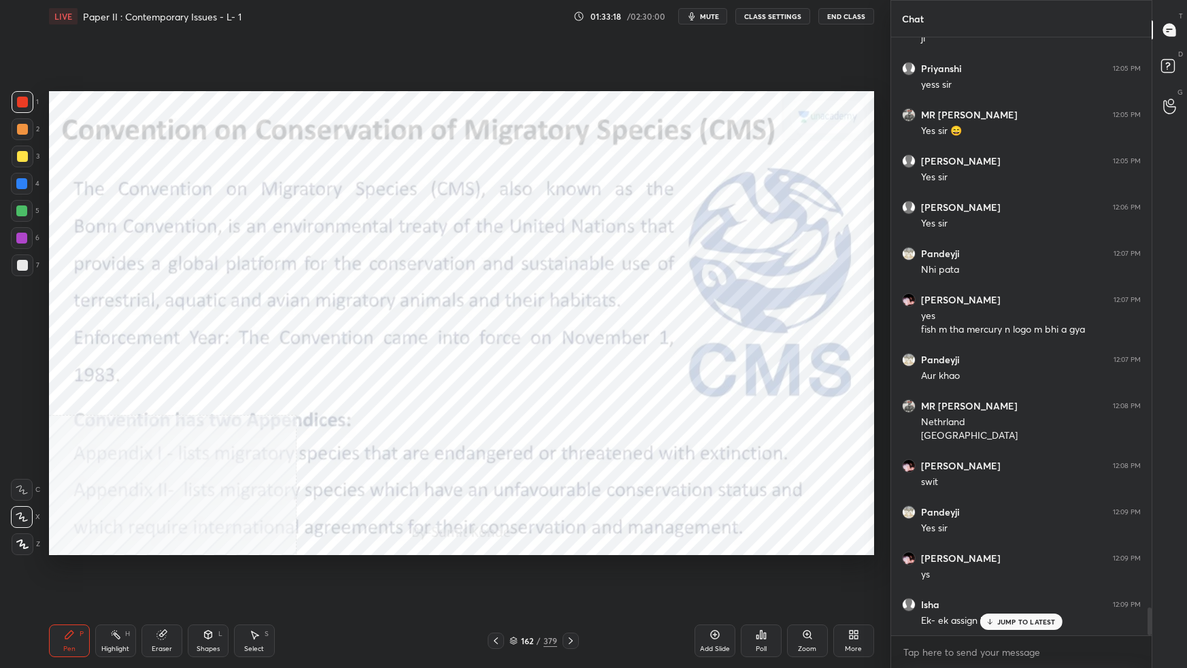
click at [513, 592] on icon at bounding box center [513, 640] width 8 height 8
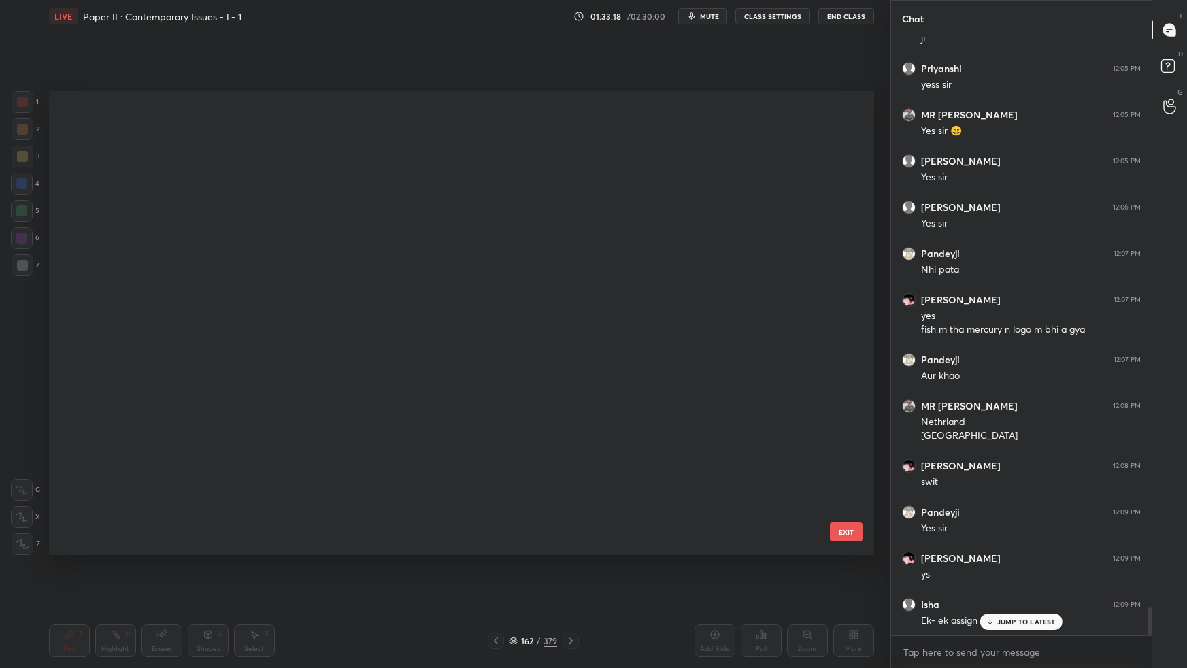
scroll to position [460, 818]
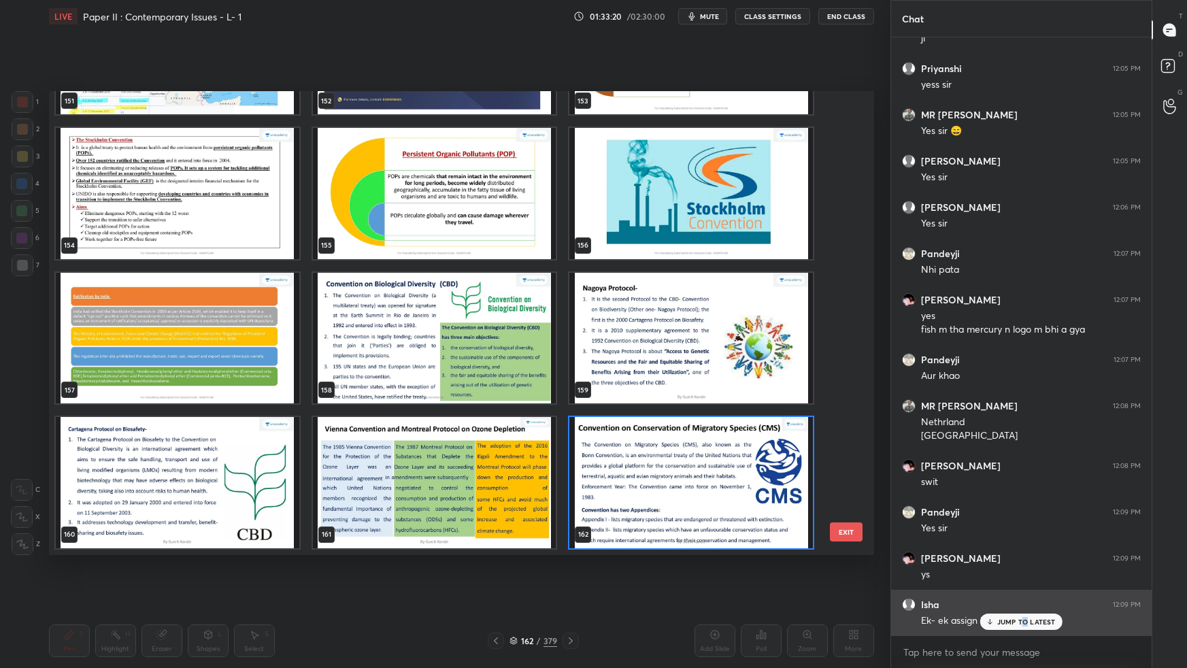
click at [1025, 592] on p "JUMP TO LATEST" at bounding box center [1026, 621] width 58 height 8
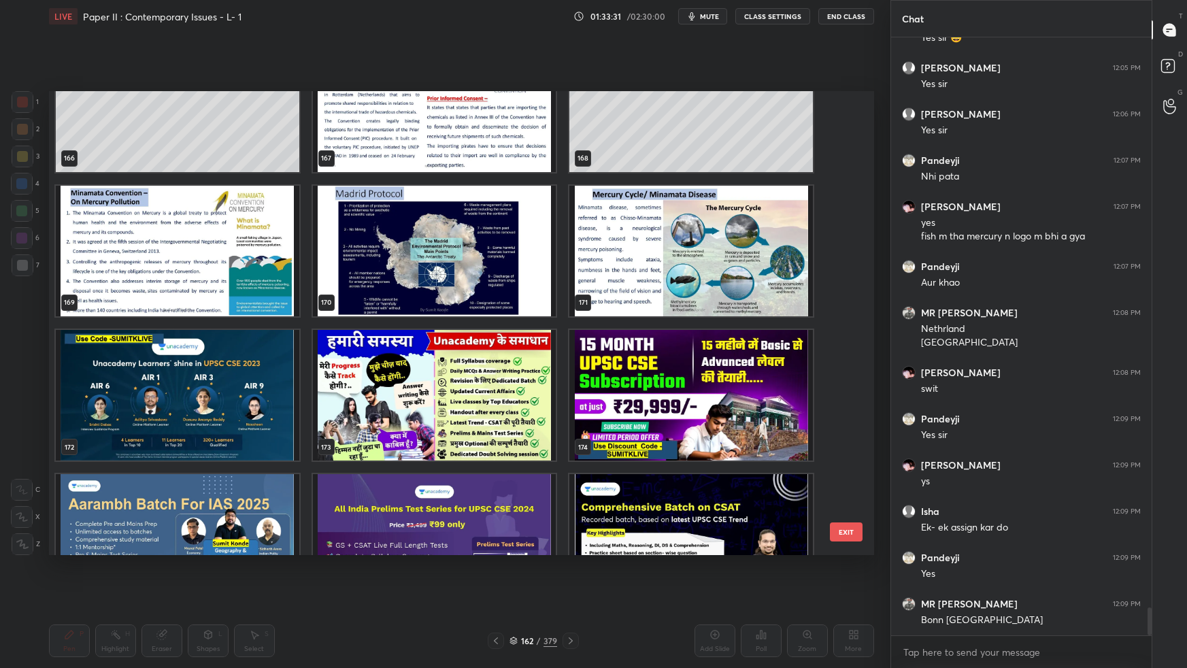
scroll to position [12251, 0]
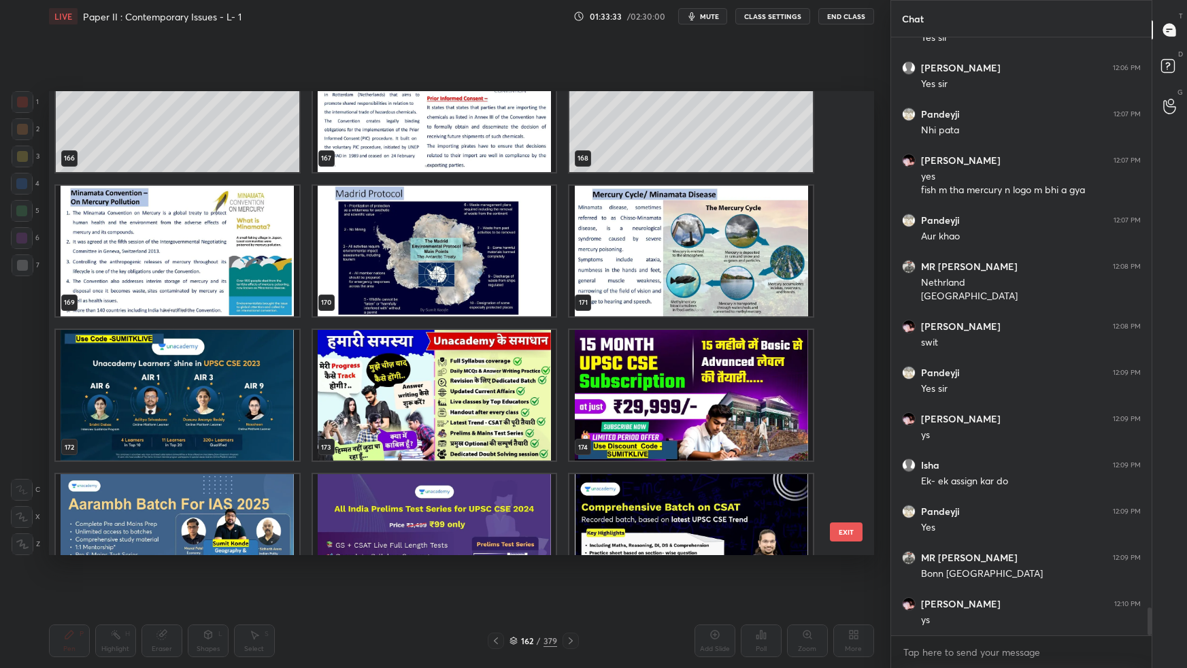
drag, startPoint x: 507, startPoint y: 261, endPoint x: 515, endPoint y: 264, distance: 8.6
click at [507, 262] on img "grid" at bounding box center [433, 250] width 243 height 131
click at [508, 262] on img "grid" at bounding box center [433, 250] width 243 height 131
click at [510, 262] on img "grid" at bounding box center [433, 250] width 243 height 131
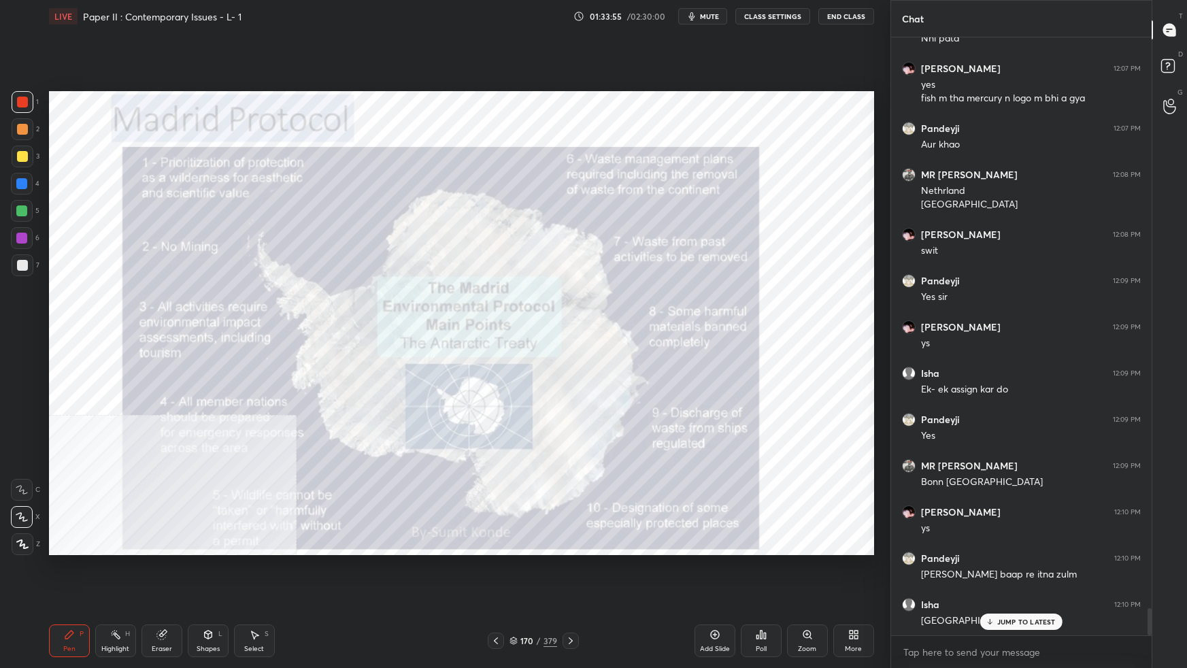
scroll to position [12389, 0]
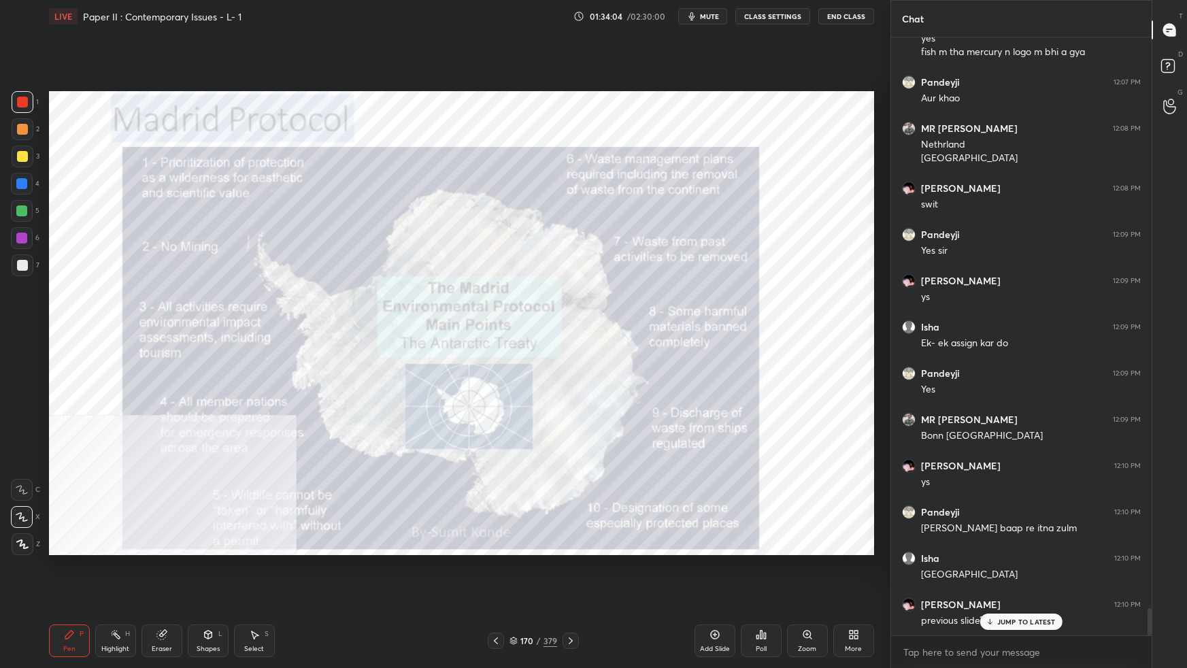
drag, startPoint x: 514, startPoint y: 639, endPoint x: 538, endPoint y: 639, distance: 23.8
click at [517, 592] on icon at bounding box center [513, 640] width 8 height 8
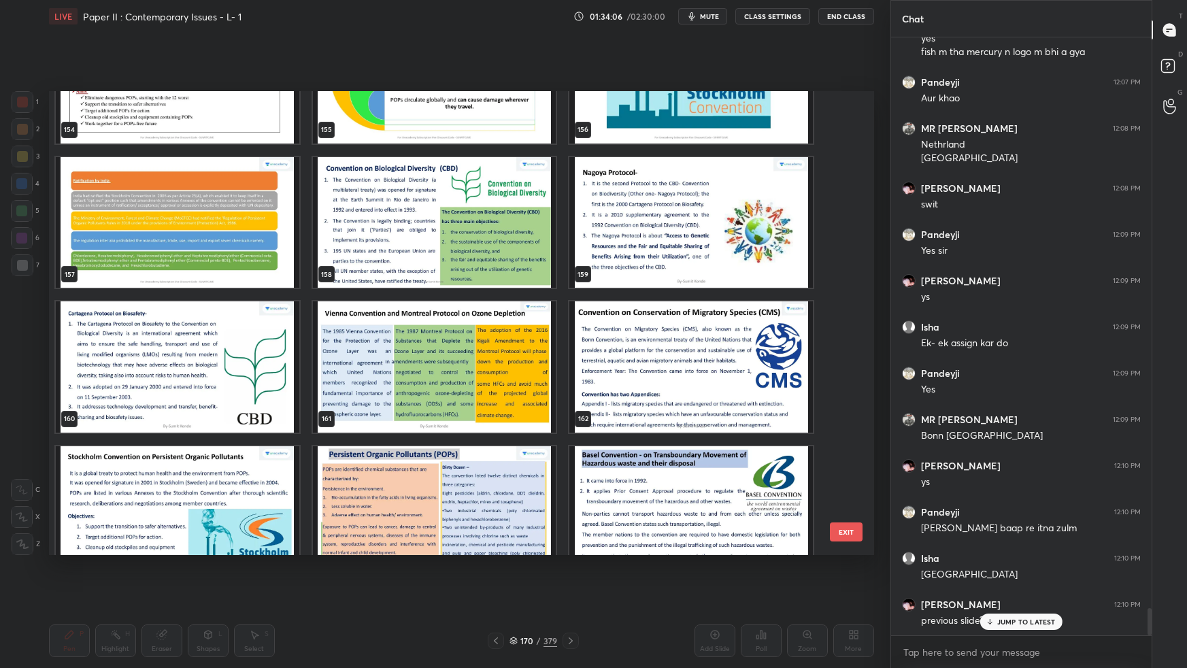
scroll to position [7366, 0]
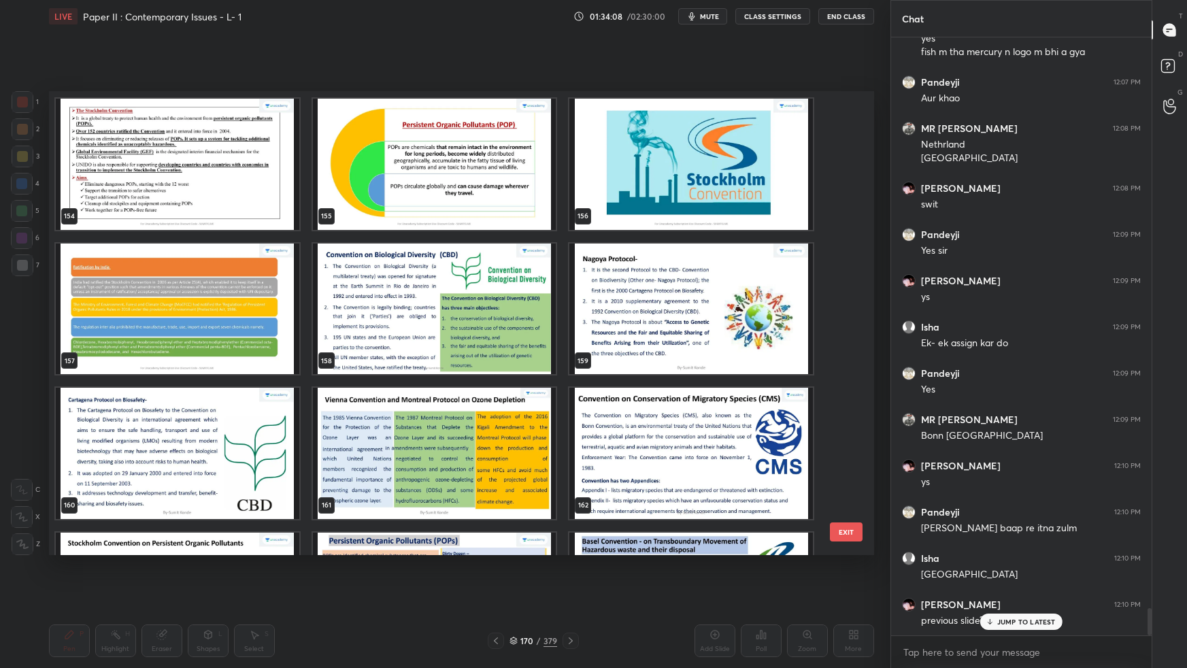
click at [675, 471] on img "grid" at bounding box center [690, 453] width 243 height 131
click at [676, 471] on img "grid" at bounding box center [690, 453] width 243 height 131
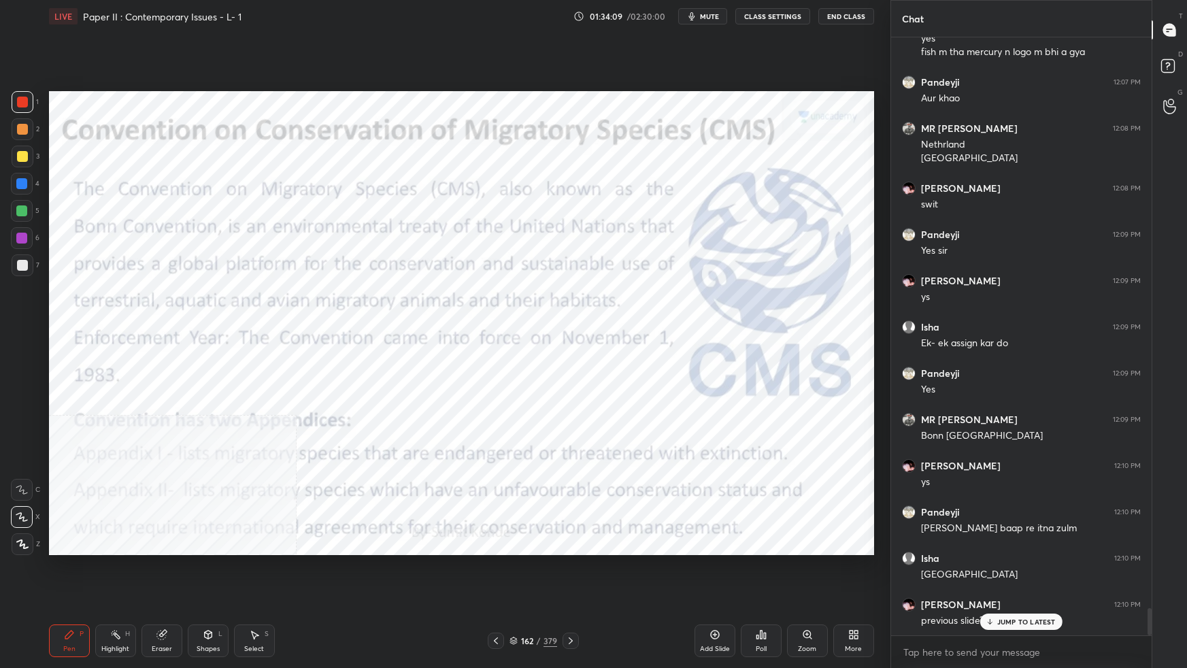
click at [676, 471] on img "grid" at bounding box center [690, 453] width 243 height 131
click at [676, 472] on img "grid" at bounding box center [690, 453] width 243 height 131
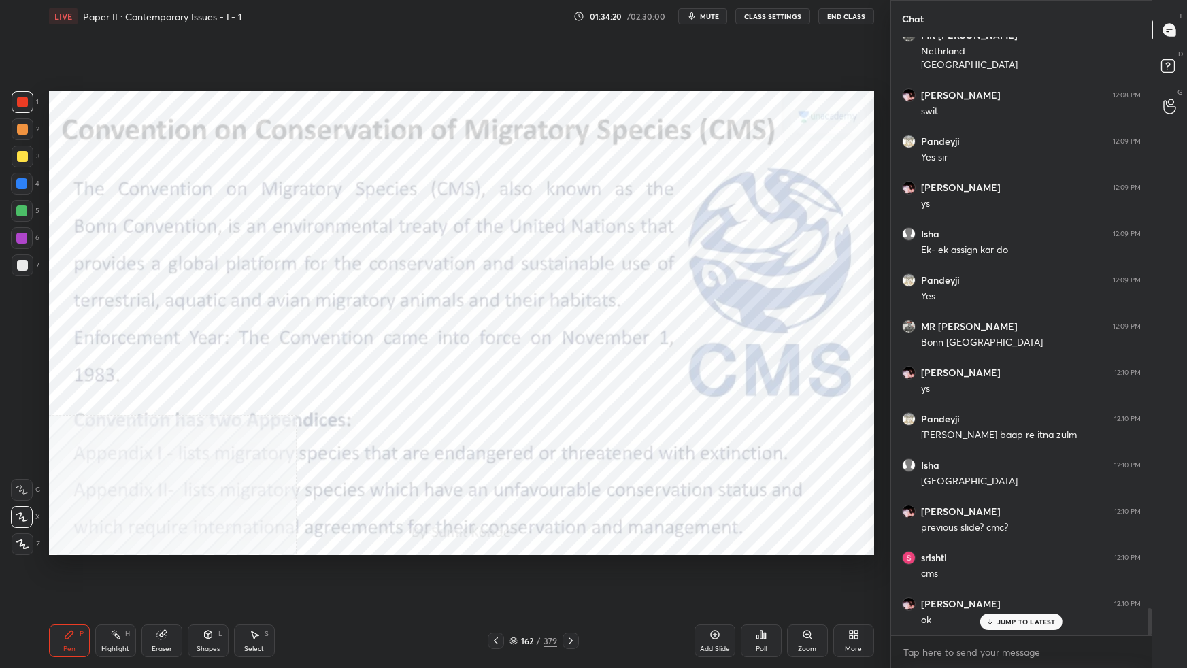
scroll to position [12528, 0]
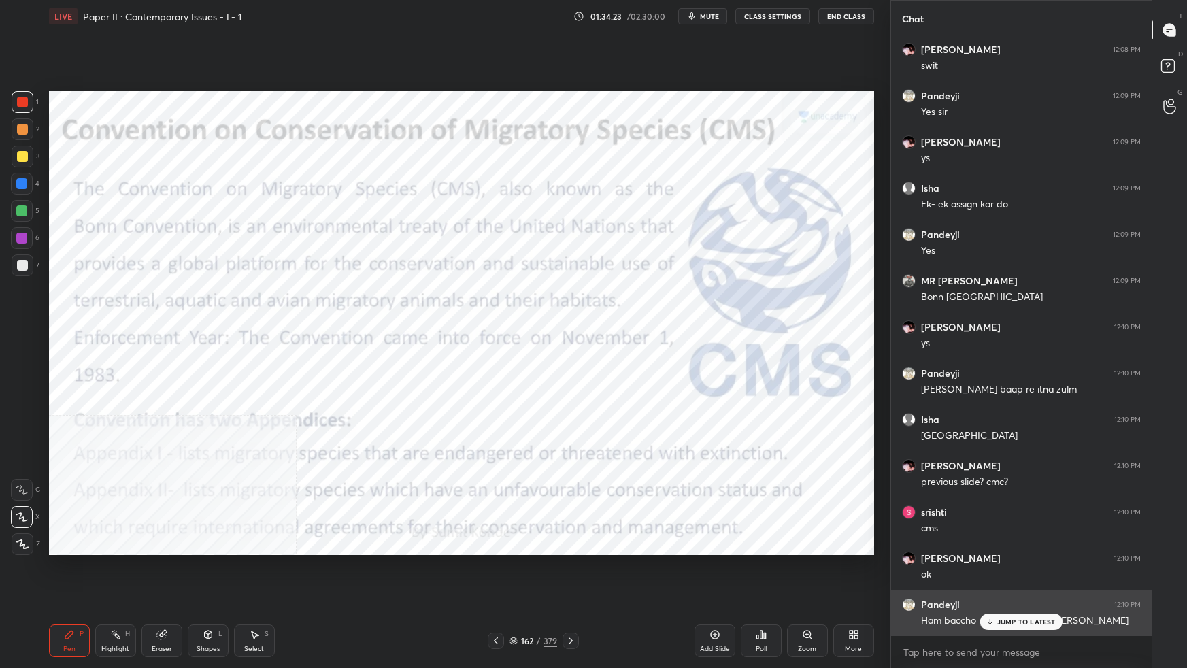
click at [1034, 592] on p "JUMP TO LATEST" at bounding box center [1026, 621] width 58 height 8
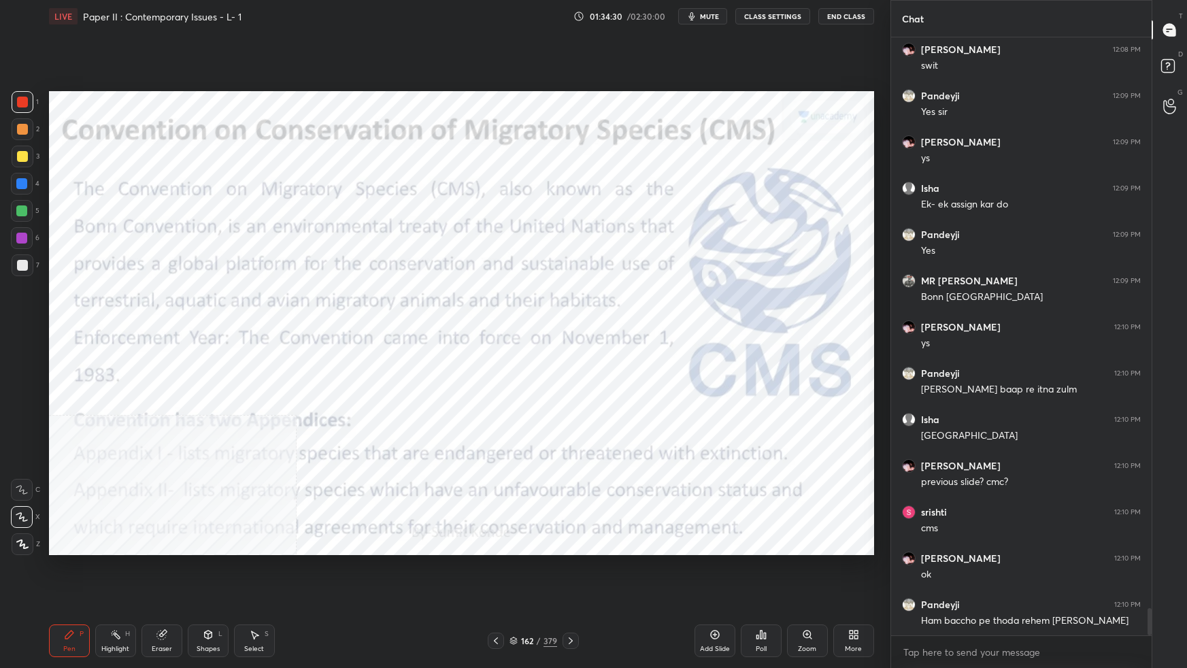
click at [518, 592] on div "162 / 379" at bounding box center [533, 640] width 48 height 12
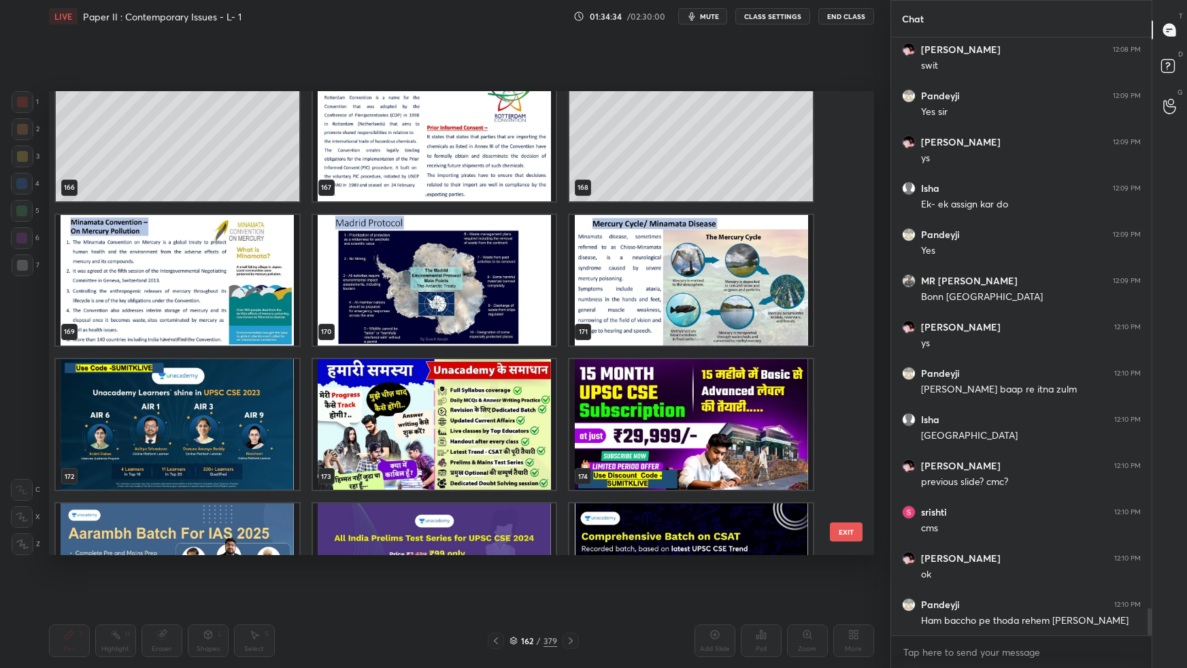
scroll to position [7886, 0]
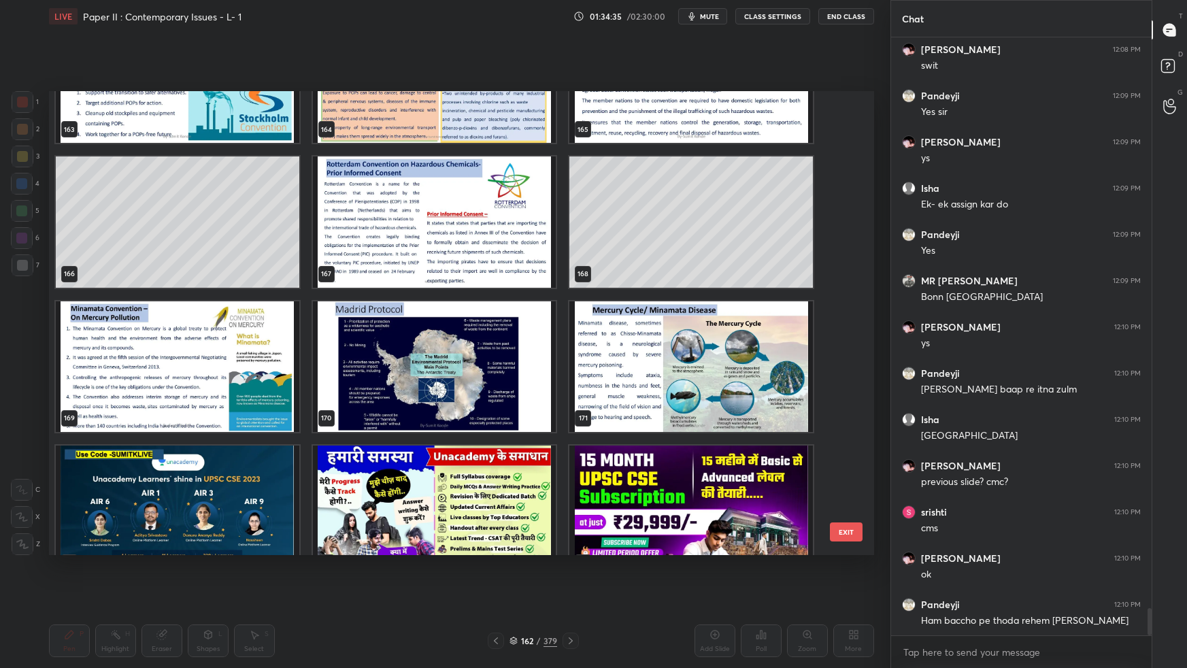
click at [508, 379] on img "grid" at bounding box center [433, 366] width 243 height 131
click at [512, 378] on img "grid" at bounding box center [433, 366] width 243 height 131
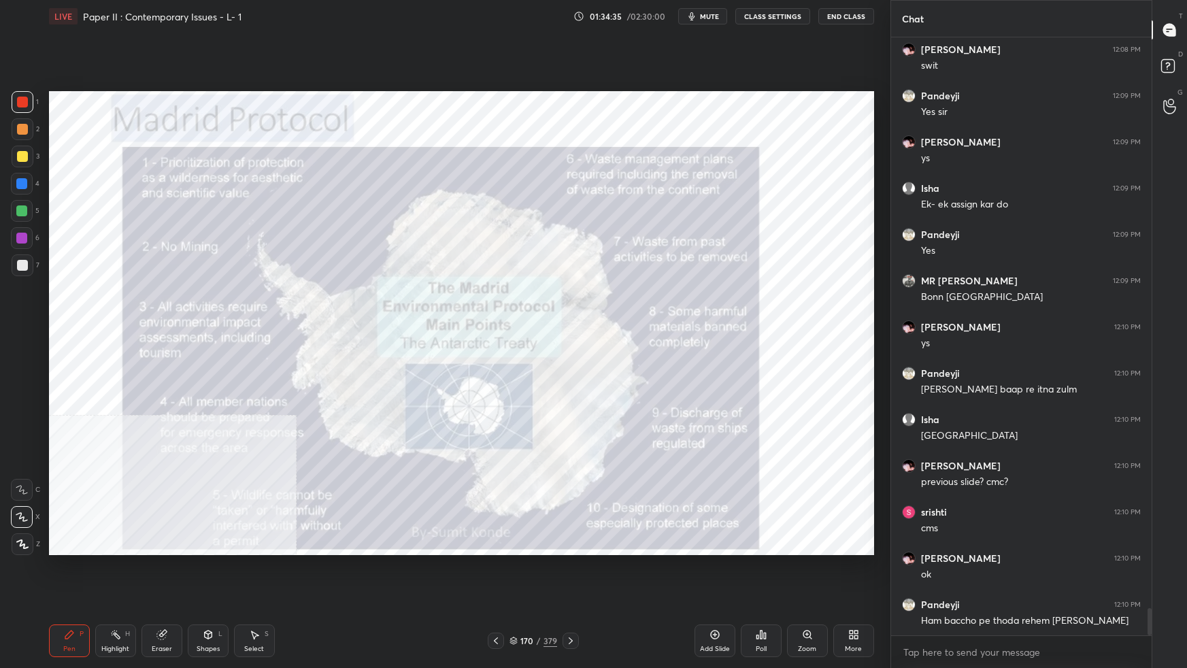
click at [515, 377] on img "grid" at bounding box center [433, 366] width 243 height 131
click at [515, 379] on img "grid" at bounding box center [433, 366] width 243 height 131
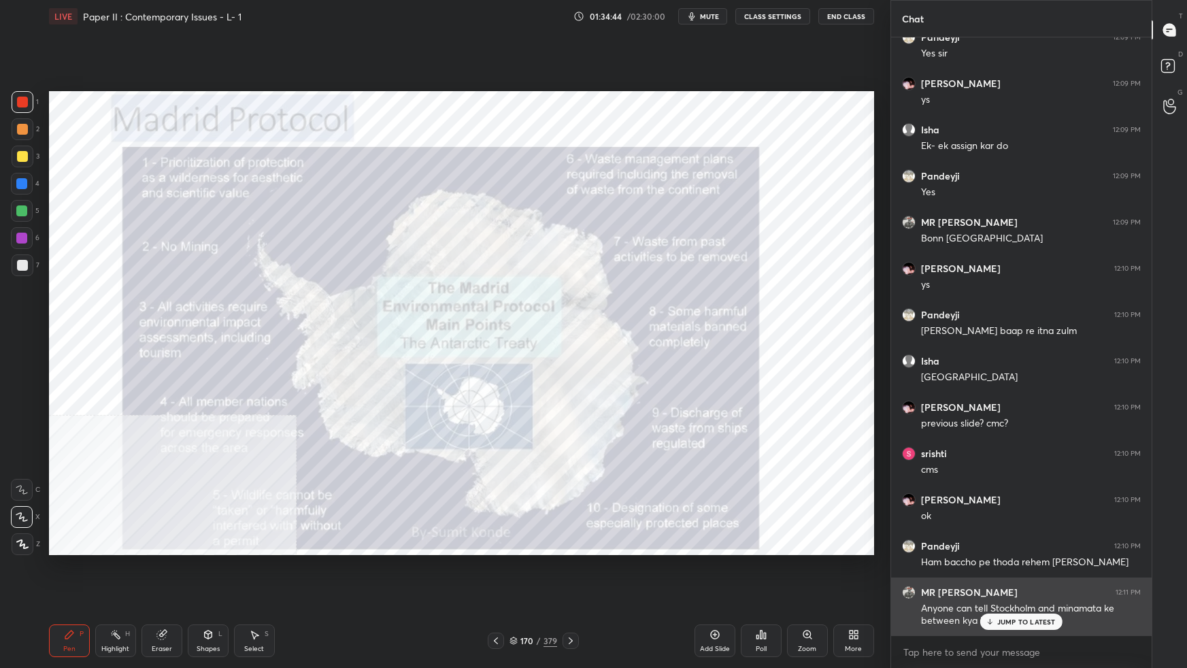
click at [1011, 592] on p "JUMP TO LATEST" at bounding box center [1026, 621] width 58 height 8
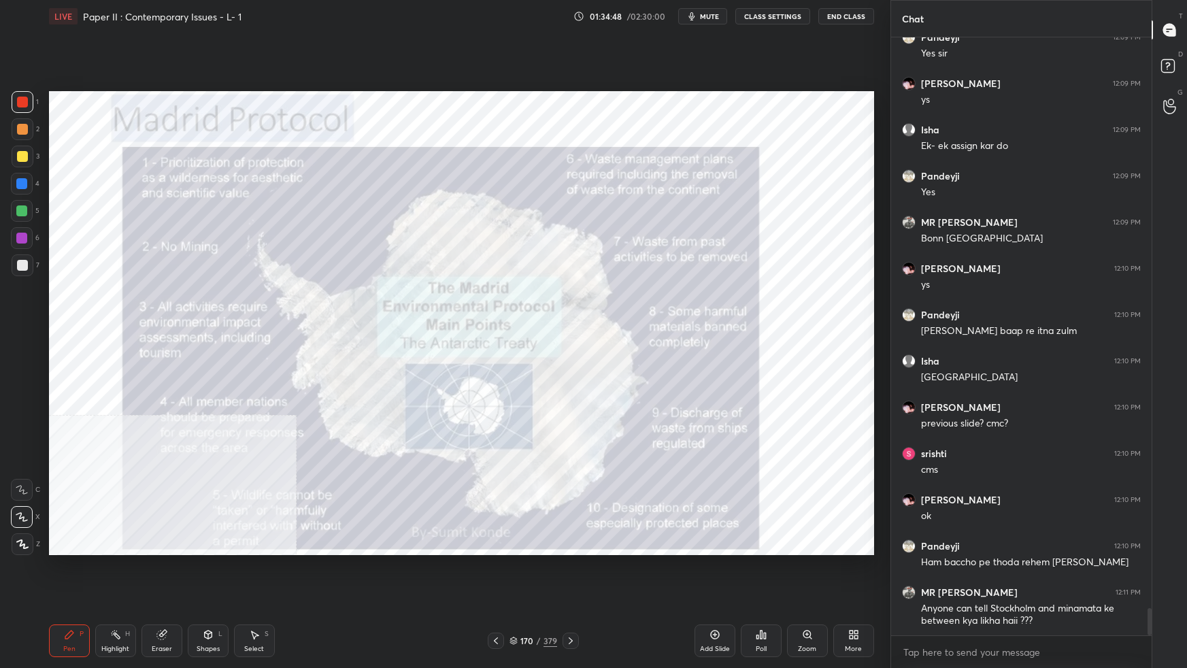
drag, startPoint x: 513, startPoint y: 642, endPoint x: 520, endPoint y: 635, distance: 10.1
click at [513, 592] on icon at bounding box center [513, 640] width 8 height 8
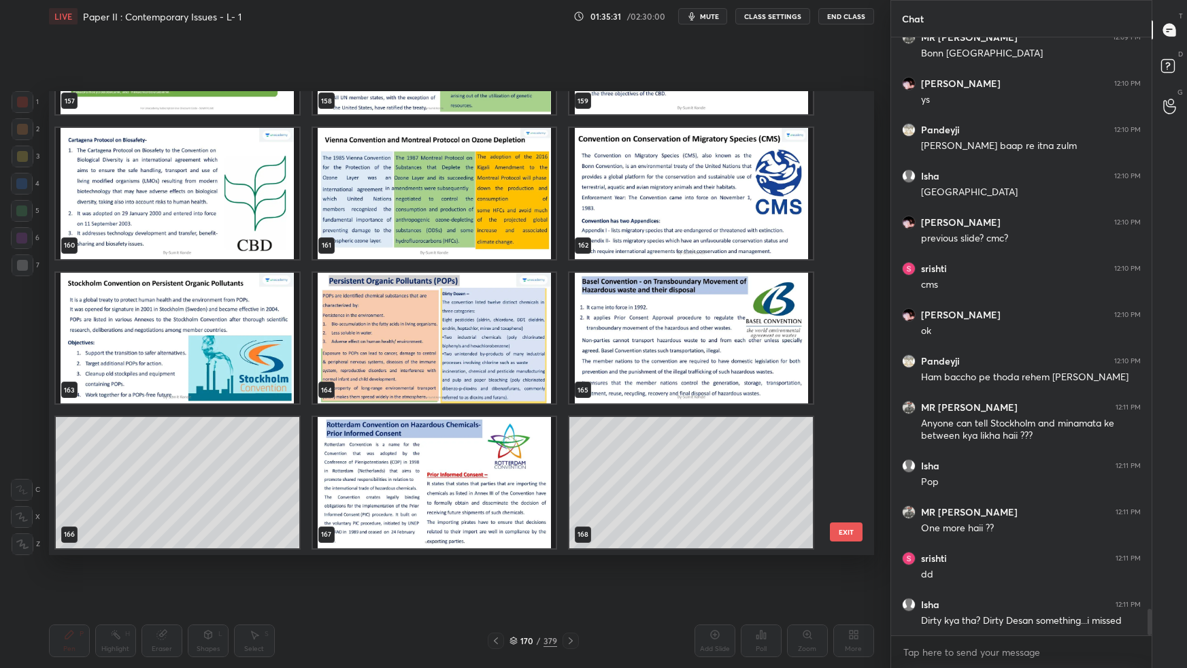
scroll to position [12818, 0]
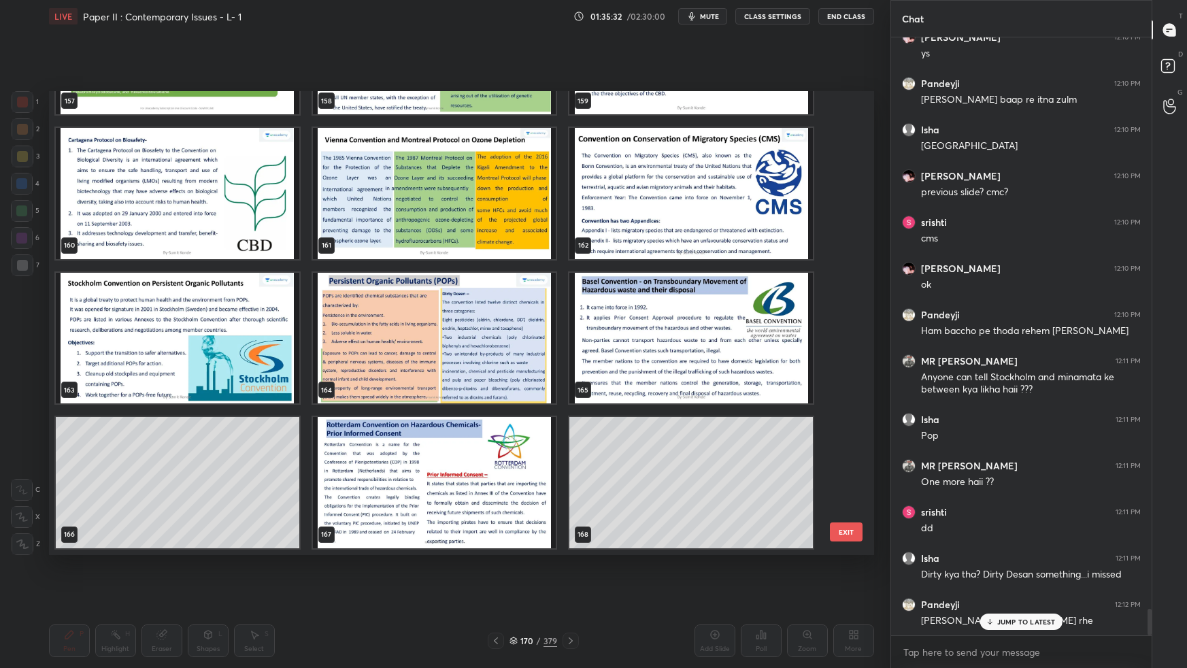
click at [449, 347] on img "grid" at bounding box center [433, 337] width 243 height 131
click at [450, 347] on img "grid" at bounding box center [433, 337] width 243 height 131
click at [451, 347] on img "grid" at bounding box center [433, 337] width 243 height 131
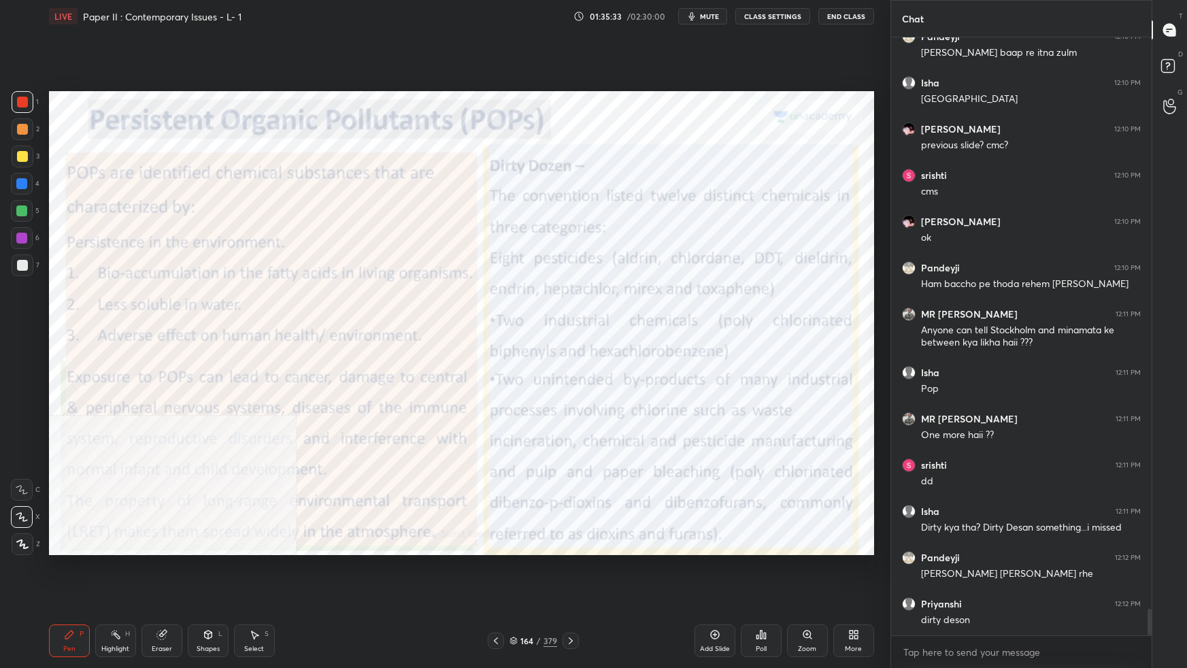
scroll to position [12911, 0]
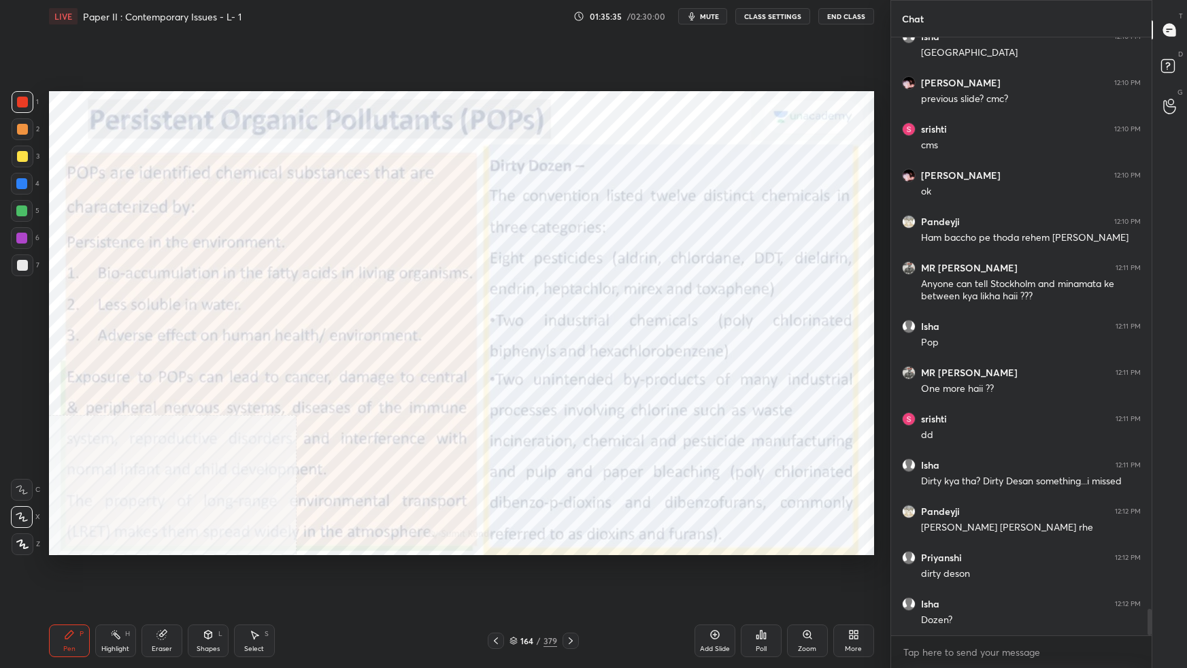
click at [711, 592] on icon at bounding box center [714, 634] width 11 height 11
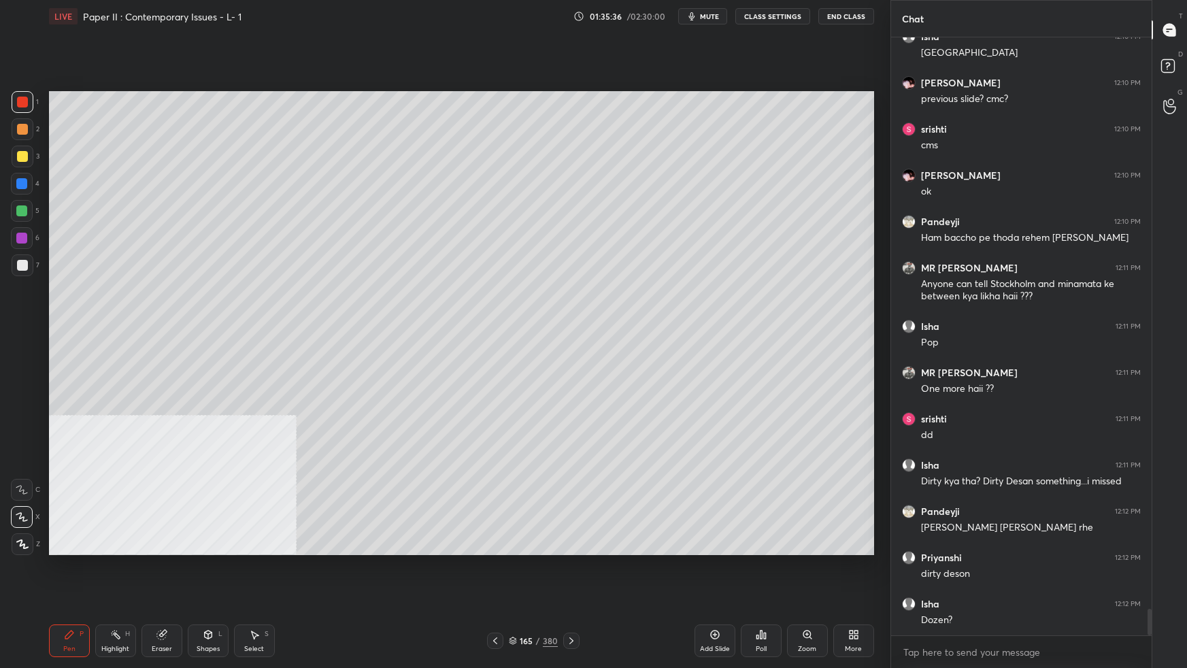
drag, startPoint x: 513, startPoint y: 641, endPoint x: 527, endPoint y: 639, distance: 13.9
click at [514, 592] on icon at bounding box center [513, 640] width 8 height 8
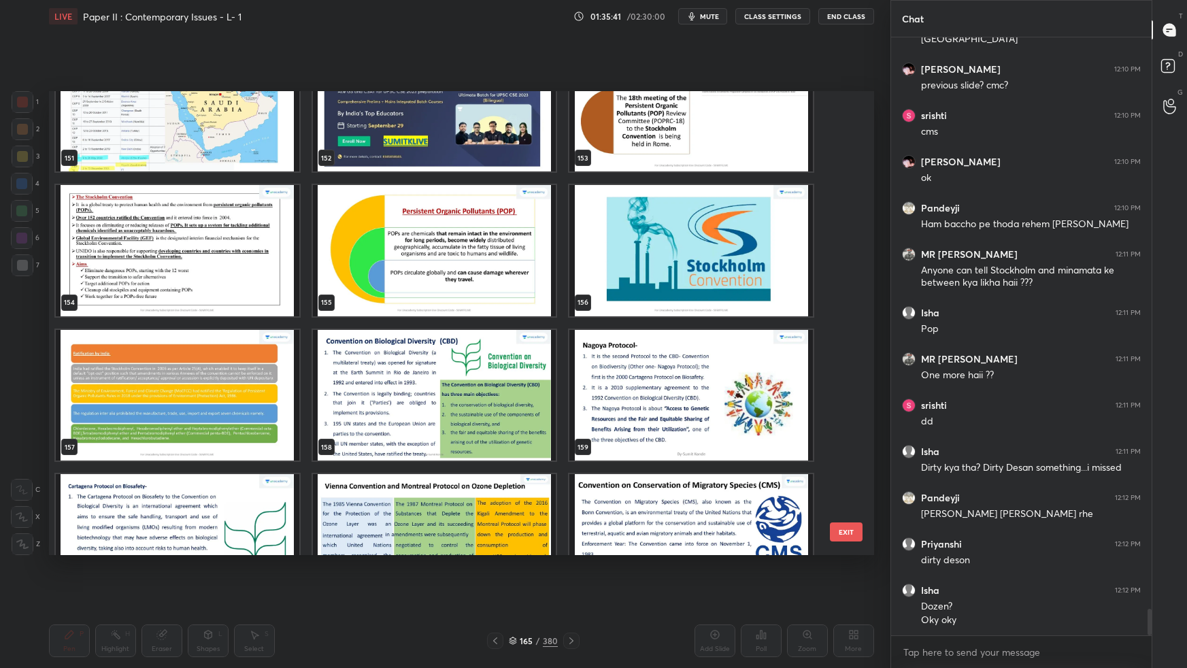
scroll to position [7251, 0]
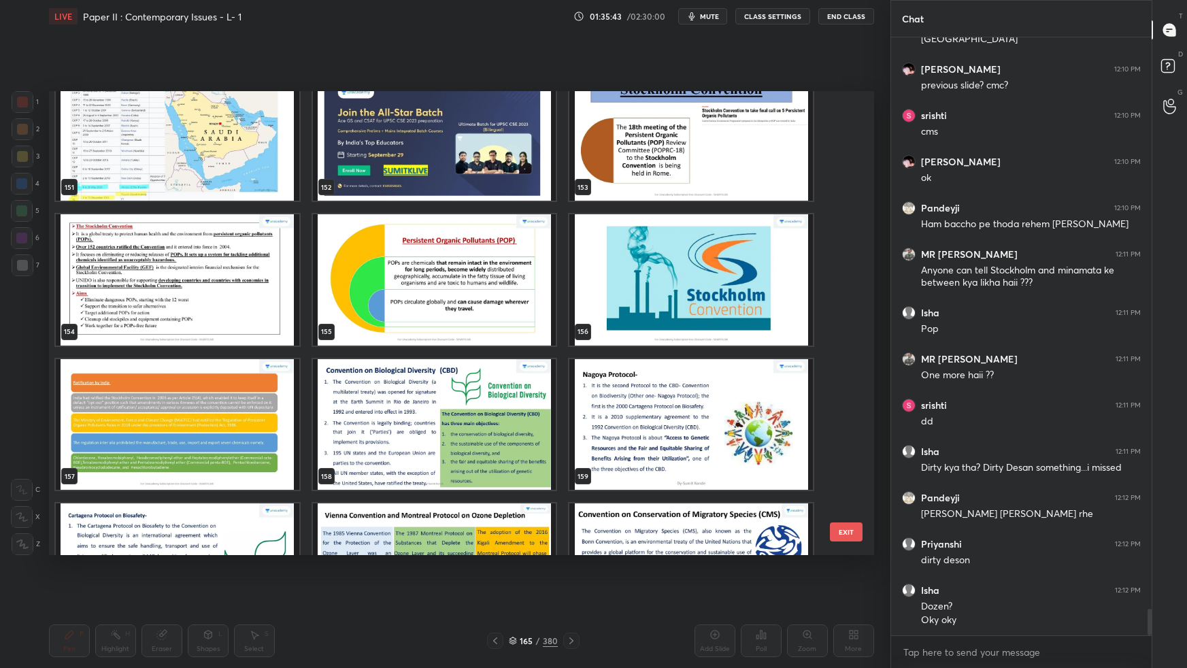
click at [740, 271] on img "grid" at bounding box center [690, 279] width 243 height 131
click at [741, 272] on img "grid" at bounding box center [690, 279] width 243 height 131
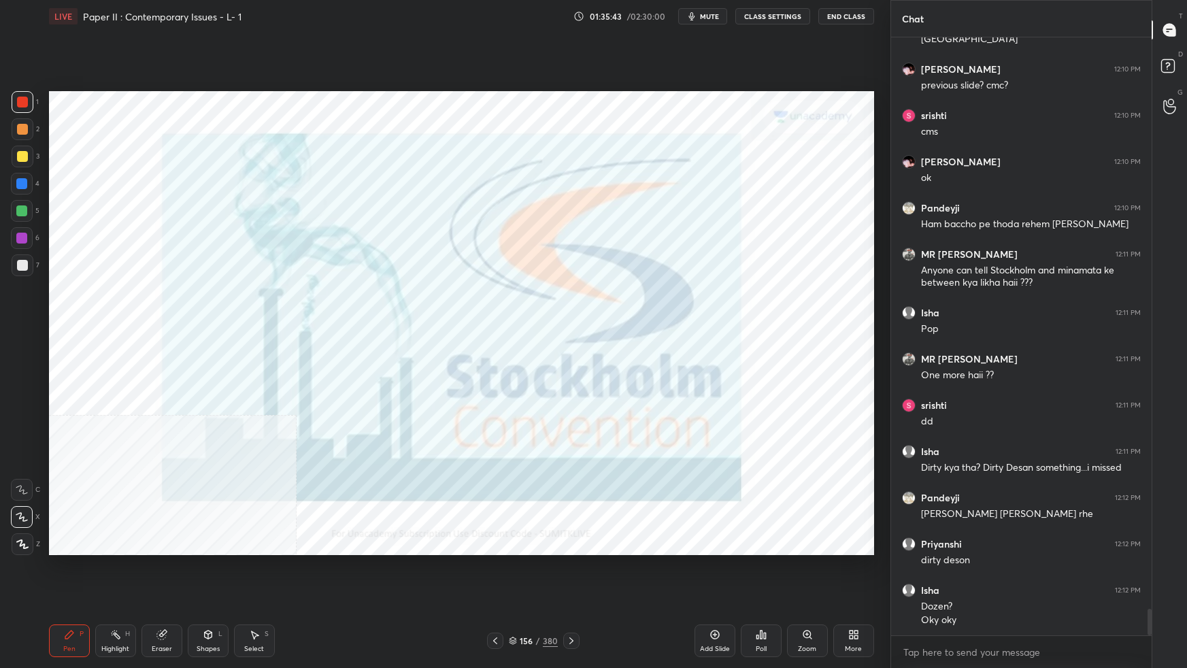
click at [741, 276] on img "grid" at bounding box center [690, 279] width 243 height 131
click at [741, 277] on img "grid" at bounding box center [690, 279] width 243 height 131
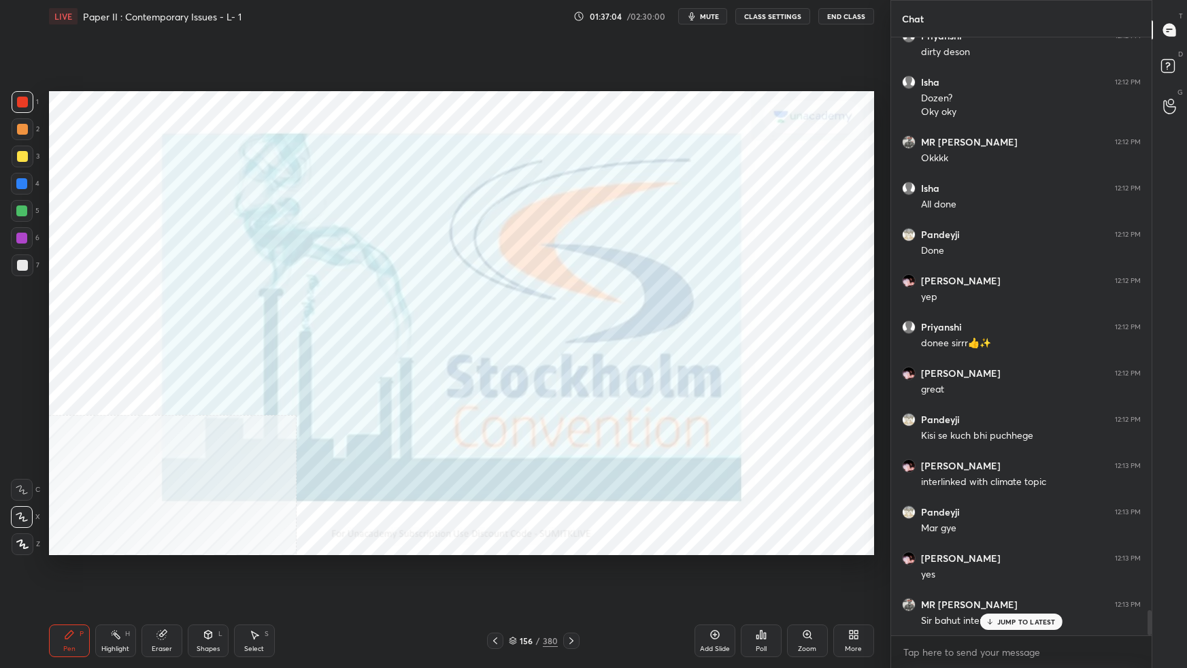
scroll to position [13479, 0]
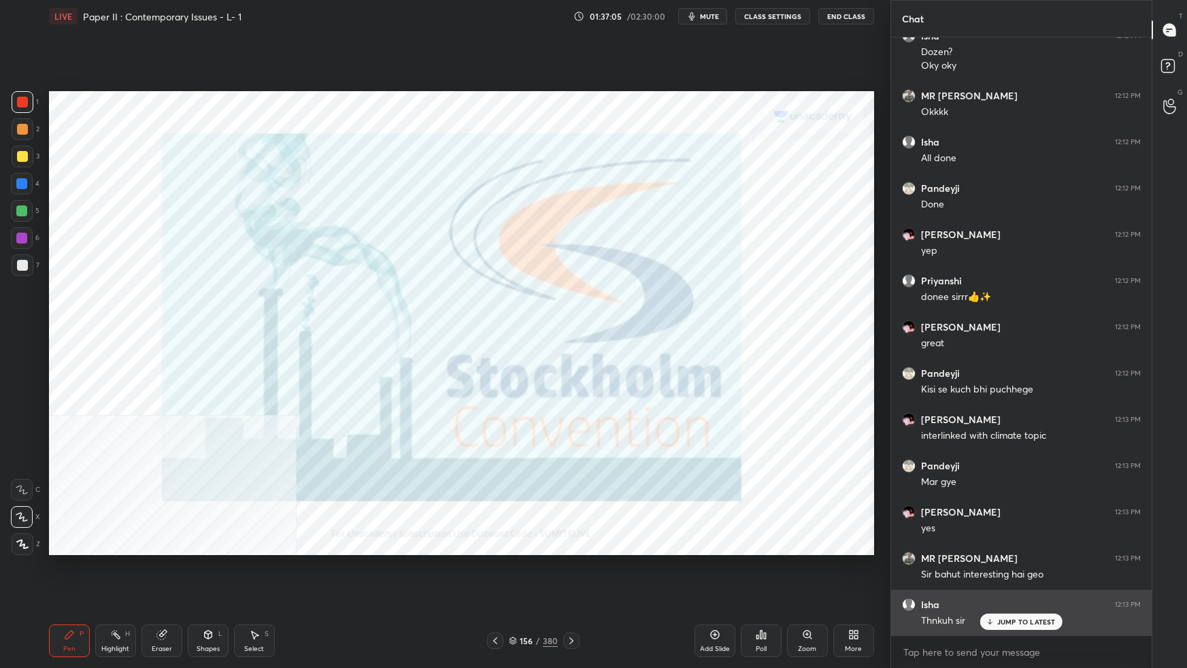
click at [1019, 592] on p "JUMP TO LATEST" at bounding box center [1026, 621] width 58 height 8
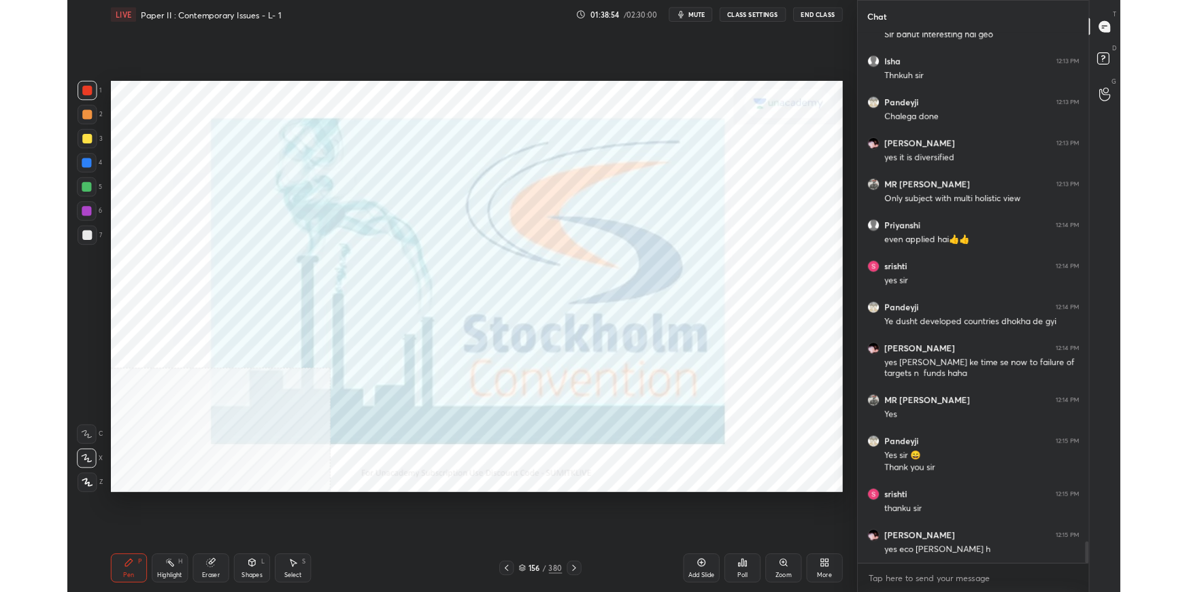
scroll to position [14060, 0]
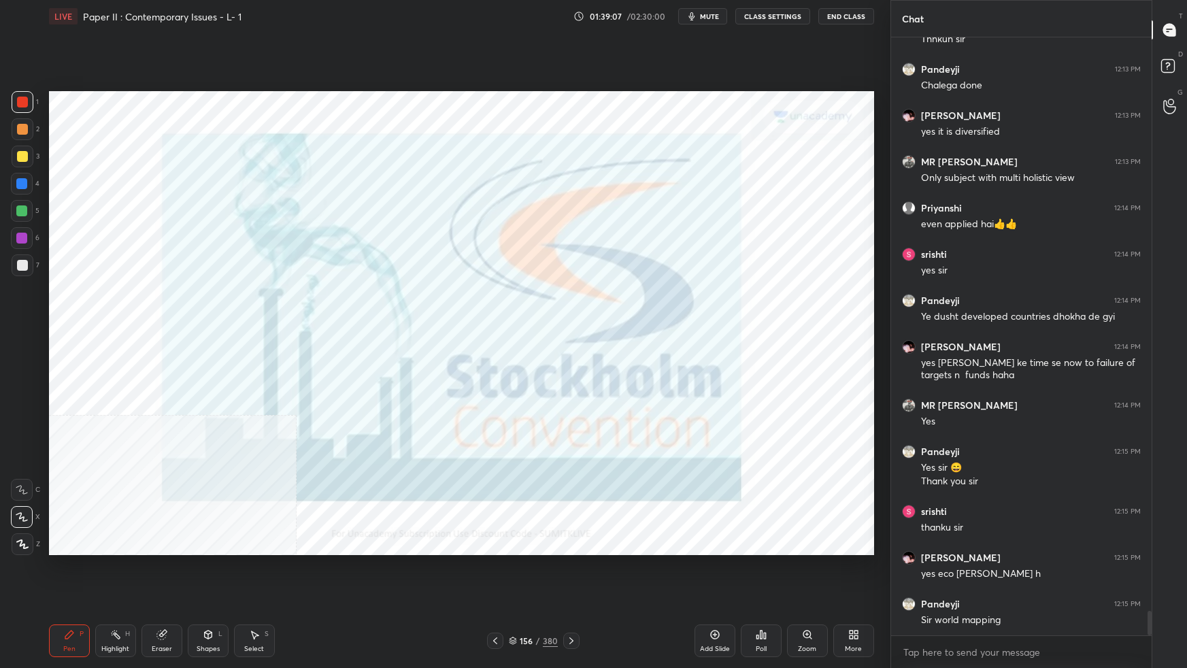
click at [855, 592] on icon at bounding box center [855, 636] width 3 height 3
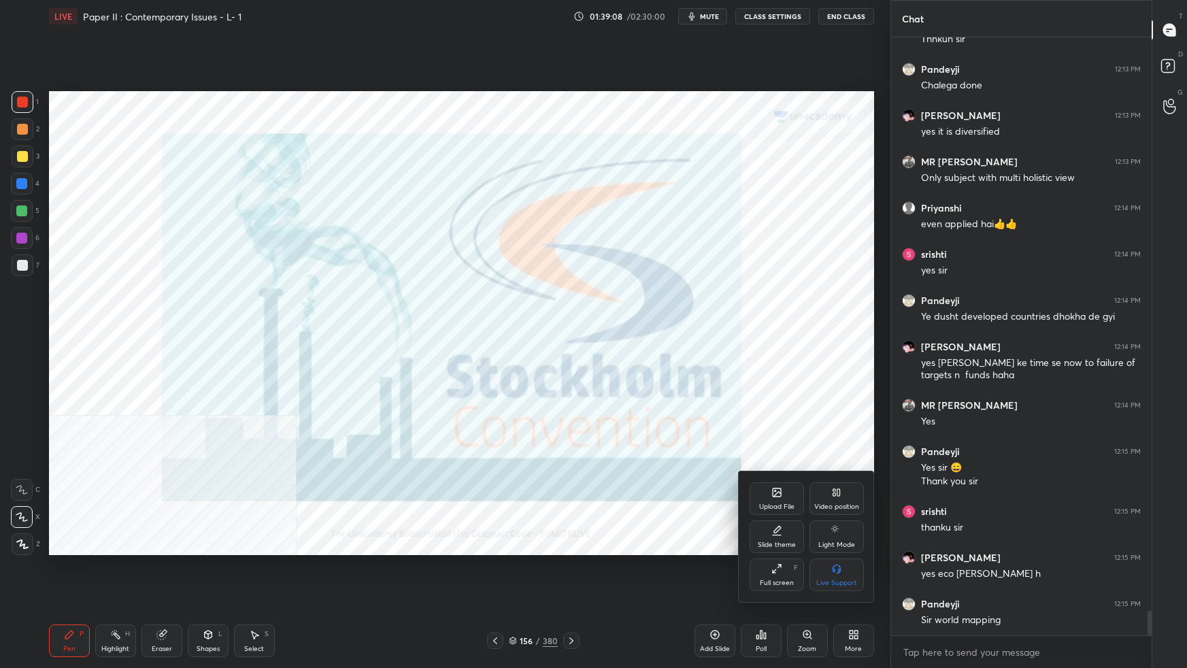
click at [770, 573] on div "Full screen F" at bounding box center [776, 574] width 54 height 33
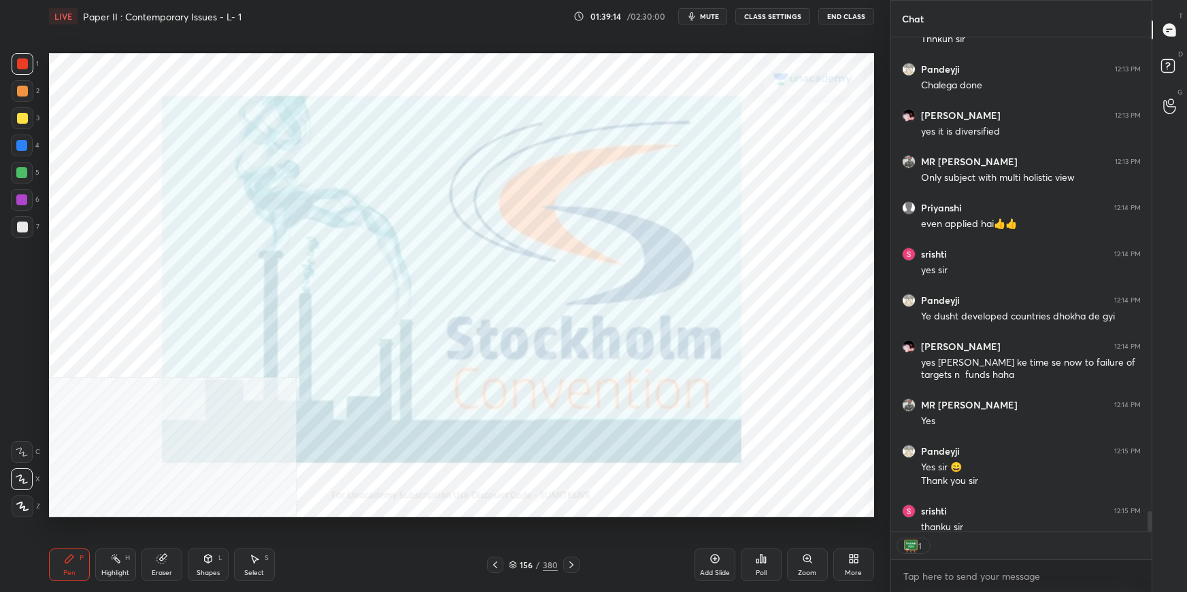
scroll to position [14163, 0]
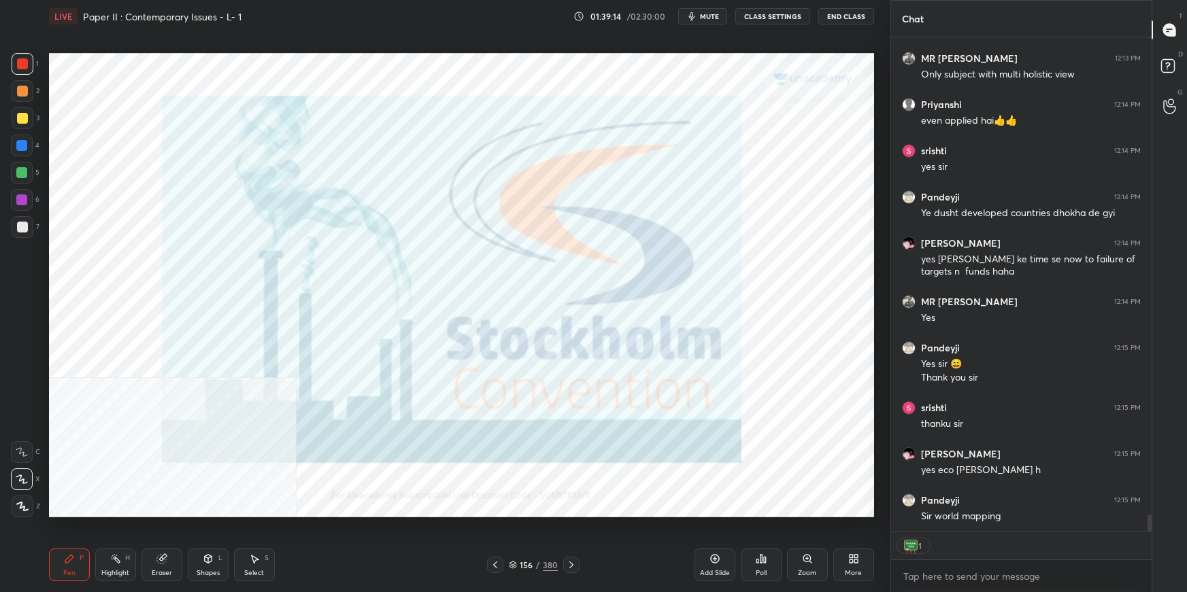
click at [1148, 534] on div "Pandeyji 12:13 PM Chalega done [PERSON_NAME] 12:13 PM yes it is diversified MR …" at bounding box center [1021, 314] width 260 height 555
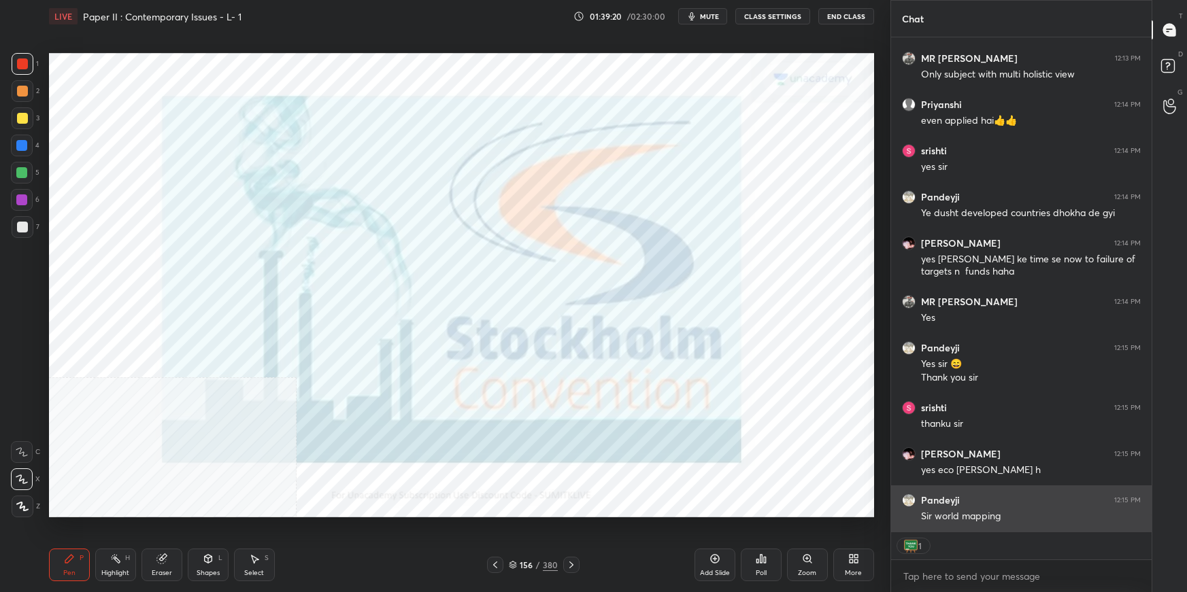
scroll to position [14209, 0]
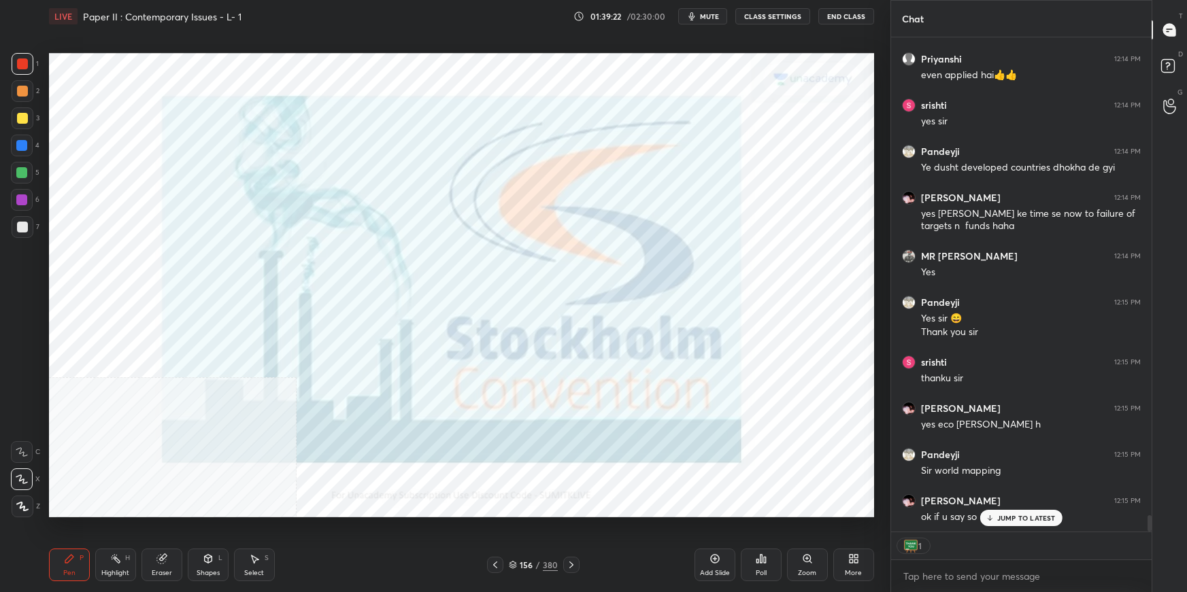
drag, startPoint x: 1018, startPoint y: 525, endPoint x: 1015, endPoint y: 537, distance: 12.5
click at [1016, 524] on div "JUMP TO LATEST" at bounding box center [1021, 518] width 82 height 16
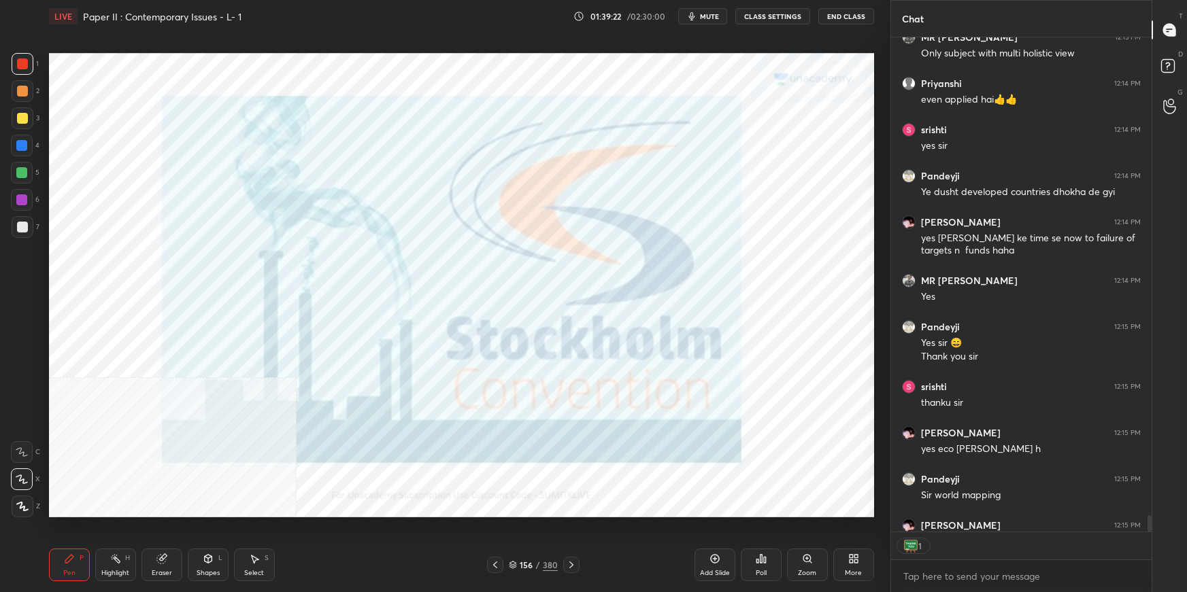
scroll to position [4, 3]
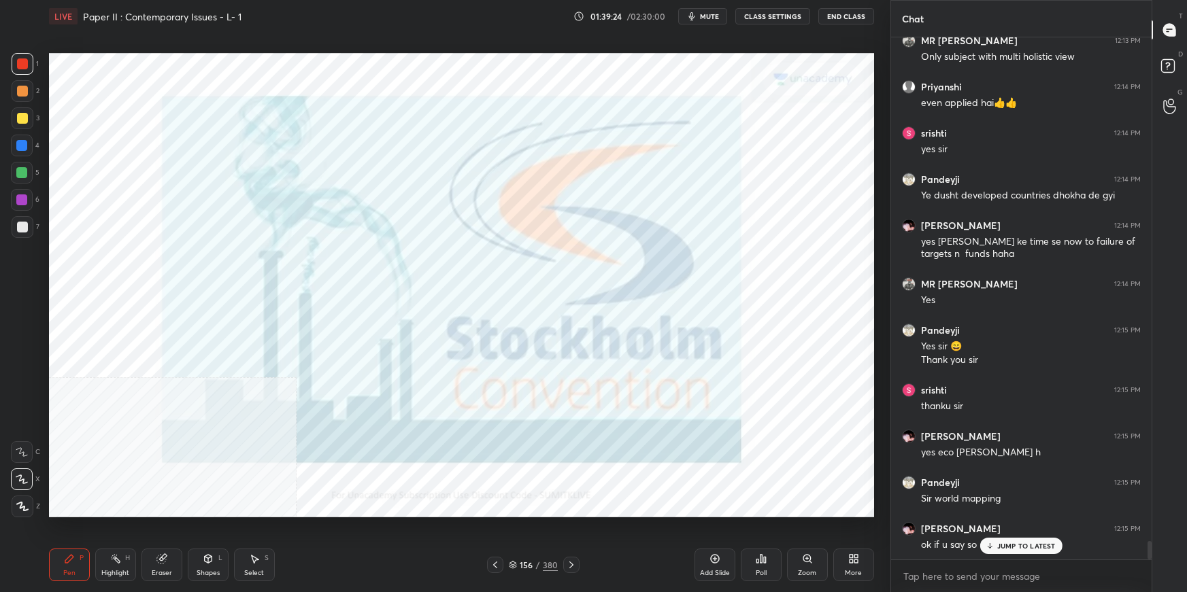
click at [1008, 548] on div "[PERSON_NAME] 12:12 PM donee sirrr👍✨ [PERSON_NAME] 12:12 PM great Pandeyji 12:1…" at bounding box center [1021, 314] width 260 height 555
click at [1006, 515] on p "JUMP TO LATEST" at bounding box center [1026, 518] width 58 height 8
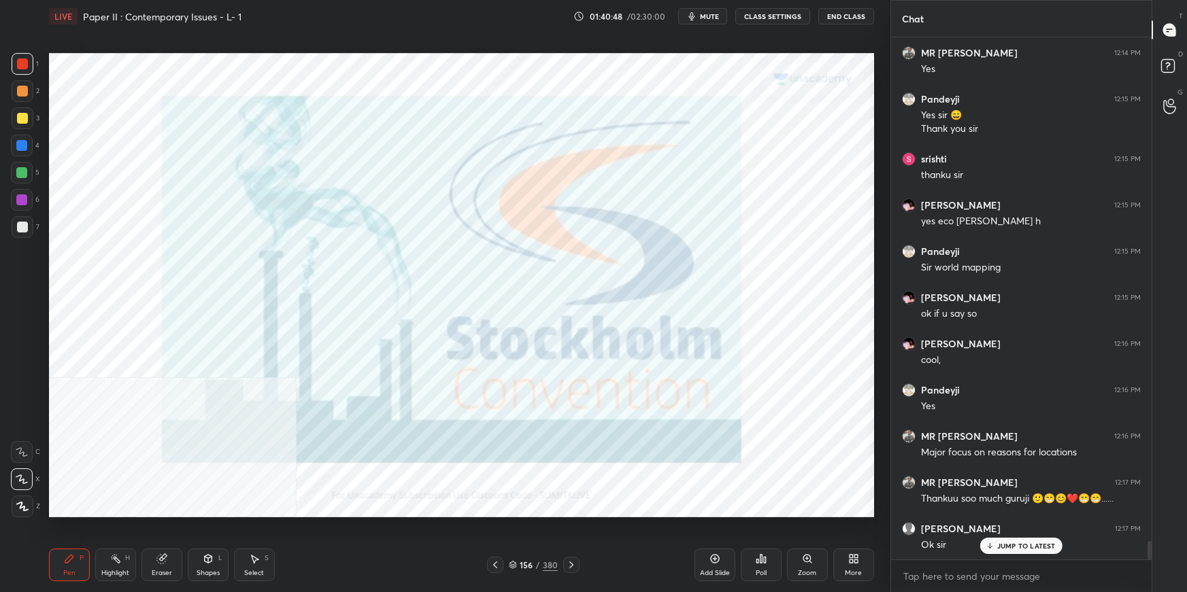
scroll to position [14459, 0]
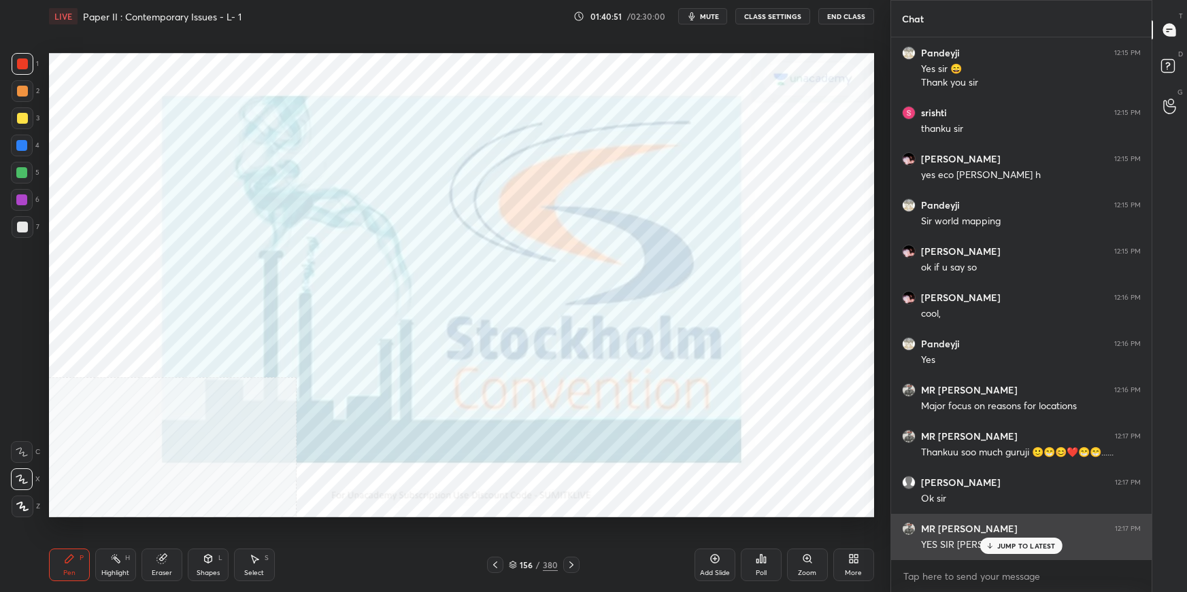
click at [960, 525] on h6 "MR [PERSON_NAME]" at bounding box center [969, 529] width 97 height 12
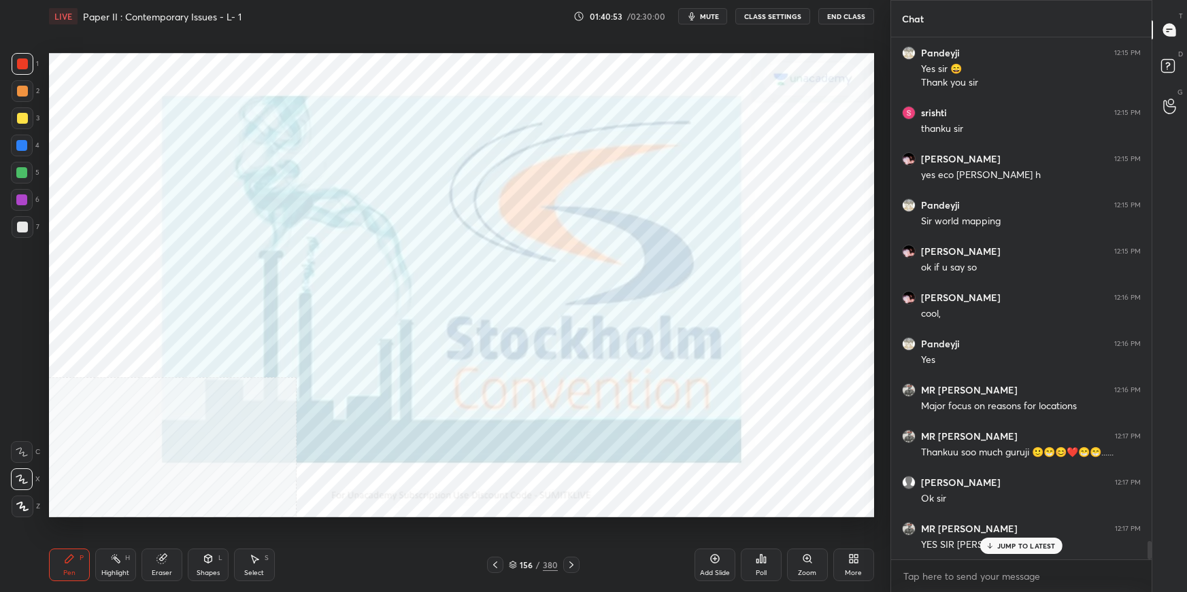
drag, startPoint x: 1007, startPoint y: 545, endPoint x: 996, endPoint y: 547, distance: 11.1
click at [1005, 545] on p "JUMP TO LATEST" at bounding box center [1026, 546] width 58 height 8
click at [721, 567] on div "Add Slide" at bounding box center [714, 565] width 41 height 33
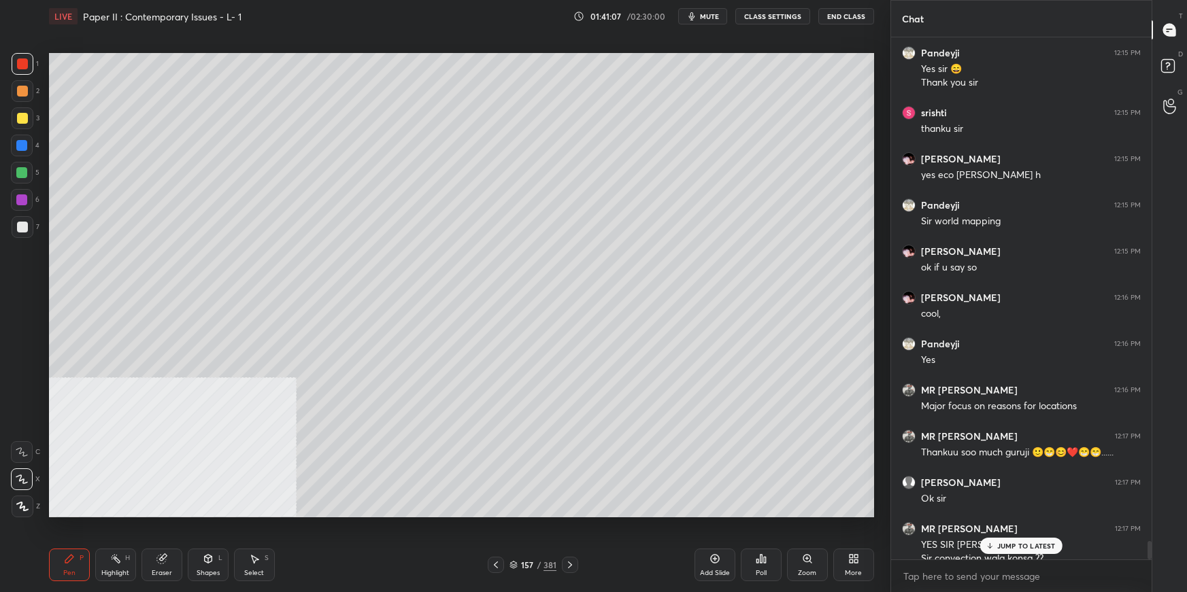
scroll to position [14472, 0]
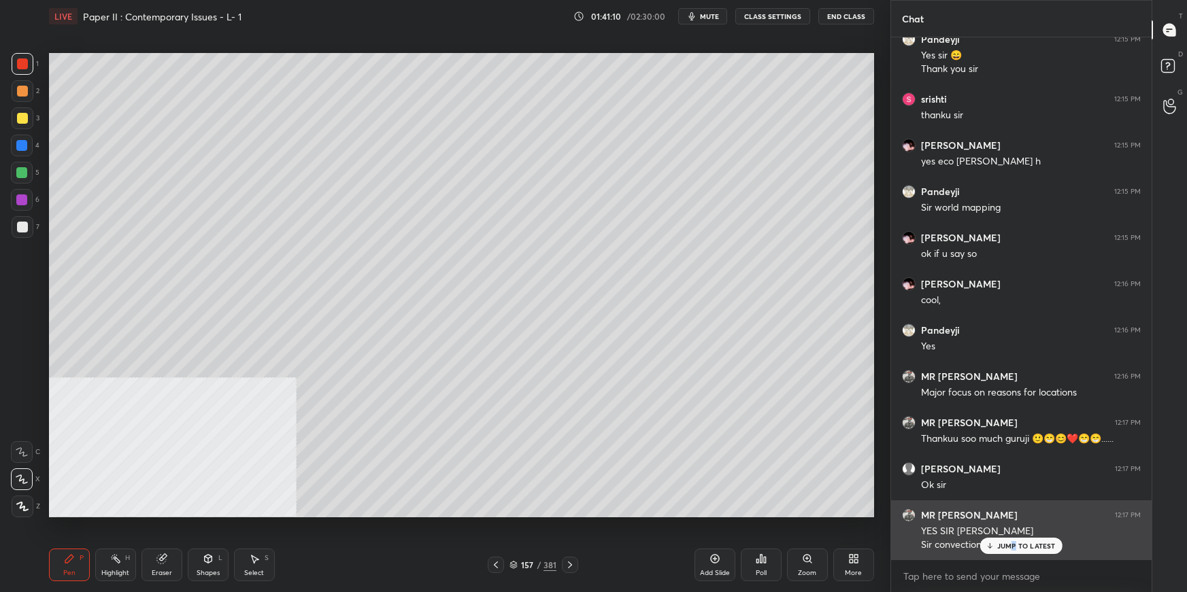
click at [1012, 545] on p "JUMP TO LATEST" at bounding box center [1026, 546] width 58 height 8
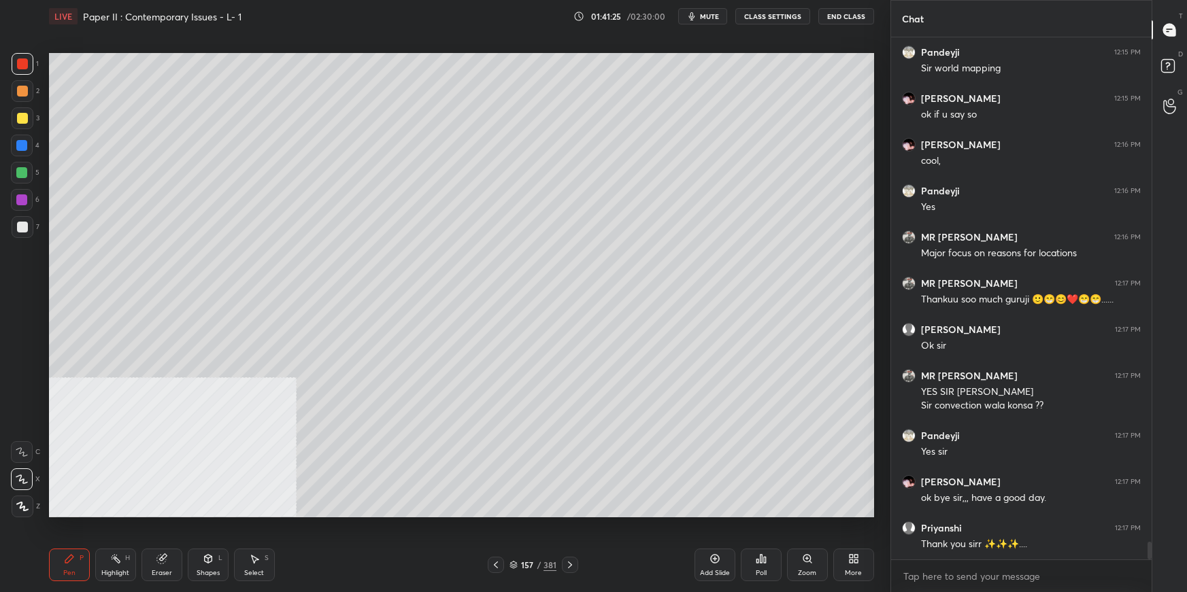
scroll to position [14657, 0]
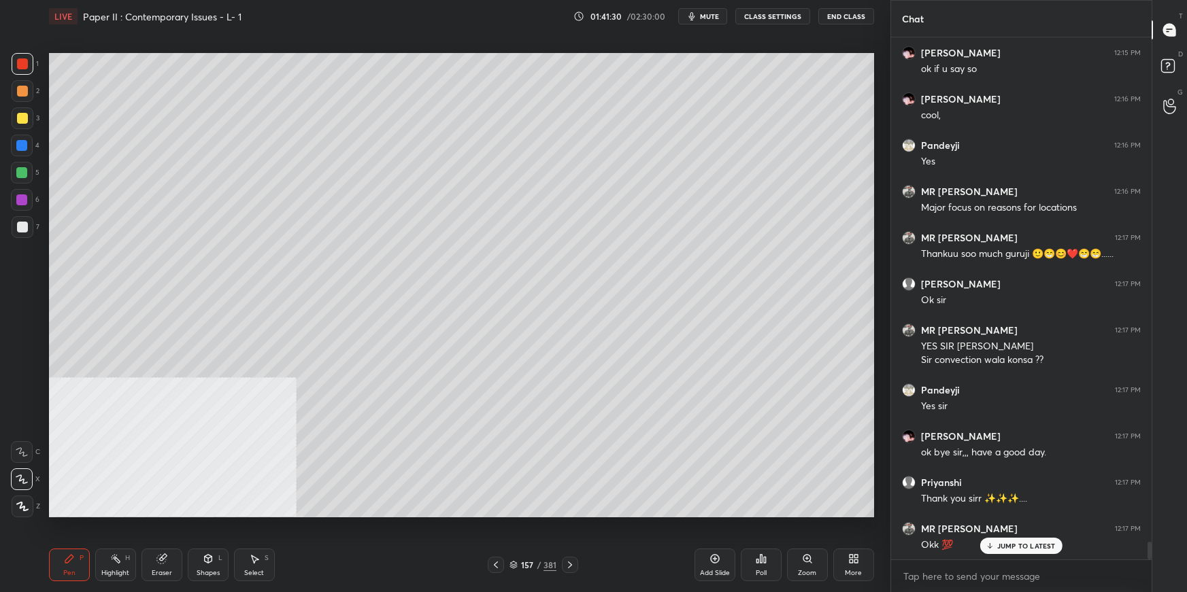
drag, startPoint x: 700, startPoint y: 17, endPoint x: 748, endPoint y: 16, distance: 47.6
click at [704, 16] on button "mute" at bounding box center [702, 16] width 49 height 16
click at [836, 17] on button "End Class" at bounding box center [846, 16] width 56 height 16
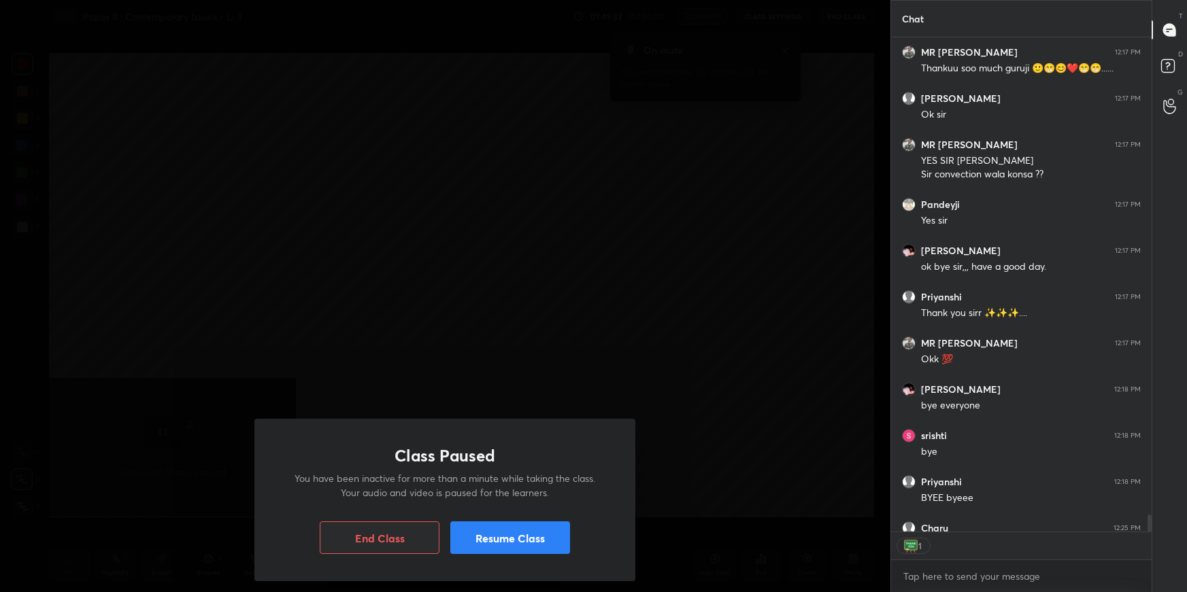
scroll to position [4, 3]
type textarea "x"
